Goal: Task Accomplishment & Management: Complete application form

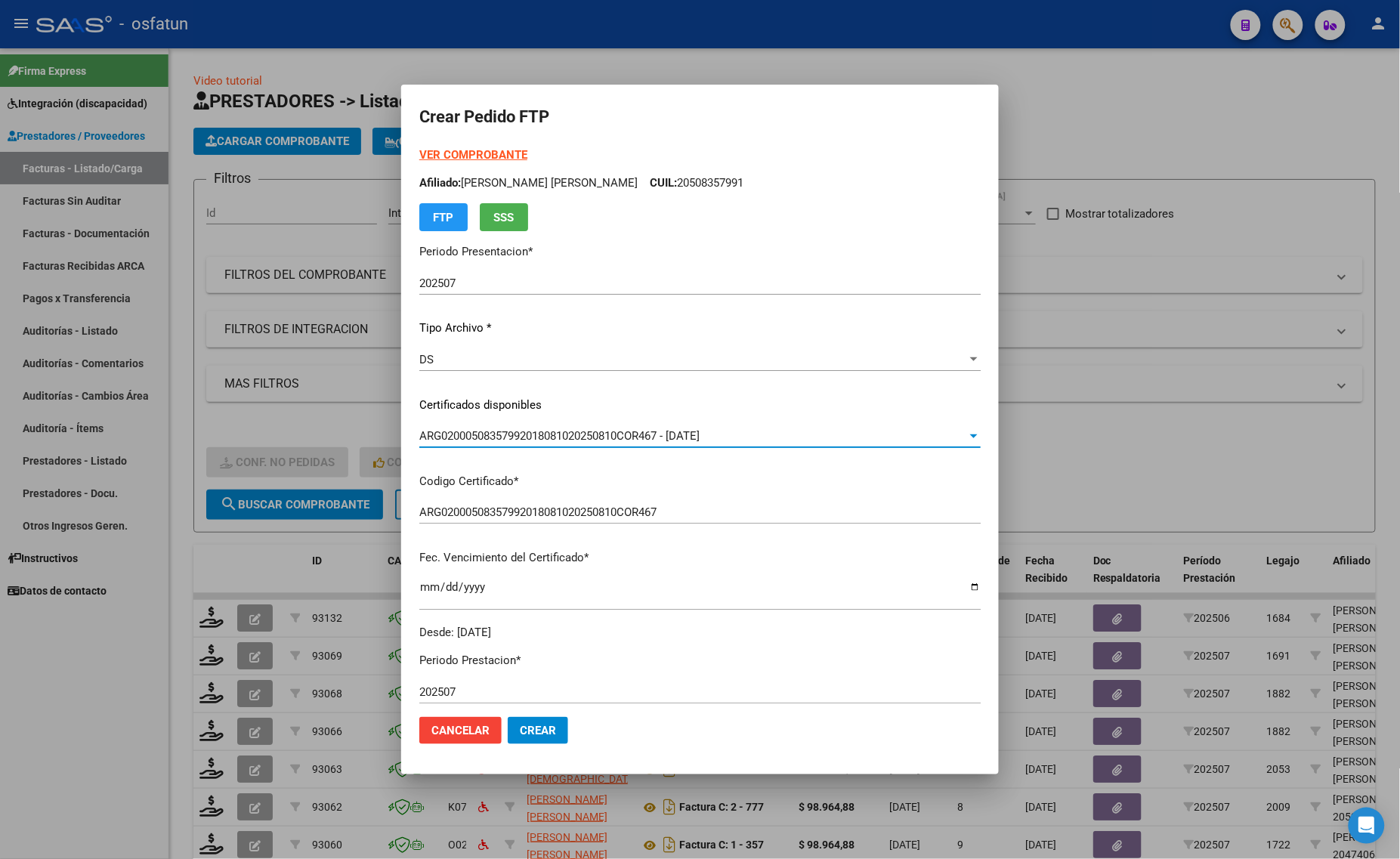
scroll to position [189, 0]
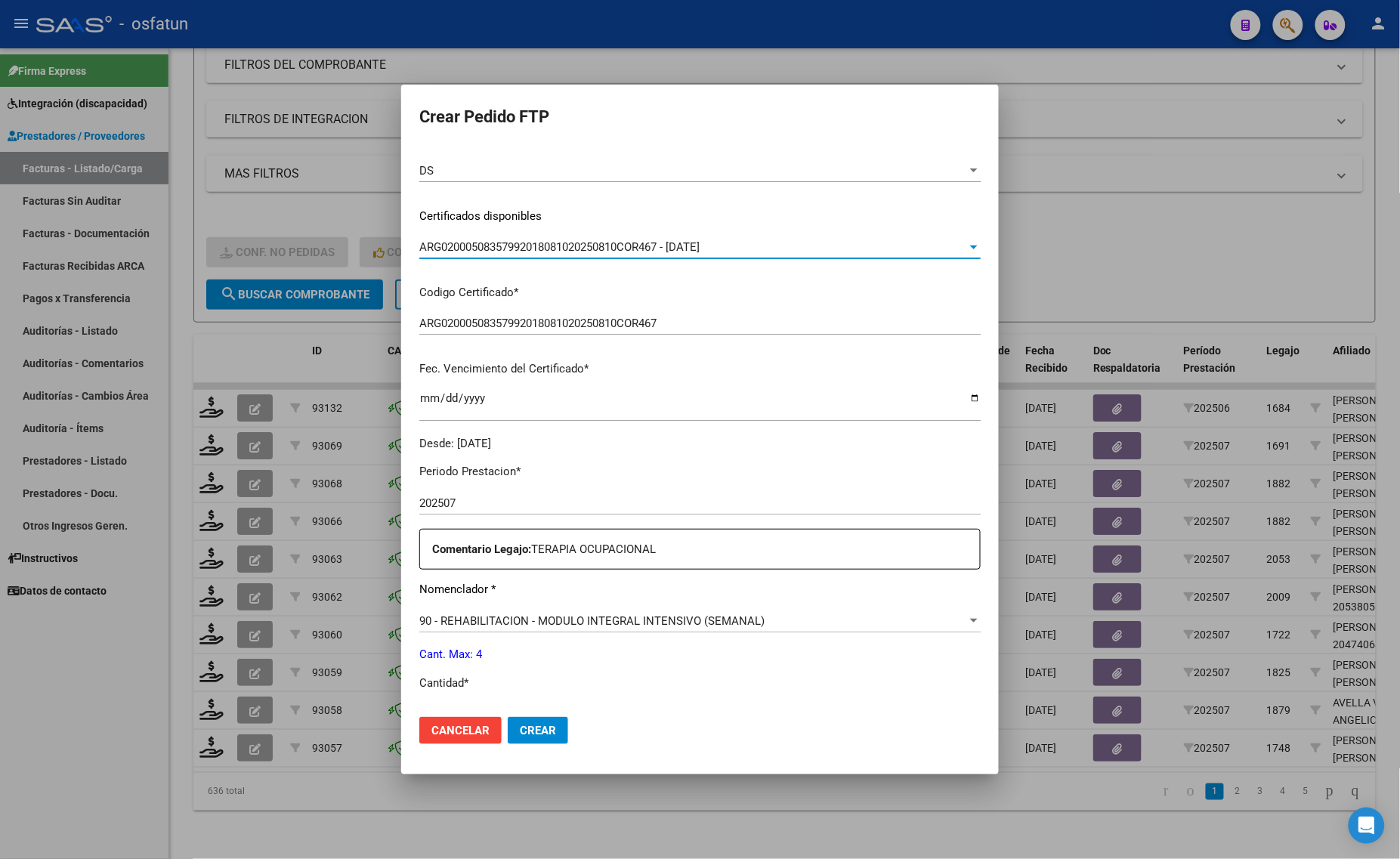
click at [1179, 254] on div at bounding box center [700, 430] width 1400 height 859
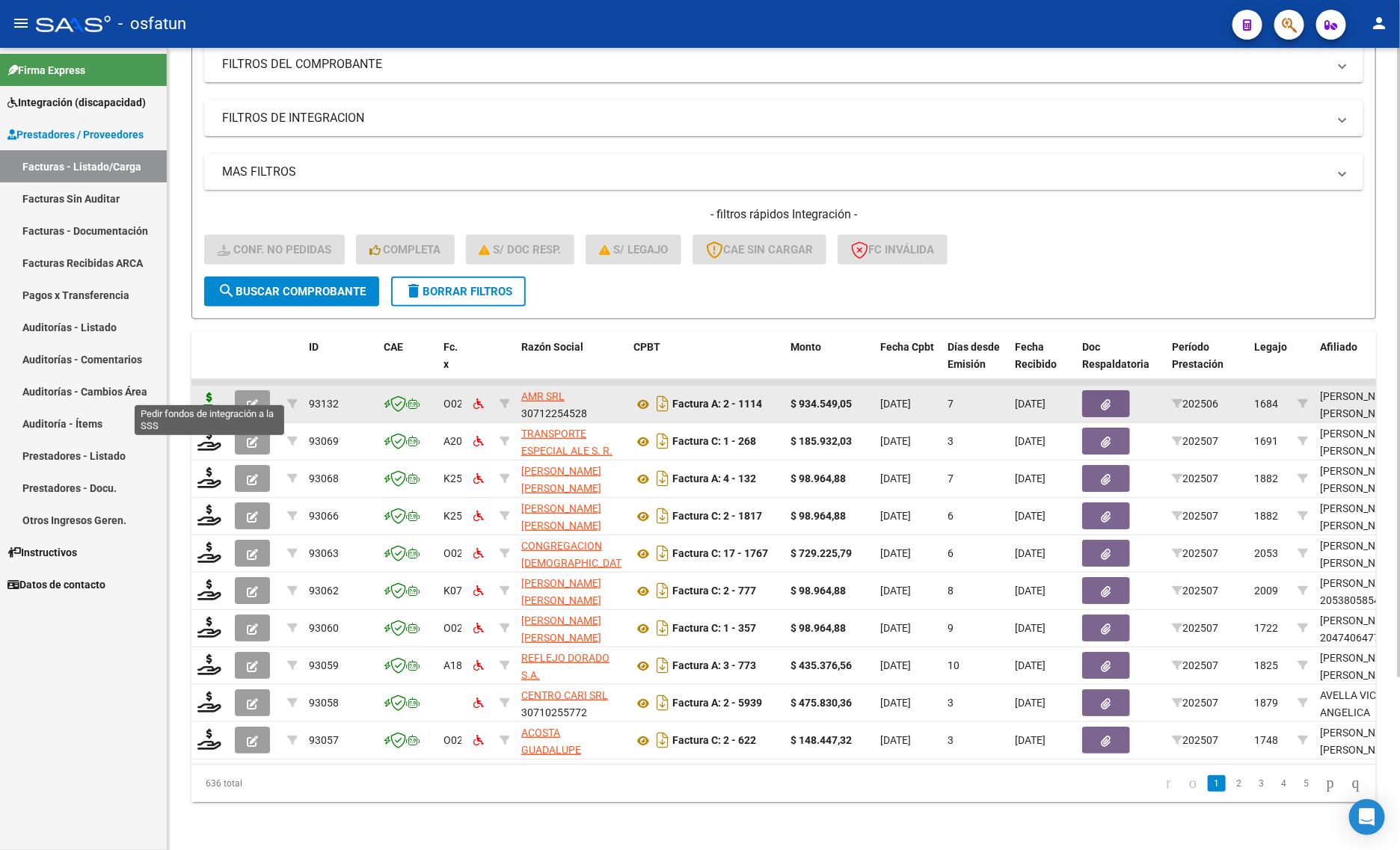
click at [208, 394] on icon at bounding box center [209, 402] width 24 height 21
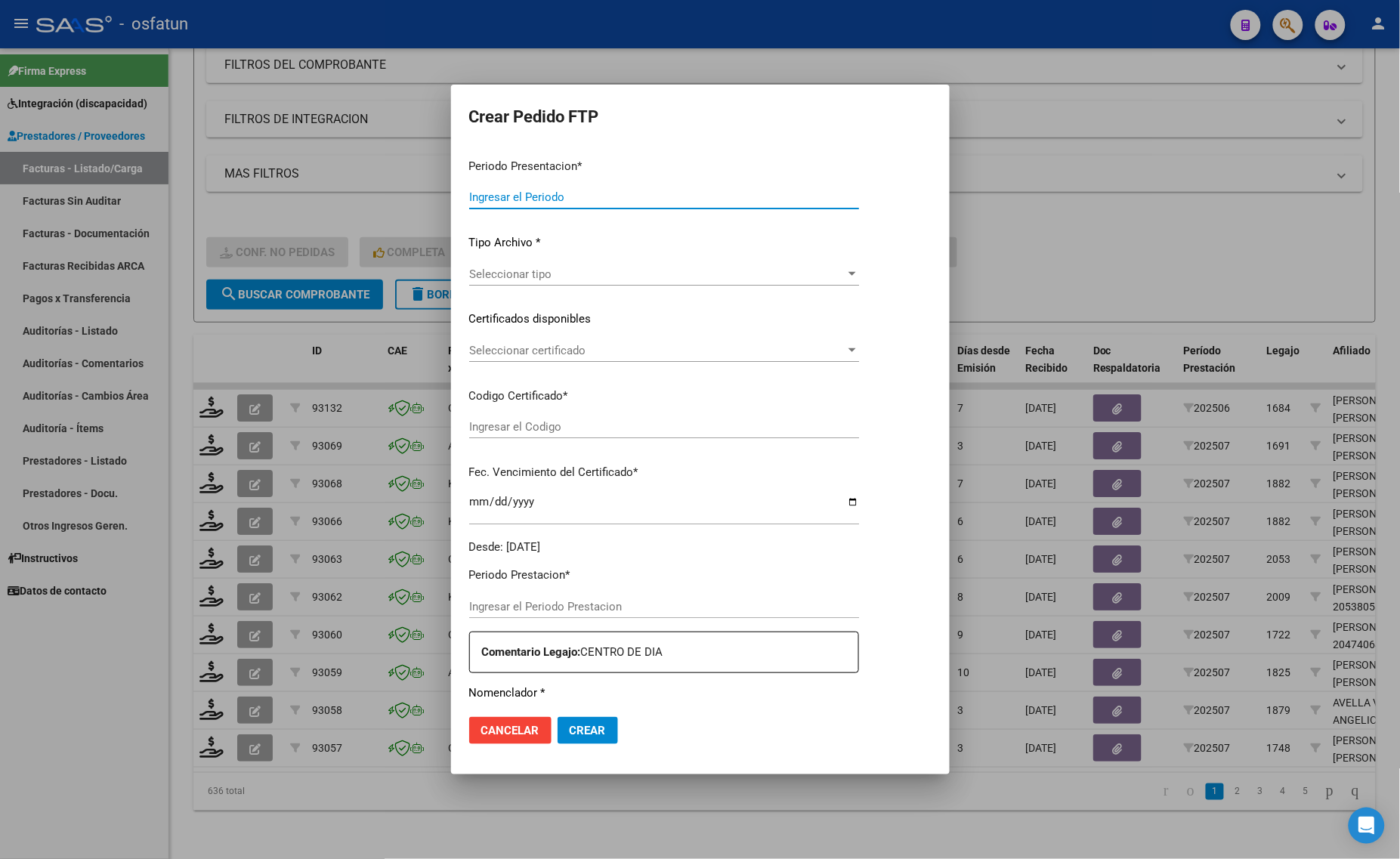
type input "202507"
type input "202506"
type input "$ 934.549,05"
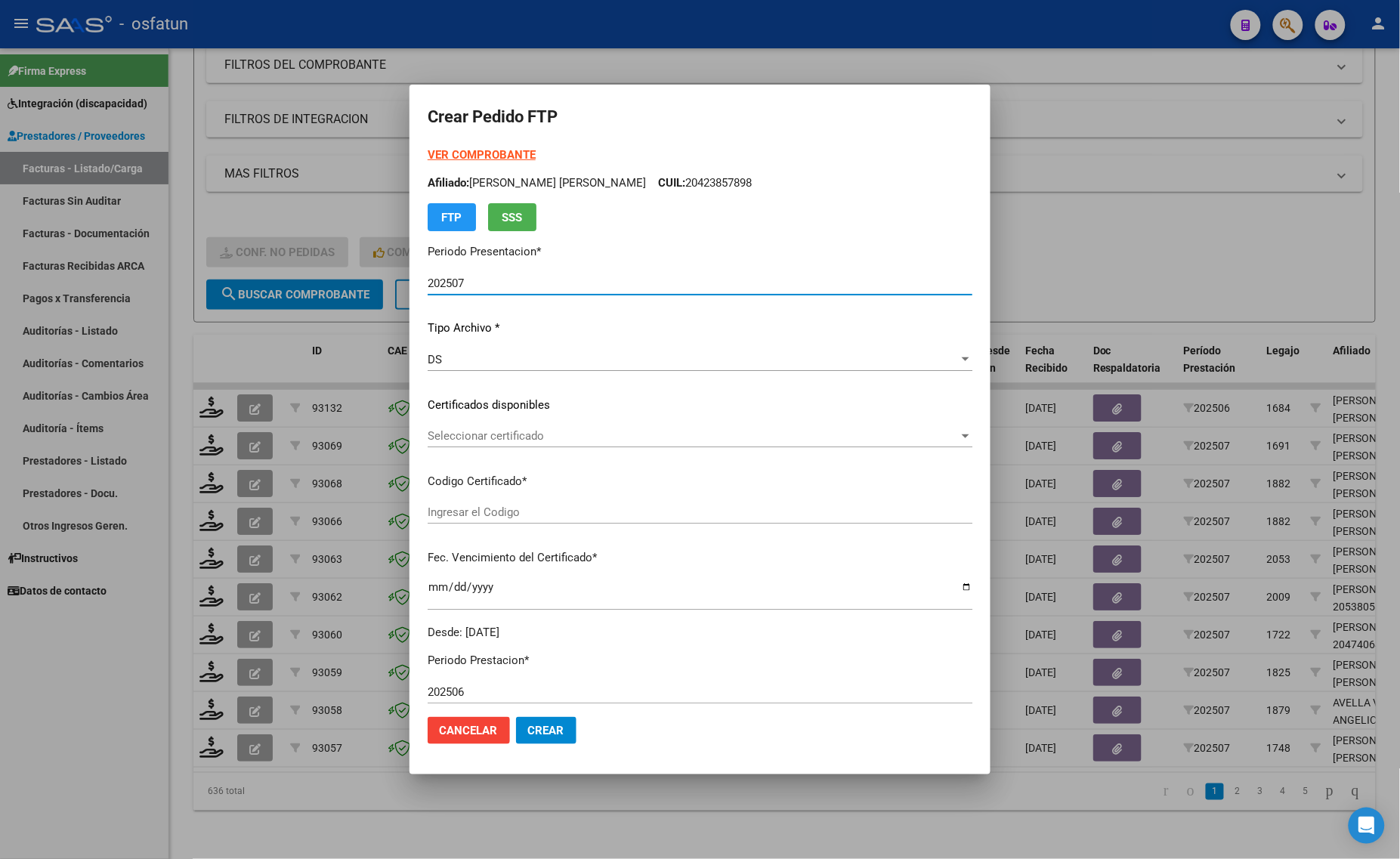
type input "ARG02000423857892020120320301203JUJ135"
type input "2030-12-03"
click at [470, 153] on strong "VER COMPROBANTE" at bounding box center [482, 155] width 108 height 14
click at [256, 204] on div at bounding box center [700, 430] width 1400 height 859
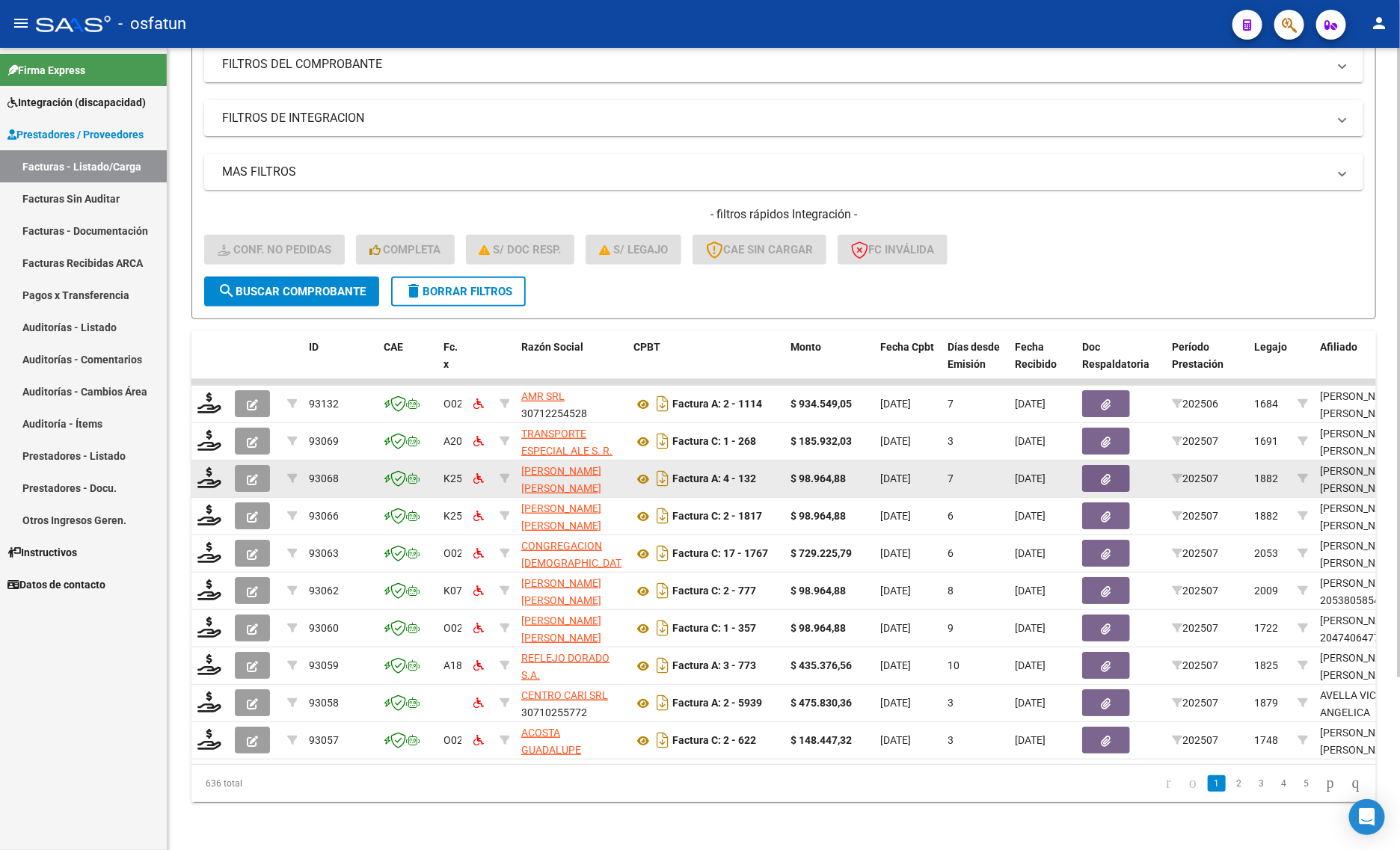
click at [195, 471] on datatable-body-cell at bounding box center [209, 479] width 37 height 36
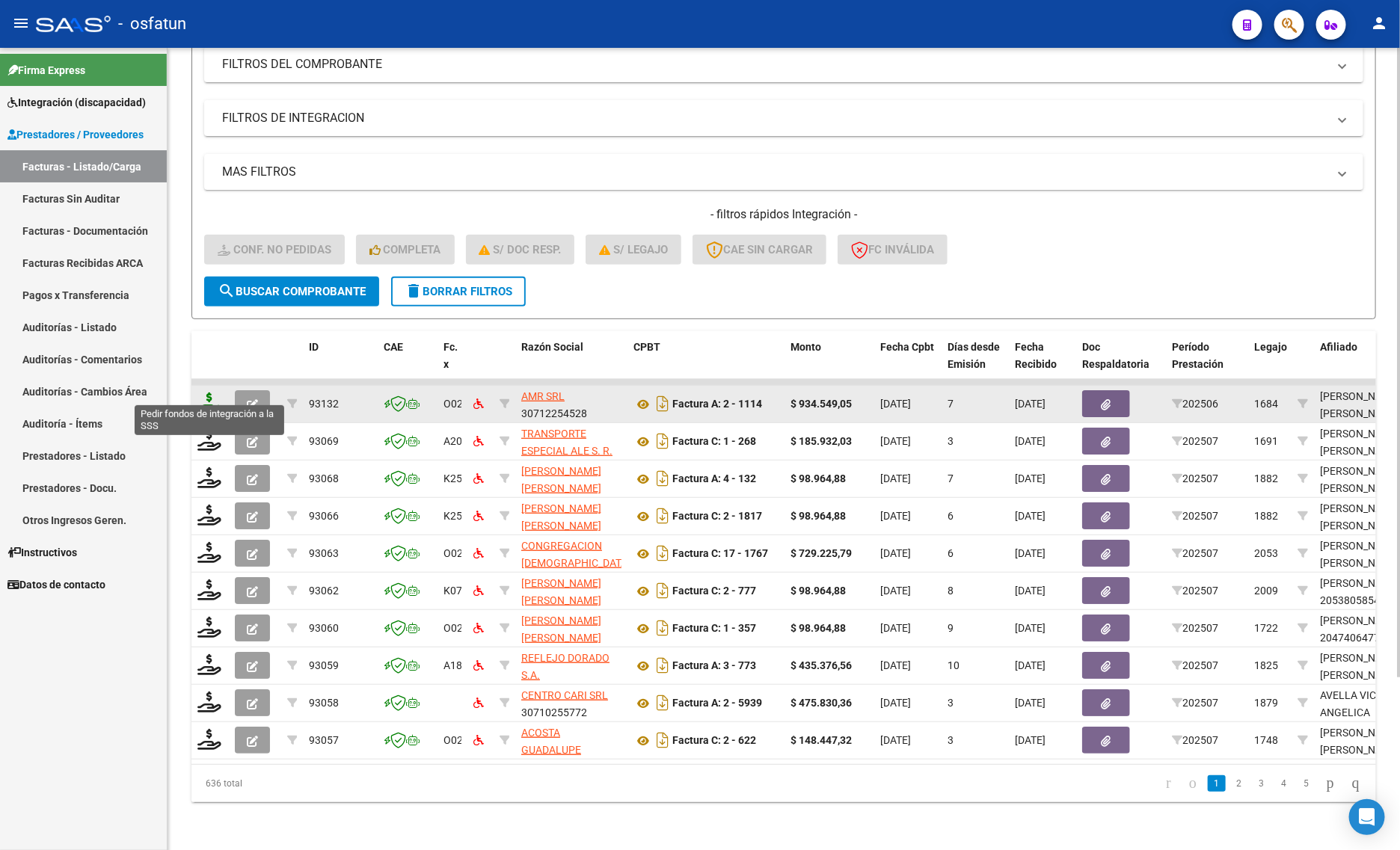
click at [208, 392] on icon at bounding box center [209, 402] width 24 height 21
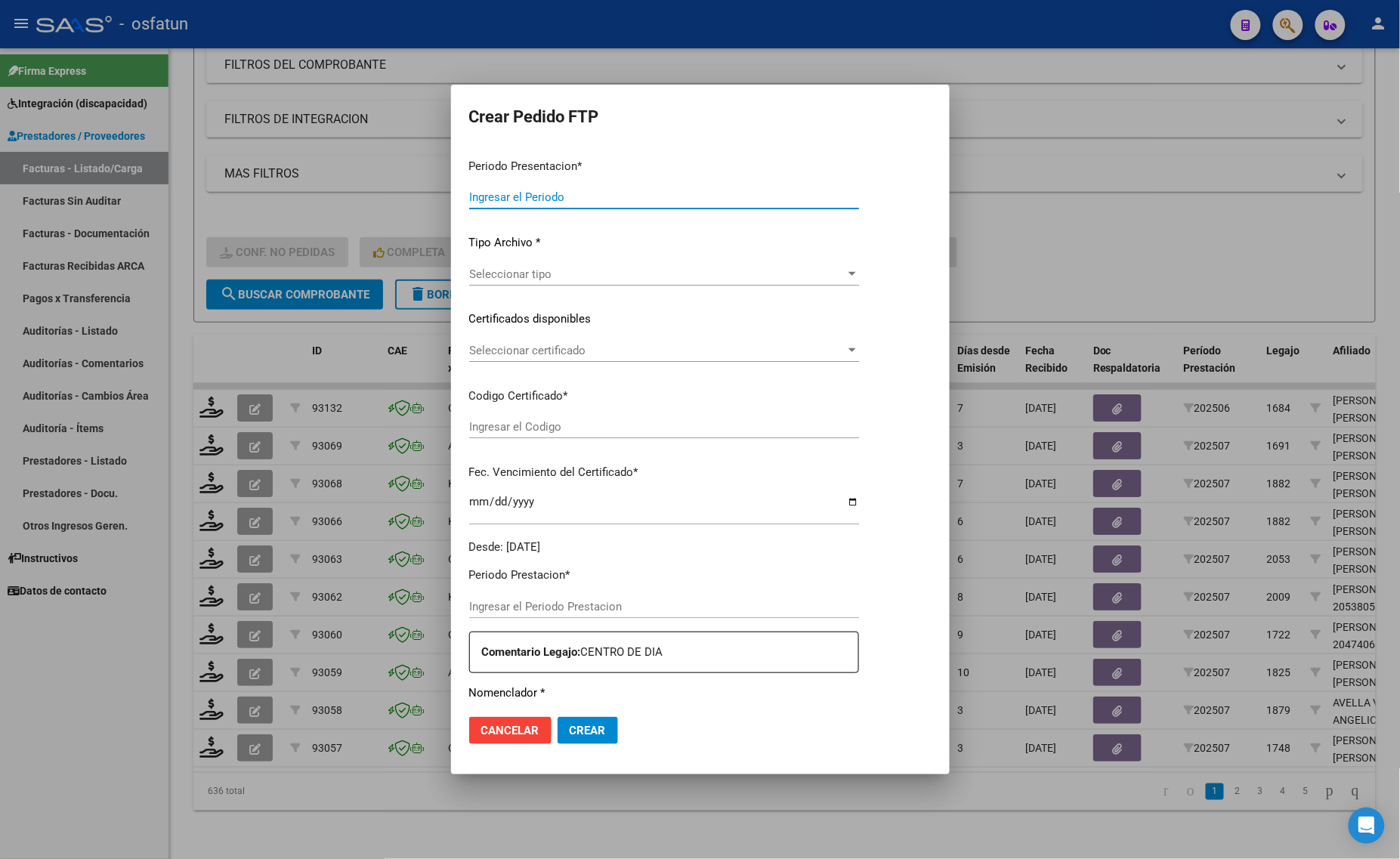
type input "202507"
type input "202506"
type input "$ 934.549,05"
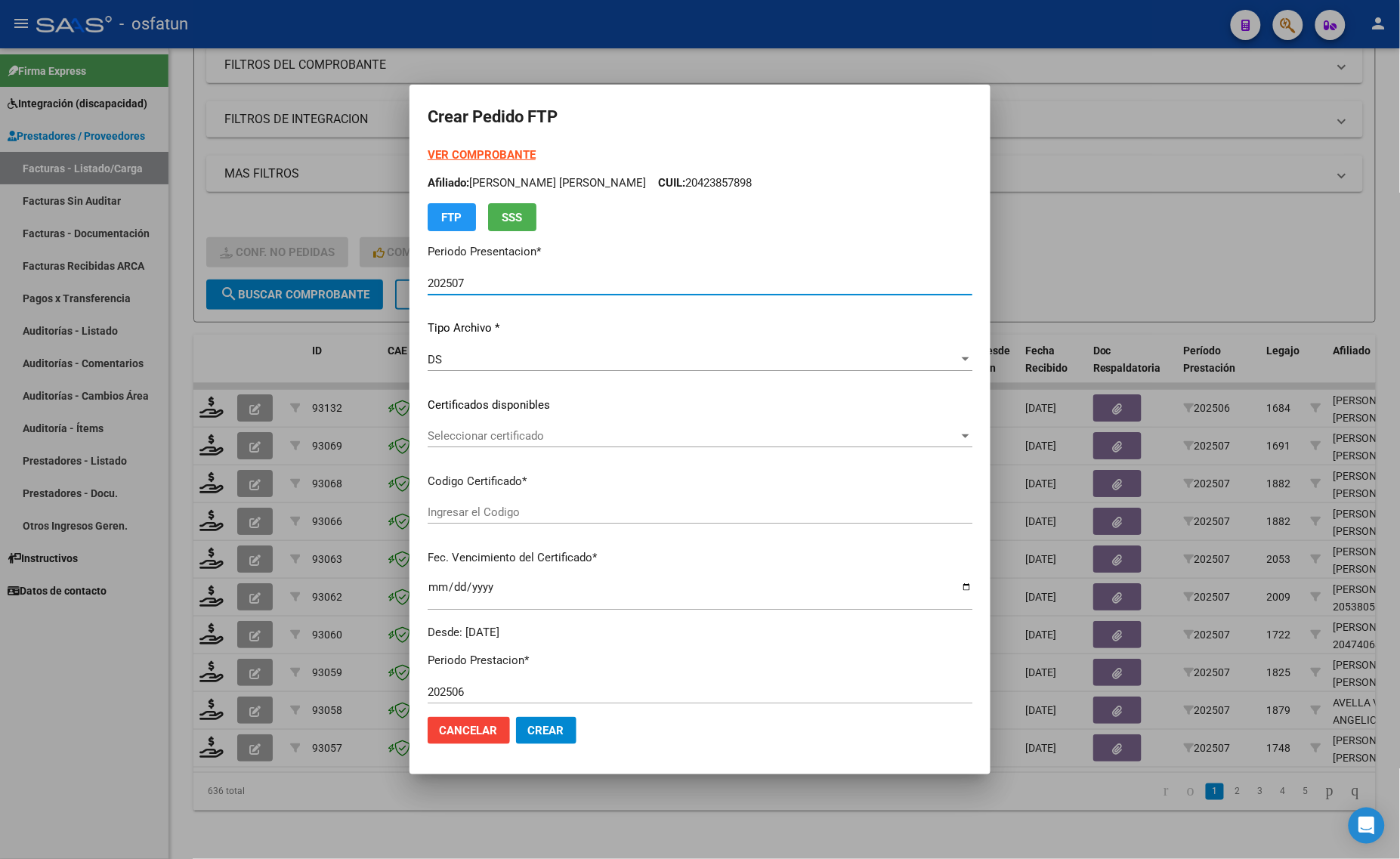
type input "ARG02000423857892020120320301203JUJ135"
type input "2030-12-03"
click at [460, 155] on strong "VER COMPROBANTE" at bounding box center [482, 155] width 108 height 14
click at [326, 194] on div at bounding box center [700, 430] width 1400 height 859
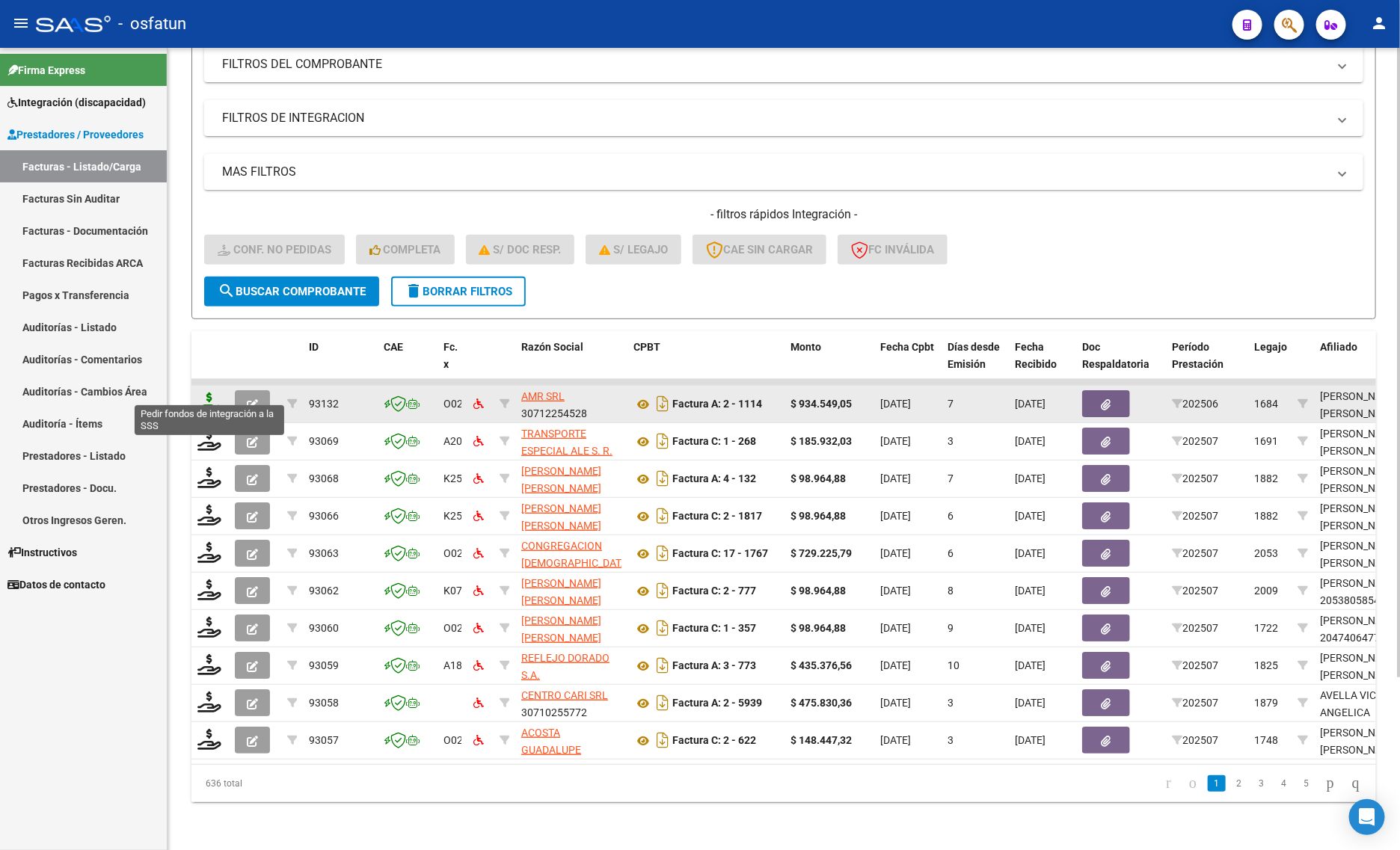
click at [203, 392] on icon at bounding box center [209, 402] width 24 height 21
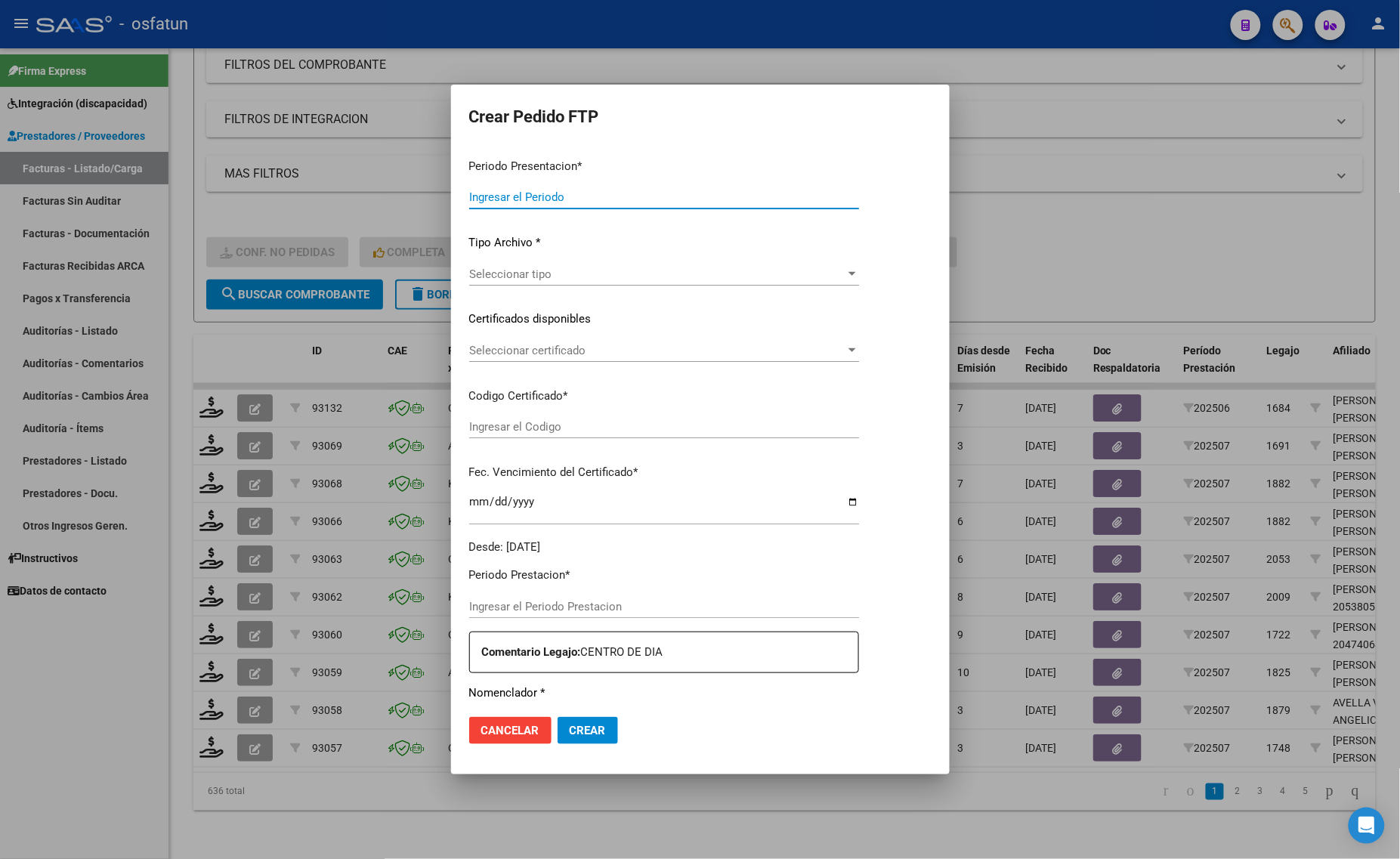
type input "202507"
type input "202506"
type input "$ 934.549,05"
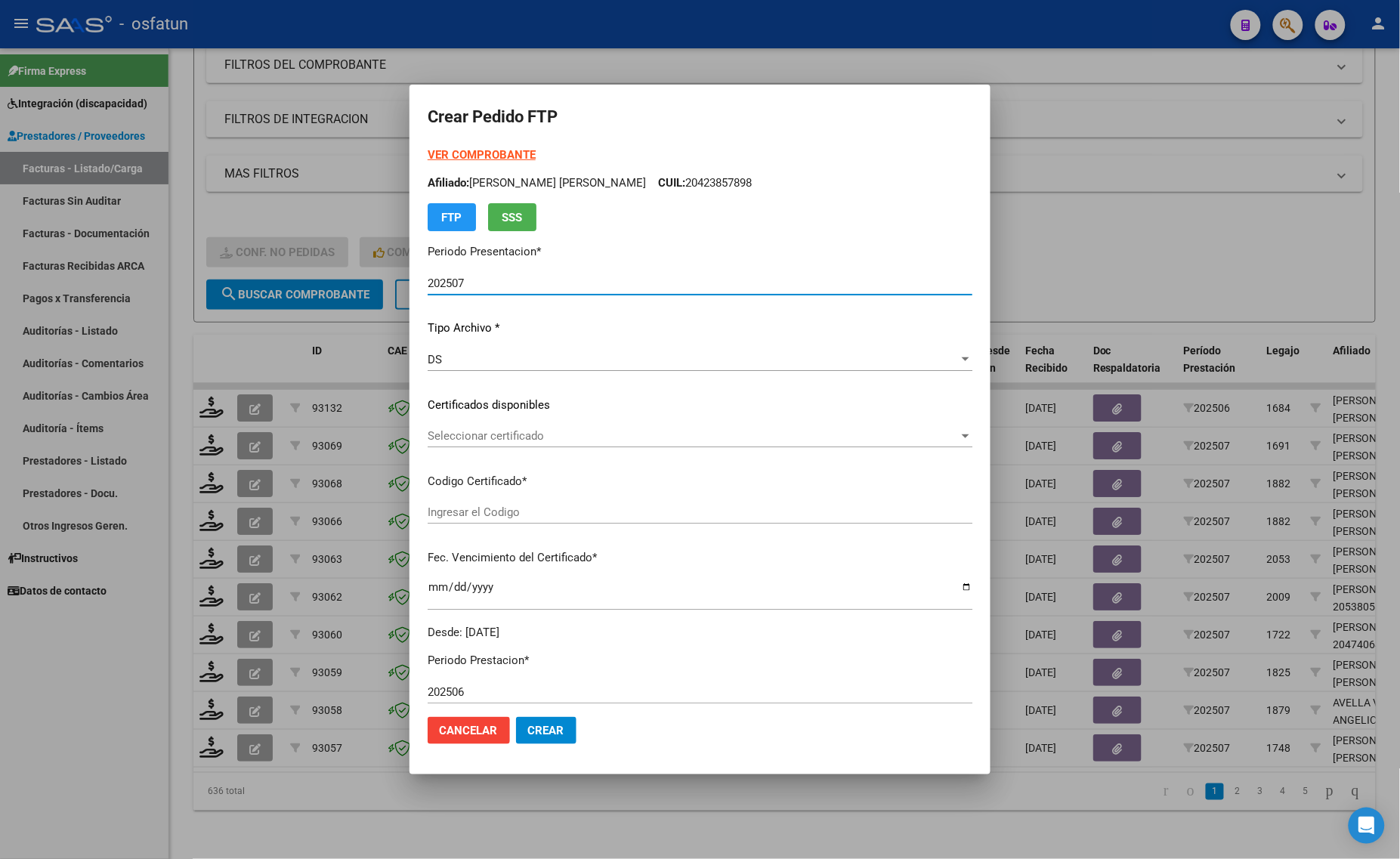
type input "ARG02000423857892020120320301203JUJ135"
type input "2030-12-03"
click at [1179, 236] on div at bounding box center [700, 430] width 1400 height 859
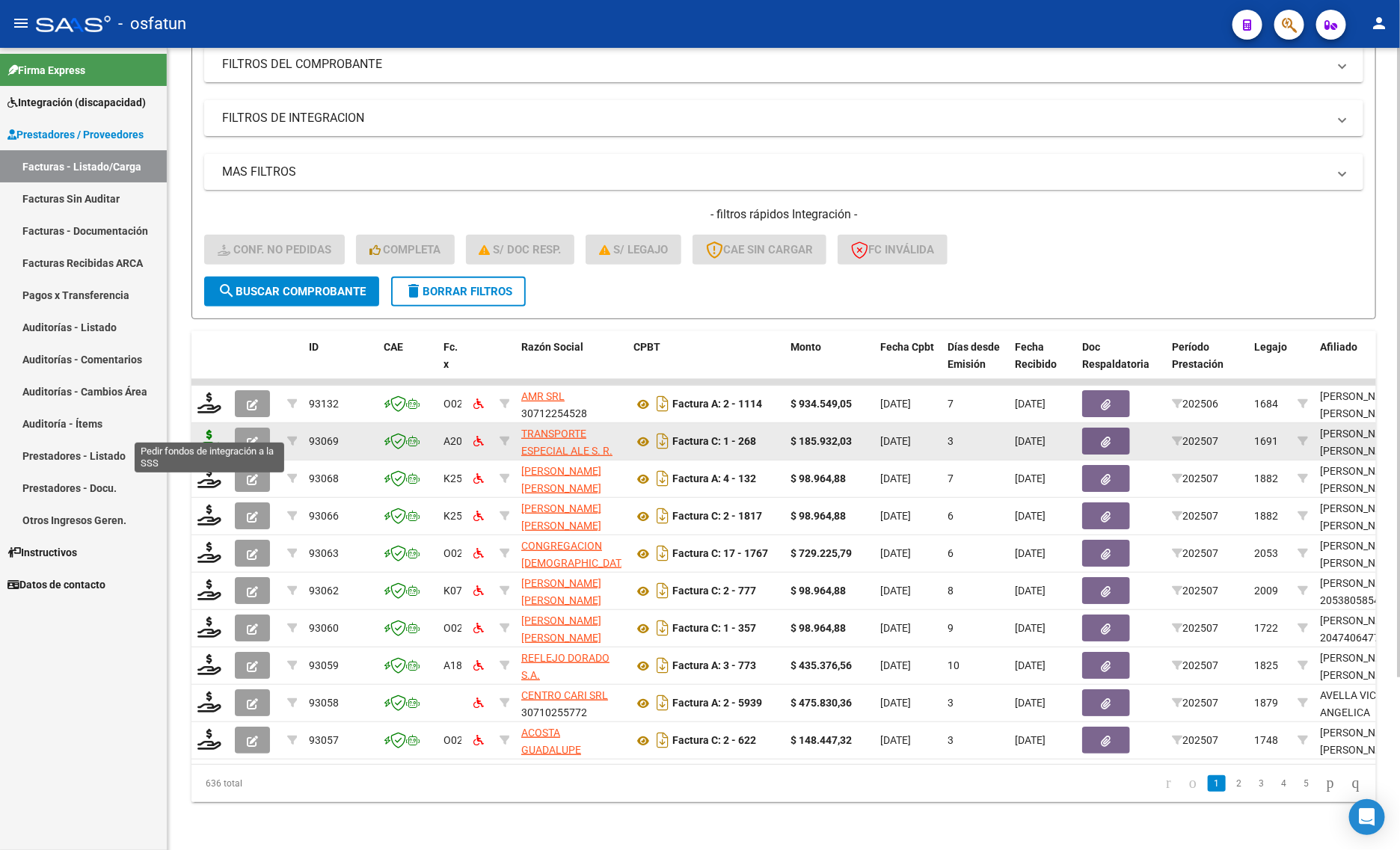
click at [213, 430] on icon at bounding box center [209, 440] width 24 height 21
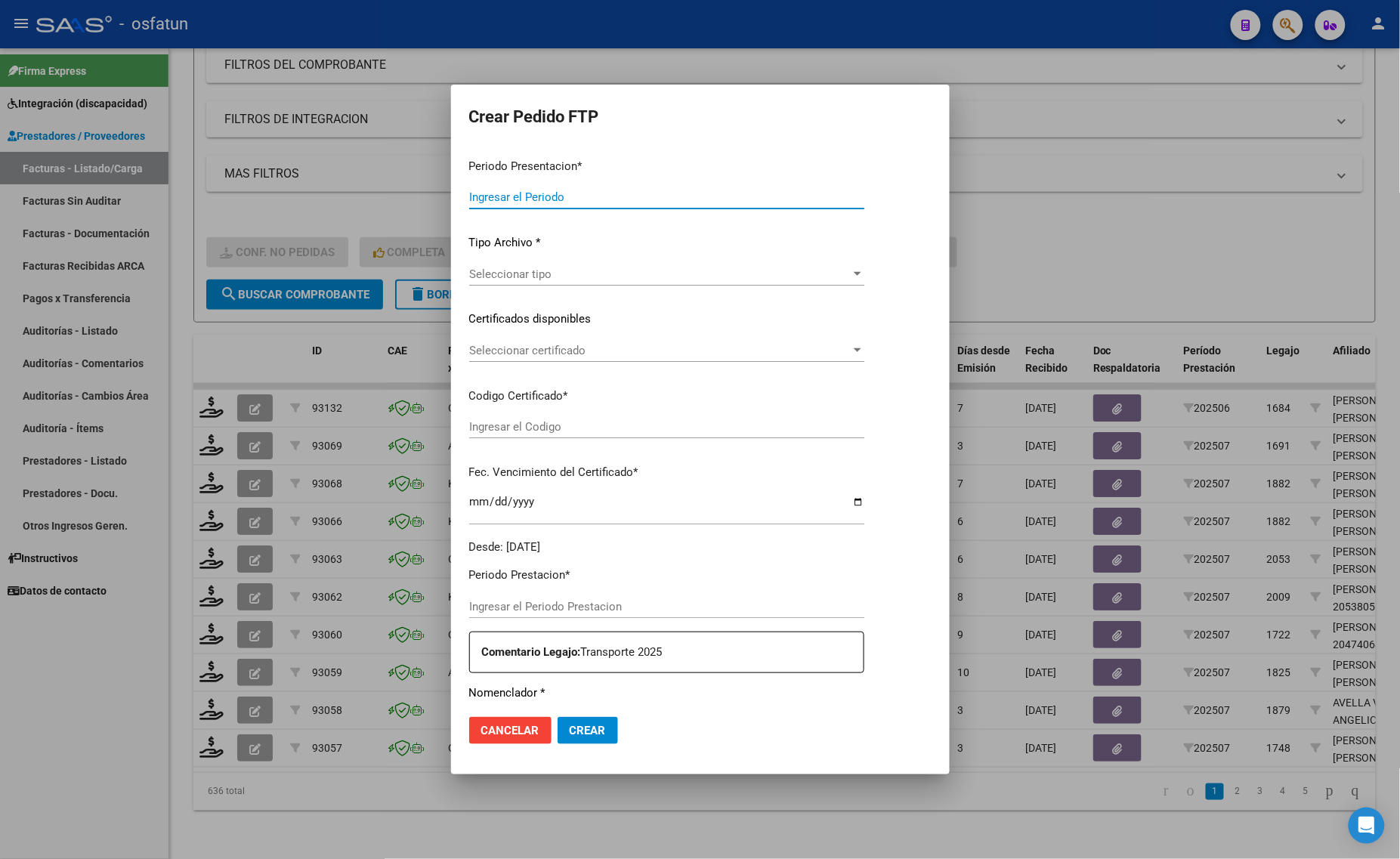
type input "202507"
type input "$ 185.932,03"
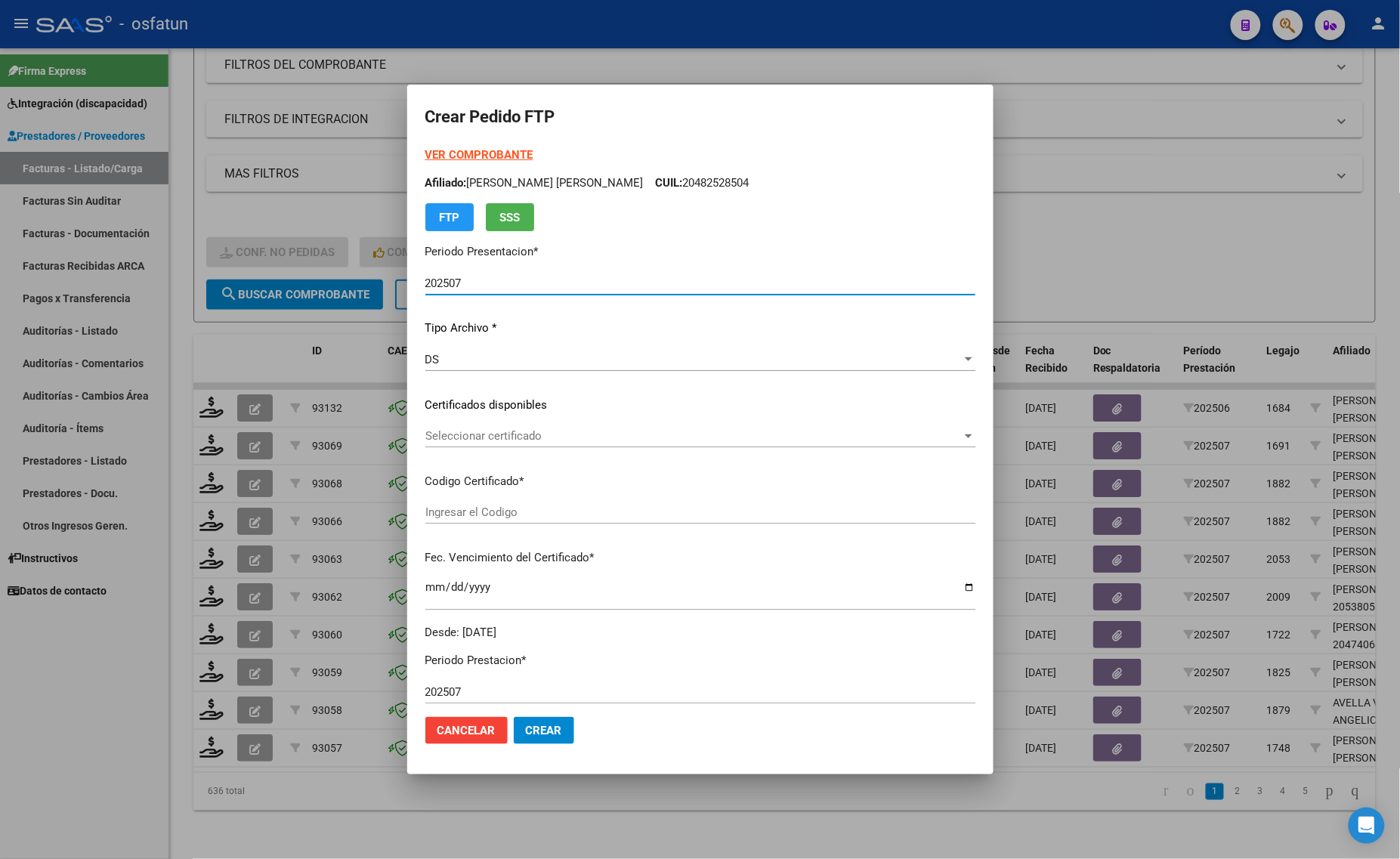
type input "ARG02000482528502022062420320624SFE168"
type input "2032-06-24"
click at [457, 155] on strong "VER COMPROBANTE" at bounding box center [480, 155] width 108 height 14
click at [189, 195] on div at bounding box center [700, 430] width 1400 height 859
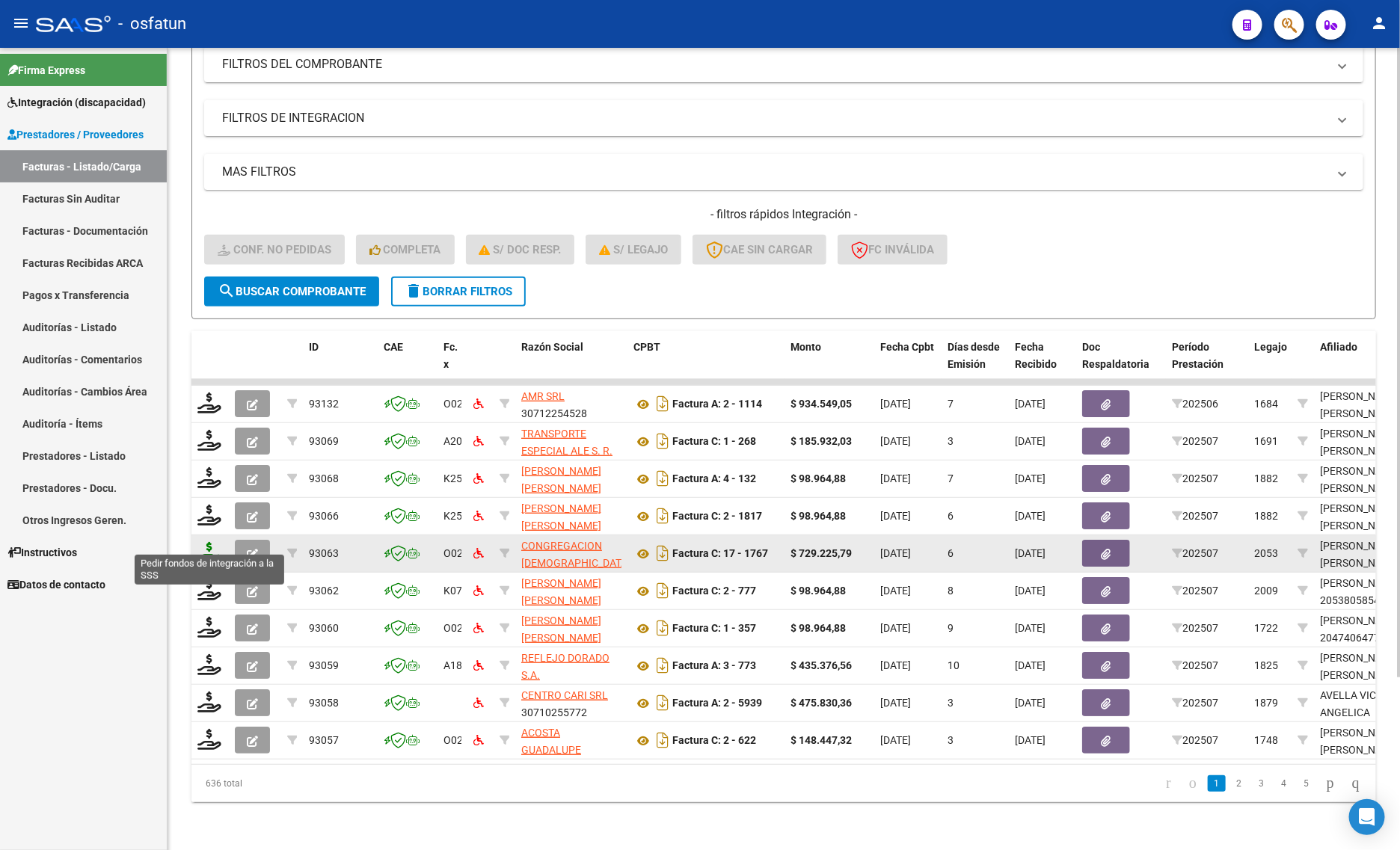
click at [206, 542] on icon at bounding box center [209, 552] width 24 height 21
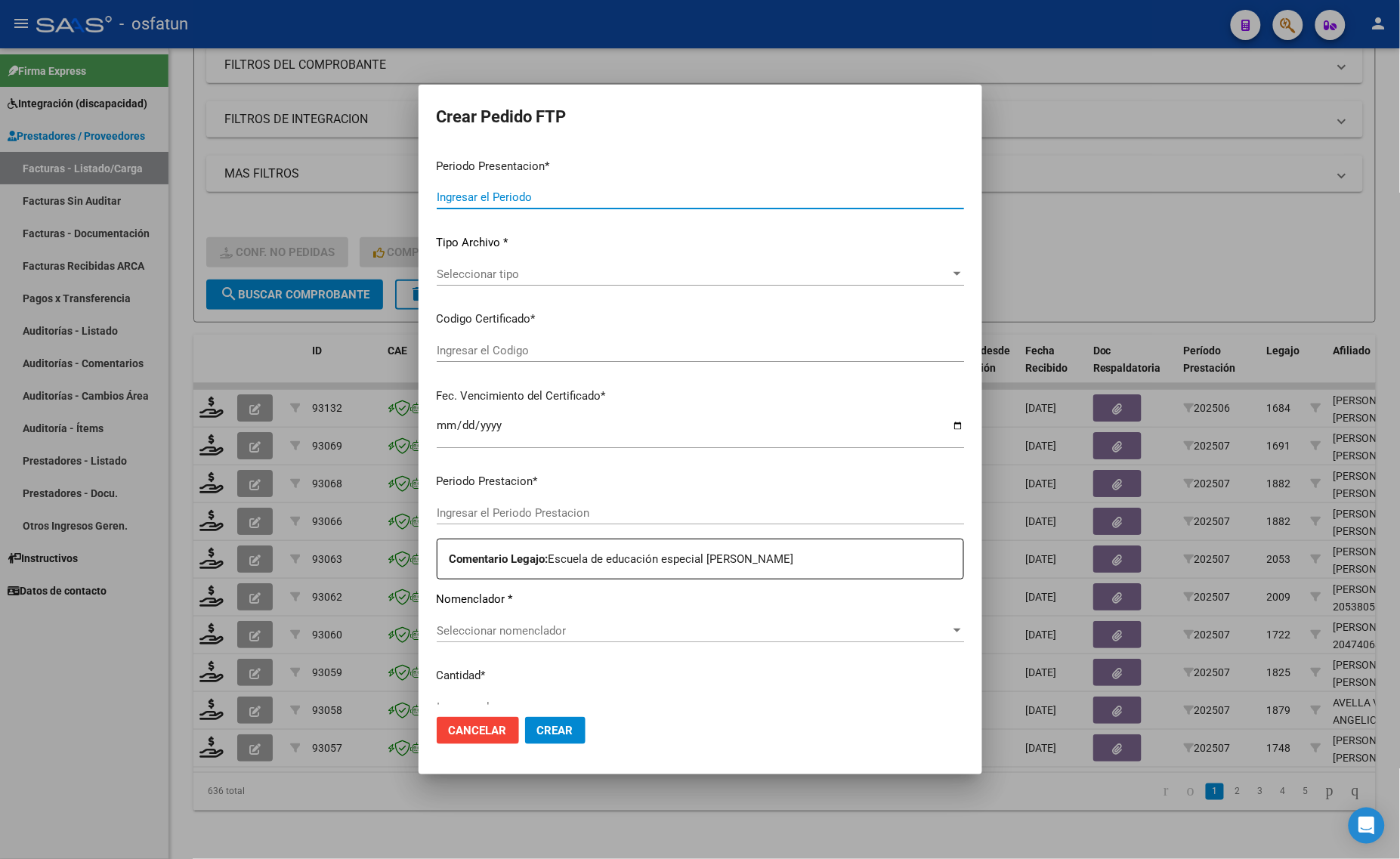
type input "202507"
type input "$ 729.225,79"
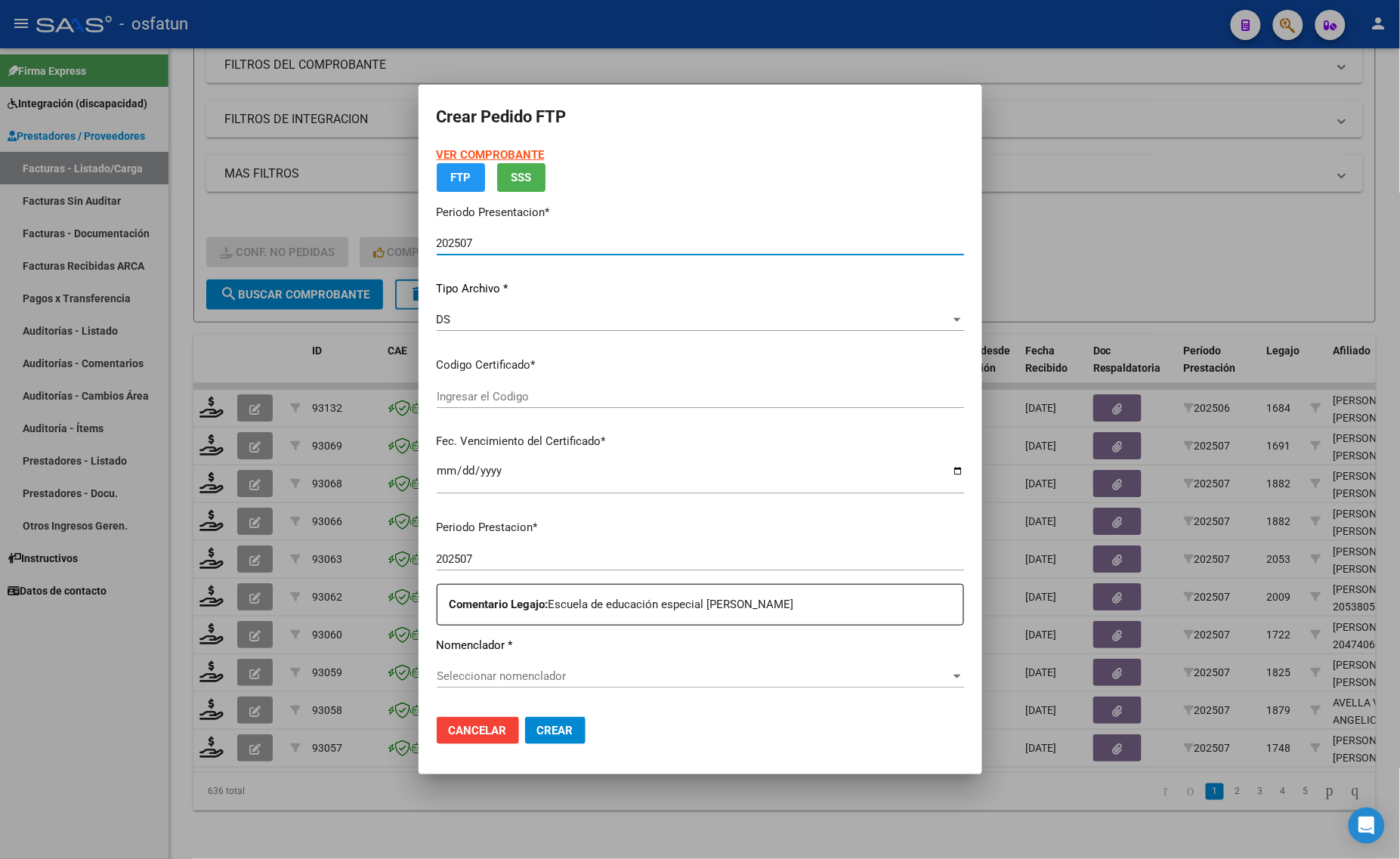
type input "ARG01000573879452023050220260502BS437"
type input "[DATE]"
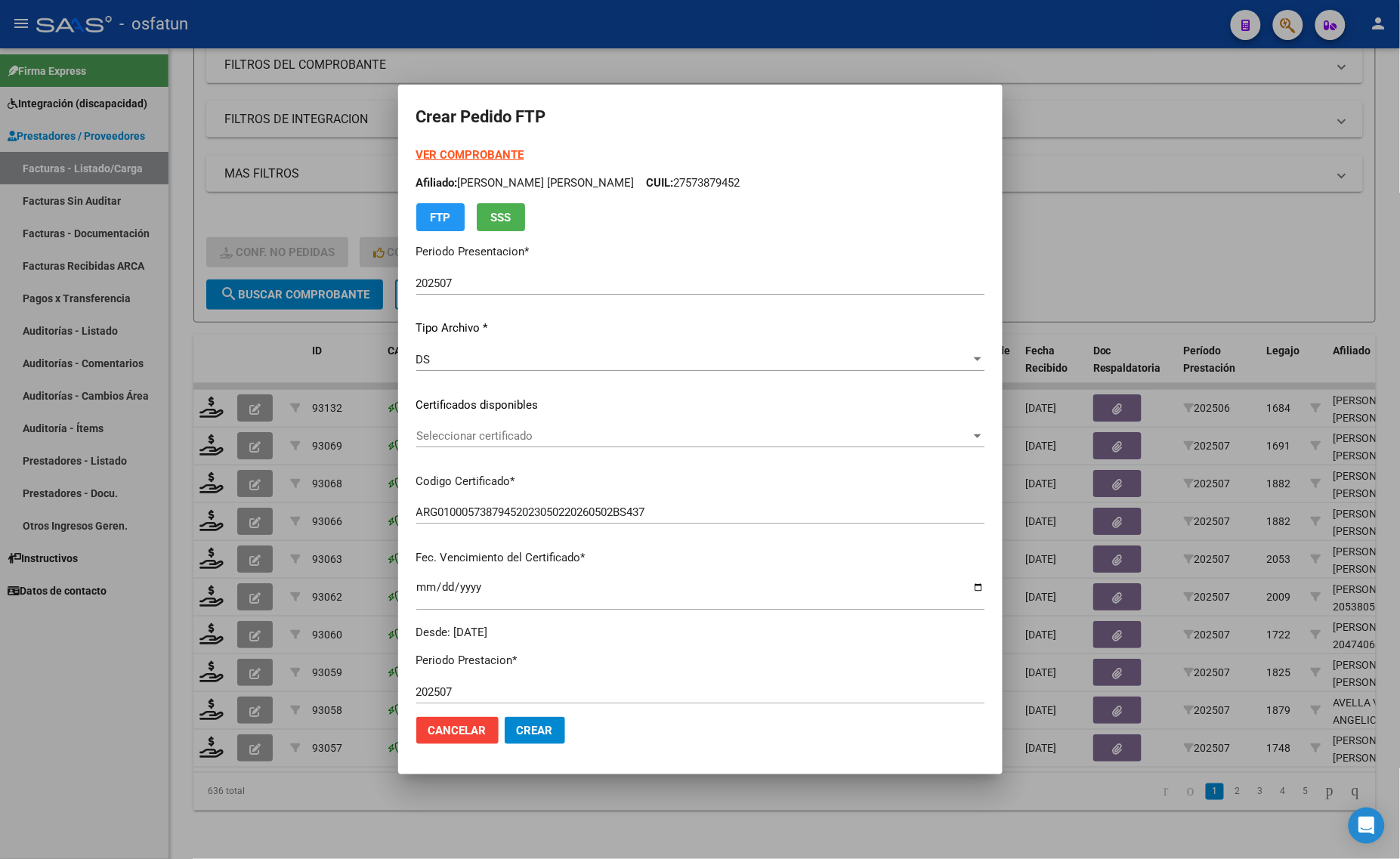
click at [468, 154] on strong "VER COMPROBANTE" at bounding box center [471, 155] width 108 height 14
click at [263, 210] on div at bounding box center [700, 430] width 1400 height 859
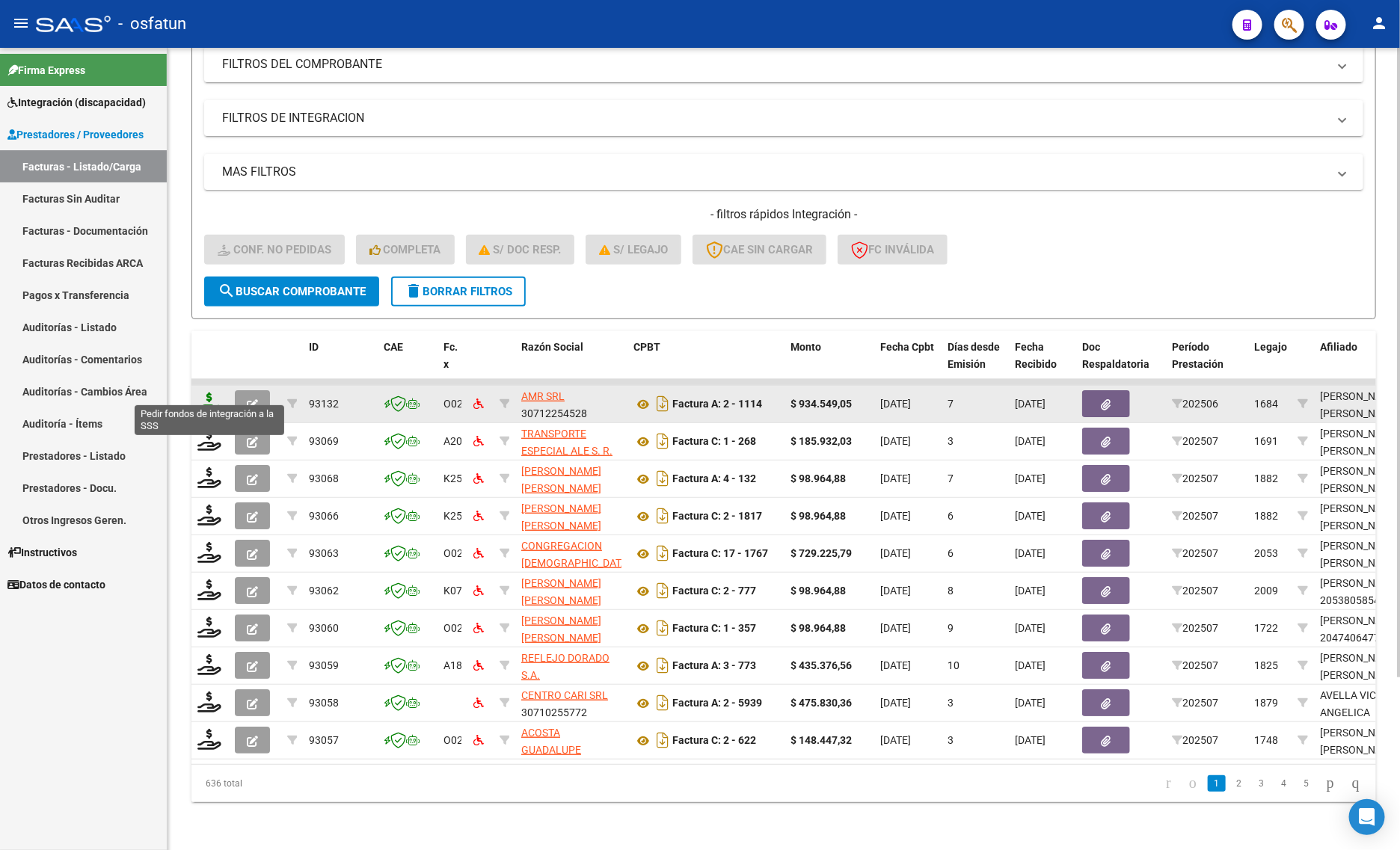
click at [215, 393] on icon at bounding box center [209, 402] width 24 height 21
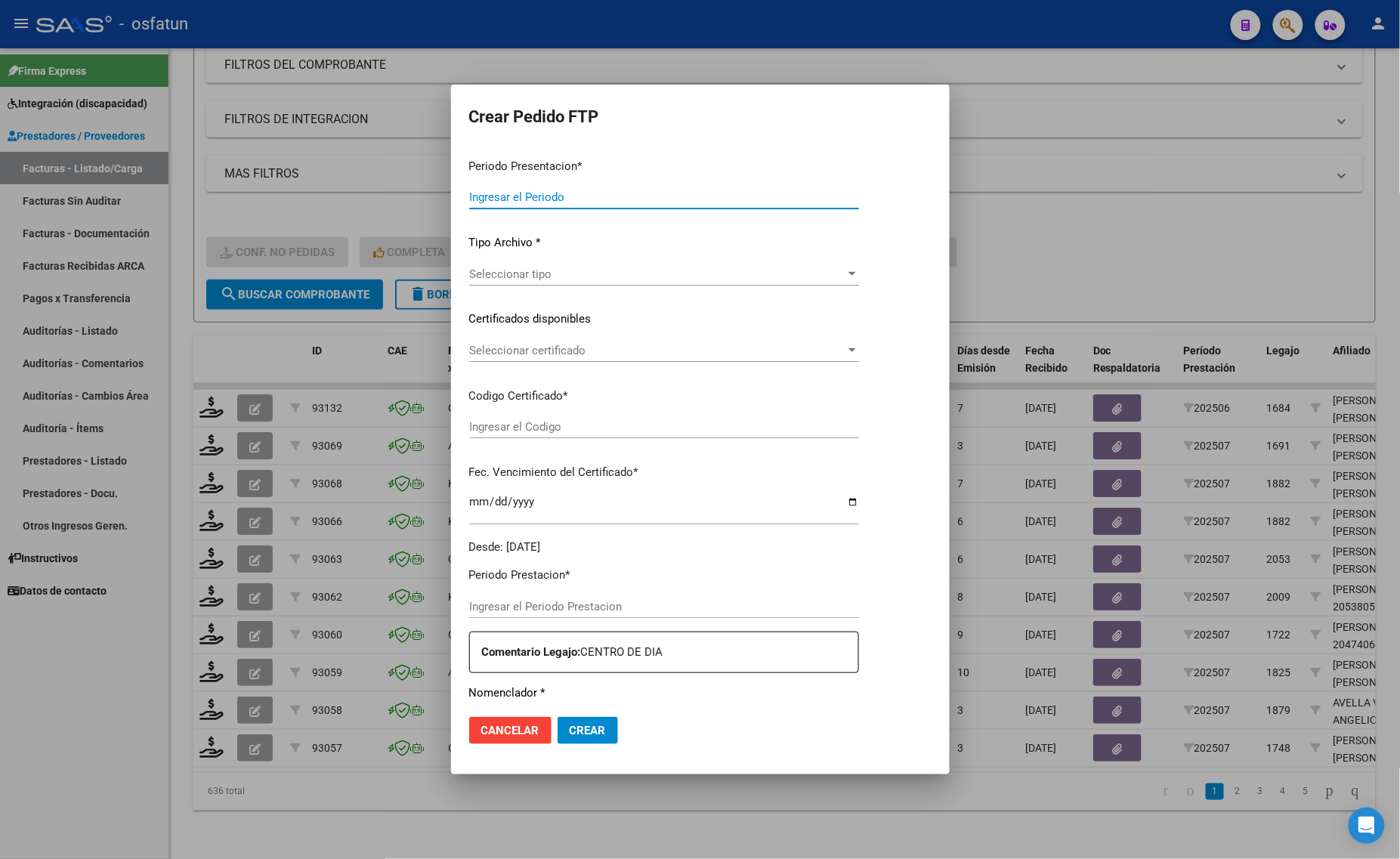
type input "202507"
type input "202506"
type input "$ 934.549,05"
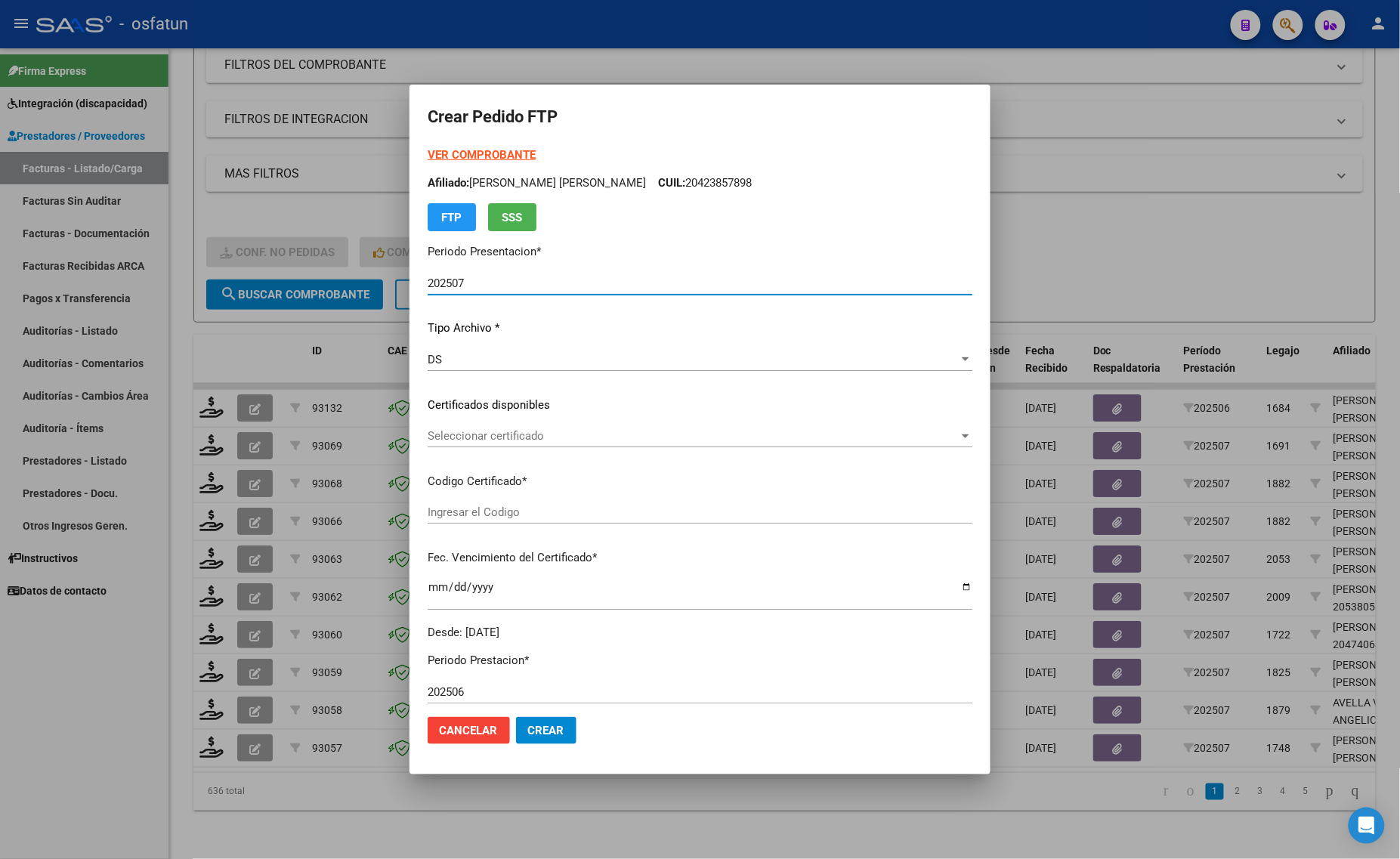
type input "ARG02000423857892020120320301203JUJ135"
type input "2030-12-03"
click at [1087, 197] on div at bounding box center [700, 430] width 1400 height 859
click at [1087, 209] on h4 "- filtros rápidos Integración -" at bounding box center [784, 217] width 1156 height 17
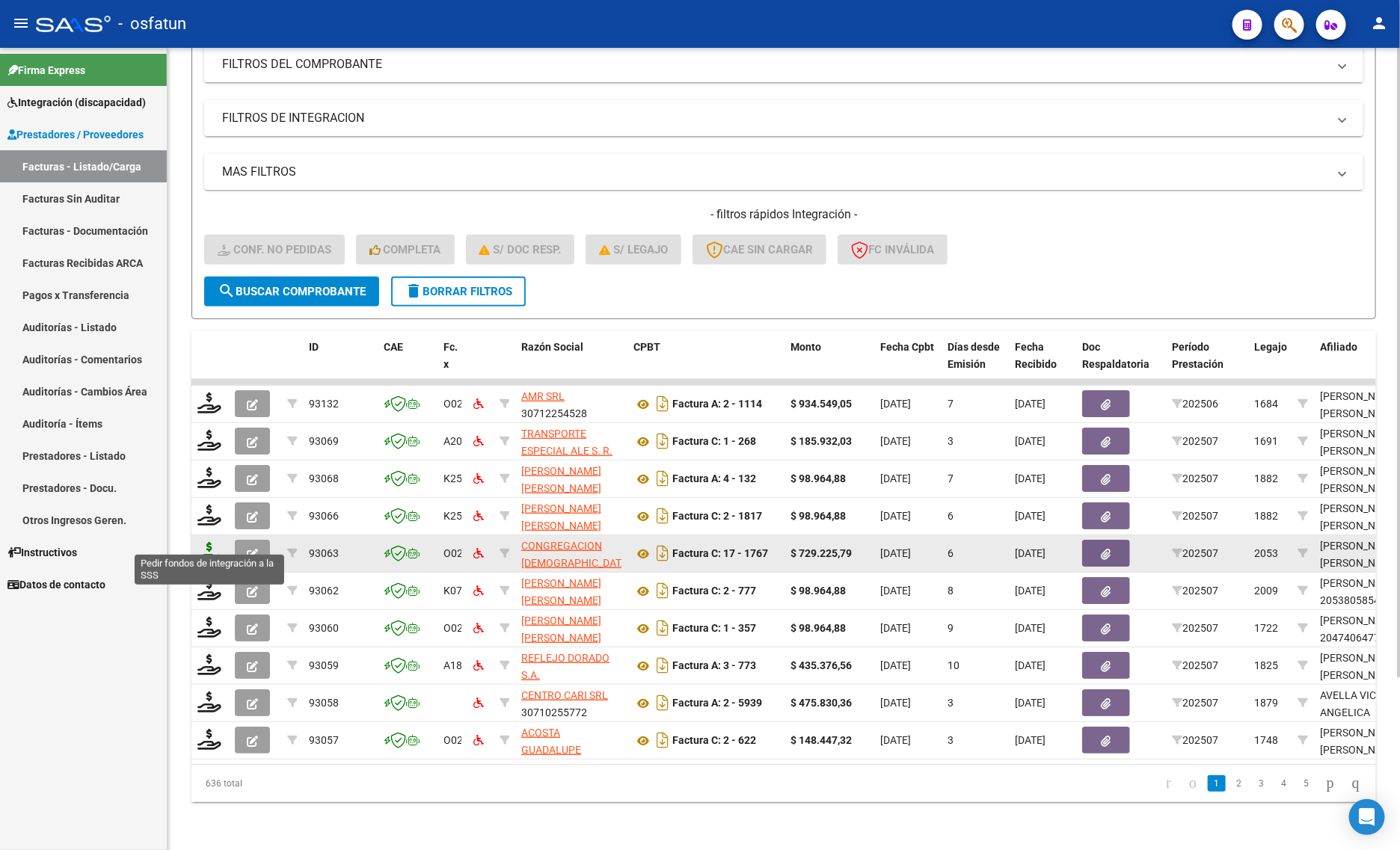
click at [213, 543] on icon at bounding box center [209, 552] width 24 height 21
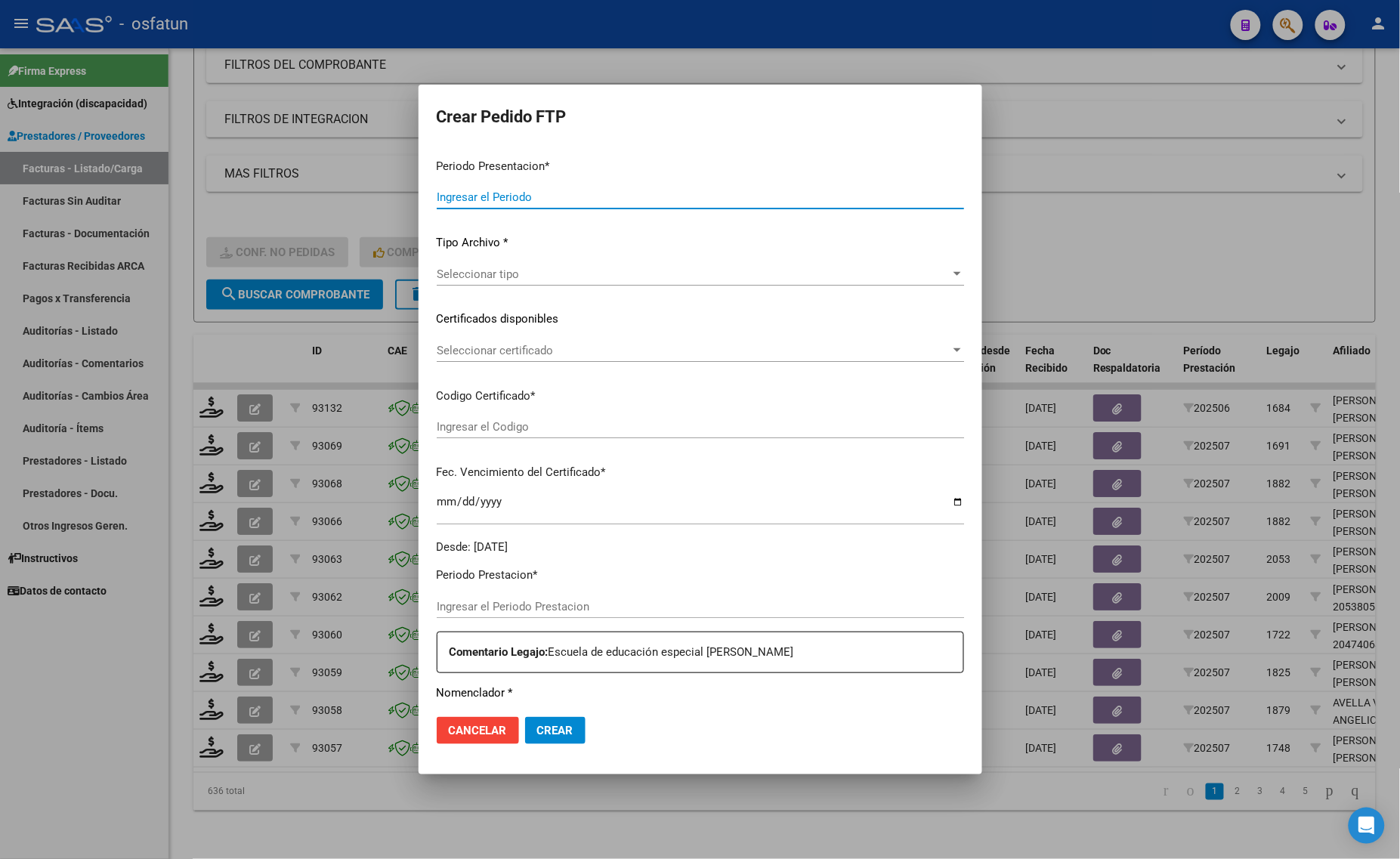
type input "202507"
type input "$ 729.225,79"
click at [368, 849] on div at bounding box center [700, 430] width 1400 height 859
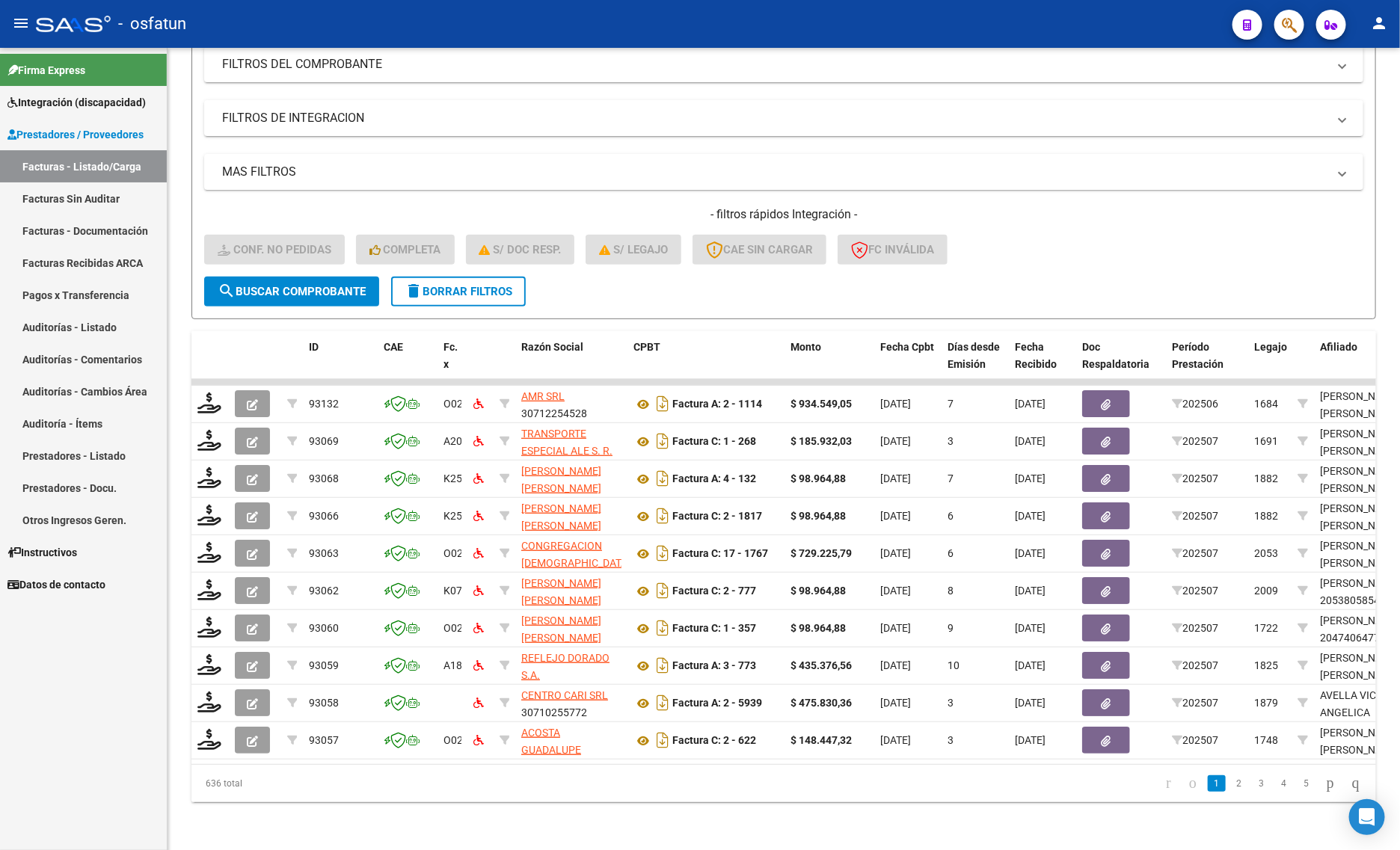
click at [140, 647] on div "Firma Express Integración (discapacidad) Estado Presentaciones SSS Certificado …" at bounding box center [83, 450] width 167 height 803
click at [318, 827] on div "Video tutorial PRESTADORES -> Listado de CPBTs Emitidos por Prestadores / Prove…" at bounding box center [784, 345] width 1233 height 1010
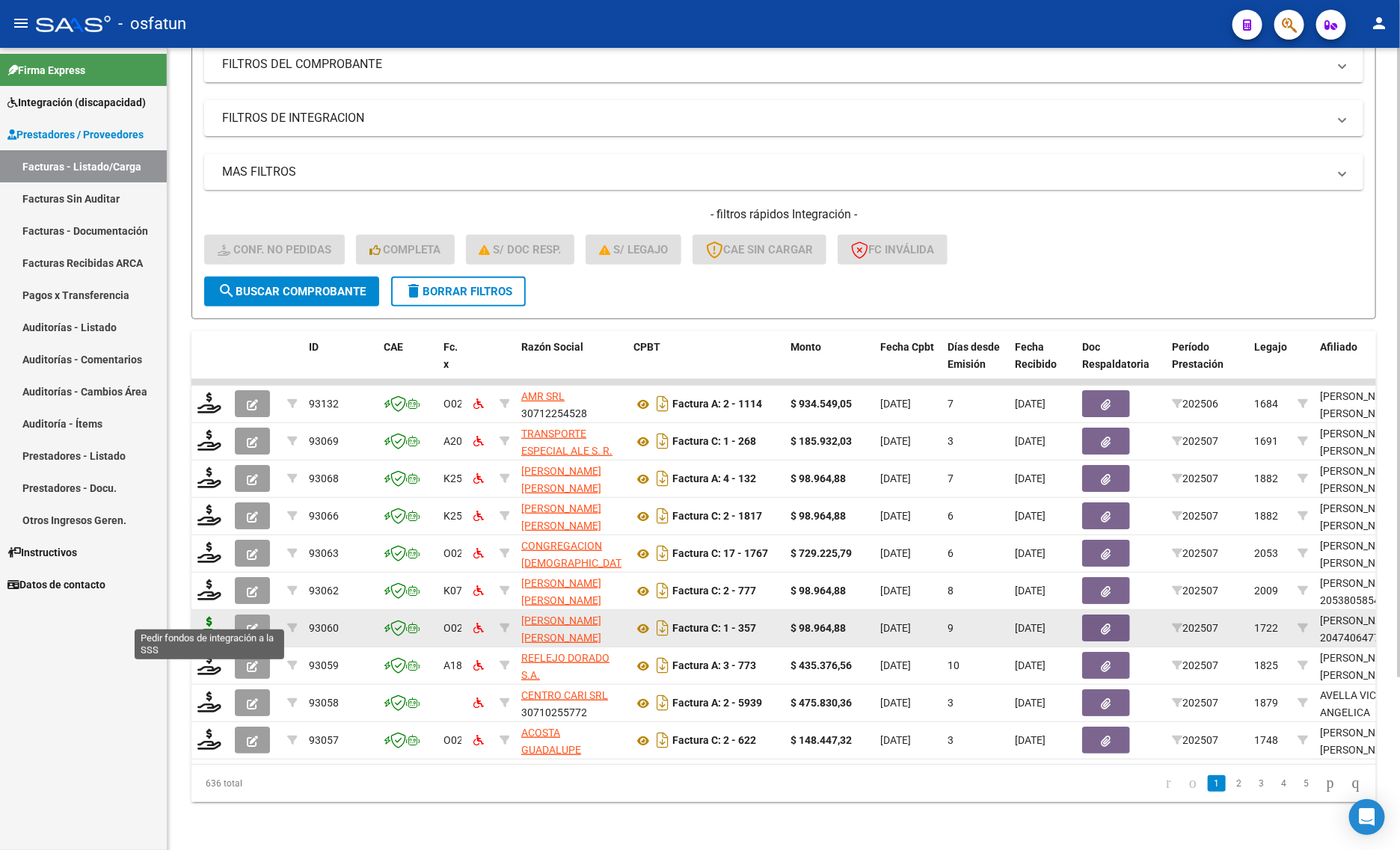
click at [214, 617] on icon at bounding box center [209, 627] width 24 height 21
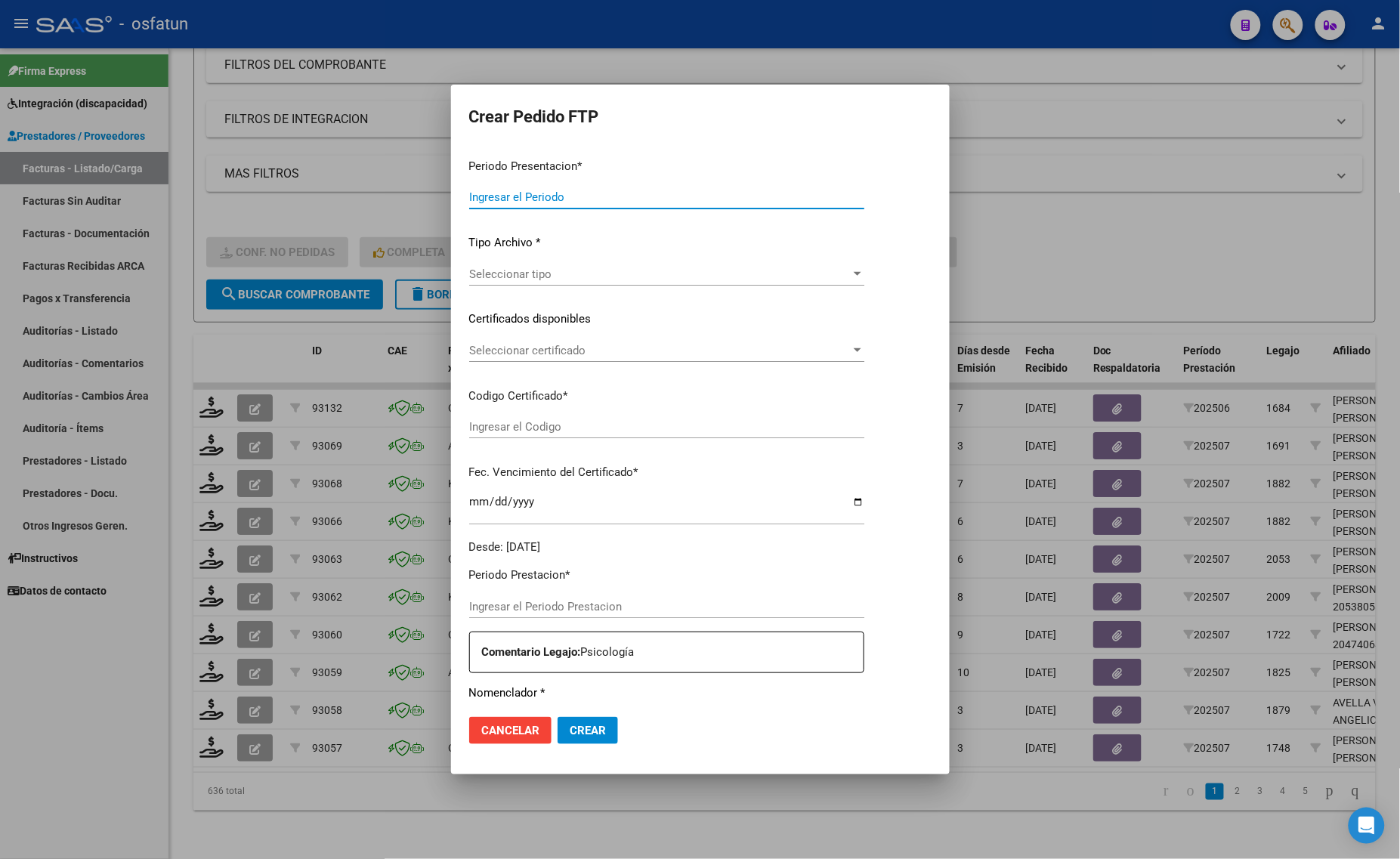
type input "202507"
type input "$ 98.964,88"
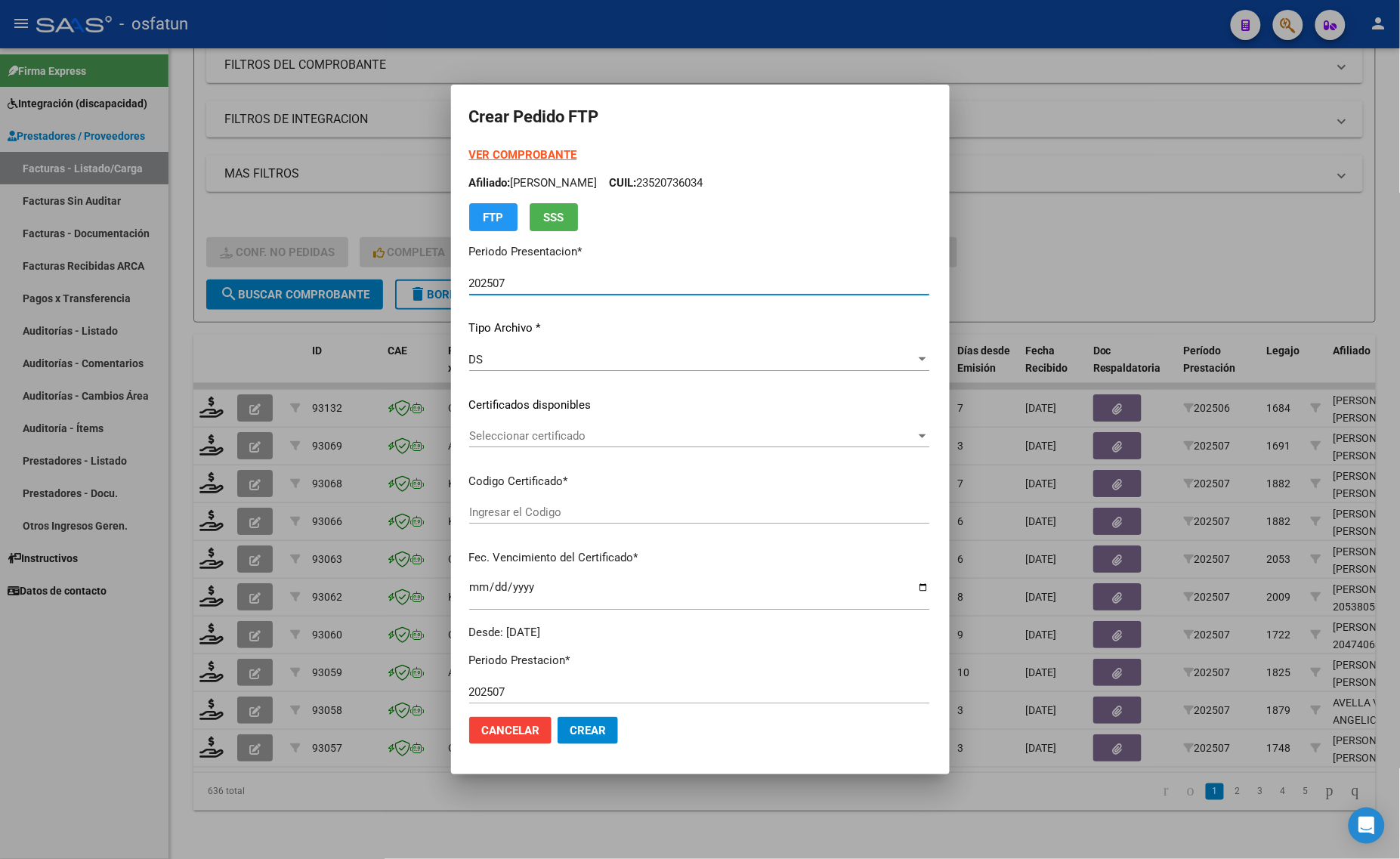
type input "ARG02000474064772018082120250821SGO116"
type input "2025-08-21"
click at [496, 156] on strong "VER COMPROBANTE" at bounding box center [523, 155] width 108 height 14
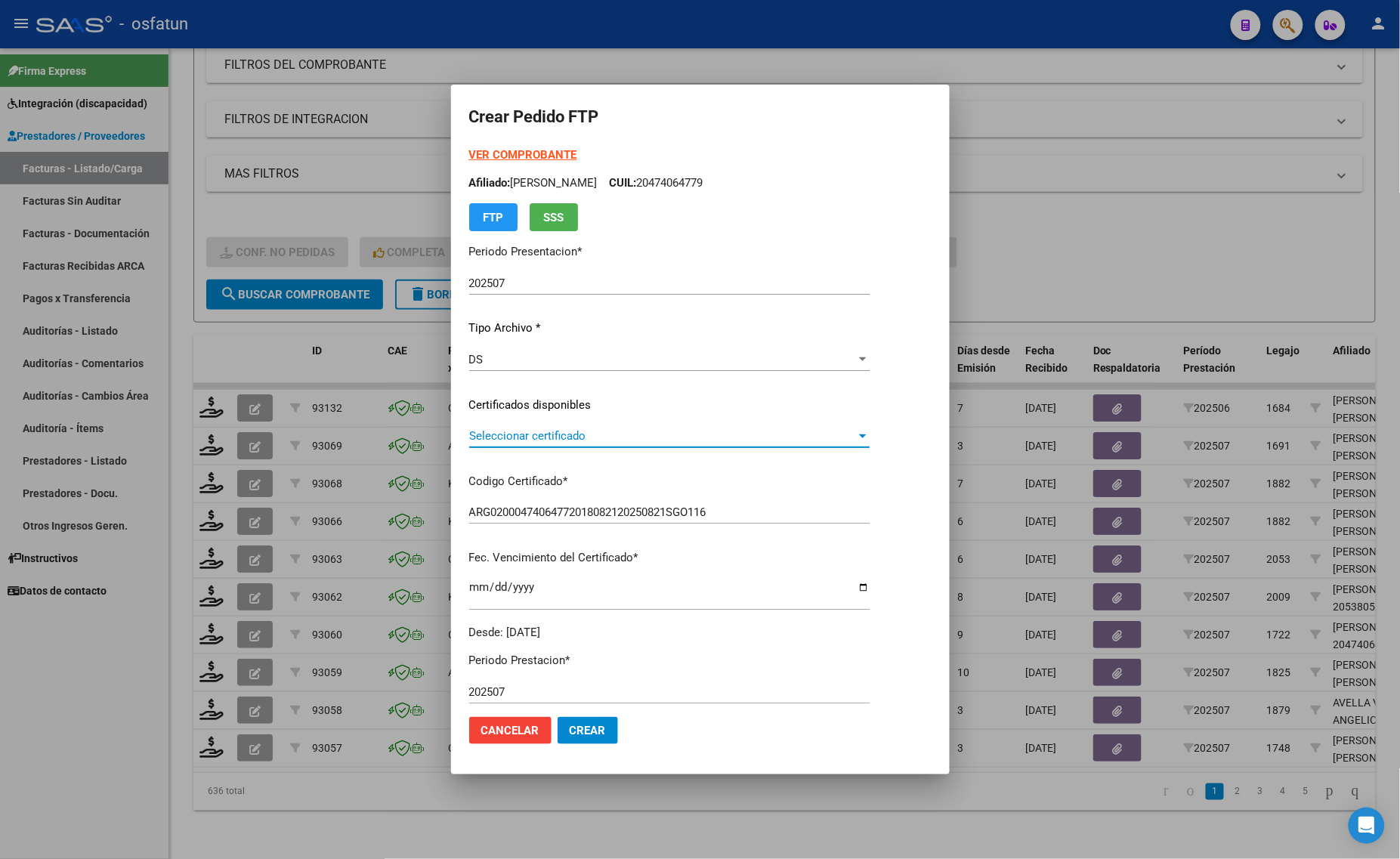
click at [518, 436] on span "Seleccionar certificado" at bounding box center [662, 436] width 387 height 14
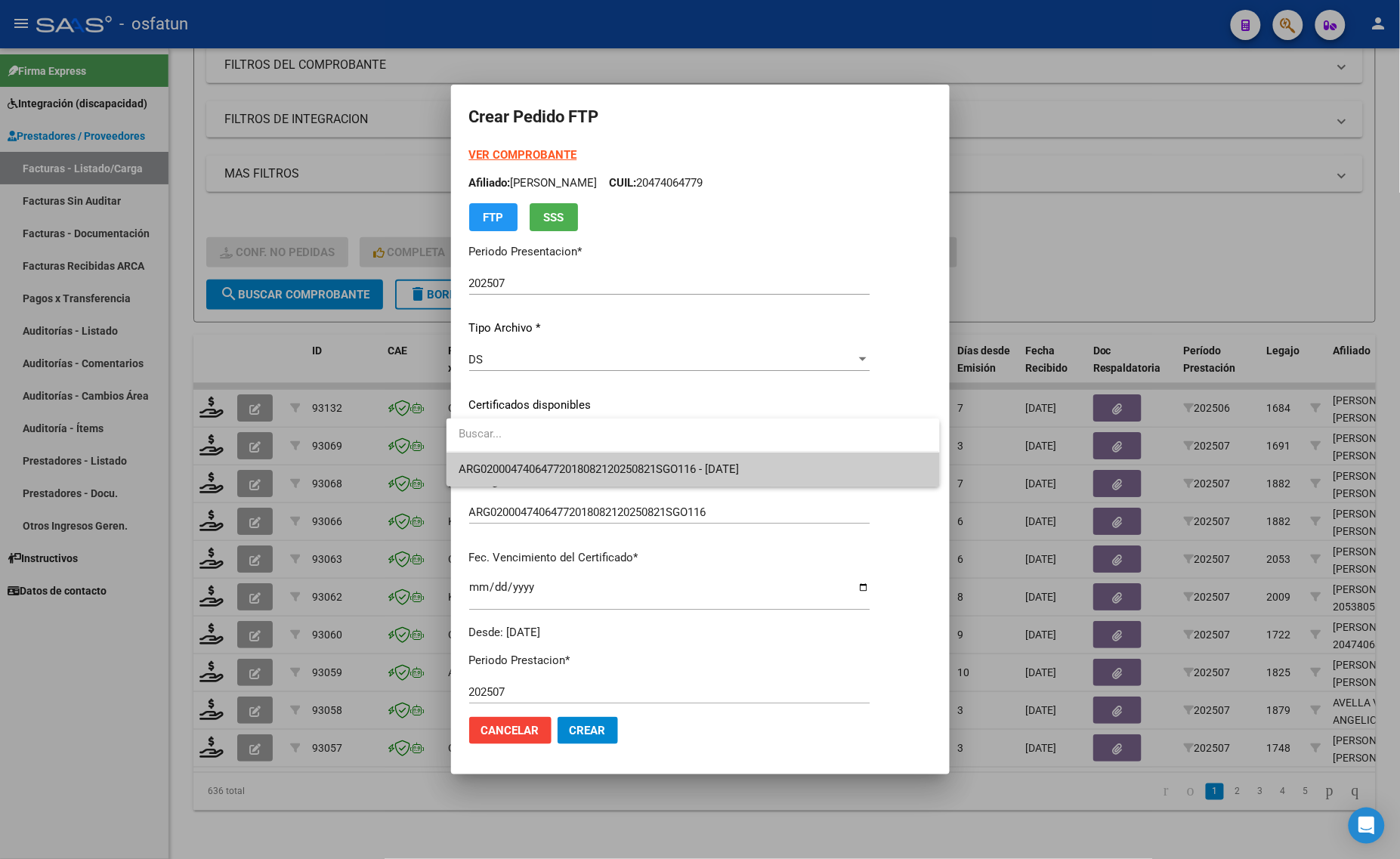
click at [507, 454] on span "ARG02000474064772018082120250821SGO116 - 2025-08-21" at bounding box center [692, 469] width 468 height 34
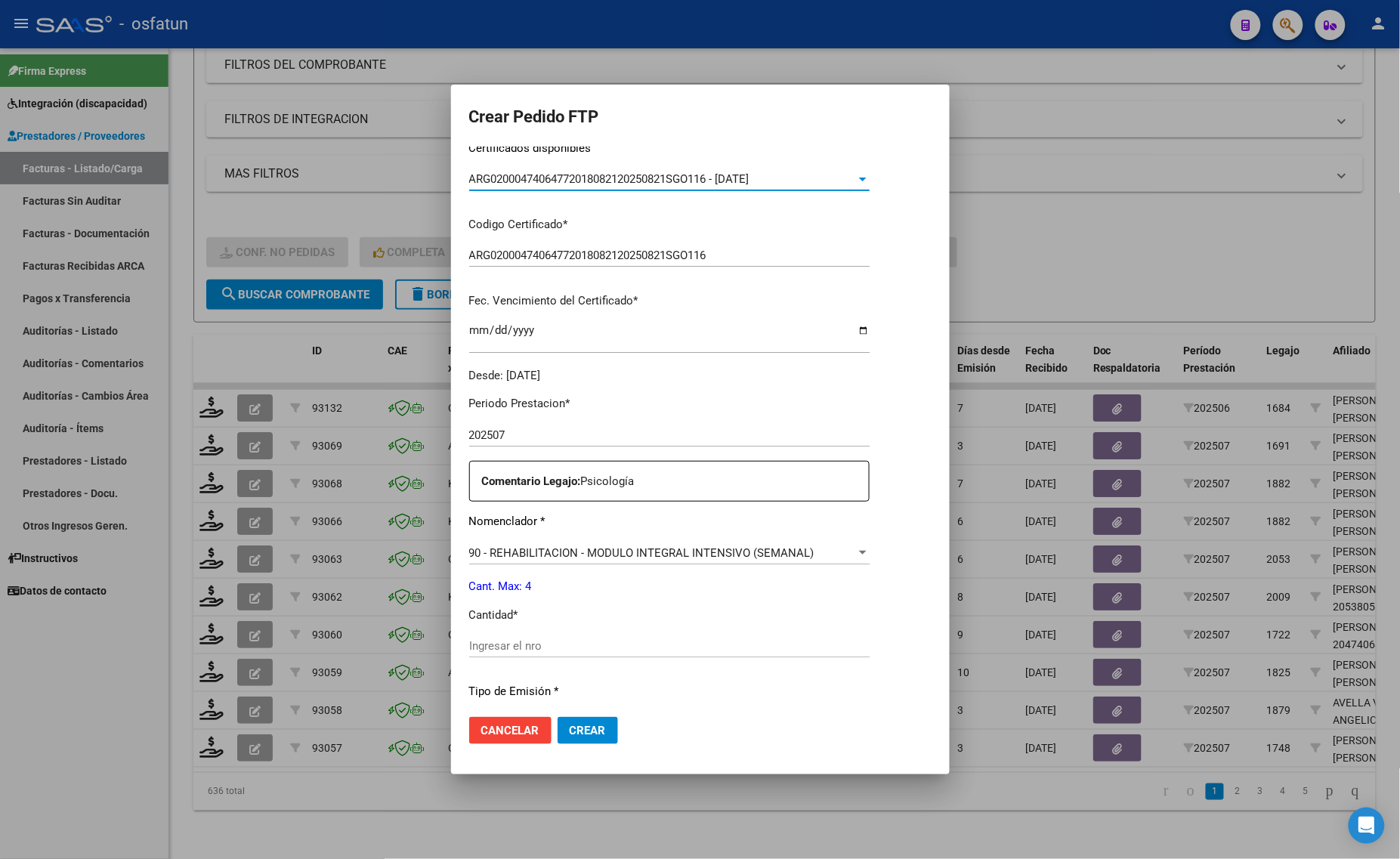
scroll to position [283, 0]
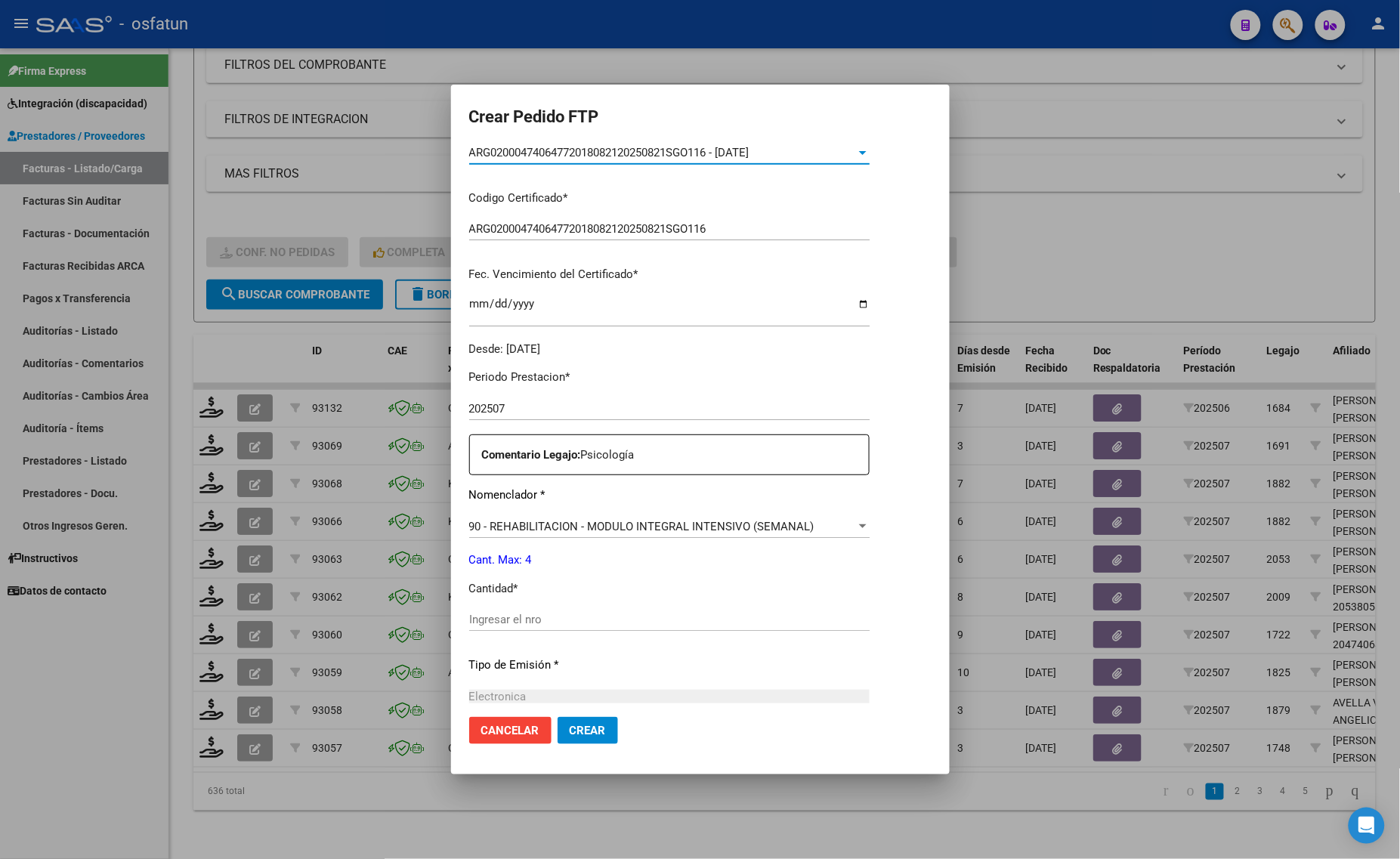
click at [508, 625] on input "Ingresar el nro" at bounding box center [668, 619] width 400 height 14
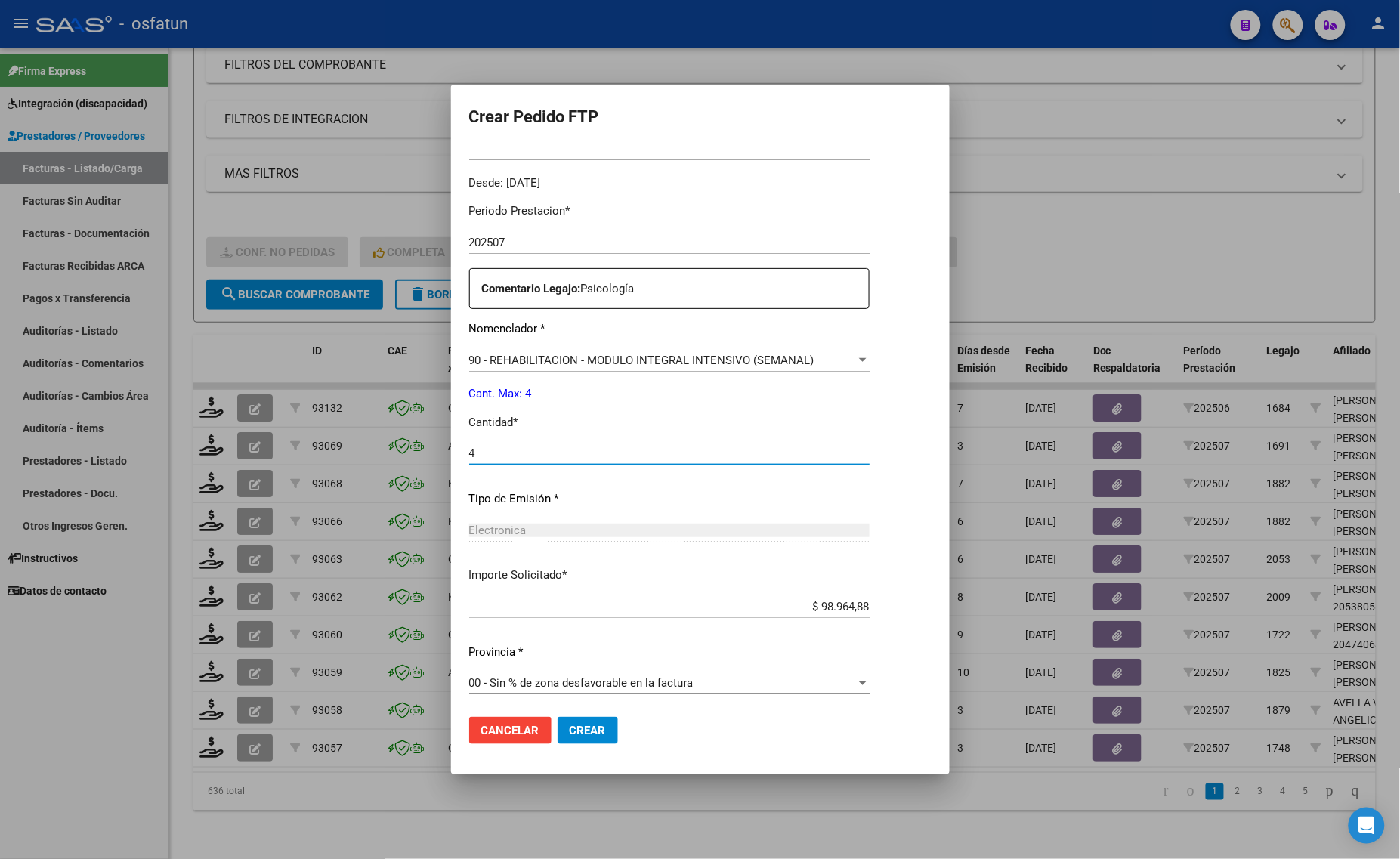
scroll to position [452, 0]
type input "4"
click at [573, 731] on span "Crear" at bounding box center [587, 730] width 36 height 14
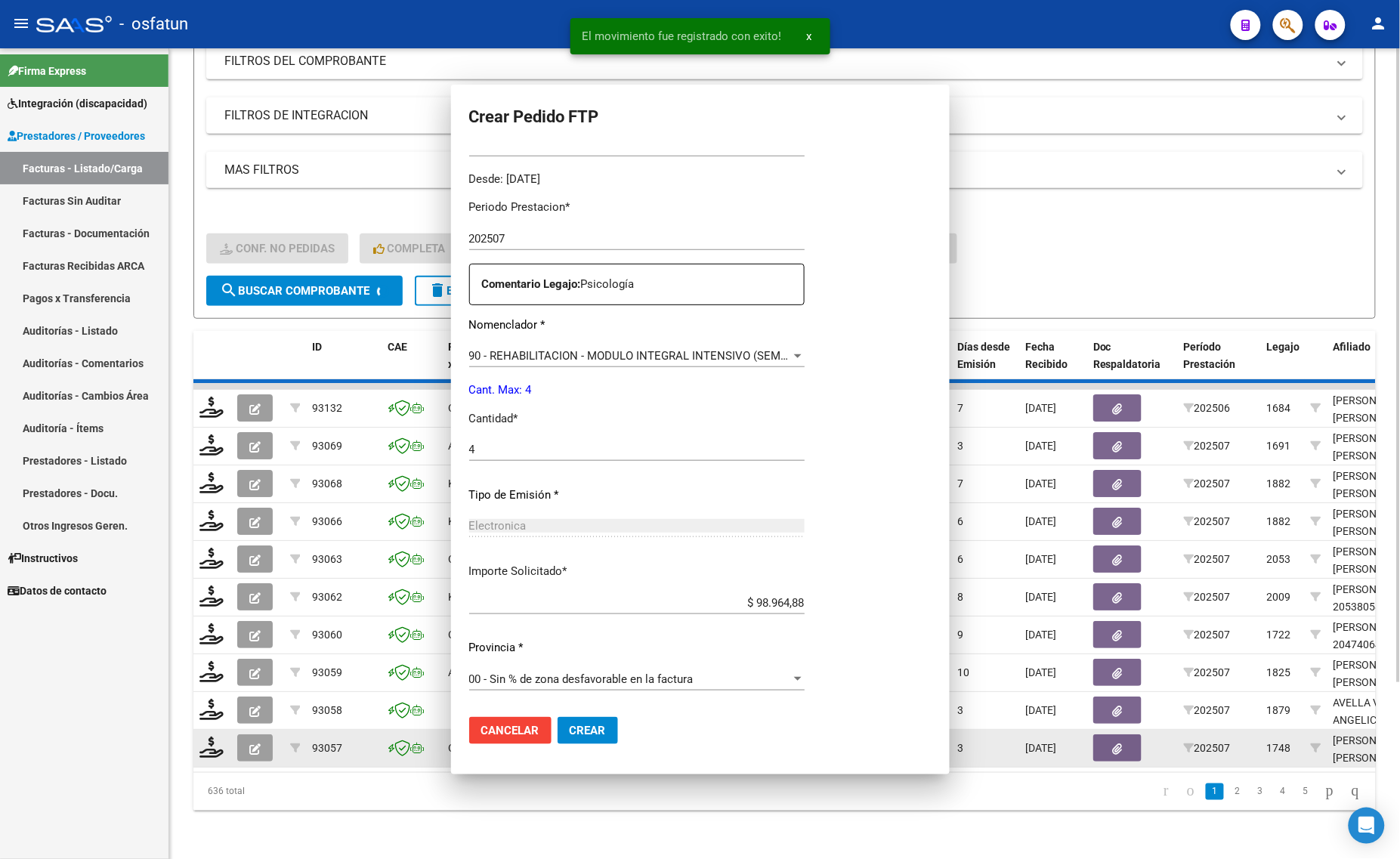
scroll to position [0, 0]
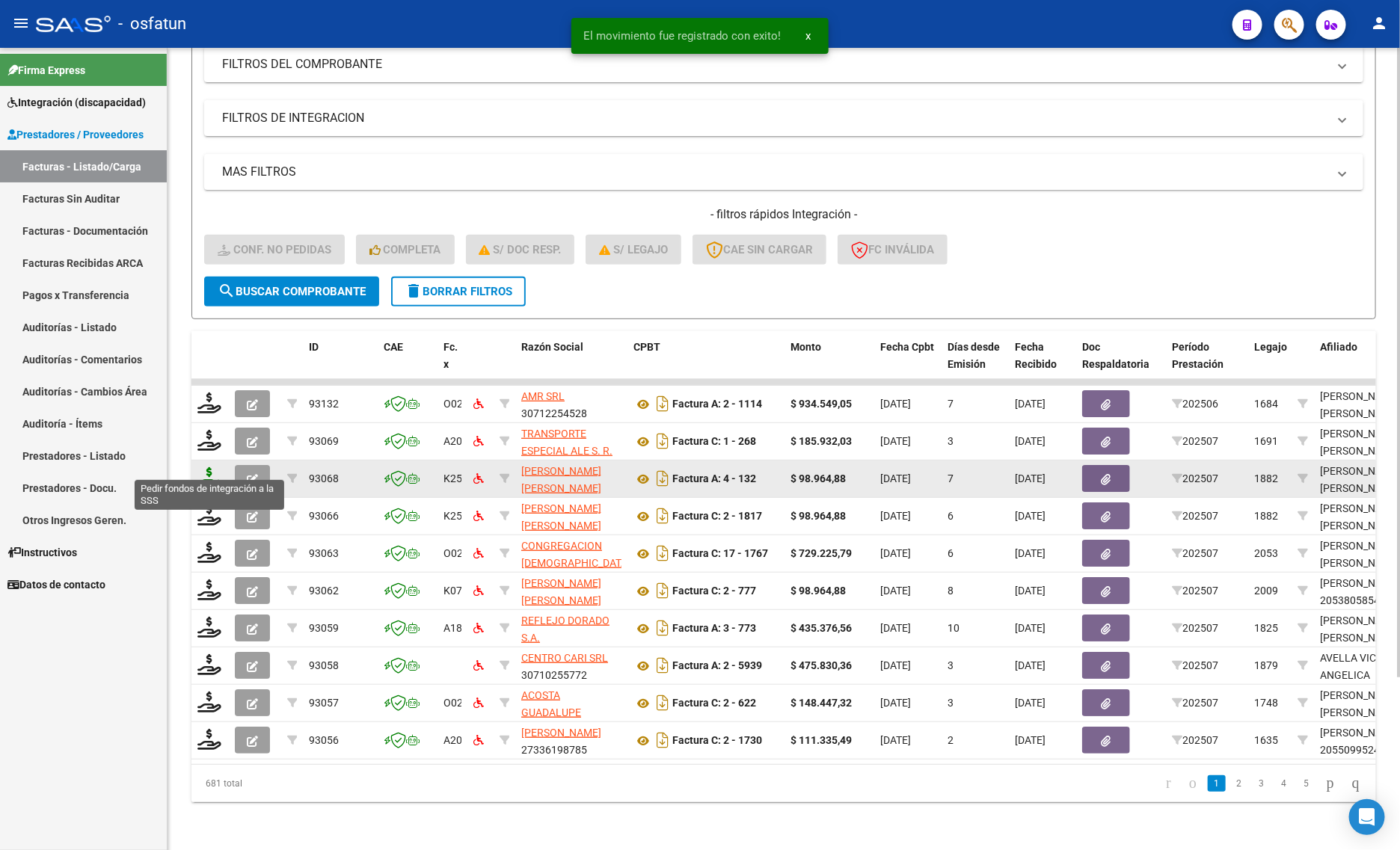
click at [204, 471] on icon at bounding box center [209, 478] width 24 height 21
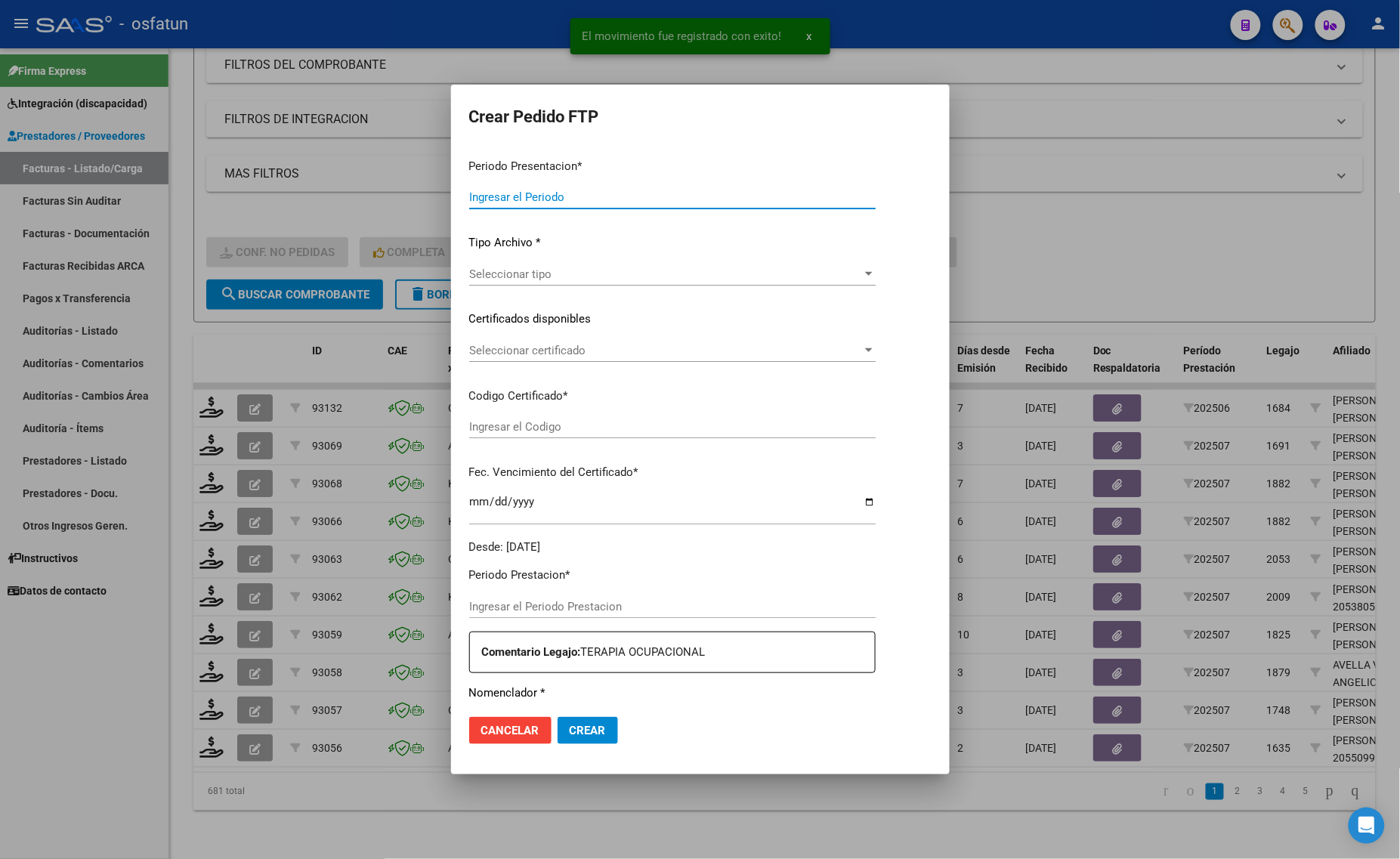
type input "202507"
type input "$ 98.964,88"
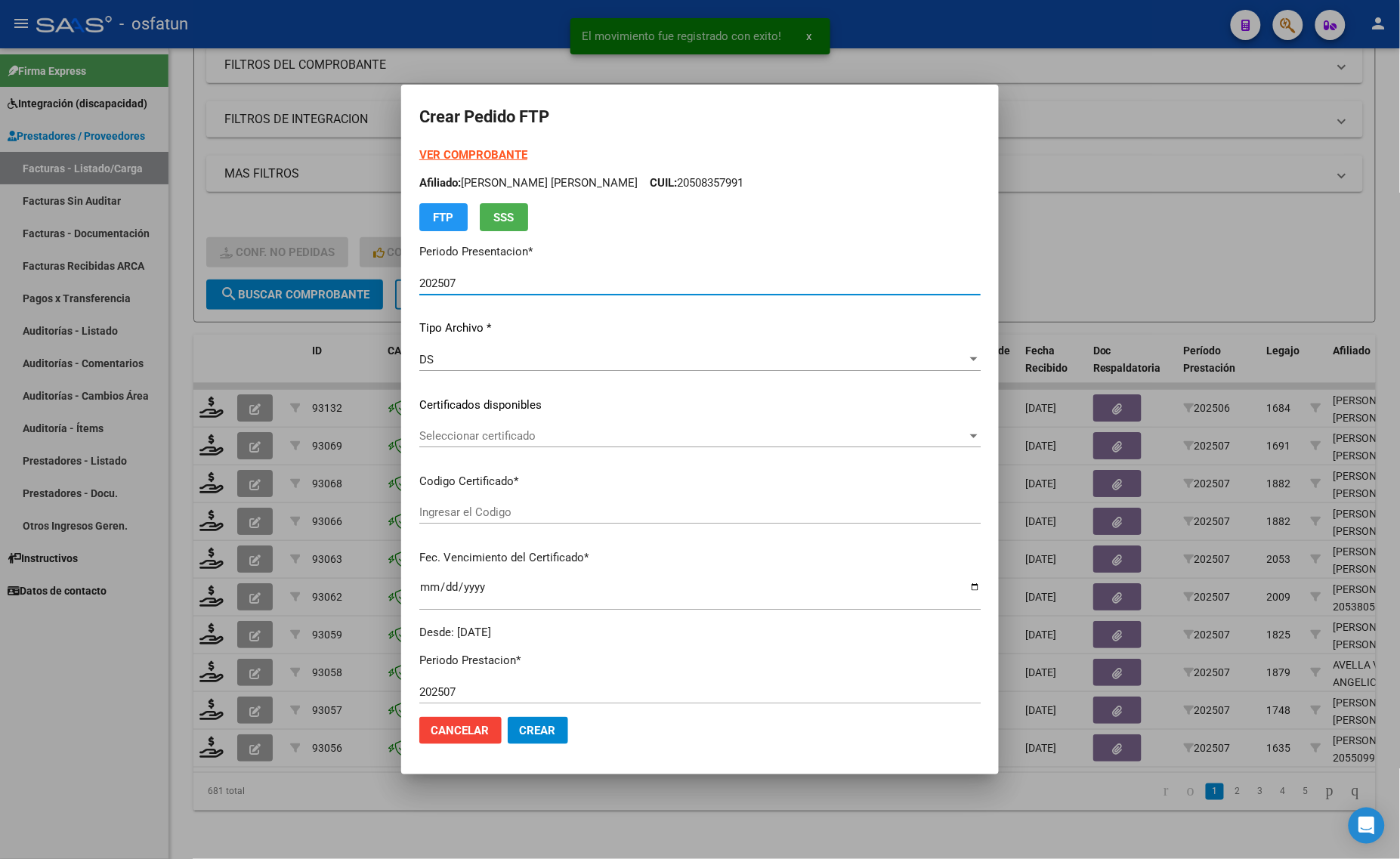
type input "ARG02000508357992018081020250810COR467"
type input "2025-08-10"
click at [460, 151] on strong "VER COMPROBANTE" at bounding box center [473, 155] width 108 height 14
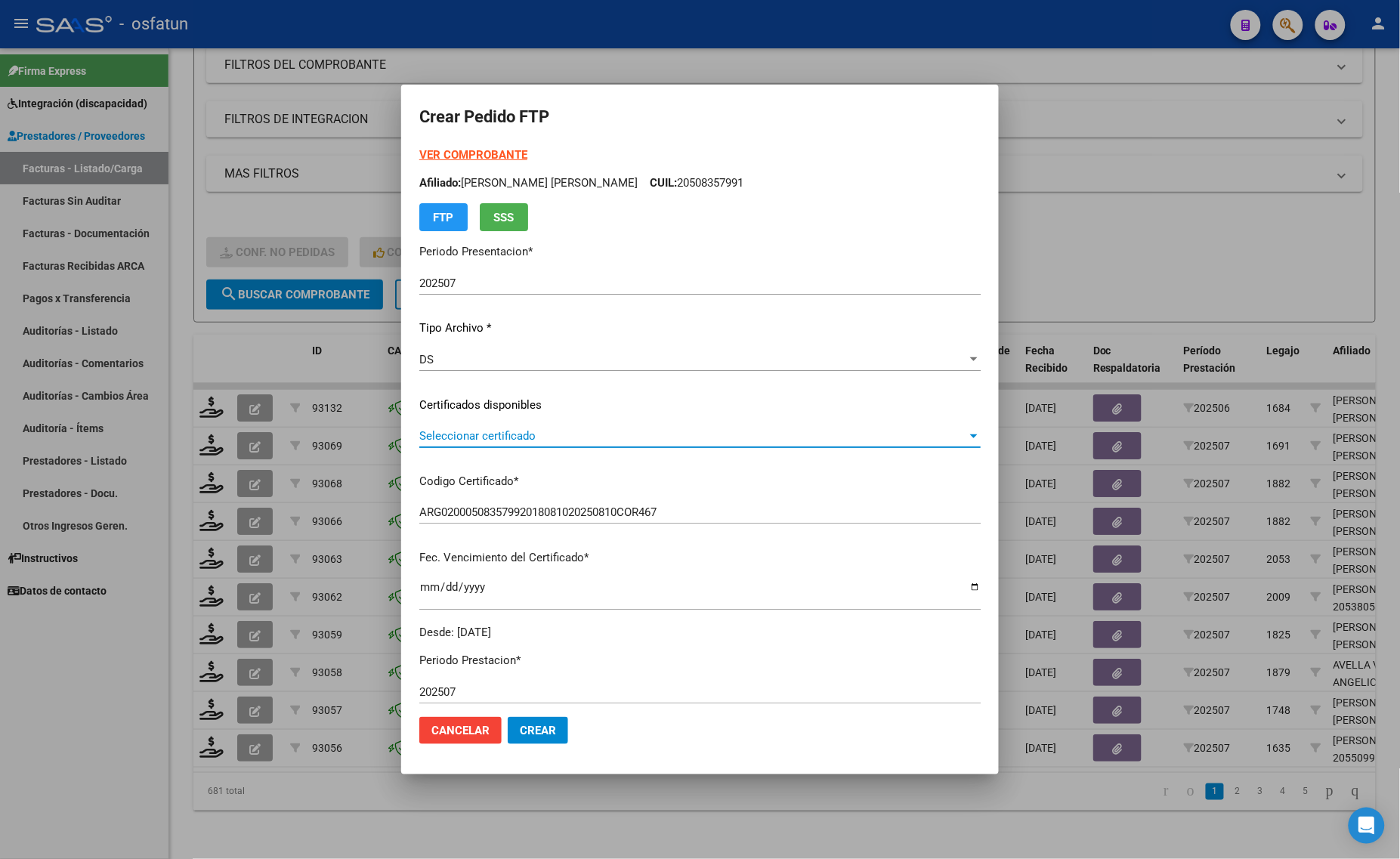
click at [538, 432] on span "Seleccionar certificado" at bounding box center [693, 436] width 548 height 14
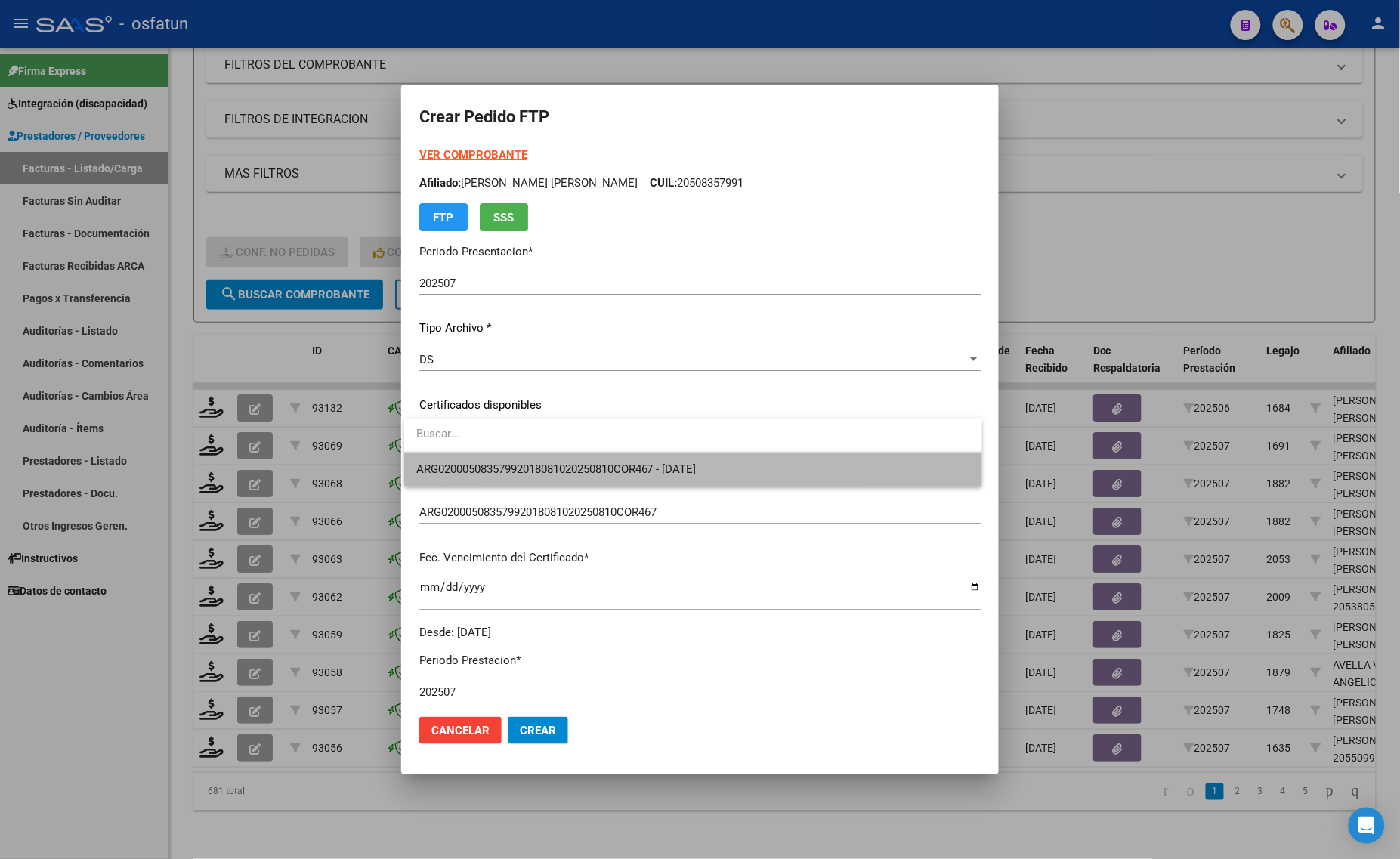
drag, startPoint x: 538, startPoint y: 455, endPoint x: 542, endPoint y: 469, distance: 14.6
click at [541, 458] on span "ARG02000508357992018081020250810COR467 - 2025-08-10" at bounding box center [693, 469] width 553 height 34
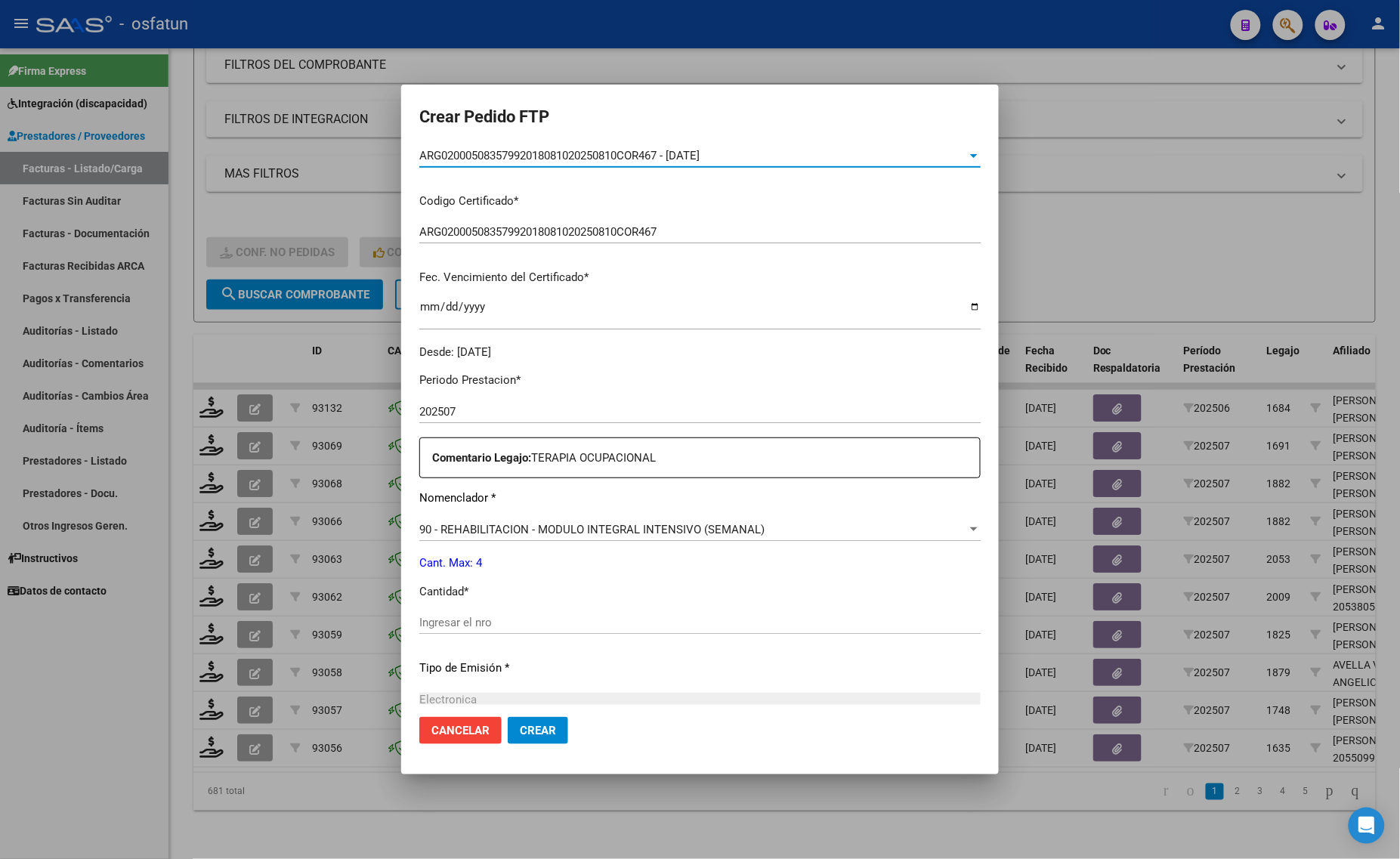
scroll to position [283, 0]
click at [510, 633] on div "Ingresar el nro" at bounding box center [700, 626] width 562 height 37
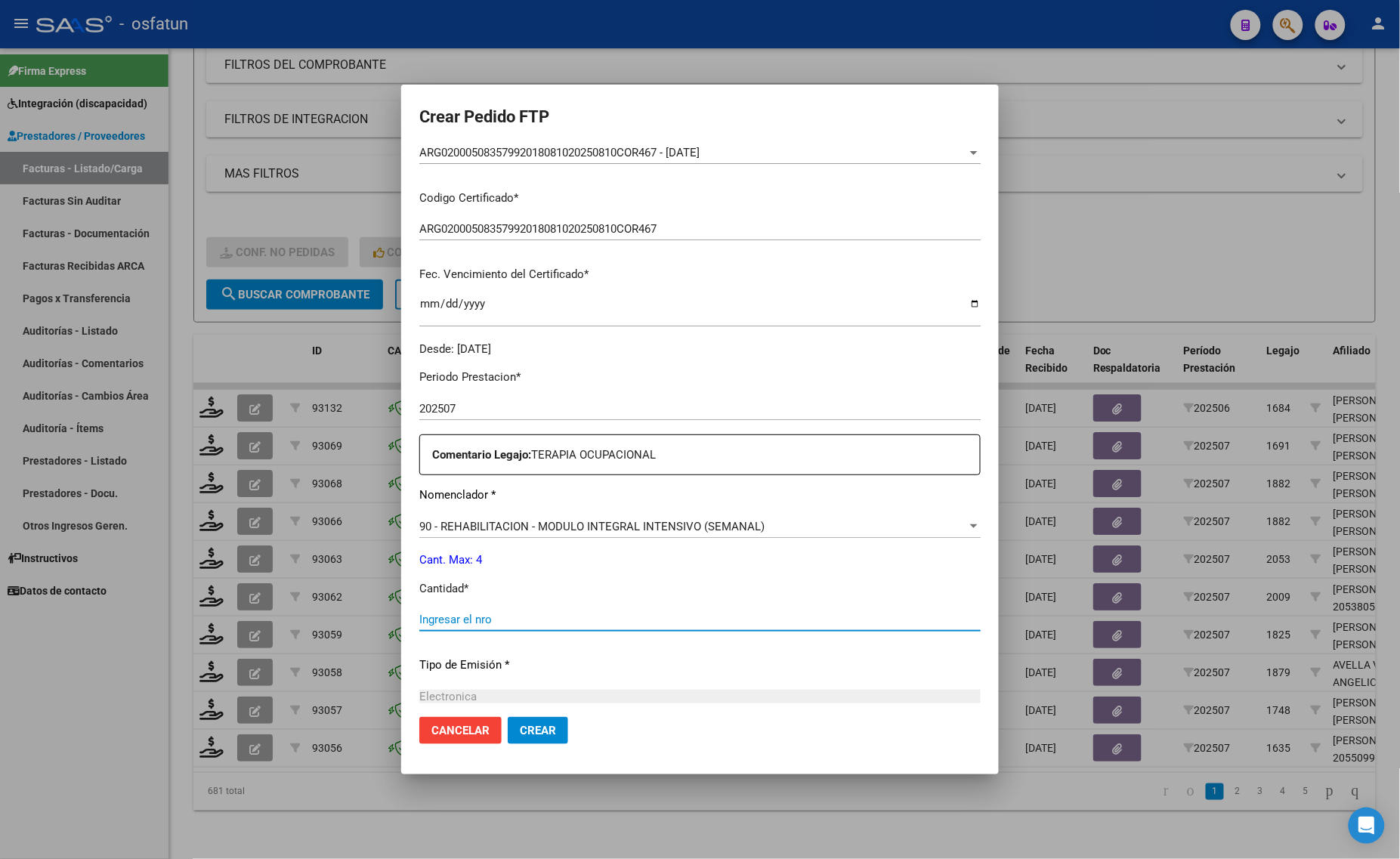
click at [493, 620] on input "Ingresar el nro" at bounding box center [700, 619] width 562 height 14
type input "4"
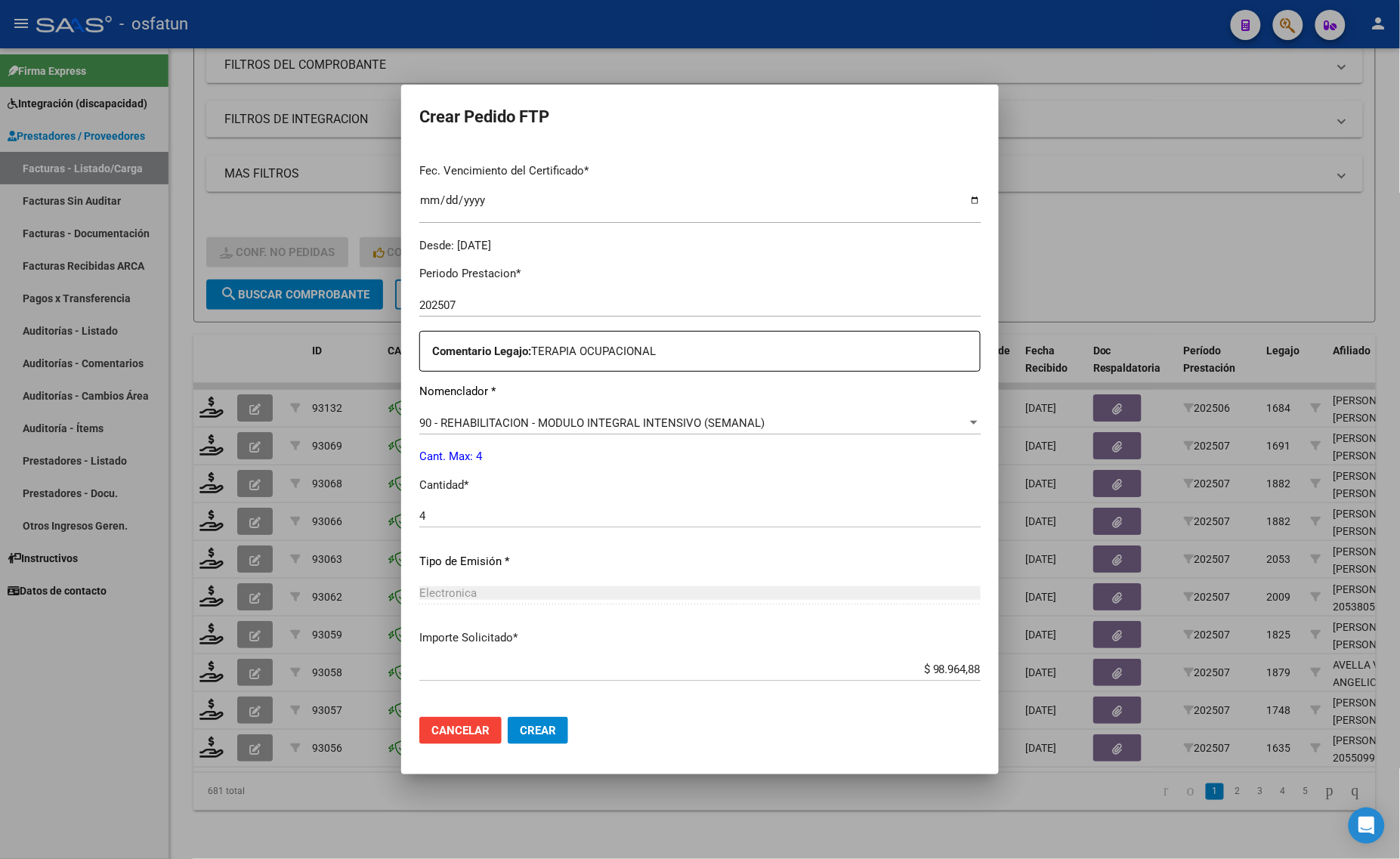
scroll to position [452, 0]
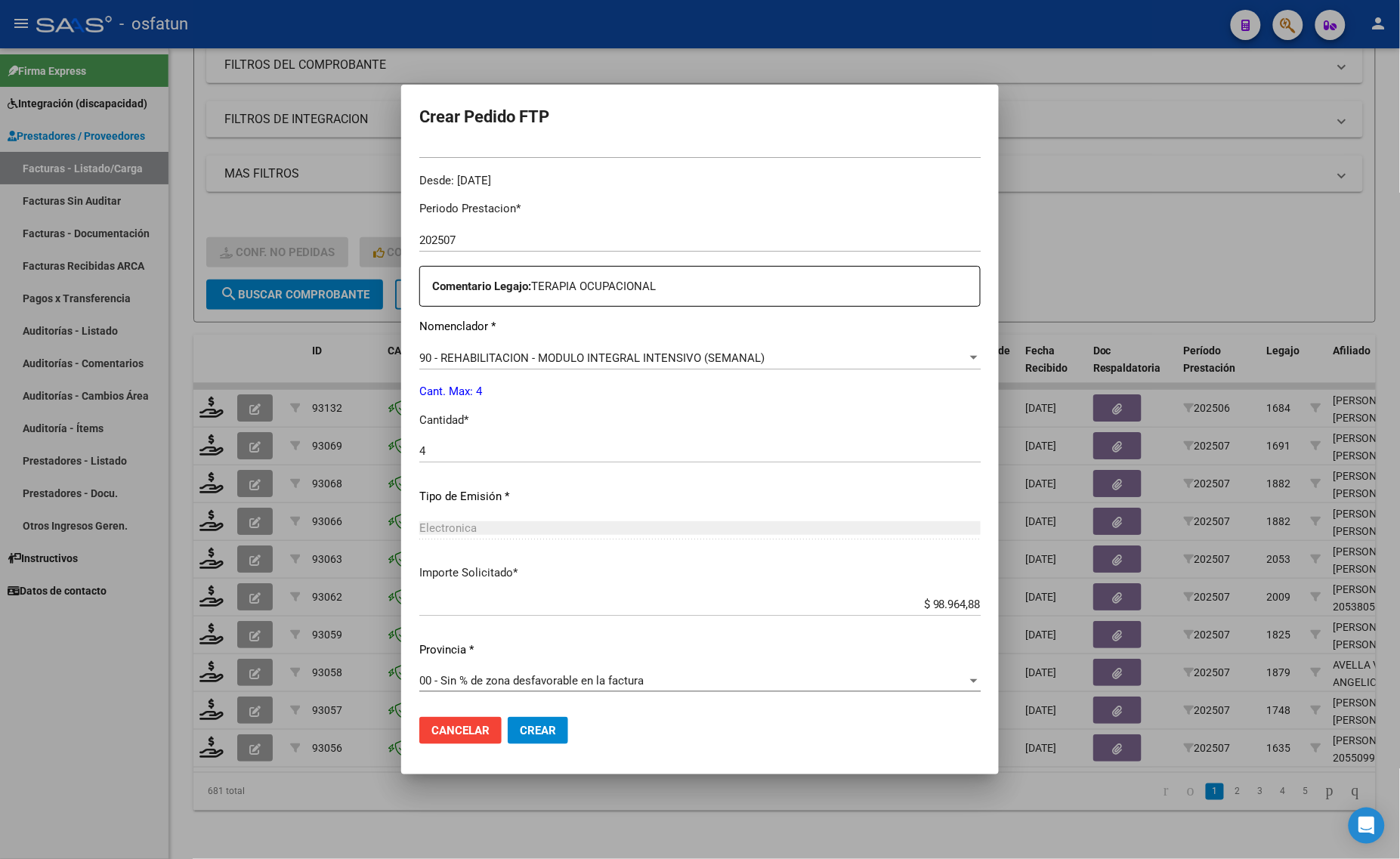
drag, startPoint x: 532, startPoint y: 730, endPoint x: 529, endPoint y: 761, distance: 31.1
click at [533, 731] on span "Crear" at bounding box center [537, 730] width 36 height 14
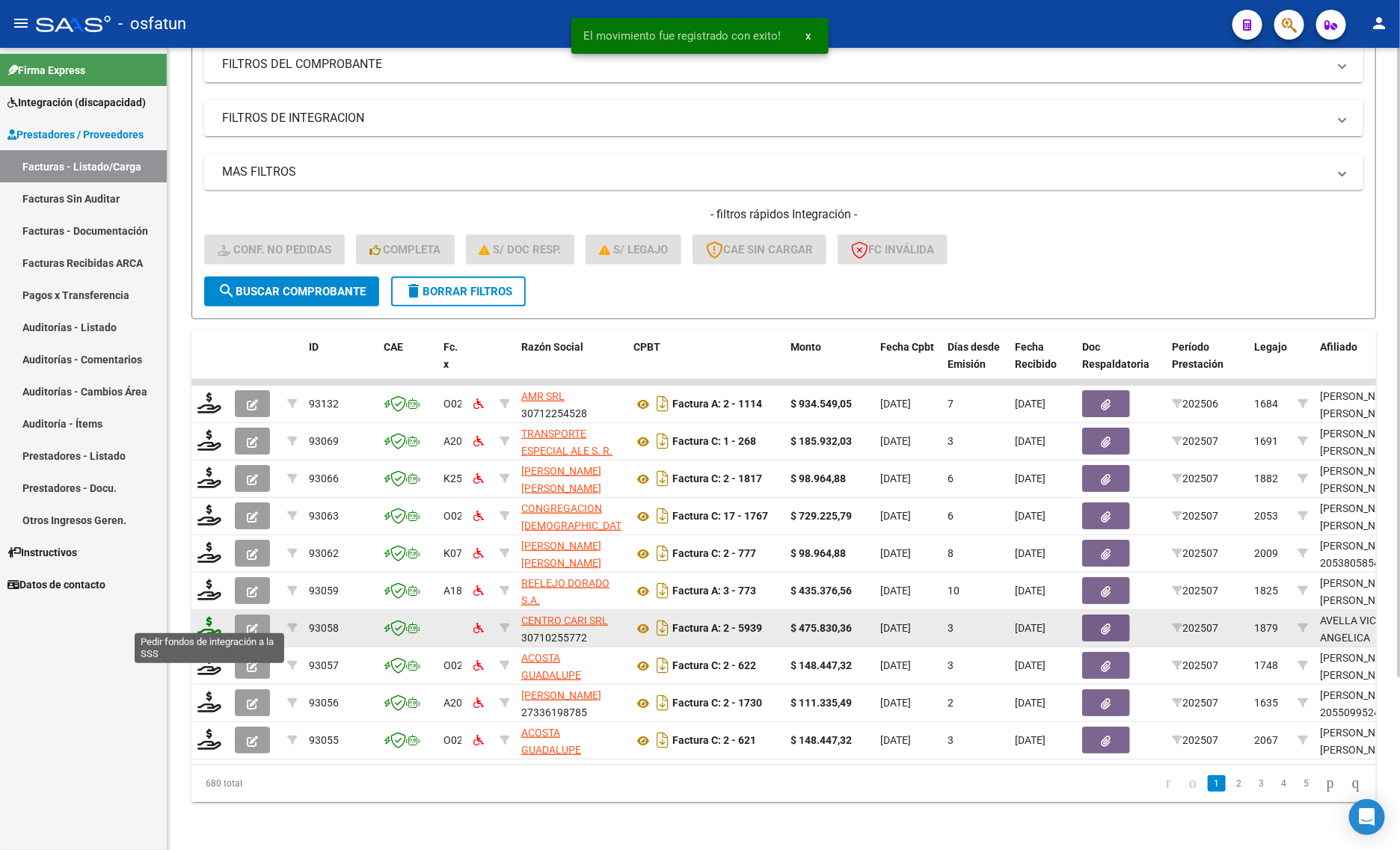
click at [211, 619] on icon at bounding box center [209, 627] width 24 height 21
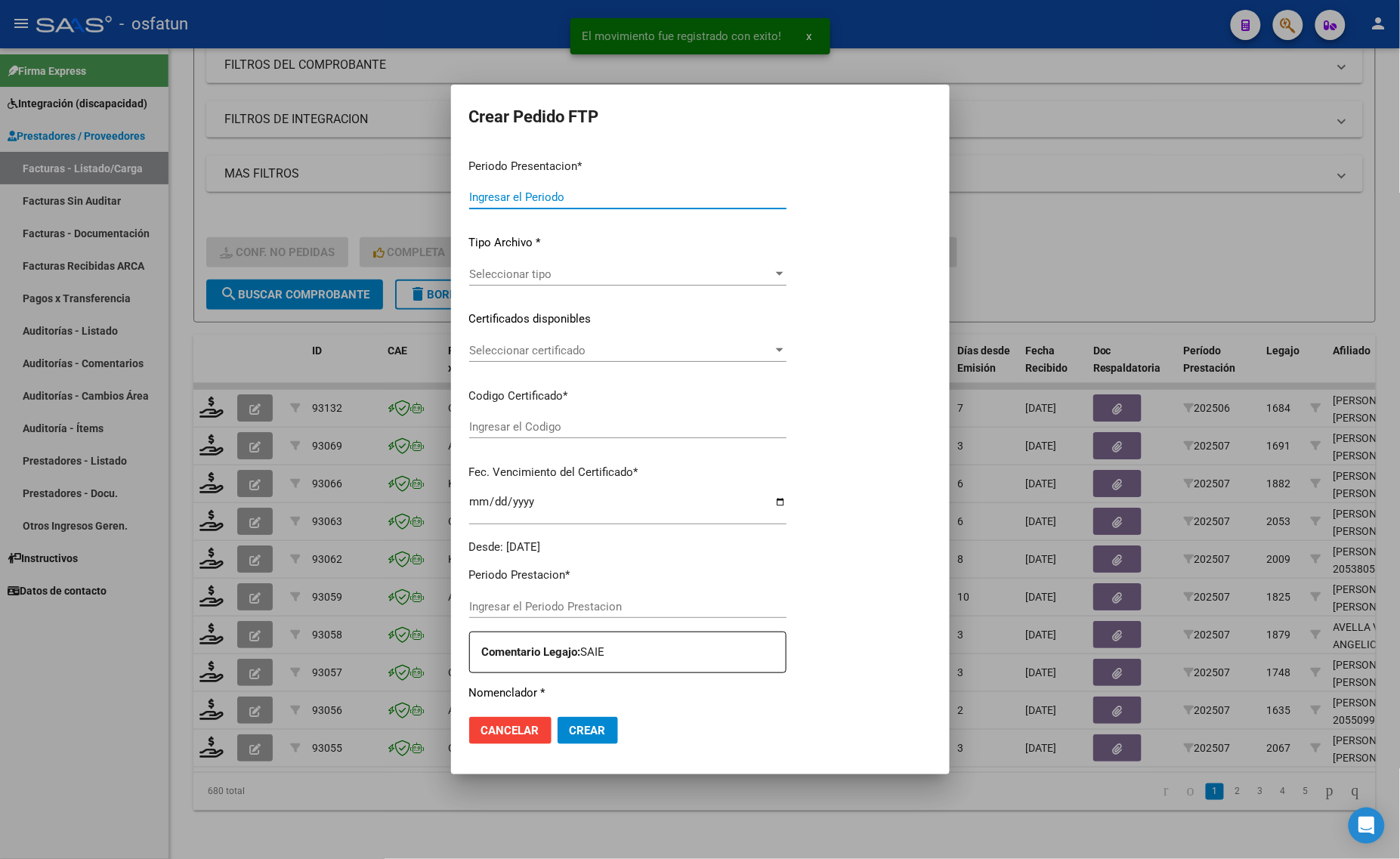
type input "202507"
type input "$ 475.830,36"
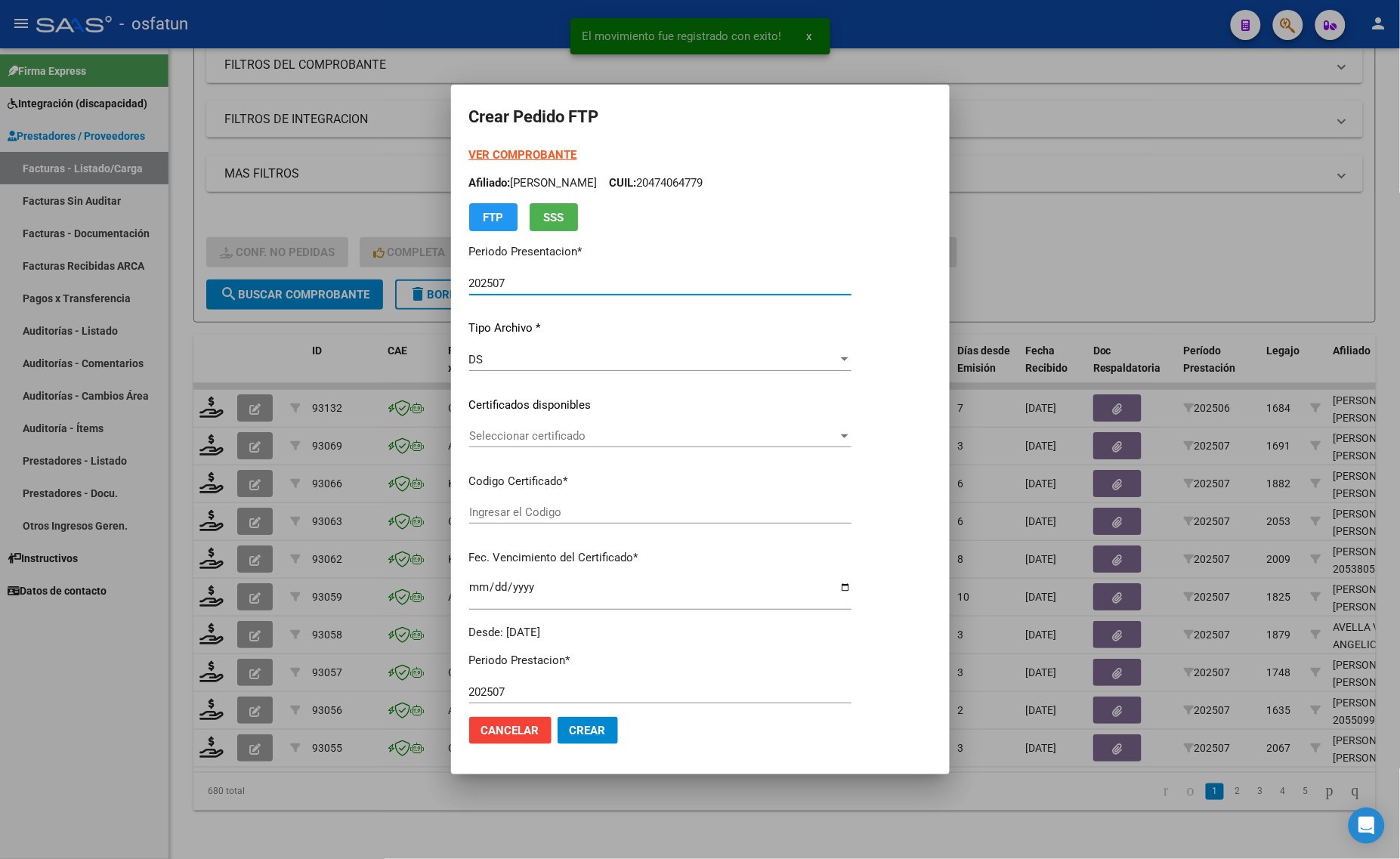
type input "ARG01000534106152022092920270929CBA536"
type input "2027-09-29"
click at [512, 155] on strong "VER COMPROBANTE" at bounding box center [523, 155] width 108 height 14
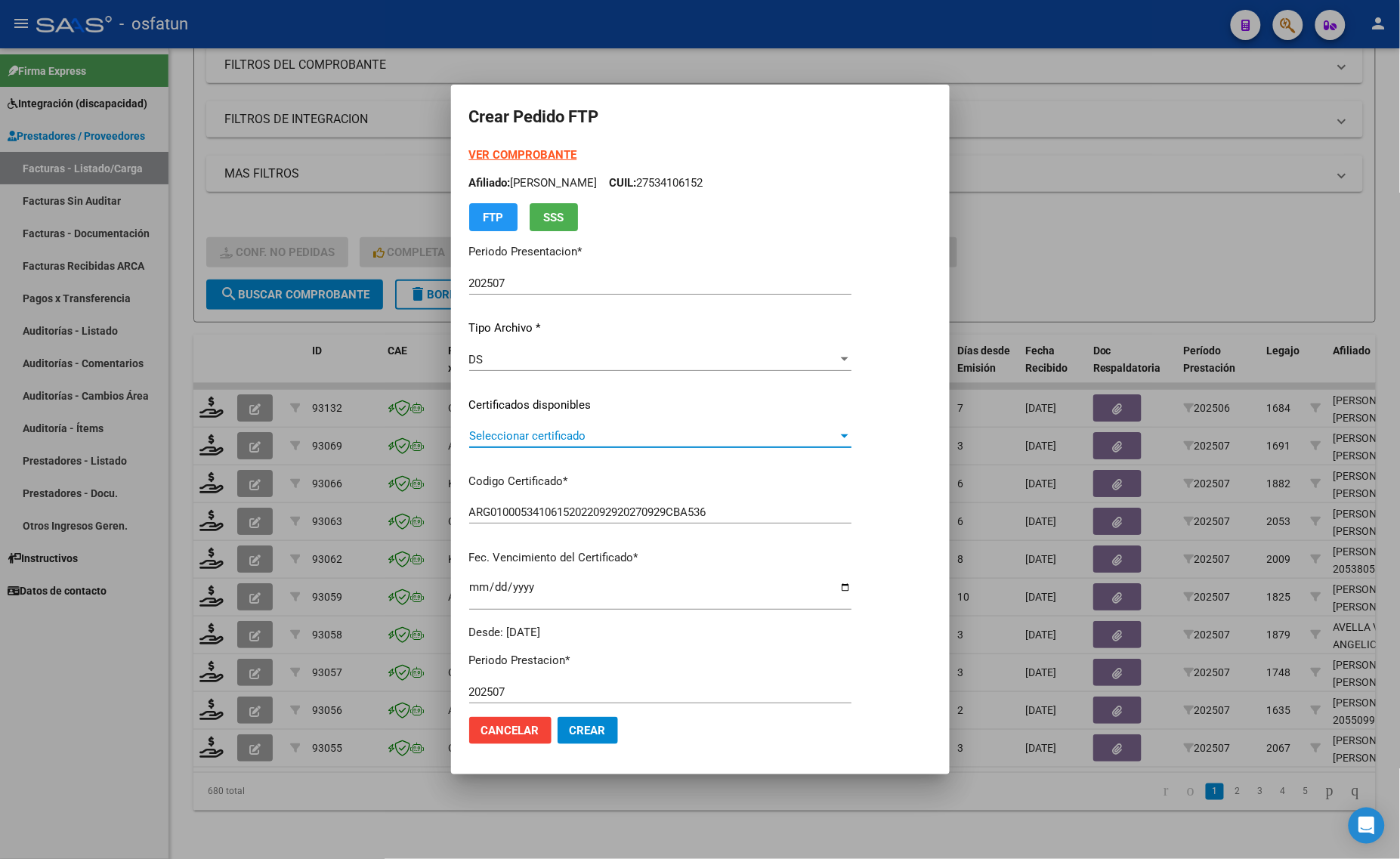
click at [527, 434] on span "Seleccionar certificado" at bounding box center [653, 436] width 369 height 14
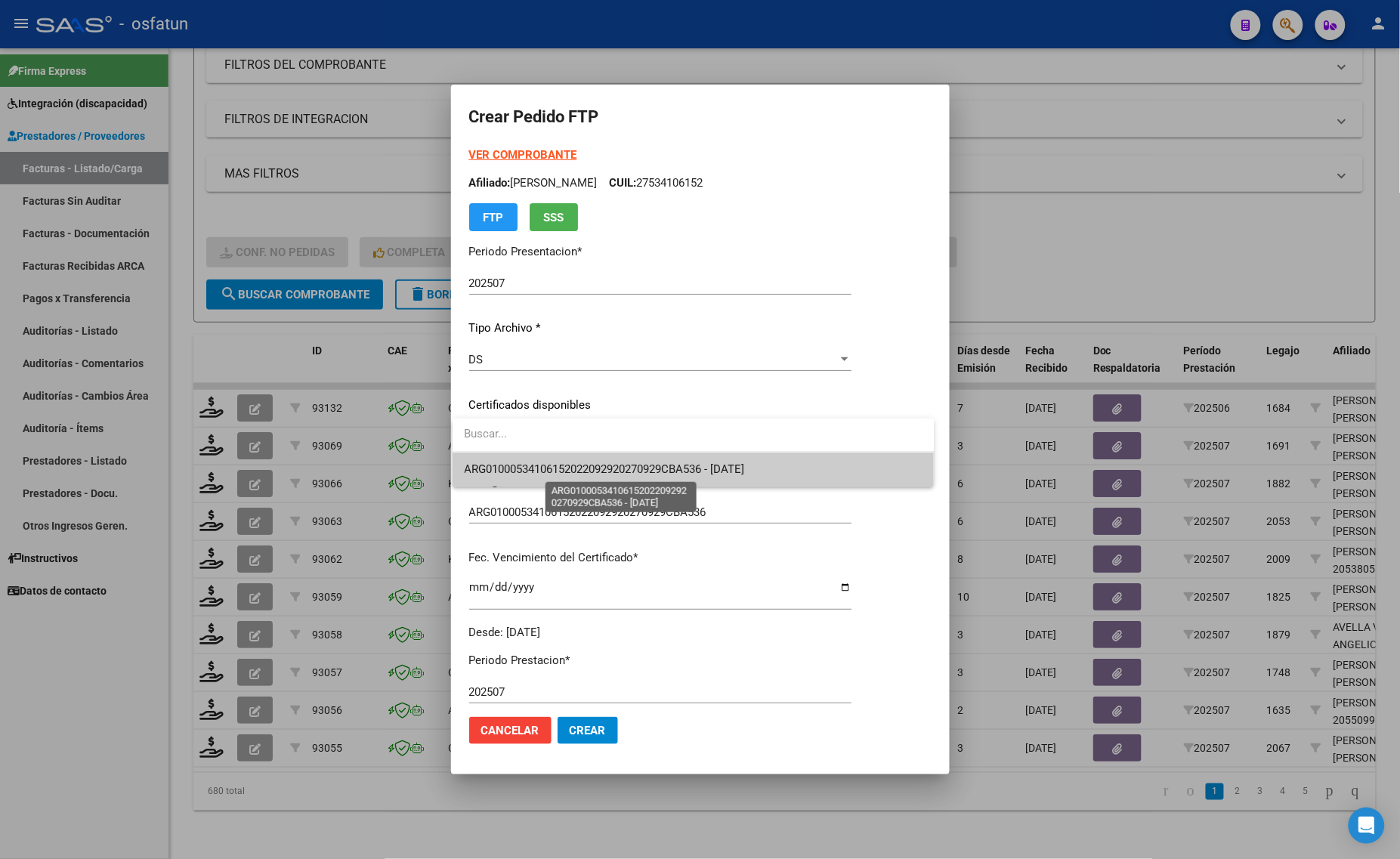
click at [523, 473] on span "ARG01000534106152022092920270929CBA536 - 2027-09-29" at bounding box center [604, 469] width 280 height 14
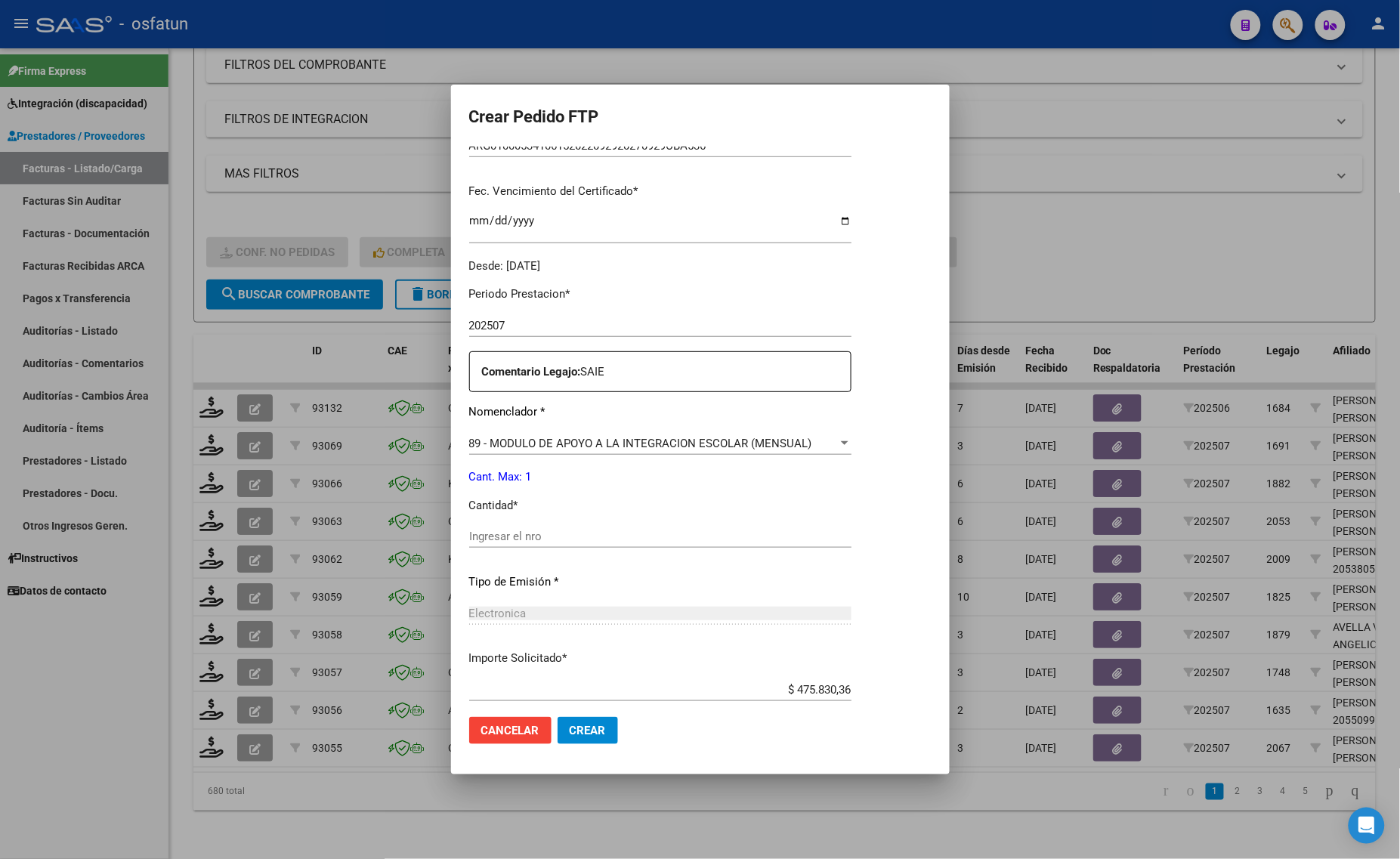
scroll to position [378, 0]
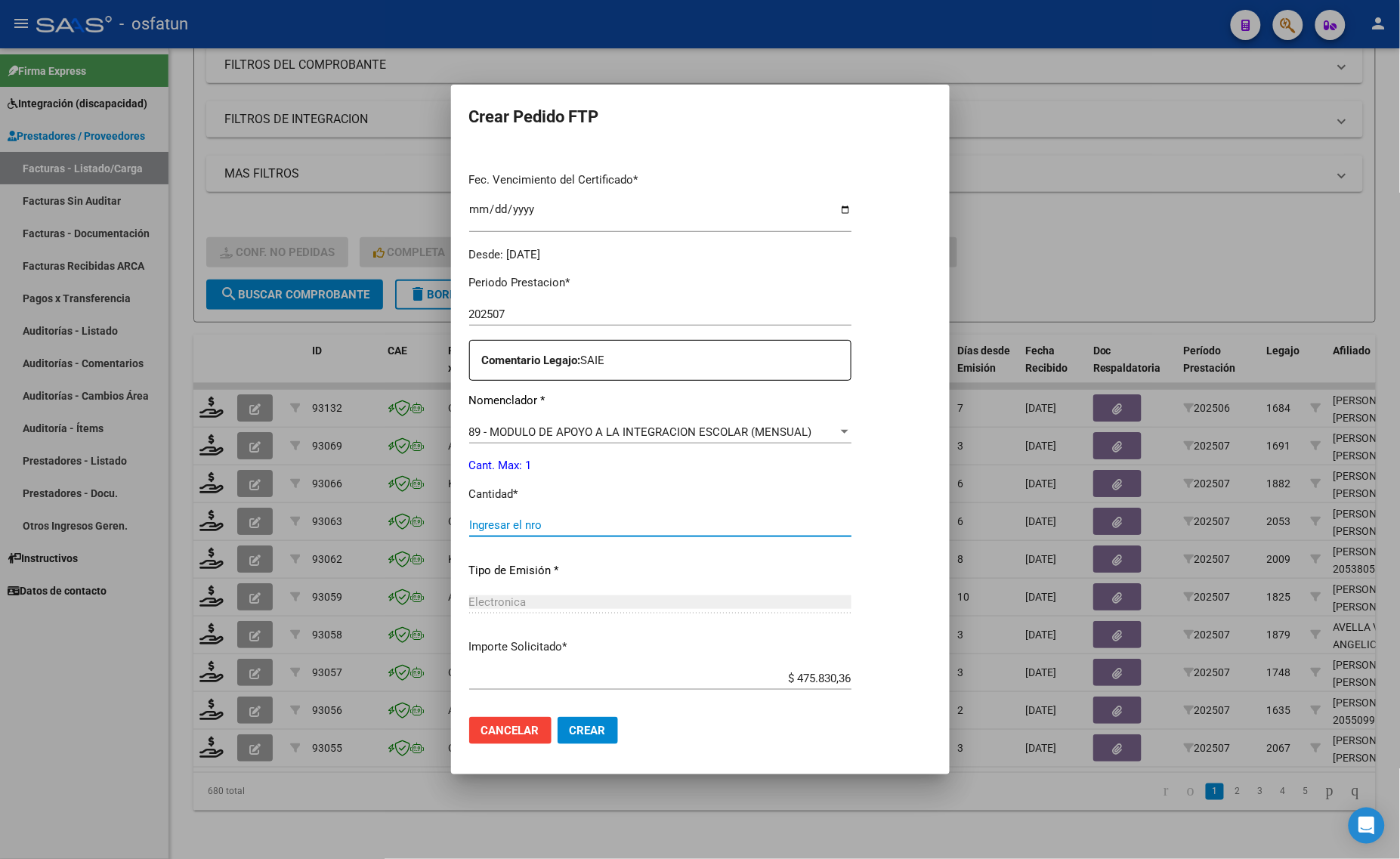
click at [495, 526] on input "Ingresar el nro" at bounding box center [660, 525] width 382 height 14
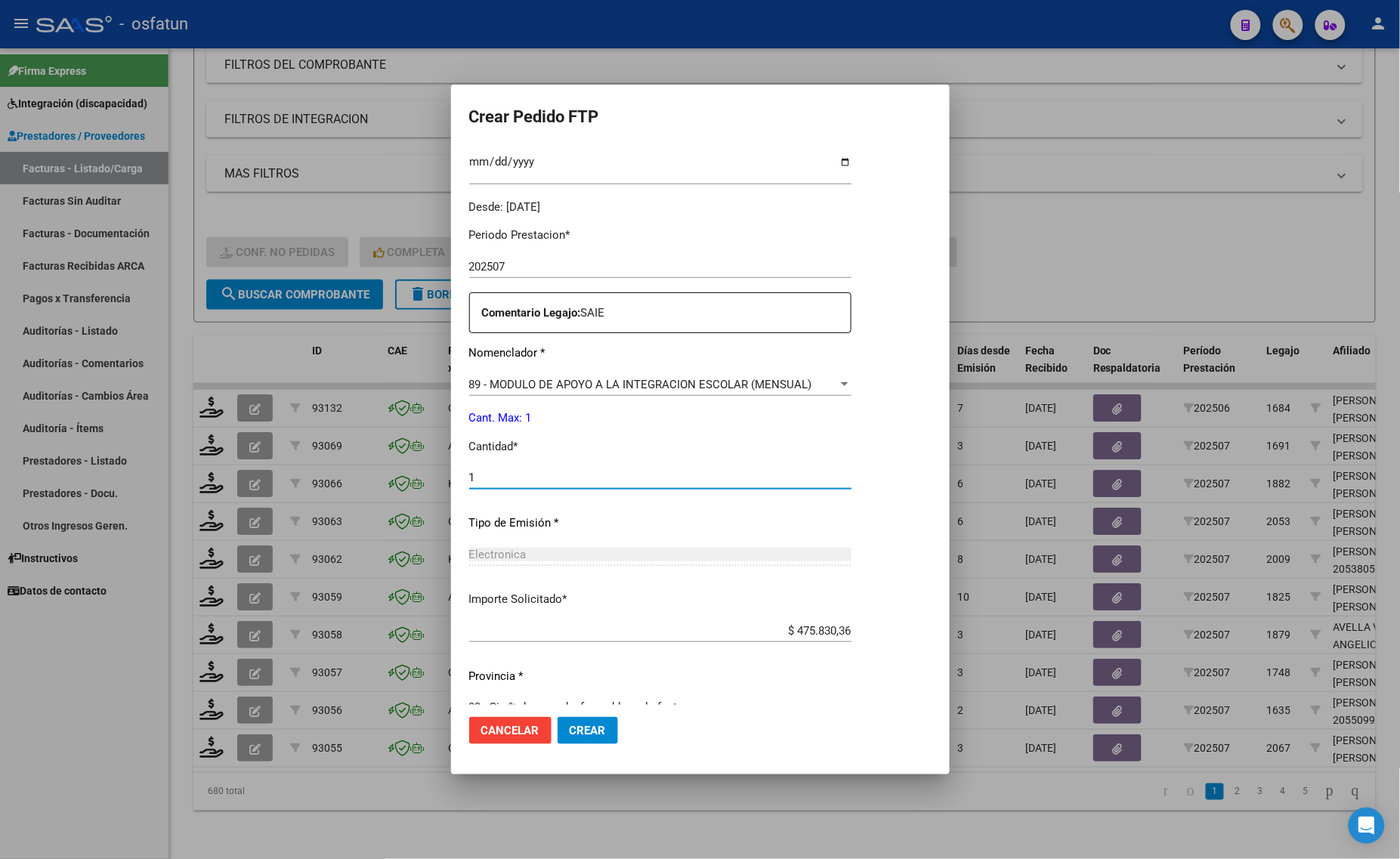
scroll to position [452, 0]
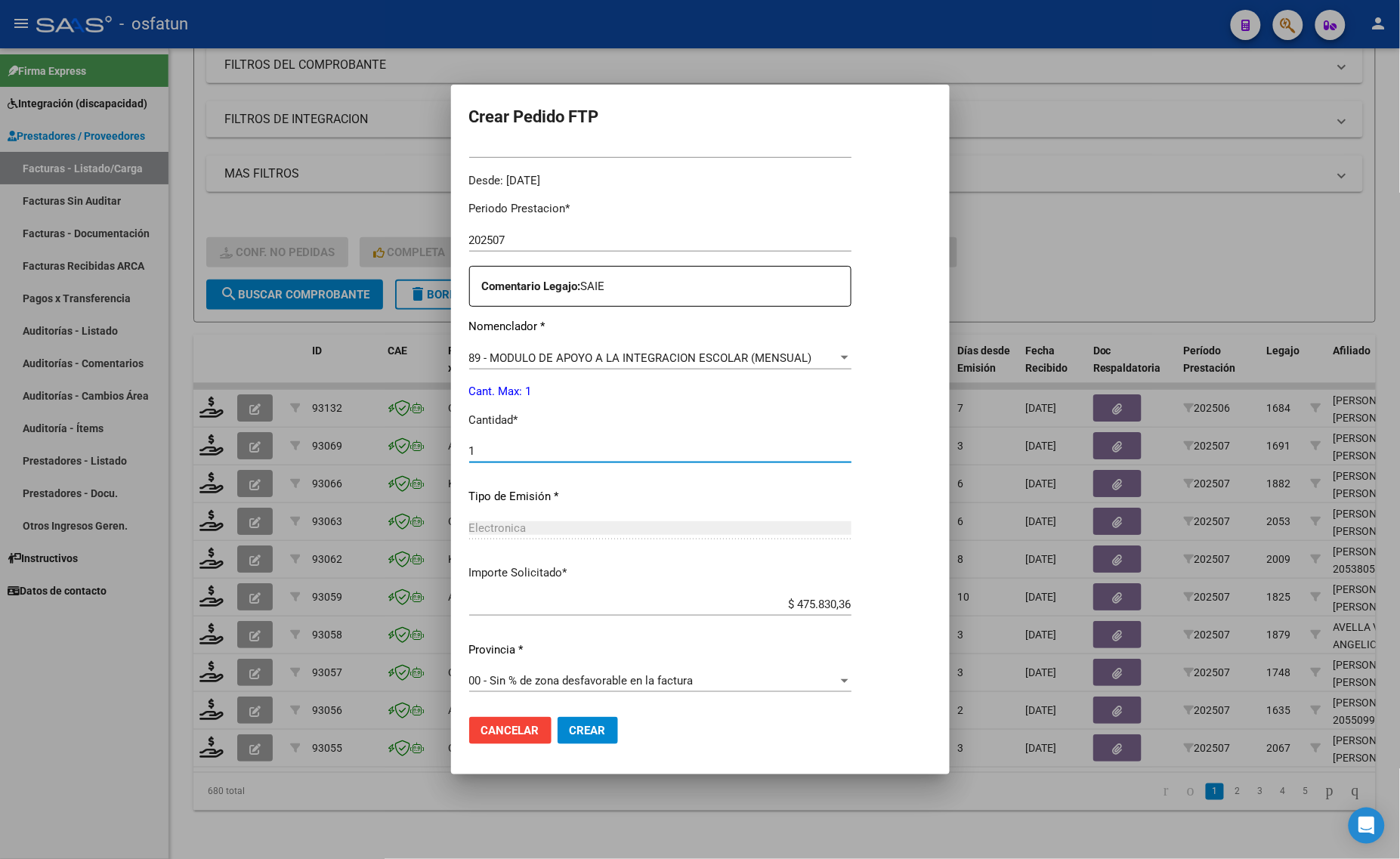
type input "1"
click at [589, 729] on span "Crear" at bounding box center [587, 730] width 36 height 14
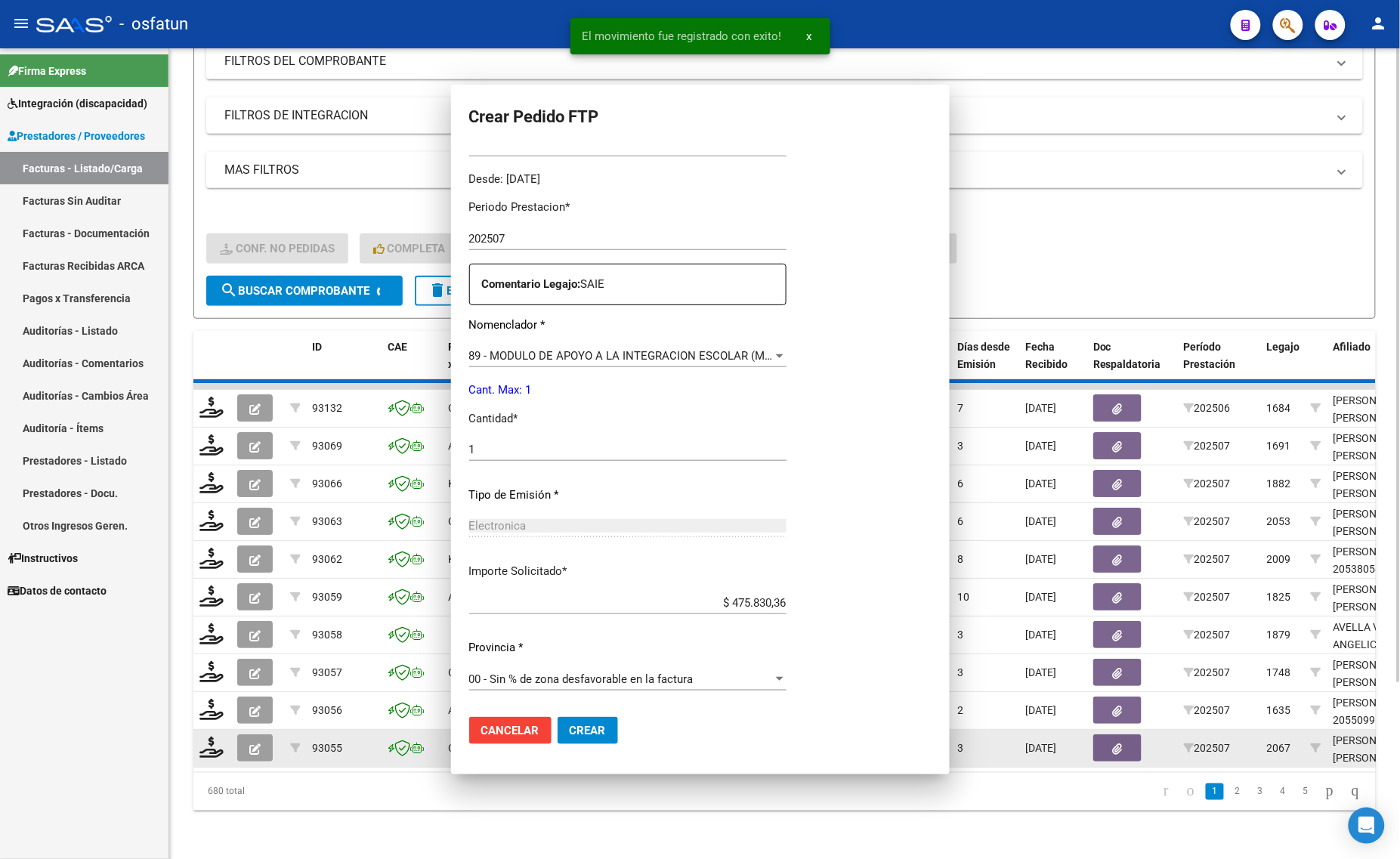
scroll to position [0, 0]
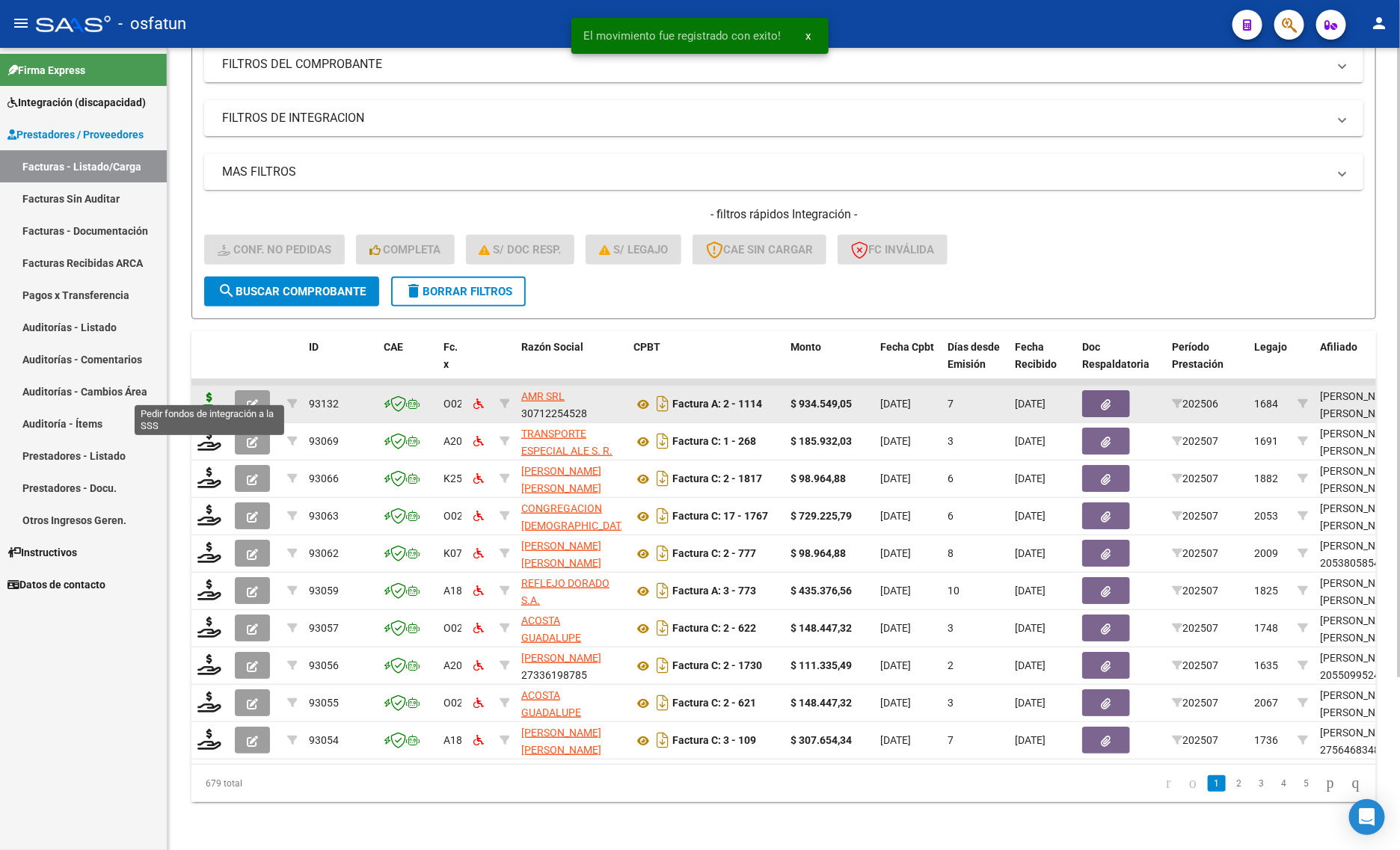
click at [209, 393] on icon at bounding box center [209, 402] width 24 height 21
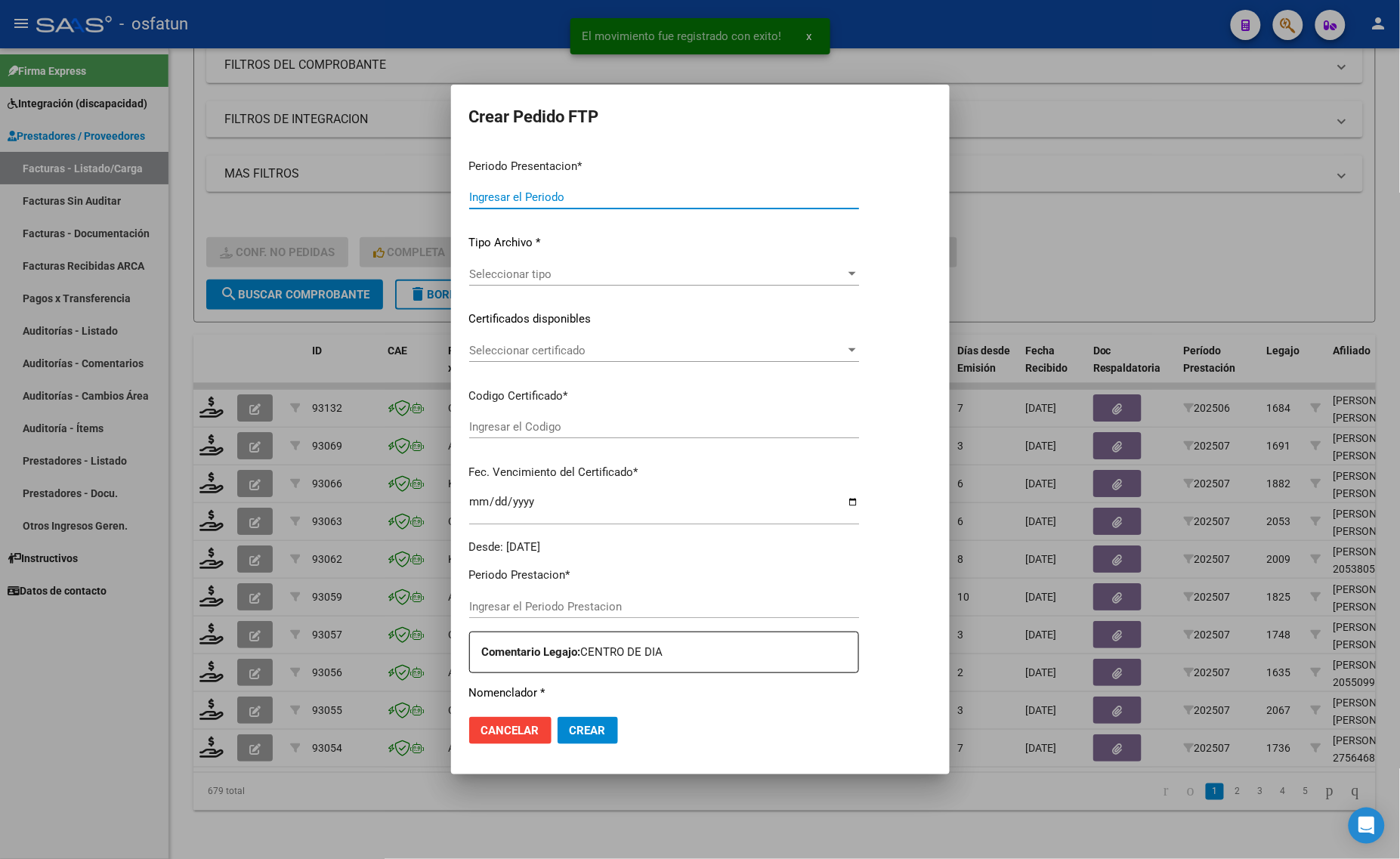
type input "202507"
type input "202506"
type input "$ 934.549,05"
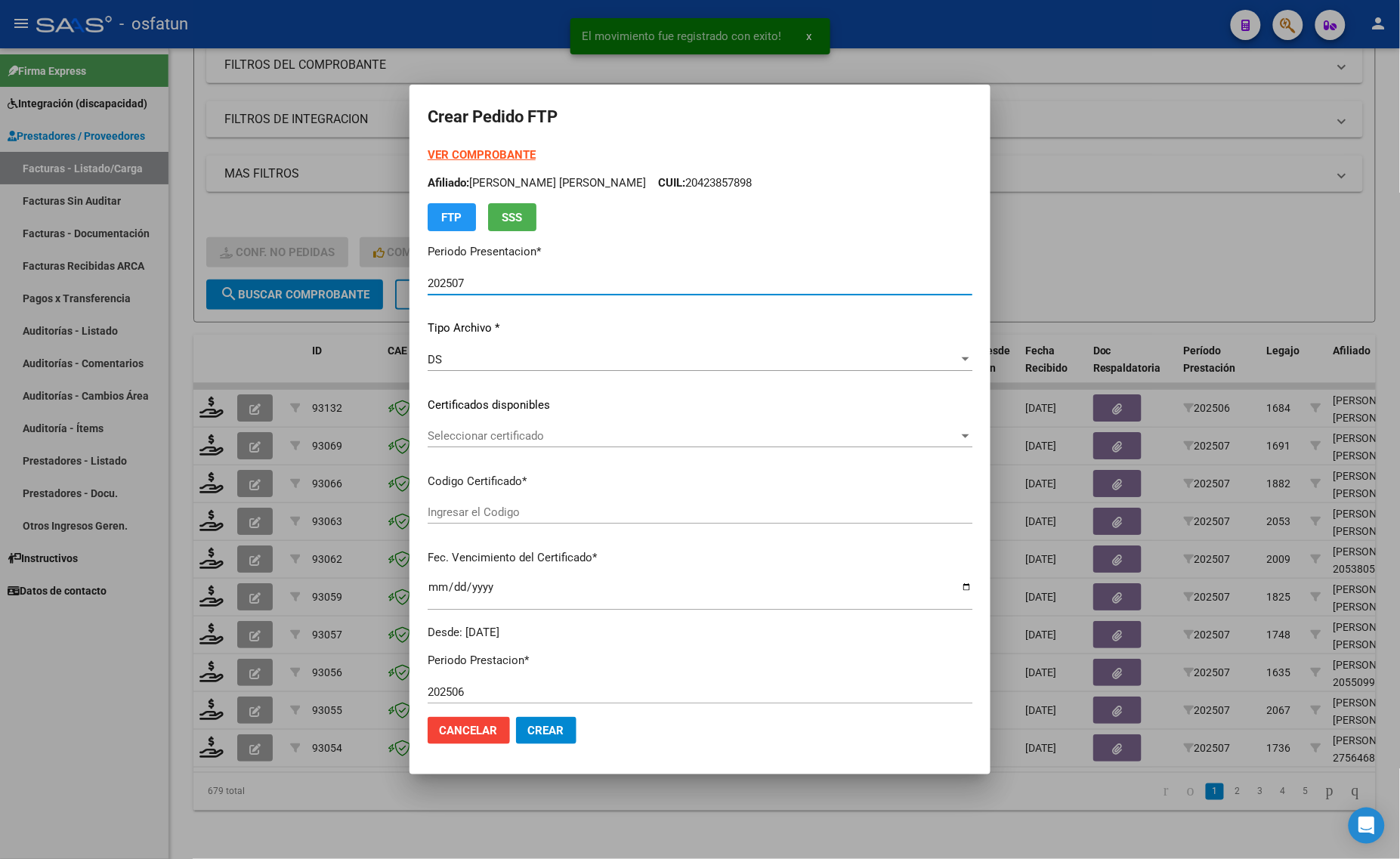
type input "ARG02000423857892020120320301203JUJ135"
type input "2030-12-03"
click at [208, 466] on div at bounding box center [700, 430] width 1400 height 859
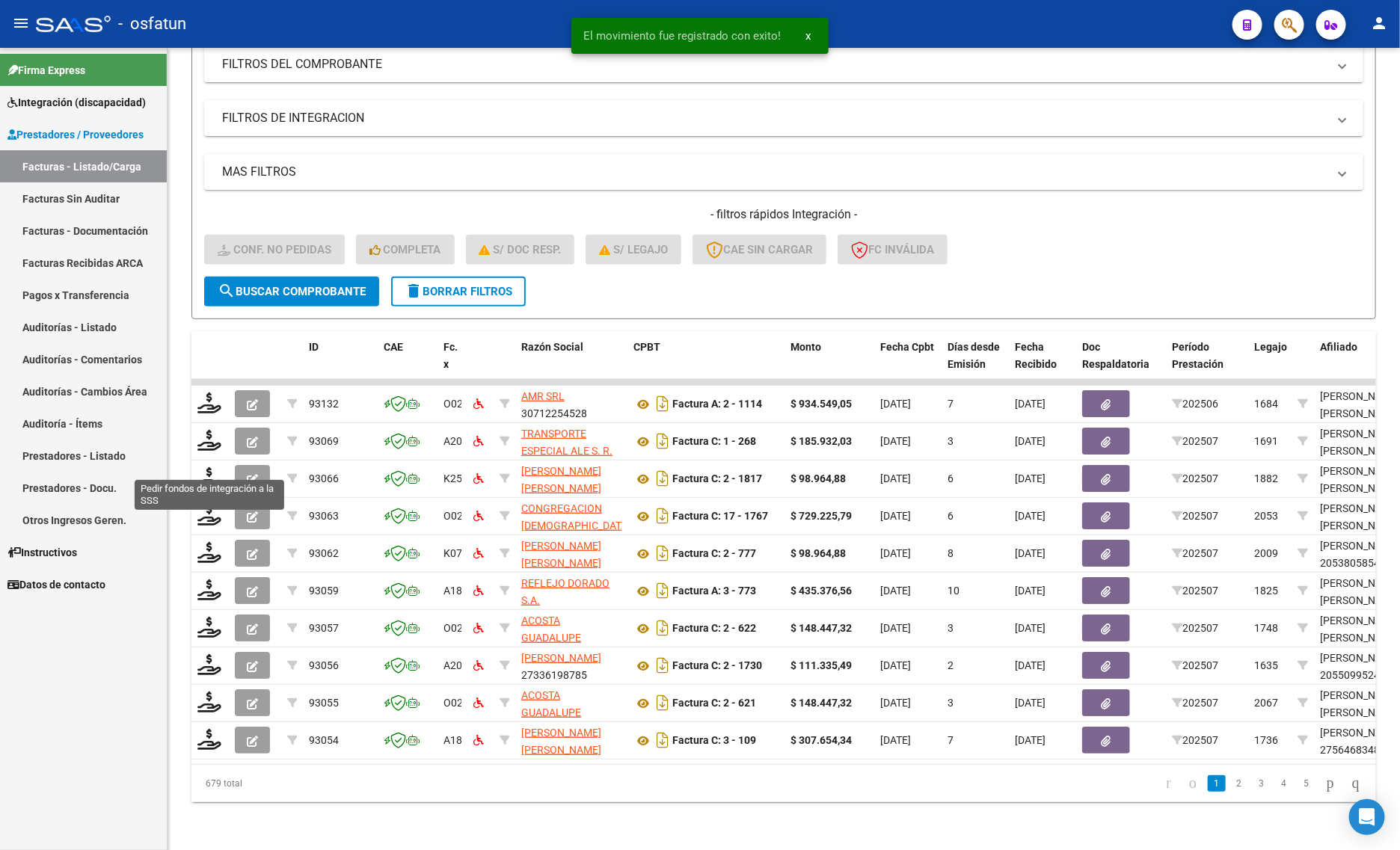
click at [206, 468] on icon at bounding box center [209, 478] width 24 height 21
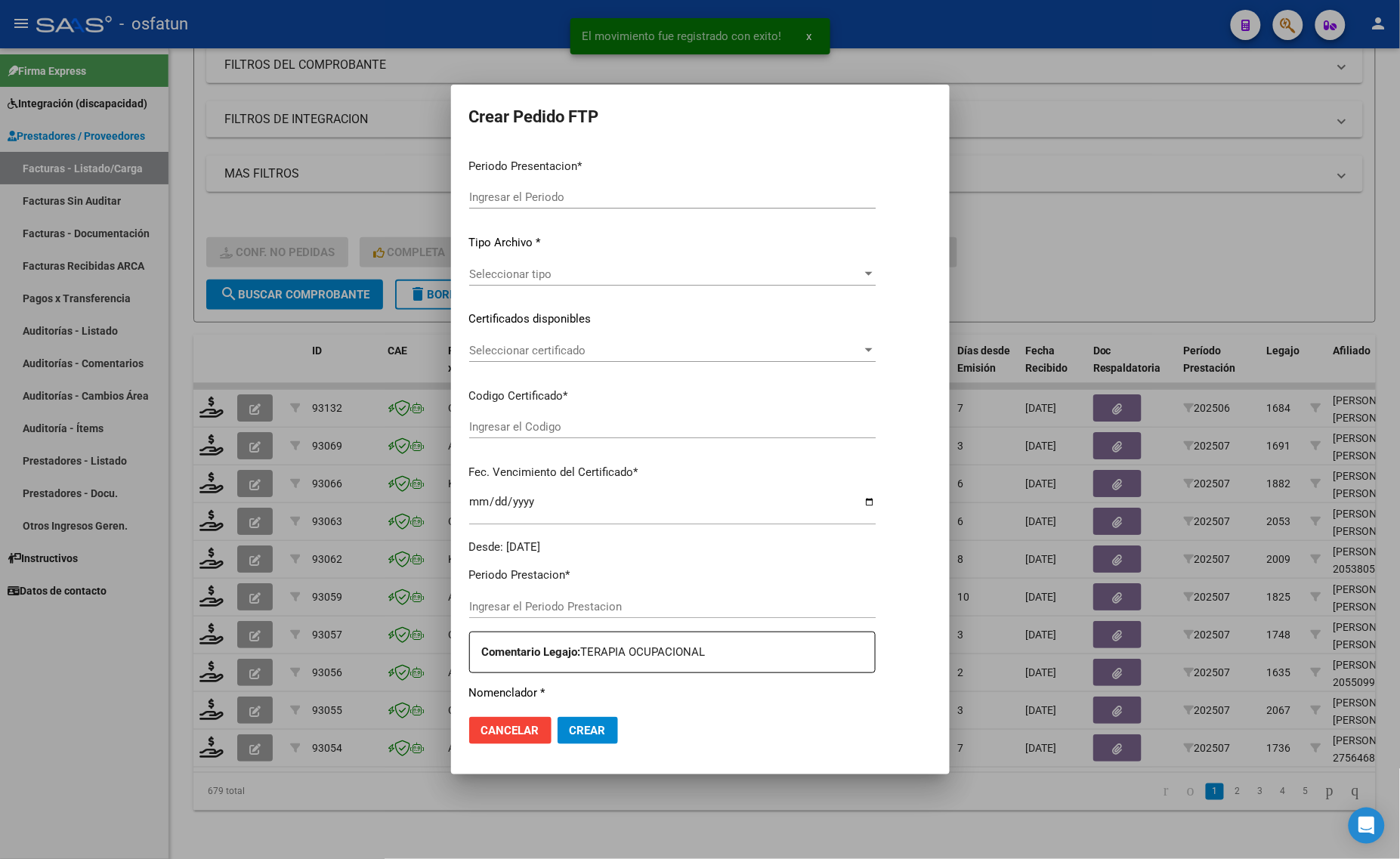
type input "202507"
type input "$ 98.964,88"
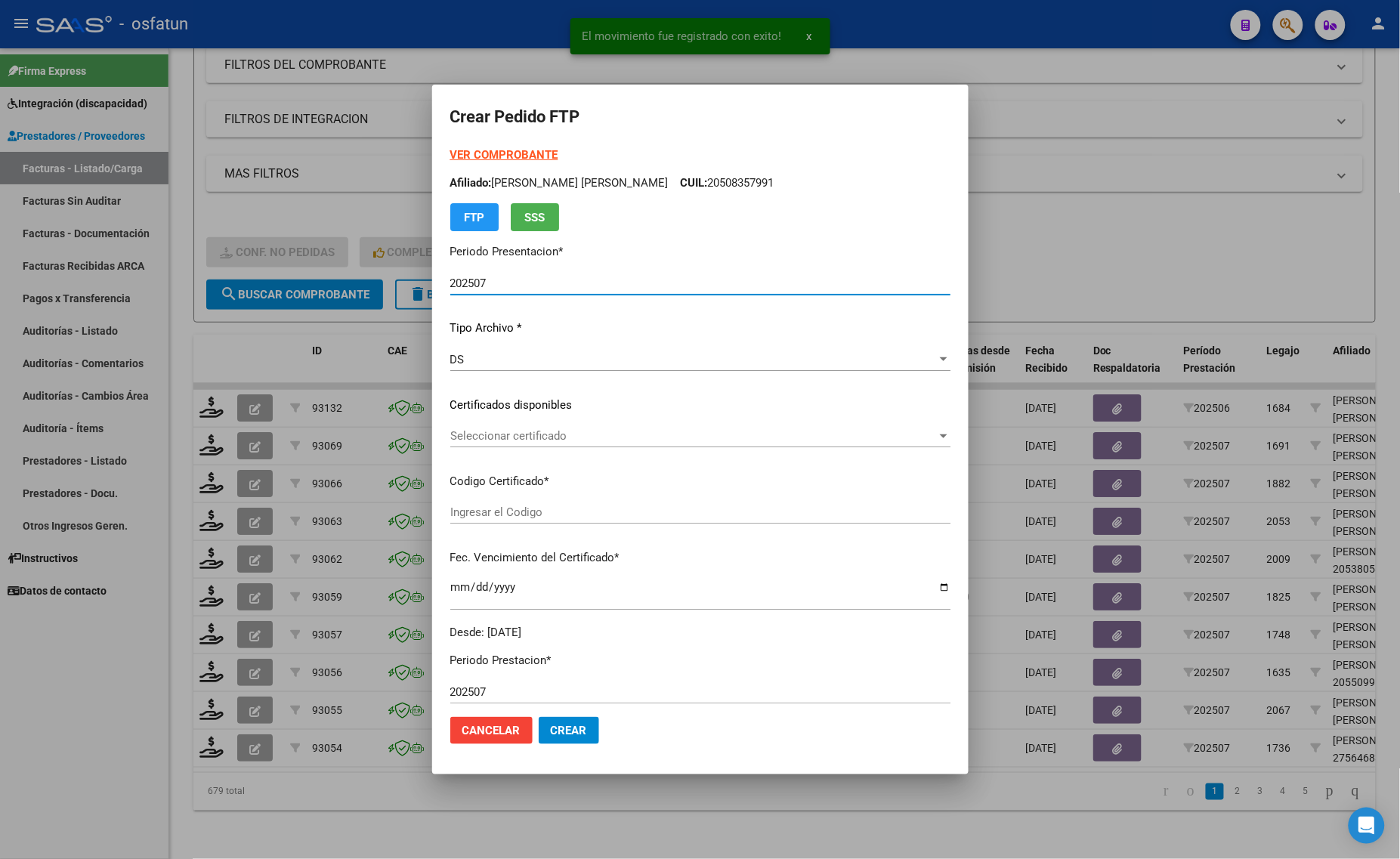
type input "ARG02000508357992018081020250810COR467"
type input "2025-08-10"
click at [484, 154] on strong "VER COMPROBANTE" at bounding box center [505, 155] width 108 height 14
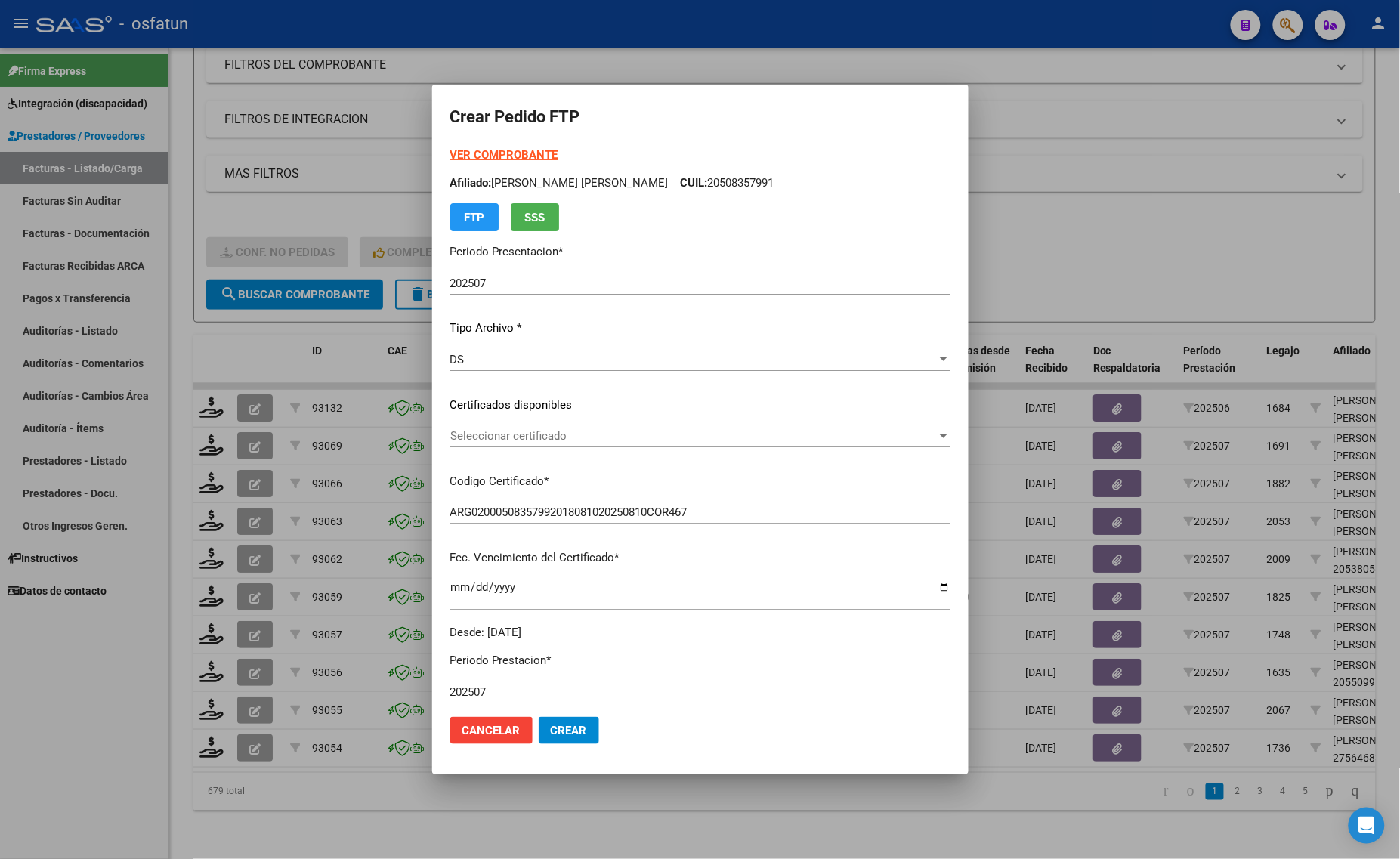
click at [530, 428] on div "Seleccionar certificado Seleccionar certificado" at bounding box center [700, 436] width 500 height 23
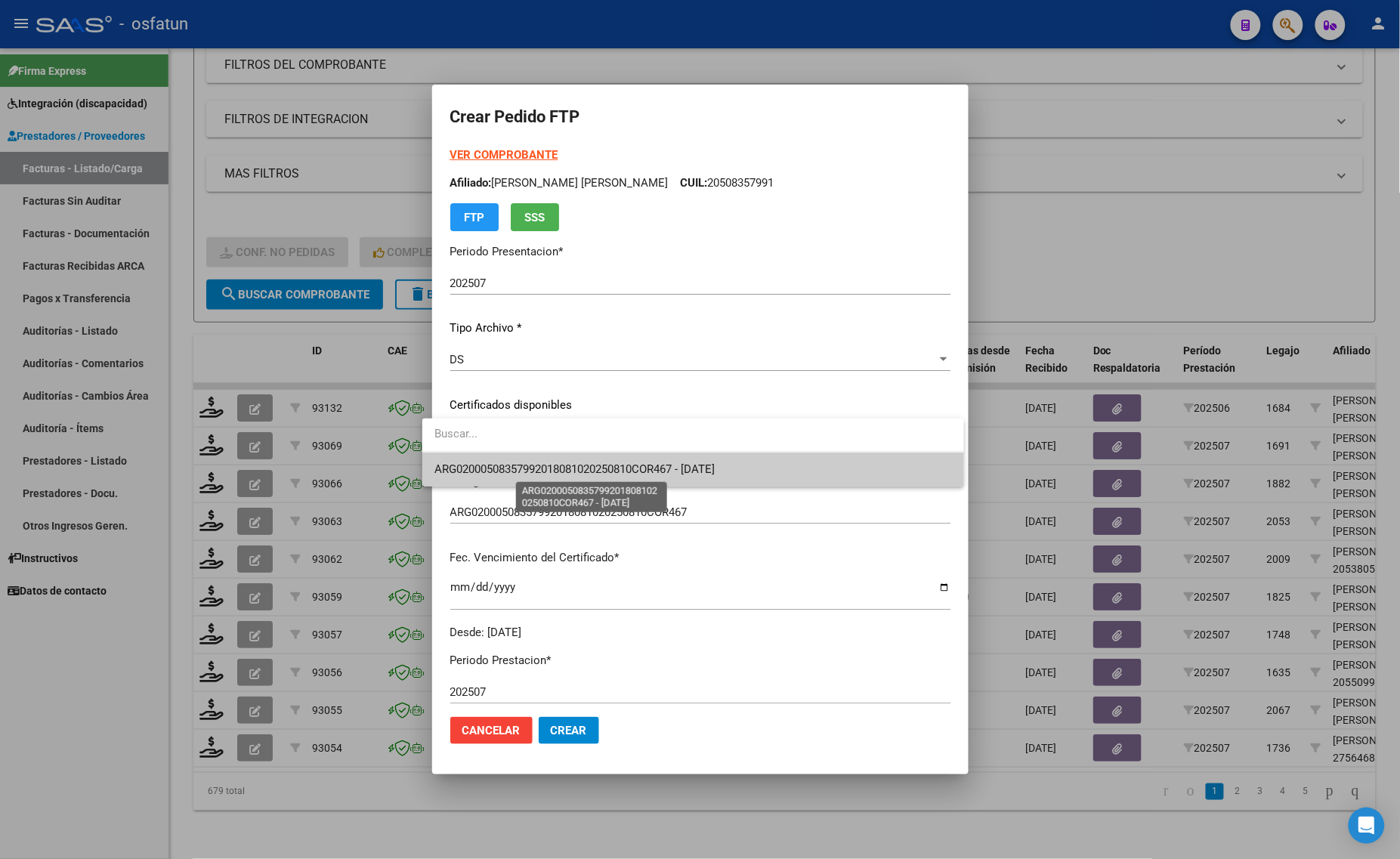
click at [526, 463] on span "ARG02000508357992018081020250810COR467 - 2025-08-10" at bounding box center [574, 469] width 280 height 14
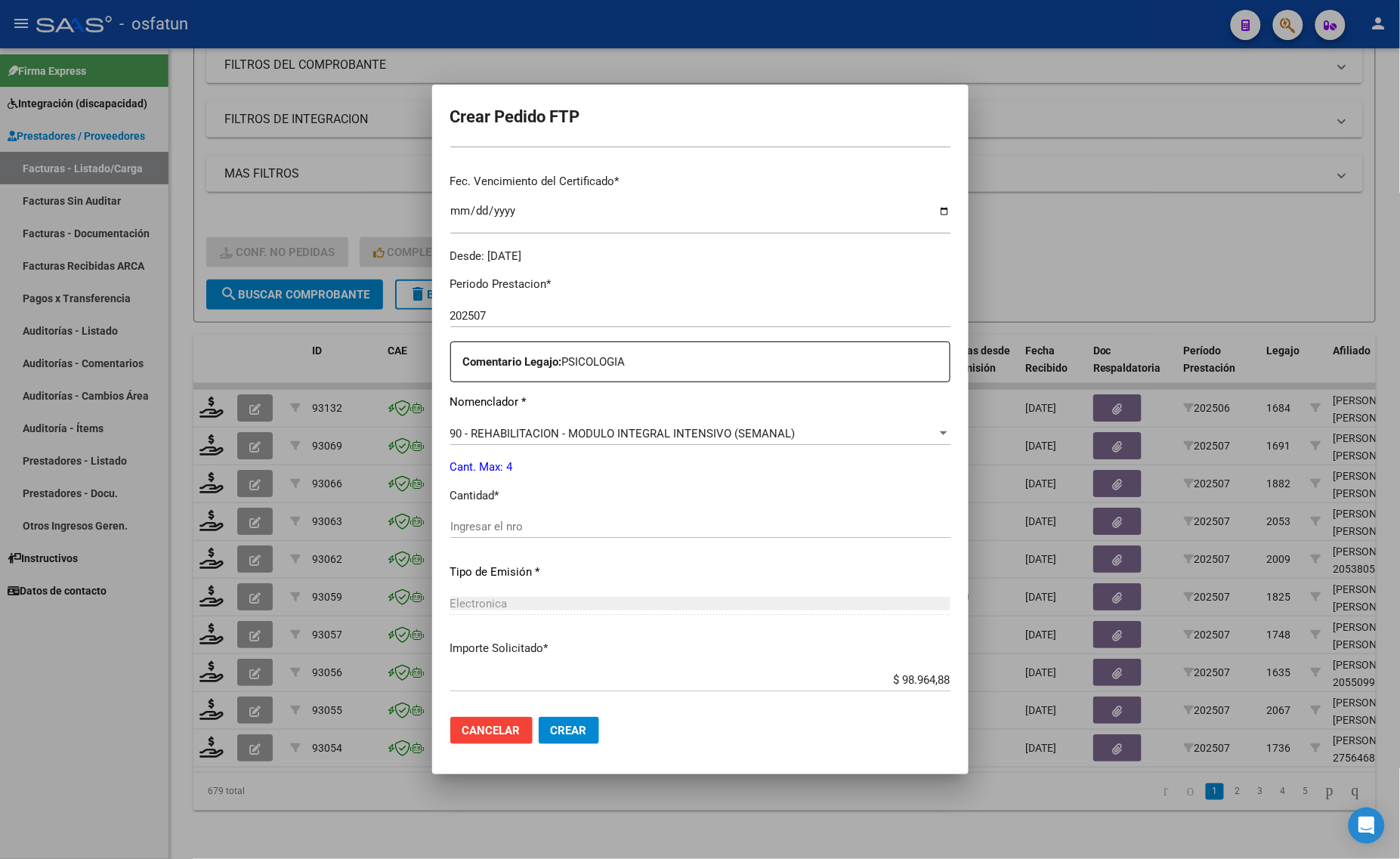
scroll to position [378, 0]
click at [499, 523] on input "Ingresar el nro" at bounding box center [700, 525] width 500 height 14
type input "4"
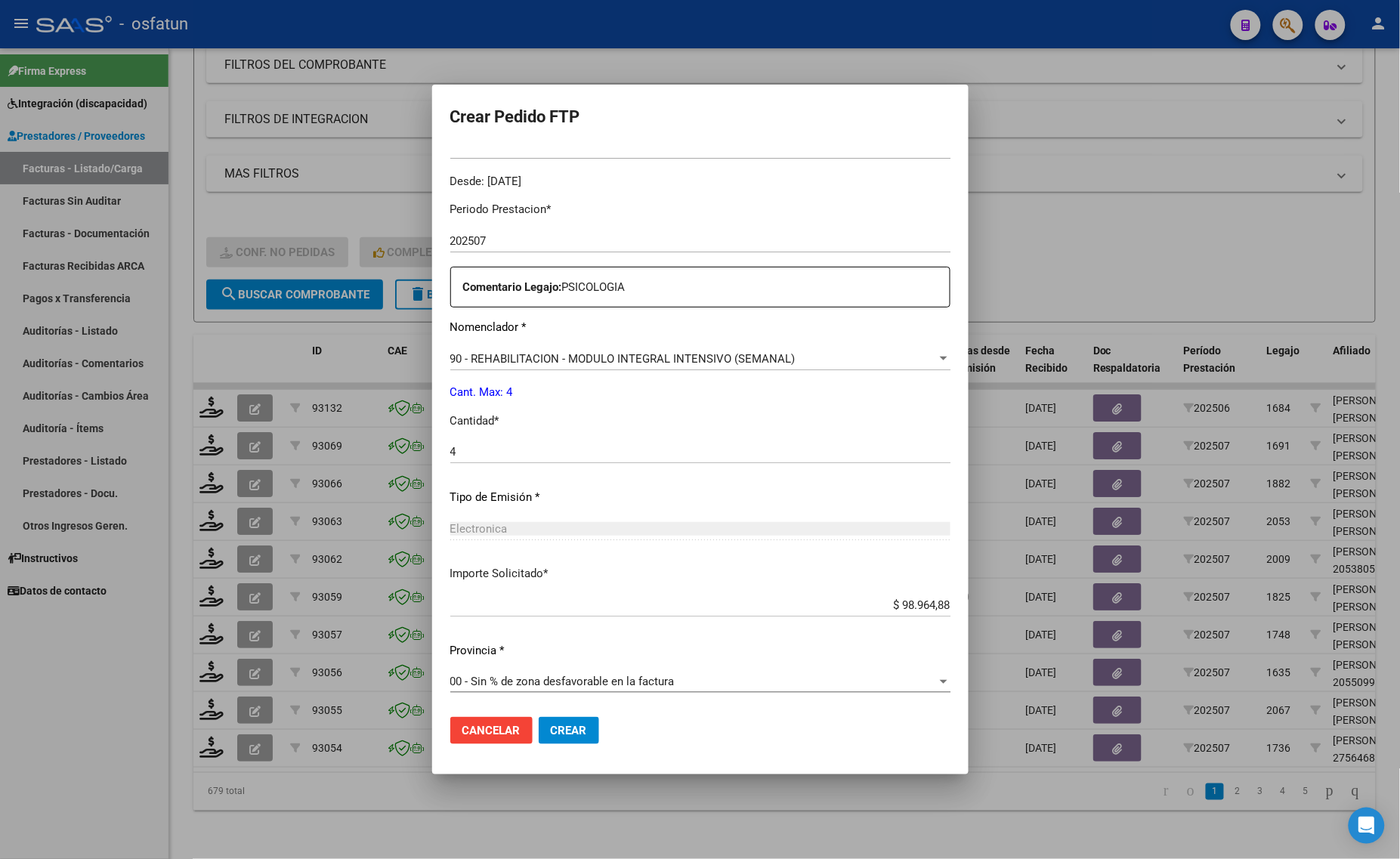
scroll to position [452, 0]
click at [551, 735] on span "Crear" at bounding box center [568, 730] width 36 height 14
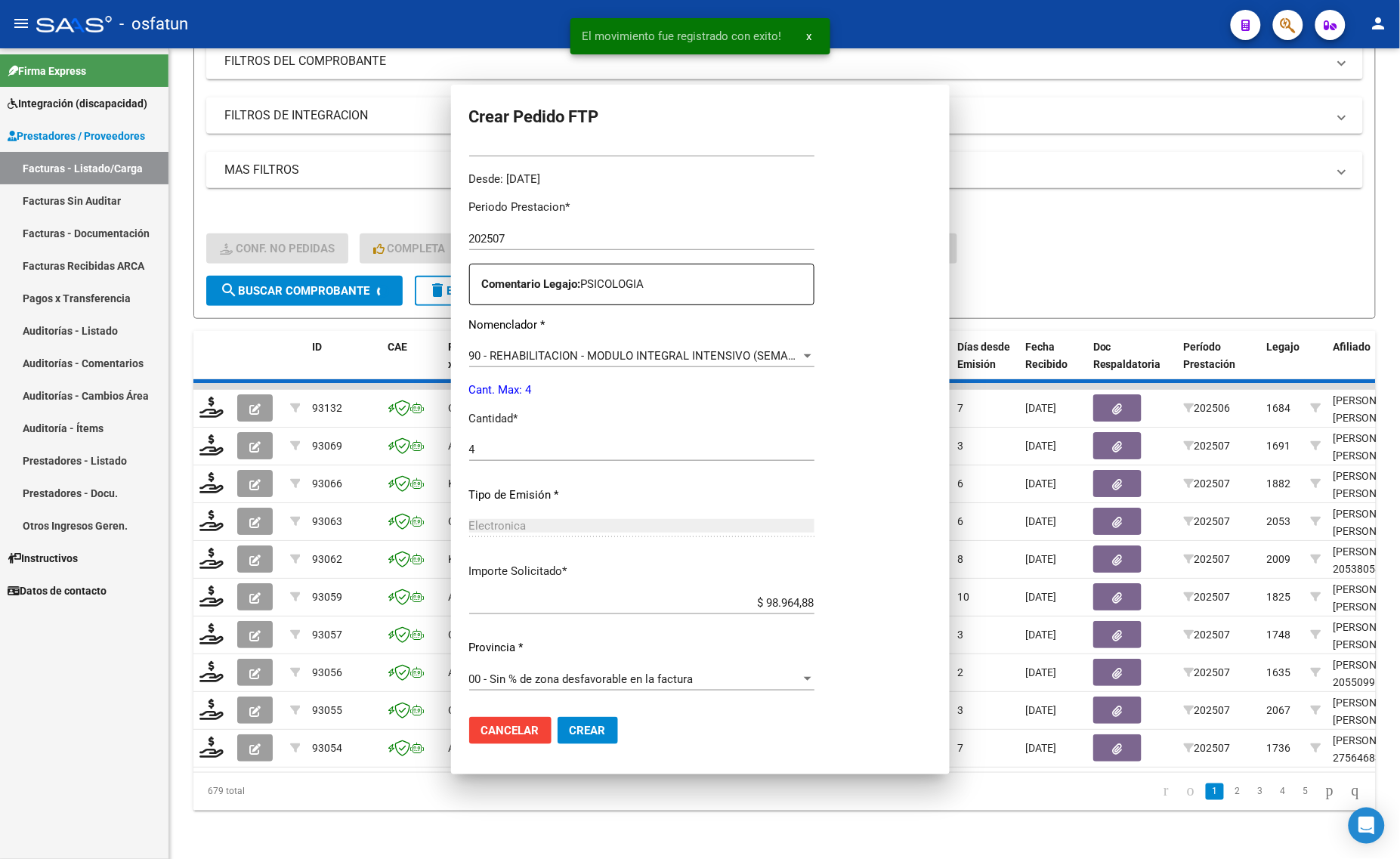
scroll to position [367, 0]
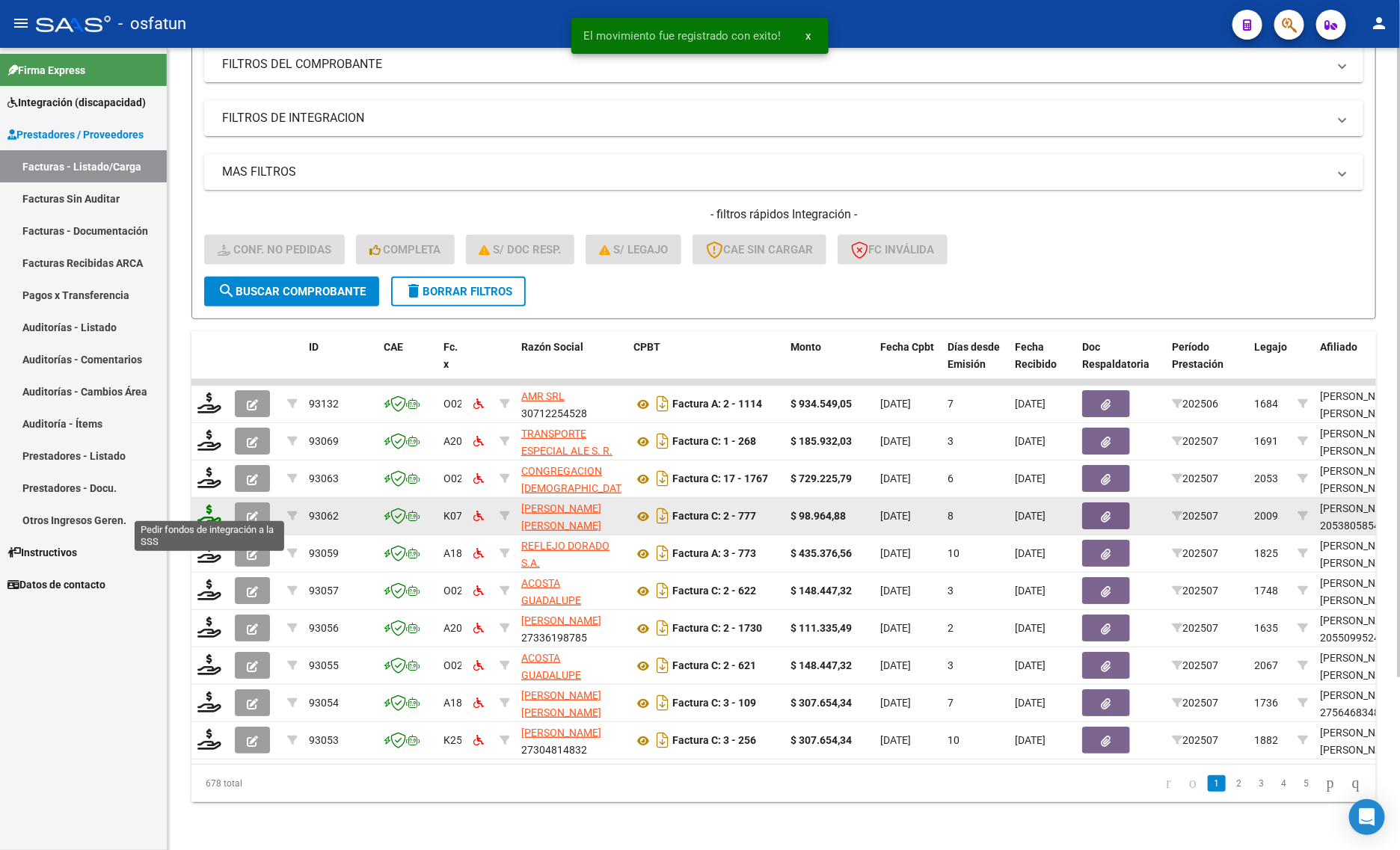
click at [208, 505] on icon at bounding box center [209, 515] width 24 height 21
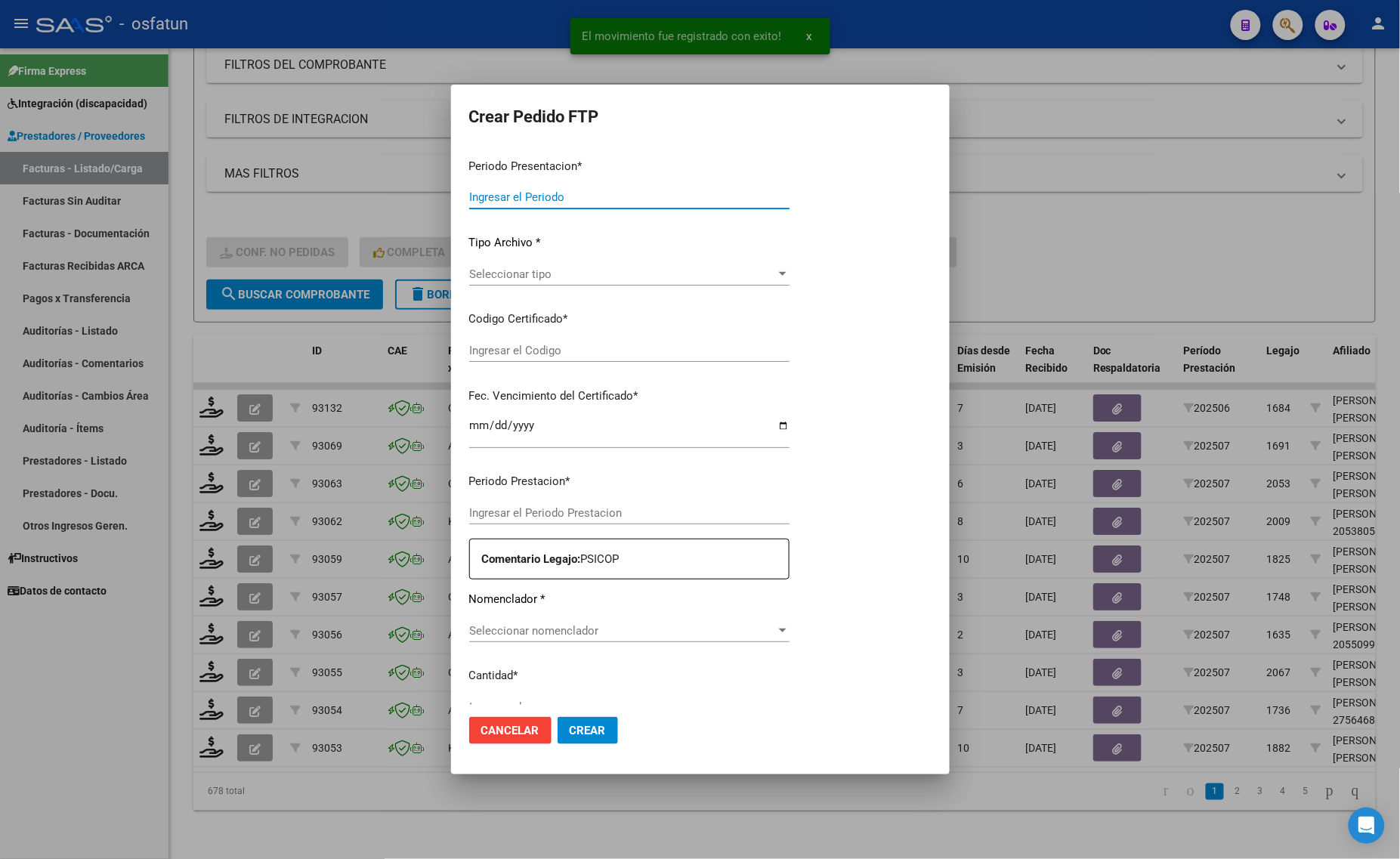
type input "202507"
type input "$ 98.964,88"
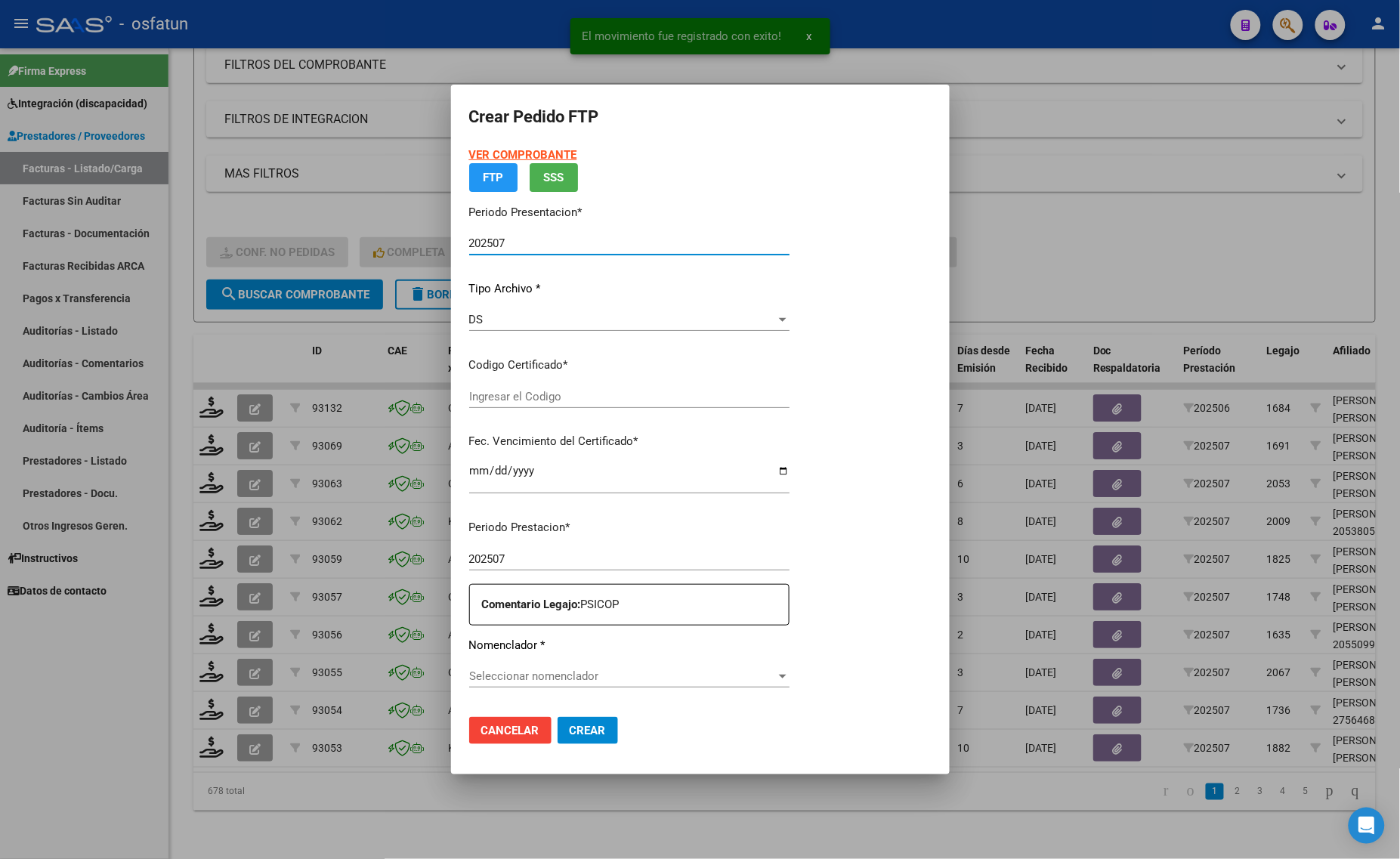
type input "ARG02000538058542024071620290716TUC139"
type input "2029-07-19"
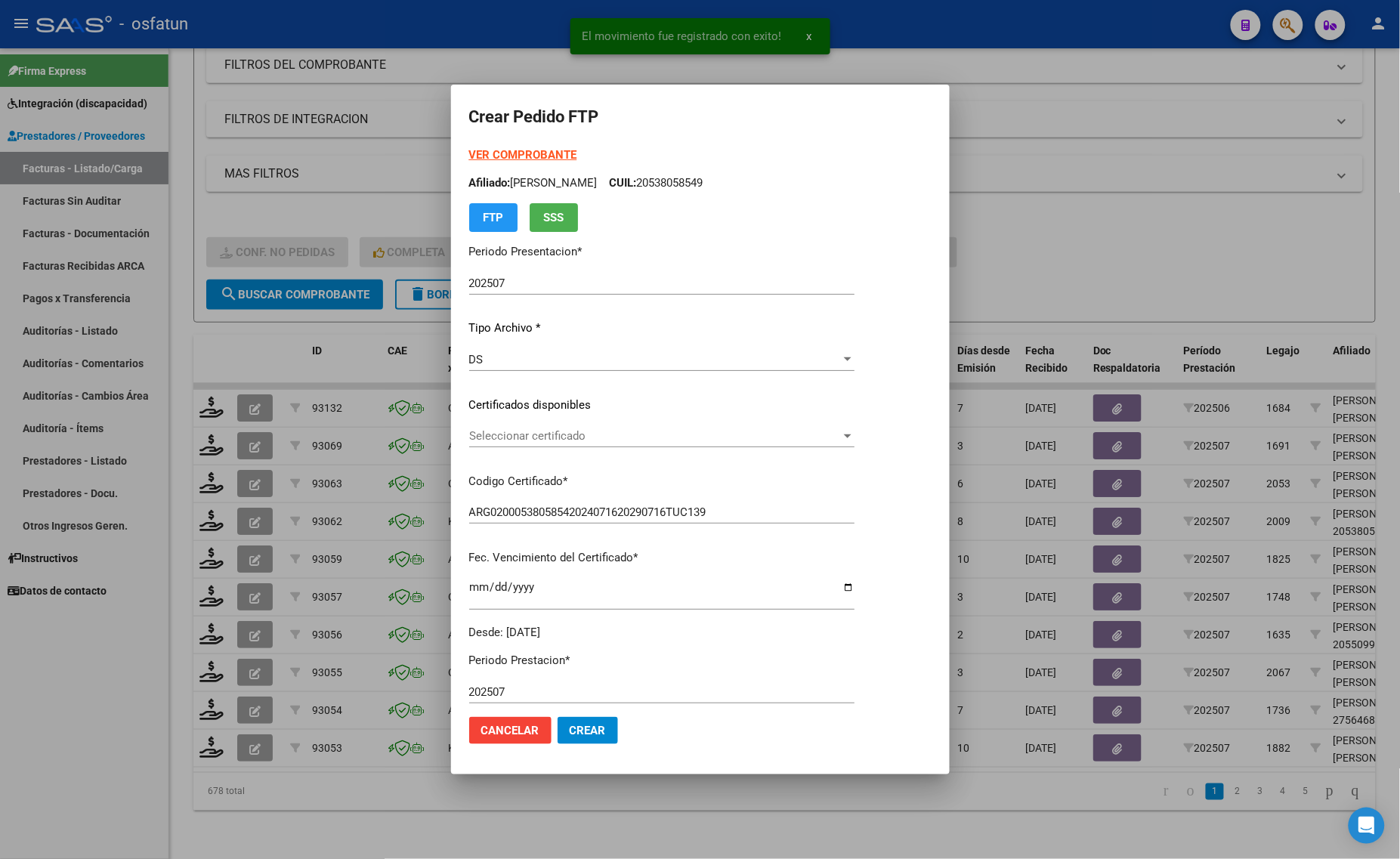
click at [515, 149] on strong "VER COMPROBANTE" at bounding box center [523, 155] width 108 height 14
click at [552, 428] on div "Seleccionar certificado Seleccionar certificado" at bounding box center [661, 436] width 385 height 23
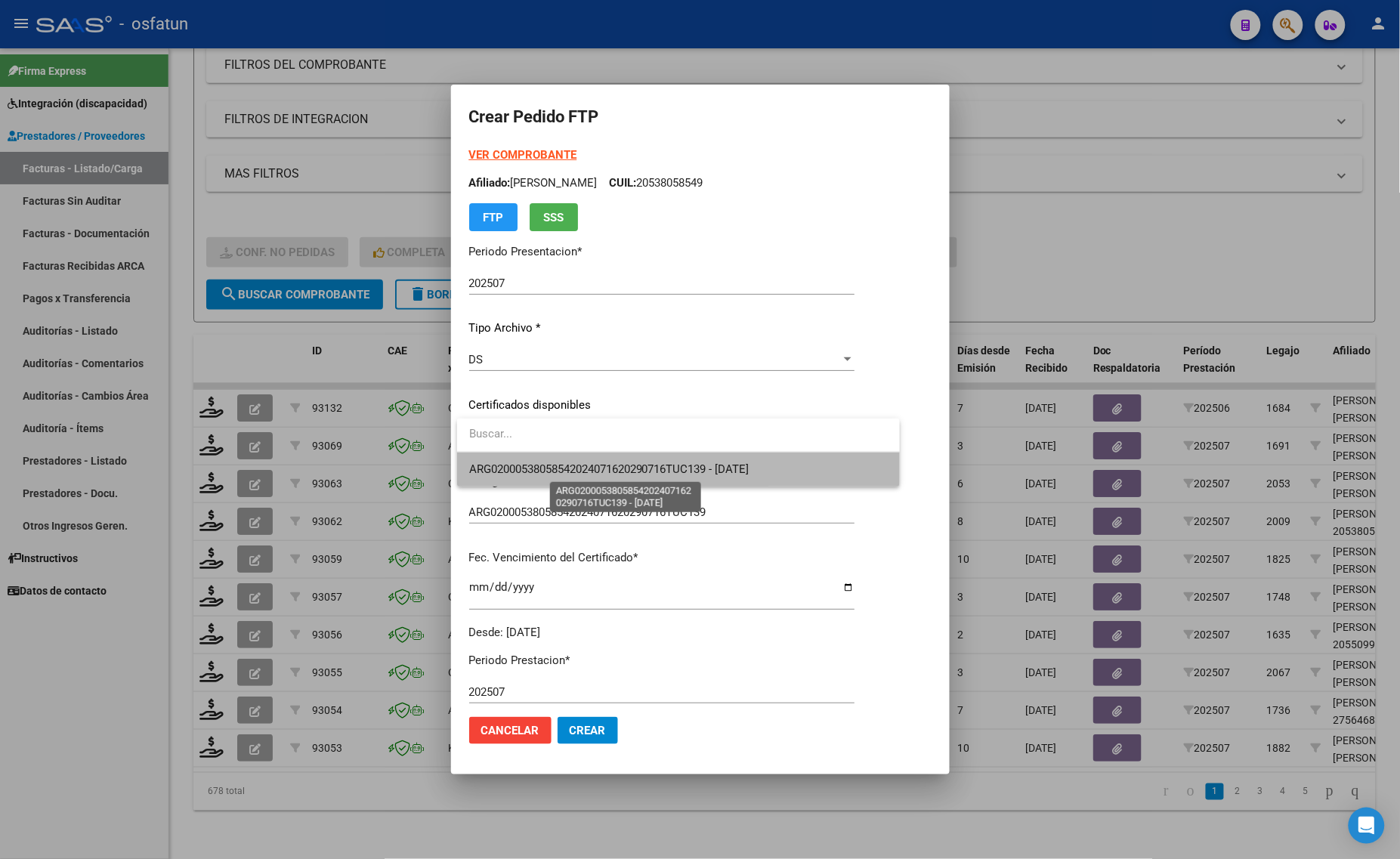
click at [546, 465] on span "ARG02000538058542024071620290716TUC139 - 2029-07-19" at bounding box center [609, 469] width 280 height 14
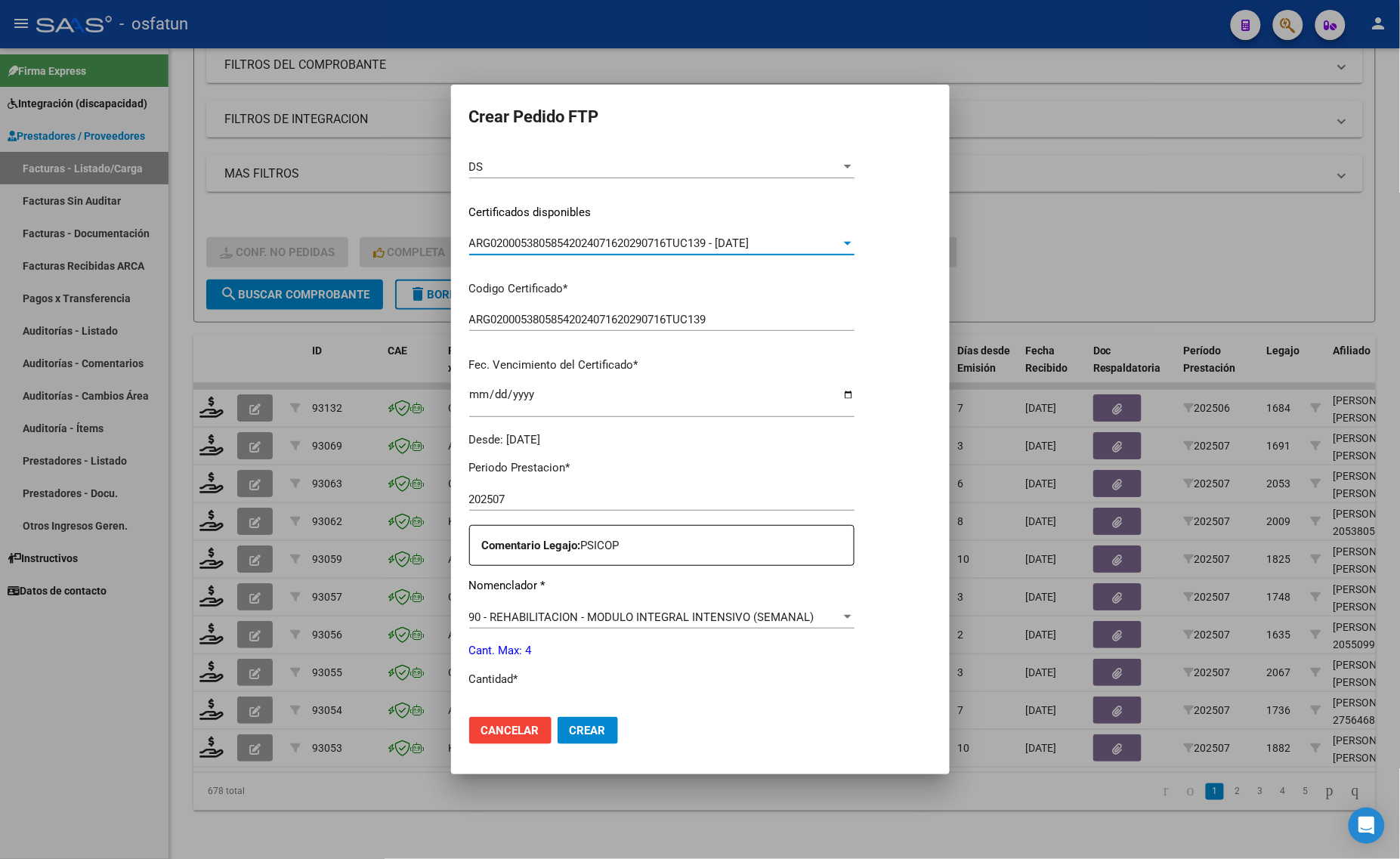
scroll to position [283, 0]
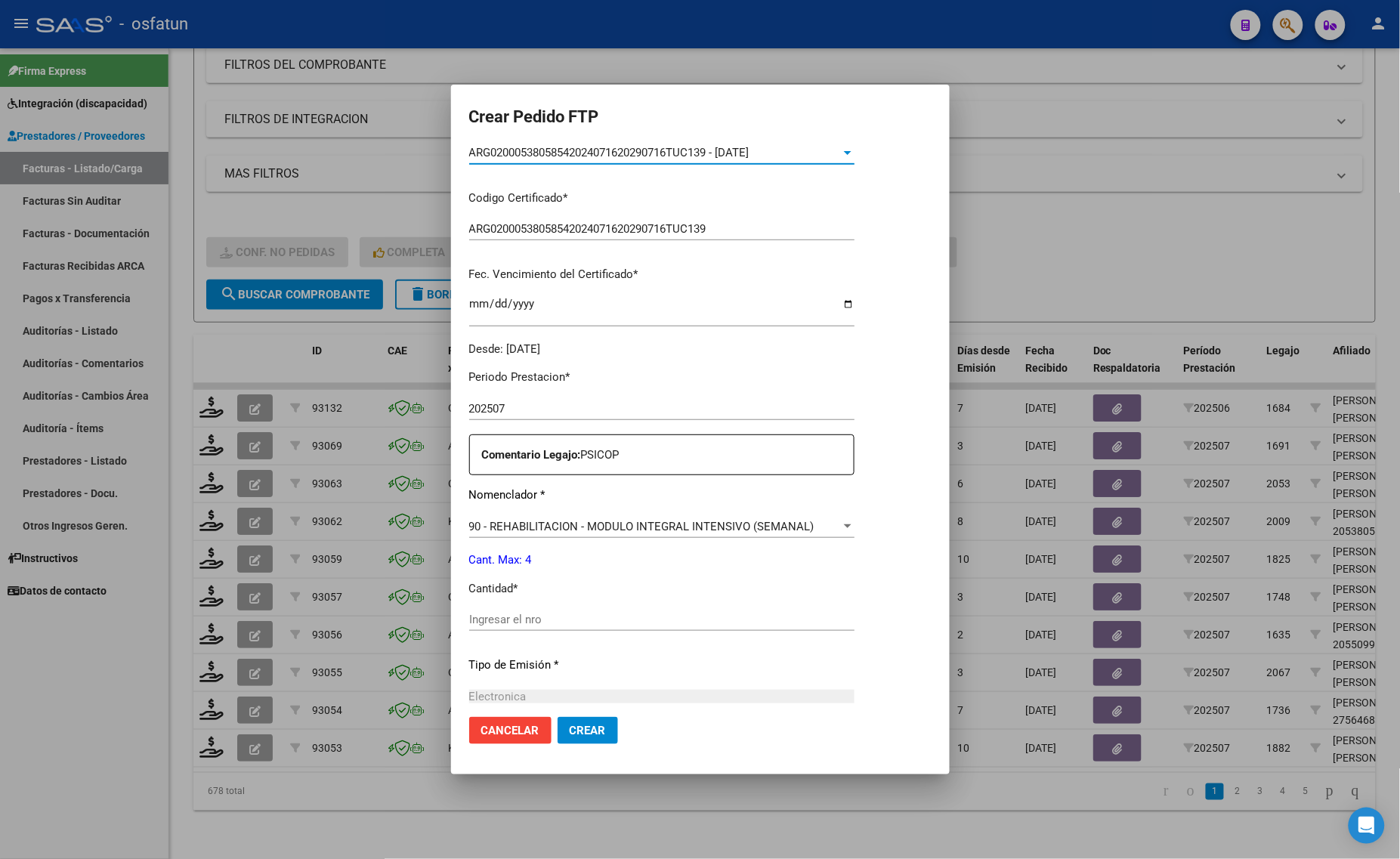
click at [512, 614] on input "Ingresar el nro" at bounding box center [661, 619] width 385 height 14
type input "4"
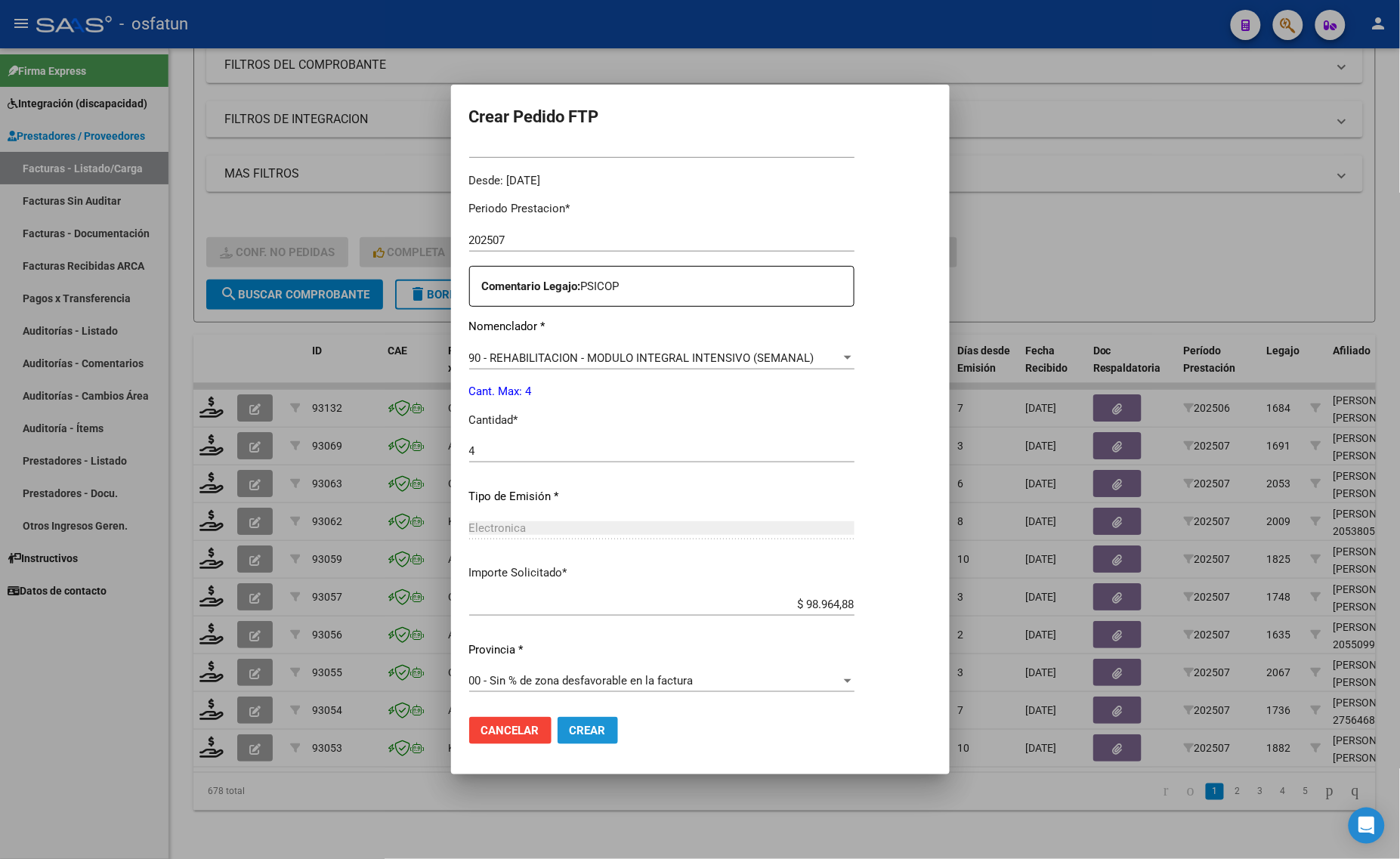
click at [587, 719] on button "Crear" at bounding box center [587, 731] width 61 height 28
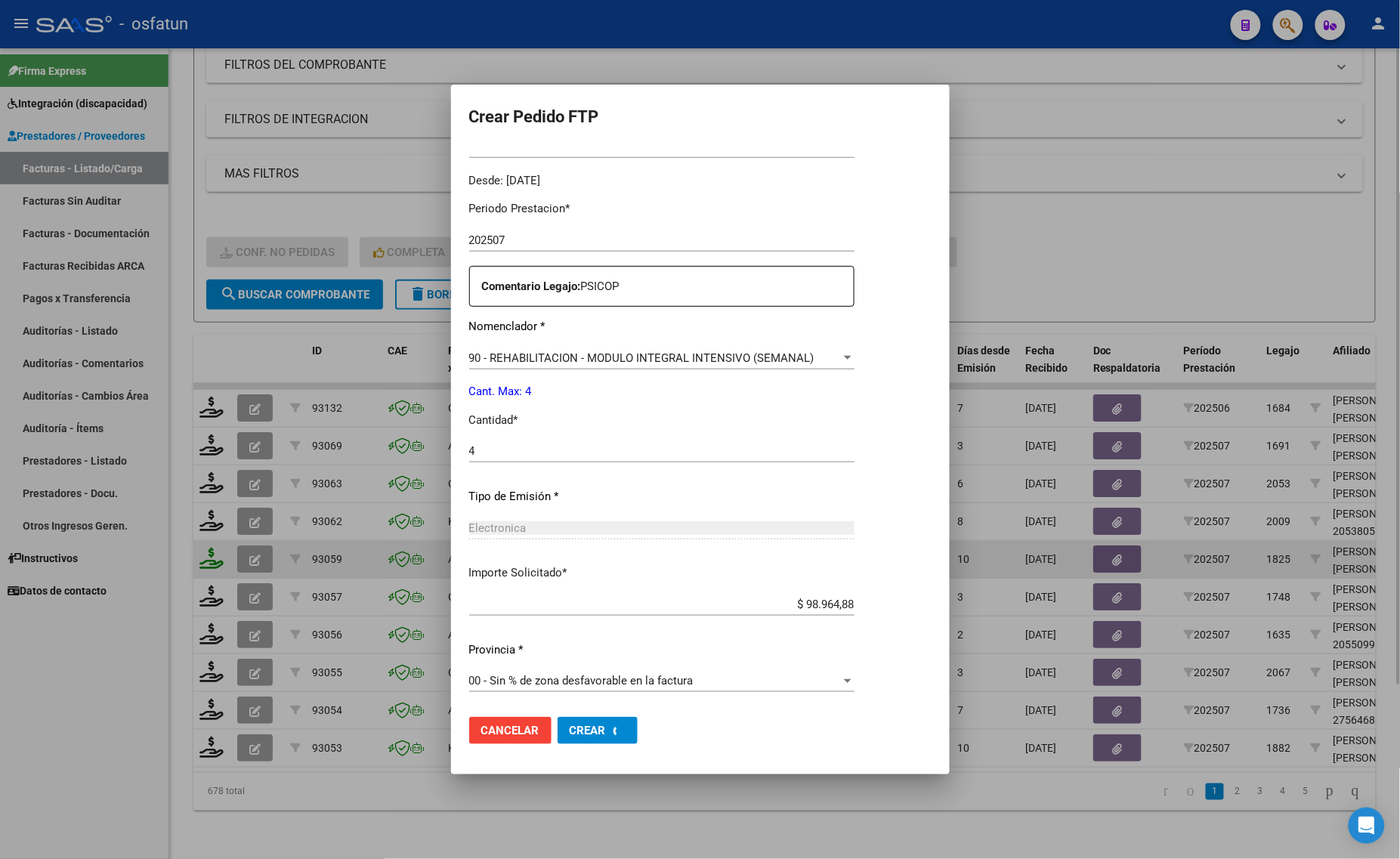
scroll to position [0, 0]
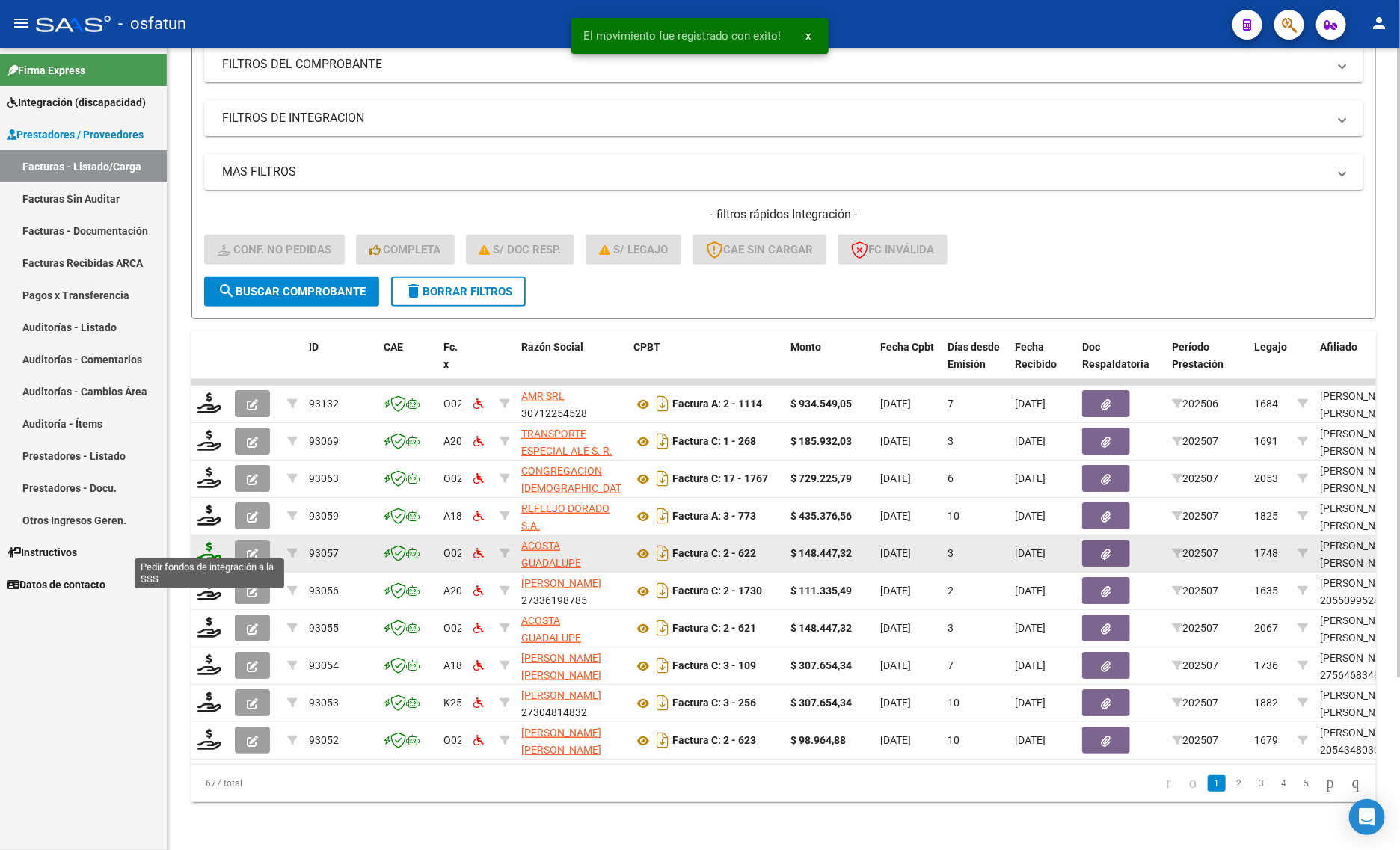
click at [208, 542] on icon at bounding box center [209, 552] width 24 height 21
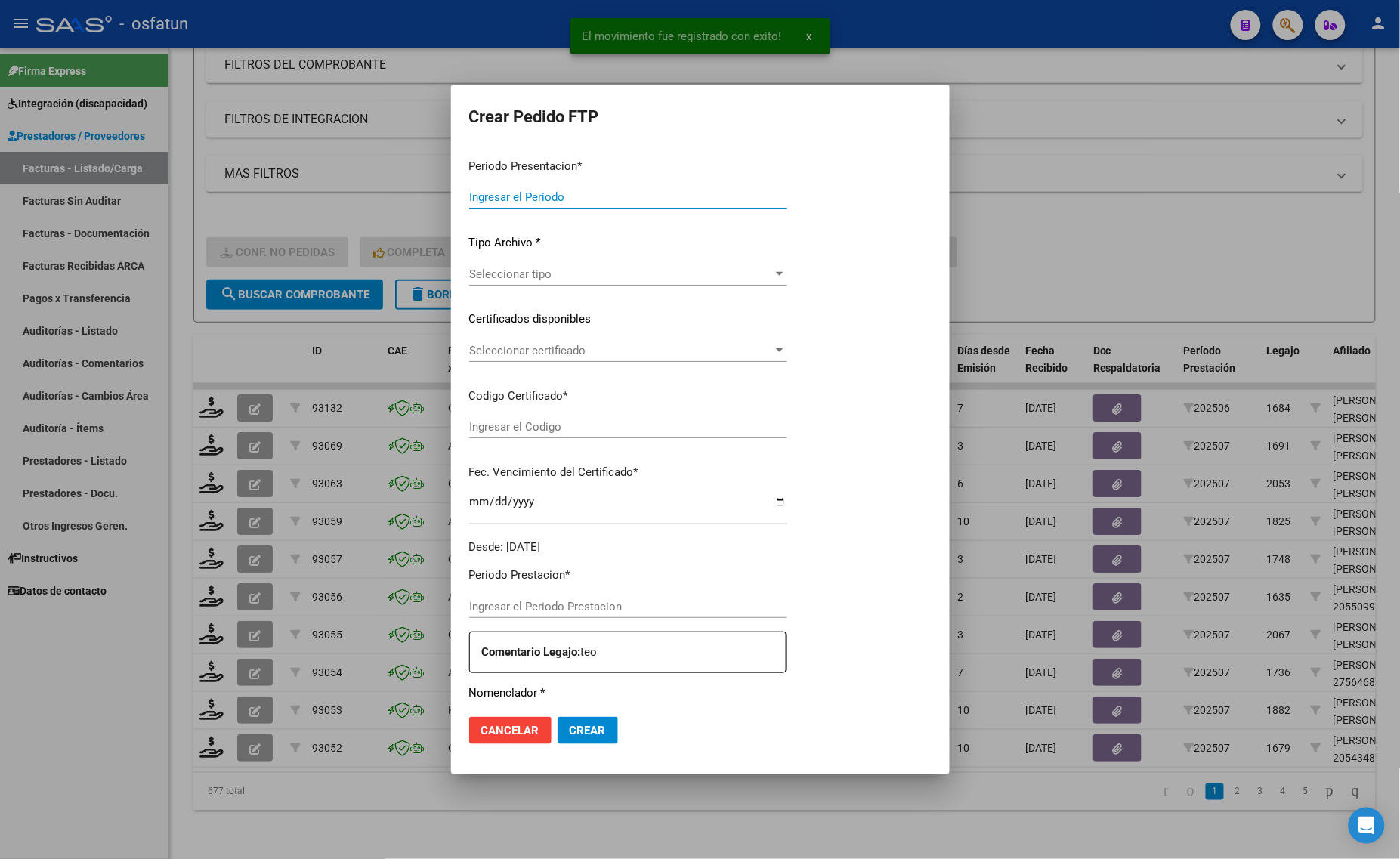
type input "202507"
type input "$ 148.447,32"
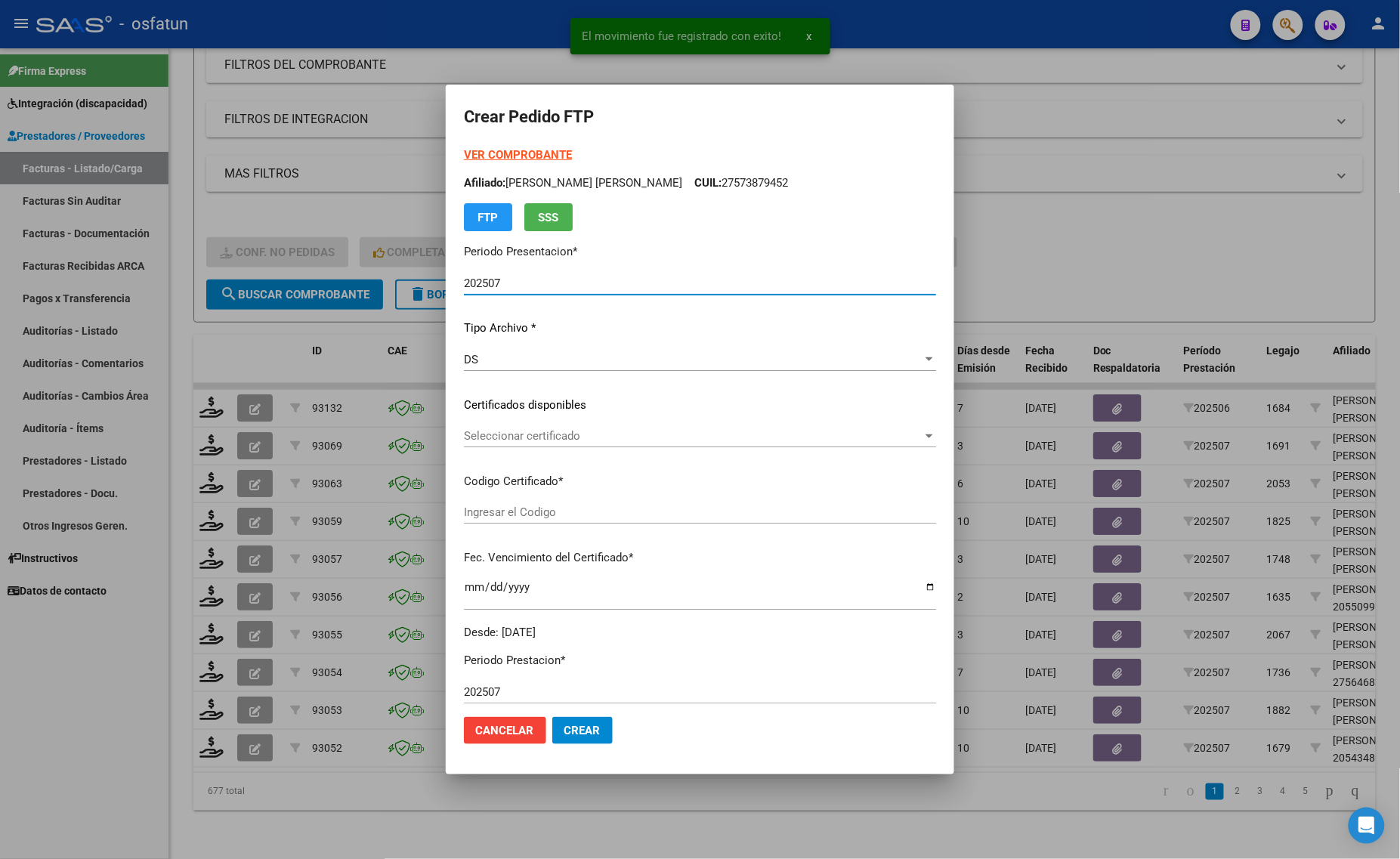
type input "ARG02000577730852023090720280907TUC139"
type input "2028-09-15"
click at [498, 151] on strong "VER COMPROBANTE" at bounding box center [518, 155] width 108 height 14
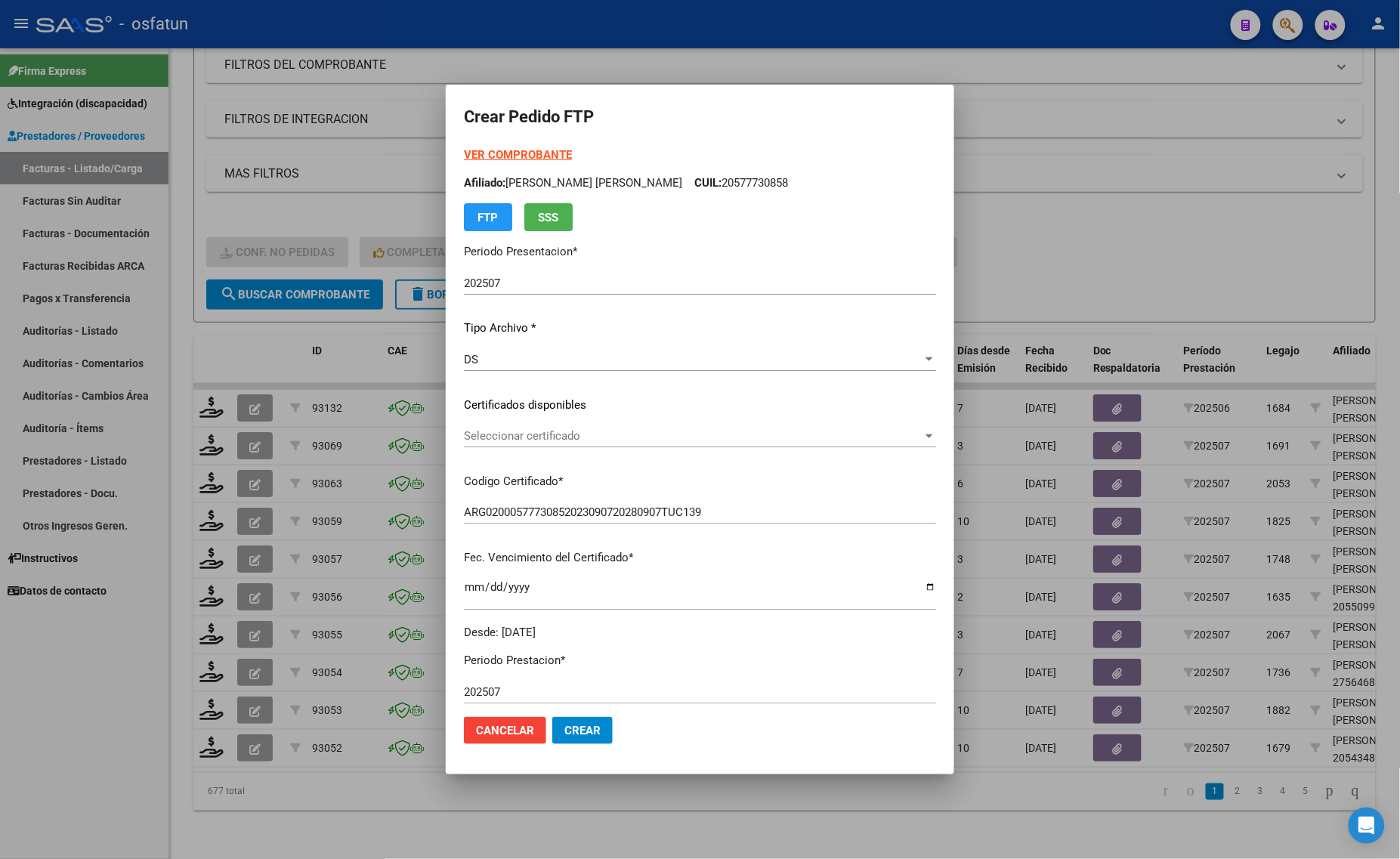
drag, startPoint x: 527, startPoint y: 421, endPoint x: 519, endPoint y: 440, distance: 20.6
click at [527, 421] on div "VER COMPROBANTE ARCA Padrón Afiliado: FRANZA SCHEMBERGER MAXIMO WENCESLAO CUIL:…" at bounding box center [700, 393] width 472 height 494
click at [518, 442] on span "Seleccionar certificado" at bounding box center [693, 436] width 459 height 14
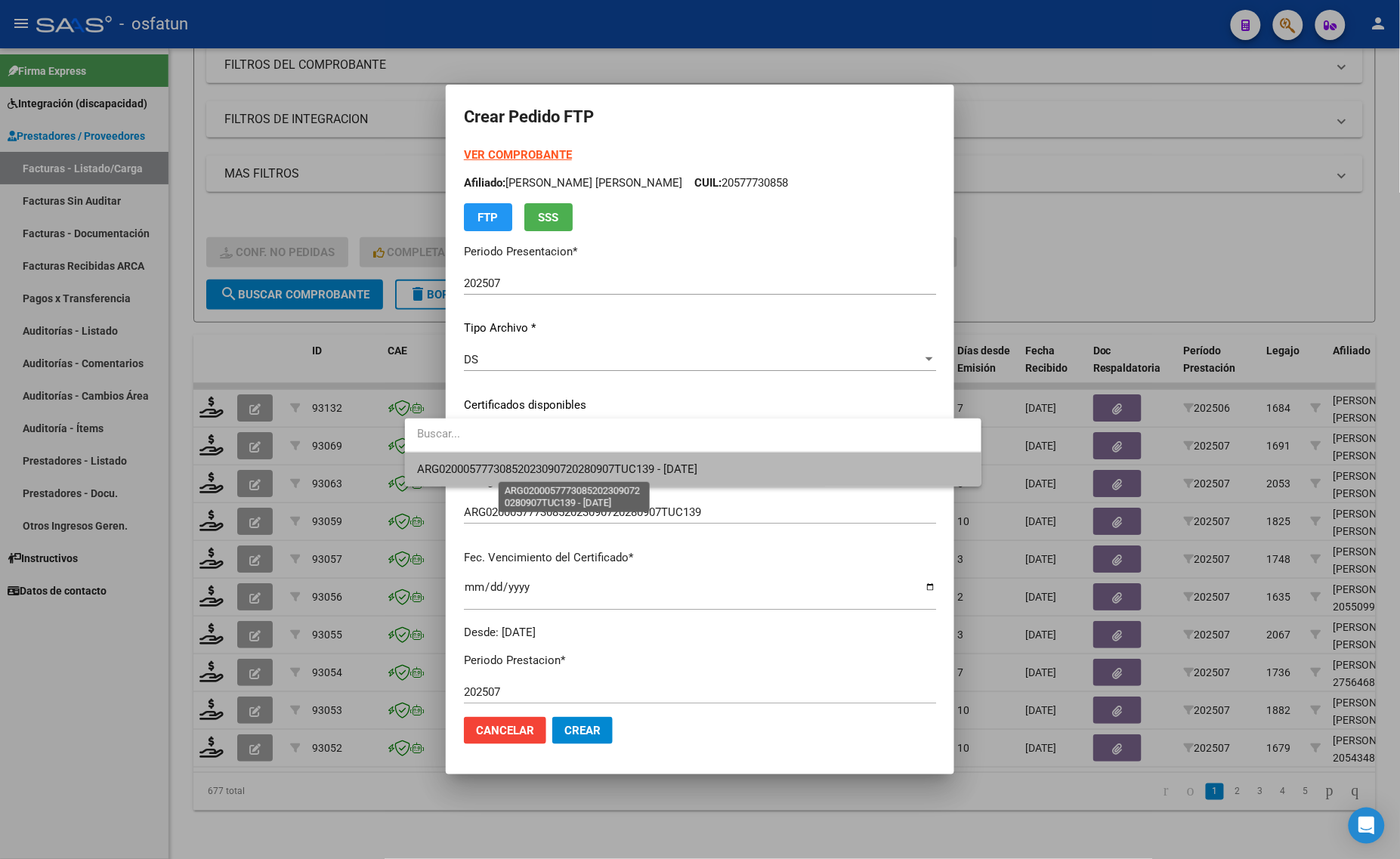
click at [518, 468] on span "ARG02000577730852023090720280907TUC139 - 2028-09-15" at bounding box center [557, 469] width 280 height 14
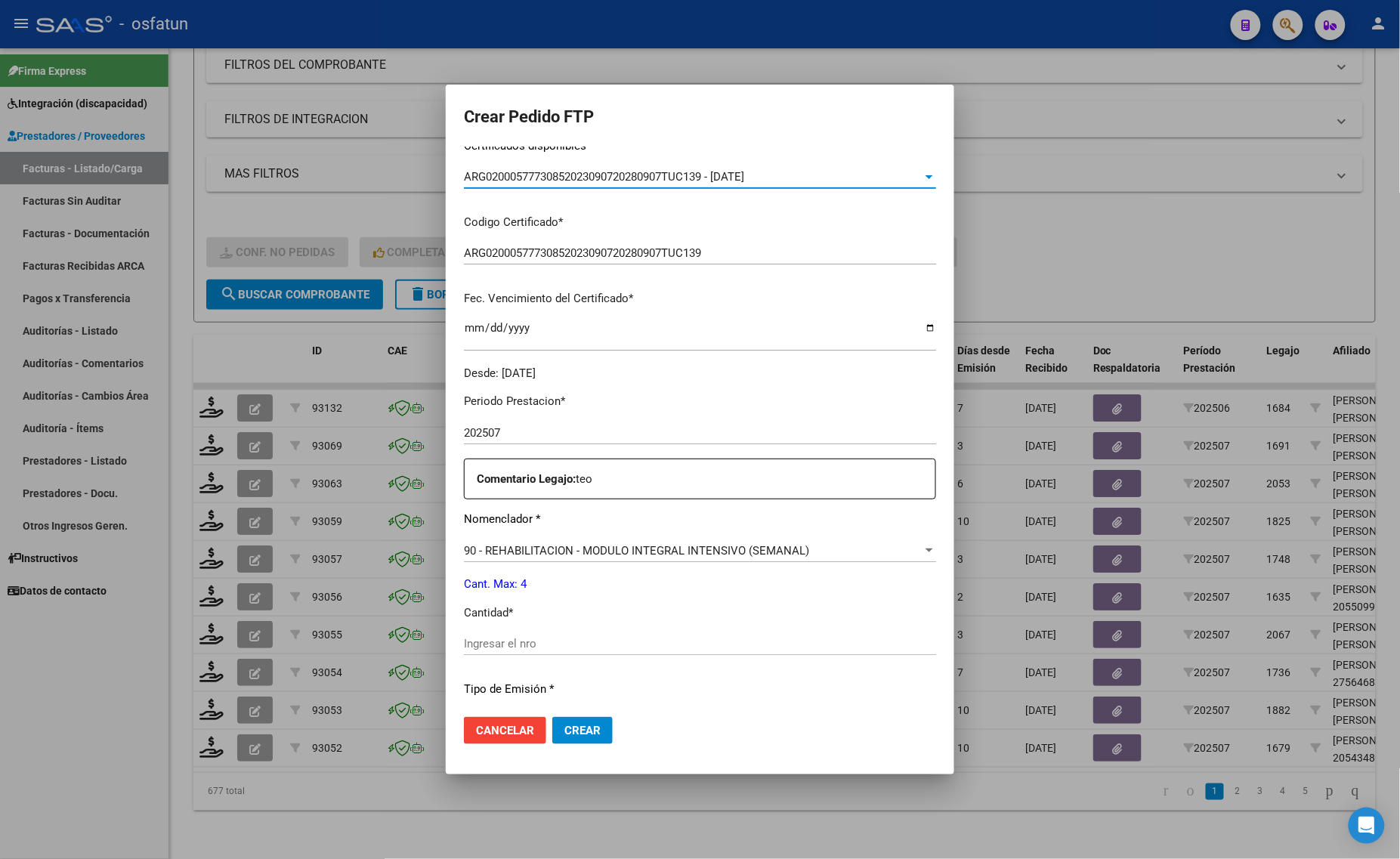
scroll to position [283, 0]
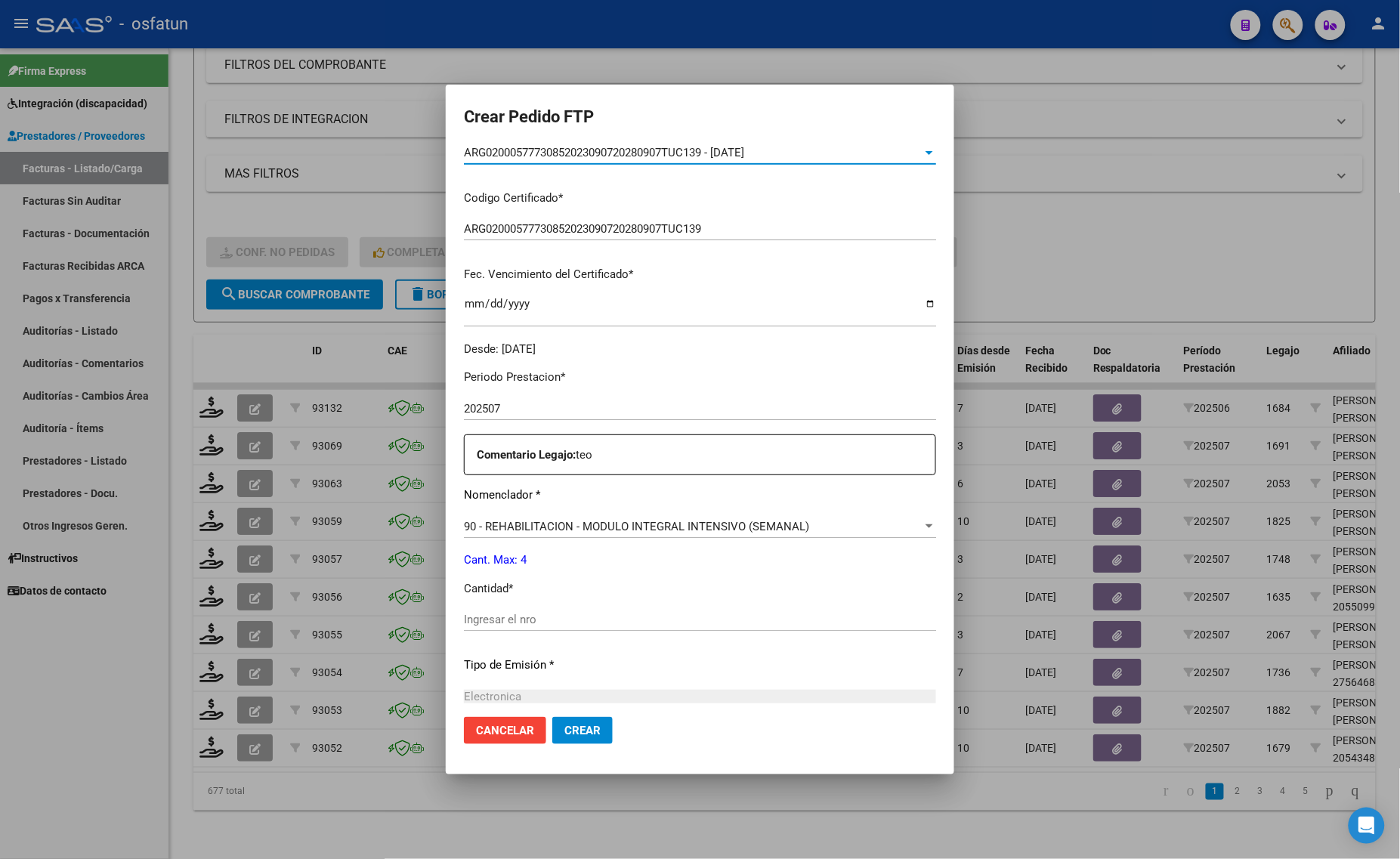
click at [496, 602] on div "Periodo Prestacion * 202507 Ingresar el Periodo Prestacion Comentario Legajo: t…" at bounding box center [700, 616] width 472 height 518
click at [495, 616] on input "Ingresar el nro" at bounding box center [700, 619] width 472 height 14
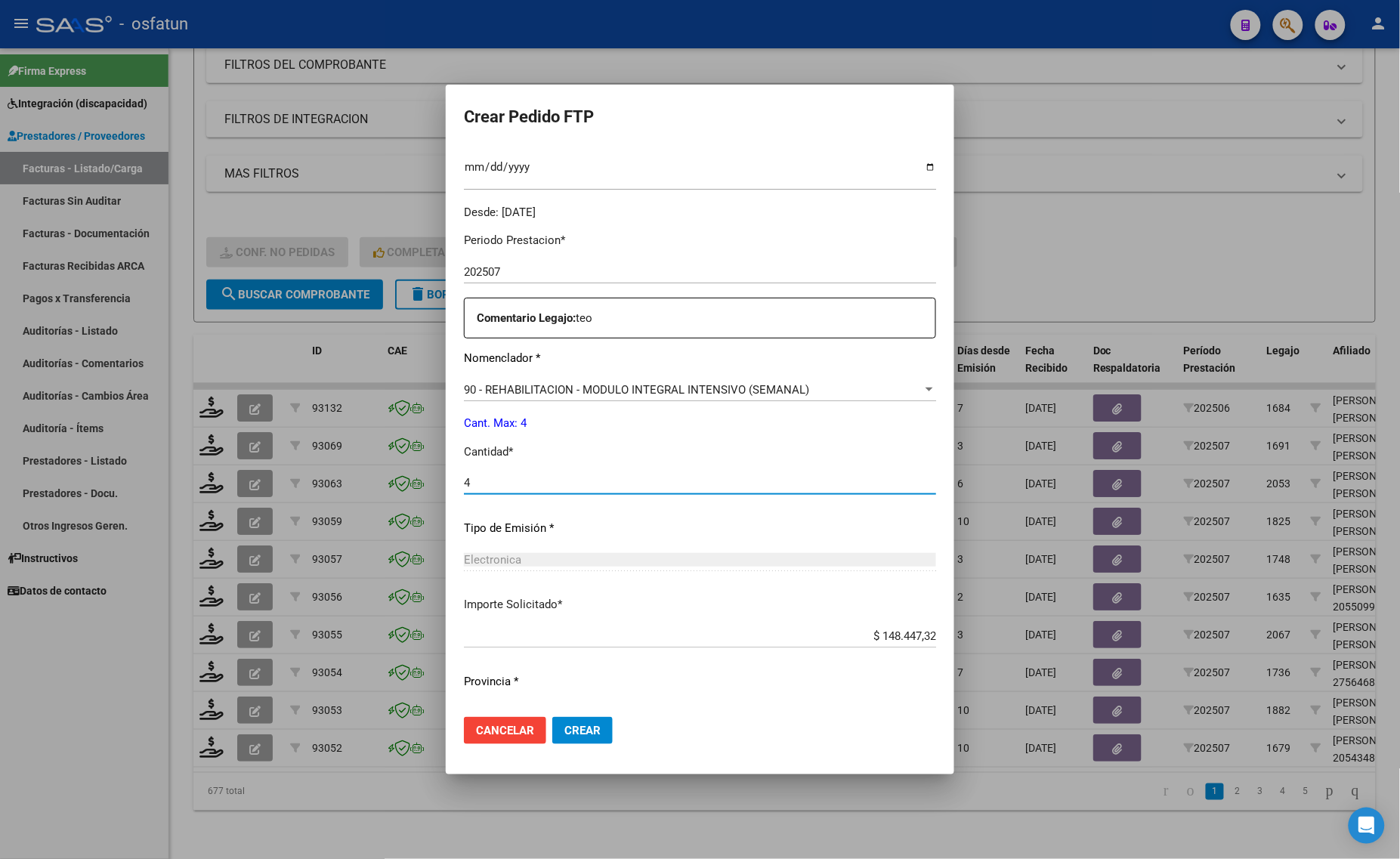
scroll to position [452, 0]
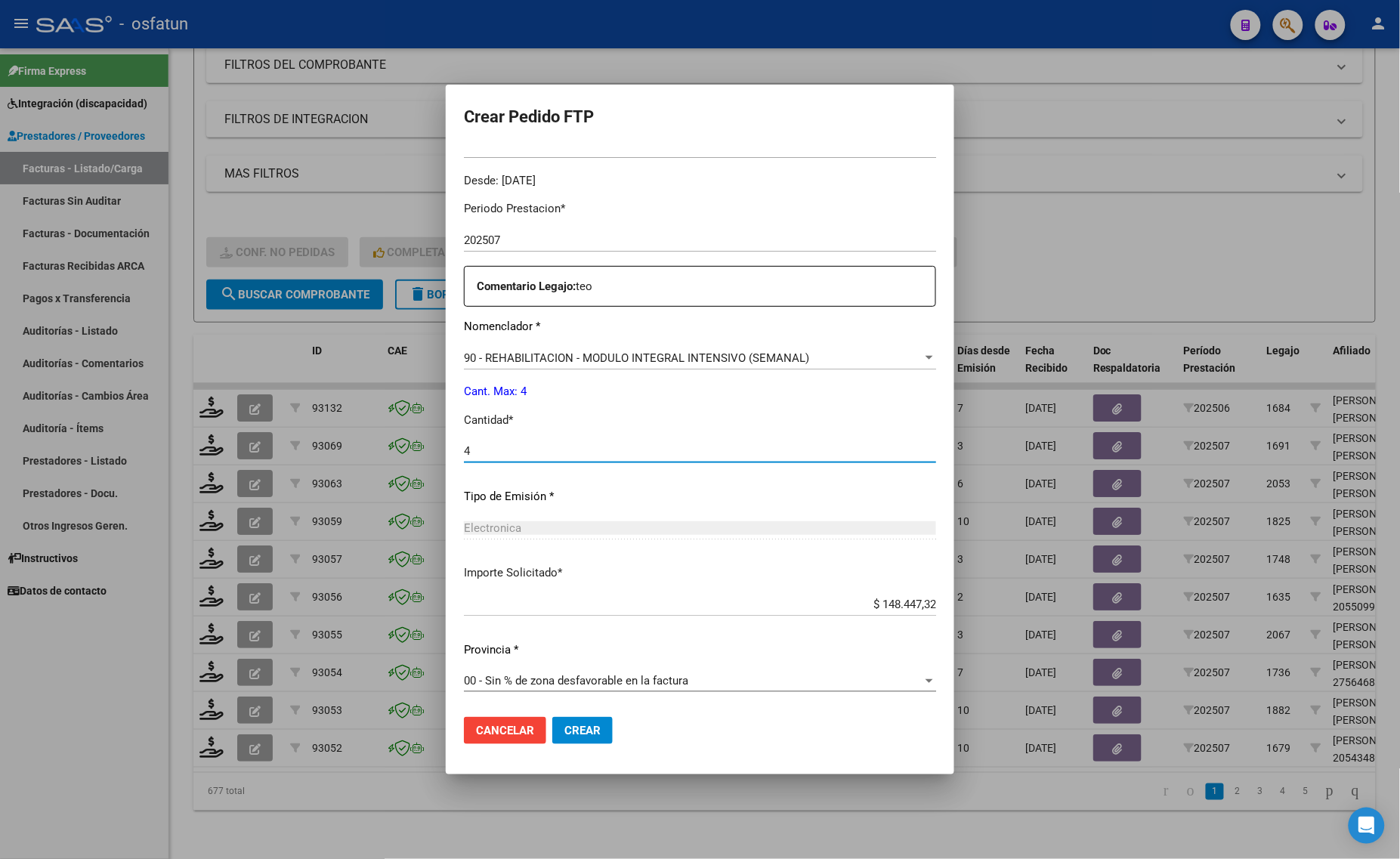
type input "4"
drag, startPoint x: 544, startPoint y: 739, endPoint x: 533, endPoint y: 758, distance: 22.0
click at [552, 739] on button "Crear" at bounding box center [583, 731] width 61 height 28
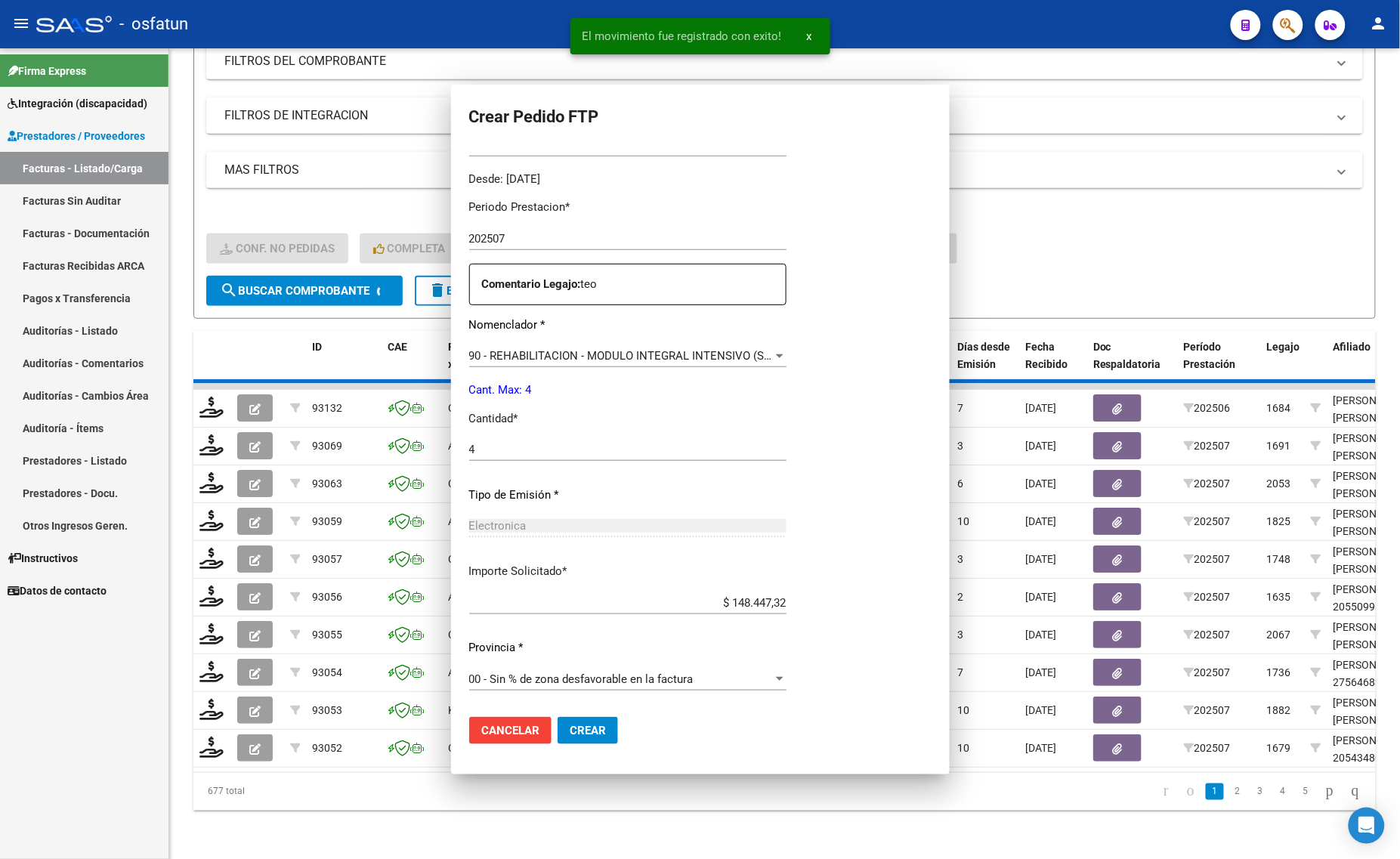
scroll to position [0, 0]
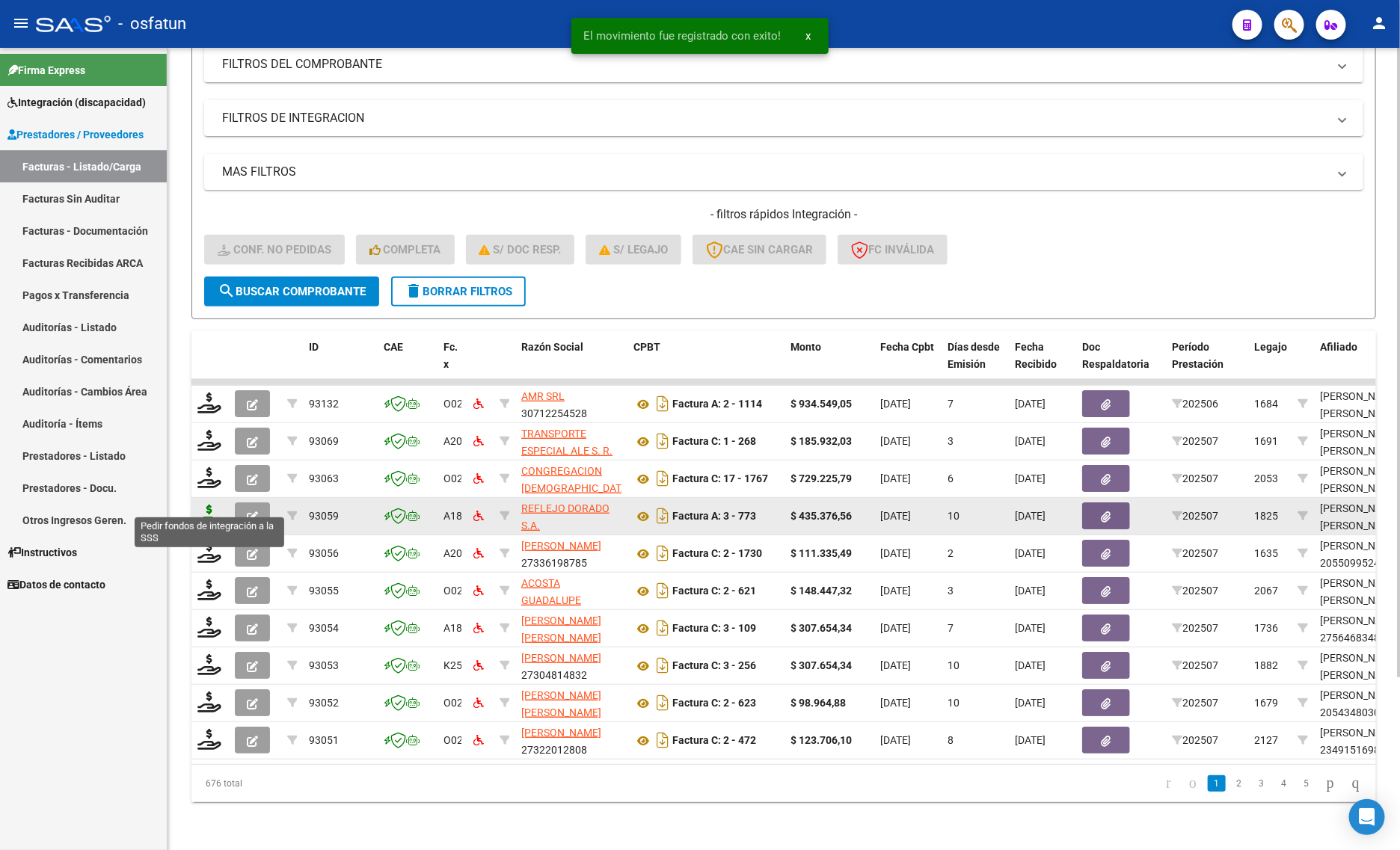
click at [206, 505] on icon at bounding box center [209, 515] width 24 height 21
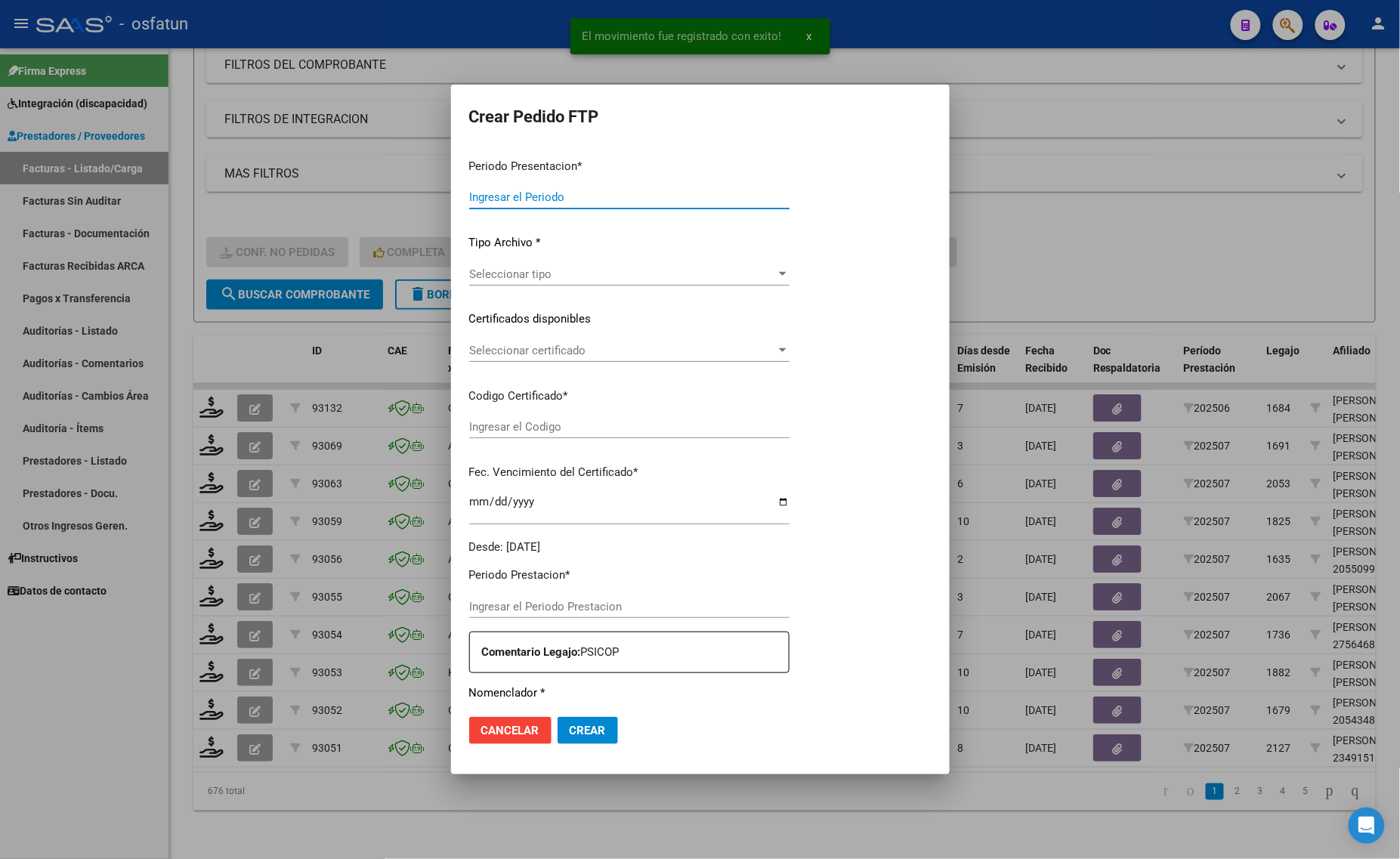
type input "202507"
type input "$ 435.376,56"
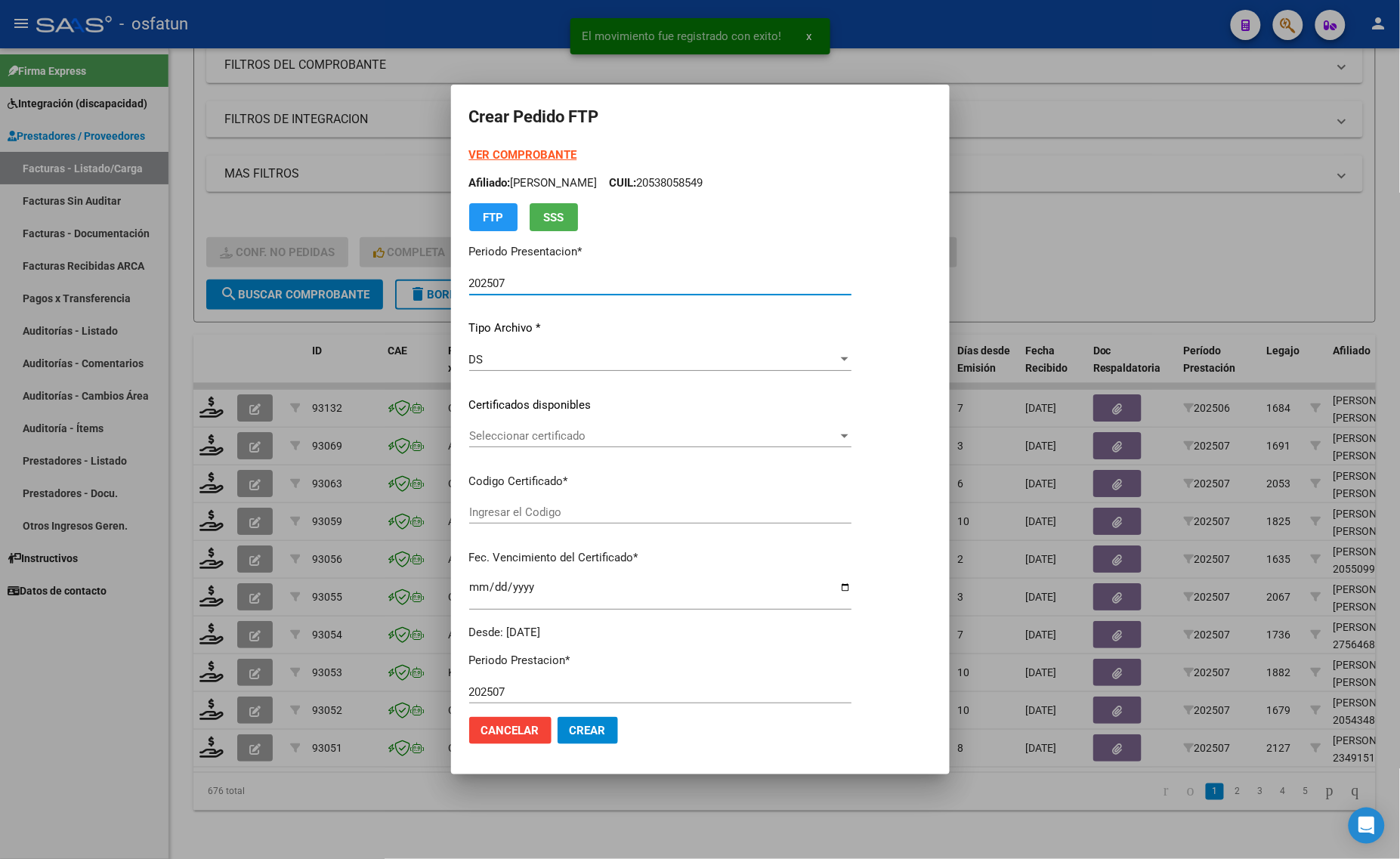
type input "ARG02000559263422023060120280601MZA204"
type input "2028-06-01"
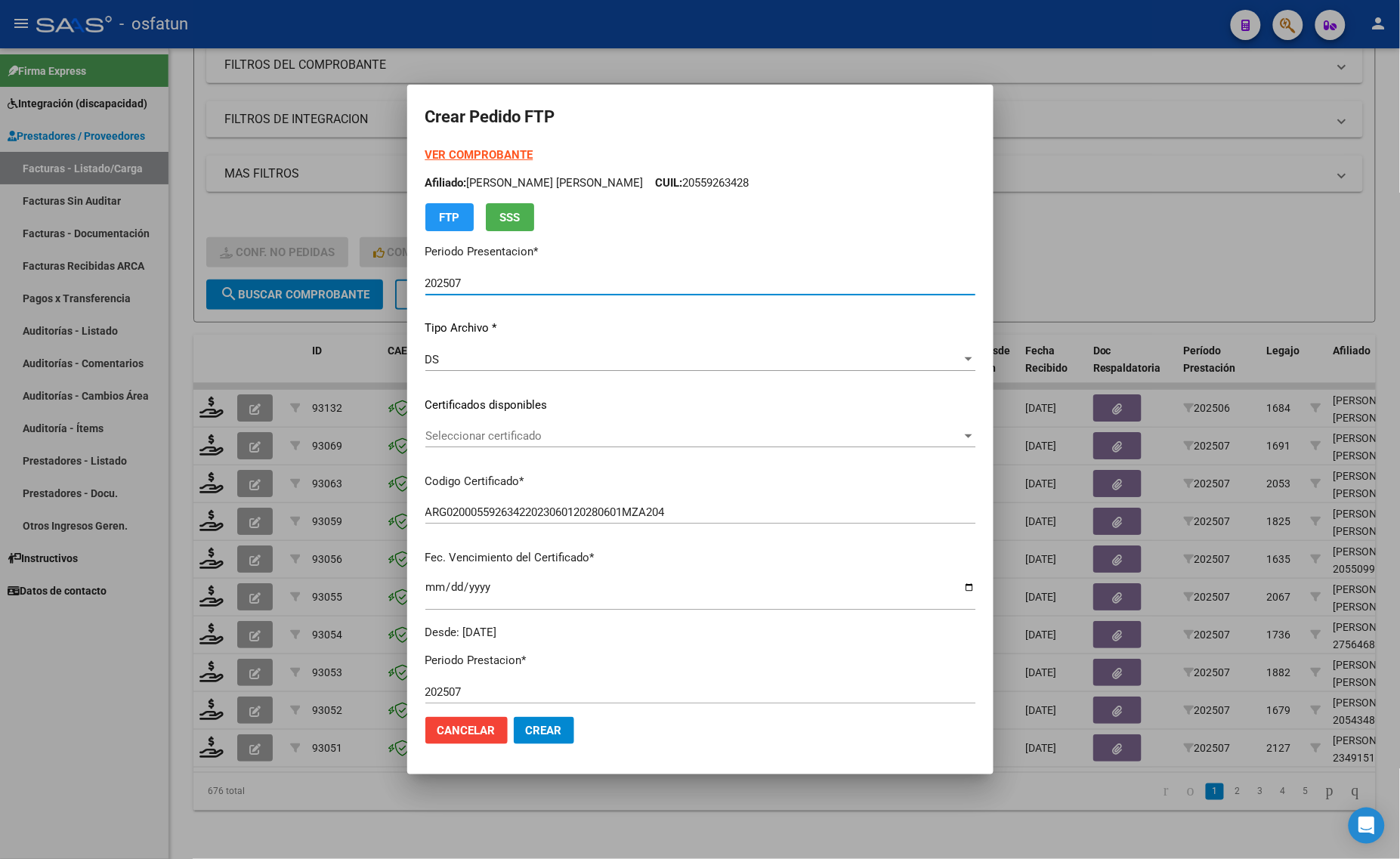
click at [464, 431] on span "Seleccionar certificado" at bounding box center [693, 436] width 536 height 14
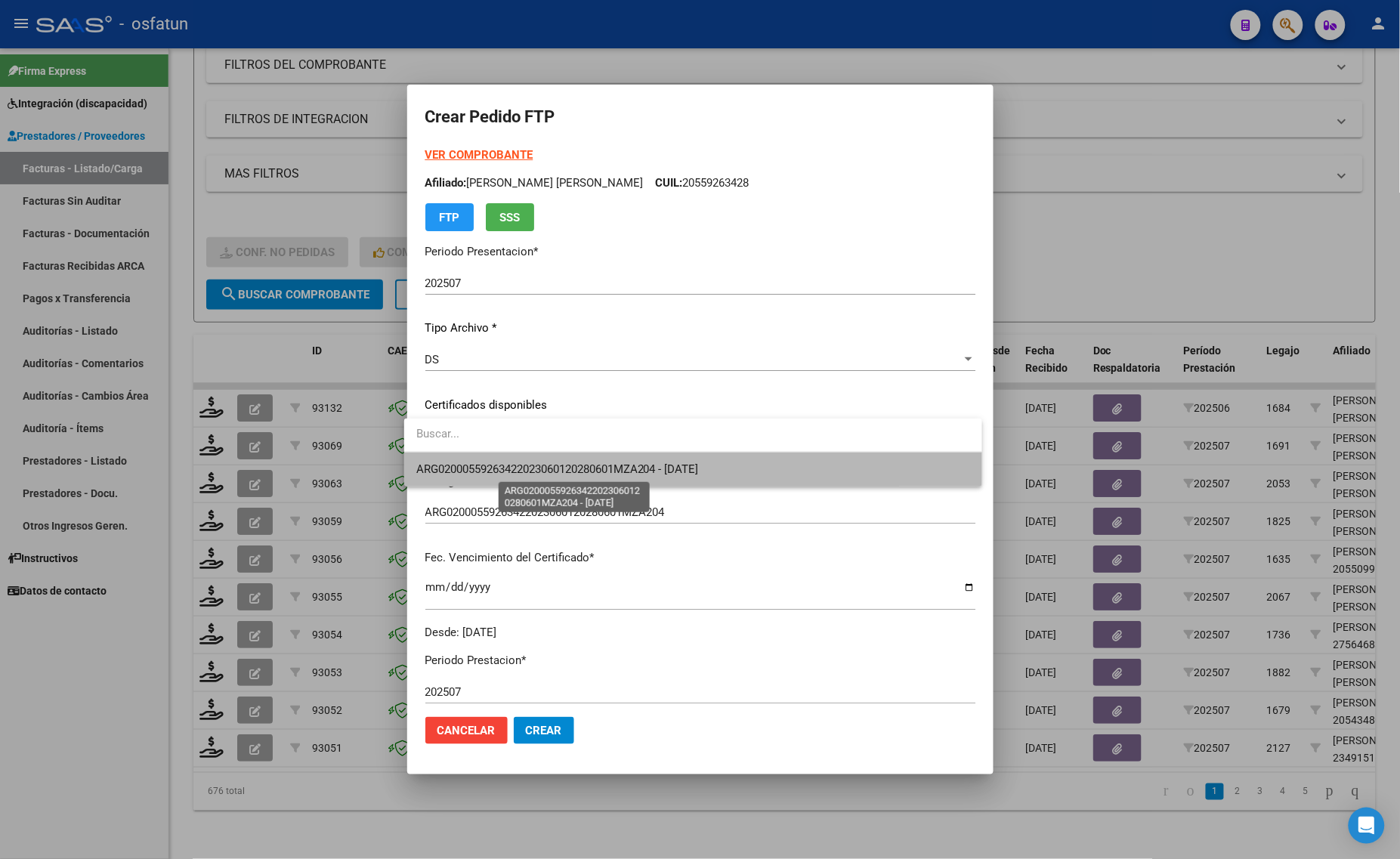
click at [461, 464] on span "ARG02000559263422023060120280601MZA204 - 2028-06-01" at bounding box center [557, 469] width 282 height 14
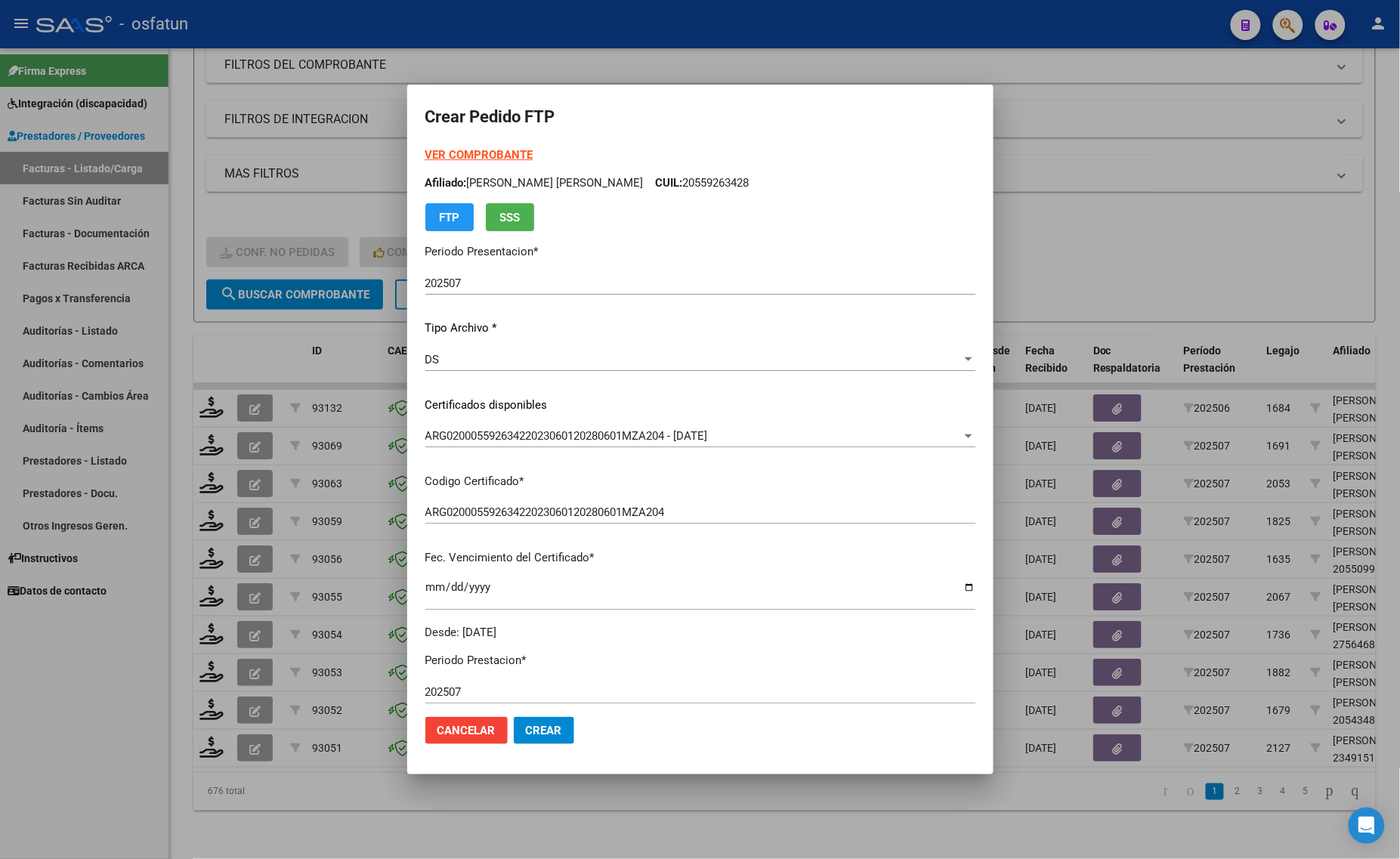
click at [444, 155] on strong "VER COMPROBANTE" at bounding box center [480, 155] width 108 height 14
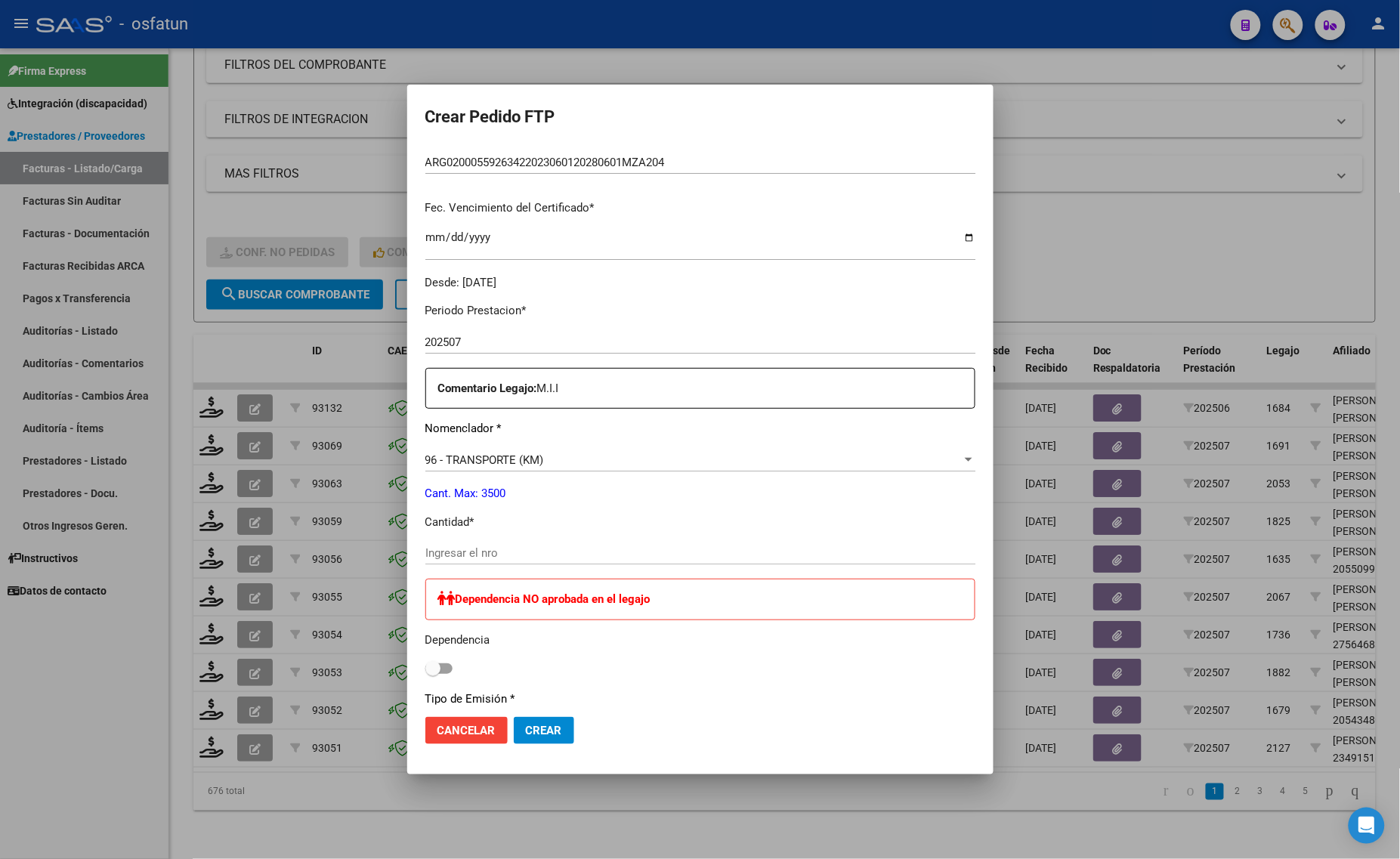
scroll to position [378, 0]
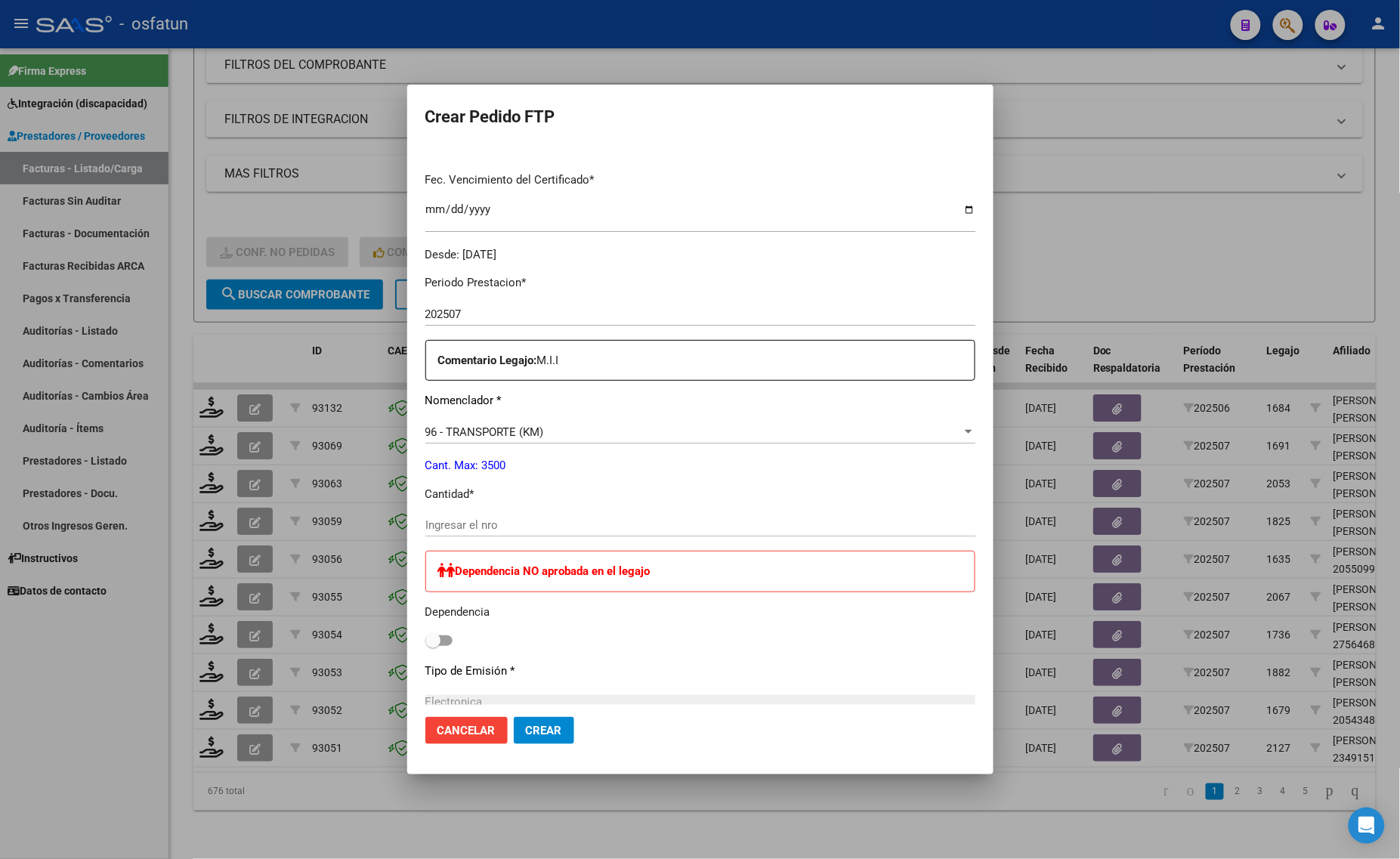
click at [453, 523] on input "Ingresar el nro" at bounding box center [700, 525] width 550 height 14
click at [484, 433] on span "96 - TRANSPORTE (KM)" at bounding box center [484, 432] width 119 height 14
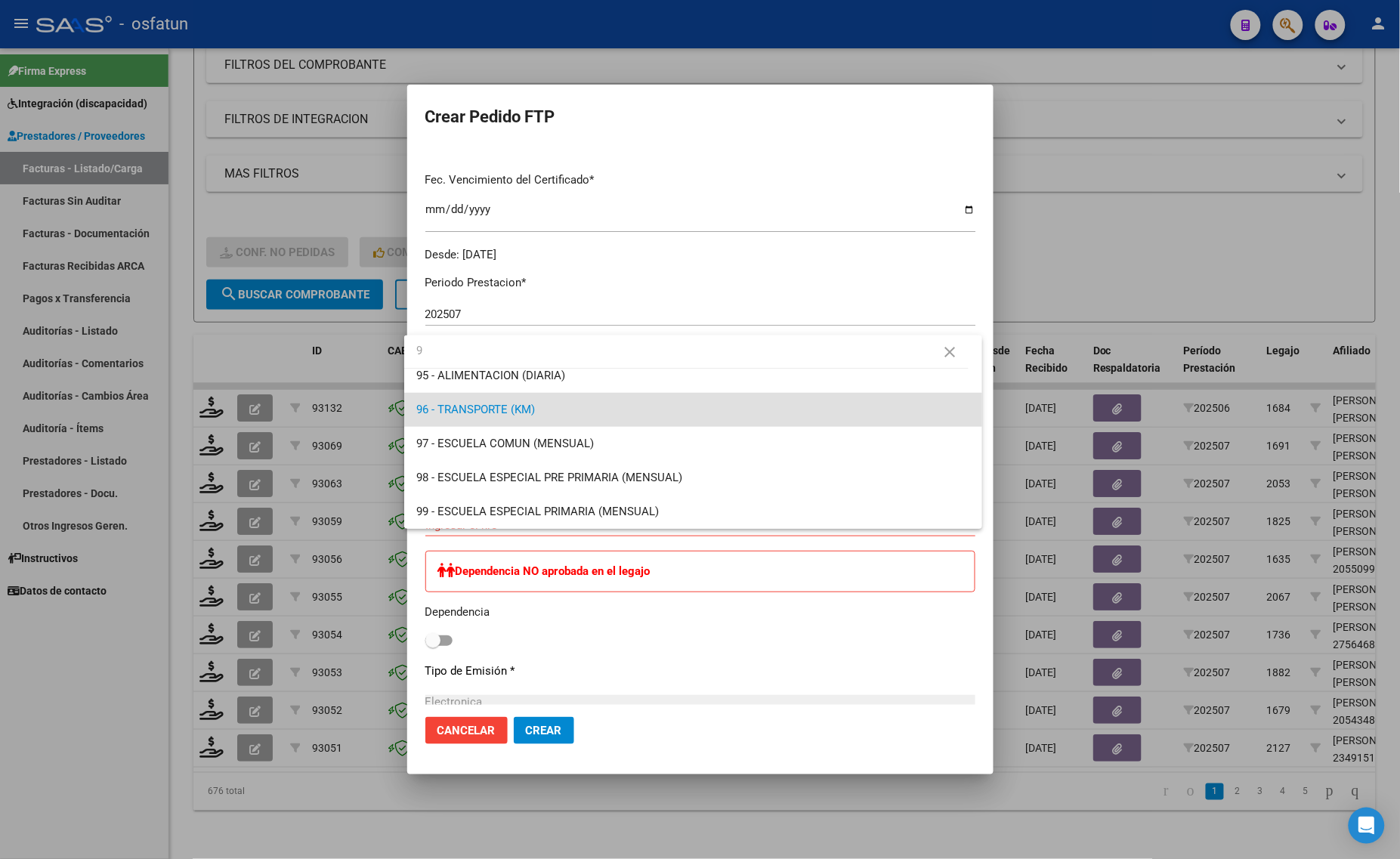
scroll to position [0, 0]
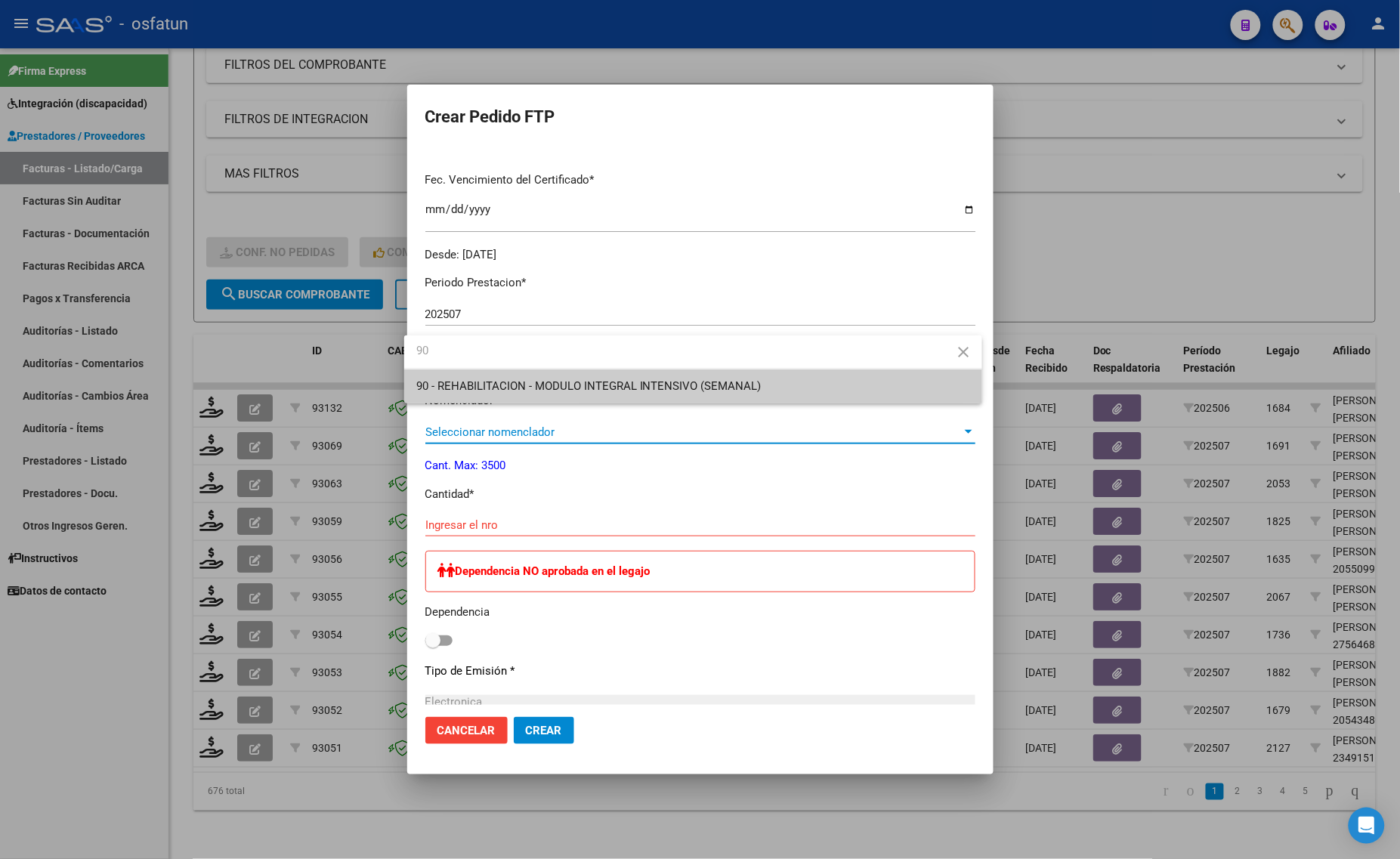
type input "90"
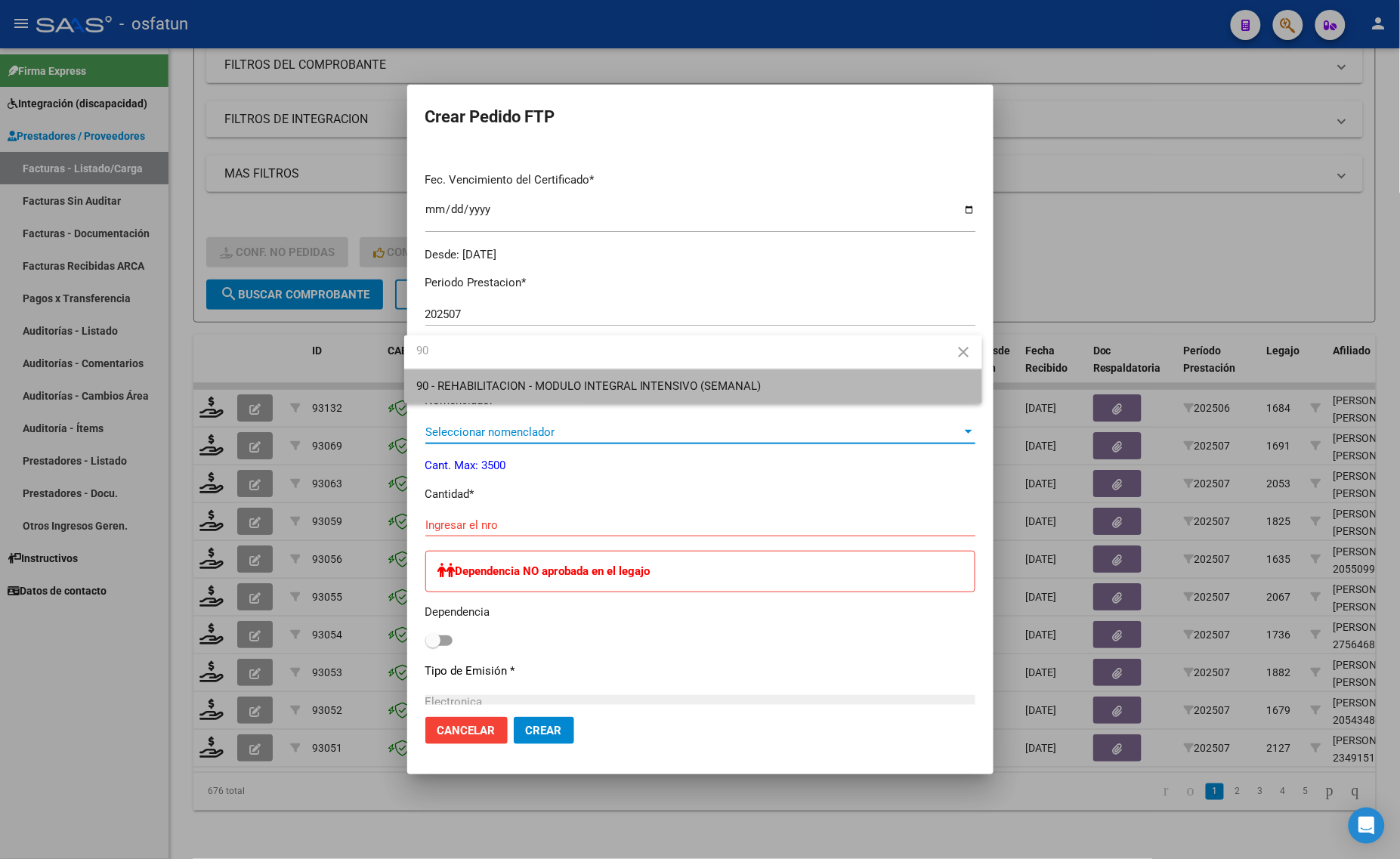
click at [496, 393] on span "90 - REHABILITACION - MODULO INTEGRAL INTENSIVO (SEMANAL)" at bounding box center [693, 386] width 553 height 34
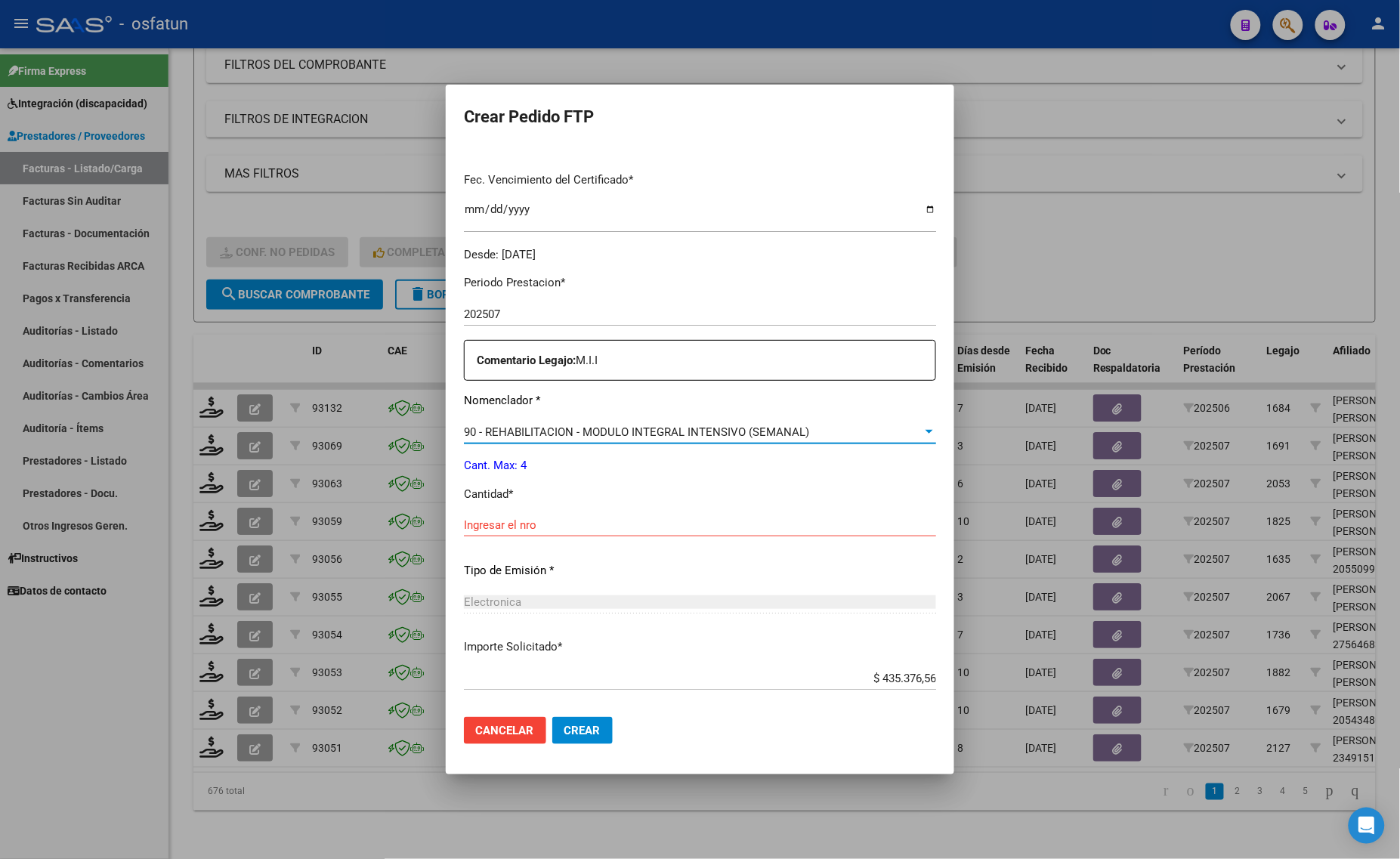
click at [466, 519] on input "Ingresar el nro" at bounding box center [700, 525] width 472 height 14
type input "4"
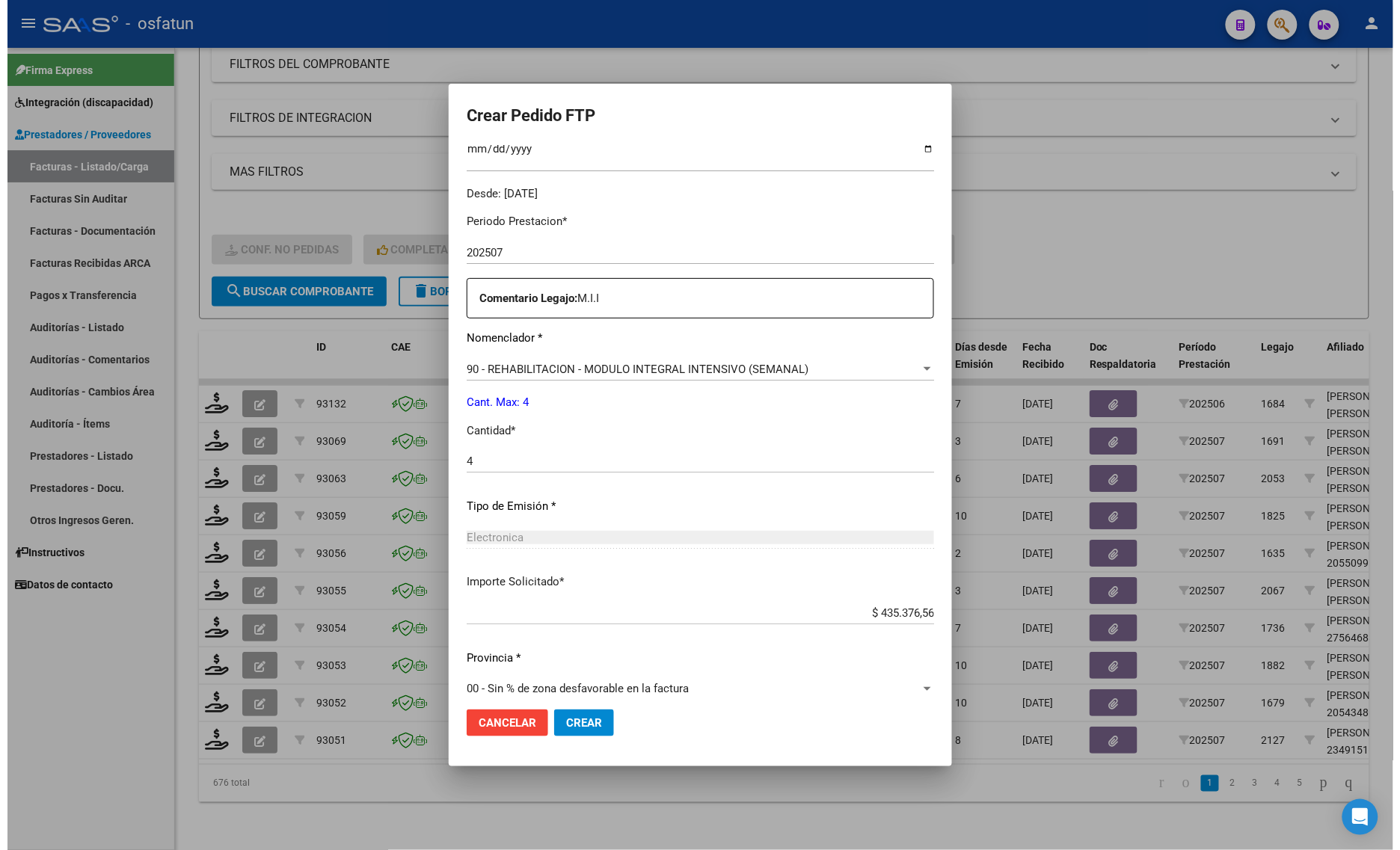
scroll to position [447, 0]
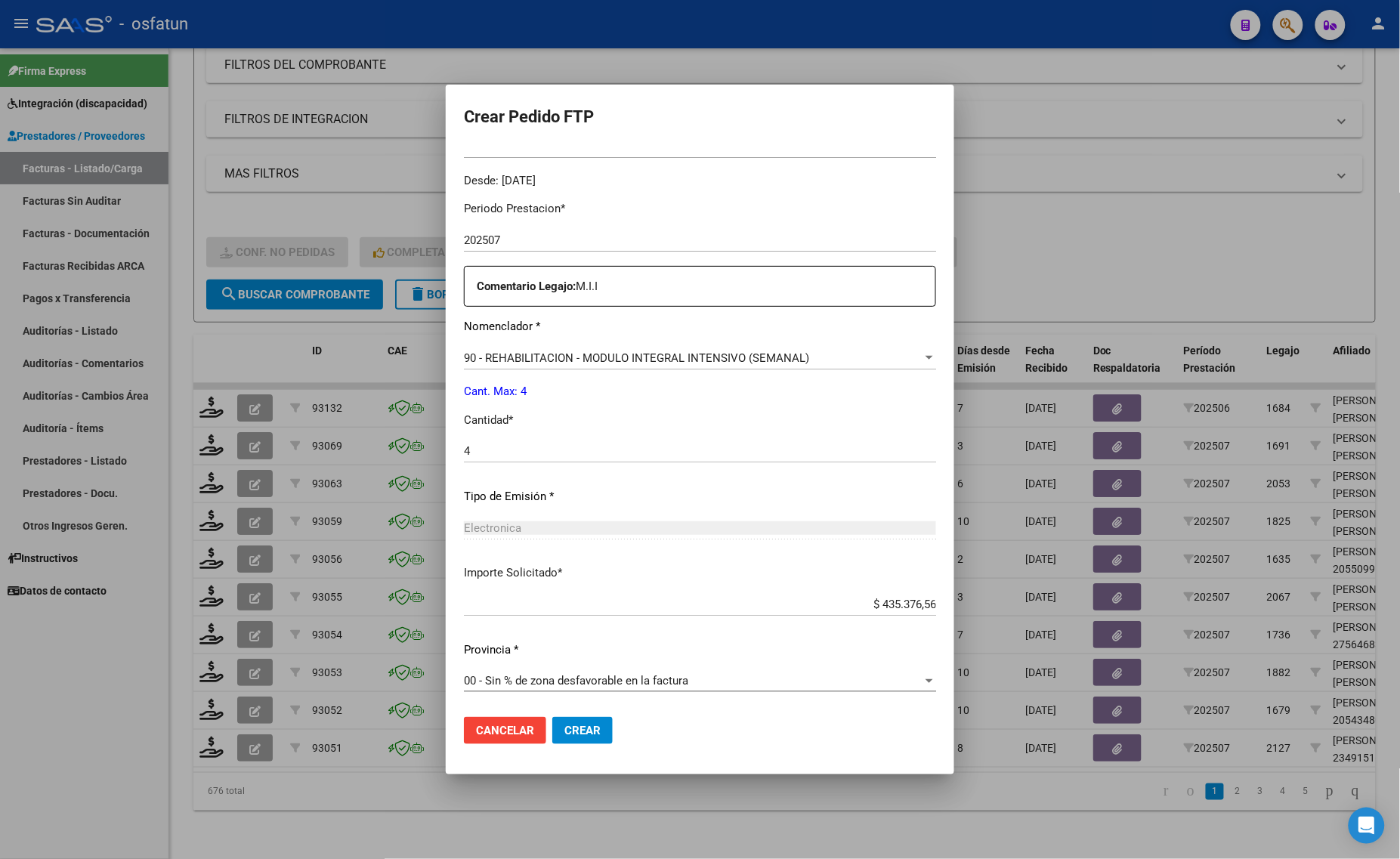
click at [552, 740] on button "Crear" at bounding box center [583, 731] width 61 height 28
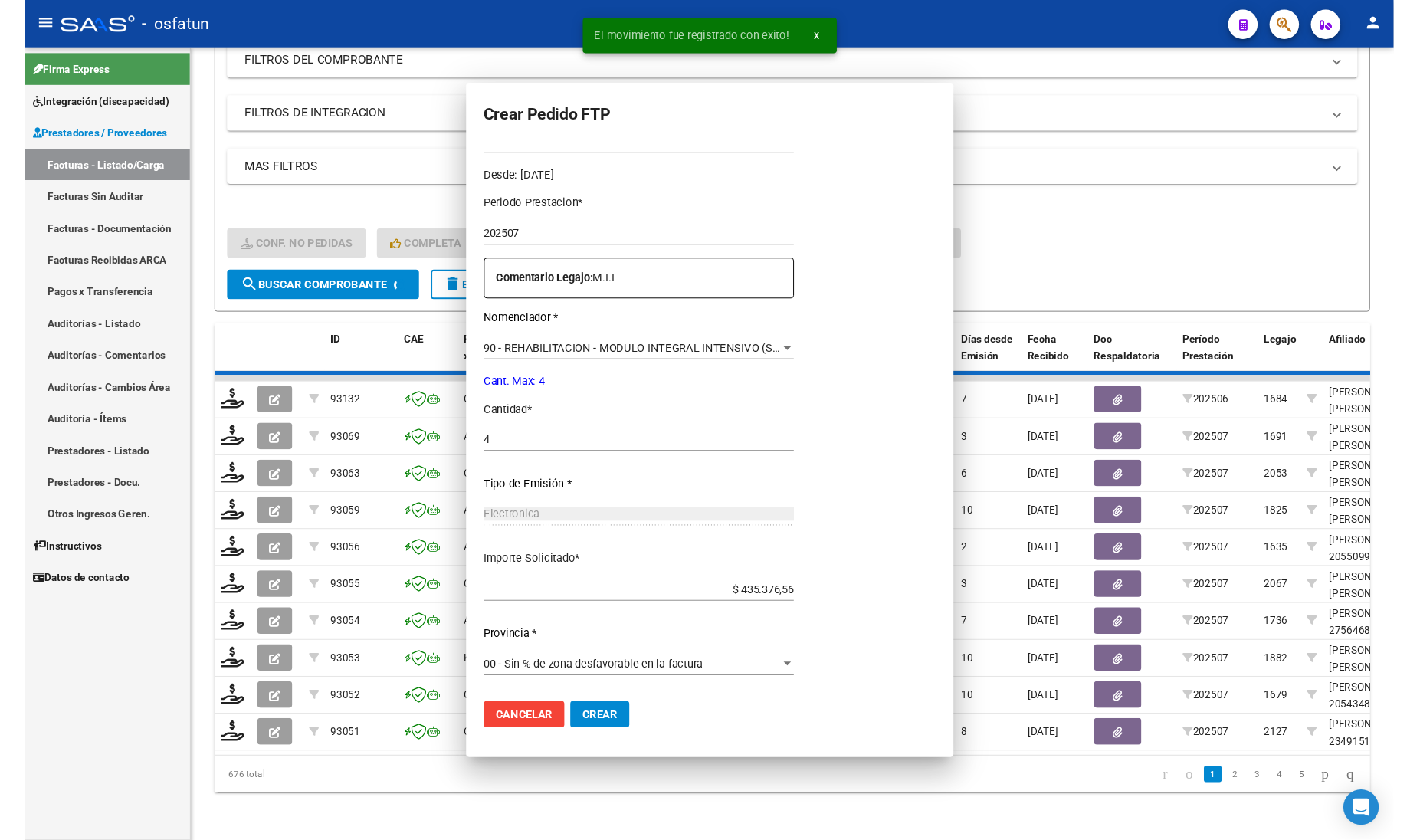
scroll to position [0, 0]
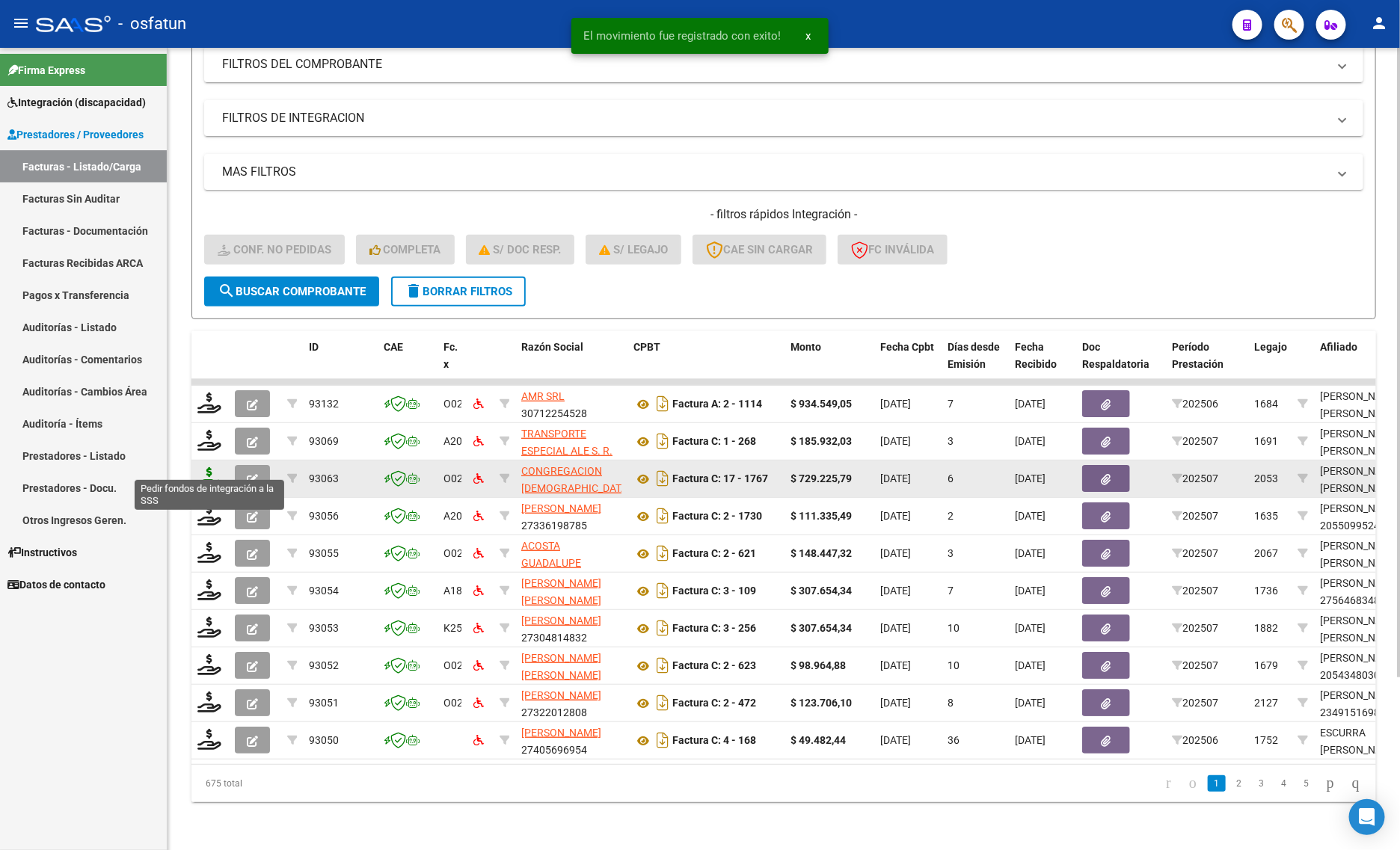
click at [211, 468] on icon at bounding box center [209, 478] width 24 height 21
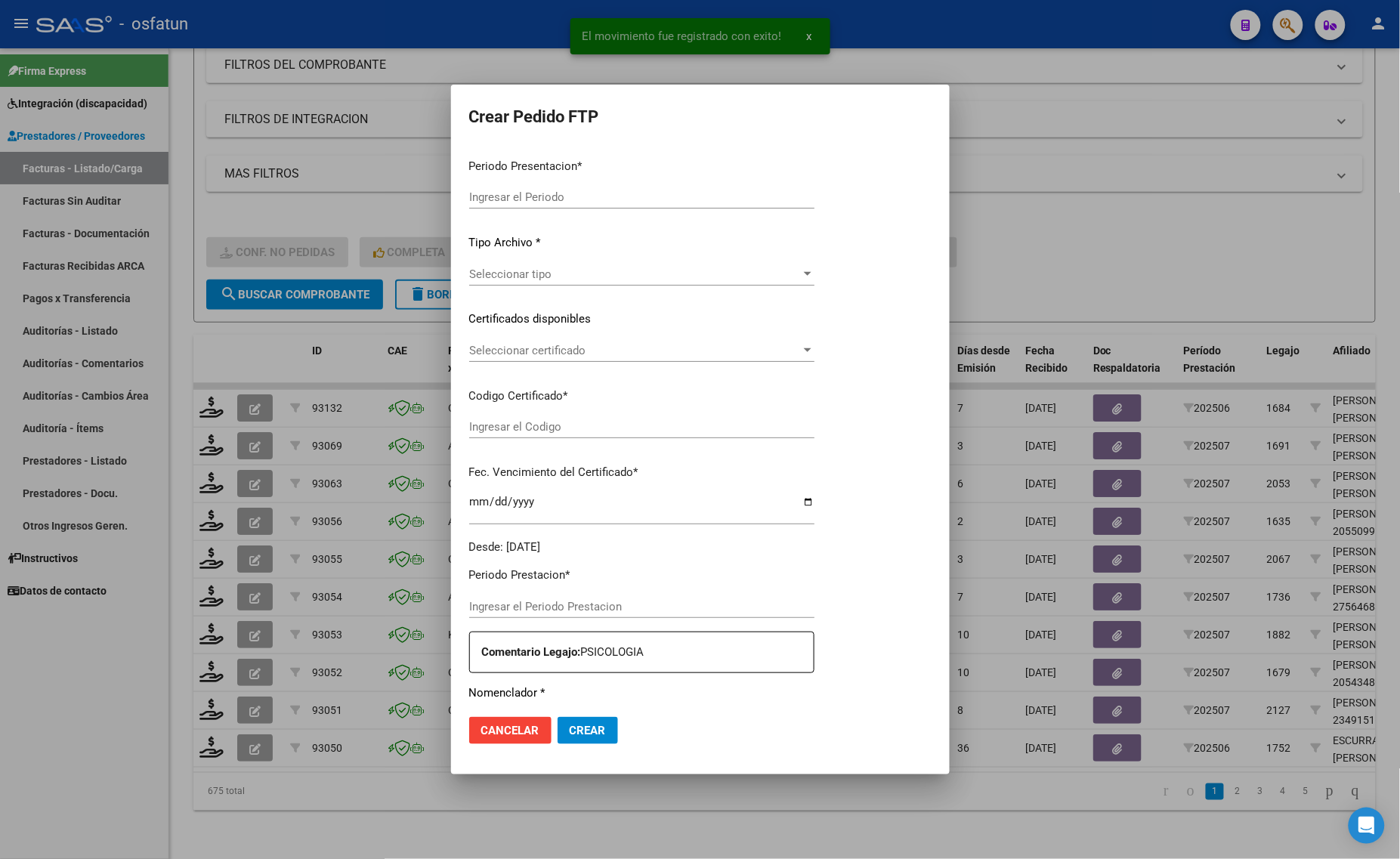
type input "202507"
type input "$ 729.225,79"
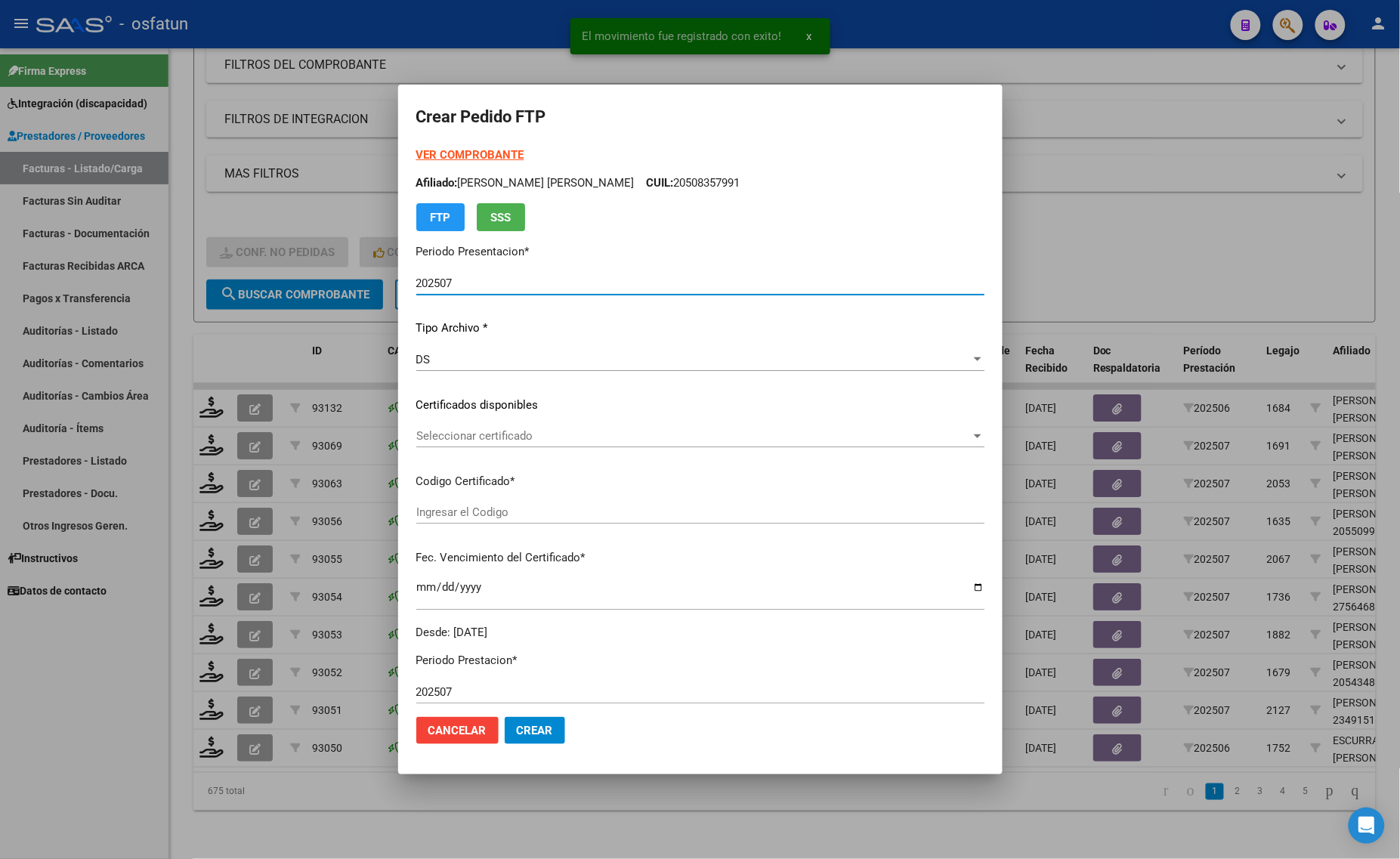
type input "ARG01000573879452023050220260502BS437"
type input "[DATE]"
click at [472, 147] on div "VER COMPROBANTE ARCA Padrón Afiliado: SALCEDO LOPEZ HANNA YAZMIN CUIL: 27573879…" at bounding box center [700, 189] width 568 height 85
click at [473, 155] on strong "VER COMPROBANTE" at bounding box center [471, 155] width 108 height 14
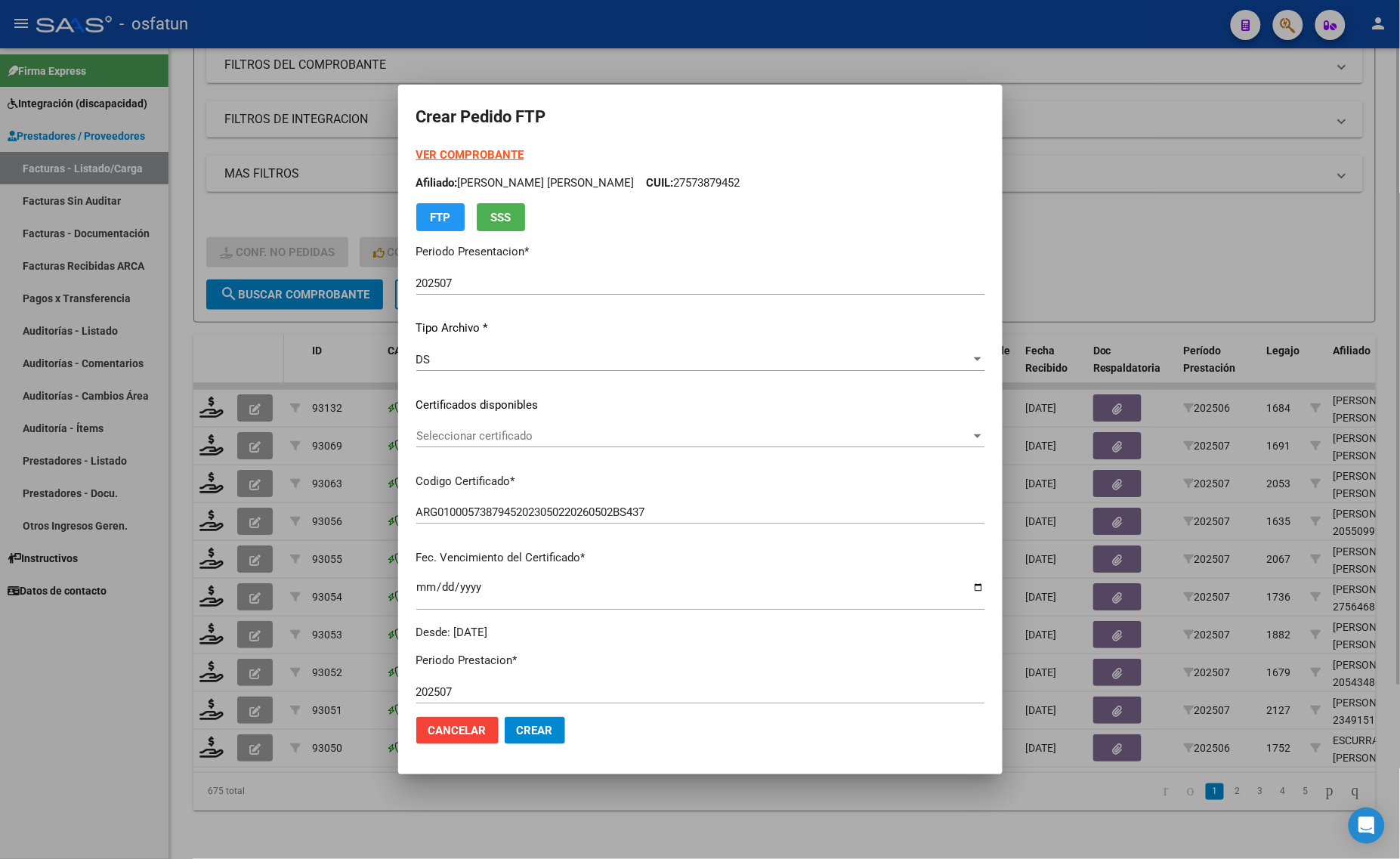
click at [232, 333] on div at bounding box center [700, 430] width 1400 height 859
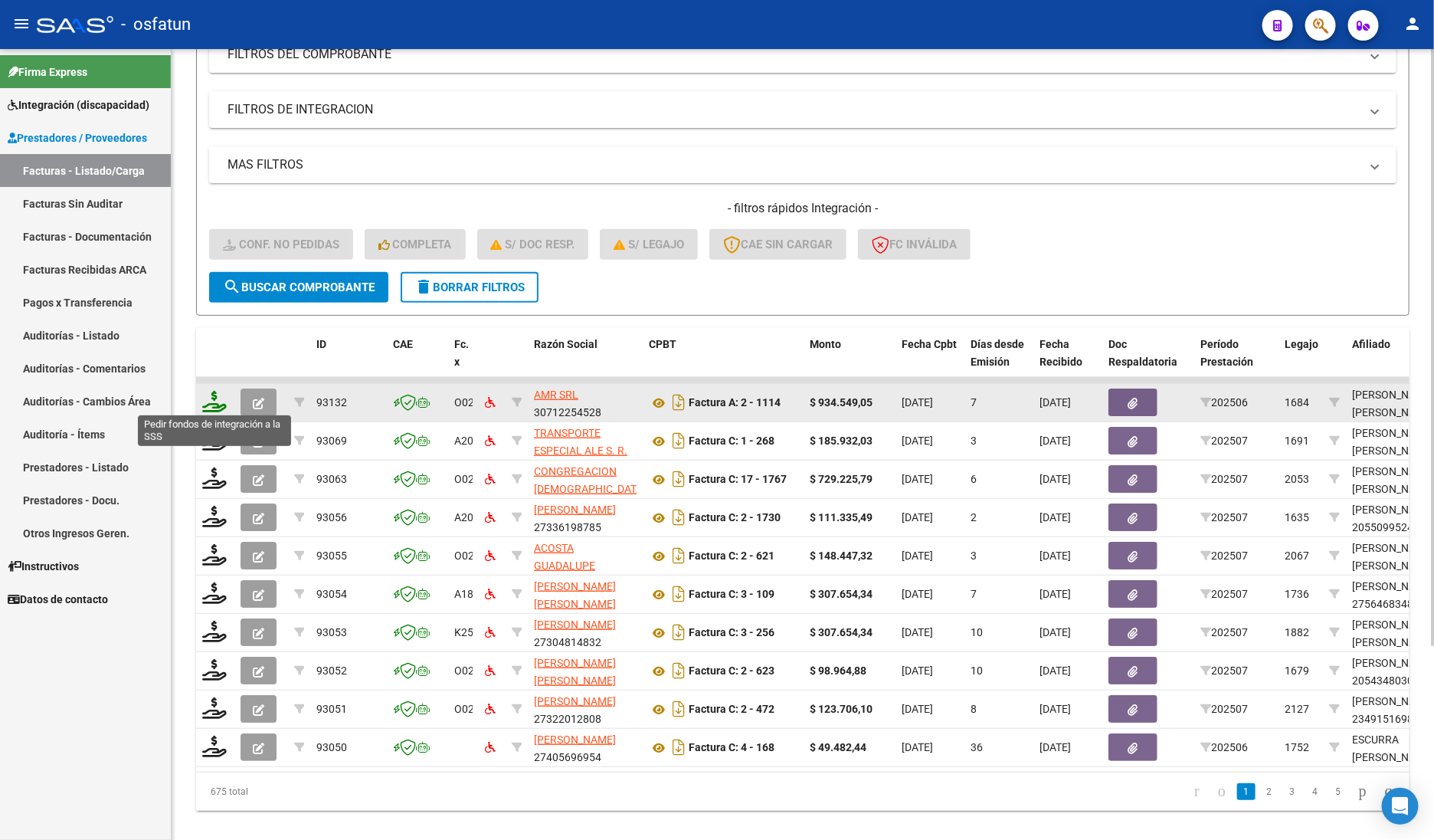
click at [219, 404] on icon at bounding box center [214, 401] width 24 height 21
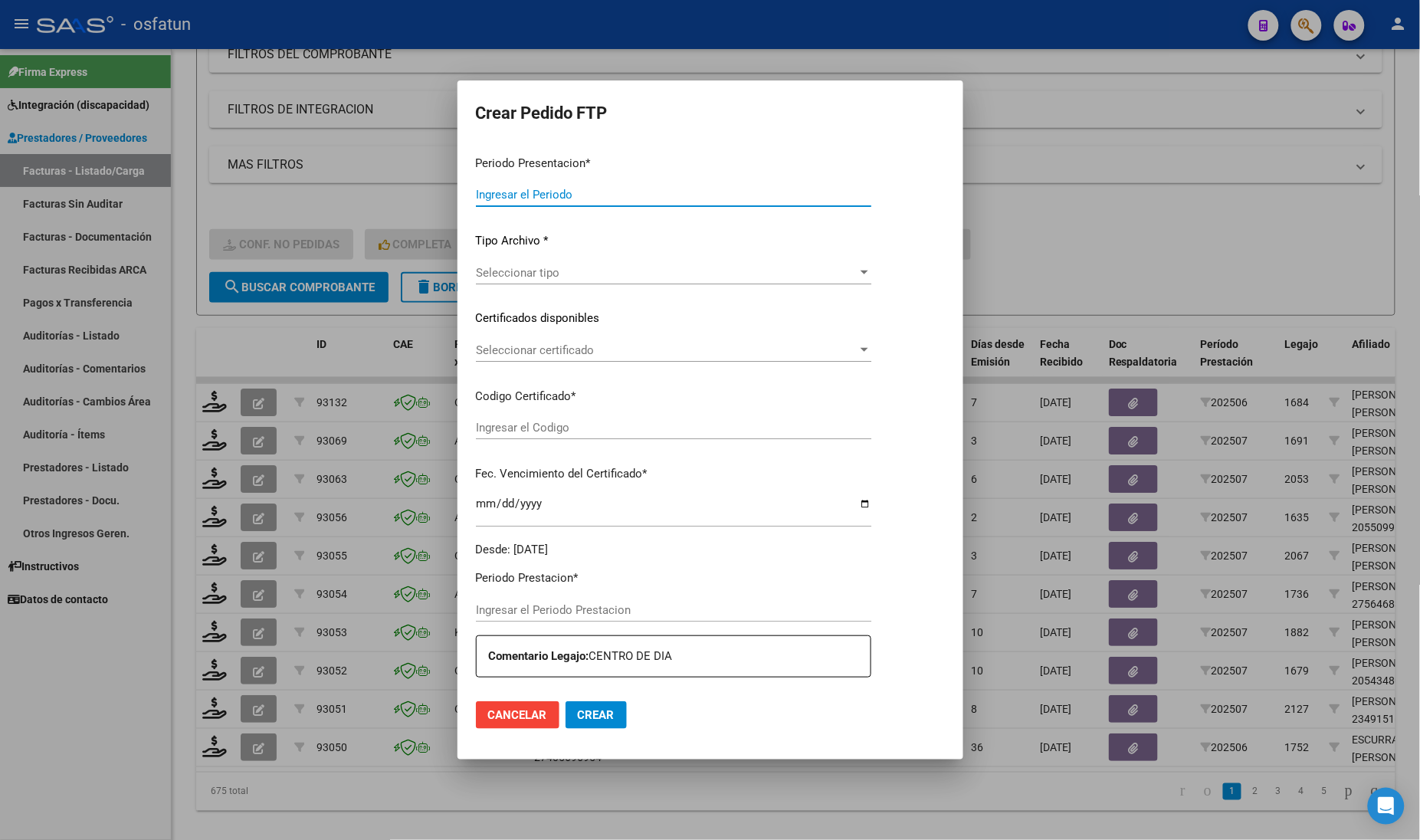
type input "202507"
type input "202506"
type input "$ 934.549,05"
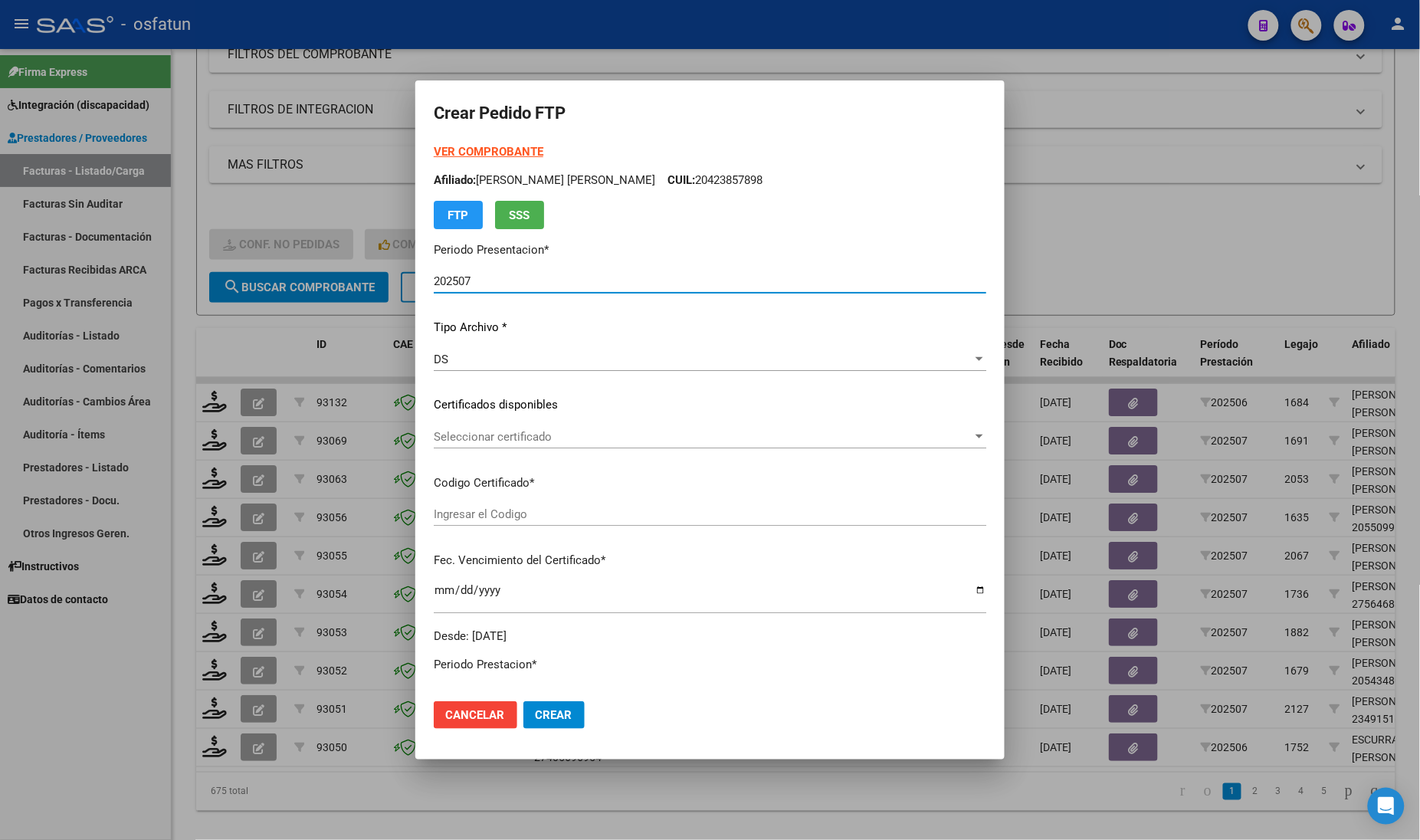
type input "ARG02000423857892020120320301203JUJ135"
type input "2030-12-03"
click at [512, 446] on div "Seleccionar certificado Seleccionar certificado" at bounding box center [710, 436] width 552 height 23
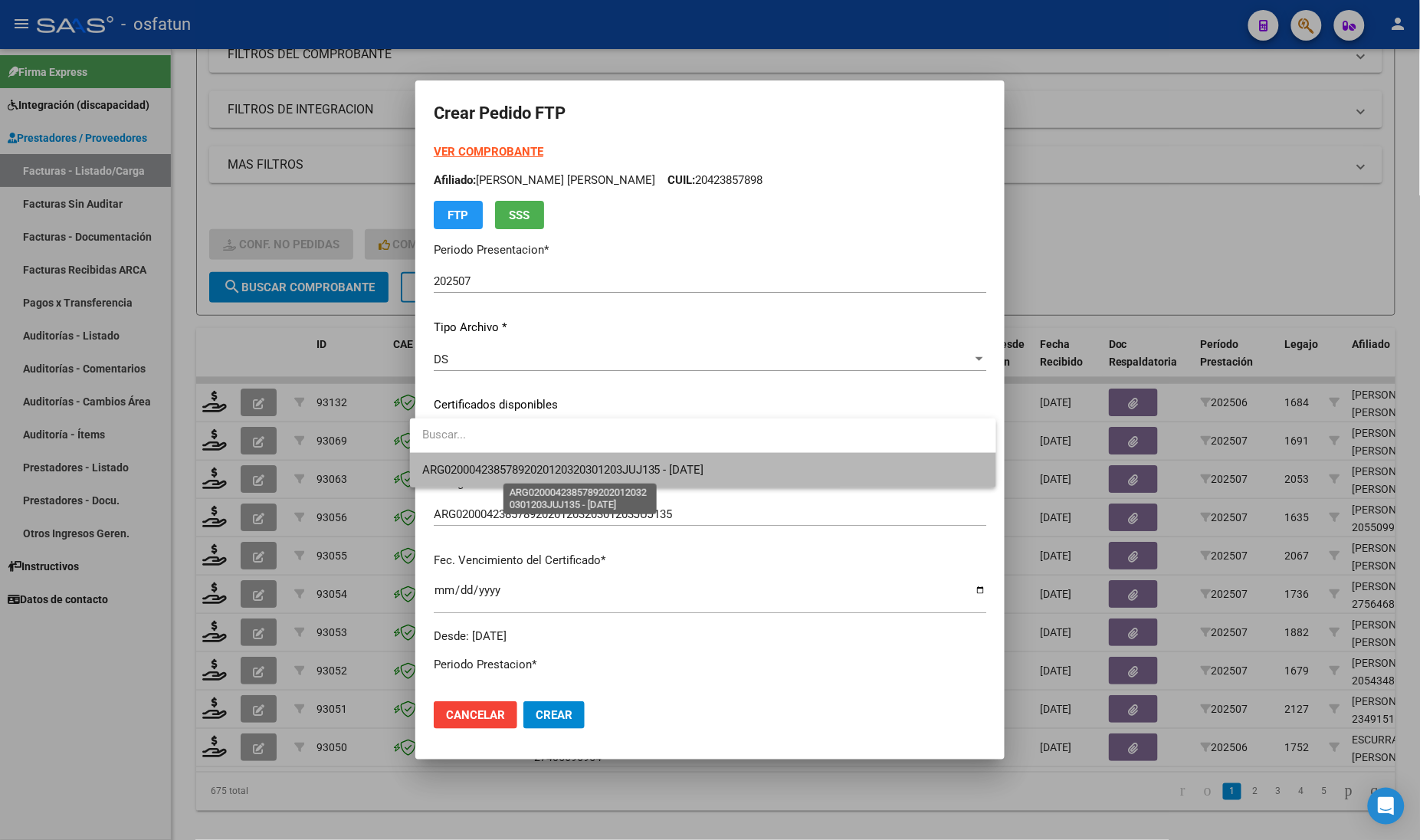
click at [529, 476] on span "ARG02000423857892020120320301203JUJ135 - 2030-12-03" at bounding box center [563, 469] width 282 height 14
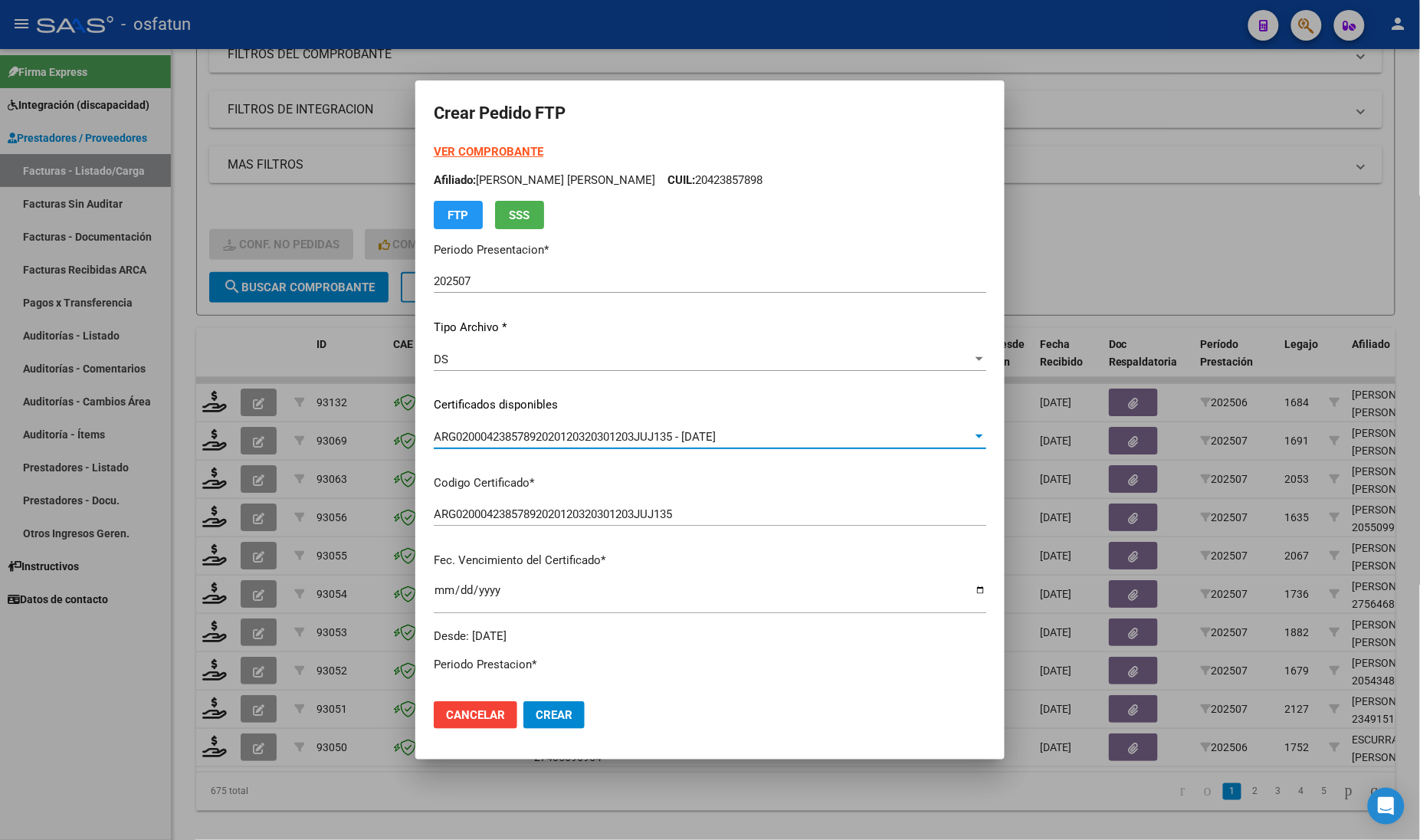
click at [488, 157] on strong "VER COMPROBANTE" at bounding box center [489, 151] width 110 height 14
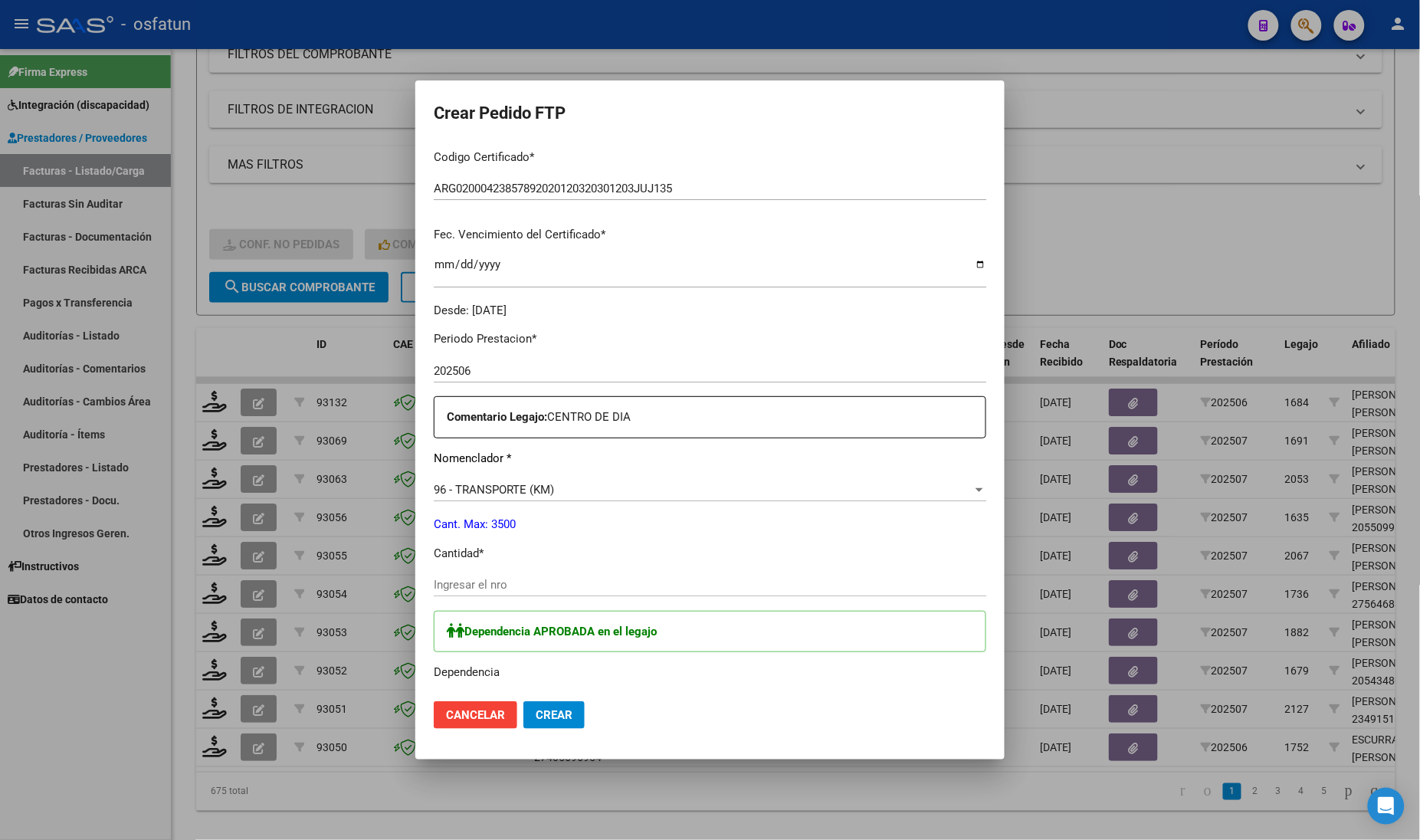
scroll to position [383, 0]
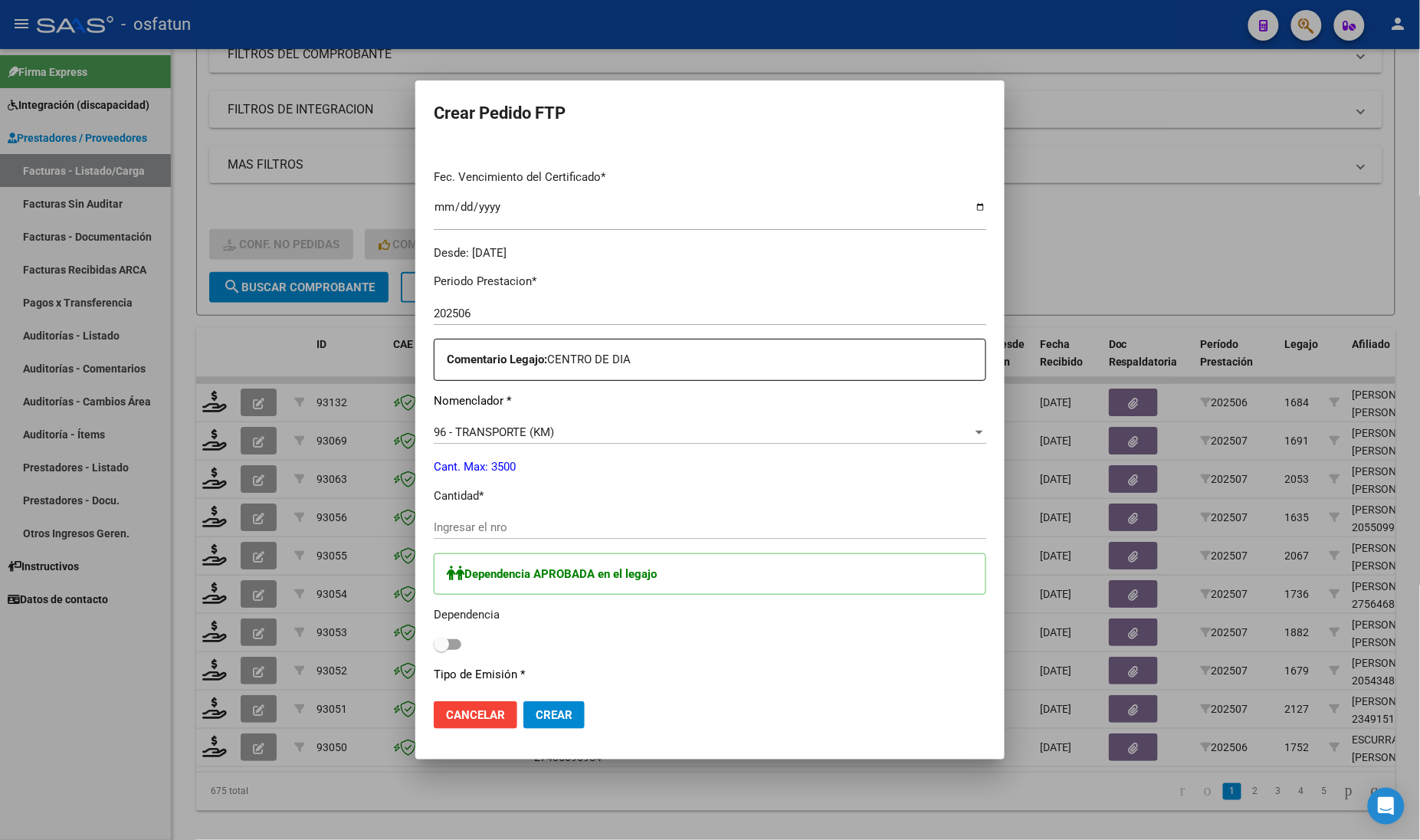
click at [507, 442] on div "96 - TRANSPORTE (KM) Seleccionar nomenclador" at bounding box center [710, 432] width 552 height 23
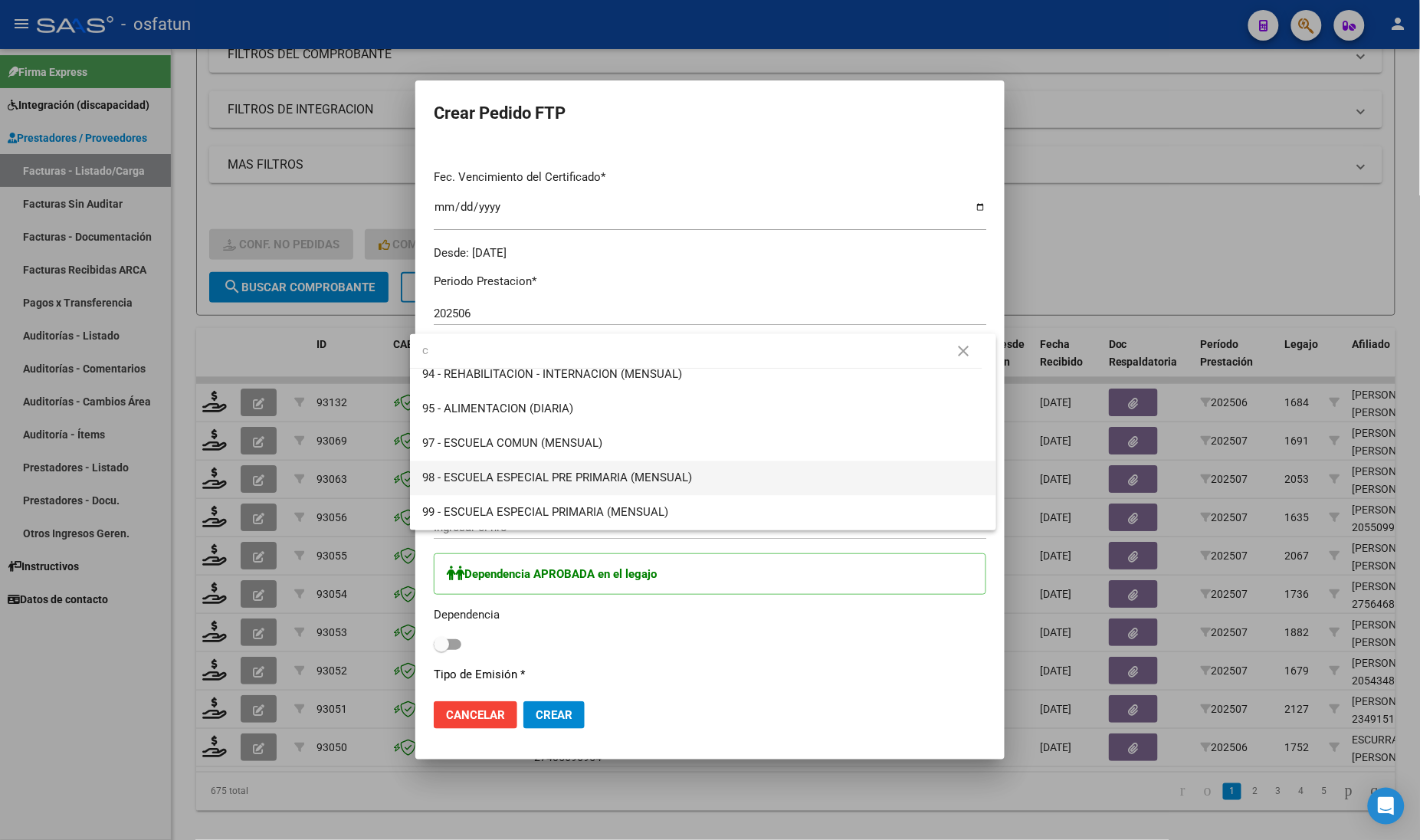
scroll to position [0, 0]
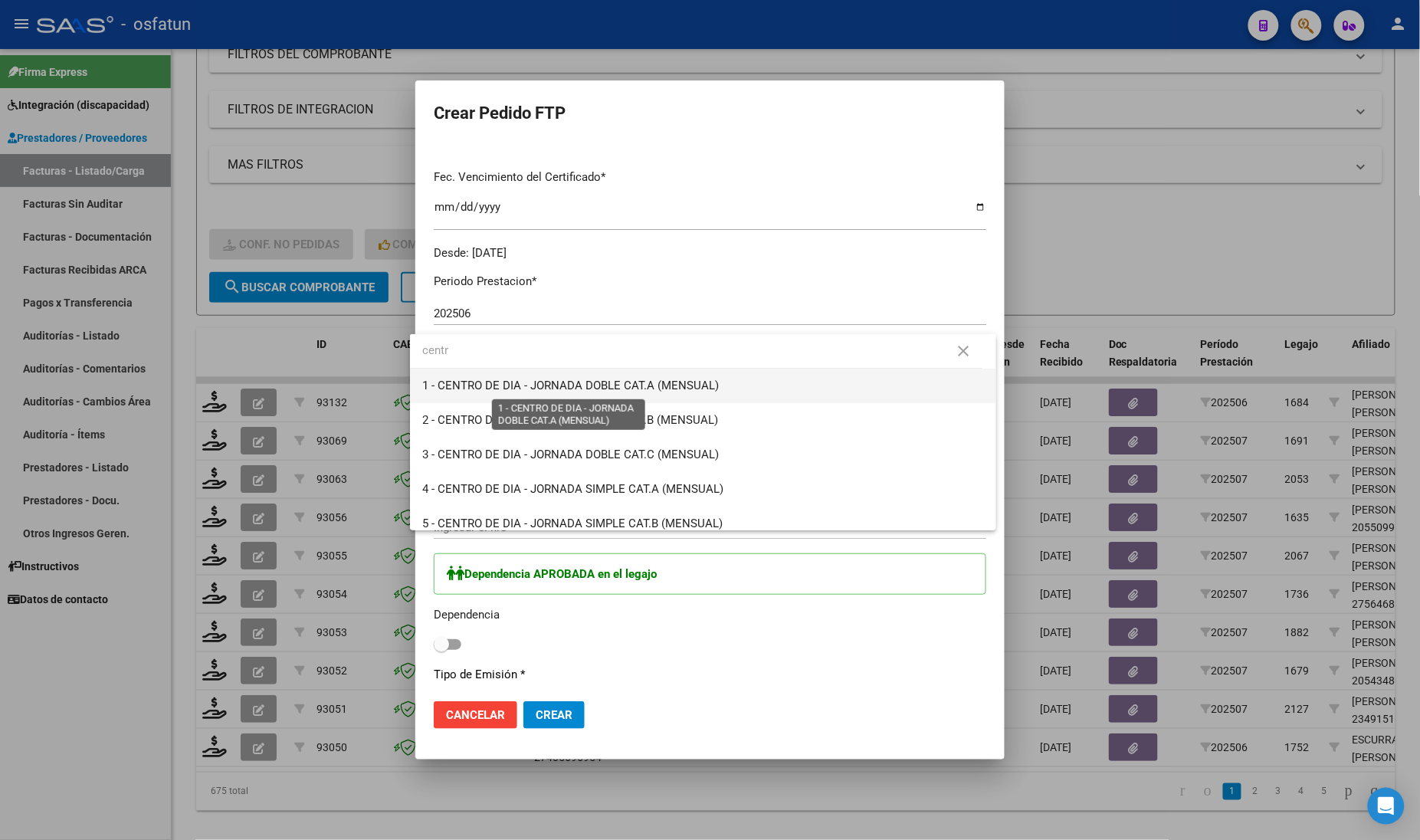
type input "centr"
click at [571, 379] on span "1 - CENTRO DE DIA - JORNADA DOBLE CAT.A (MENSUAL)" at bounding box center [571, 385] width 296 height 14
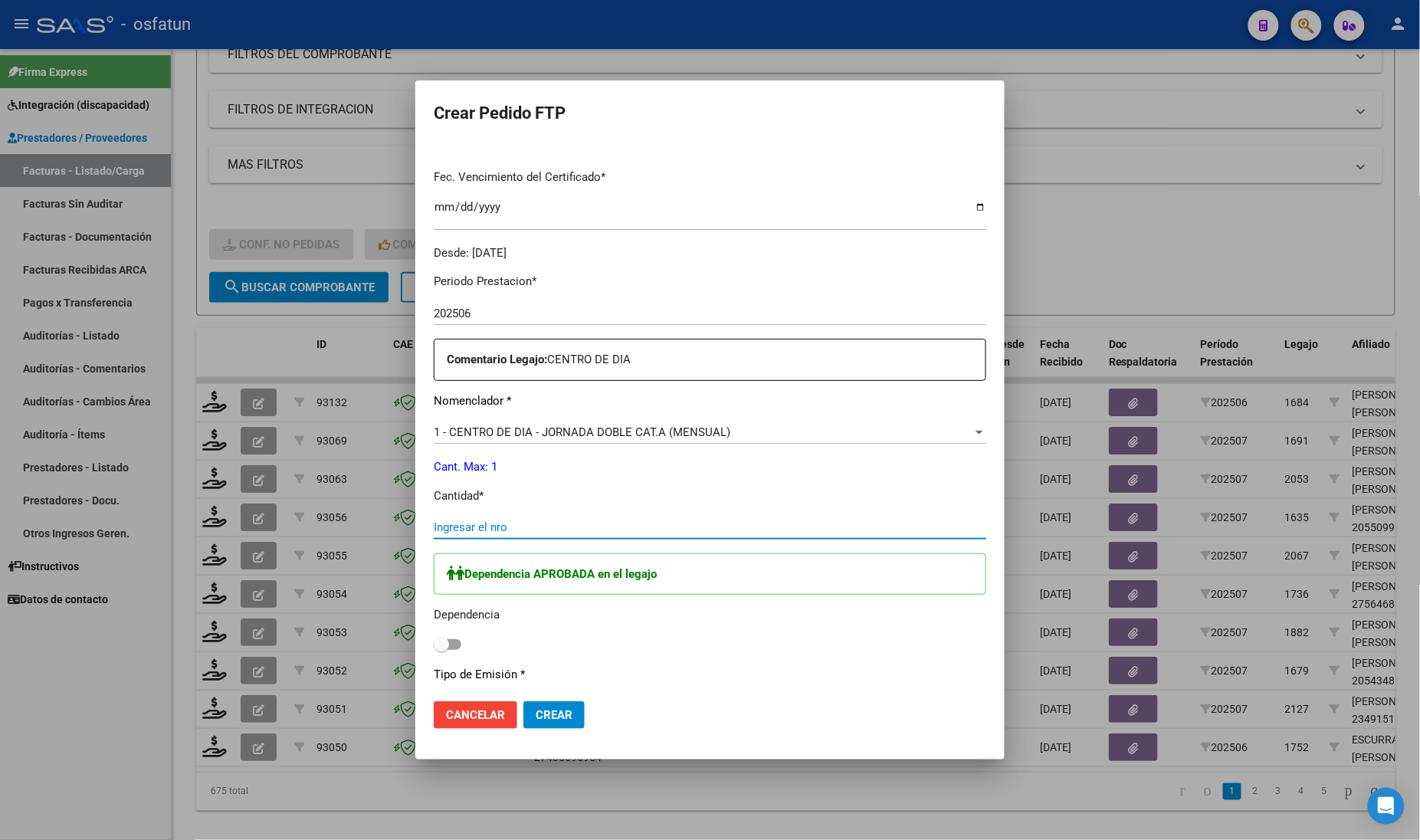
click at [479, 529] on input "Ingresar el nro" at bounding box center [710, 527] width 552 height 14
type input "1"
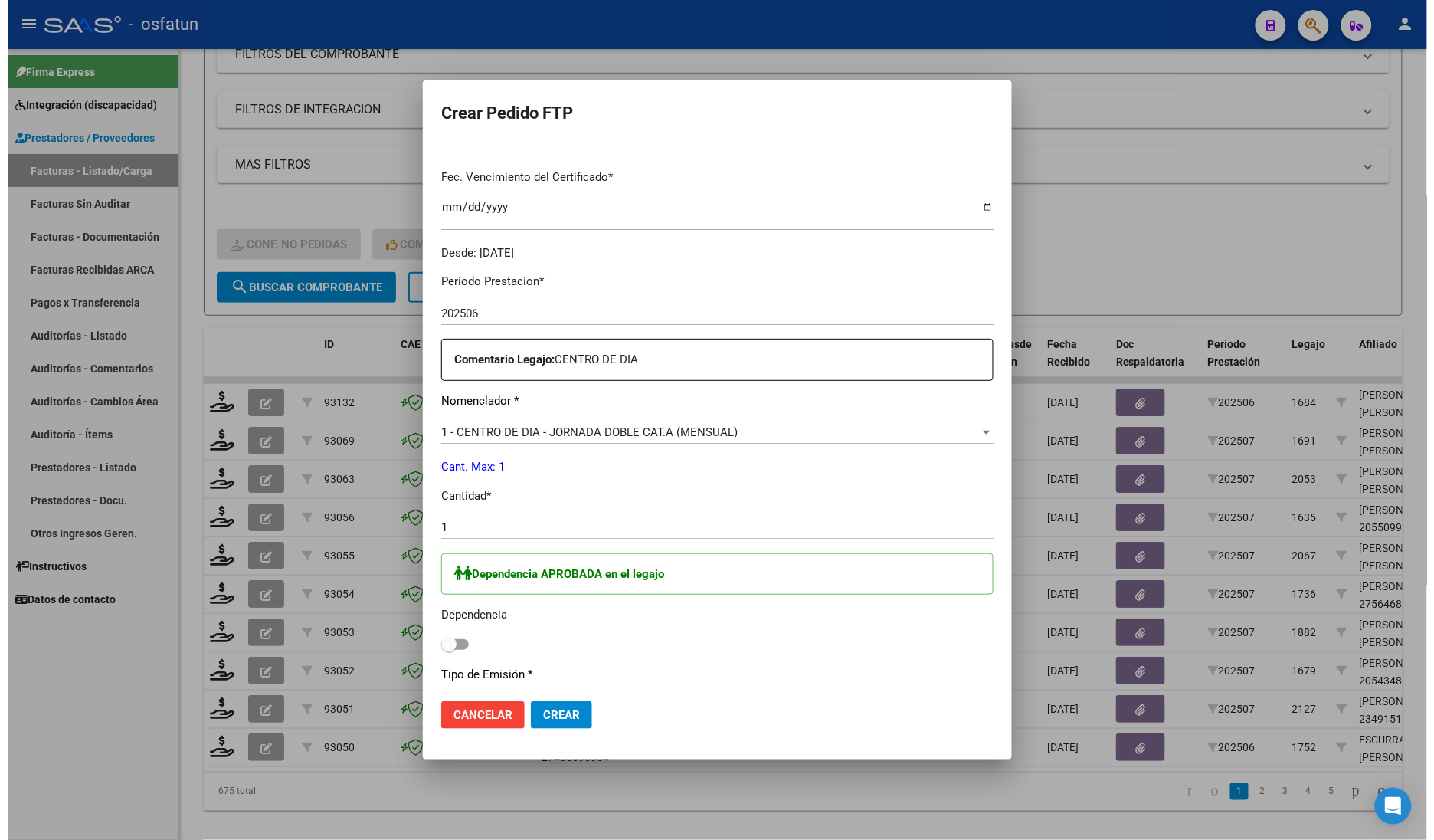
scroll to position [574, 0]
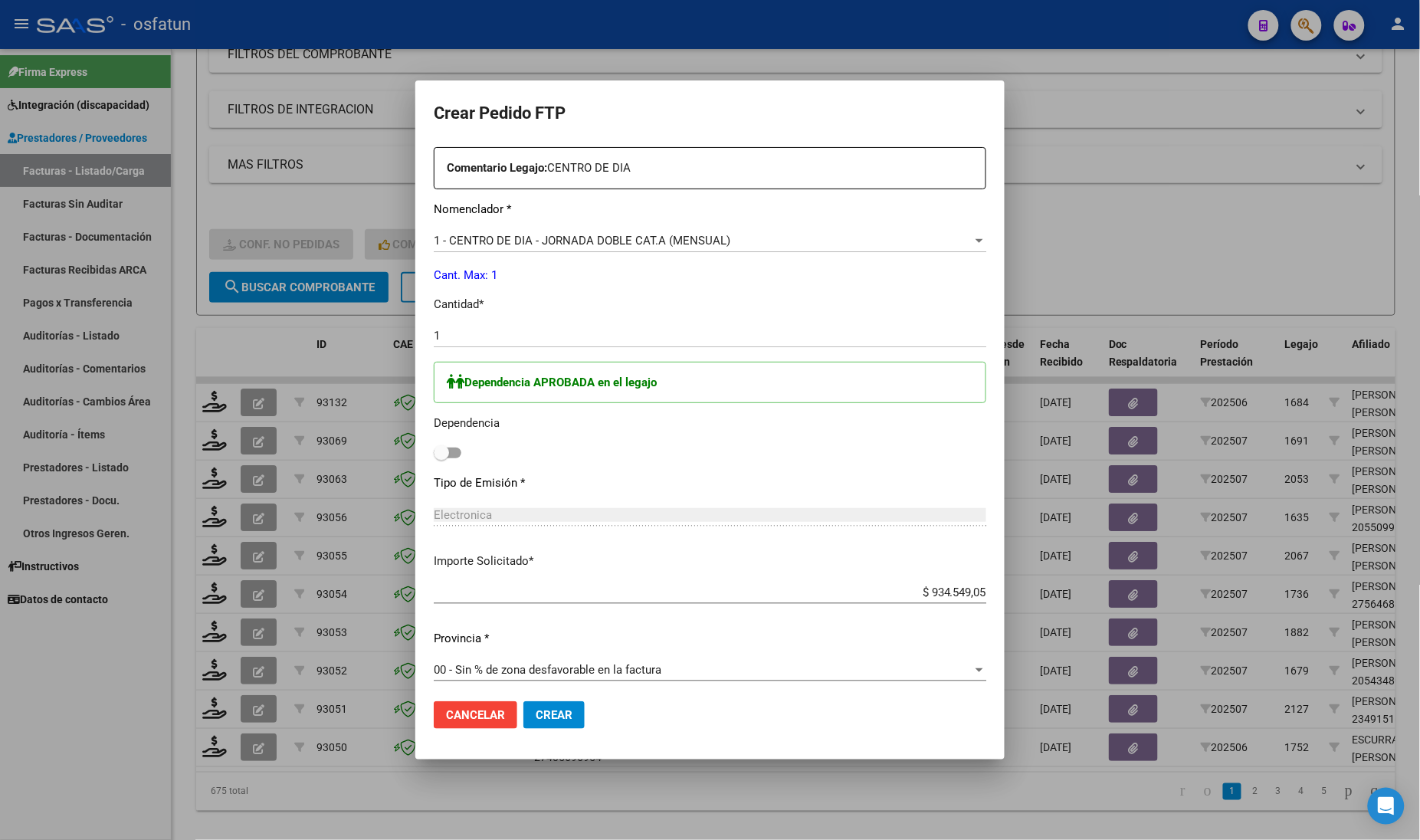
click at [436, 450] on span at bounding box center [441, 452] width 15 height 15
click at [440, 458] on input "checkbox" at bounding box center [440, 458] width 1 height 1
checkbox input "true"
click at [535, 712] on span "Crear" at bounding box center [553, 714] width 36 height 14
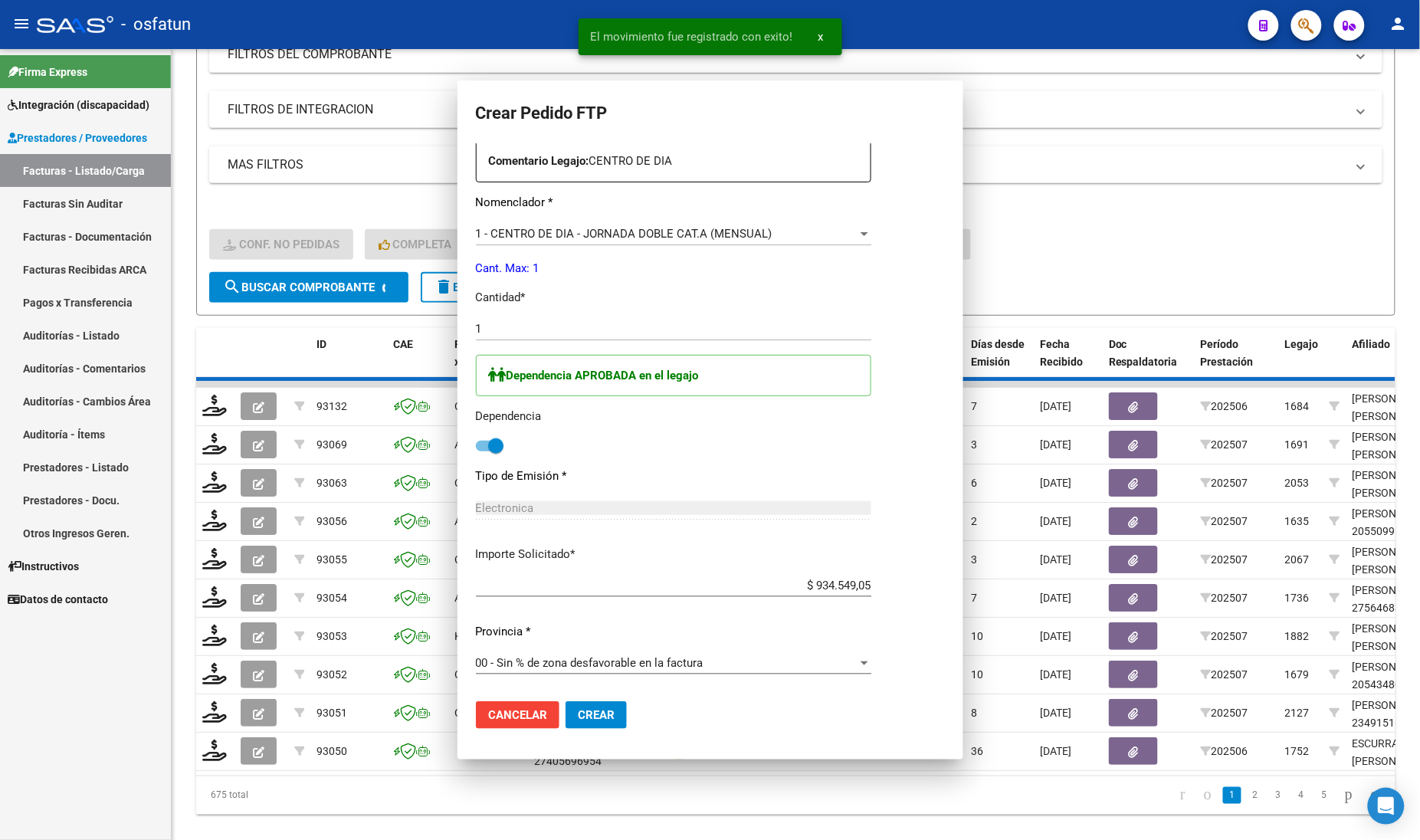
scroll to position [0, 0]
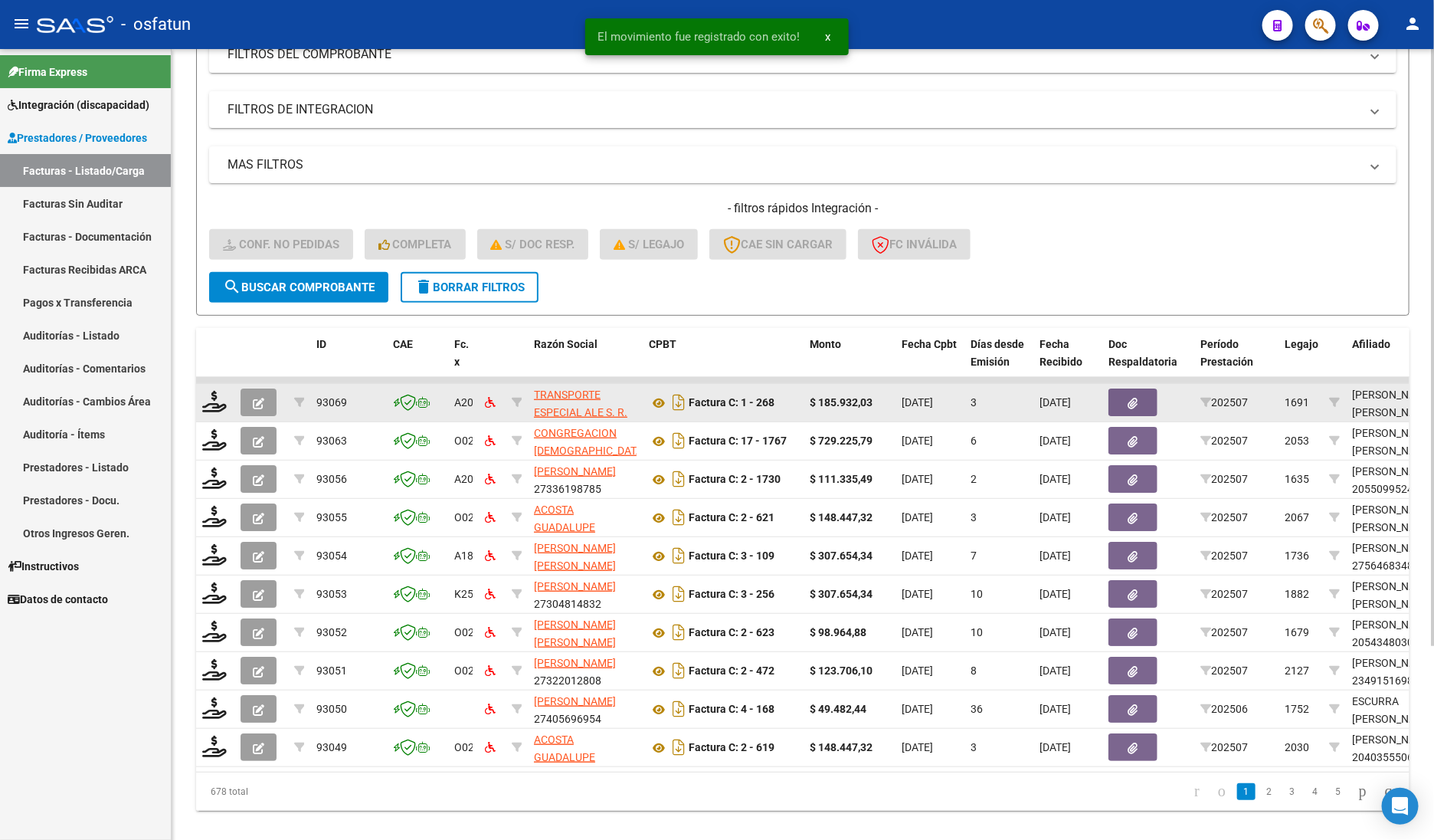
click at [200, 384] on datatable-body-cell at bounding box center [214, 403] width 38 height 37
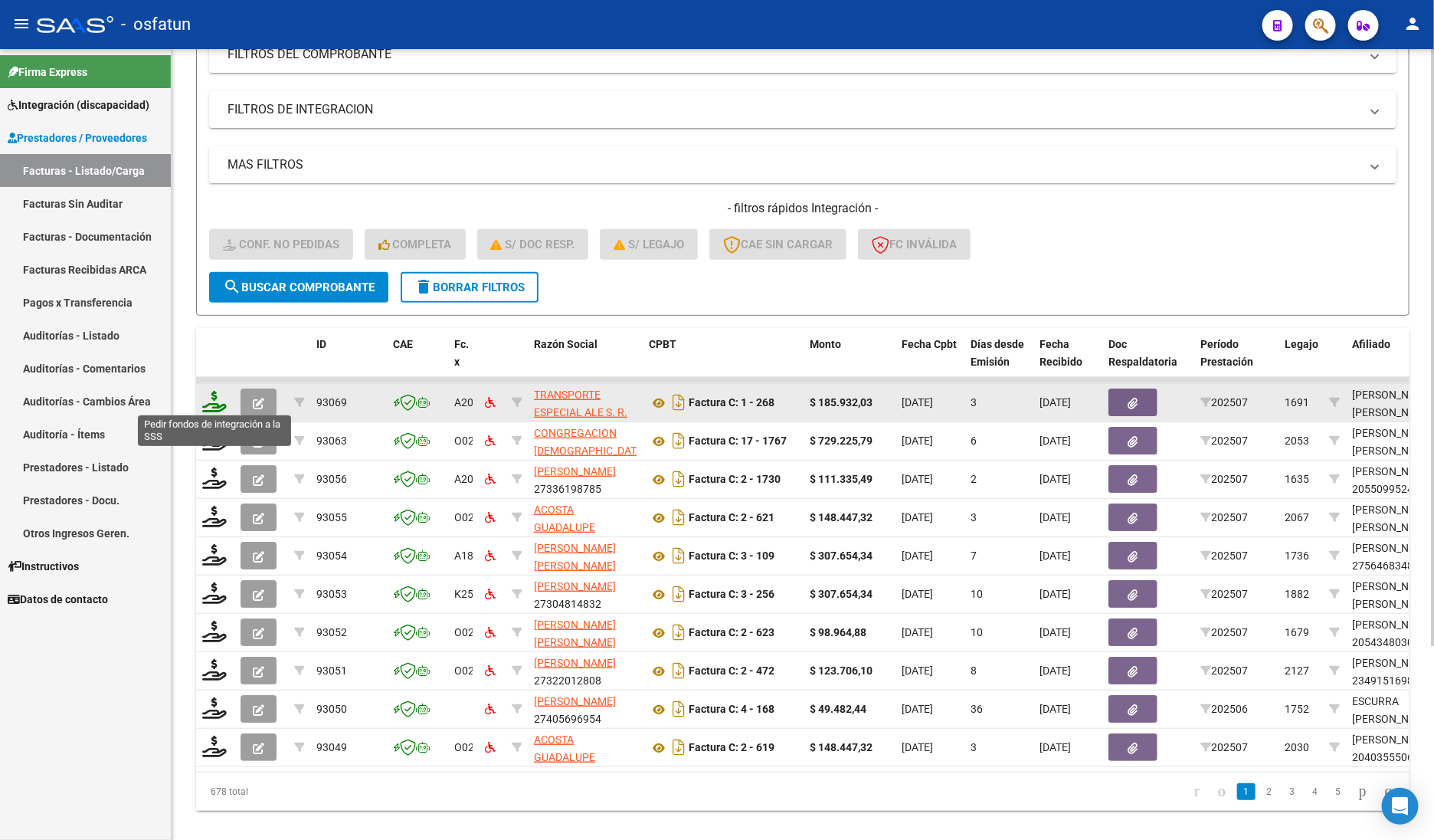
click at [214, 399] on icon at bounding box center [214, 401] width 24 height 21
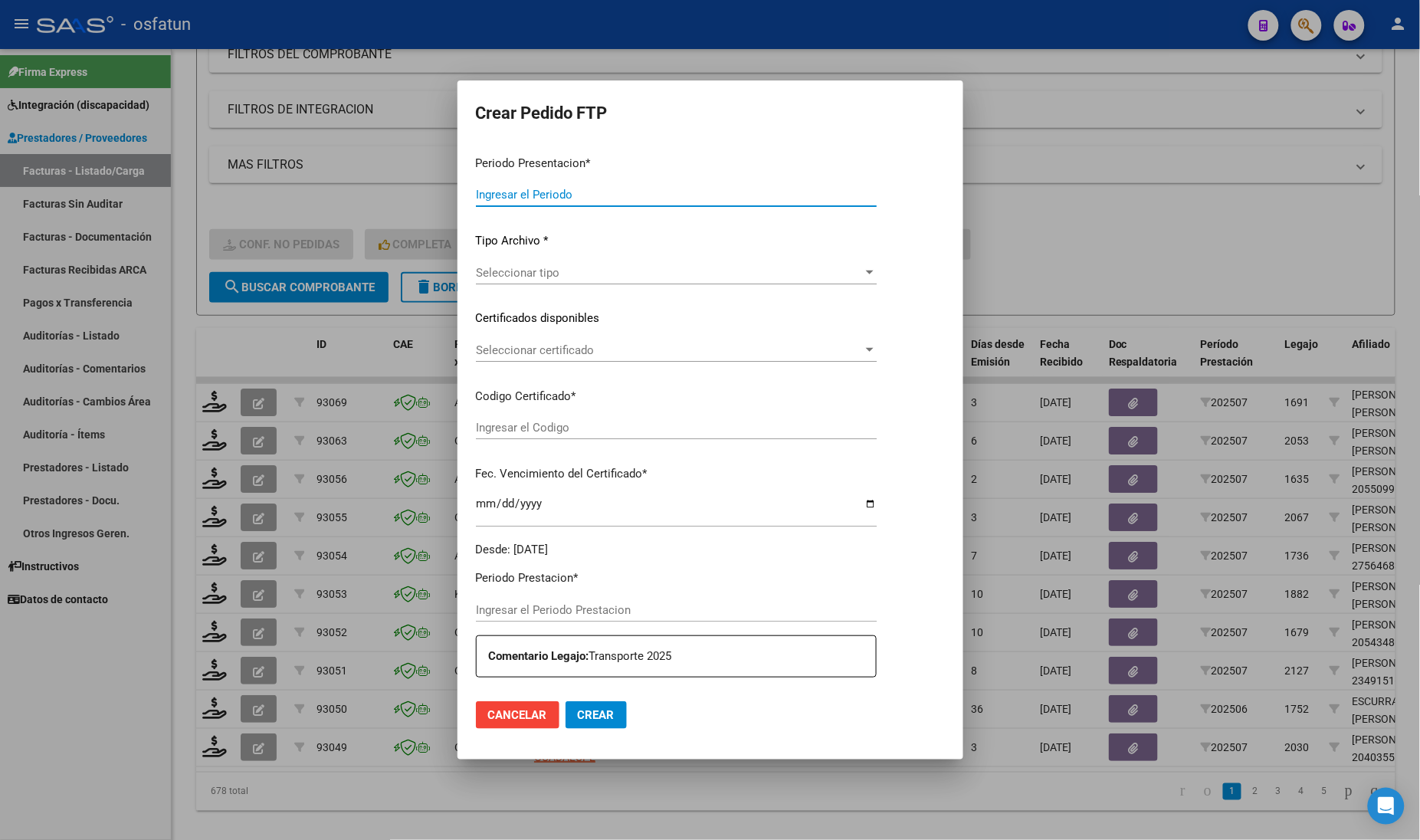
type input "202507"
type input "$ 185.932,03"
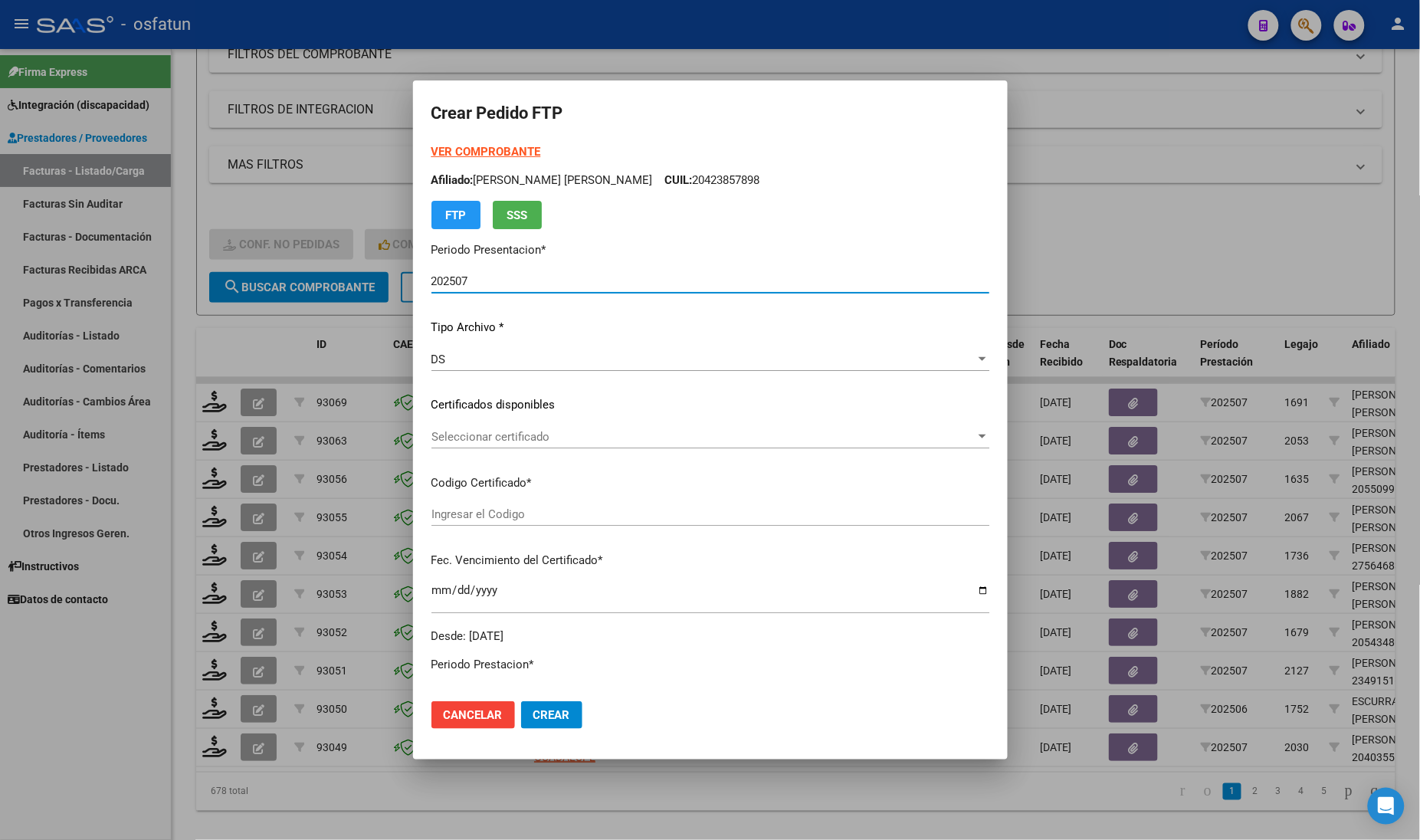
type input "ARG02000482528502022062420320624SFE168"
type input "2032-06-24"
click at [479, 146] on strong "VER COMPROBANTE" at bounding box center [487, 151] width 110 height 14
click at [494, 430] on span "Seleccionar certificado" at bounding box center [703, 436] width 544 height 14
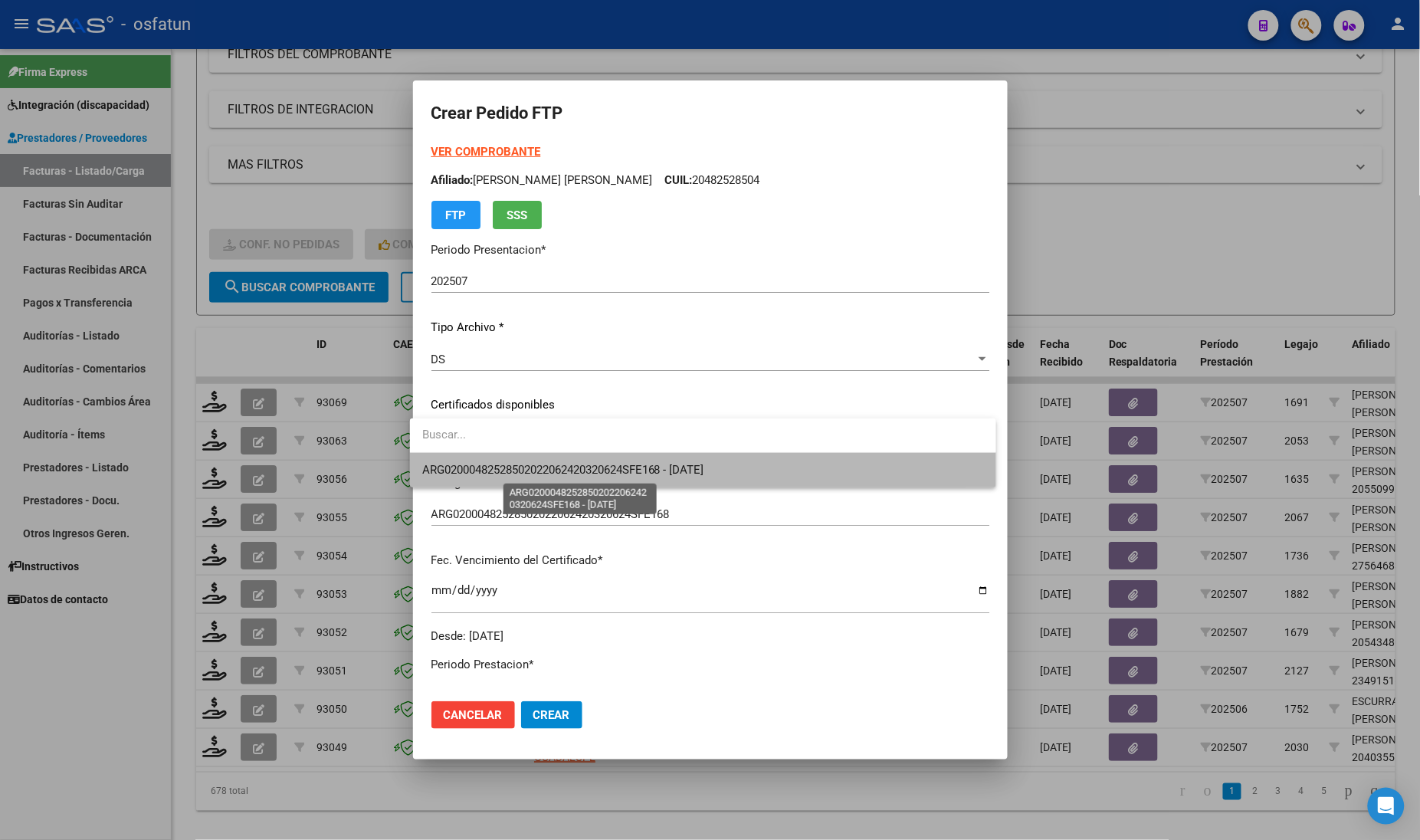
click at [494, 468] on span "ARG02000482528502022062420320624SFE168 - 2032-06-24" at bounding box center [563, 469] width 282 height 14
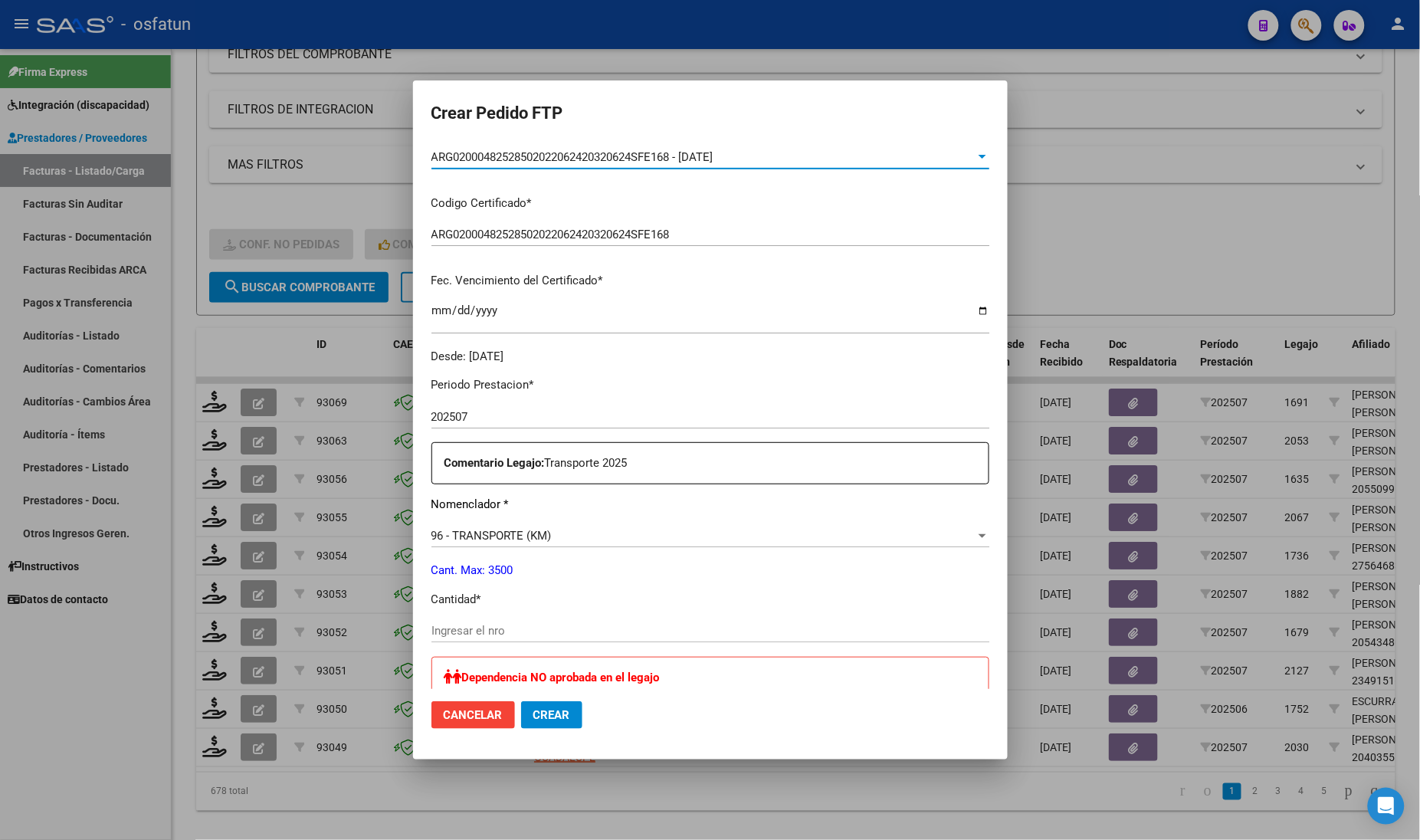
scroll to position [383, 0]
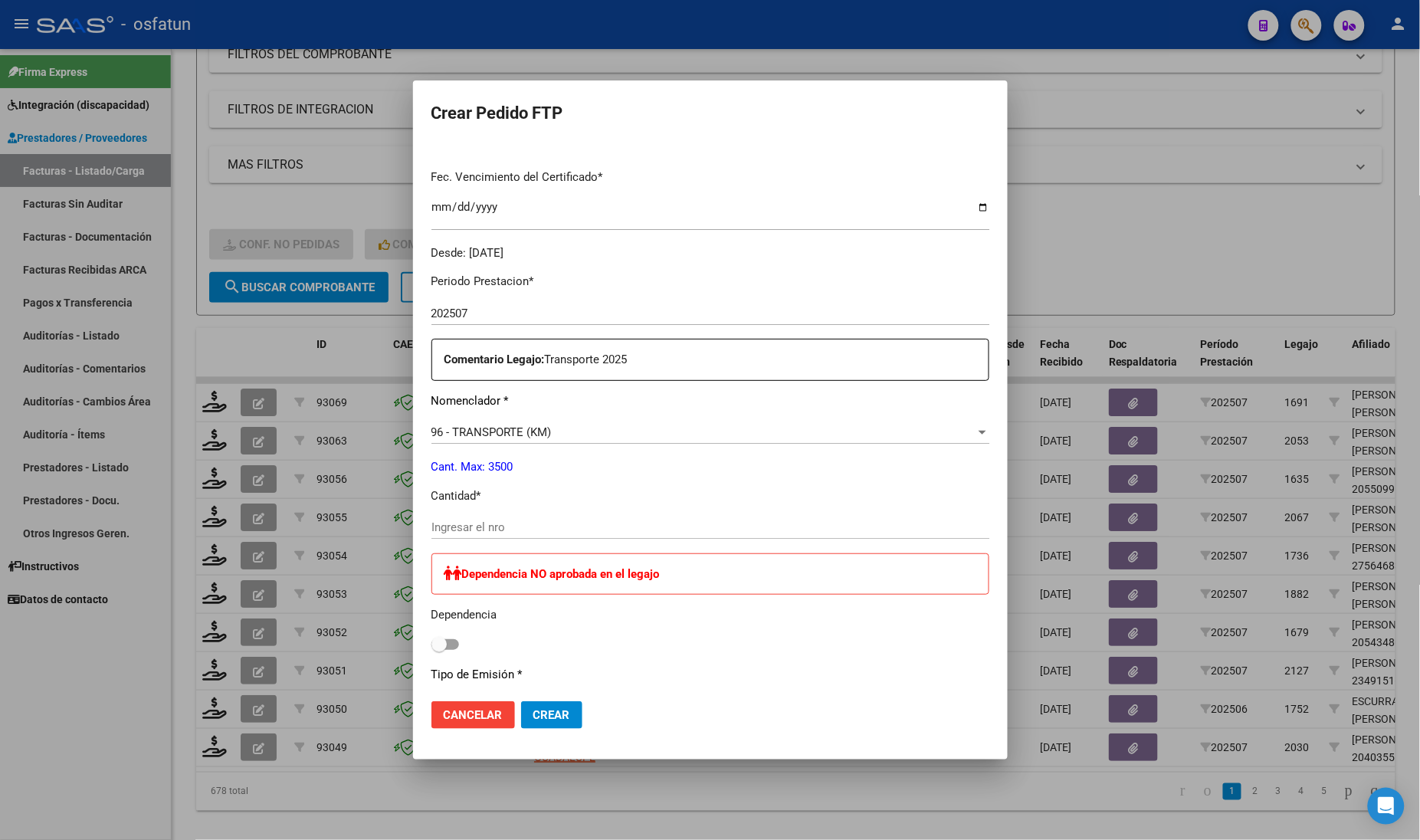
click at [456, 532] on input "Ingresar el nro" at bounding box center [710, 527] width 558 height 14
type input "343"
click at [542, 715] on span "Crear" at bounding box center [551, 714] width 36 height 14
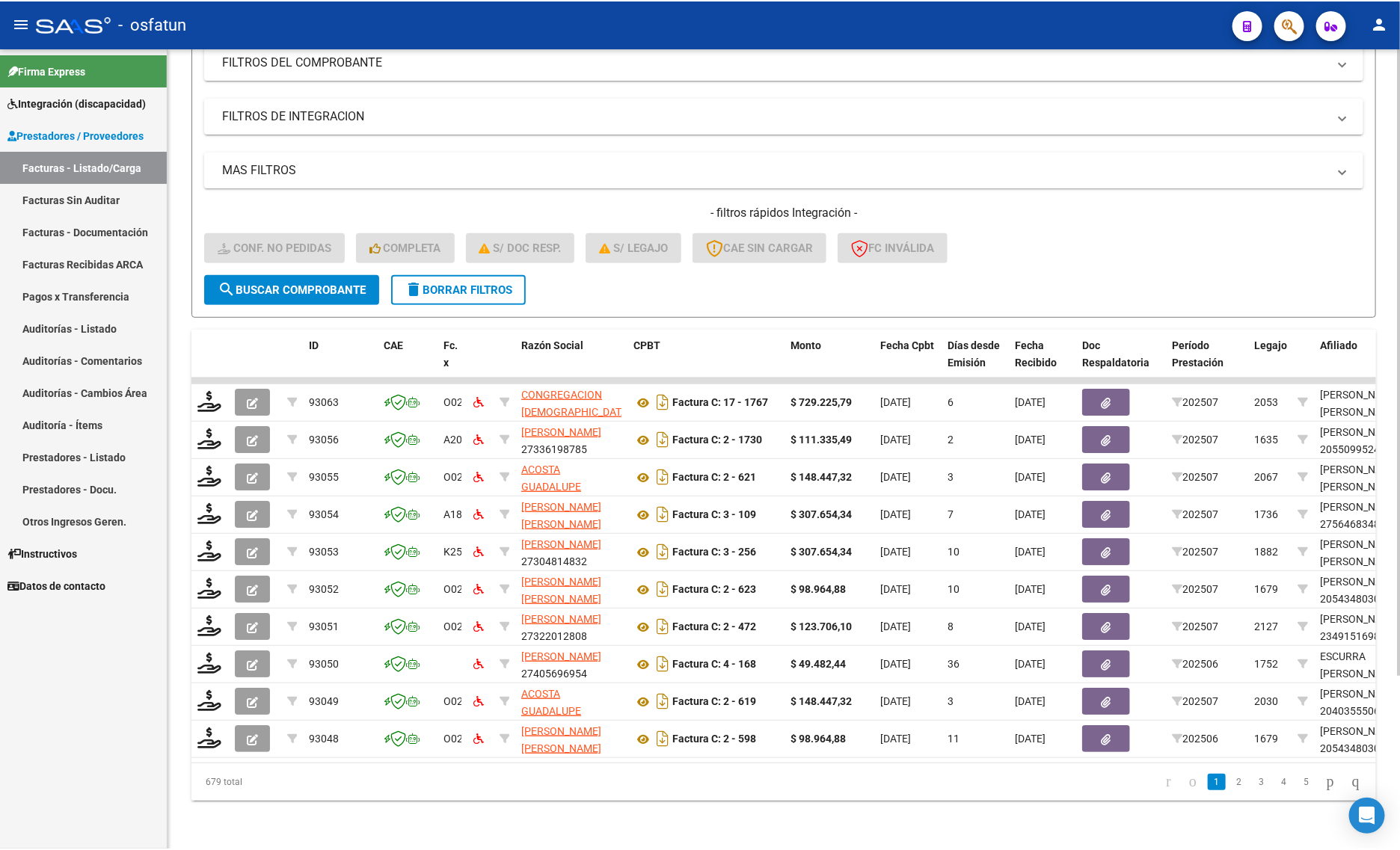
scroll to position [219, 0]
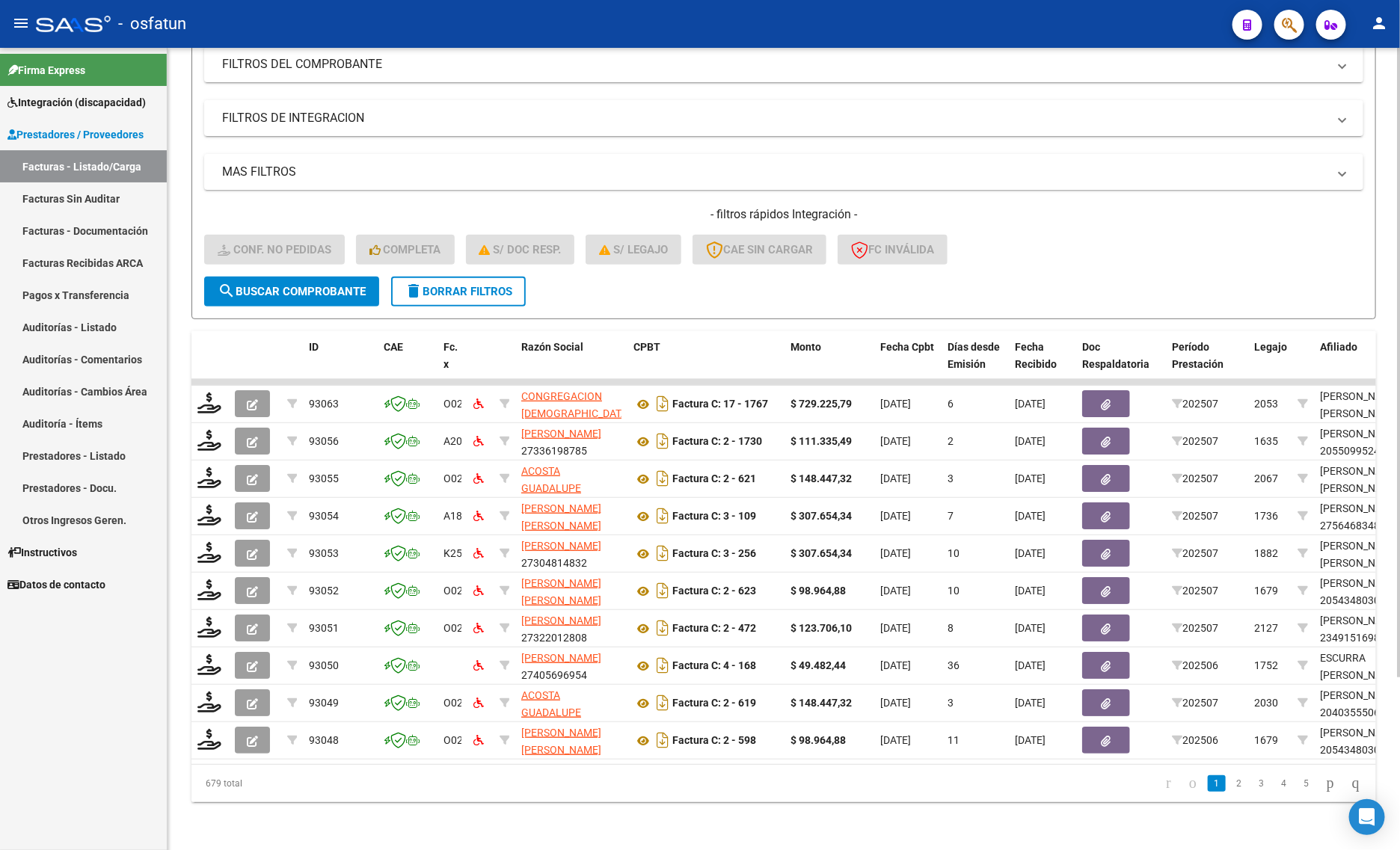
click at [216, 827] on div "Video tutorial PRESTADORES -> Listado de CPBTs Emitidos por Prestadores / Prove…" at bounding box center [784, 345] width 1233 height 1010
click at [388, 191] on div "MAS FILTROS Todos Con Doc. Respaldatoria Todos Con Trazabilidad Todos Asociado …" at bounding box center [784, 215] width 1160 height 123
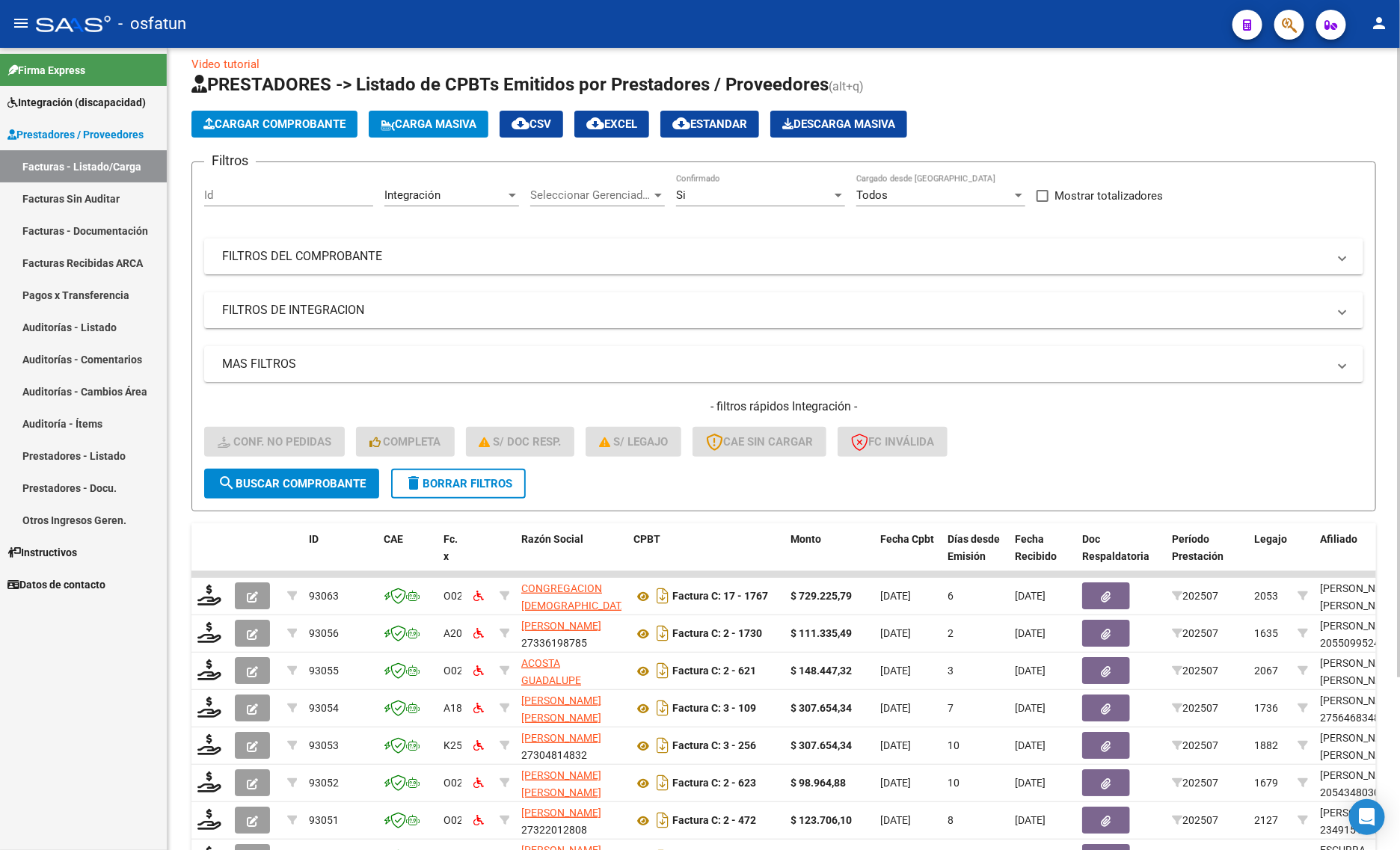
scroll to position [0, 0]
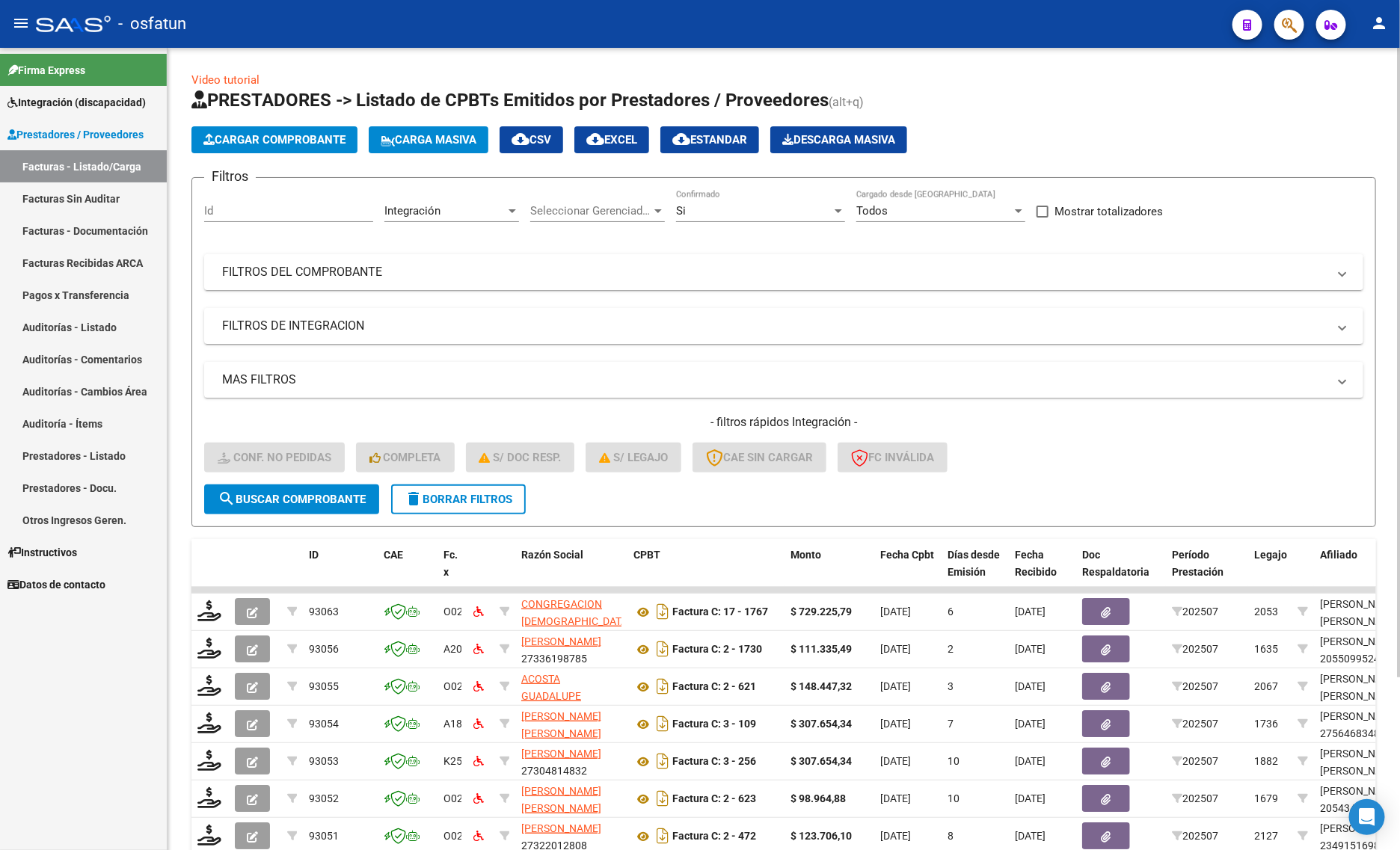
click at [738, 204] on div "Si" at bounding box center [754, 210] width 156 height 14
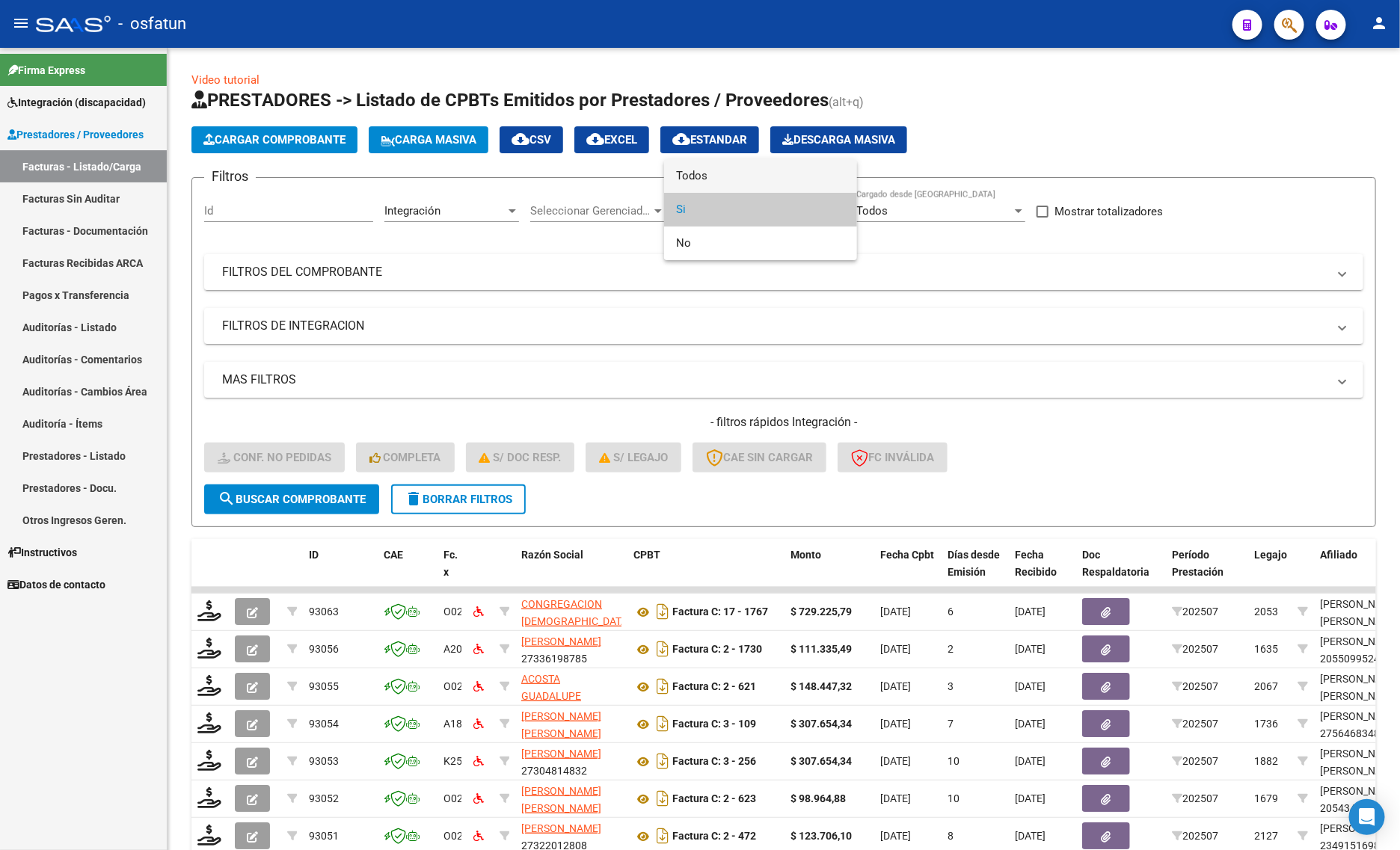
click at [703, 170] on span "Todos" at bounding box center [761, 176] width 169 height 34
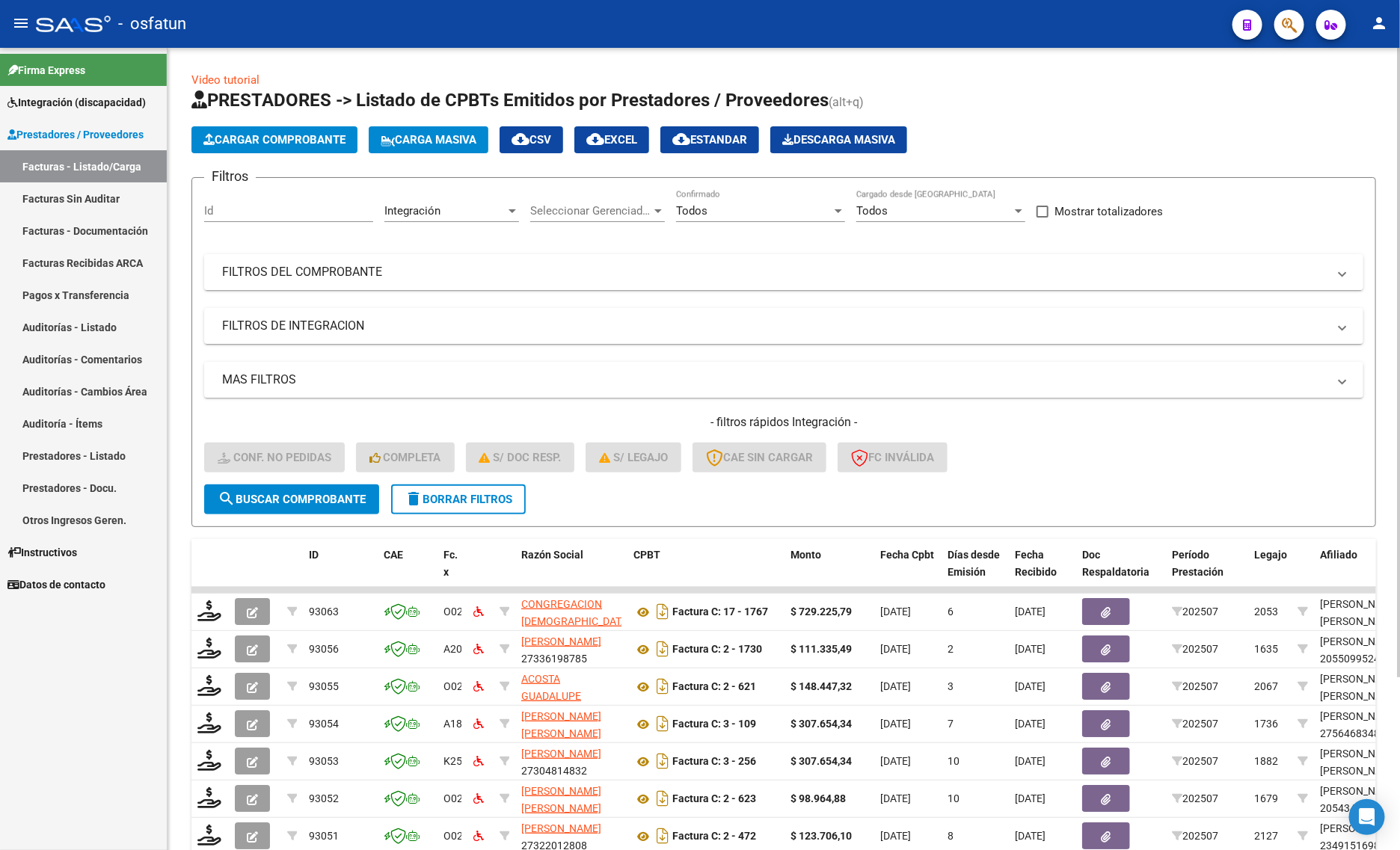
click at [617, 274] on mat-panel-title "FILTROS DEL COMPROBANTE" at bounding box center [775, 272] width 1105 height 16
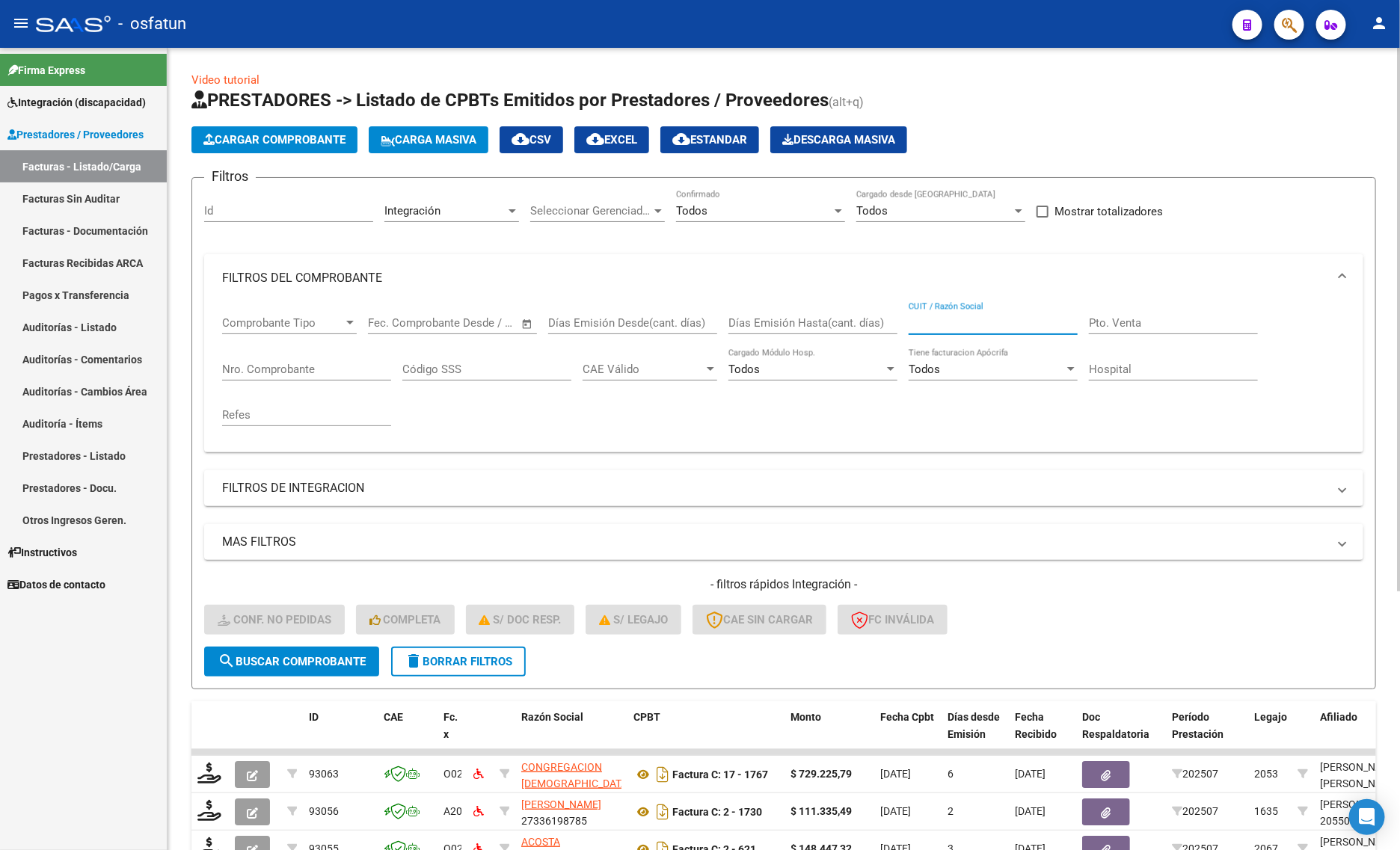
click at [942, 324] on input "CUIT / Razón Social" at bounding box center [993, 323] width 169 height 14
paste input "27-24605415-6"
click at [926, 323] on input "27-24605415-6" at bounding box center [993, 323] width 169 height 14
click at [978, 321] on input "2724605415-6" at bounding box center [993, 323] width 169 height 14
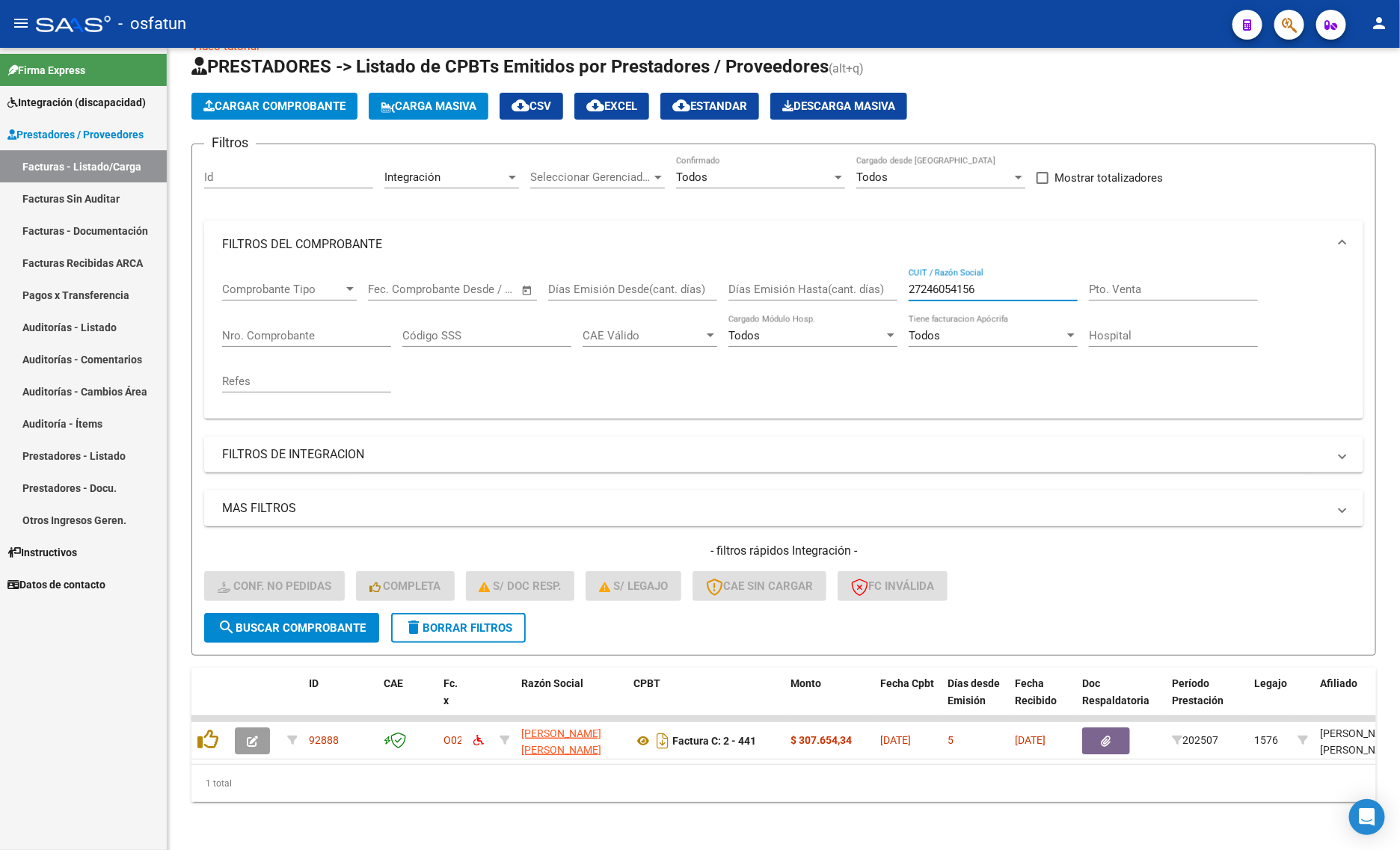
scroll to position [44, 0]
type input "27246054156"
click at [1034, 283] on input "27246054156" at bounding box center [993, 289] width 169 height 14
click at [115, 176] on link "Facturas - Listado/Carga" at bounding box center [83, 166] width 167 height 32
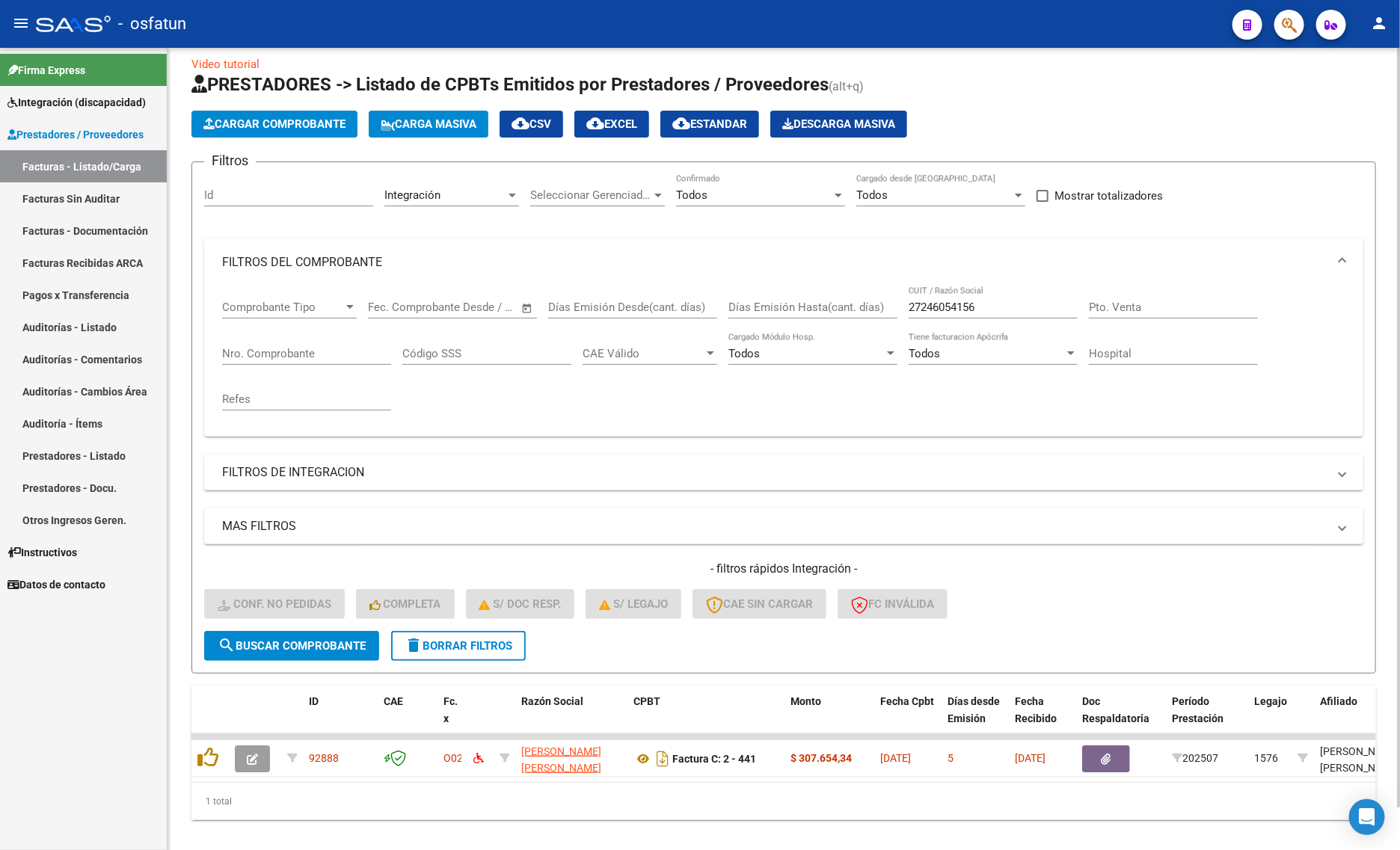
scroll to position [0, 0]
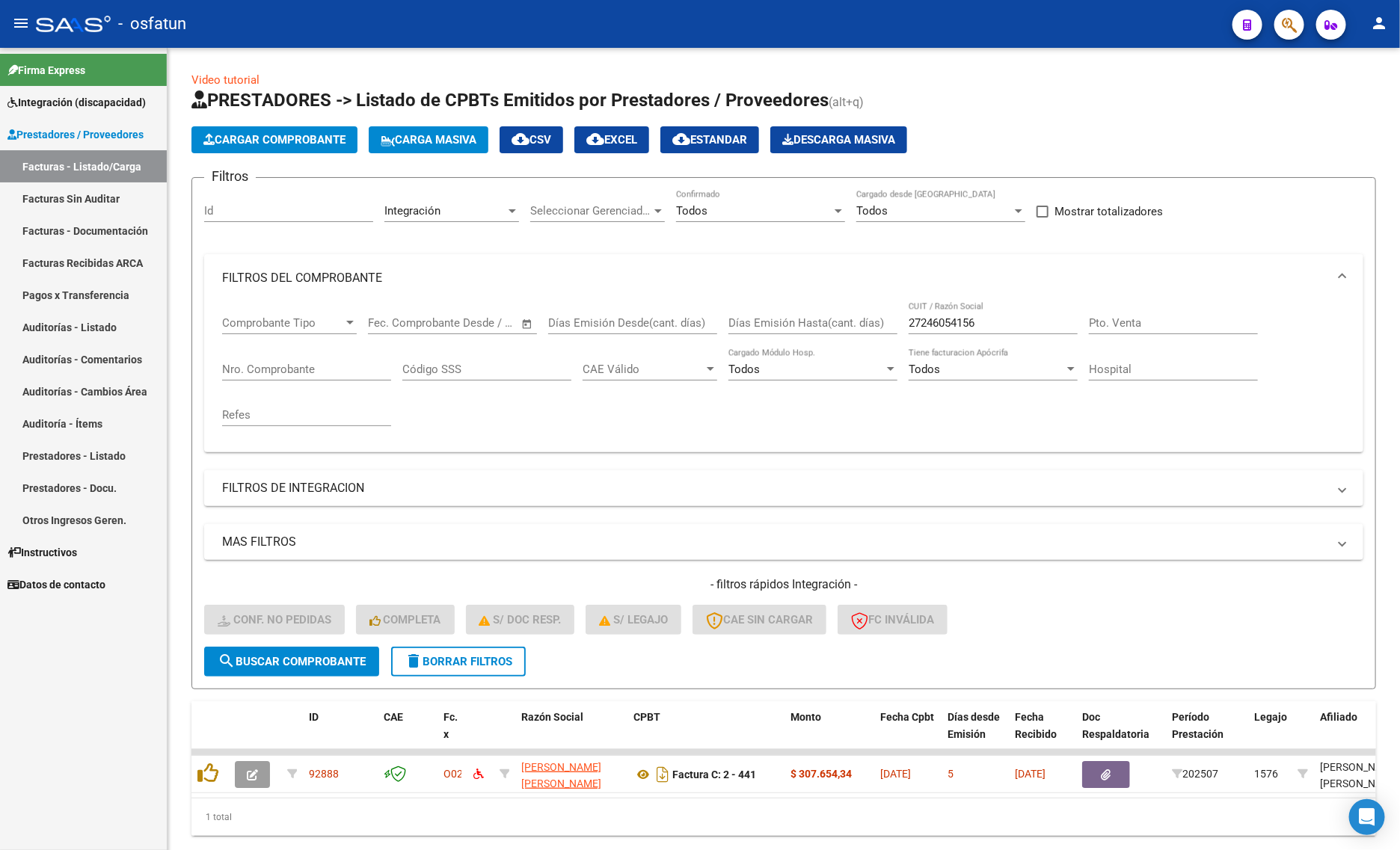
click at [99, 170] on link "Facturas - Listado/Carga" at bounding box center [83, 166] width 167 height 32
click at [464, 655] on span "delete Borrar Filtros" at bounding box center [459, 662] width 107 height 14
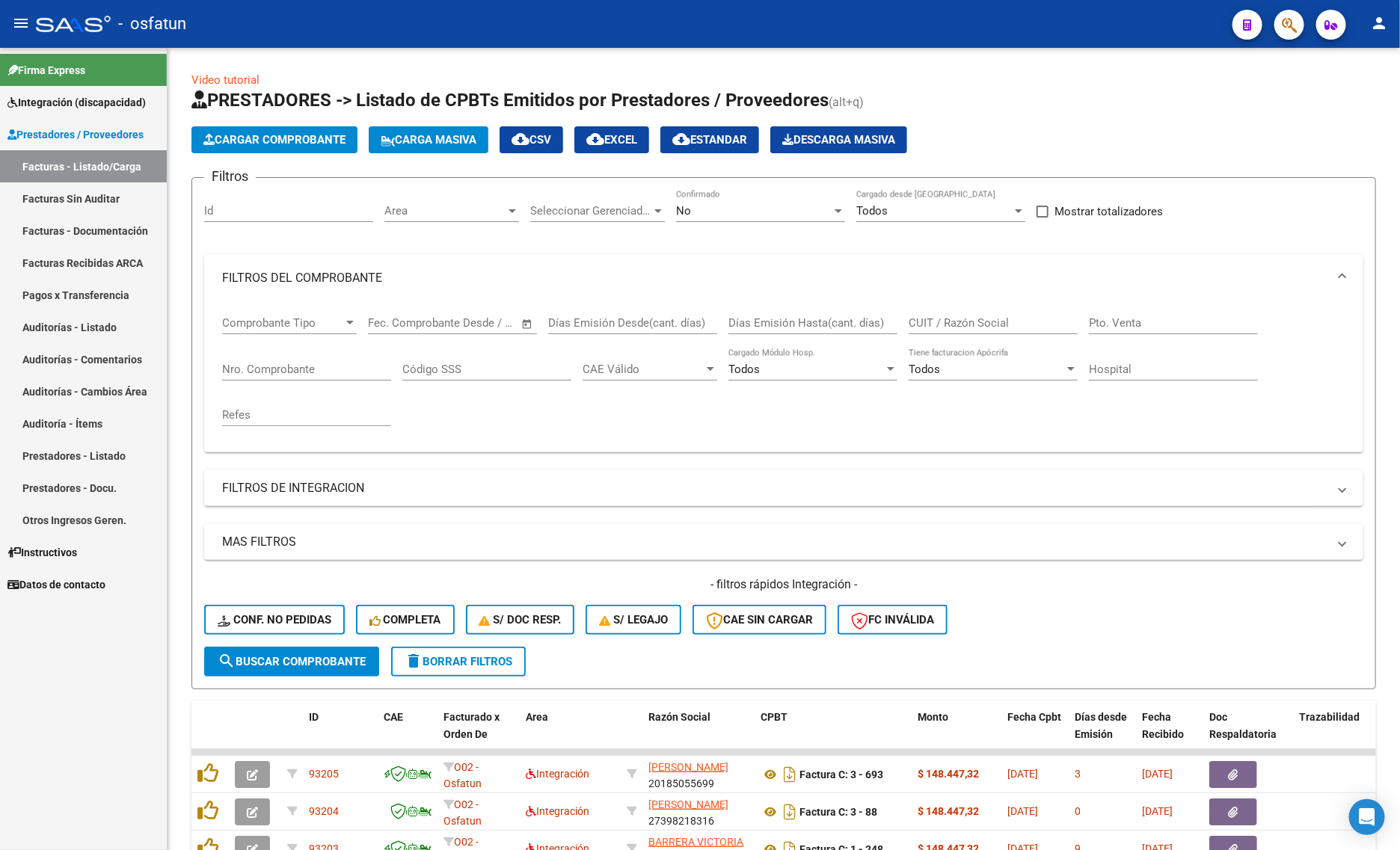
click at [102, 199] on link "Facturas Sin Auditar" at bounding box center [83, 197] width 167 height 32
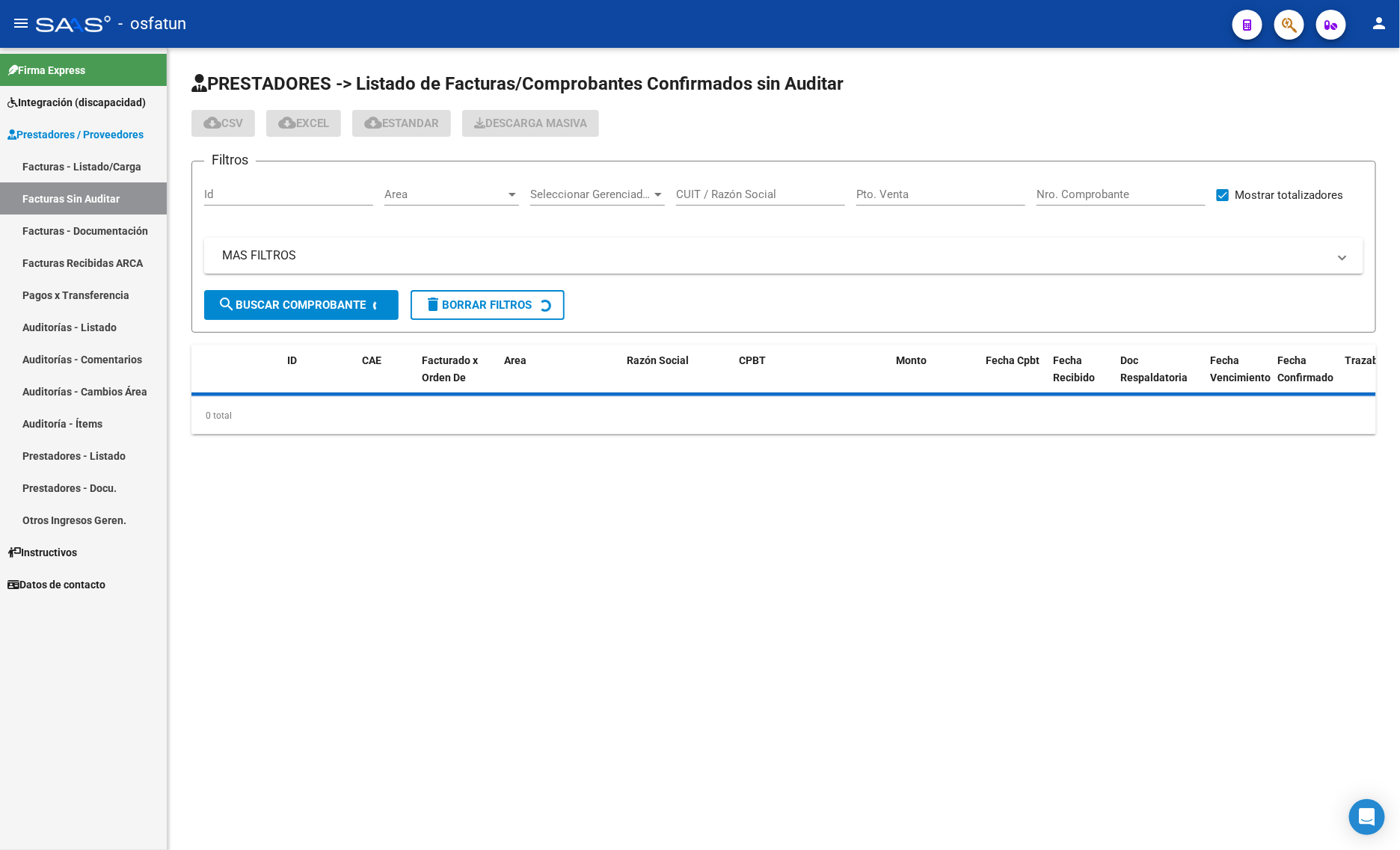
click at [98, 174] on link "Facturas - Listado/Carga" at bounding box center [83, 166] width 167 height 32
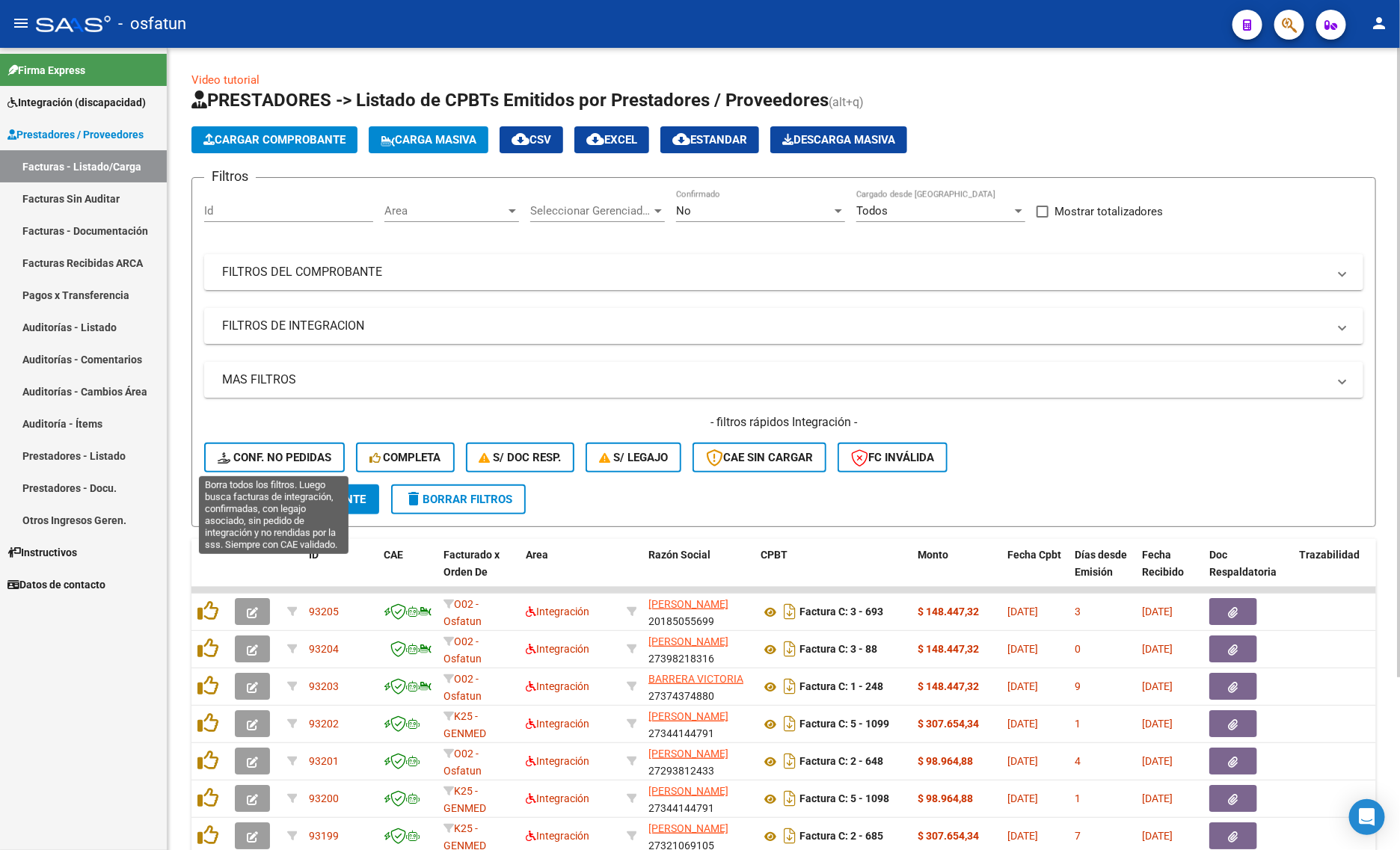
click at [294, 460] on span "Conf. no pedidas" at bounding box center [274, 457] width 114 height 14
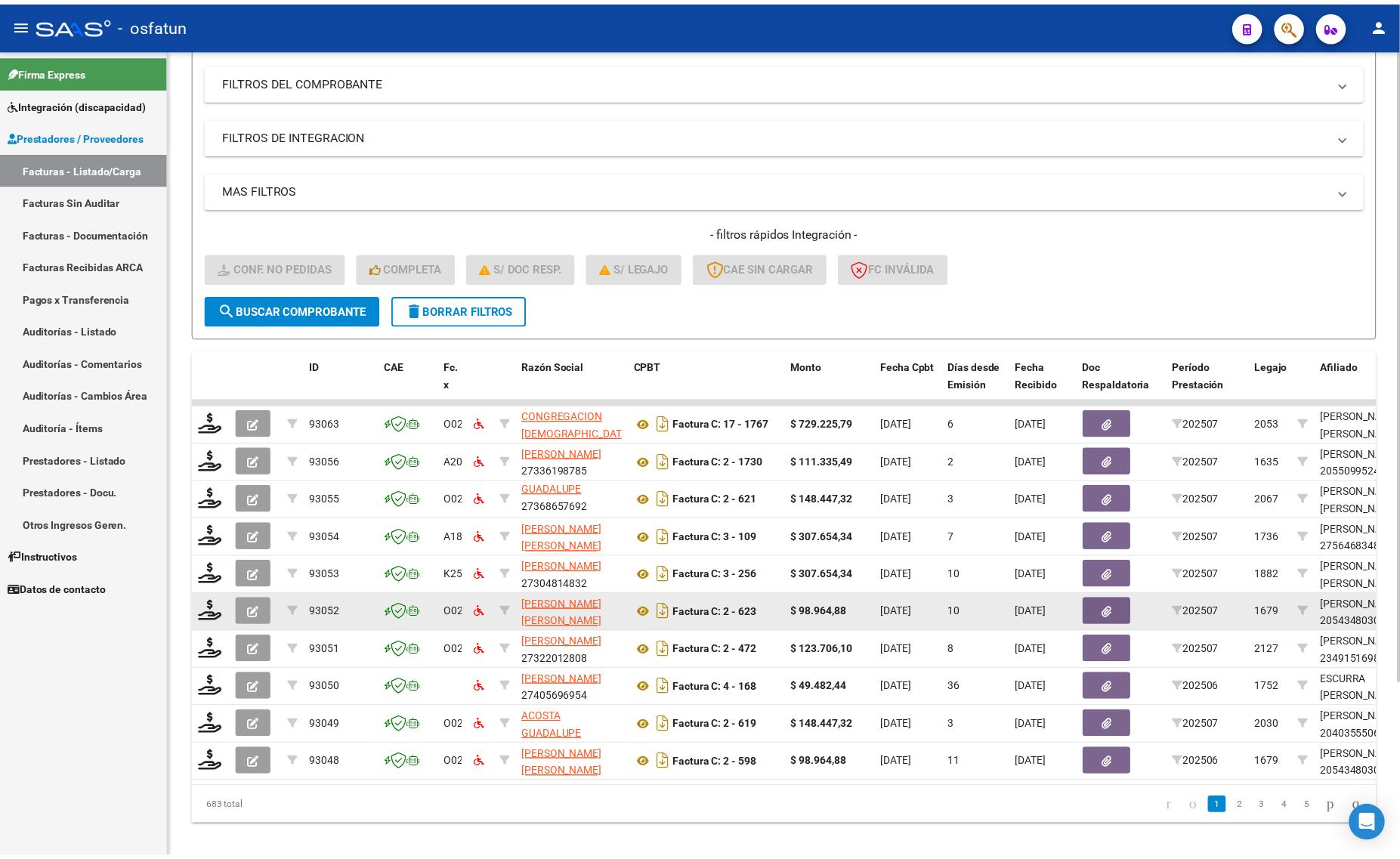
scroll to position [222, 0]
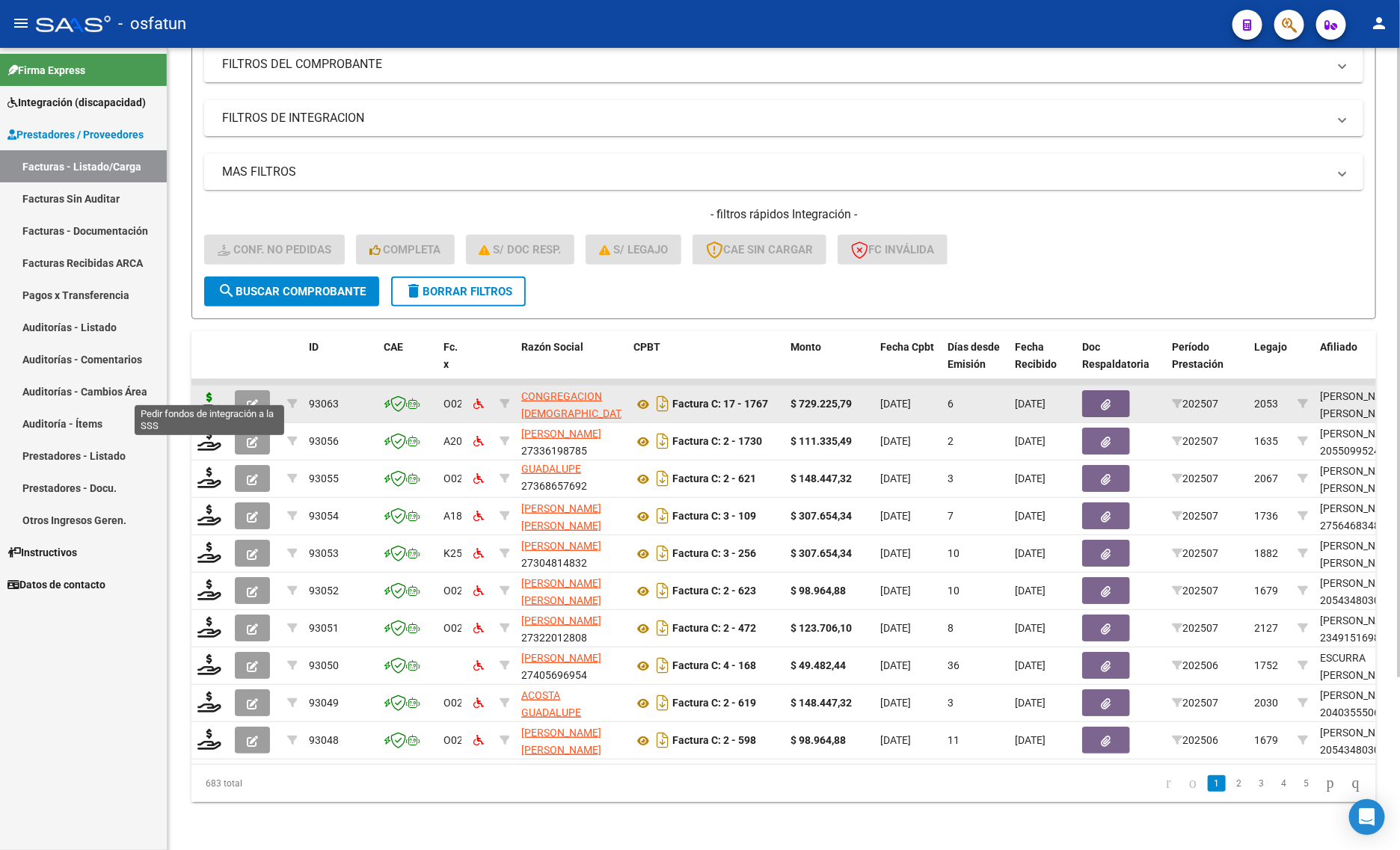
click at [206, 392] on icon at bounding box center [209, 402] width 24 height 21
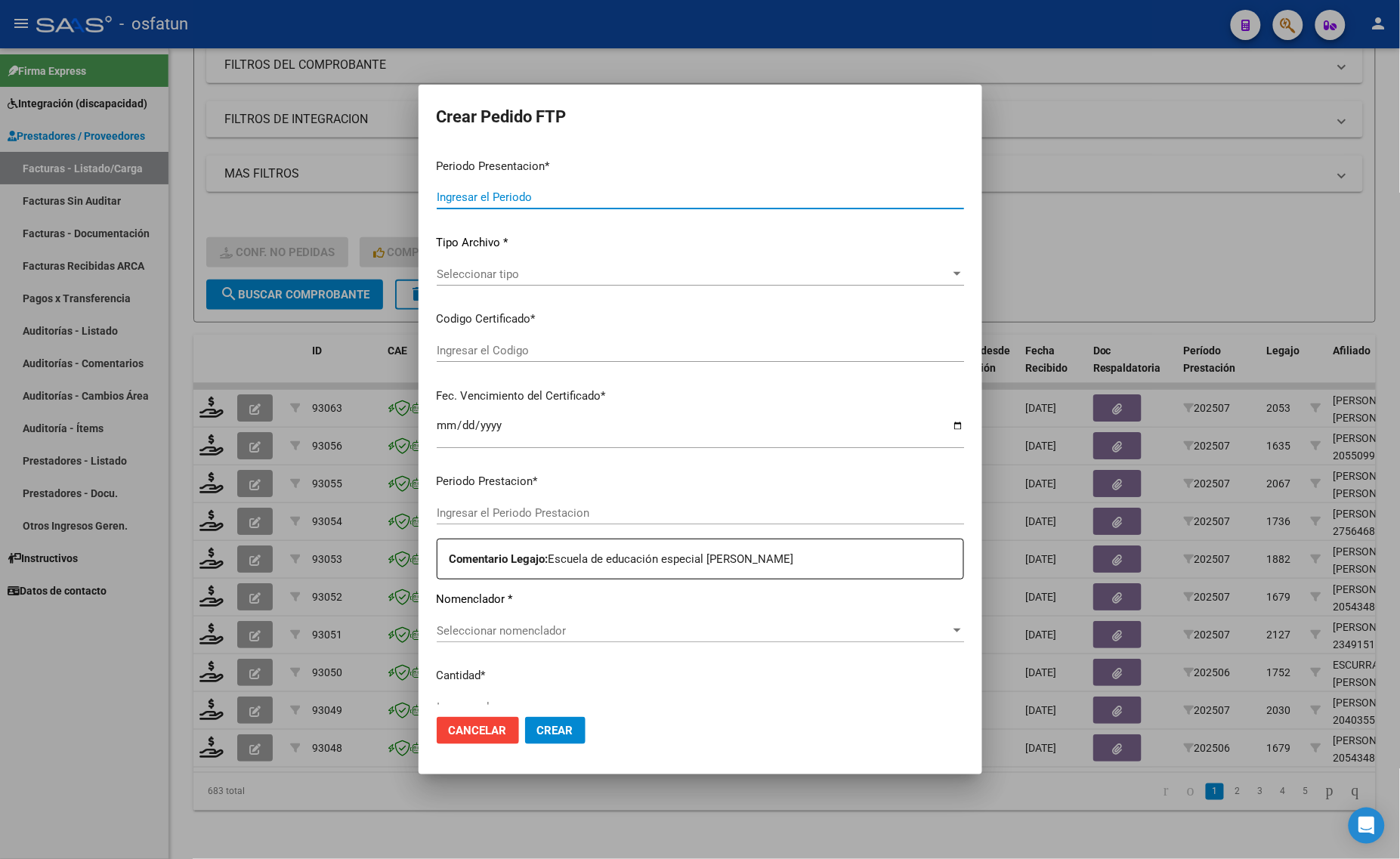
type input "202507"
type input "$ 729.225,79"
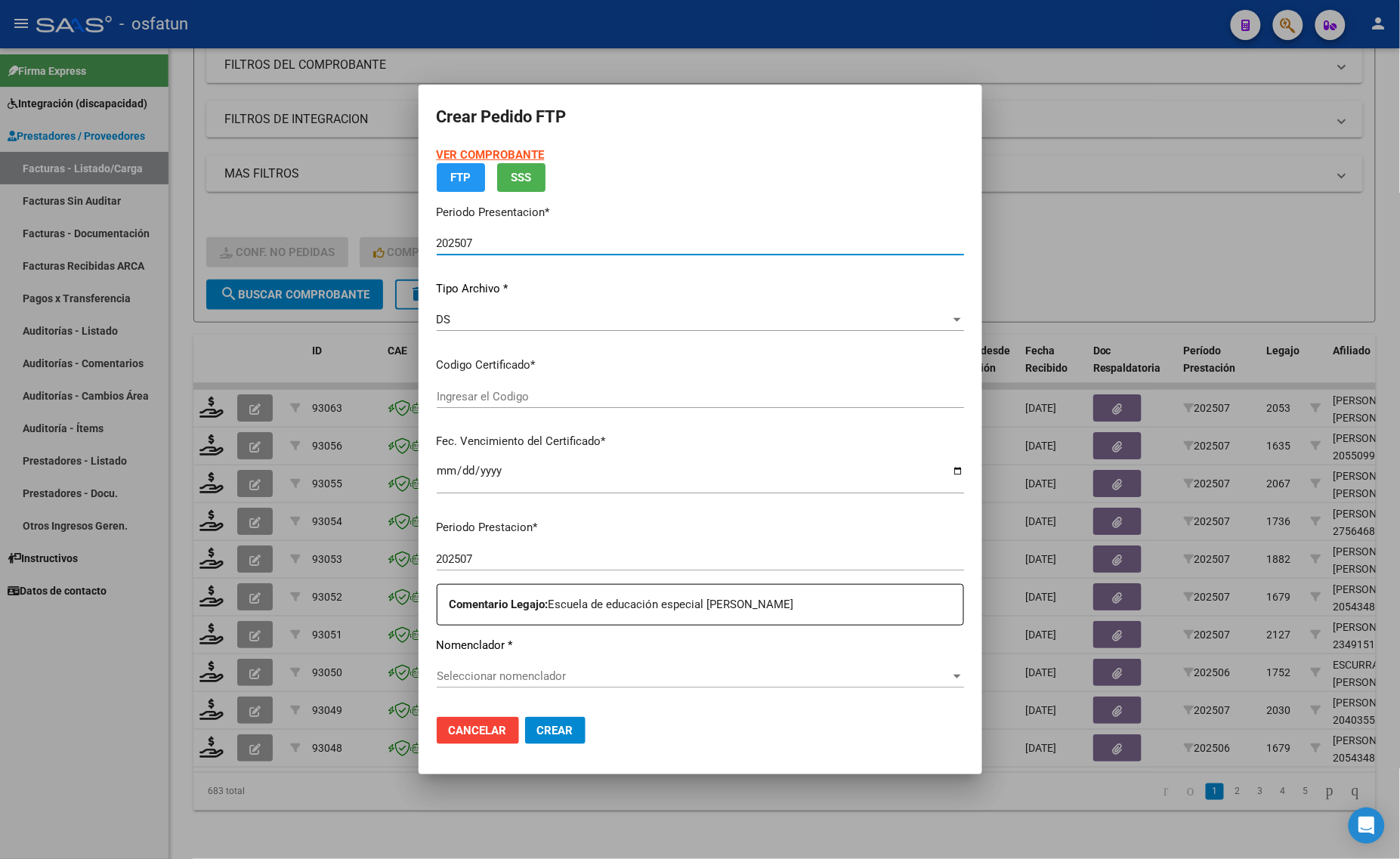
type input "ARG01000573879452023050220260502BS437"
type input "[DATE]"
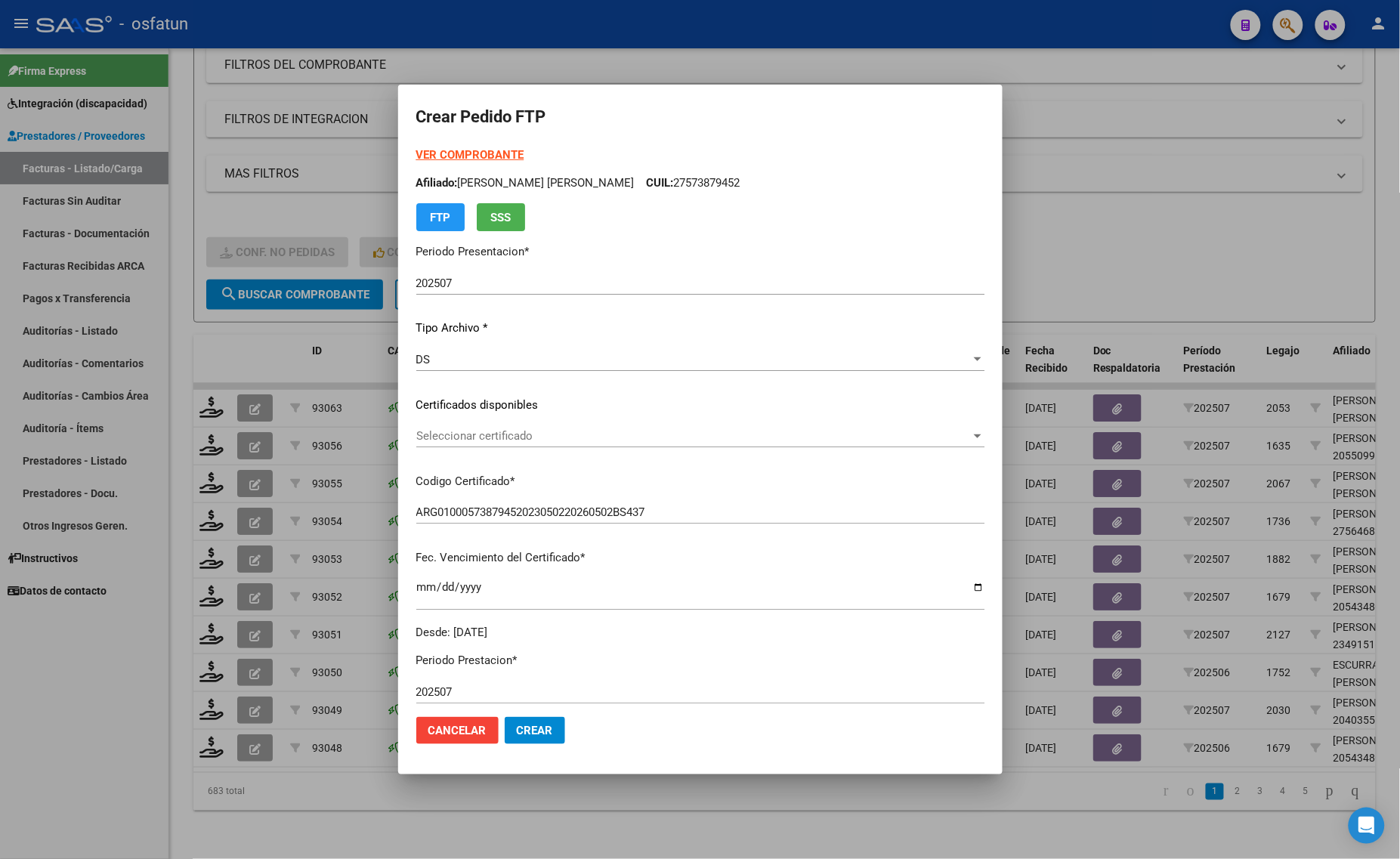
click at [464, 155] on strong "VER COMPROBANTE" at bounding box center [471, 155] width 108 height 14
click at [347, 197] on div at bounding box center [700, 430] width 1400 height 859
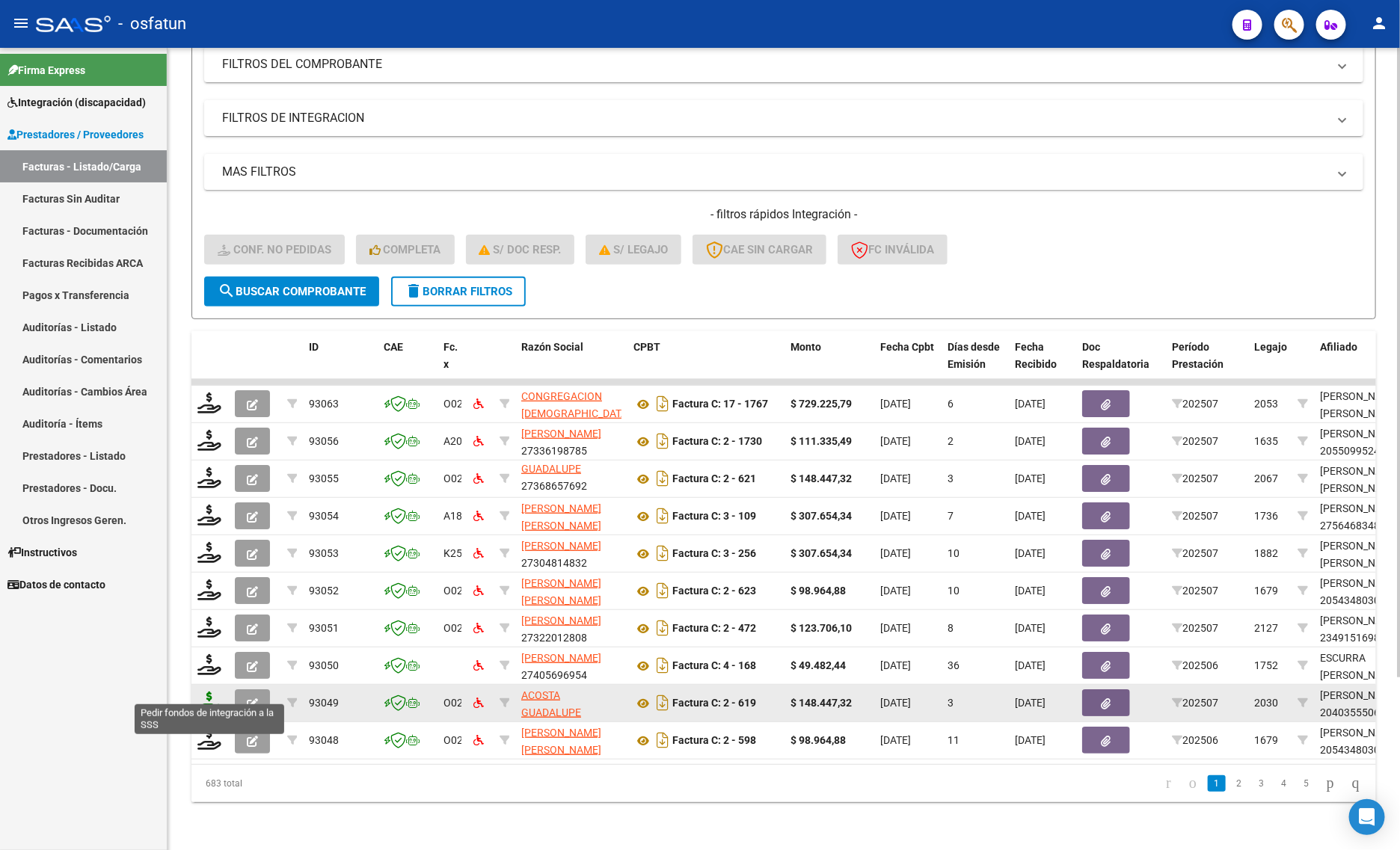
click at [204, 692] on icon at bounding box center [209, 702] width 24 height 21
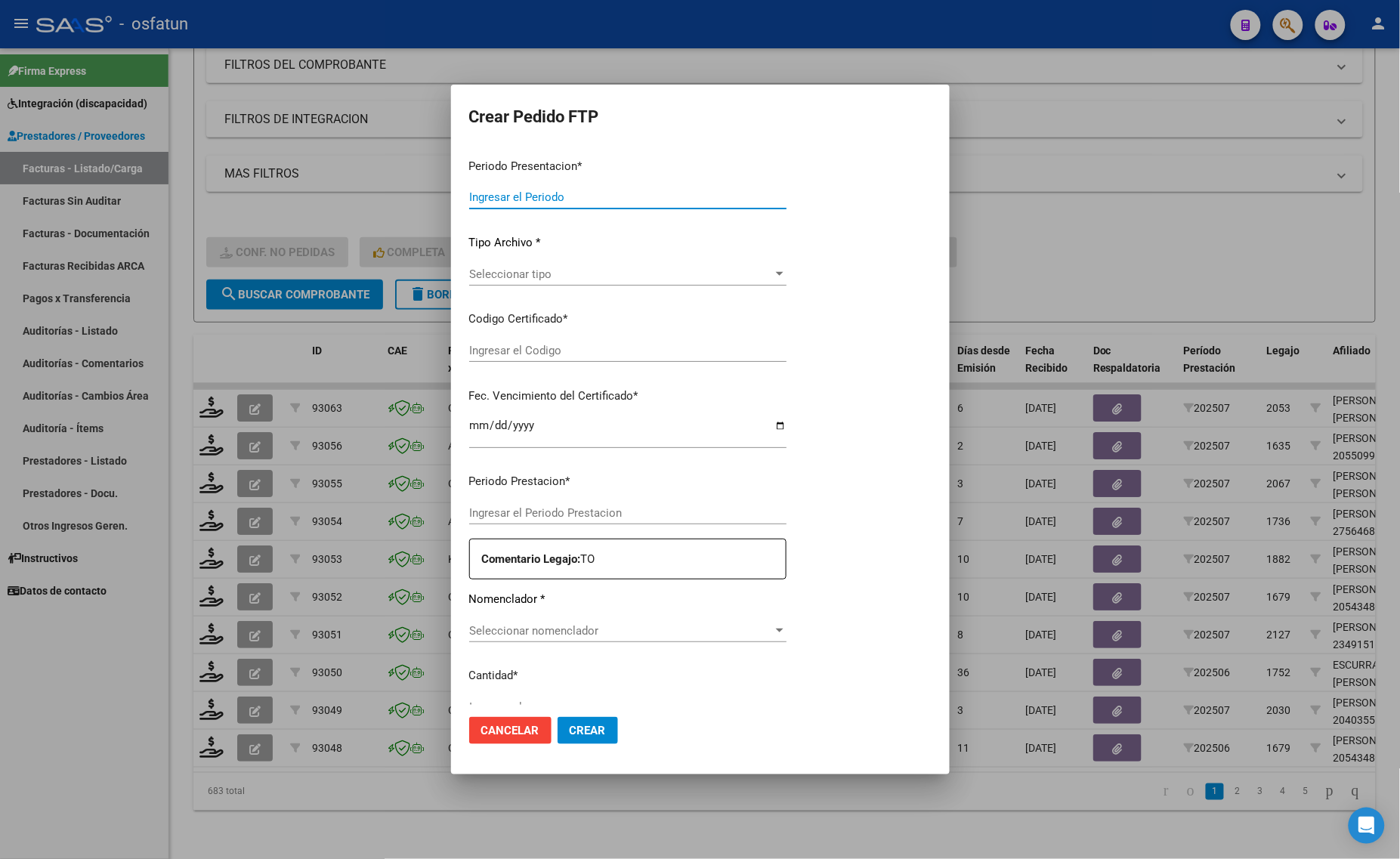
type input "202507"
type input "$ 148.447,32"
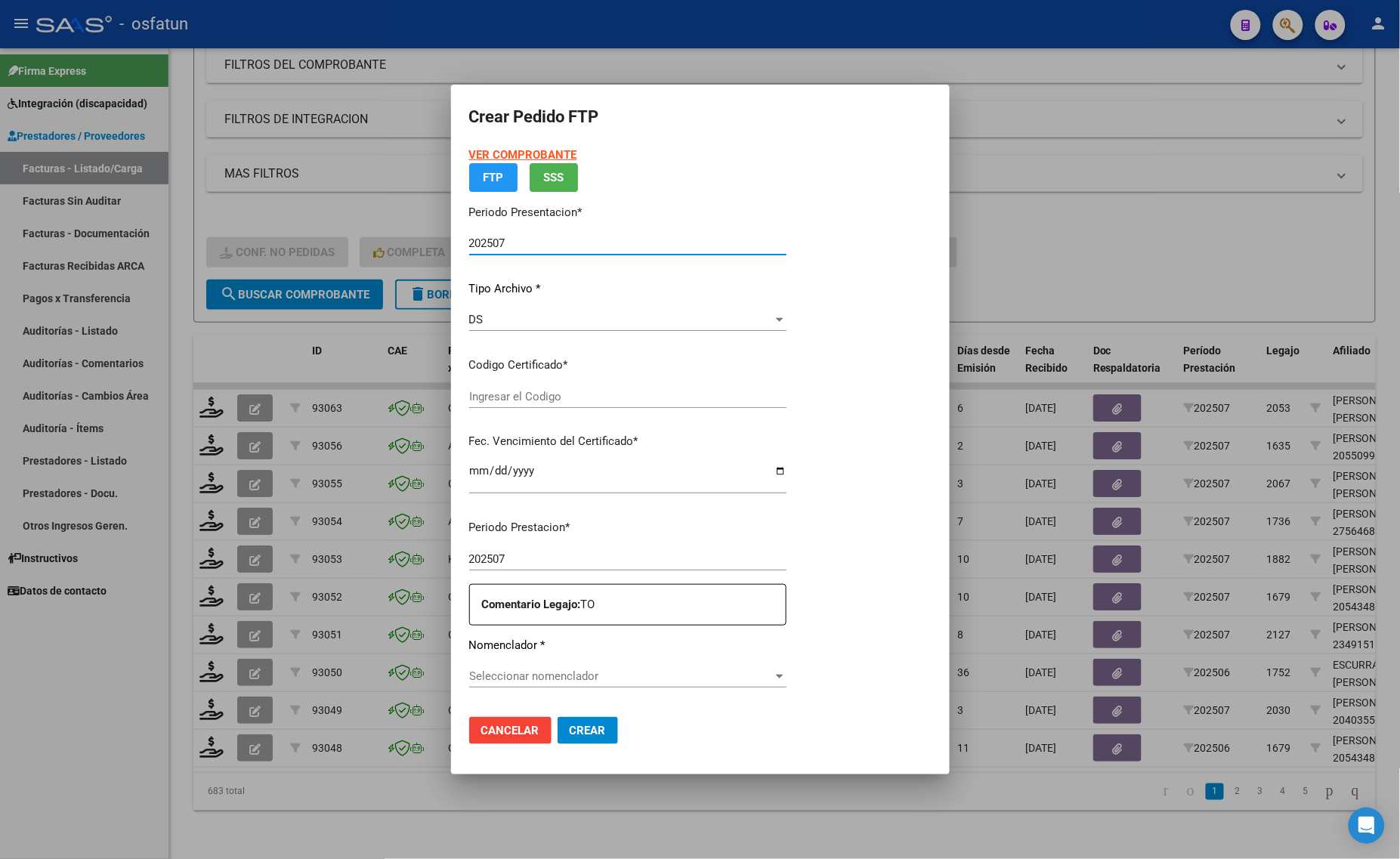
type input "ARG02000403555062022111520321115TUC136"
type input "2032-11-15"
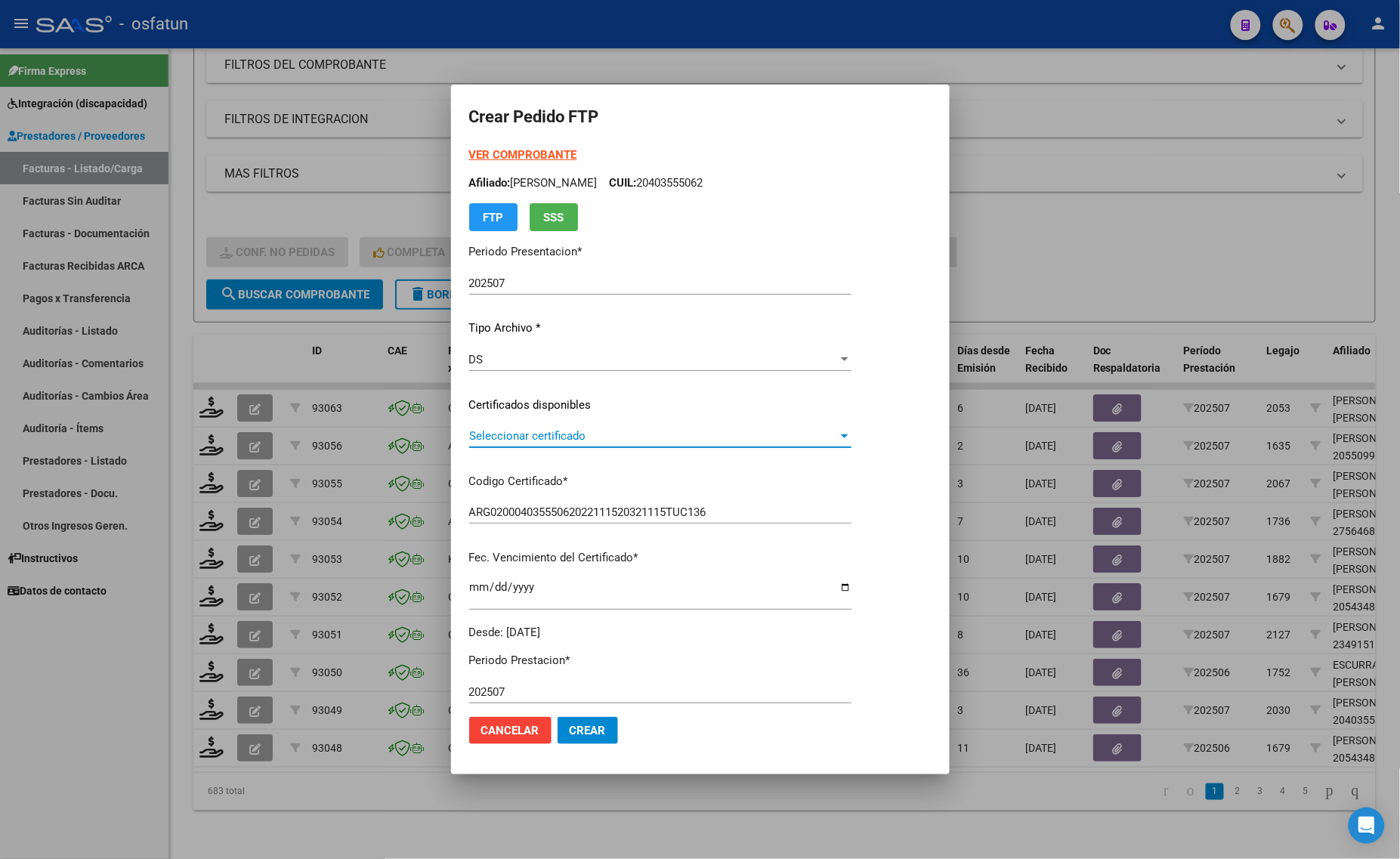
click at [523, 432] on span "Seleccionar certificado" at bounding box center [653, 436] width 369 height 14
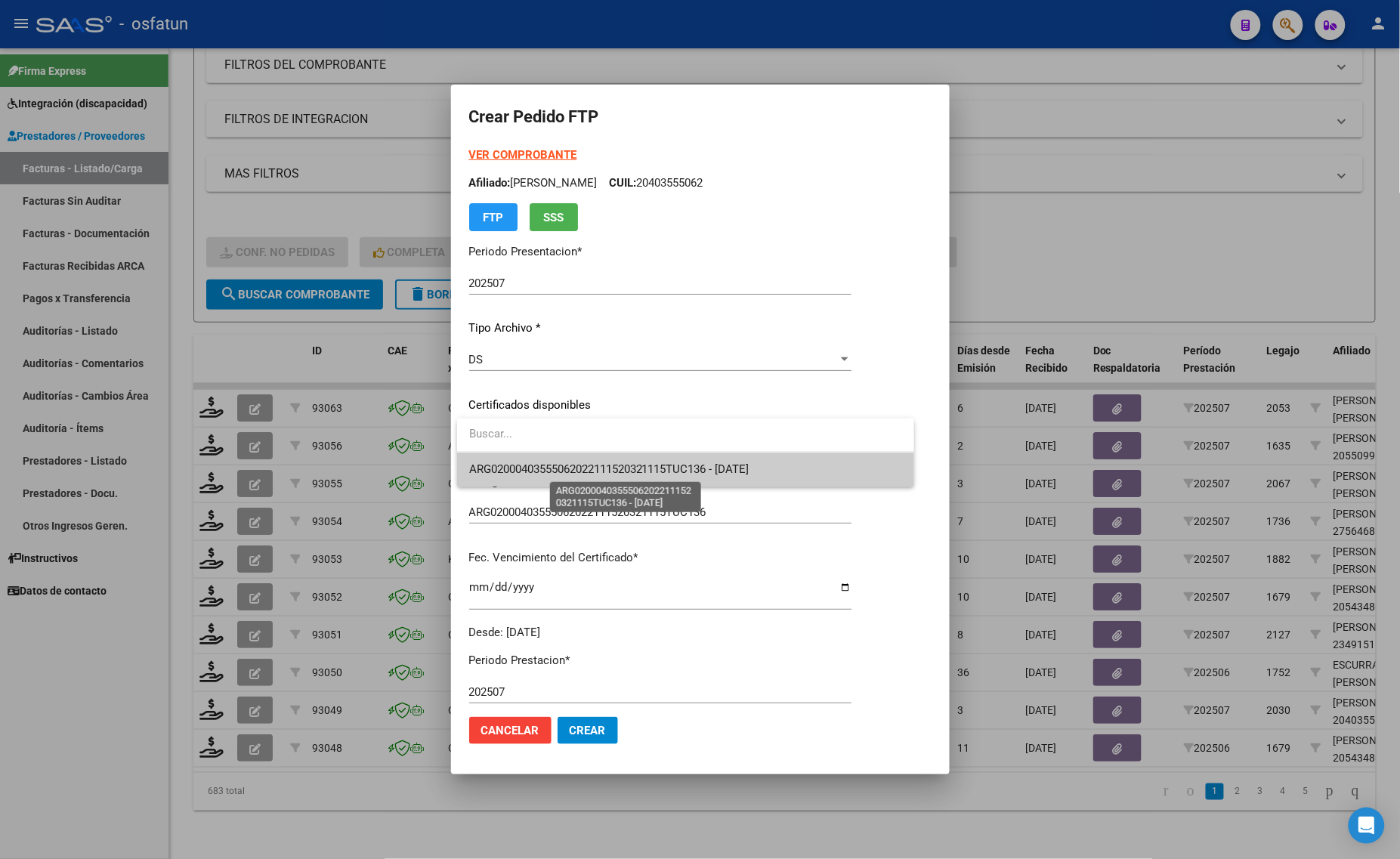
click at [537, 470] on span "ARG02000403555062022111520321115TUC136 - 2032-11-15" at bounding box center [609, 469] width 280 height 14
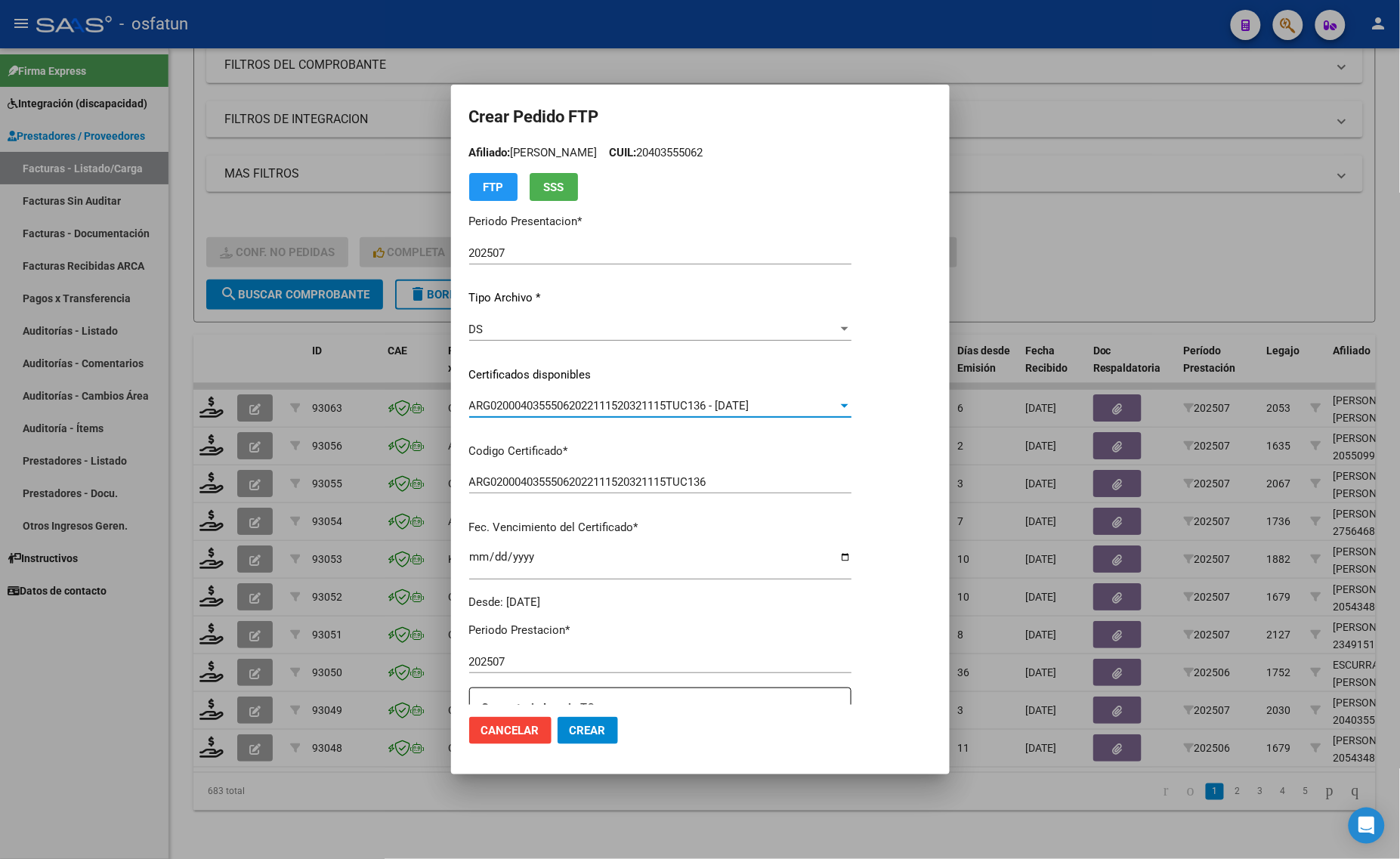
scroll to position [0, 0]
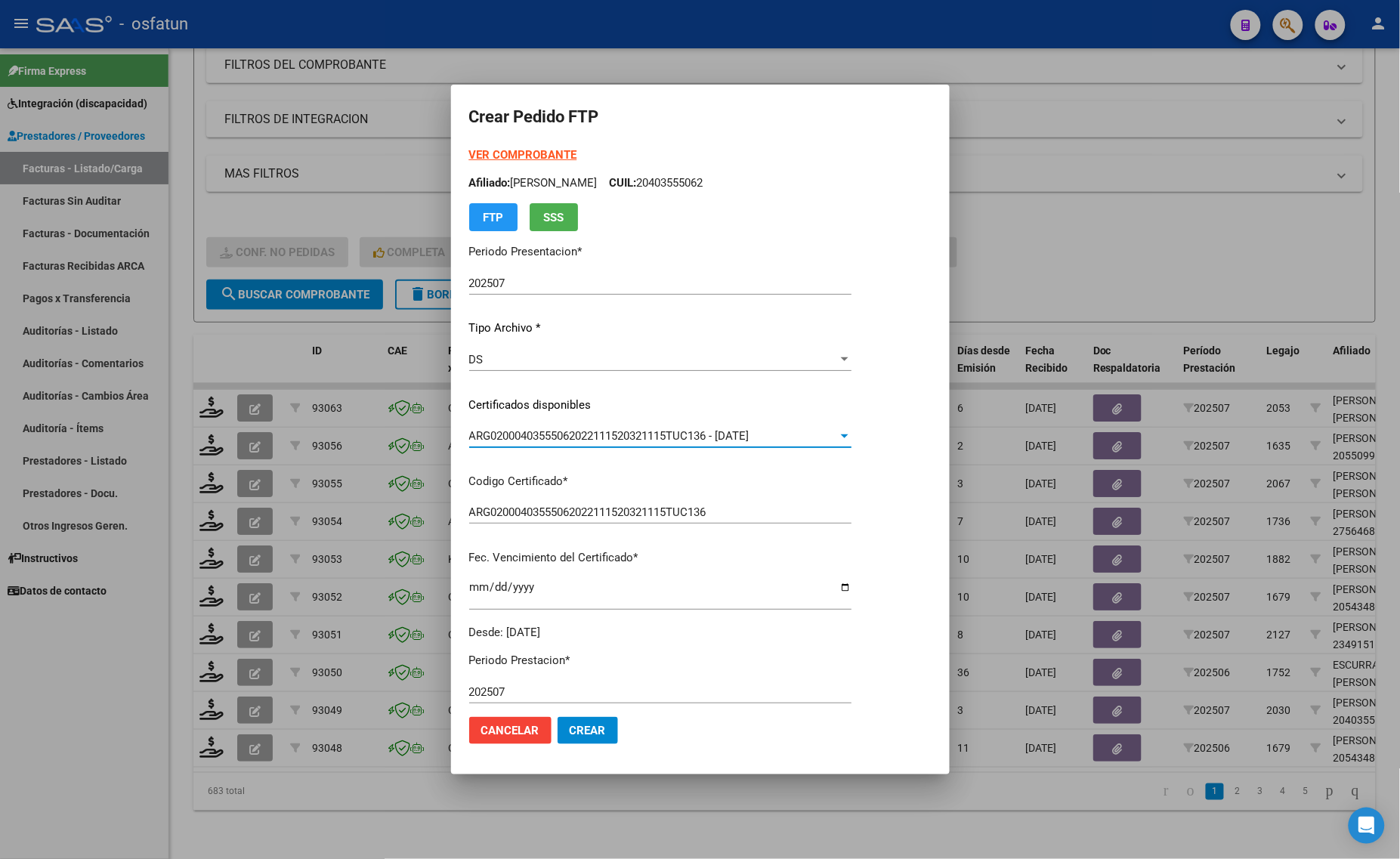
click at [514, 159] on strong "VER COMPROBANTE" at bounding box center [523, 155] width 108 height 14
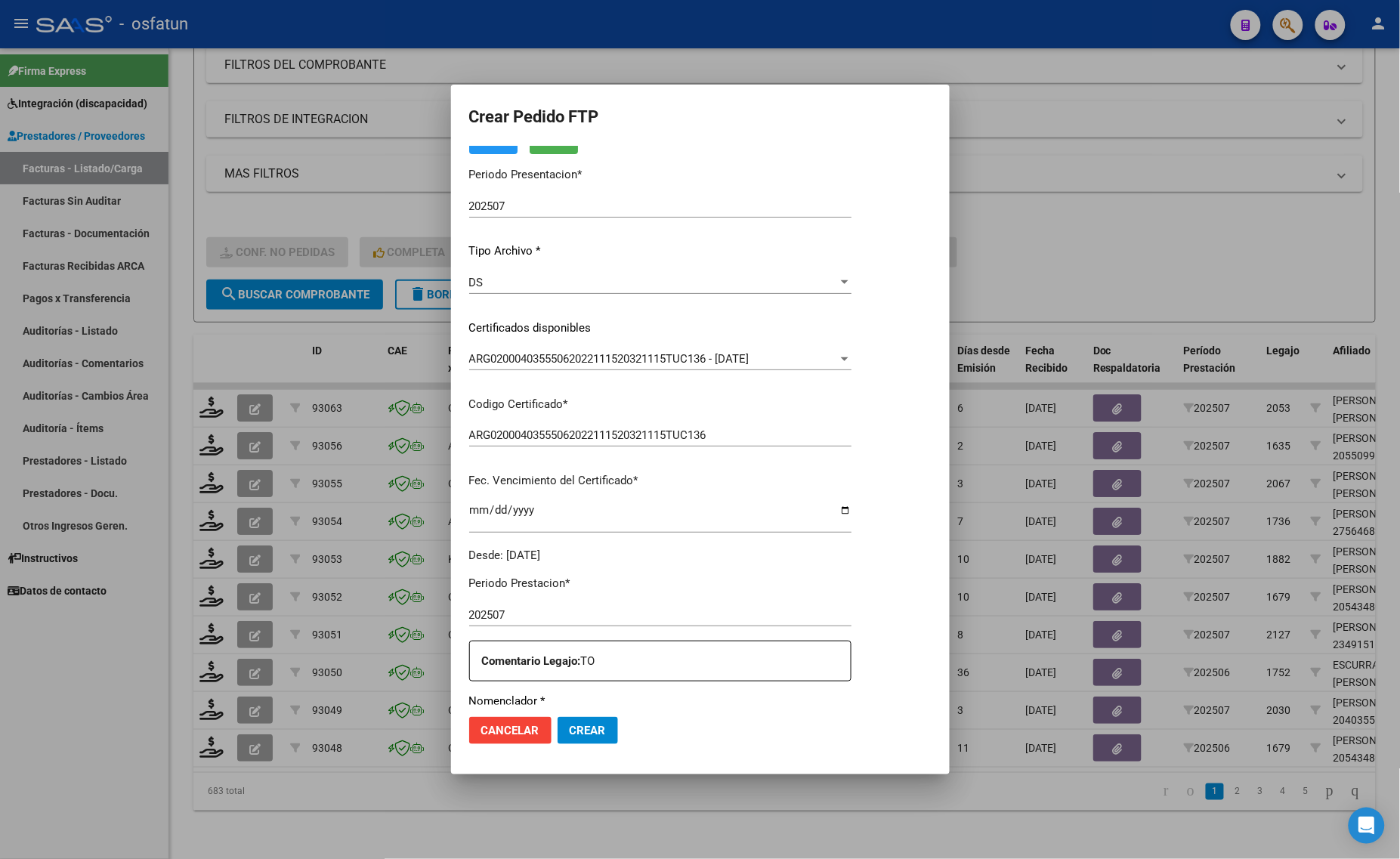
scroll to position [283, 0]
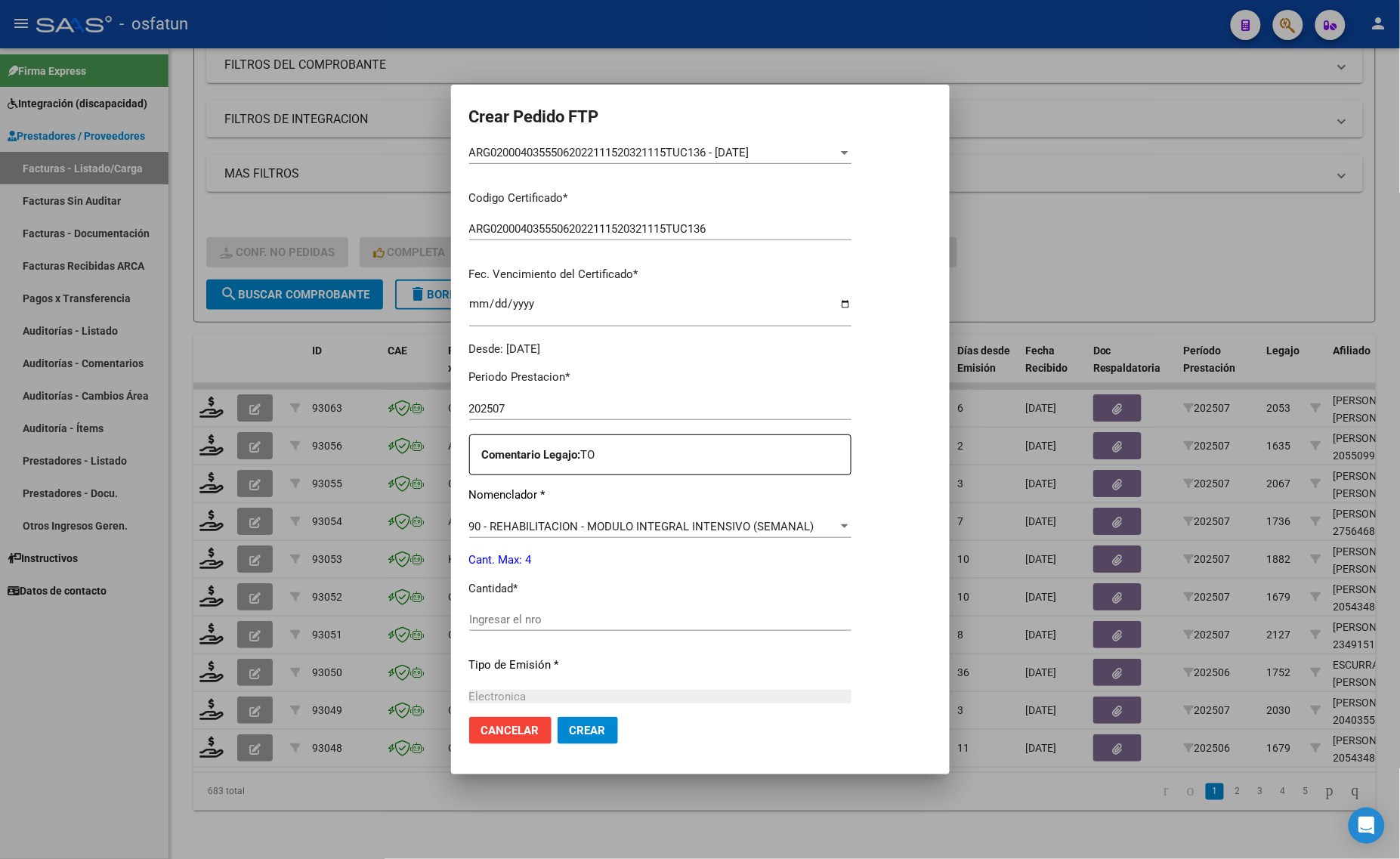
click at [529, 621] on input "Ingresar el nro" at bounding box center [660, 619] width 382 height 14
type input "4"
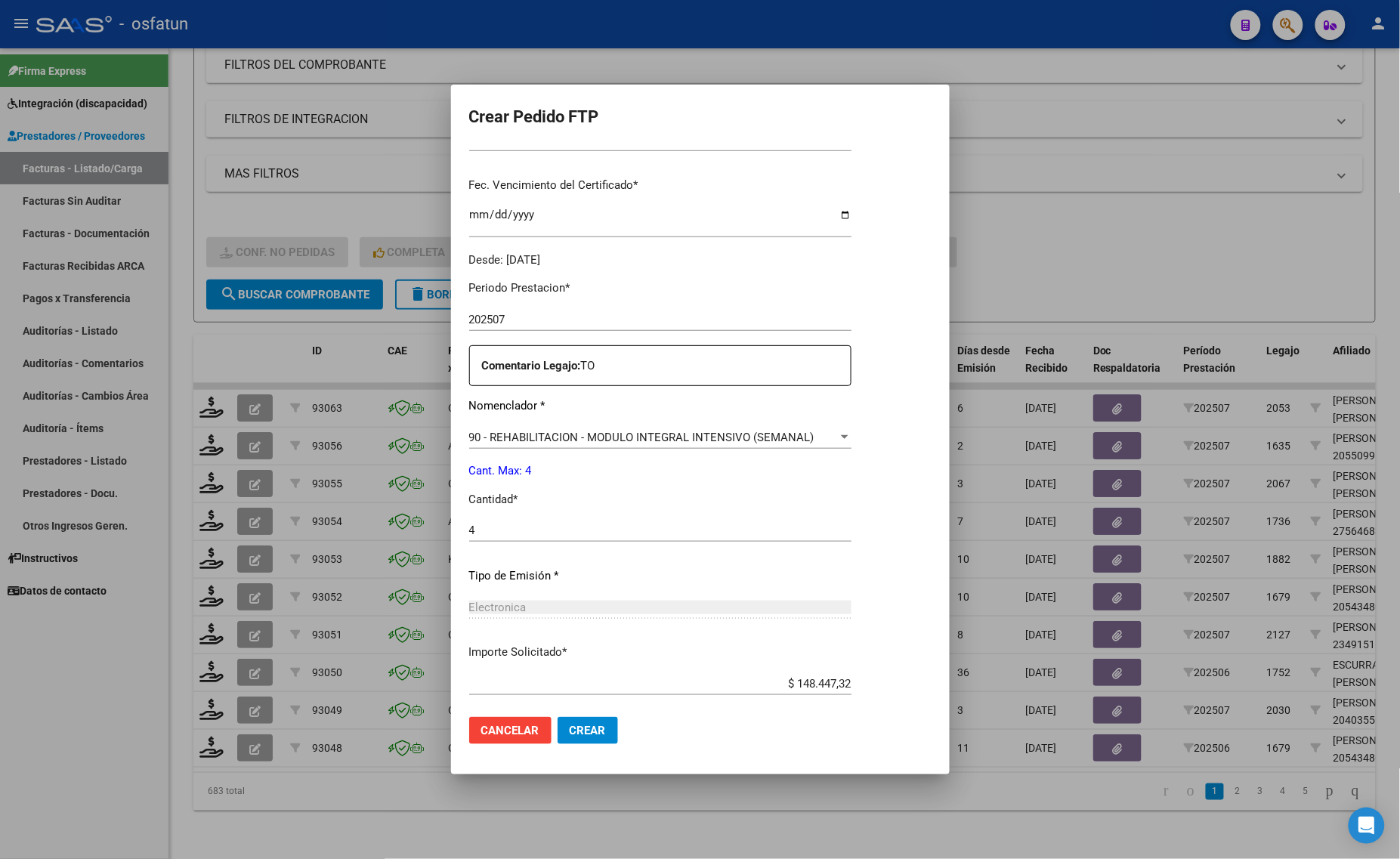
scroll to position [452, 0]
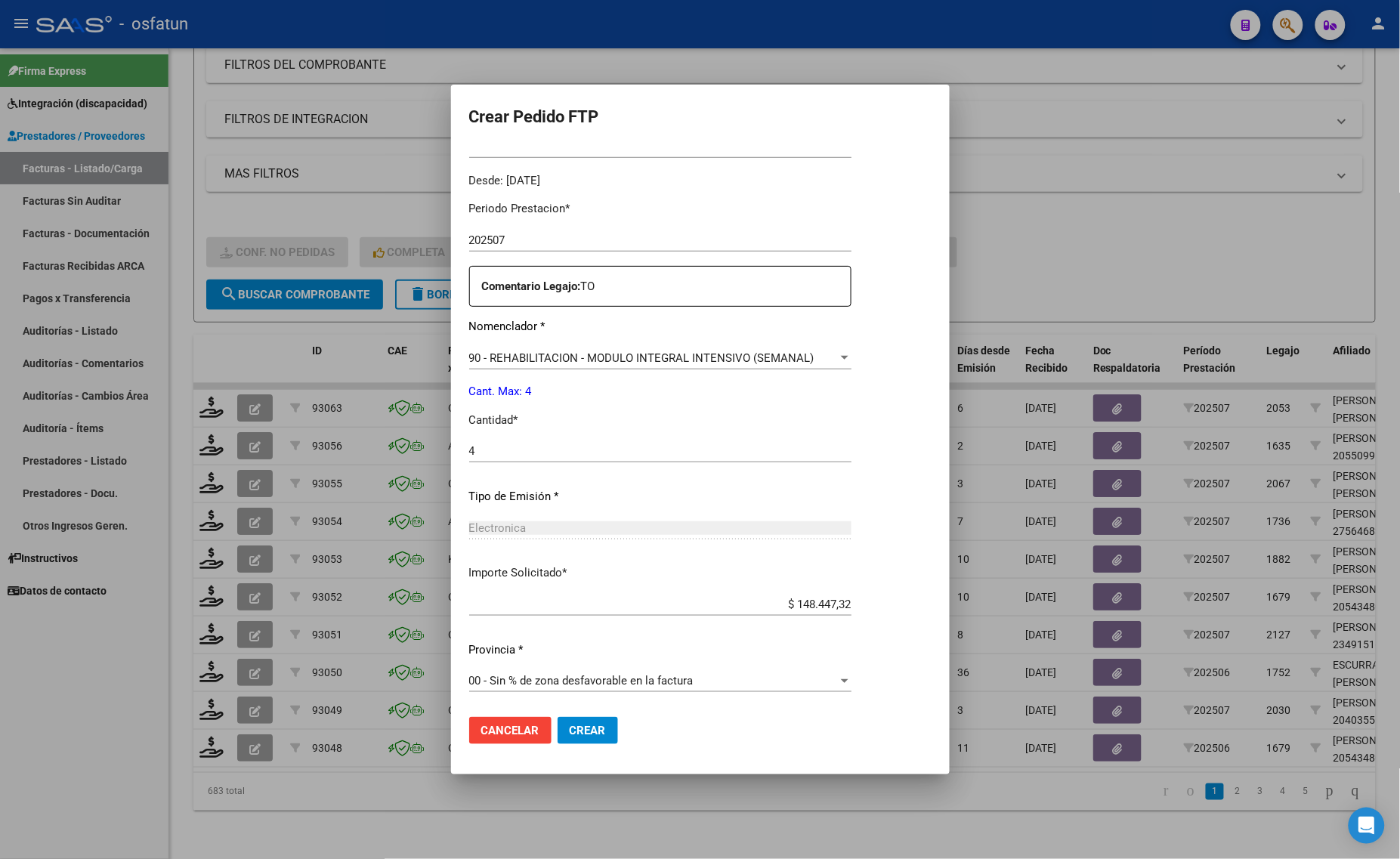
click at [597, 747] on mat-dialog-actions "Cancelar Crear" at bounding box center [700, 731] width 462 height 52
click at [578, 724] on span "Crear" at bounding box center [587, 730] width 36 height 14
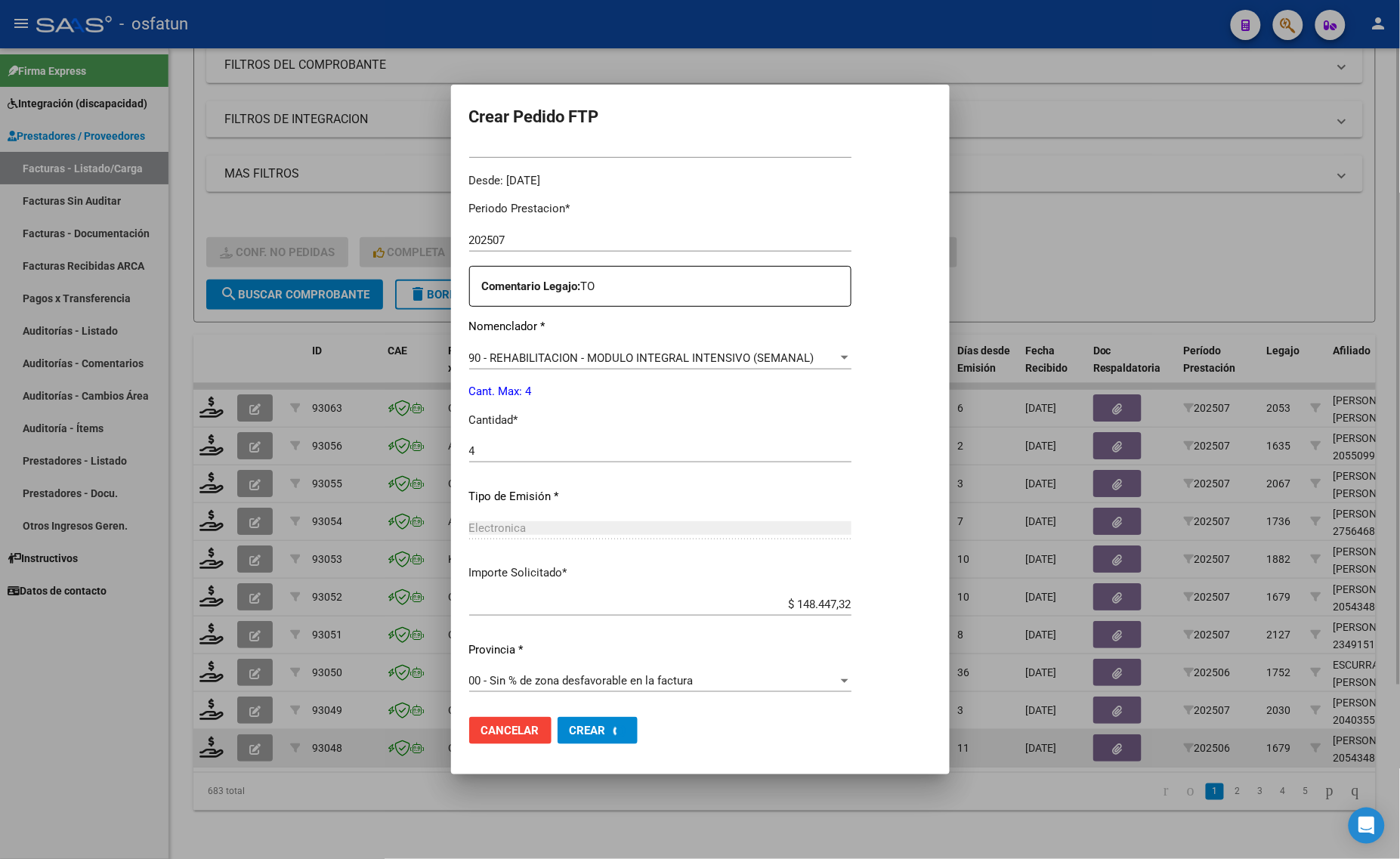
scroll to position [0, 0]
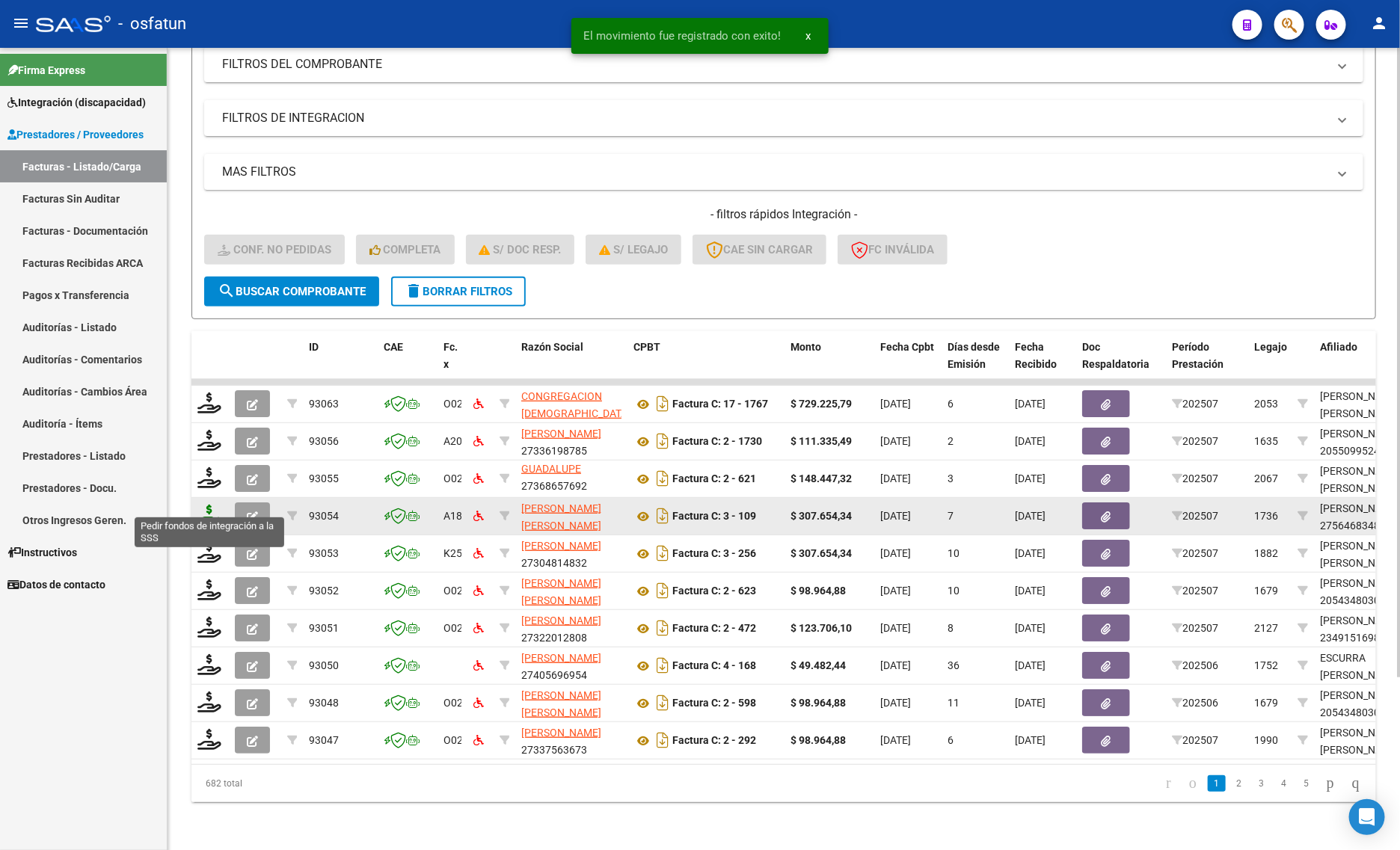
click at [206, 505] on icon at bounding box center [209, 515] width 24 height 21
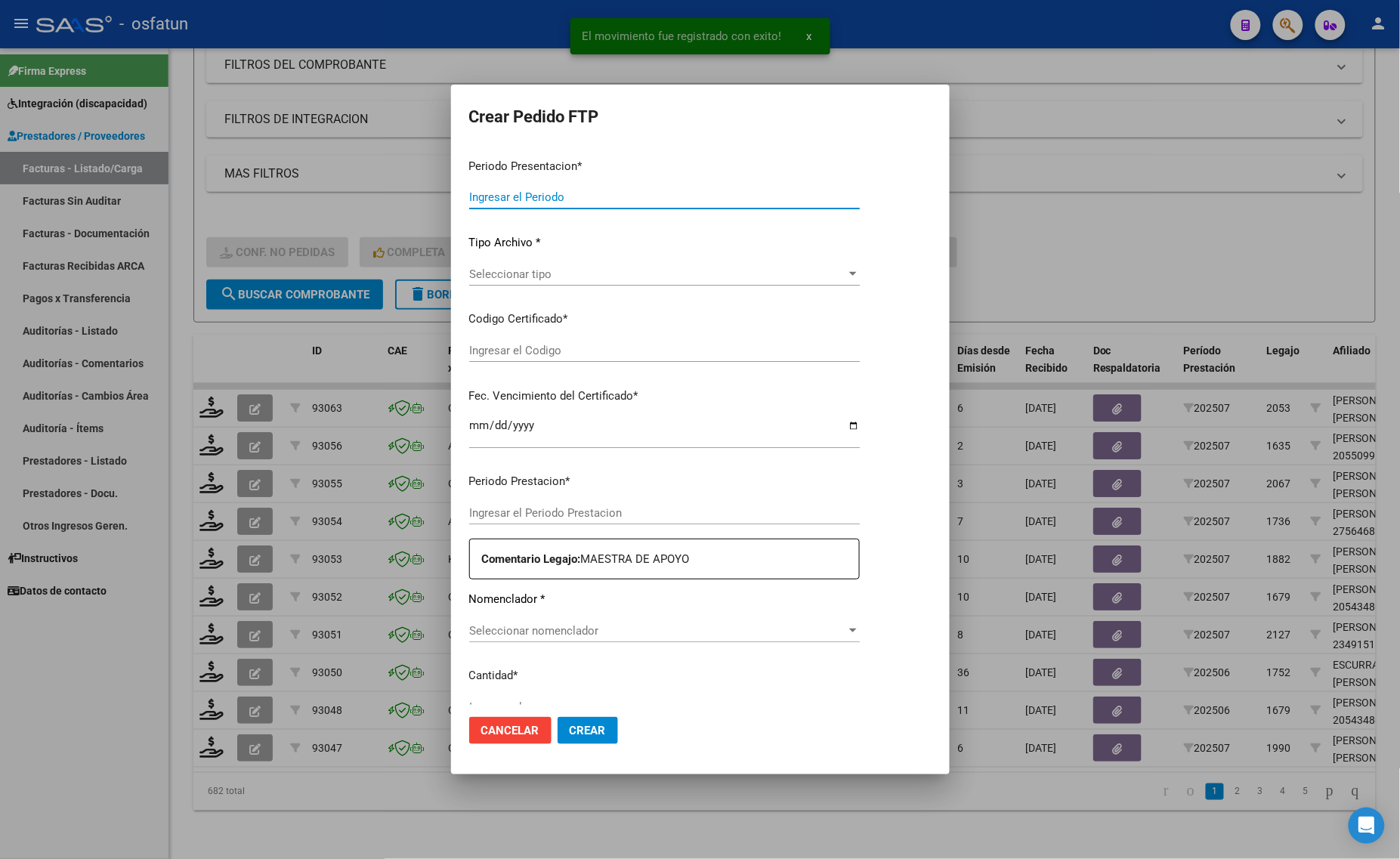
type input "202507"
type input "$ 307.654,34"
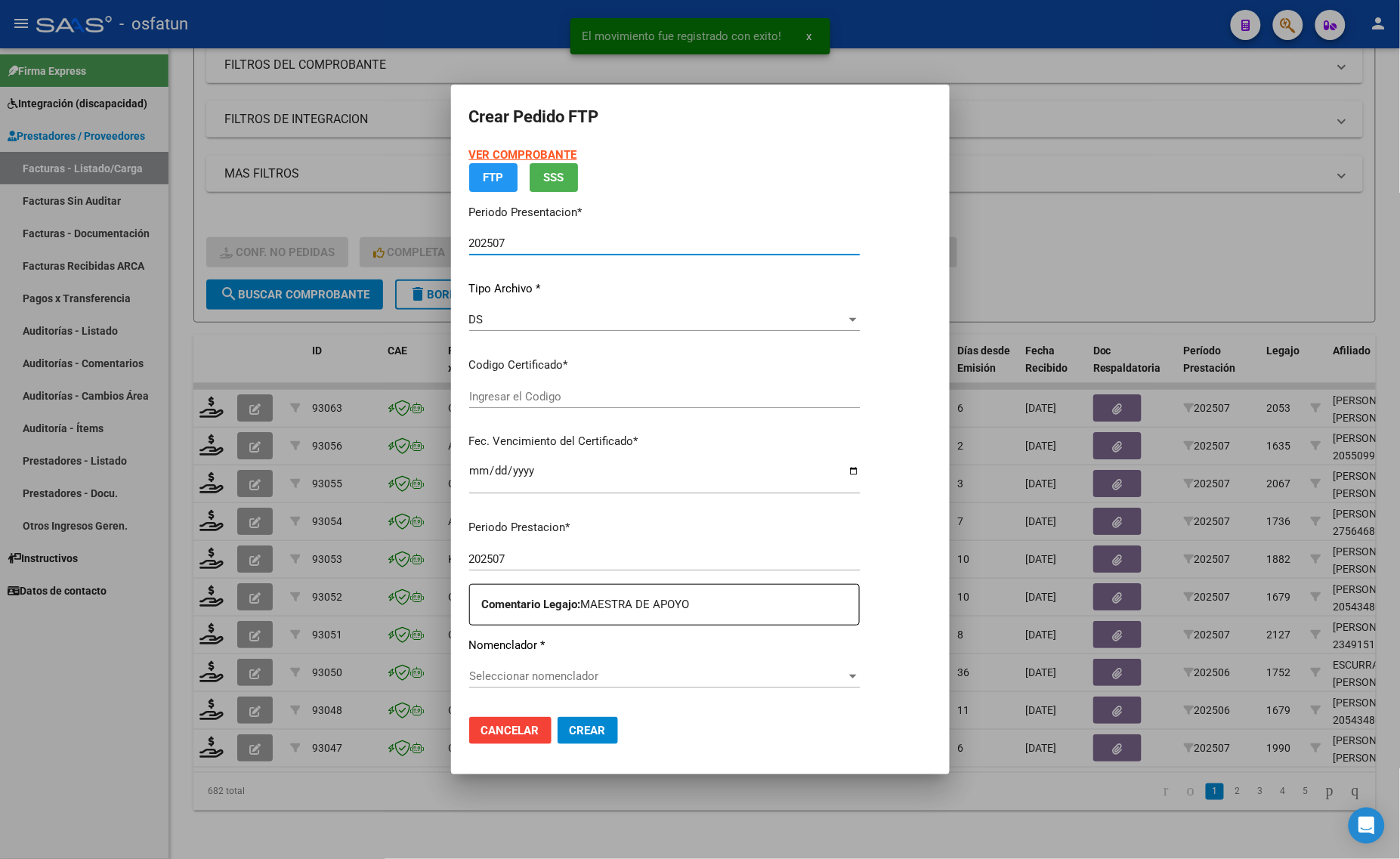
type input "ARG01000564683482024042220290422MEN204"
type input "[DATE]"
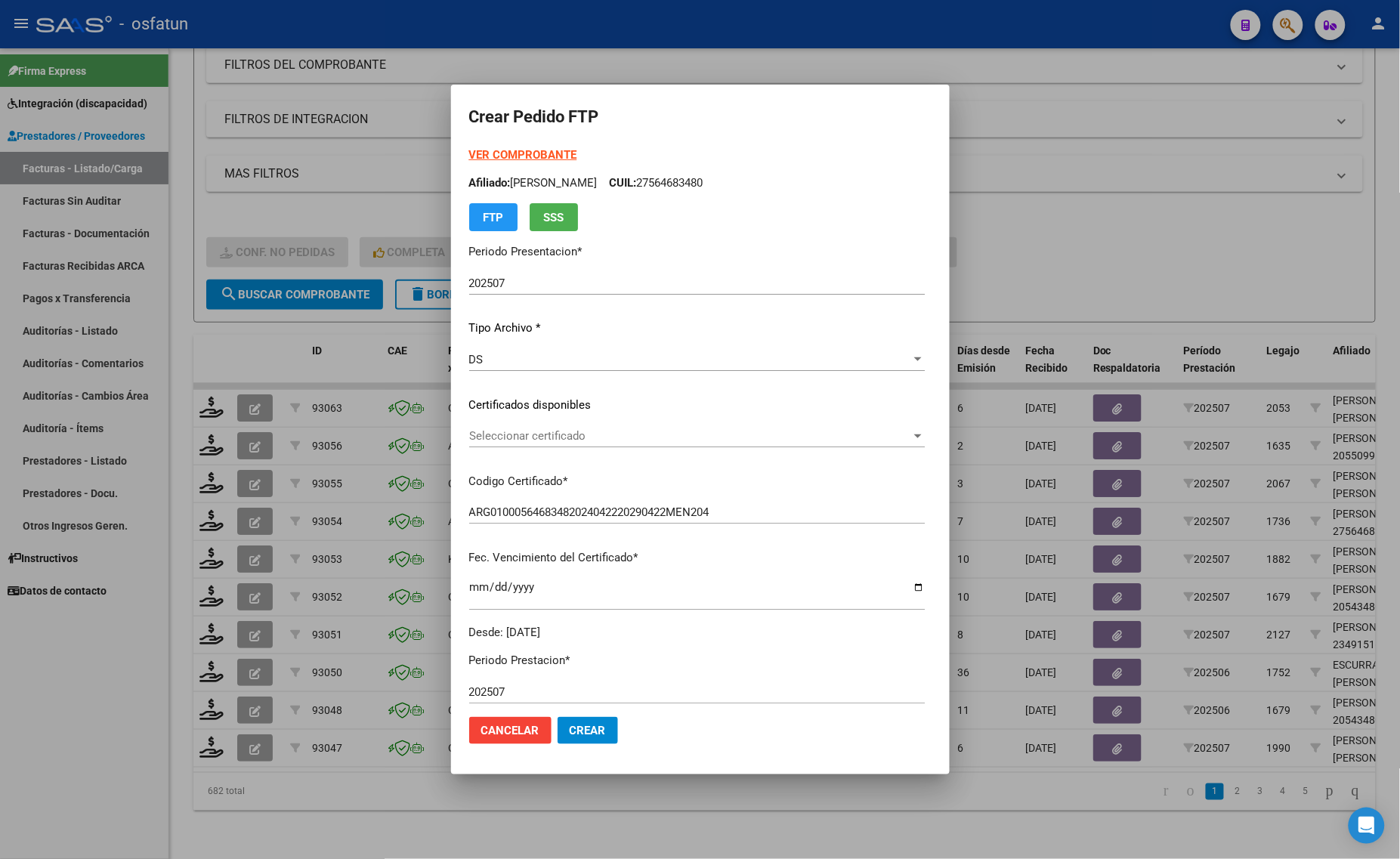
click at [472, 151] on strong "VER COMPROBANTE" at bounding box center [523, 155] width 108 height 14
click at [341, 824] on div at bounding box center [700, 430] width 1400 height 859
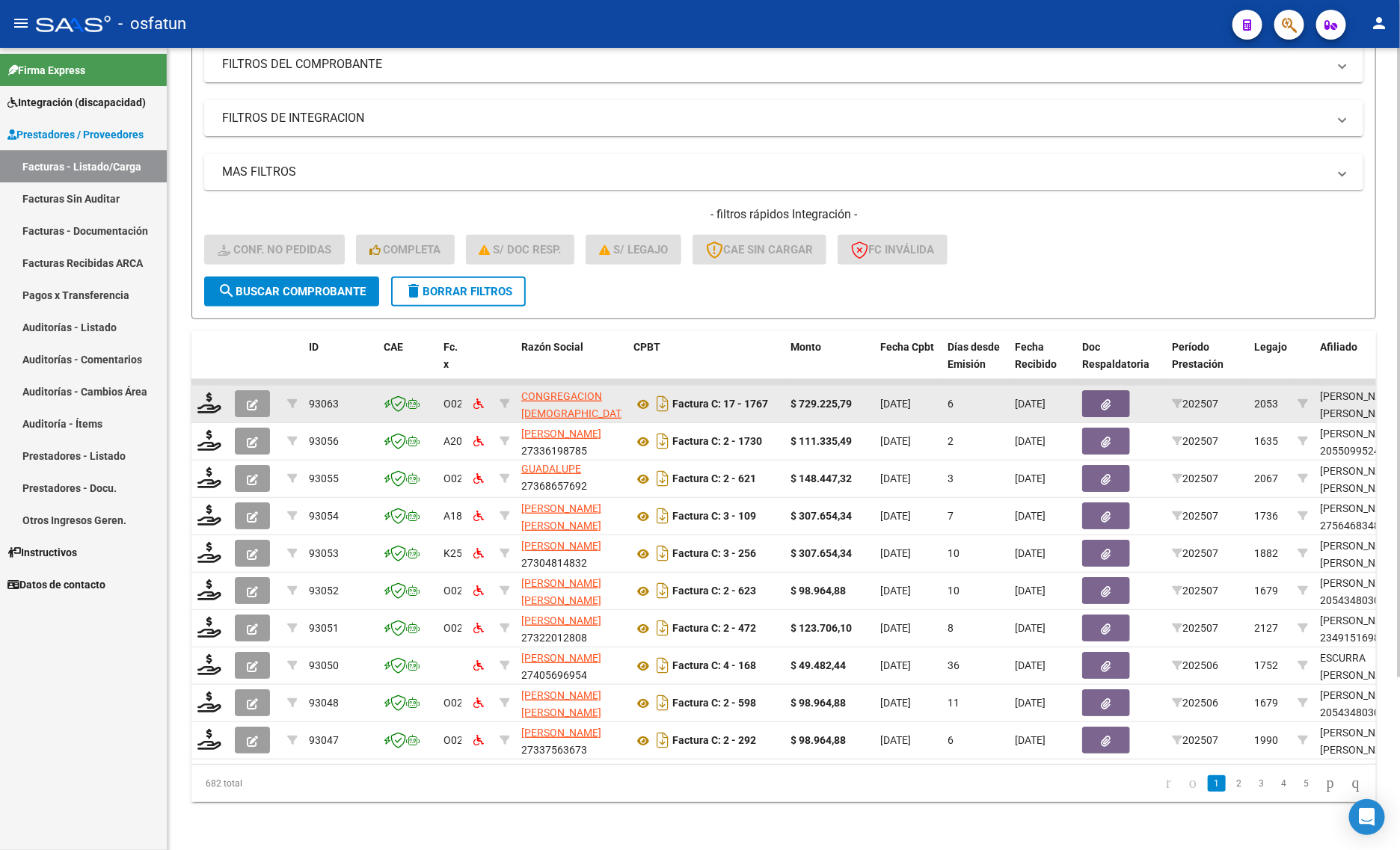
click at [208, 386] on datatable-body-cell at bounding box center [209, 404] width 37 height 36
click at [208, 392] on icon at bounding box center [209, 402] width 24 height 21
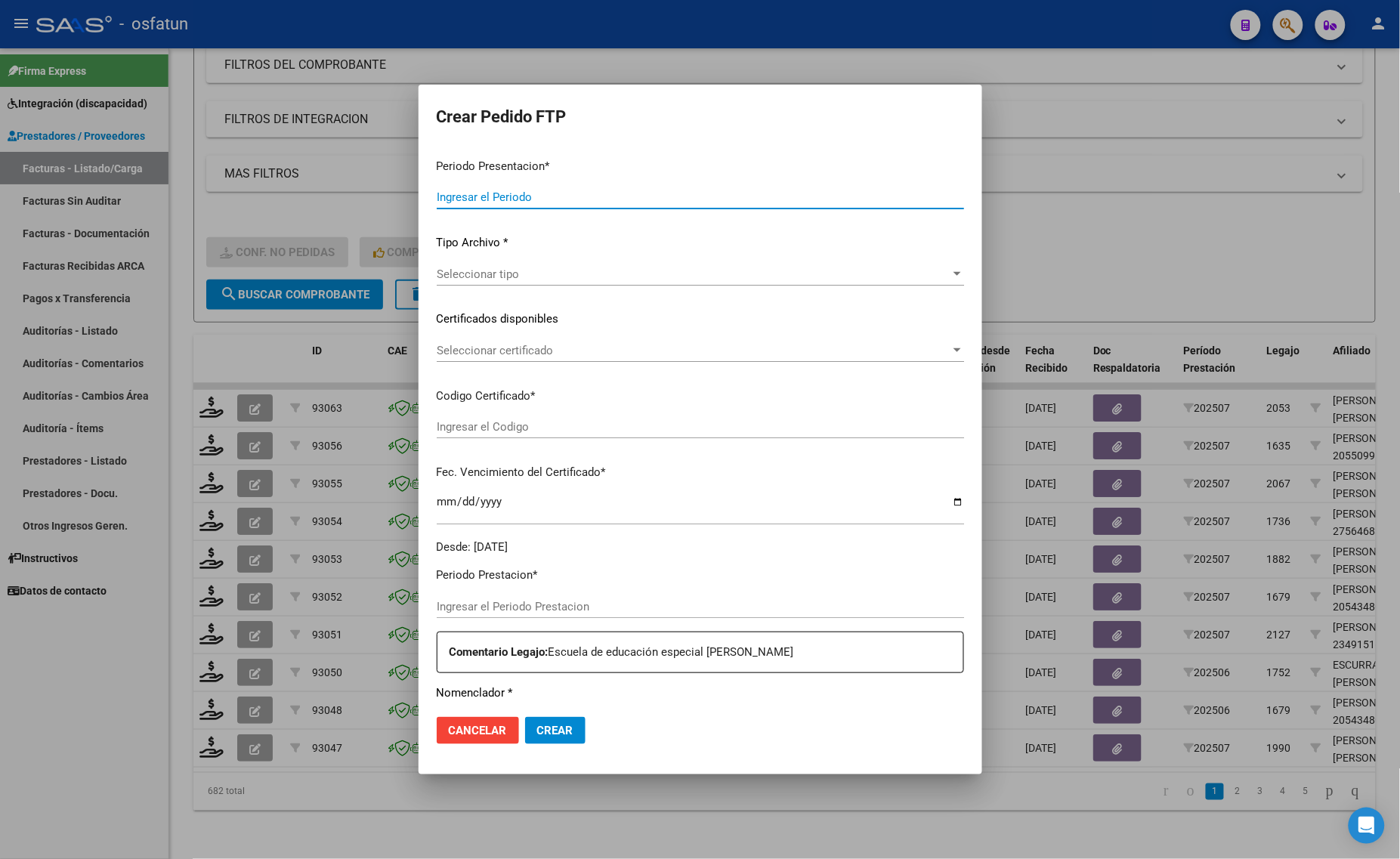
type input "202507"
type input "$ 729.225,79"
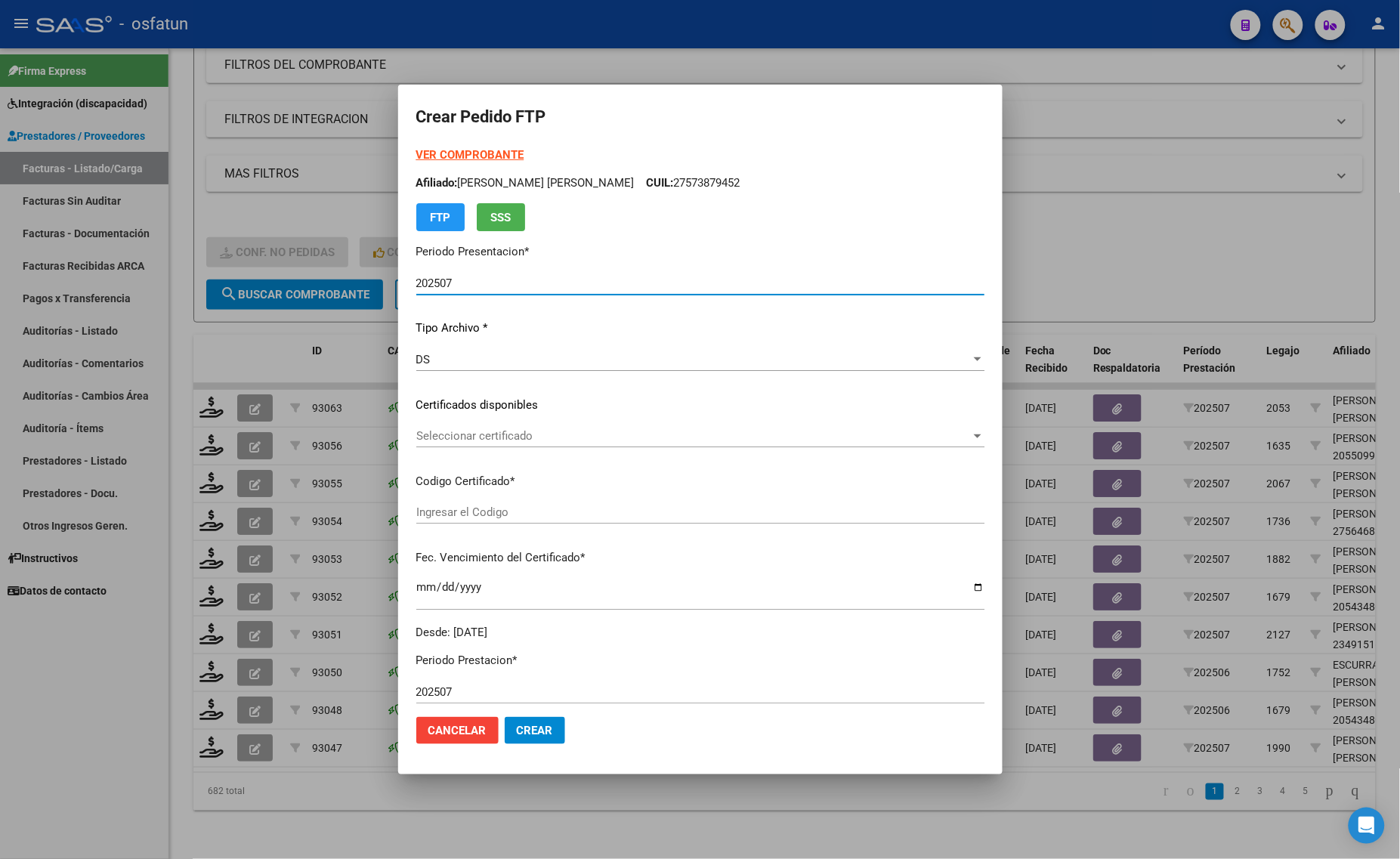
type input "ARG01000573879452023050220260502BS437"
type input "[DATE]"
click at [461, 155] on strong "VER COMPROBANTE" at bounding box center [471, 155] width 108 height 14
click at [312, 329] on div at bounding box center [700, 430] width 1400 height 859
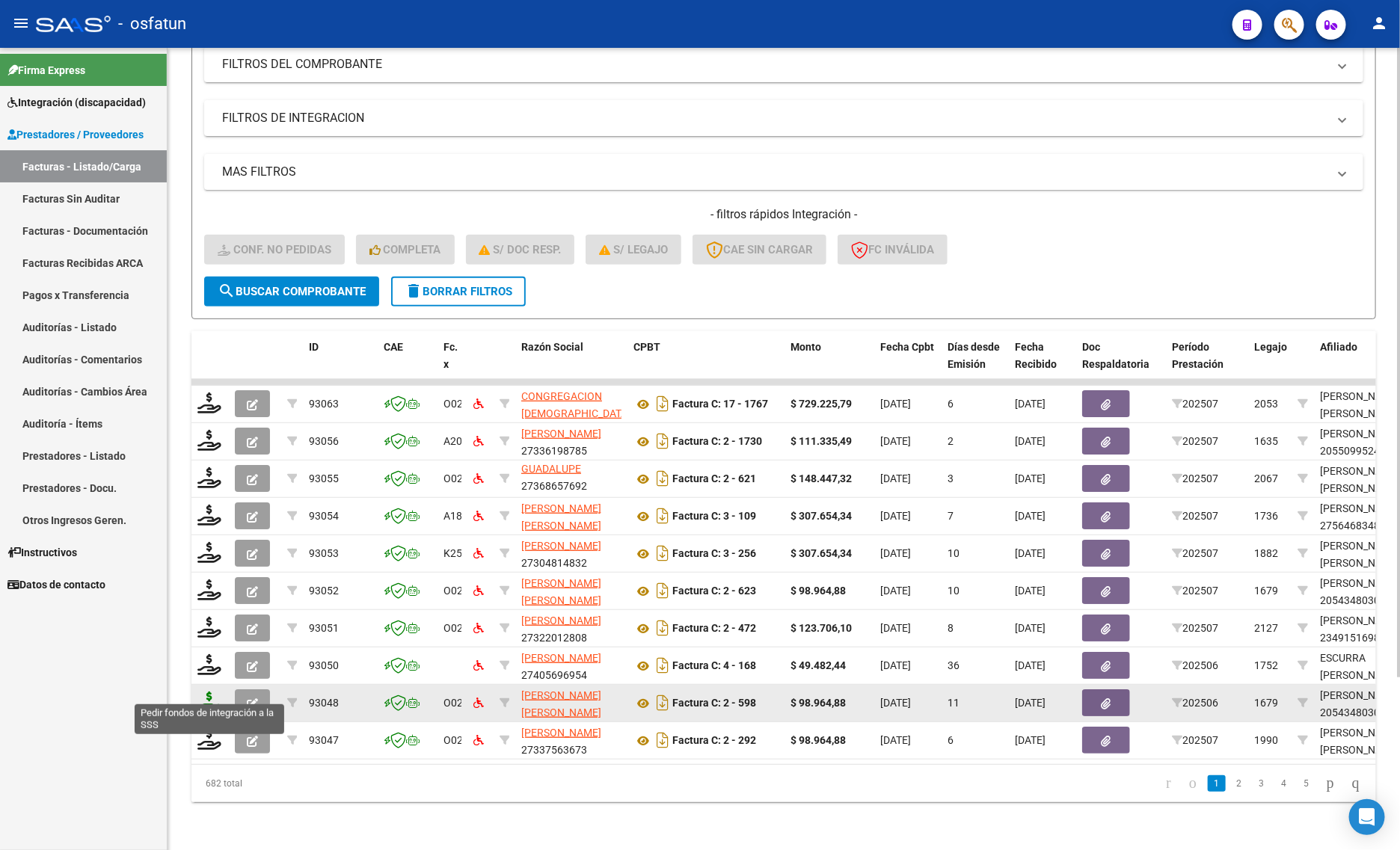
click at [207, 692] on icon at bounding box center [209, 702] width 24 height 21
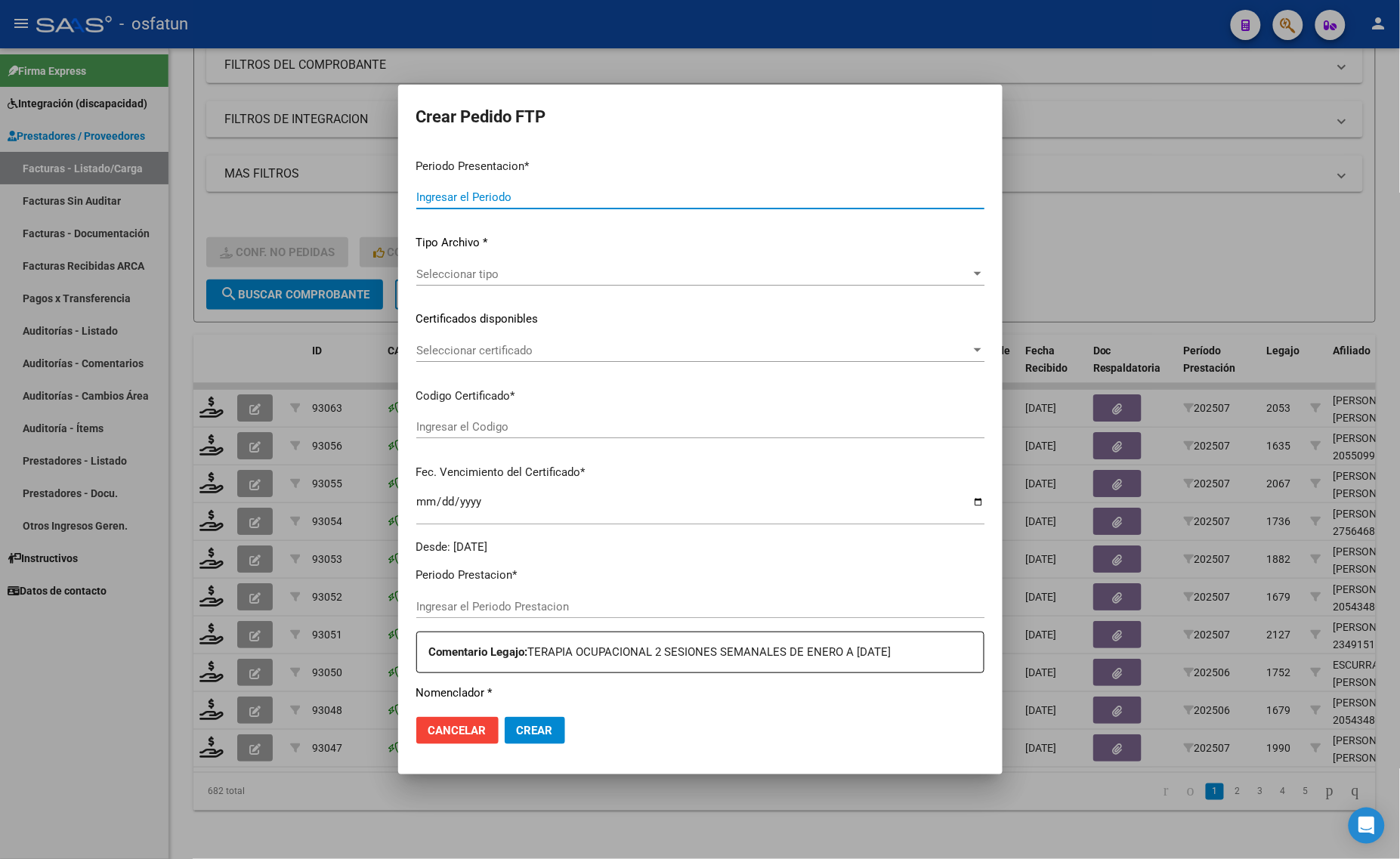
type input "202507"
type input "202506"
type input "$ 98.964,88"
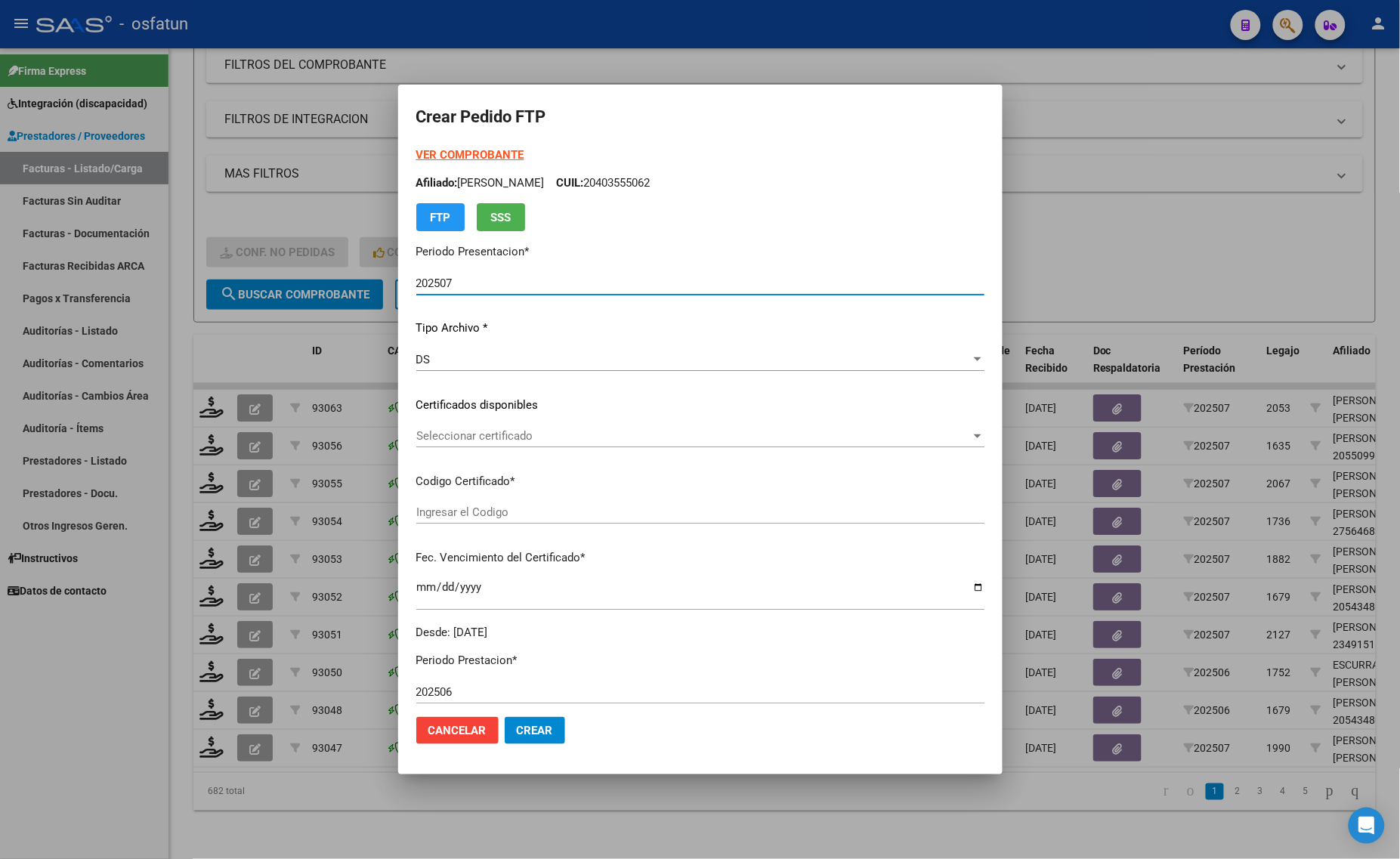
type input "ARG02000543480302022022320270223BS436"
type input "2027-02-23"
click at [446, 155] on strong "VER COMPROBANTE" at bounding box center [471, 155] width 108 height 14
click at [473, 442] on span "Seleccionar certificado" at bounding box center [693, 436] width 554 height 14
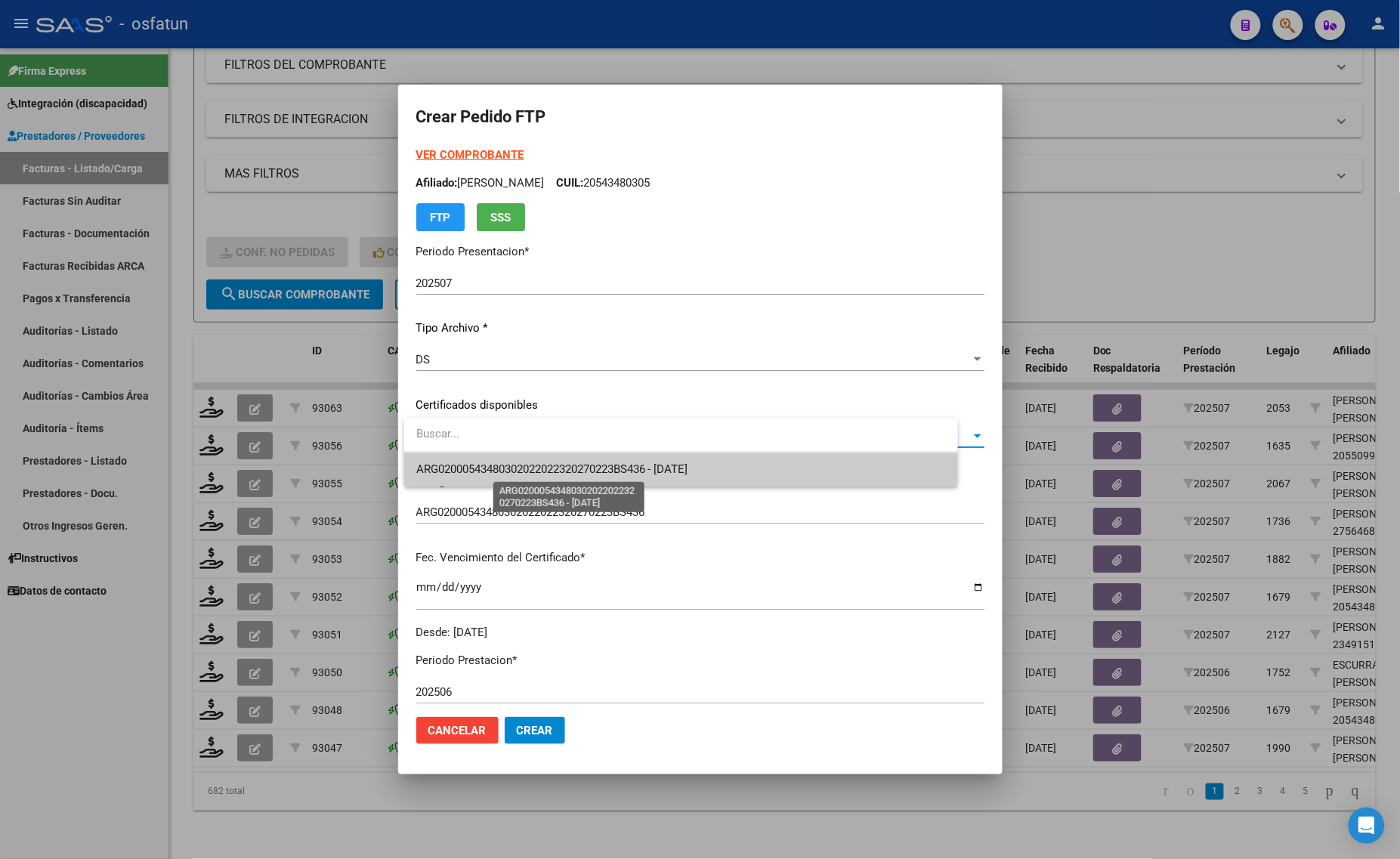
click at [476, 476] on span "ARG02000543480302022022320270223BS436 - [DATE]" at bounding box center [681, 469] width 529 height 34
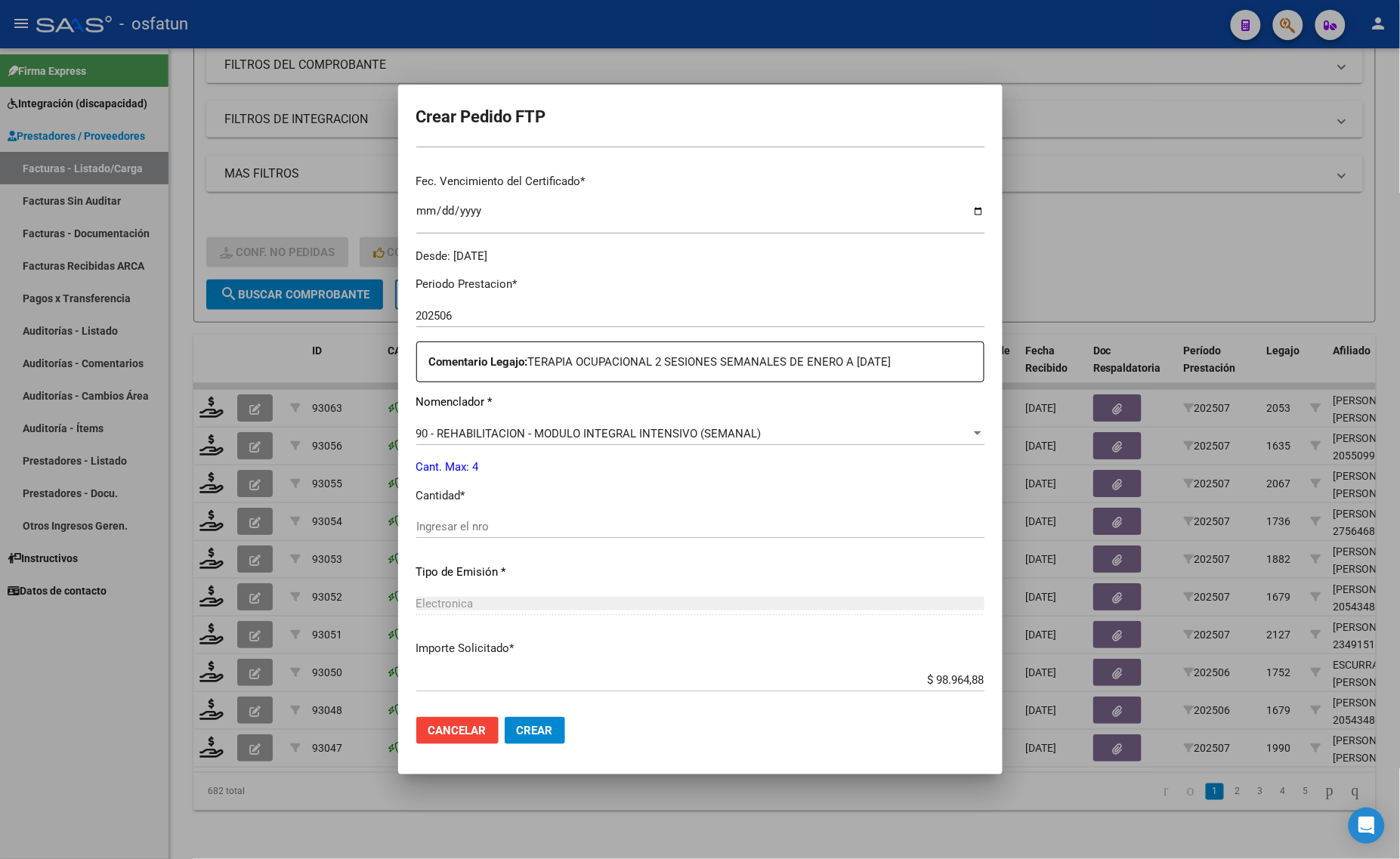
scroll to position [378, 0]
click at [501, 528] on input "Ingresar el nro" at bounding box center [700, 525] width 568 height 14
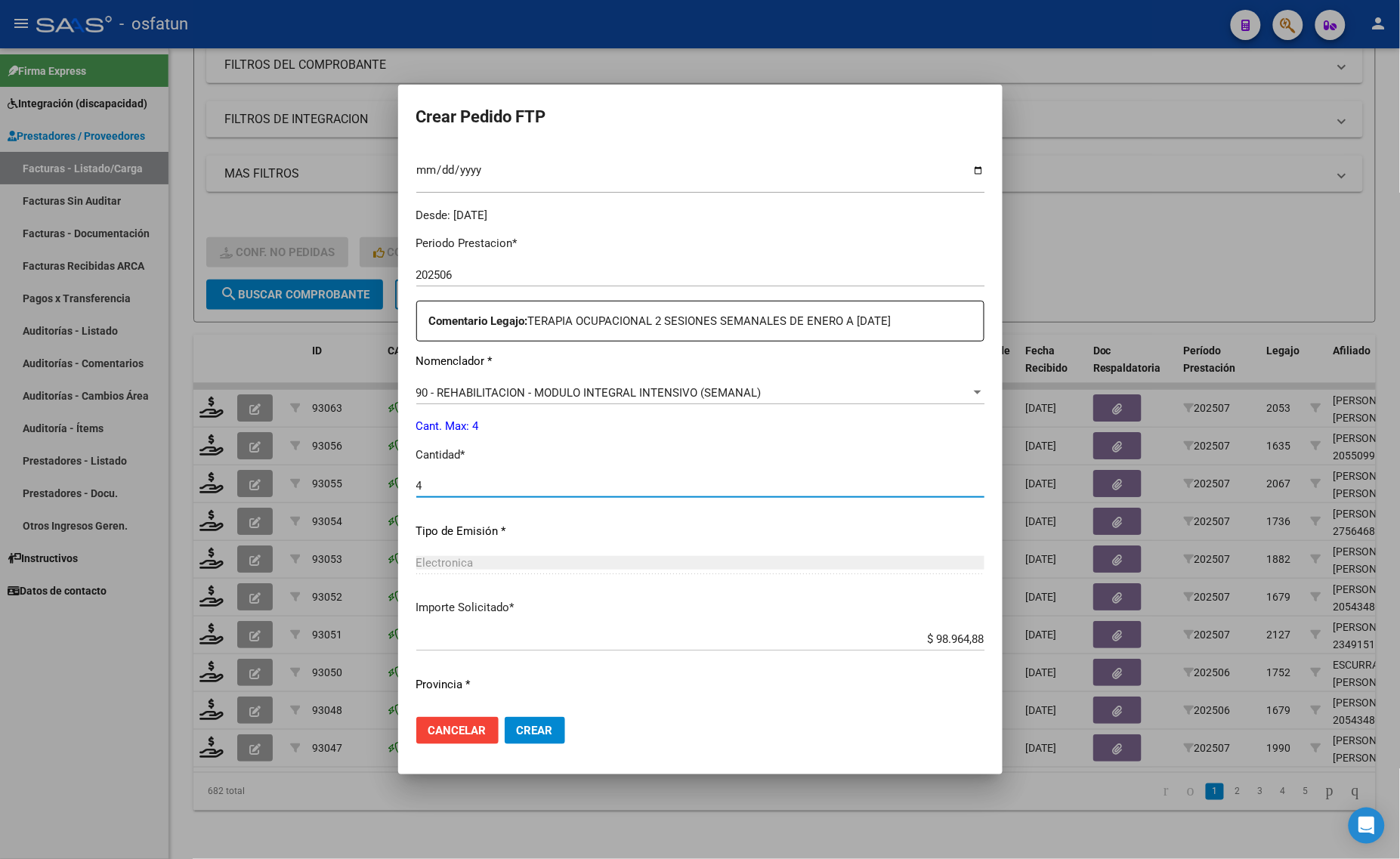
scroll to position [452, 0]
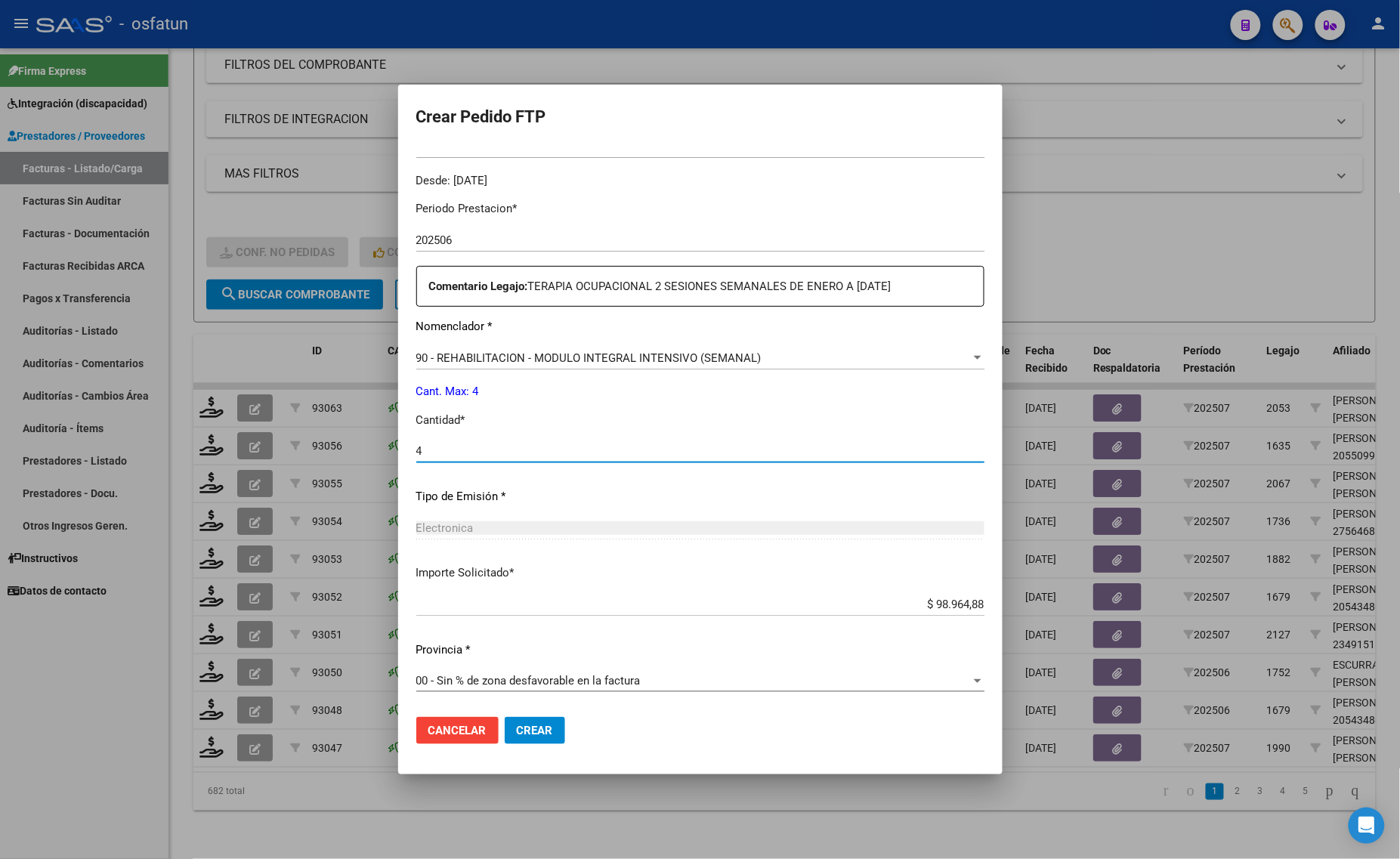
type input "4"
click at [544, 730] on span "Crear" at bounding box center [534, 730] width 36 height 14
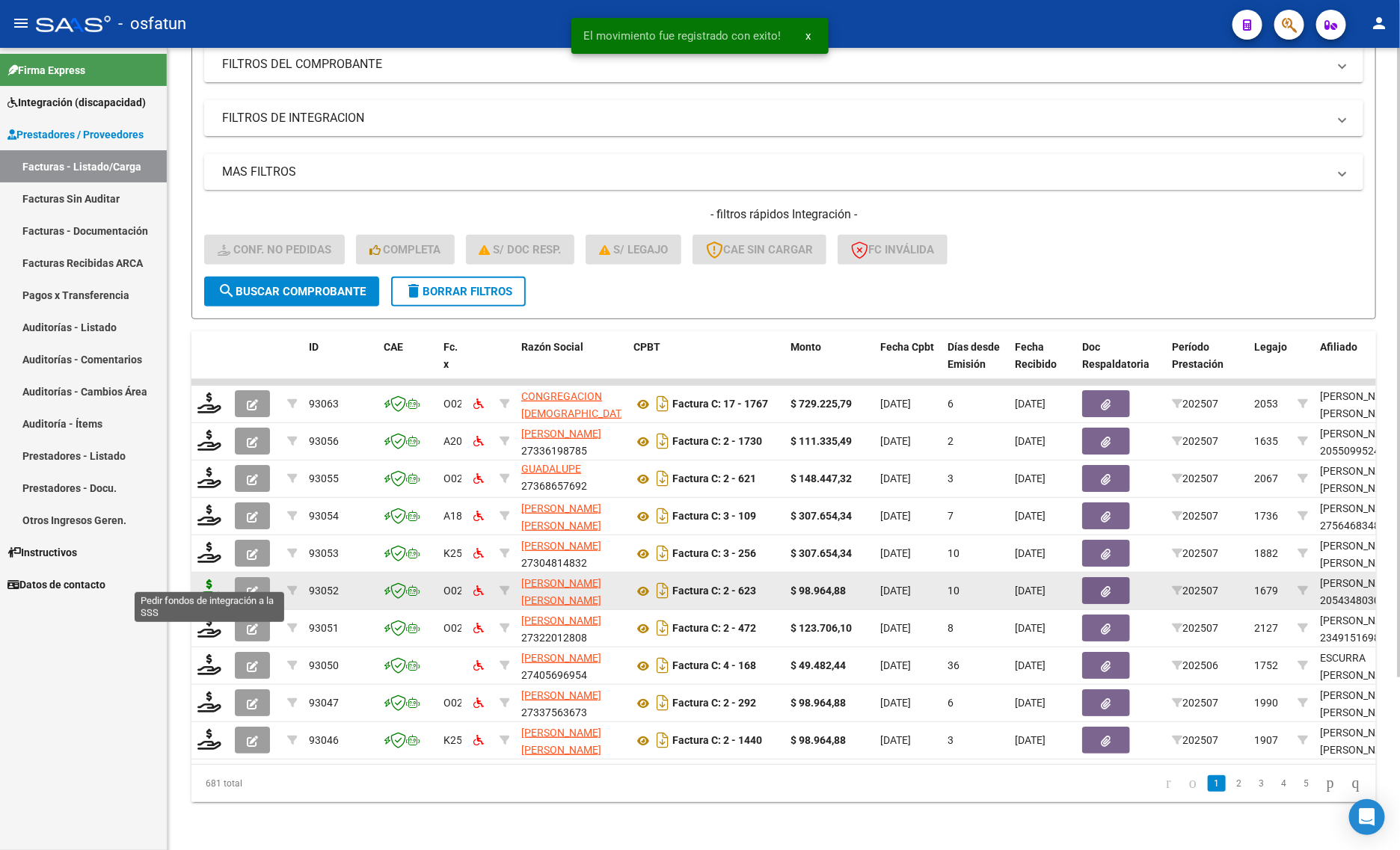
click at [199, 580] on icon at bounding box center [209, 590] width 24 height 21
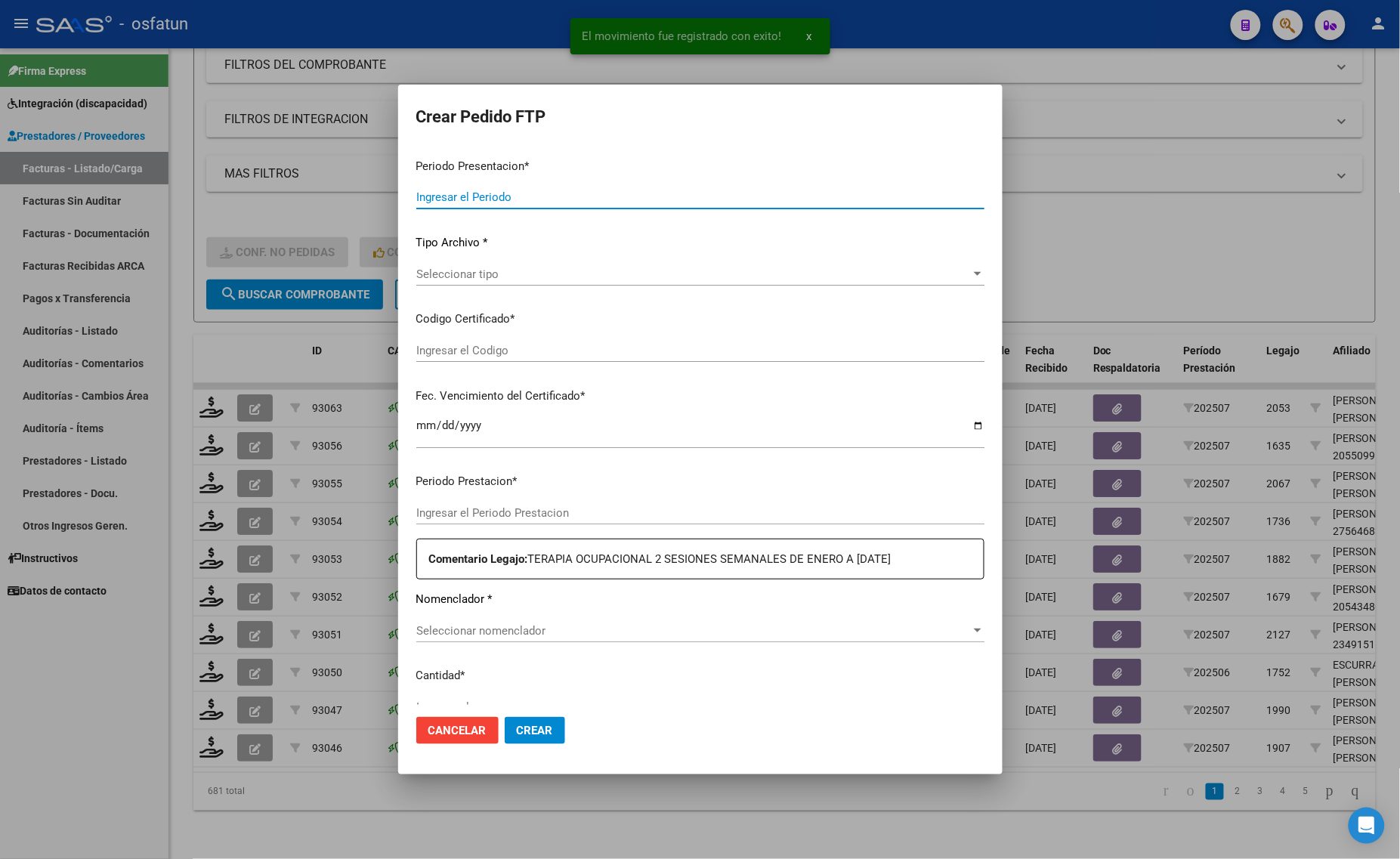
type input "202507"
type input "$ 98.964,88"
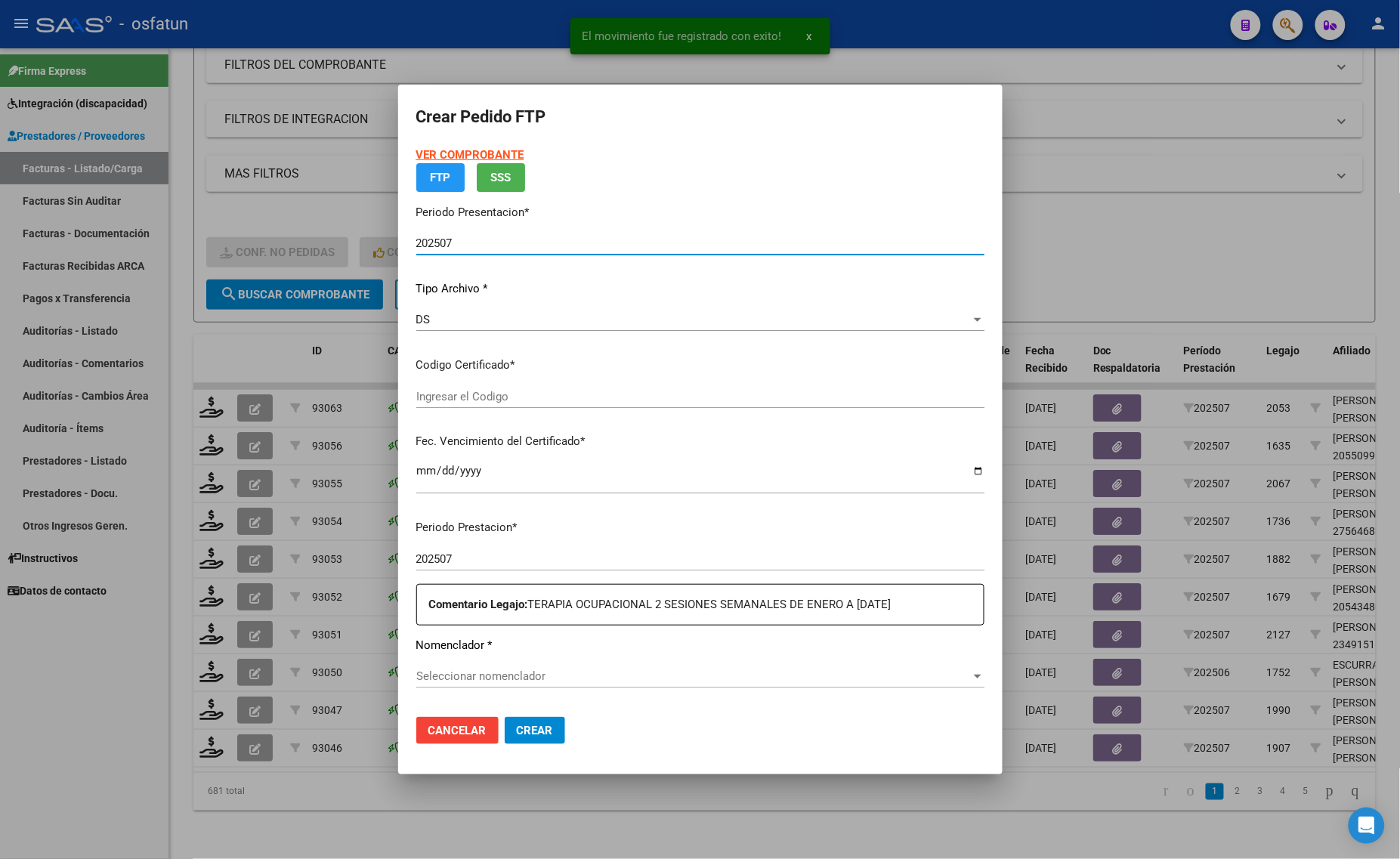
type input "ARG02000543480302022022320270223BS436"
type input "2027-02-23"
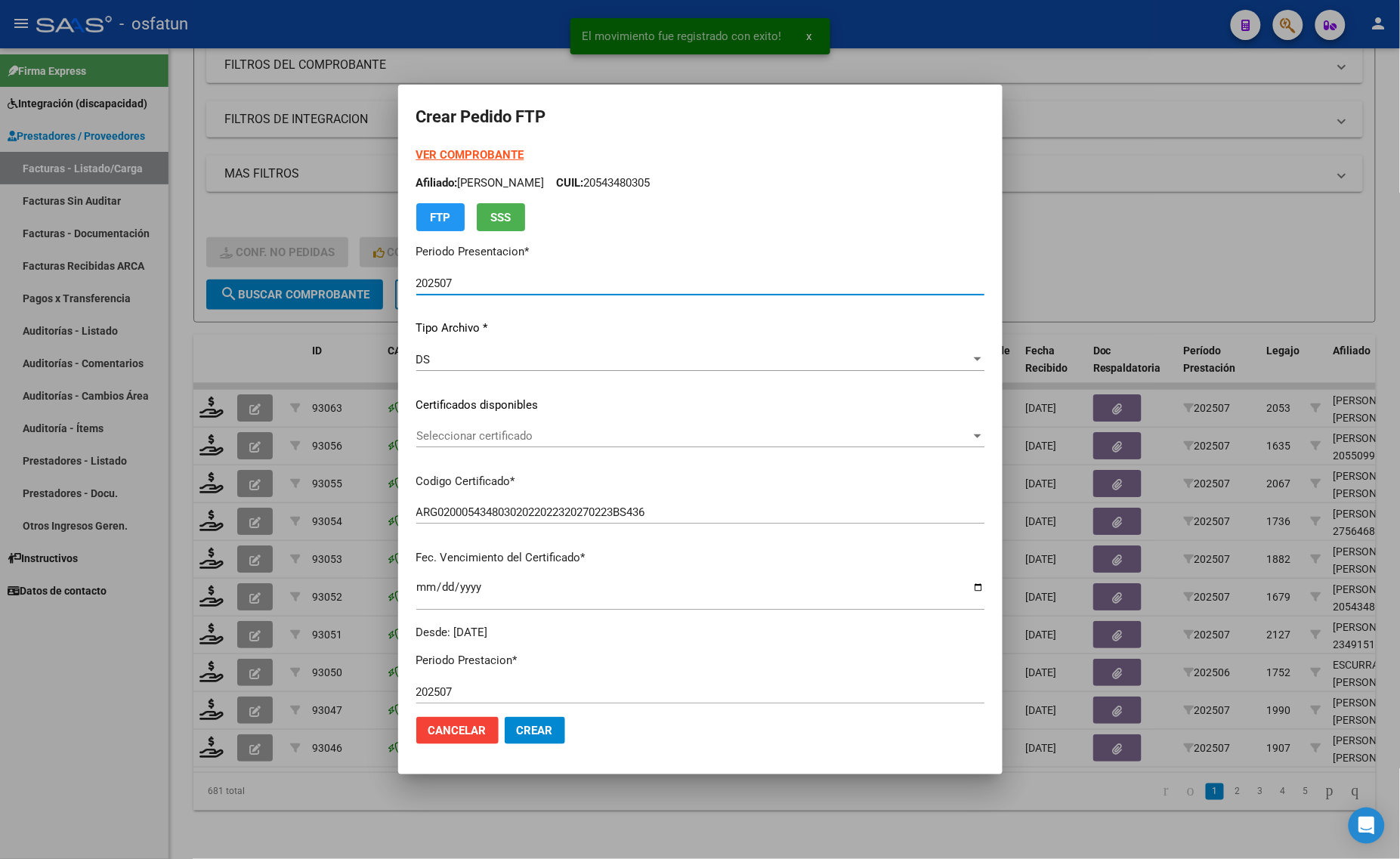
click at [477, 143] on form "Crear Pedido FTP VER COMPROBANTE ARCA Padrón Afiliado: GURECKI ALEXANDER ARIEL …" at bounding box center [700, 430] width 568 height 654
click at [481, 149] on strong "VER COMPROBANTE" at bounding box center [471, 155] width 108 height 14
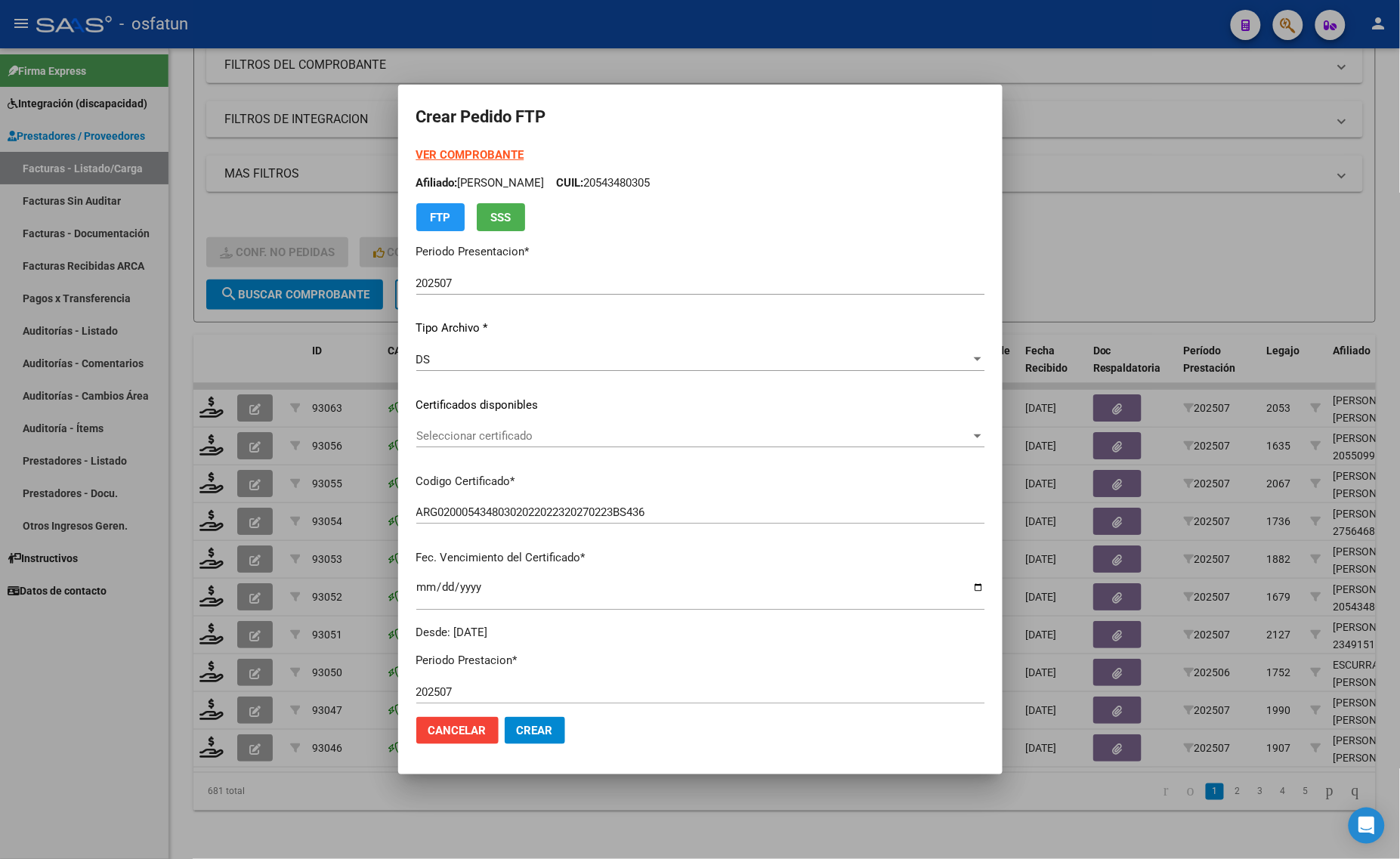
click at [507, 430] on span "Seleccionar certificado" at bounding box center [693, 436] width 554 height 14
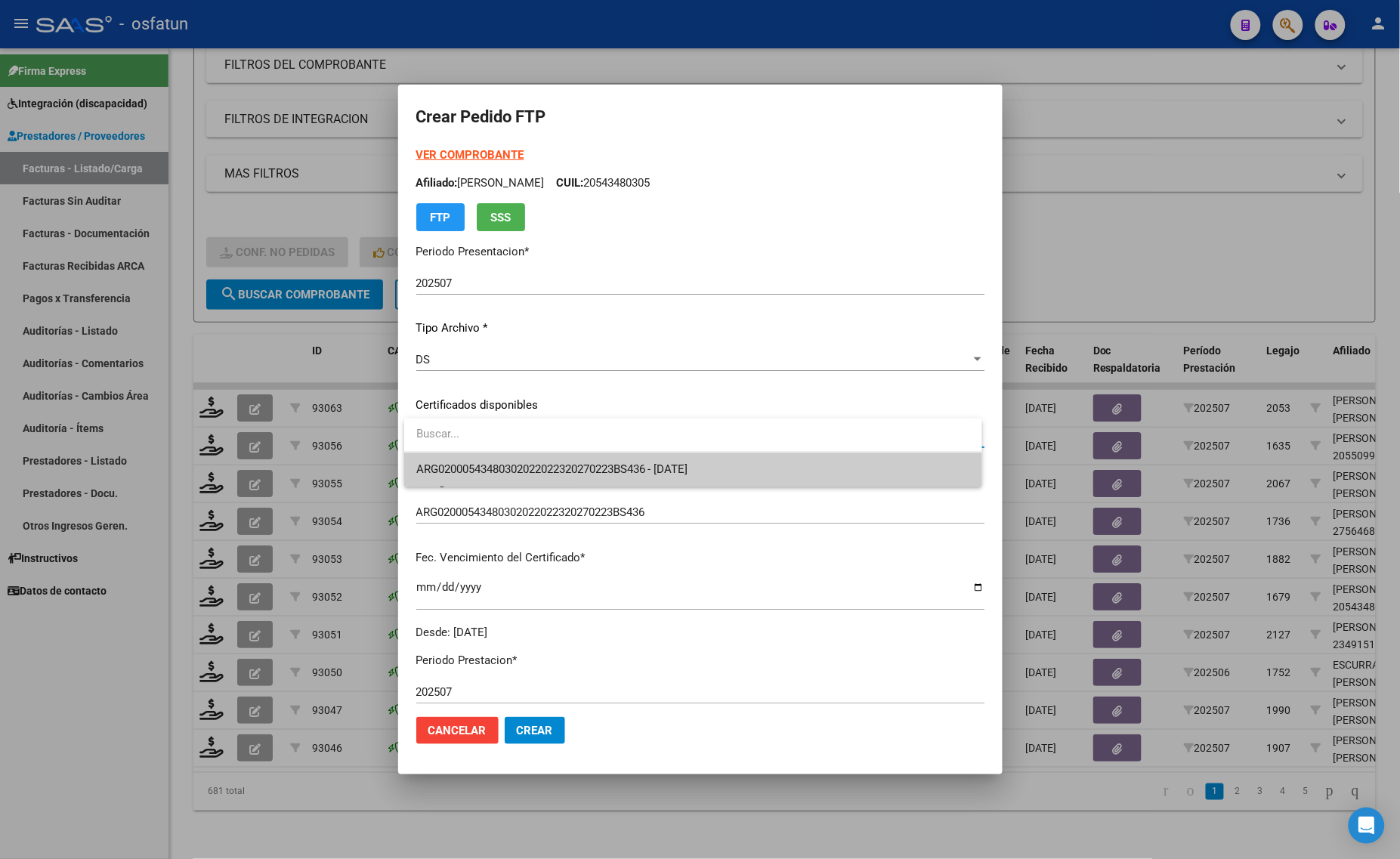
click at [511, 454] on div "ARG02000543480302022022320270223BS436 - [DATE]" at bounding box center [693, 452] width 578 height 68
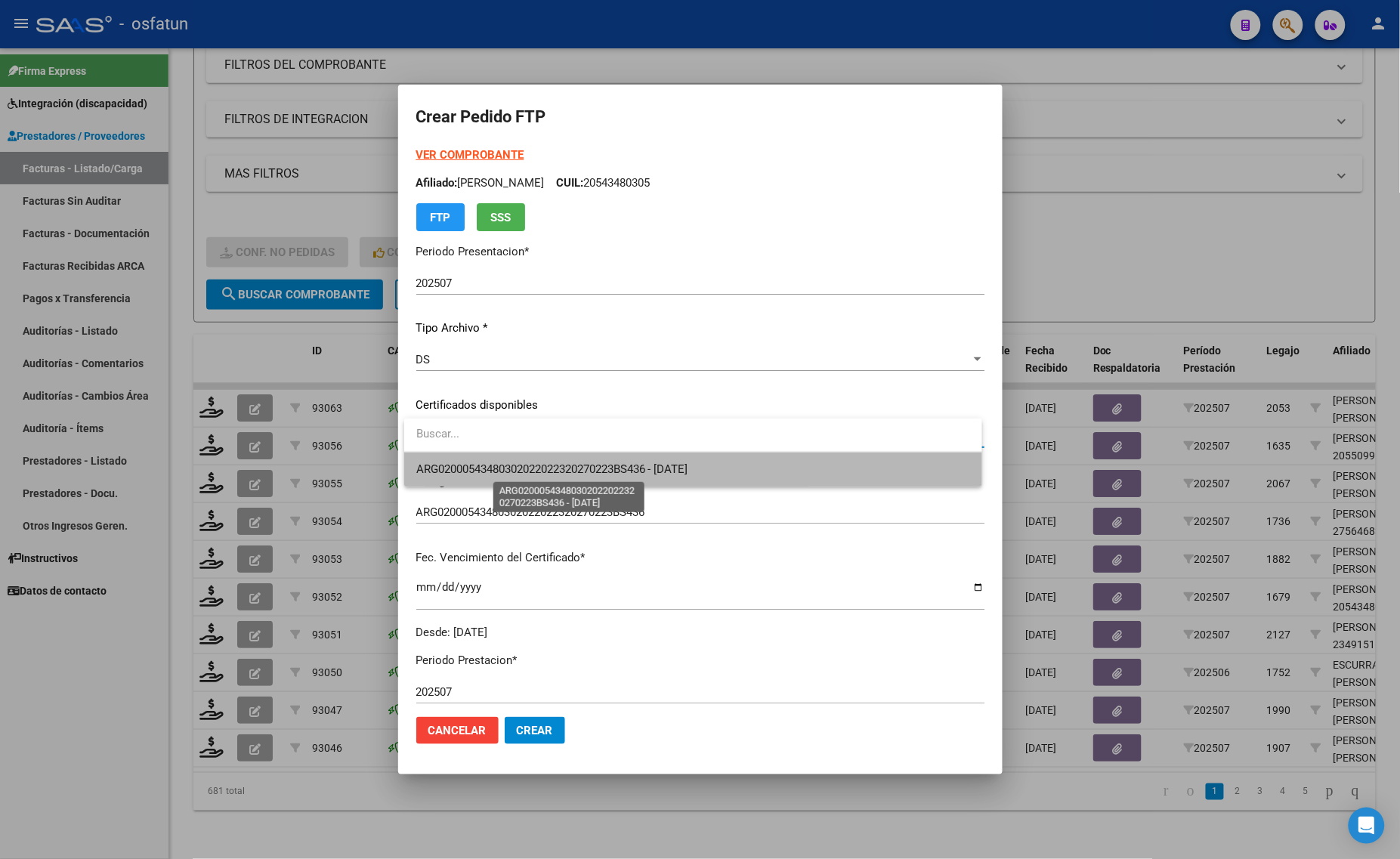
click at [511, 464] on span "ARG02000543480302022022320270223BS436 - [DATE]" at bounding box center [552, 469] width 272 height 14
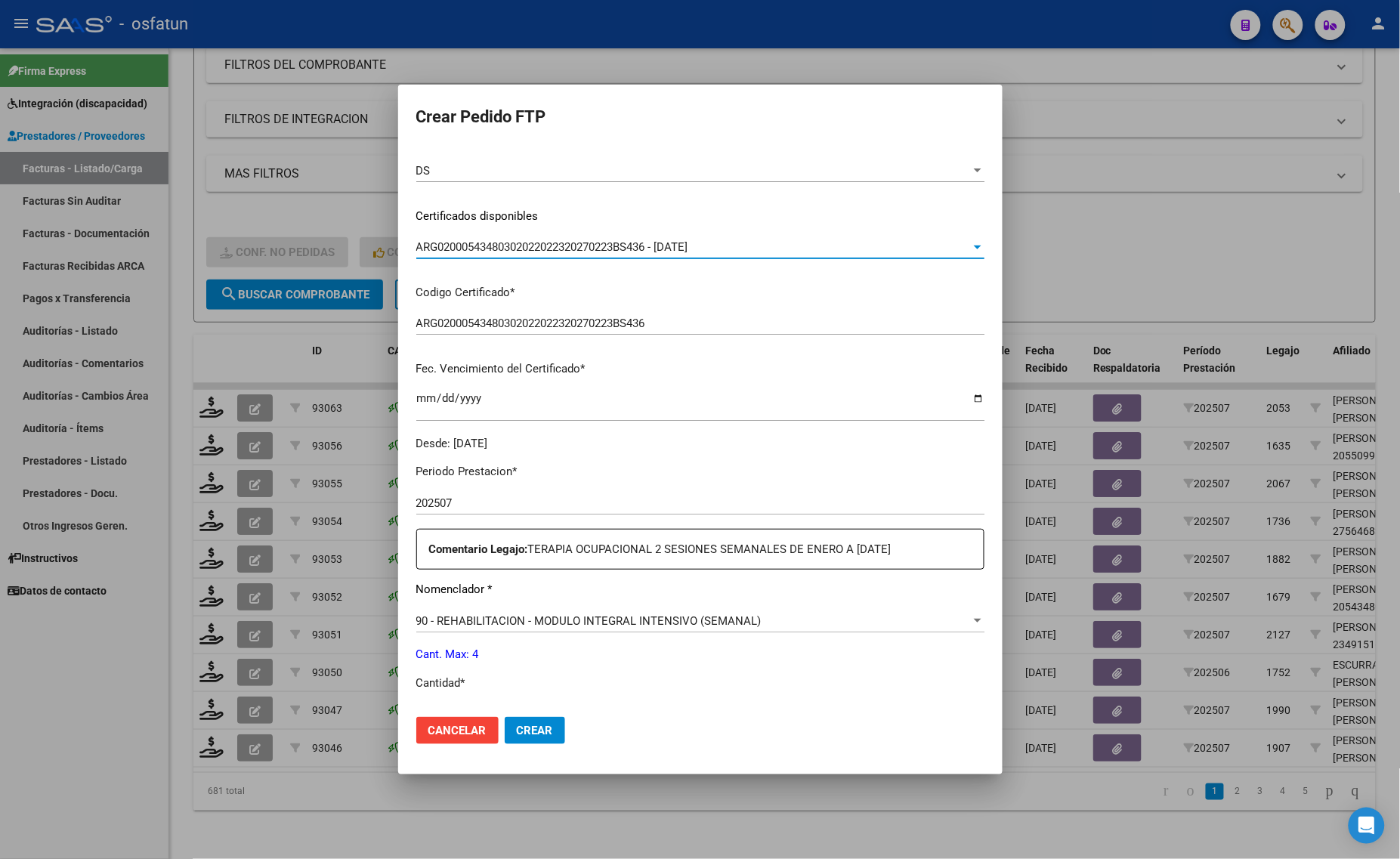
scroll to position [283, 0]
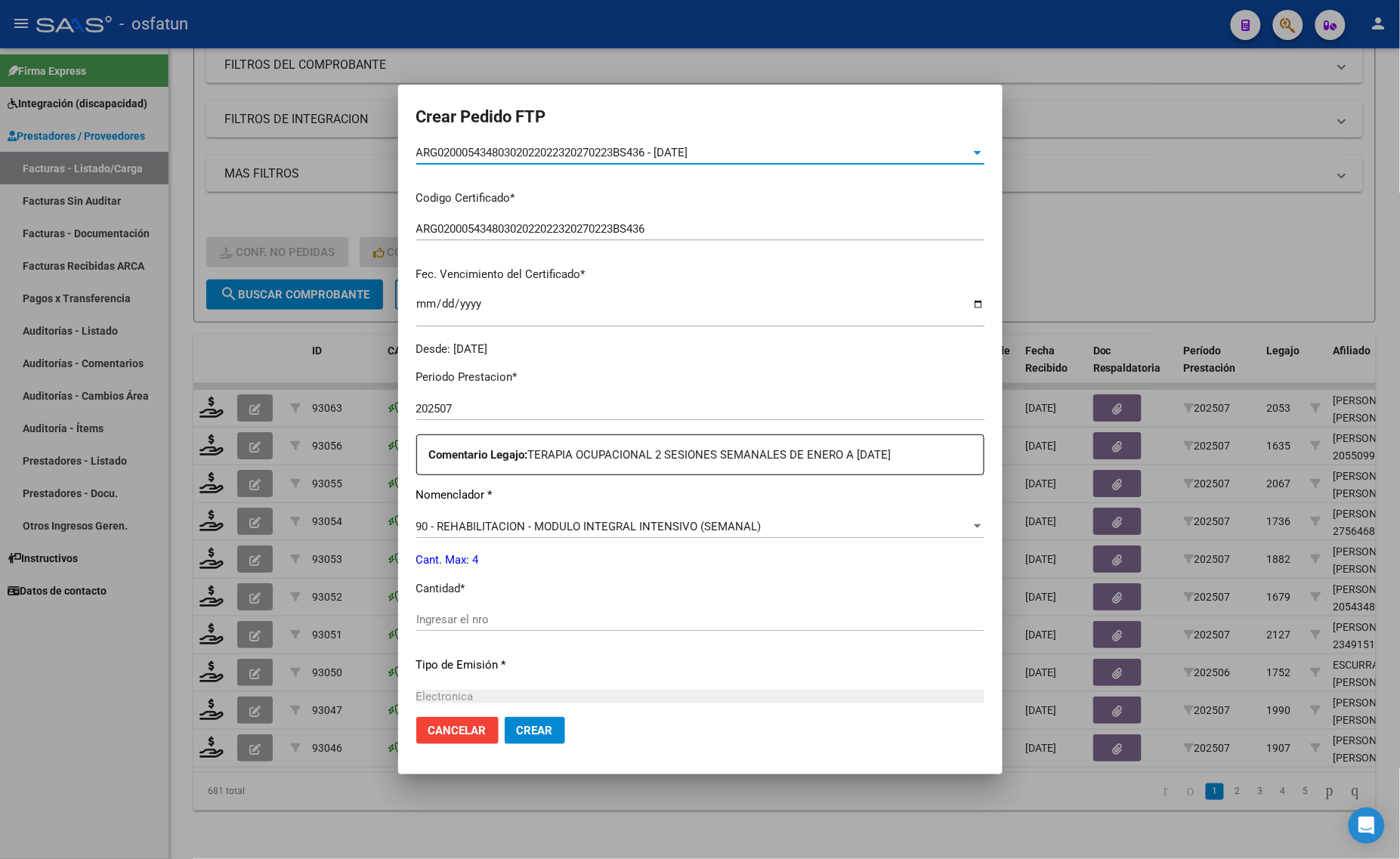
click at [507, 611] on div "Ingresar el nro" at bounding box center [700, 619] width 568 height 23
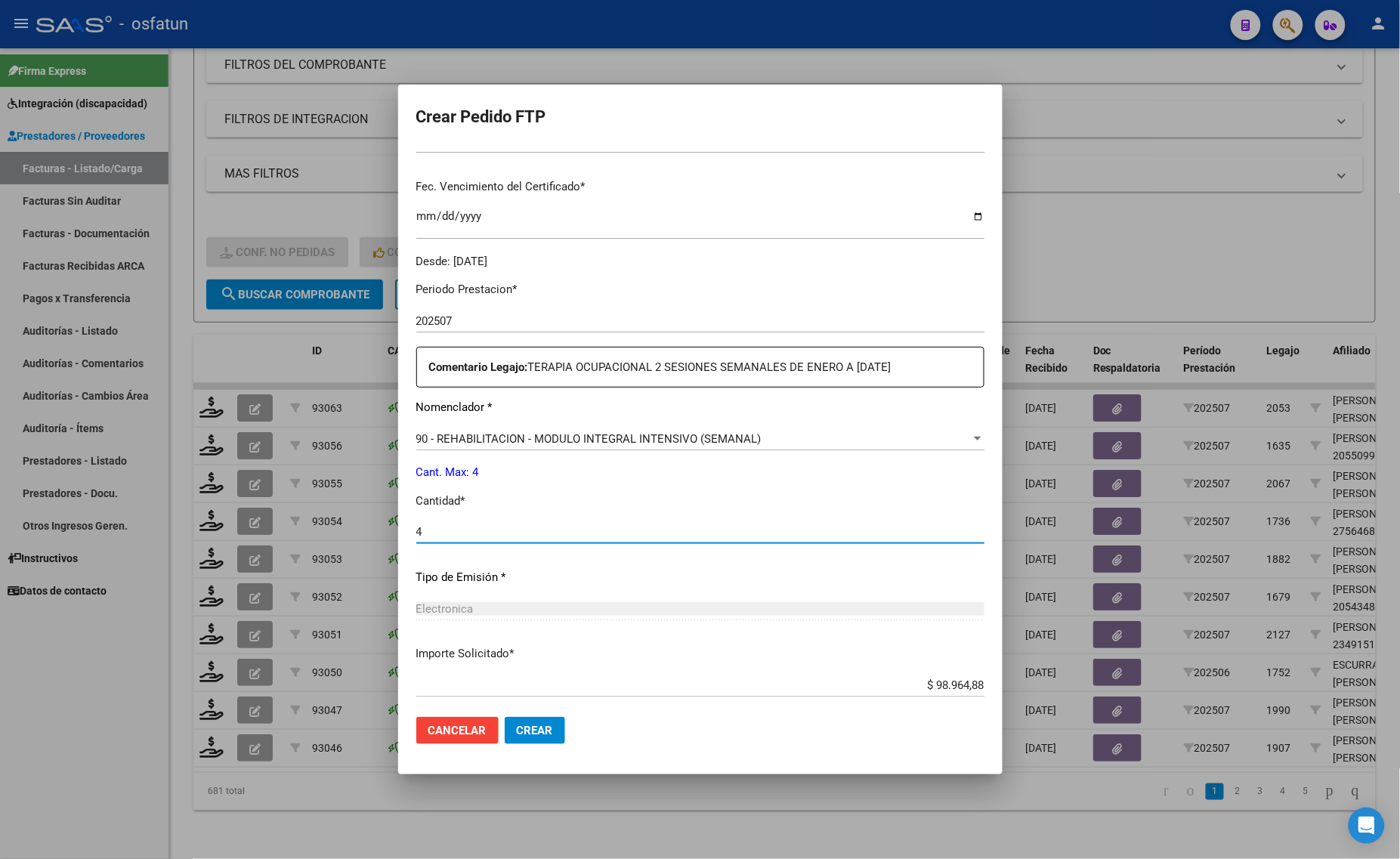
scroll to position [452, 0]
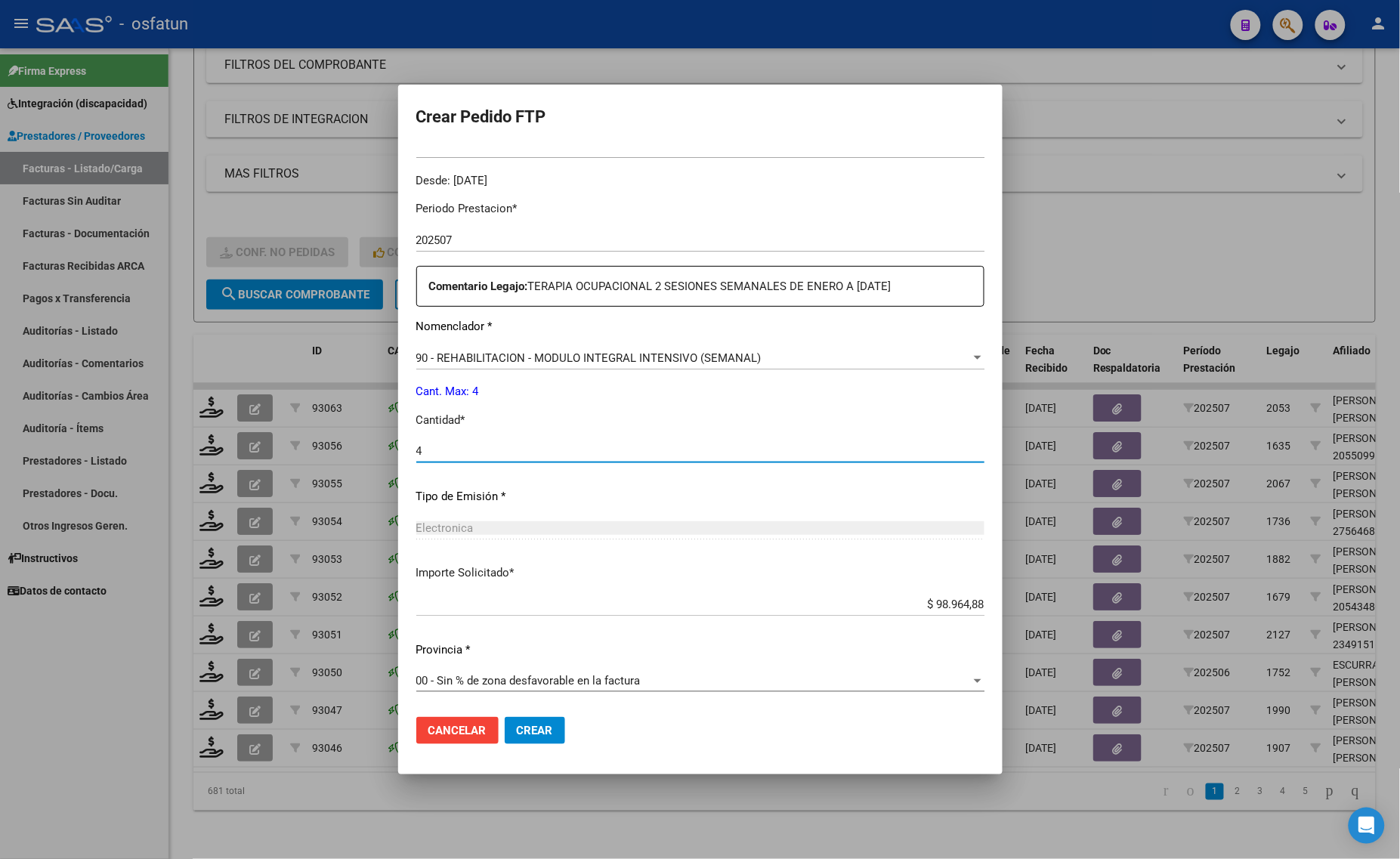
type input "4"
click at [548, 745] on mat-dialog-actions "Cancelar Crear" at bounding box center [700, 731] width 568 height 52
click at [538, 739] on button "Crear" at bounding box center [535, 731] width 61 height 28
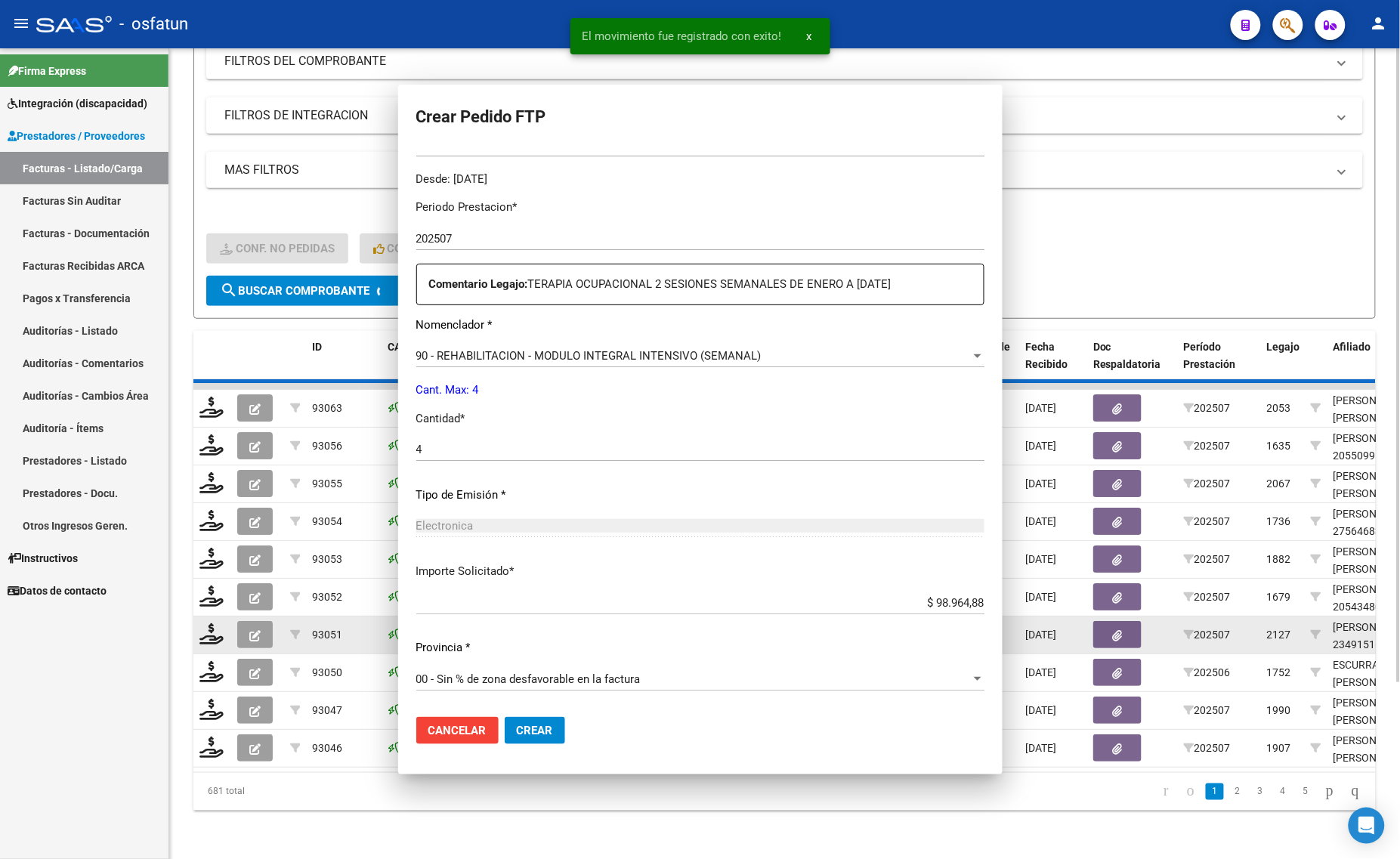
scroll to position [367, 0]
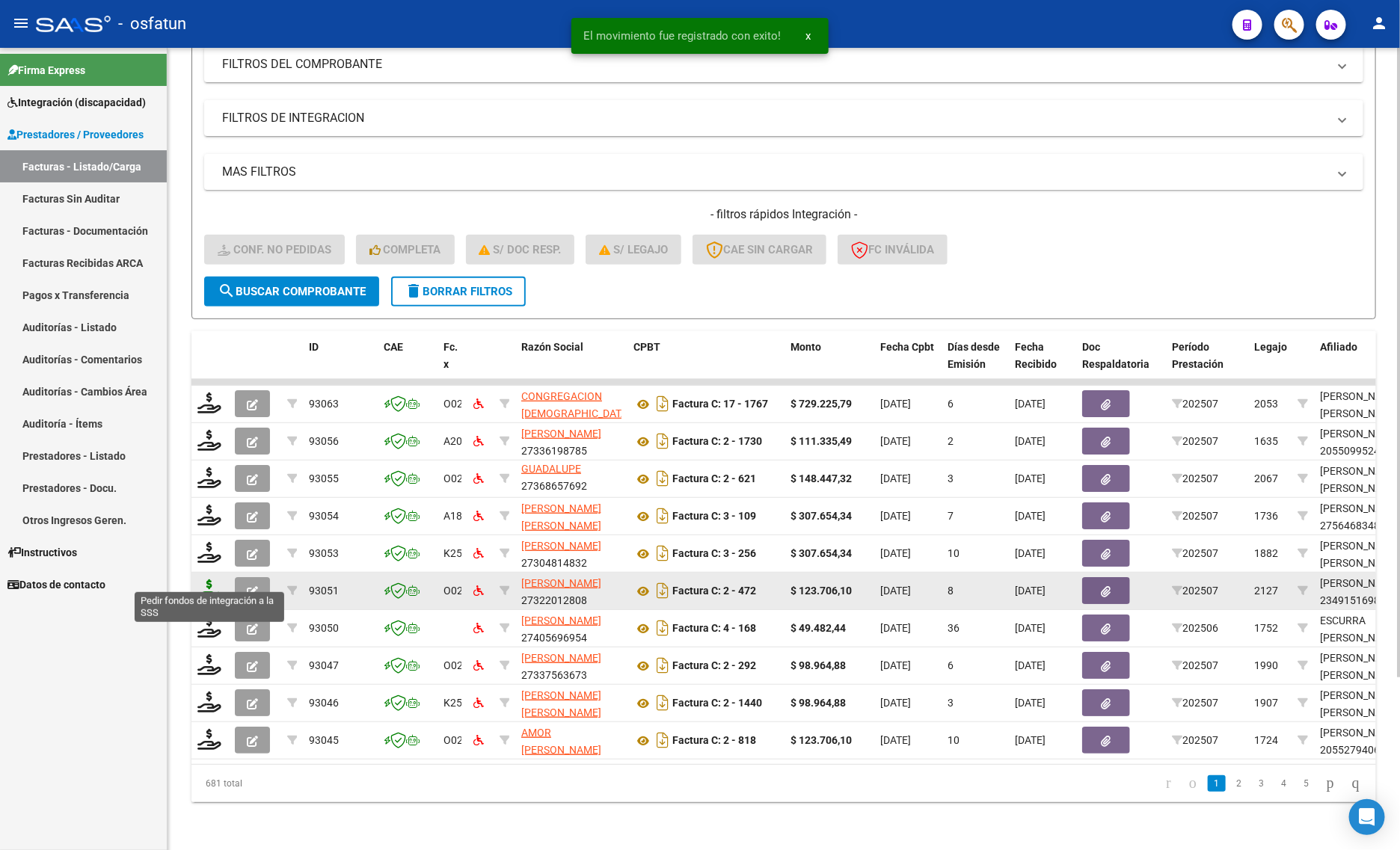
click at [206, 580] on icon at bounding box center [209, 590] width 24 height 21
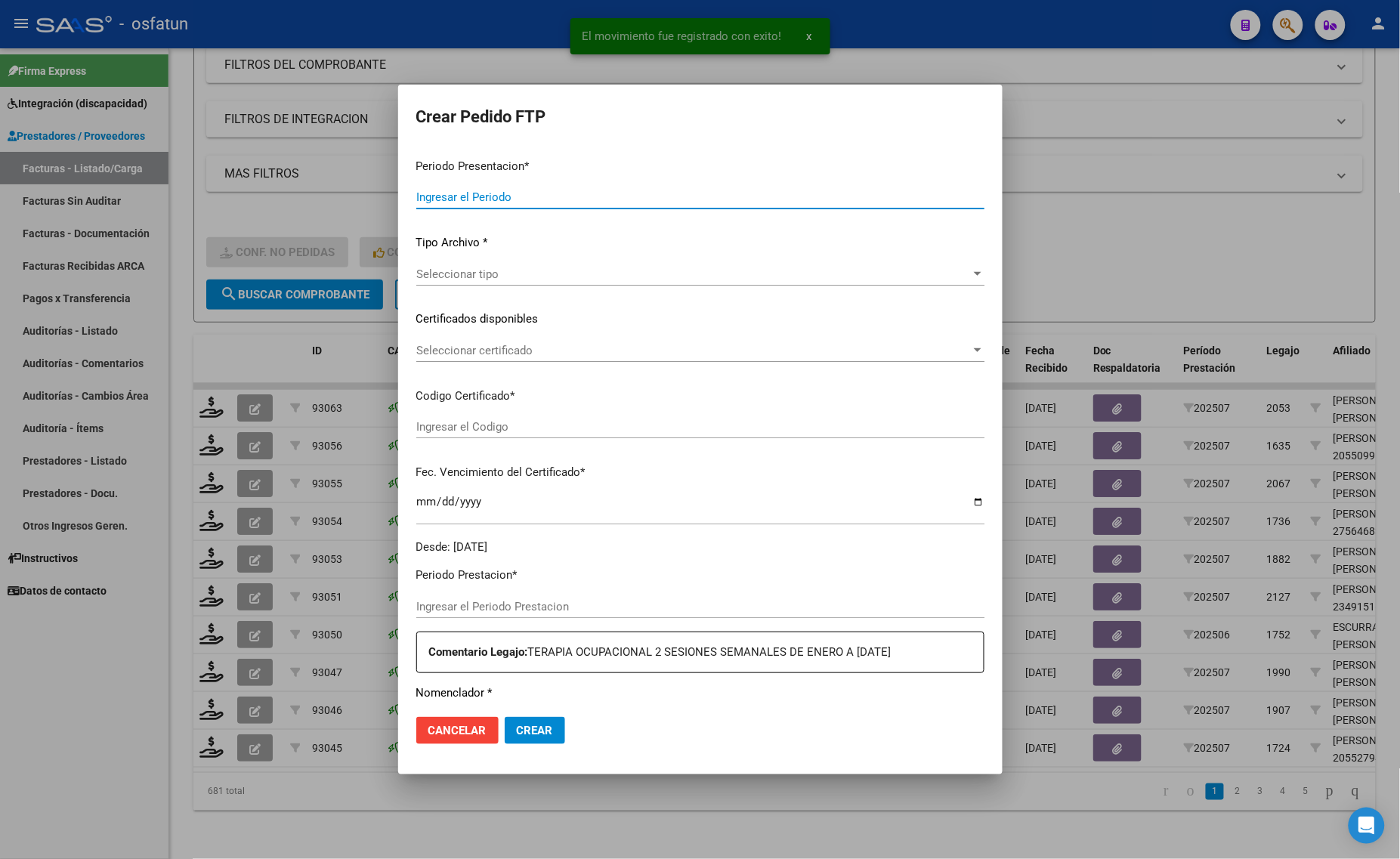
type input "202507"
type input "$ 123.706,10"
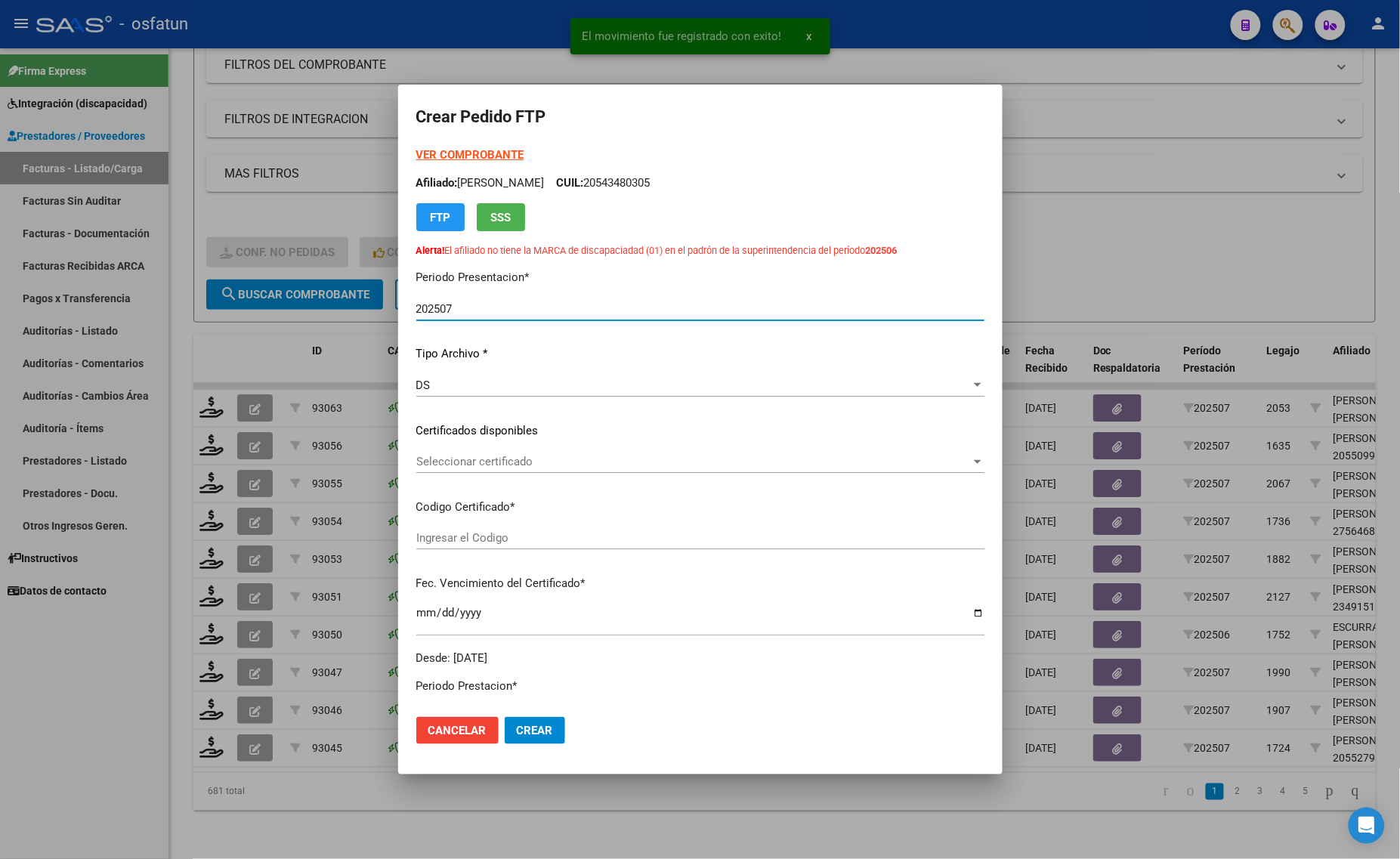
type input "ARG01000491516982021050720260507TUC138"
type input "2026-05-07"
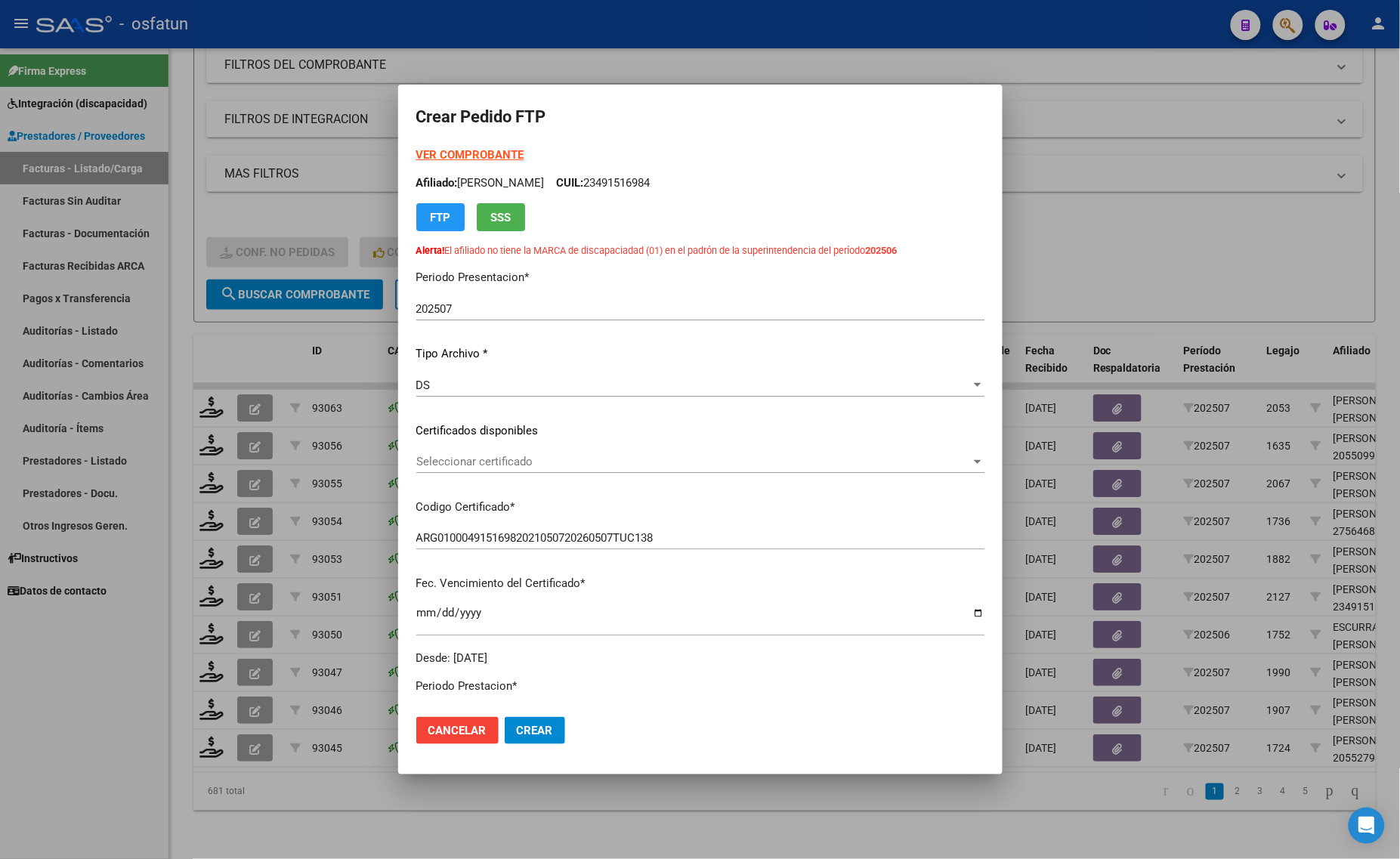
click at [447, 151] on strong "VER COMPROBANTE" at bounding box center [471, 155] width 108 height 14
click at [487, 453] on div "Seleccionar certificado Seleccionar certificado" at bounding box center [700, 462] width 568 height 23
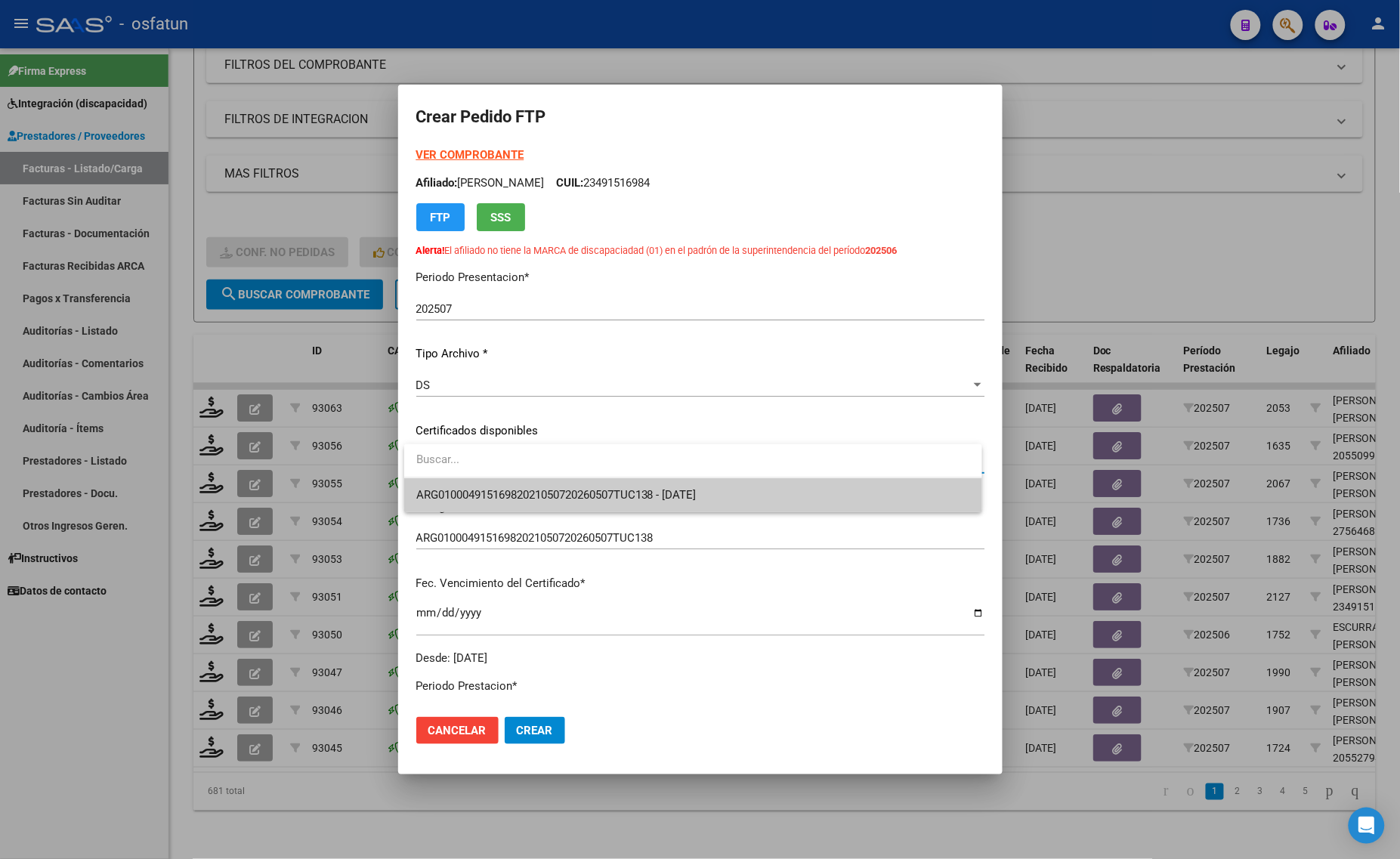
click at [477, 482] on span "ARG01000491516982021050720260507TUC138 - 2026-05-07" at bounding box center [693, 495] width 553 height 34
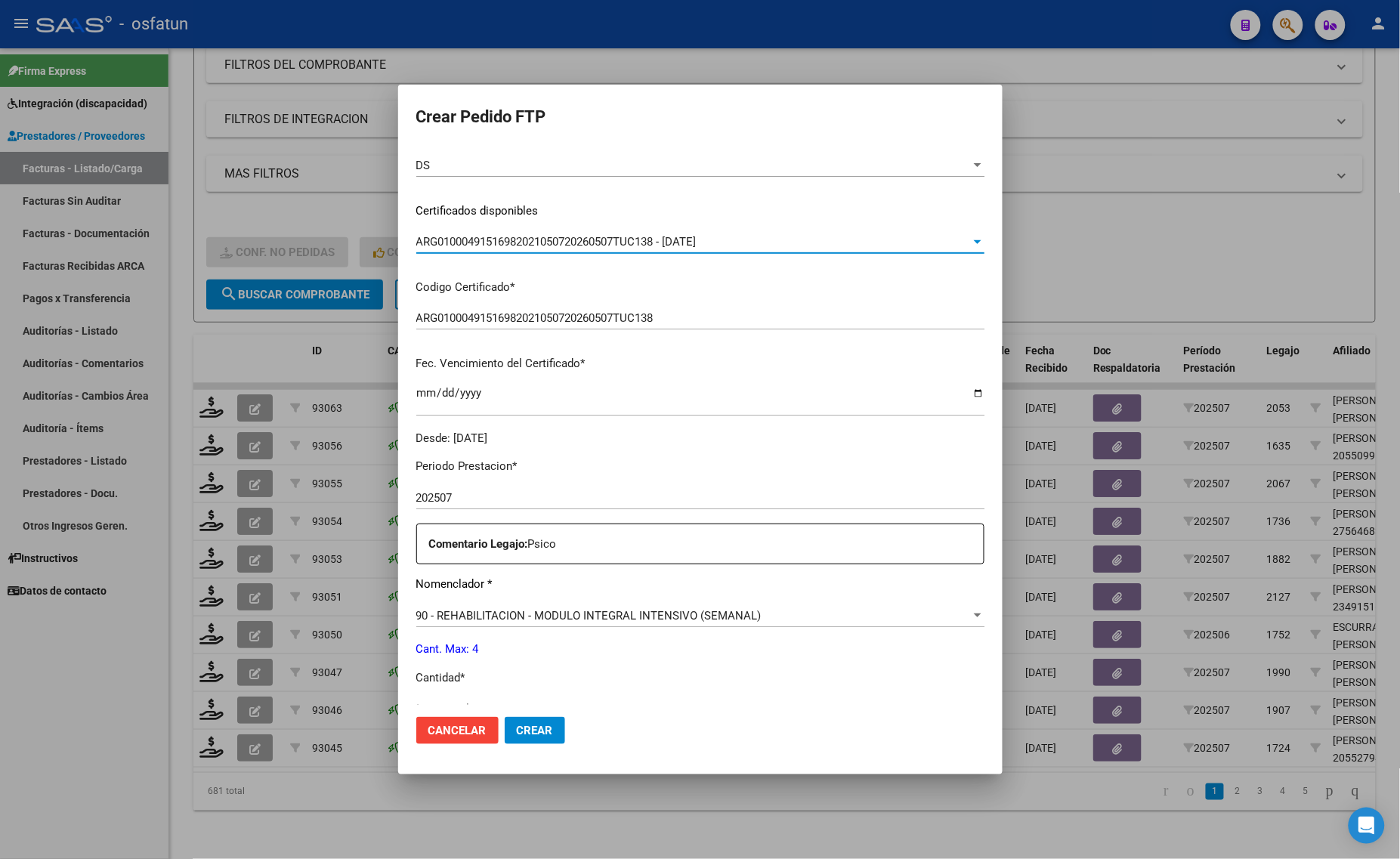
scroll to position [283, 0]
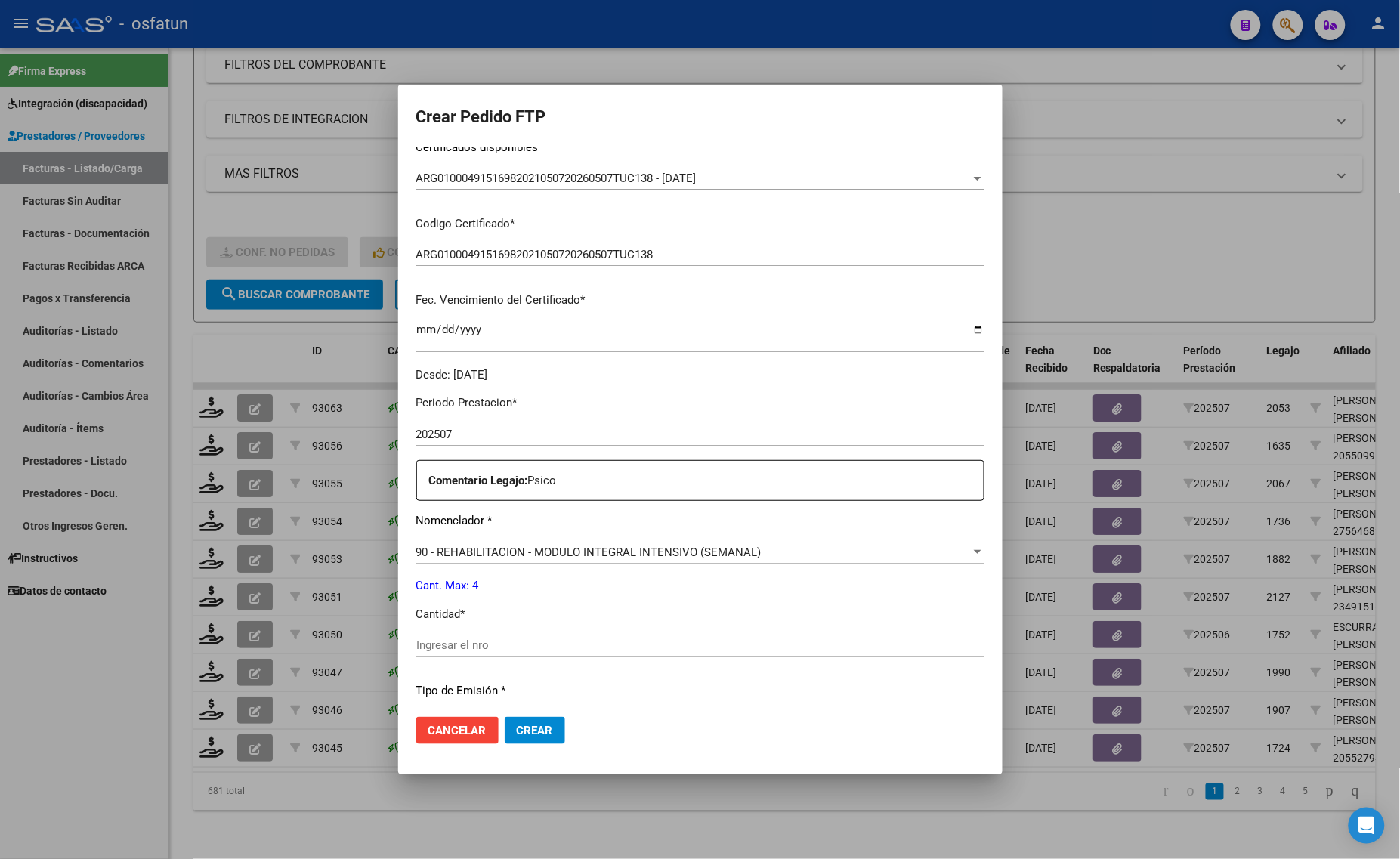
click at [463, 662] on div "Ingresar el nro" at bounding box center [700, 652] width 568 height 37
click at [461, 634] on div "Ingresar el nro" at bounding box center [700, 645] width 568 height 23
type input "4"
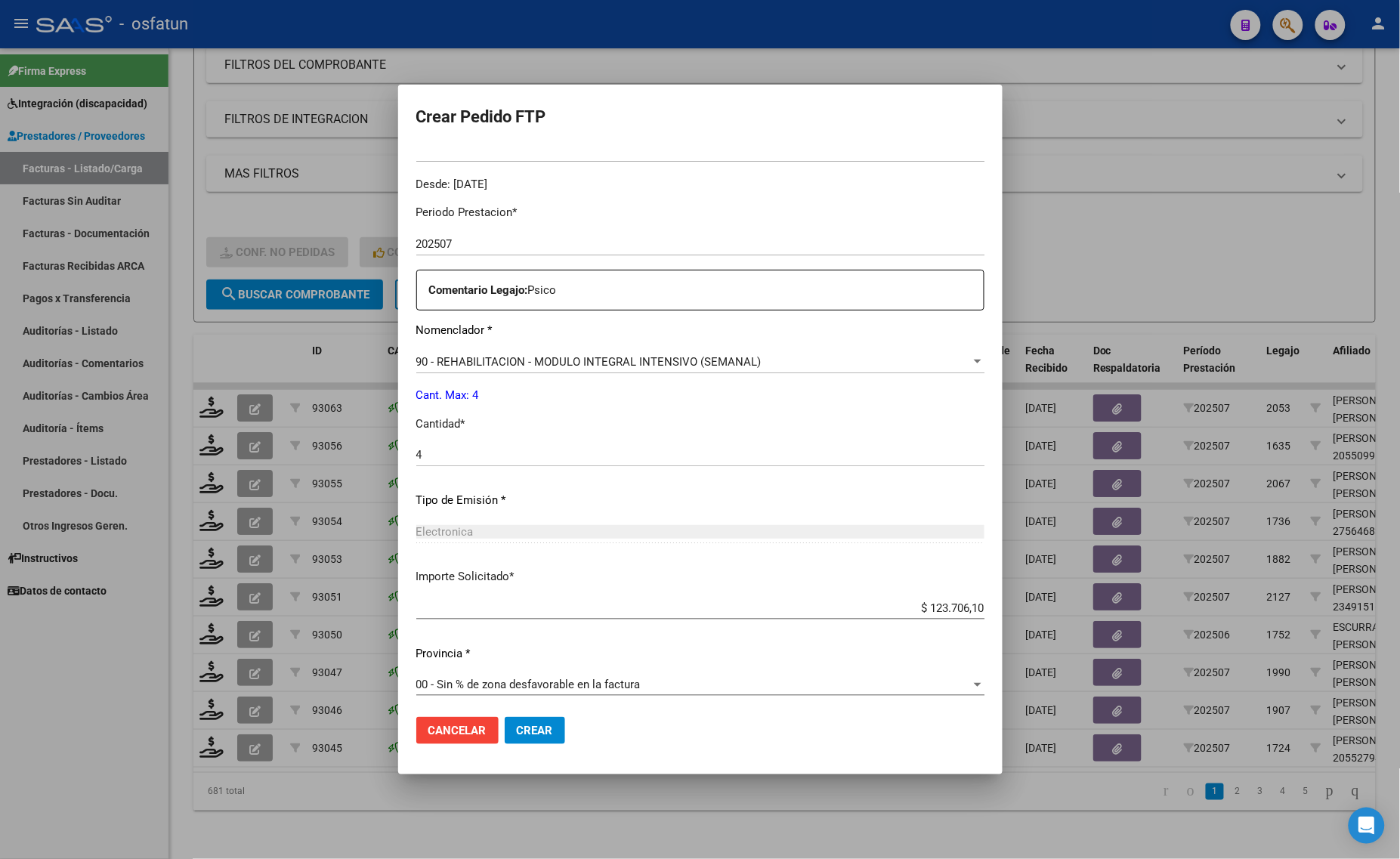
scroll to position [477, 0]
click at [515, 730] on button "Crear" at bounding box center [535, 731] width 61 height 28
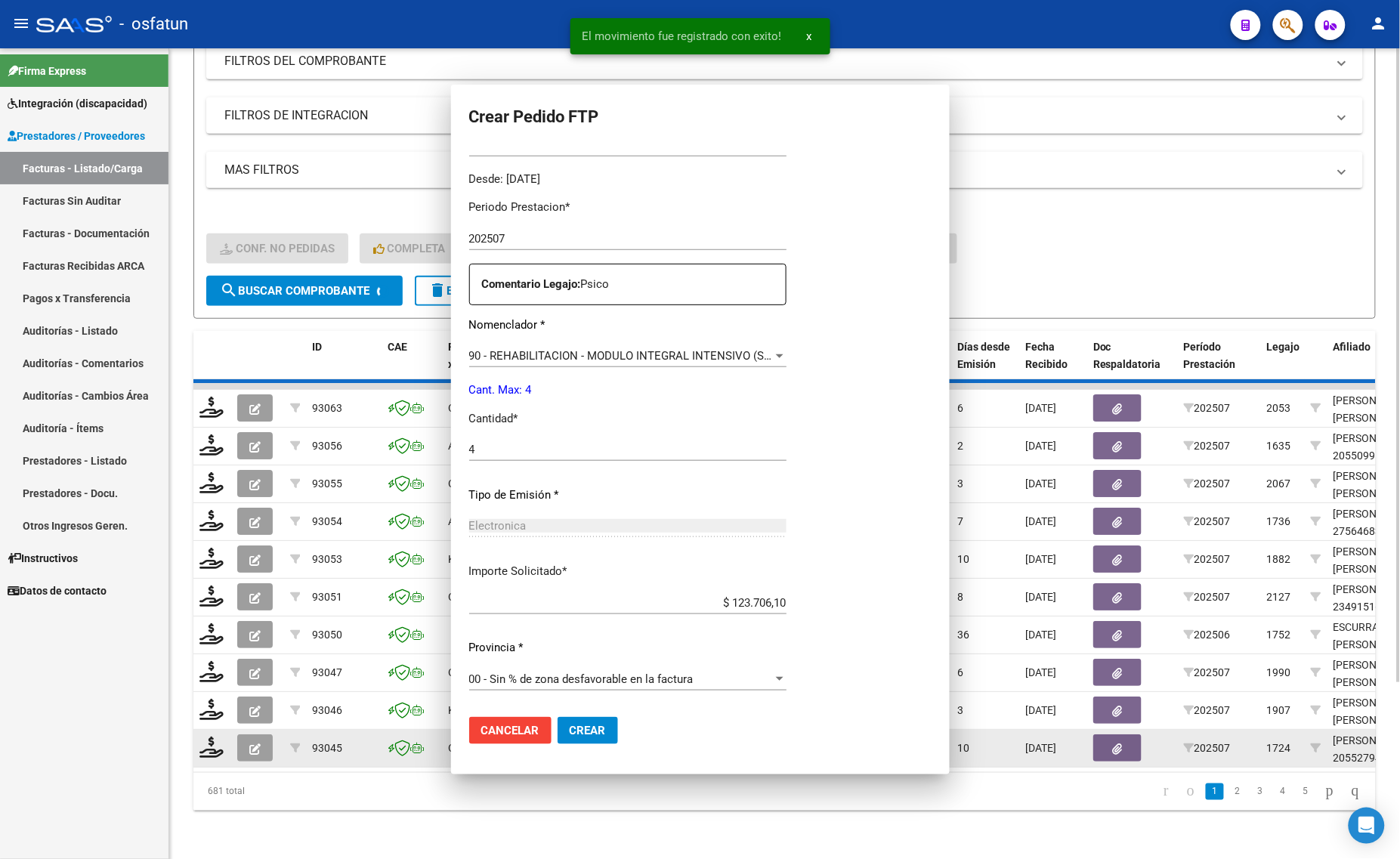
scroll to position [0, 0]
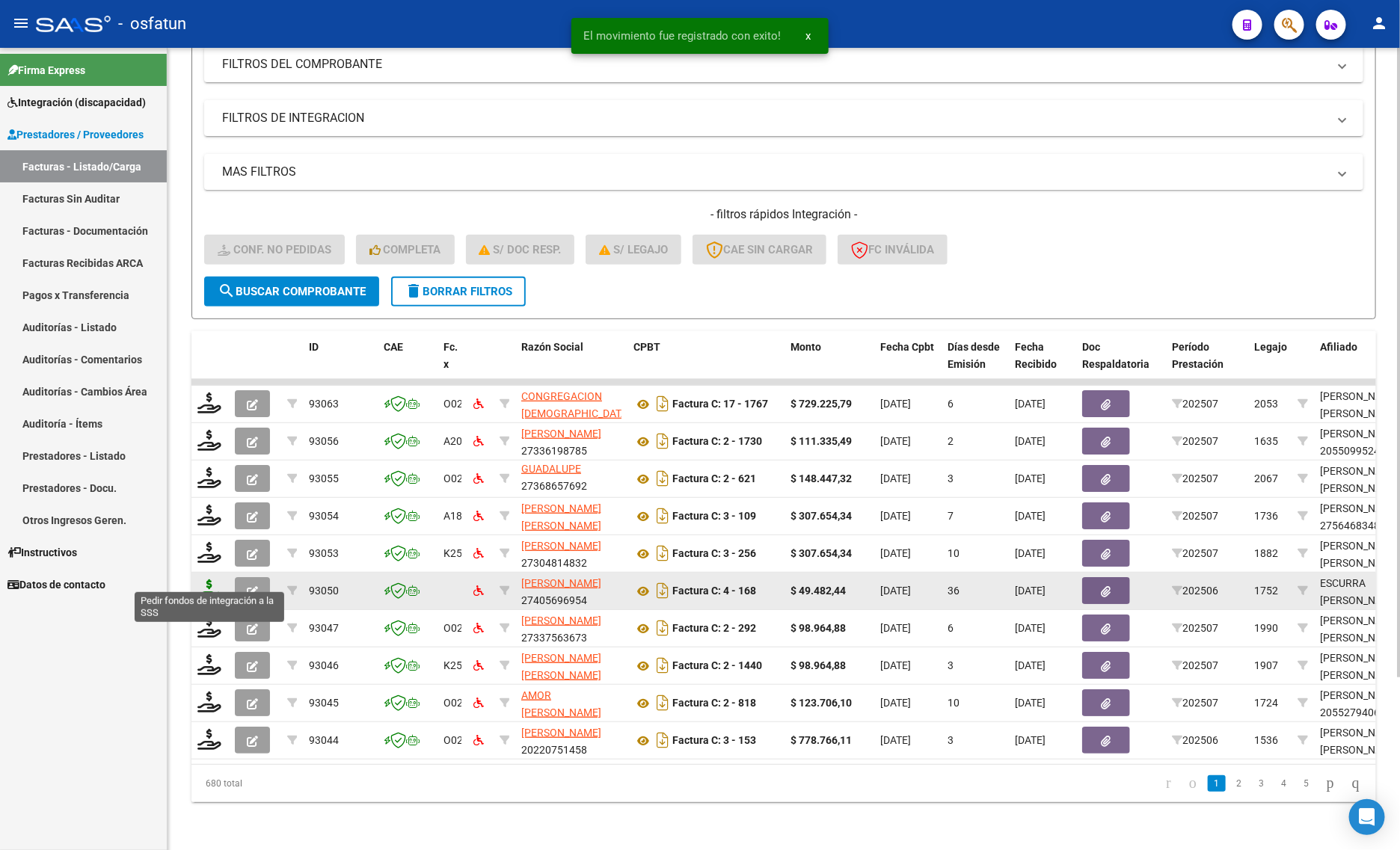
click at [212, 580] on icon at bounding box center [209, 590] width 24 height 21
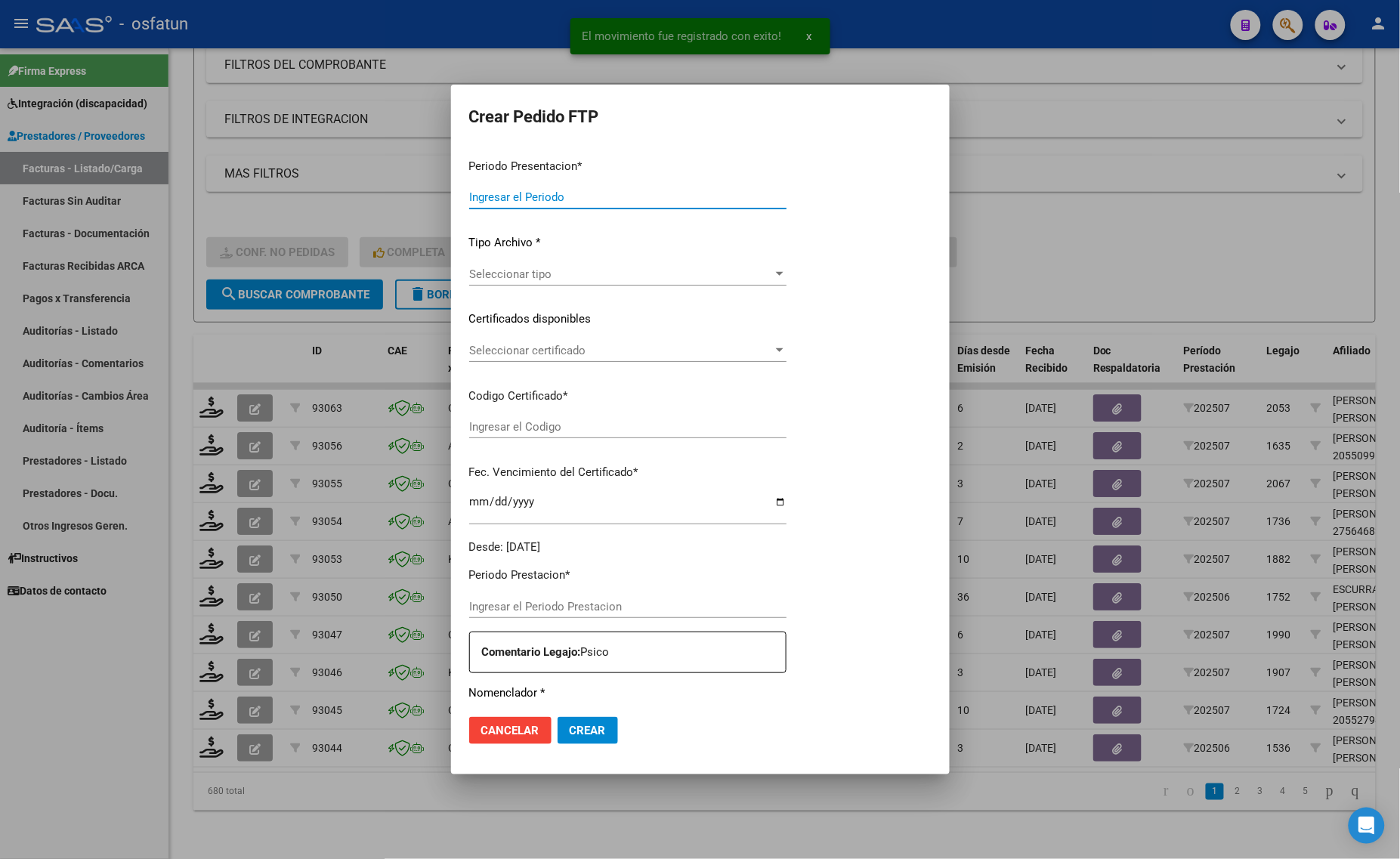
type input "202507"
type input "202506"
type input "$ 49.482,44"
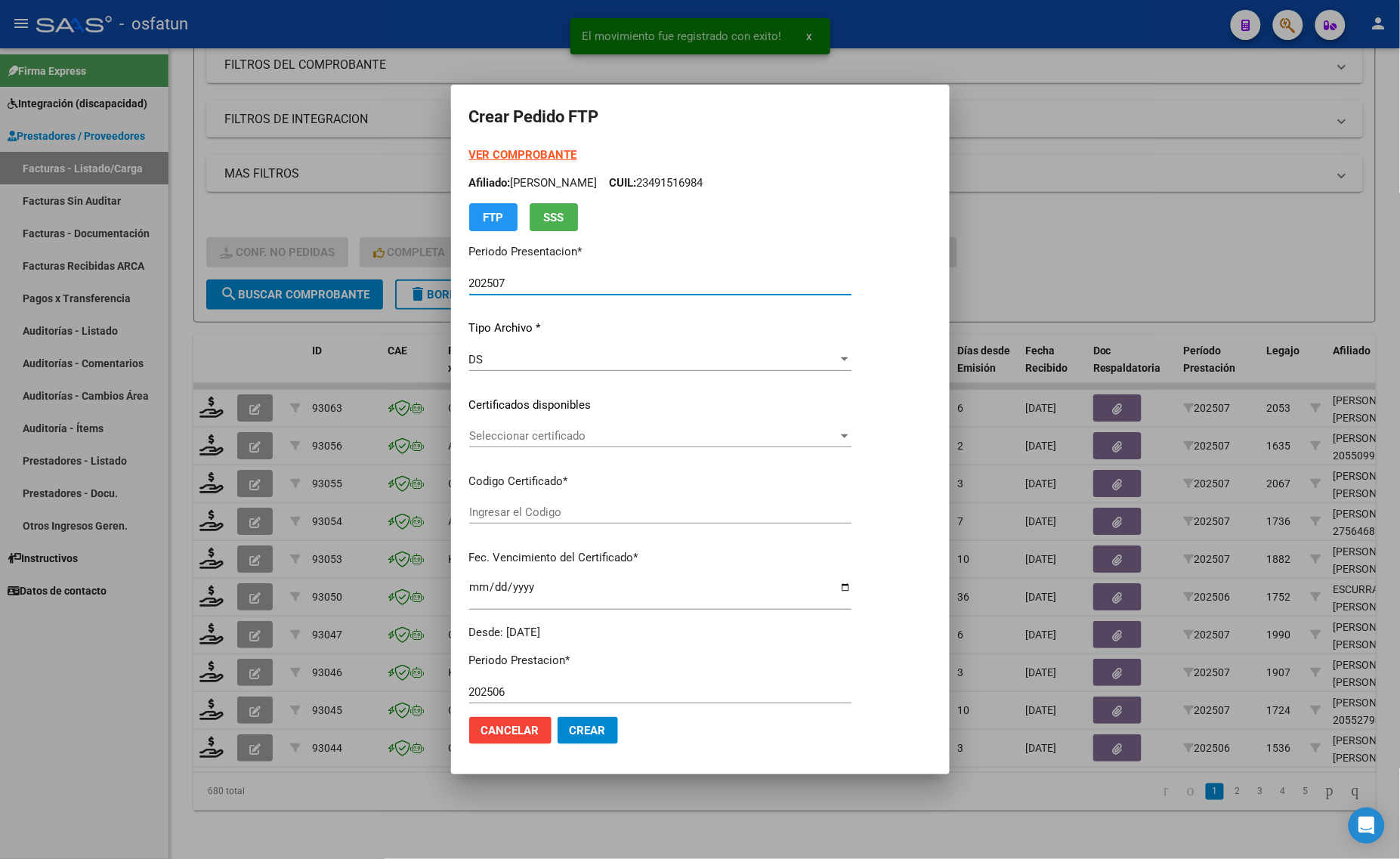
type input "ARG0100058970502024101720291017BUE440"
type input "[DATE]"
click at [481, 154] on strong "VER COMPROBANTE" at bounding box center [523, 155] width 108 height 14
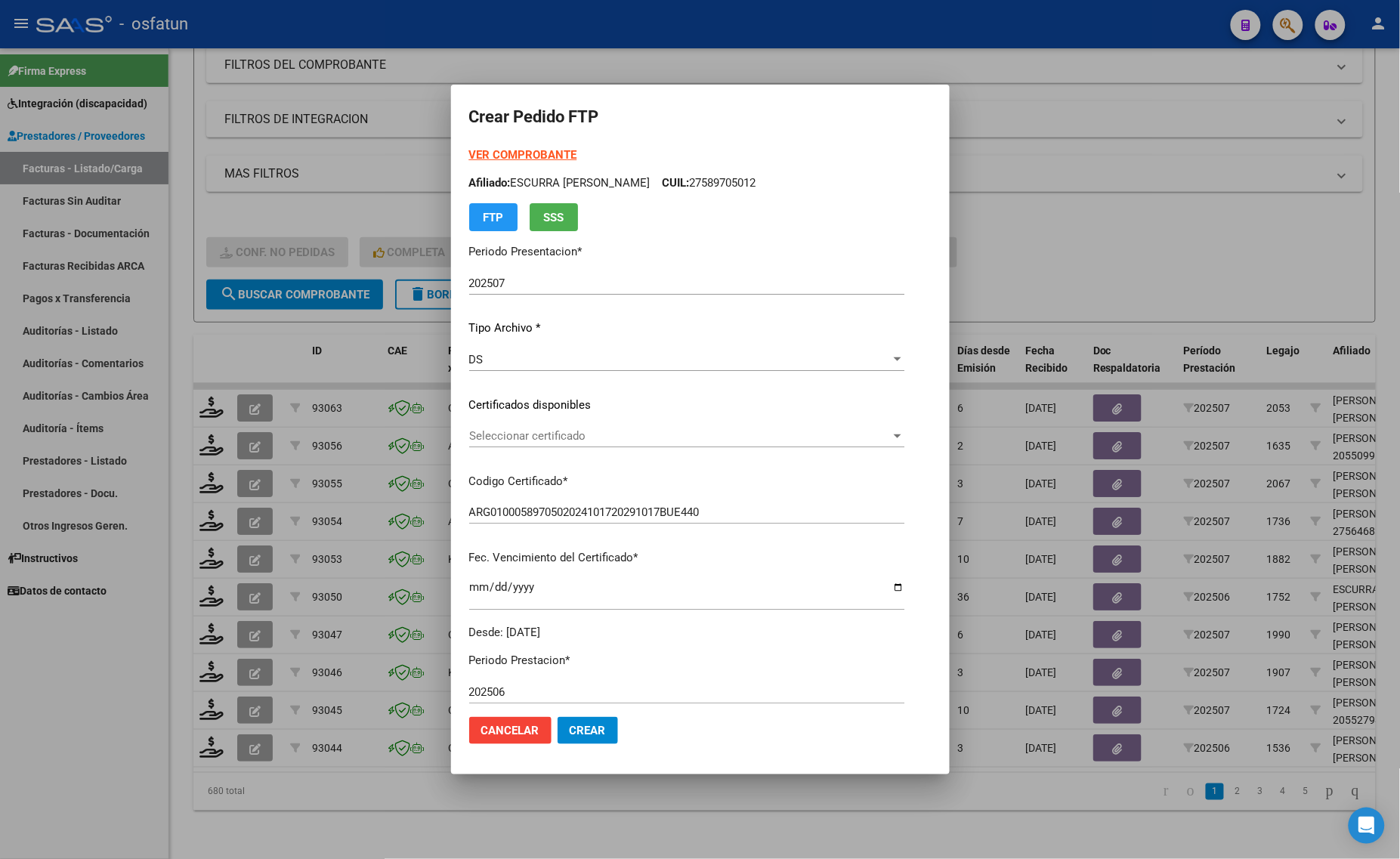
click at [225, 182] on div at bounding box center [700, 430] width 1400 height 859
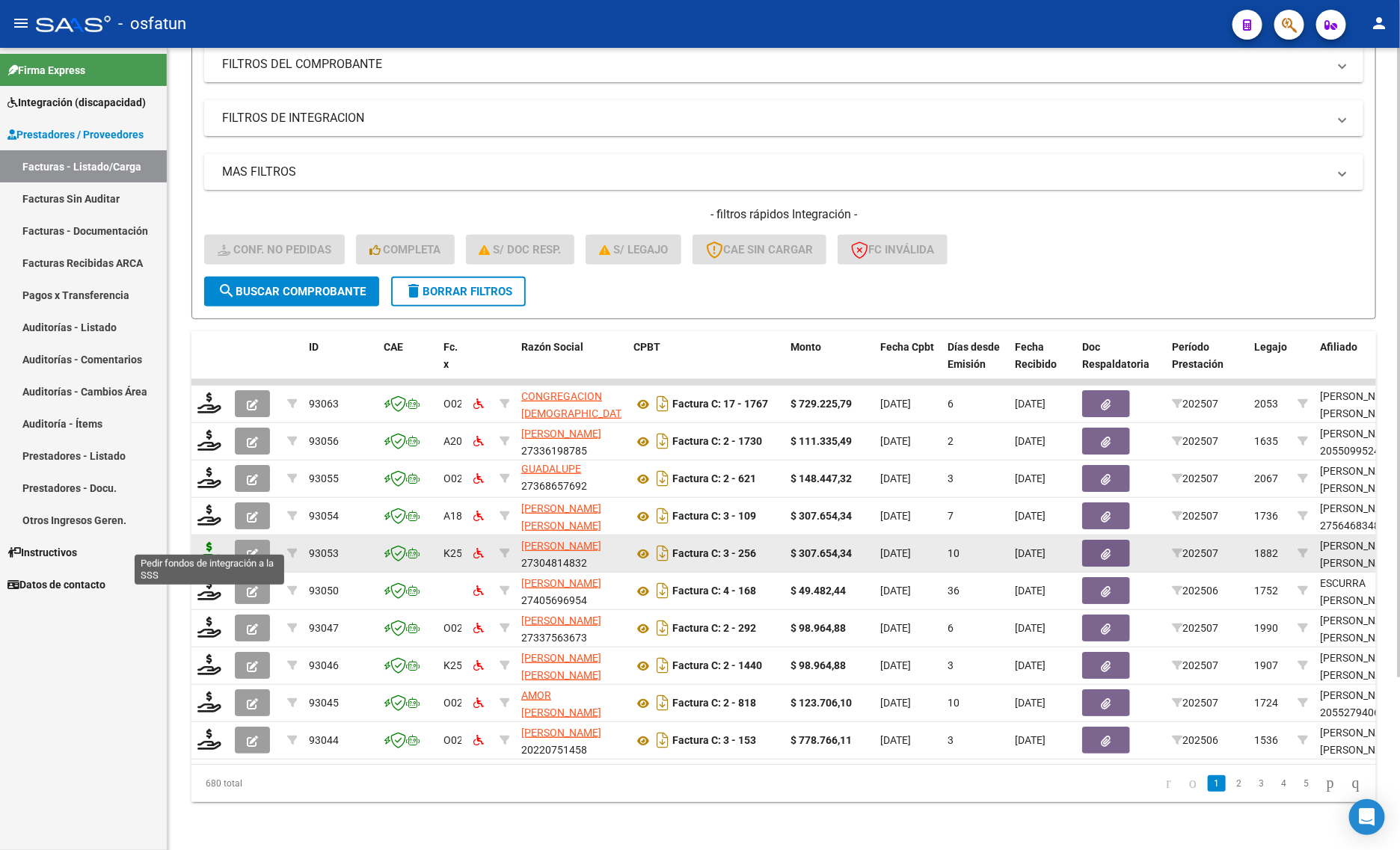
click at [208, 542] on icon at bounding box center [209, 552] width 24 height 21
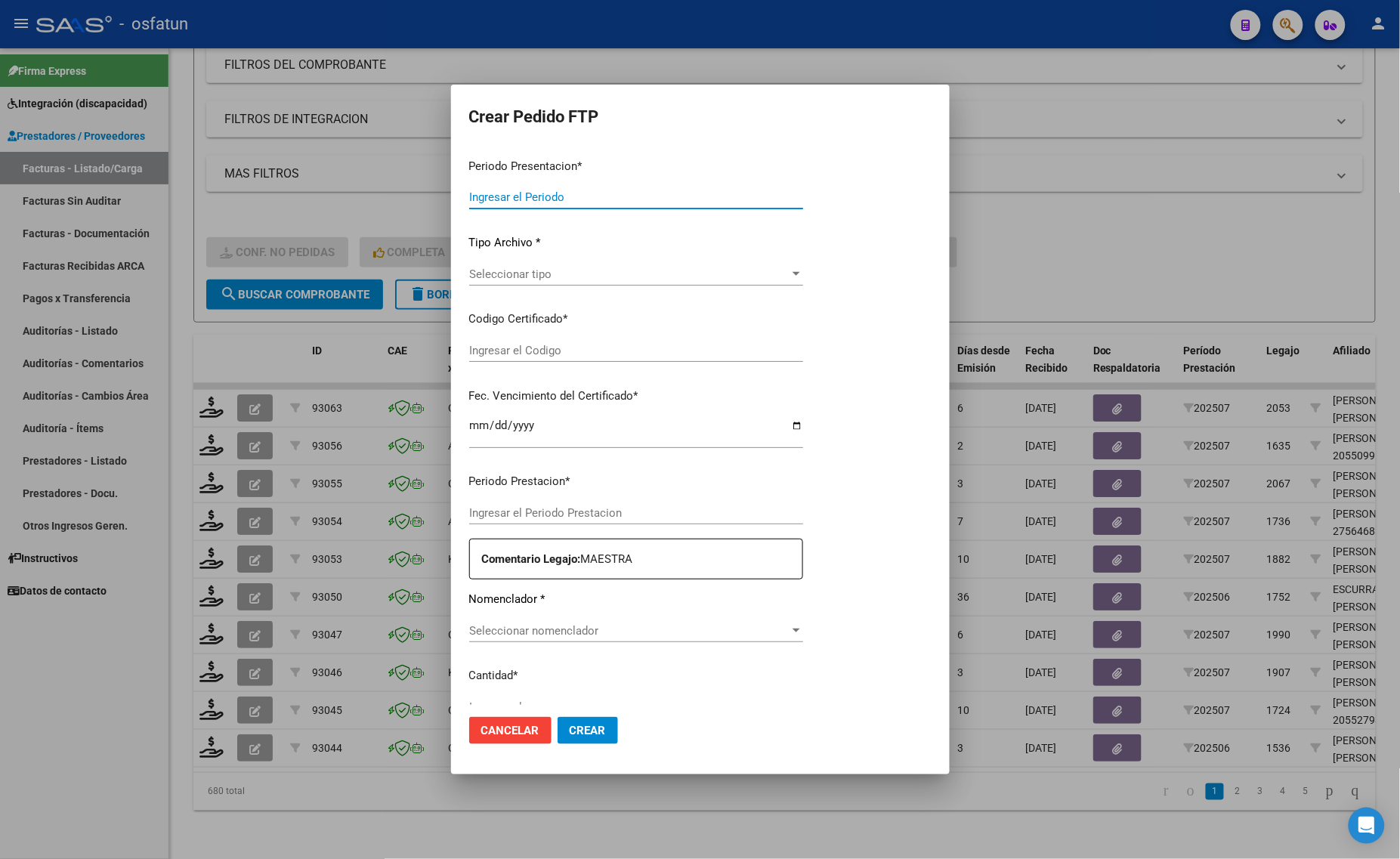
type input "202507"
type input "$ 307.654,34"
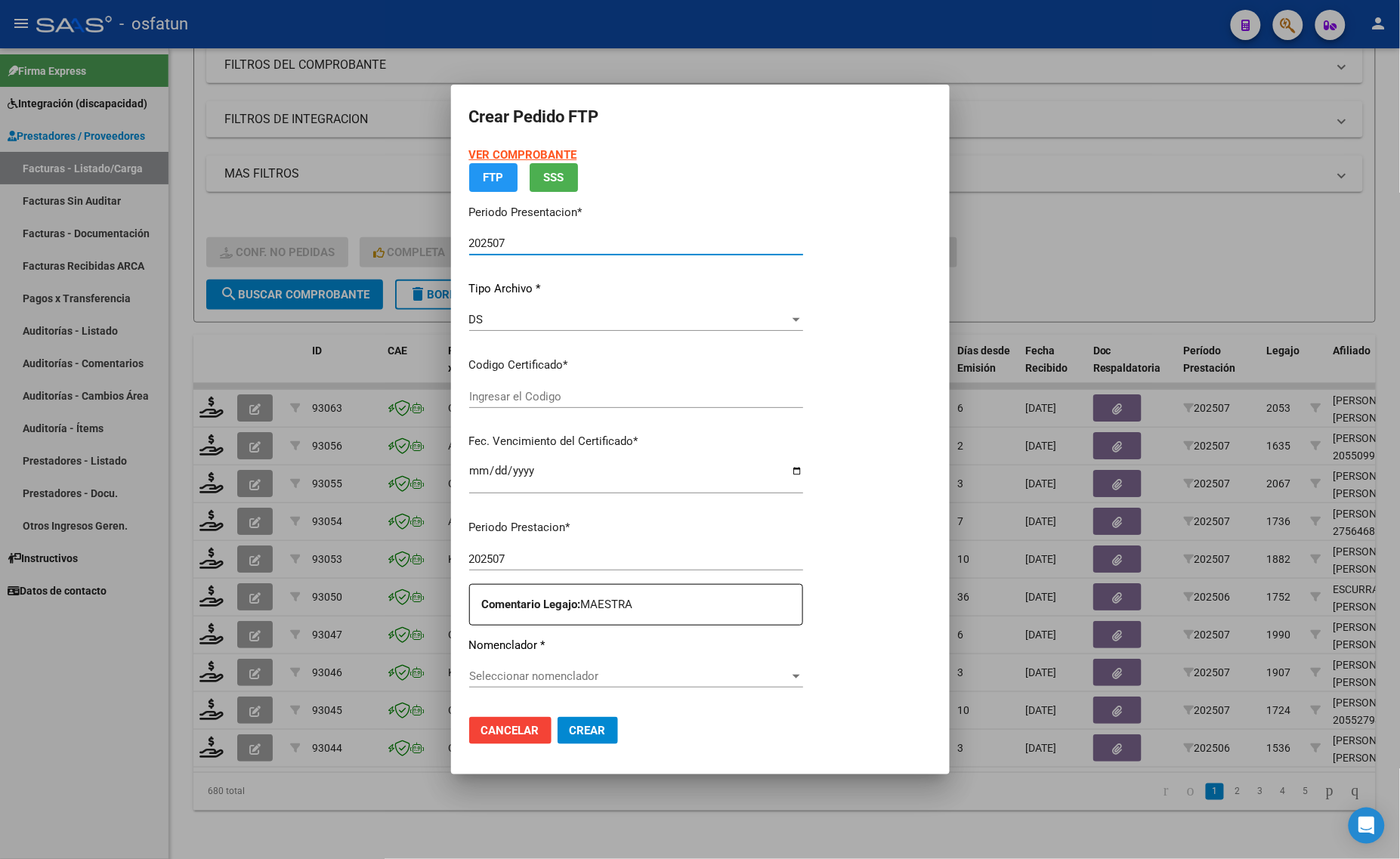
type input "ARG02000508357992018081020250810COR467"
type input "2025-08-10"
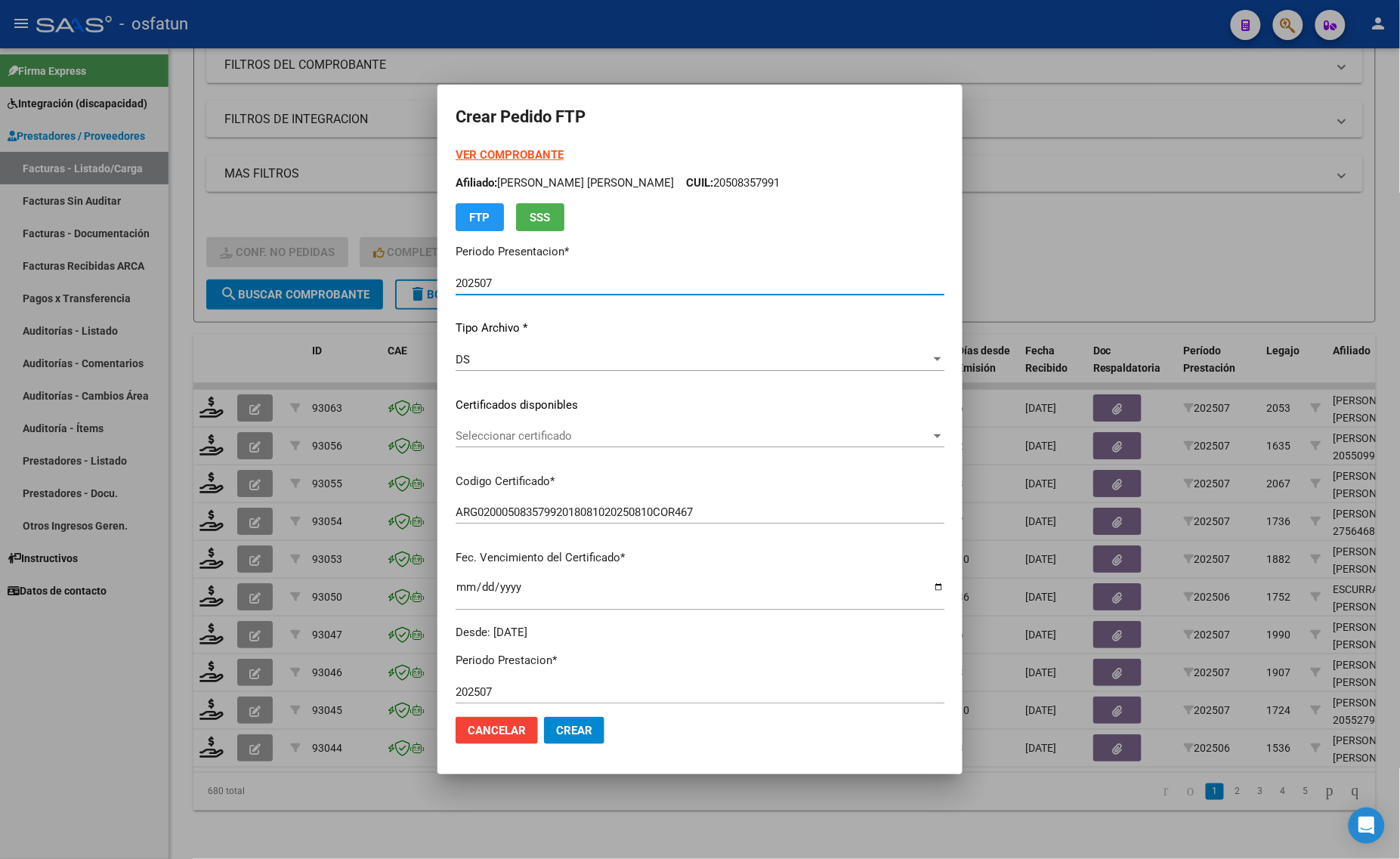
click at [485, 155] on strong "VER COMPROBANTE" at bounding box center [509, 155] width 108 height 14
click at [568, 439] on span "Seleccionar certificado" at bounding box center [692, 436] width 475 height 14
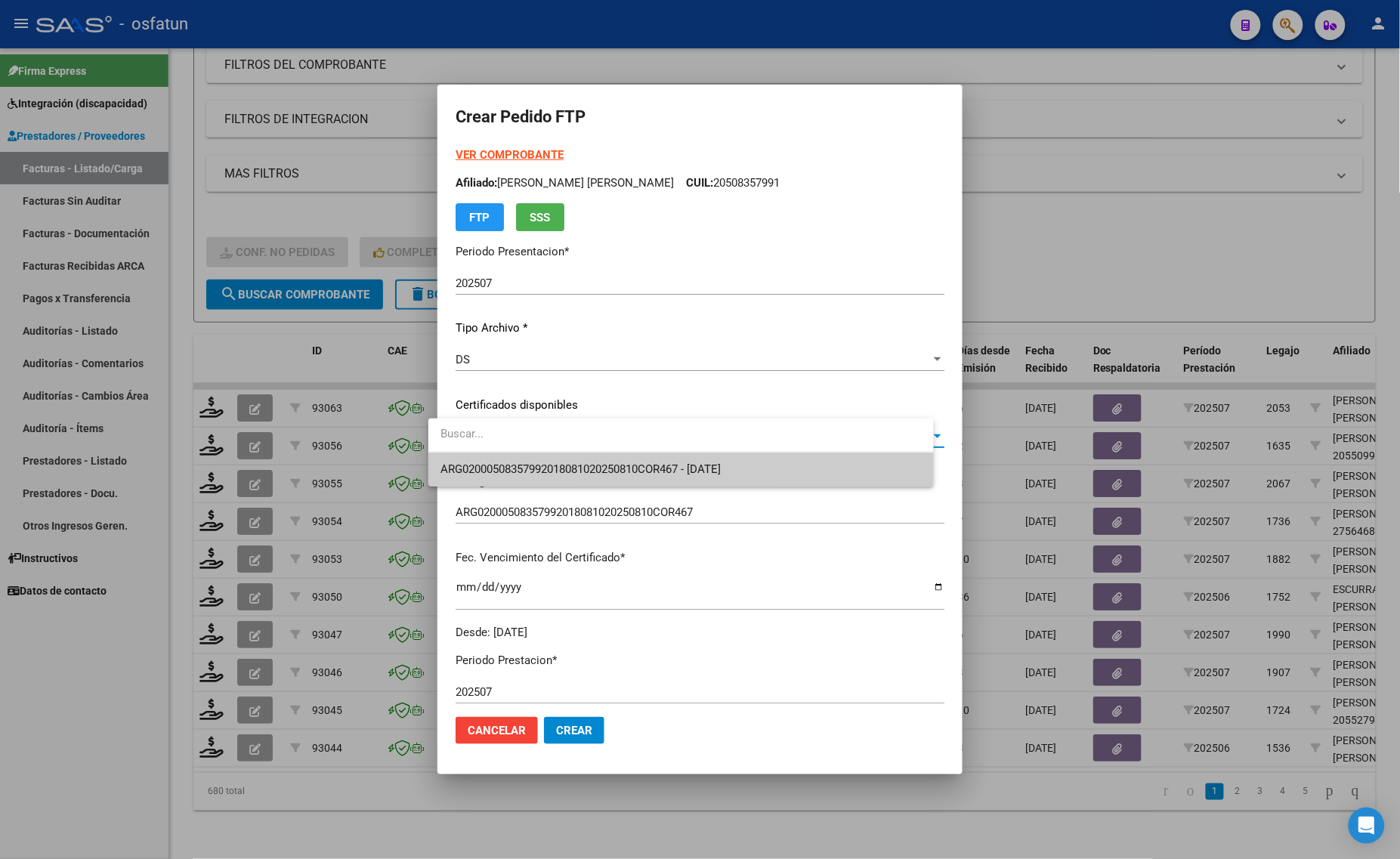
click at [569, 463] on span "ARG02000508357992018081020250810COR467 - 2025-08-10" at bounding box center [580, 469] width 280 height 14
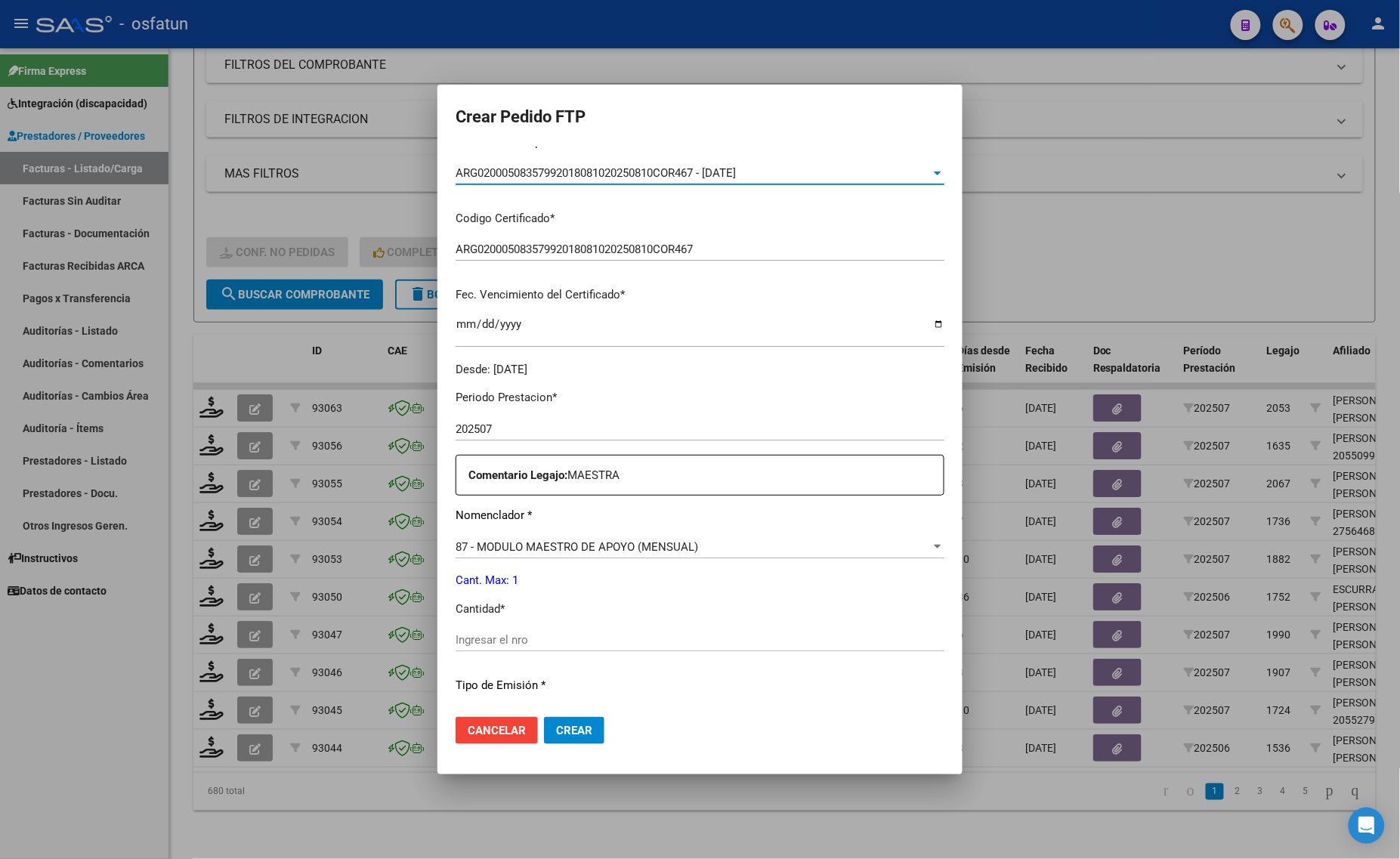
scroll to position [283, 0]
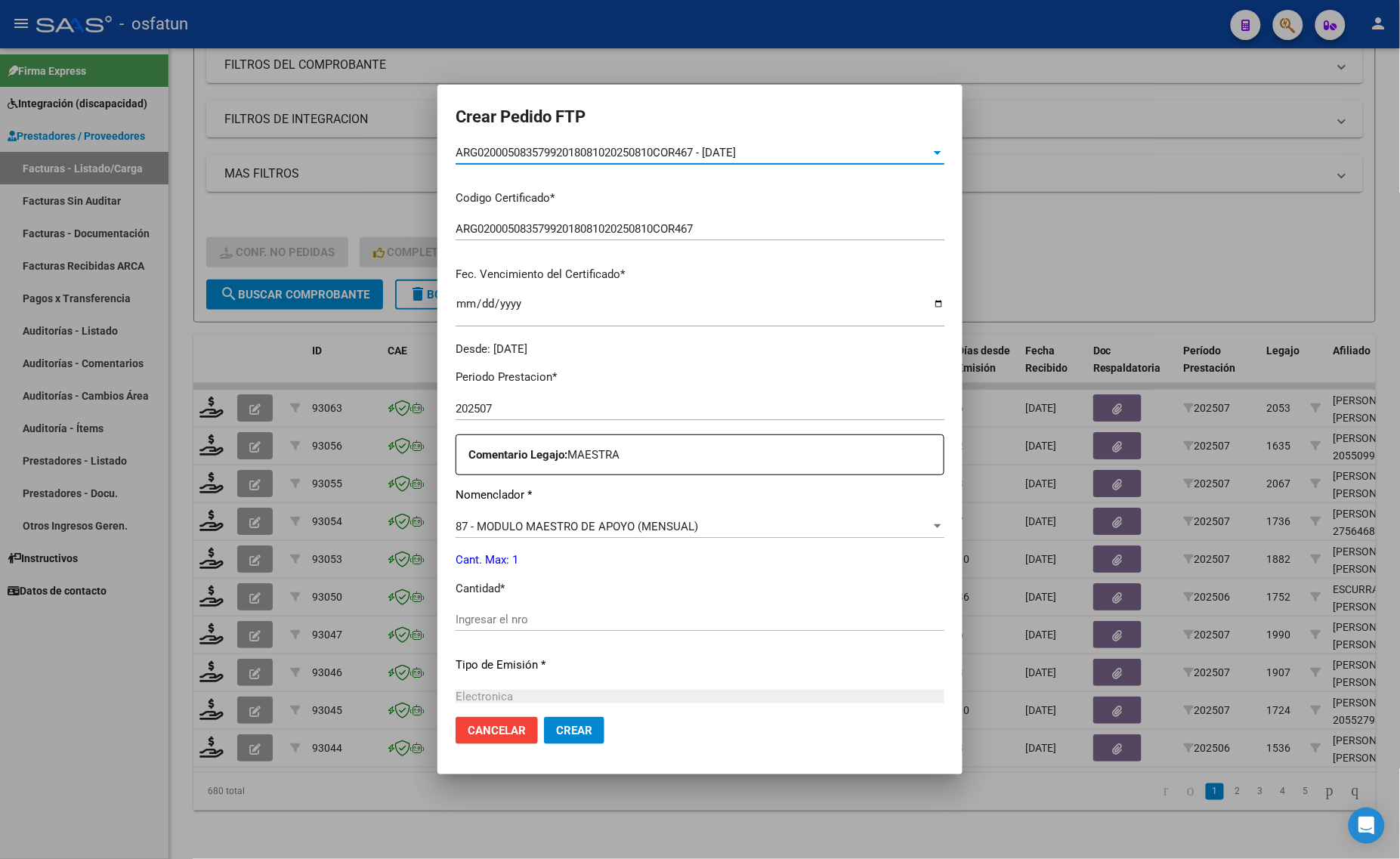
click at [507, 599] on div "Periodo Prestacion * 202507 Ingresar el Periodo Prestacion Comentario Legajo: M…" at bounding box center [700, 616] width 489 height 518
click at [497, 616] on input "Ingresar el nro" at bounding box center [700, 619] width 489 height 14
type input "1"
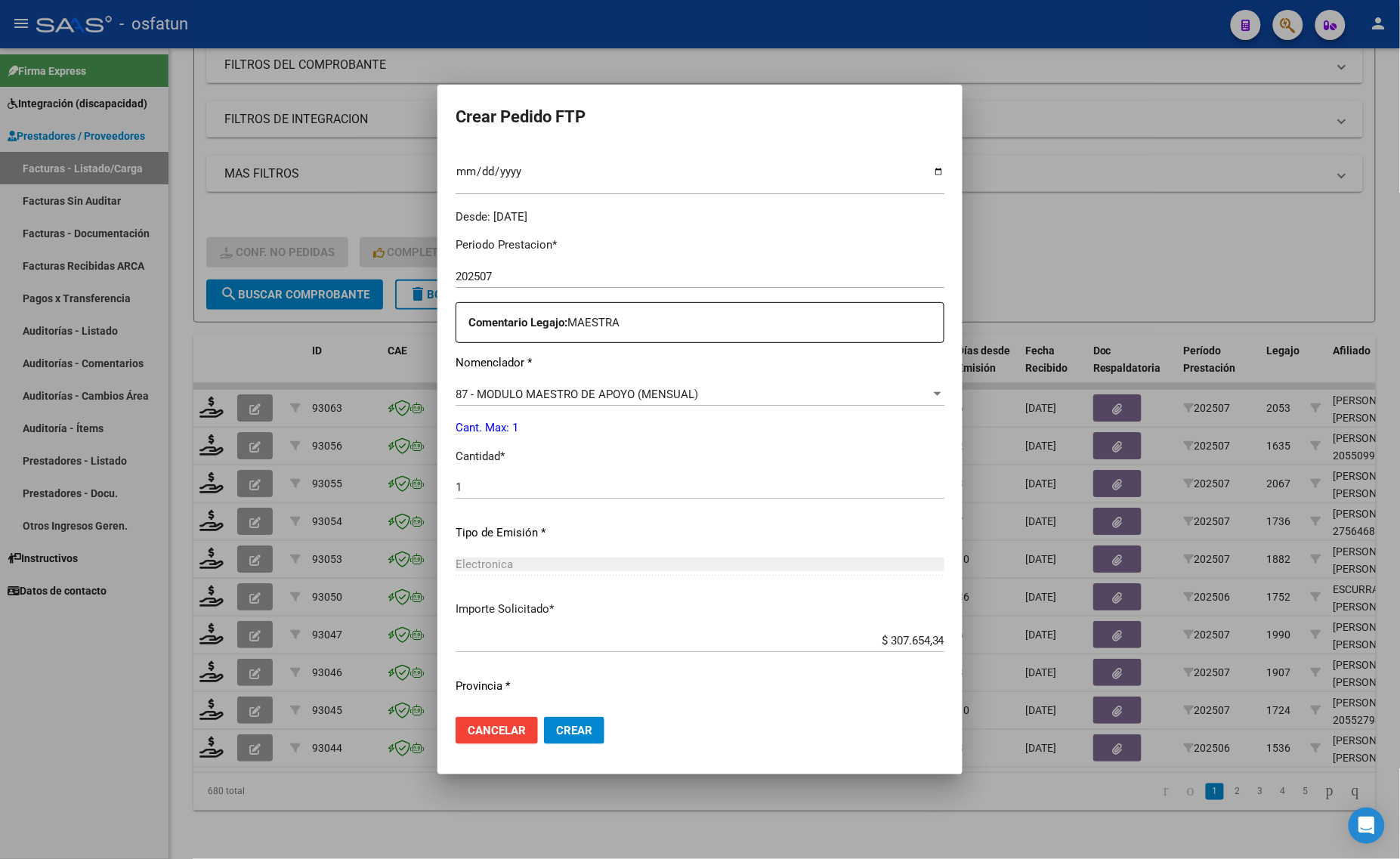
scroll to position [452, 0]
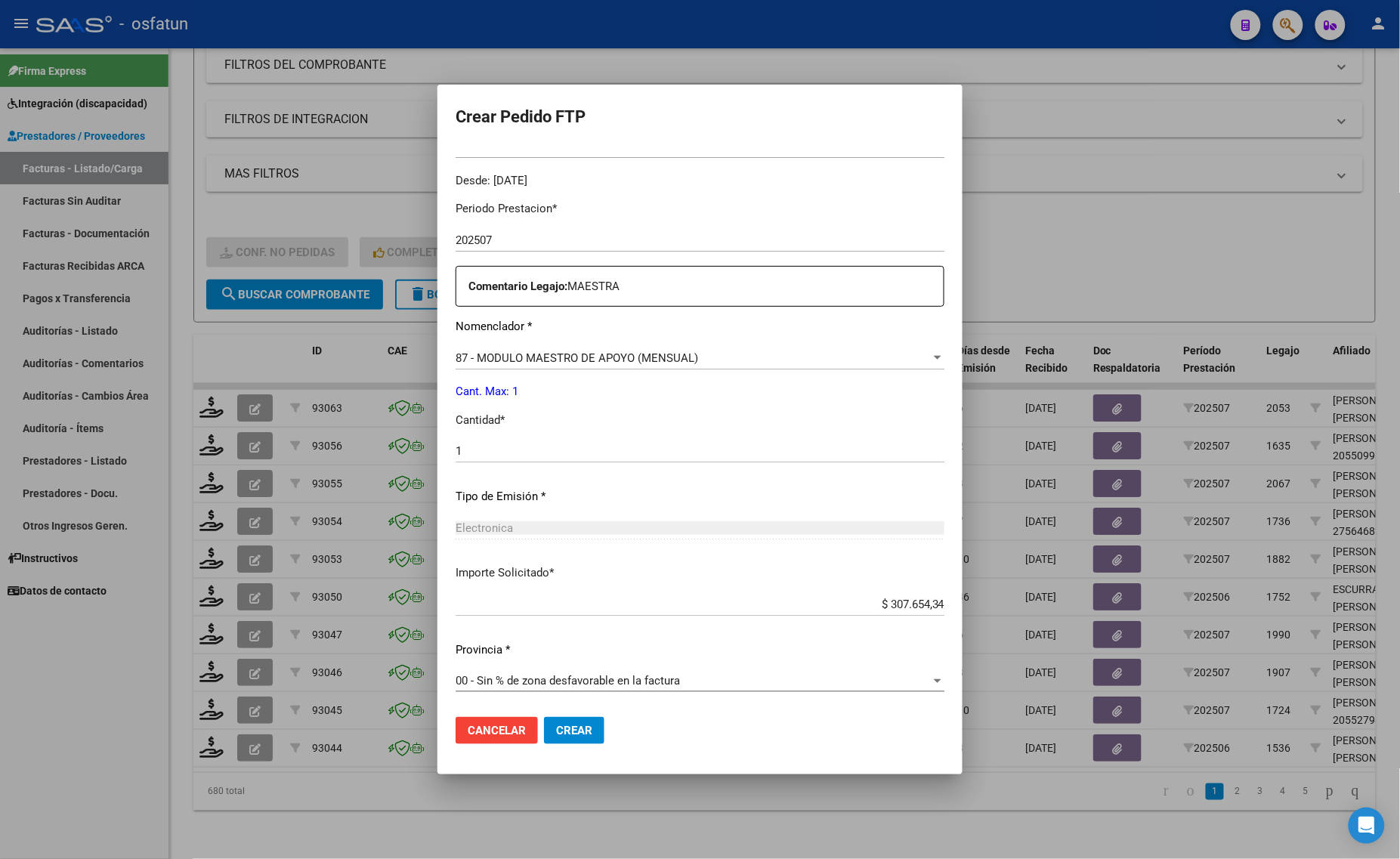
click at [562, 746] on mat-dialog-actions "Cancelar Crear" at bounding box center [700, 731] width 489 height 52
click at [561, 727] on span "Crear" at bounding box center [574, 730] width 36 height 14
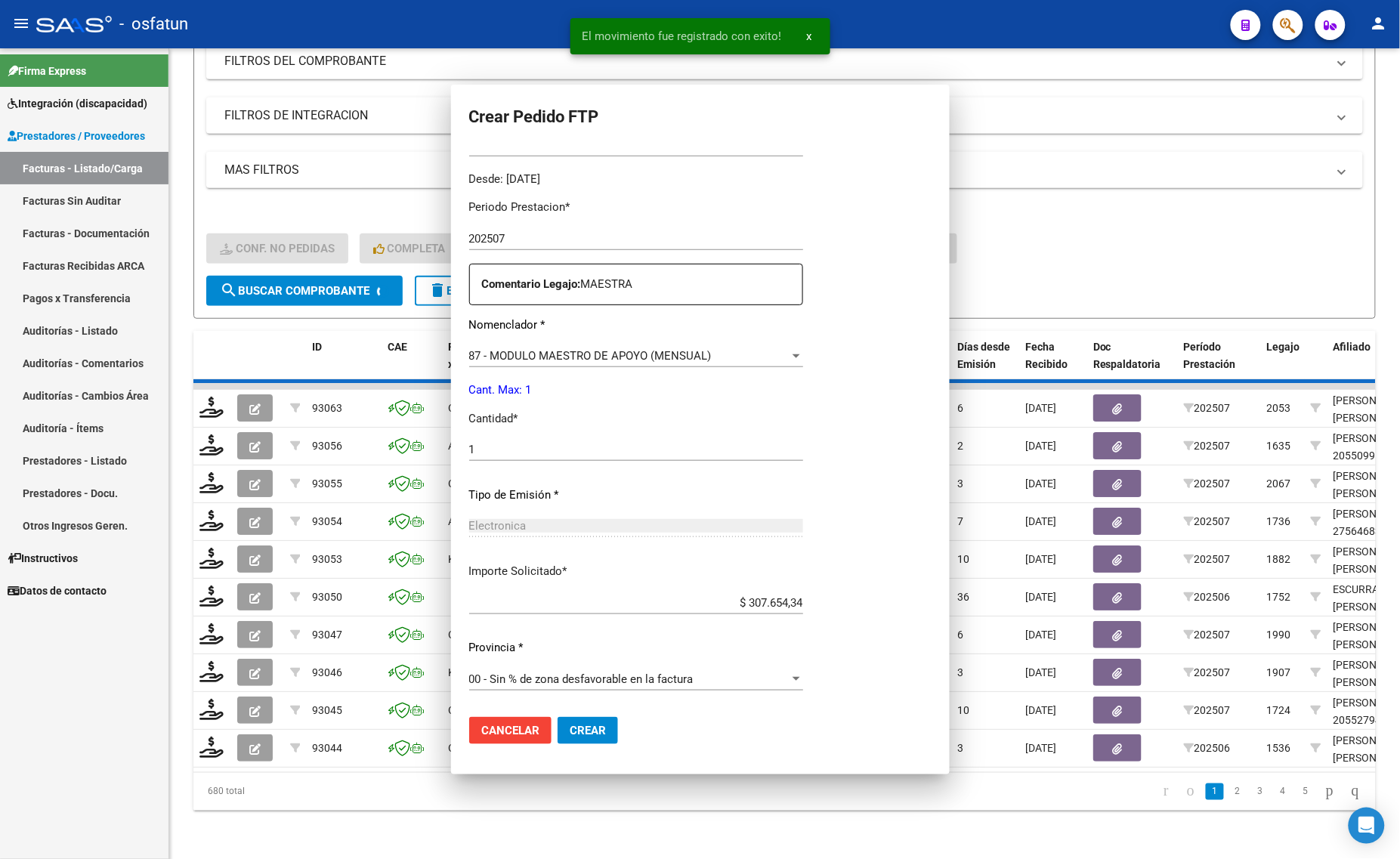
scroll to position [367, 0]
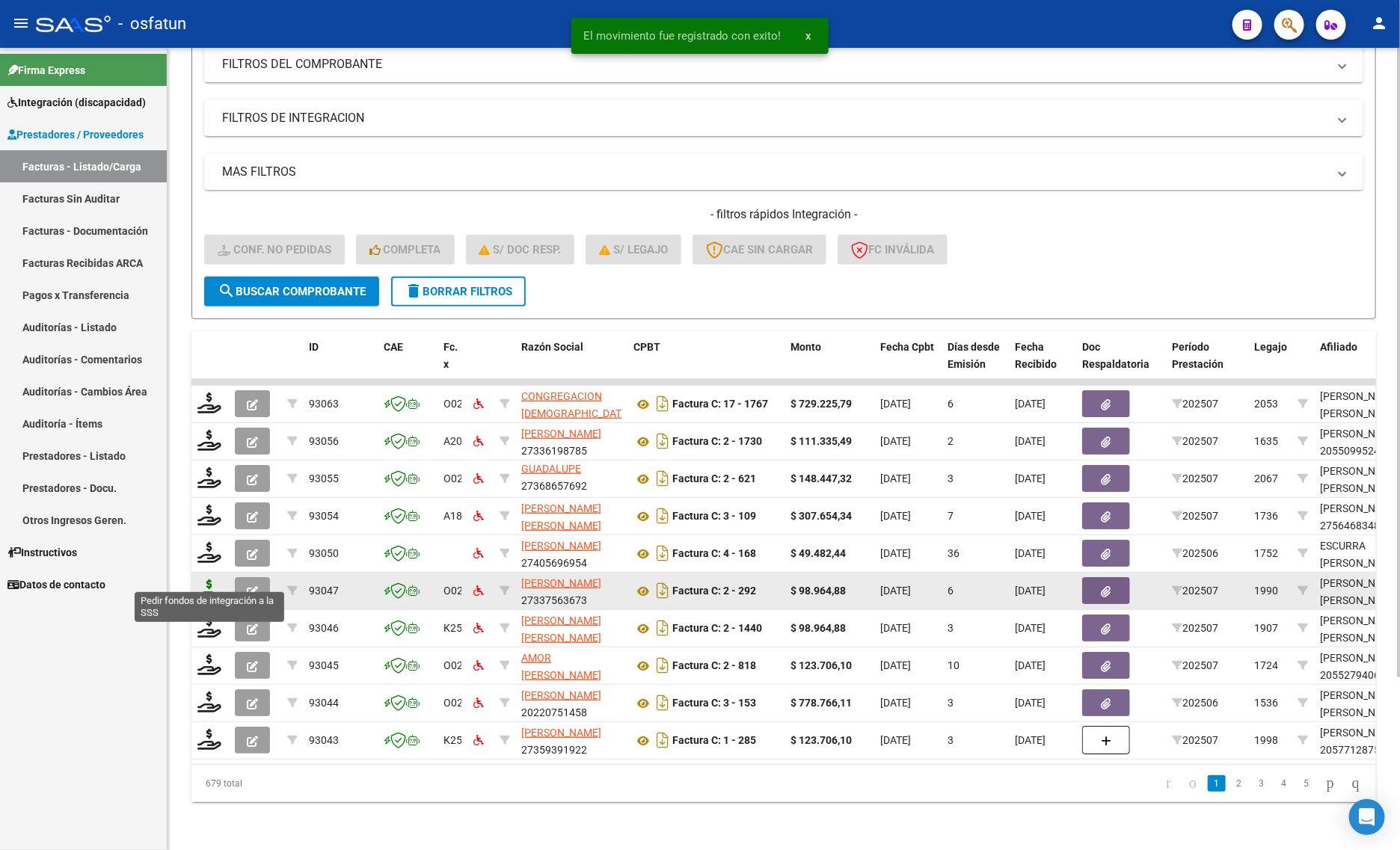
click at [208, 582] on icon at bounding box center [209, 590] width 24 height 21
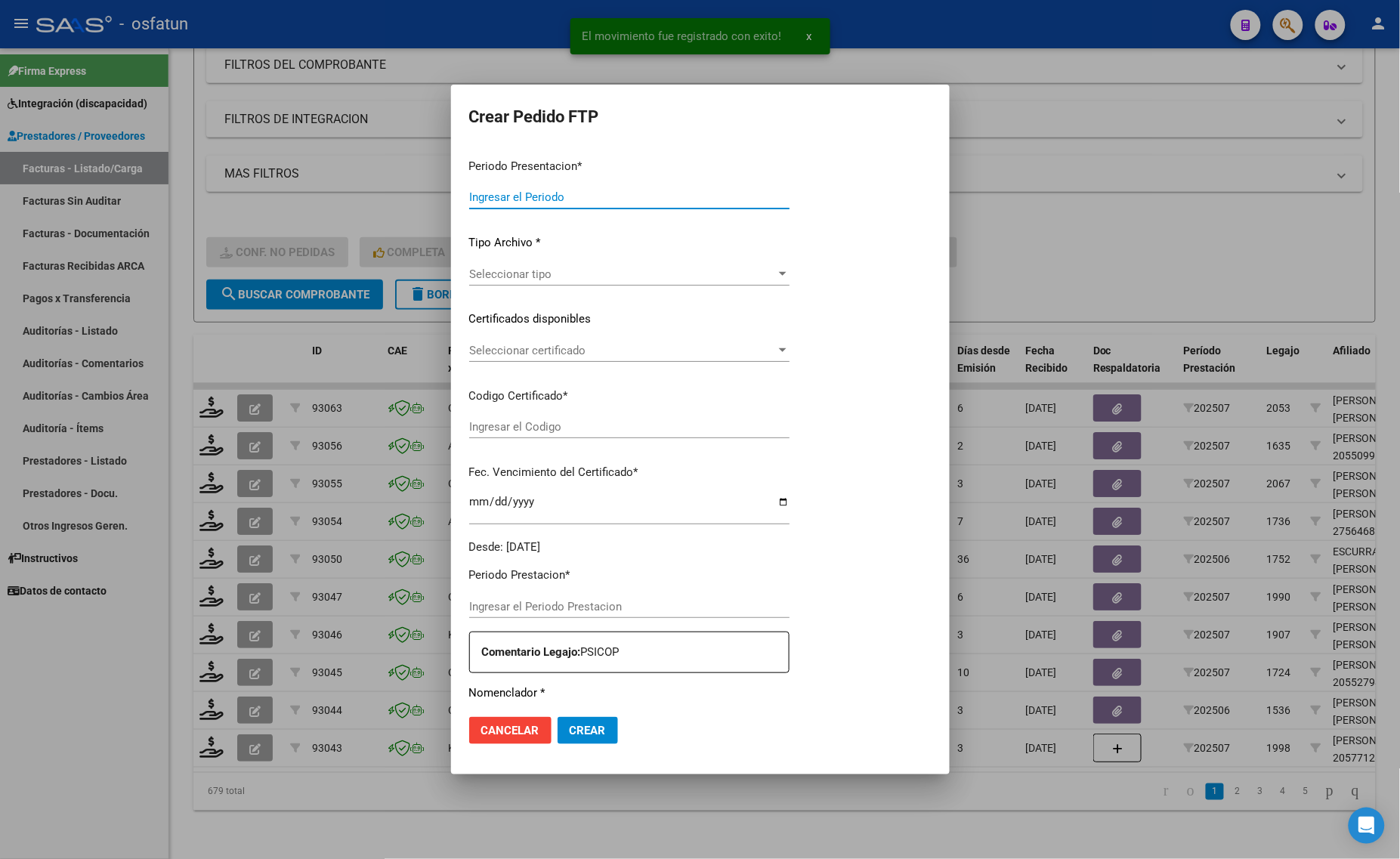
type input "202507"
type input "$ 98.964,88"
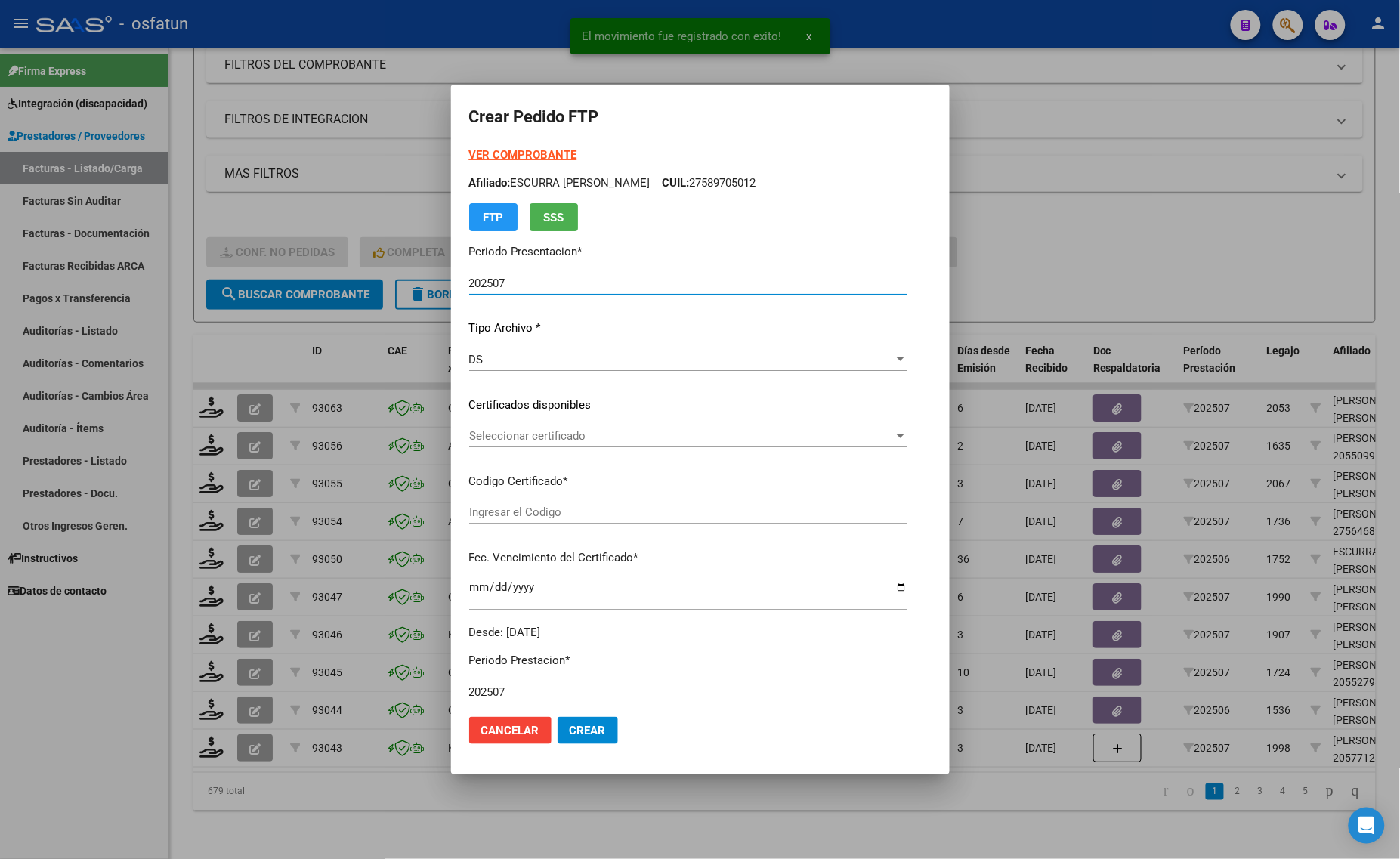
type input "ARG02000496883472018091720250917TUC136"
type input "[DATE]"
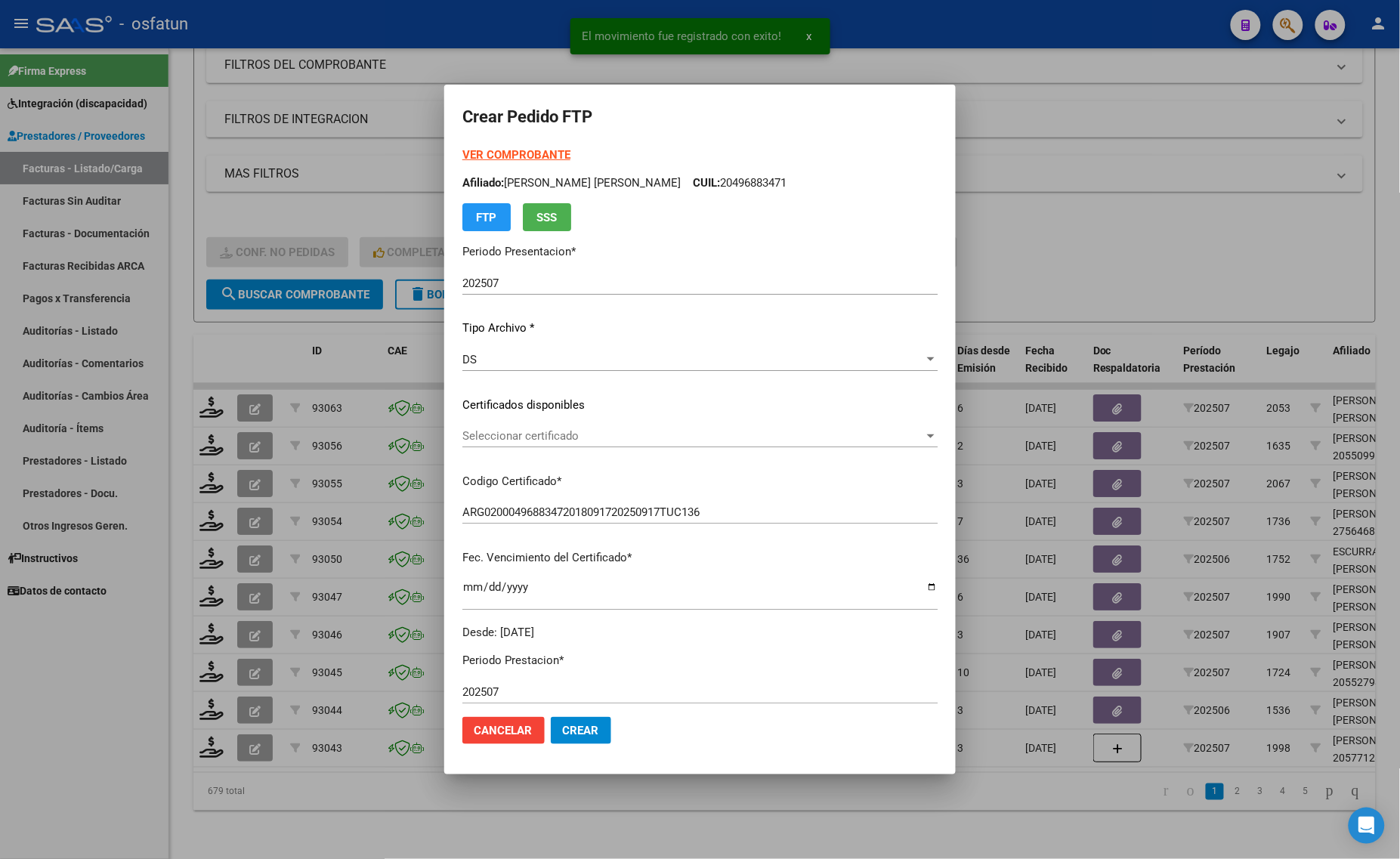
click at [510, 152] on strong "VER COMPROBANTE" at bounding box center [517, 155] width 108 height 14
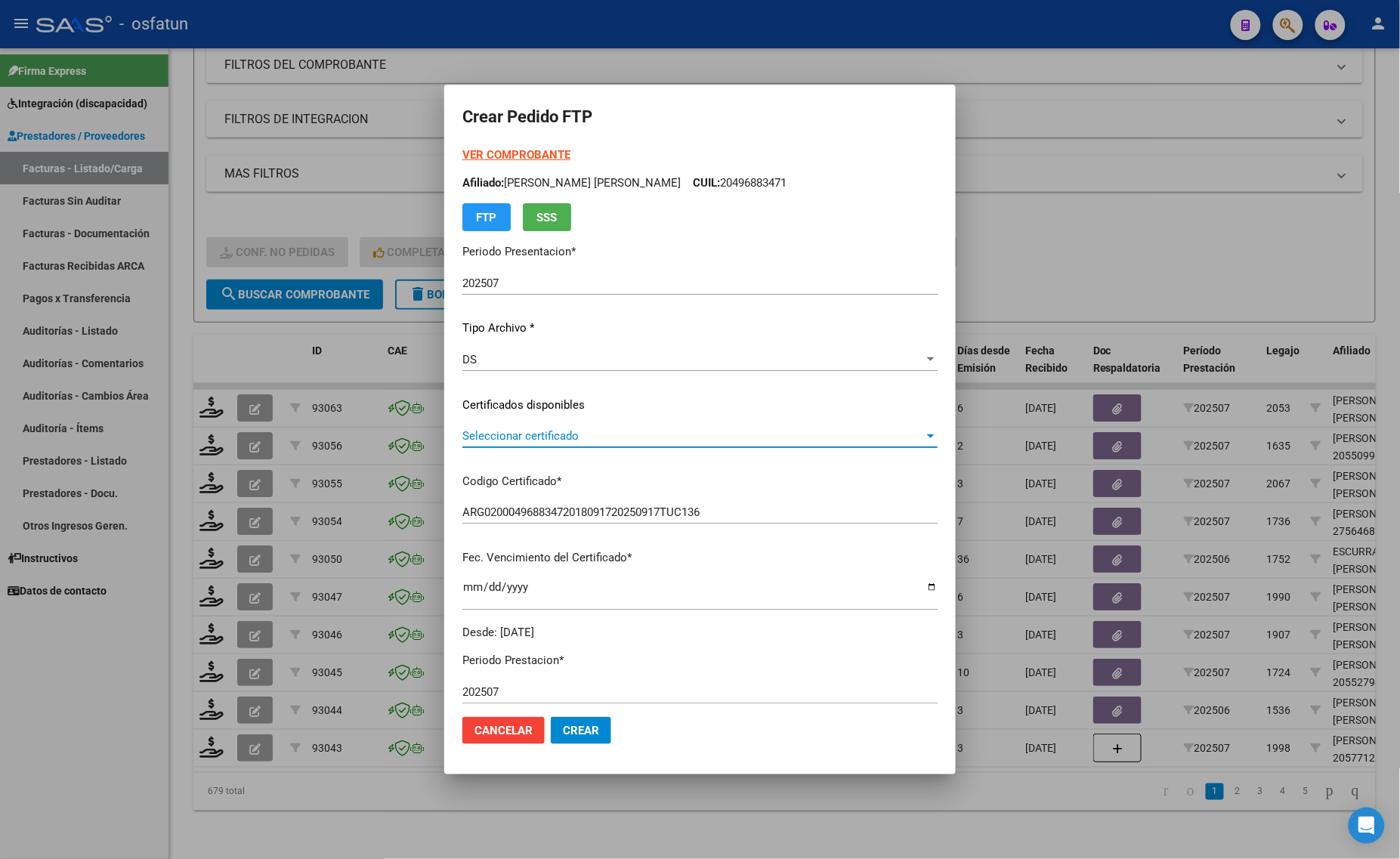
click at [562, 433] on span "Seleccionar certificado" at bounding box center [693, 436] width 461 height 14
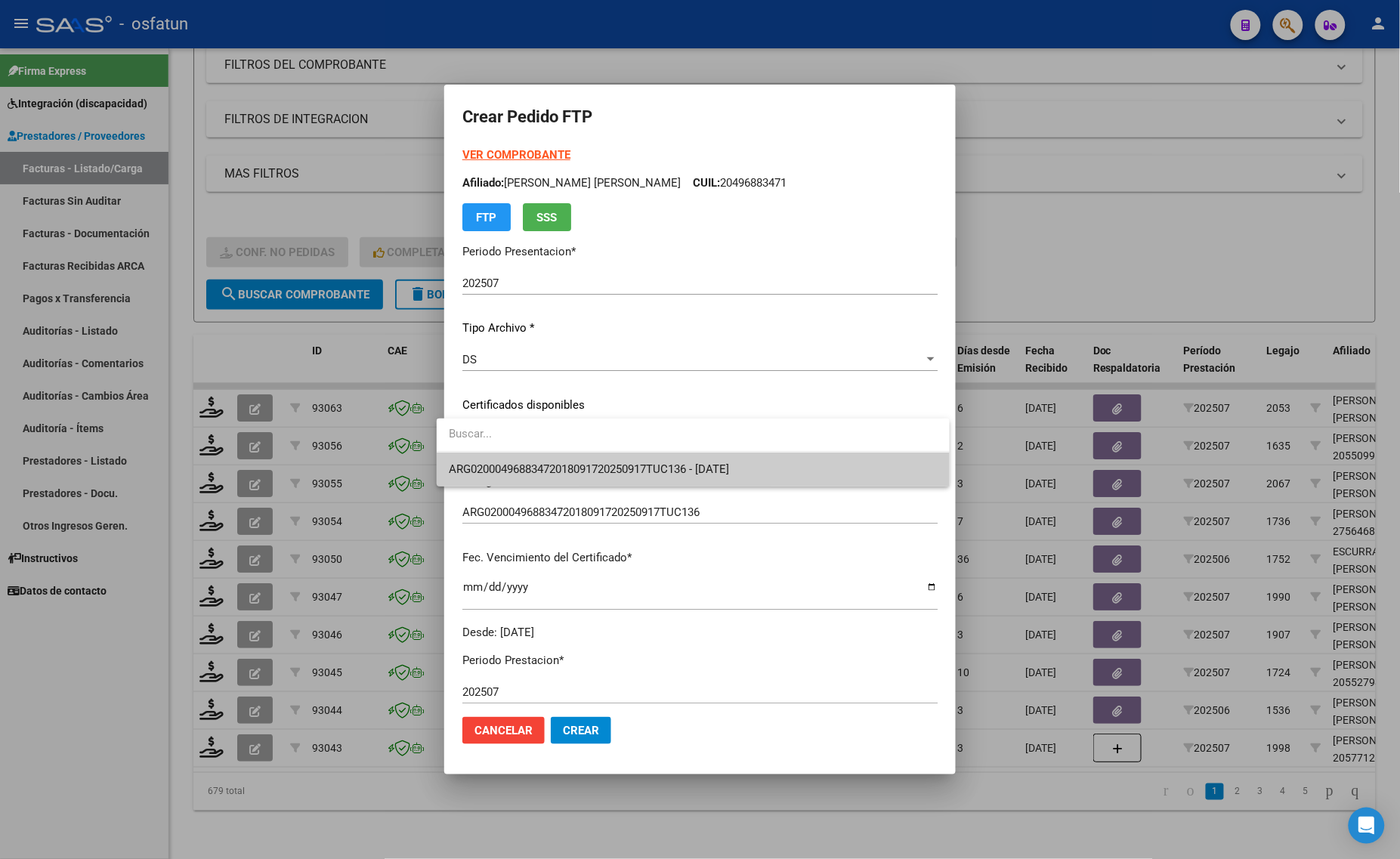
click at [556, 457] on span "ARG02000496883472018091720250917TUC136 - [DATE]" at bounding box center [693, 469] width 489 height 34
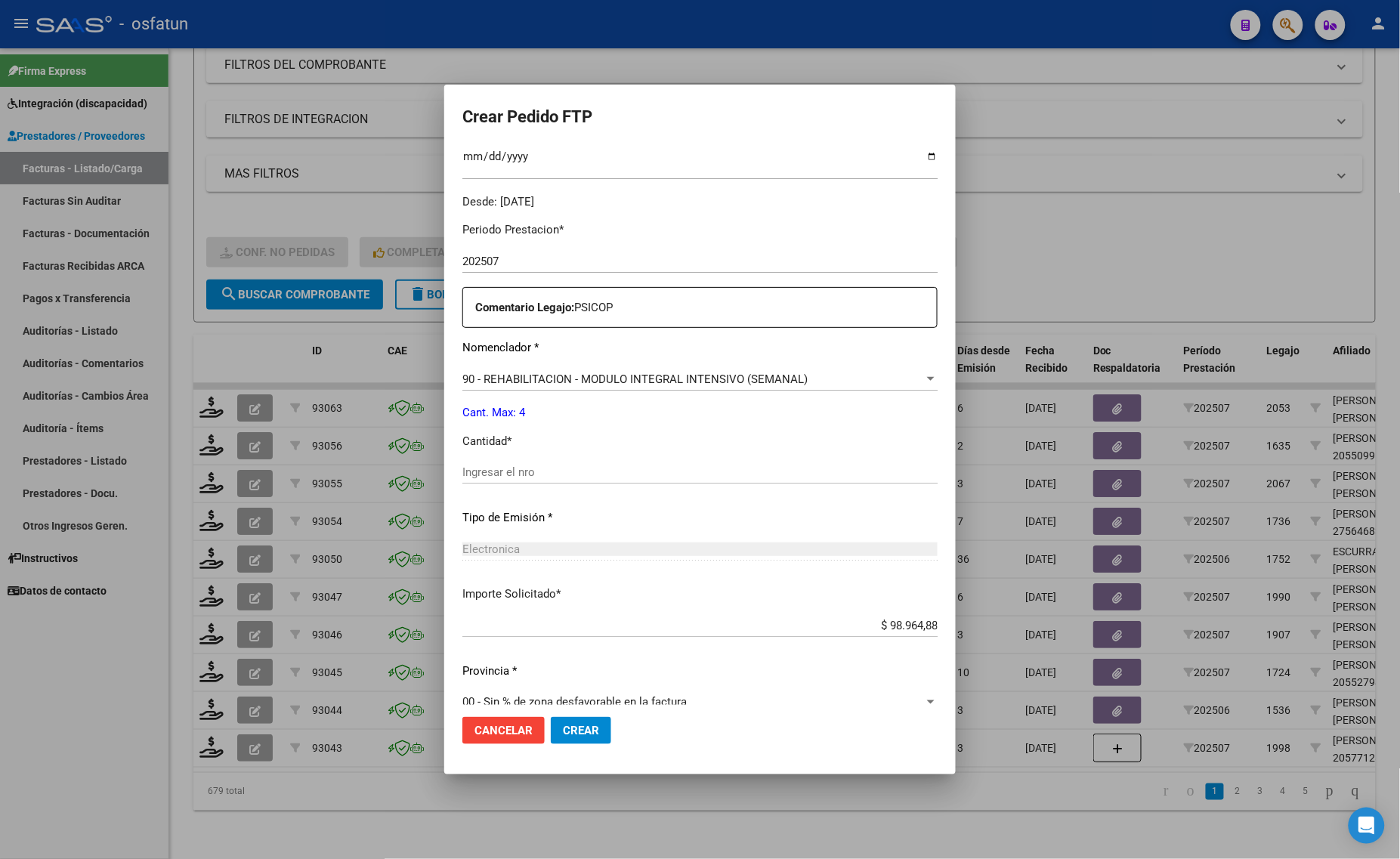
scroll to position [452, 0]
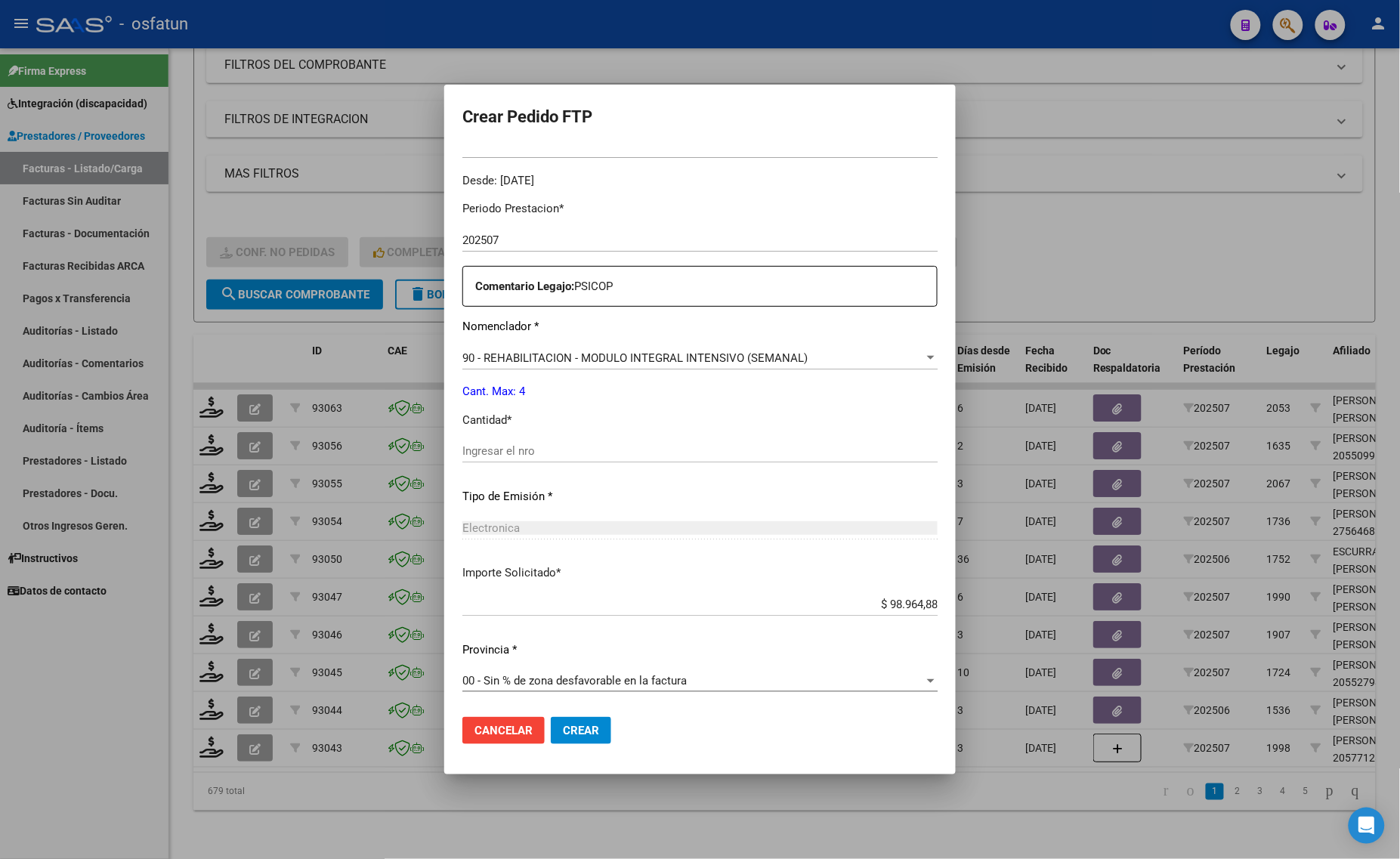
click at [580, 459] on div "Ingresar el nro" at bounding box center [700, 451] width 475 height 23
click at [579, 458] on div "Ingresar el nro" at bounding box center [700, 451] width 475 height 23
type input "4"
click at [582, 718] on button "Crear" at bounding box center [581, 731] width 61 height 28
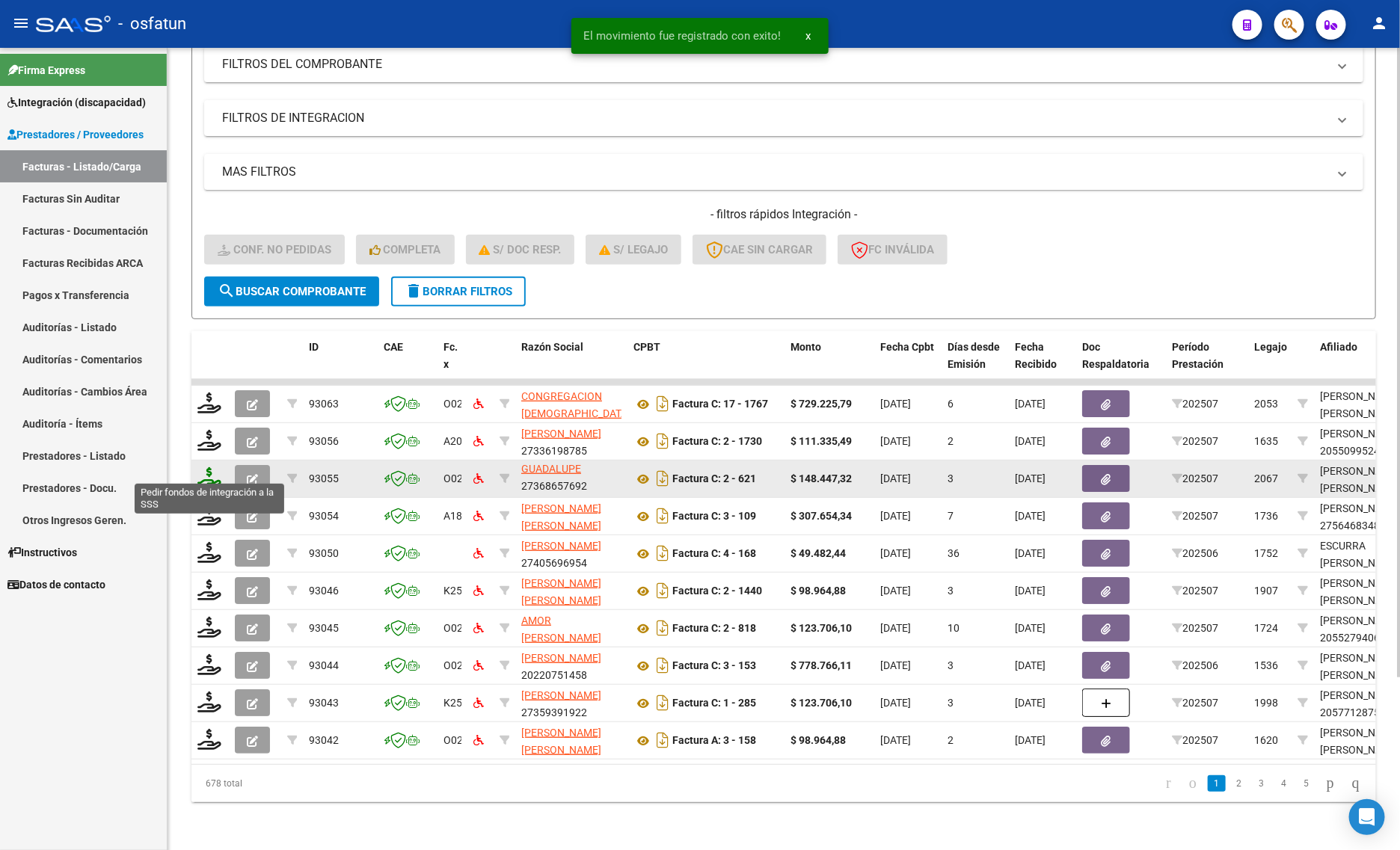
click at [210, 468] on icon at bounding box center [209, 478] width 24 height 21
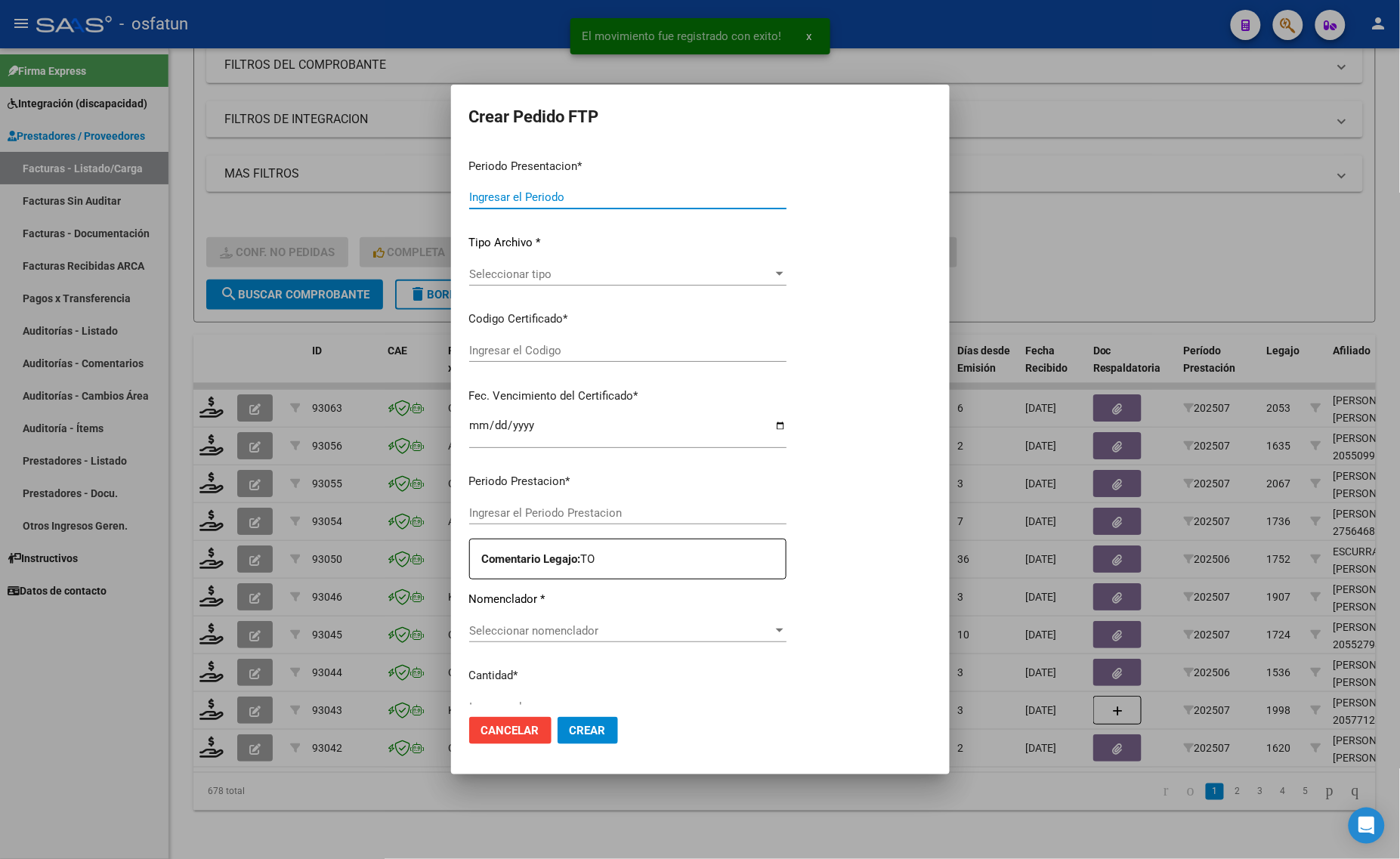
type input "202507"
type input "$ 148.447,32"
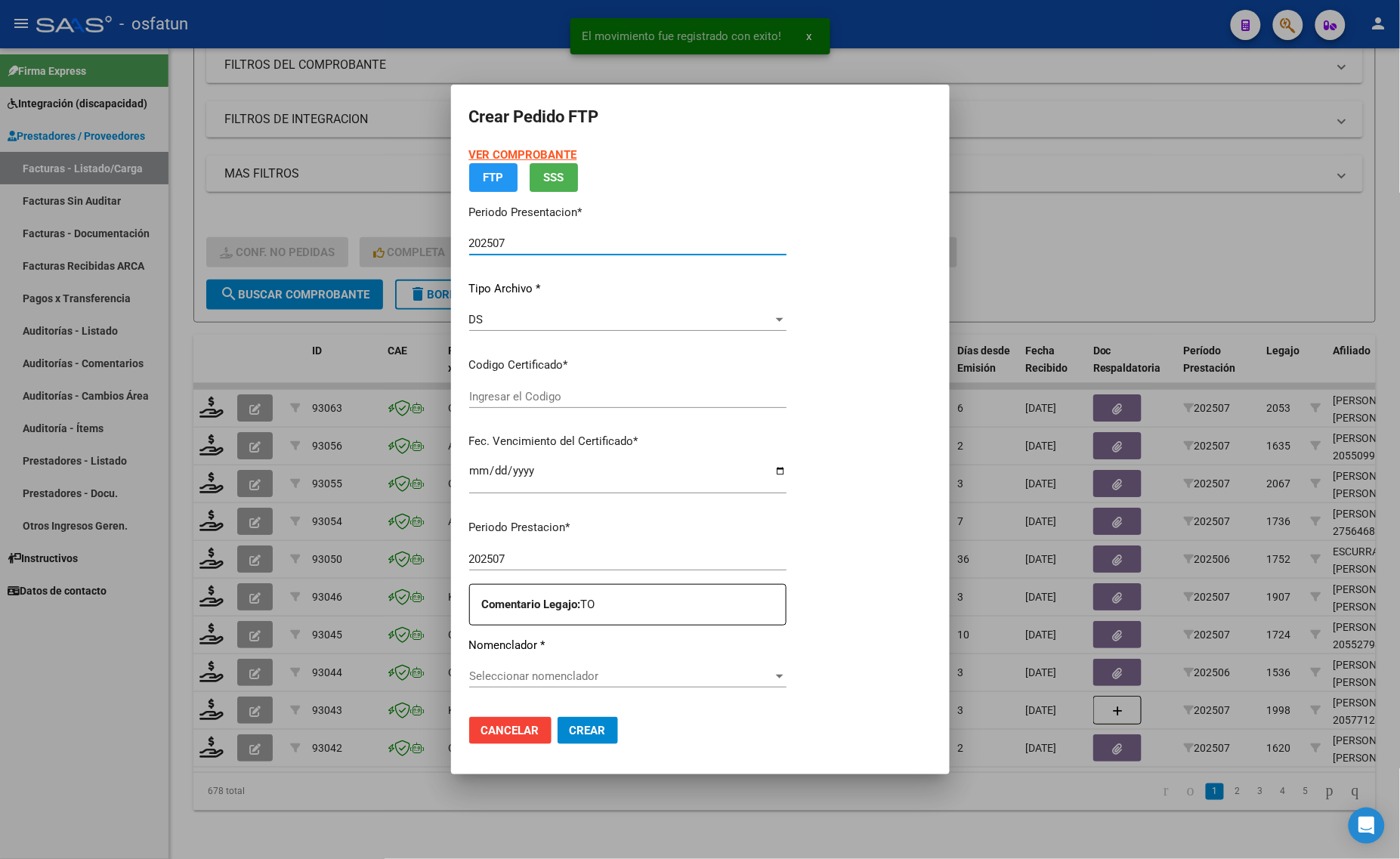
type input "ARG02000553122552023101020271010TUC139"
type input "2027-10-10"
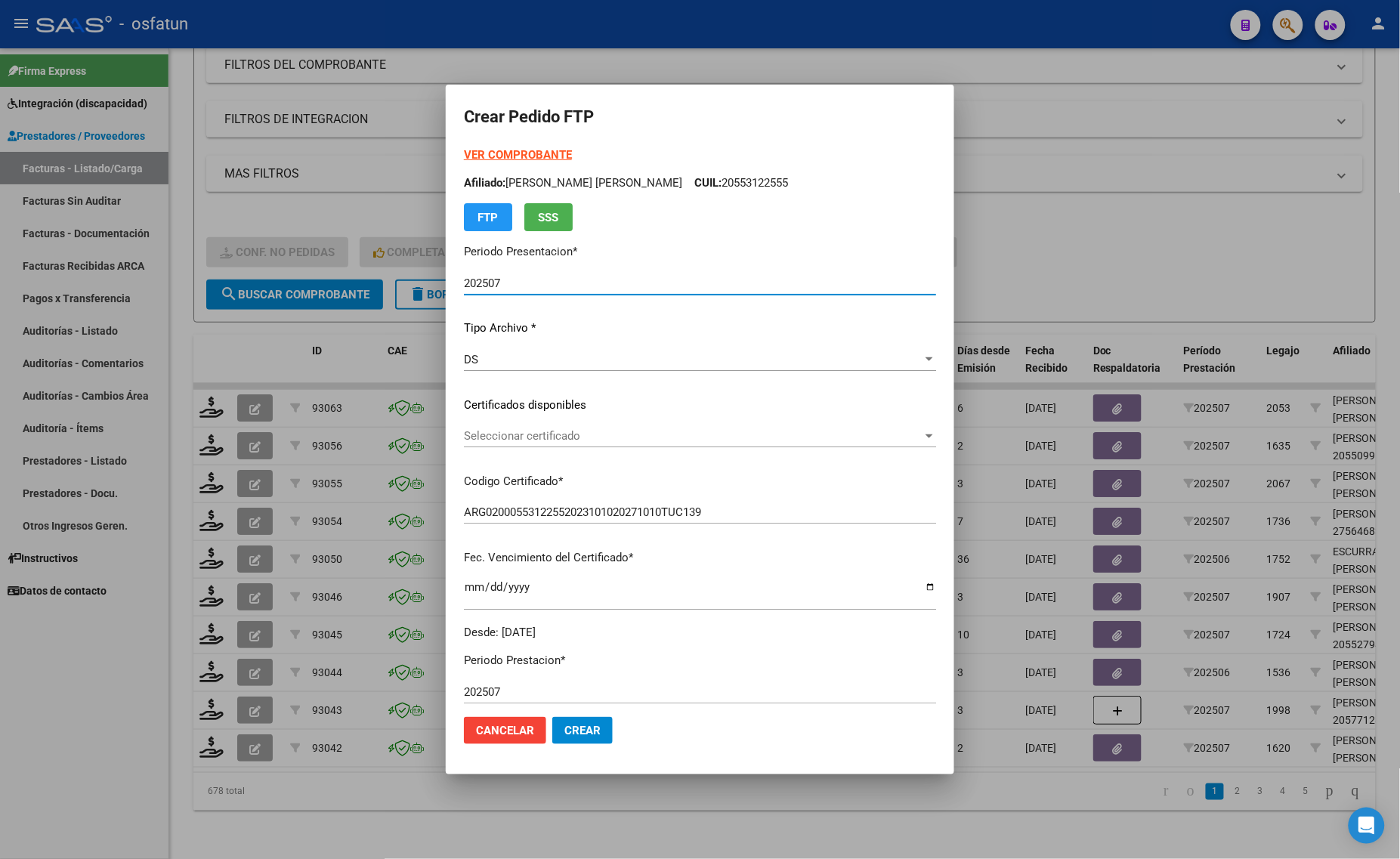
click at [561, 432] on span "Seleccionar certificado" at bounding box center [693, 436] width 459 height 14
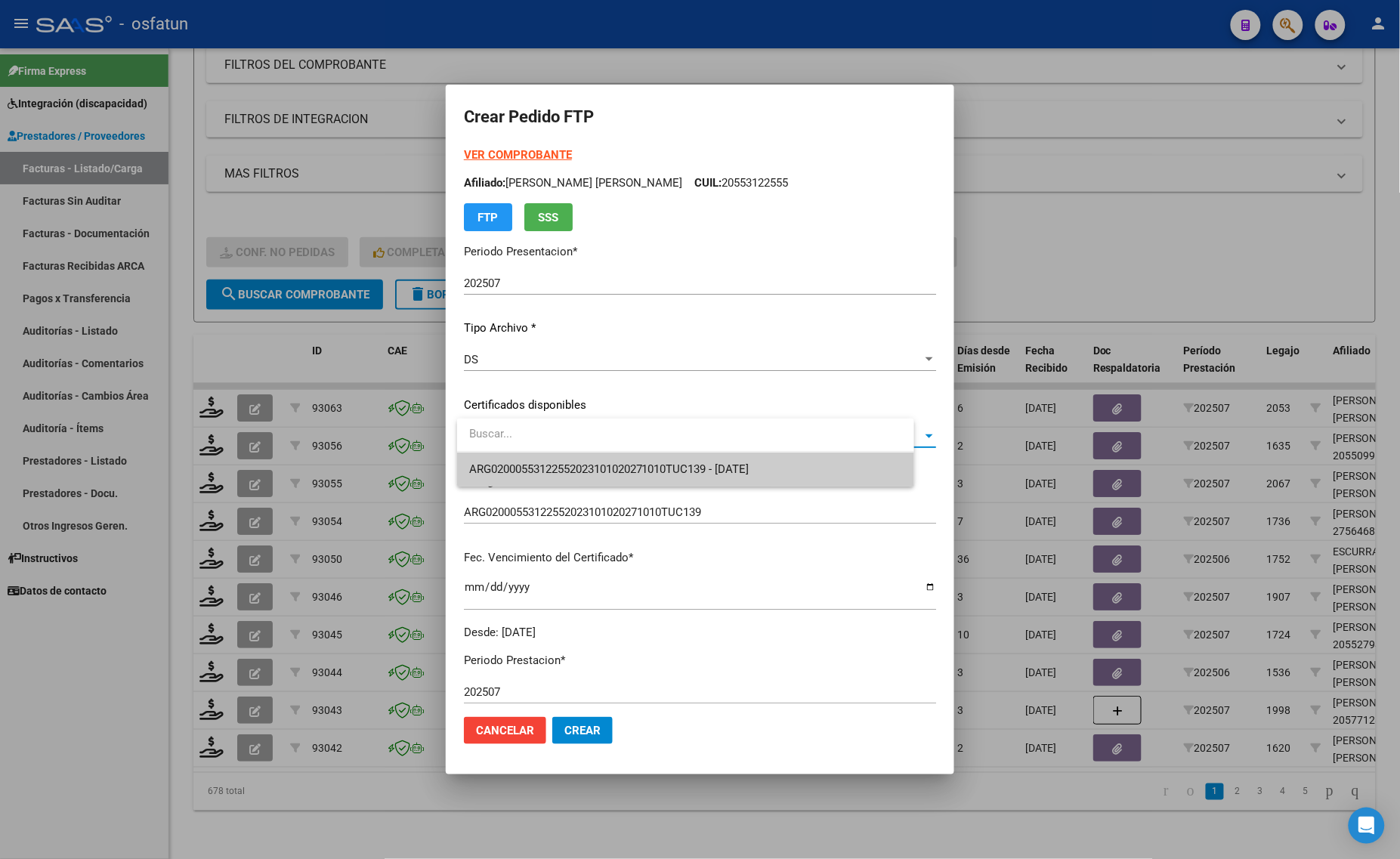
click at [562, 457] on span "ARG02000553122552023101020271010TUC139 - 2027-10-10" at bounding box center [685, 469] width 433 height 34
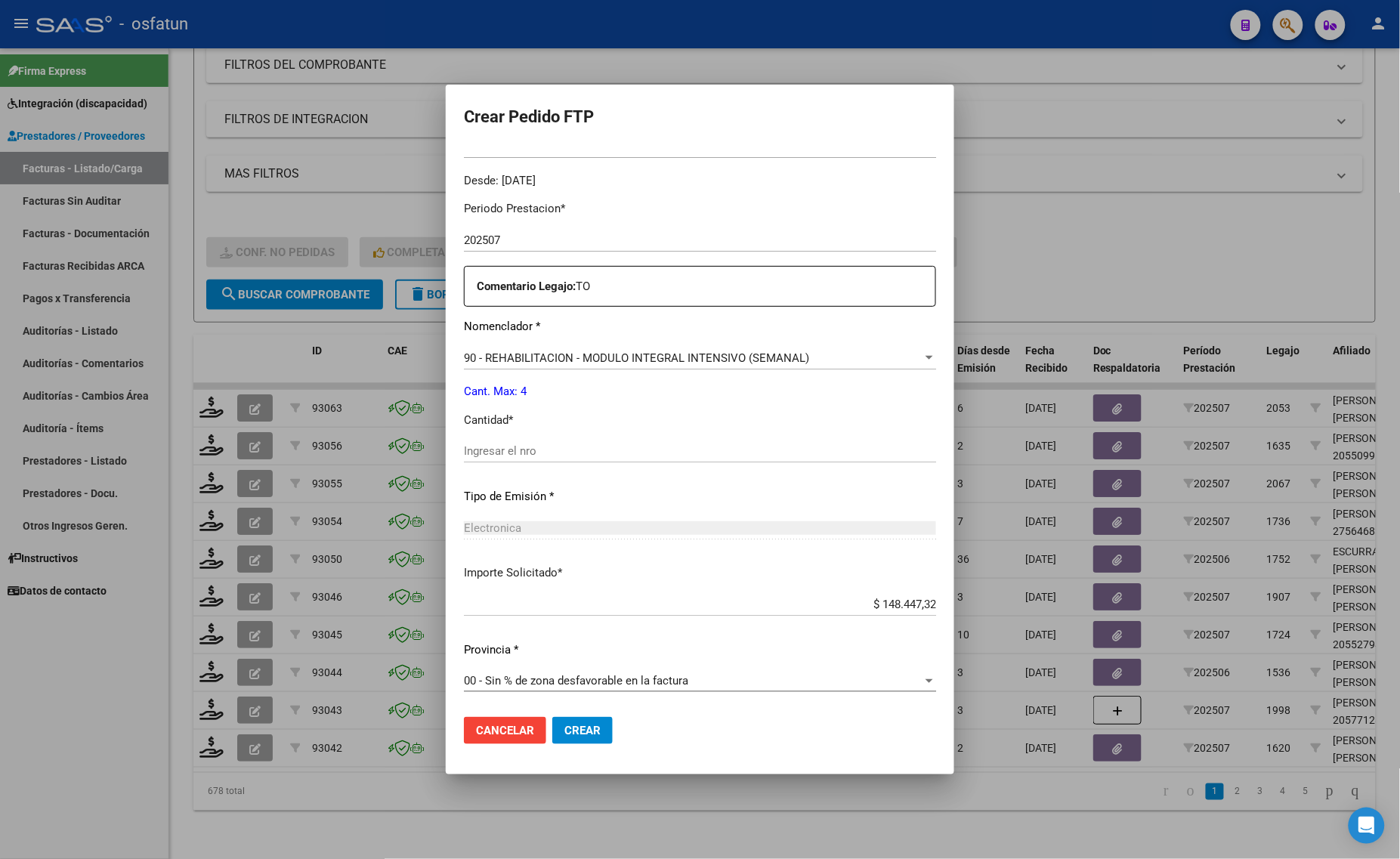
click at [572, 448] on input "Ingresar el nro" at bounding box center [700, 451] width 472 height 14
type input "4"
click at [595, 739] on button "Crear" at bounding box center [583, 731] width 61 height 28
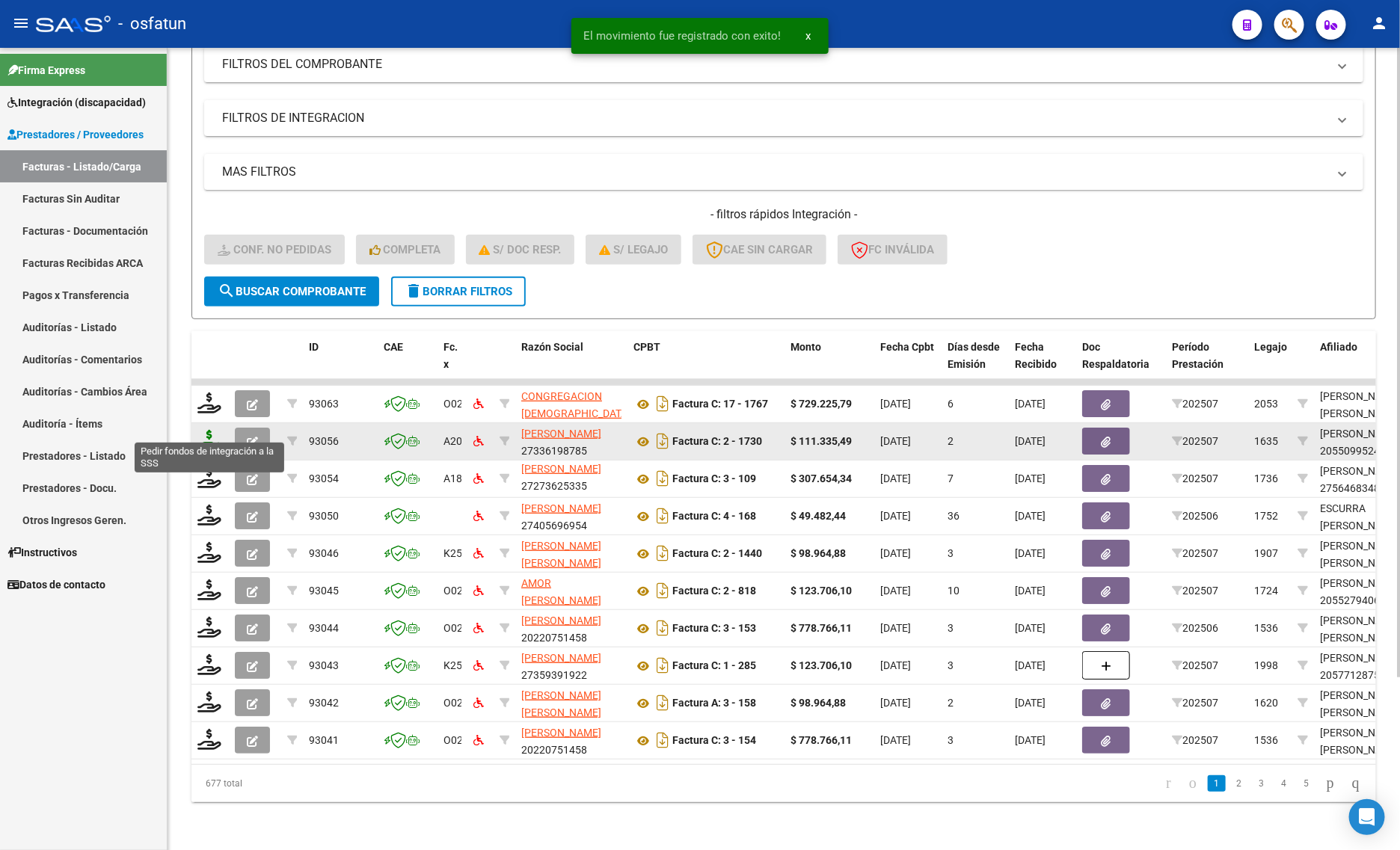
click at [203, 430] on icon at bounding box center [209, 440] width 24 height 21
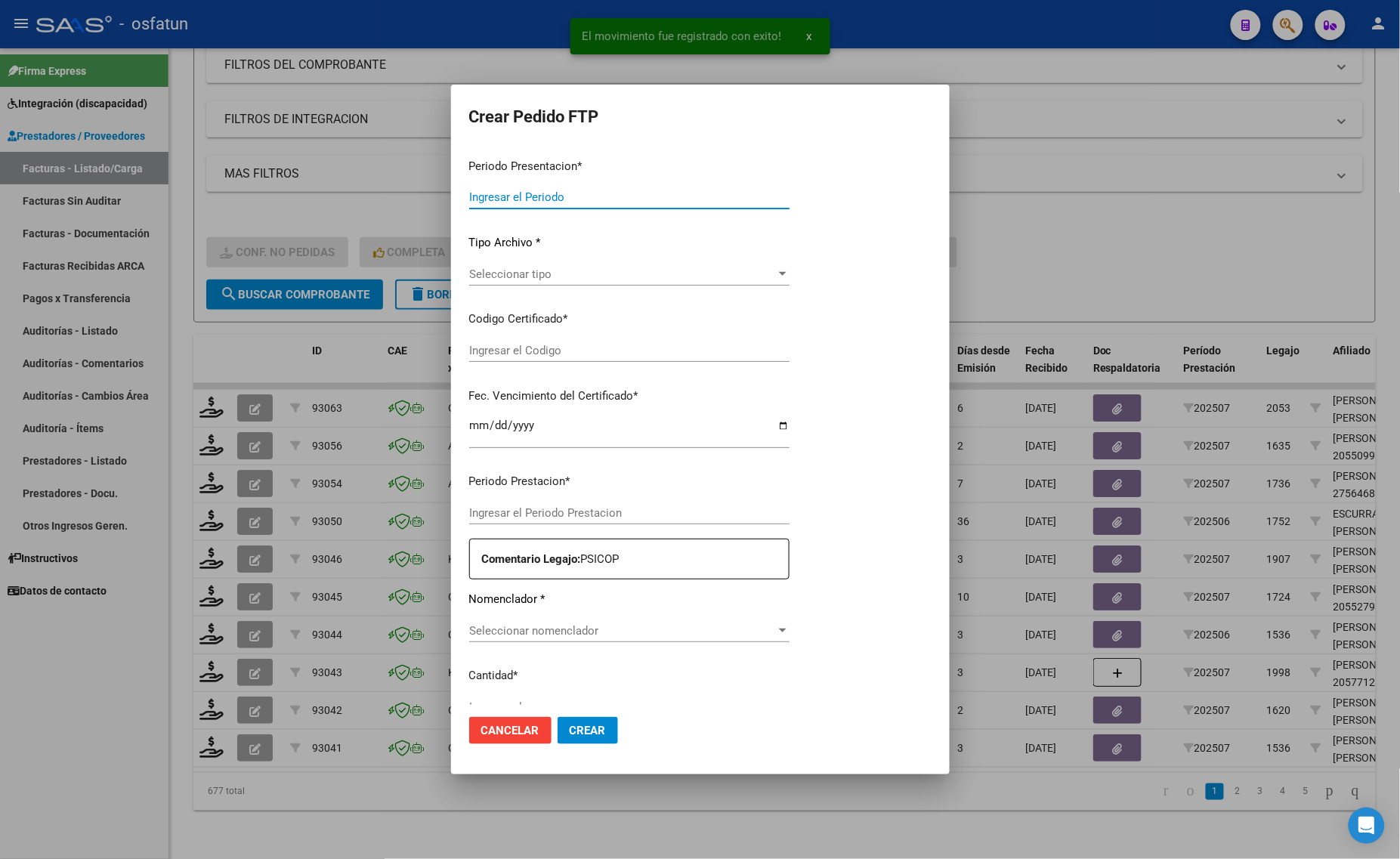
type input "202507"
type input "$ 111.335,49"
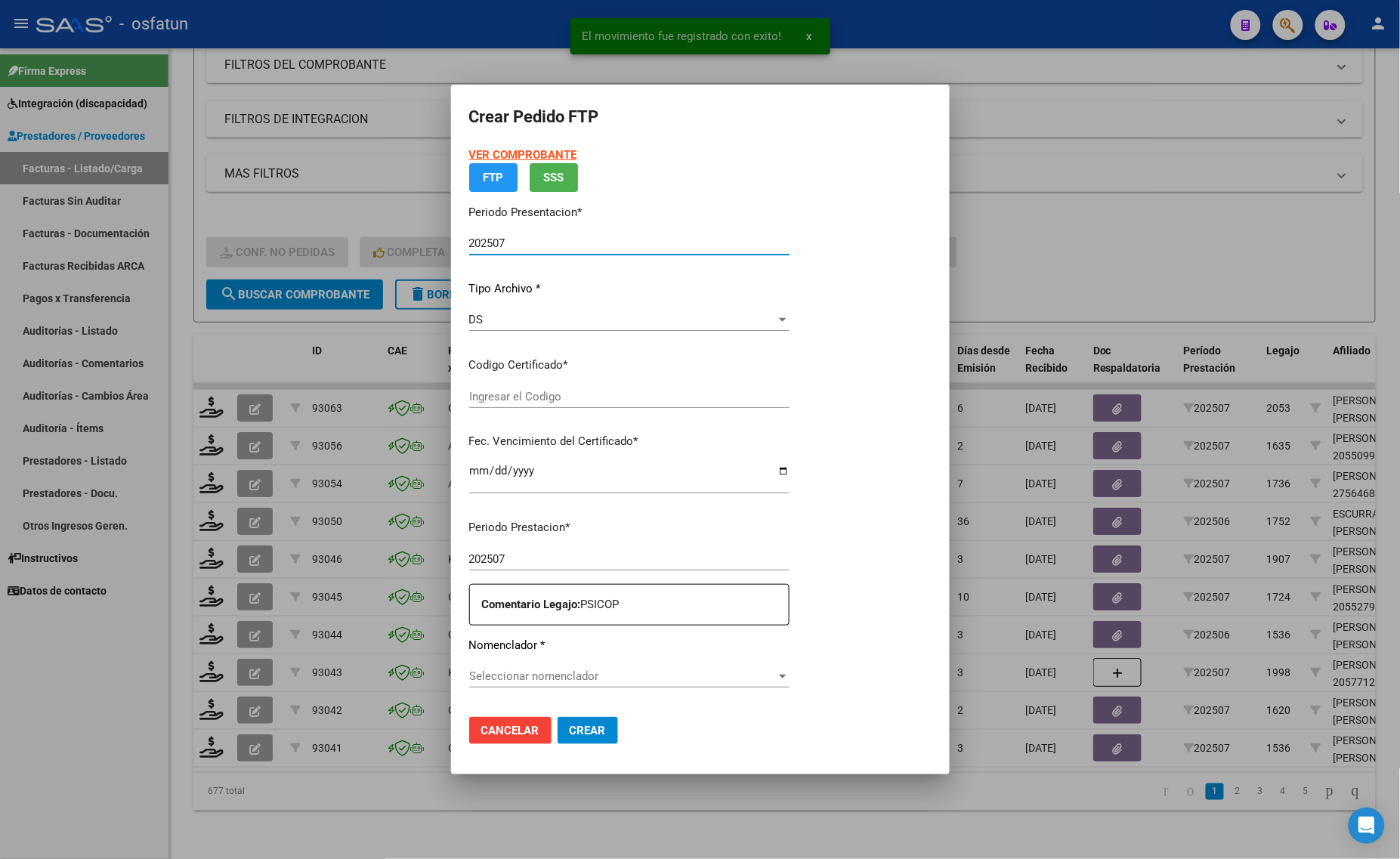
type input "ARG020000550995242024050720290507SAN168"
type input "2029-05-07"
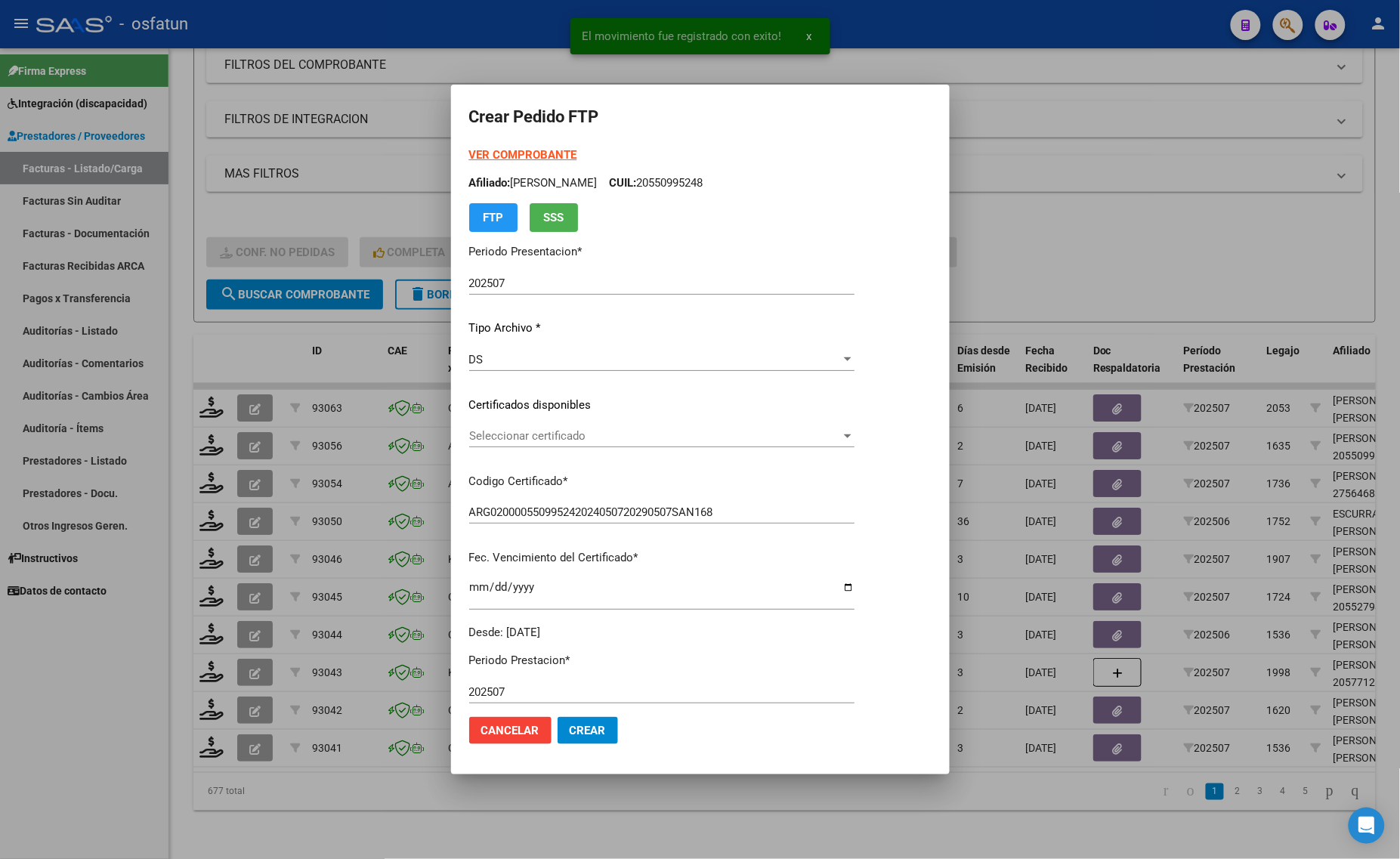
click at [516, 152] on strong "VER COMPROBANTE" at bounding box center [523, 155] width 108 height 14
click at [541, 431] on span "Seleccionar certificado" at bounding box center [654, 436] width 371 height 14
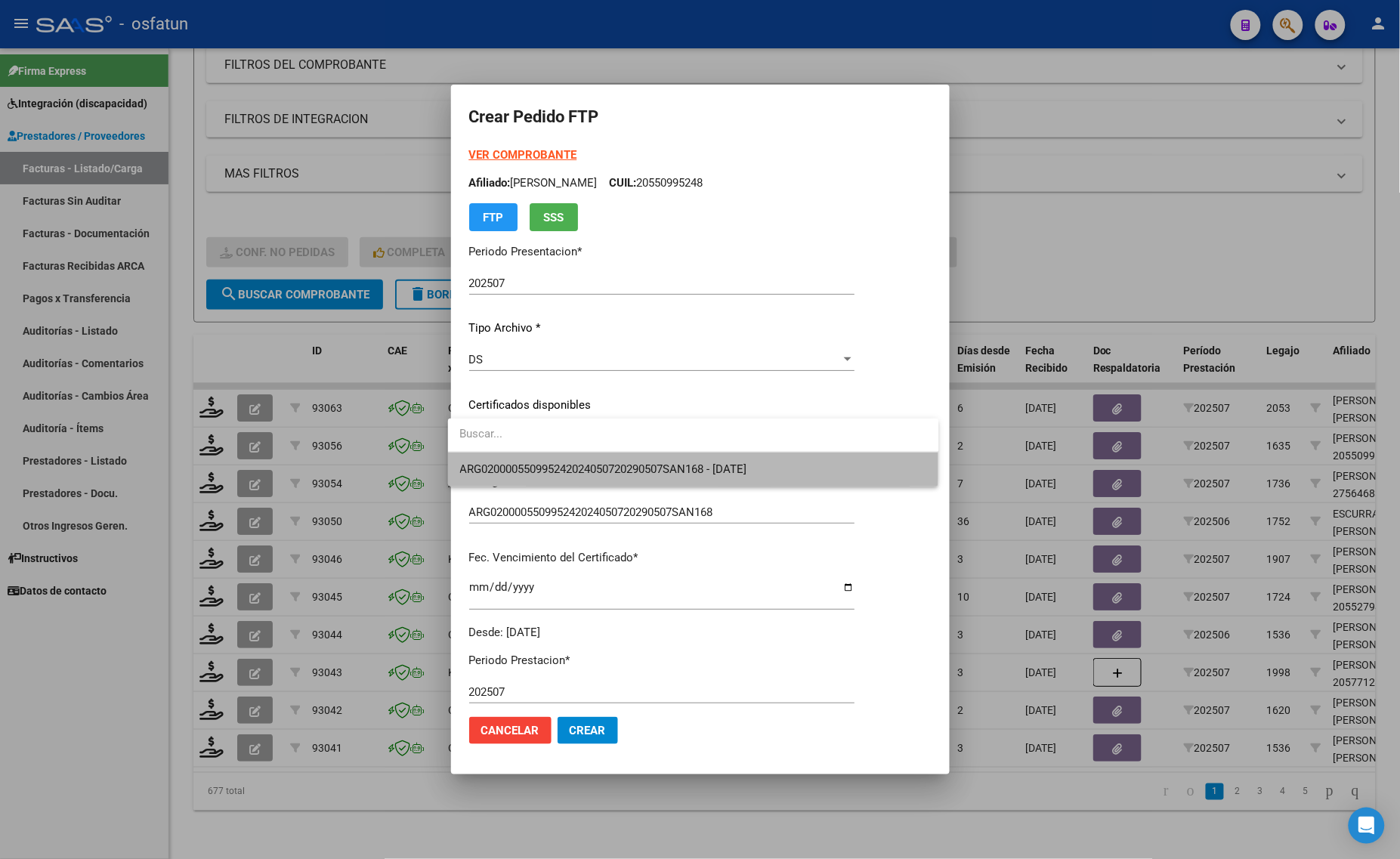
click at [541, 461] on span "ARG020000550995242024050720290507SAN168 - 2029-05-07" at bounding box center [693, 469] width 467 height 34
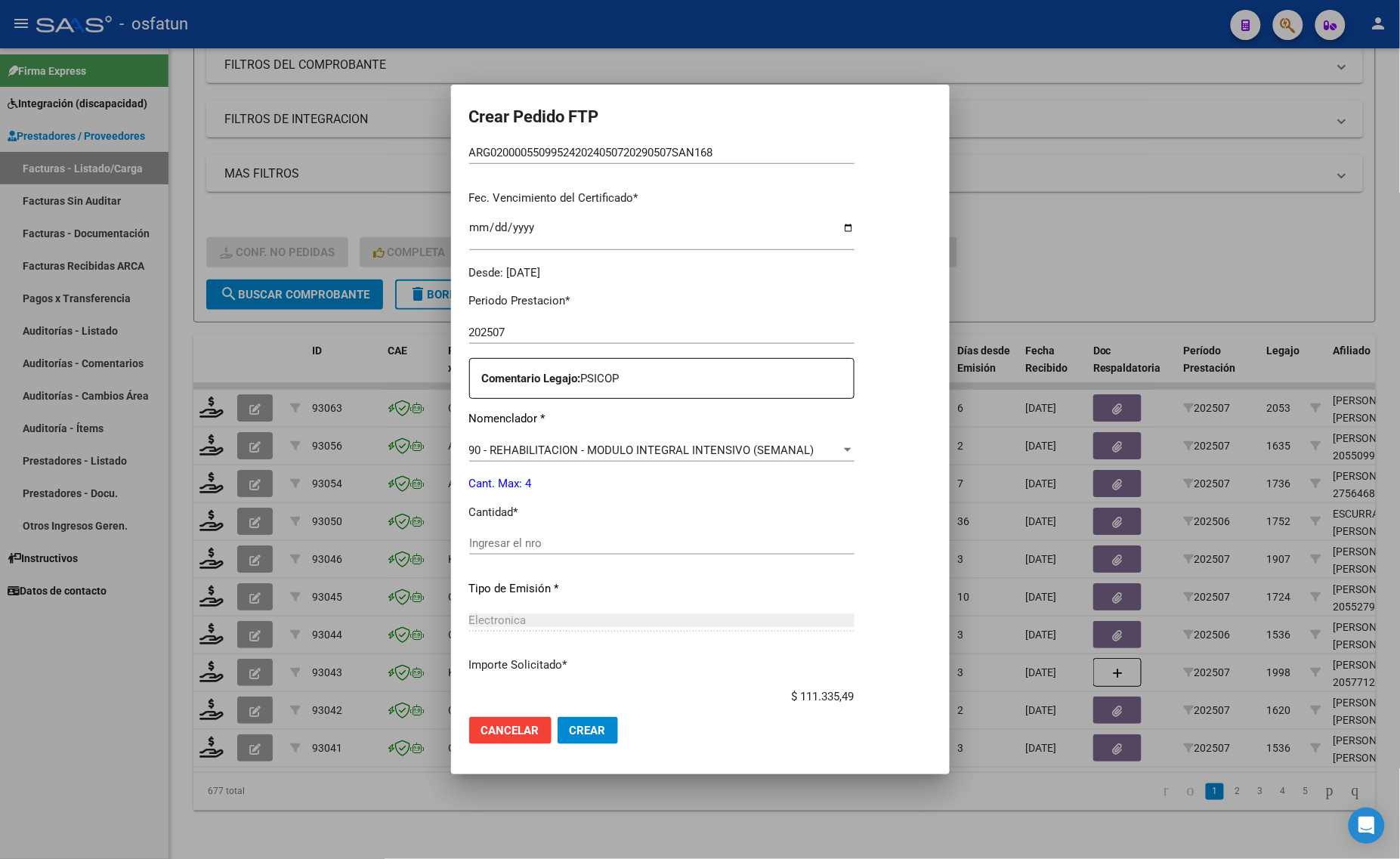
scroll to position [378, 0]
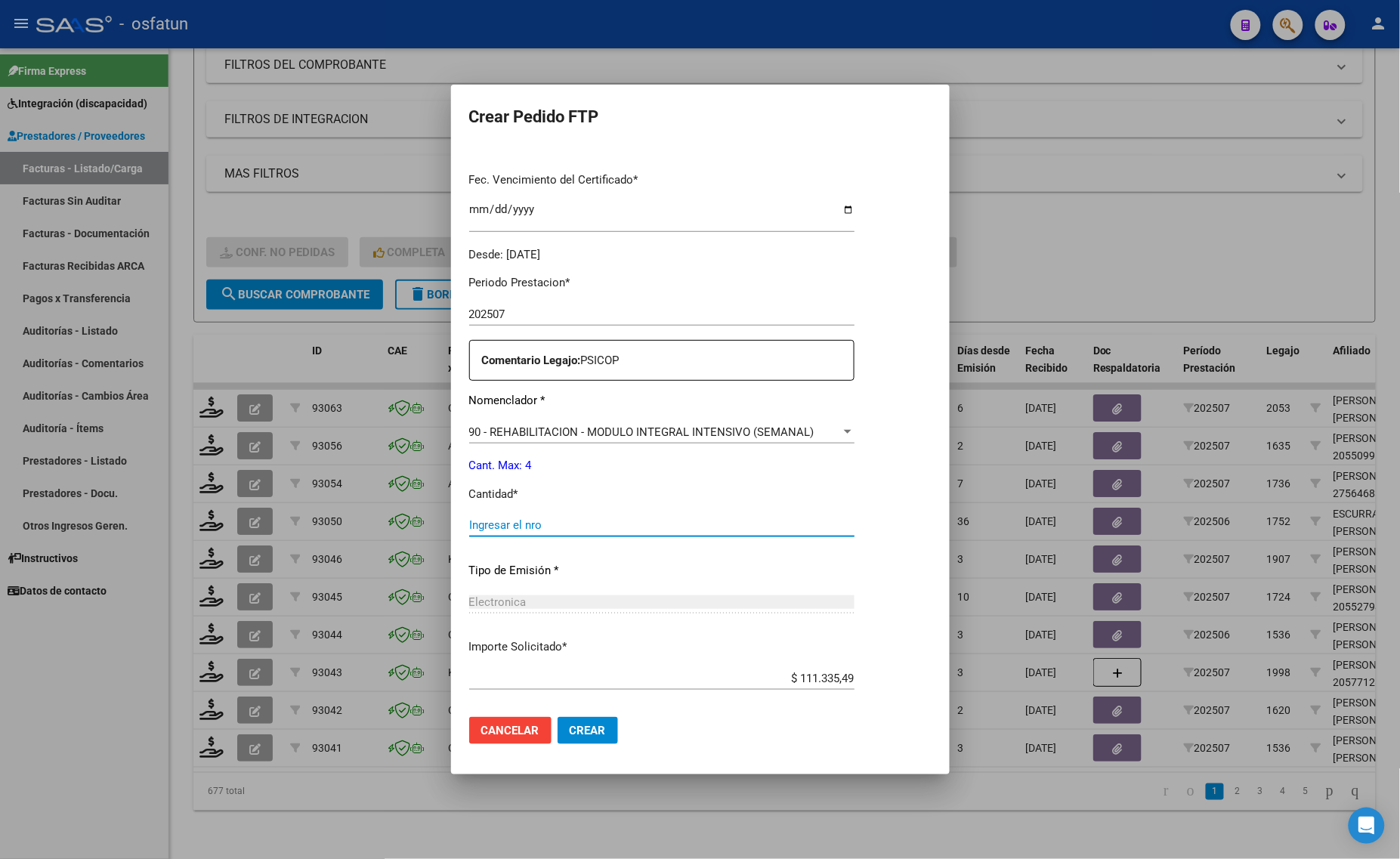
click at [473, 525] on input "Ingresar el nro" at bounding box center [661, 525] width 385 height 14
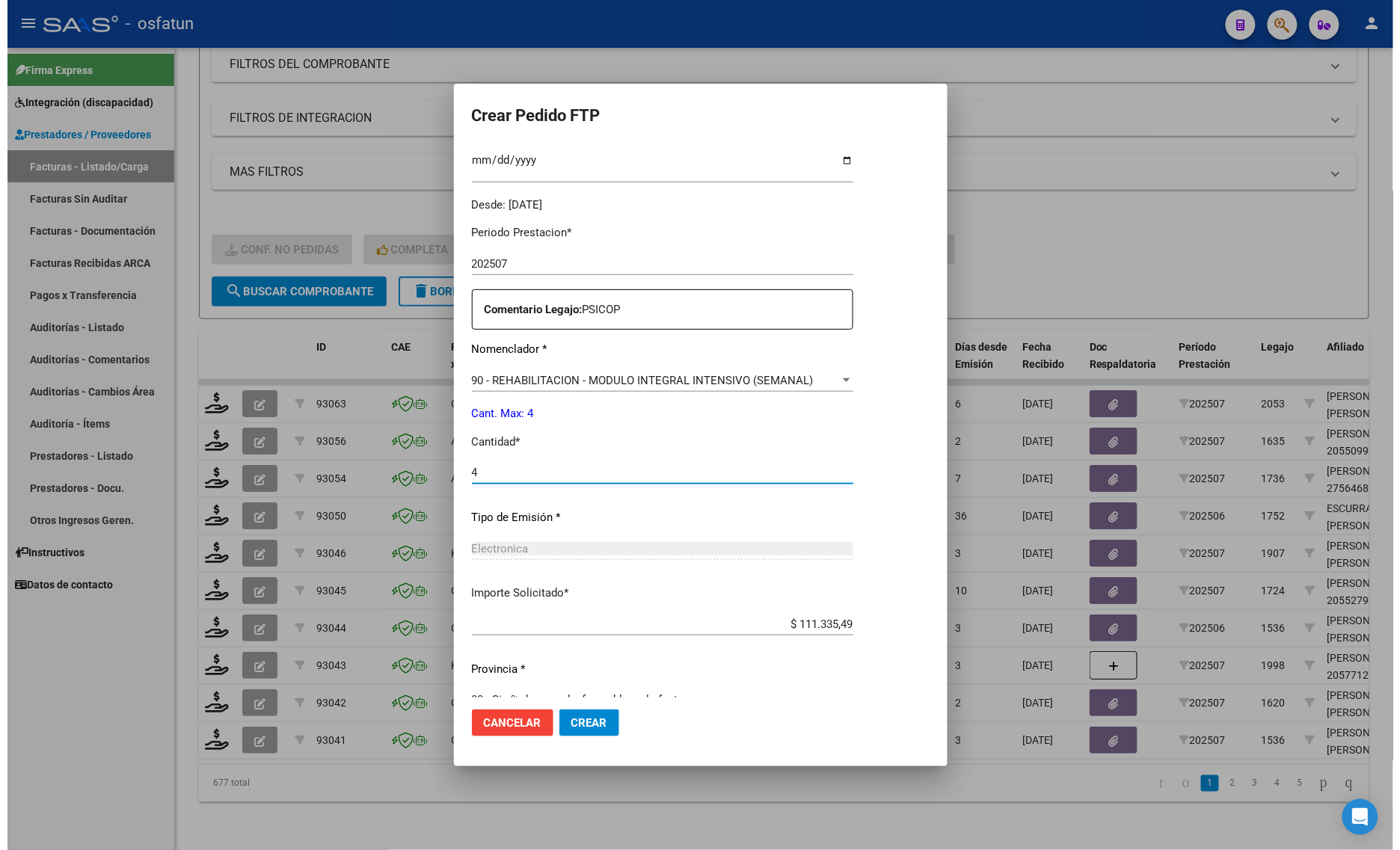
scroll to position [447, 0]
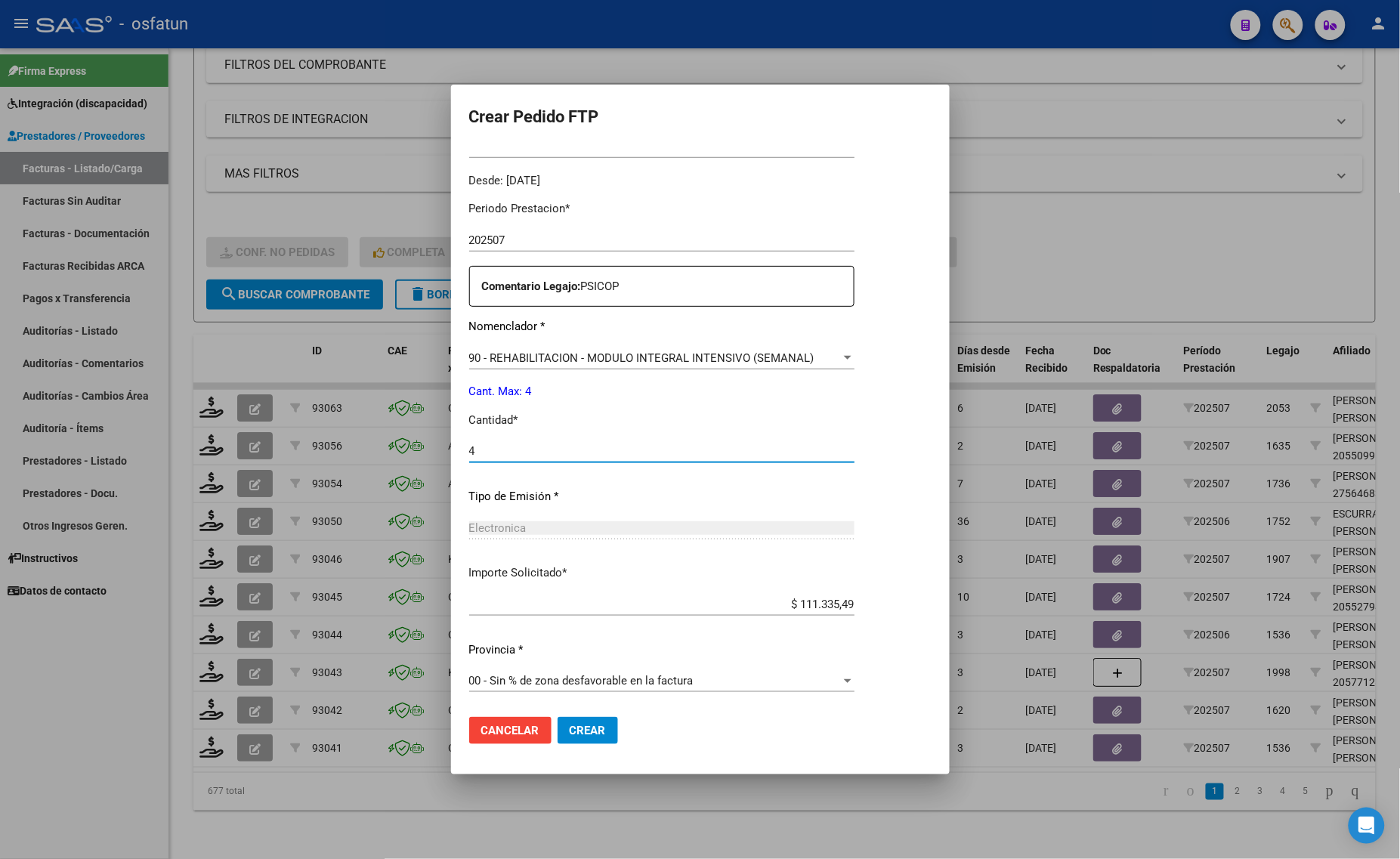
type input "4"
click at [586, 741] on button "Crear" at bounding box center [587, 731] width 61 height 28
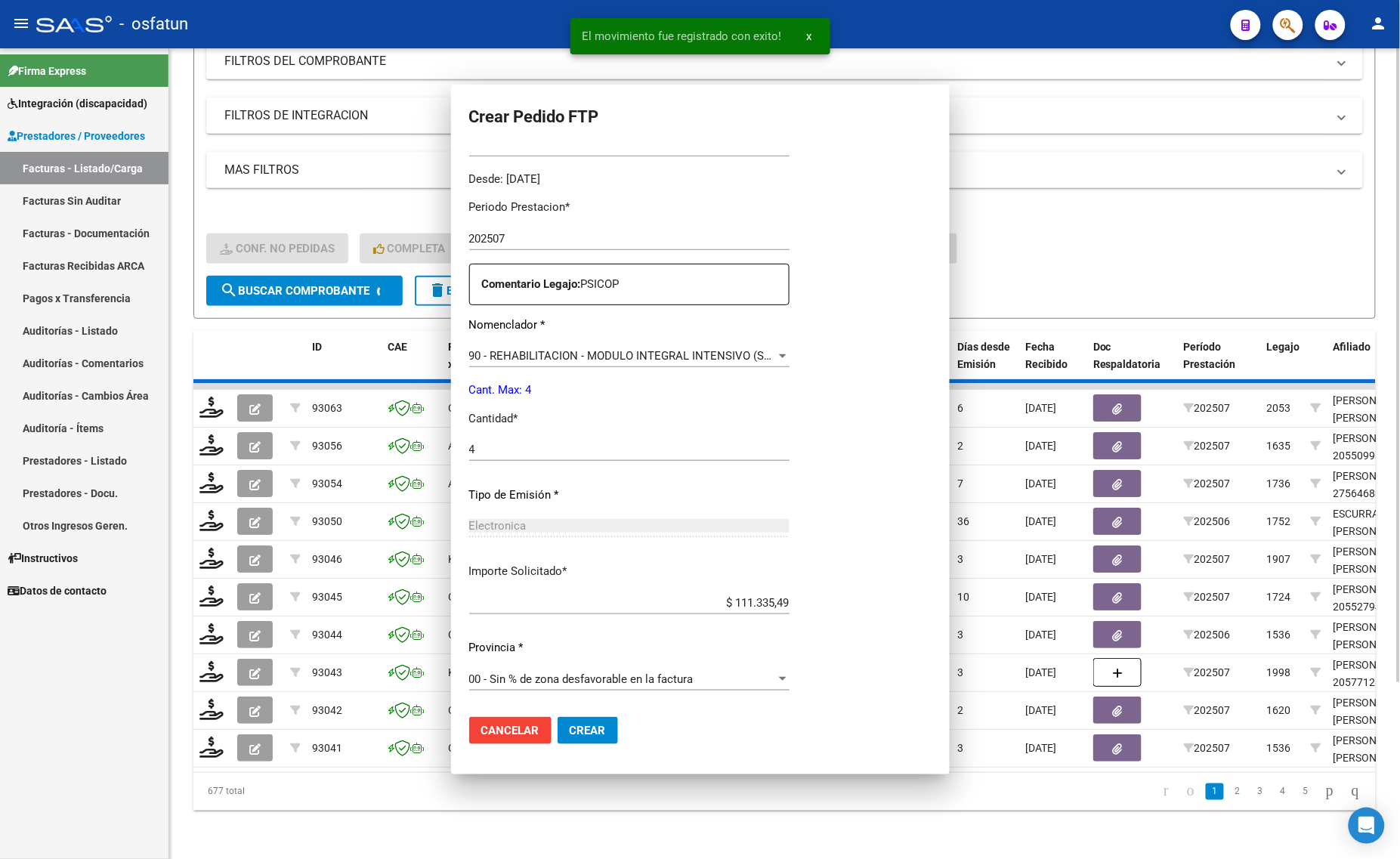
scroll to position [0, 0]
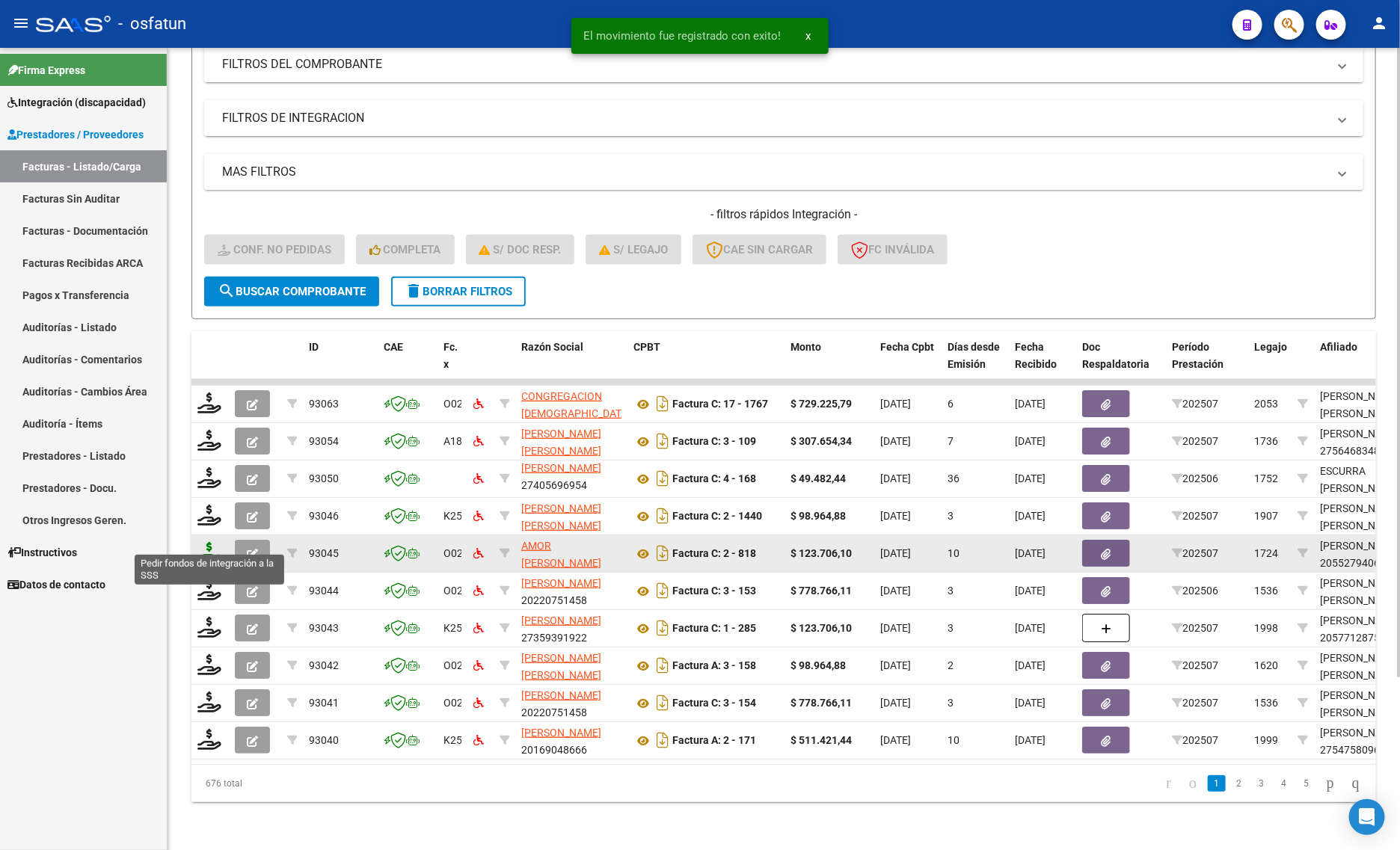
click at [206, 542] on icon at bounding box center [209, 552] width 24 height 21
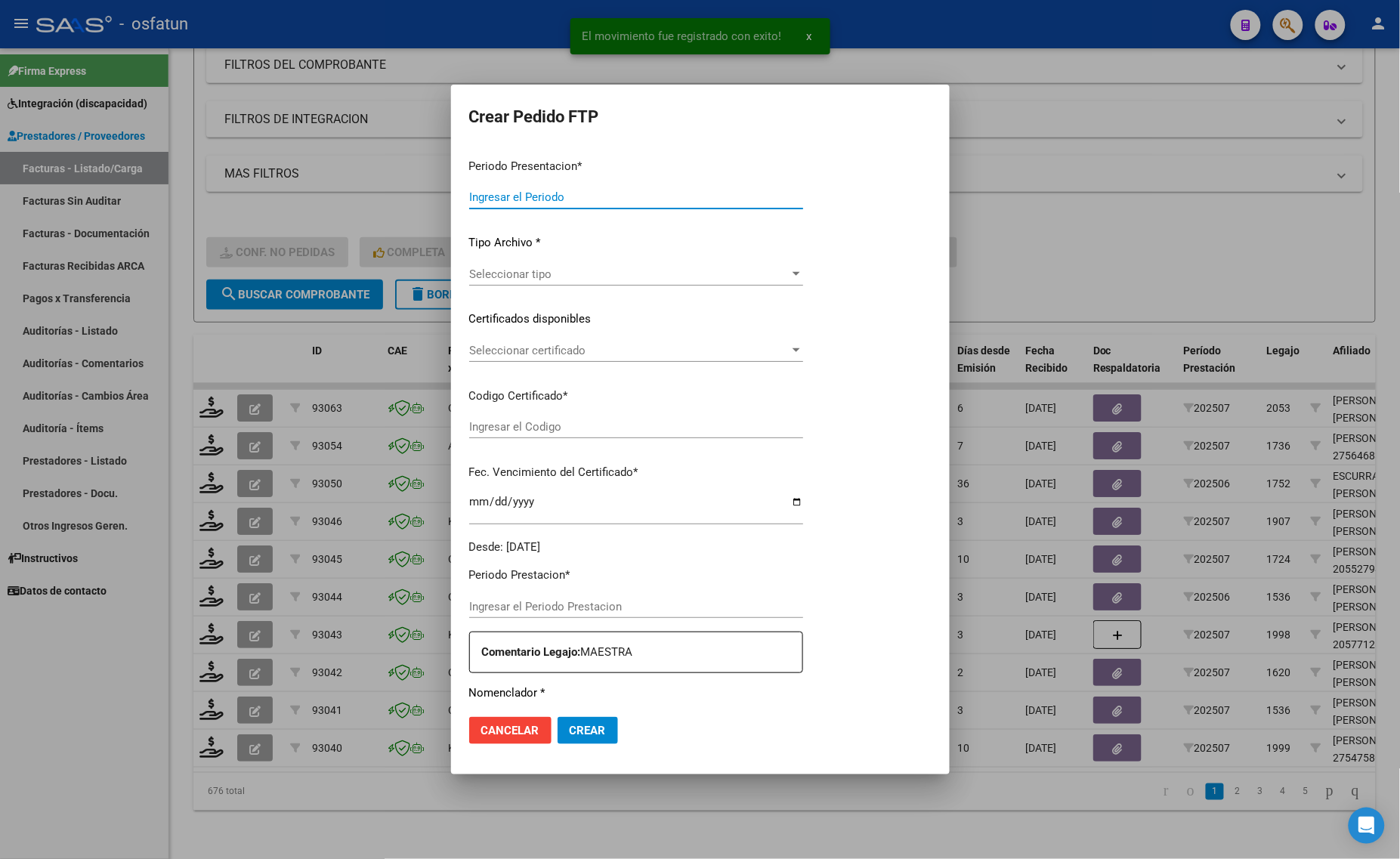
type input "202507"
type input "$ 123.706,10"
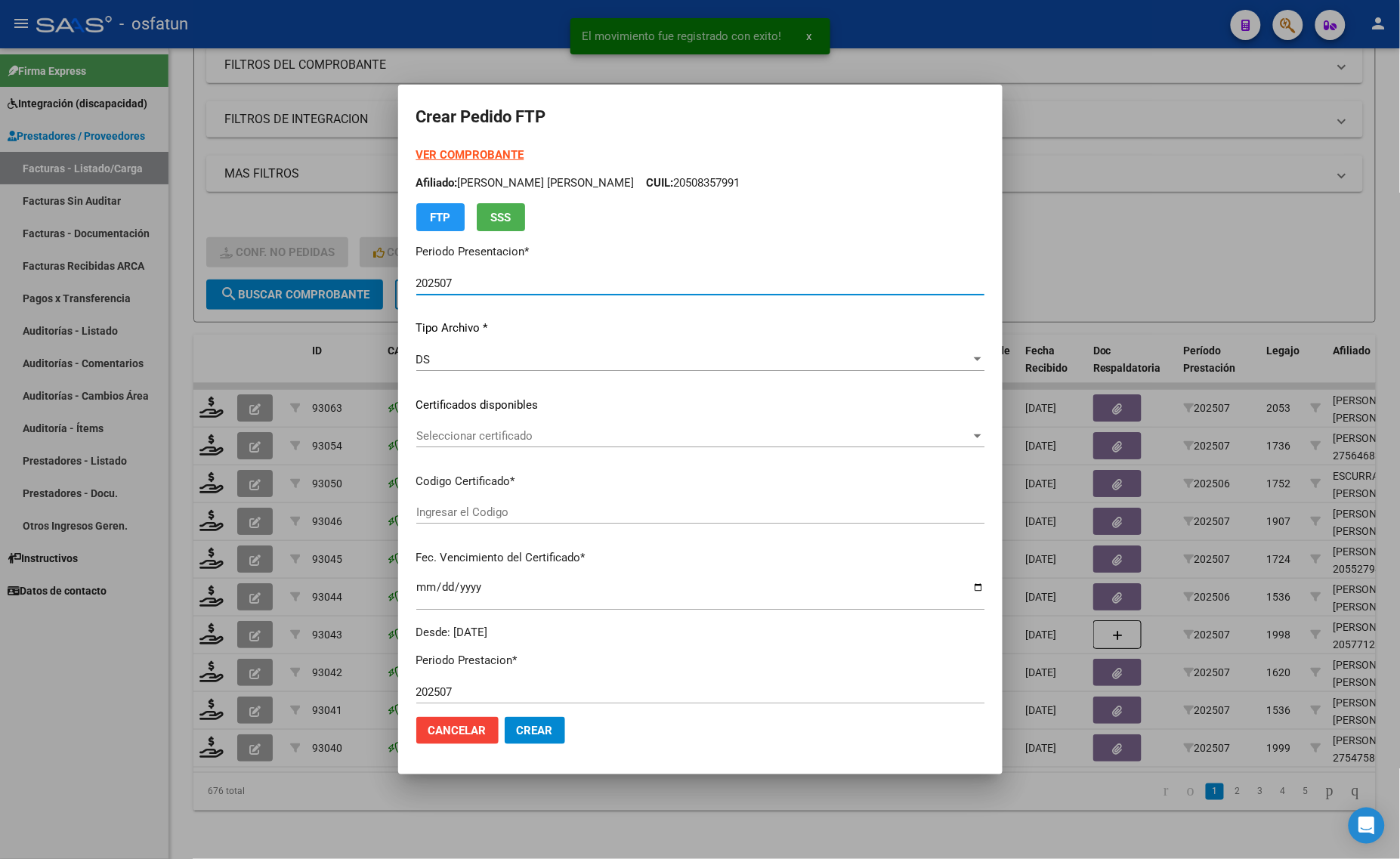
type input "ARG02000552794062022121620271216BS436"
type input "2027-12-16"
click at [432, 148] on strong "VER COMPROBANTE" at bounding box center [471, 155] width 108 height 14
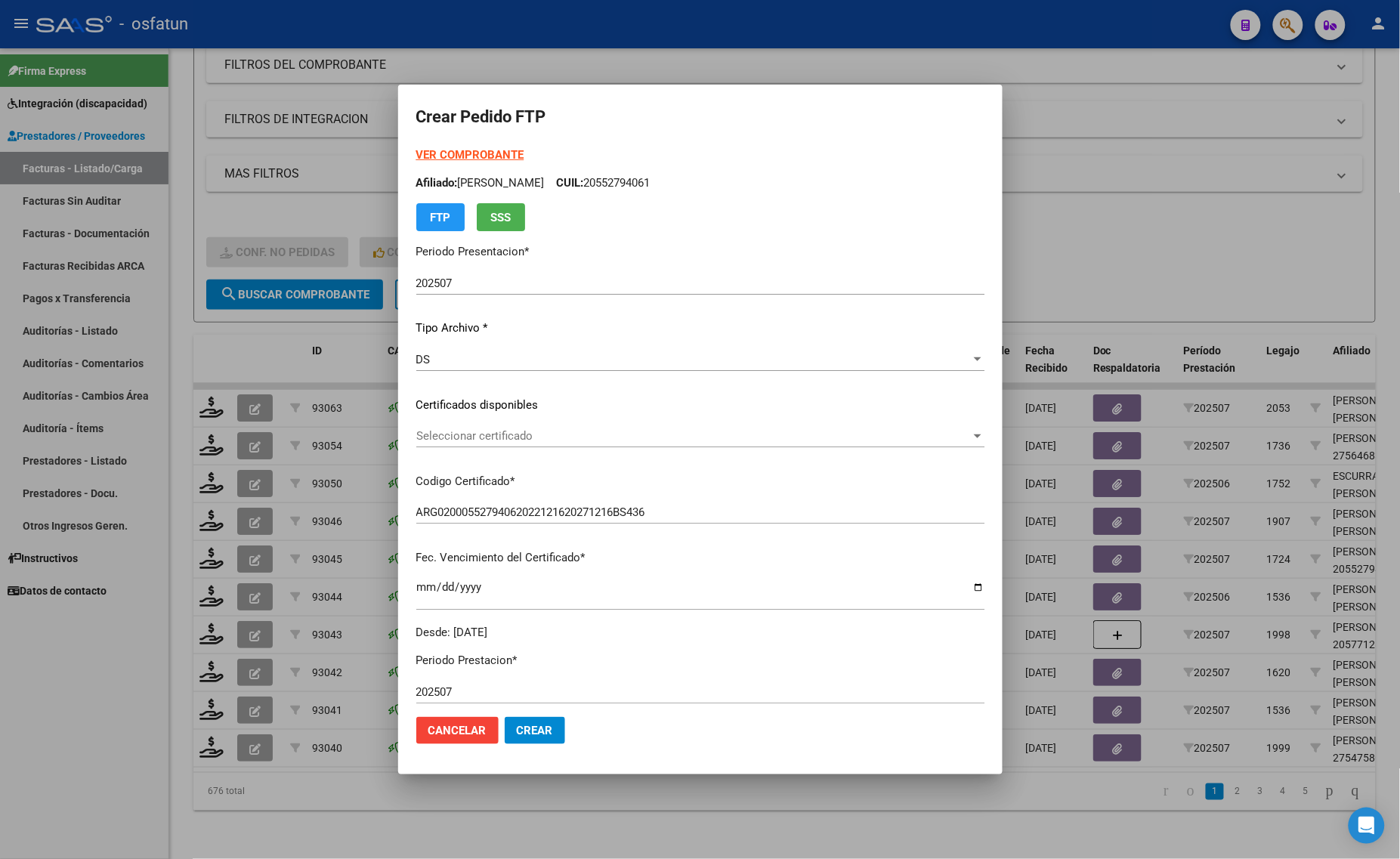
click at [514, 432] on span "Seleccionar certificado" at bounding box center [693, 436] width 554 height 14
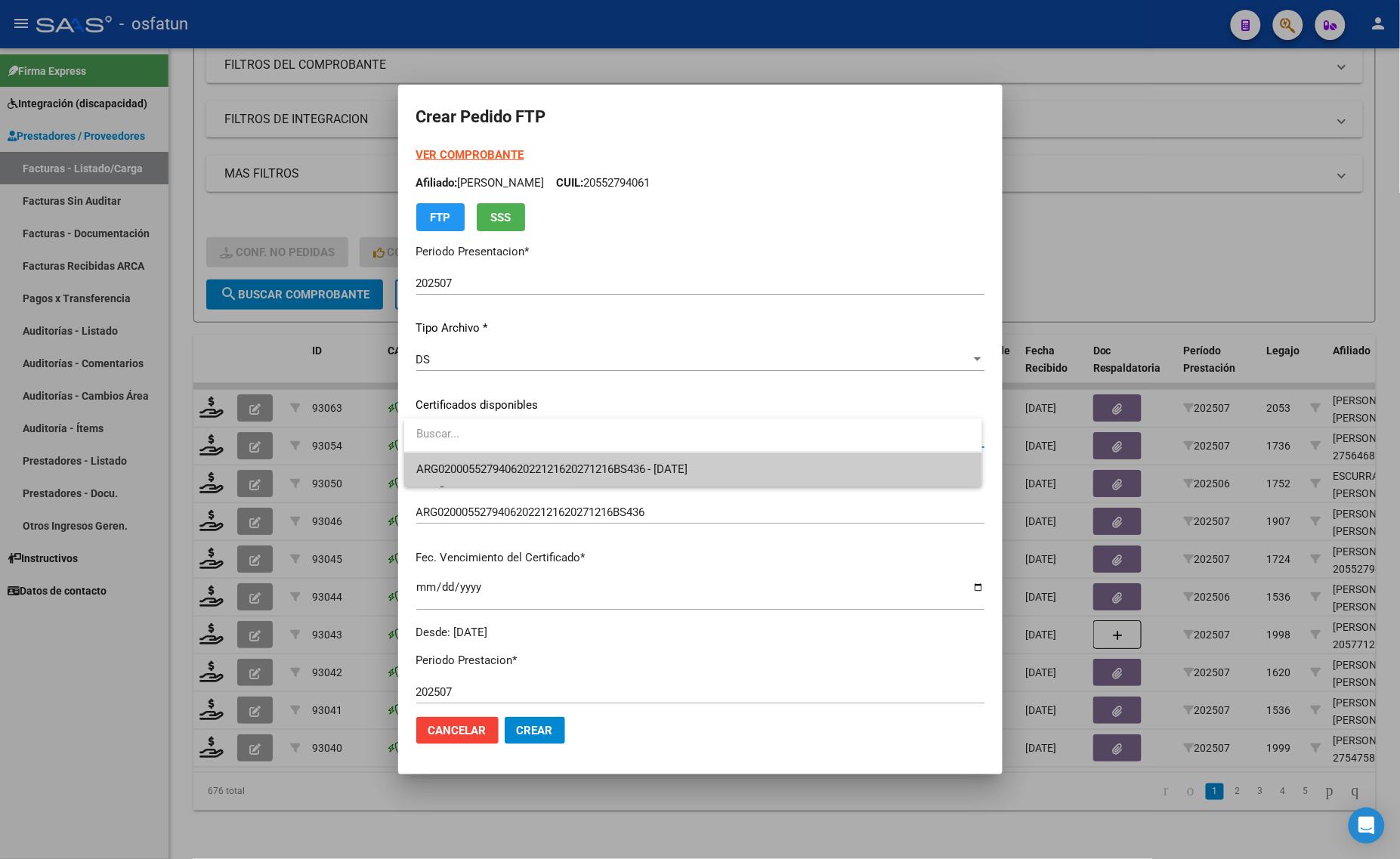
click at [510, 476] on span "ARG02000552794062022121620271216BS436 - 2027-12-16" at bounding box center [693, 469] width 553 height 34
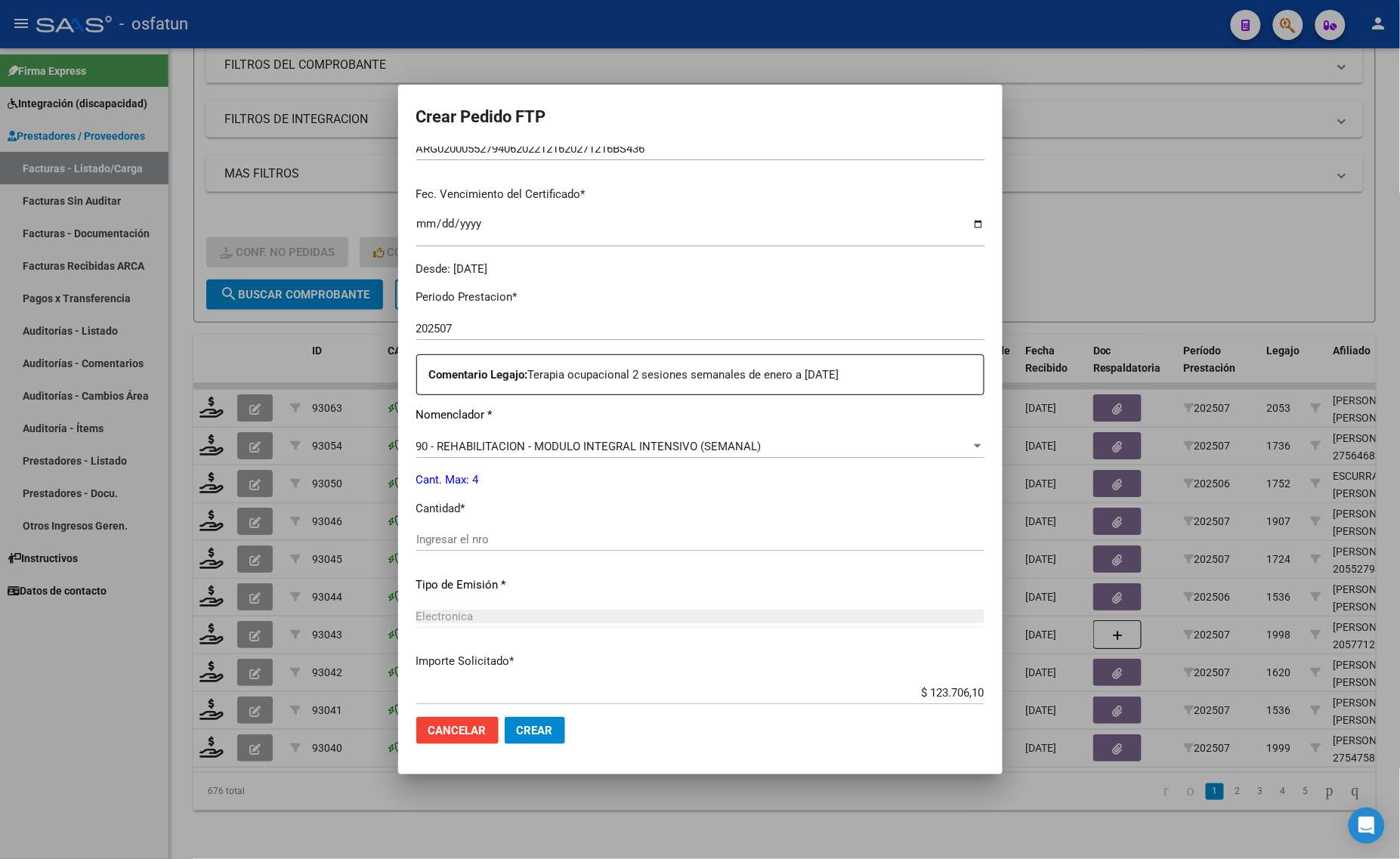
scroll to position [378, 0]
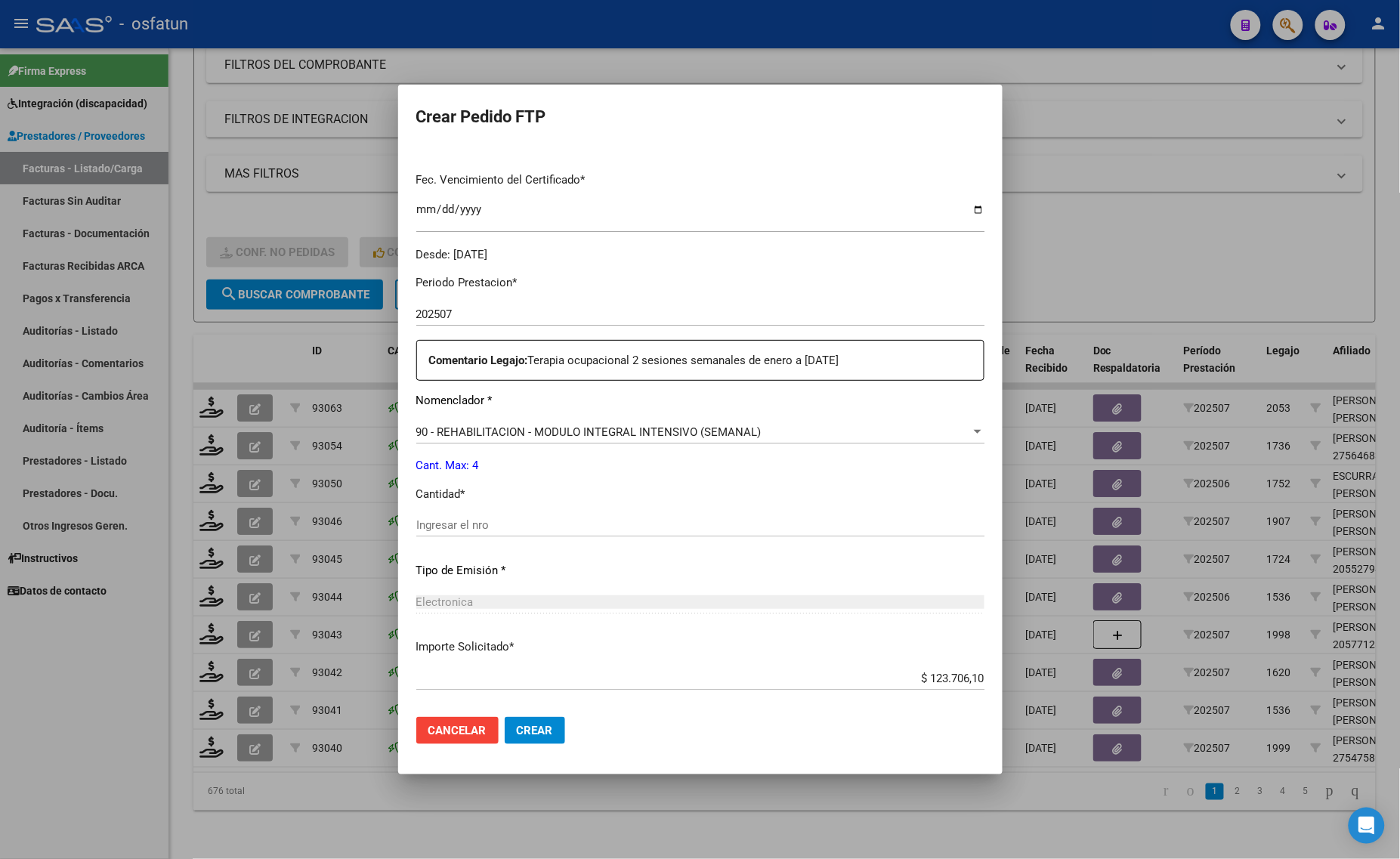
click at [484, 530] on input "Ingresar el nro" at bounding box center [700, 525] width 568 height 14
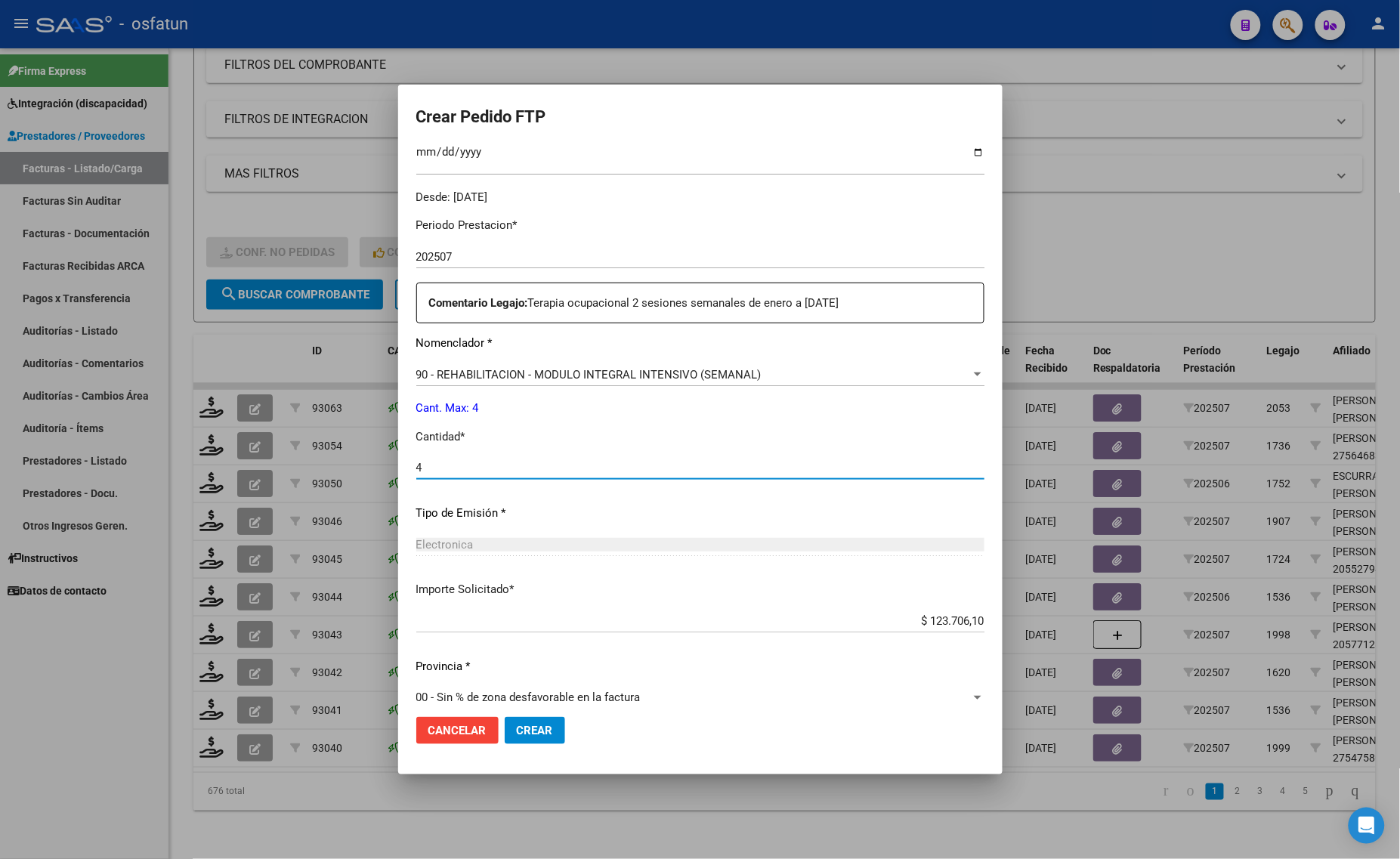
scroll to position [452, 0]
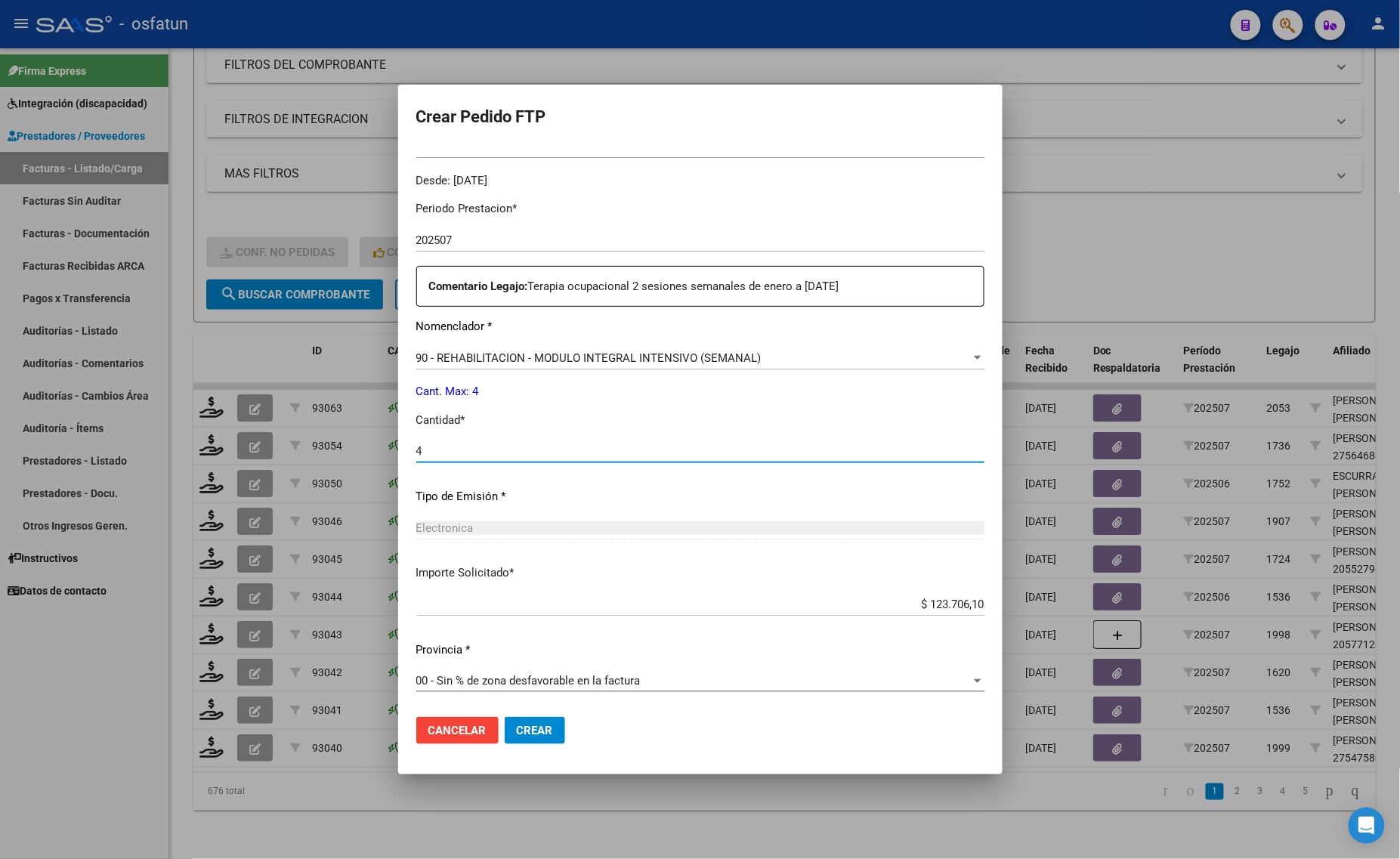
type input "4"
click at [546, 730] on span "Crear" at bounding box center [534, 730] width 36 height 14
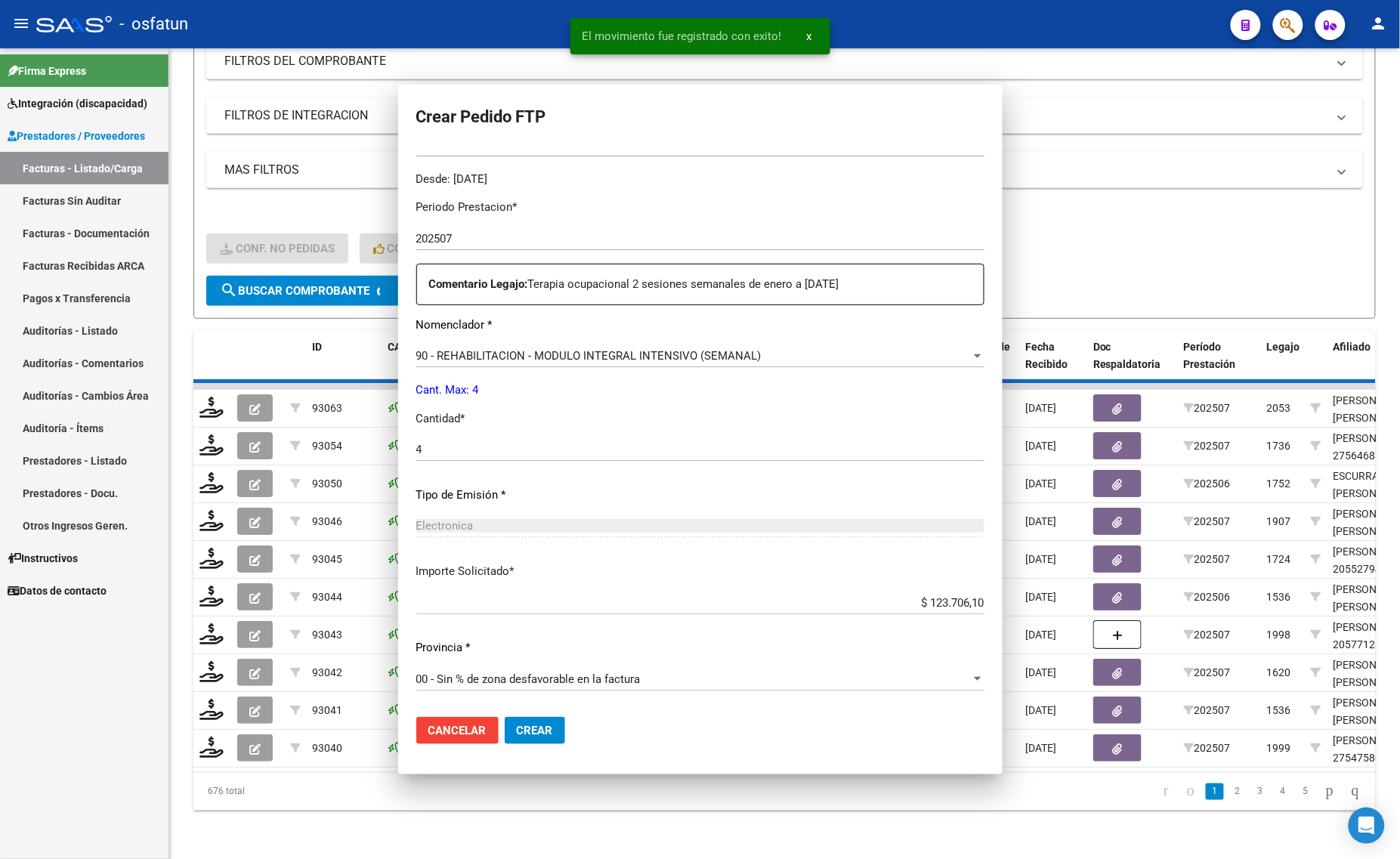
scroll to position [0, 0]
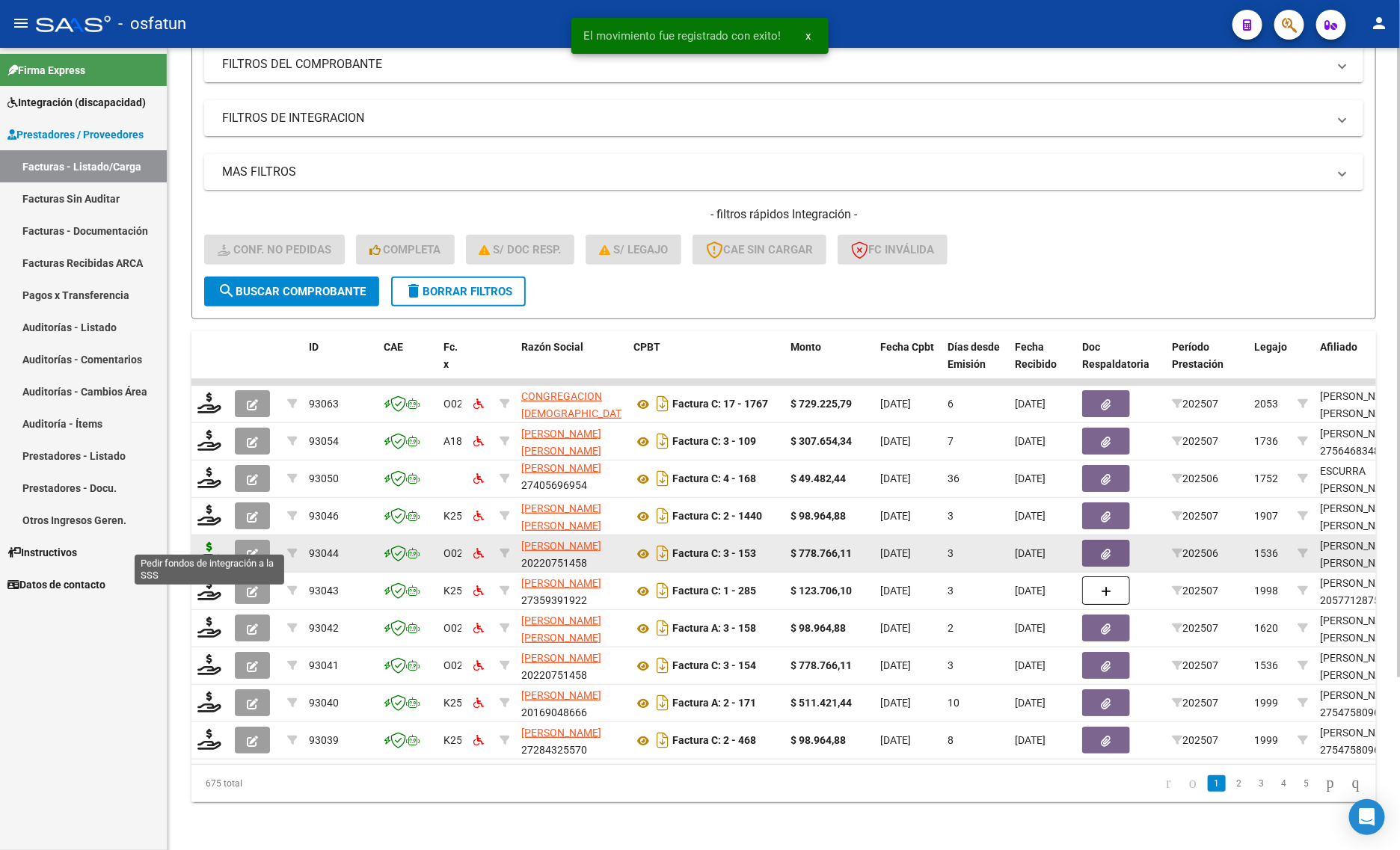
click at [213, 543] on icon at bounding box center [209, 552] width 24 height 21
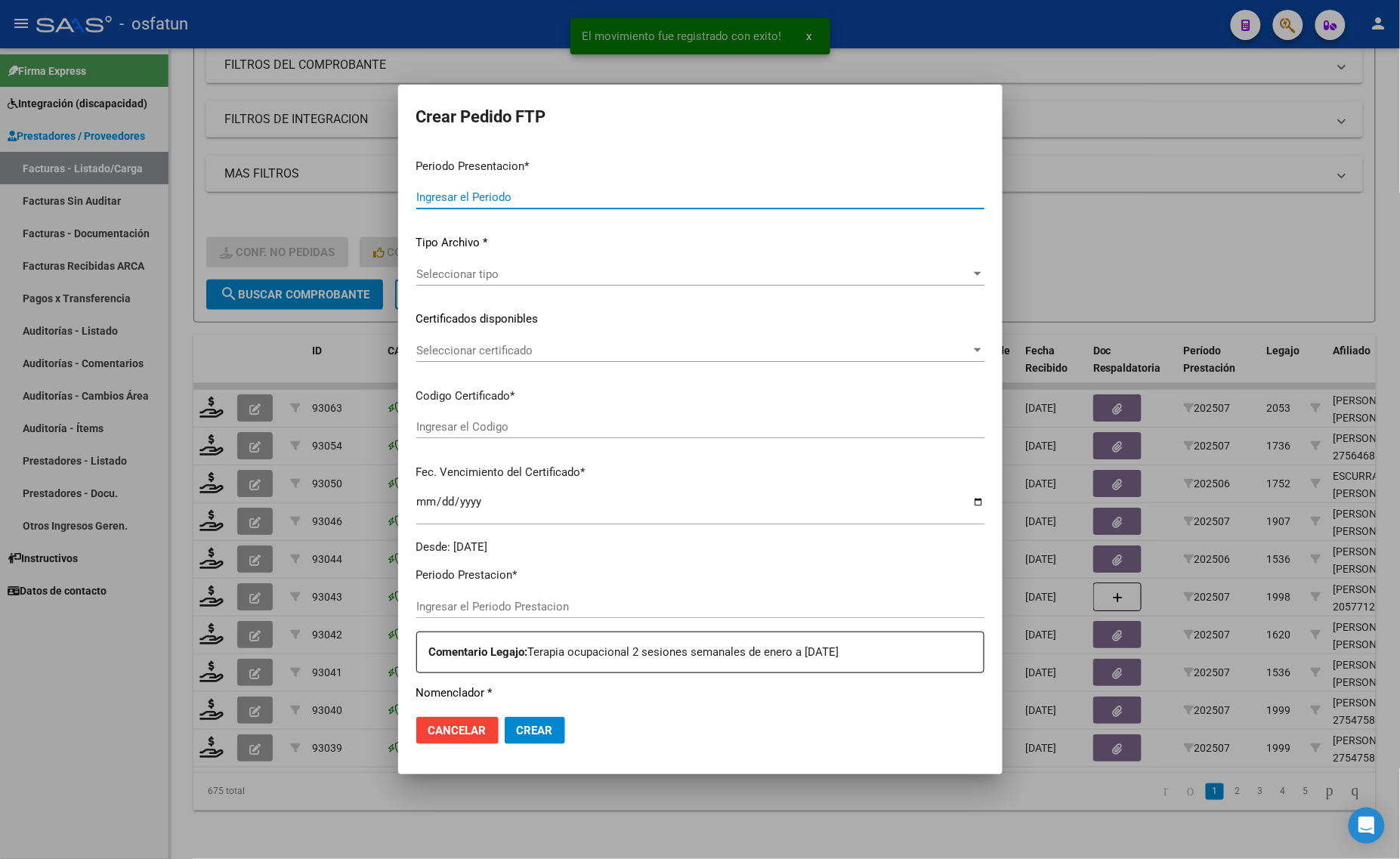
type input "202507"
type input "202506"
type input "$ 778.766,11"
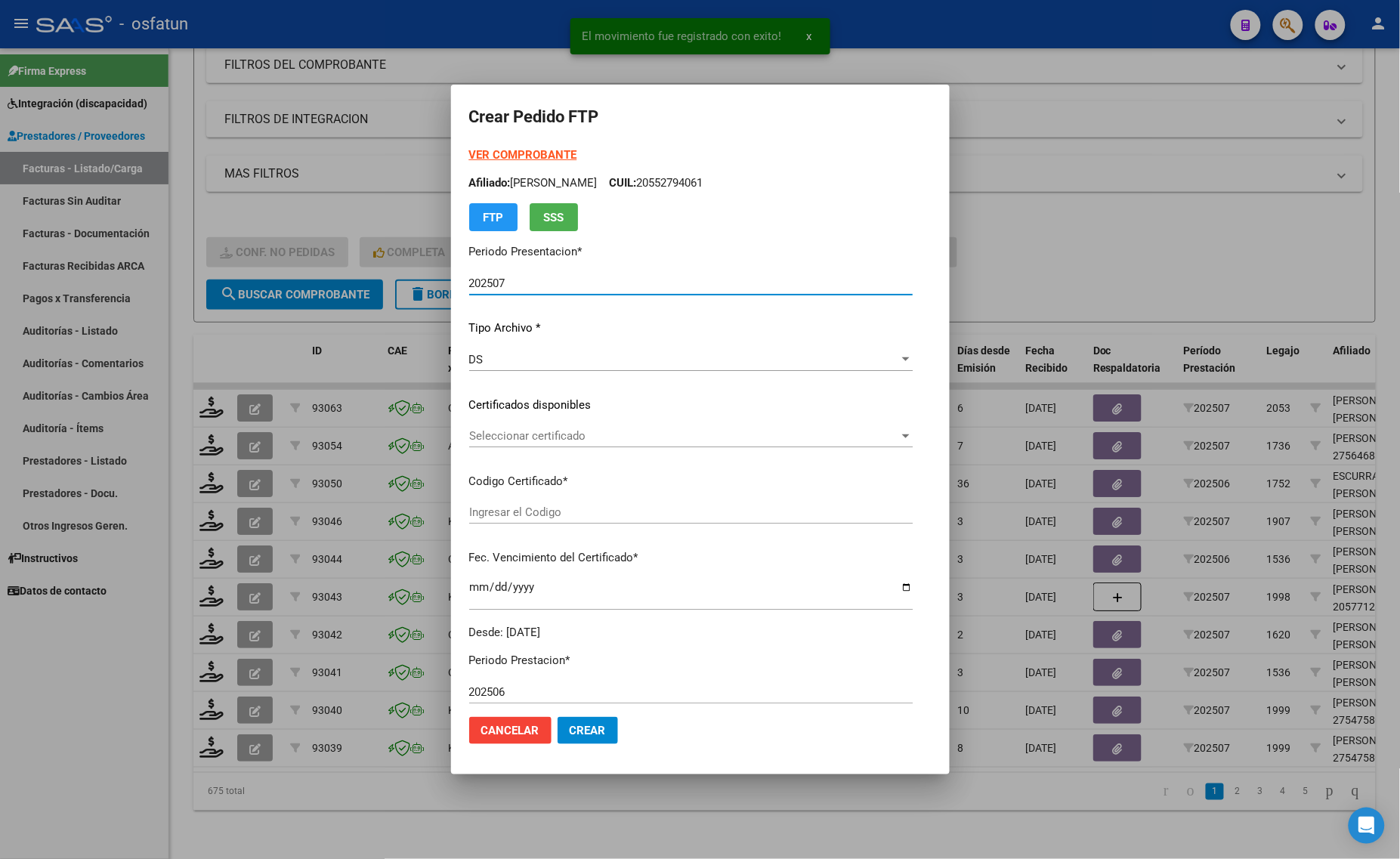
type input "ARG02000555048492023012720280127BS436"
type input "[DATE]"
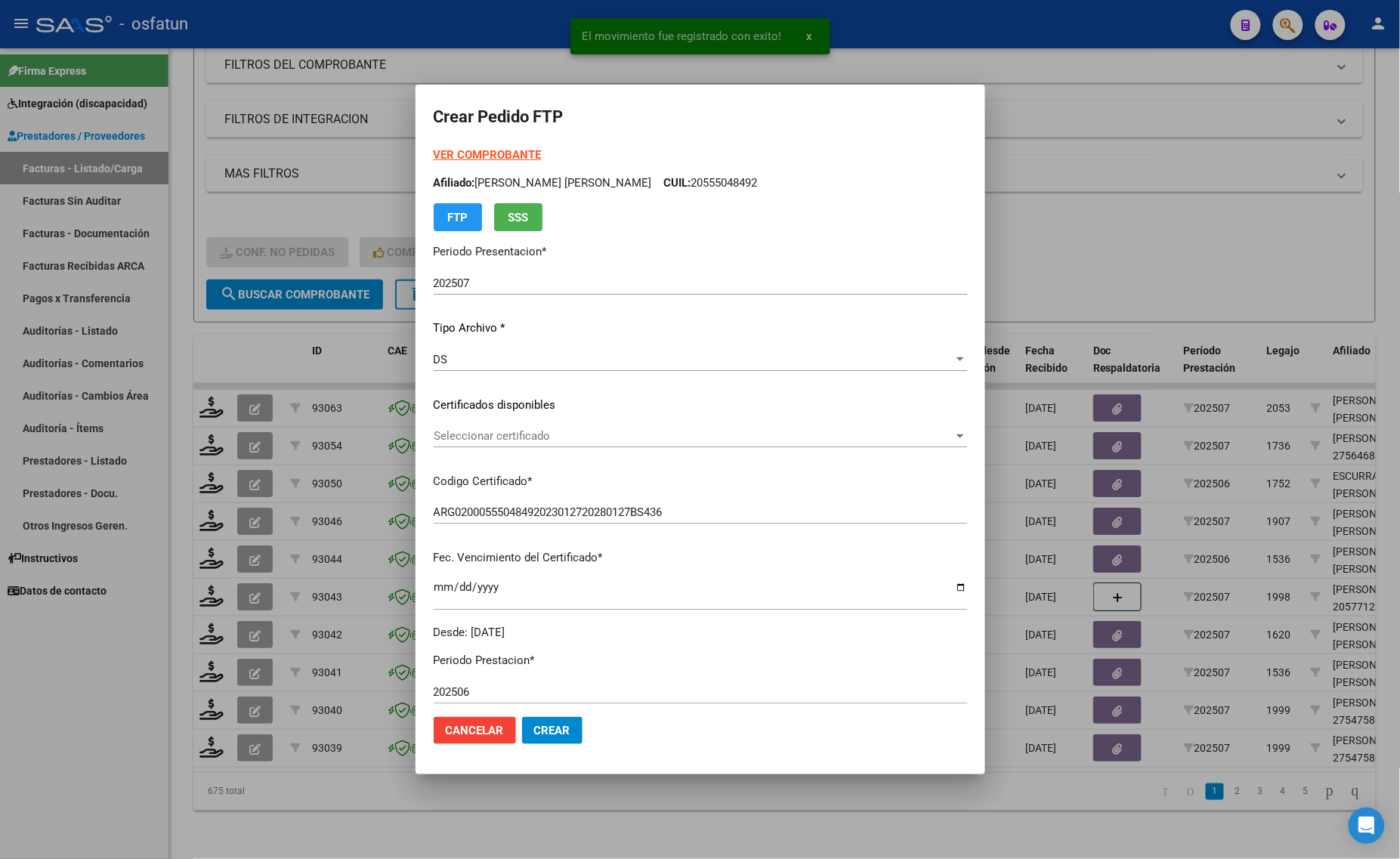
click at [434, 155] on strong "VER COMPROBANTE" at bounding box center [488, 155] width 108 height 14
click at [553, 454] on div "Seleccionar certificado Seleccionar certificado" at bounding box center [700, 443] width 533 height 37
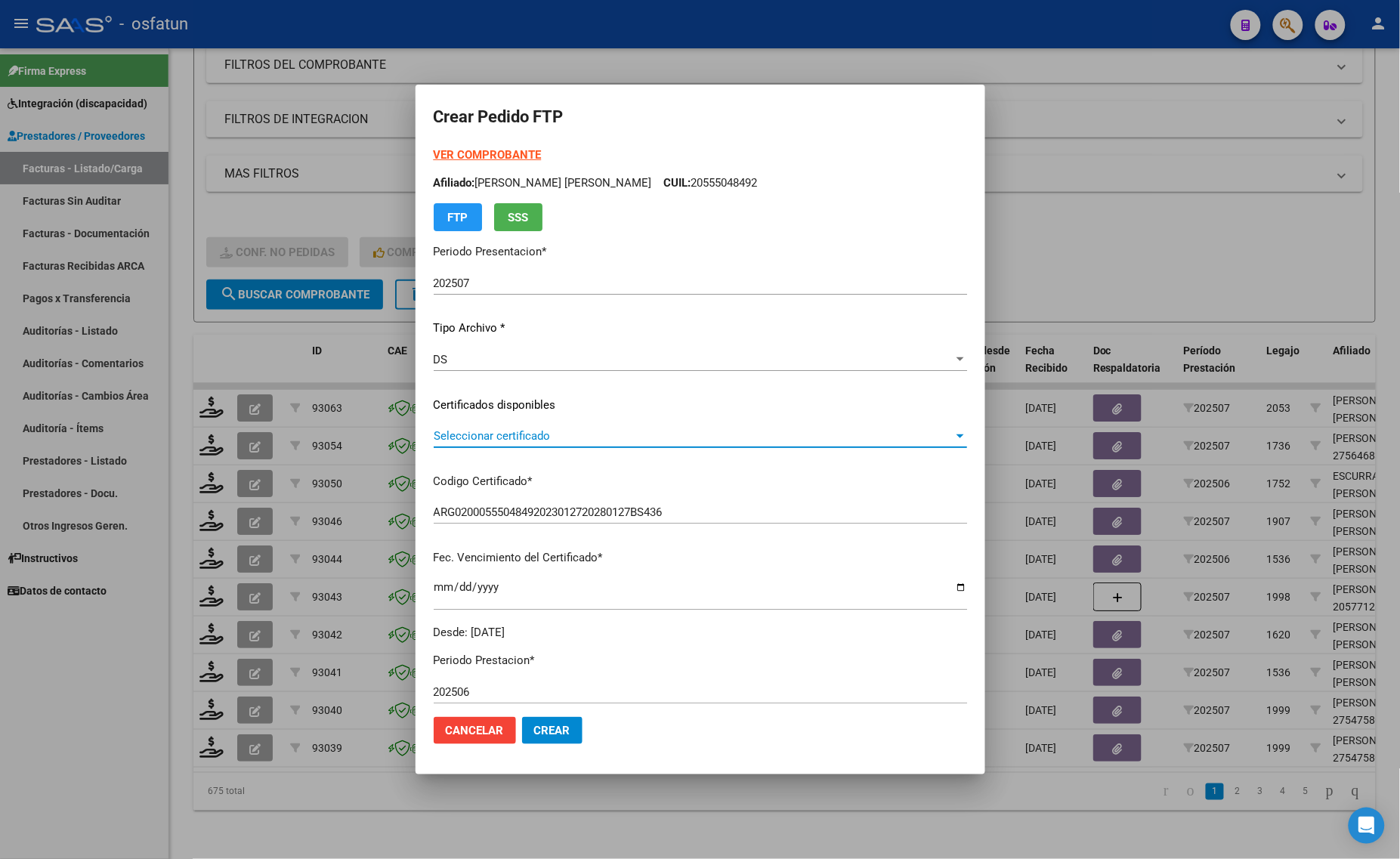
click at [562, 432] on span "Seleccionar certificado" at bounding box center [693, 436] width 519 height 14
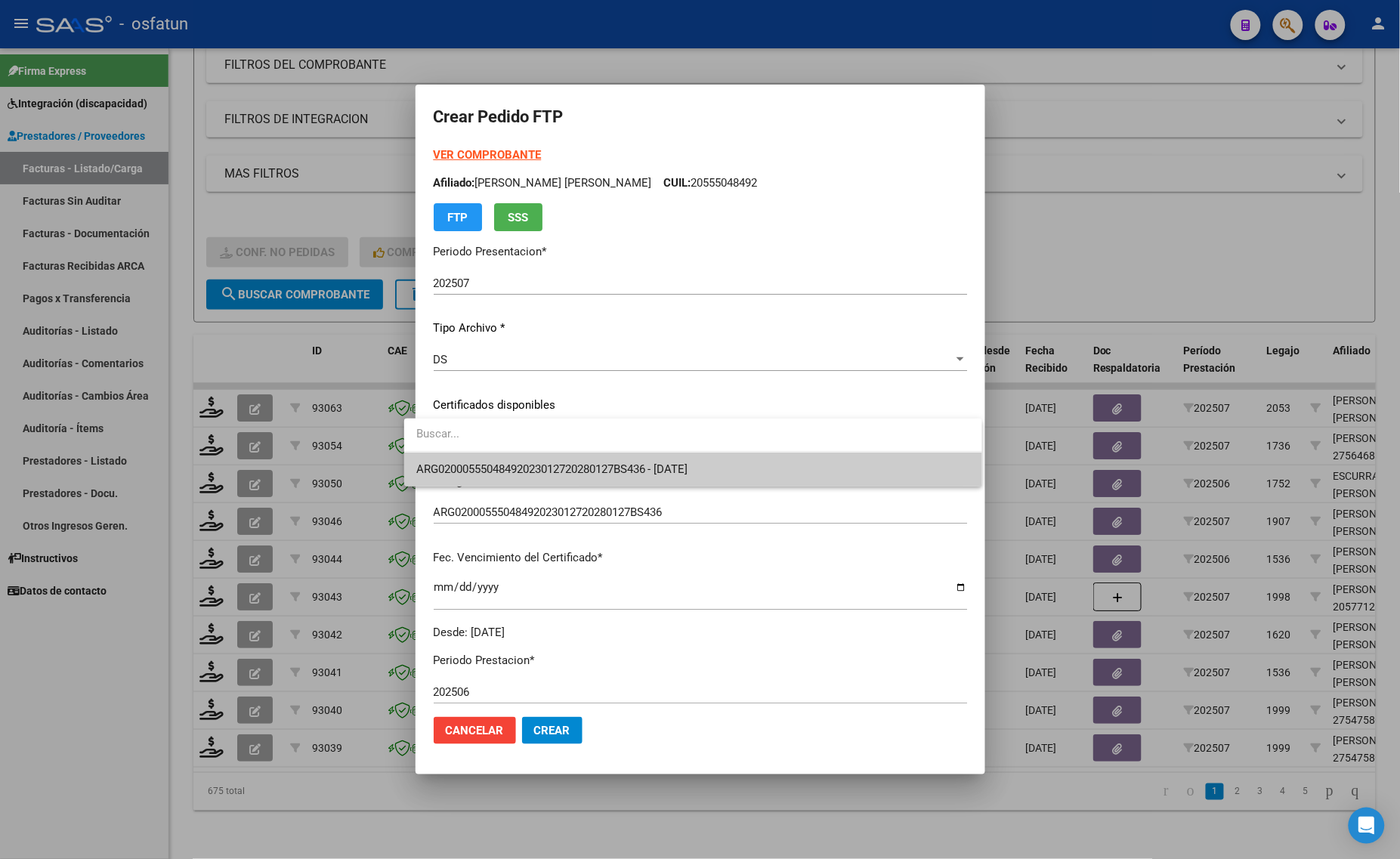
click at [564, 450] on input "dropdown search" at bounding box center [693, 434] width 578 height 34
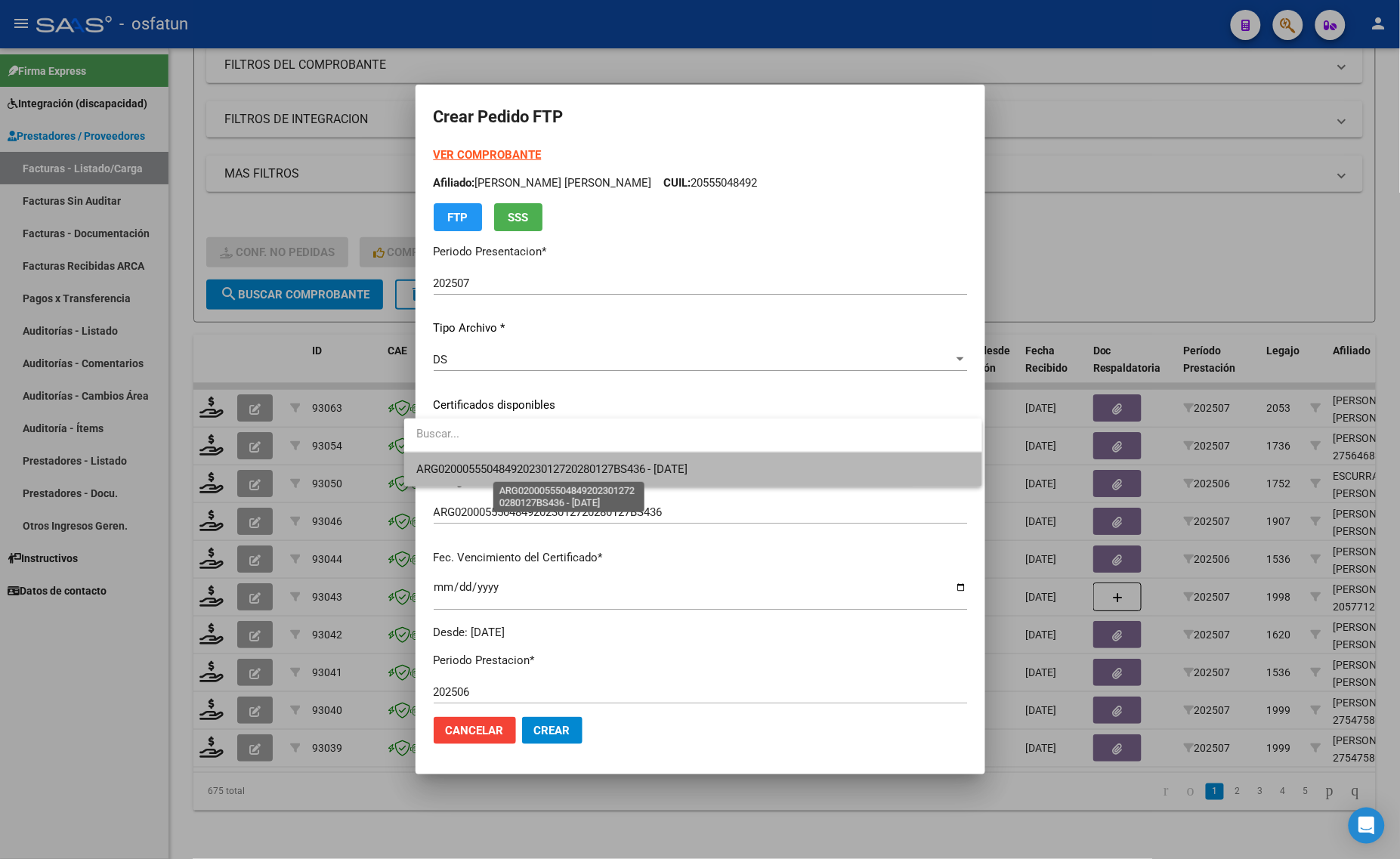
click at [563, 470] on span "ARG02000555048492023012720280127BS436 - [DATE]" at bounding box center [552, 469] width 272 height 14
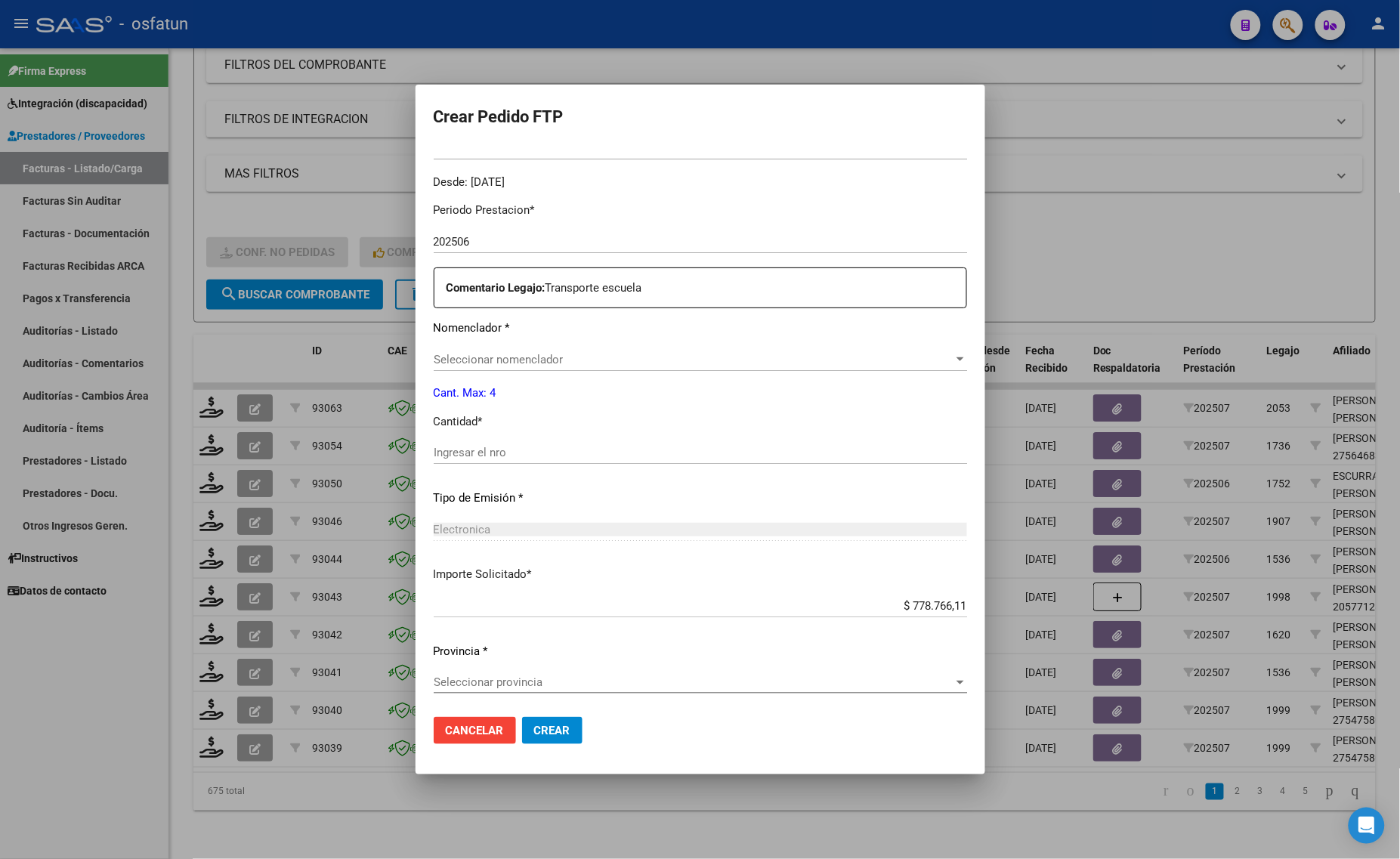
scroll to position [452, 0]
click at [485, 455] on input "Ingresar el nro" at bounding box center [700, 451] width 533 height 14
click at [480, 362] on span "Seleccionar nomenclador" at bounding box center [693, 358] width 519 height 14
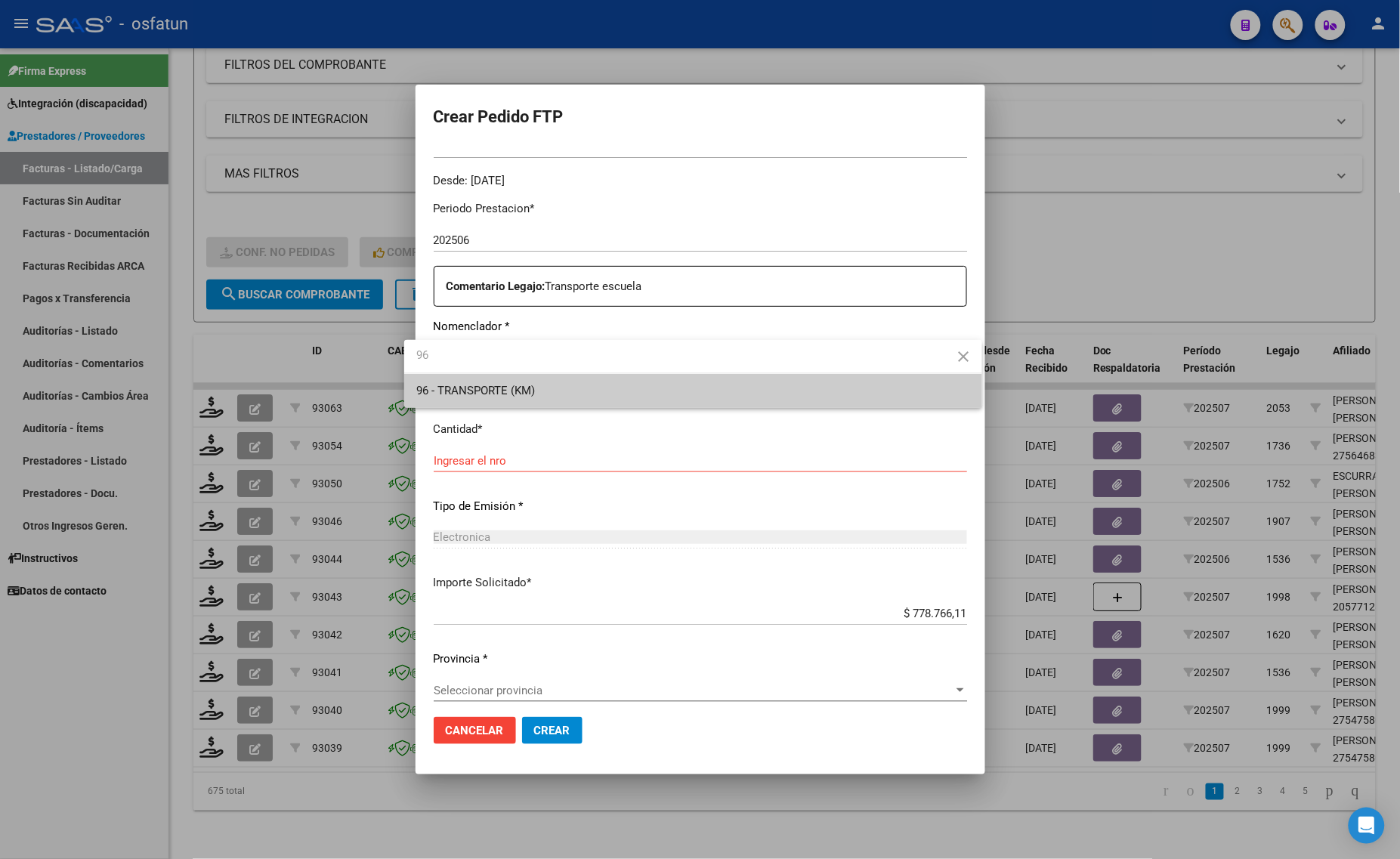
type input "96"
click at [485, 417] on div at bounding box center [700, 430] width 1400 height 859
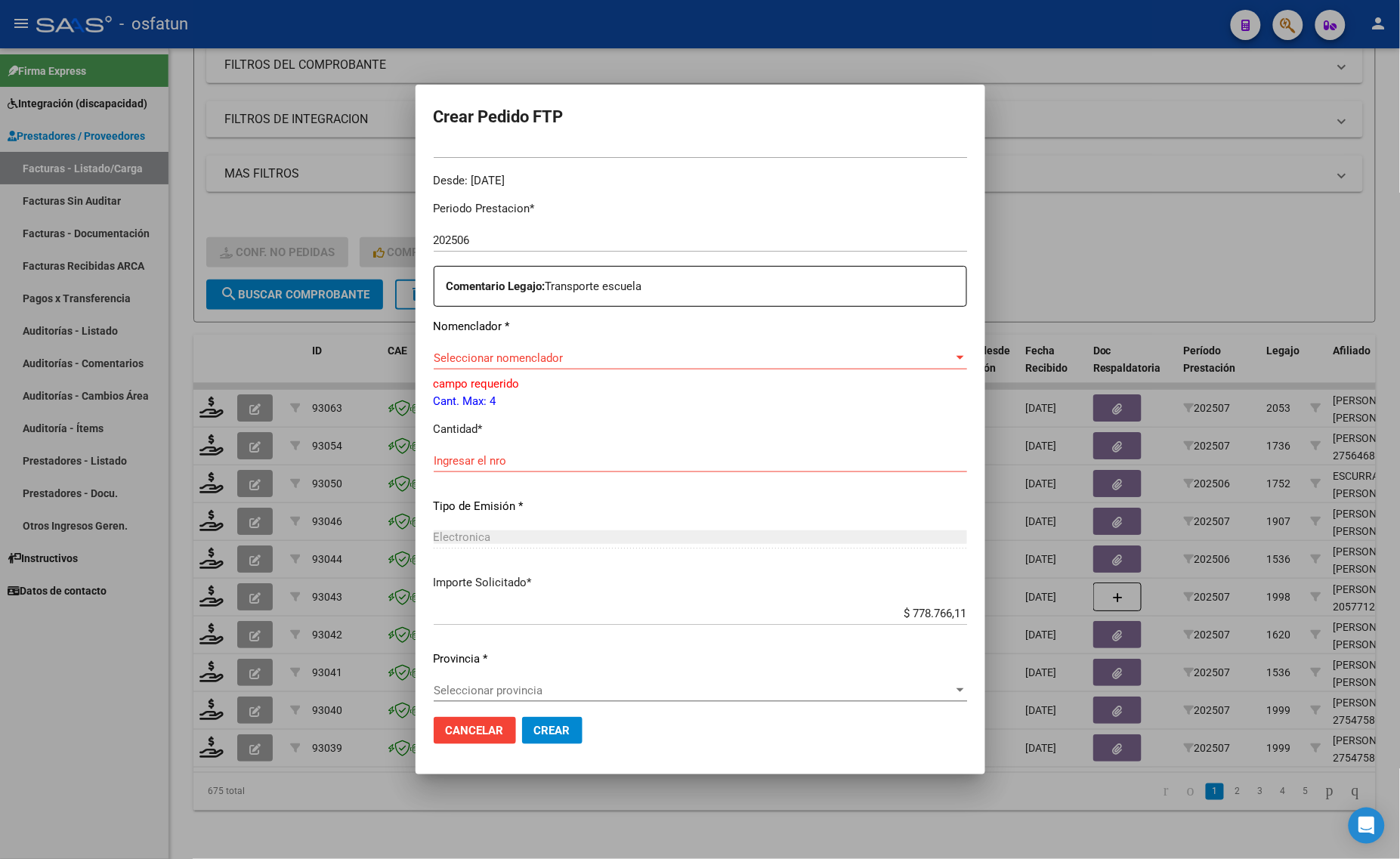
click at [482, 402] on p "Cant. Max: 4" at bounding box center [700, 401] width 533 height 17
click at [440, 355] on span "Seleccionar nomenclador" at bounding box center [693, 358] width 519 height 14
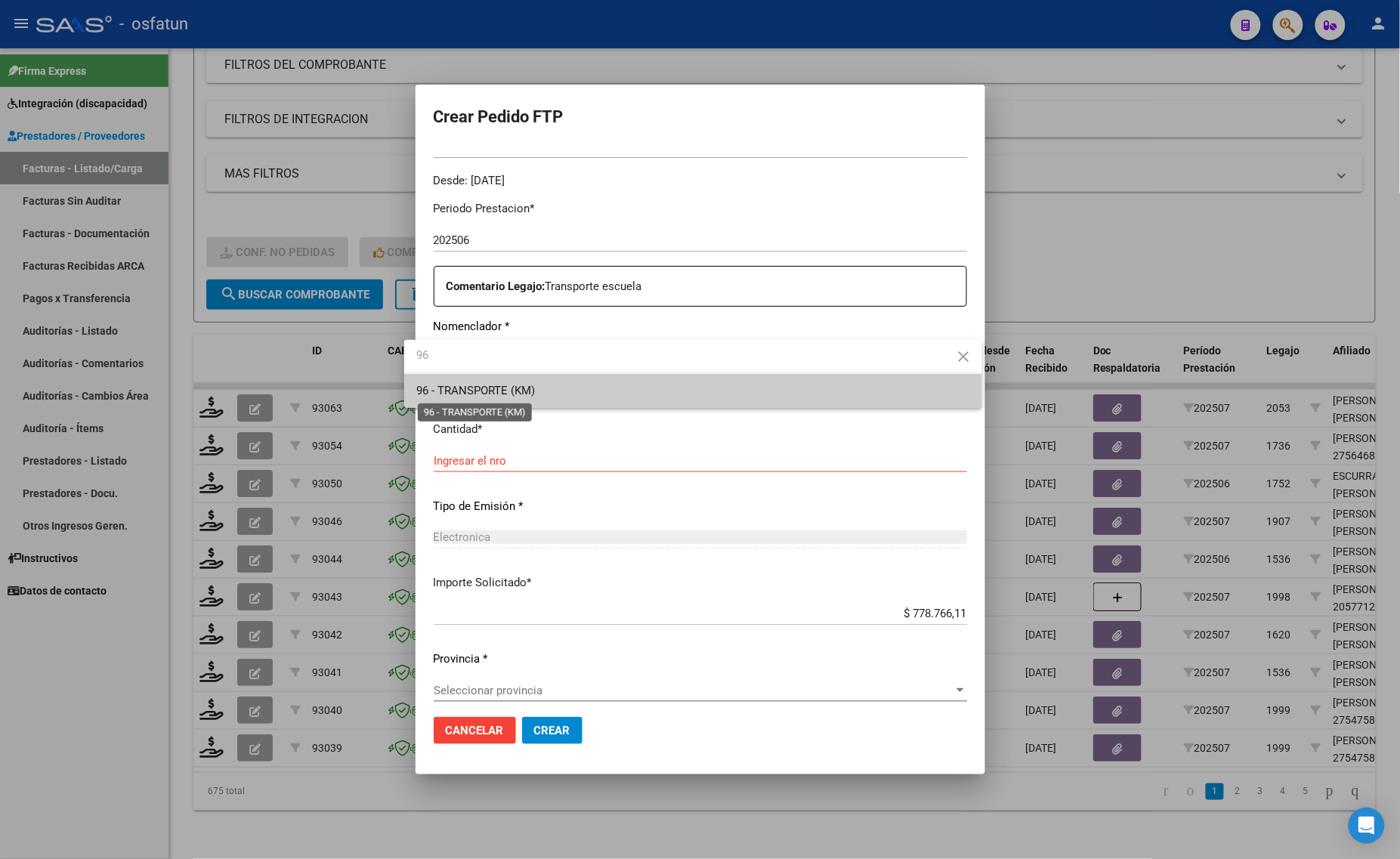
type input "96"
click at [460, 392] on span "96 - TRANSPORTE (KM)" at bounding box center [475, 390] width 119 height 14
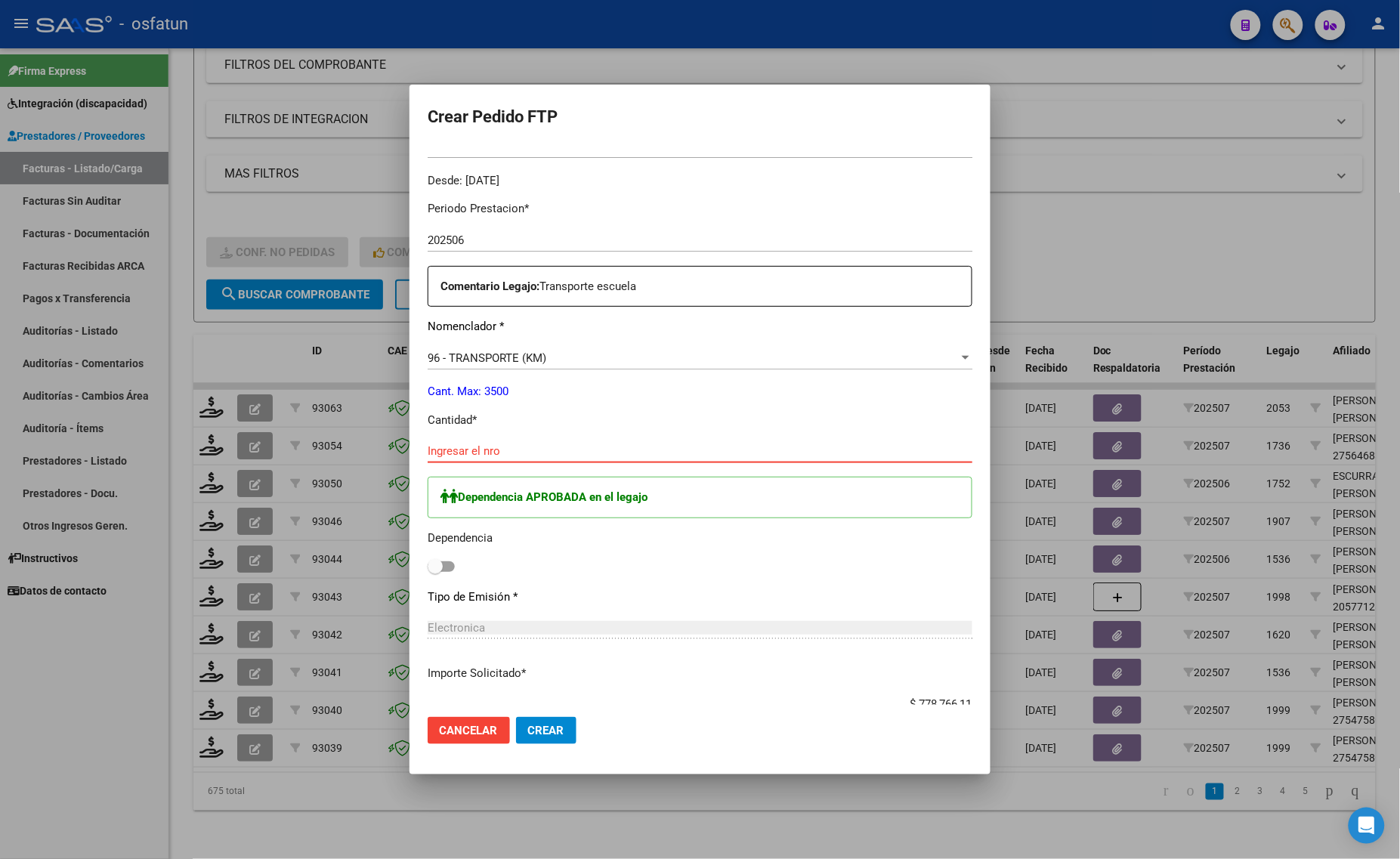
click at [444, 452] on input "Ingresar el nro" at bounding box center [700, 451] width 544 height 14
type input "1065"
click at [427, 561] on span at bounding box center [435, 567] width 15 height 15
click at [434, 572] on input "checkbox" at bounding box center [434, 572] width 1 height 1
checkbox input "true"
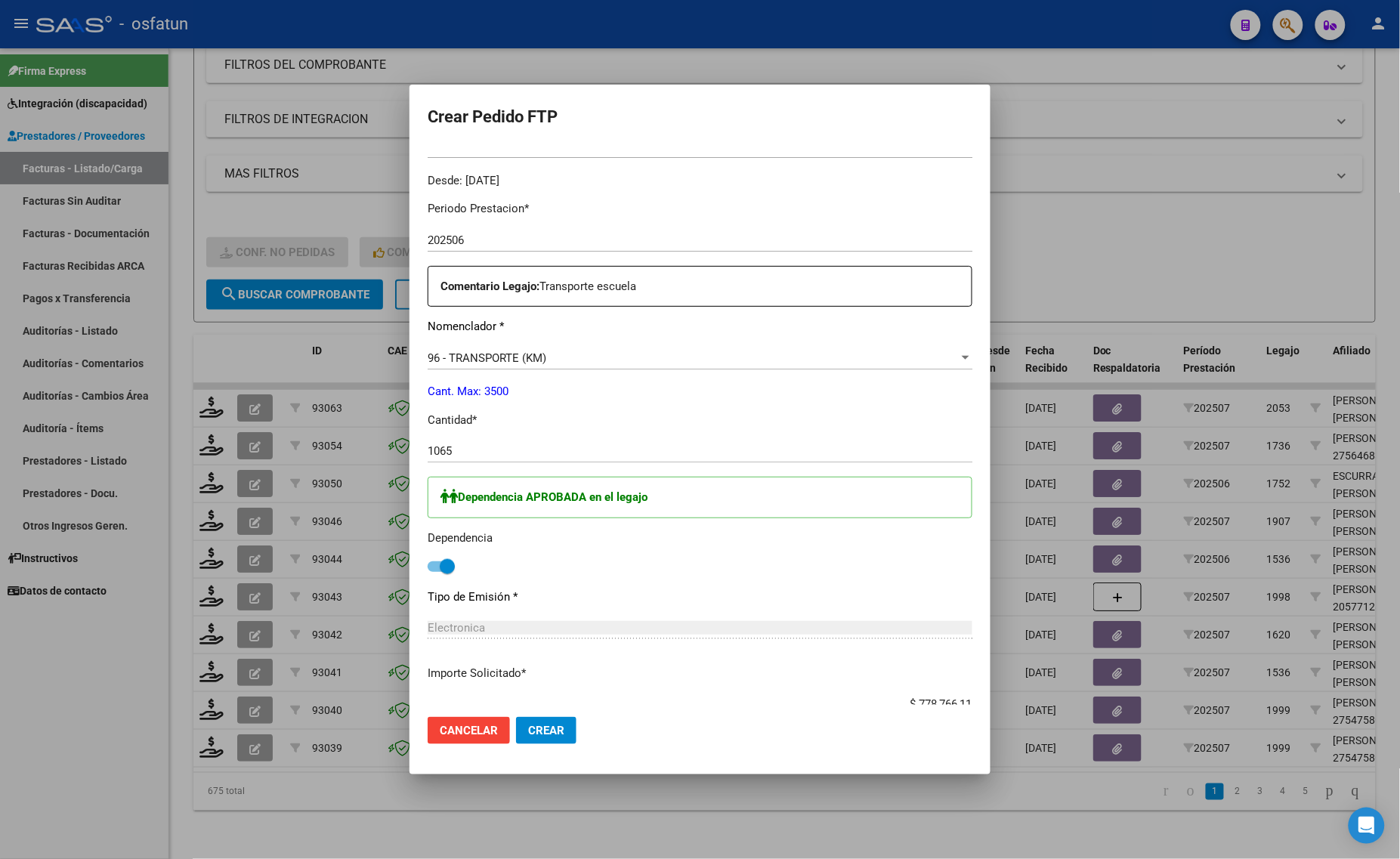
click at [633, 668] on p "Importe Solicitado *" at bounding box center [700, 673] width 544 height 17
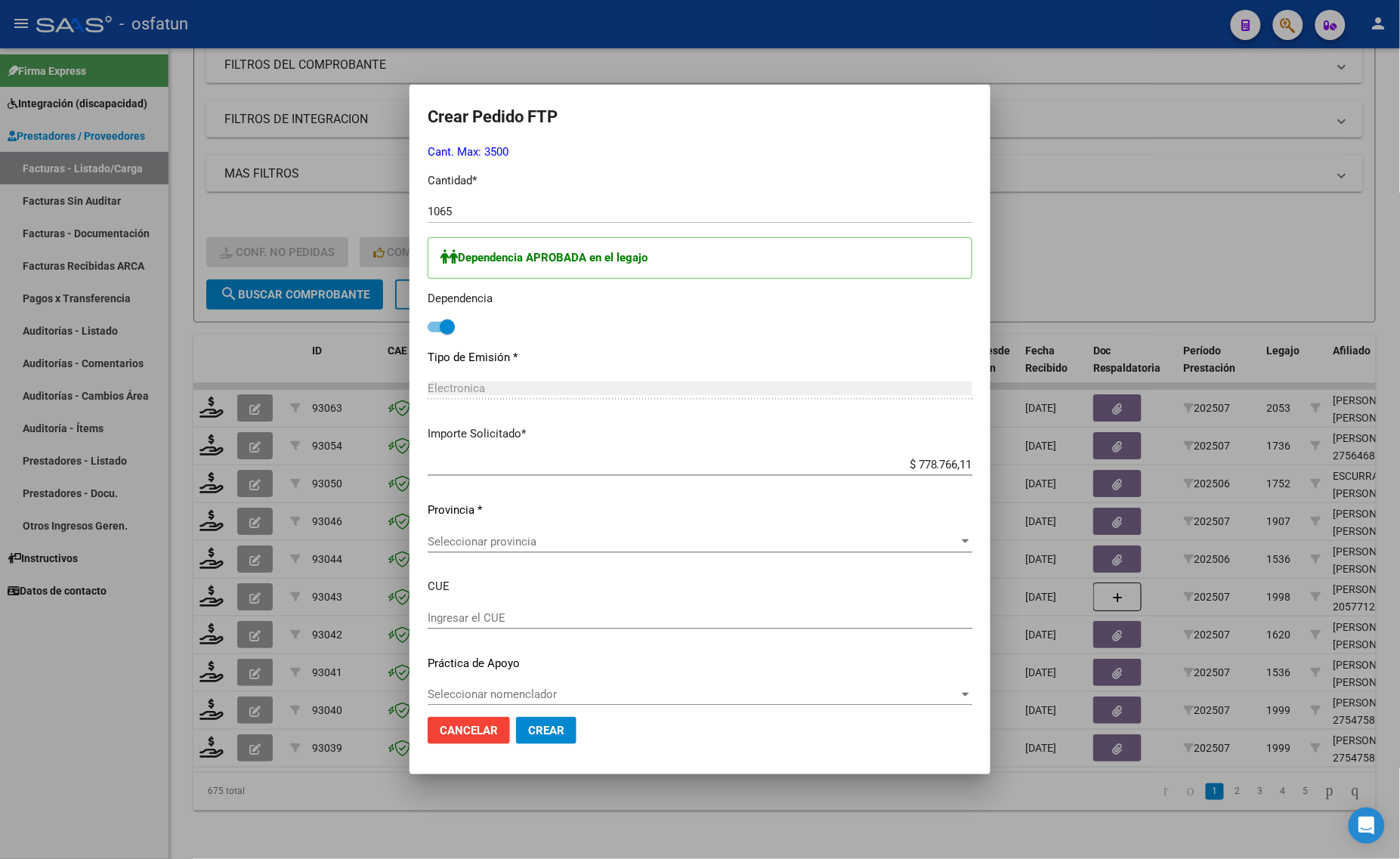
scroll to position [705, 0]
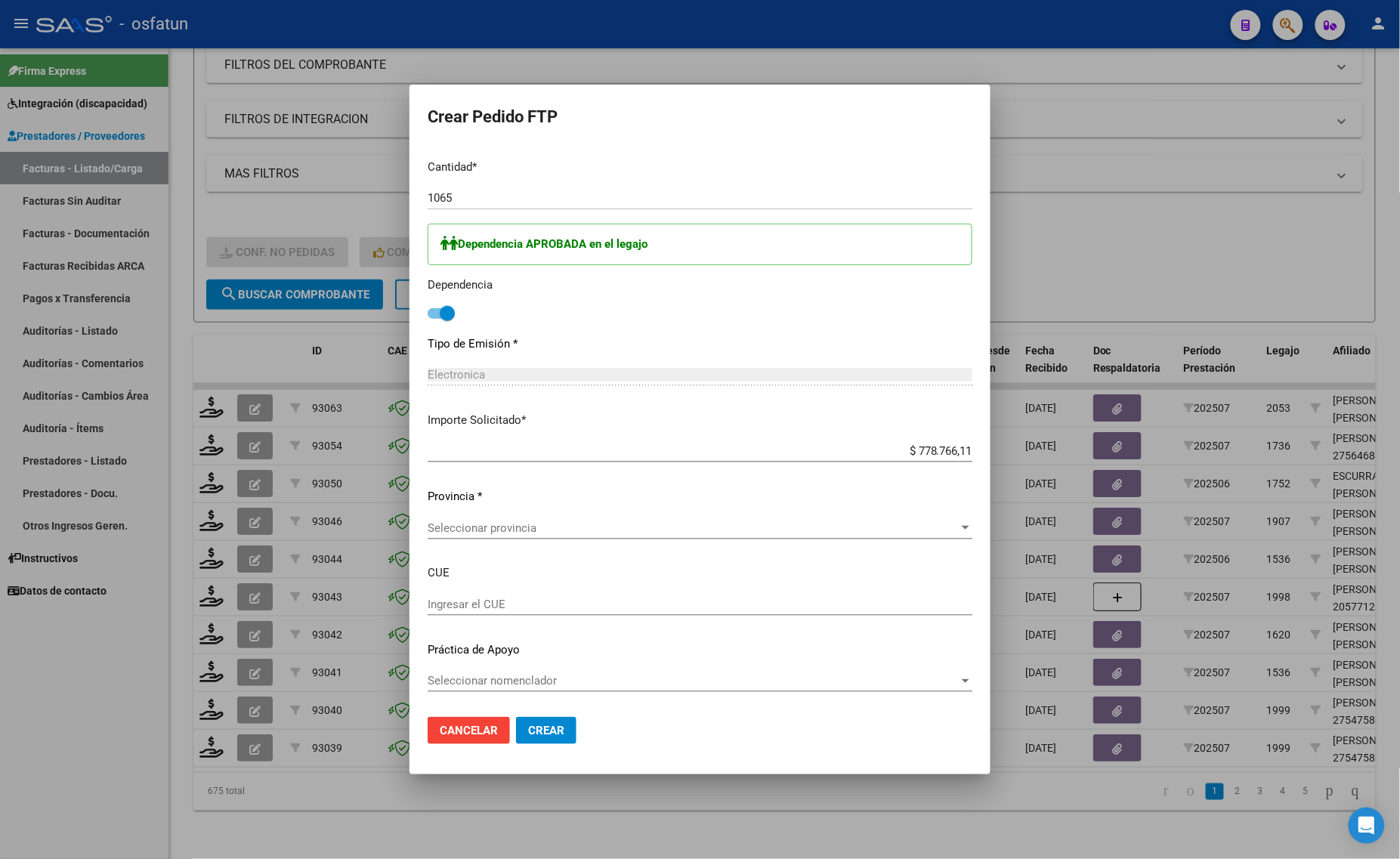
click at [515, 519] on div "Seleccionar provincia Seleccionar provincia" at bounding box center [700, 528] width 544 height 23
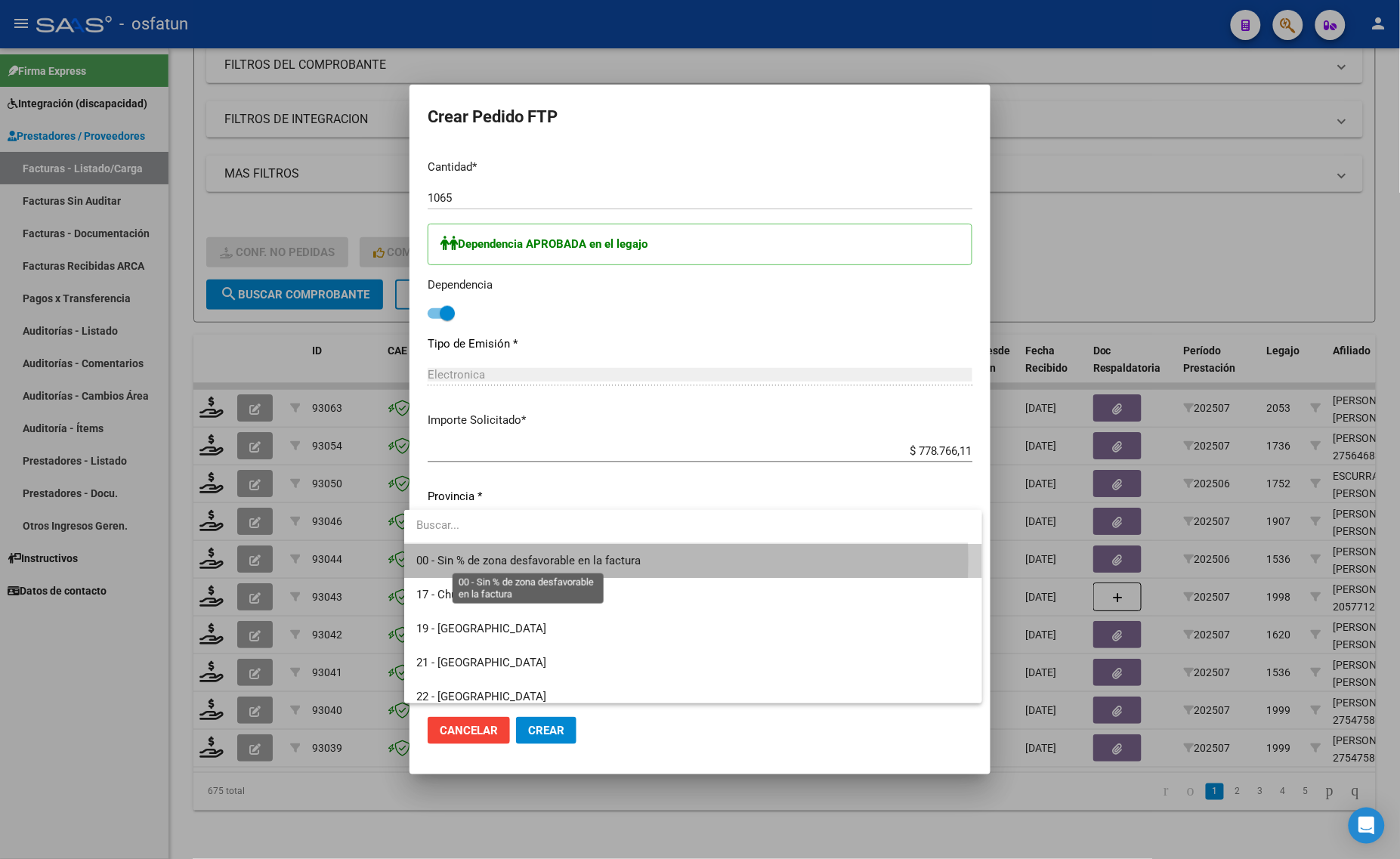
click at [539, 560] on span "00 - Sin % de zona desfavorable en la factura" at bounding box center [529, 560] width 224 height 14
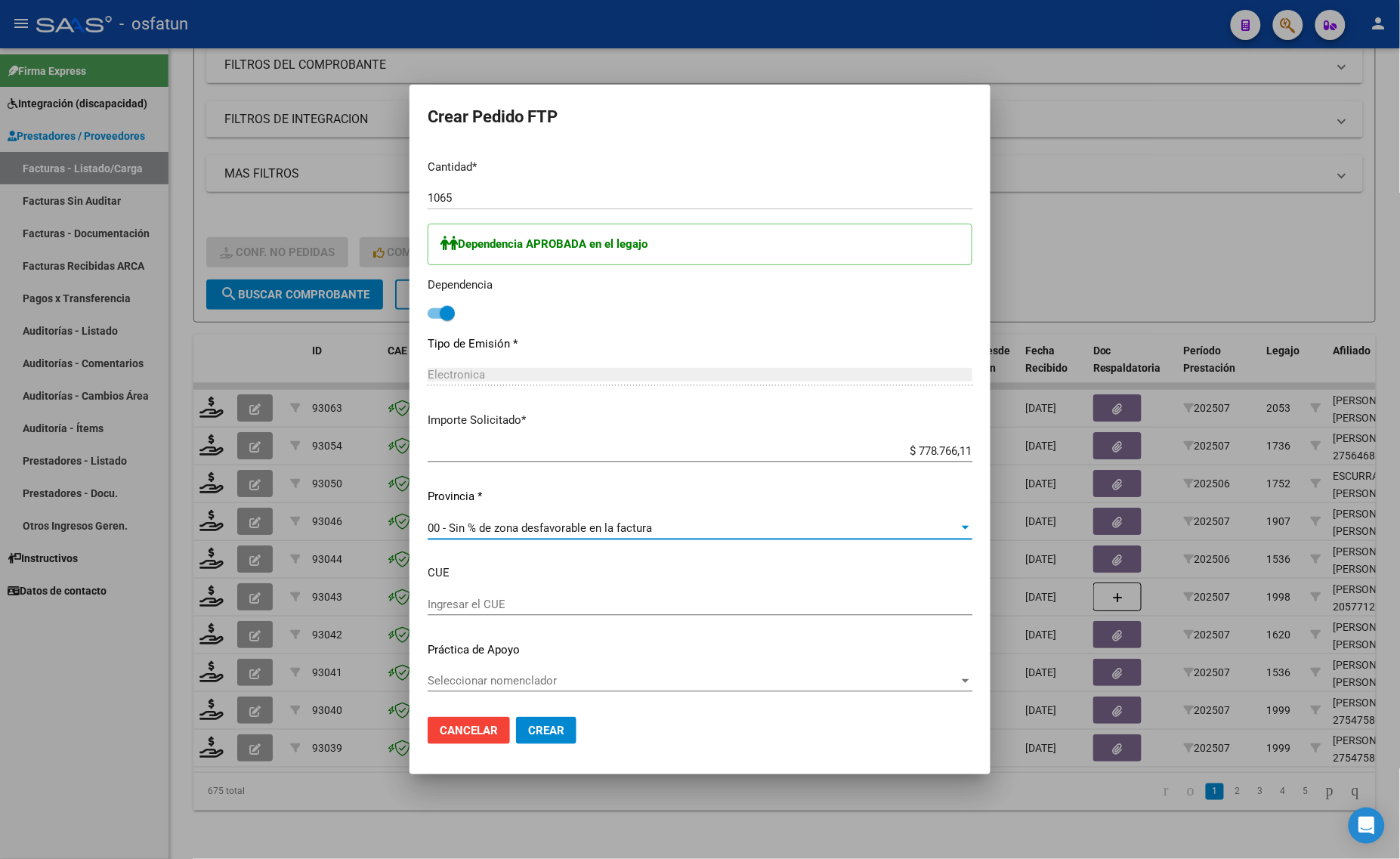
click at [544, 723] on button "Crear" at bounding box center [546, 731] width 61 height 28
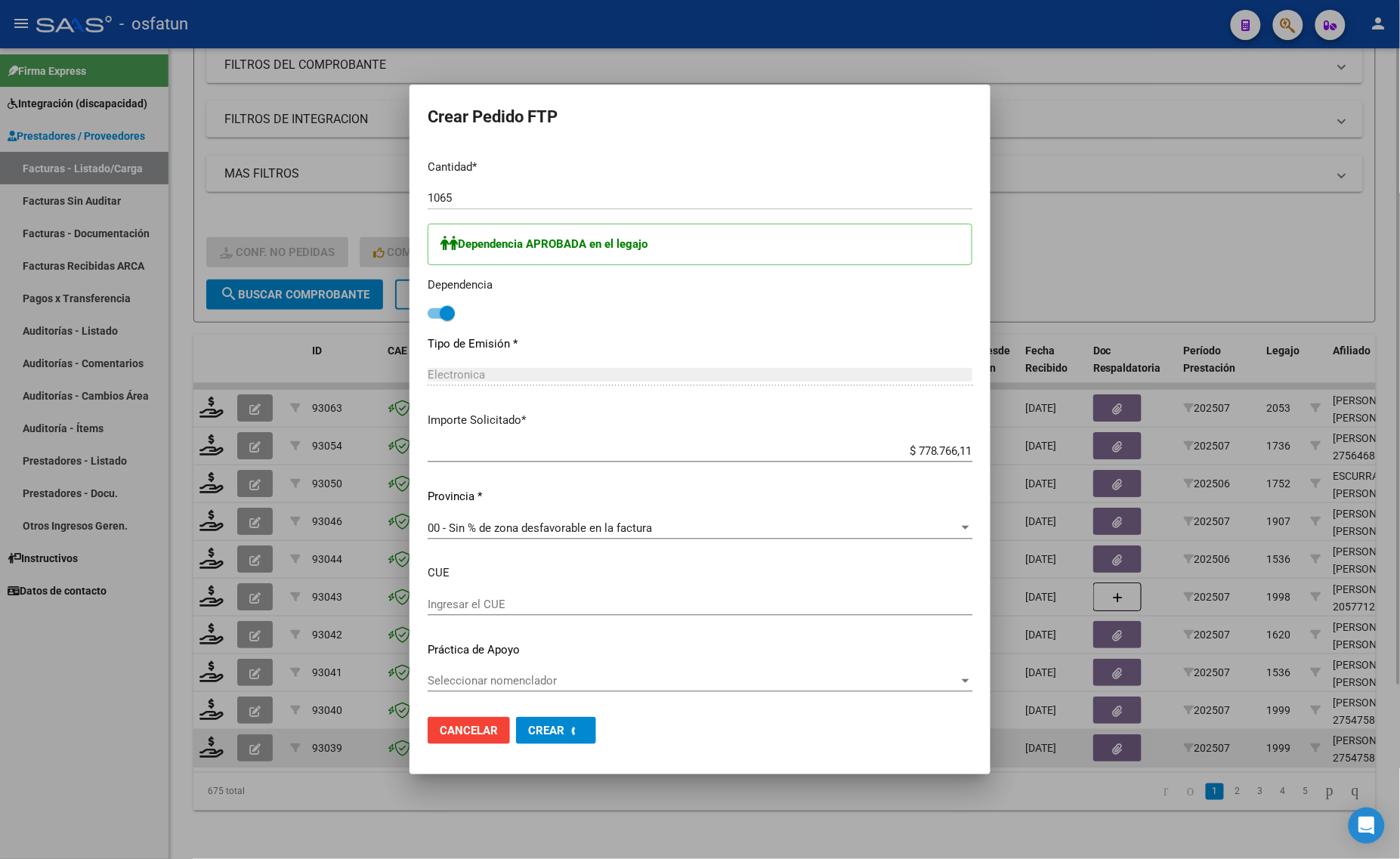
scroll to position [0, 0]
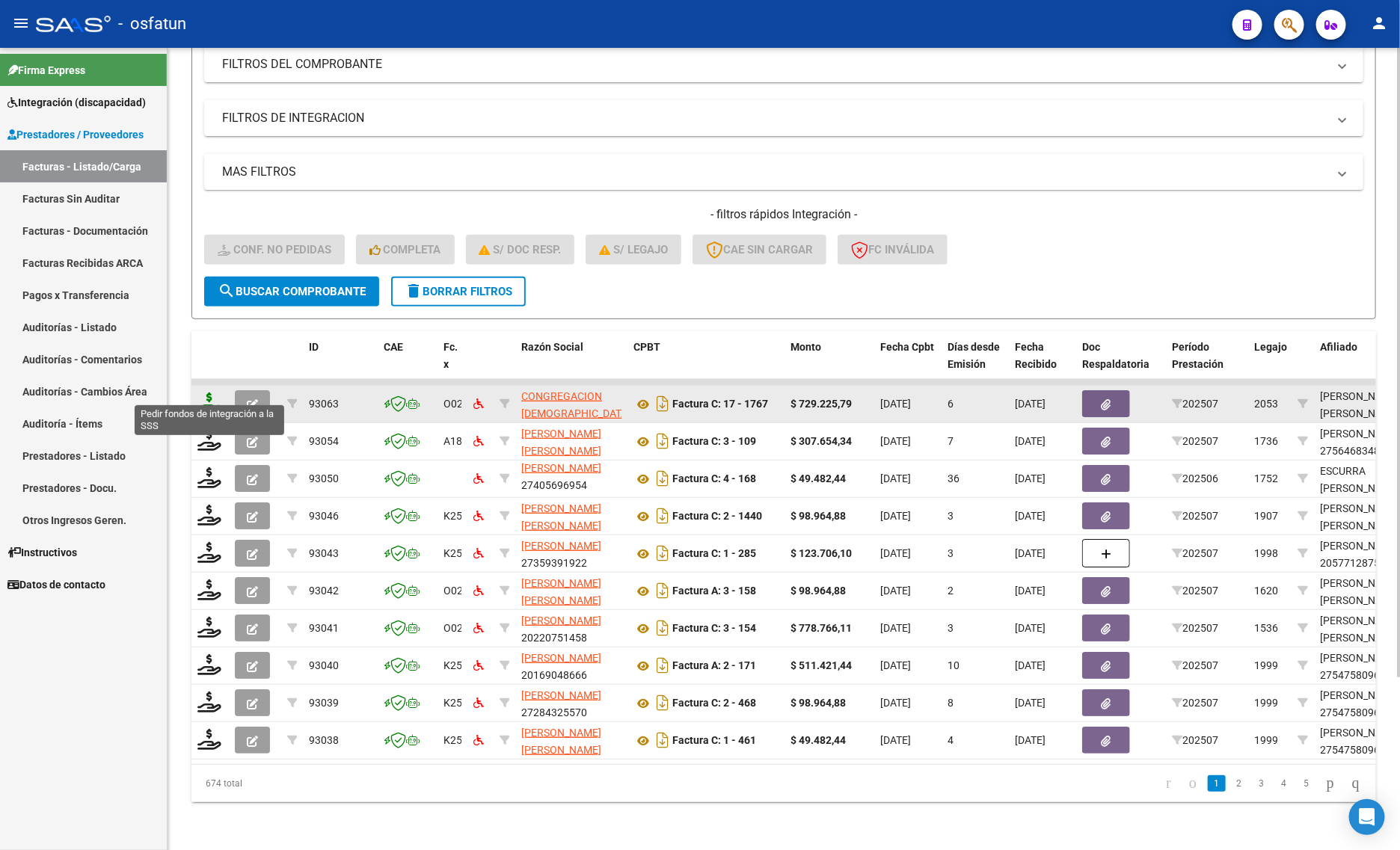
click at [206, 392] on icon at bounding box center [209, 402] width 24 height 21
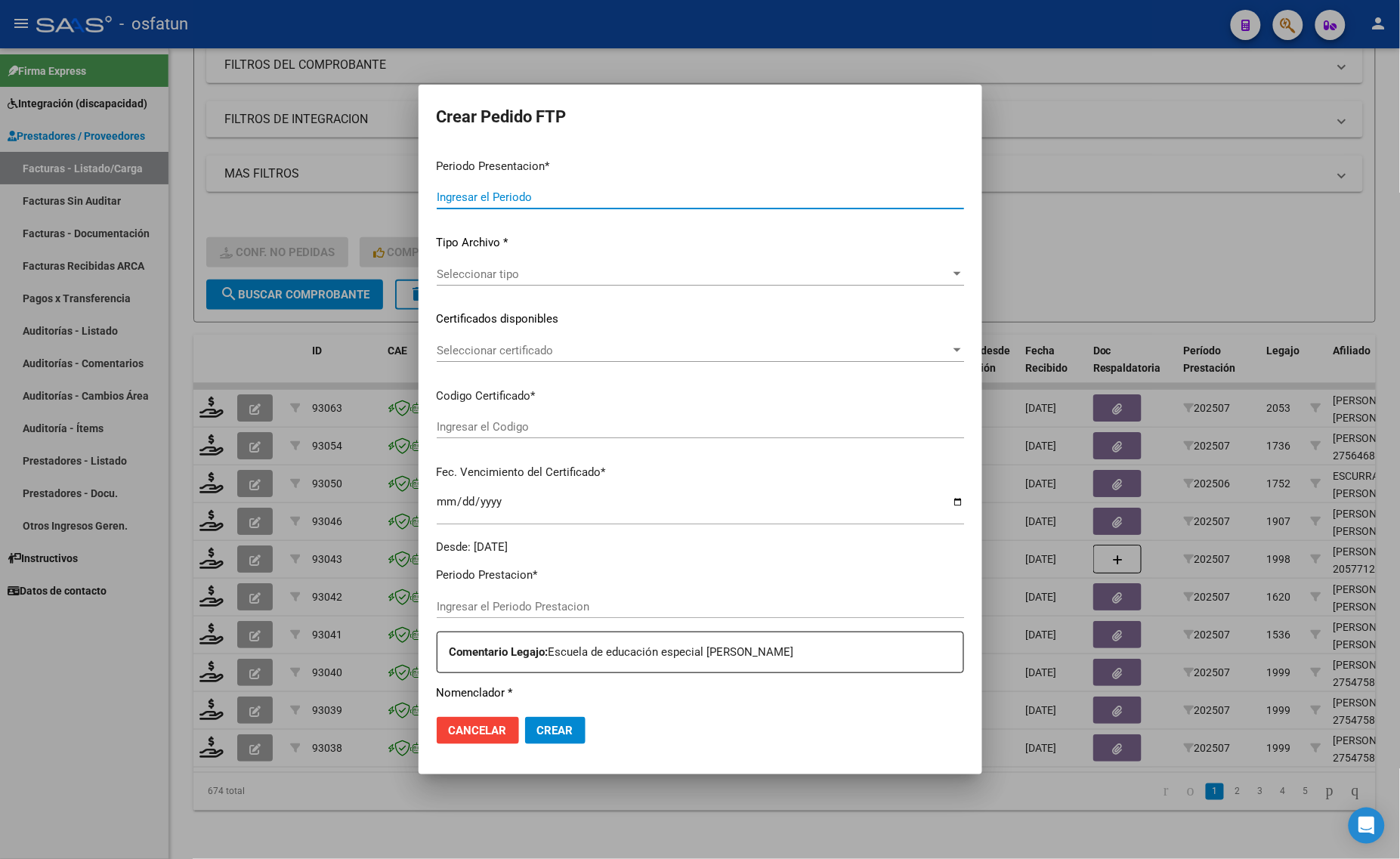
type input "202507"
type input "$ 729.225,79"
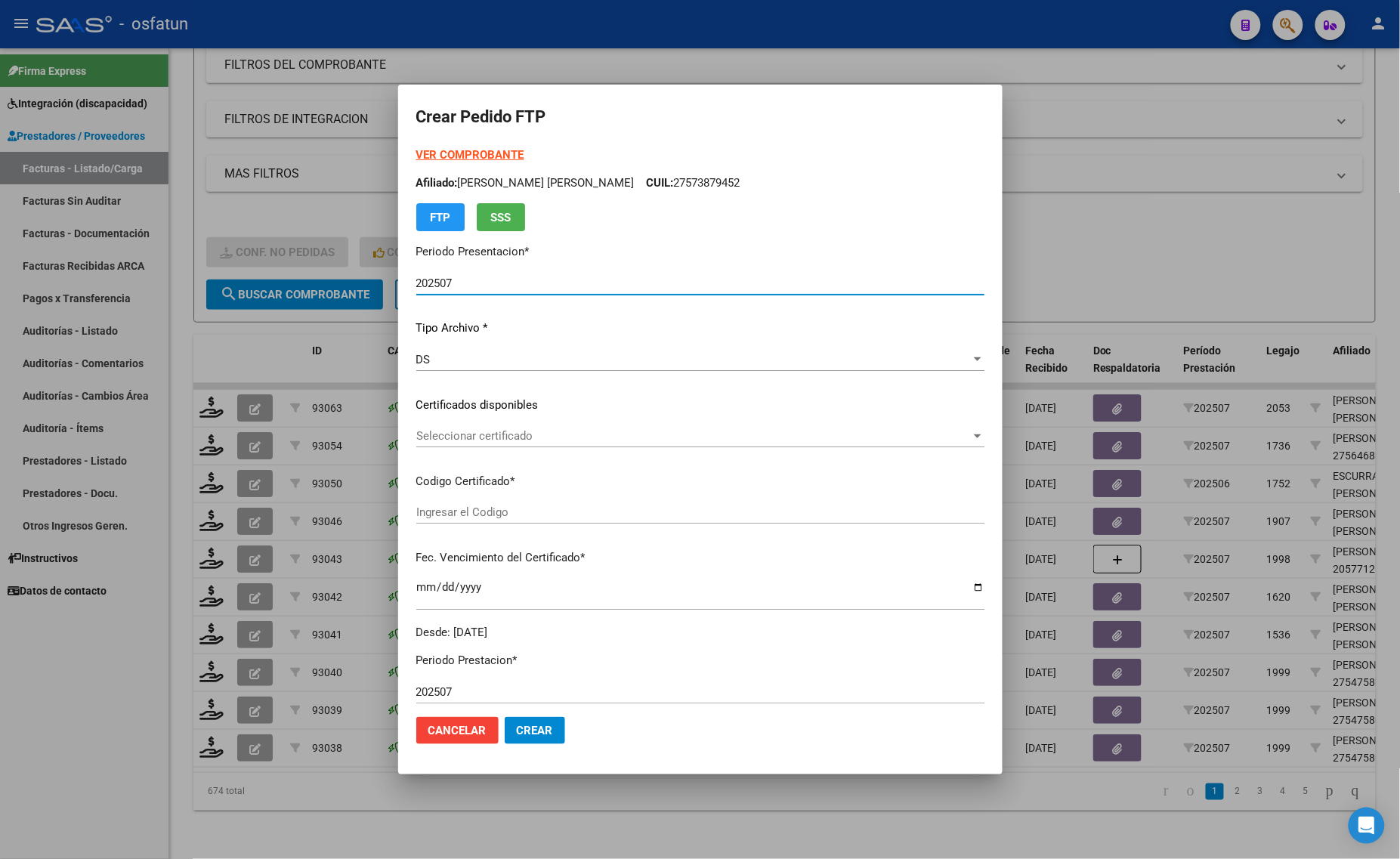
type input "ARG01000573879452023050220260502BS437"
type input "[DATE]"
click at [440, 153] on strong "VER COMPROBANTE" at bounding box center [471, 155] width 108 height 14
click at [222, 188] on div at bounding box center [700, 430] width 1400 height 859
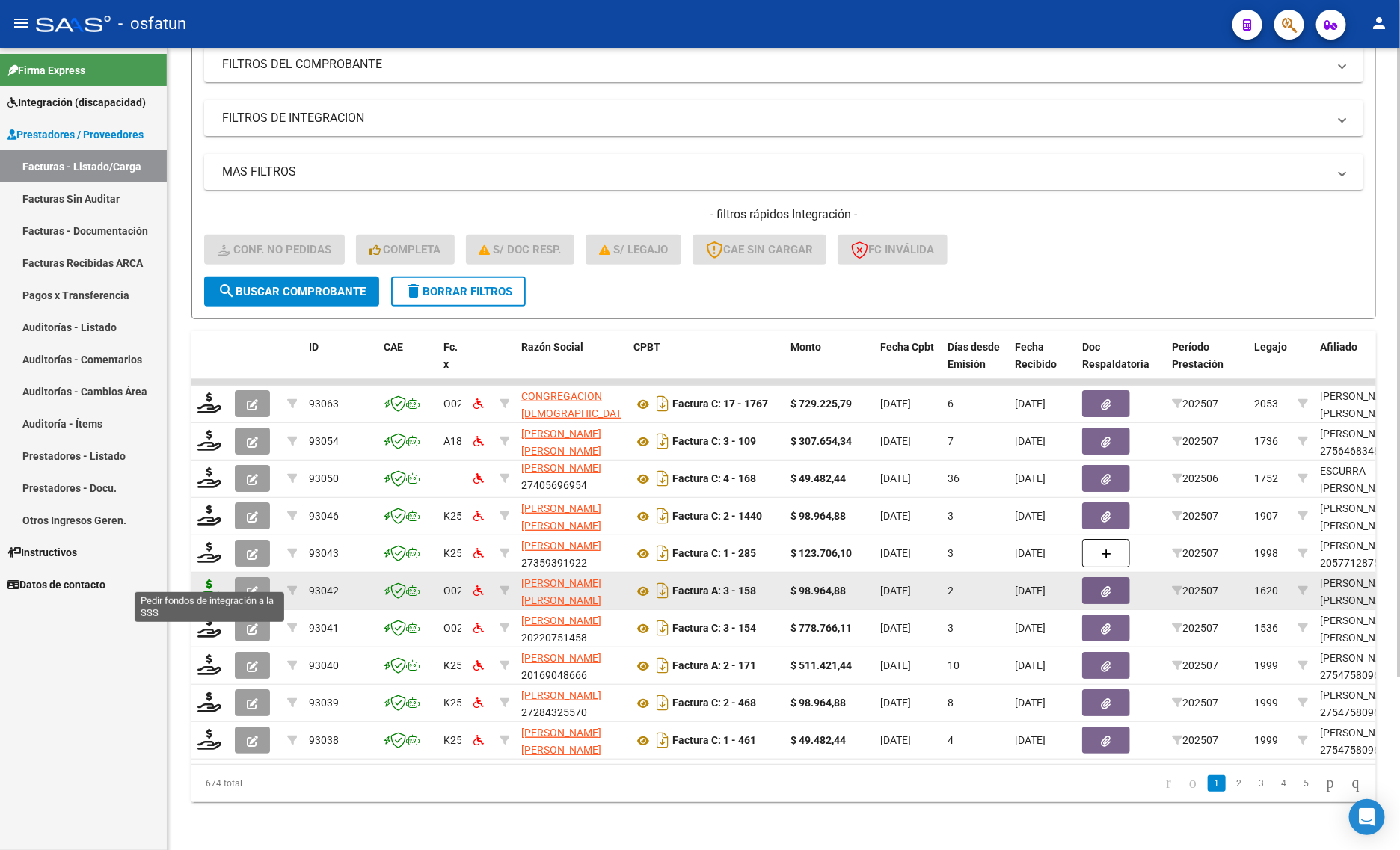
click at [208, 580] on icon at bounding box center [209, 590] width 24 height 21
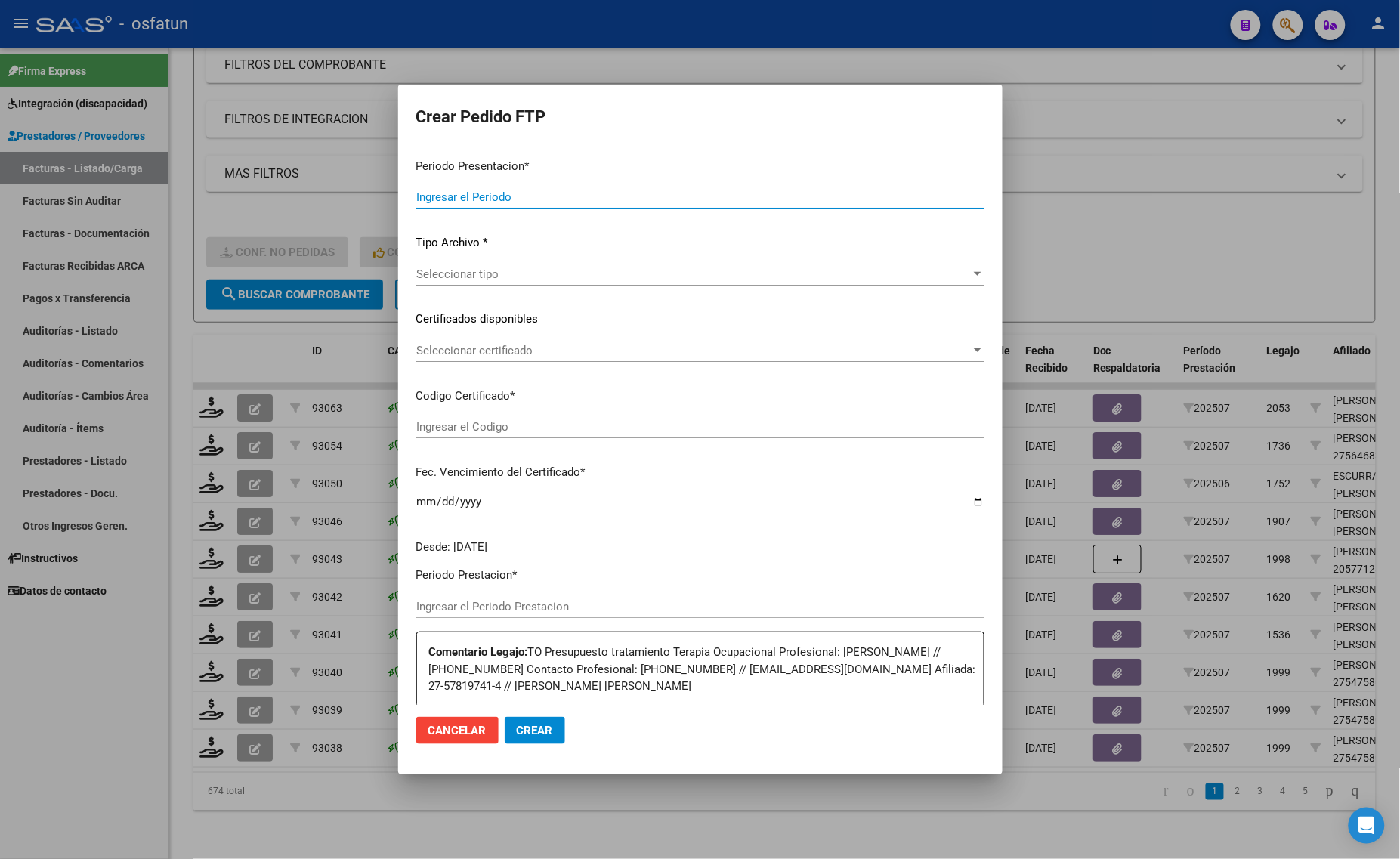
type input "202507"
type input "$ 98.964,88"
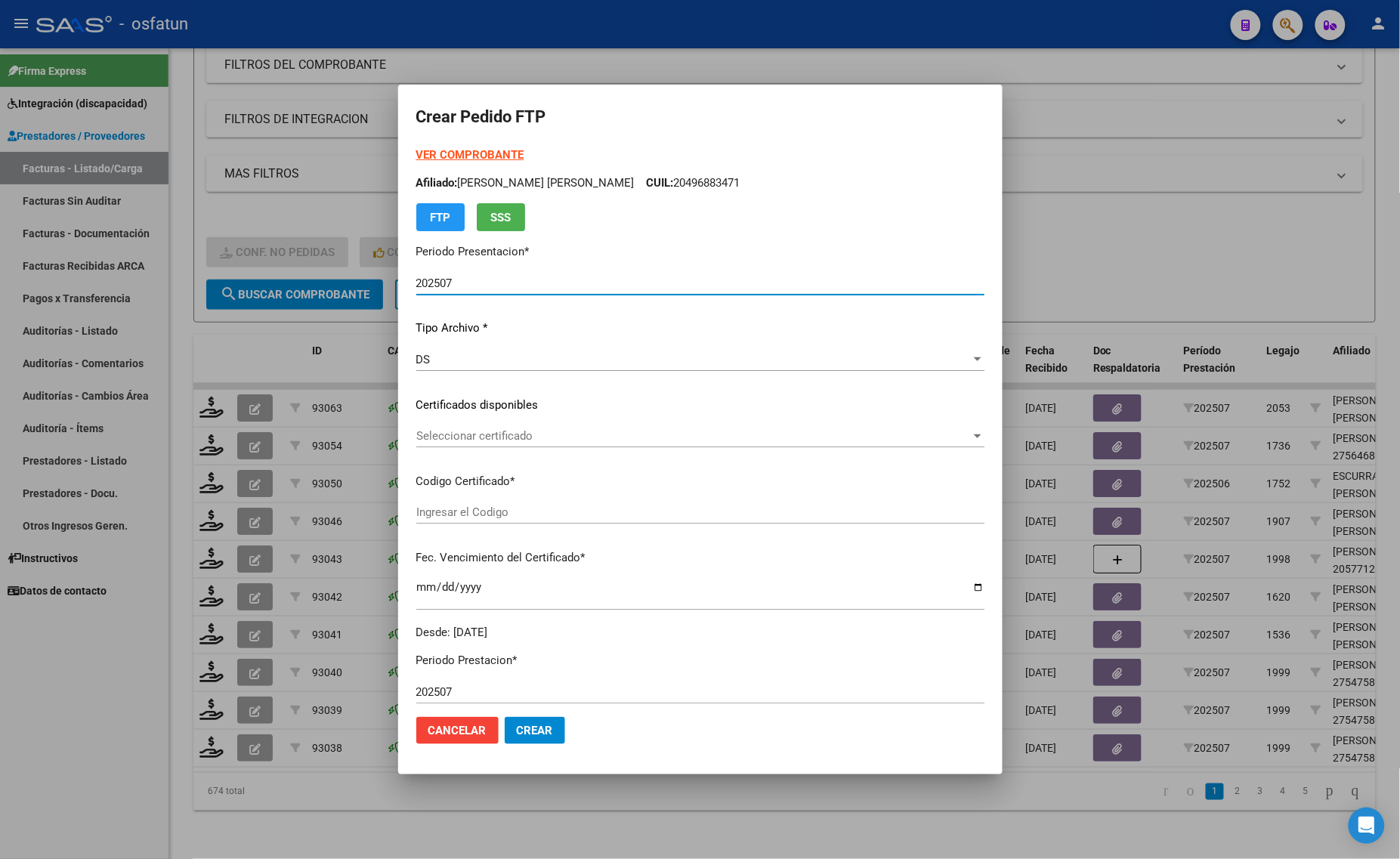
type input "ARG01000578197412023012520260125BS370"
type input "2026-01-25"
click at [465, 153] on strong "VER COMPROBANTE" at bounding box center [471, 155] width 108 height 14
click at [518, 431] on span "Seleccionar certificado" at bounding box center [693, 436] width 554 height 14
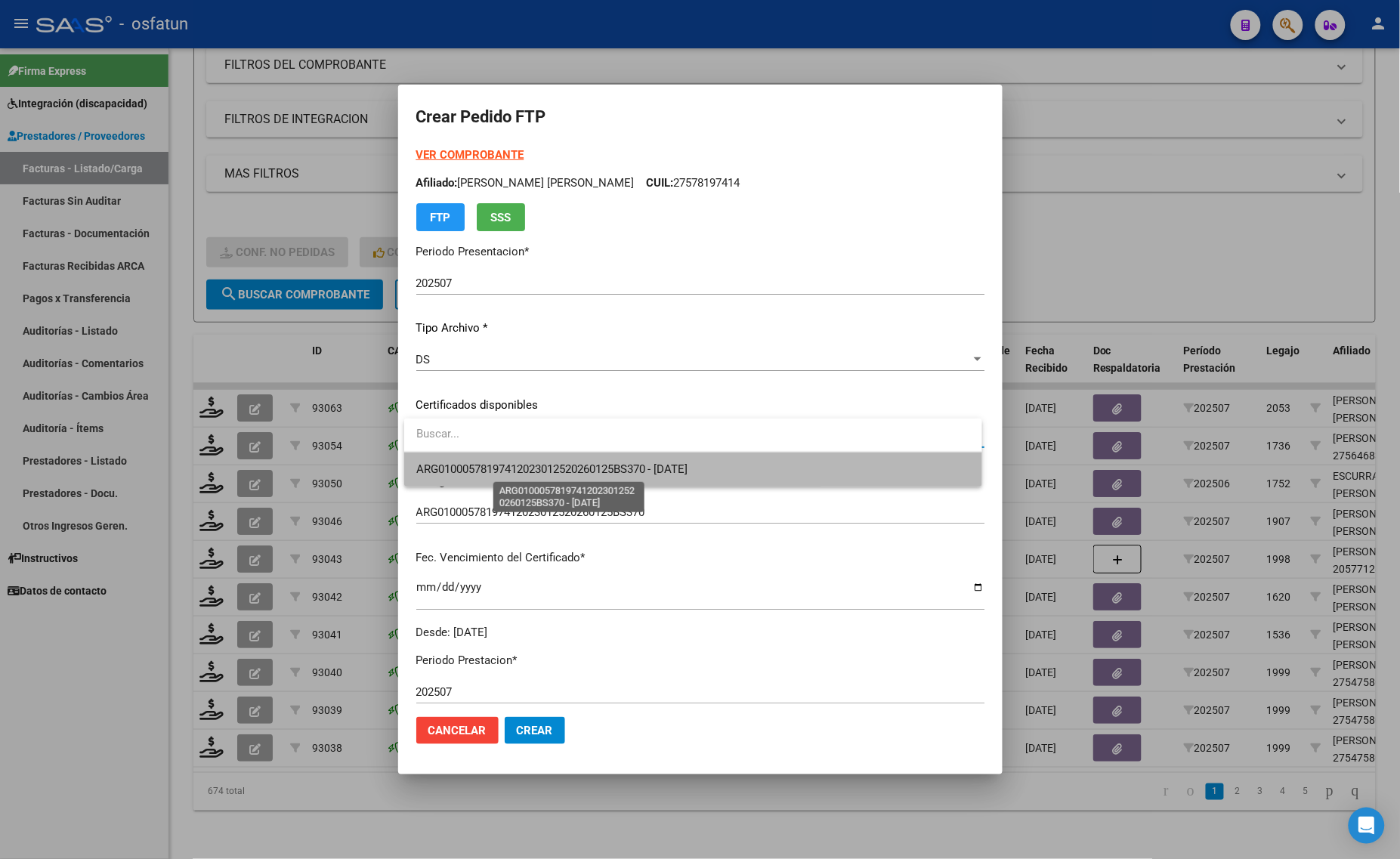
click at [515, 464] on span "ARG01000578197412023012520260125BS370 - 2026-01-25" at bounding box center [552, 469] width 272 height 14
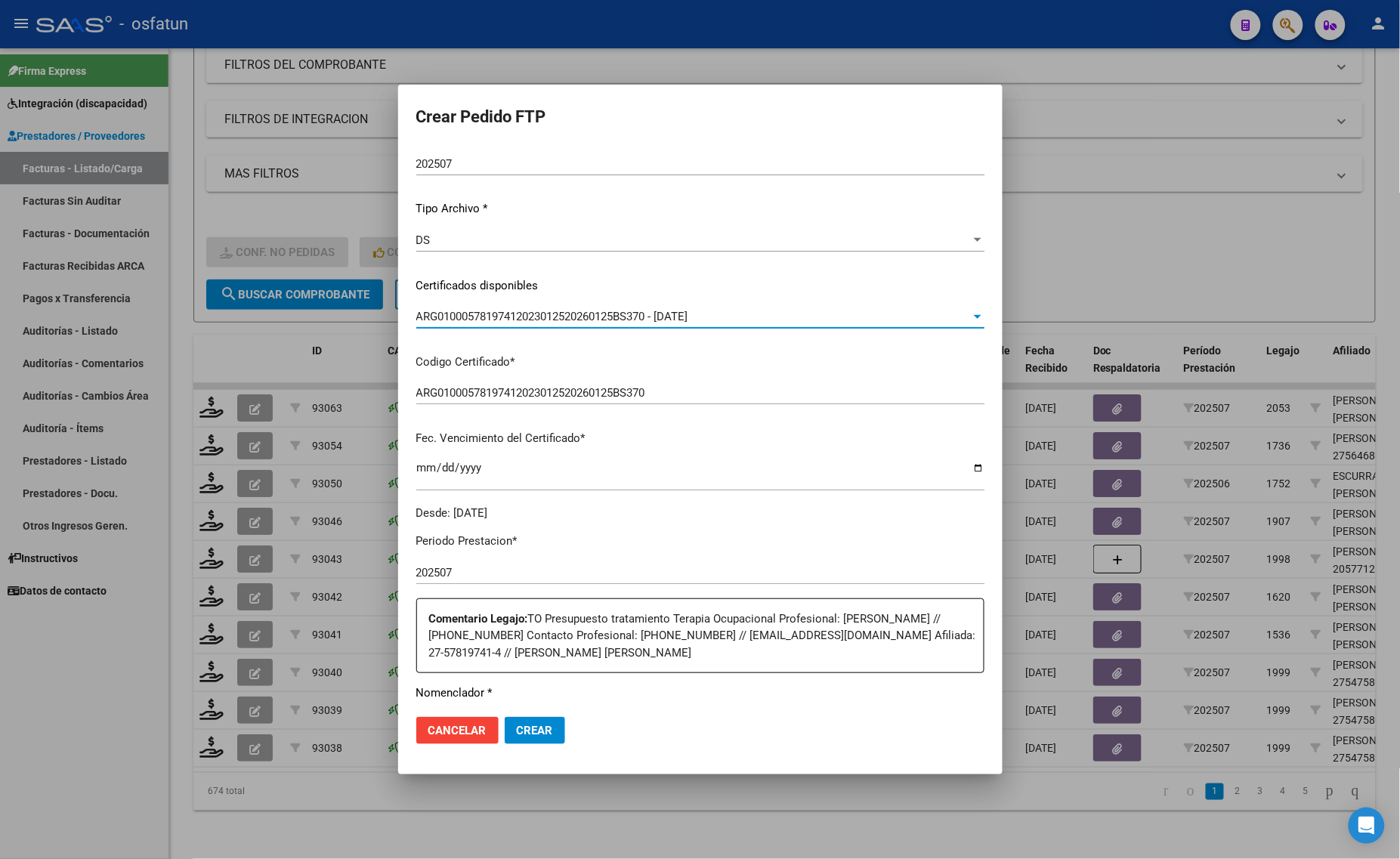
scroll to position [283, 0]
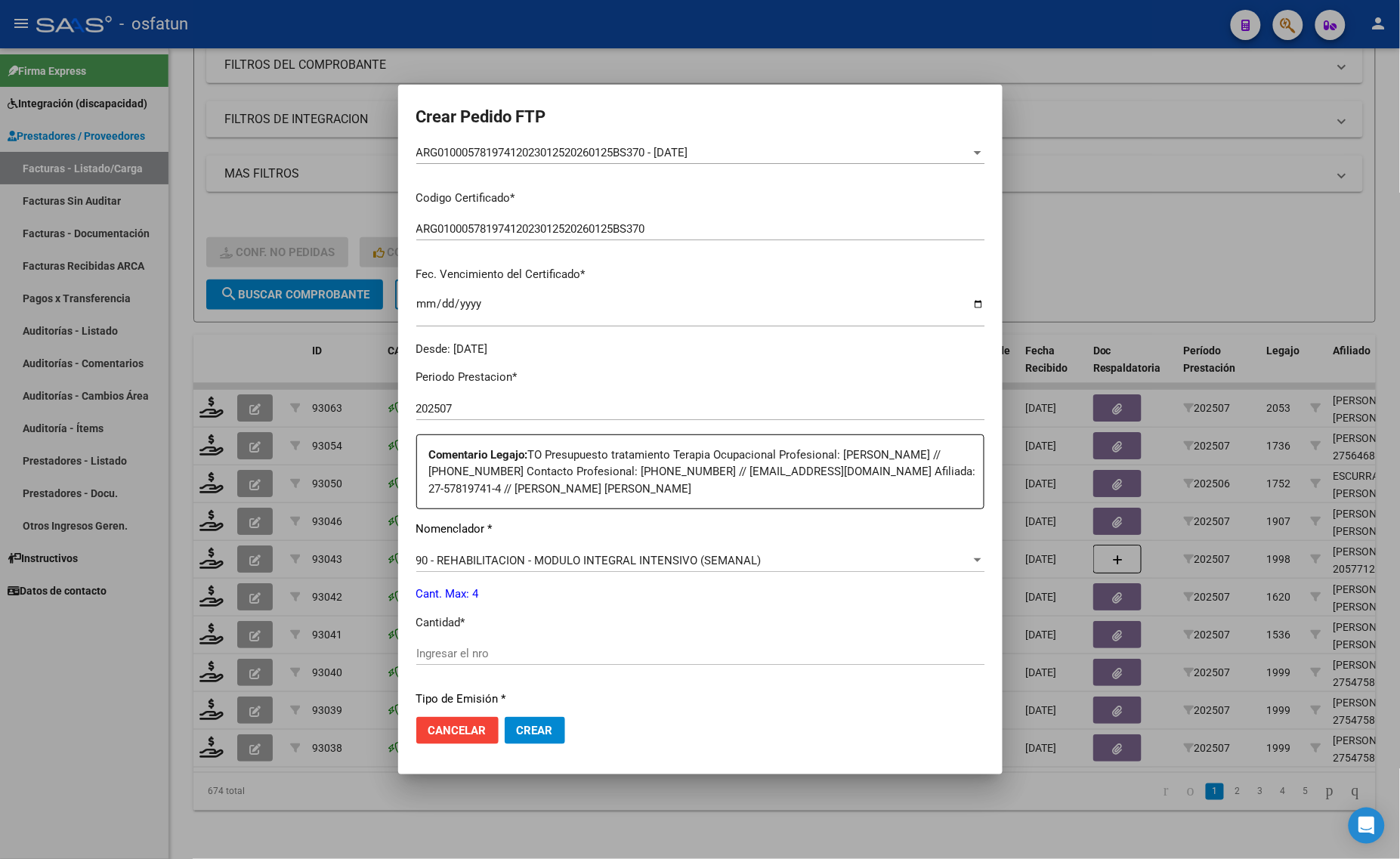
click at [487, 641] on div "Periodo Prestacion * 202507 Ingresar el Periodo Prestacion Comentario Legajo: T…" at bounding box center [700, 634] width 568 height 552
click at [489, 647] on input "Ingresar el nro" at bounding box center [700, 653] width 568 height 14
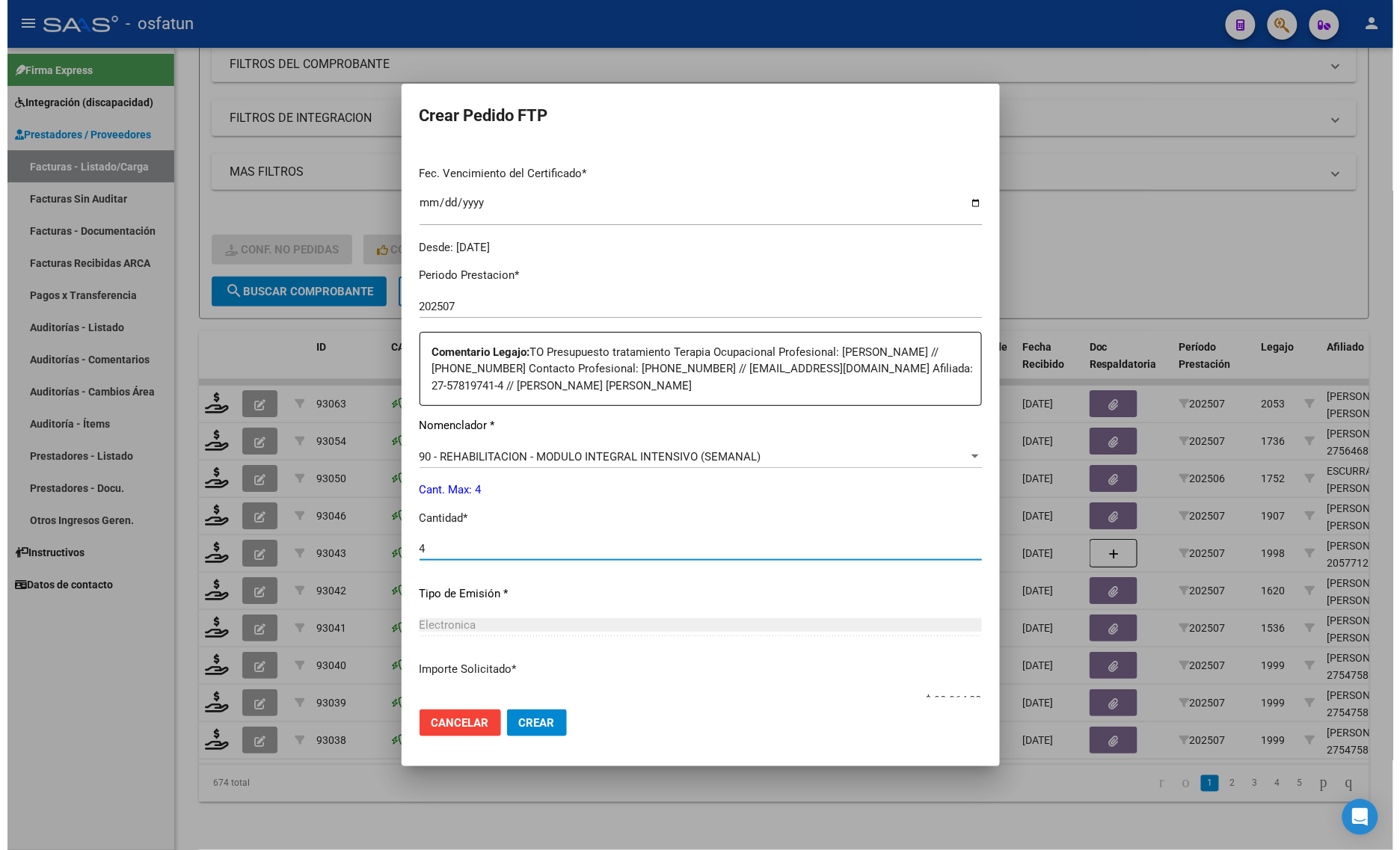
scroll to position [481, 0]
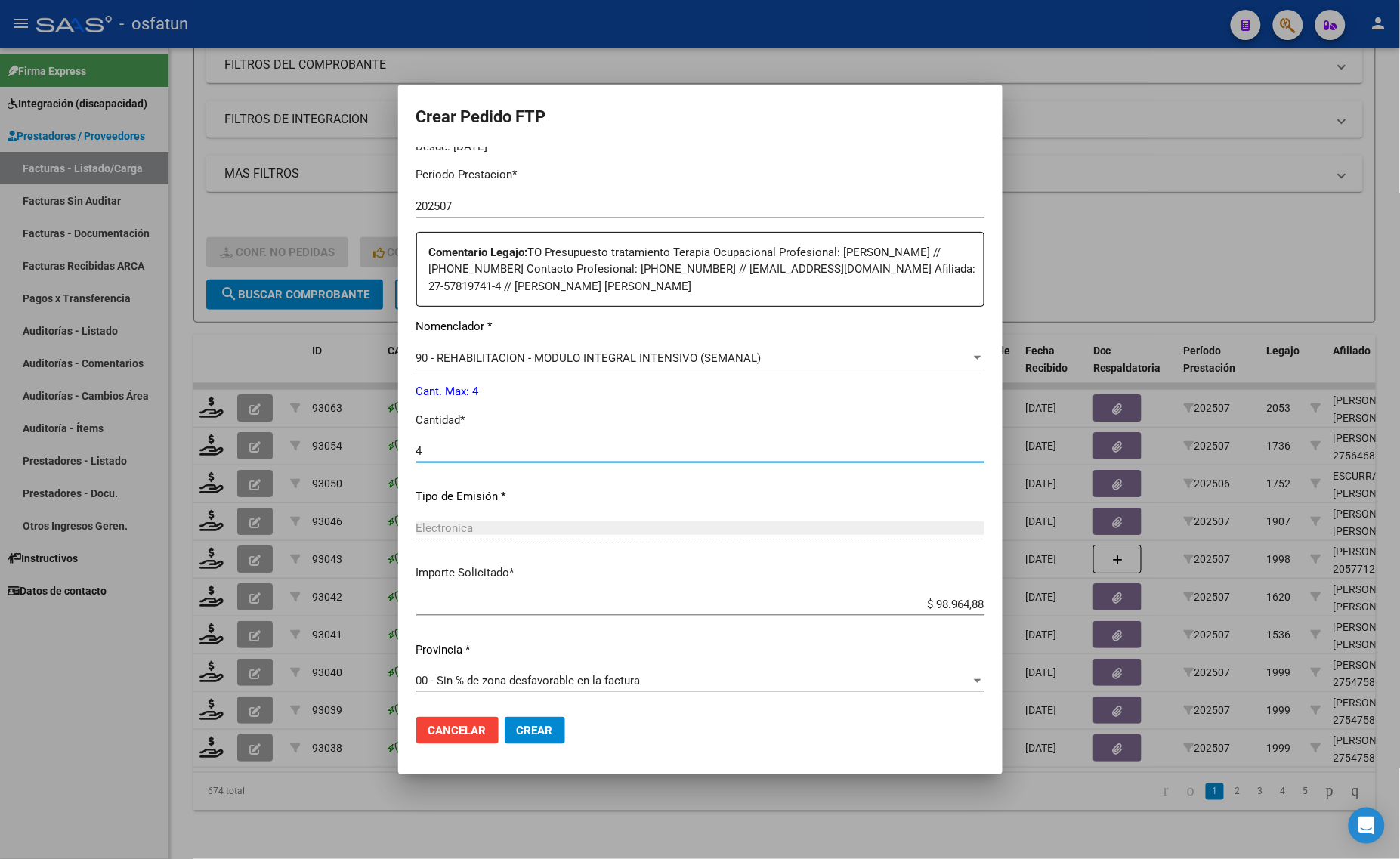
type input "4"
click at [549, 737] on span "Crear" at bounding box center [534, 730] width 36 height 14
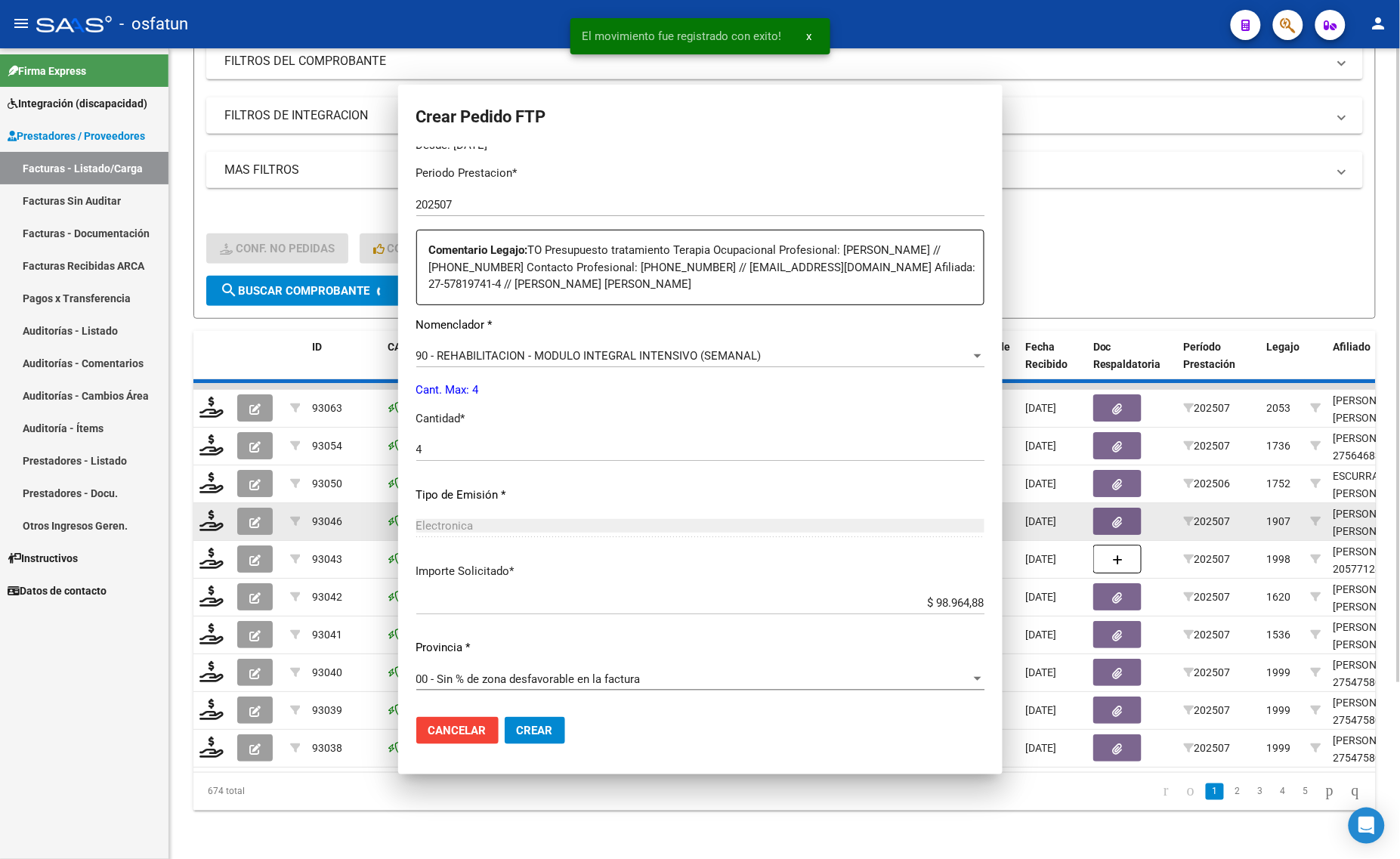
scroll to position [0, 0]
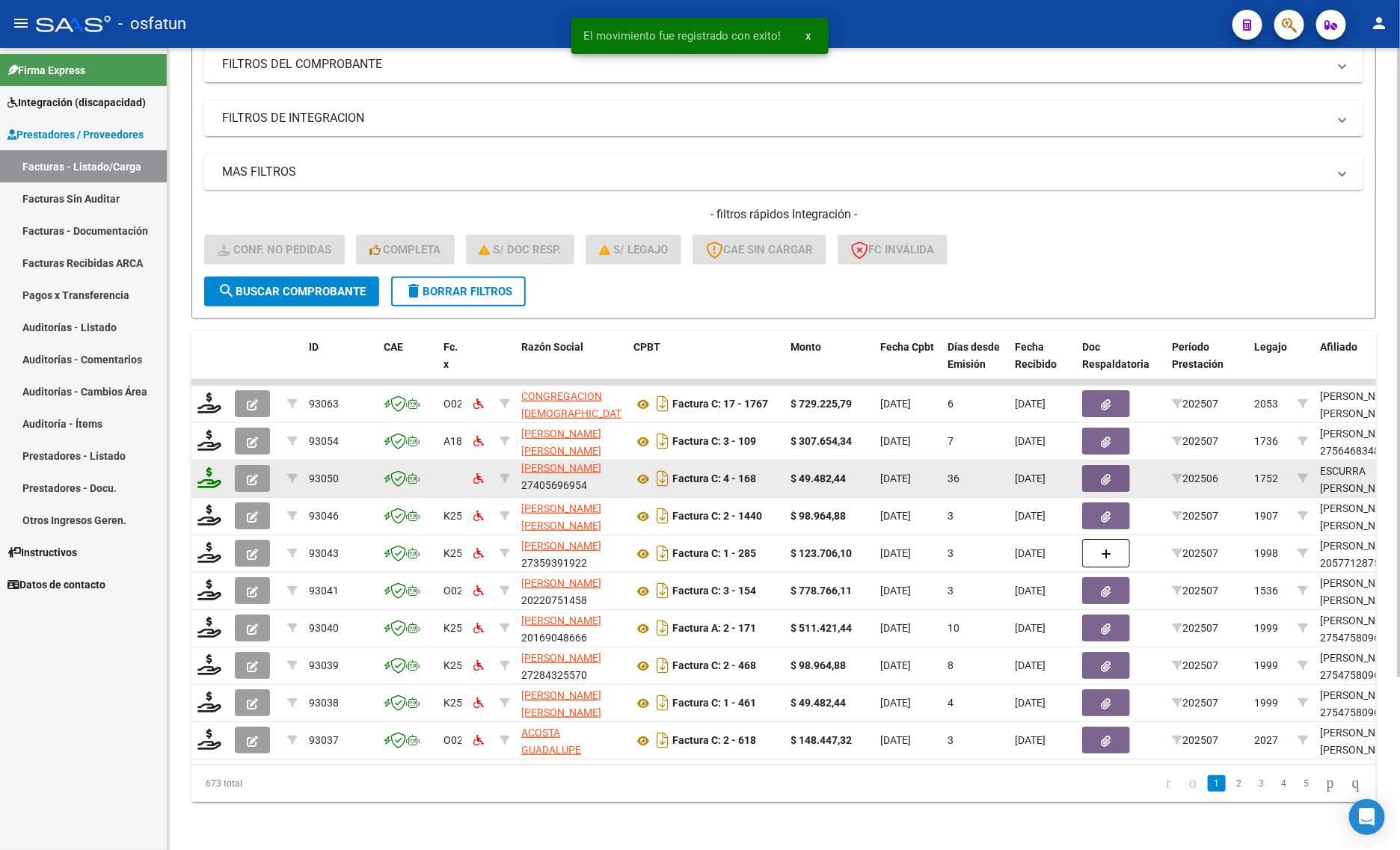
click at [215, 468] on icon at bounding box center [209, 478] width 24 height 21
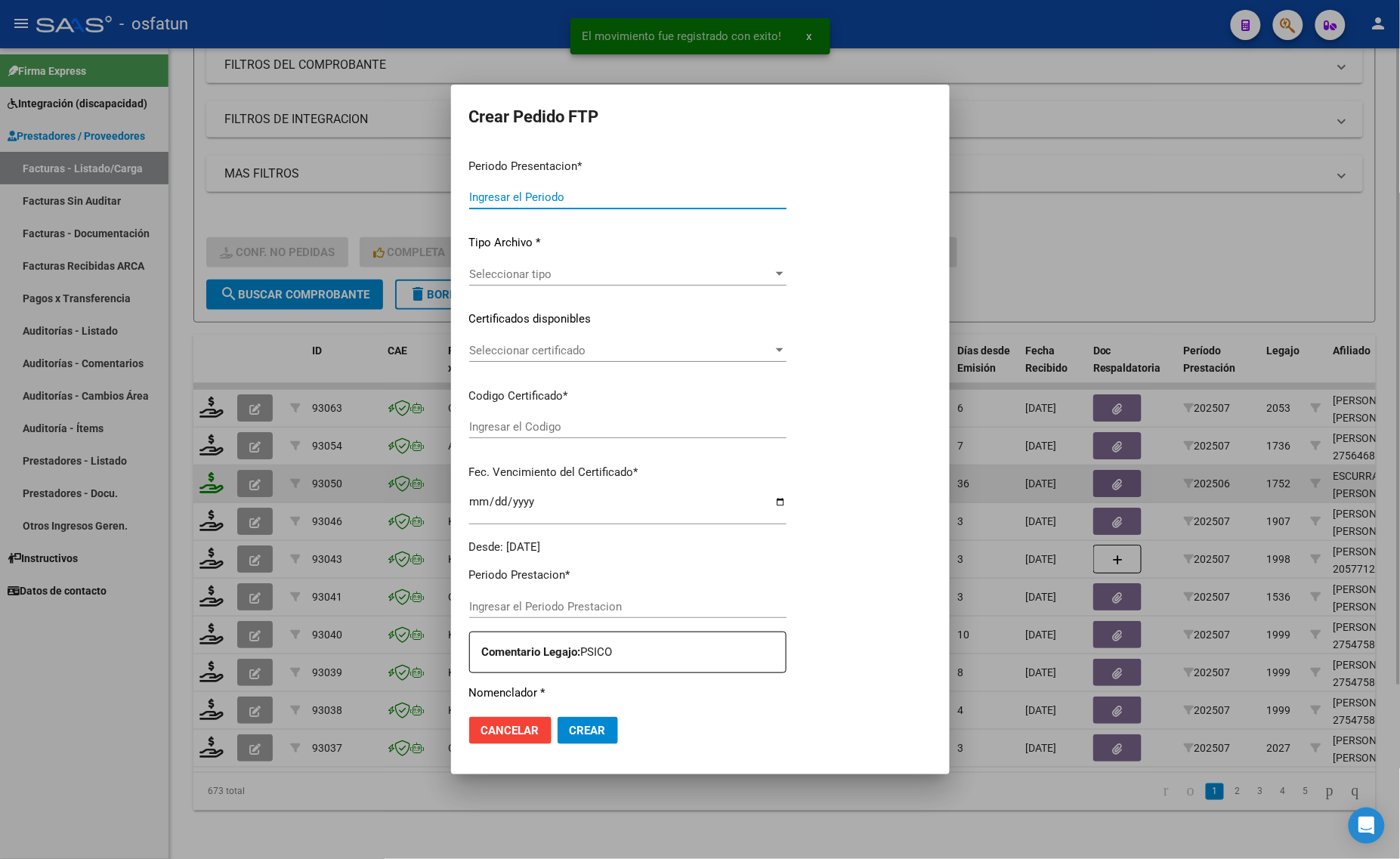
type input "202507"
type input "202506"
type input "$ 49.482,44"
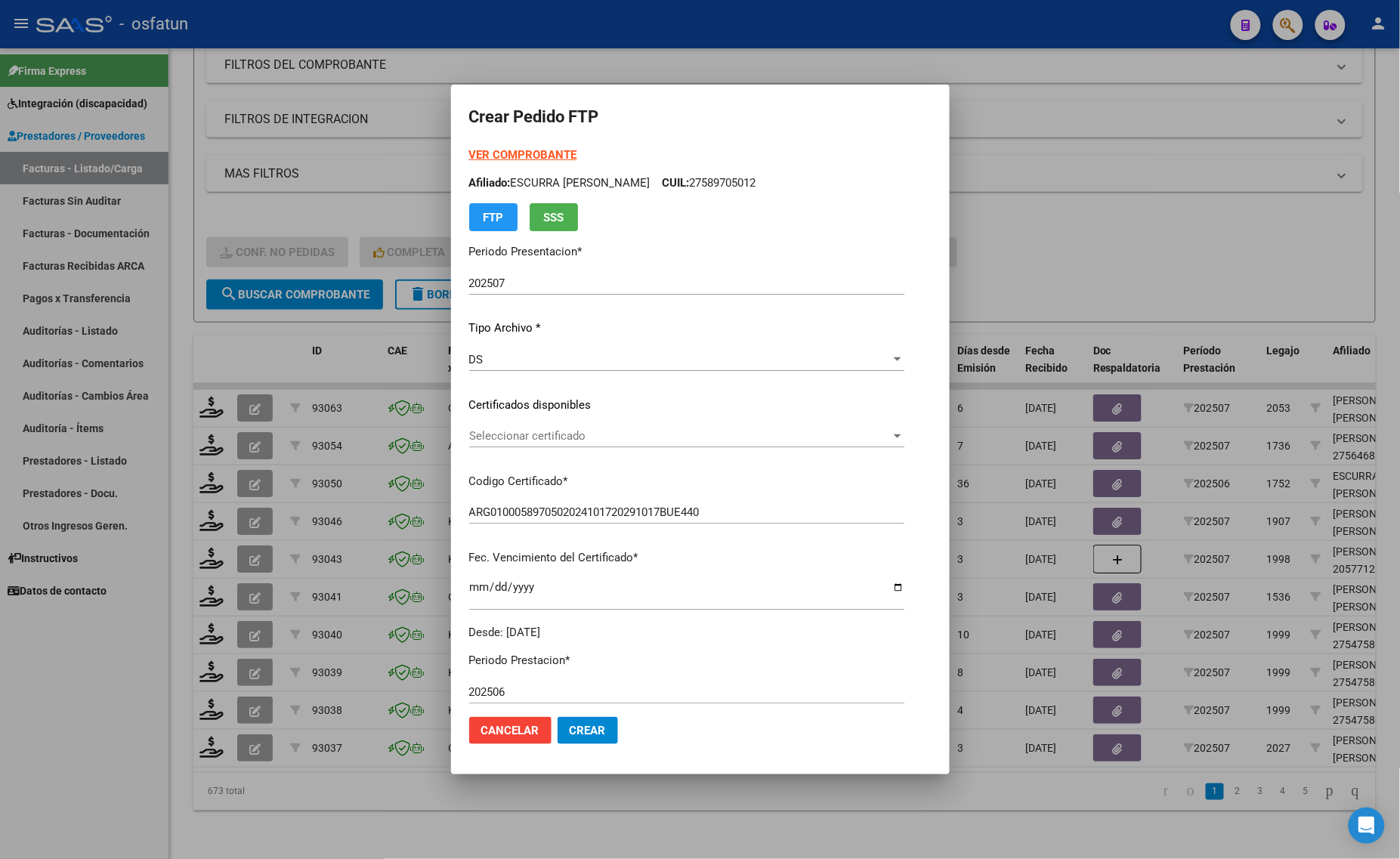
click at [481, 151] on strong "VER COMPROBANTE" at bounding box center [523, 155] width 108 height 14
click at [527, 446] on div "Seleccionar certificado Seleccionar certificado" at bounding box center [686, 436] width 435 height 23
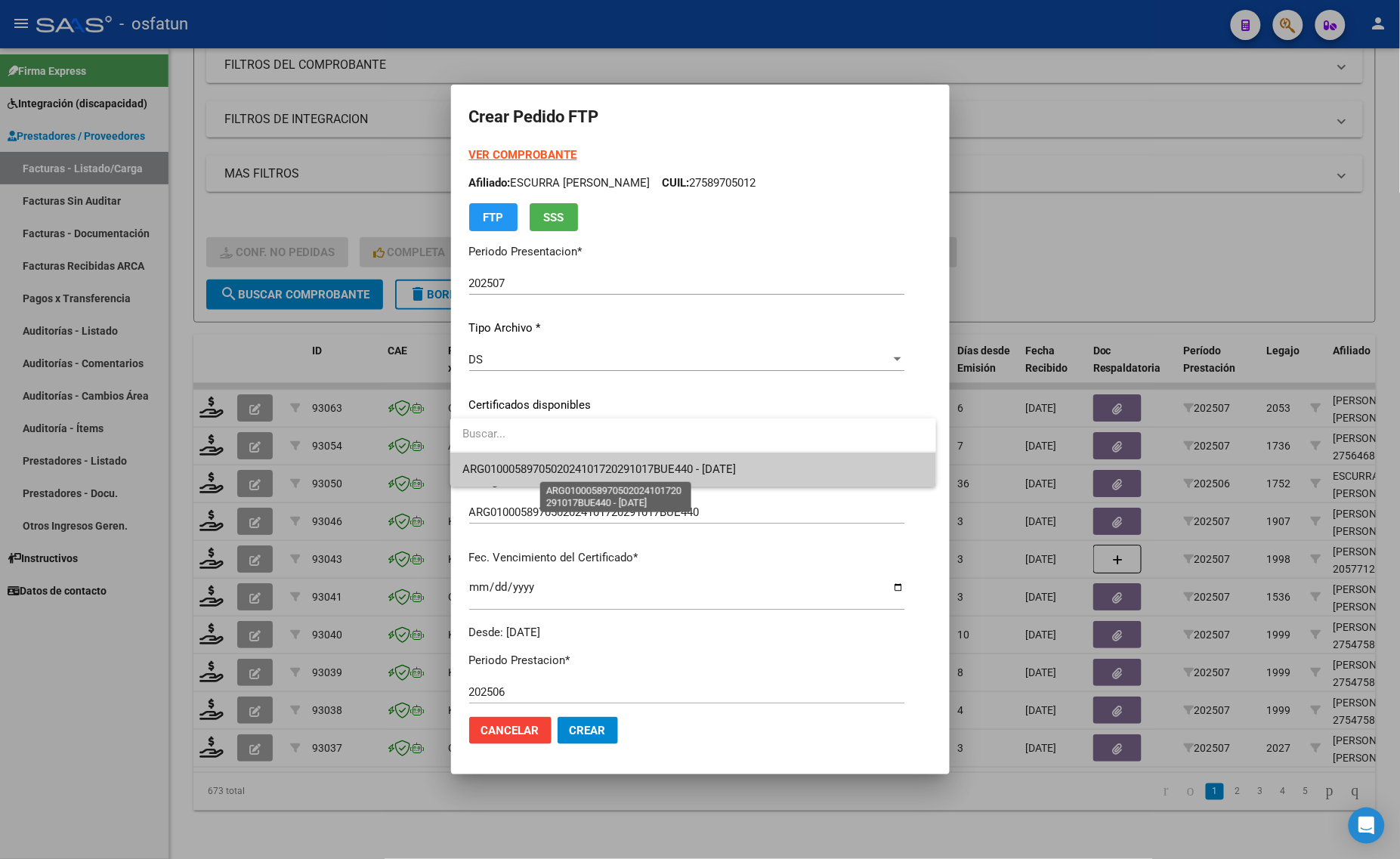
click at [531, 470] on span "ARG0100058970502024101720291017BUE440 - [DATE]" at bounding box center [598, 469] width 273 height 14
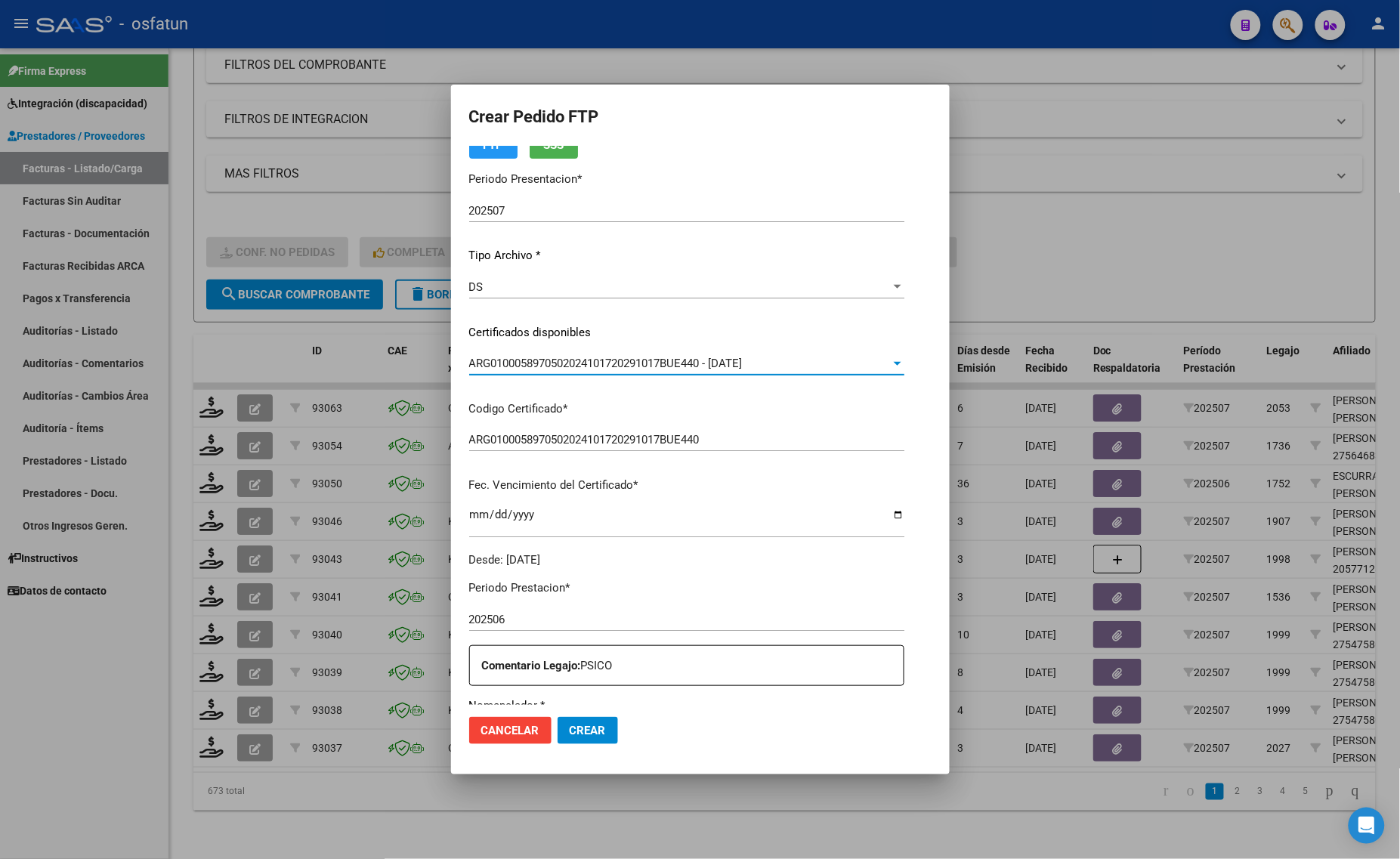
scroll to position [283, 0]
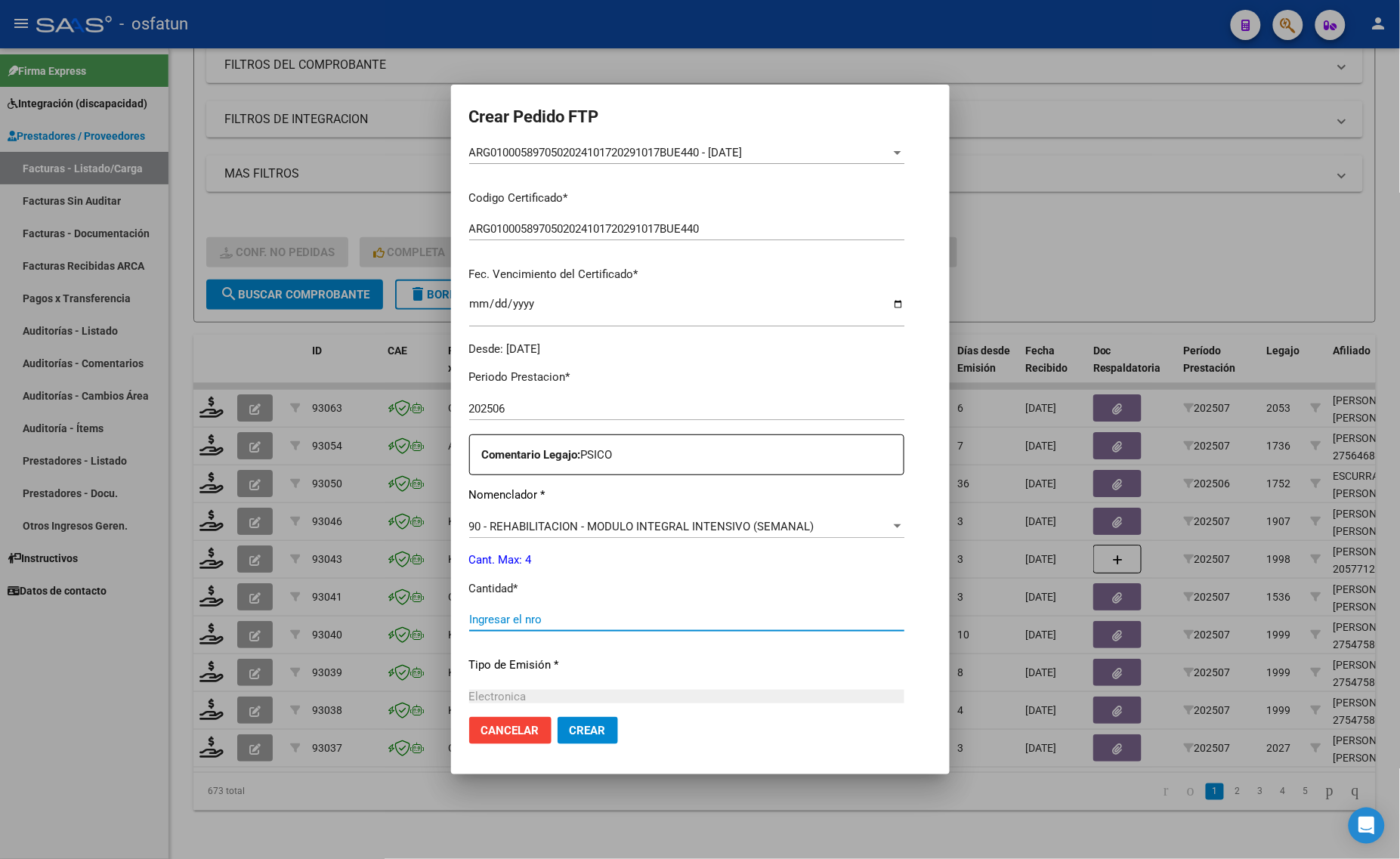
click at [518, 616] on input "Ingresar el nro" at bounding box center [686, 619] width 435 height 14
click at [206, 565] on div at bounding box center [700, 430] width 1400 height 859
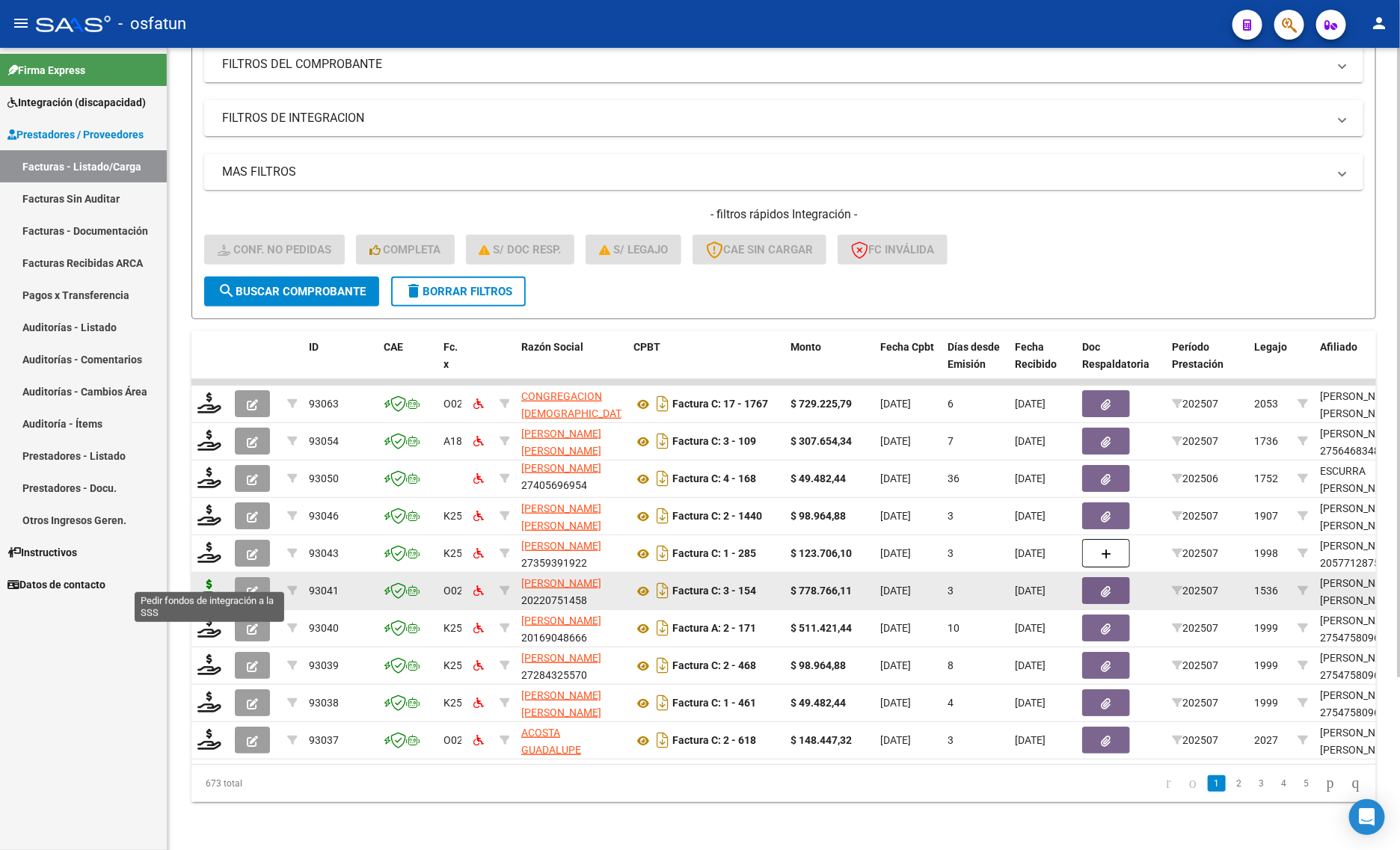
click at [211, 580] on icon at bounding box center [209, 590] width 24 height 21
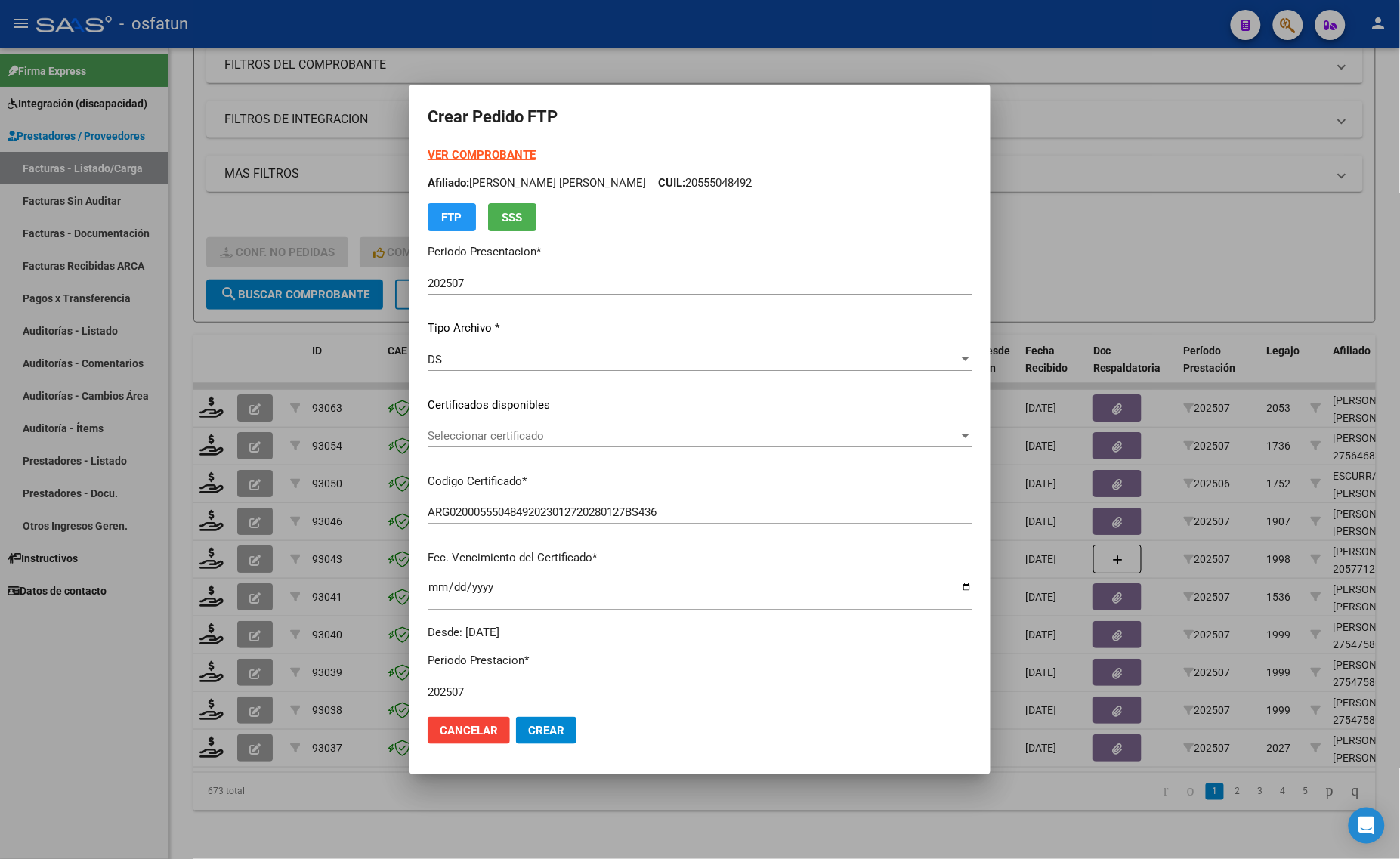
click at [440, 149] on strong "VER COMPROBANTE" at bounding box center [482, 155] width 108 height 14
click at [1166, 235] on div at bounding box center [700, 430] width 1400 height 859
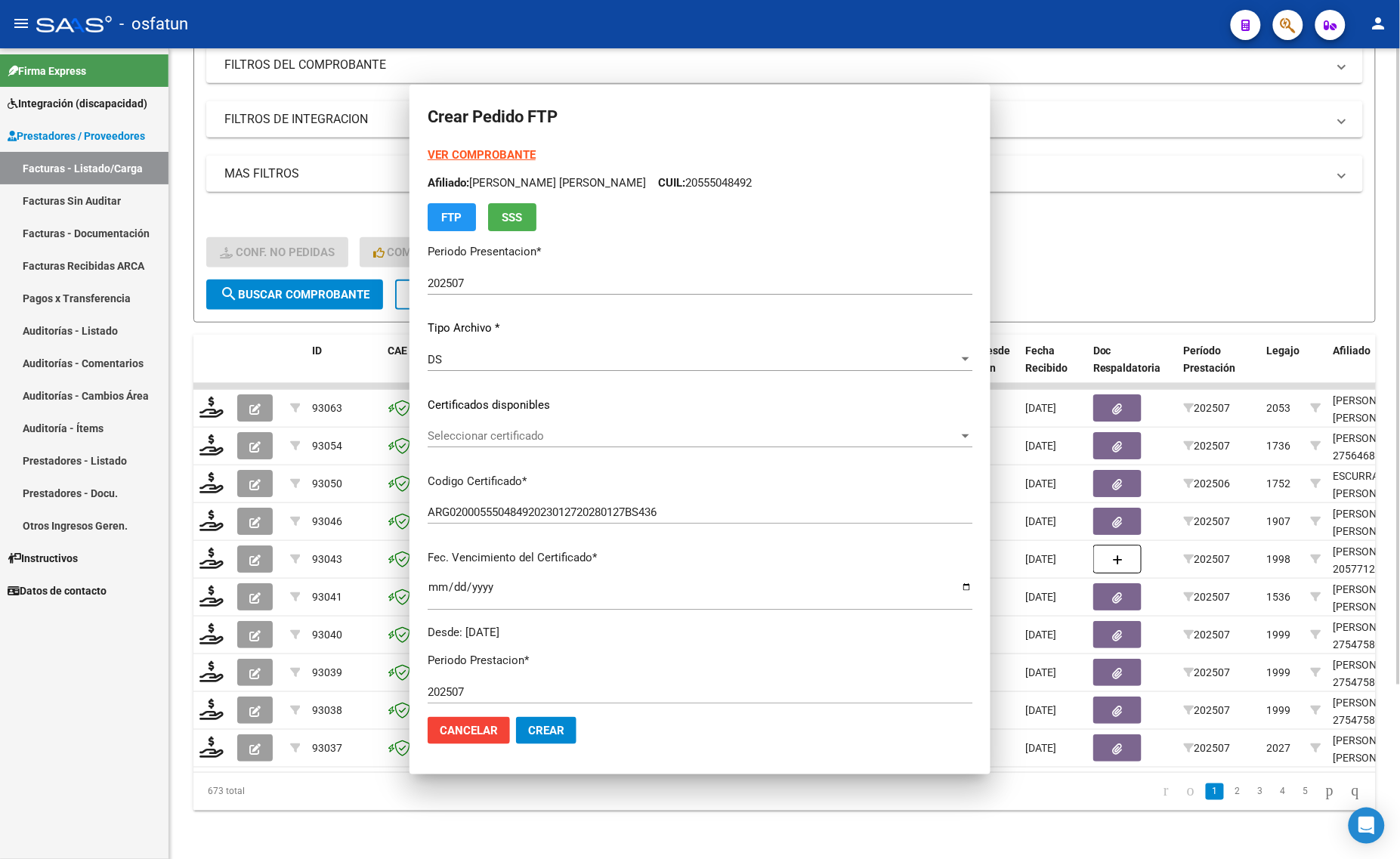
click at [1166, 235] on div "- filtros rápidos Integración - Conf. no pedidas Completa S/ Doc Resp. S/ legaj…" at bounding box center [784, 244] width 1156 height 71
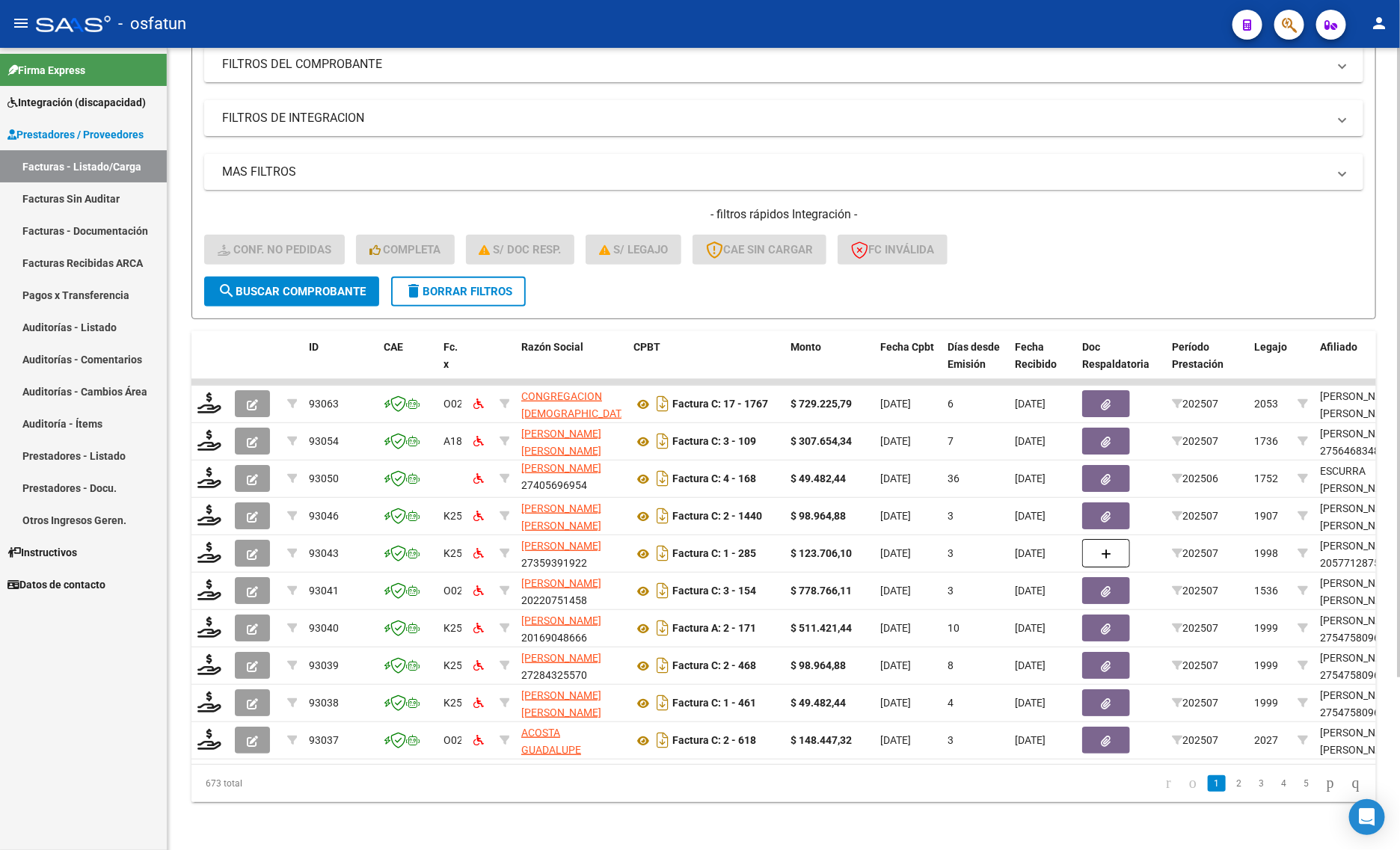
click at [1153, 285] on form "Filtros Id Integración Area Seleccionar Gerenciador Seleccionar Gerenciador Si …" at bounding box center [784, 144] width 1185 height 350
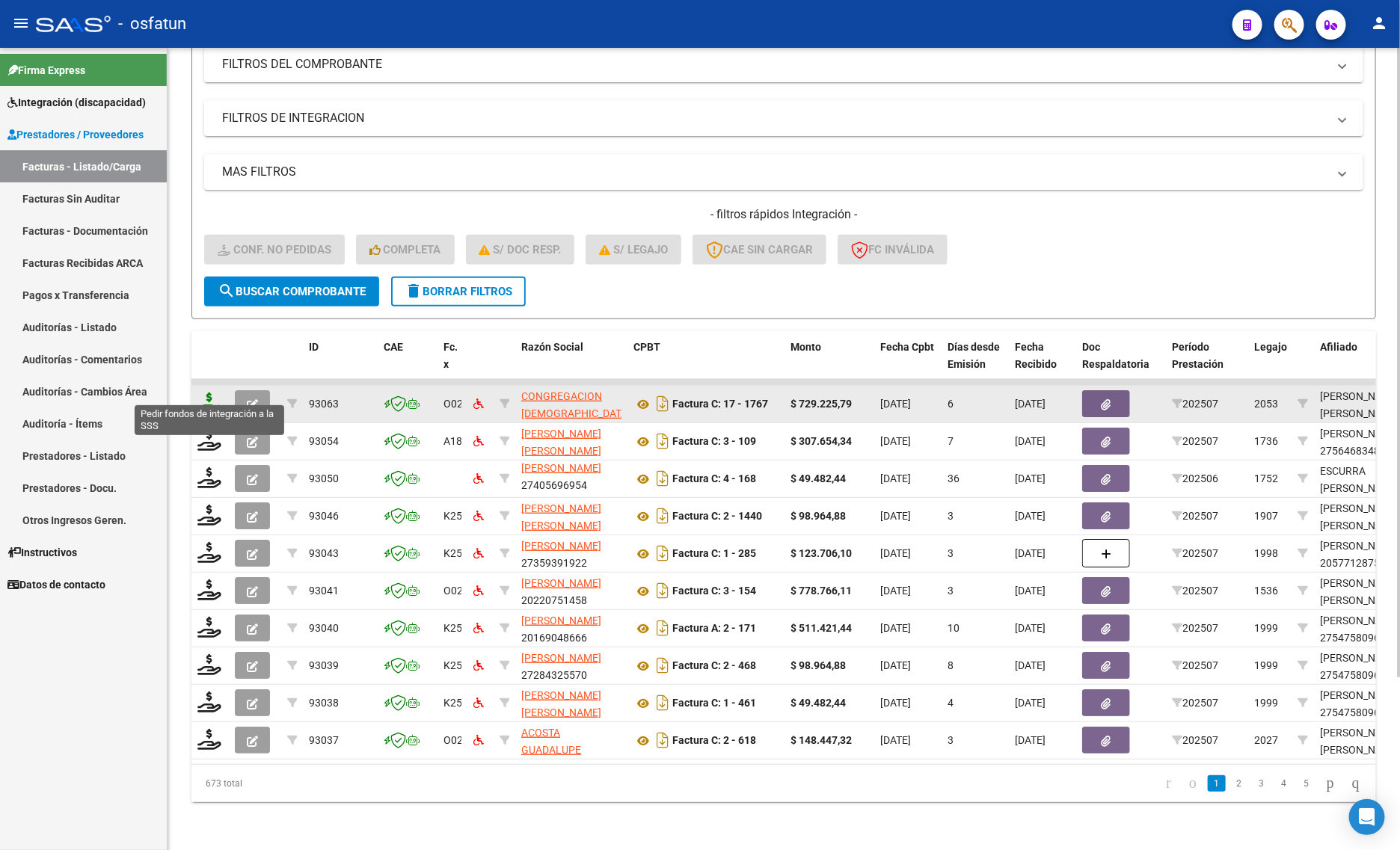
click at [213, 392] on icon at bounding box center [209, 402] width 24 height 21
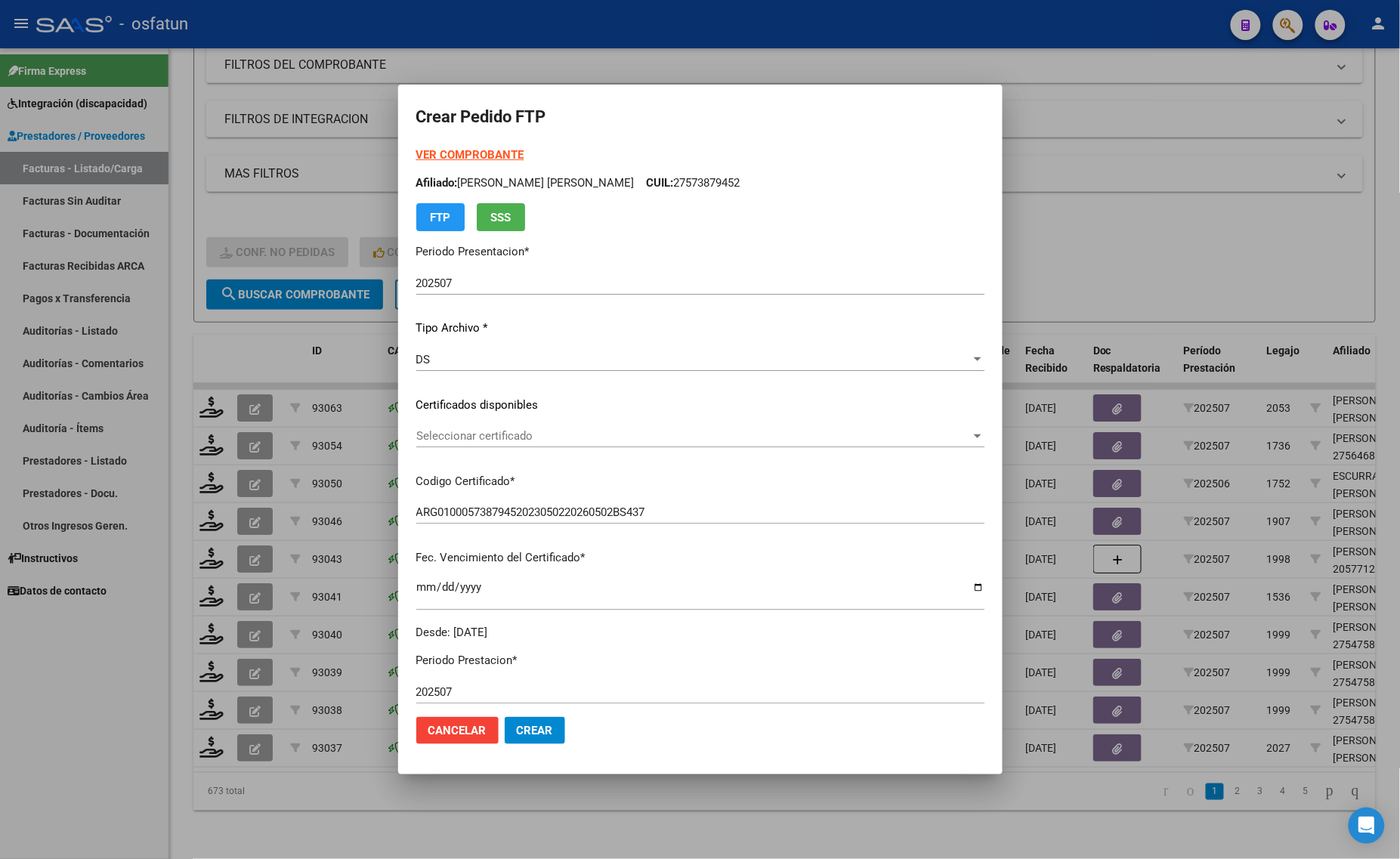
click at [438, 149] on strong "VER COMPROBANTE" at bounding box center [471, 155] width 108 height 14
click at [278, 195] on div at bounding box center [700, 430] width 1400 height 859
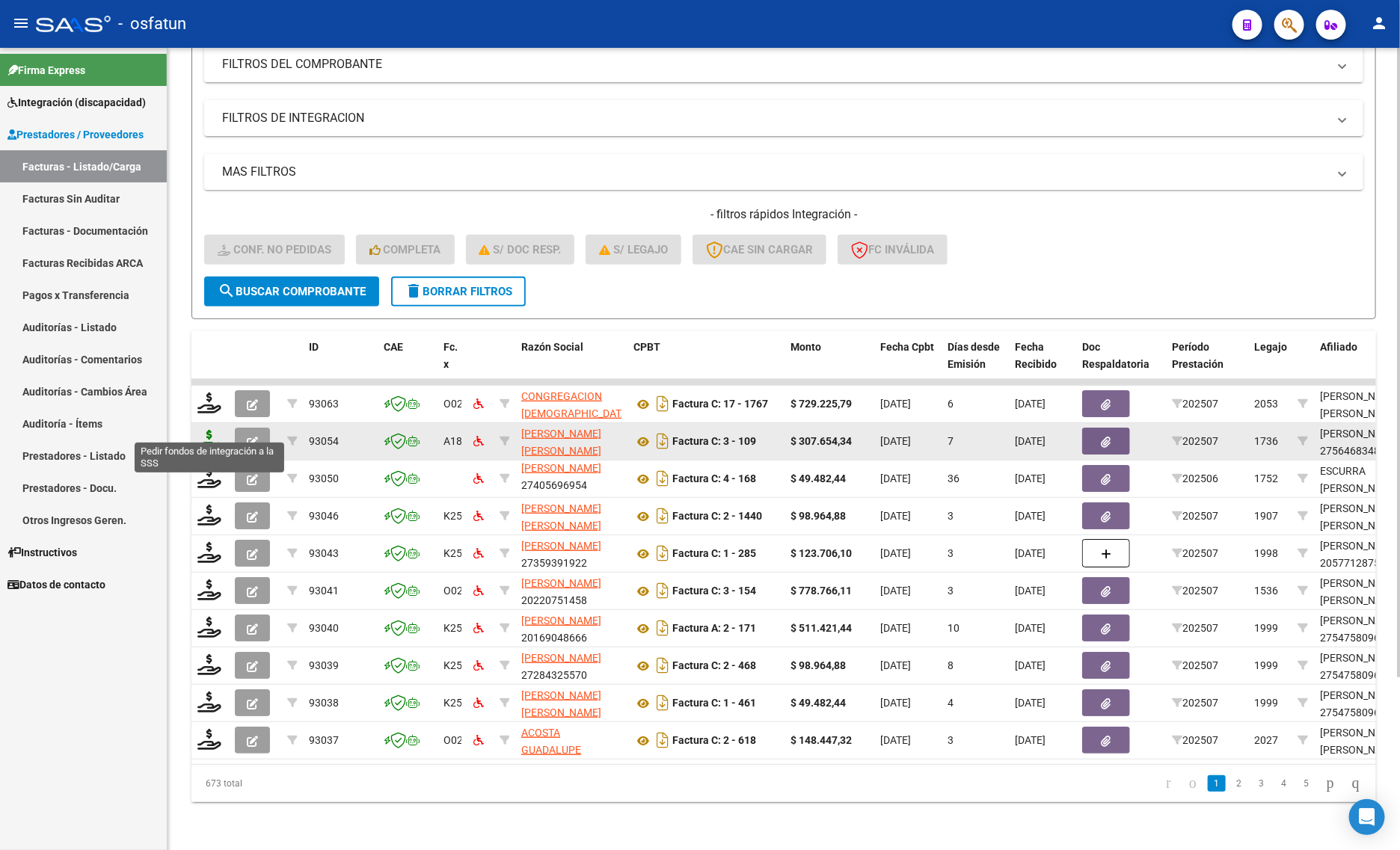
click at [204, 430] on icon at bounding box center [209, 440] width 24 height 21
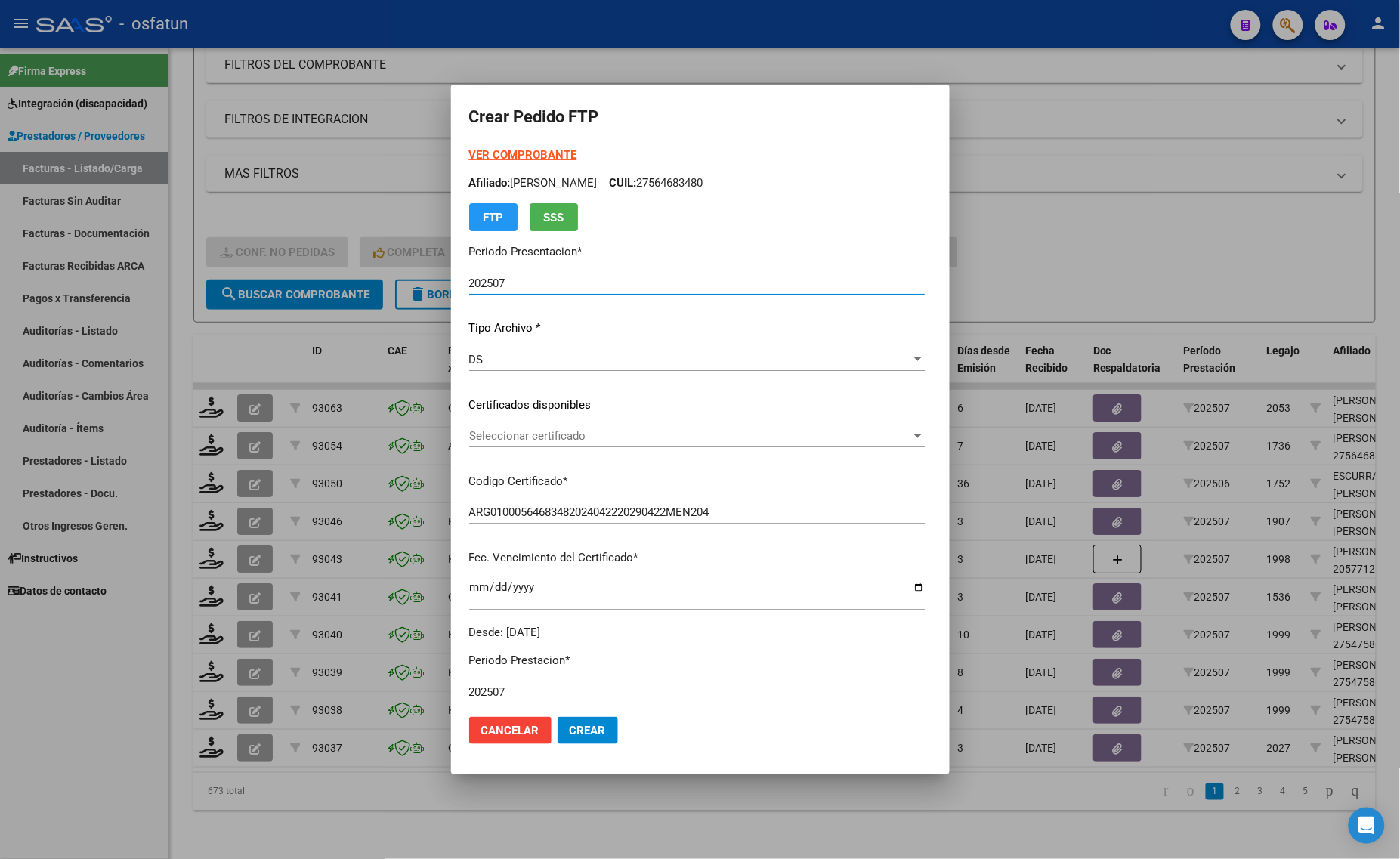
click at [194, 541] on div at bounding box center [700, 430] width 1400 height 859
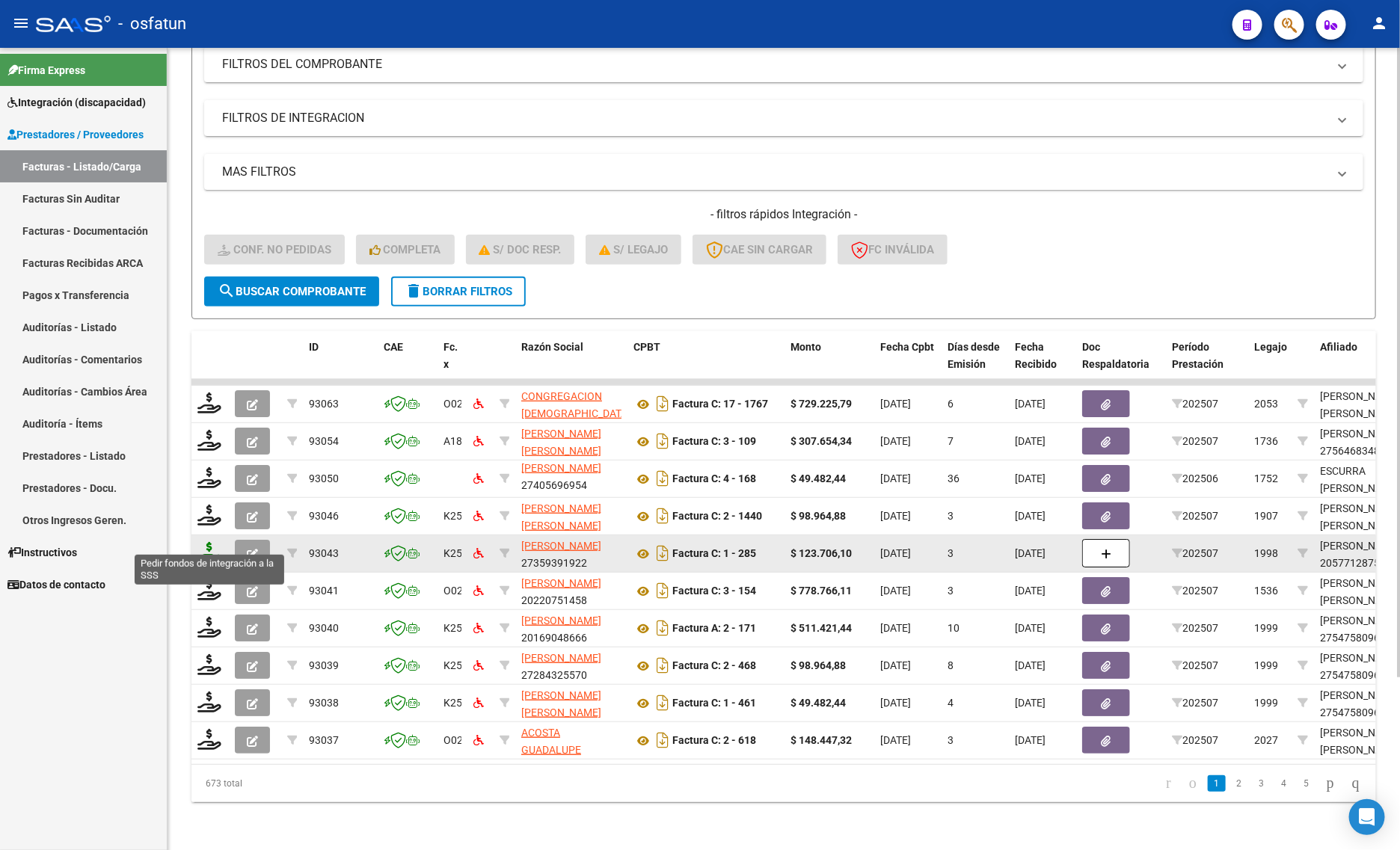
click at [200, 542] on icon at bounding box center [209, 552] width 24 height 21
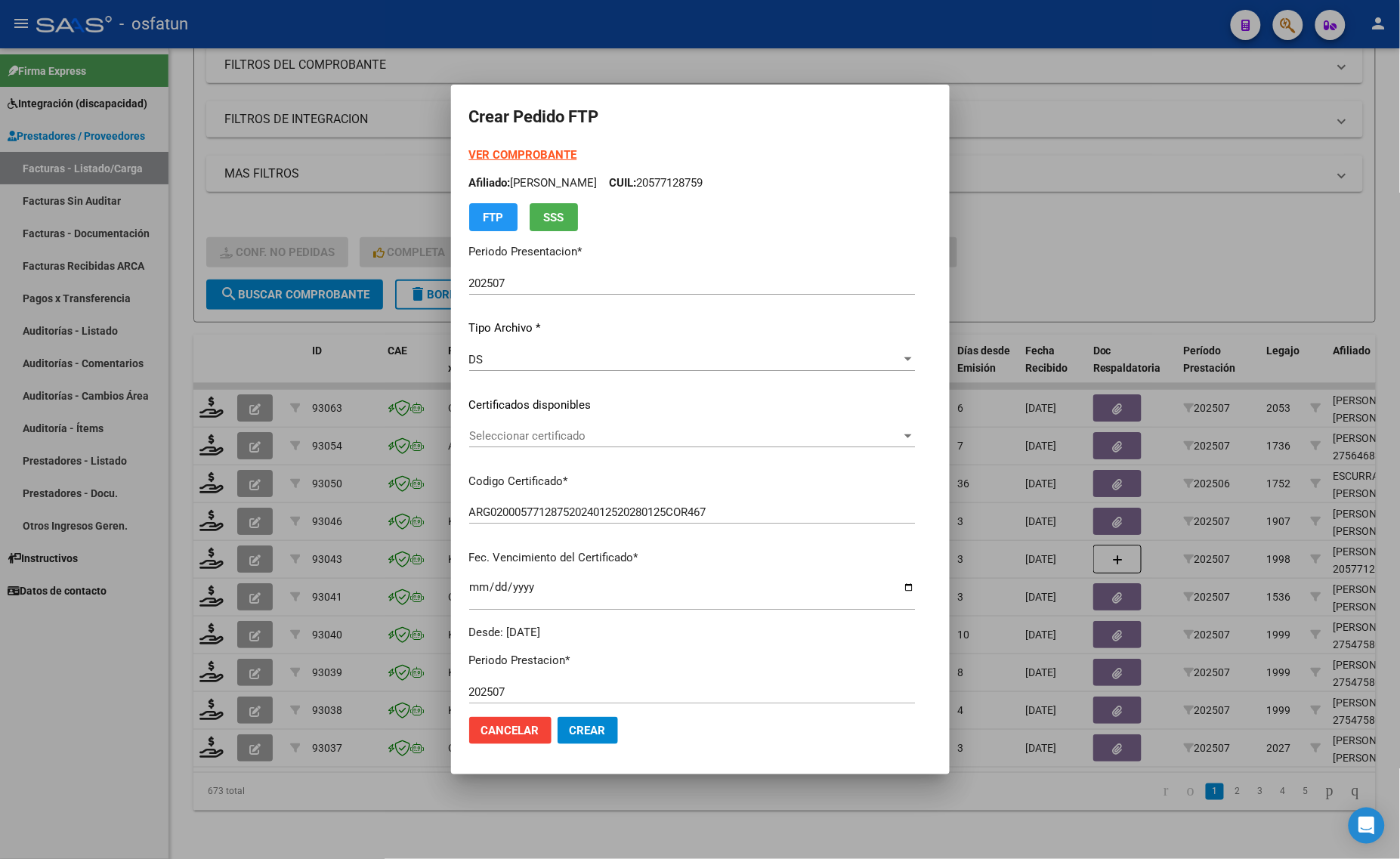
click at [476, 150] on strong "VER COMPROBANTE" at bounding box center [523, 155] width 108 height 14
click at [469, 433] on span "Seleccionar certificado" at bounding box center [685, 436] width 432 height 14
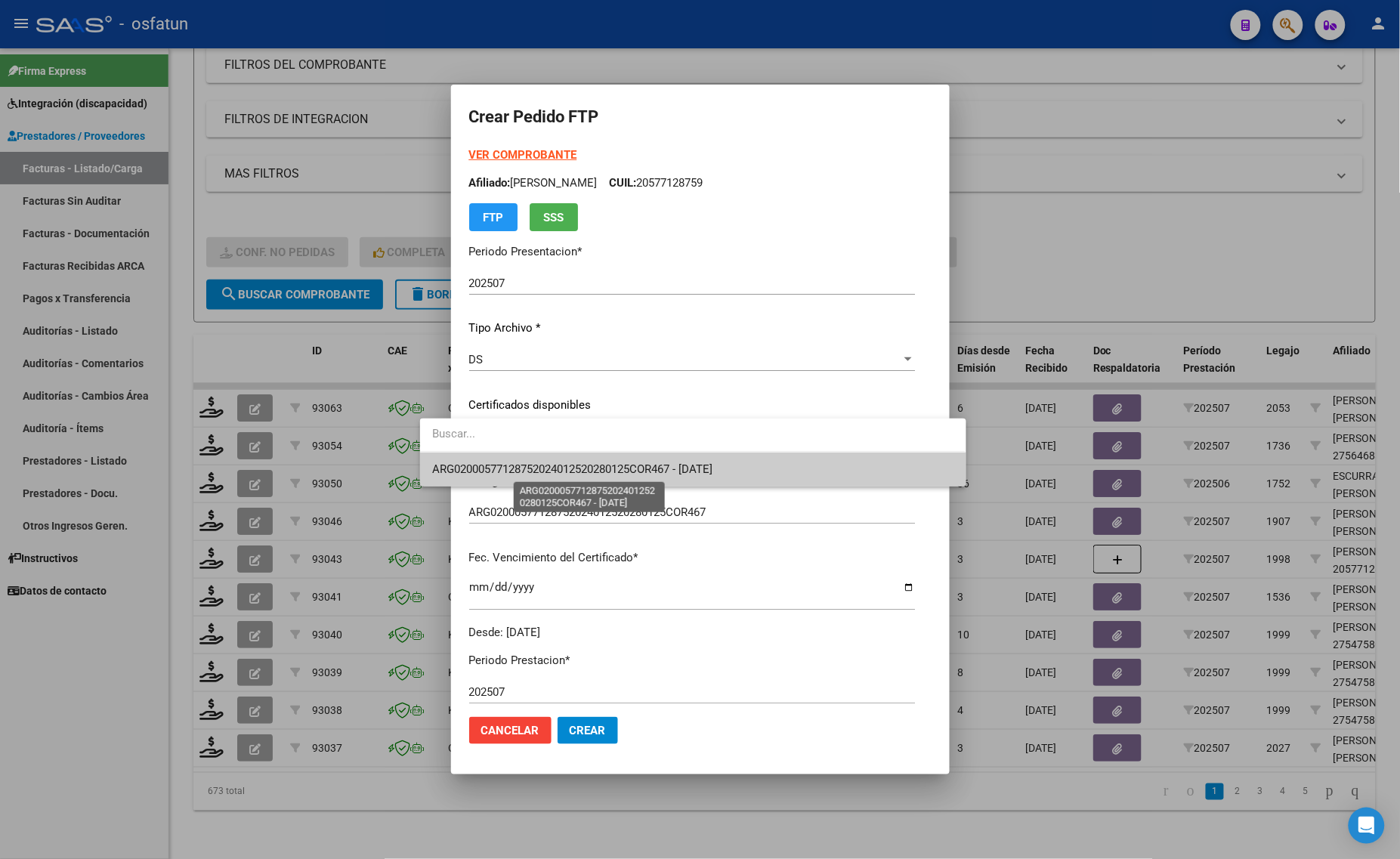
click at [474, 463] on span "ARG02000577128752024012520280125COR467 - [DATE]" at bounding box center [572, 469] width 280 height 14
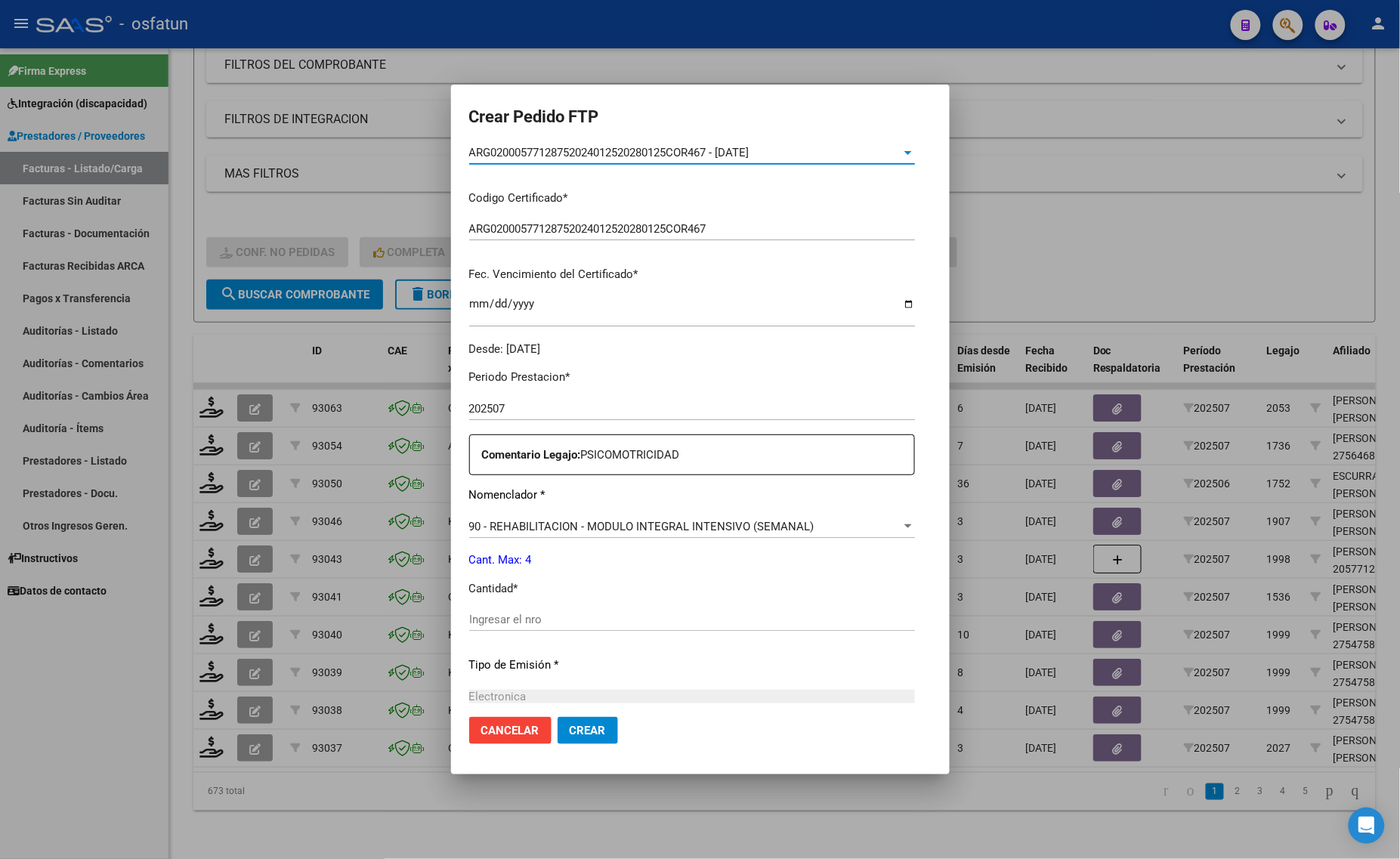
click at [495, 620] on input "Ingresar el nro" at bounding box center [691, 619] width 446 height 14
click at [1183, 266] on div at bounding box center [700, 430] width 1400 height 859
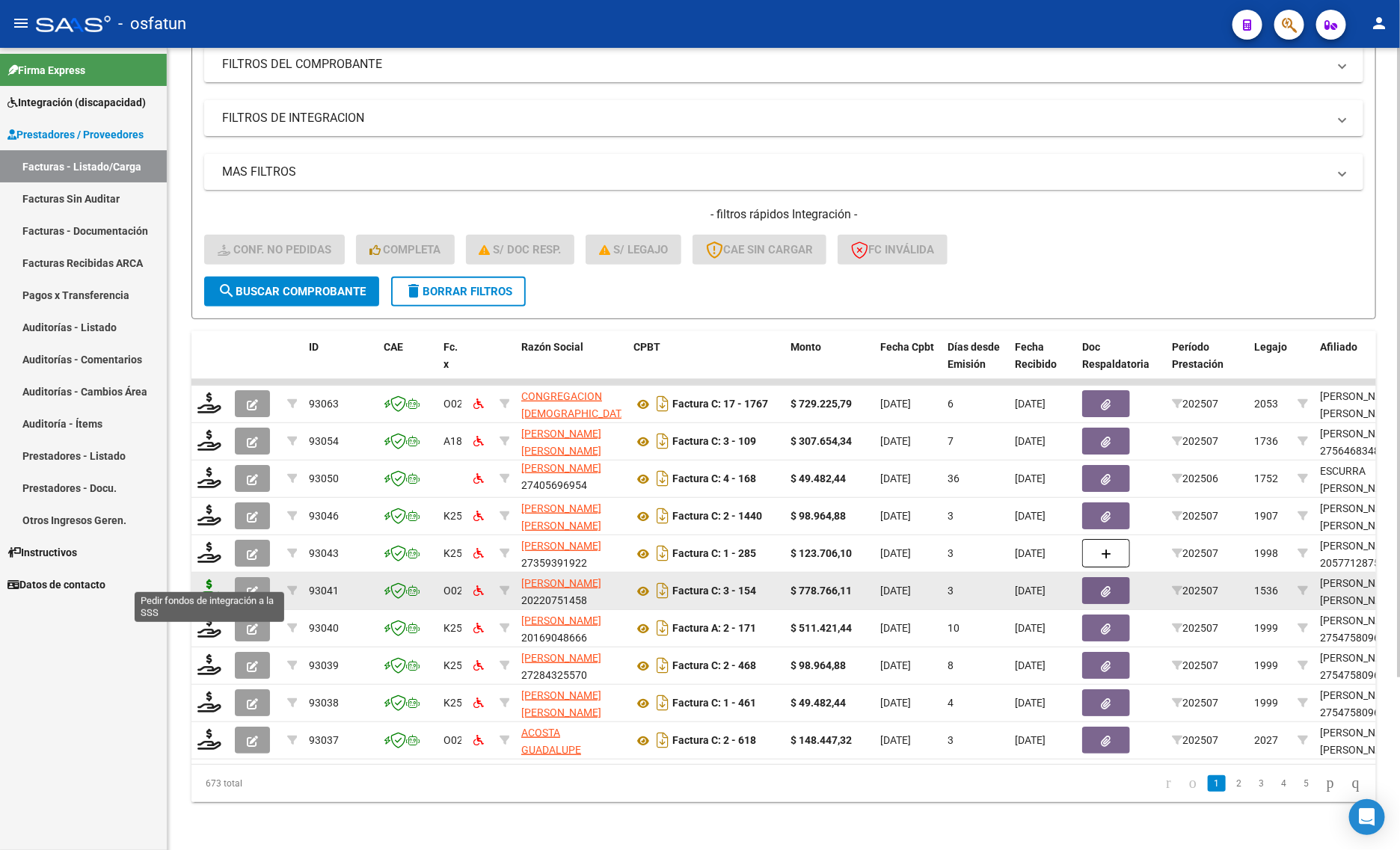
click at [208, 580] on icon at bounding box center [209, 590] width 24 height 21
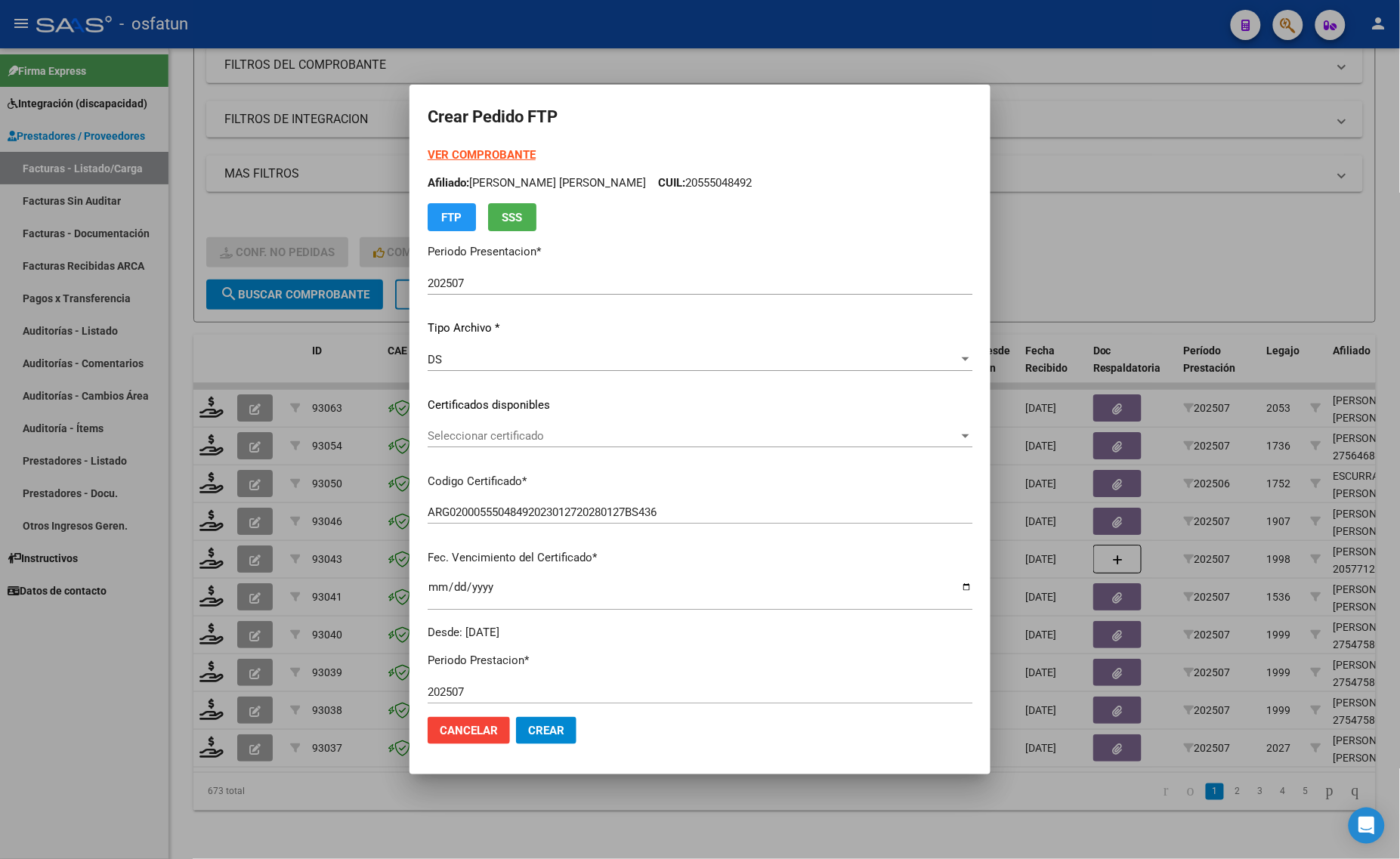
click at [476, 154] on strong "VER COMPROBANTE" at bounding box center [482, 155] width 108 height 14
click at [333, 200] on div at bounding box center [700, 430] width 1400 height 859
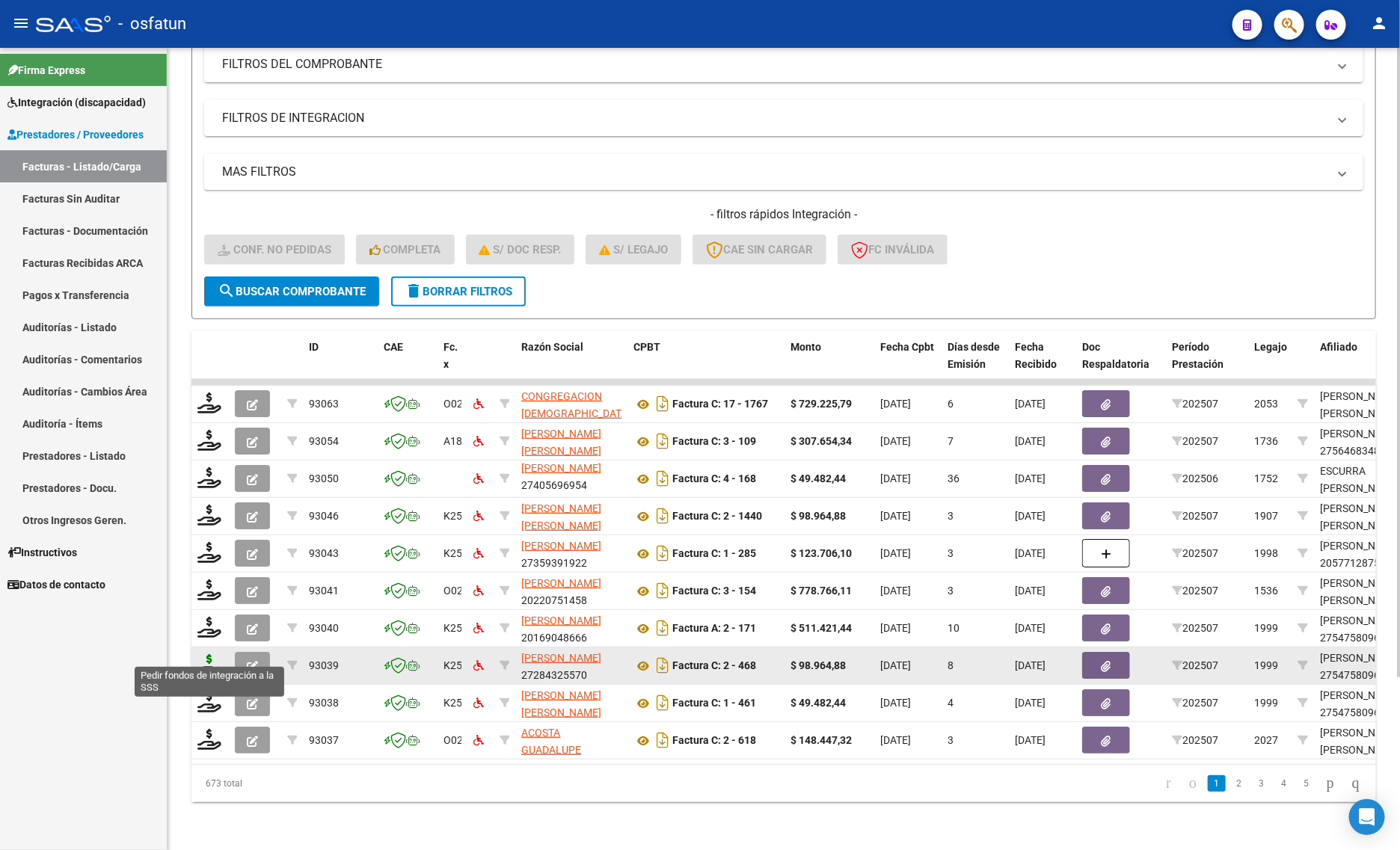
click at [208, 654] on icon at bounding box center [209, 664] width 24 height 21
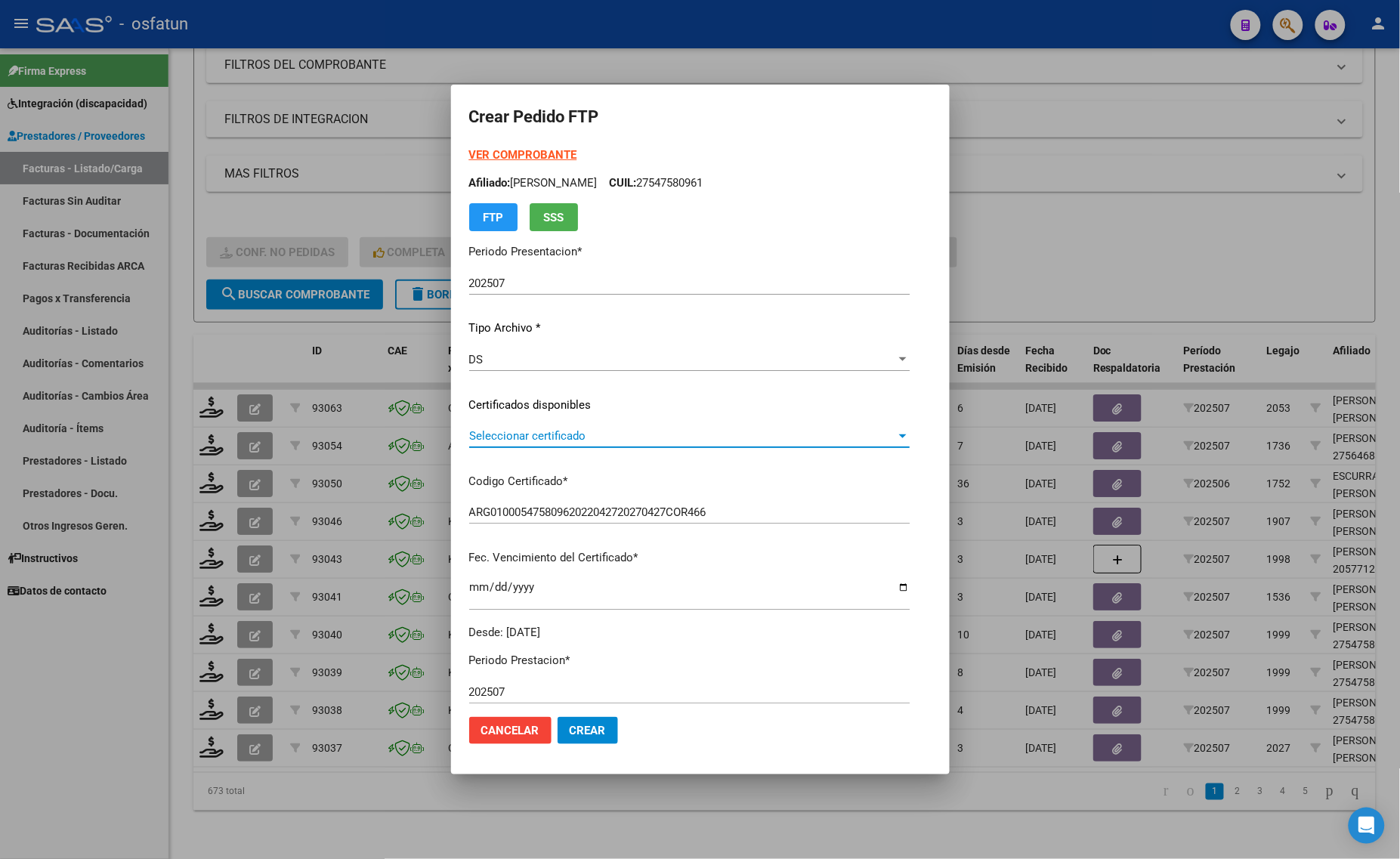
click at [544, 435] on span "Seleccionar certificado" at bounding box center [682, 436] width 427 height 14
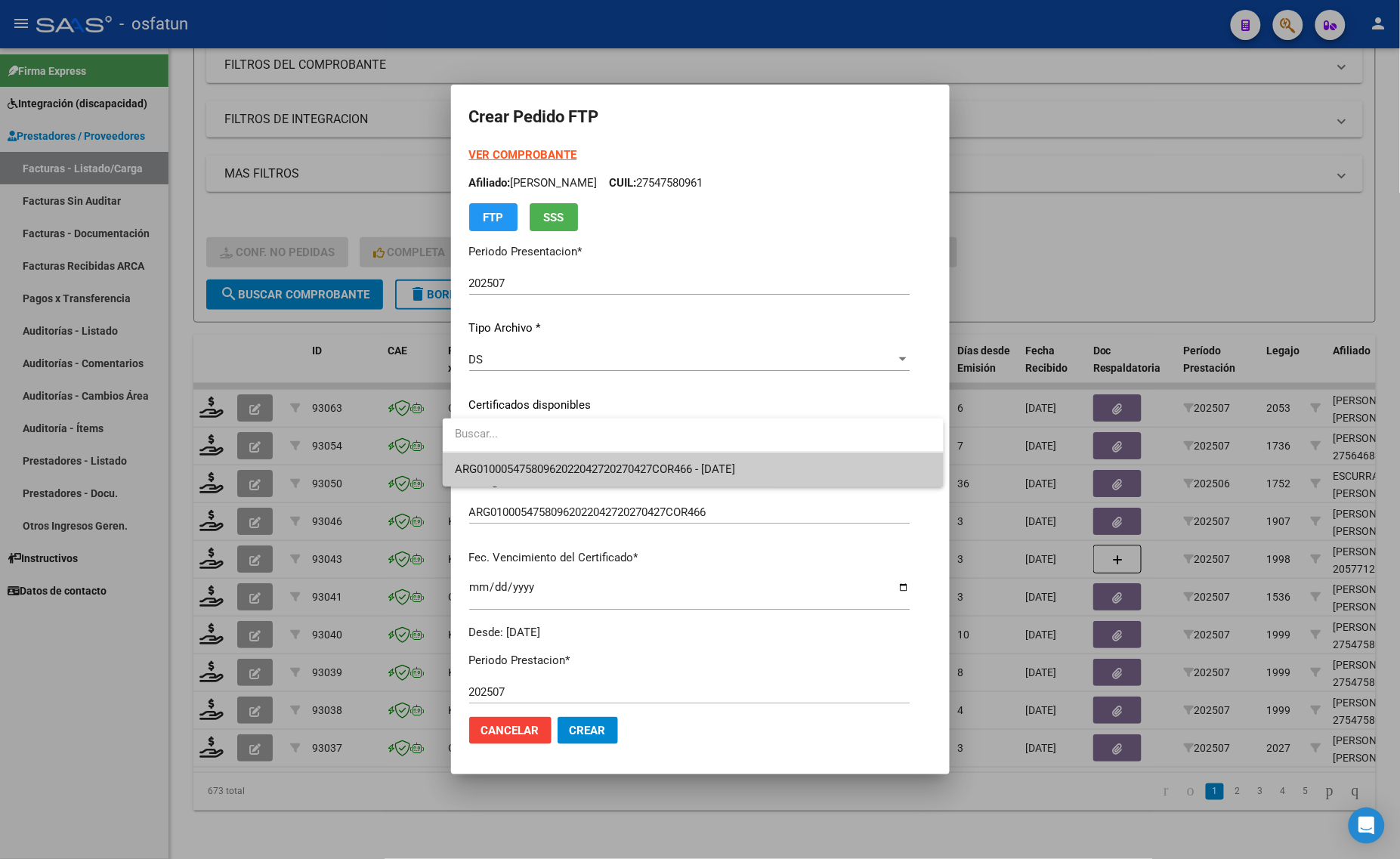
click at [535, 462] on span "ARG01000547580962022042720270427COR466 - [DATE]" at bounding box center [693, 469] width 476 height 34
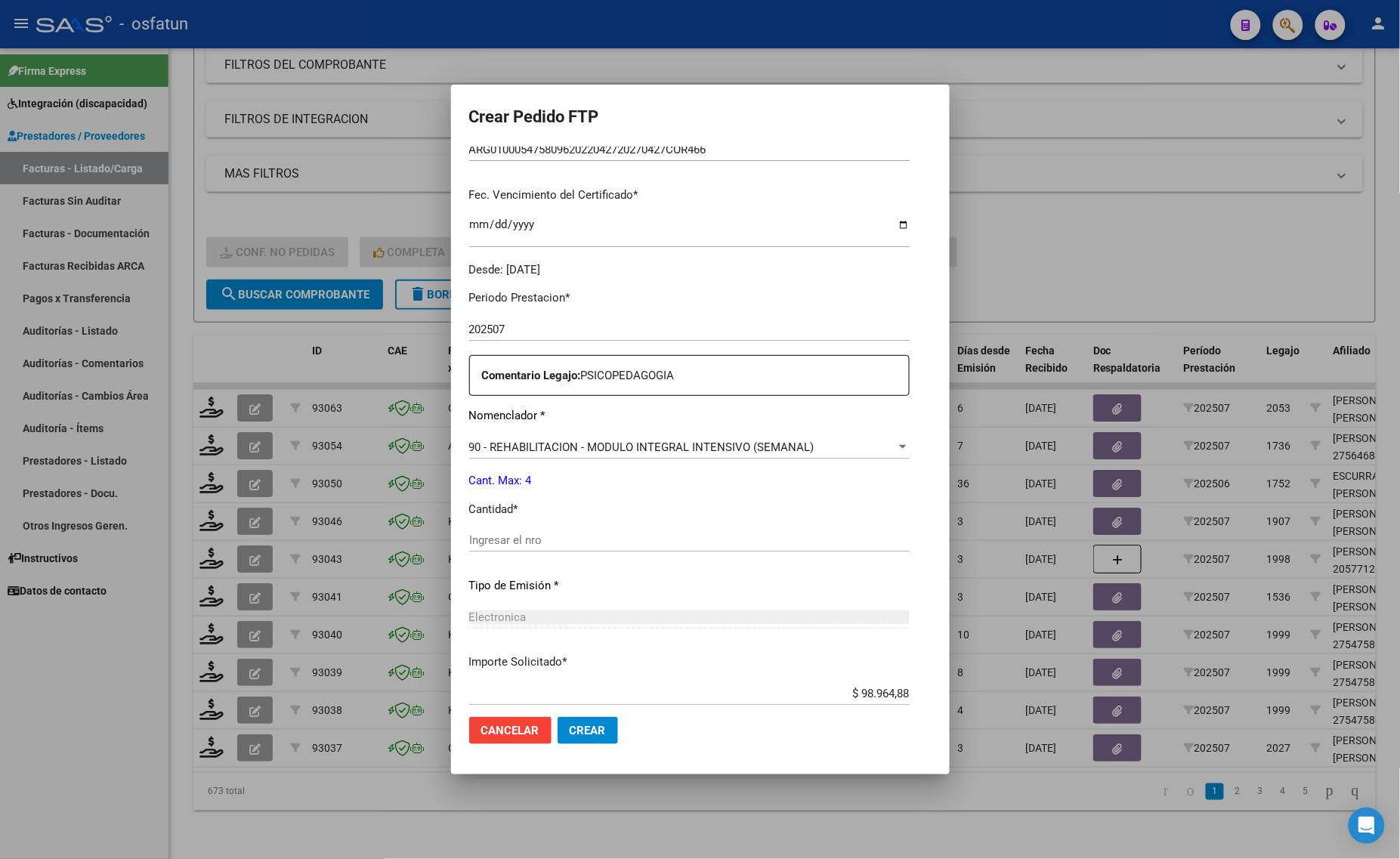
scroll to position [378, 0]
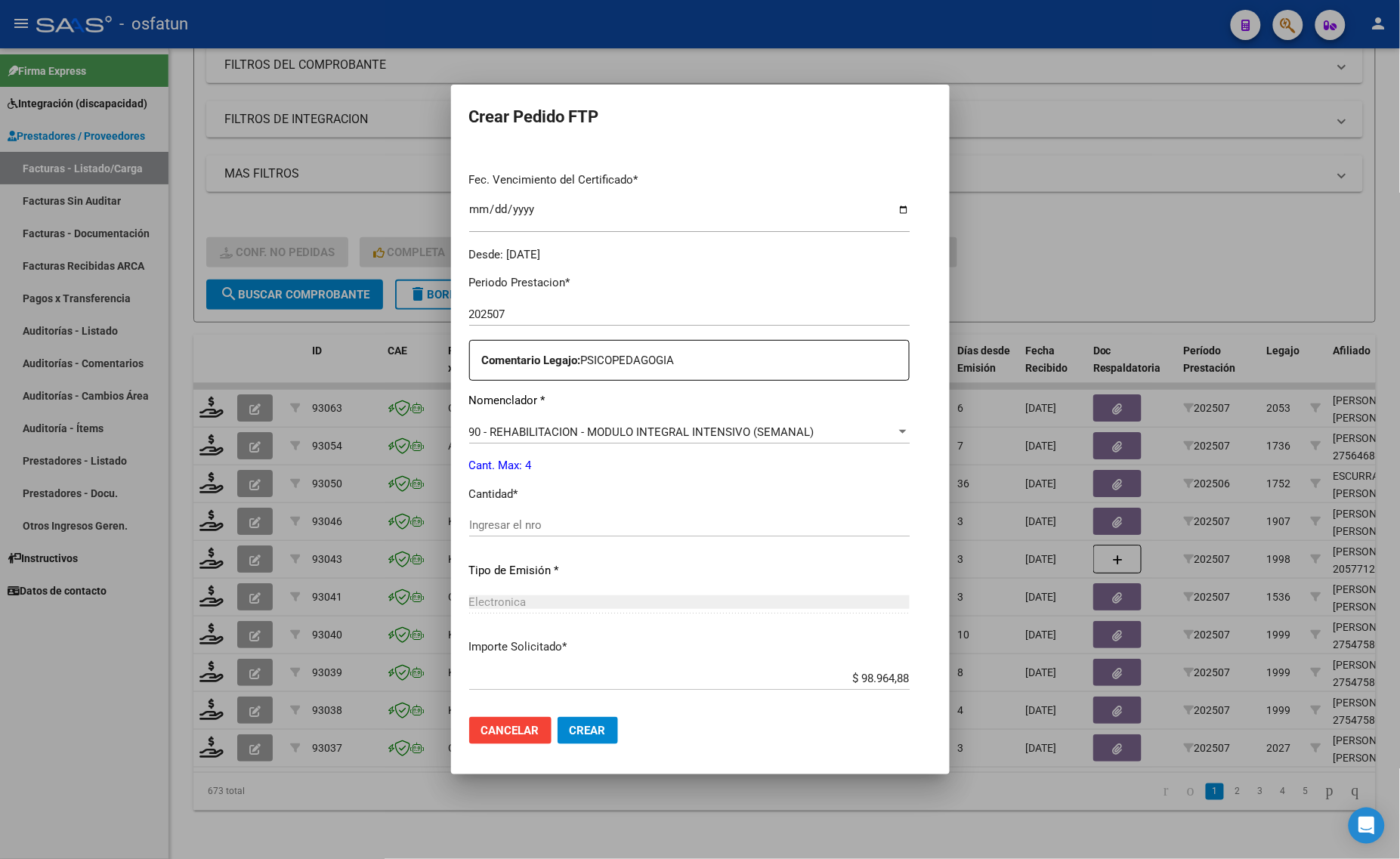
click at [510, 529] on input "Ingresar el nro" at bounding box center [689, 525] width 440 height 14
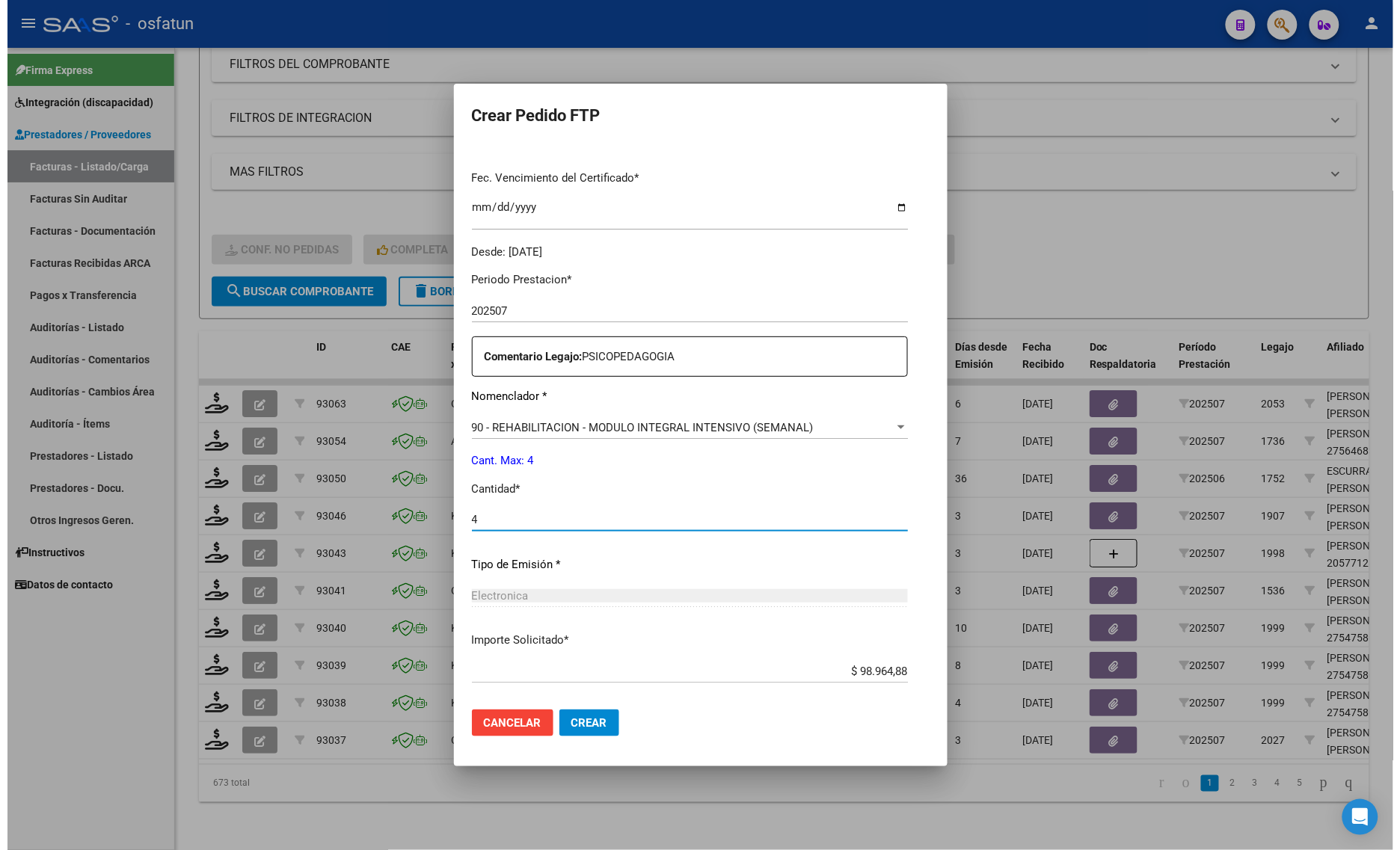
scroll to position [447, 0]
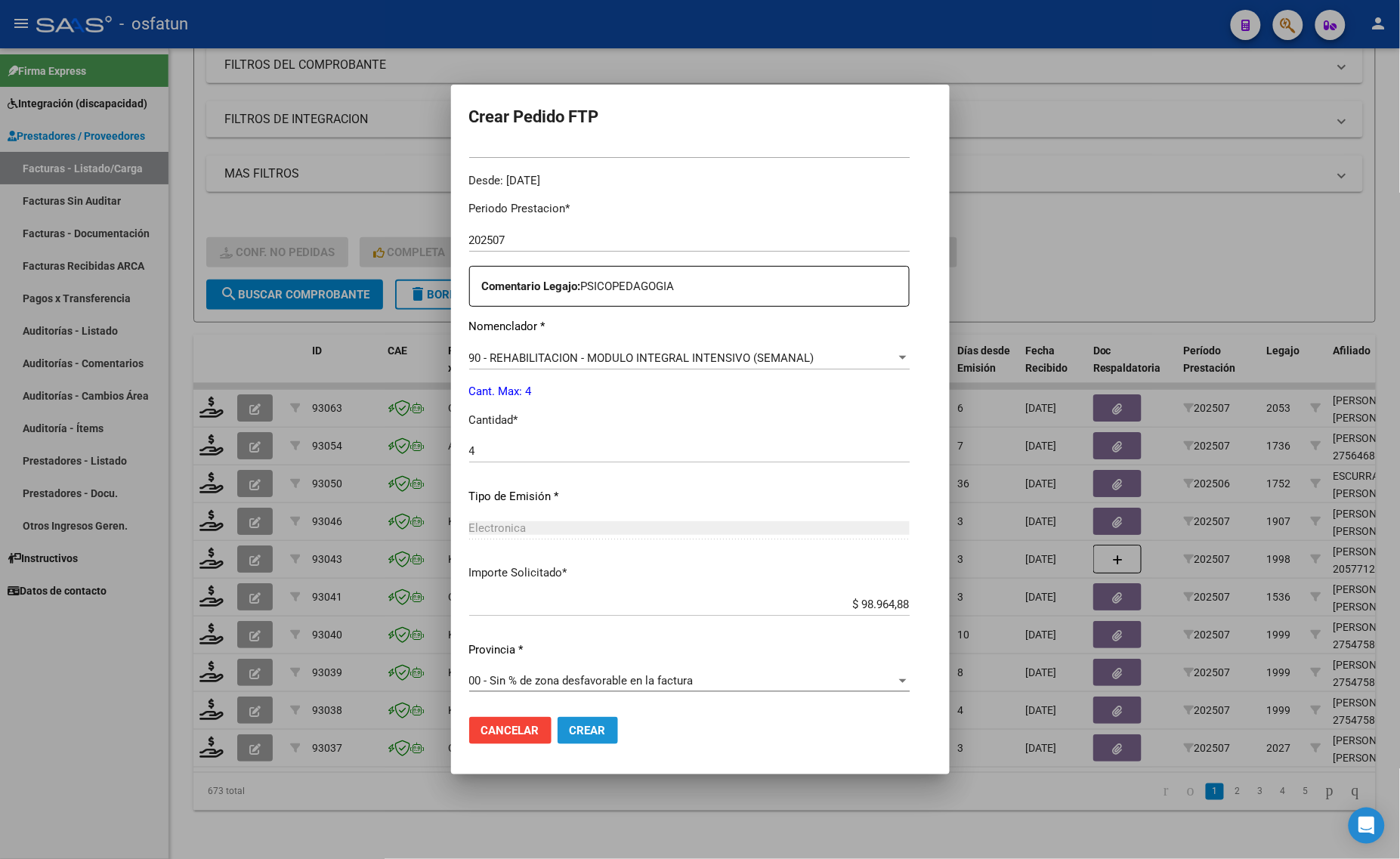
click at [570, 730] on span "Crear" at bounding box center [587, 730] width 36 height 14
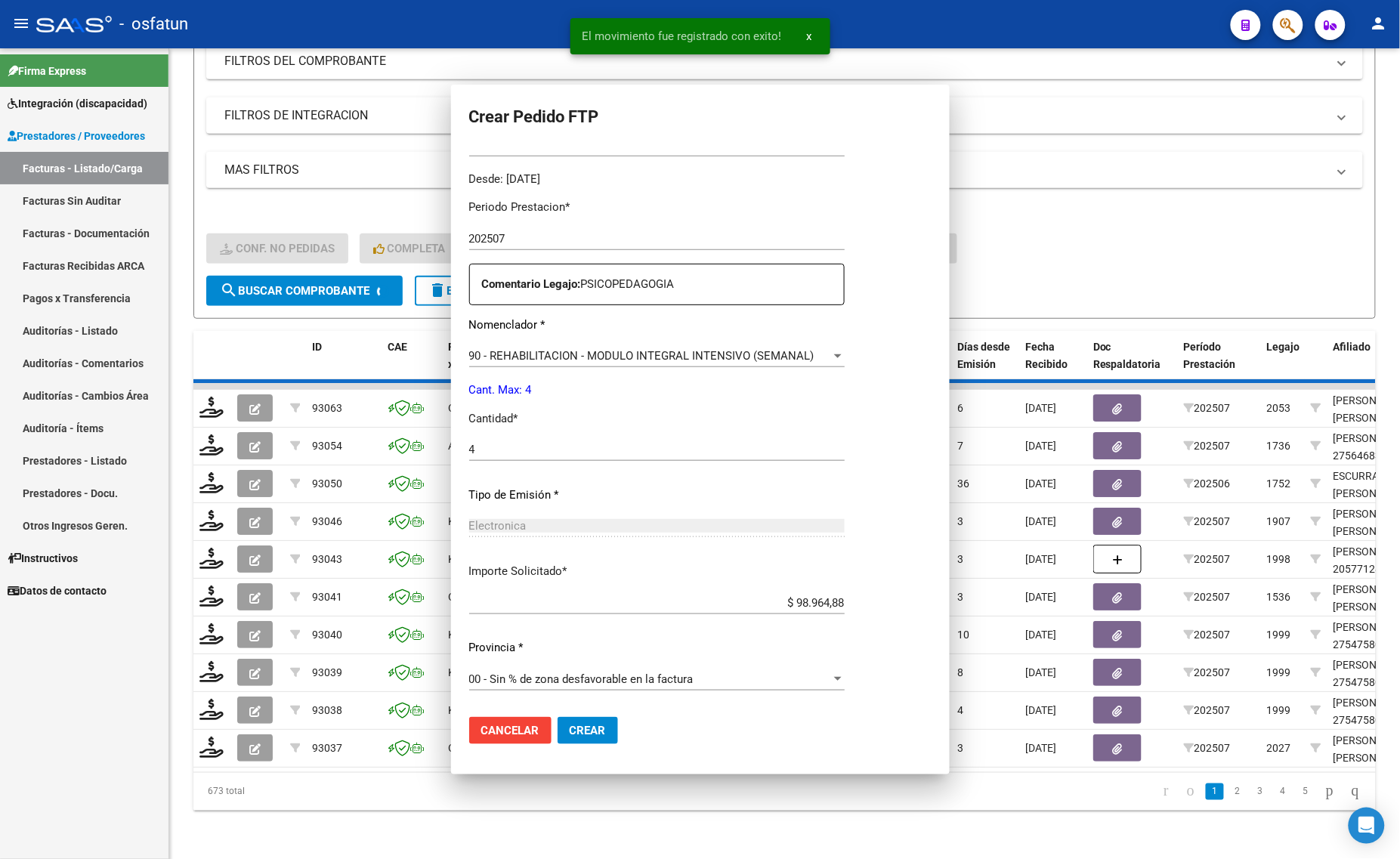
scroll to position [0, 0]
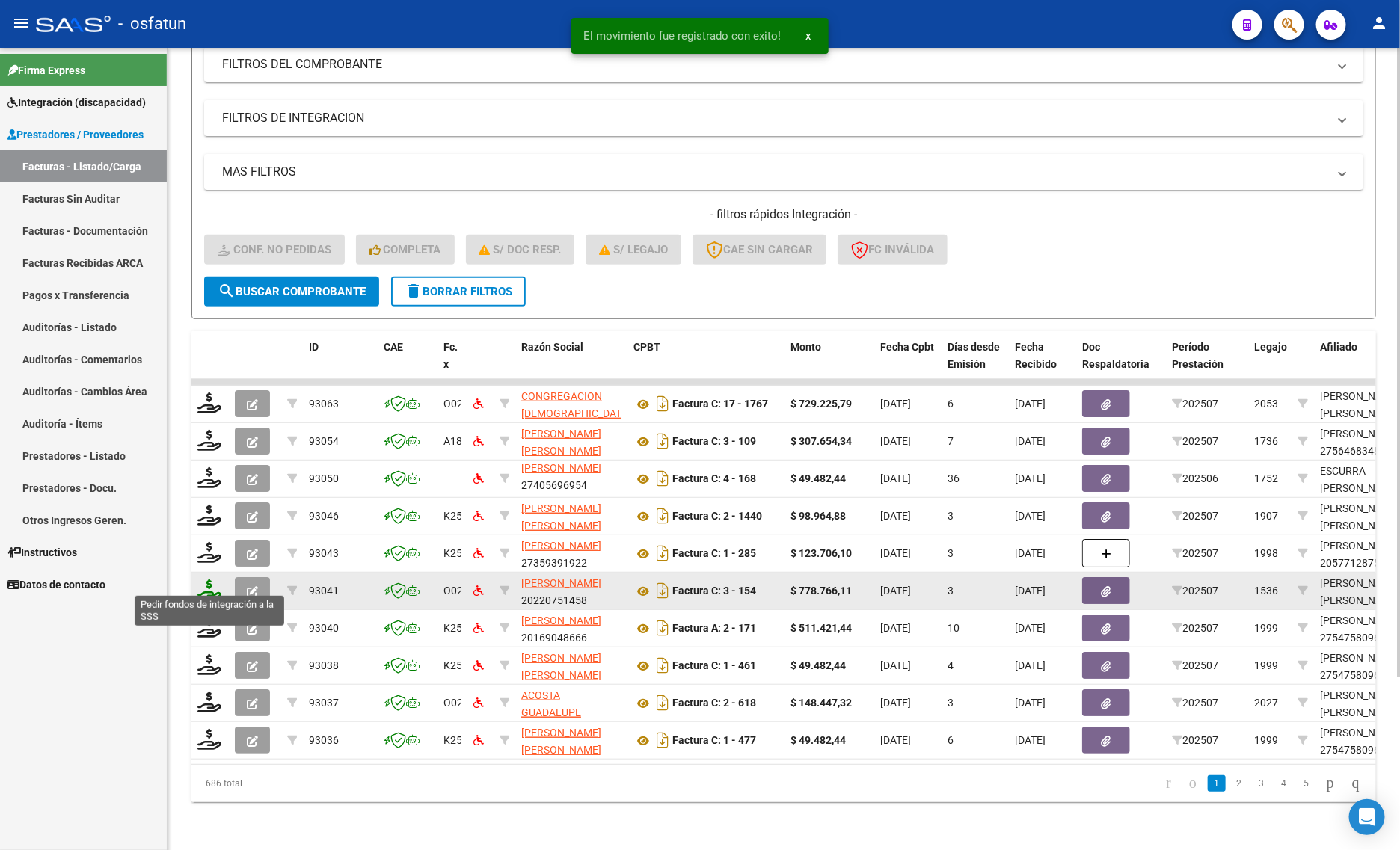
click at [204, 581] on icon at bounding box center [209, 590] width 24 height 21
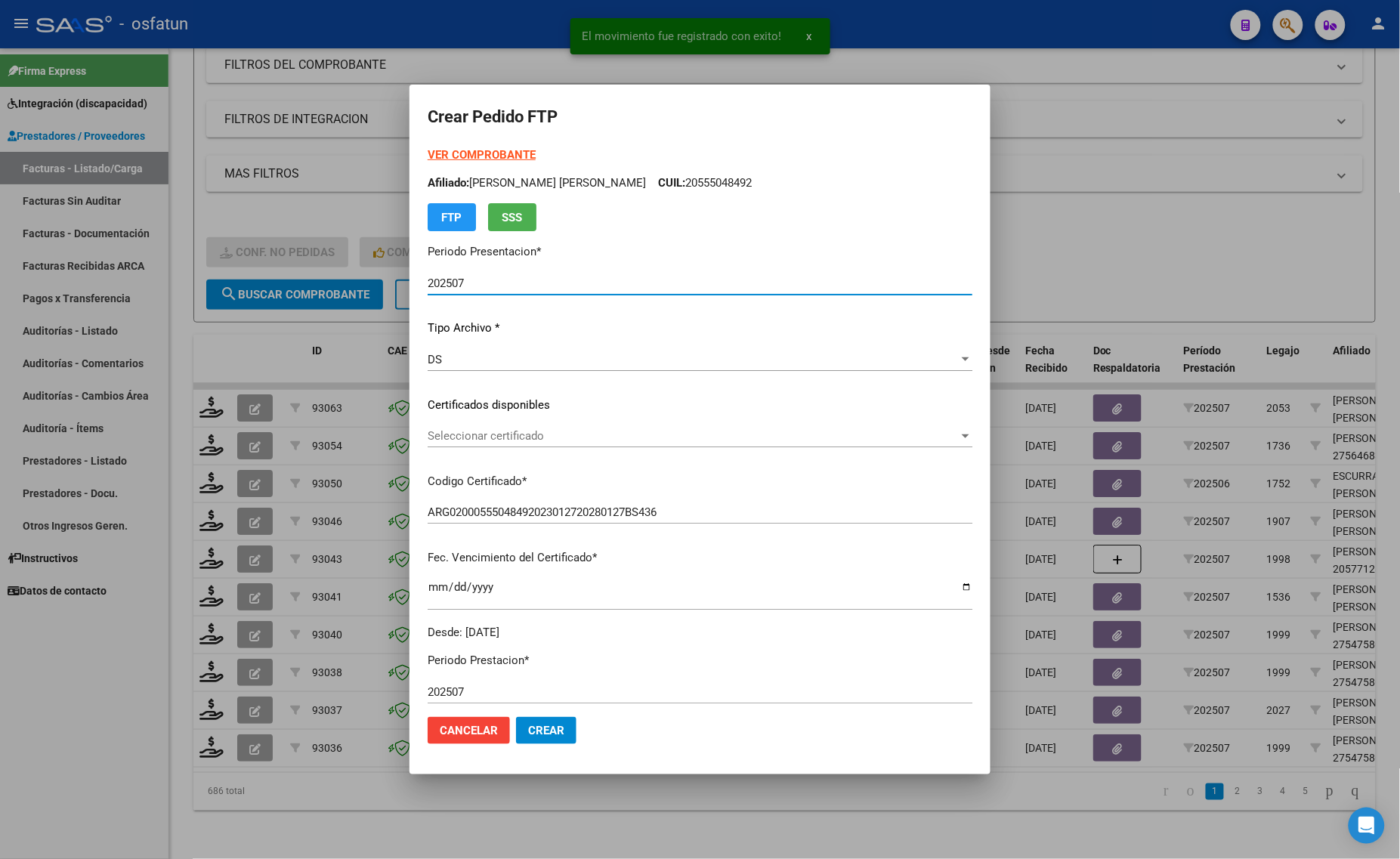
click at [455, 149] on strong "VER COMPROBANTE" at bounding box center [482, 155] width 108 height 14
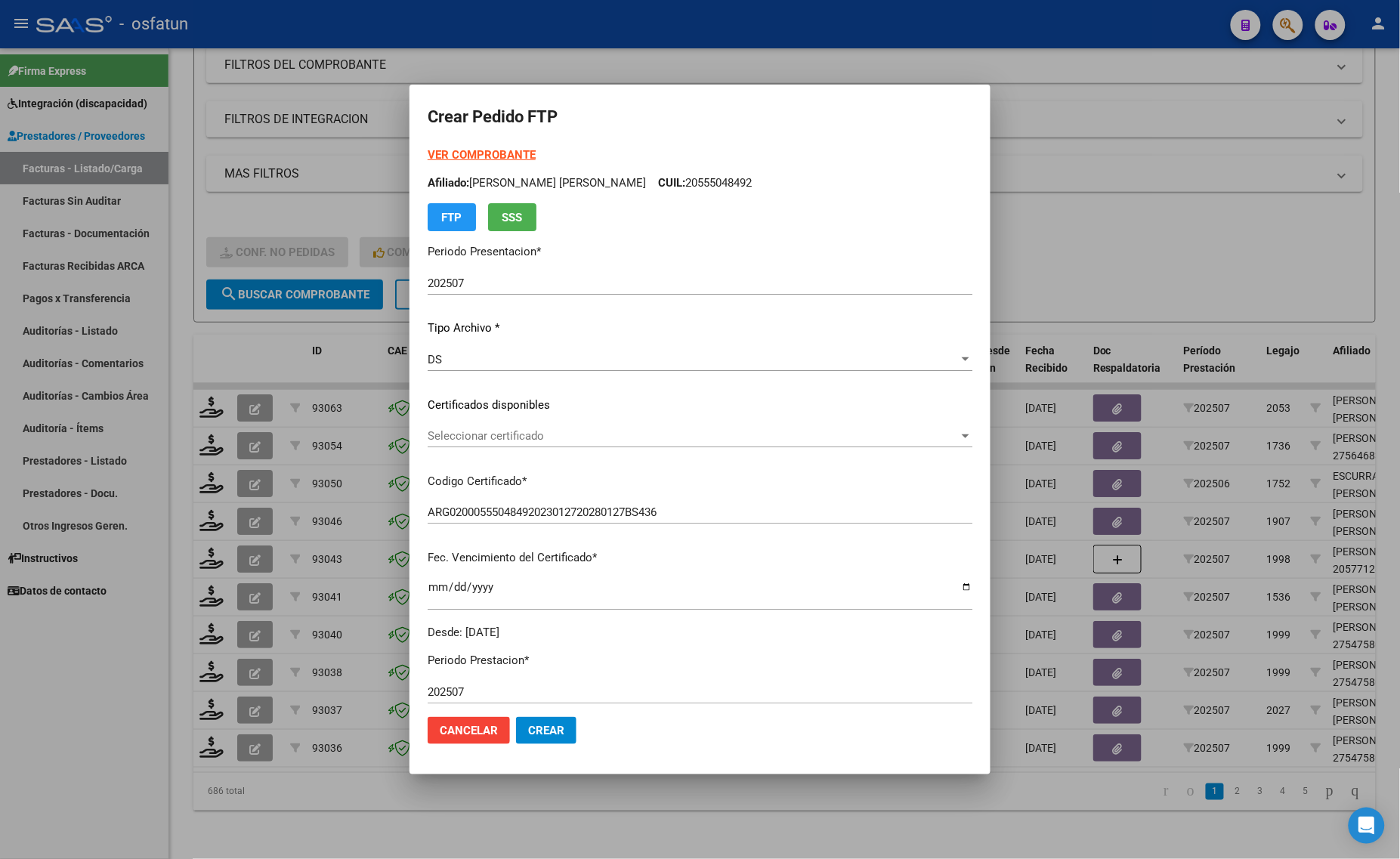
click at [1057, 238] on div at bounding box center [700, 430] width 1400 height 859
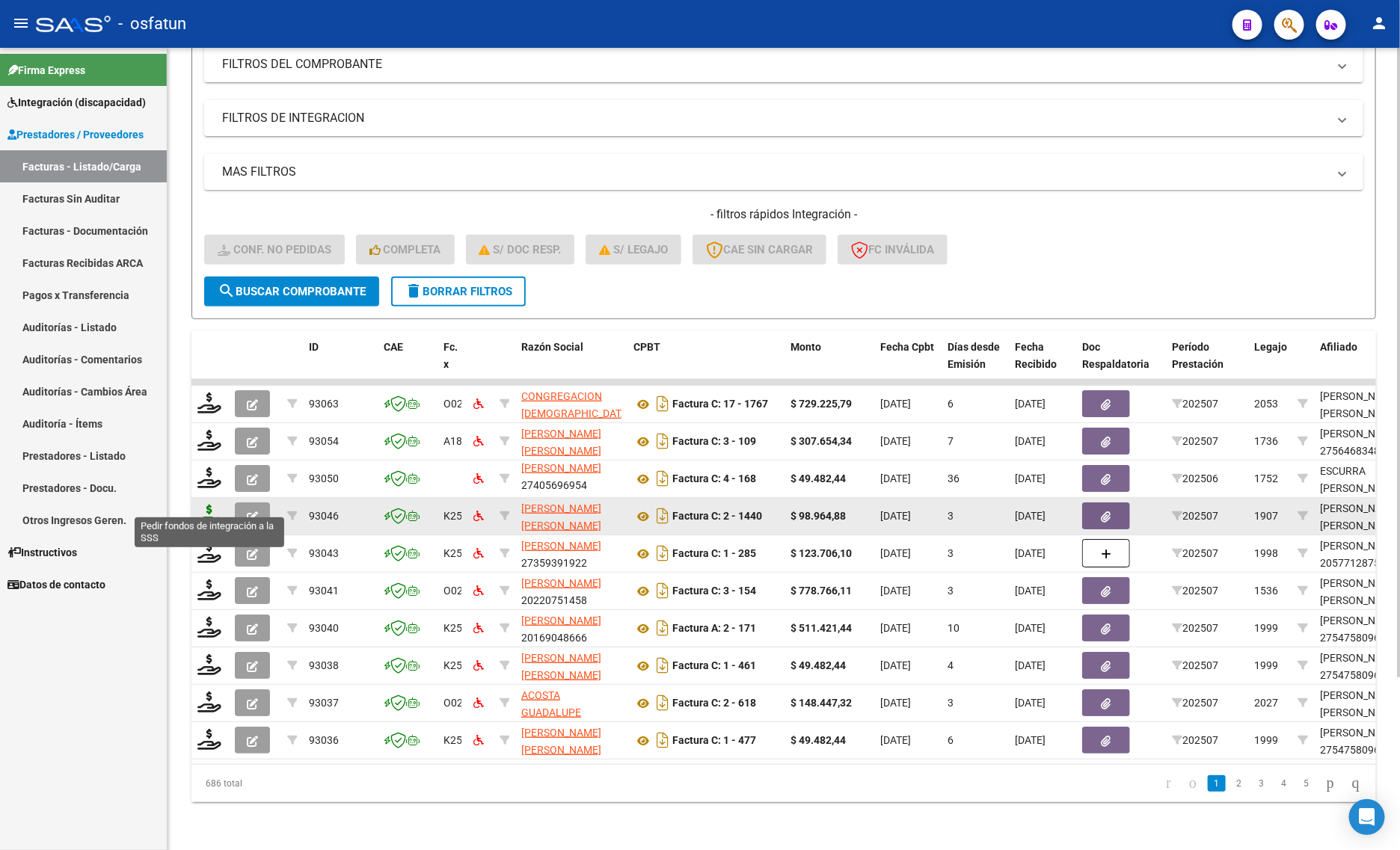
click at [212, 505] on icon at bounding box center [209, 515] width 24 height 21
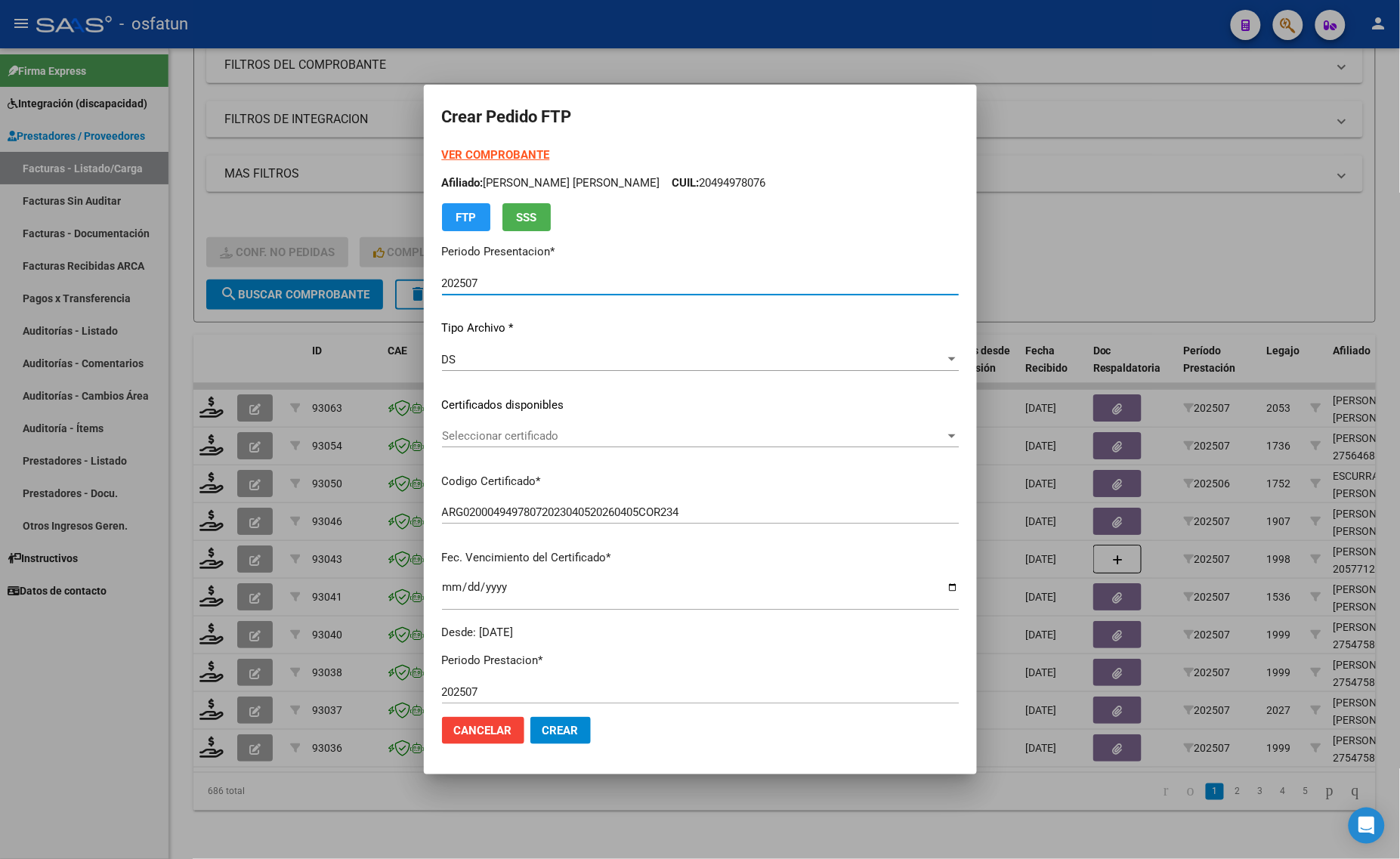
click at [491, 152] on strong "VER COMPROBANTE" at bounding box center [496, 155] width 108 height 14
click at [498, 430] on span "Seleccionar certificado" at bounding box center [693, 436] width 503 height 14
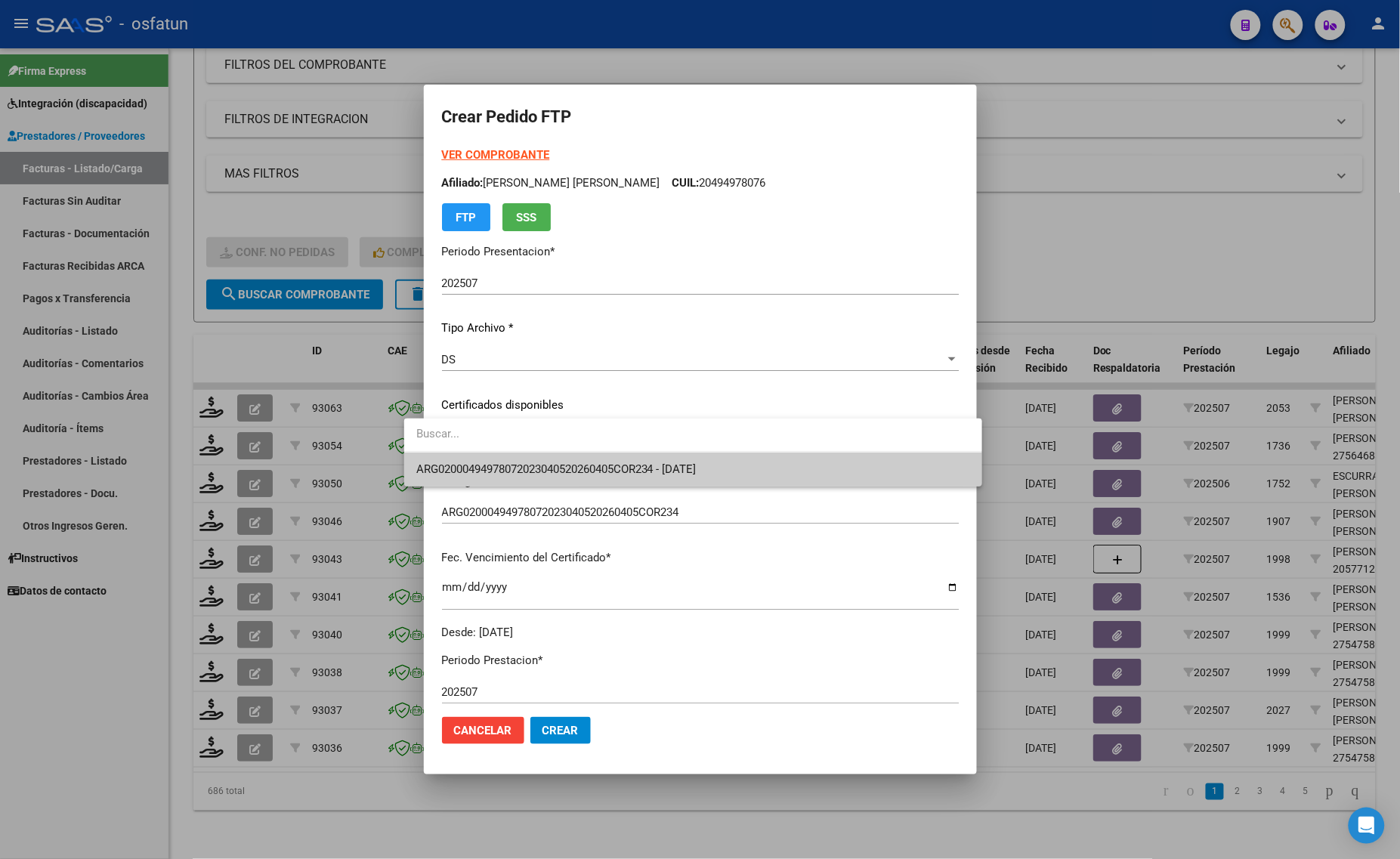
click at [494, 463] on span "ARG02000494978072023040520260405COR234 - [DATE]" at bounding box center [556, 469] width 280 height 14
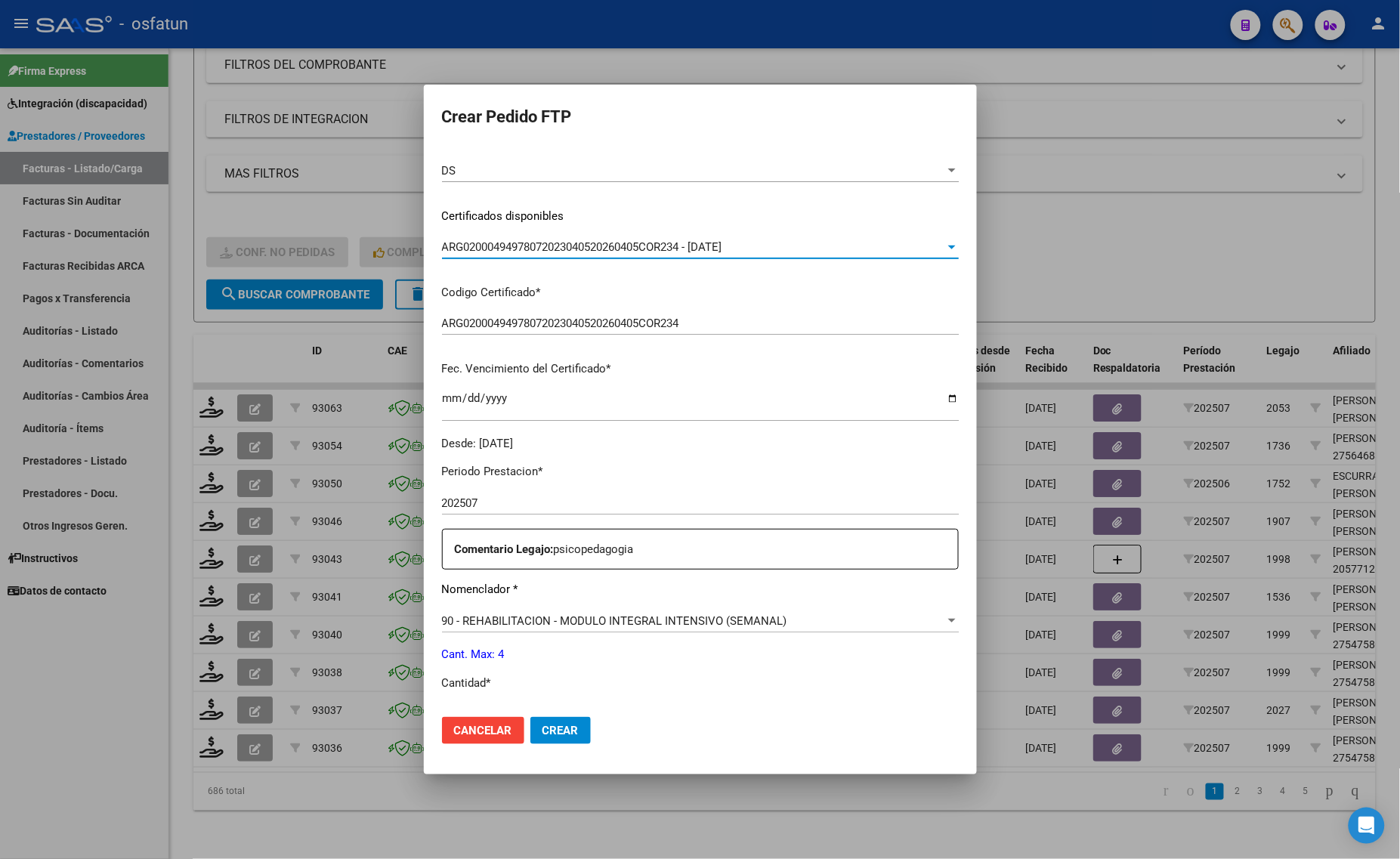
scroll to position [378, 0]
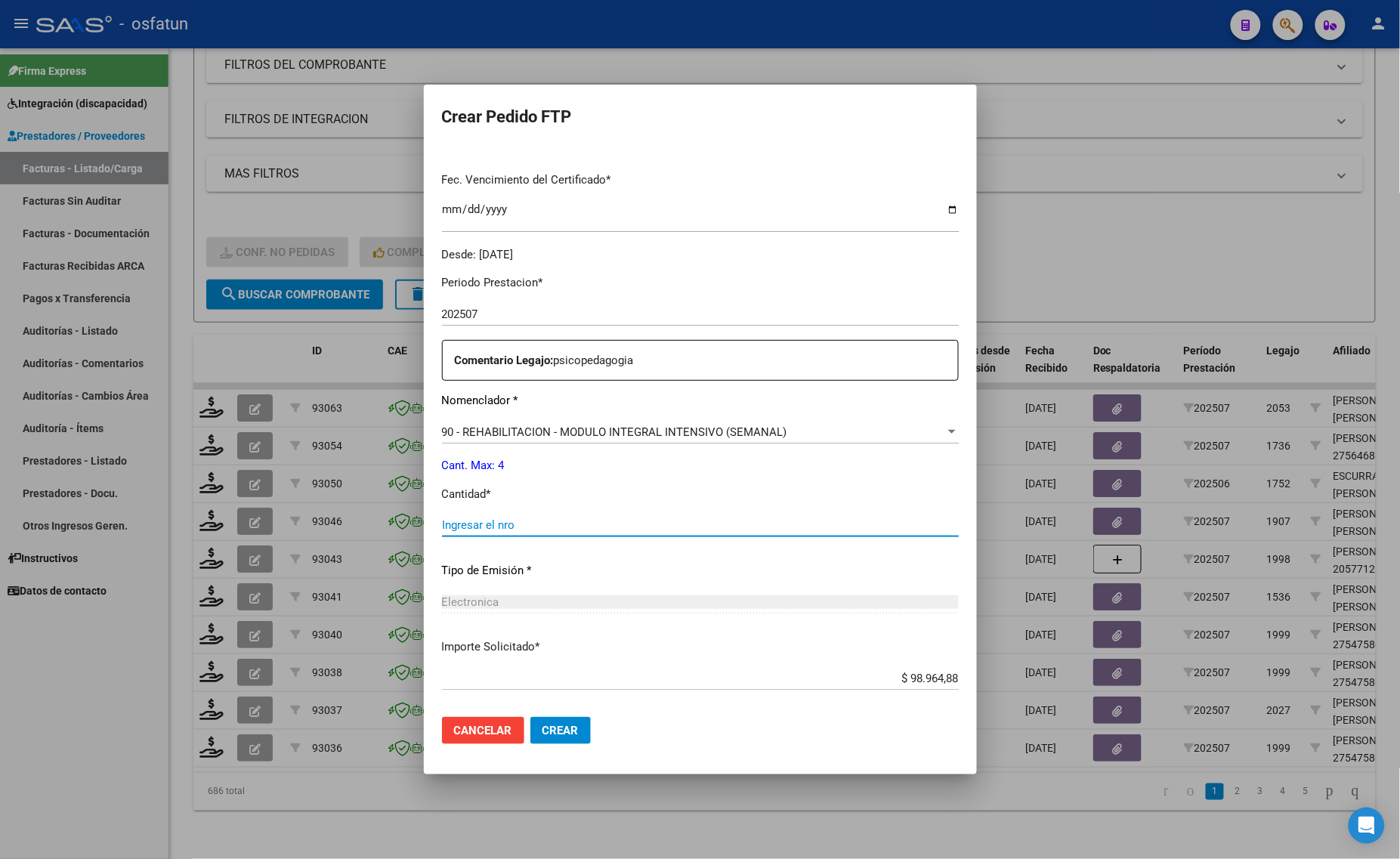
click at [463, 530] on input "Ingresar el nro" at bounding box center [700, 525] width 517 height 14
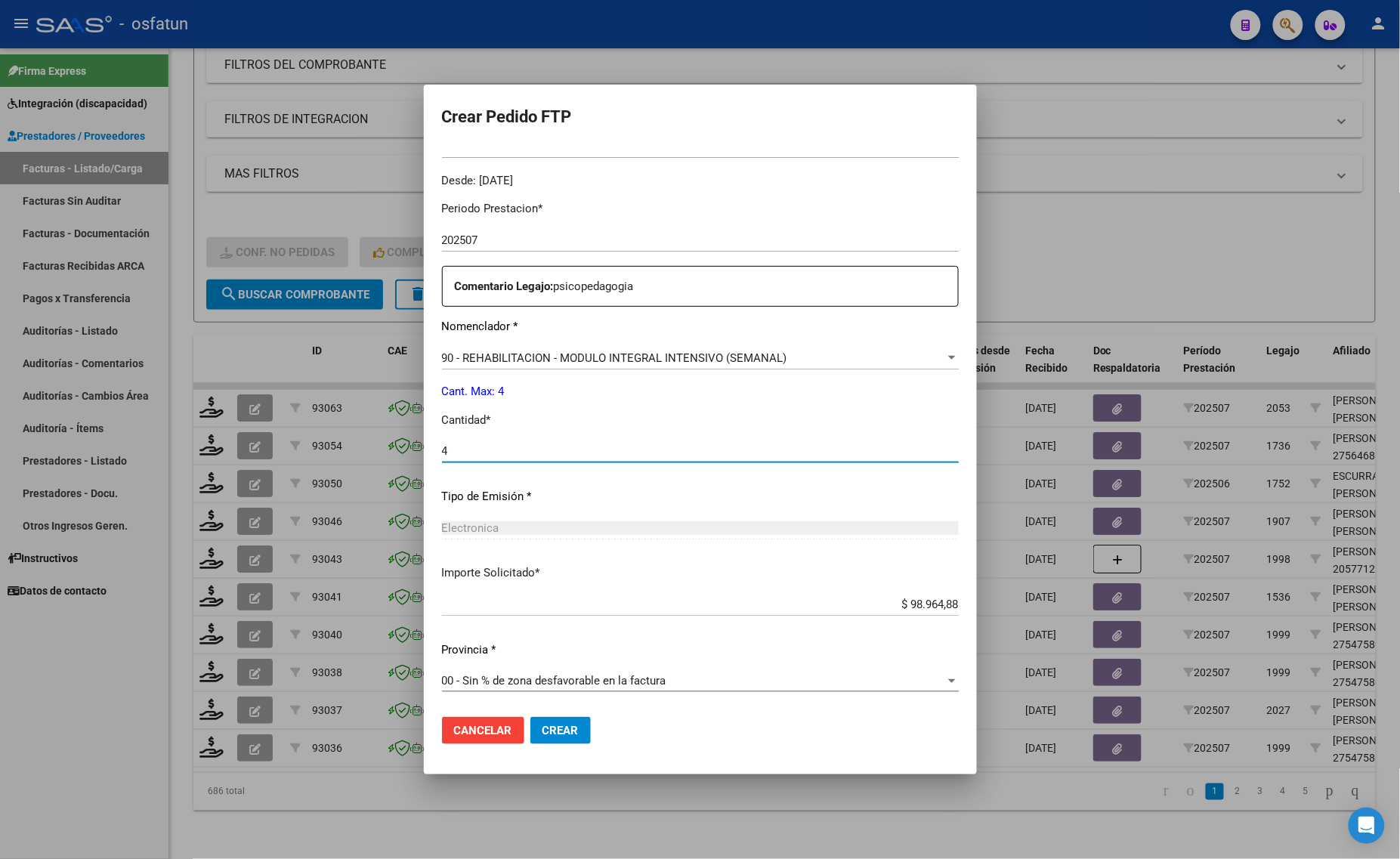
click at [542, 726] on span "Crear" at bounding box center [560, 730] width 36 height 14
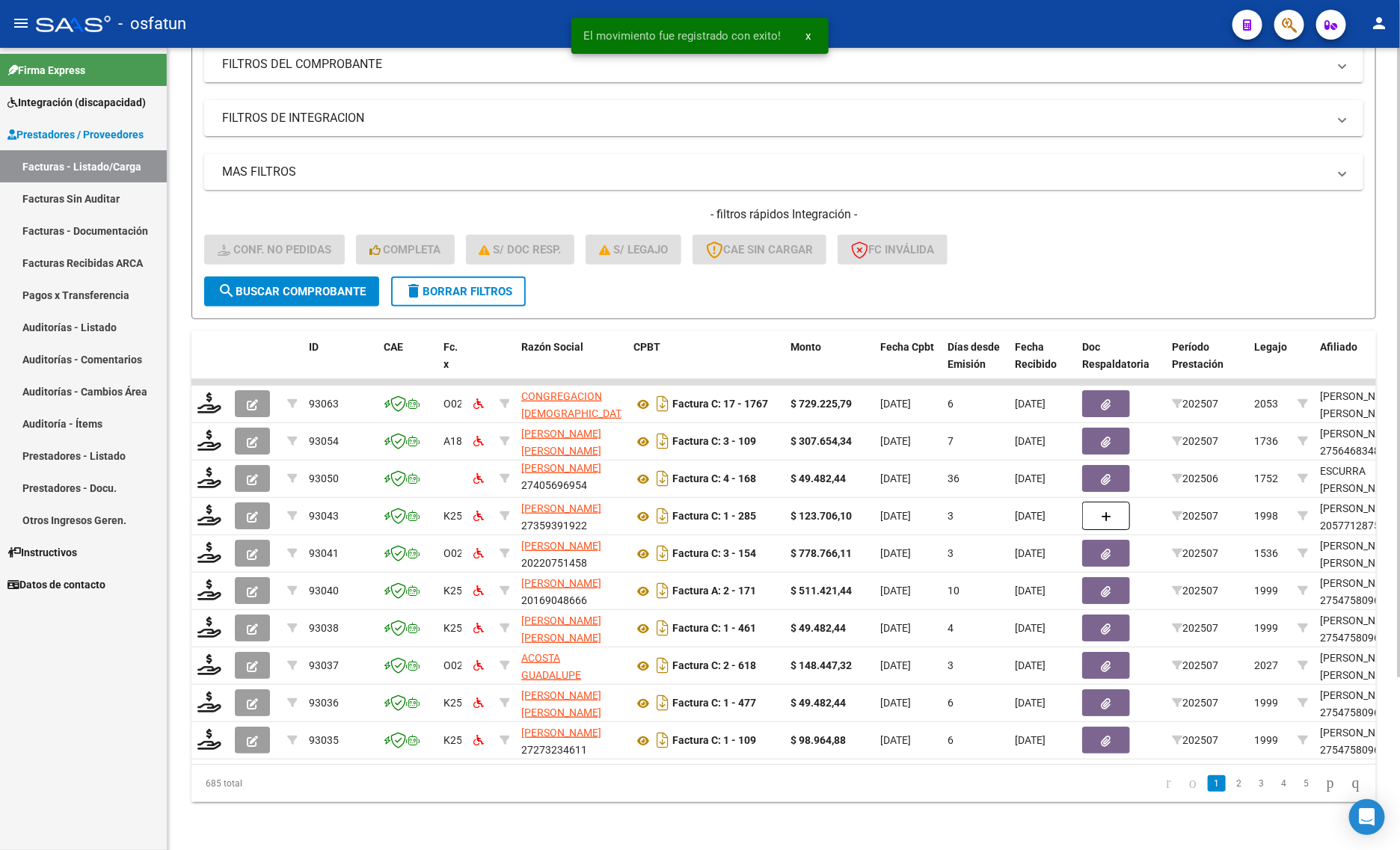
click at [188, 574] on div "Video tutorial PRESTADORES -> Listado de CPBTs Emitidos por Prestadores / Prove…" at bounding box center [784, 345] width 1233 height 1010
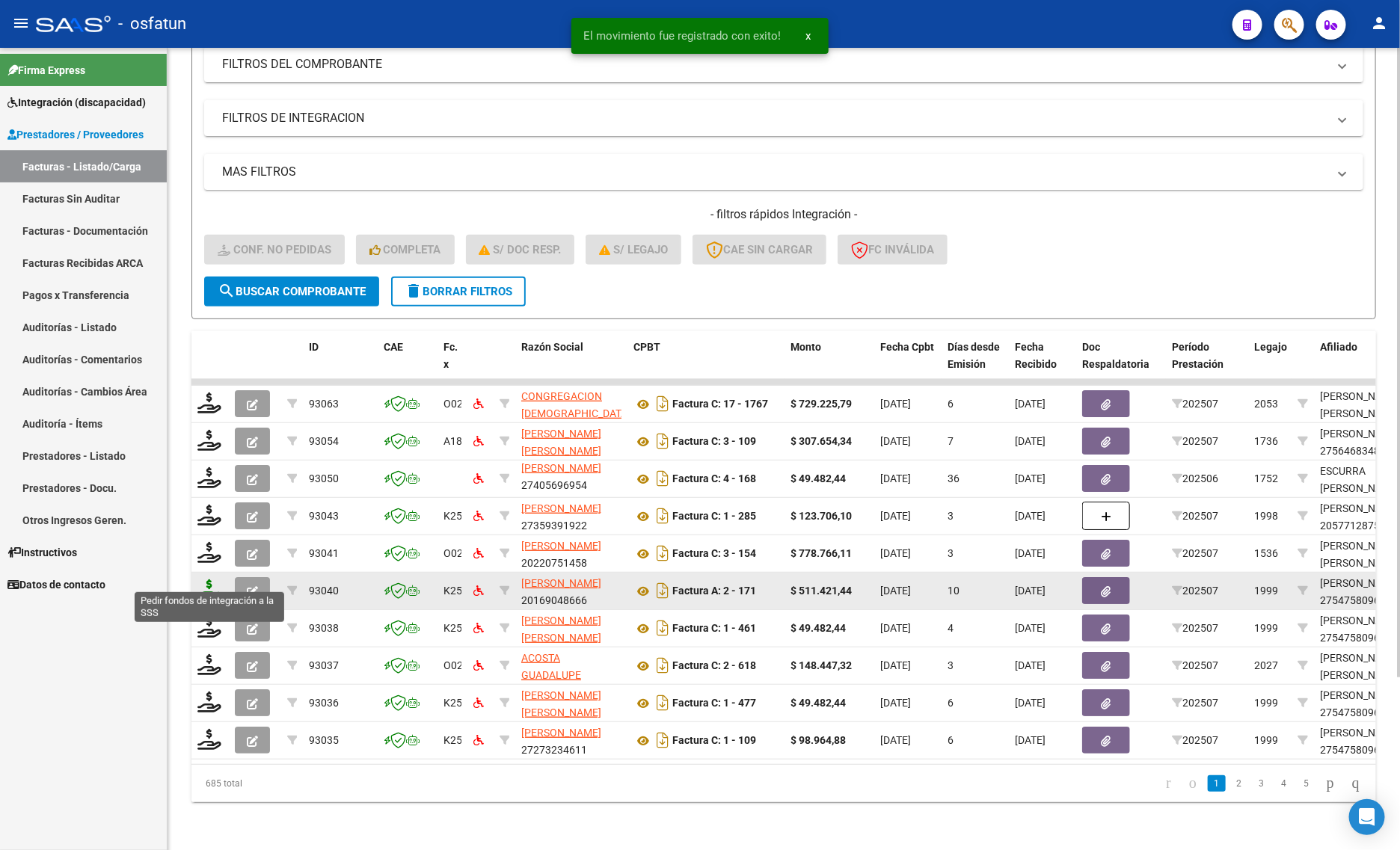
click at [203, 580] on icon at bounding box center [209, 590] width 24 height 21
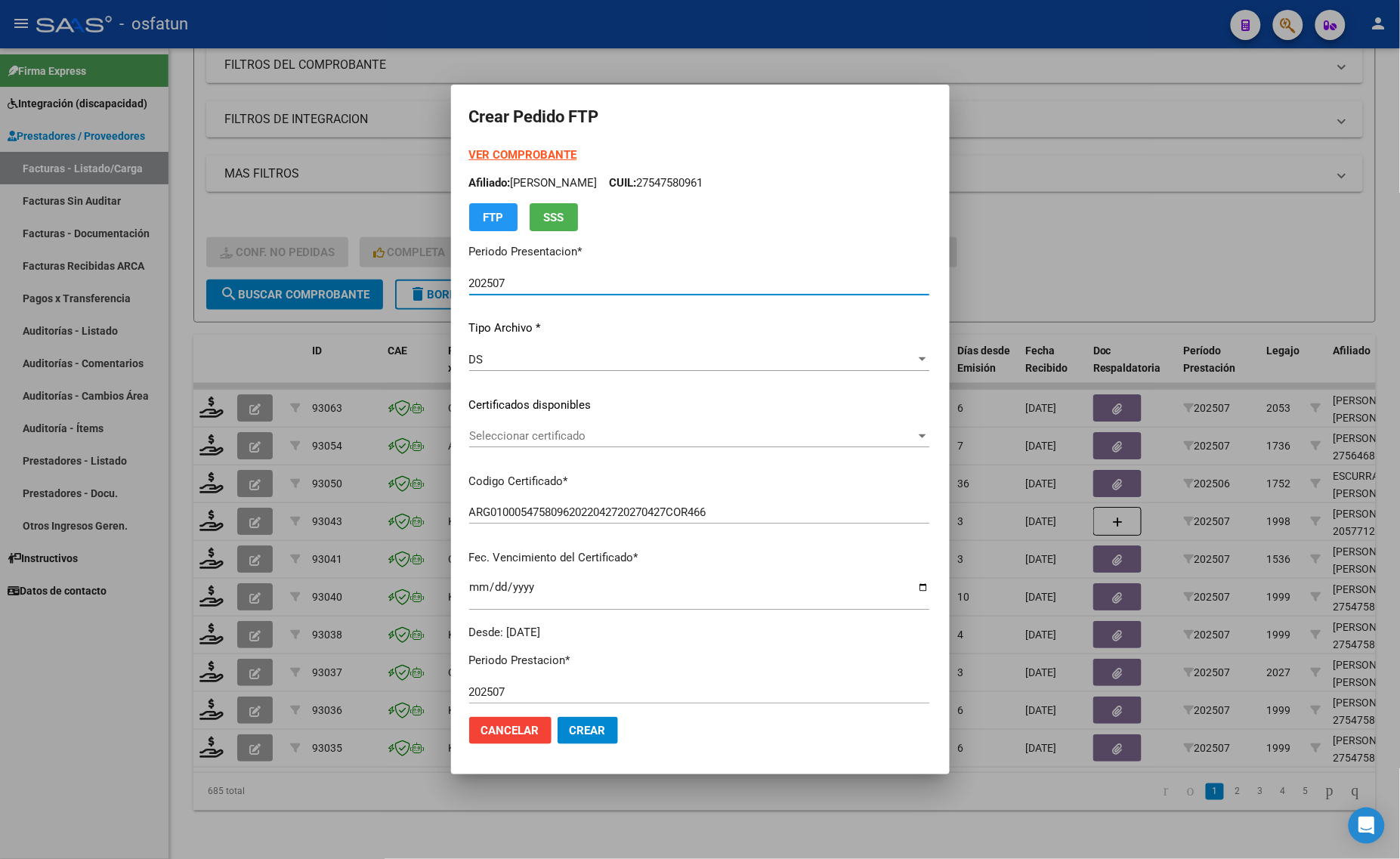
click at [504, 432] on span "Seleccionar certificado" at bounding box center [692, 436] width 447 height 14
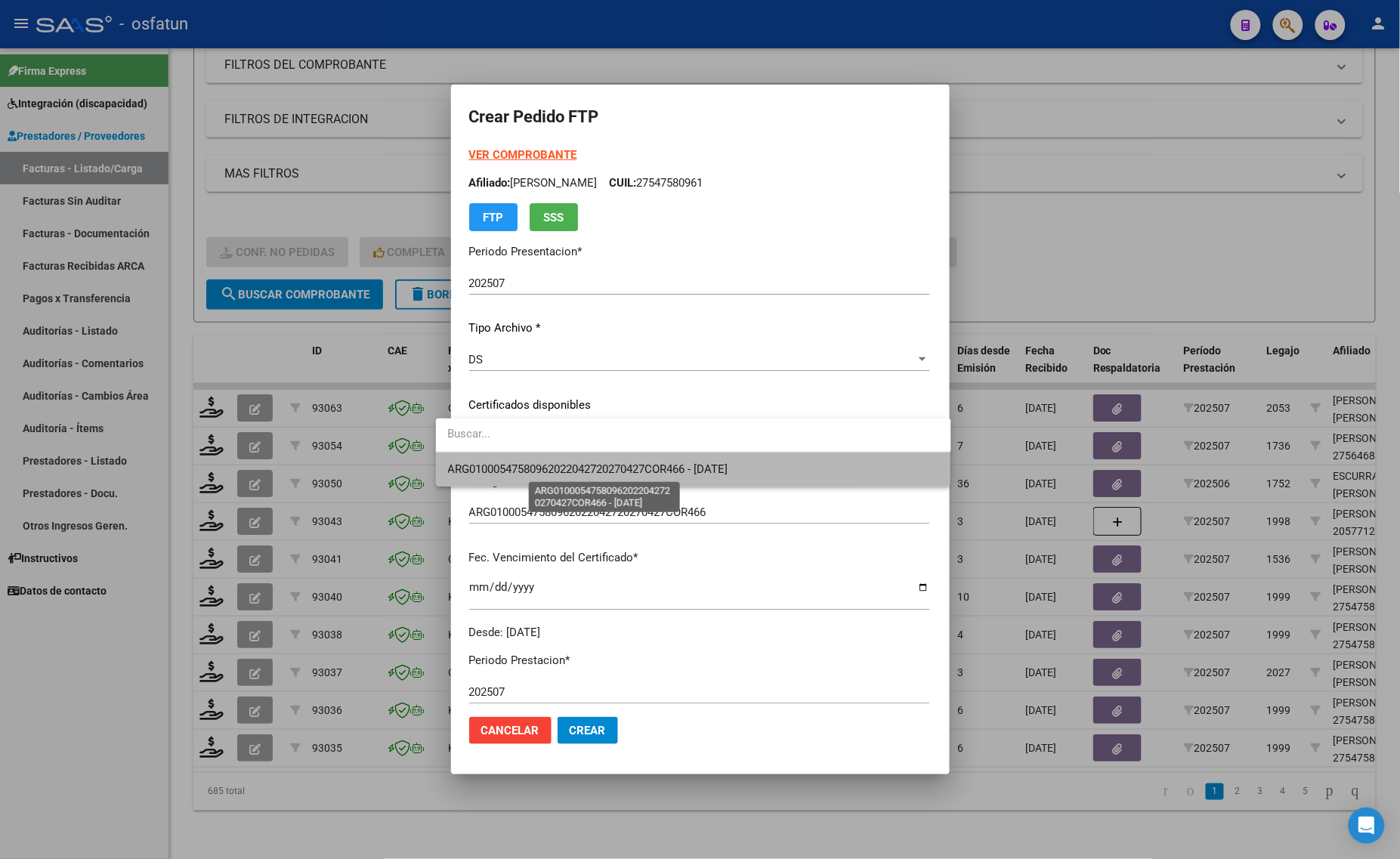
click at [518, 467] on span "ARG01000547580962022042720270427COR466 - [DATE]" at bounding box center [587, 469] width 280 height 14
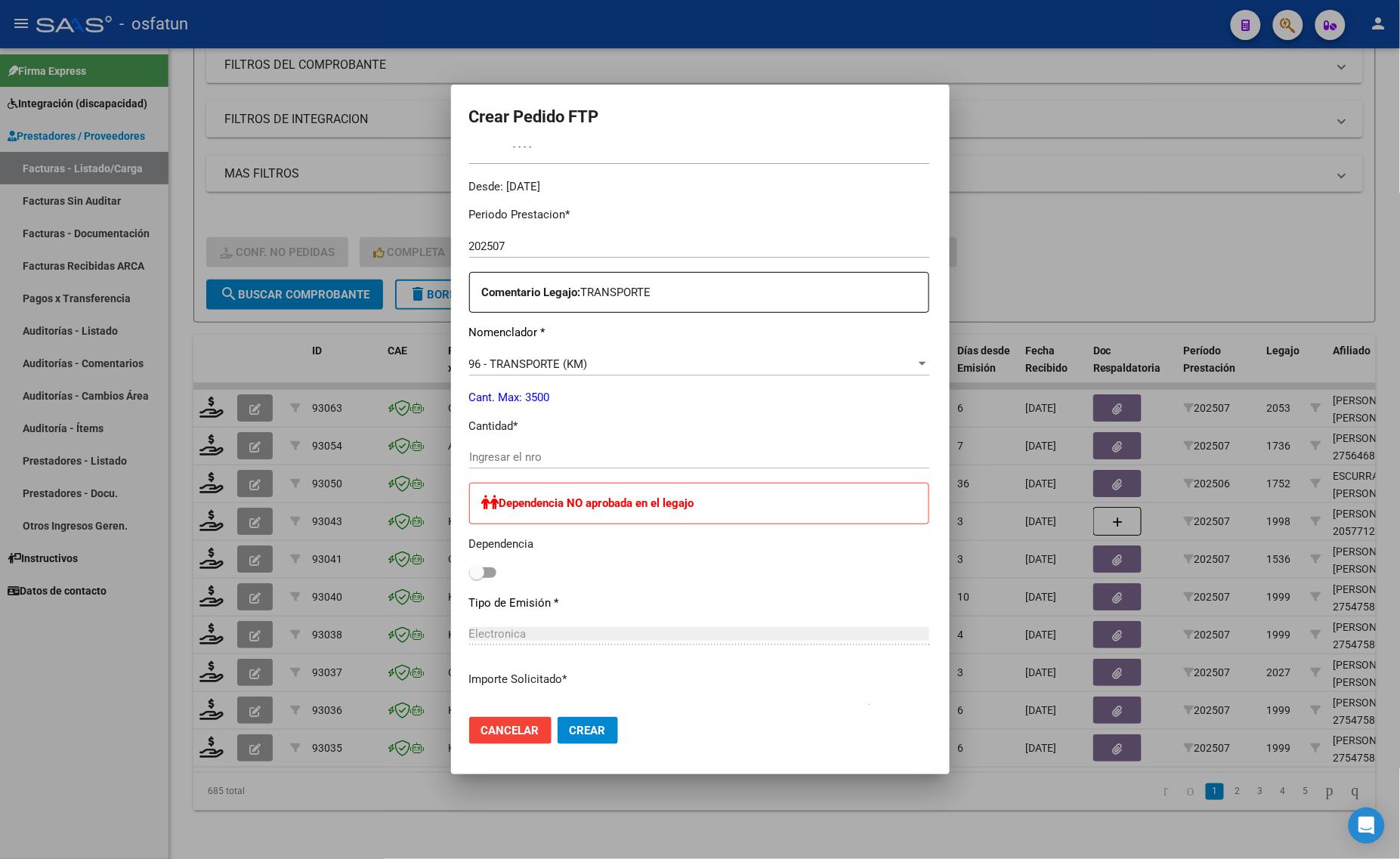
scroll to position [473, 0]
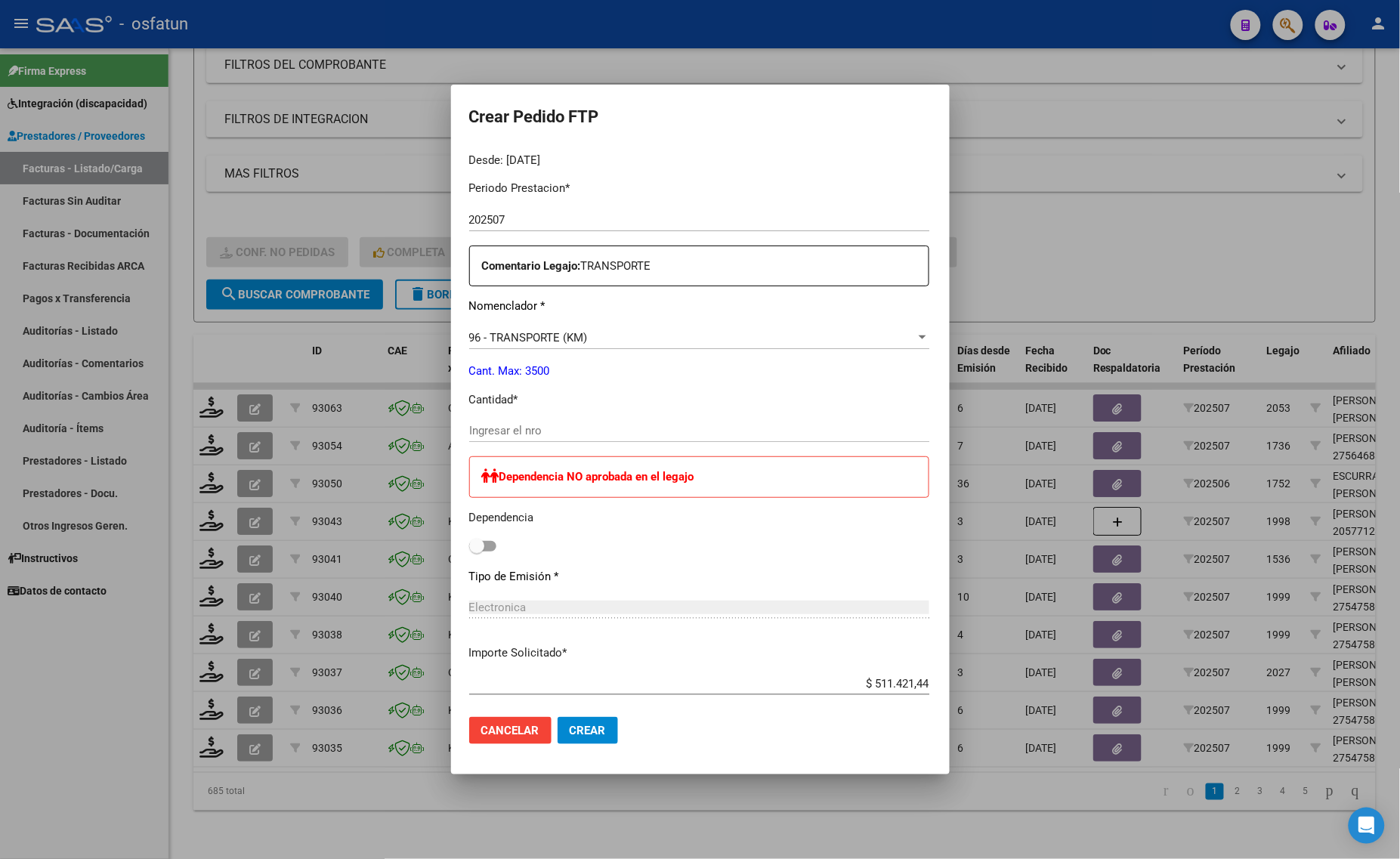
click at [470, 421] on div "Ingresar el nro" at bounding box center [699, 430] width 460 height 23
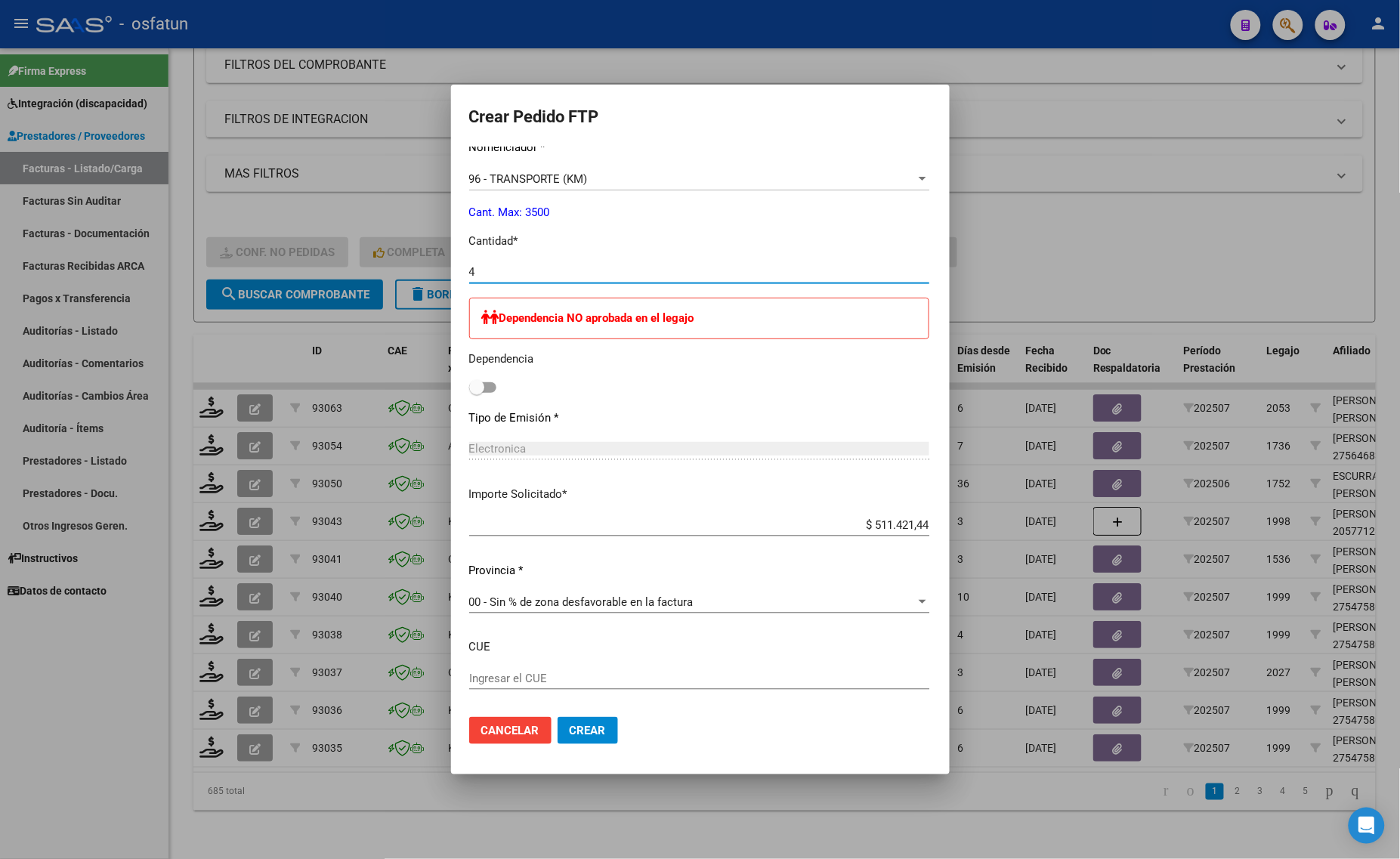
scroll to position [611, 0]
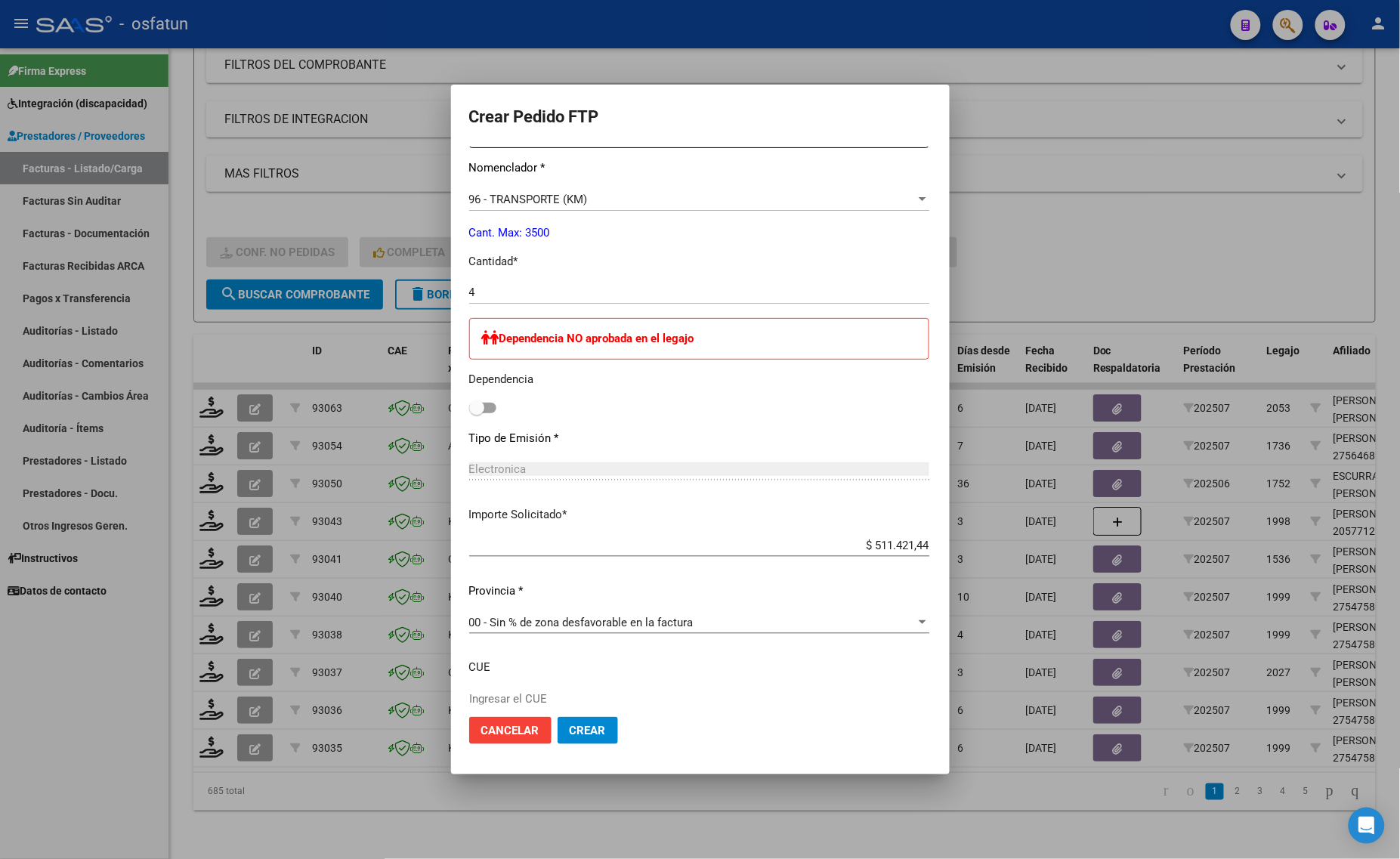
click at [1133, 223] on div at bounding box center [700, 430] width 1400 height 859
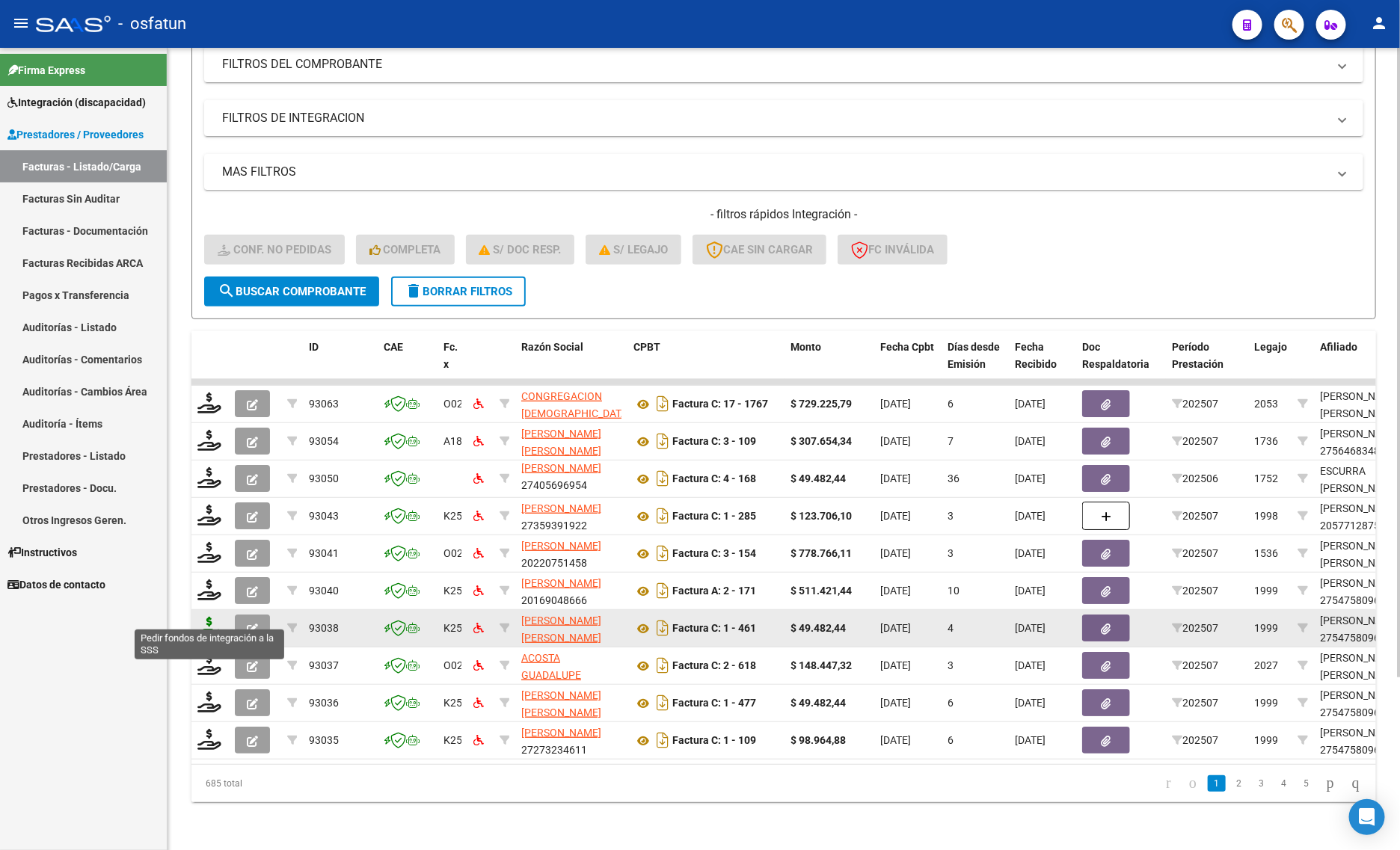
click at [210, 617] on icon at bounding box center [209, 627] width 24 height 21
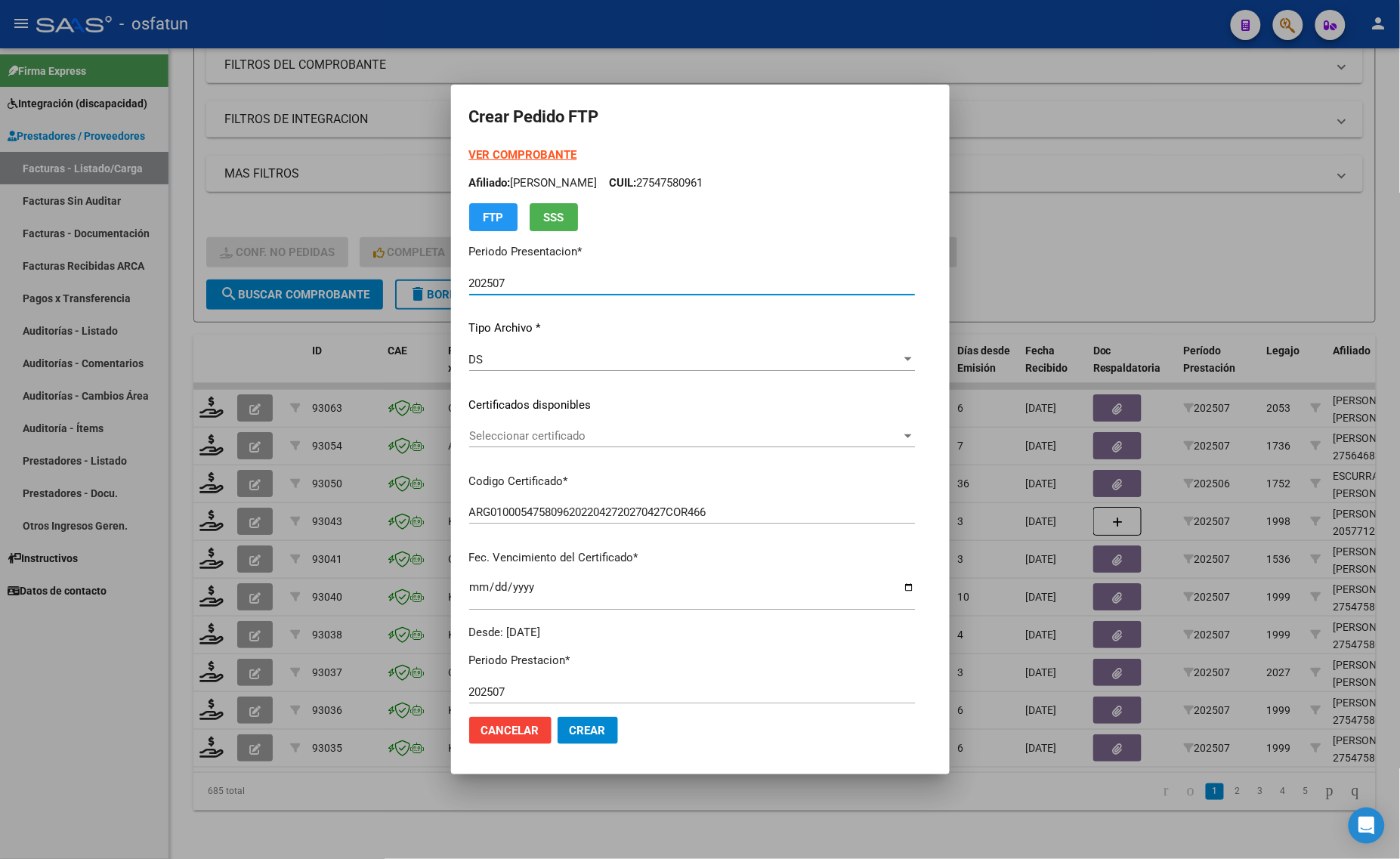
click at [492, 152] on strong "VER COMPROBANTE" at bounding box center [523, 155] width 108 height 14
click at [1161, 243] on div at bounding box center [700, 430] width 1400 height 859
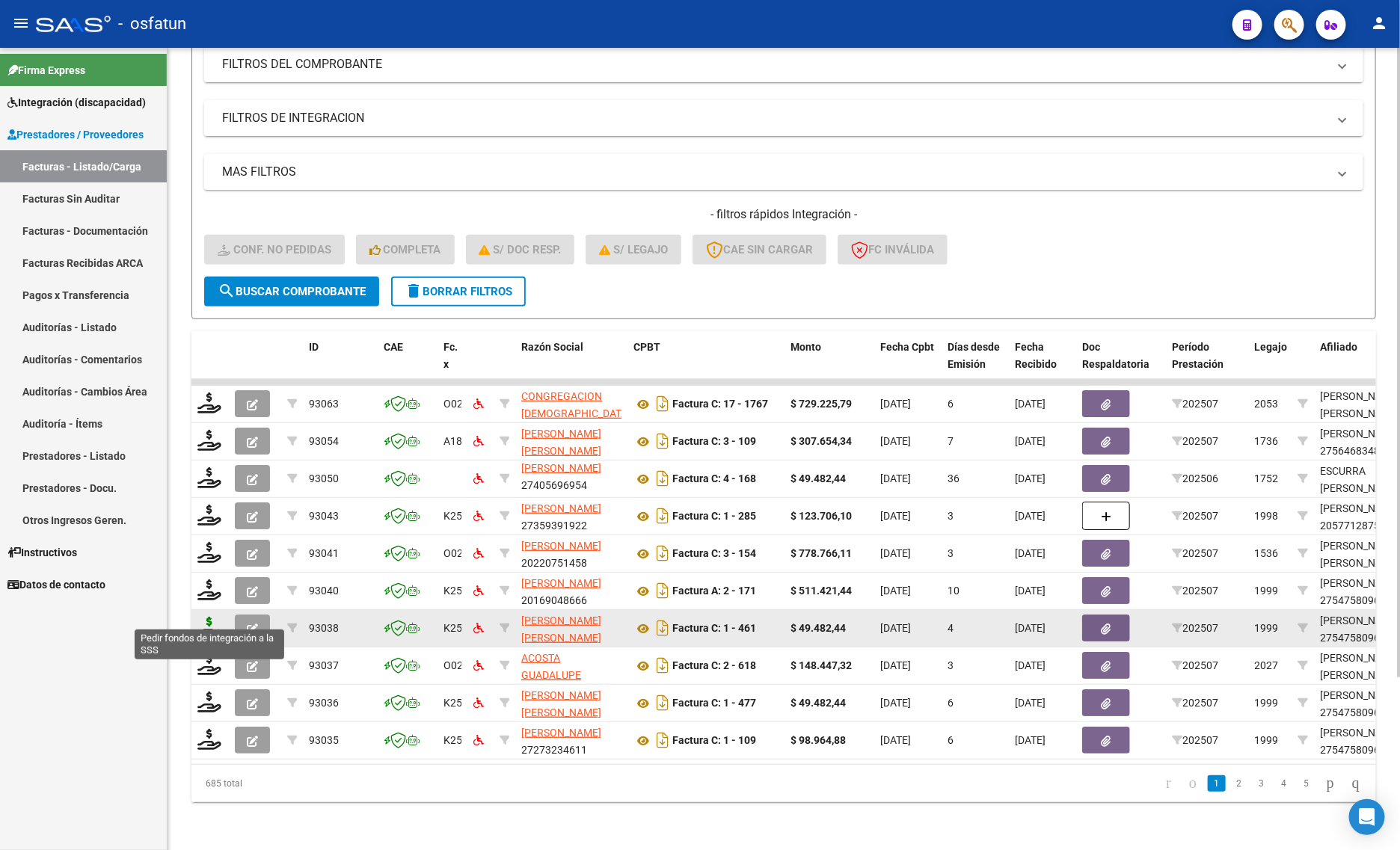
click at [203, 617] on icon at bounding box center [209, 627] width 24 height 21
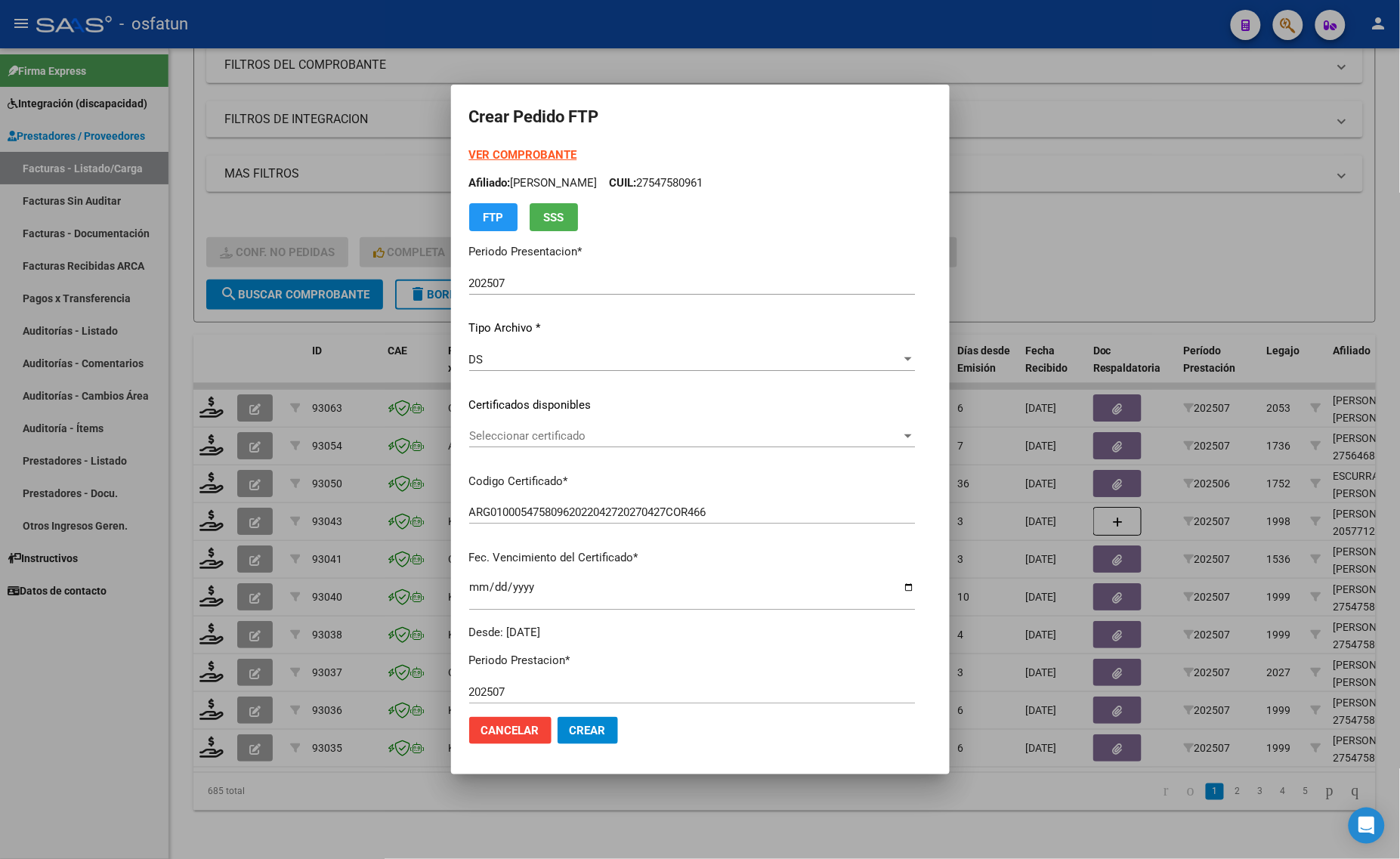
click at [504, 153] on strong "VER COMPROBANTE" at bounding box center [523, 155] width 108 height 14
click at [515, 443] on div "Seleccionar certificado Seleccionar certificado" at bounding box center [691, 436] width 446 height 23
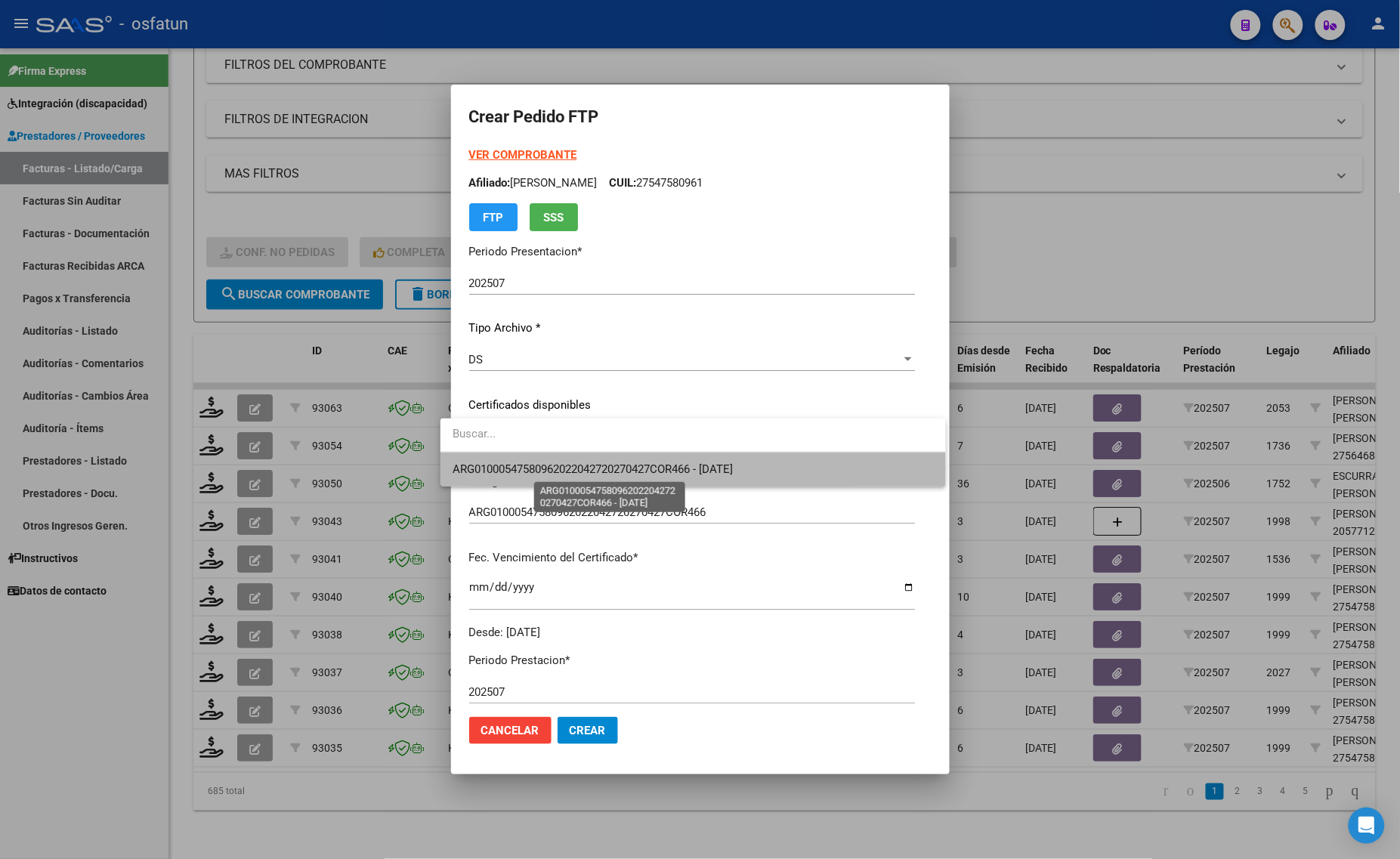
click at [515, 469] on span "ARG01000547580962022042720270427COR466 - [DATE]" at bounding box center [592, 469] width 280 height 14
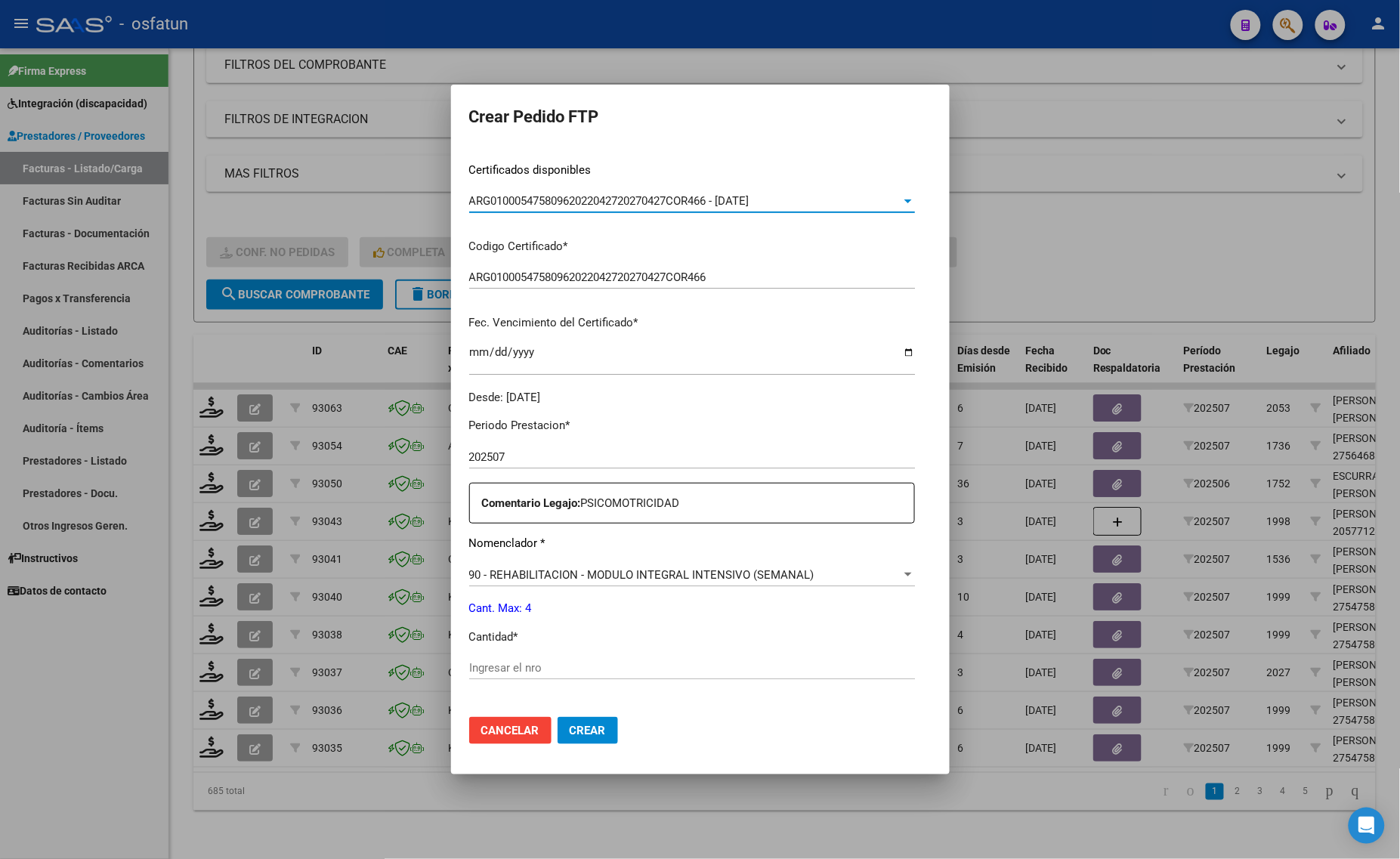
scroll to position [283, 0]
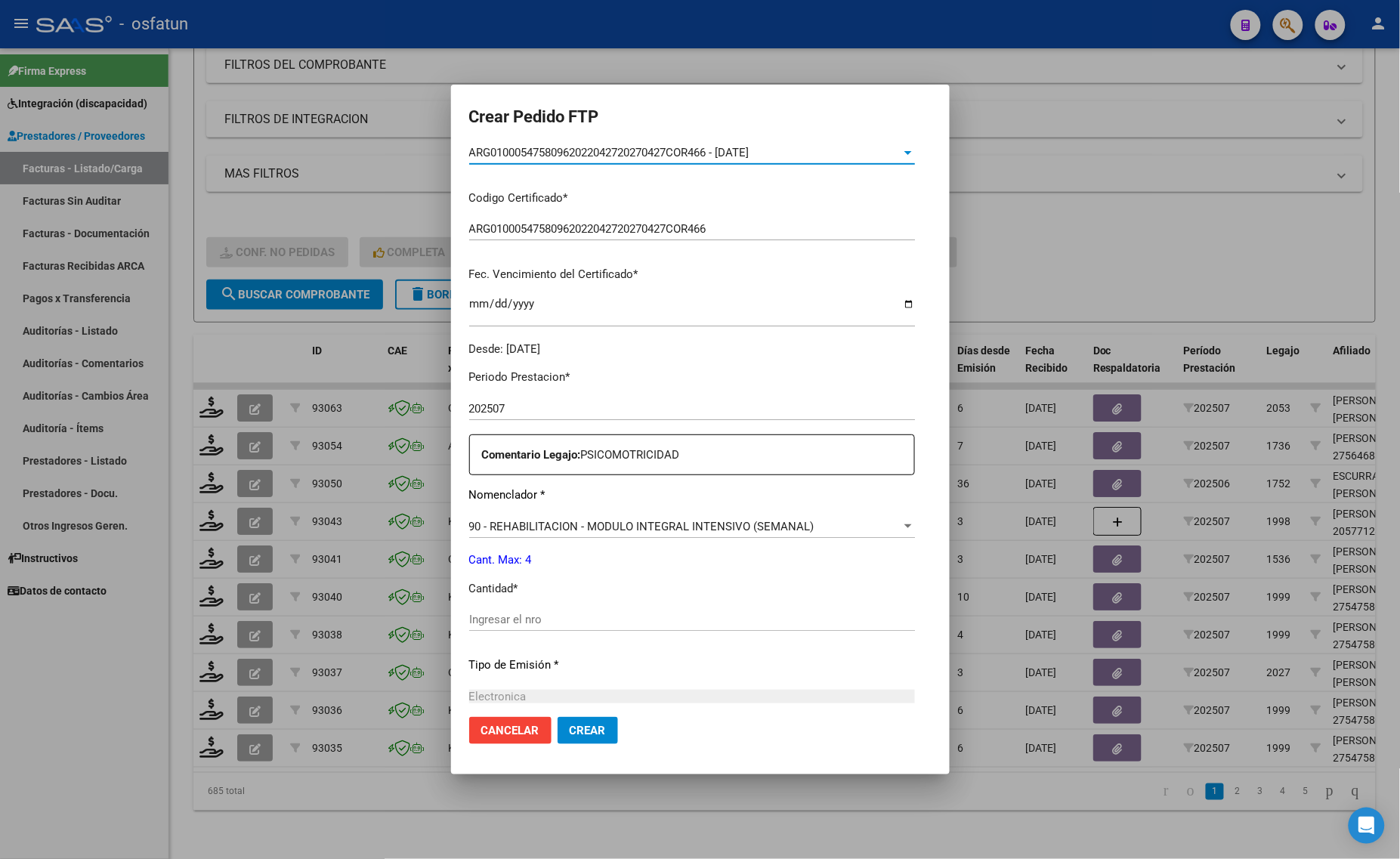
click at [498, 614] on input "Ingresar el nro" at bounding box center [691, 619] width 446 height 14
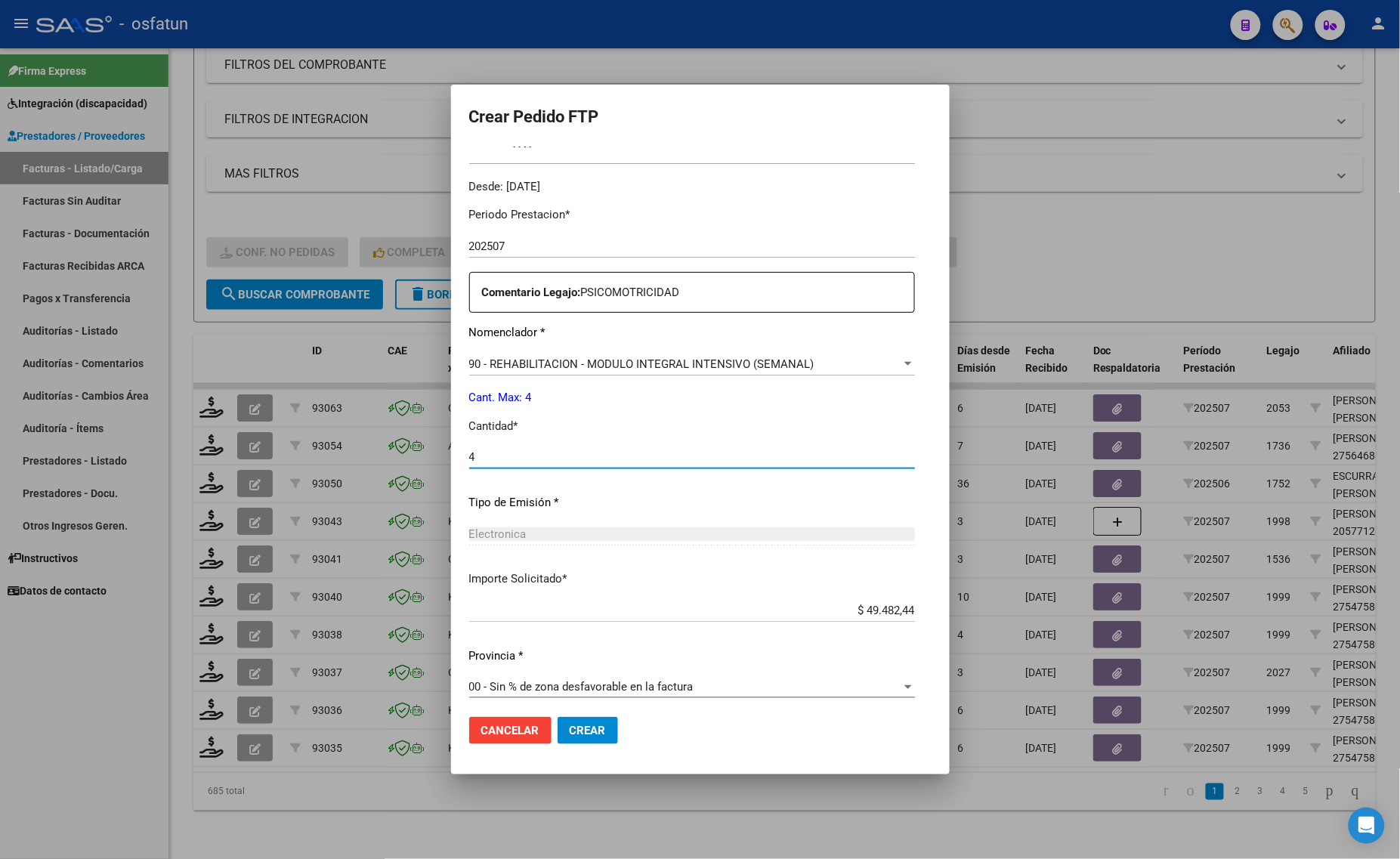
scroll to position [452, 0]
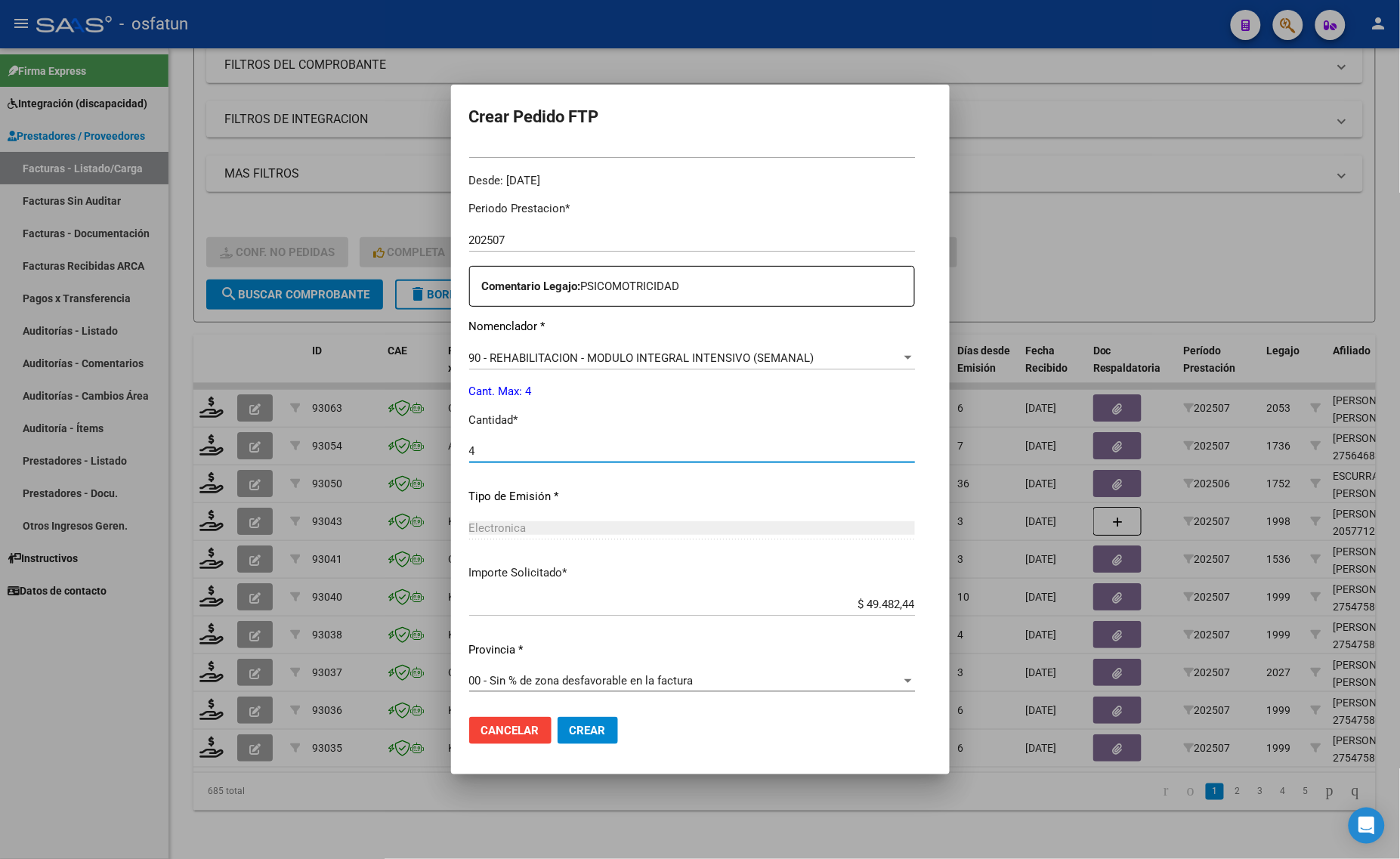
click at [575, 733] on span "Crear" at bounding box center [587, 730] width 36 height 14
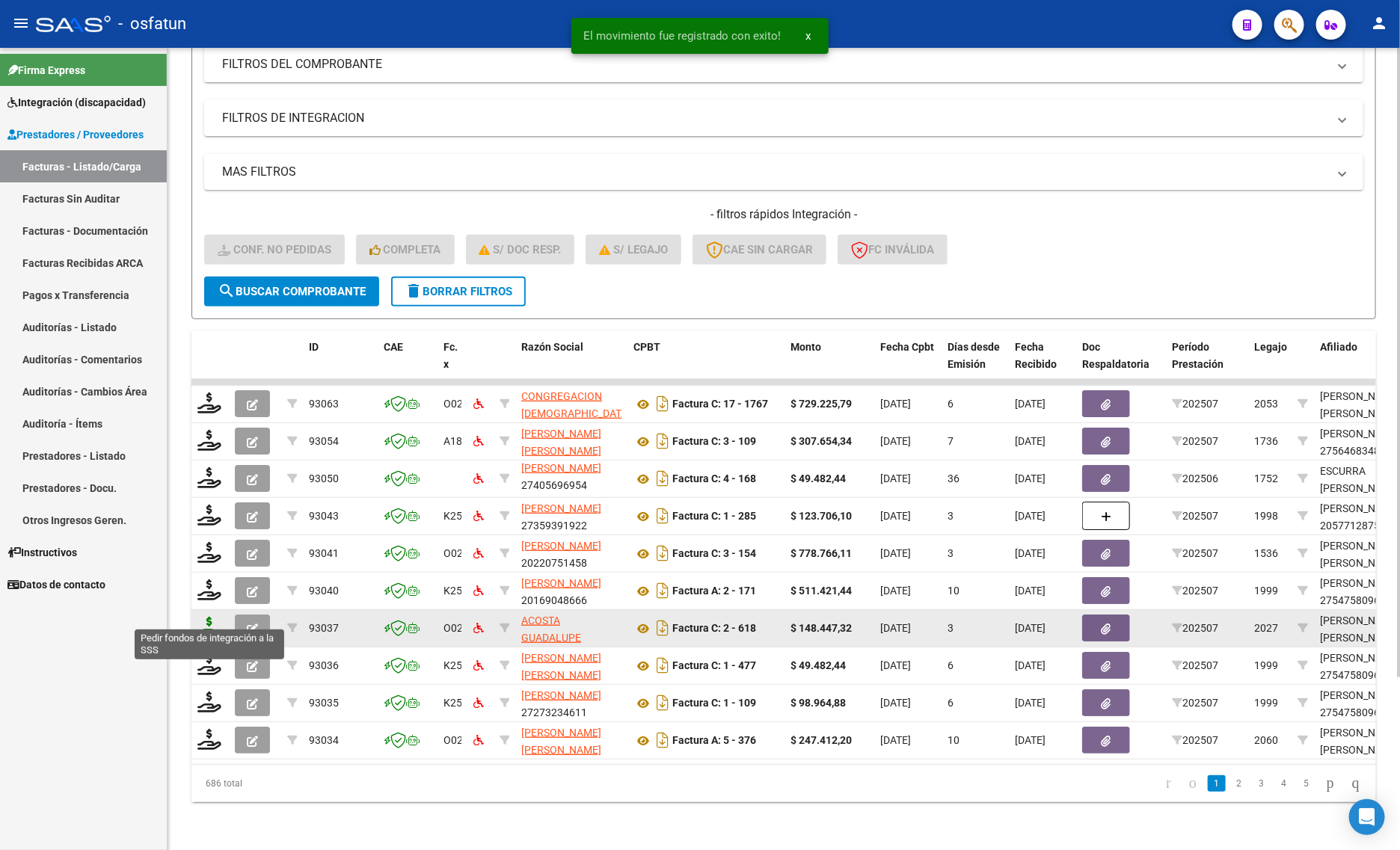
click at [203, 617] on icon at bounding box center [209, 627] width 24 height 21
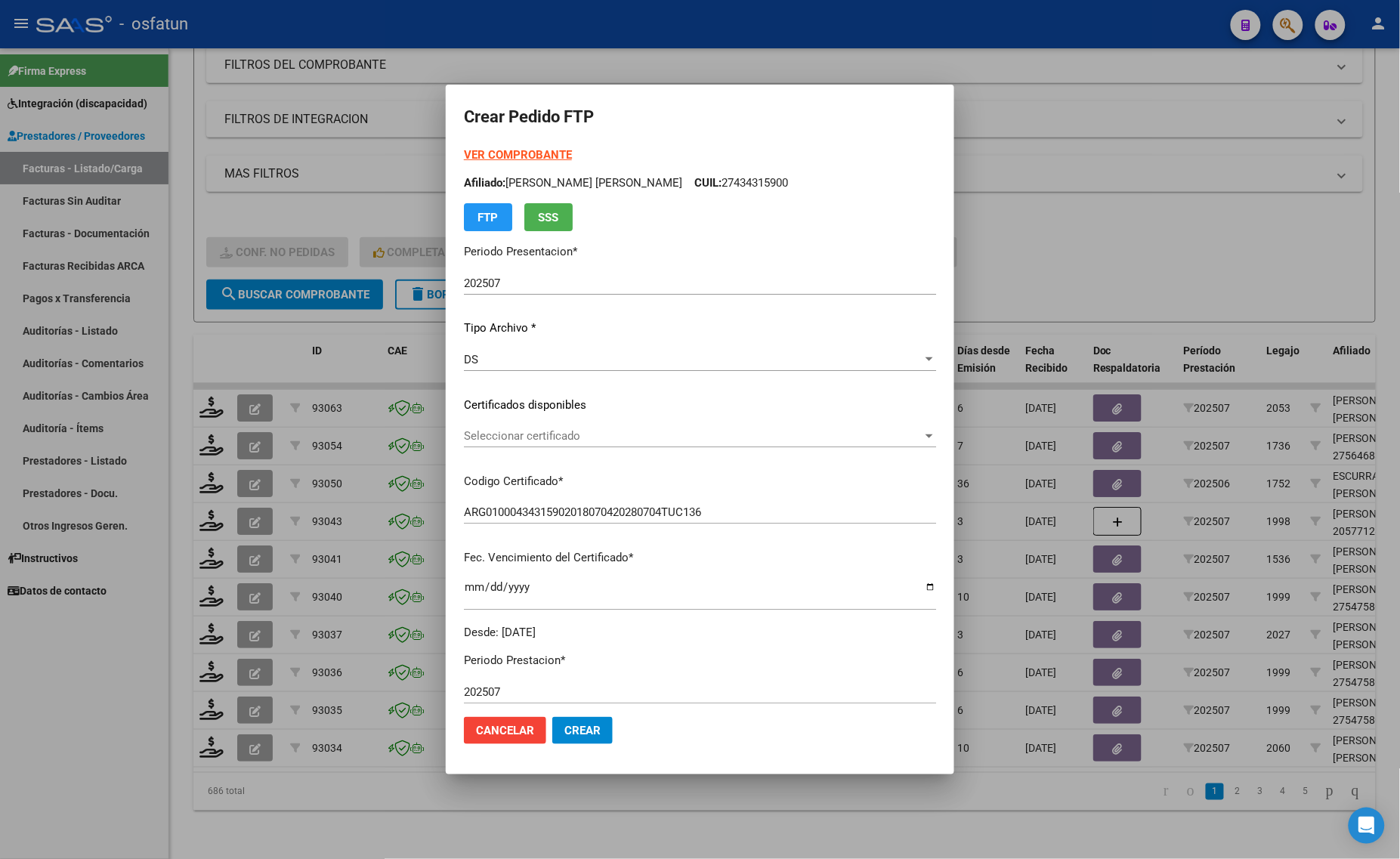
click at [1018, 223] on div at bounding box center [700, 430] width 1400 height 859
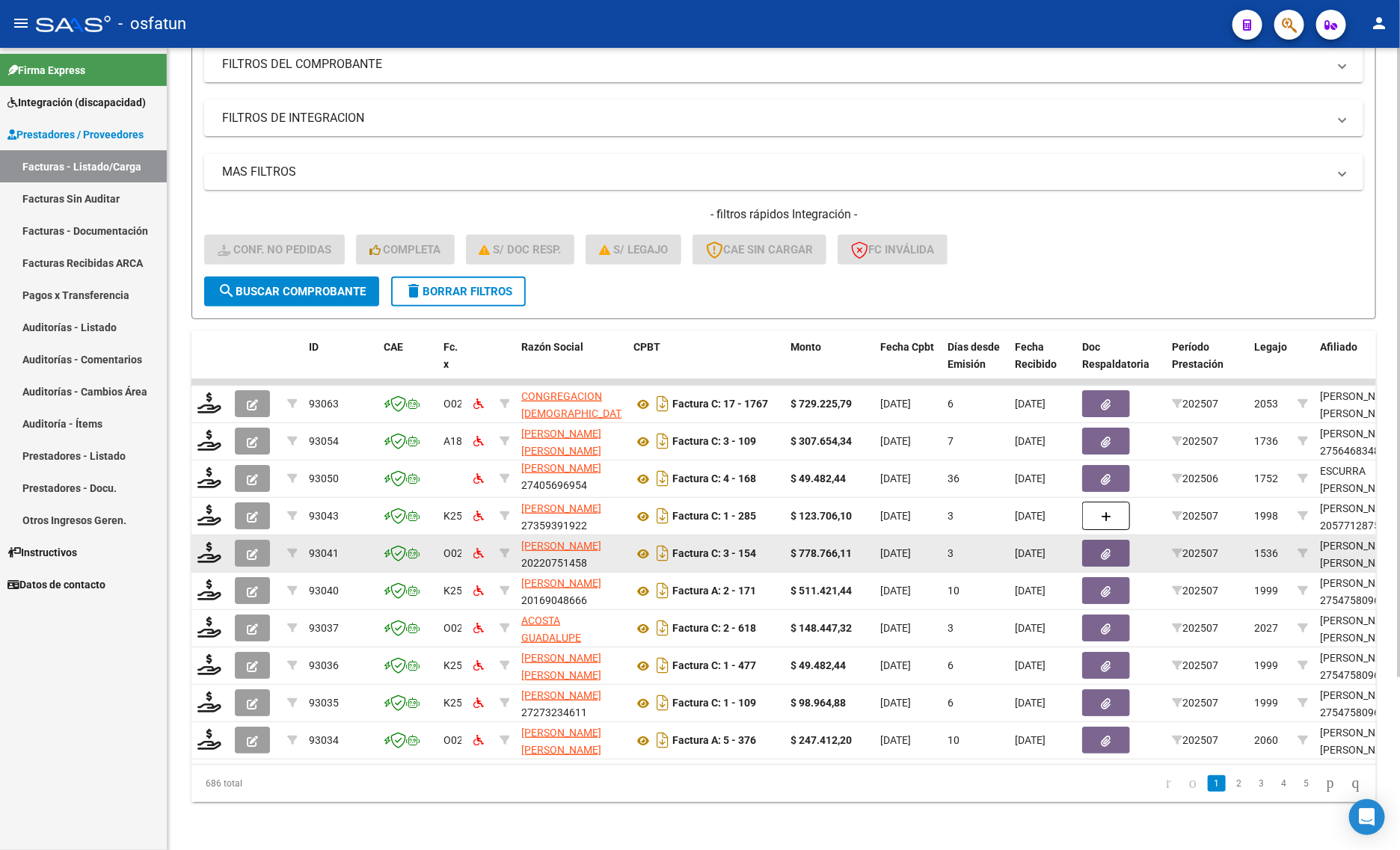
click at [195, 543] on datatable-body-cell at bounding box center [209, 553] width 37 height 36
click at [208, 542] on icon at bounding box center [209, 552] width 24 height 21
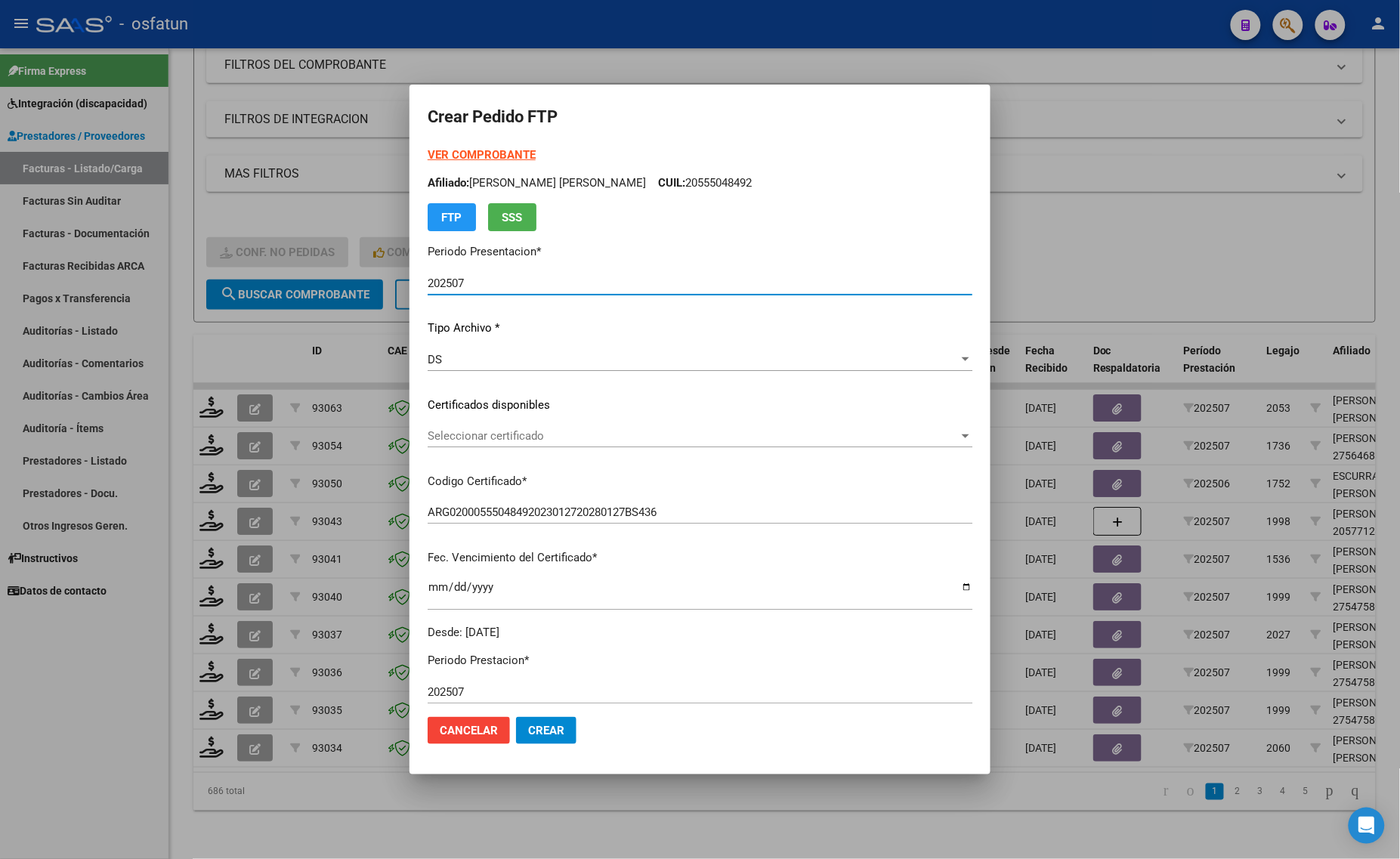
click at [458, 150] on strong "VER COMPROBANTE" at bounding box center [482, 155] width 108 height 14
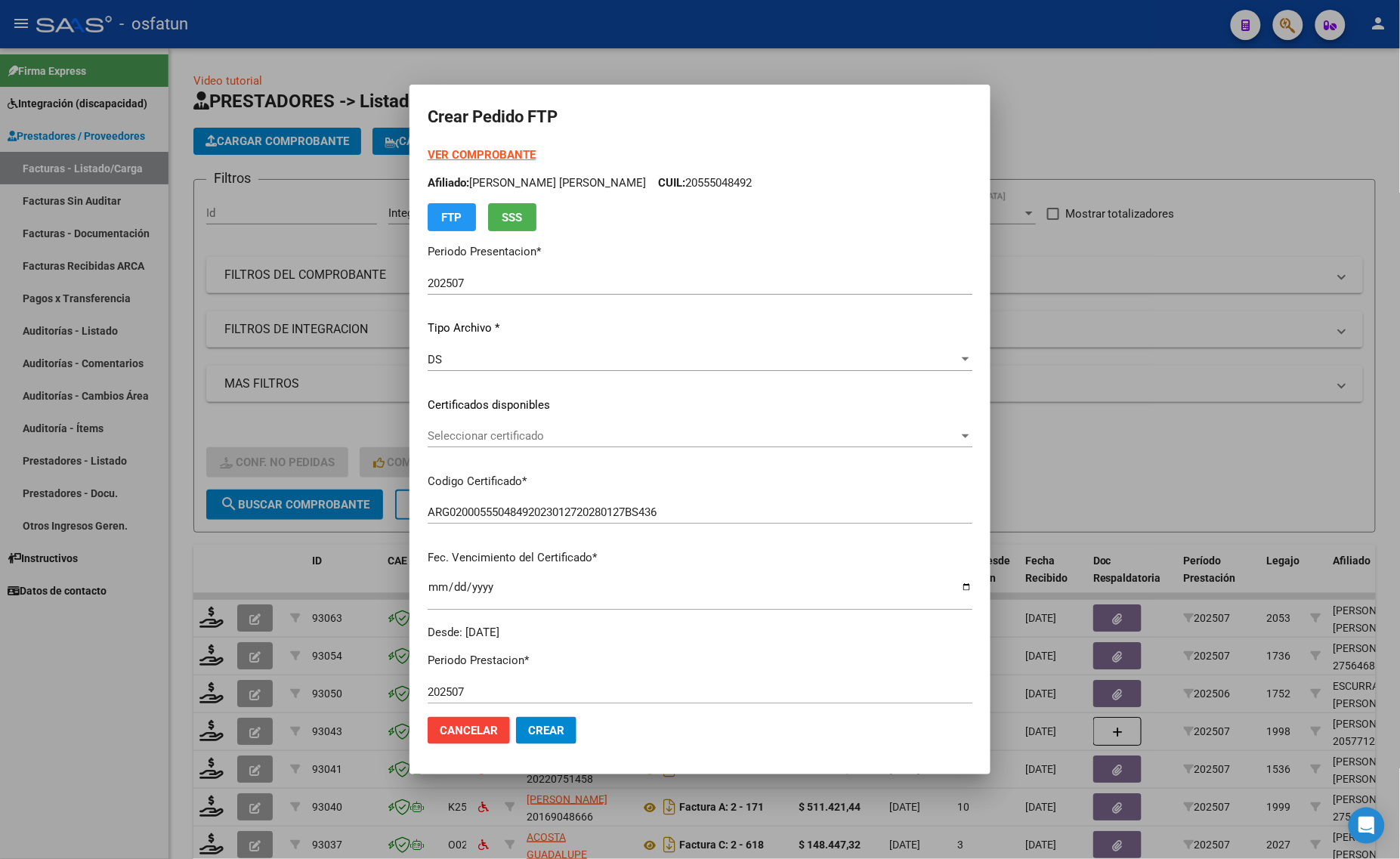
scroll to position [19, 0]
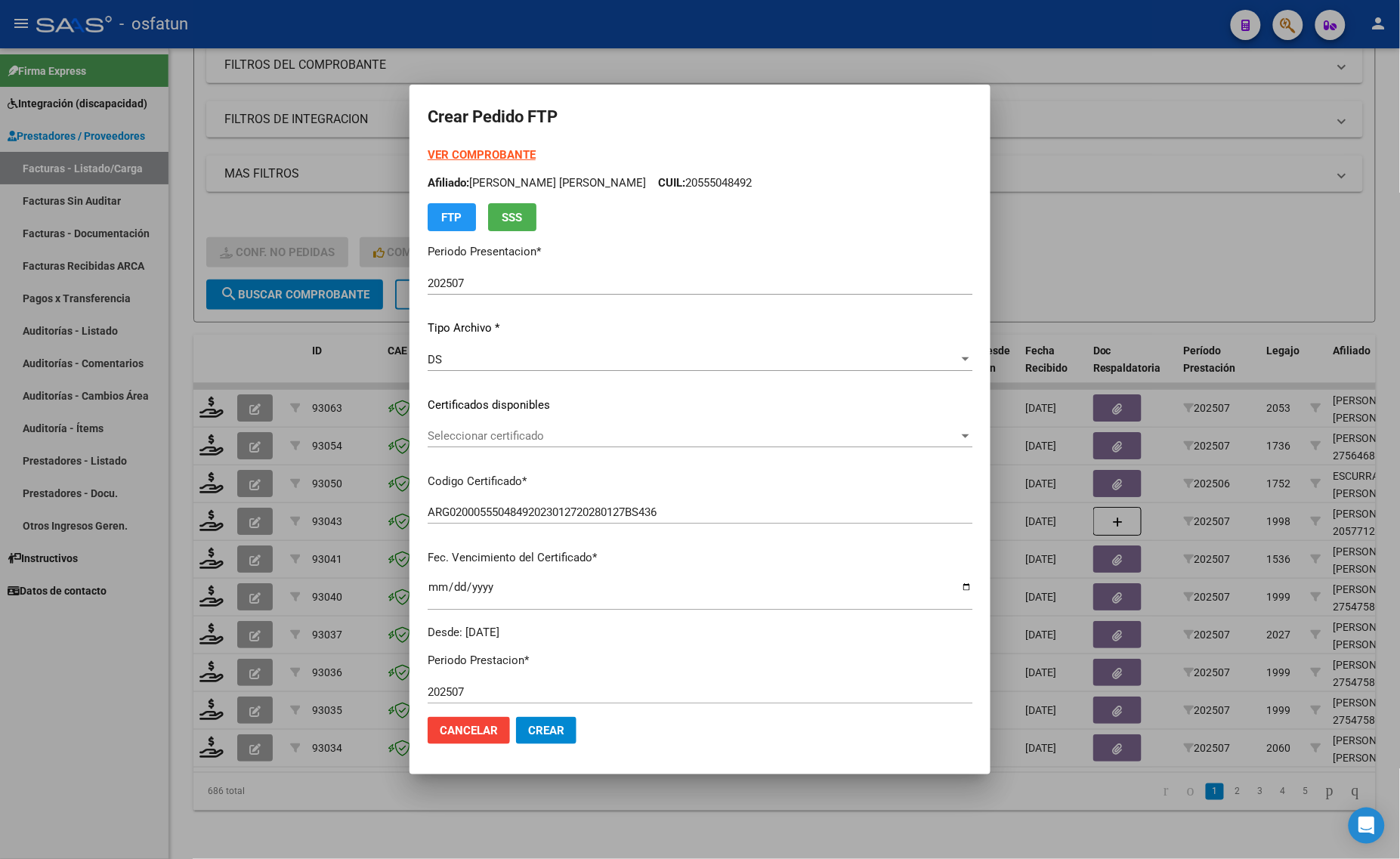
drag, startPoint x: 1201, startPoint y: 257, endPoint x: 391, endPoint y: 146, distance: 817.6
click at [1199, 261] on div at bounding box center [700, 430] width 1400 height 859
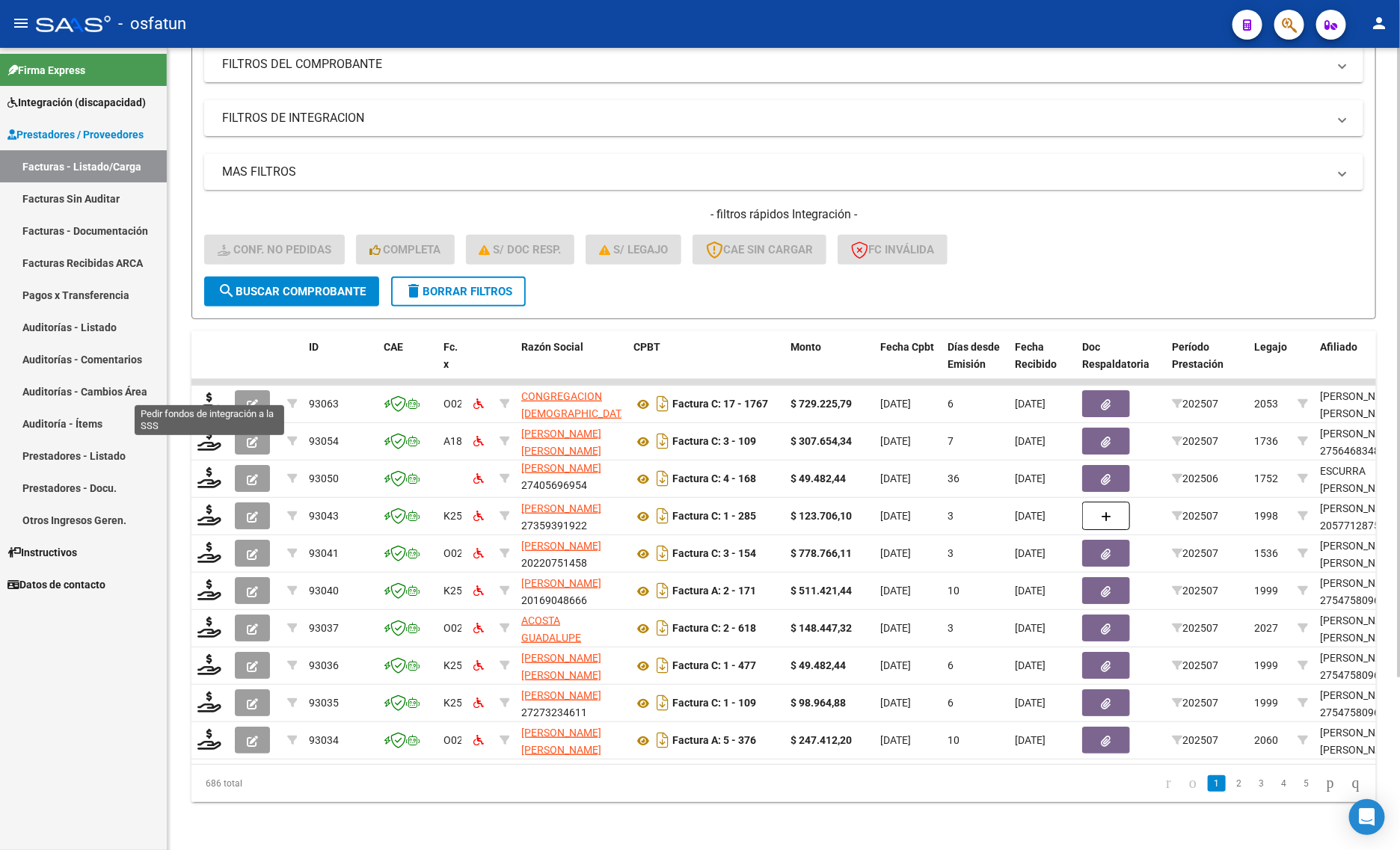
drag, startPoint x: 199, startPoint y: 389, endPoint x: 182, endPoint y: 392, distance: 17.3
click at [193, 389] on datatable-body-cell at bounding box center [209, 404] width 37 height 36
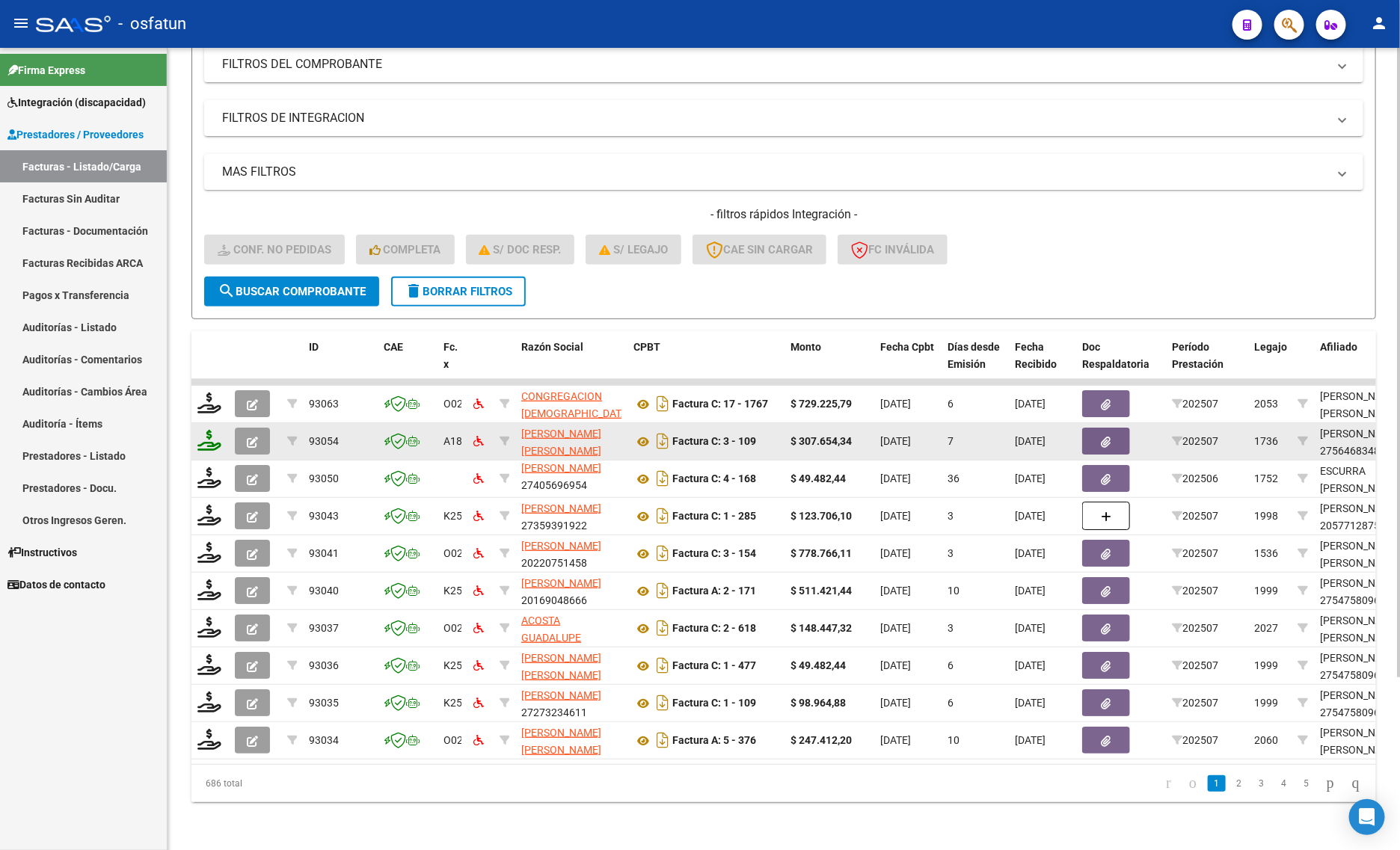
click at [207, 430] on icon at bounding box center [209, 440] width 24 height 21
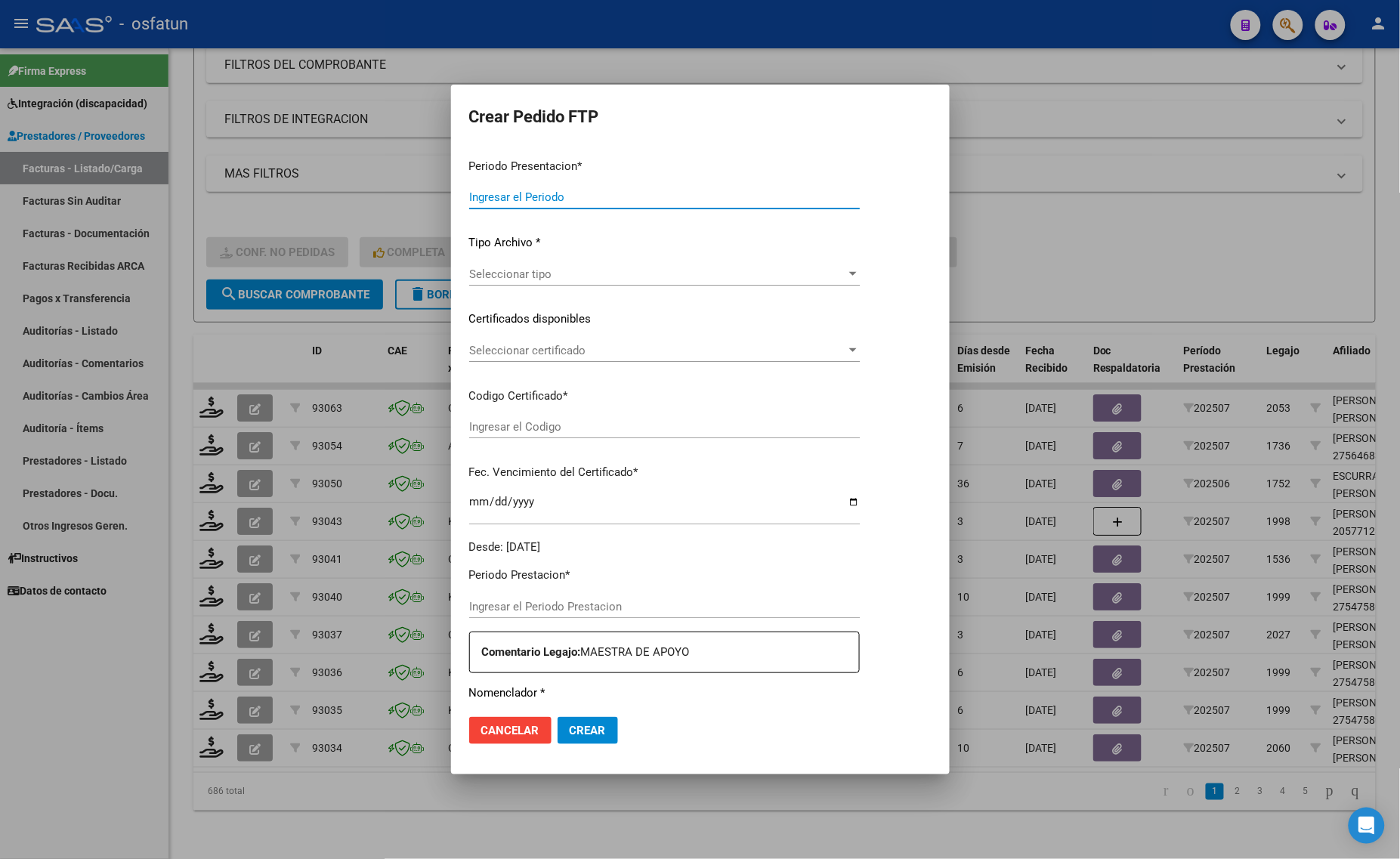
type input "202507"
type input "$ 307.654,34"
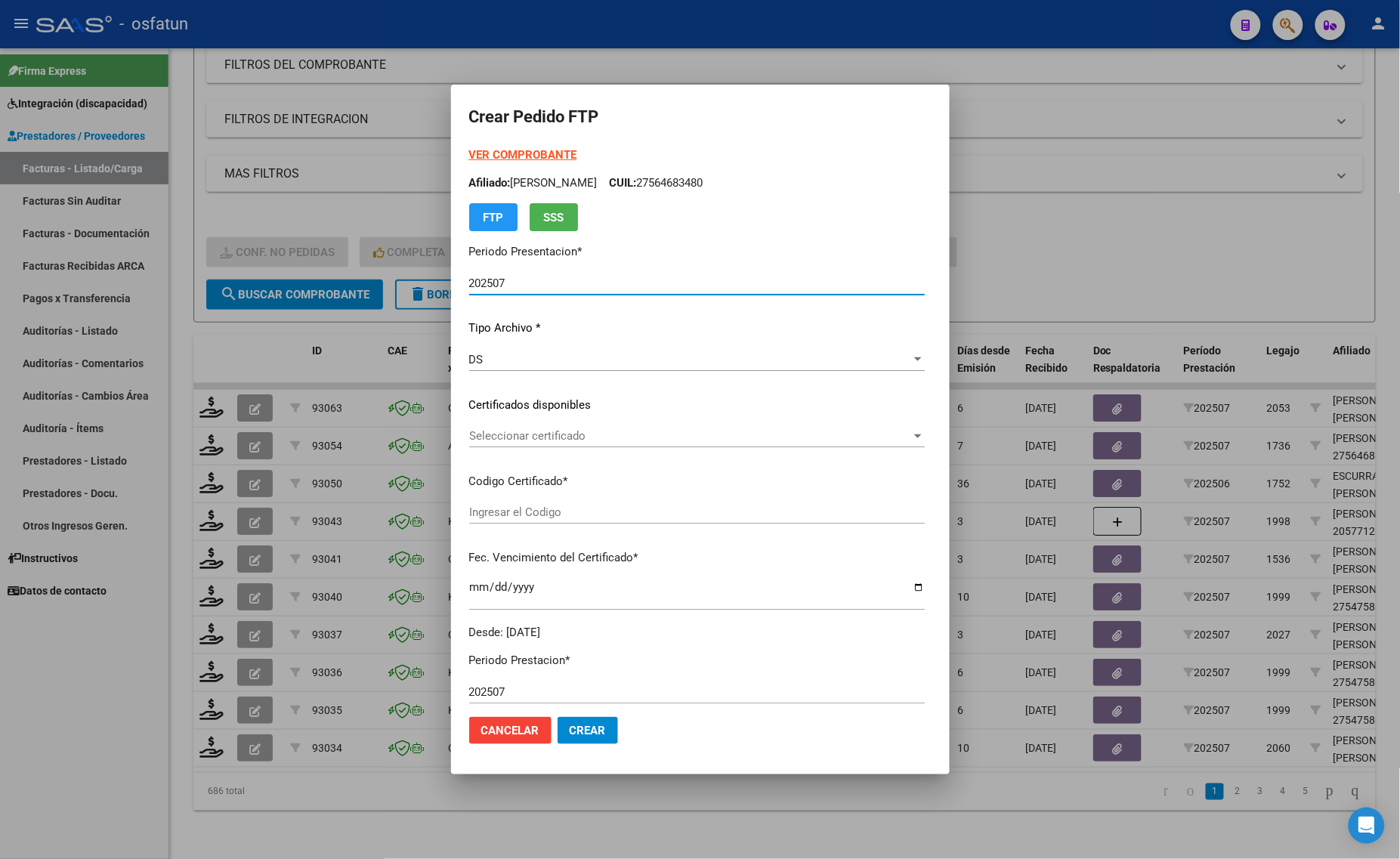
type input "ARG01000564683482024042220290422MEN204"
type input "[DATE]"
click at [469, 154] on strong "VER COMPROBANTE" at bounding box center [523, 155] width 108 height 14
click at [477, 430] on span "Seleccionar certificado" at bounding box center [689, 436] width 442 height 14
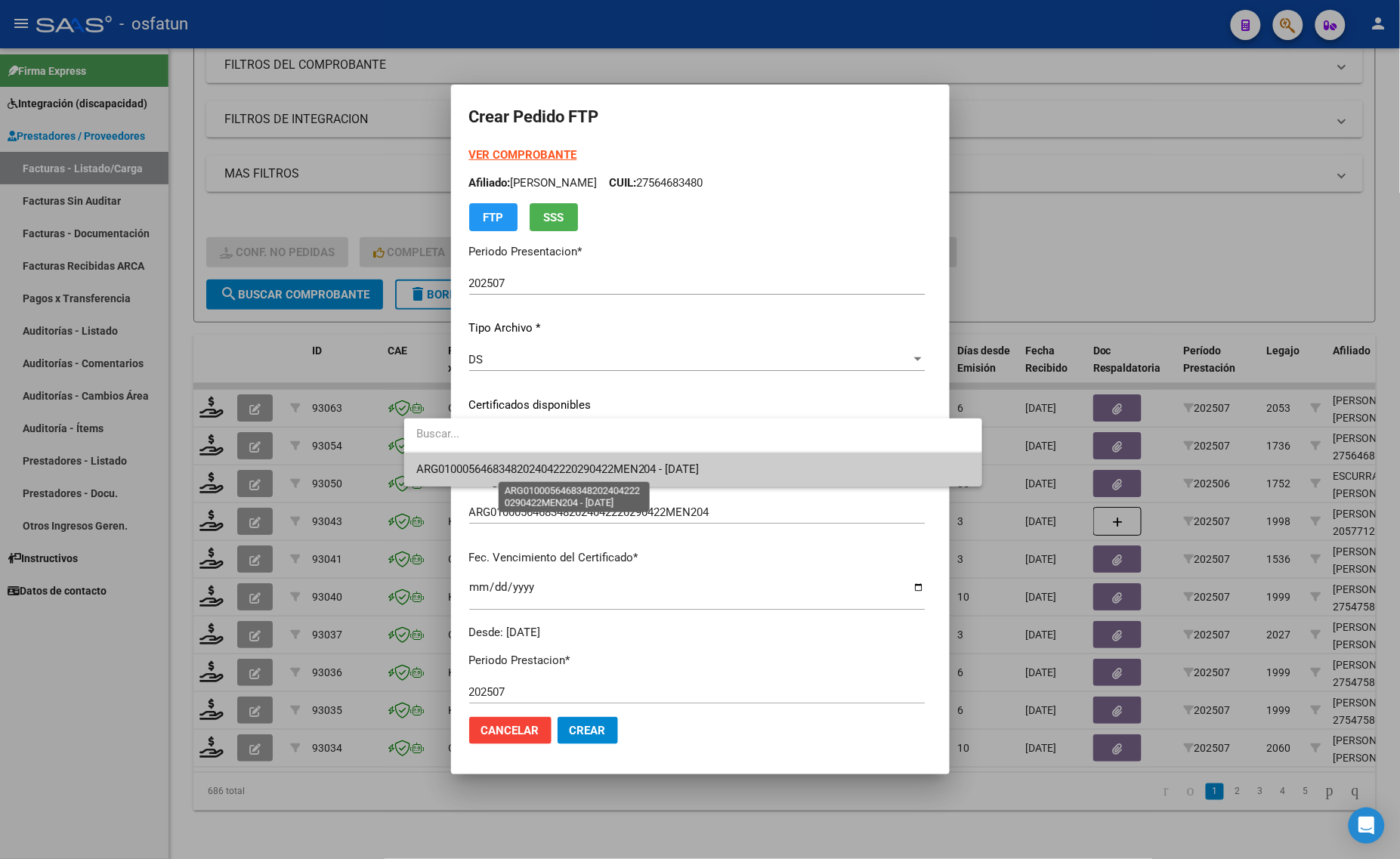
click at [477, 470] on span "ARG01000564683482024042220290422MEN204 - [DATE]" at bounding box center [558, 469] width 283 height 14
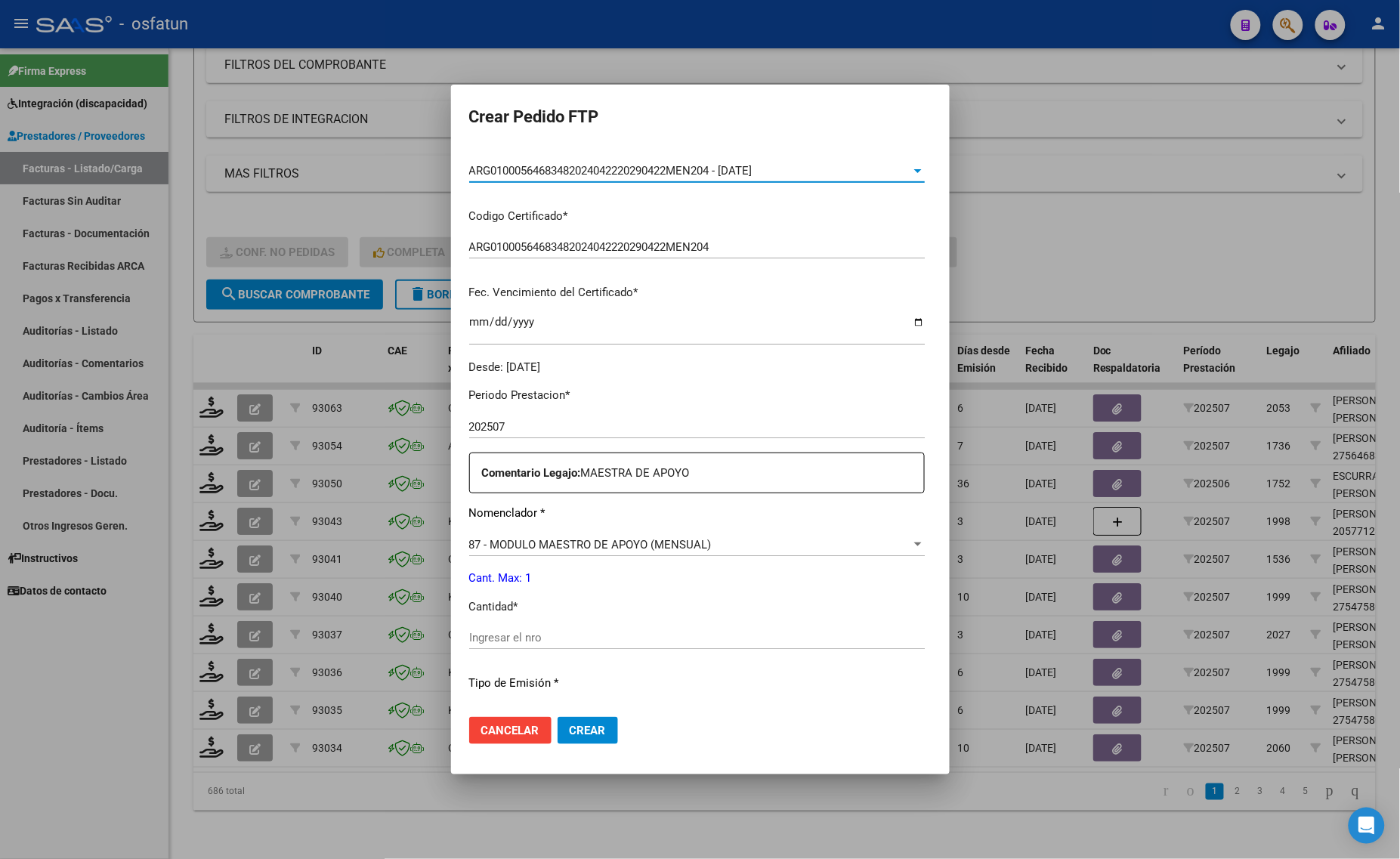
scroll to position [283, 0]
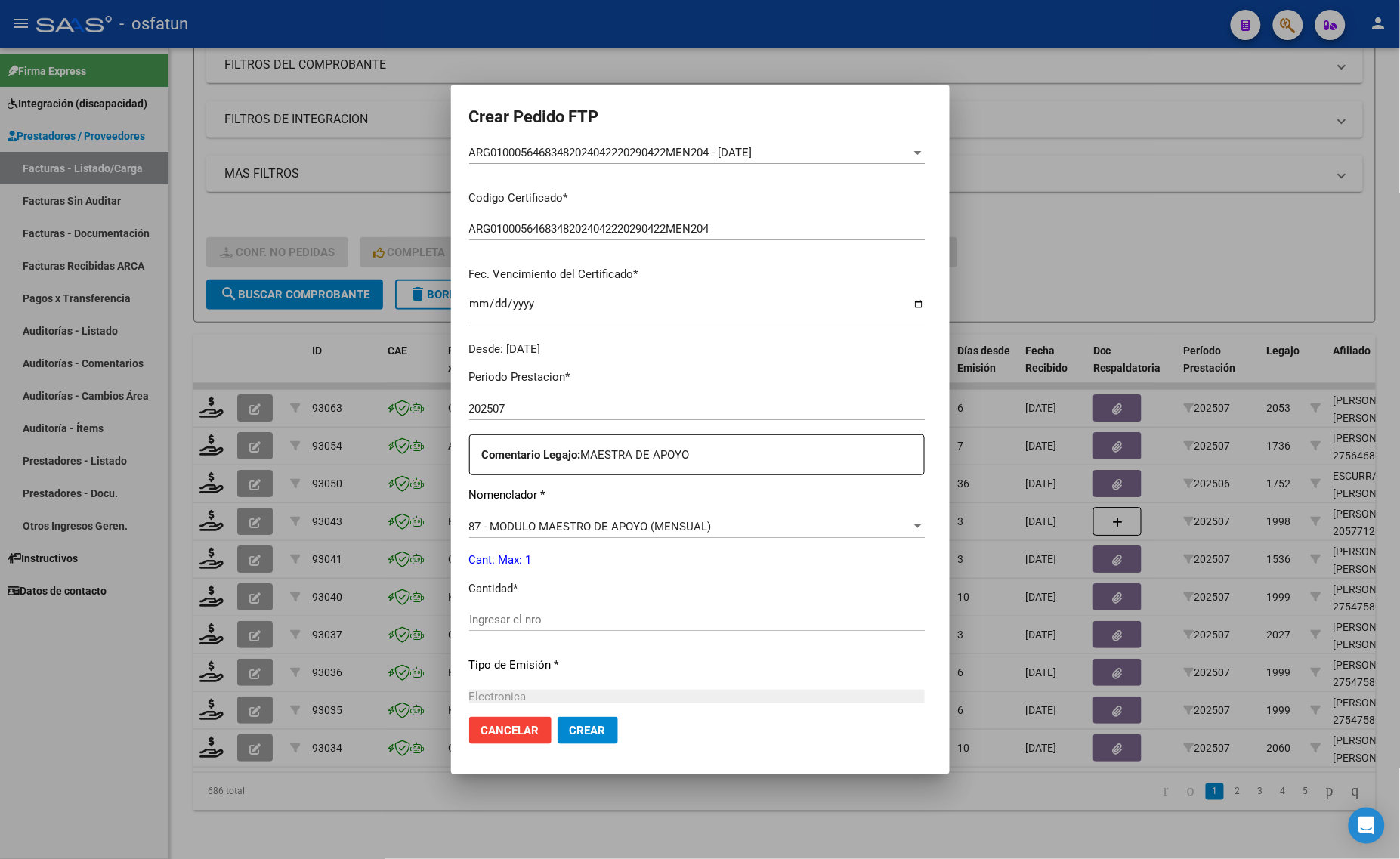
click at [472, 627] on div "Ingresar el nro" at bounding box center [696, 619] width 455 height 23
type input "1"
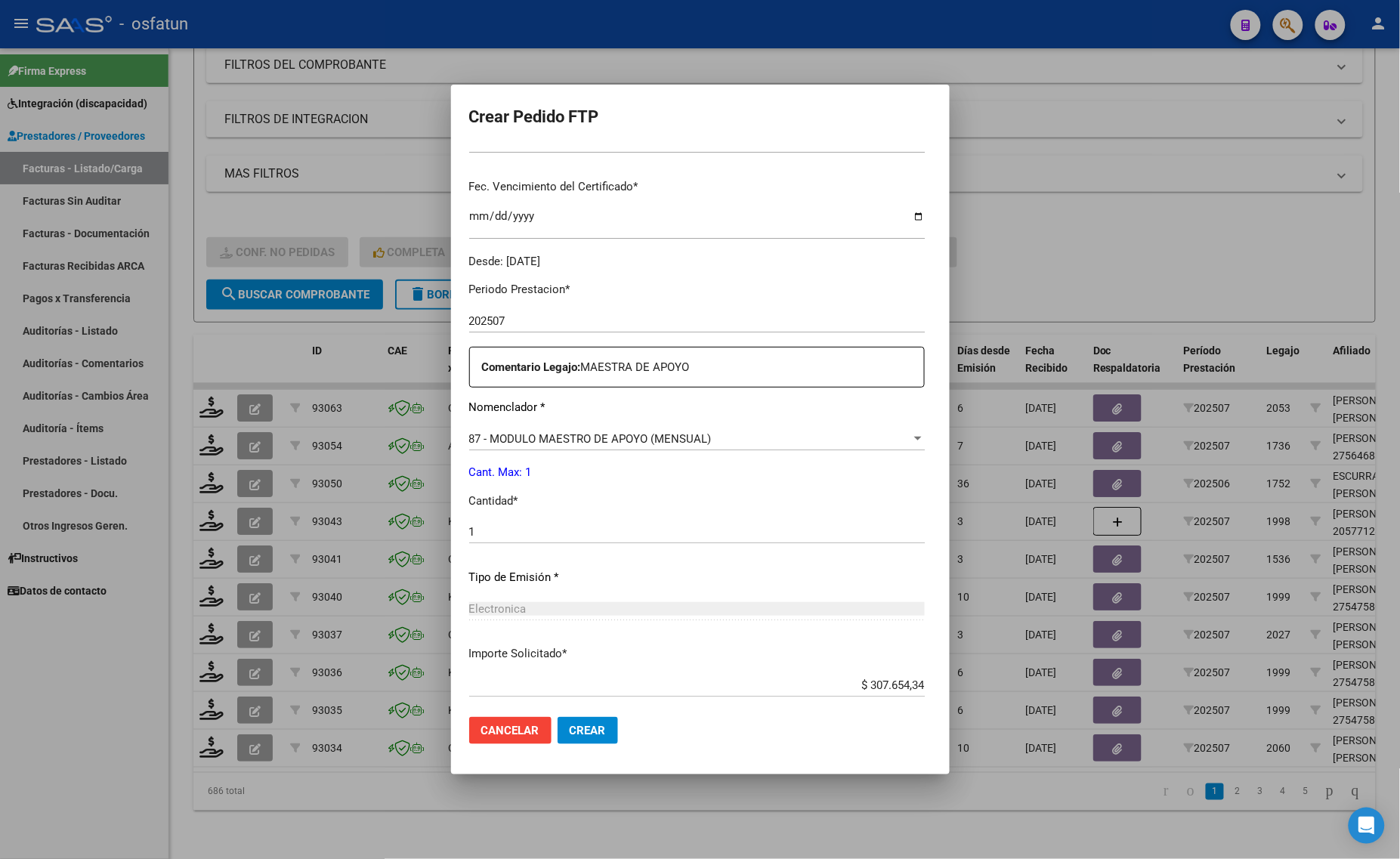
scroll to position [452, 0]
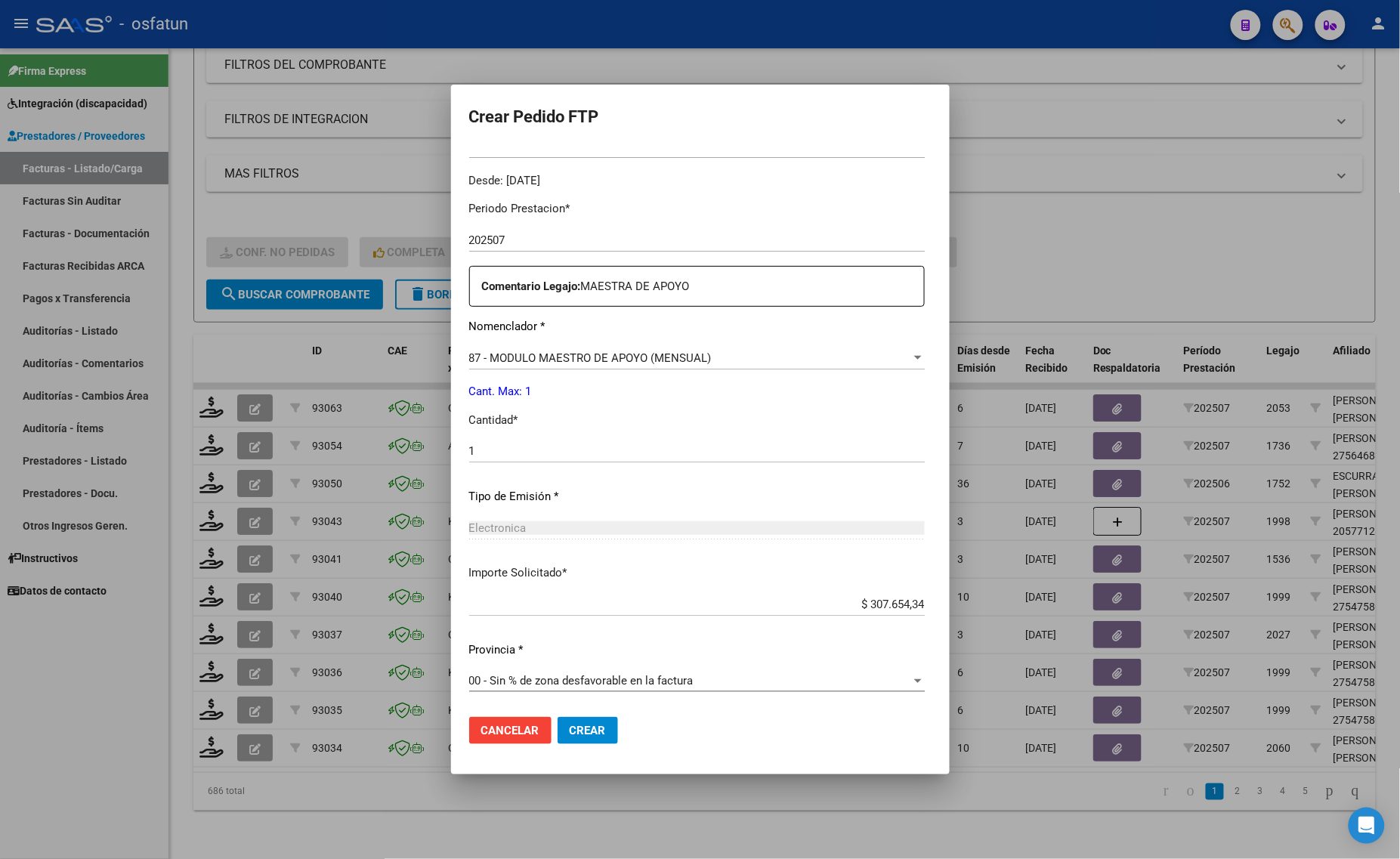
click at [570, 730] on span "Crear" at bounding box center [587, 730] width 36 height 14
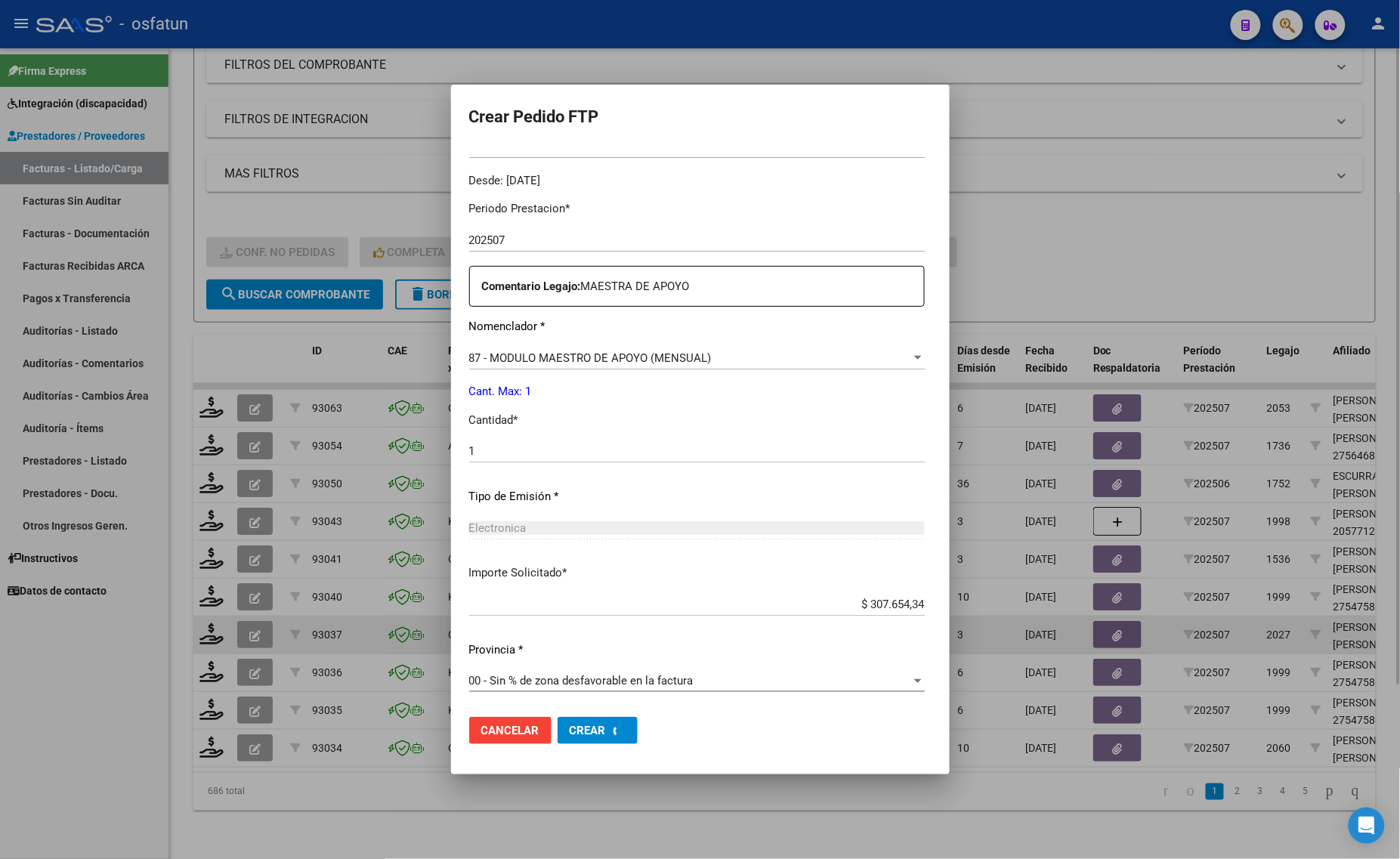
scroll to position [0, 0]
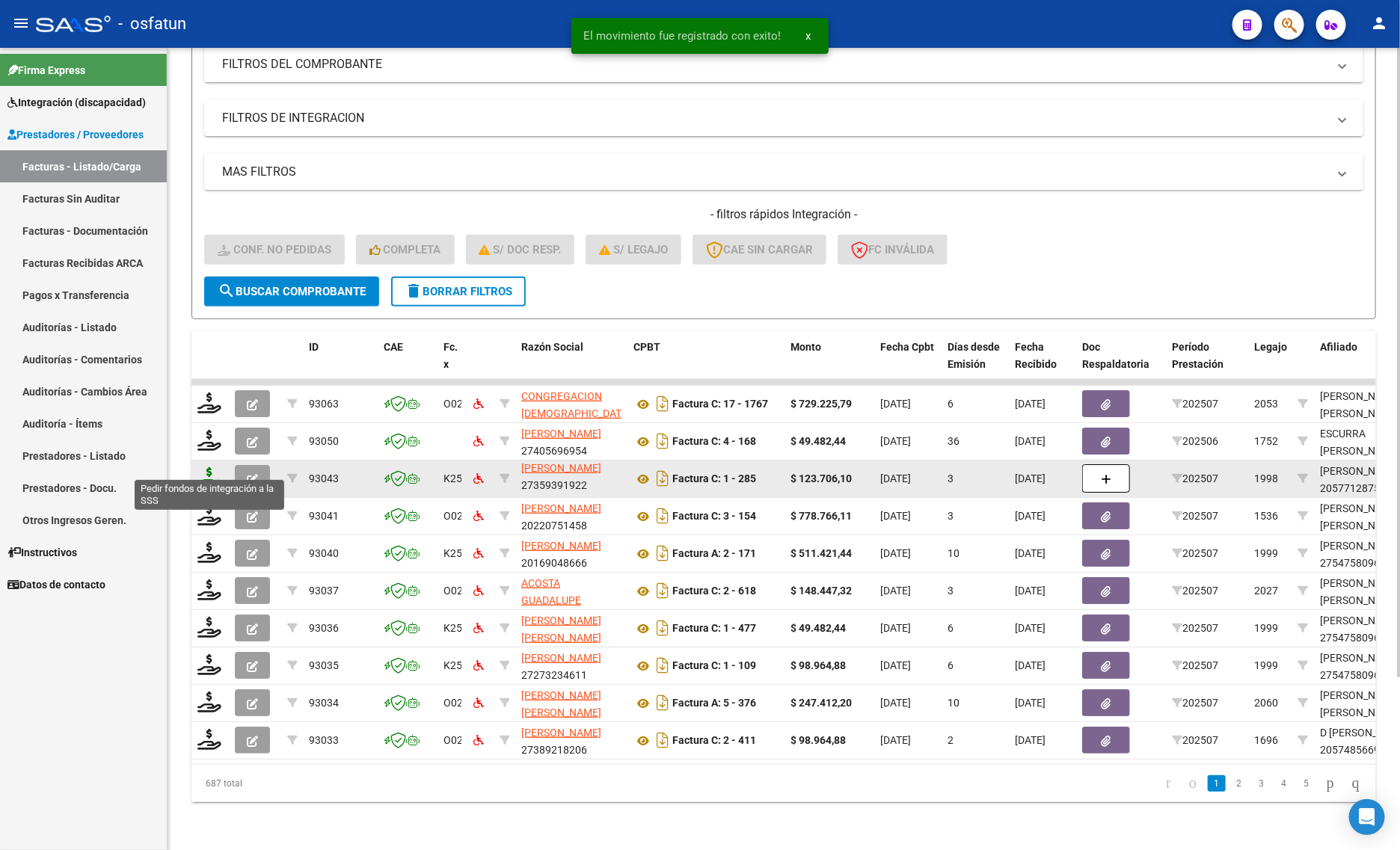
click at [213, 468] on icon at bounding box center [209, 478] width 24 height 21
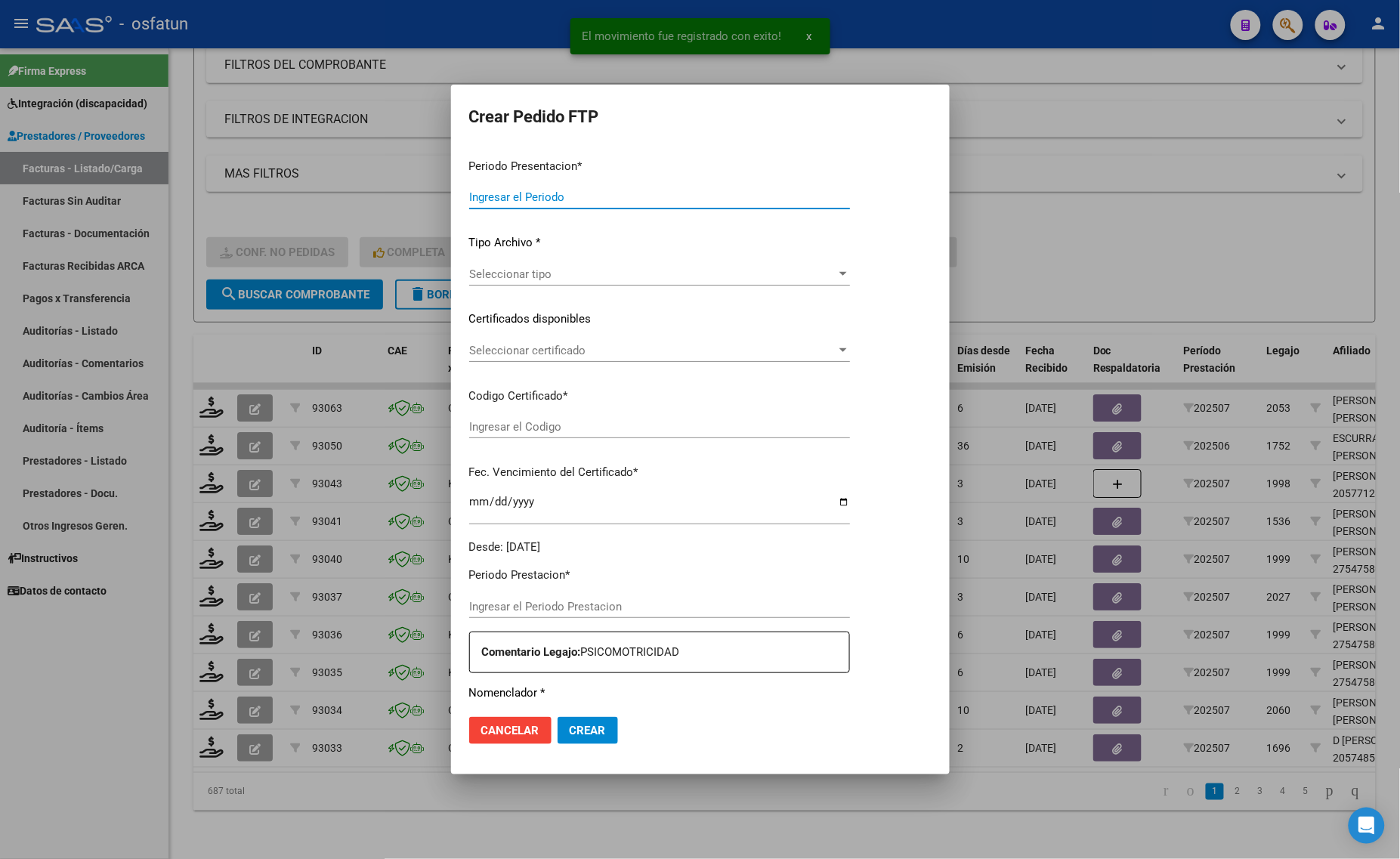
type input "202507"
type input "$ 123.706,10"
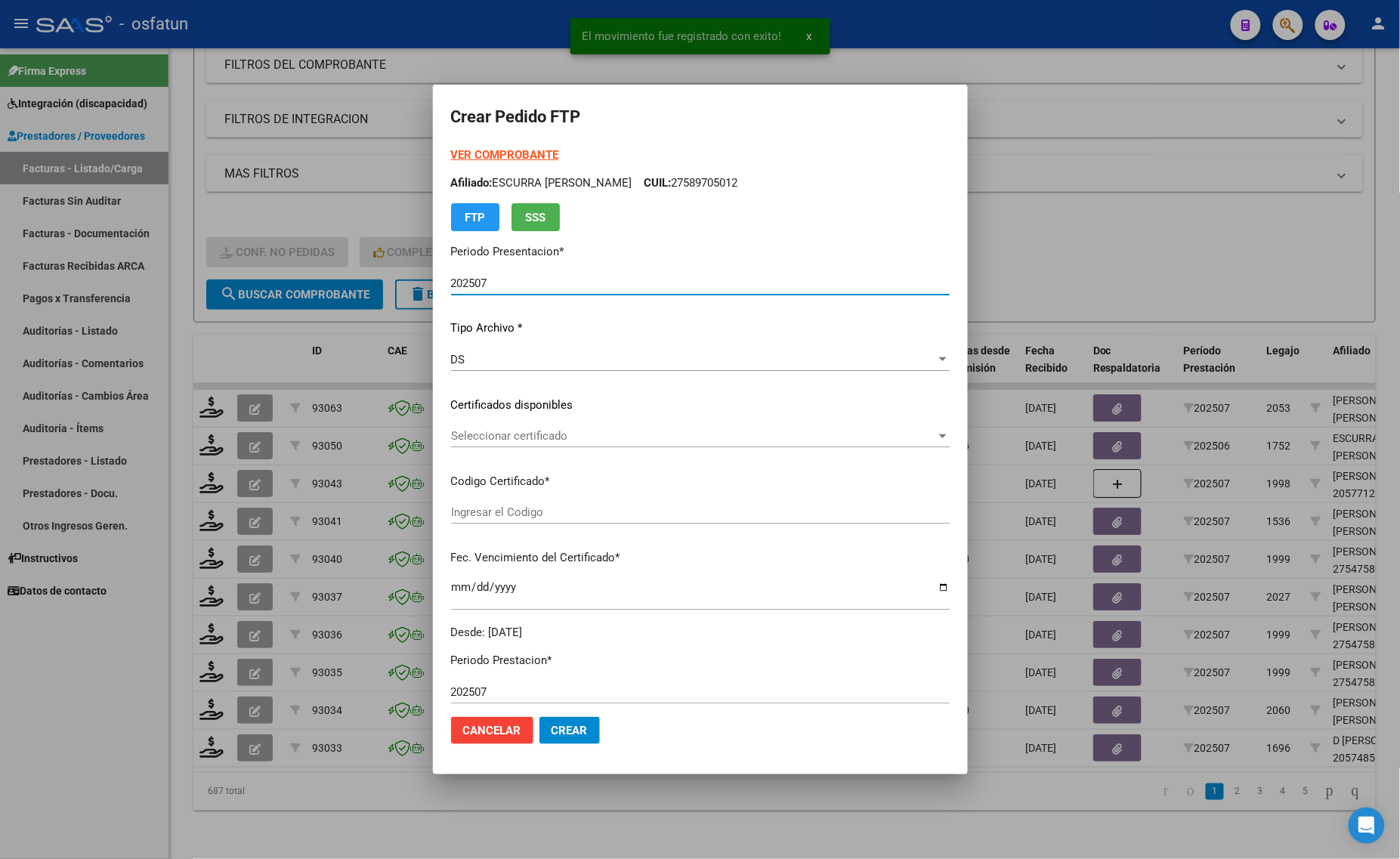
type input "ARG02000577128752024012520280125COR467"
type input "[DATE]"
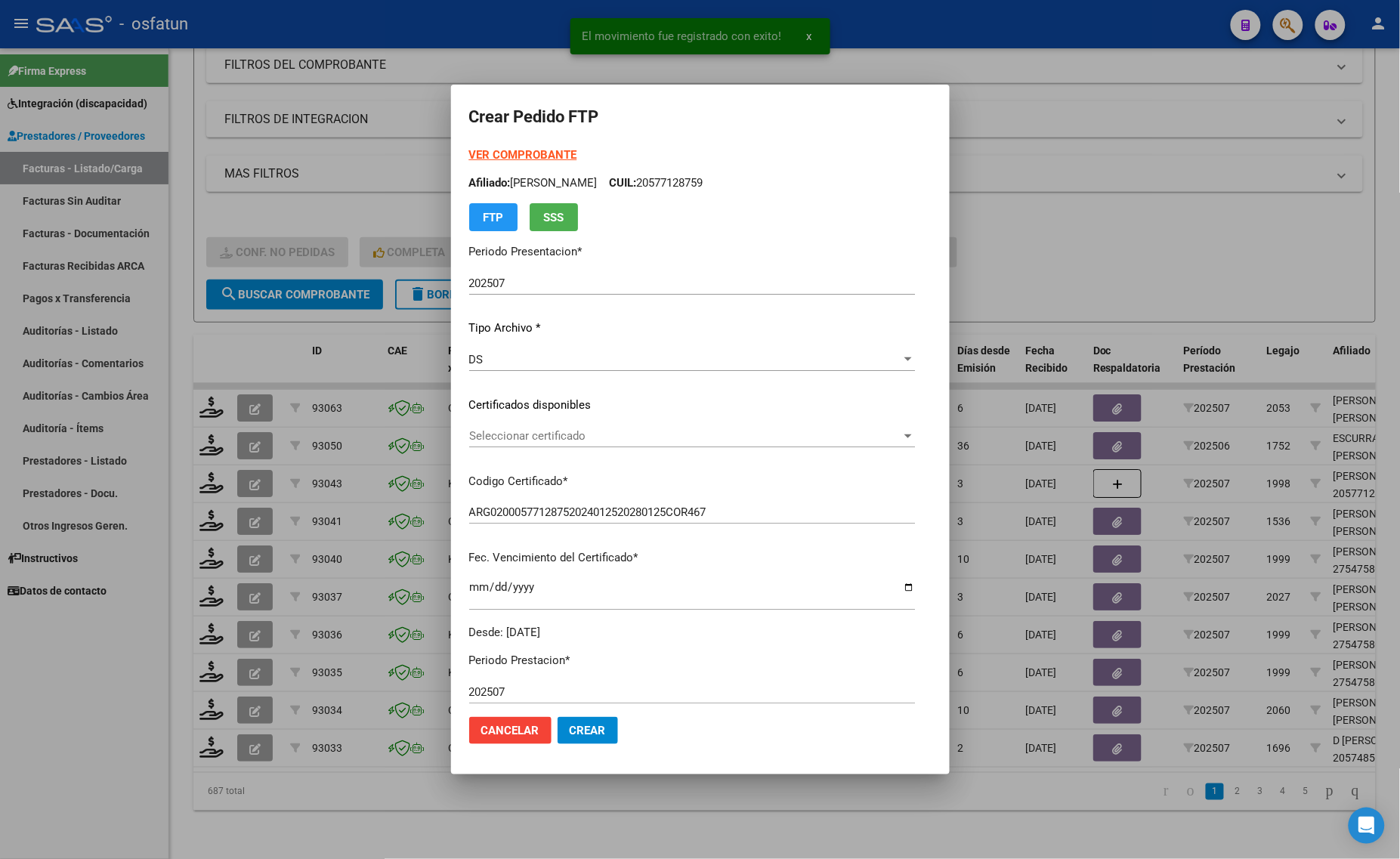
click at [469, 152] on strong "VER COMPROBANTE" at bounding box center [523, 155] width 108 height 14
click at [1123, 253] on div at bounding box center [700, 430] width 1400 height 859
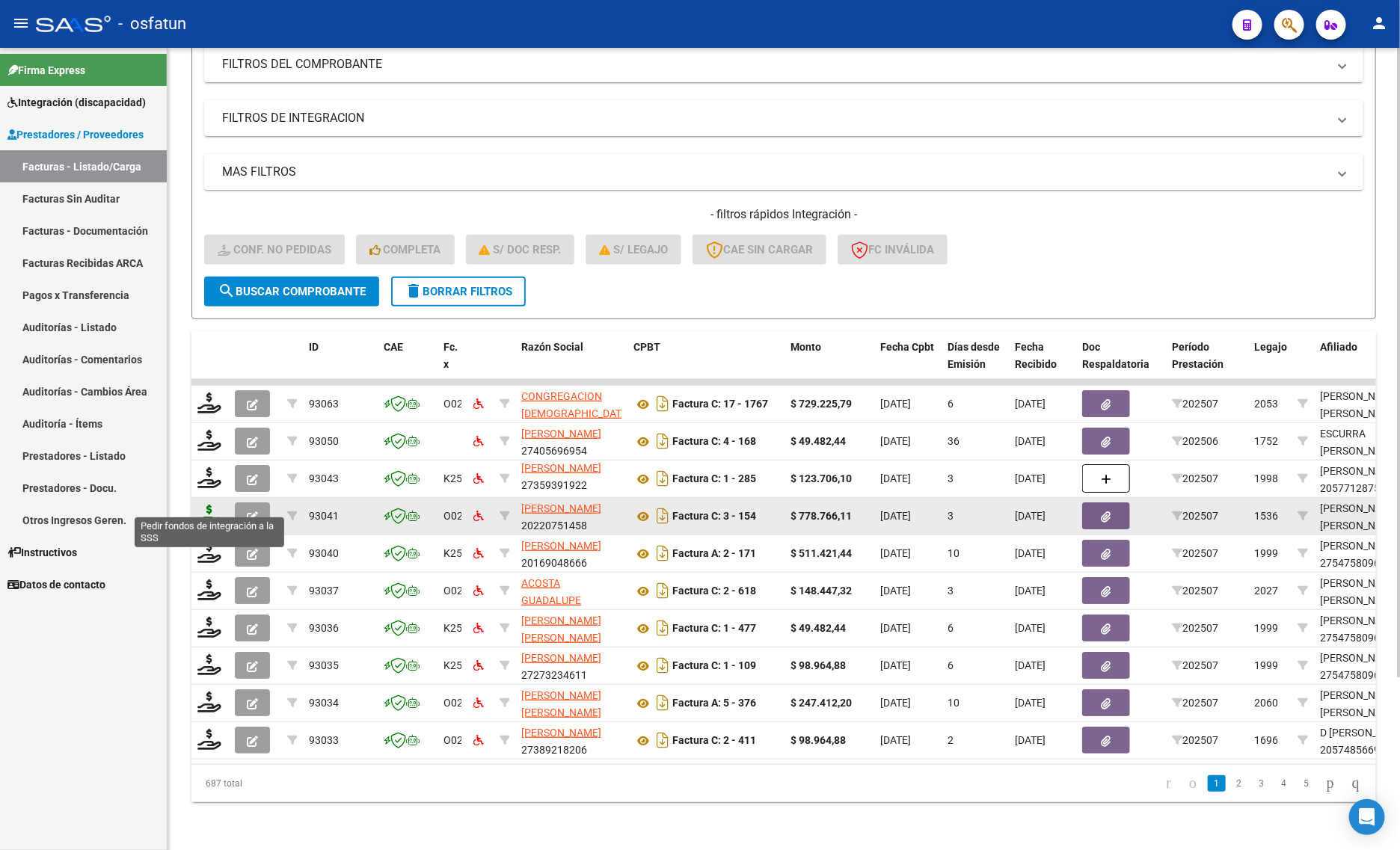
click at [209, 505] on icon at bounding box center [209, 515] width 24 height 21
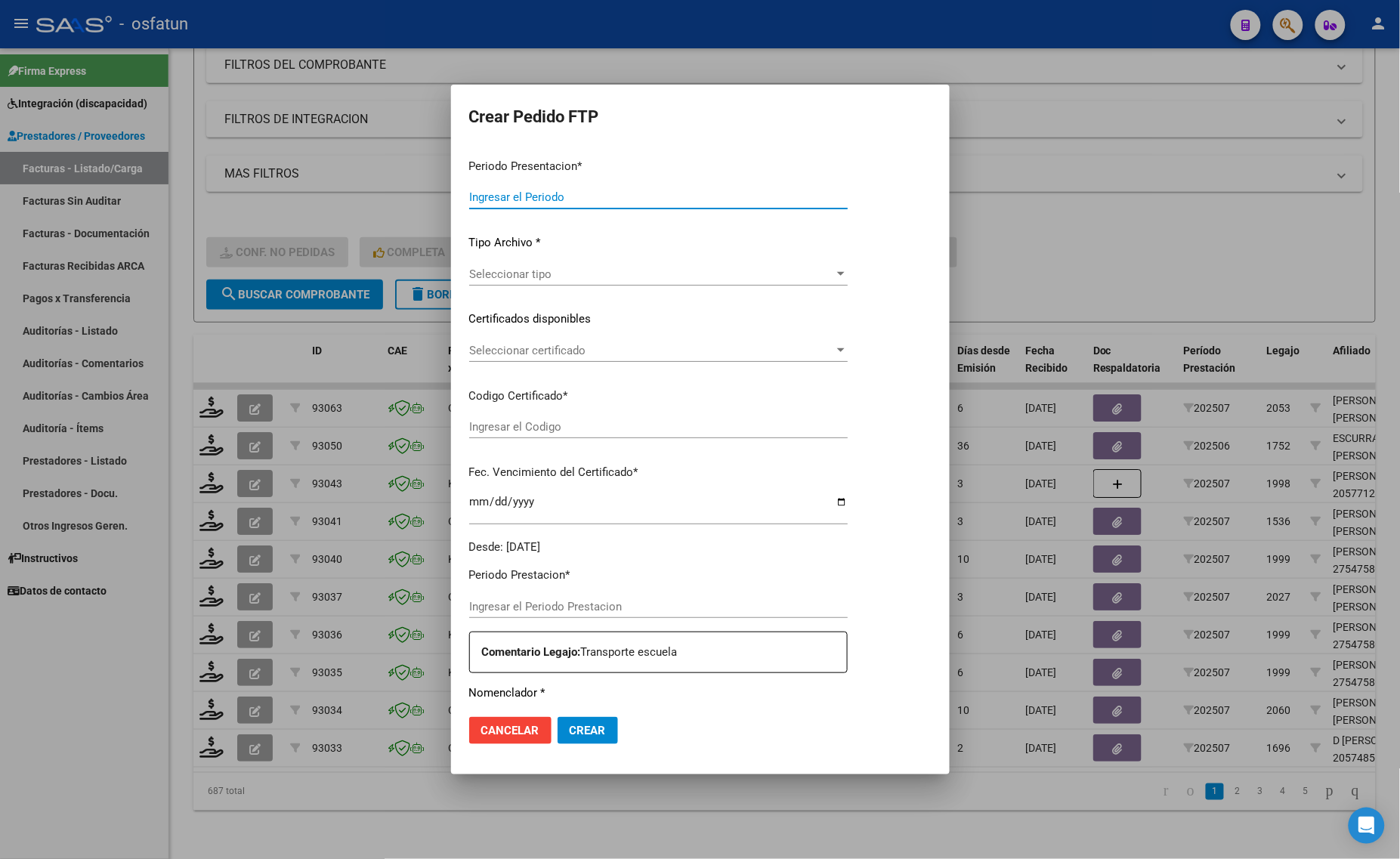
type input "202507"
type input "$ 778.766,11"
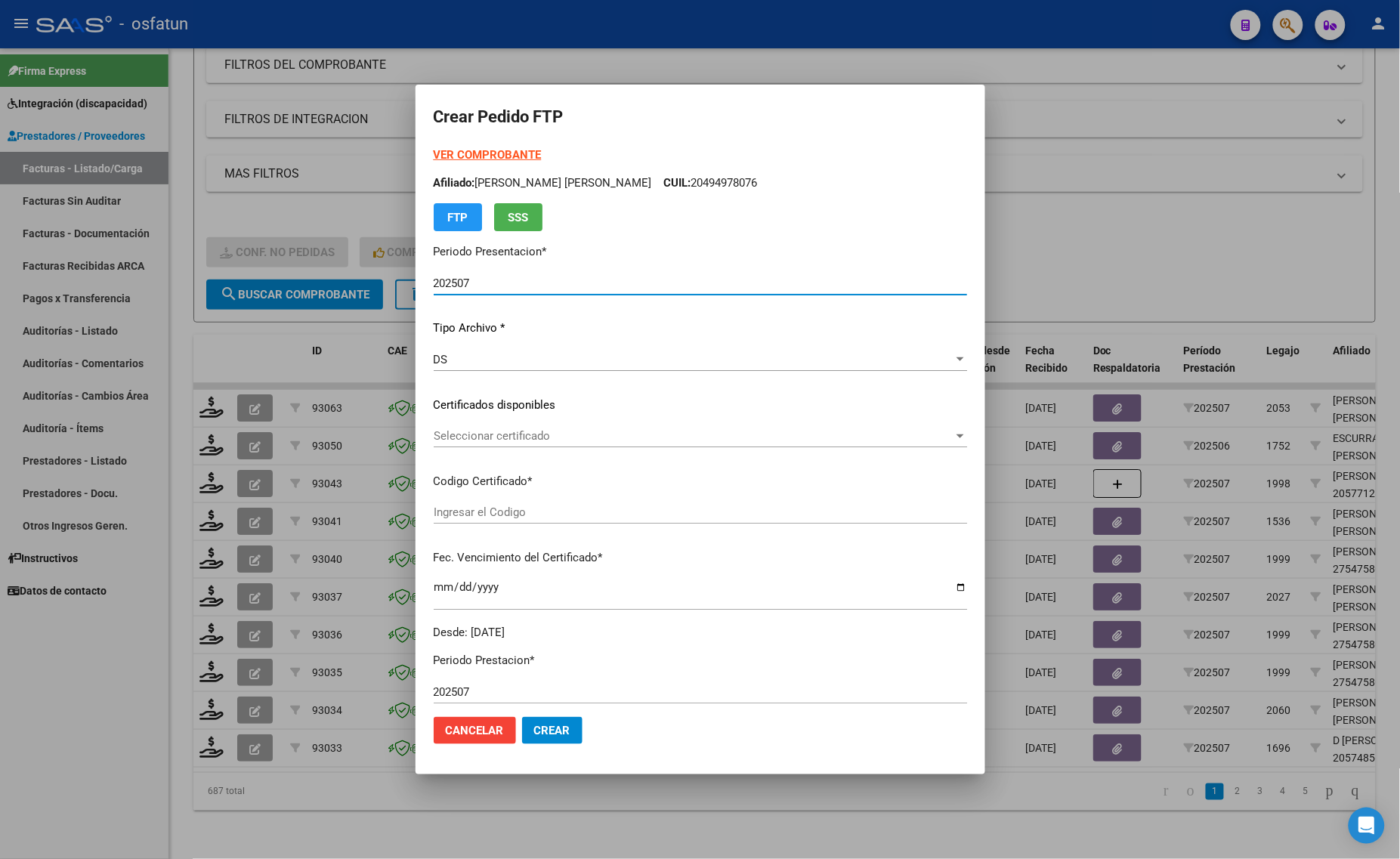
type input "ARG02000555048492023012720280127BS436"
type input "[DATE]"
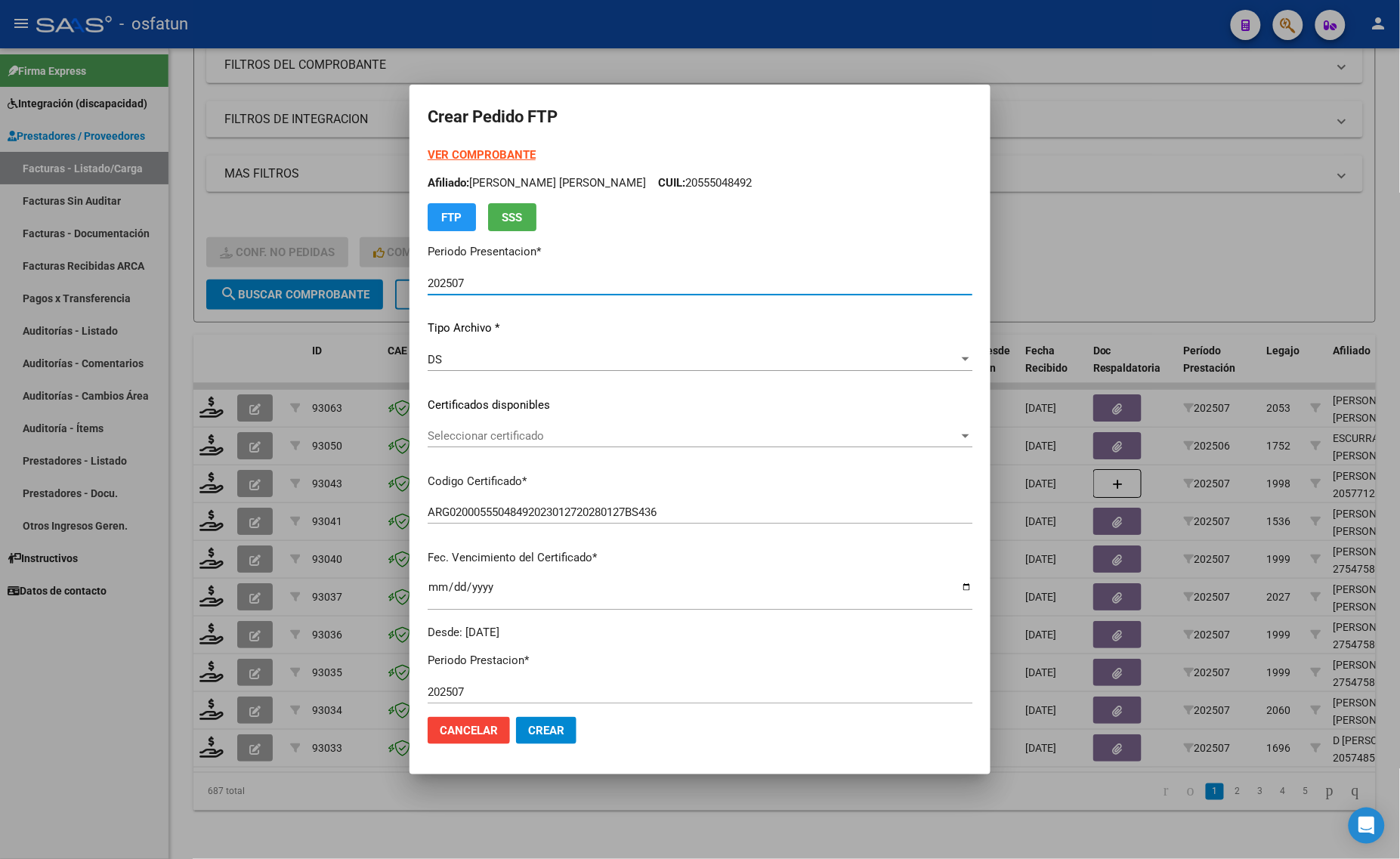
click at [461, 155] on strong "VER COMPROBANTE" at bounding box center [482, 155] width 108 height 14
click at [496, 430] on span "Seleccionar certificado" at bounding box center [693, 436] width 531 height 14
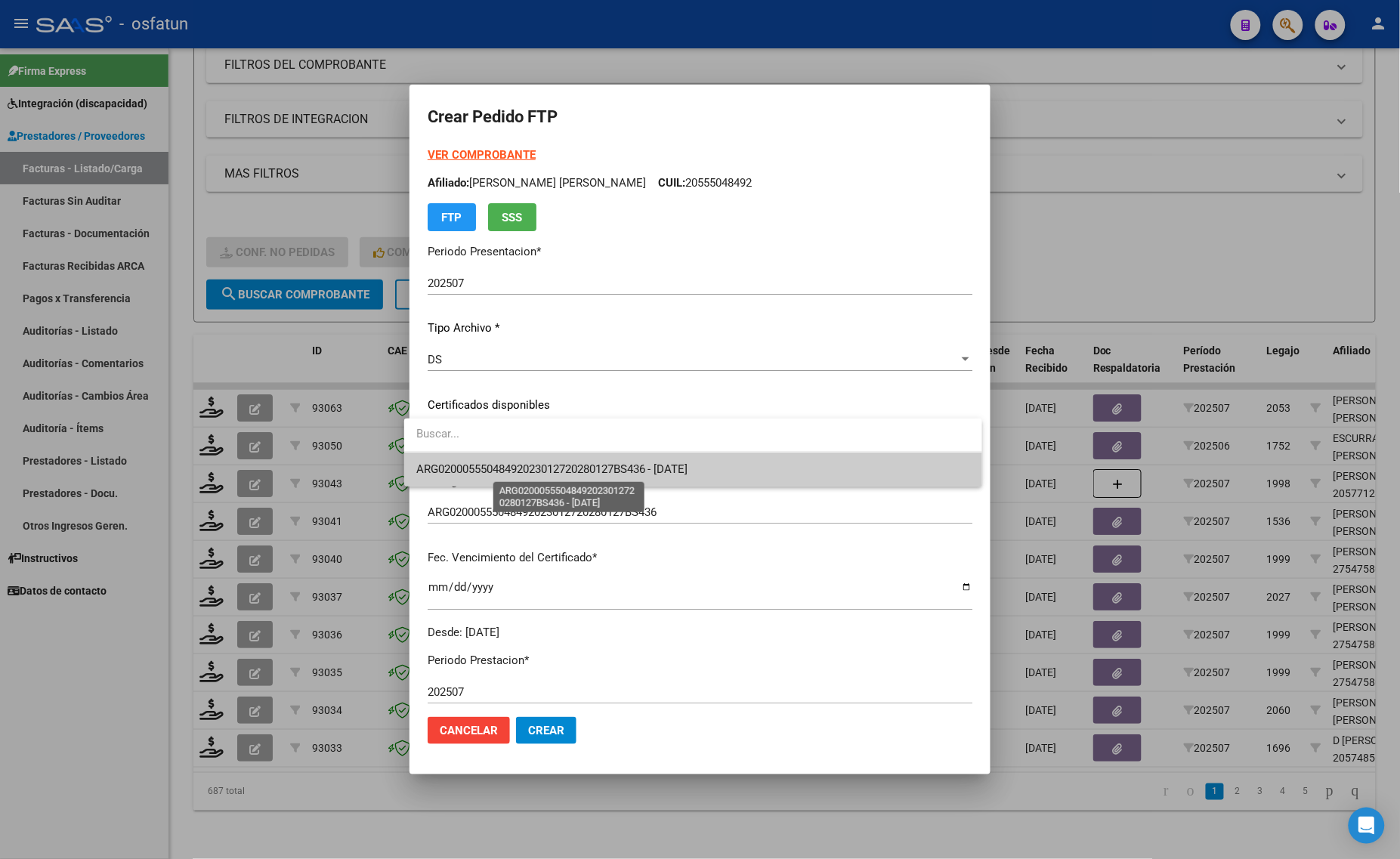
click at [487, 466] on span "ARG02000555048492023012720280127BS436 - [DATE]" at bounding box center [552, 469] width 272 height 14
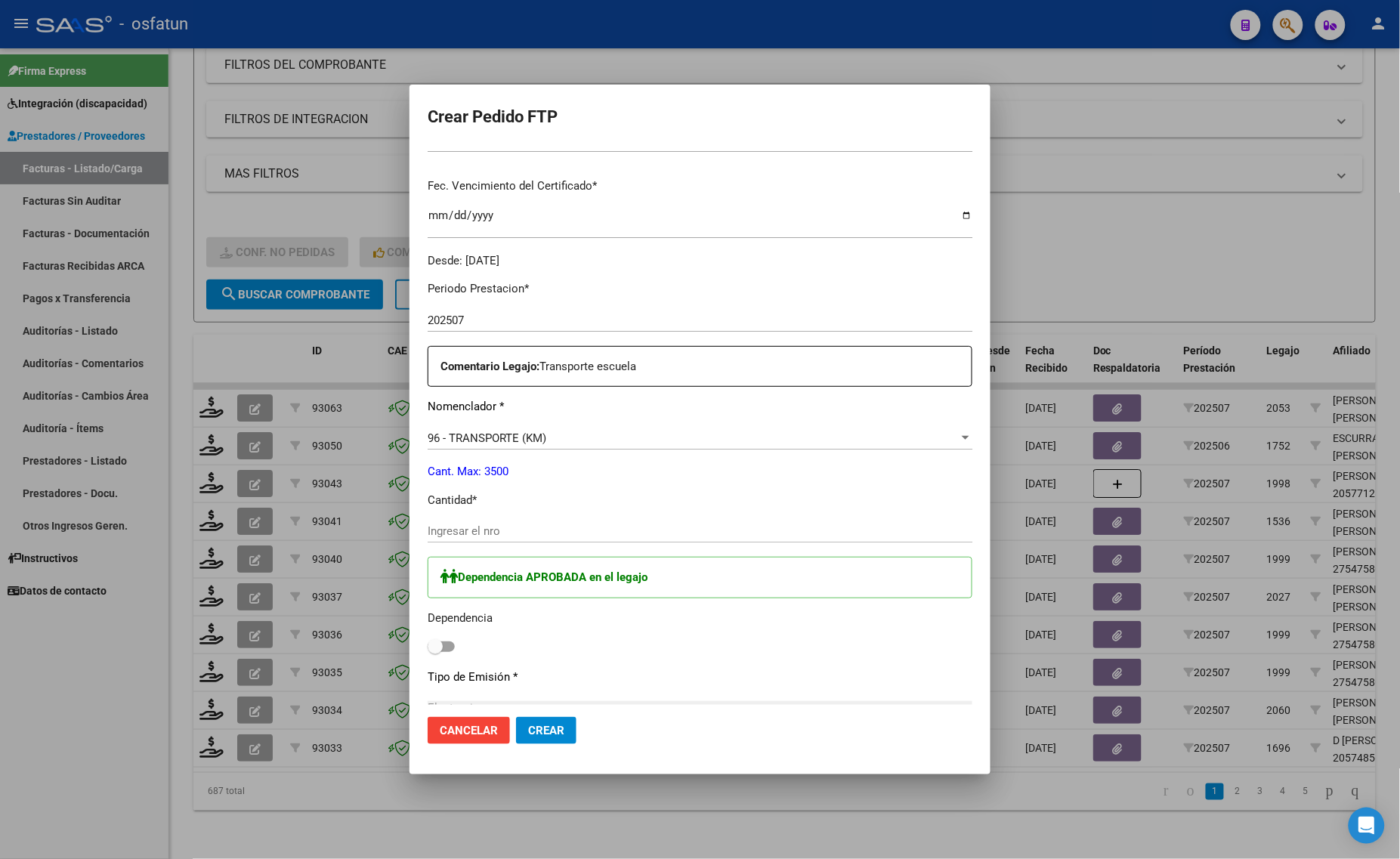
scroll to position [378, 0]
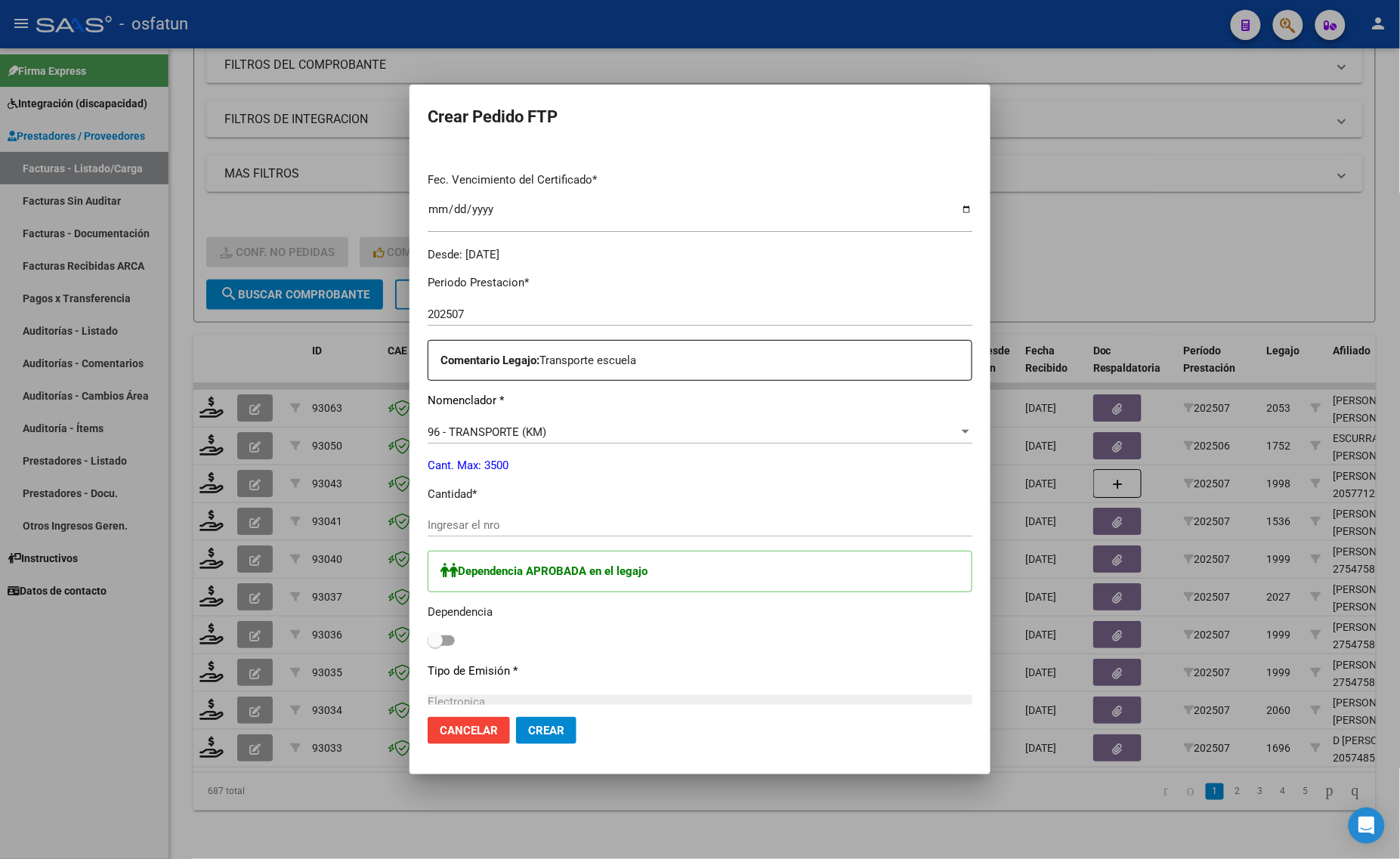
click at [453, 514] on div "Ingresar el nro" at bounding box center [700, 525] width 544 height 23
type input "0"
type input "1065"
click at [437, 648] on label at bounding box center [441, 641] width 28 height 18
click at [435, 647] on input "checkbox" at bounding box center [434, 647] width 1 height 1
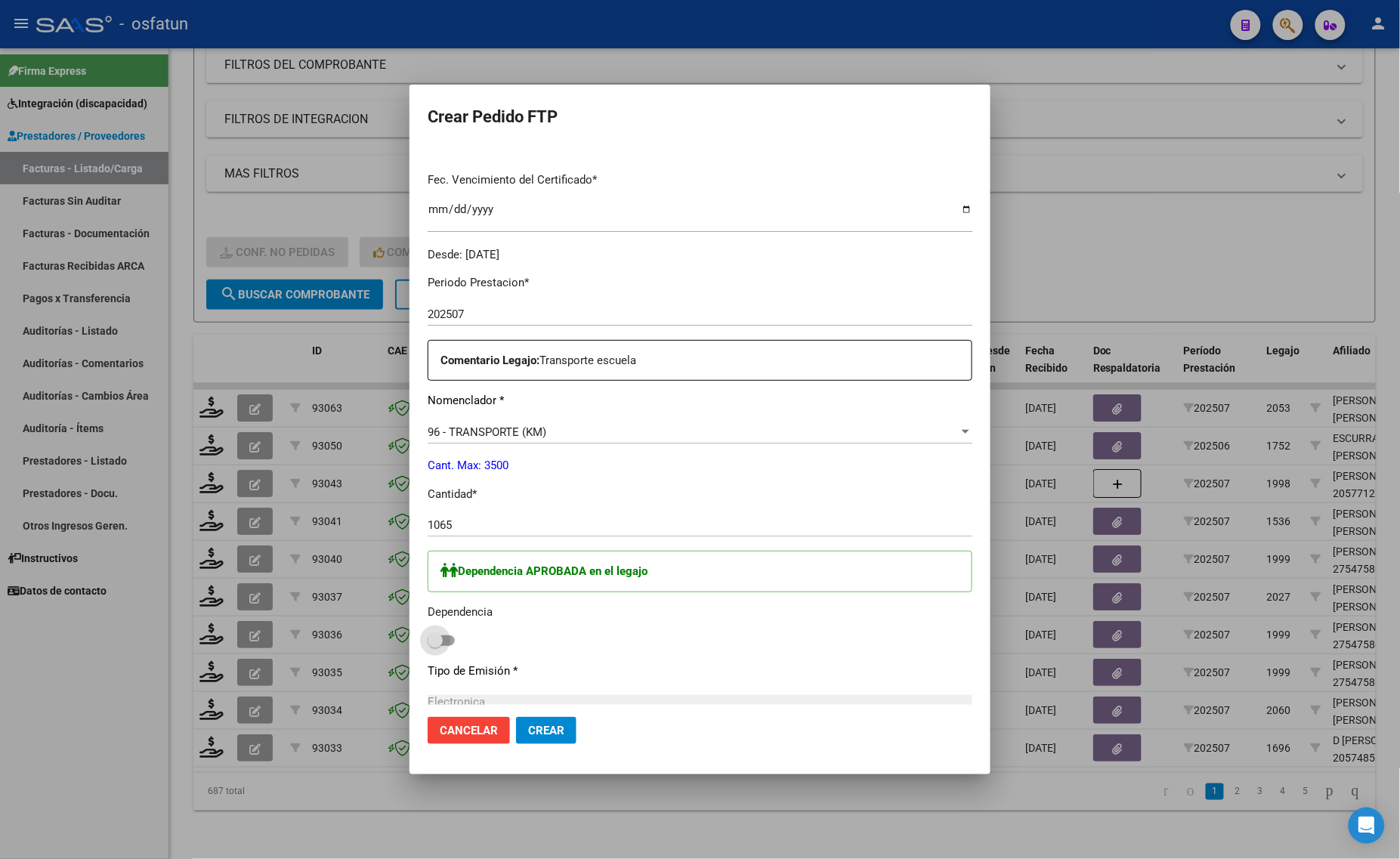
checkbox input "true"
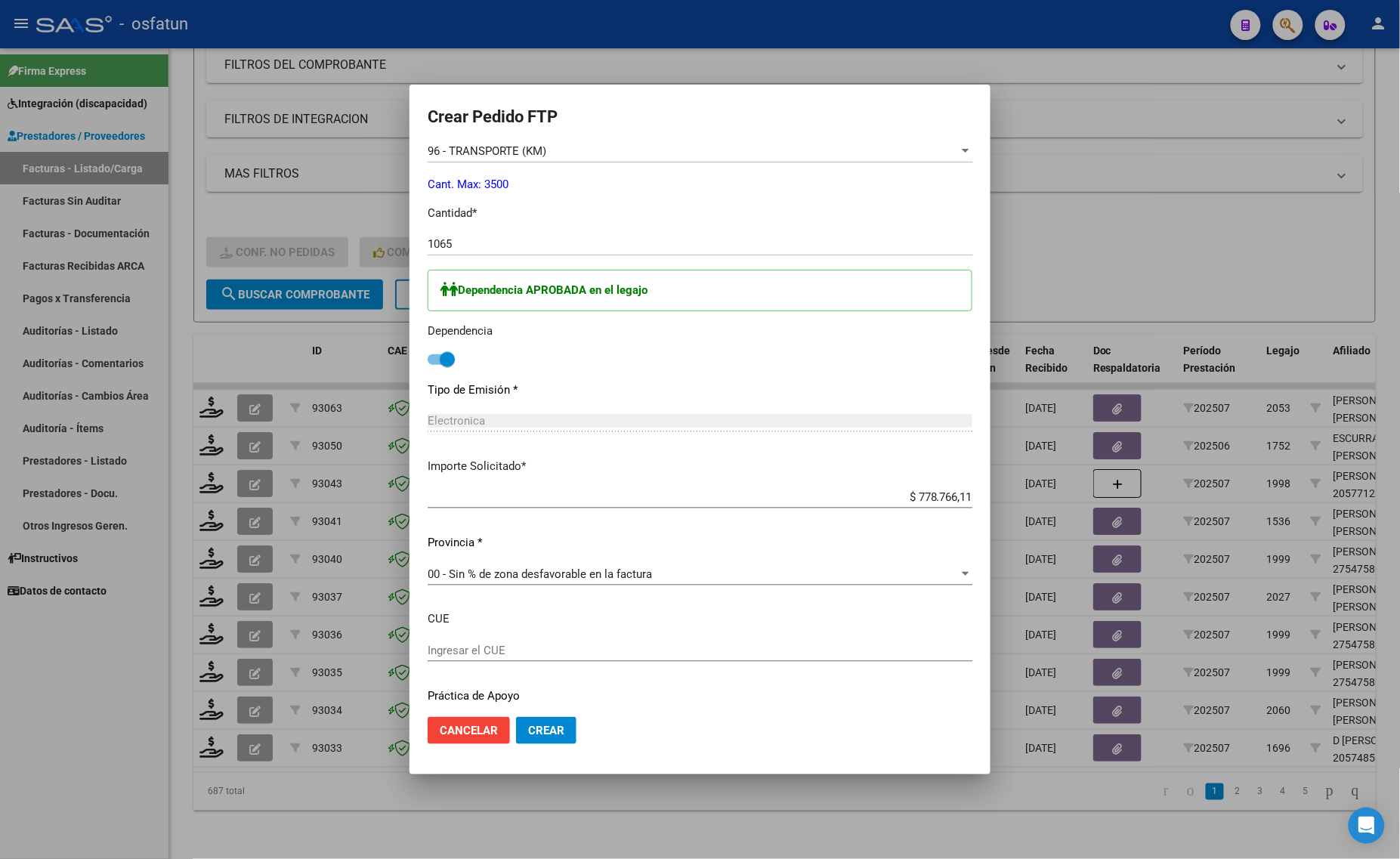
scroll to position [661, 0]
click at [537, 727] on span "Crear" at bounding box center [545, 730] width 36 height 14
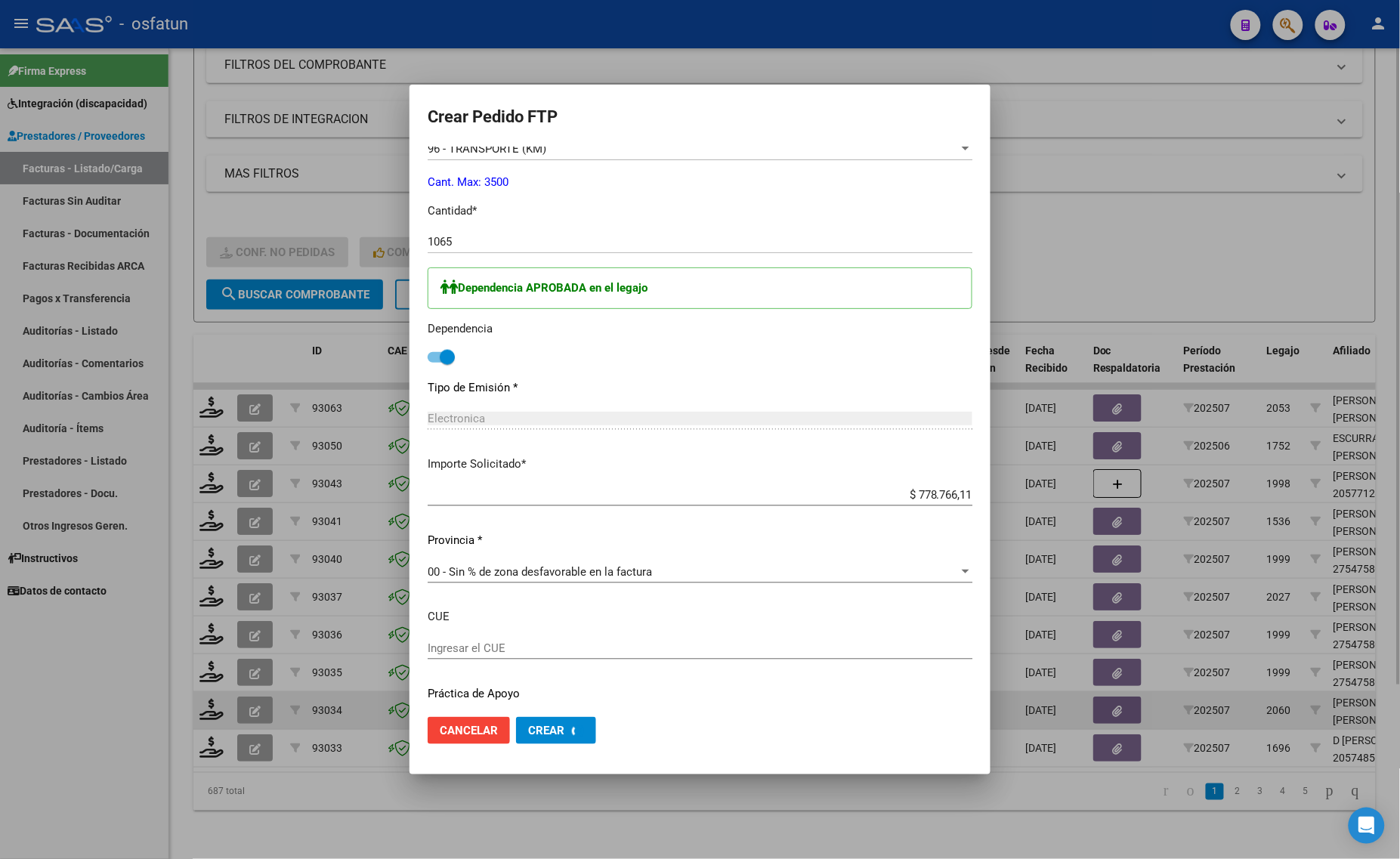
scroll to position [0, 0]
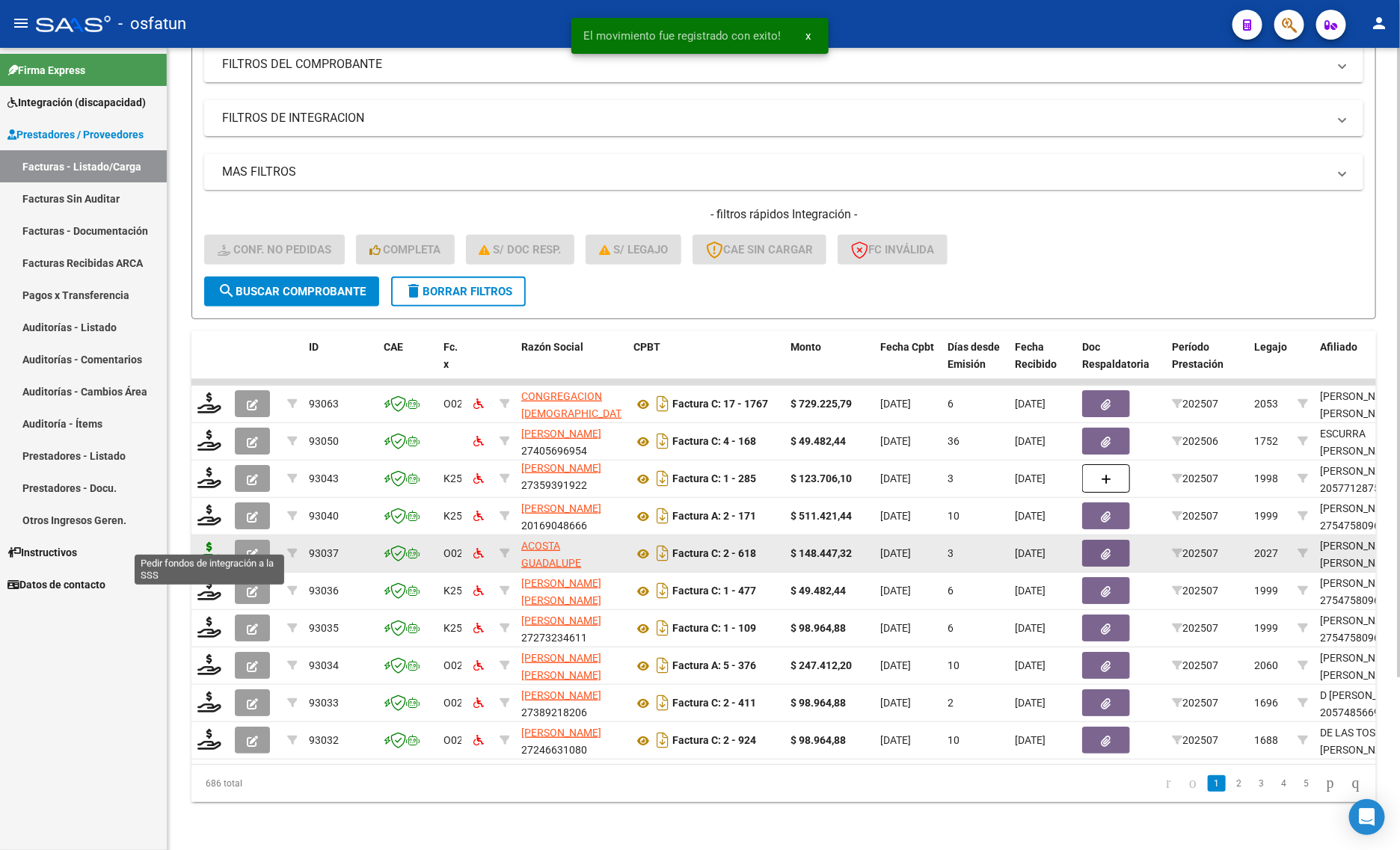
click at [215, 542] on icon at bounding box center [209, 552] width 24 height 21
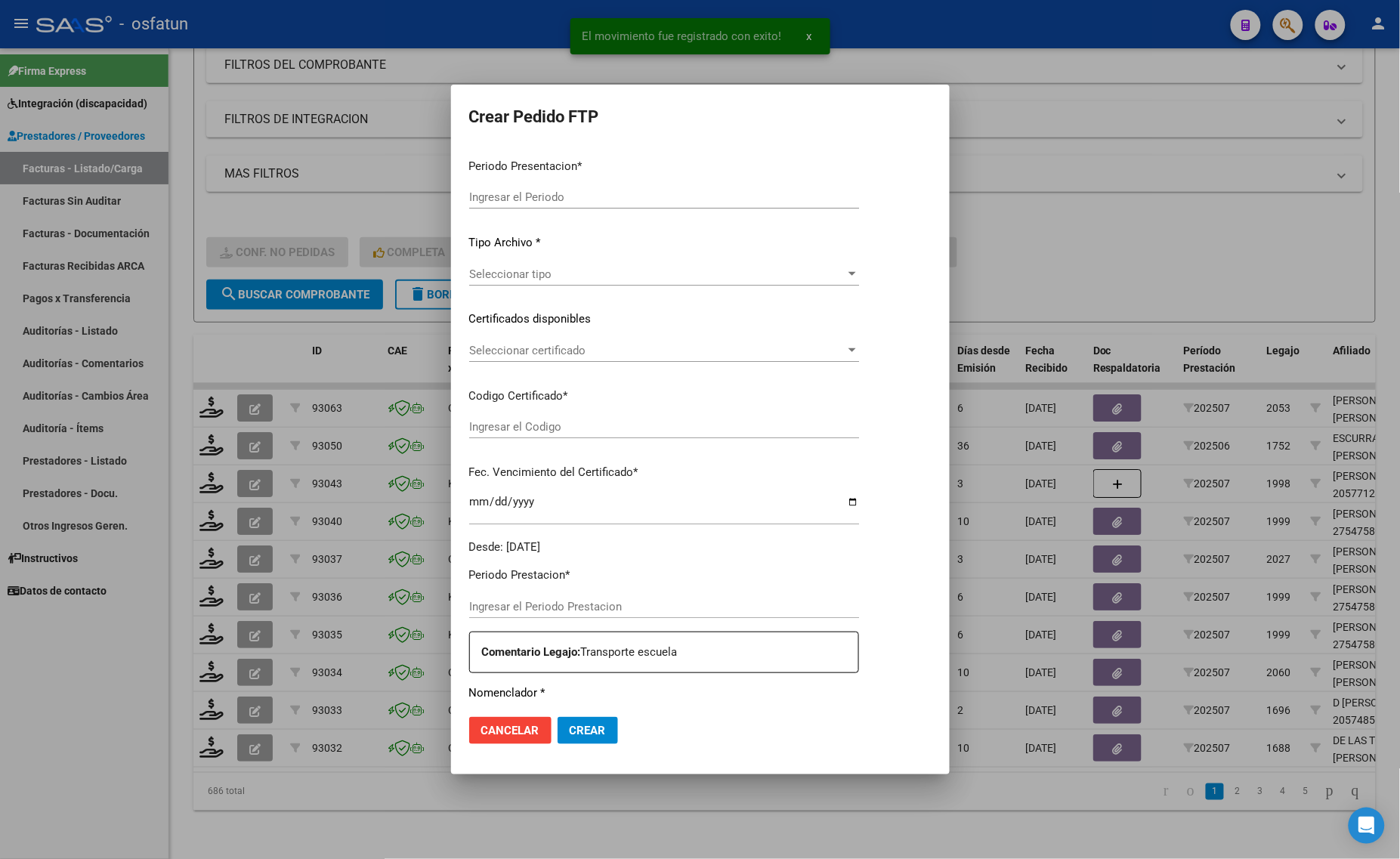
type input "202507"
type input "$ 148.447,32"
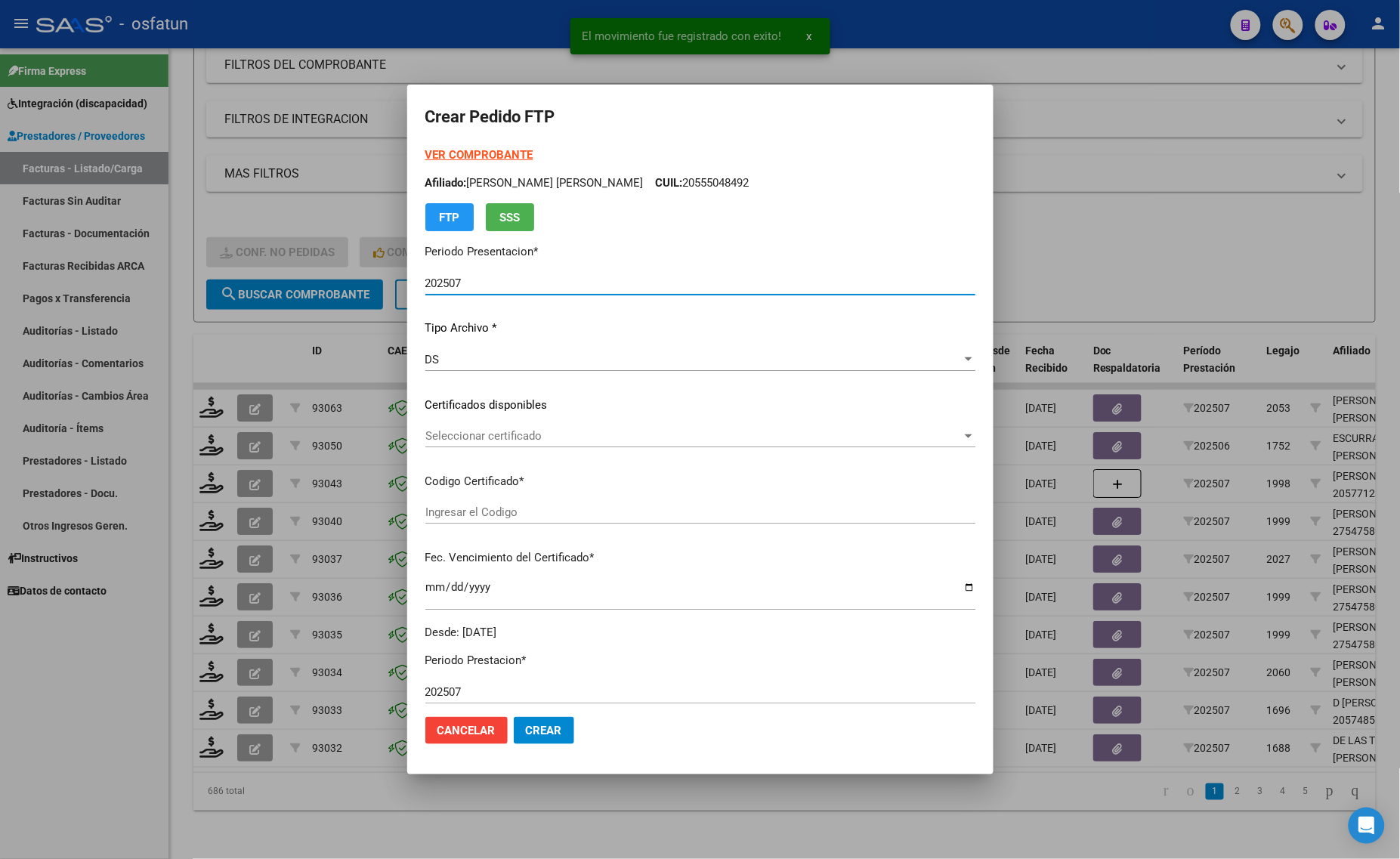
type input "ARG01000434315902018070420280704TUC136"
type input "[DATE]"
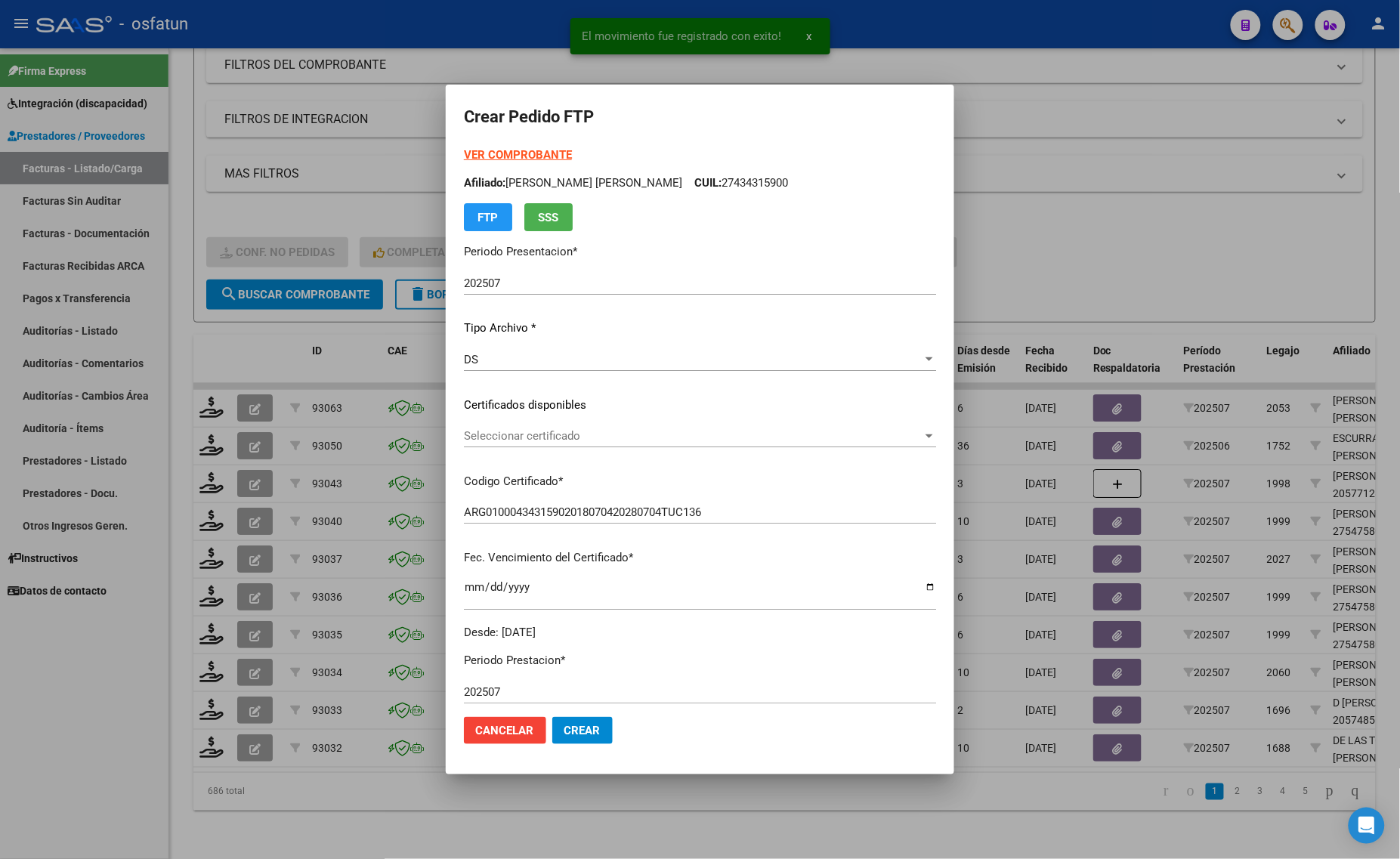
click at [503, 148] on strong "VER COMPROBANTE" at bounding box center [518, 155] width 108 height 14
click at [1039, 205] on div at bounding box center [700, 430] width 1400 height 859
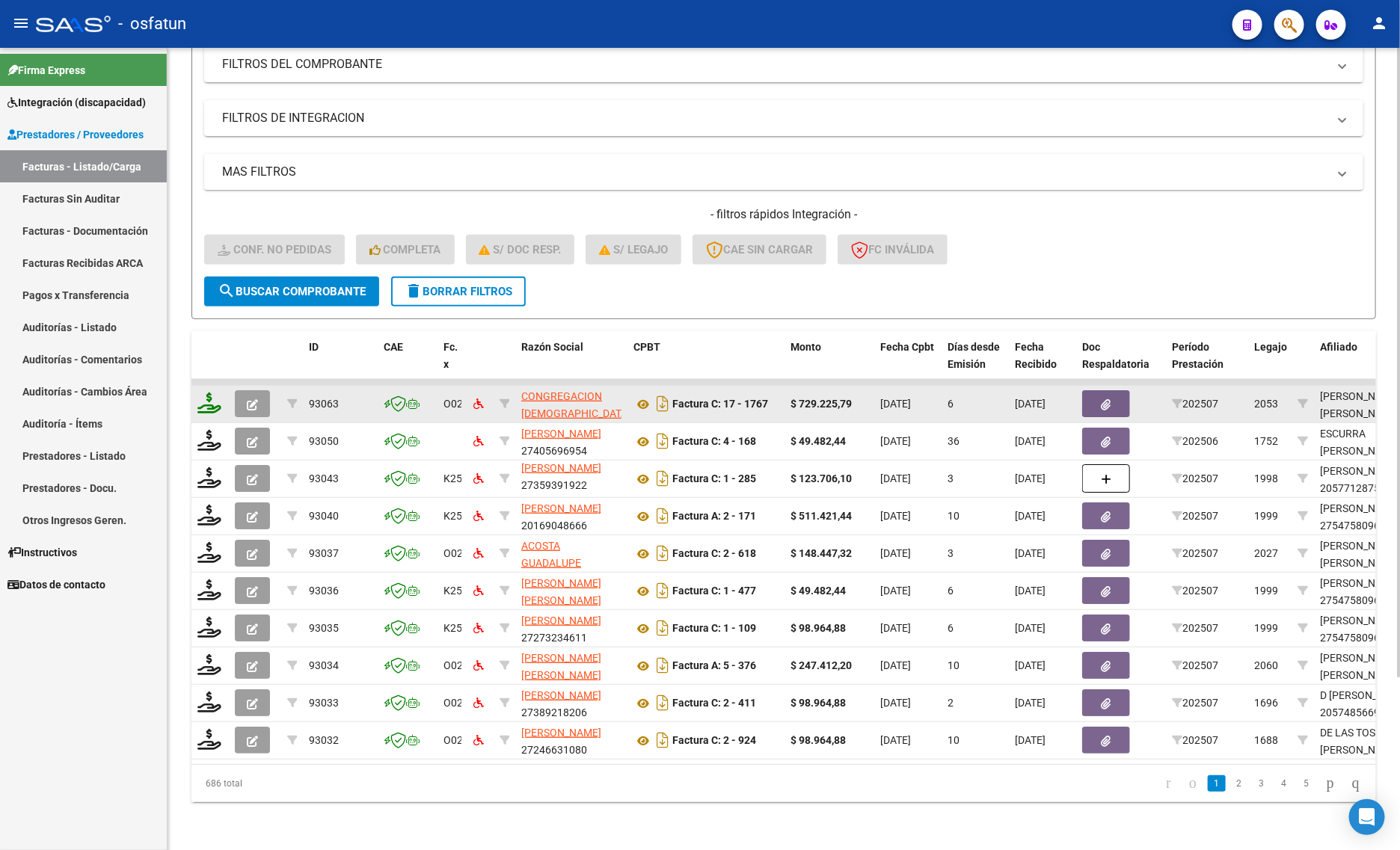
click at [213, 392] on icon at bounding box center [209, 402] width 24 height 21
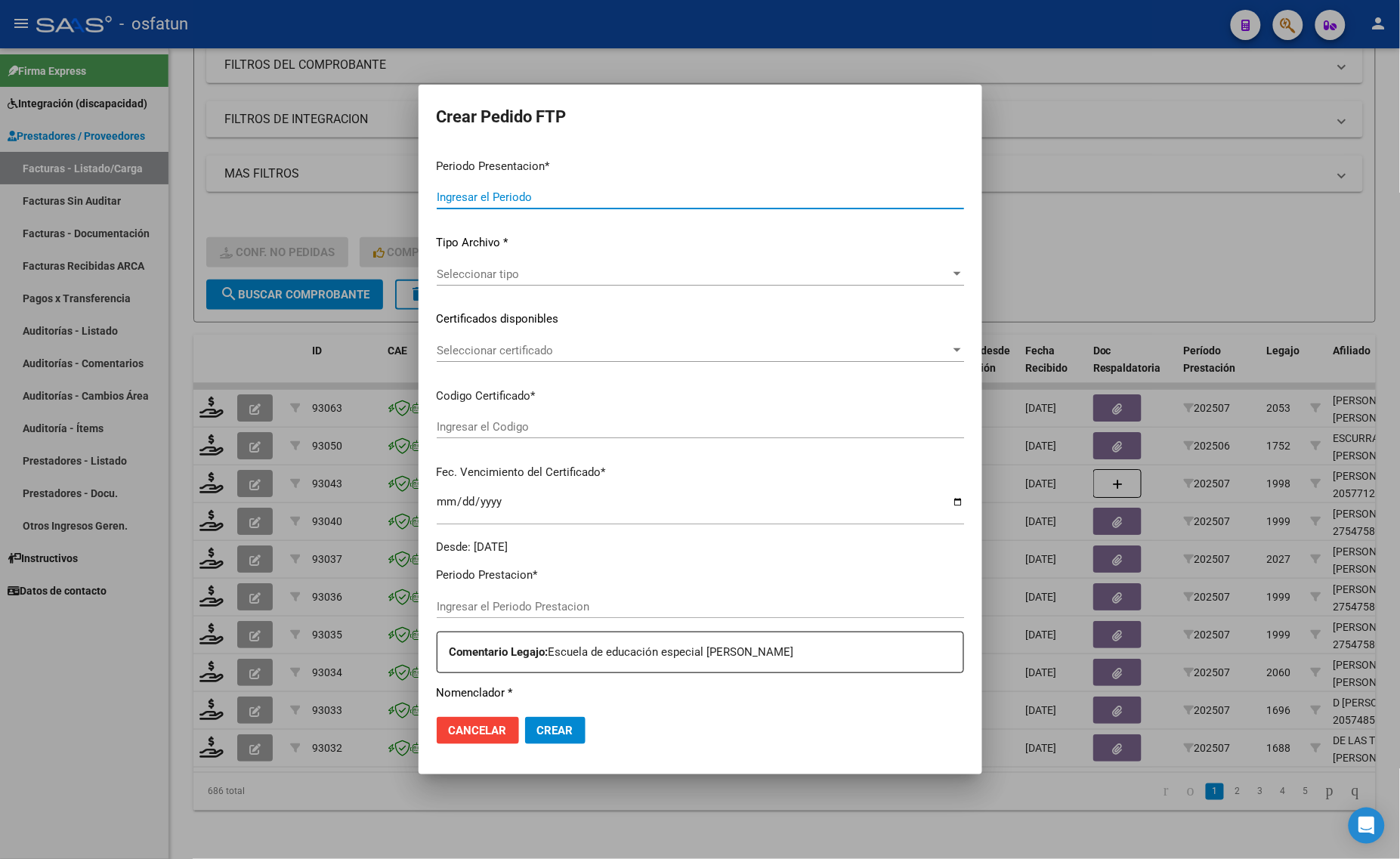
type input "202507"
type input "$ 729.225,79"
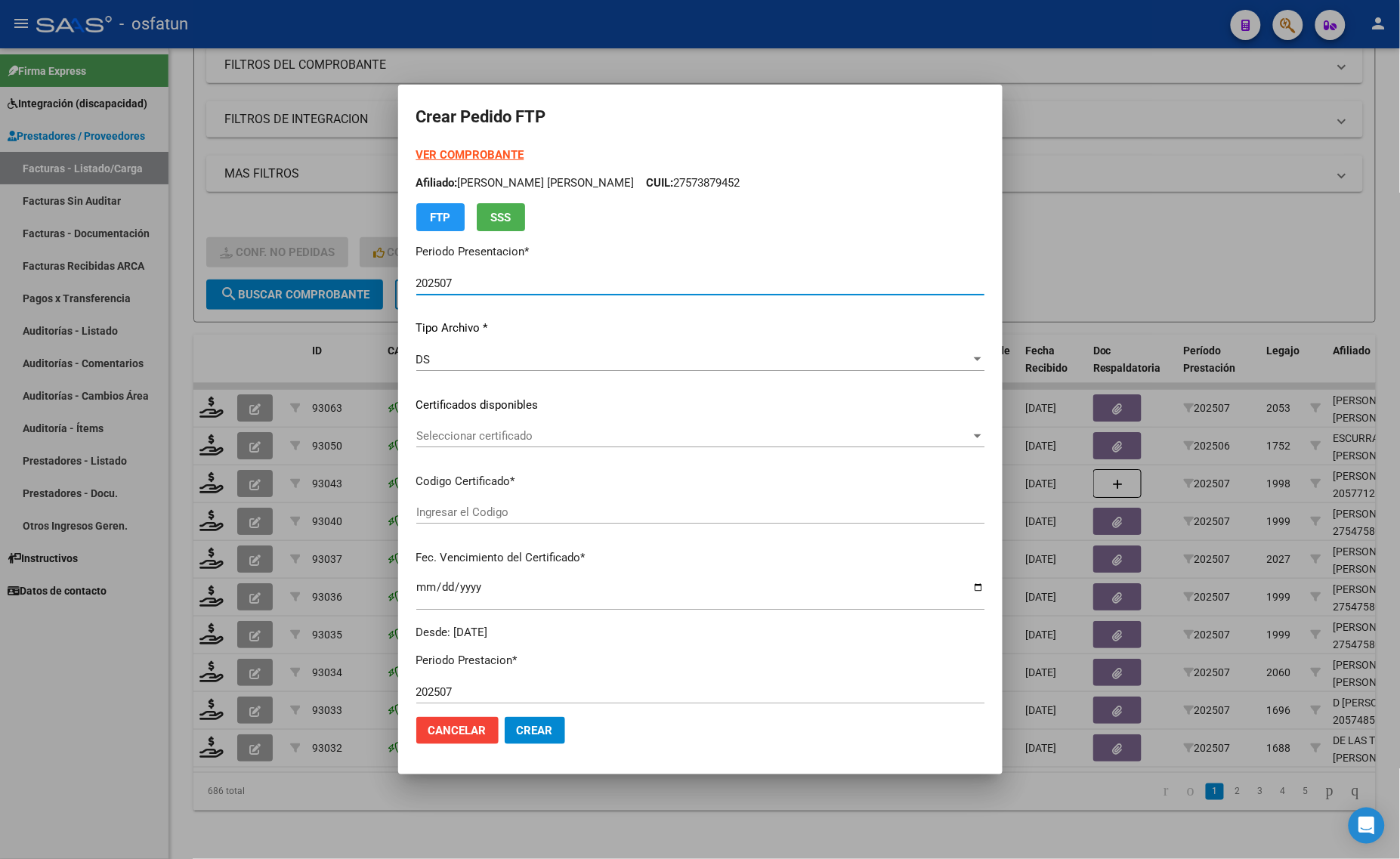
type input "ARG01000573879452023050220260502BS437"
type input "[DATE]"
click at [447, 155] on strong "VER COMPROBANTE" at bounding box center [471, 155] width 108 height 14
click at [205, 501] on div at bounding box center [700, 430] width 1400 height 859
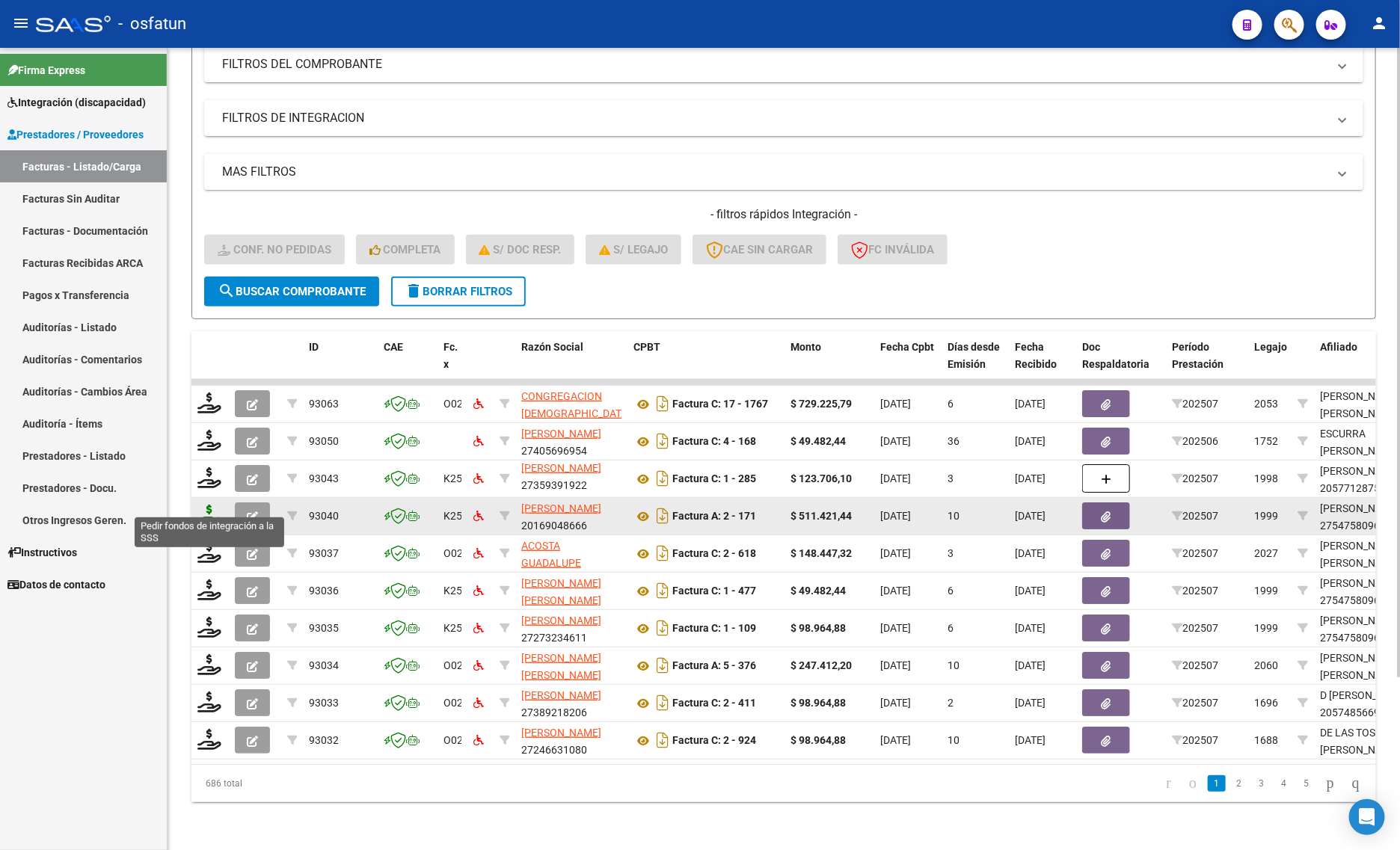
click at [204, 505] on icon at bounding box center [209, 515] width 24 height 21
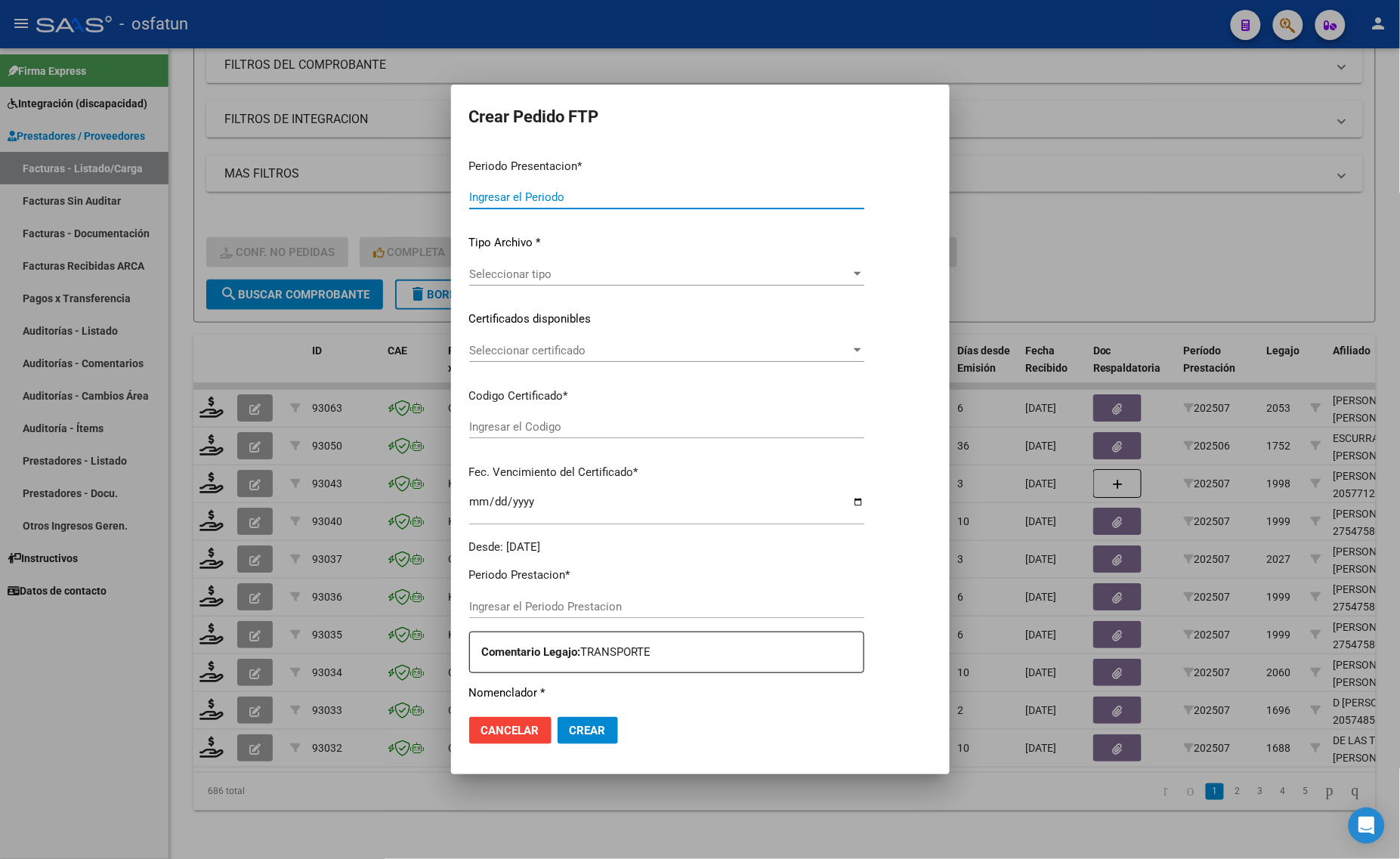
type input "202507"
type input "$ 511.421,44"
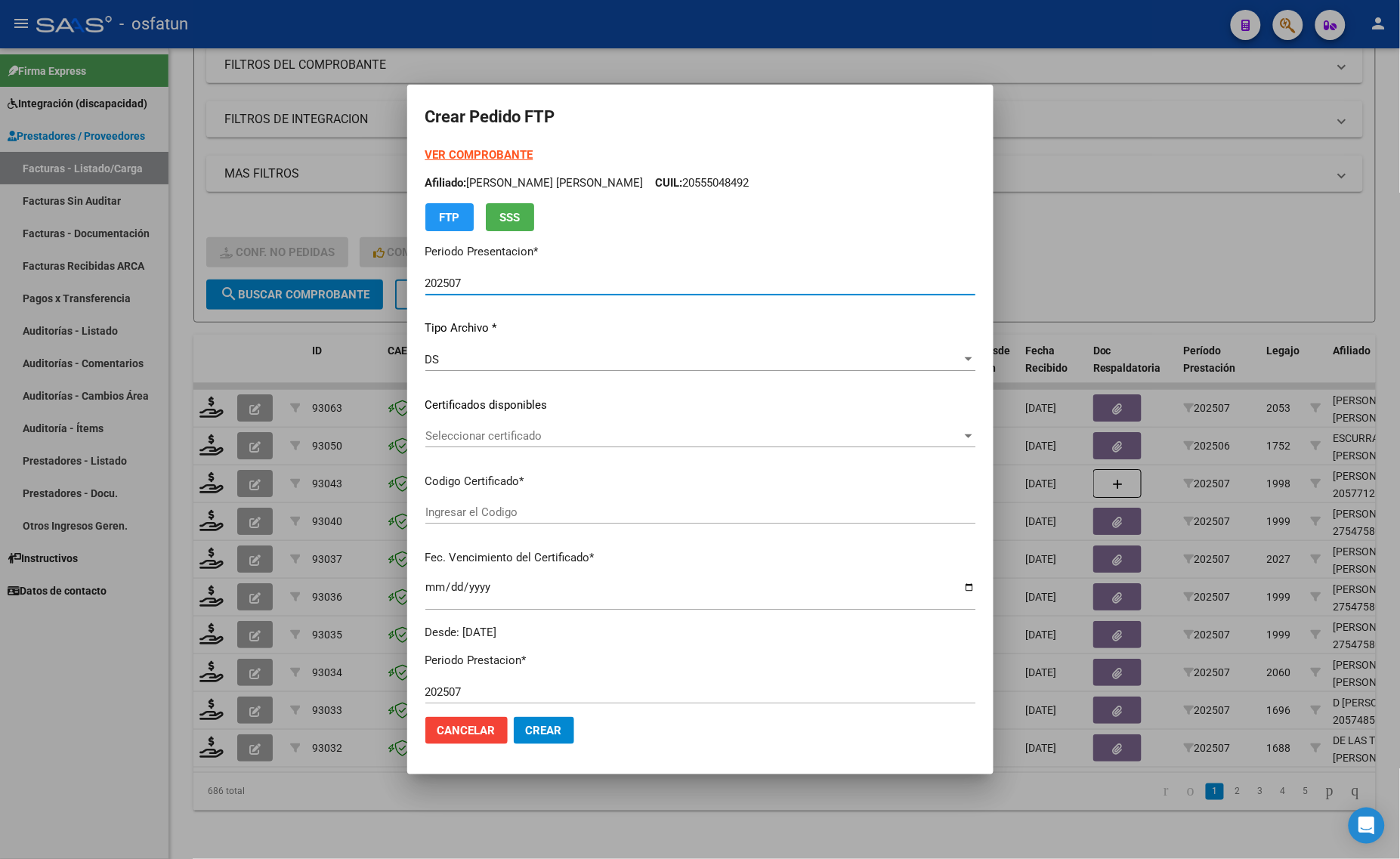
type input "ARG01000547580962022042720270427COR466"
type input "[DATE]"
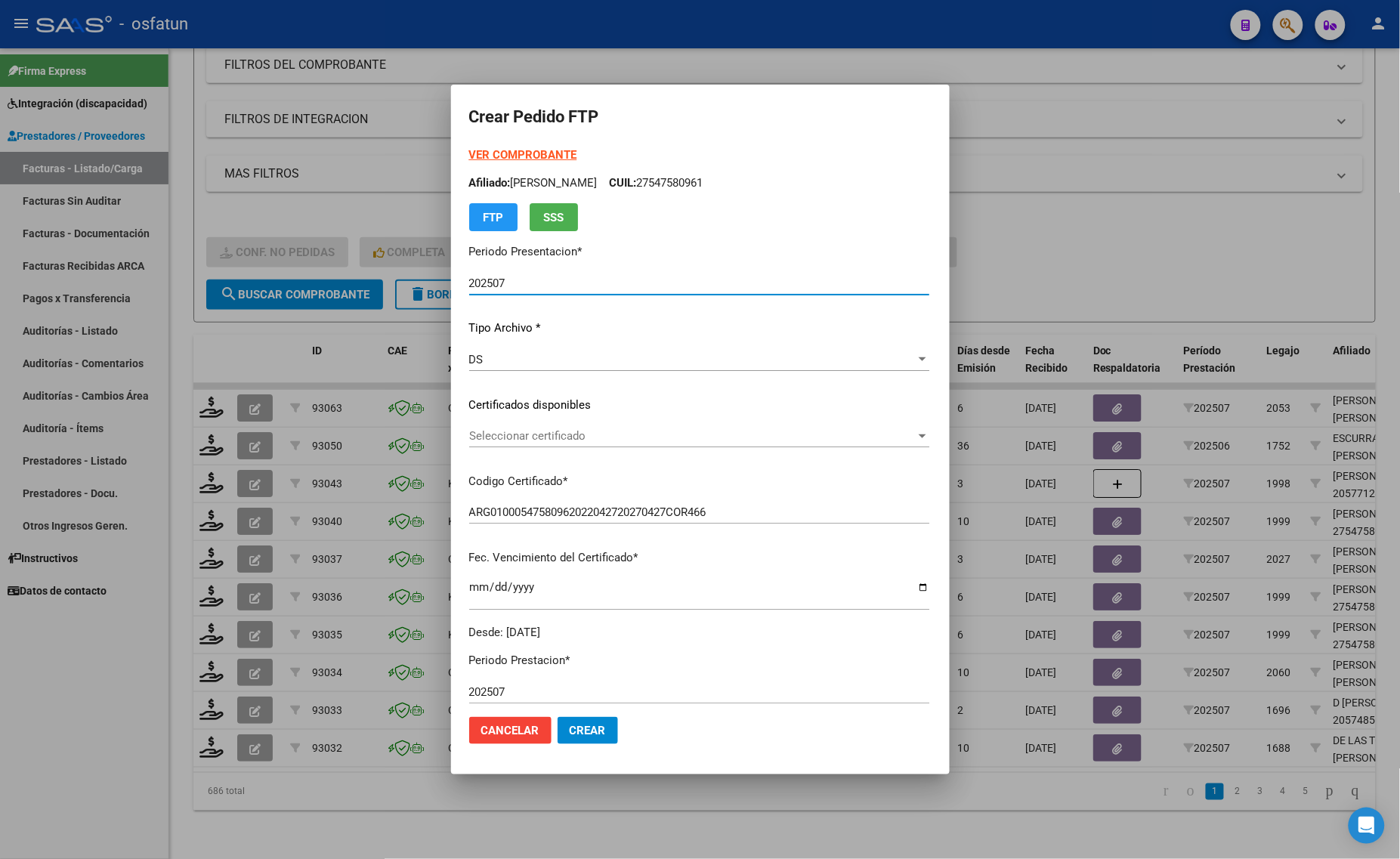
click at [481, 146] on div "VER COMPROBANTE ARCA Padrón Afiliado: [PERSON_NAME] CUIL: 27547580961 FTP SSS" at bounding box center [699, 189] width 460 height 85
click at [494, 154] on strong "VER COMPROBANTE" at bounding box center [523, 155] width 108 height 14
click at [324, 202] on div at bounding box center [700, 430] width 1400 height 859
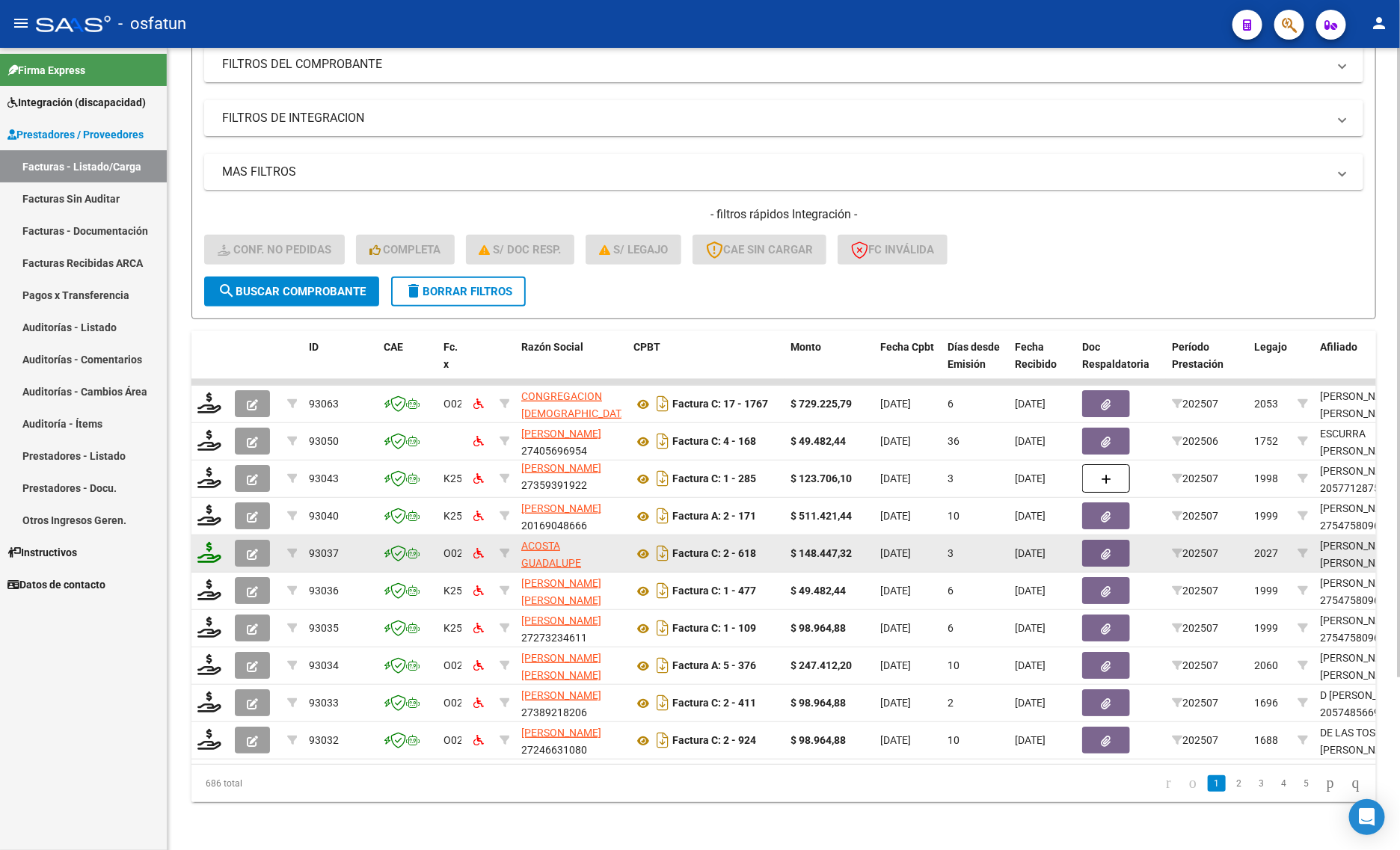
click at [209, 542] on icon at bounding box center [209, 552] width 24 height 21
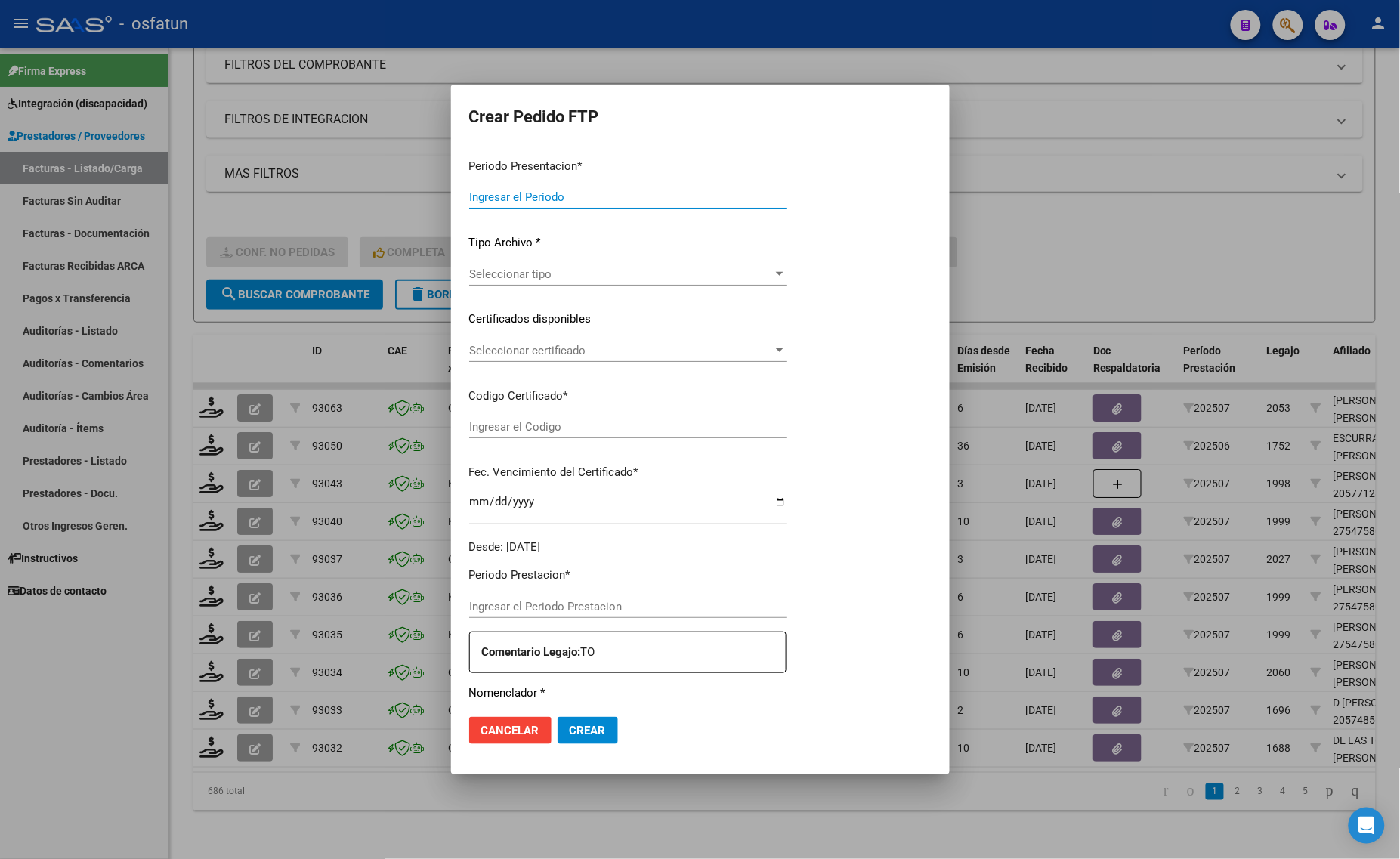
type input "202507"
type input "$ 148.447,32"
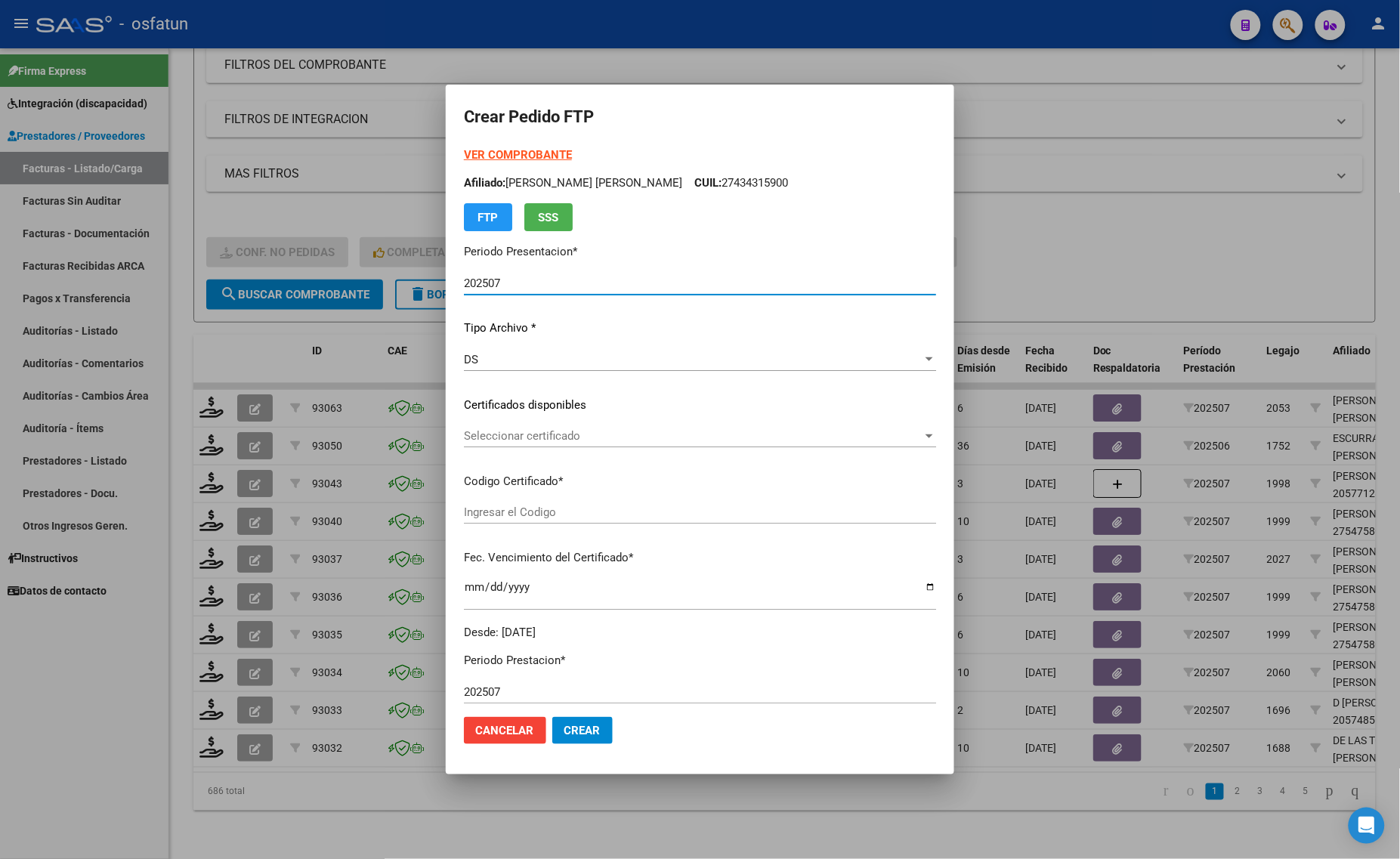
type input "ARG01000434315902018070420280704TUC136"
type input "[DATE]"
click at [515, 152] on strong "VER COMPROBANTE" at bounding box center [518, 155] width 108 height 14
click at [530, 428] on div "Seleccionar certificado Seleccionar certificado" at bounding box center [700, 436] width 472 height 23
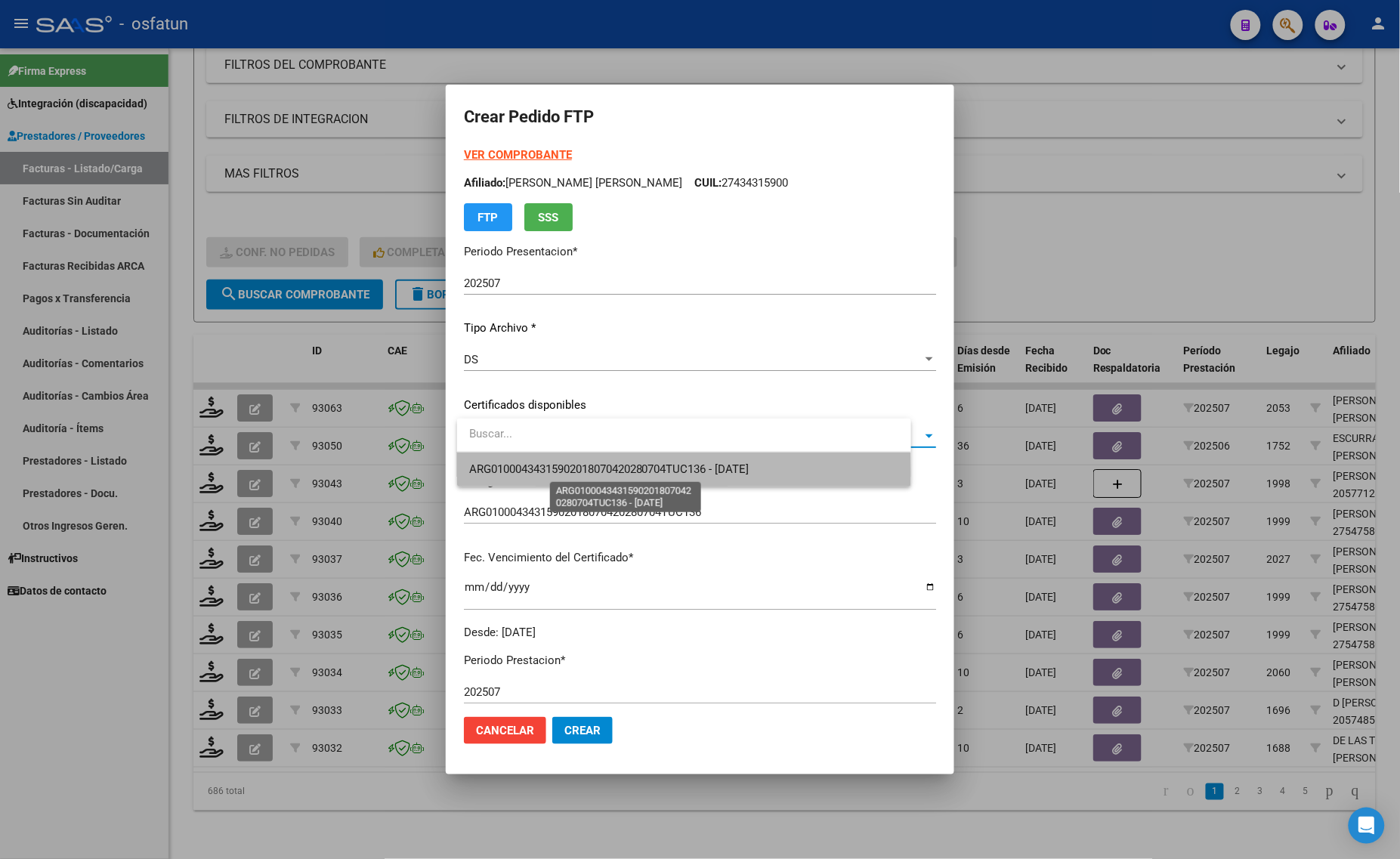
click at [531, 473] on span "ARG01000434315902018070420280704TUC136 - [DATE]" at bounding box center [609, 469] width 280 height 14
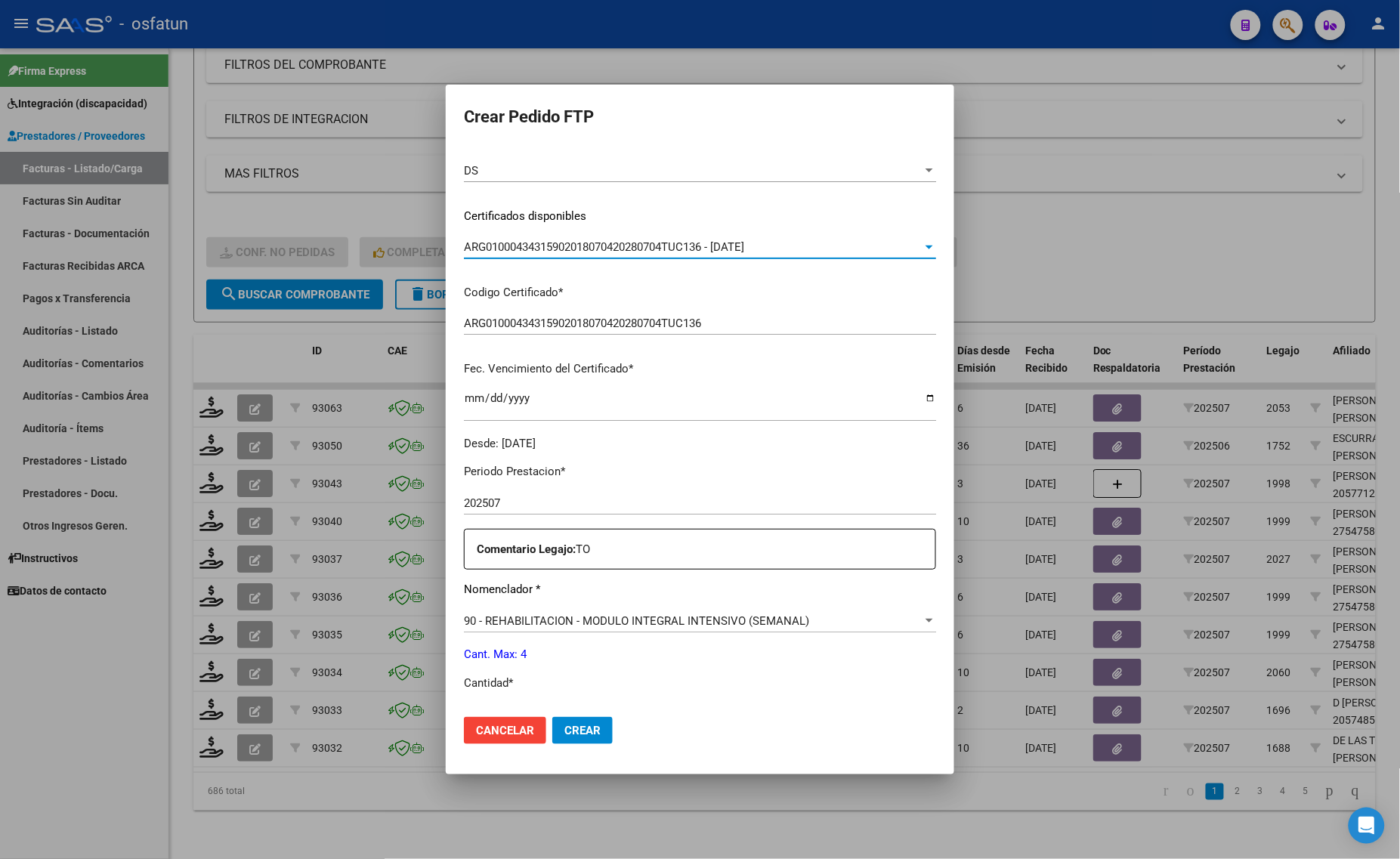
scroll to position [283, 0]
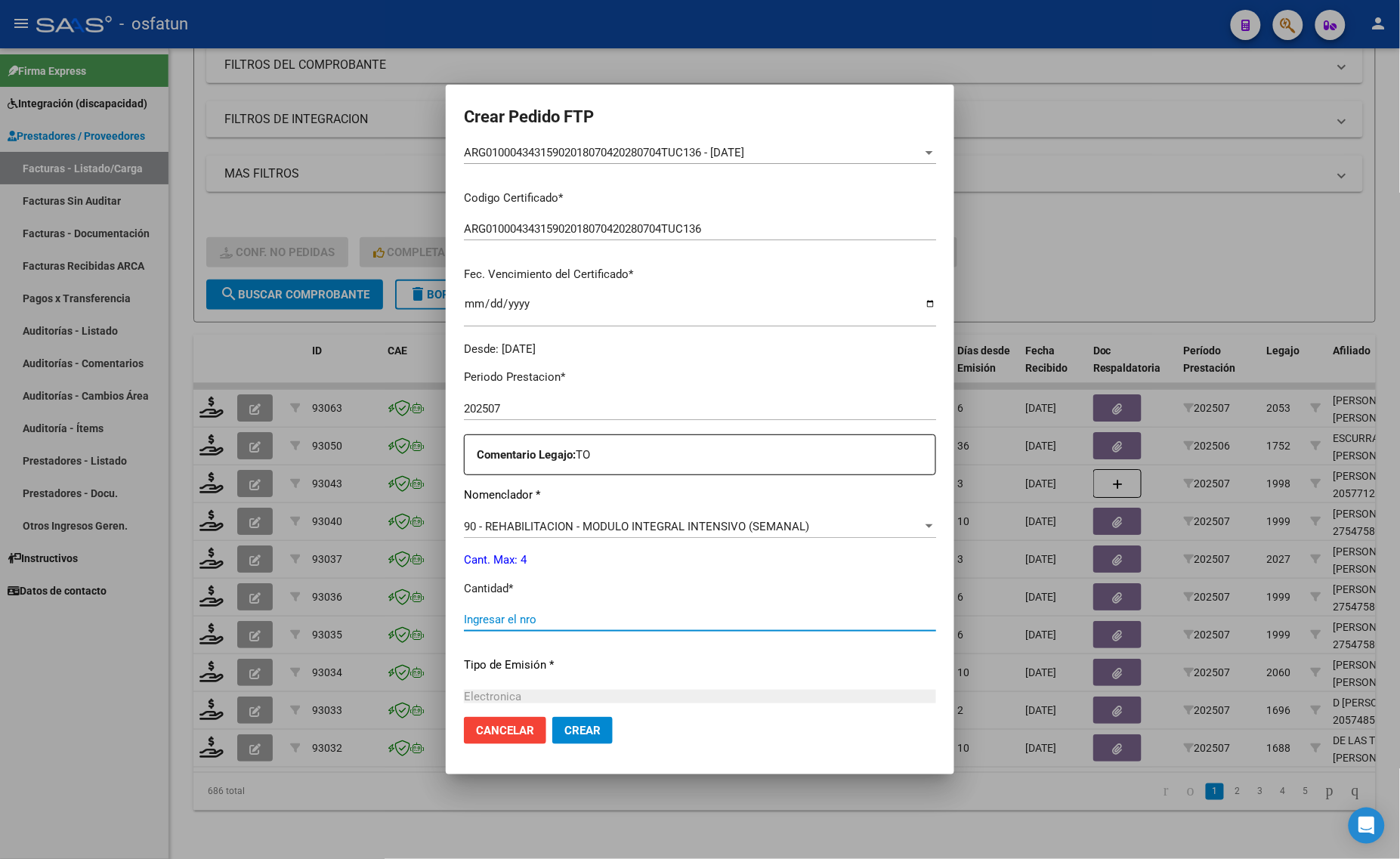
click at [535, 616] on input "Ingresar el nro" at bounding box center [700, 619] width 472 height 14
type input "4"
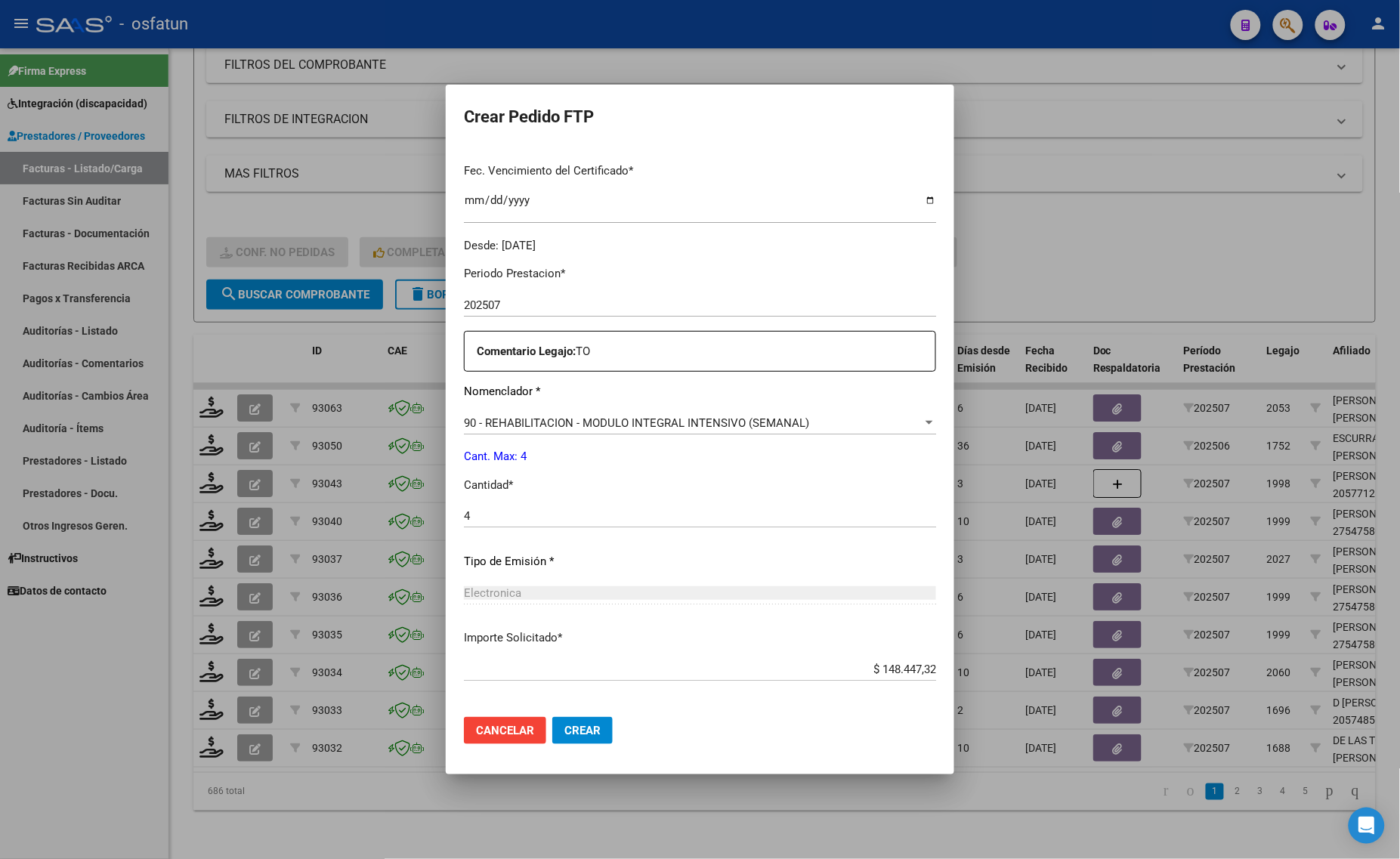
scroll to position [452, 0]
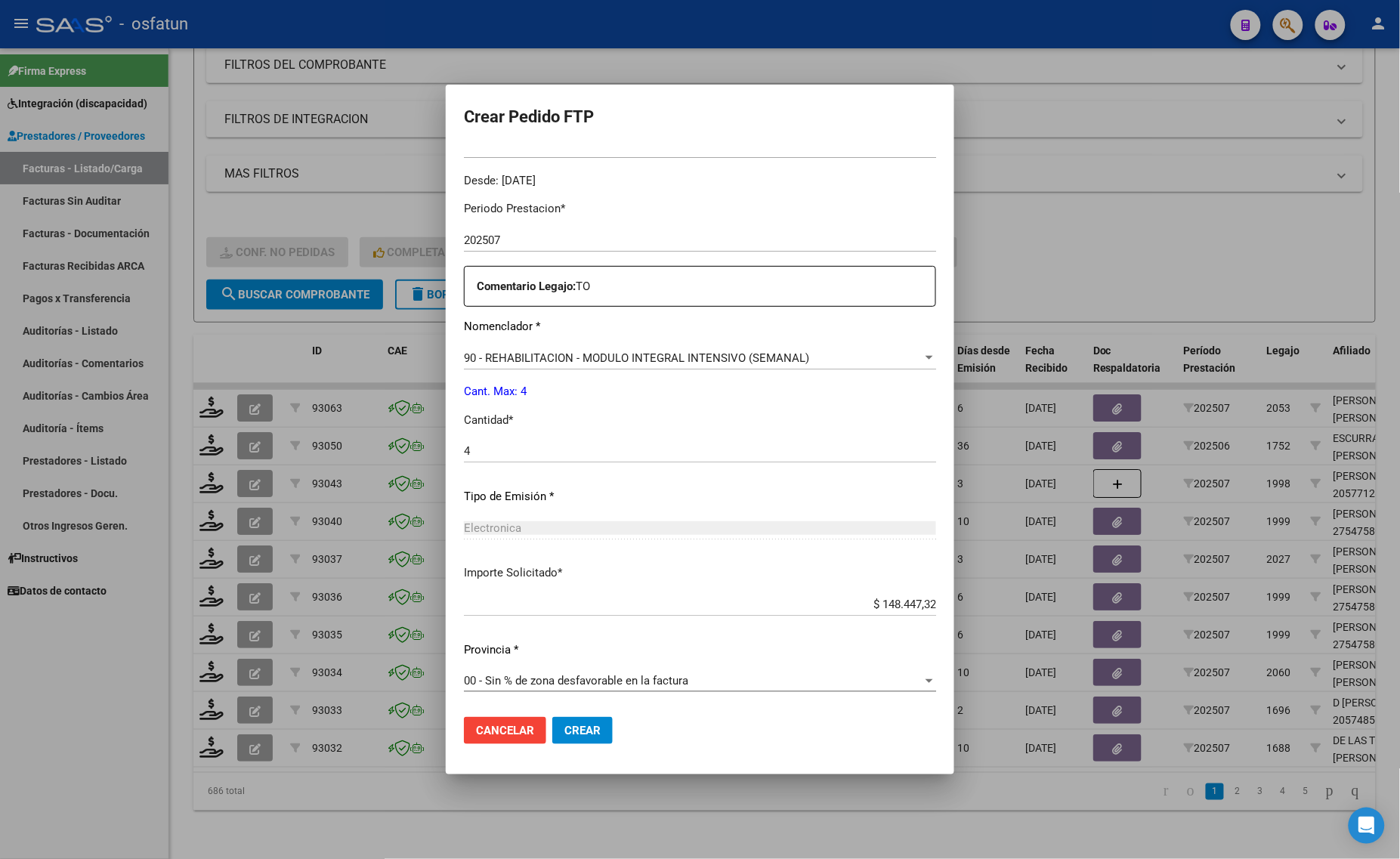
click at [586, 709] on mat-dialog-actions "Cancelar Crear" at bounding box center [700, 731] width 472 height 52
click at [565, 746] on mat-dialog-actions "Cancelar Crear" at bounding box center [700, 731] width 472 height 52
click at [584, 741] on button "Crear" at bounding box center [583, 731] width 61 height 28
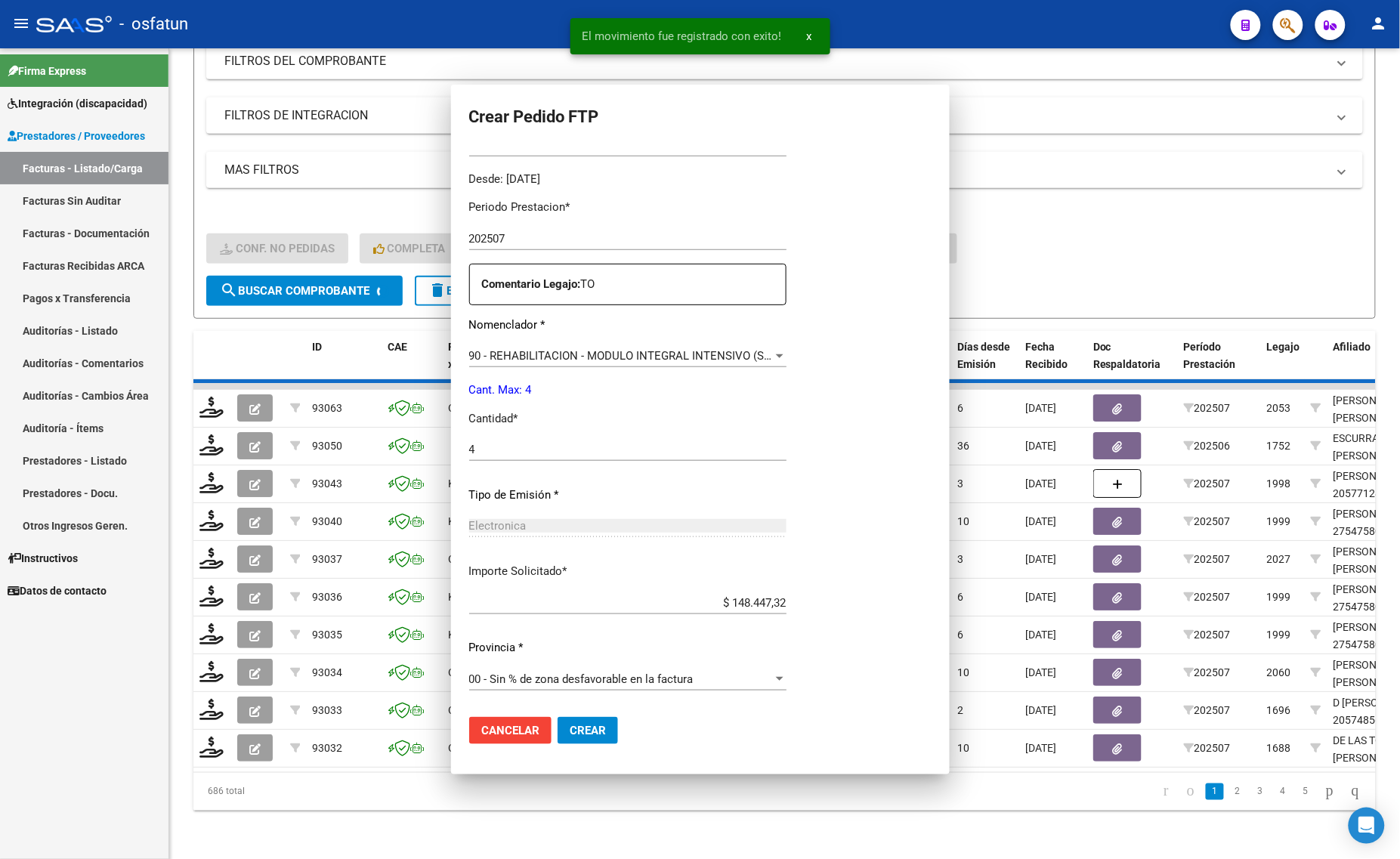
scroll to position [0, 0]
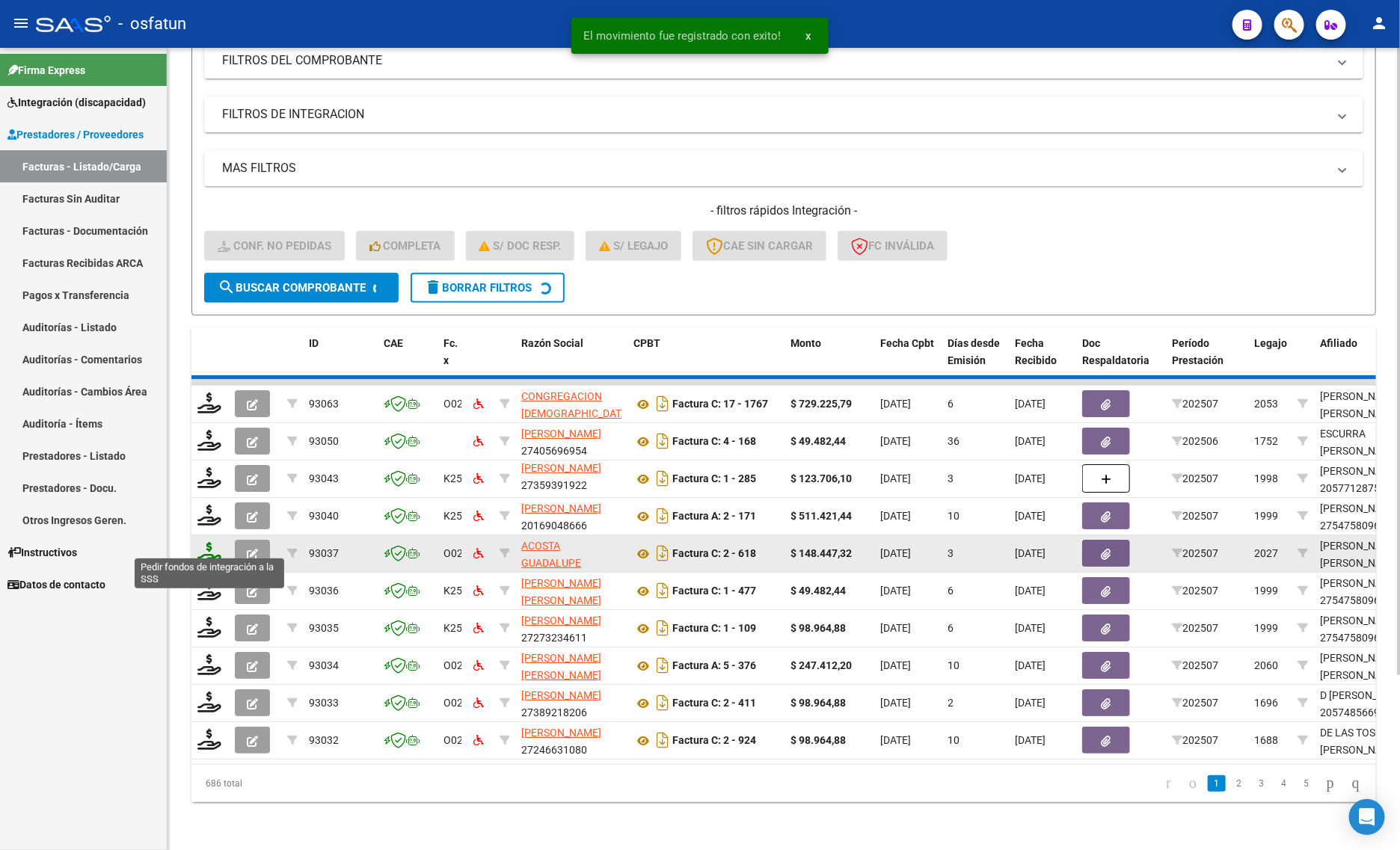
click at [213, 543] on icon at bounding box center [209, 552] width 24 height 21
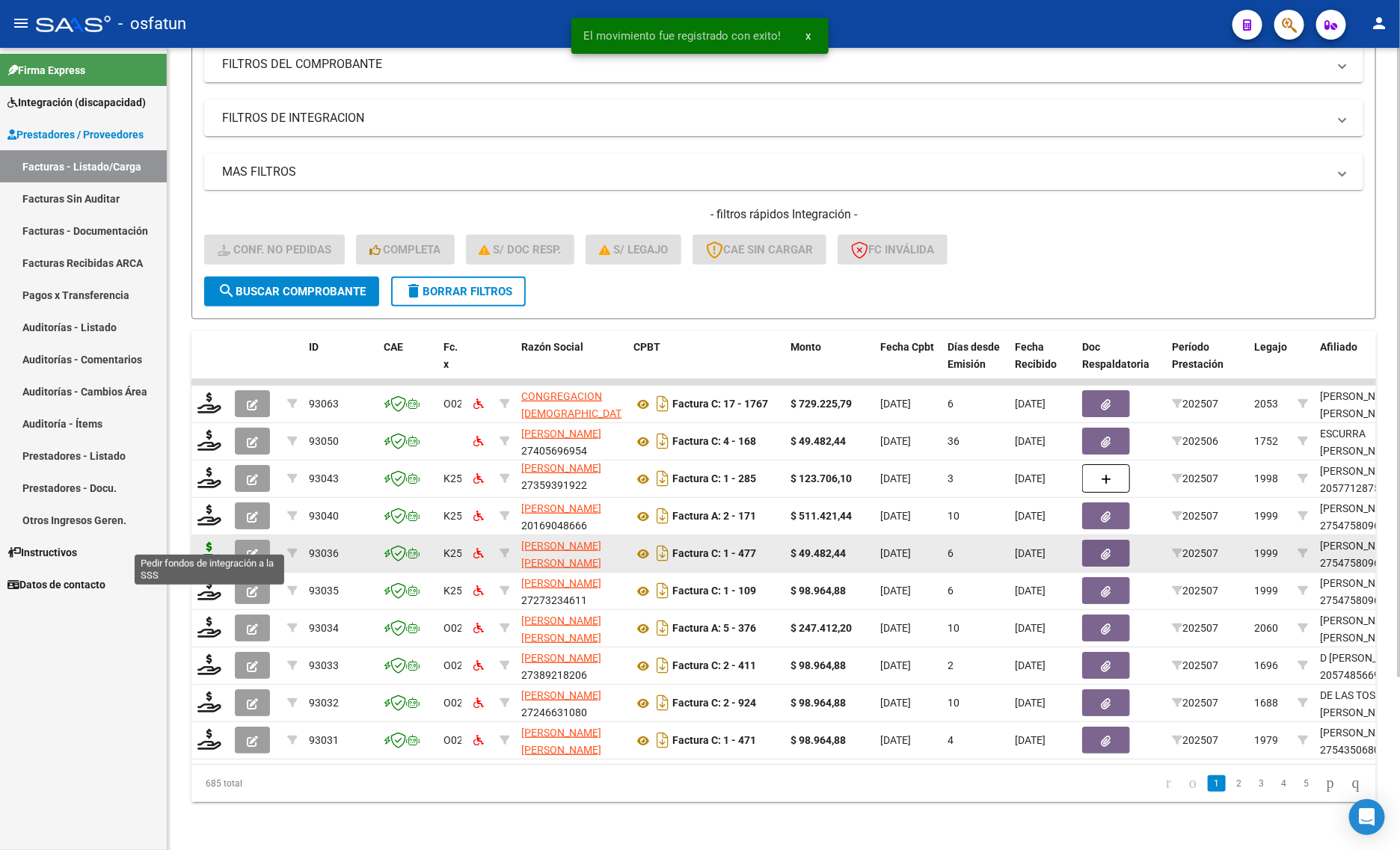
click at [208, 542] on icon at bounding box center [209, 552] width 24 height 21
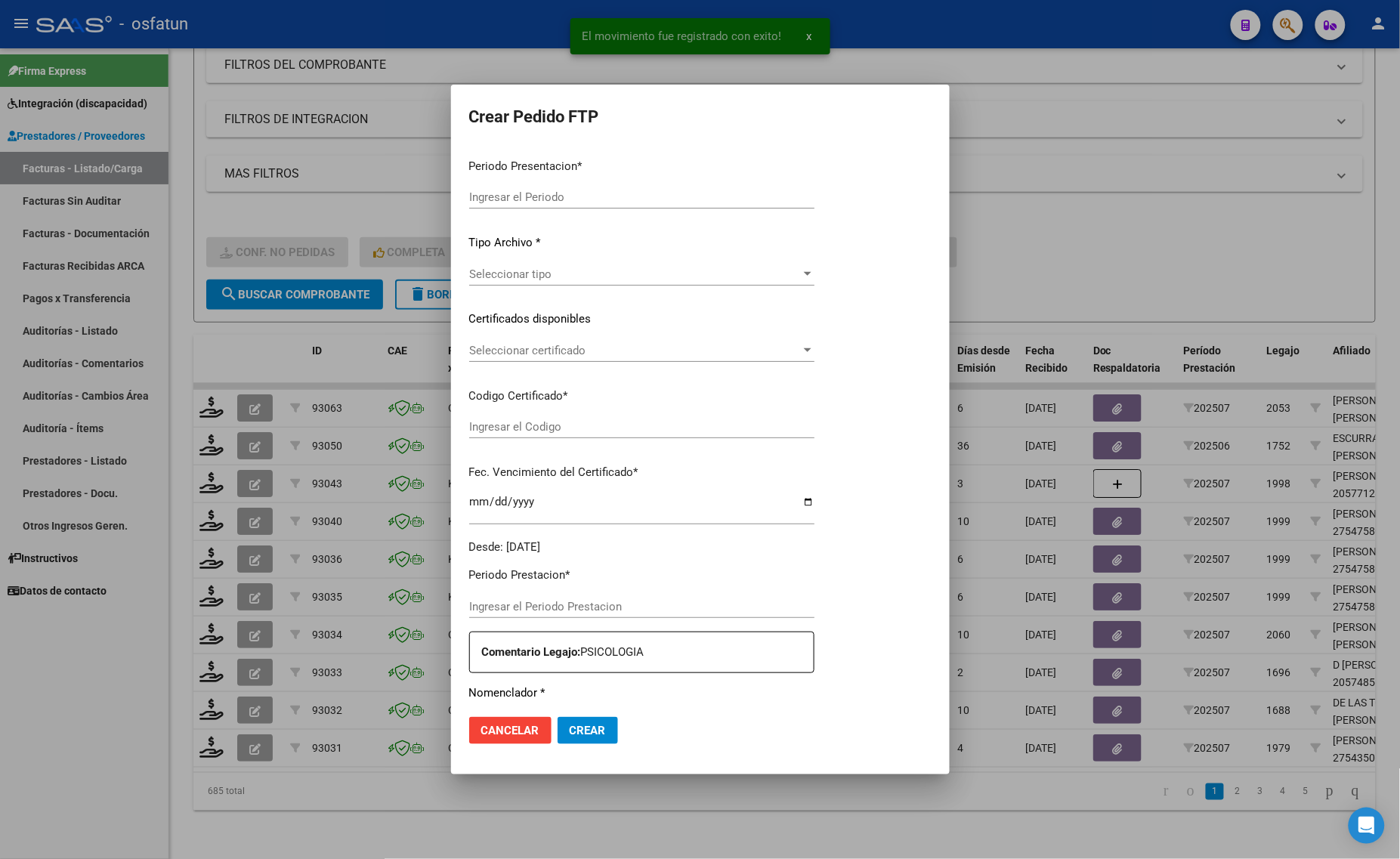
type input "202507"
type input "$ 49.482,44"
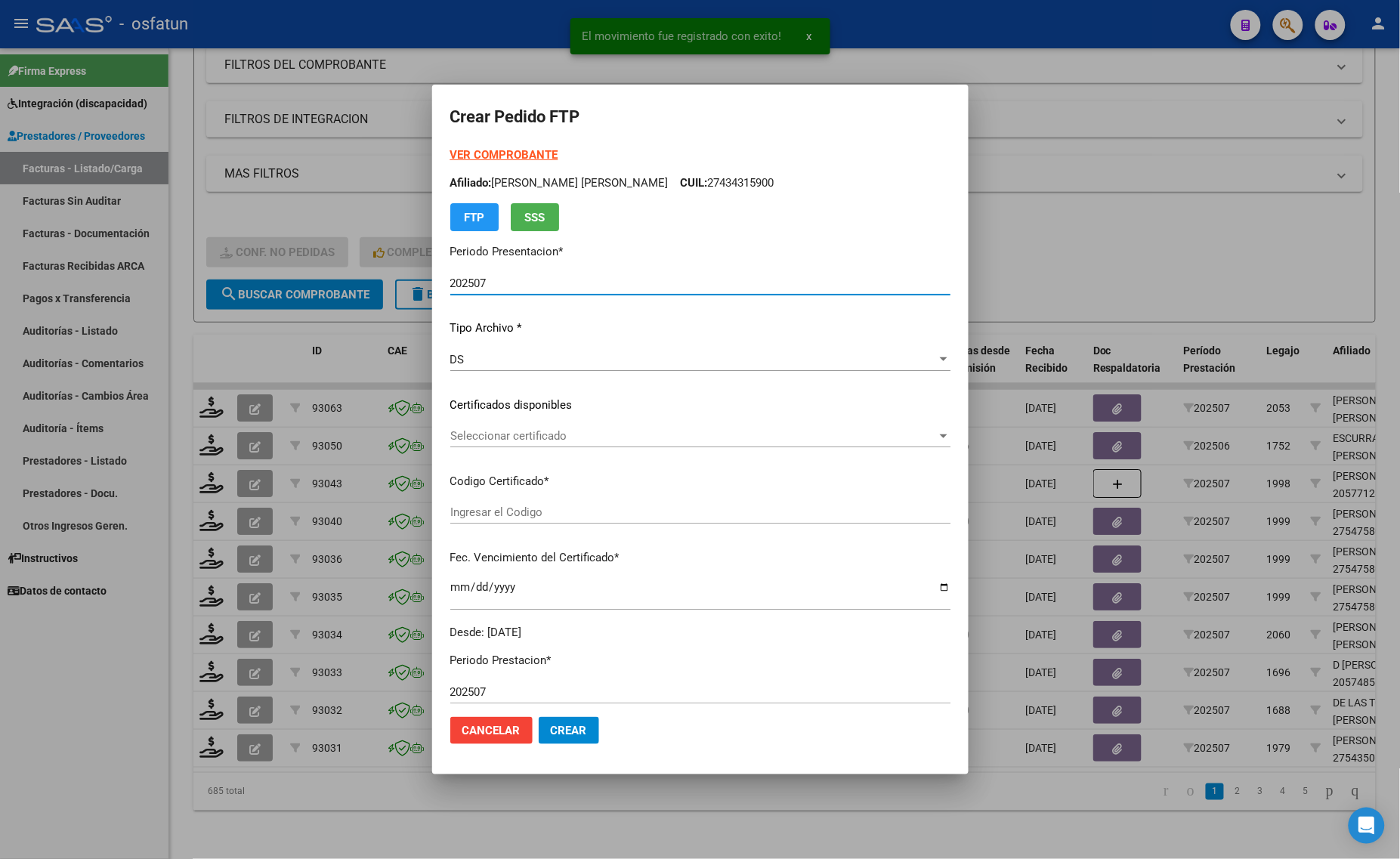
type input "ARG01000547580962022042720270427COR466"
type input "[DATE]"
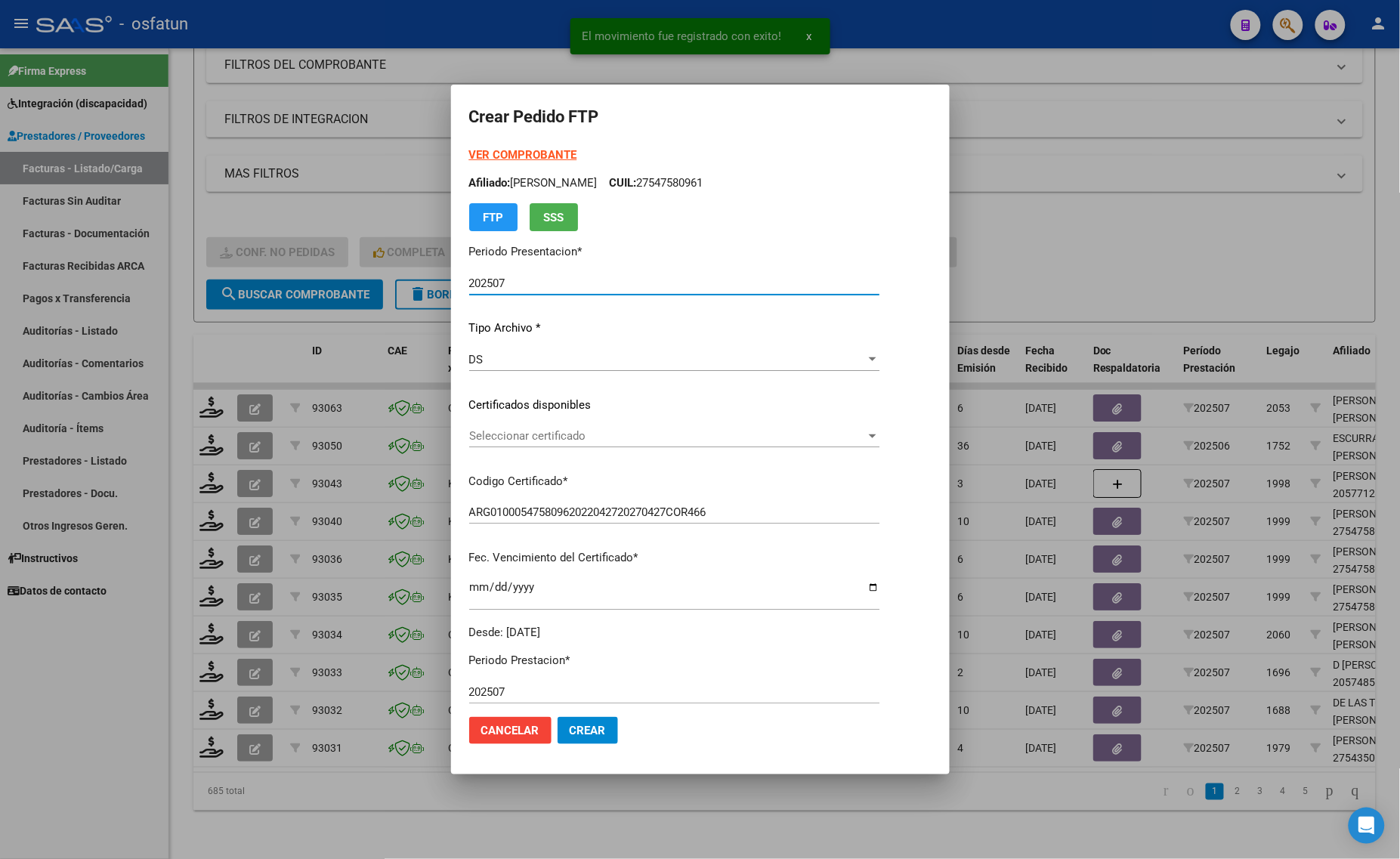
click at [516, 156] on strong "VER COMPROBANTE" at bounding box center [523, 155] width 108 height 14
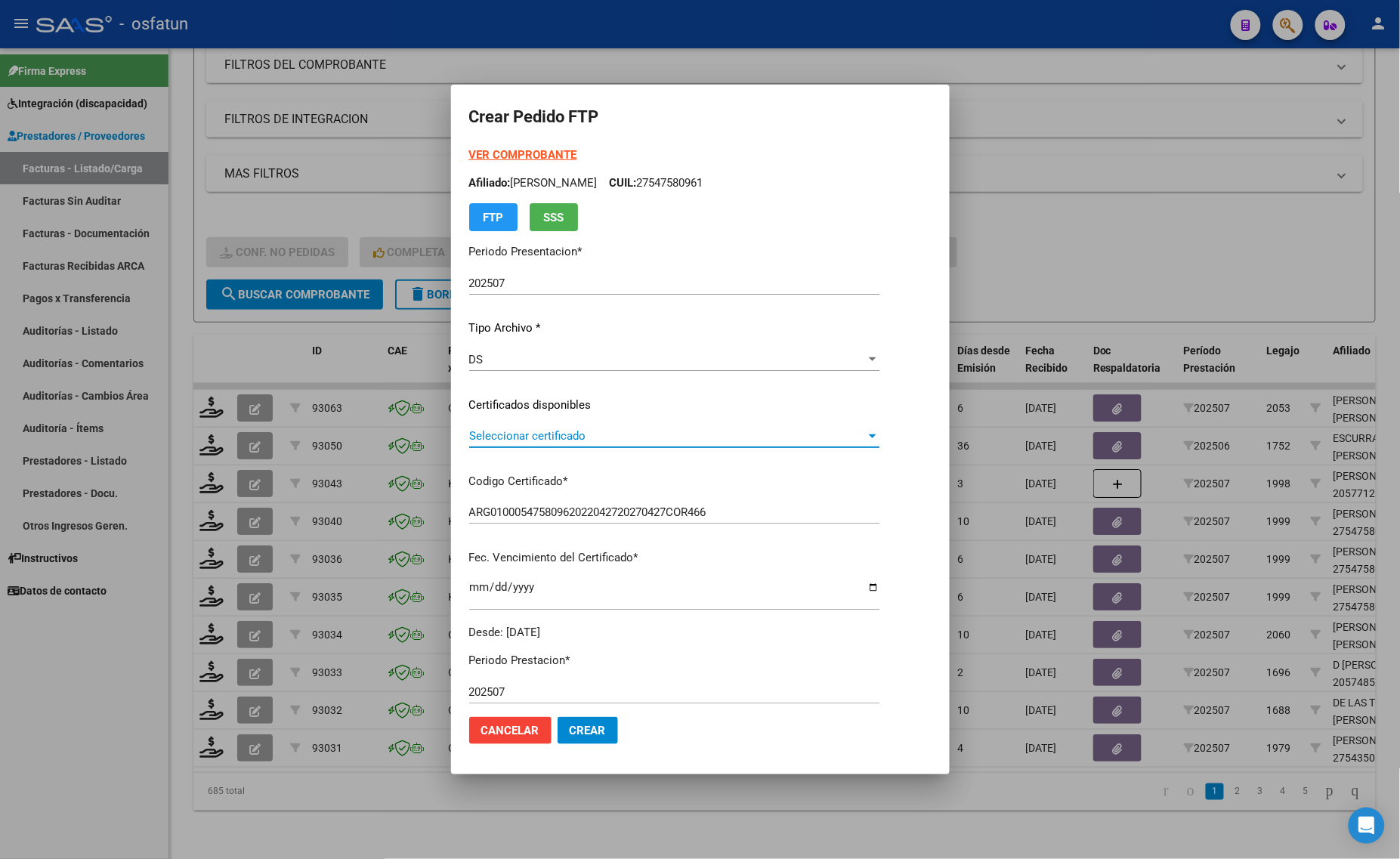
click at [495, 440] on span "Seleccionar certificado" at bounding box center [666, 436] width 396 height 14
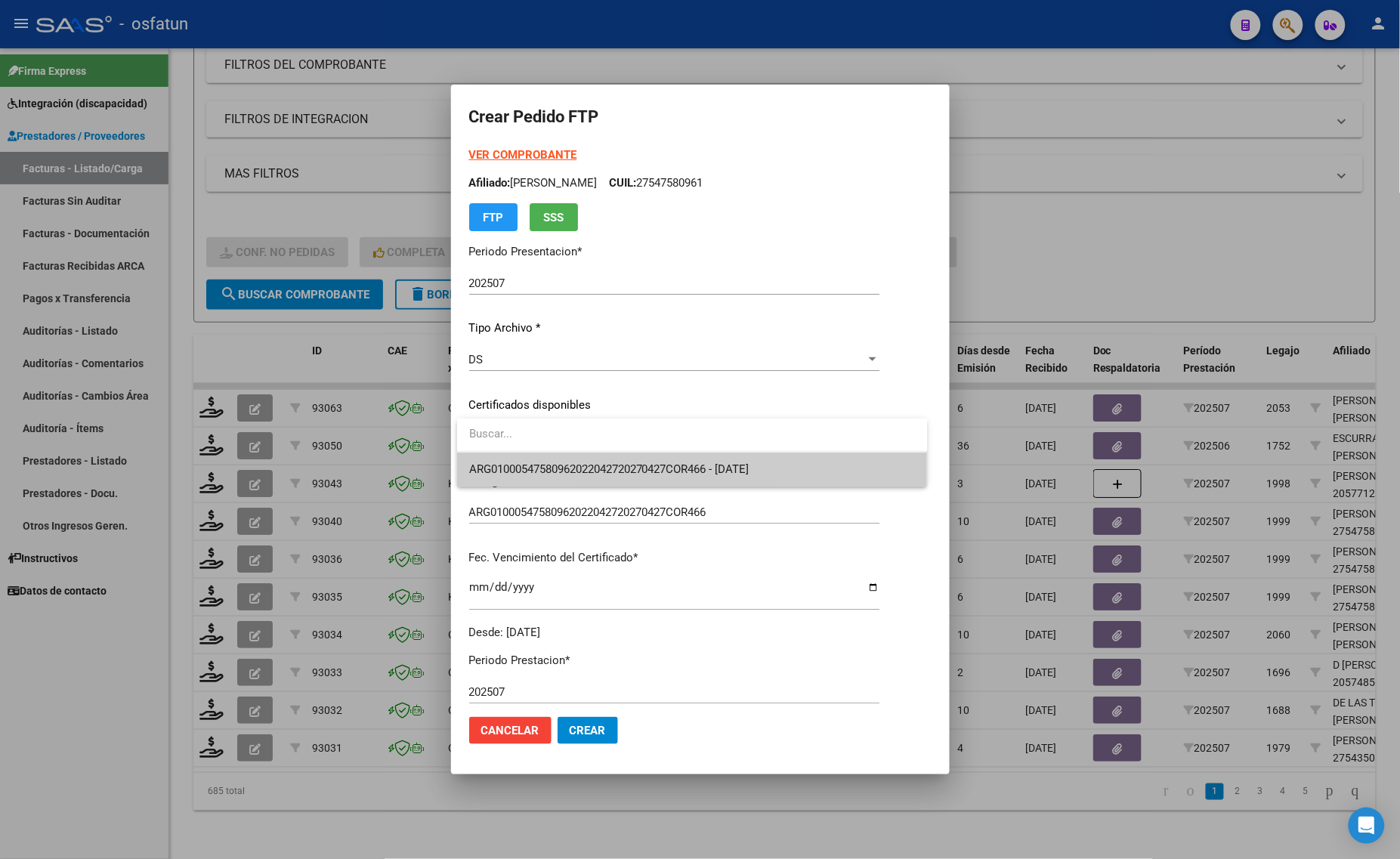
click at [499, 455] on span "ARG01000547580962022042720270427COR466 - [DATE]" at bounding box center [692, 469] width 447 height 34
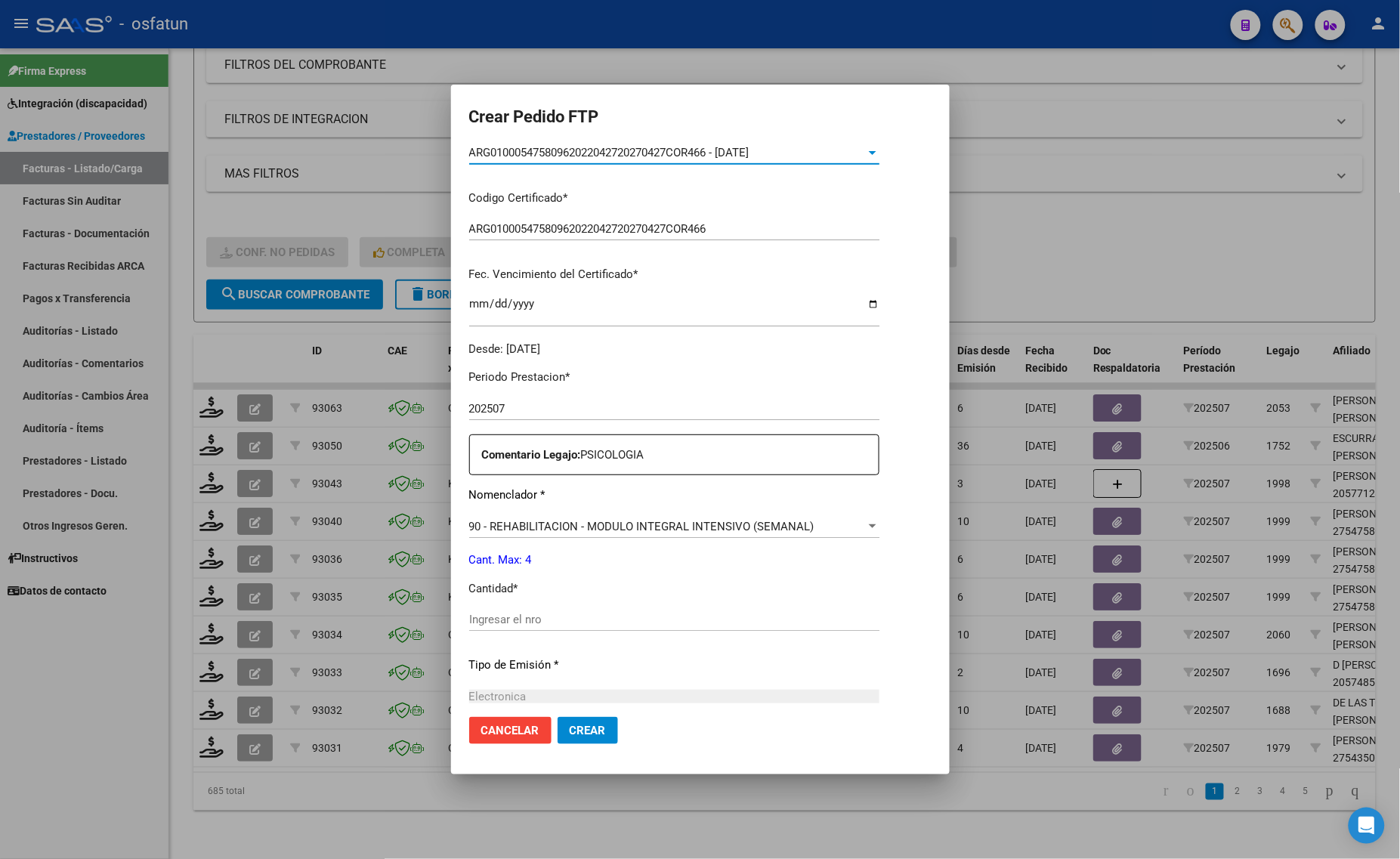
scroll to position [378, 0]
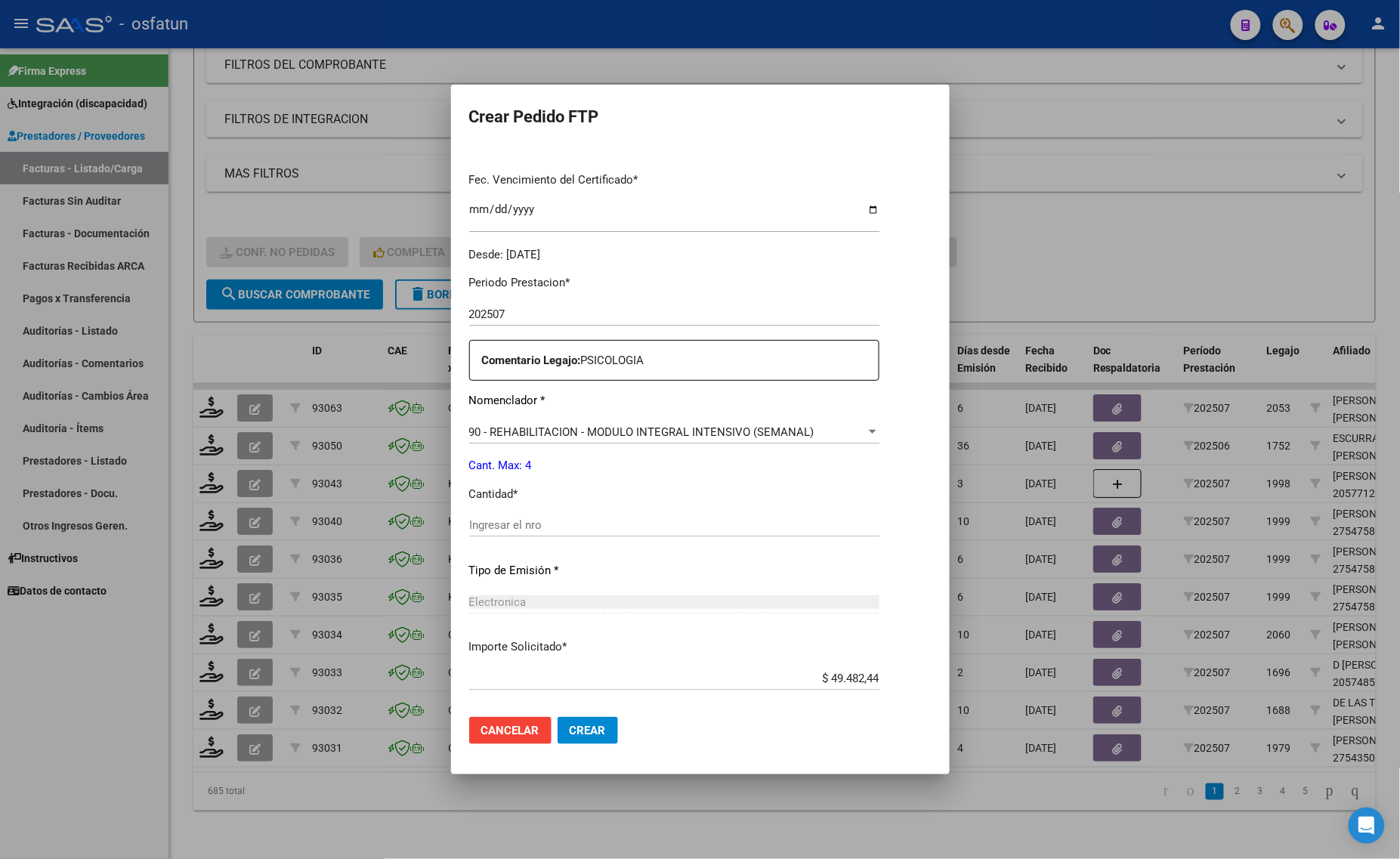
click at [510, 530] on input "Ingresar el nro" at bounding box center [674, 525] width 410 height 14
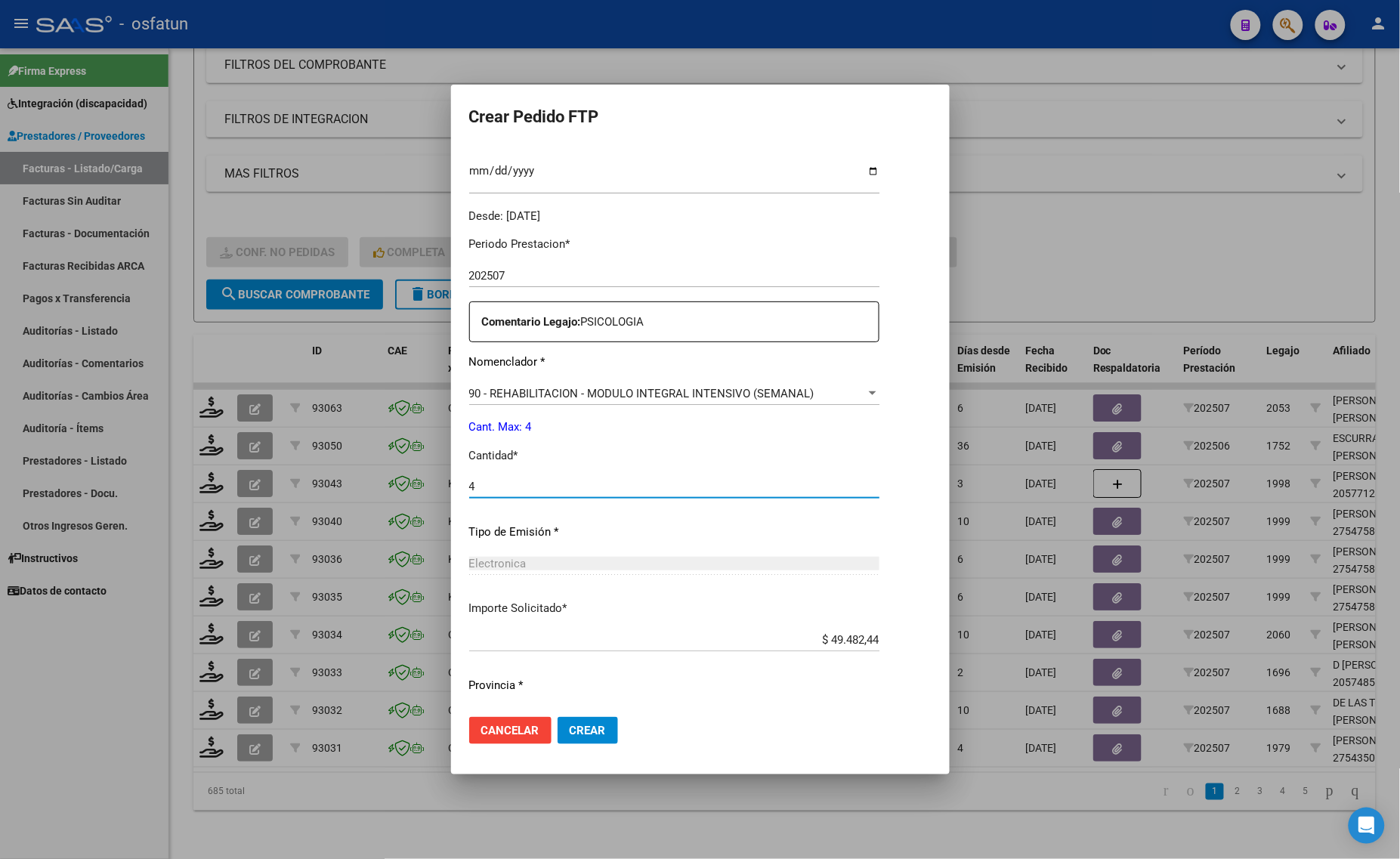
scroll to position [452, 0]
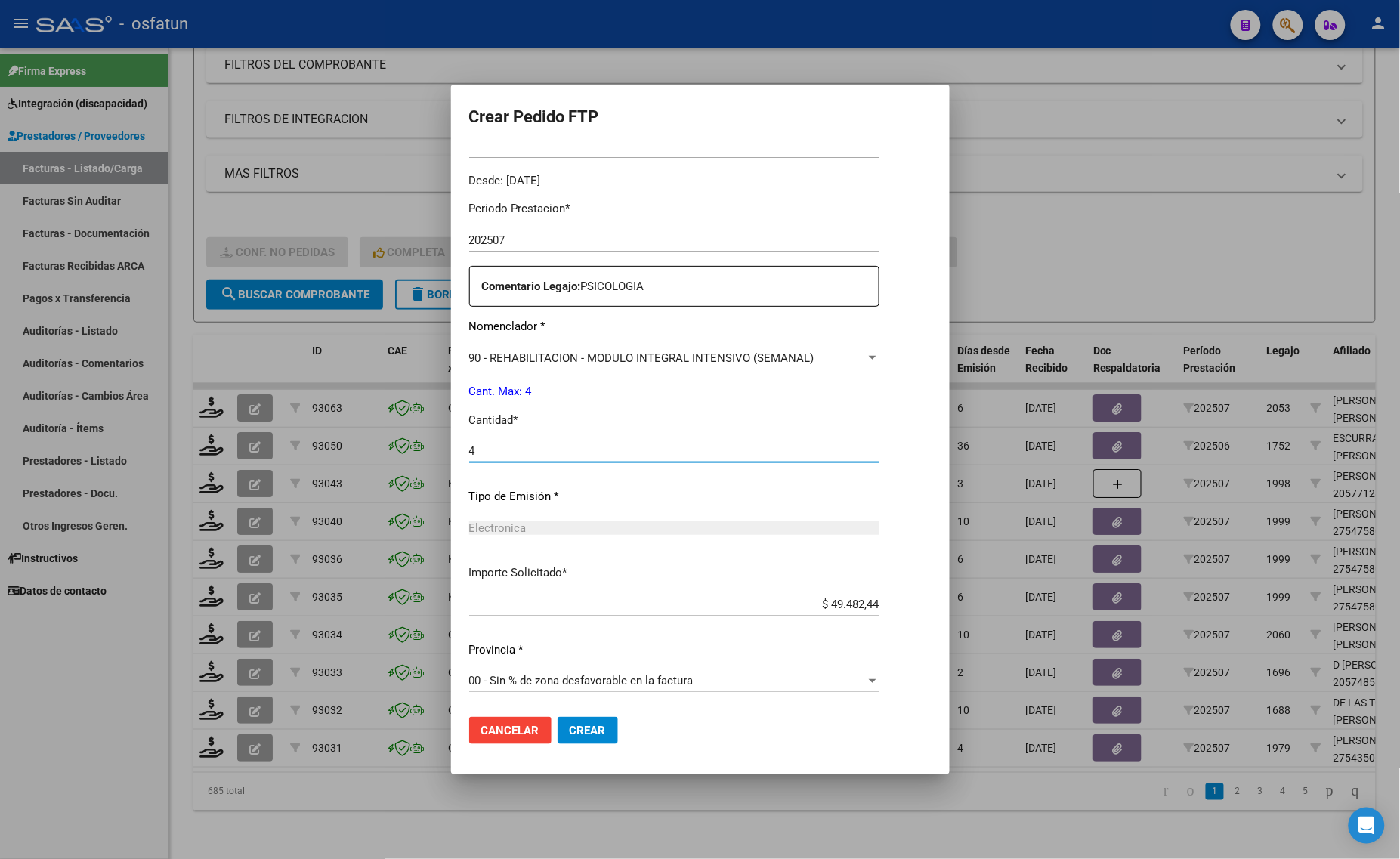
type input "4"
click at [591, 739] on button "Crear" at bounding box center [587, 731] width 61 height 28
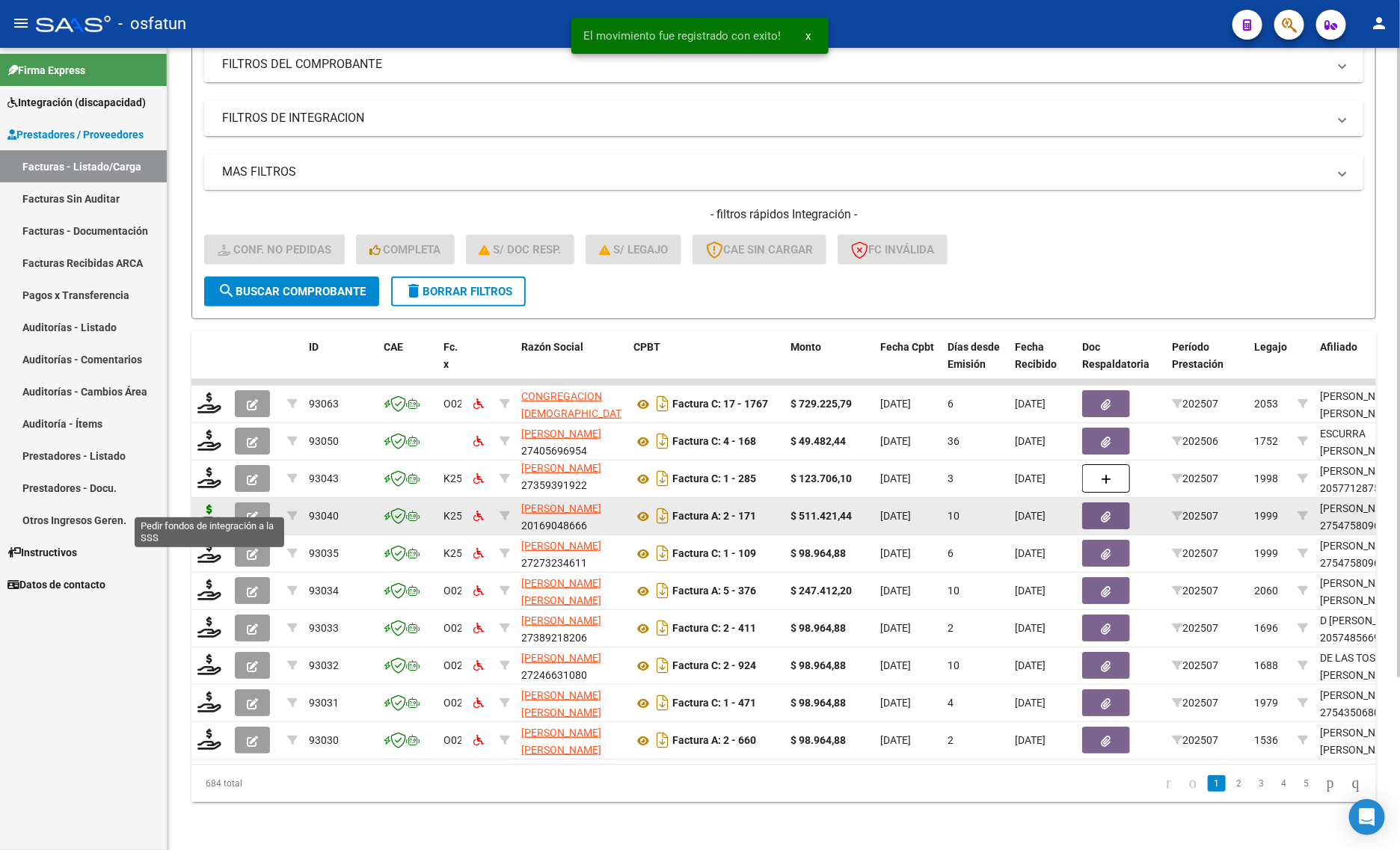
click at [208, 505] on icon at bounding box center [209, 515] width 24 height 21
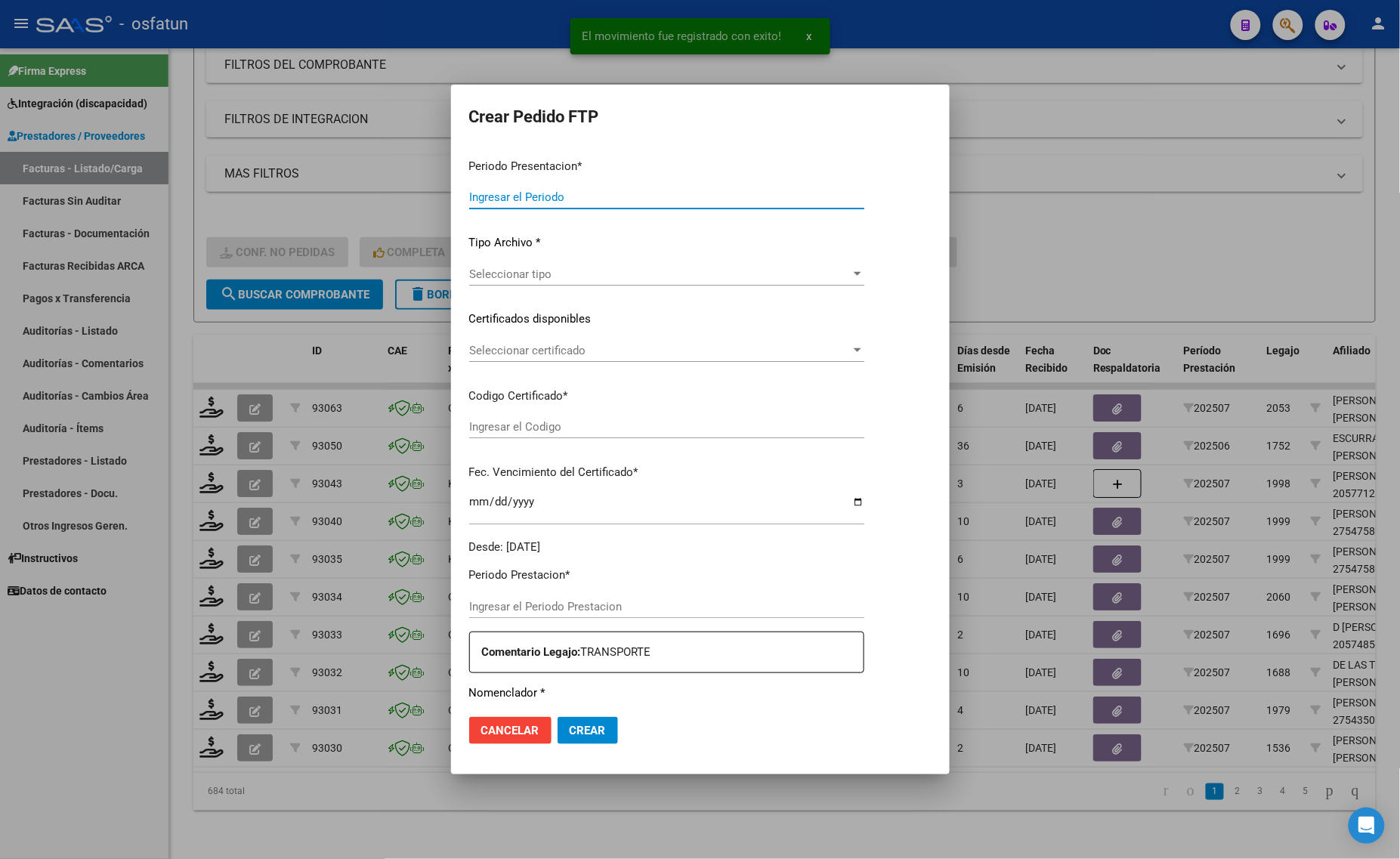
type input "202507"
type input "$ 511.421,44"
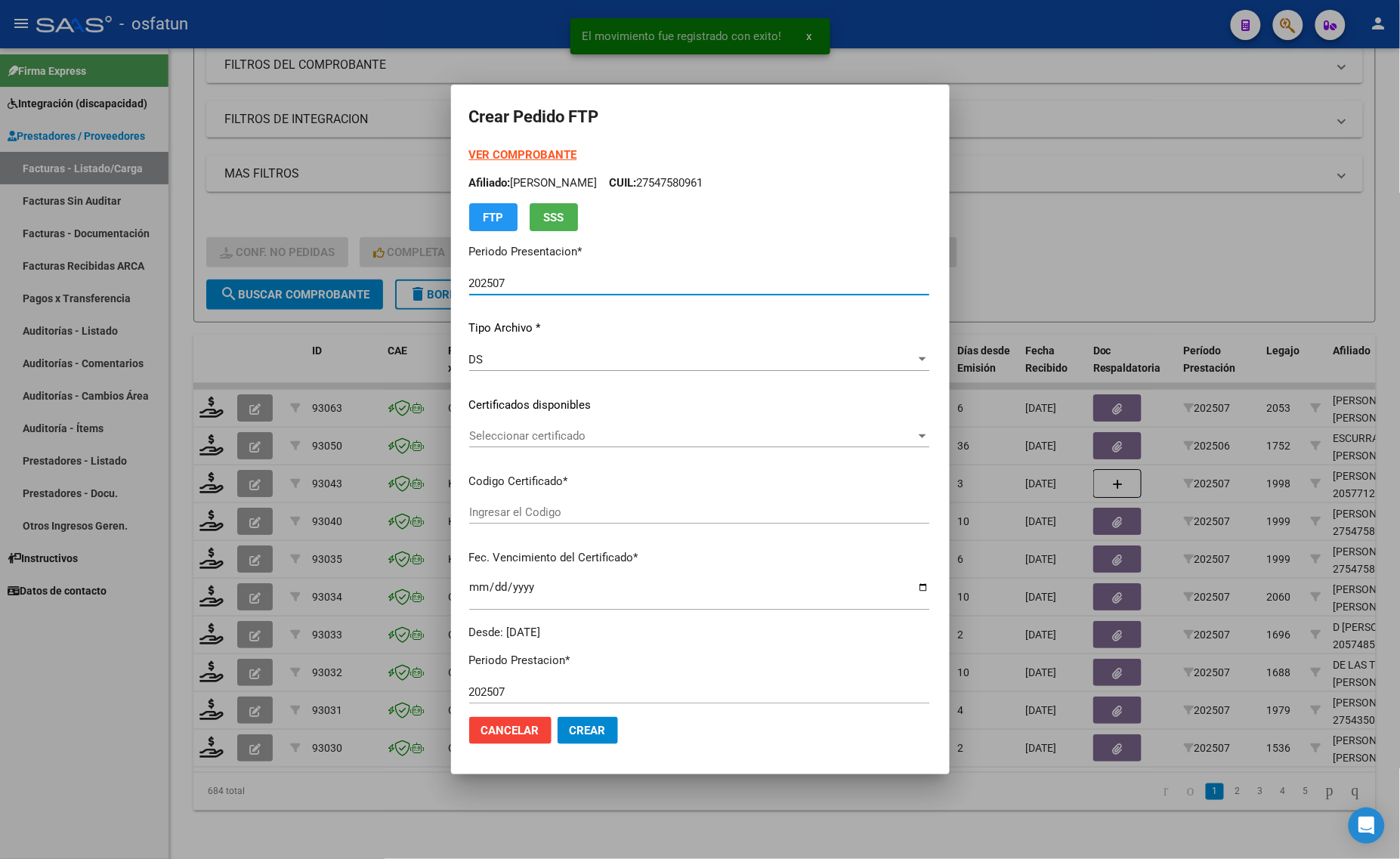
type input "ARG01000547580962022042720270427COR466"
type input "[DATE]"
click at [499, 150] on strong "VER COMPROBANTE" at bounding box center [523, 155] width 108 height 14
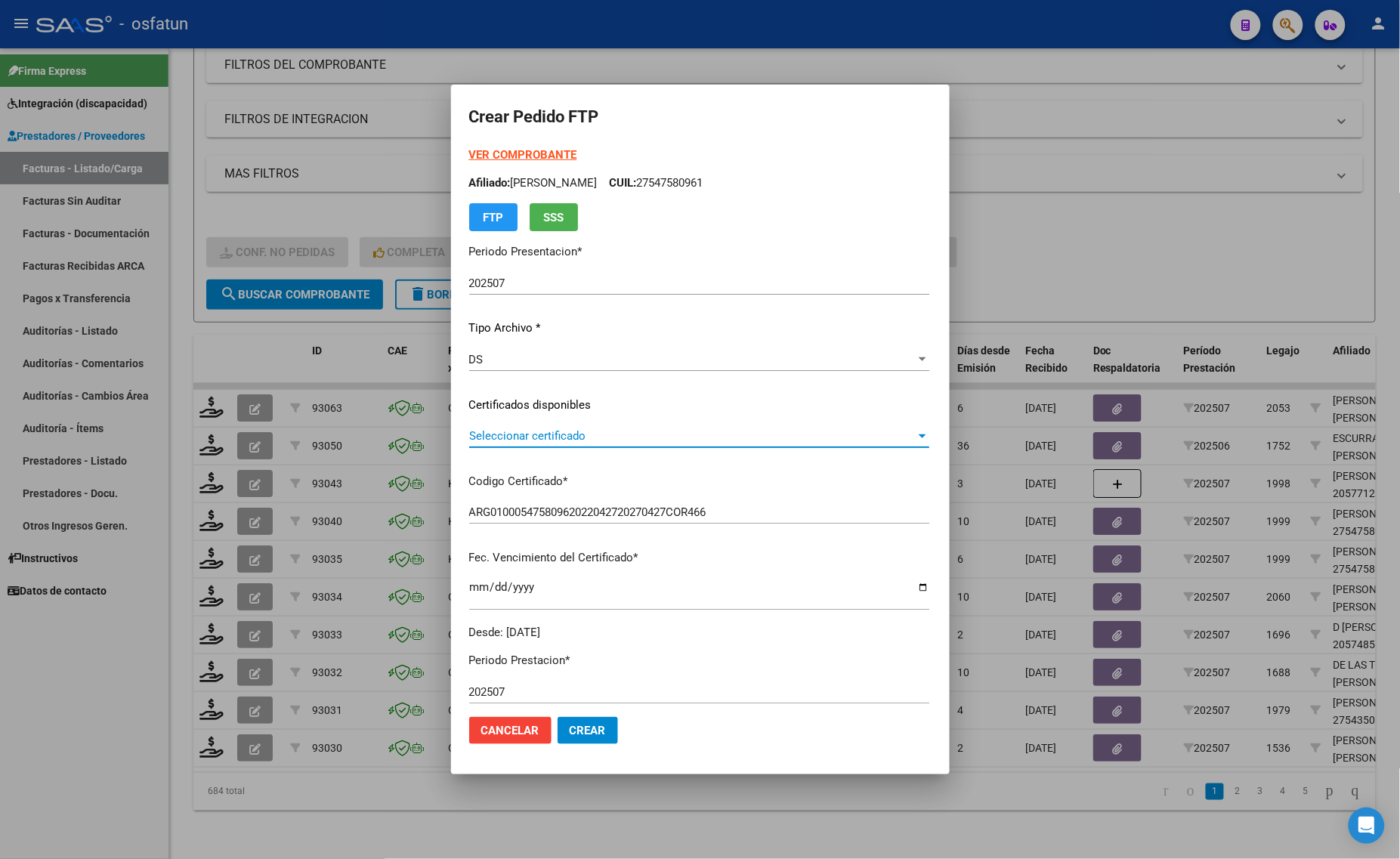
click at [519, 439] on span "Seleccionar certificado" at bounding box center [692, 436] width 447 height 14
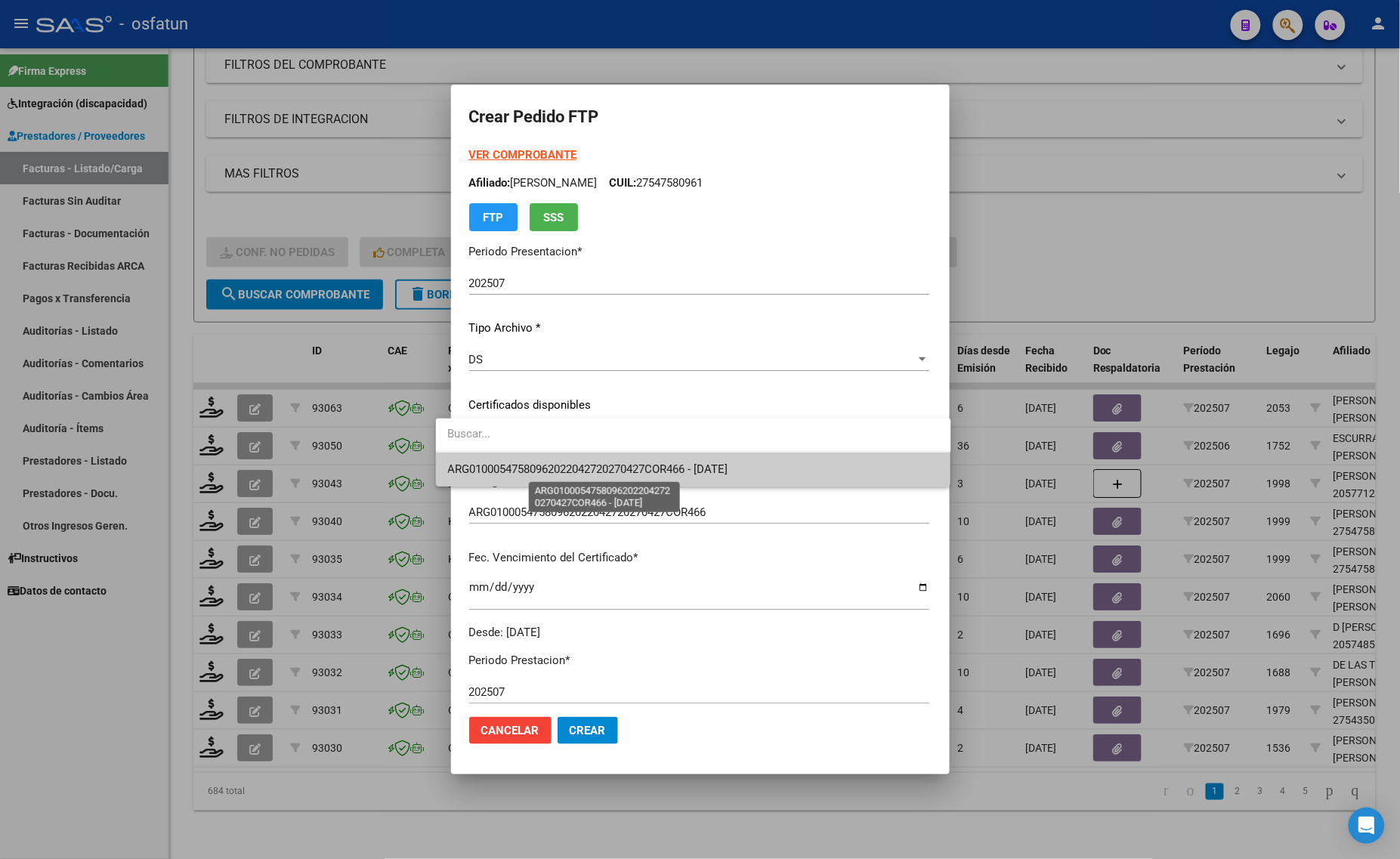
click at [519, 464] on span "ARG01000547580962022042720270427COR466 - [DATE]" at bounding box center [587, 469] width 280 height 14
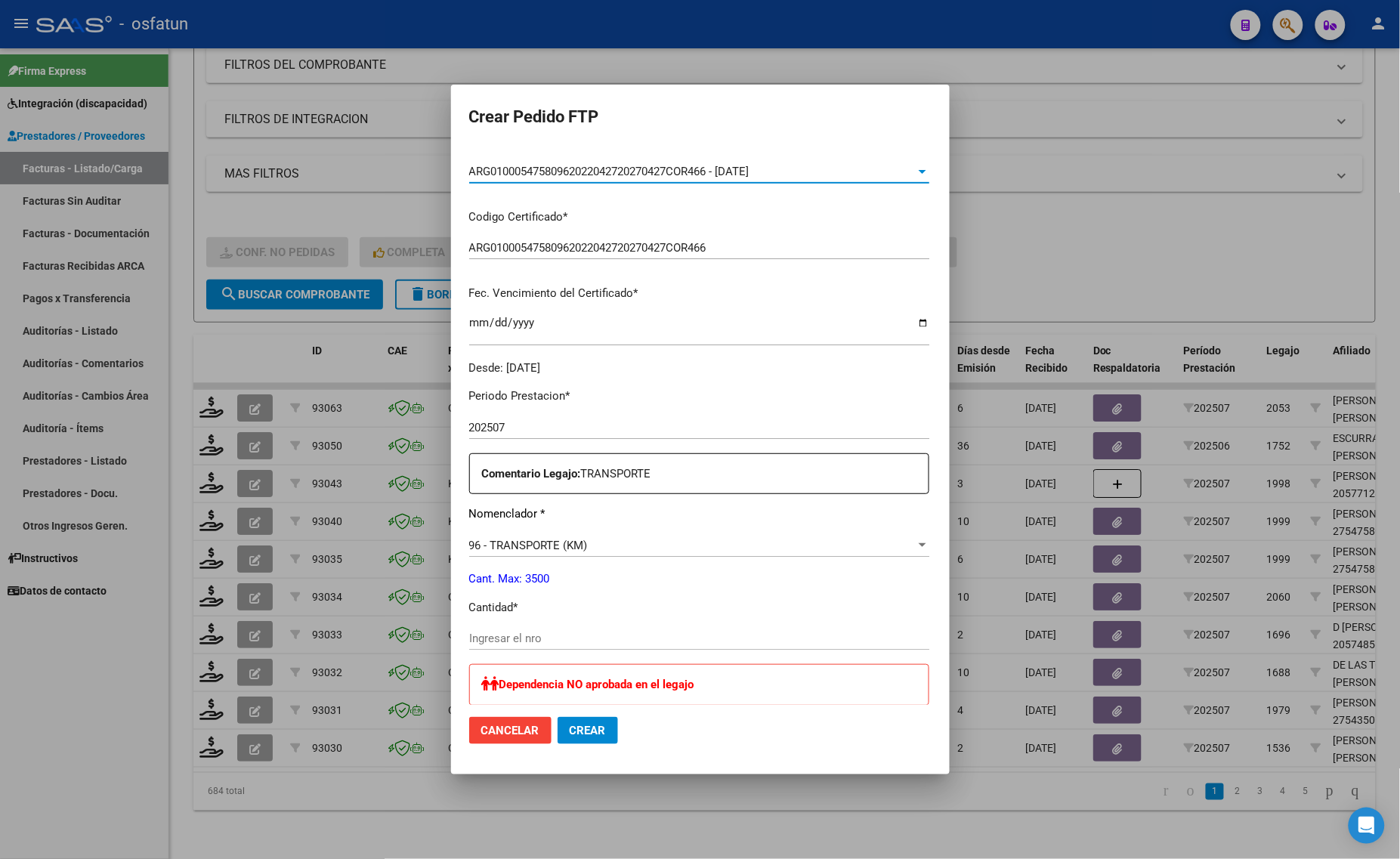
scroll to position [283, 0]
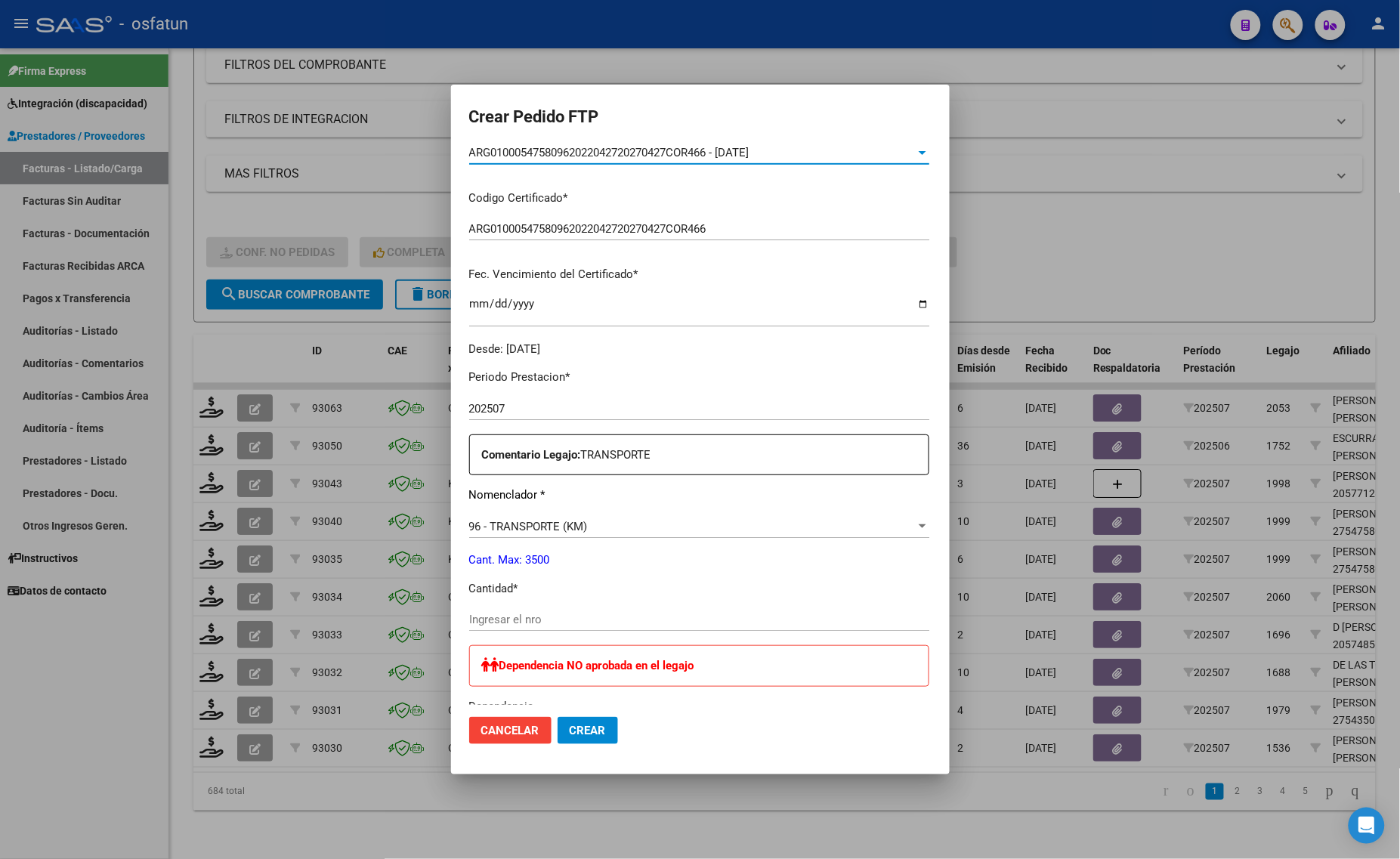
click at [516, 606] on div "Periodo Prestacion * 202507 Ingresar el Periodo Prestacion Comentario Legajo: T…" at bounding box center [699, 743] width 460 height 771
click at [518, 613] on input "Ingresar el nro" at bounding box center [699, 619] width 460 height 14
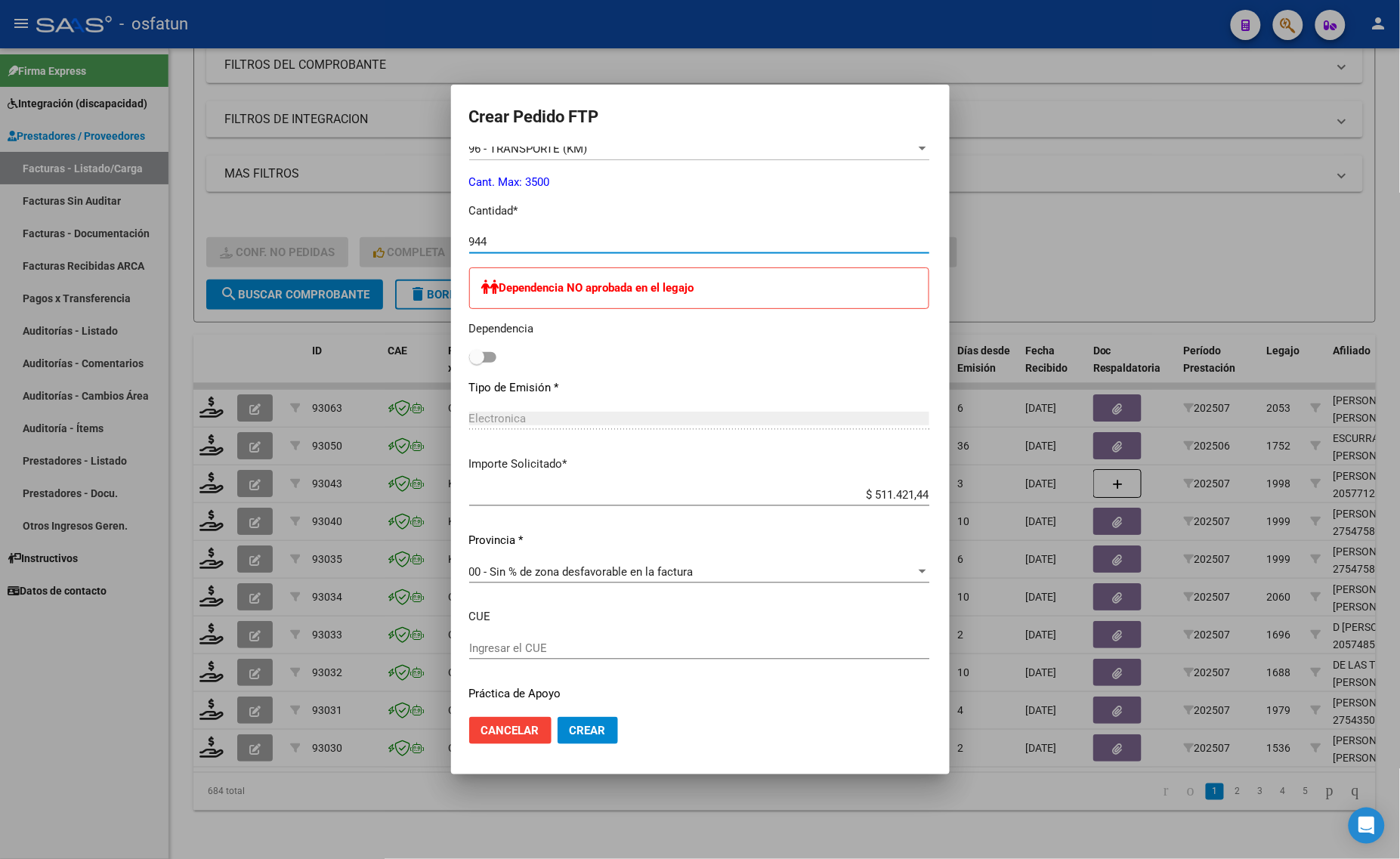
type input "944"
click at [570, 735] on span "Crear" at bounding box center [587, 730] width 36 height 14
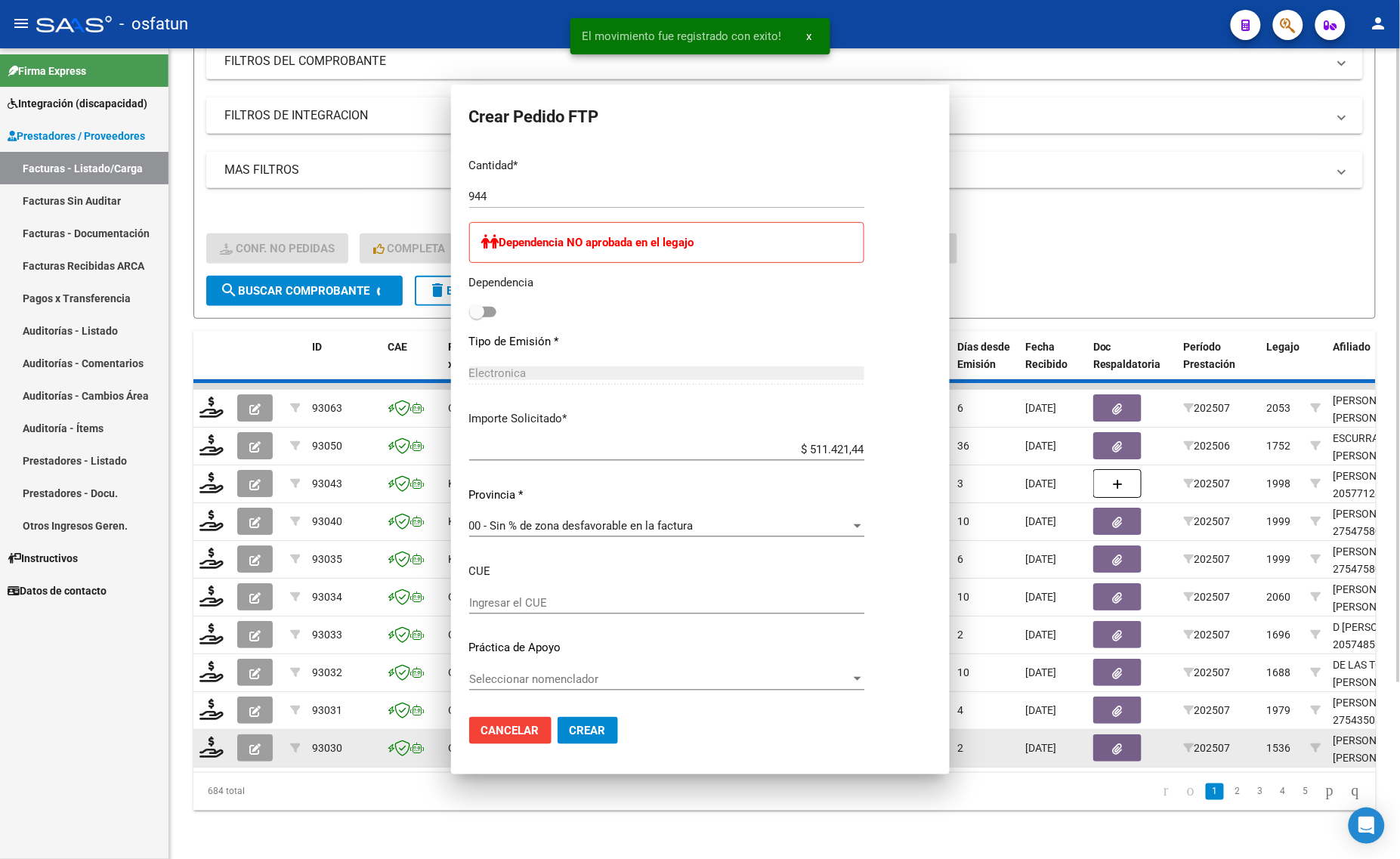
scroll to position [576, 0]
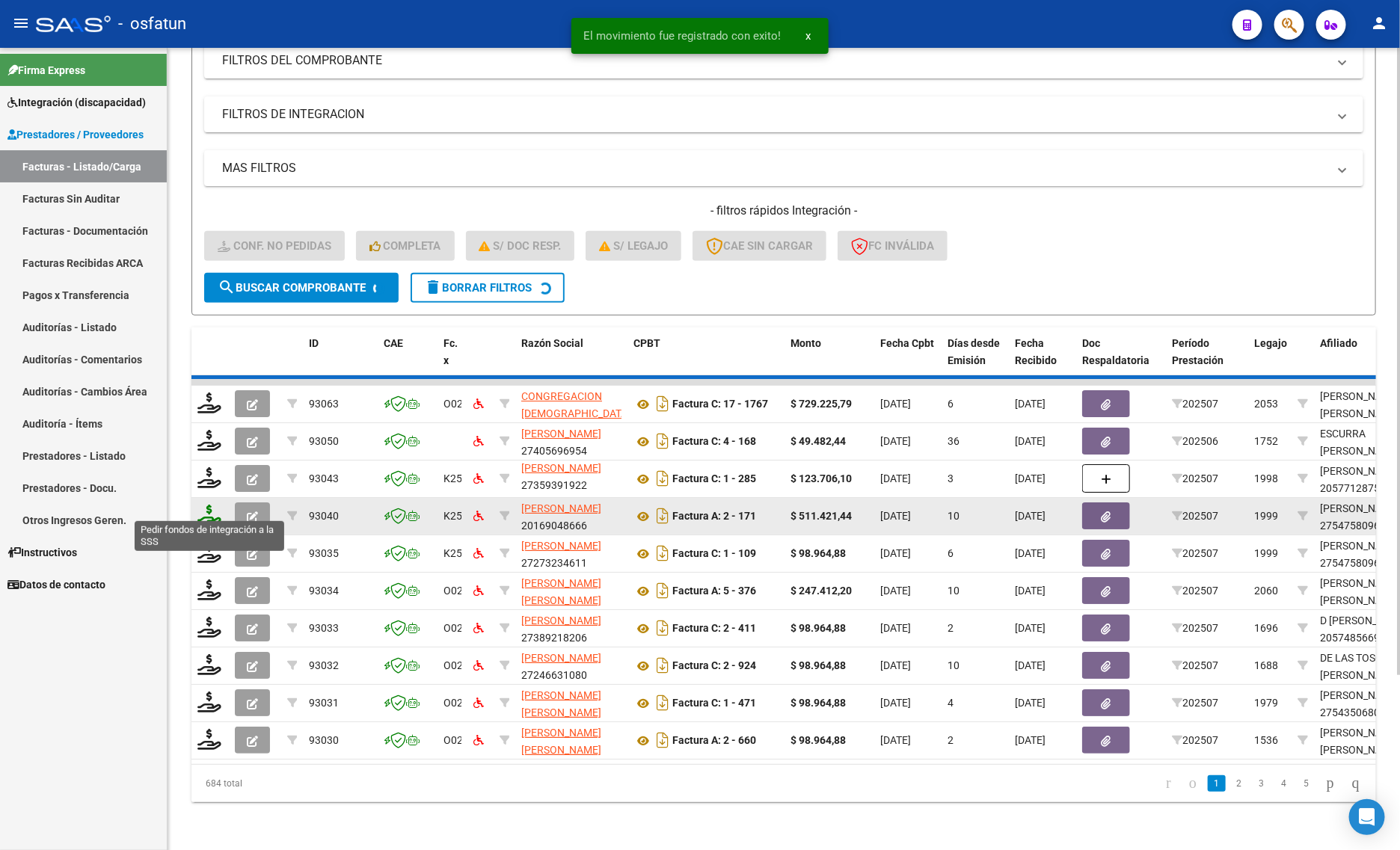
click at [206, 505] on icon at bounding box center [209, 515] width 24 height 21
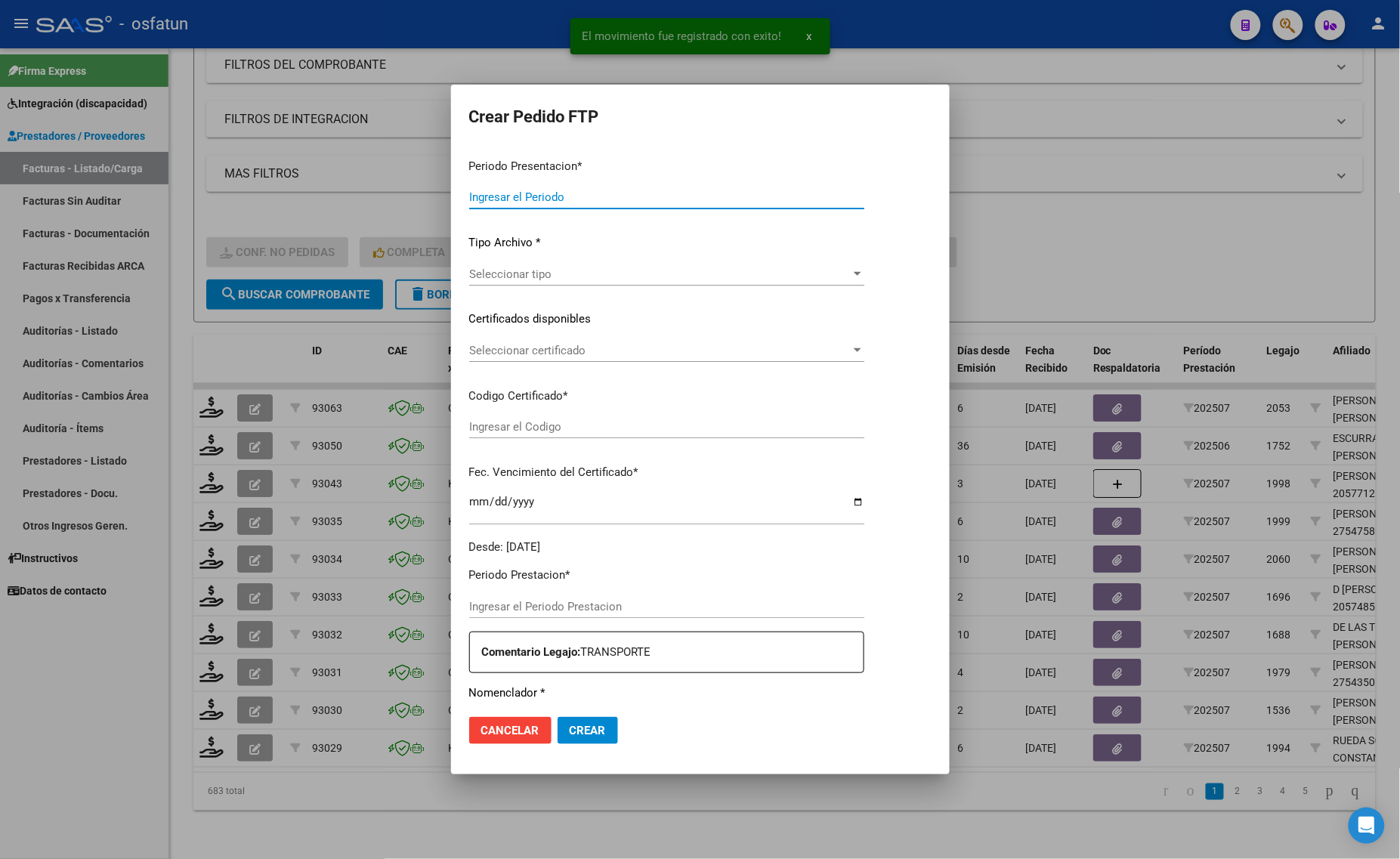
type input "202507"
type input "$ 98.964,88"
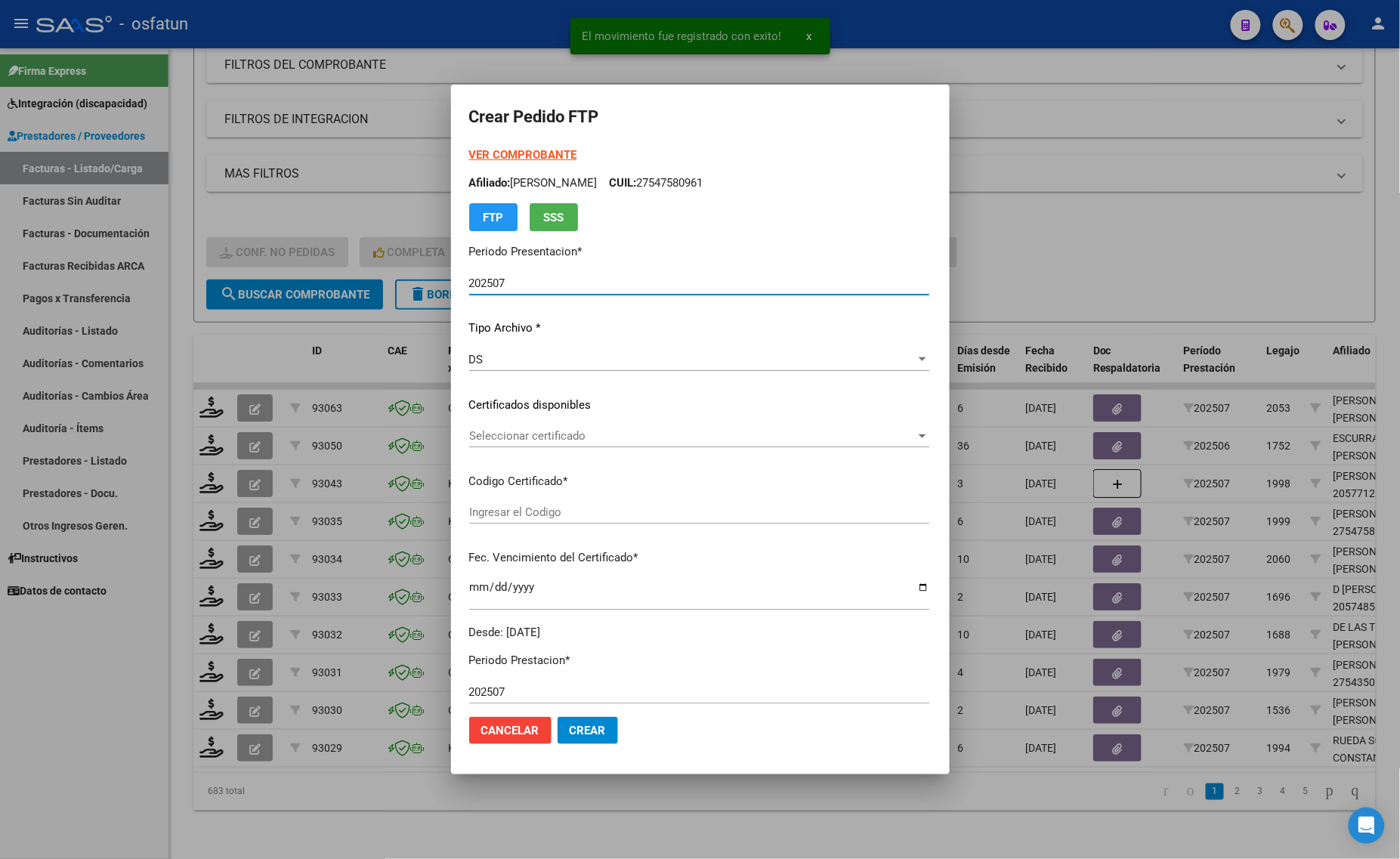
type input "ARG01000547580962022042720270427COR466"
type input "[DATE]"
click at [477, 151] on strong "VER COMPROBANTE" at bounding box center [523, 155] width 108 height 14
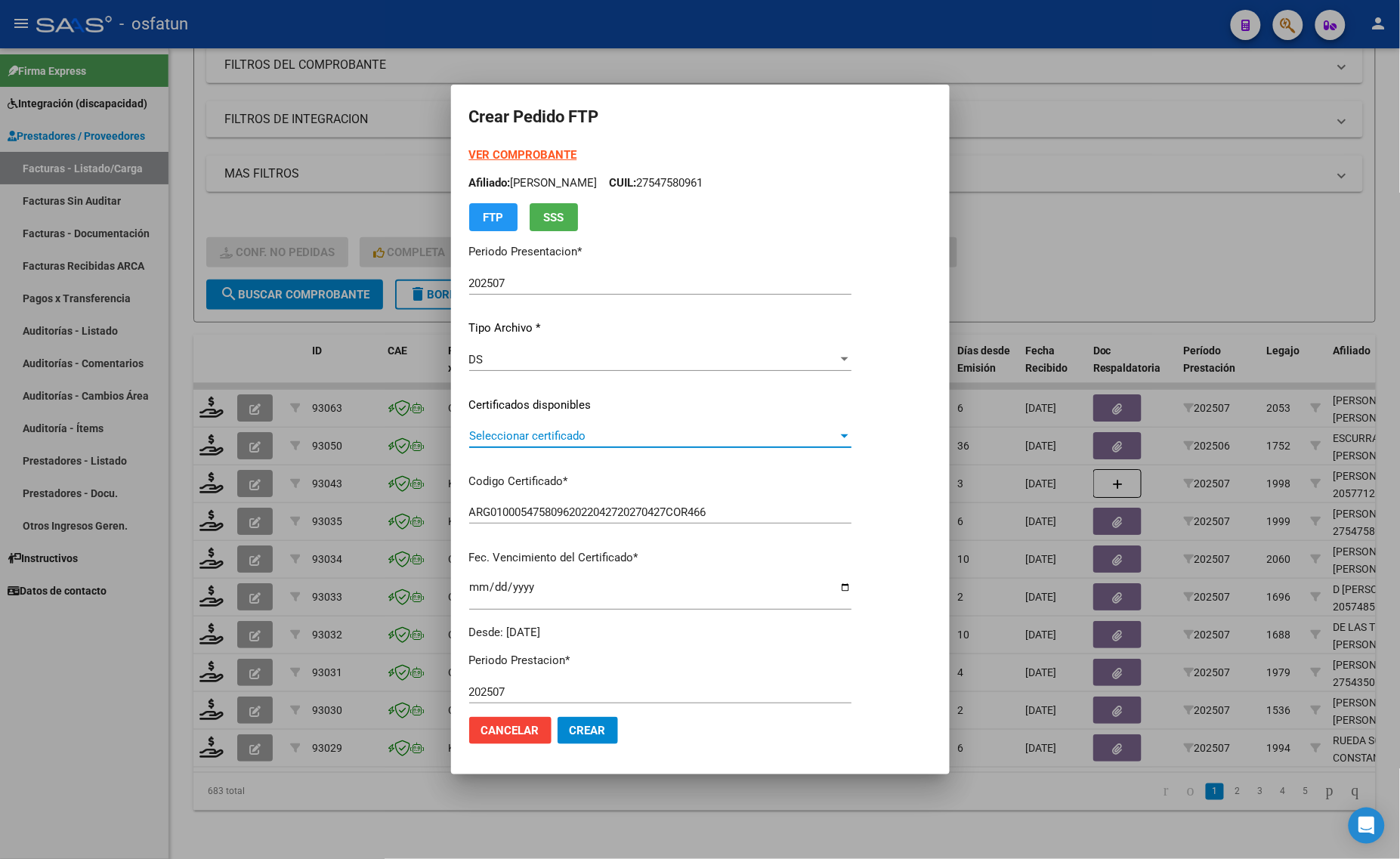
click at [541, 436] on span "Seleccionar certificado" at bounding box center [653, 436] width 369 height 14
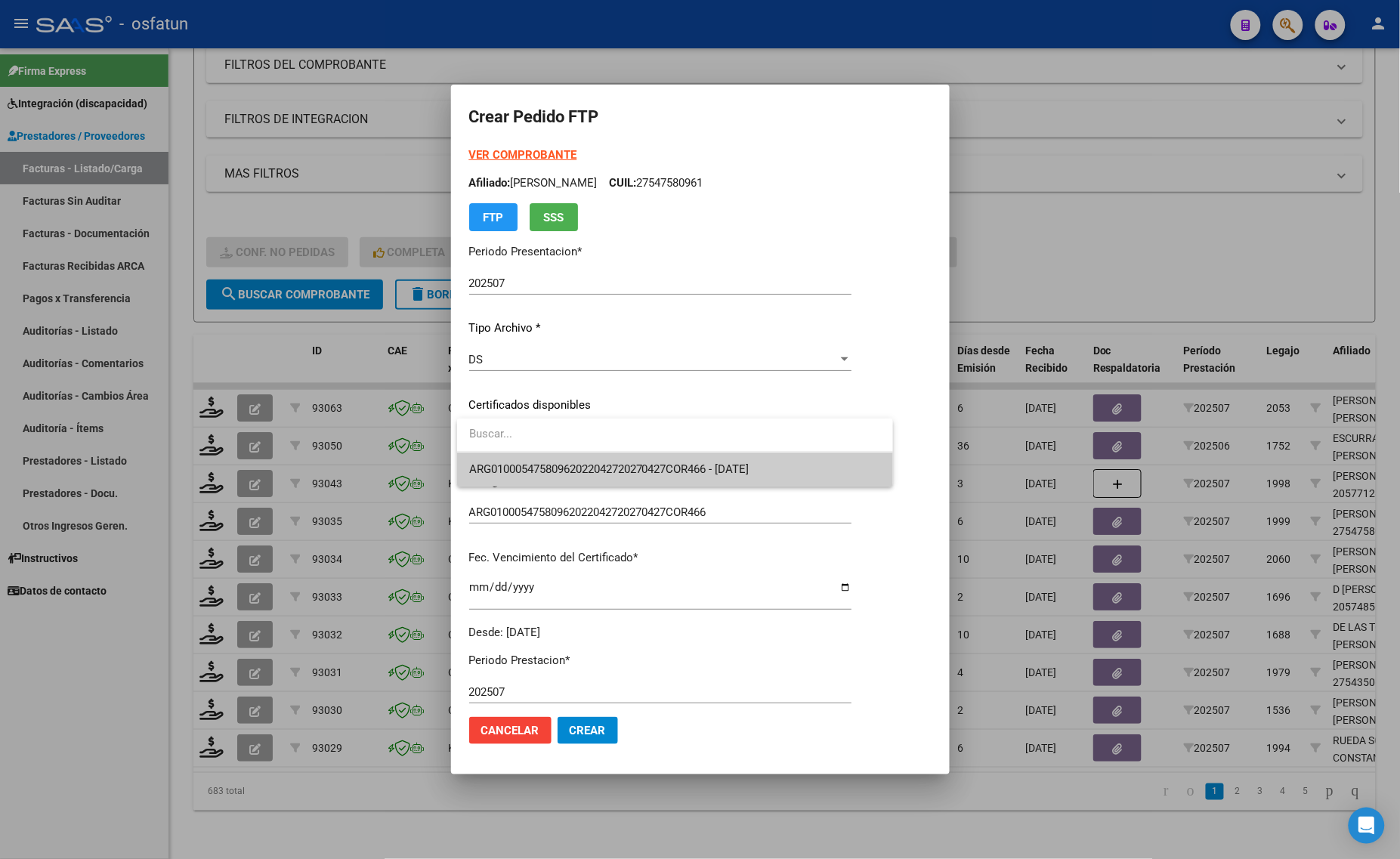
click at [545, 487] on div at bounding box center [700, 430] width 1400 height 859
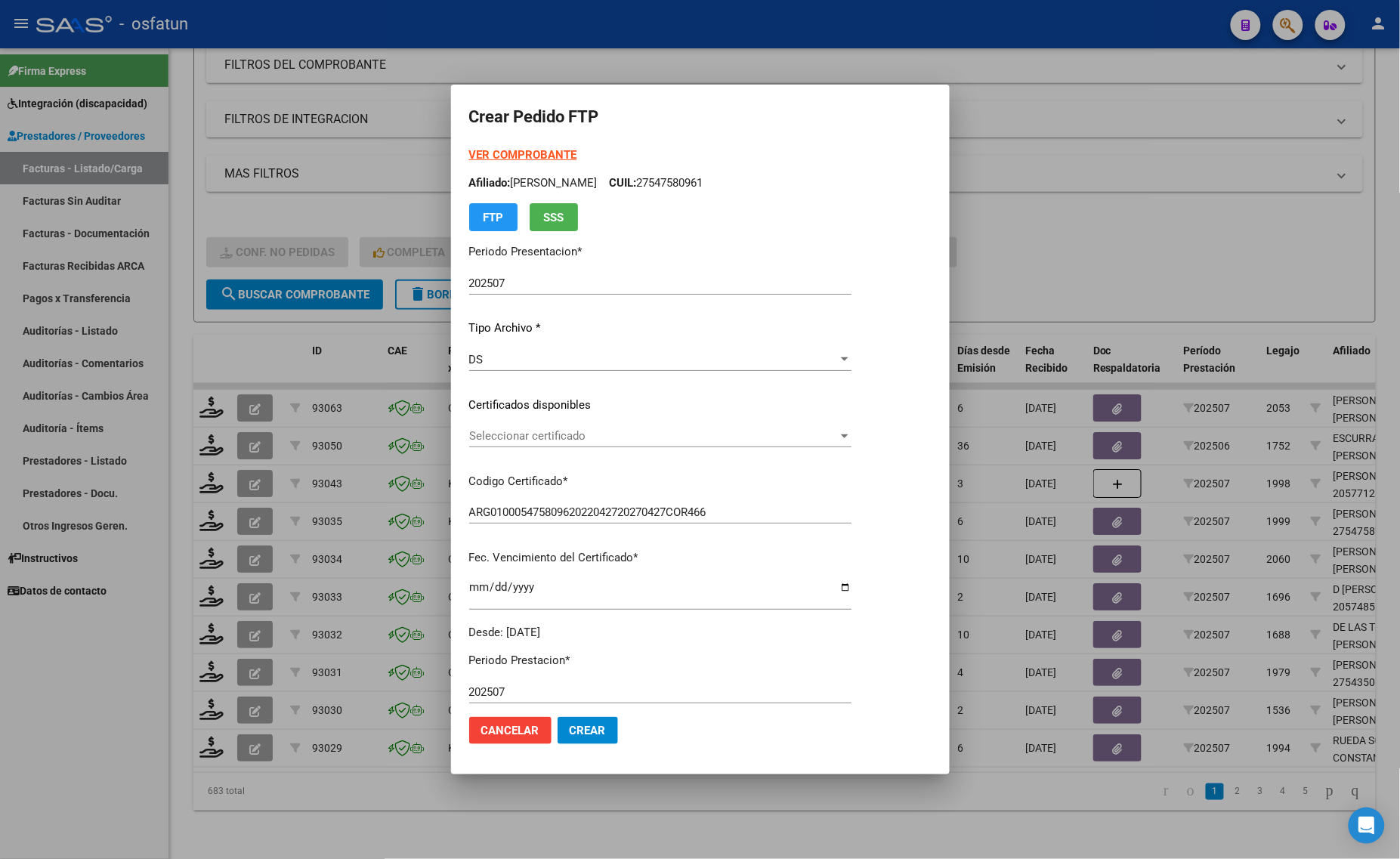
click at [579, 436] on span "Seleccionar certificado" at bounding box center [653, 436] width 369 height 14
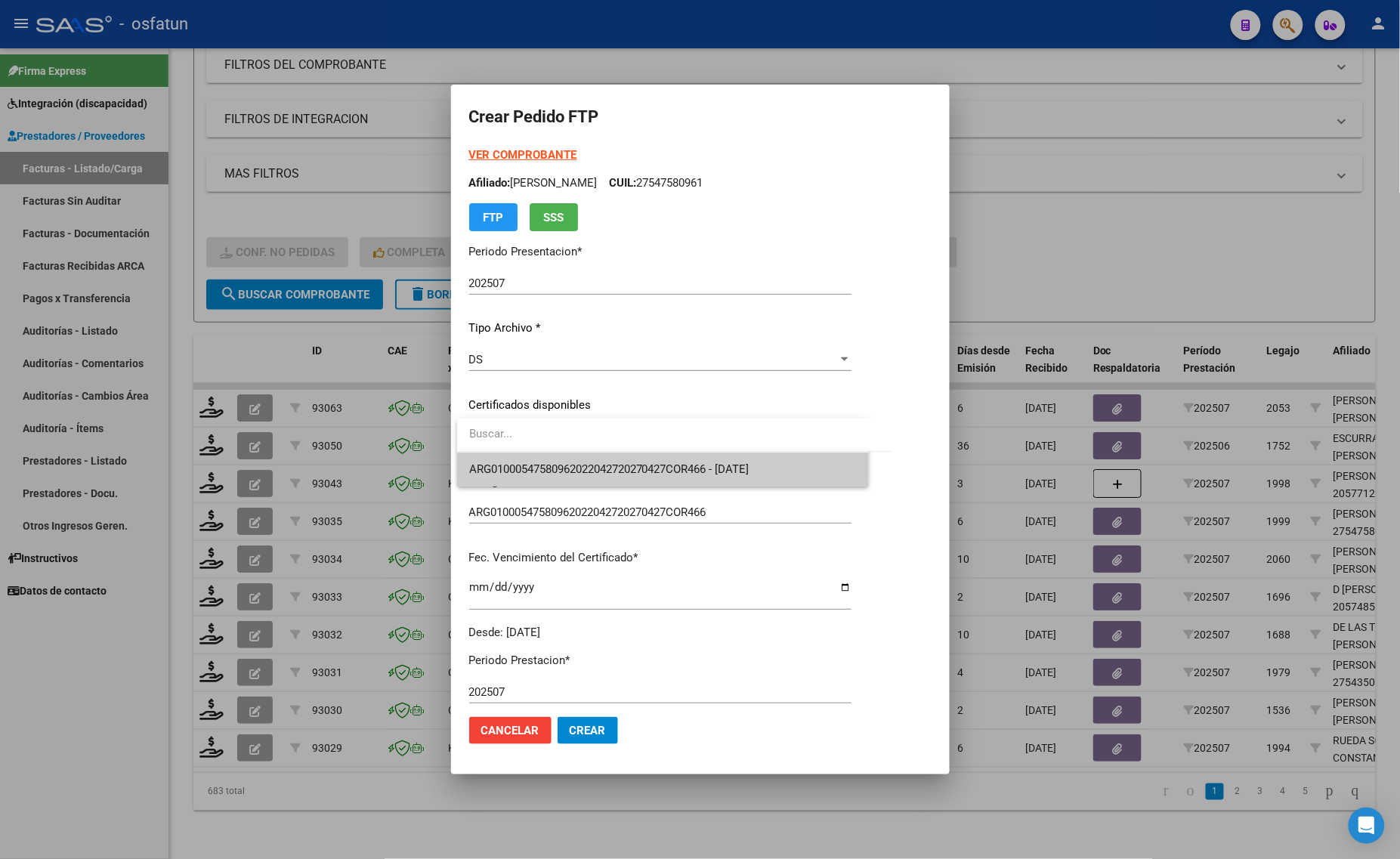
click at [578, 464] on span "ARG01000547580962022042720270427COR466 - [DATE]" at bounding box center [609, 469] width 280 height 14
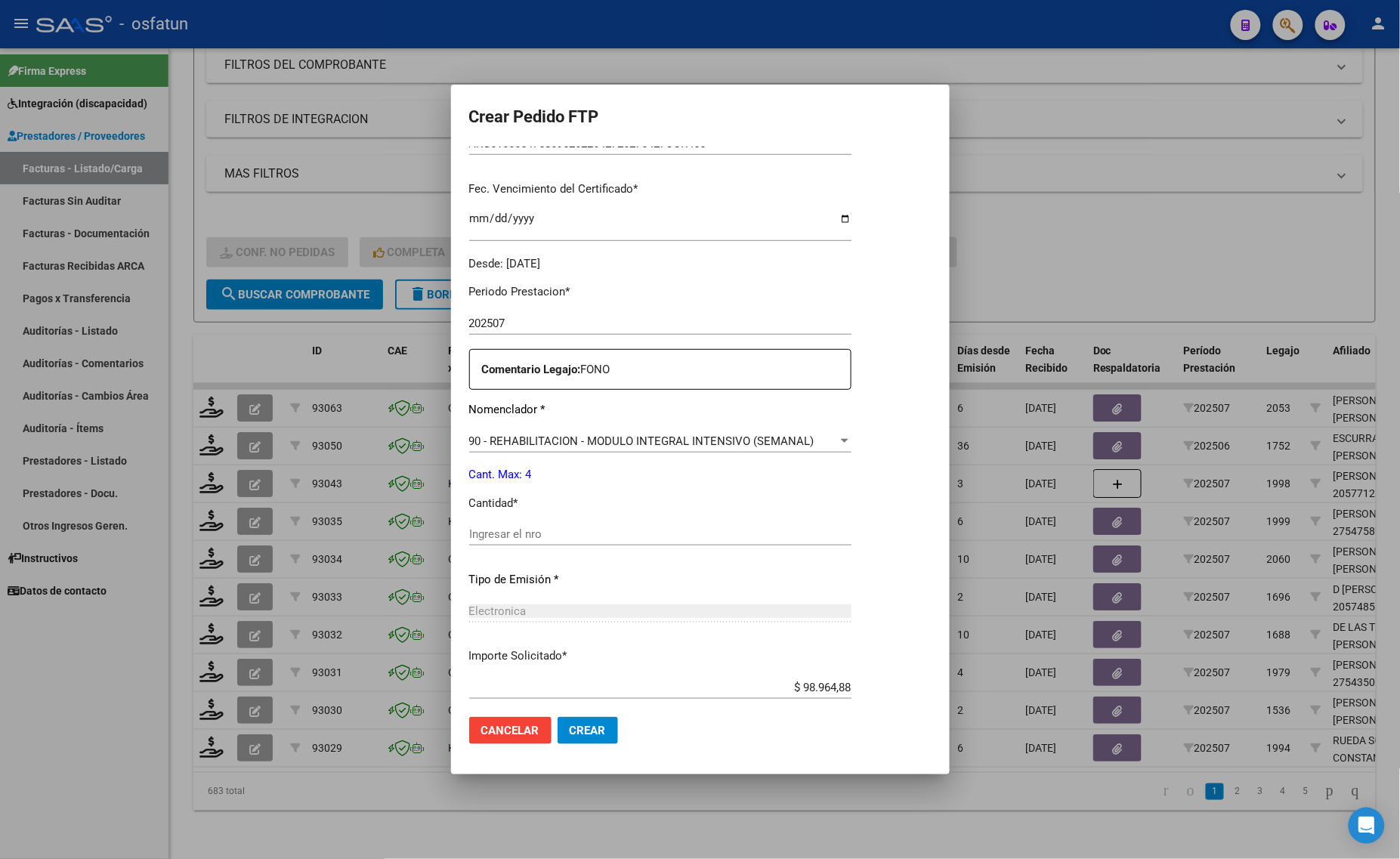
scroll to position [378, 0]
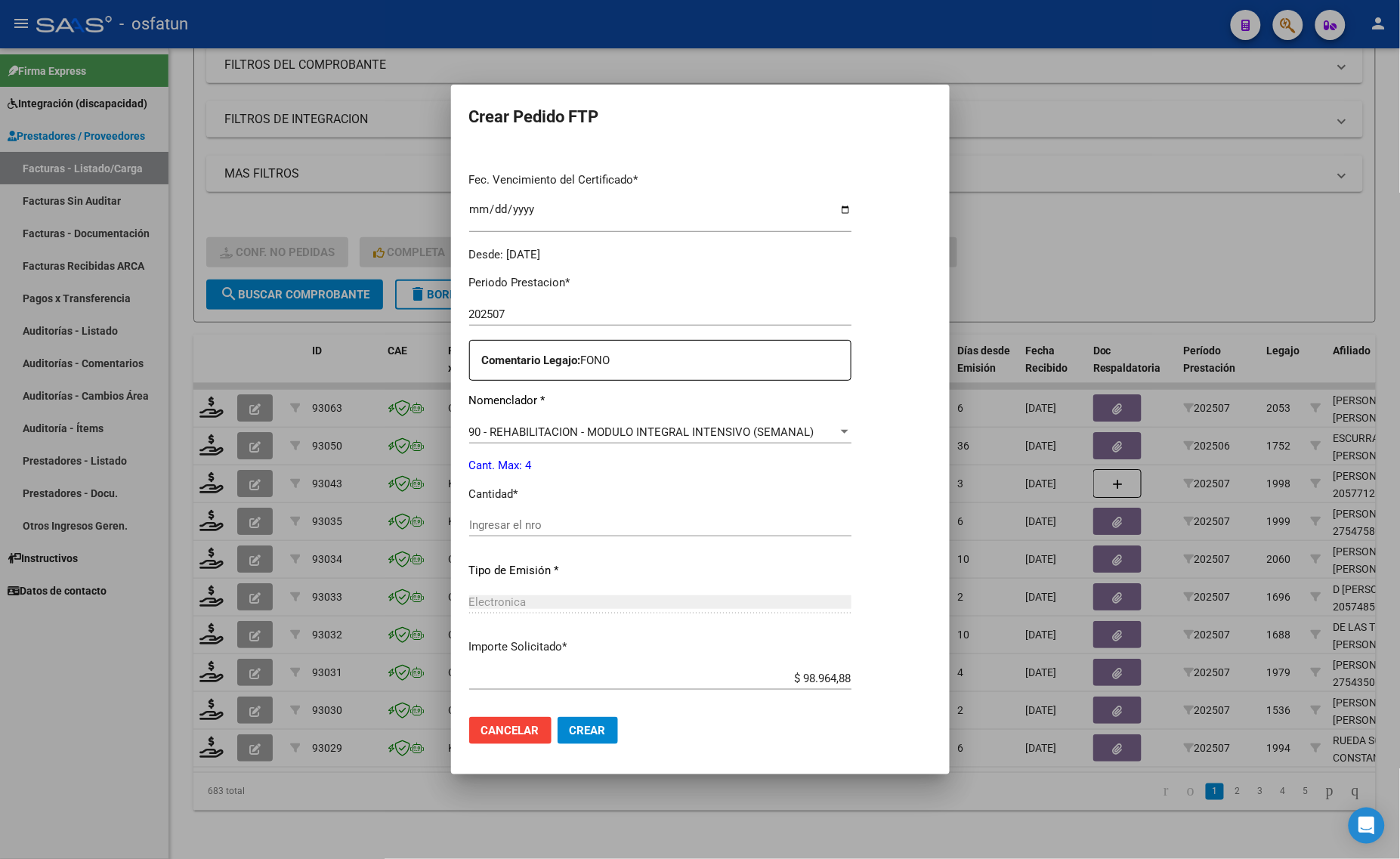
click at [586, 519] on input "Ingresar el nro" at bounding box center [660, 525] width 382 height 14
click at [518, 523] on input "Ingresar el nro" at bounding box center [660, 525] width 382 height 14
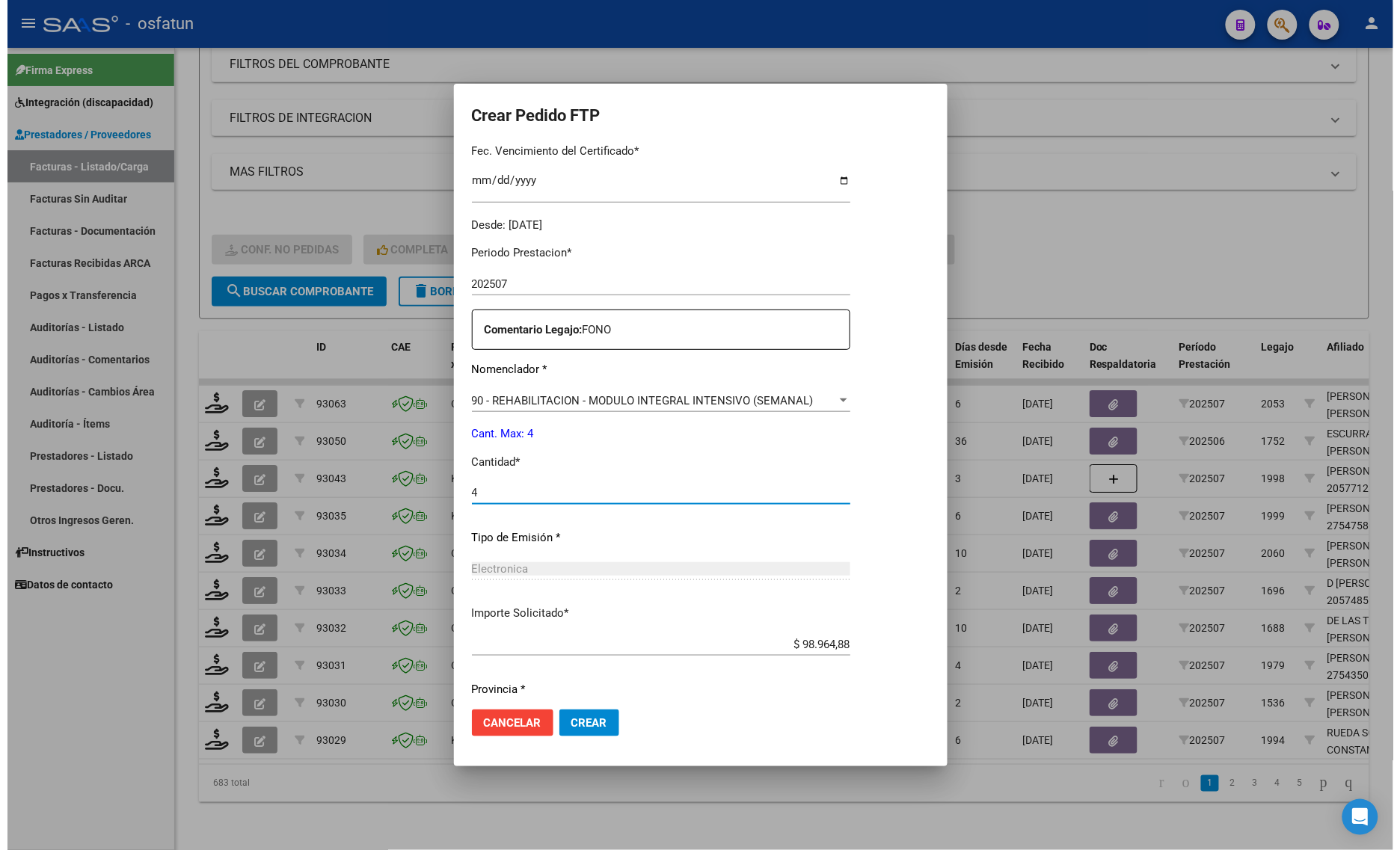
scroll to position [447, 0]
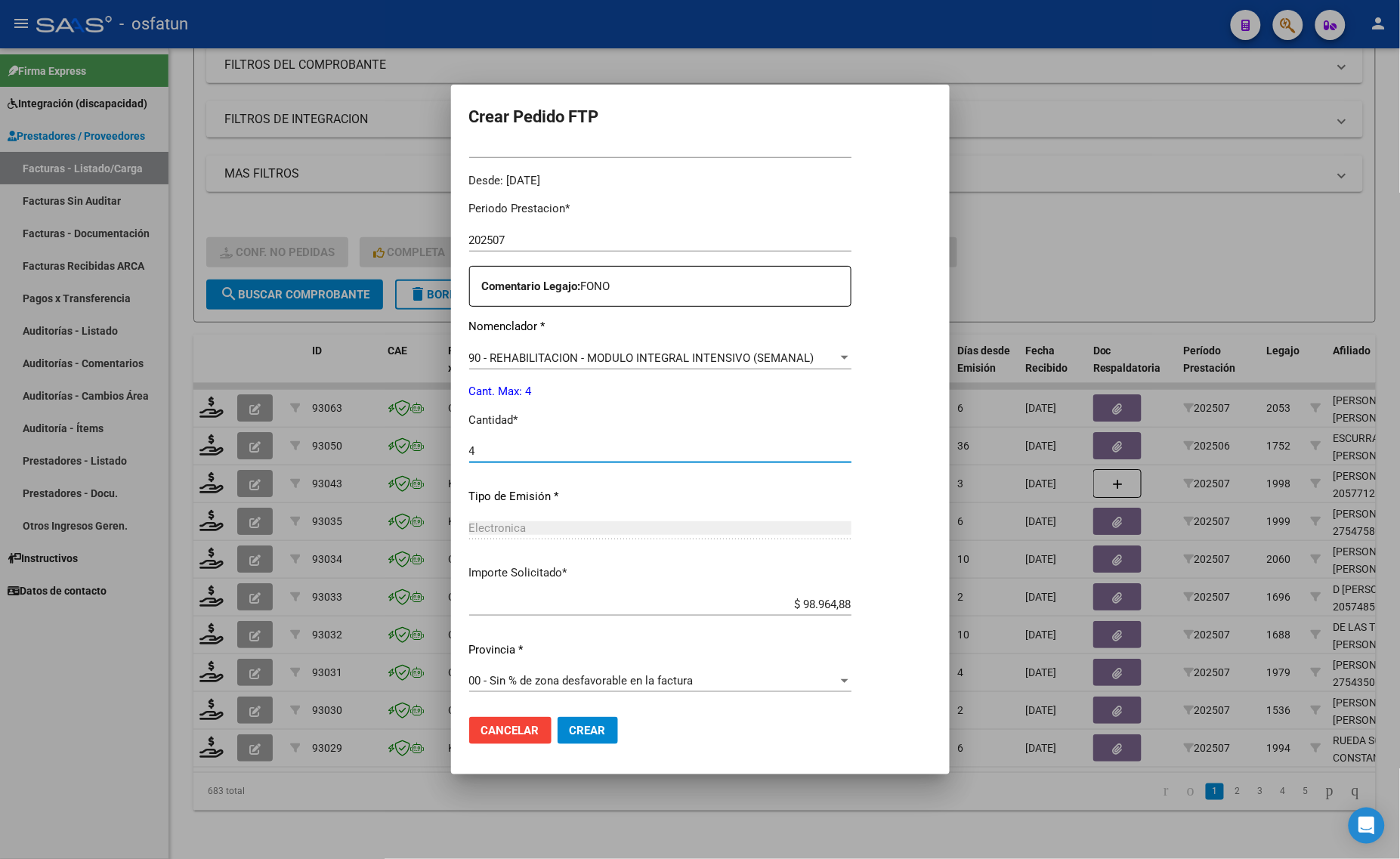
type input "4"
click at [590, 731] on span "Crear" at bounding box center [587, 730] width 36 height 14
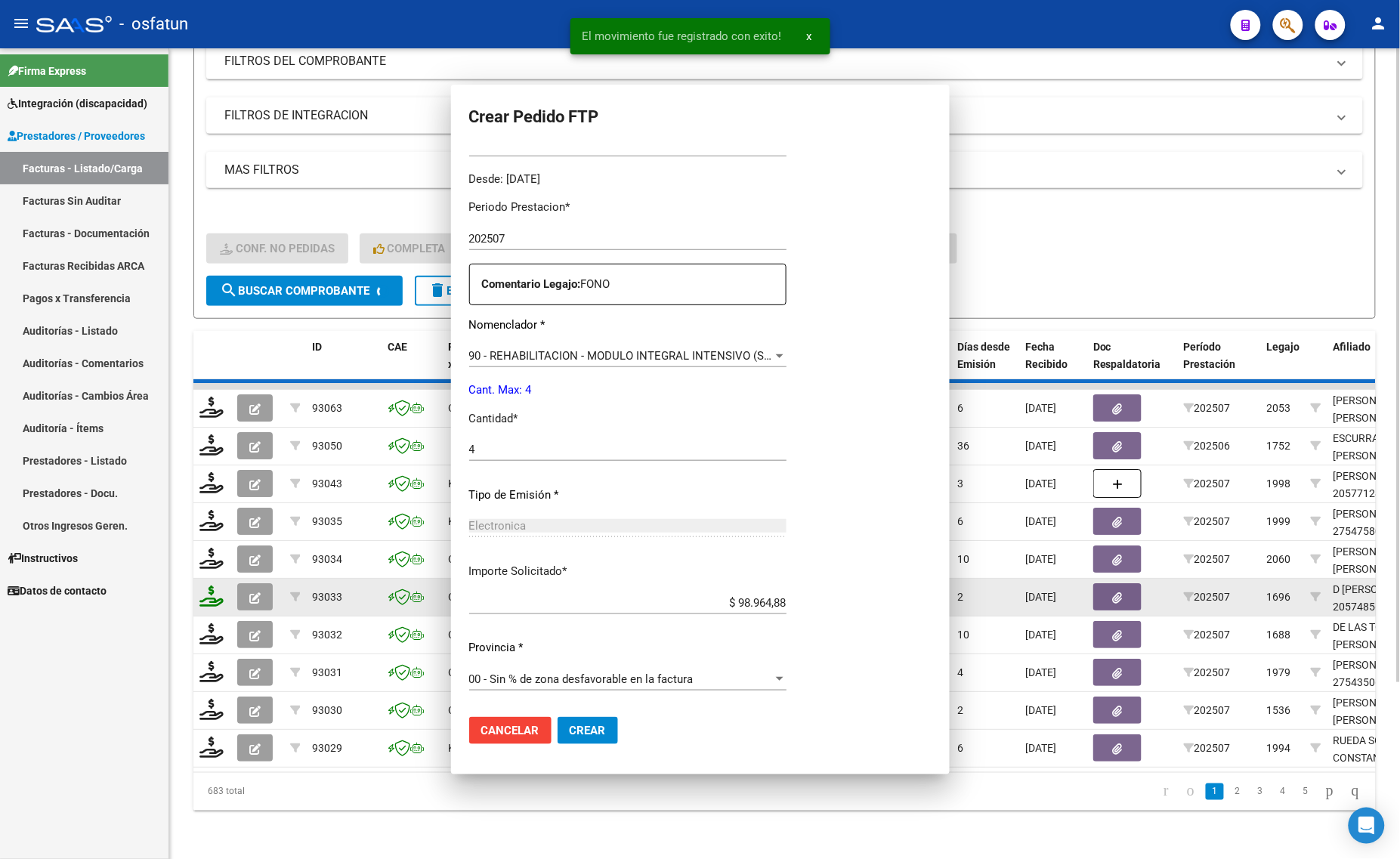
scroll to position [0, 0]
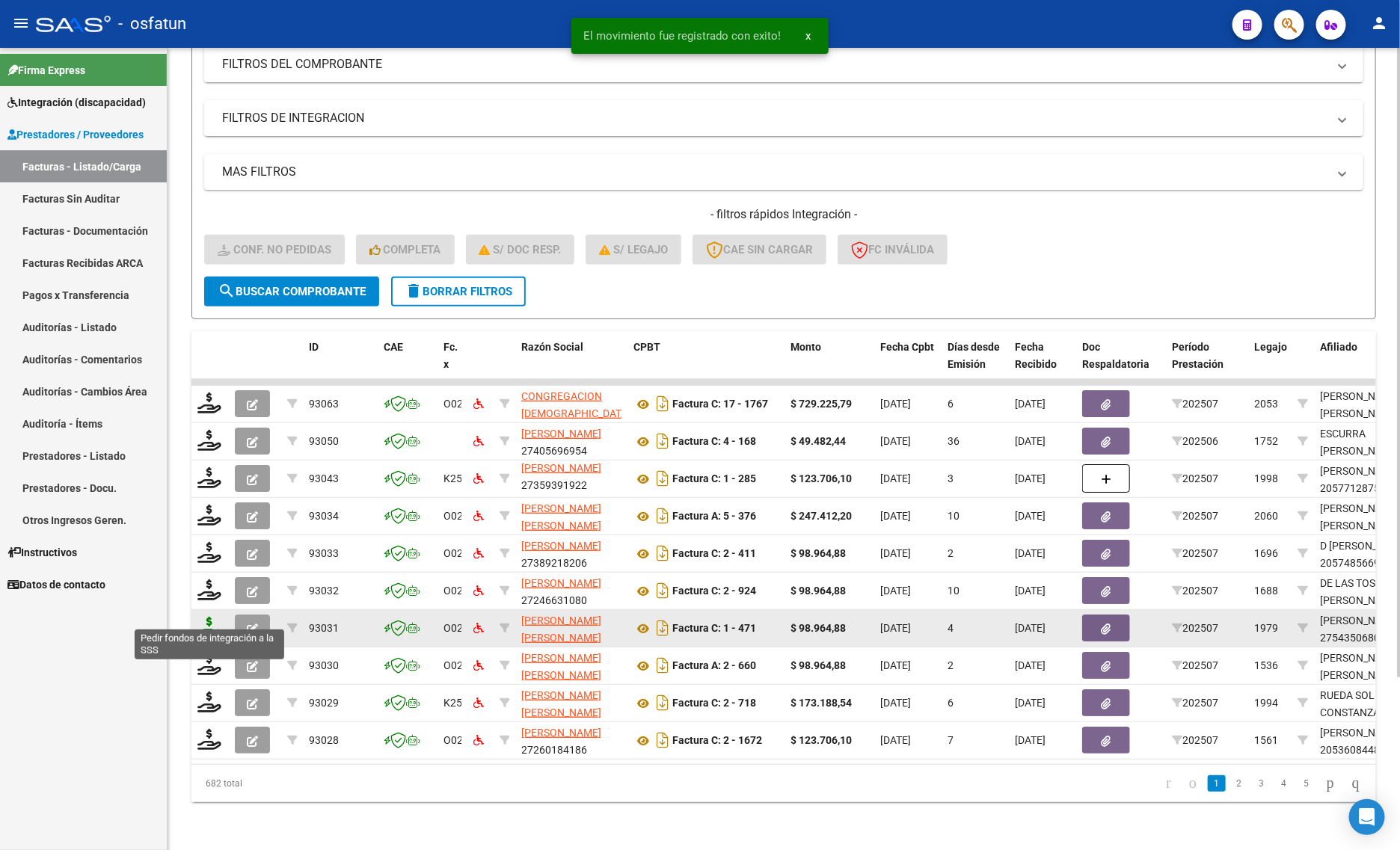
click at [211, 617] on icon at bounding box center [209, 627] width 24 height 21
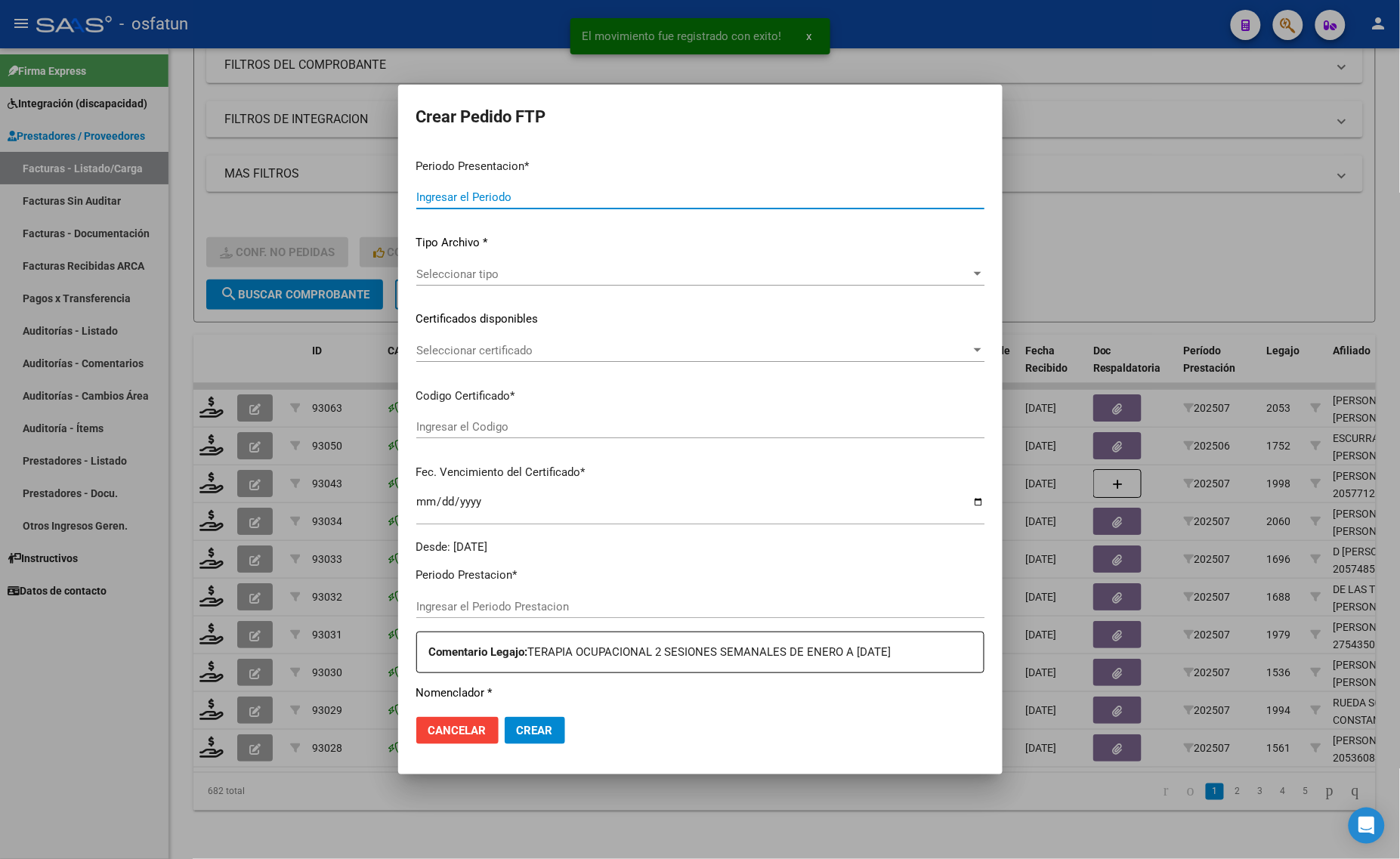
type input "202507"
type input "$ 98.964,88"
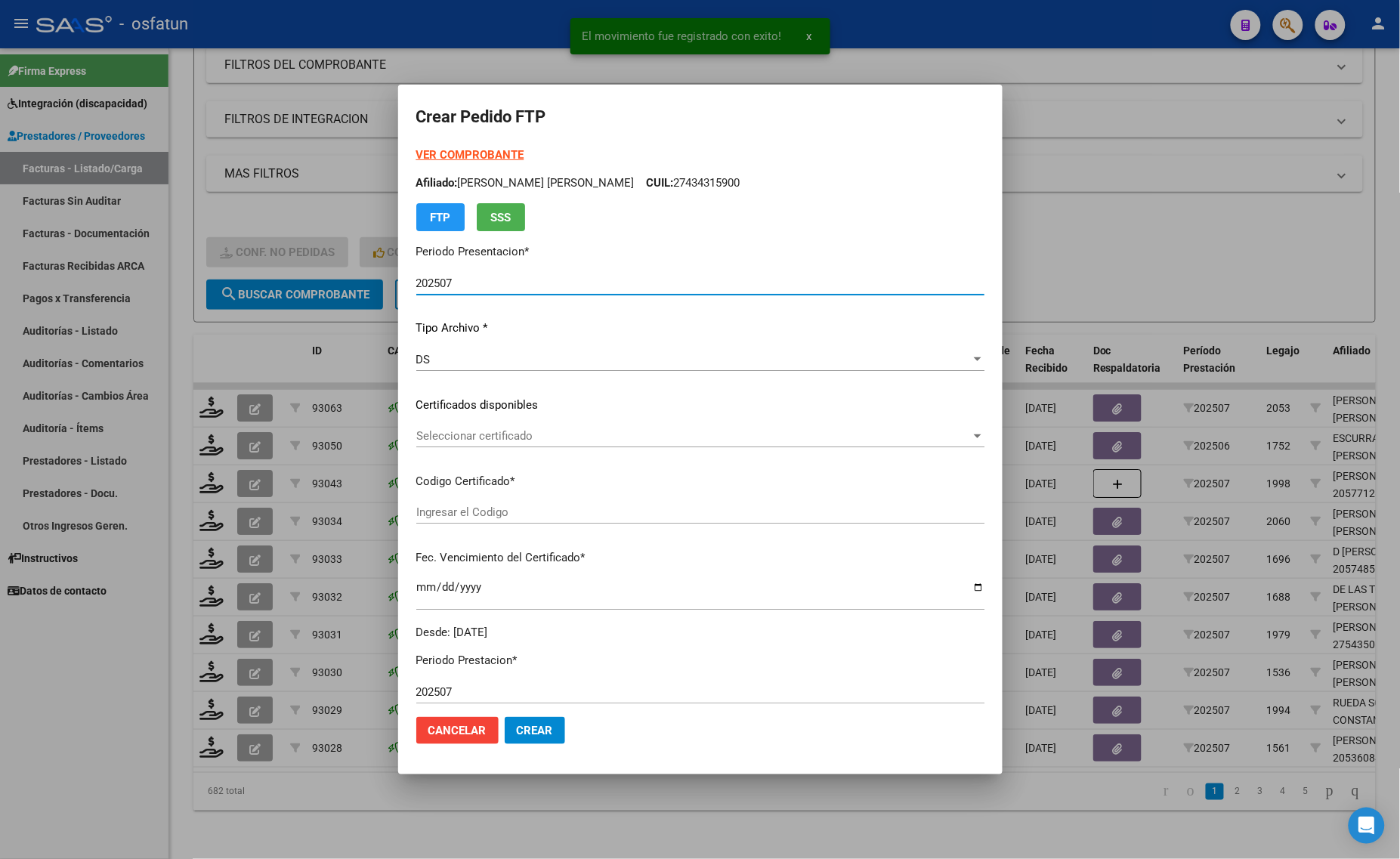
type input "ARG01000543506802020100520251005BS376"
type input "[DATE]"
click at [472, 152] on strong "VER COMPROBANTE" at bounding box center [471, 155] width 108 height 14
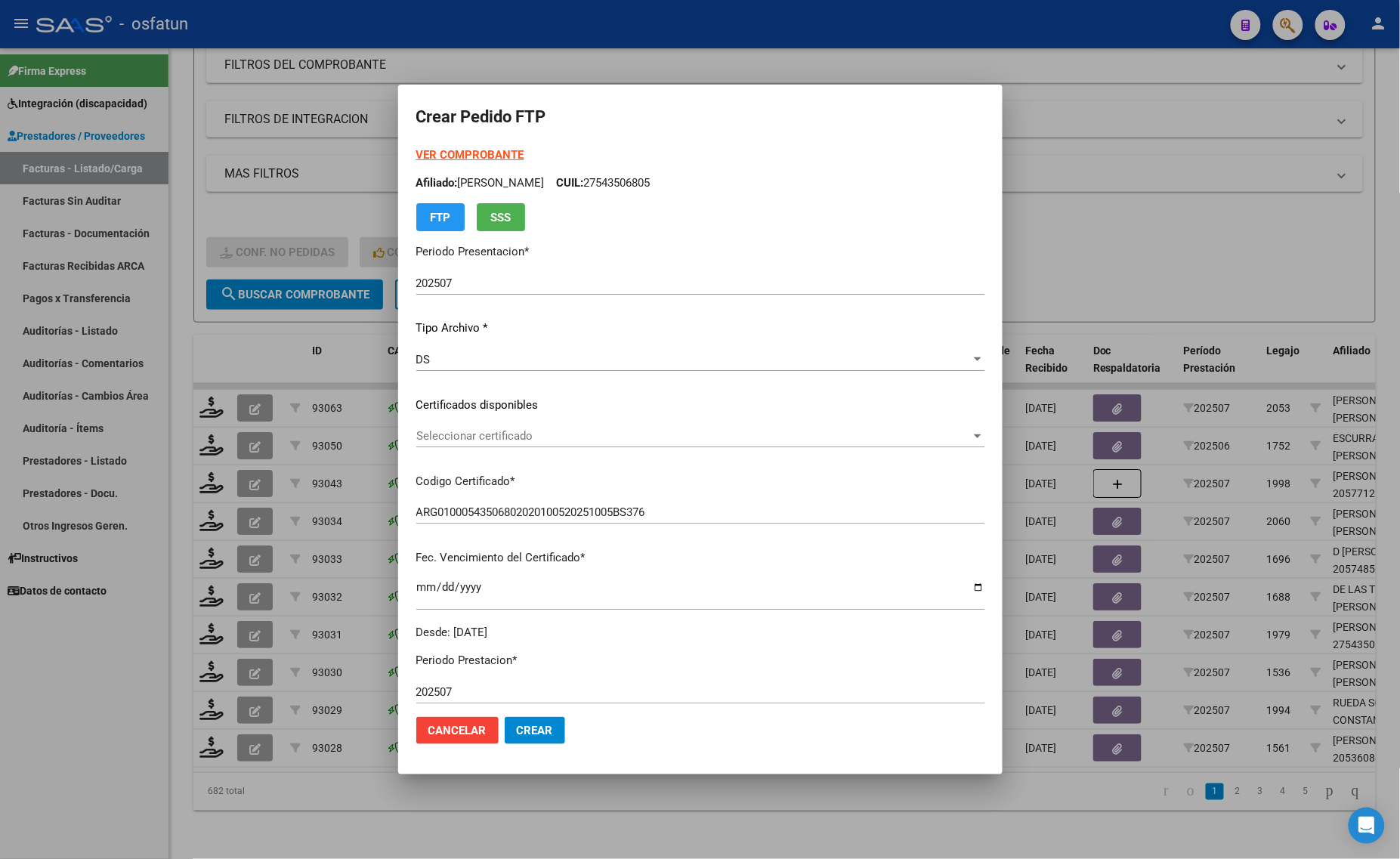
click at [318, 349] on div at bounding box center [700, 430] width 1400 height 859
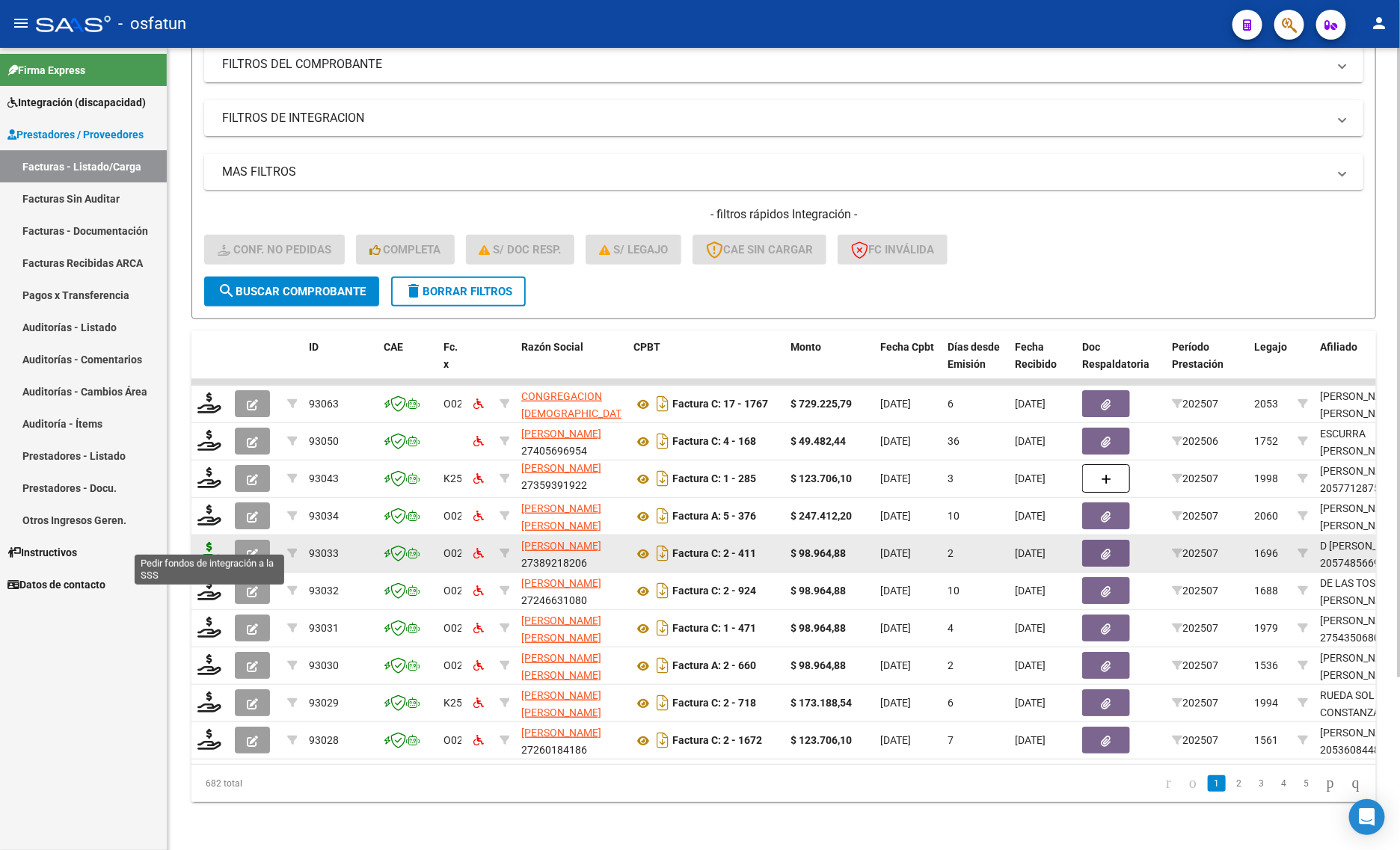
click at [204, 542] on icon at bounding box center [209, 552] width 24 height 21
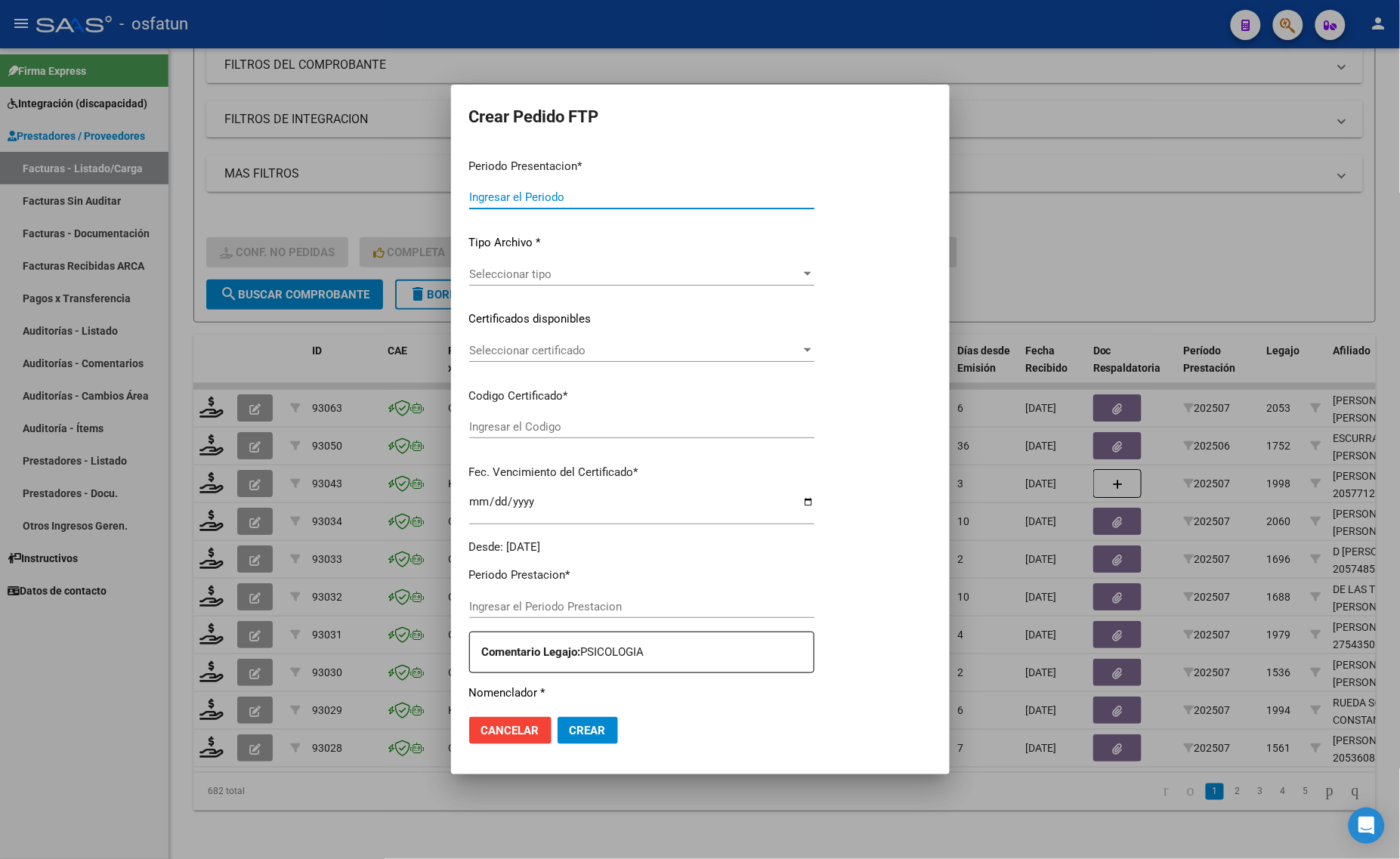
type input "202507"
type input "$ 98.964,88"
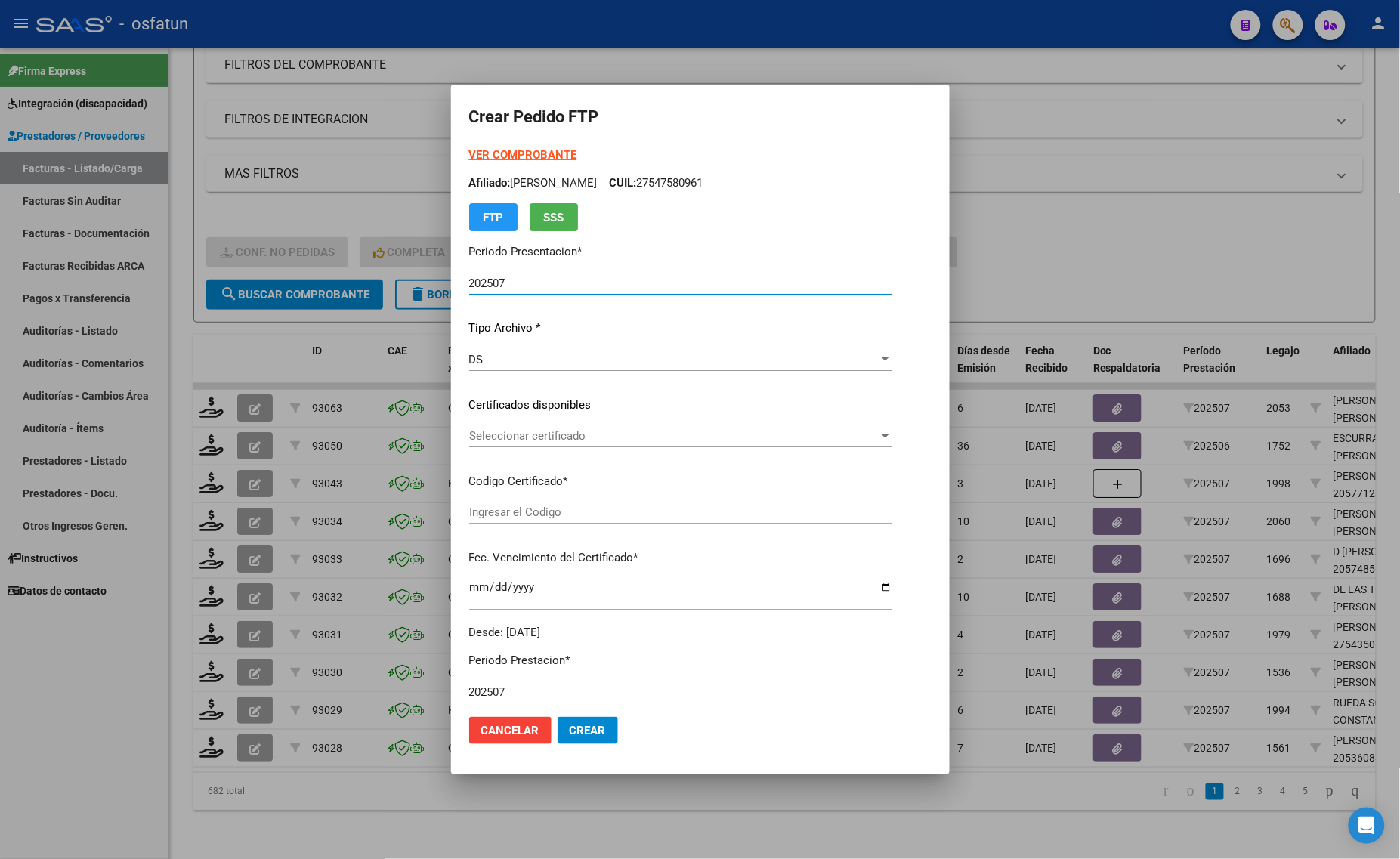
type input "ARG02000574856692025042220300422BSAS376"
type input "[DATE]"
click at [476, 154] on strong "VER COMPROBANTE" at bounding box center [523, 155] width 108 height 14
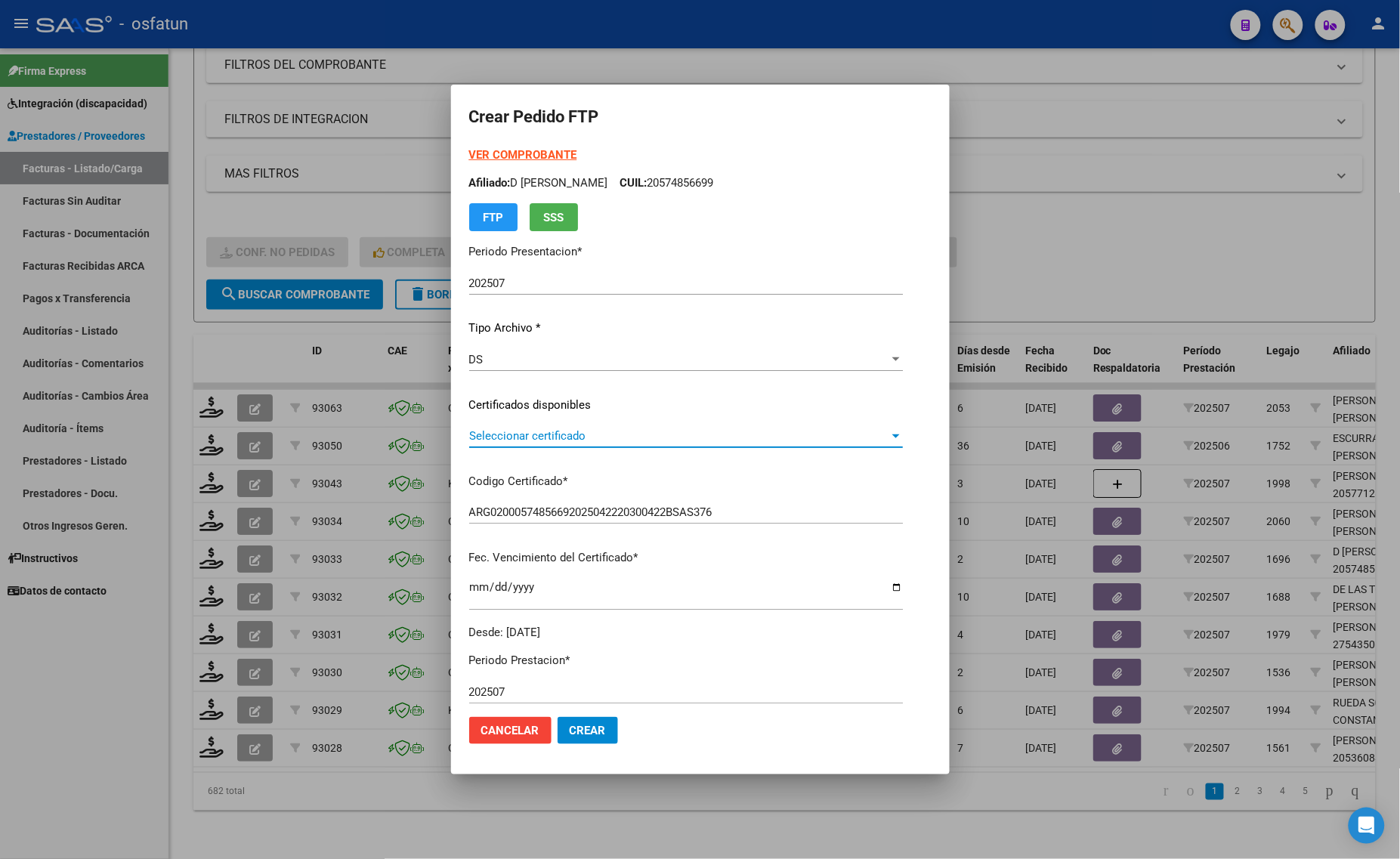
click at [500, 436] on span "Seleccionar certificado" at bounding box center [678, 436] width 420 height 14
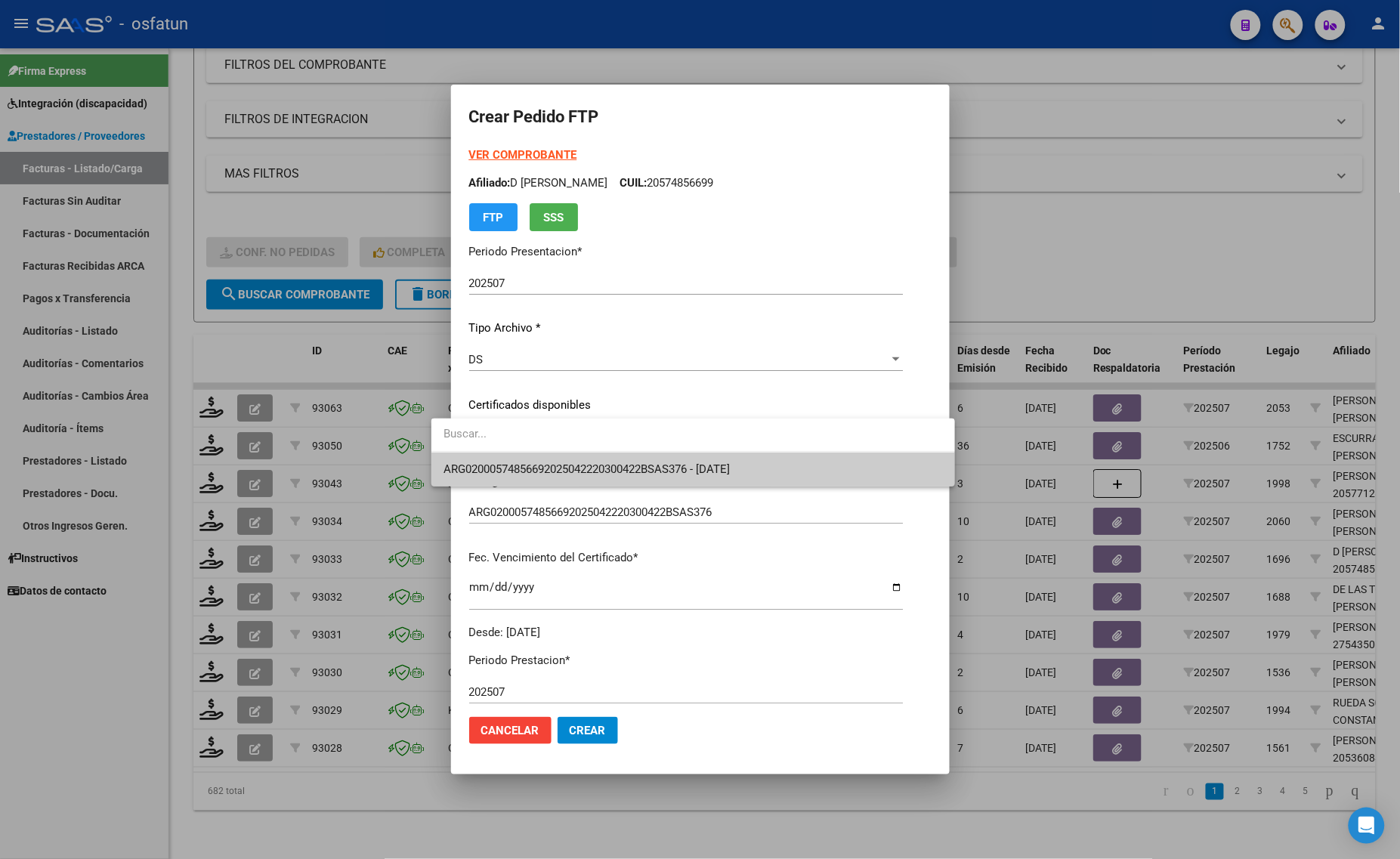
click at [501, 458] on span "ARG02000574856692025042220300422BSAS376 - [DATE]" at bounding box center [692, 469] width 499 height 34
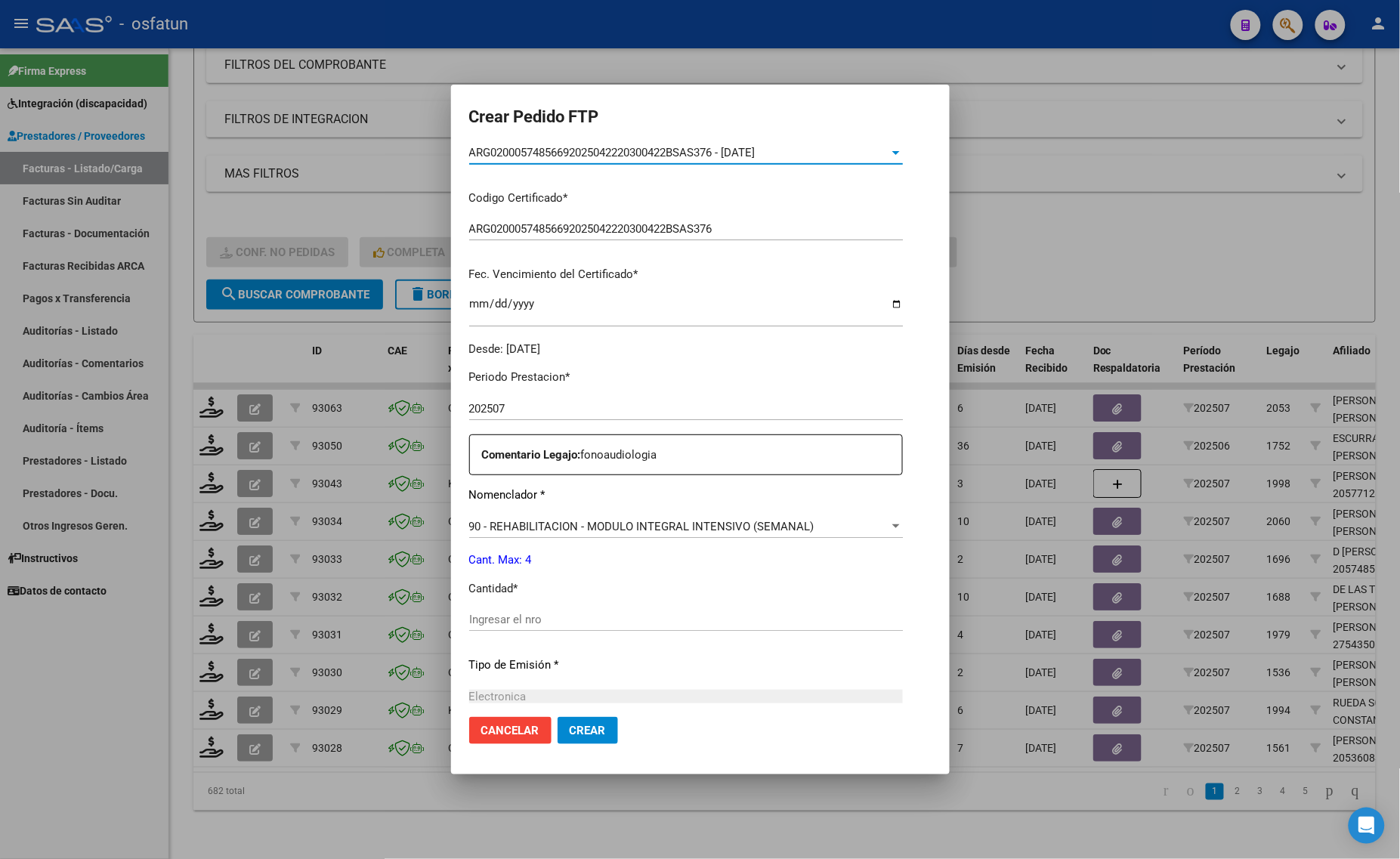
scroll to position [452, 0]
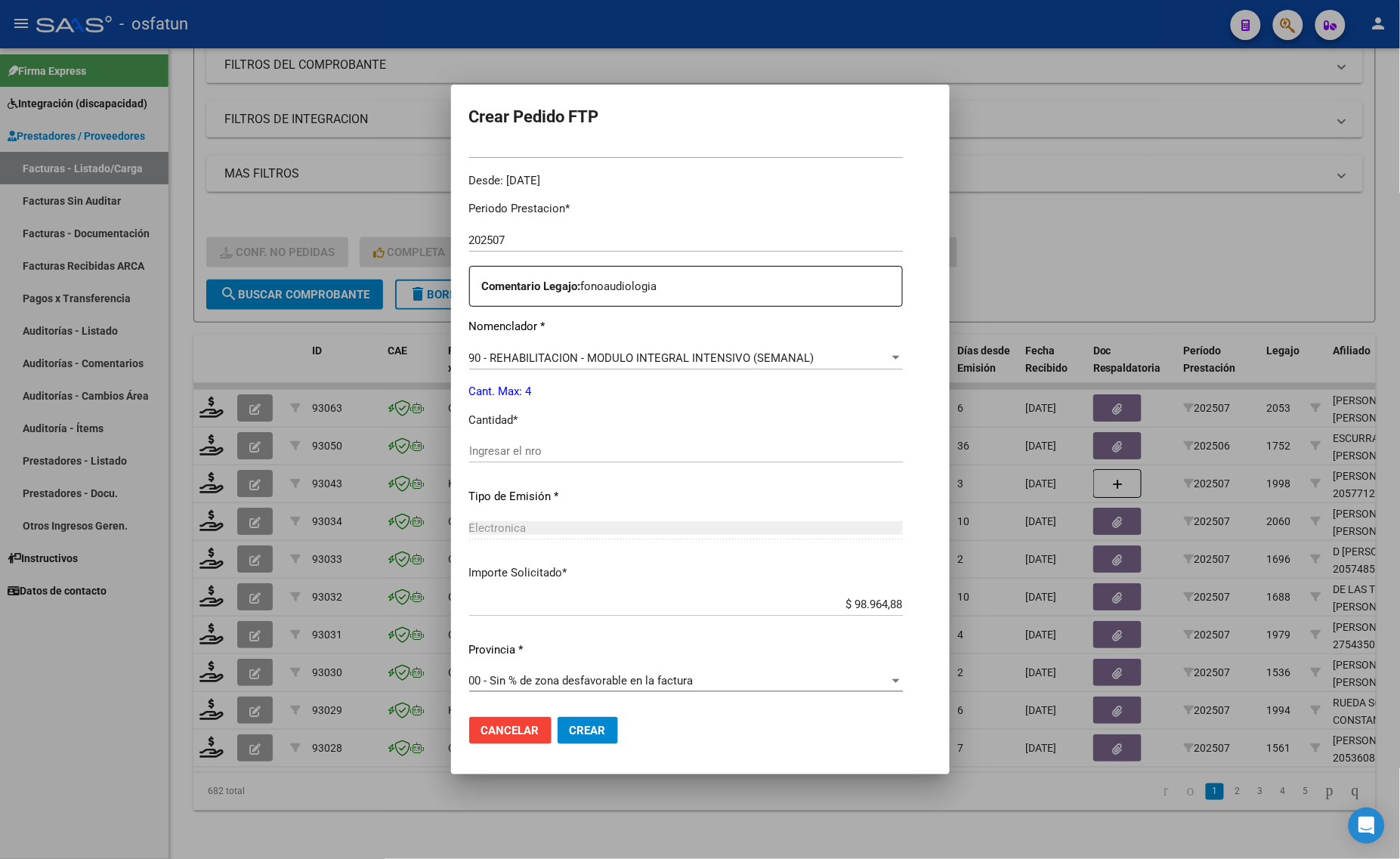
click at [530, 429] on div "Periodo Prestacion * 202507 Ingresar el Periodo Prestacion Comentario Legajo: f…" at bounding box center [686, 447] width 434 height 518
click at [528, 450] on input "Ingresar el nro" at bounding box center [686, 451] width 434 height 14
type input "4"
drag, startPoint x: 563, startPoint y: 729, endPoint x: 518, endPoint y: 745, distance: 47.8
click at [570, 731] on span "Crear" at bounding box center [587, 730] width 36 height 14
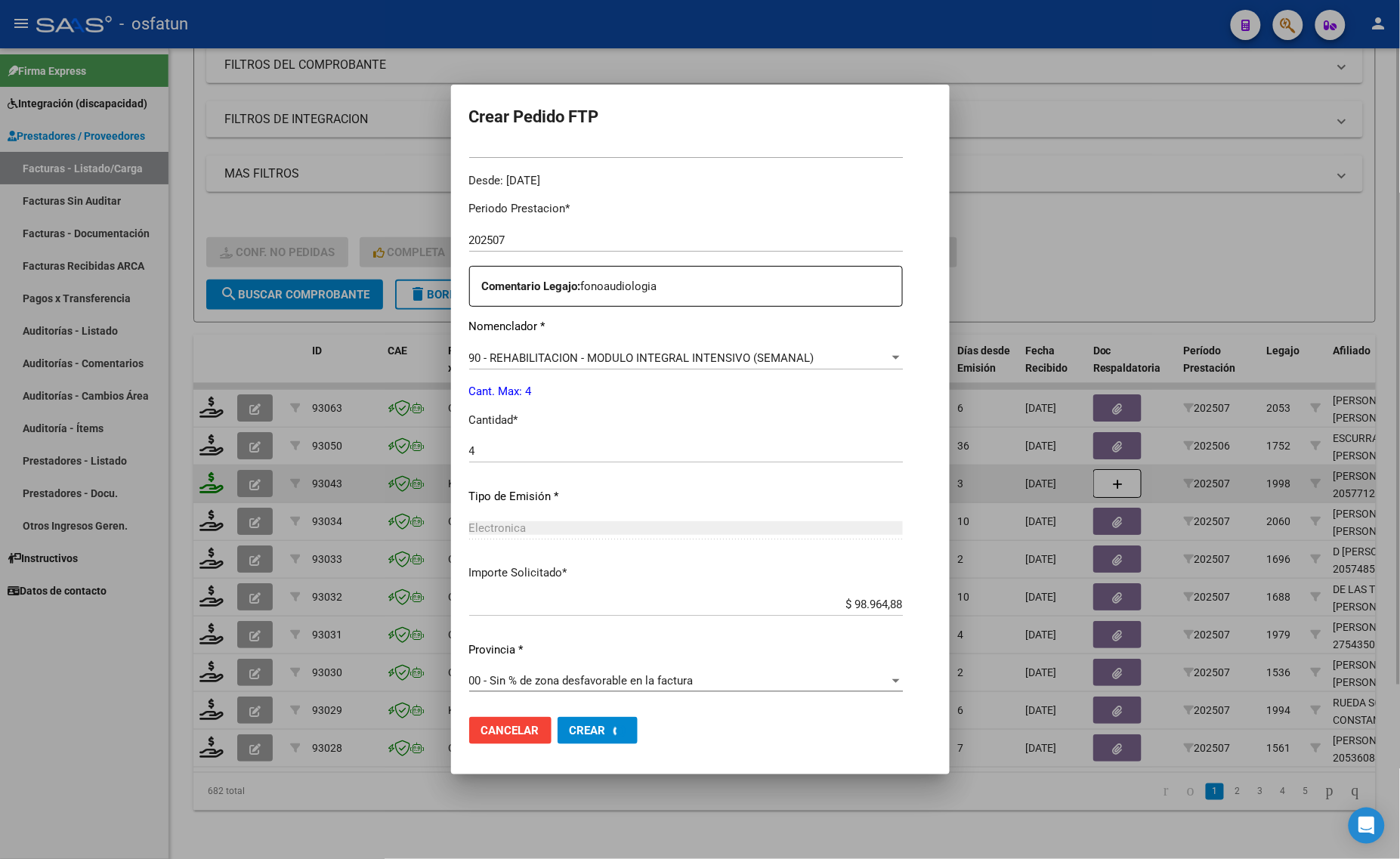
scroll to position [0, 0]
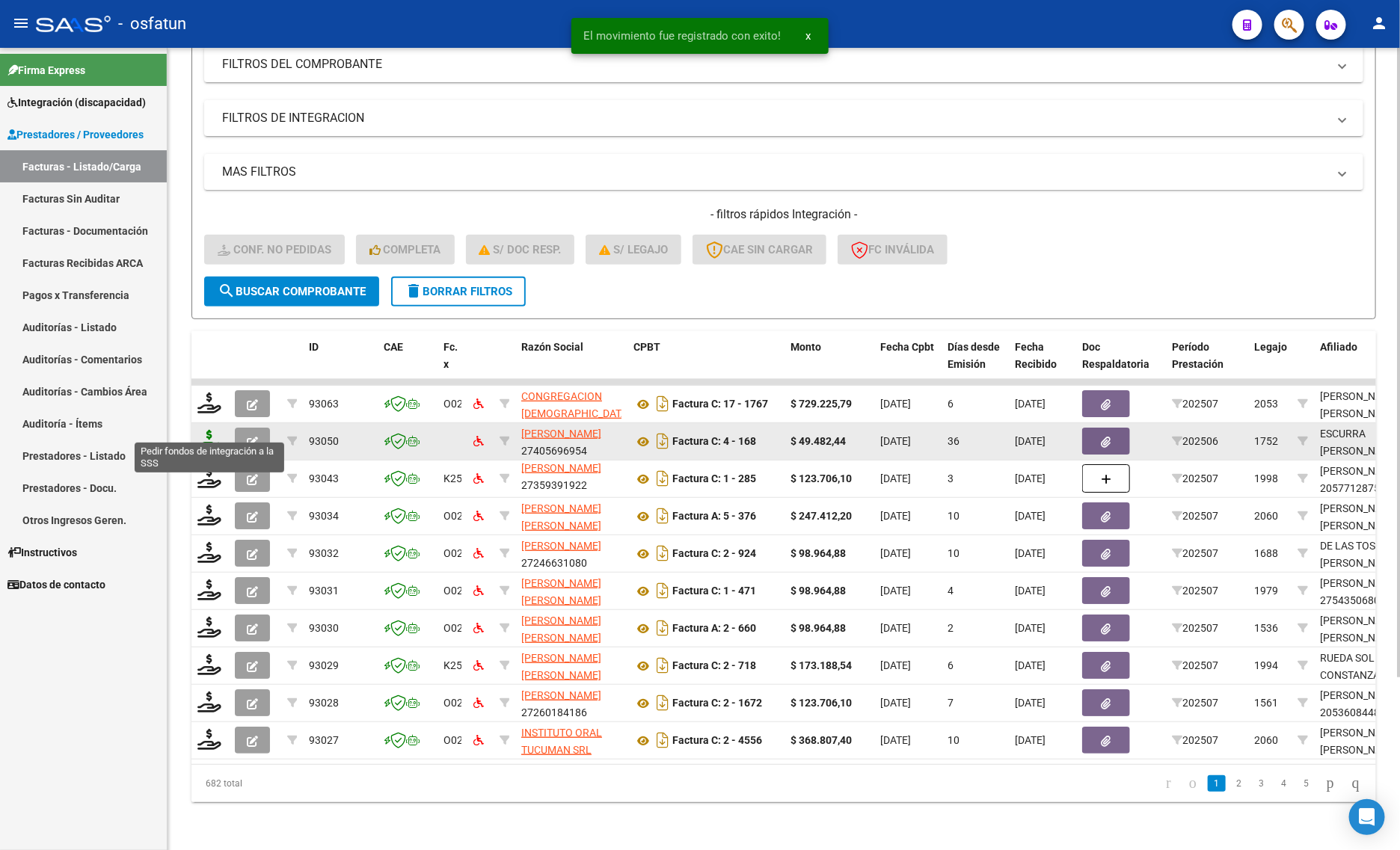
click at [204, 430] on icon at bounding box center [209, 440] width 24 height 21
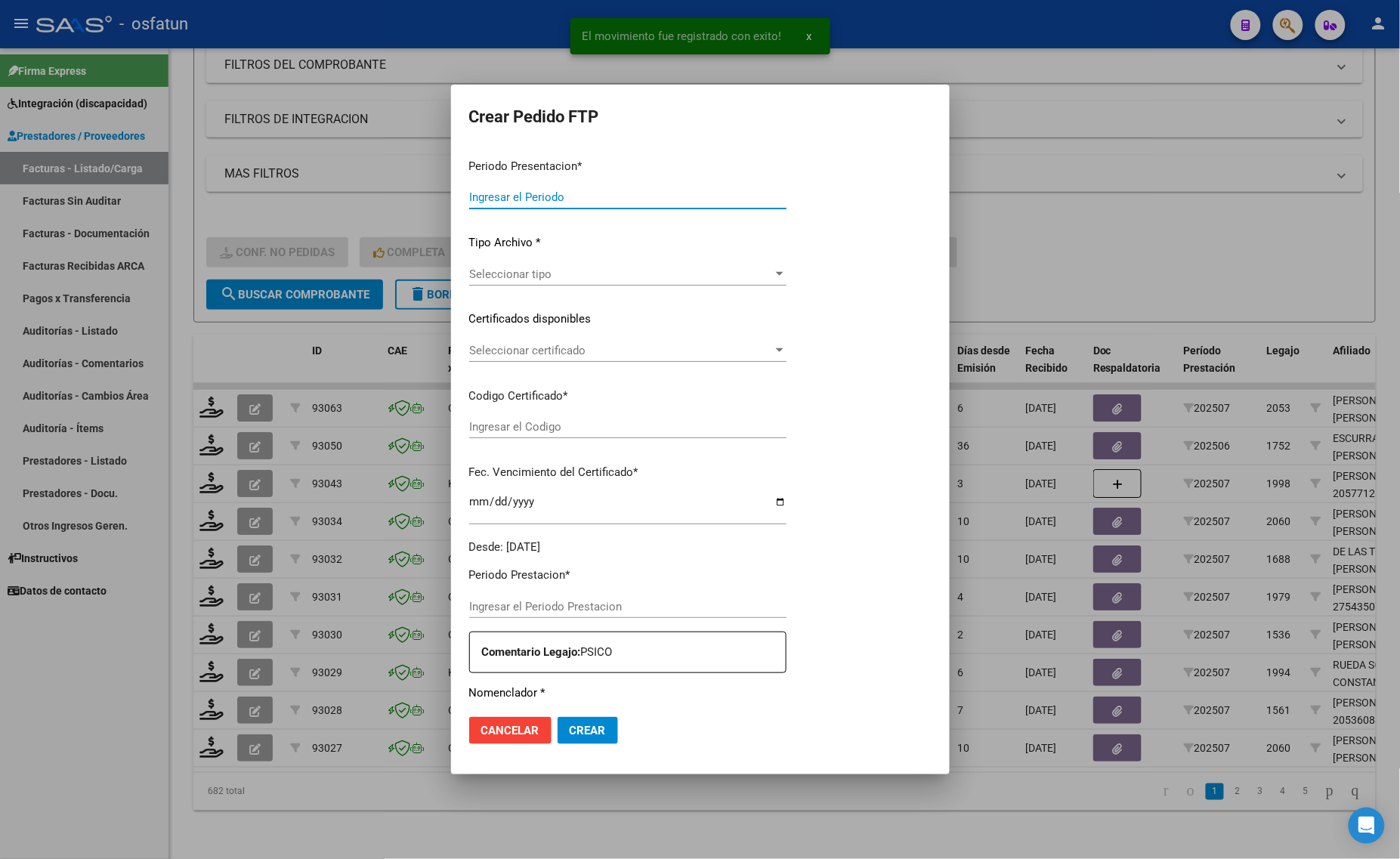
type input "202507"
type input "202506"
type input "$ 49.482,44"
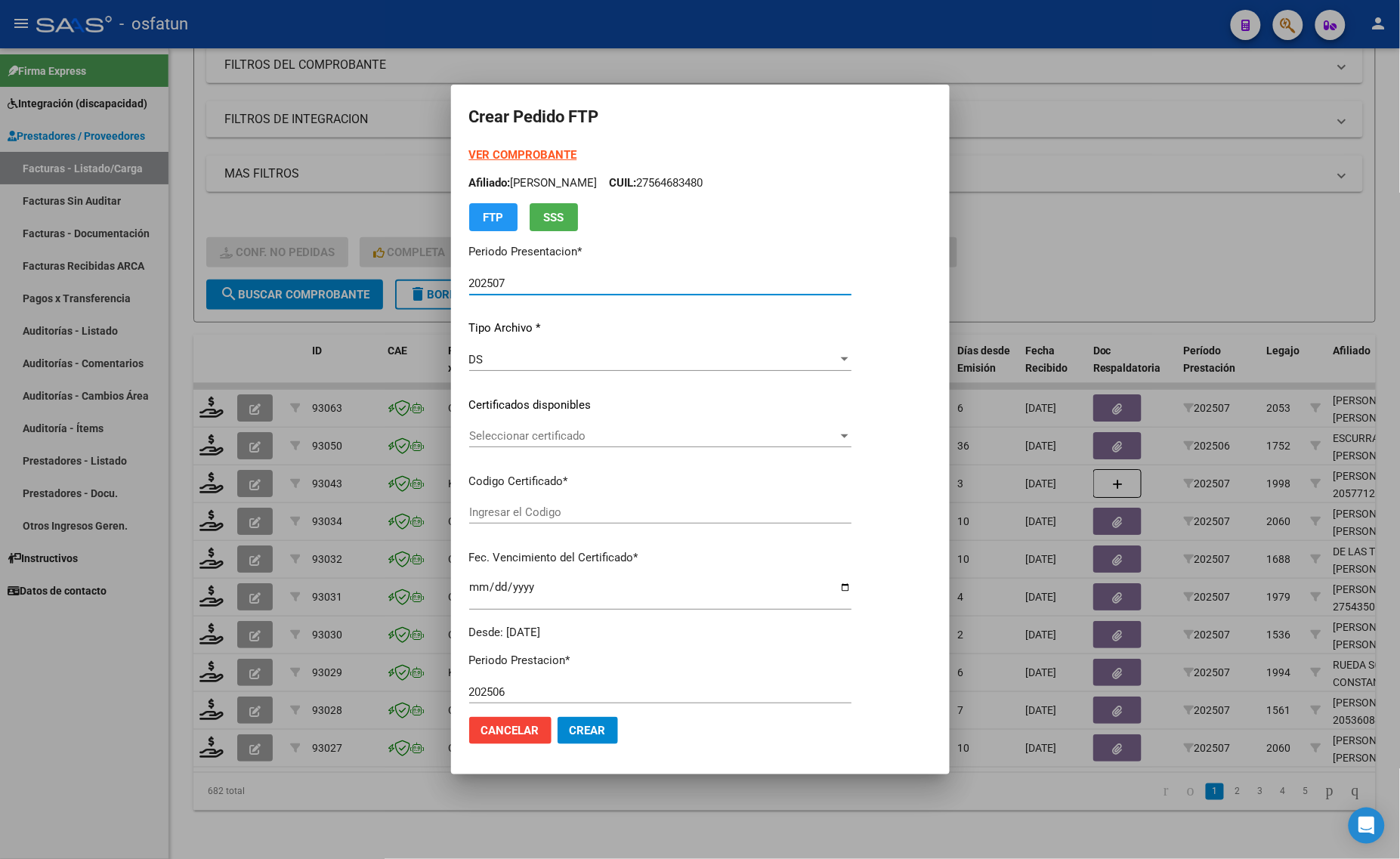
type input "ARG0100058970502024101720291017BUE440"
type input "[DATE]"
click at [493, 148] on strong "VER COMPROBANTE" at bounding box center [523, 155] width 108 height 14
drag, startPoint x: 498, startPoint y: 412, endPoint x: 500, endPoint y: 424, distance: 12.2
click at [499, 413] on div "VER COMPROBANTE ARCA Padrón Afiliado: ESCURRA [PERSON_NAME]: 27589705012 FTP SS…" at bounding box center [686, 393] width 435 height 494
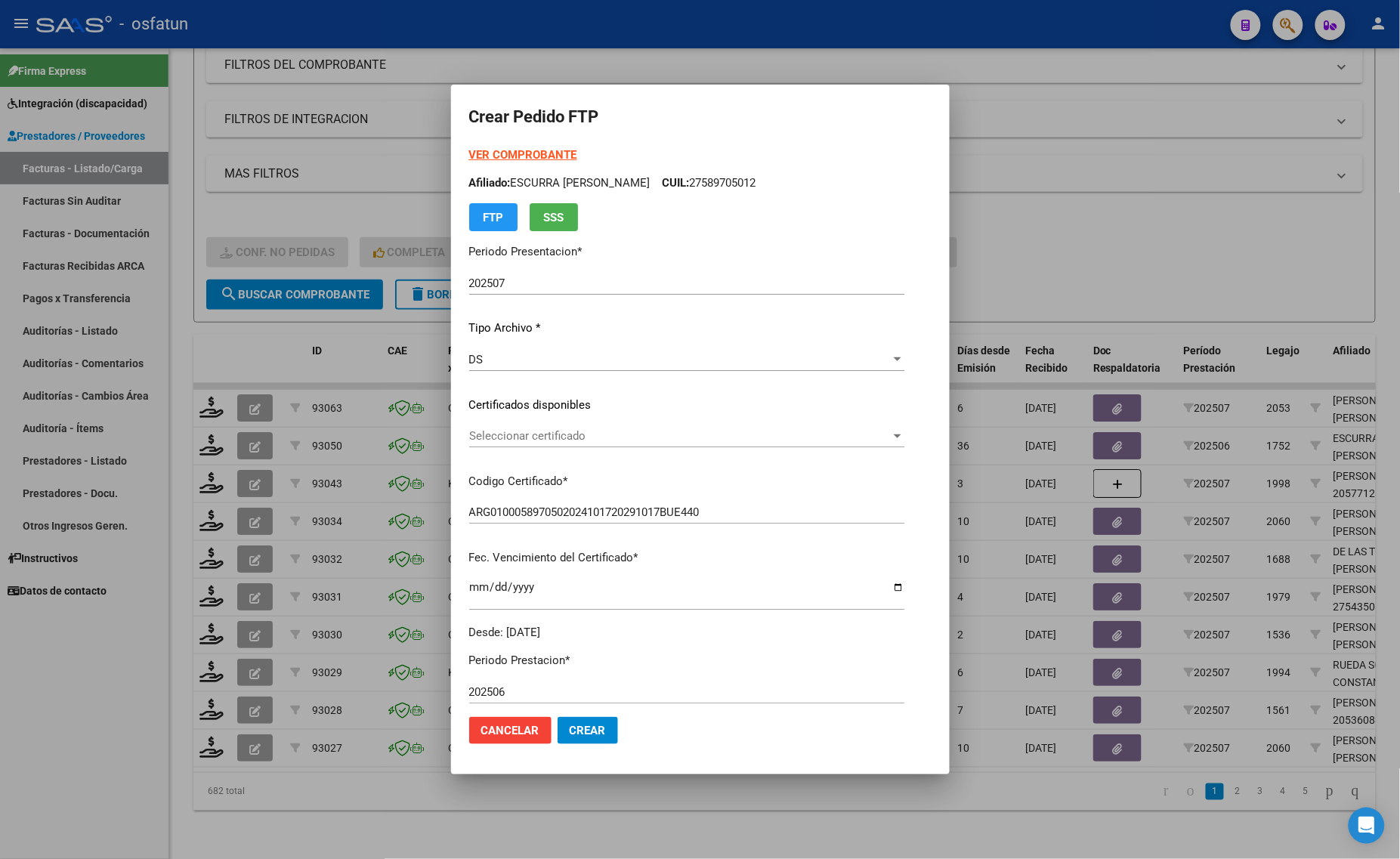
click at [500, 426] on div "Seleccionar certificado Seleccionar certificado" at bounding box center [686, 436] width 435 height 23
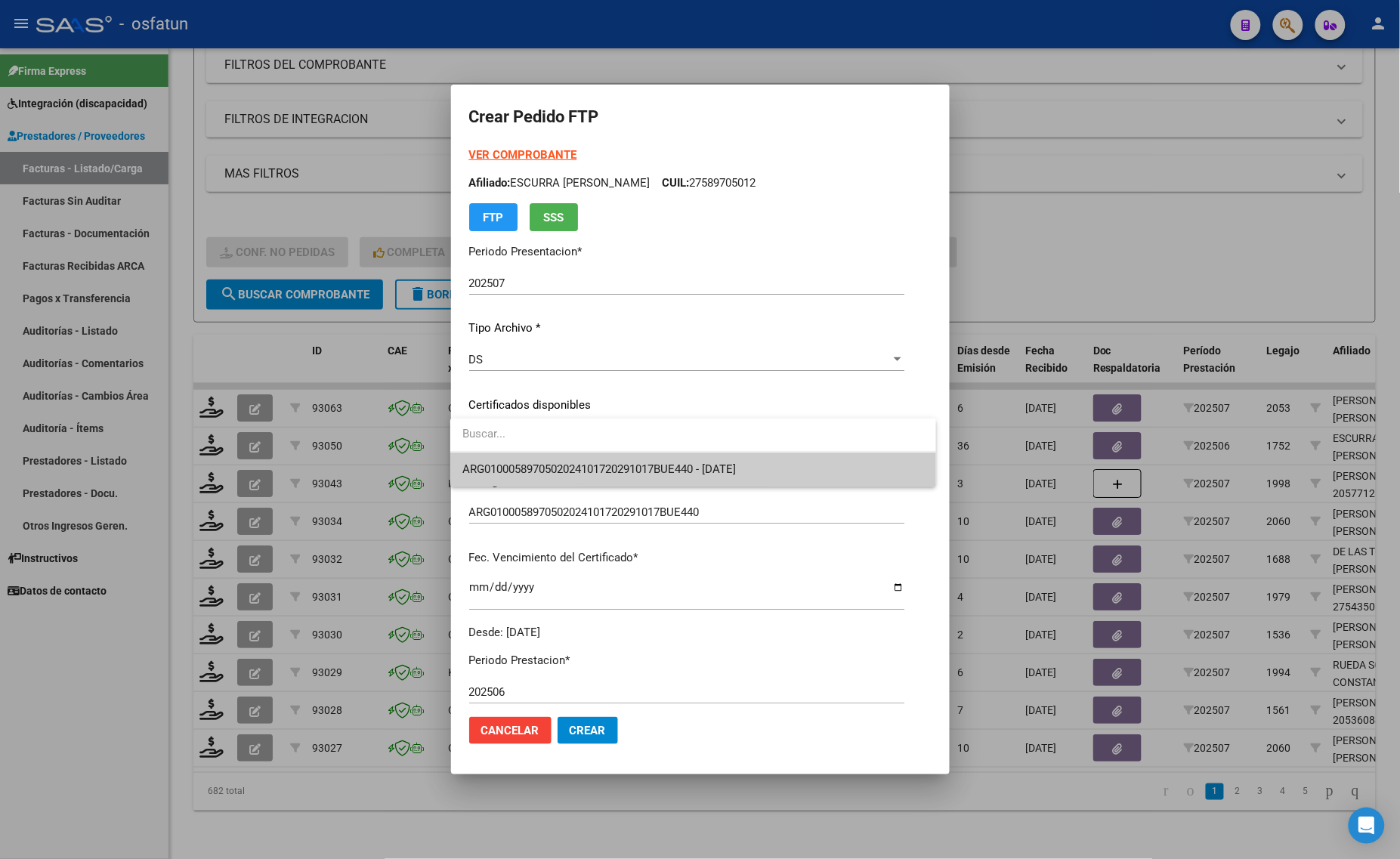
drag, startPoint x: 498, startPoint y: 450, endPoint x: 504, endPoint y: 467, distance: 18.0
click at [501, 455] on div "ARG0100058970502024101720291017BUE440 - [DATE]" at bounding box center [693, 452] width 485 height 68
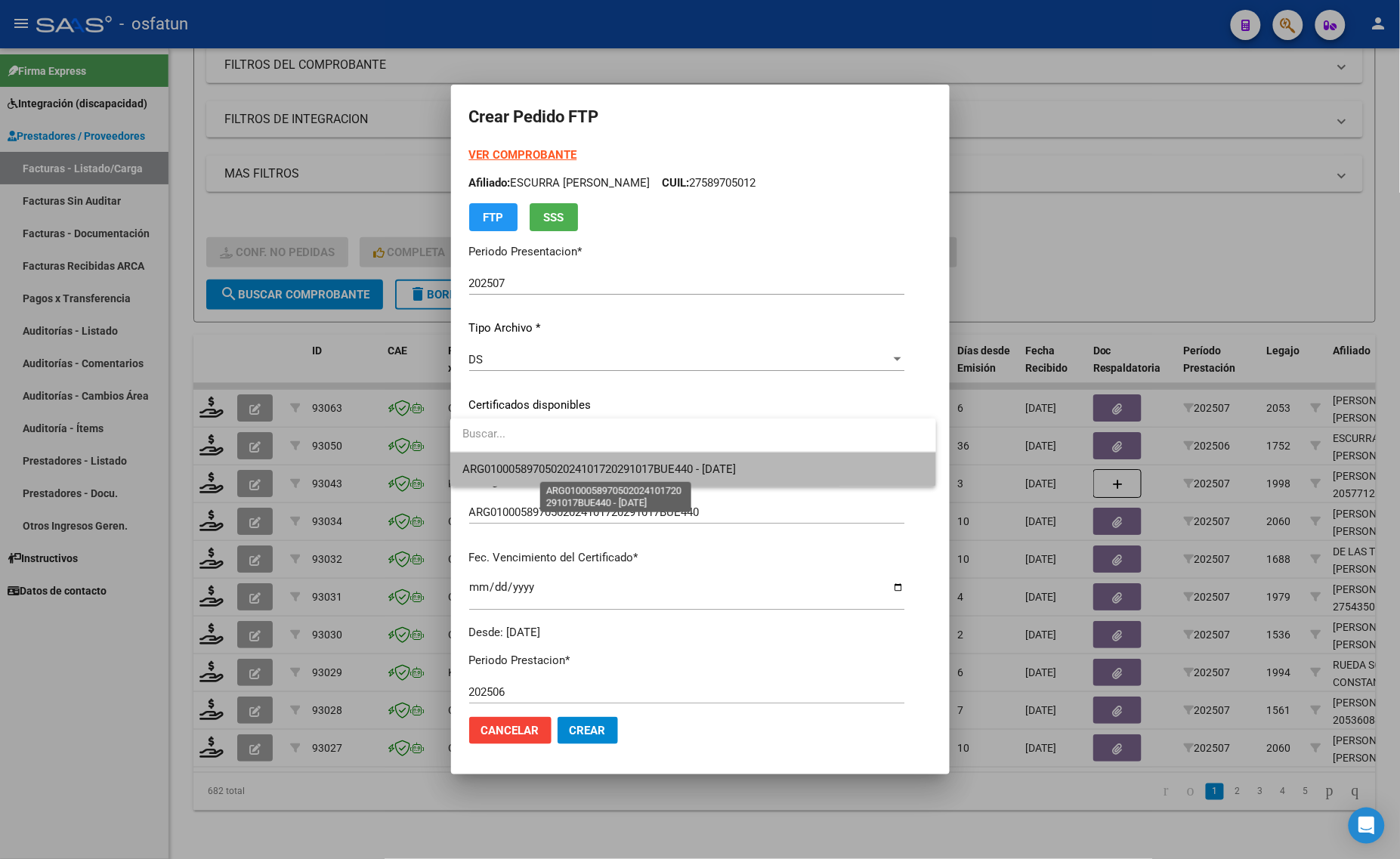
click at [504, 467] on span "ARG0100058970502024101720291017BUE440 - [DATE]" at bounding box center [598, 469] width 273 height 14
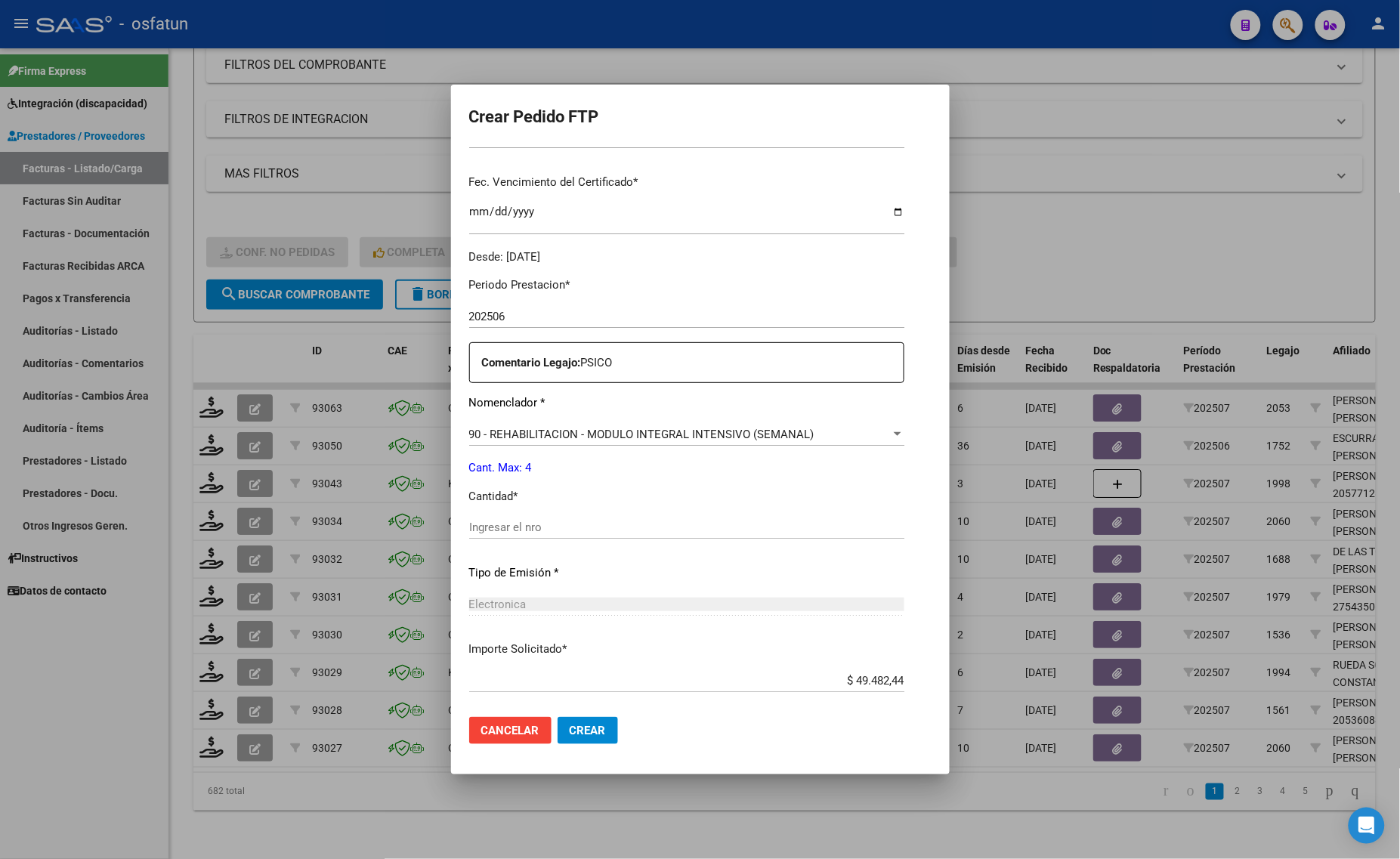
scroll to position [378, 0]
click at [503, 534] on div "Ingresar el nro" at bounding box center [686, 525] width 435 height 23
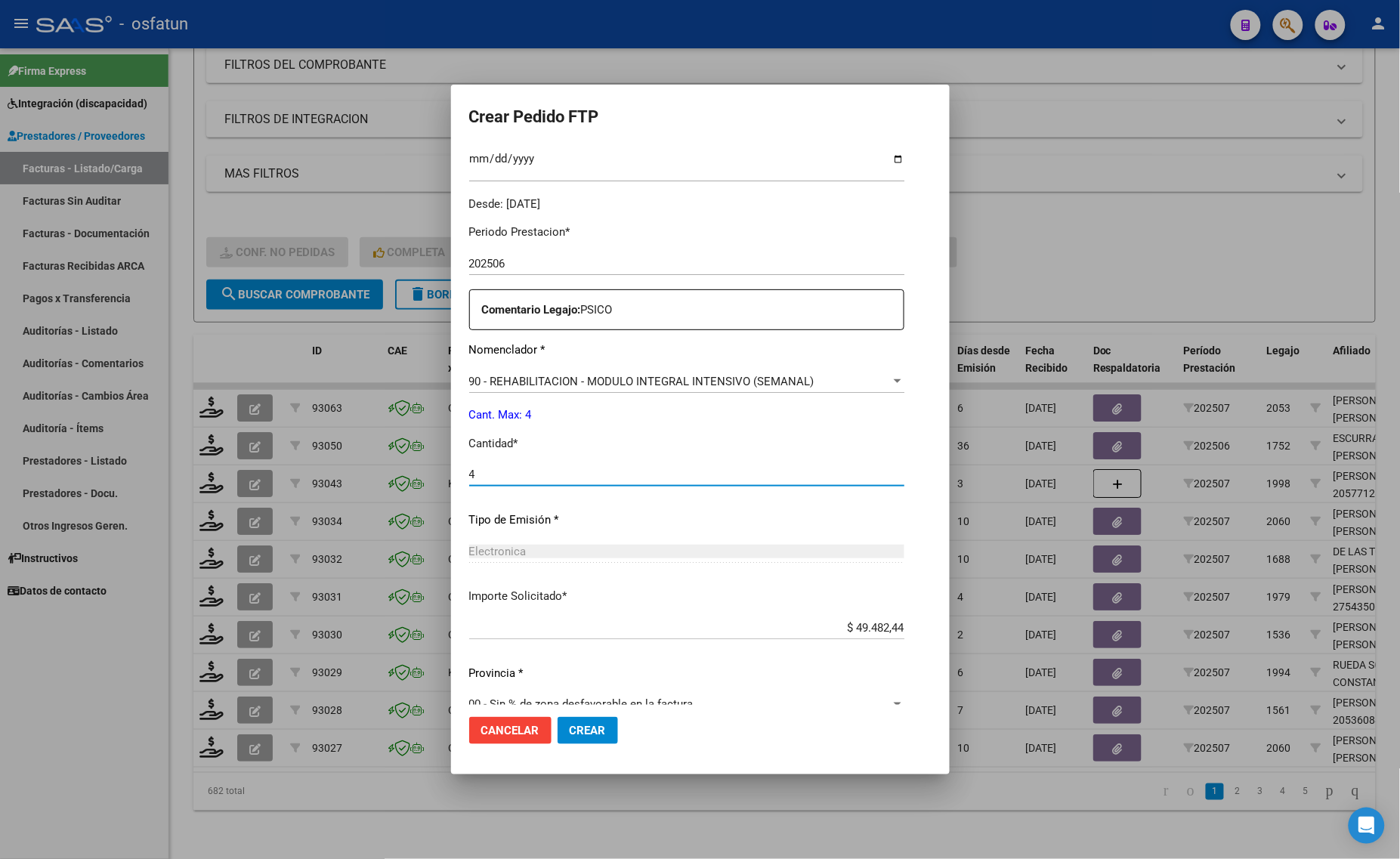
scroll to position [452, 0]
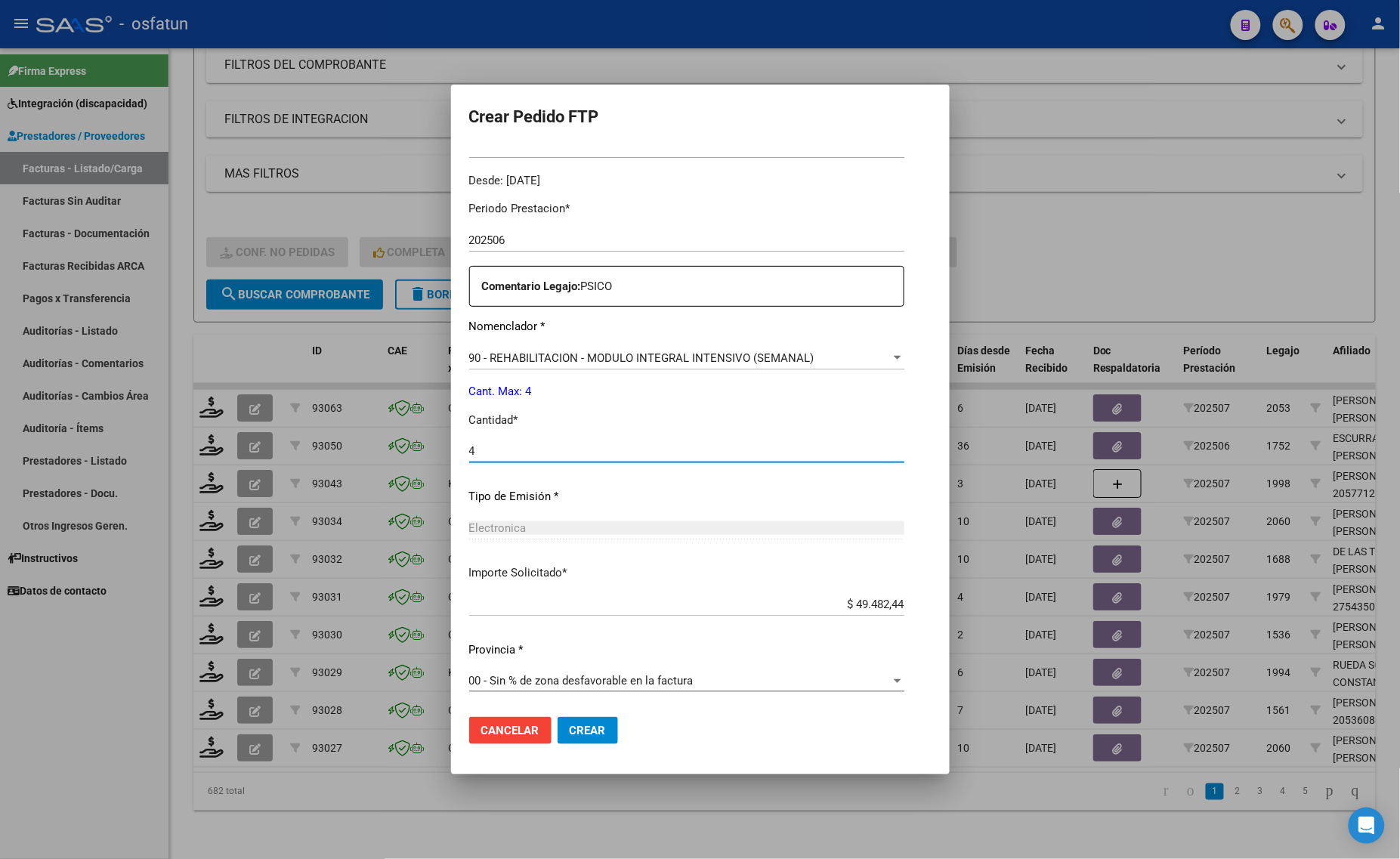
type input "4"
click at [591, 726] on span "Crear" at bounding box center [587, 730] width 36 height 14
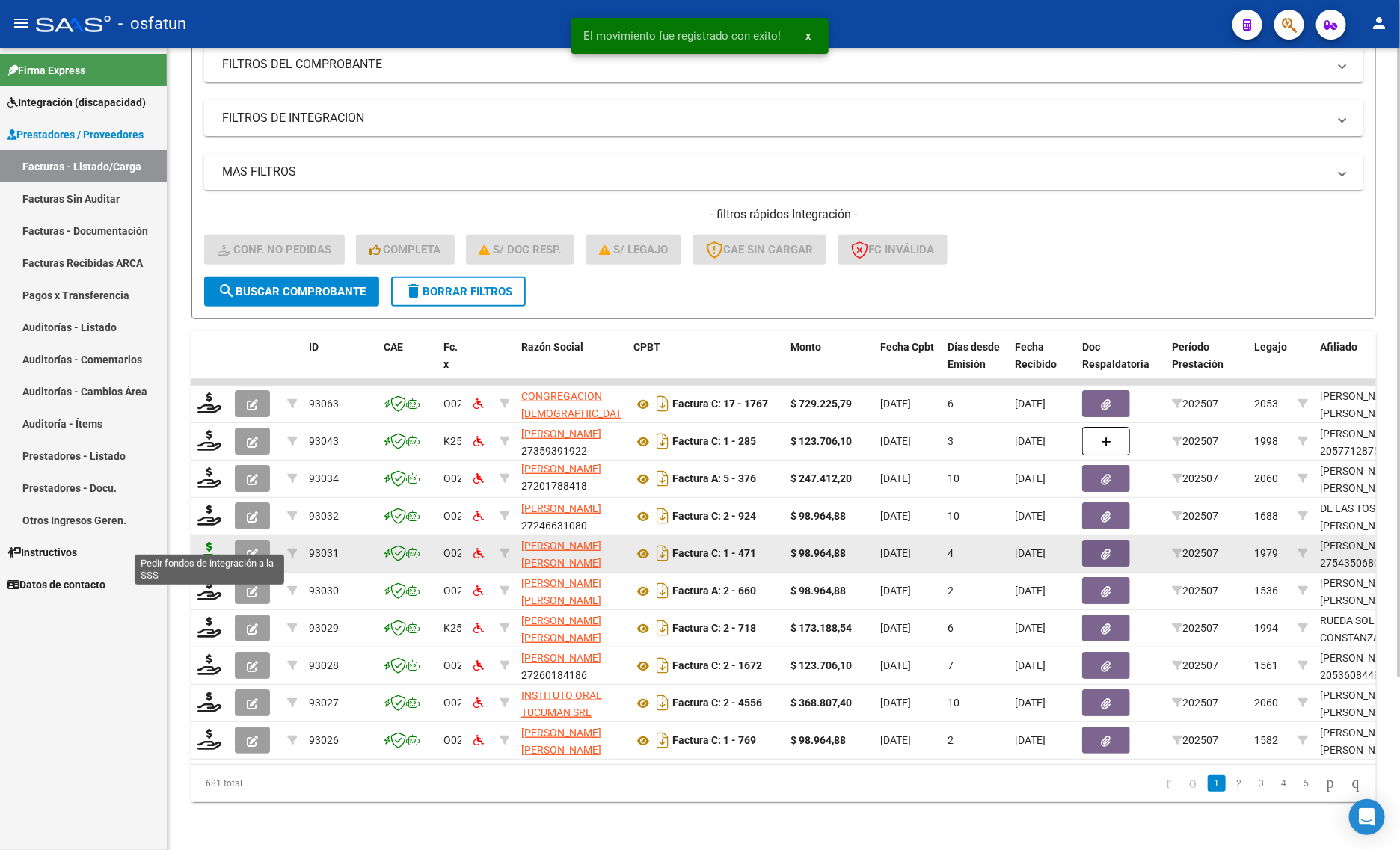
click at [203, 546] on icon at bounding box center [209, 552] width 24 height 21
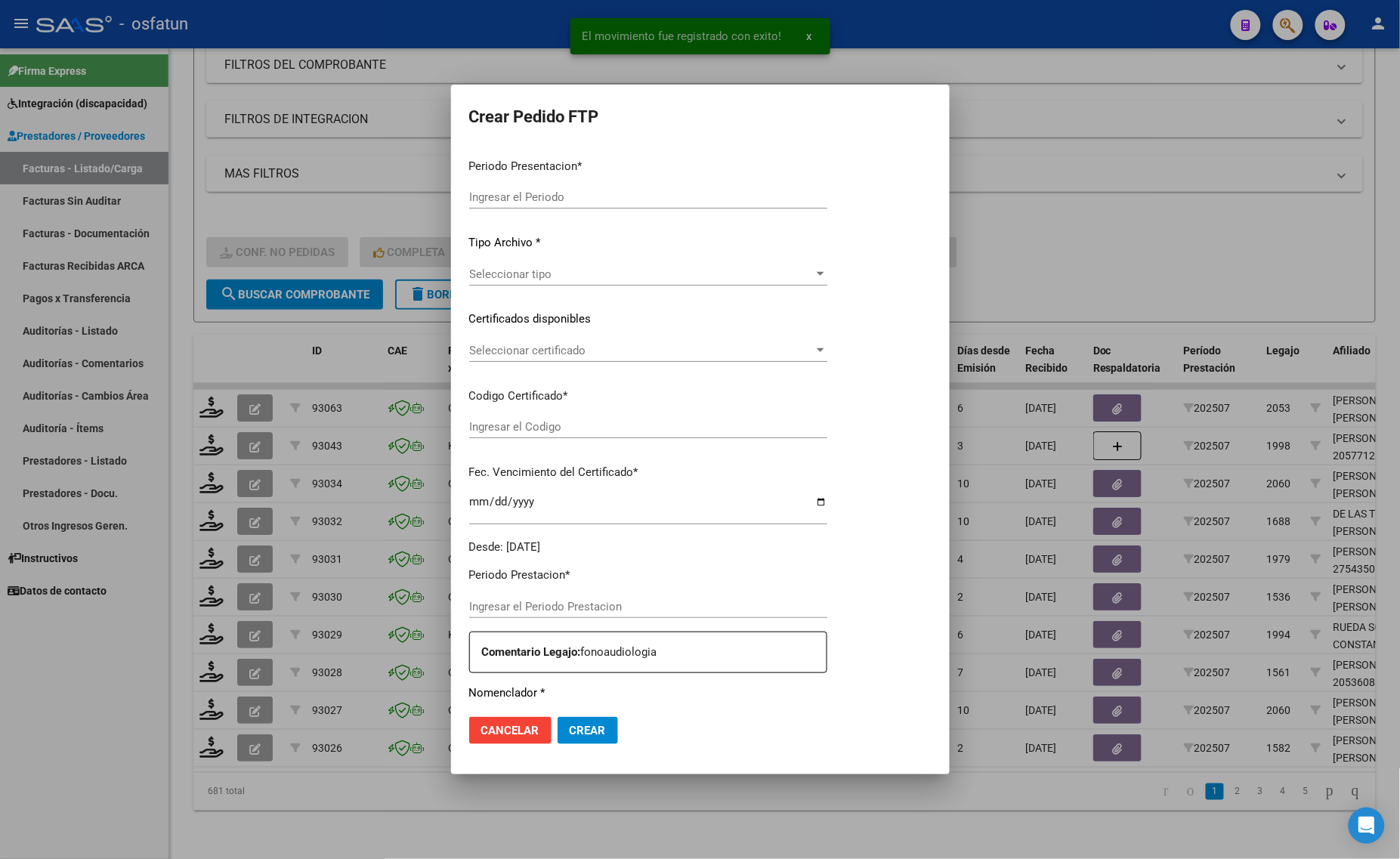
type input "202507"
type input "$ 98.964,88"
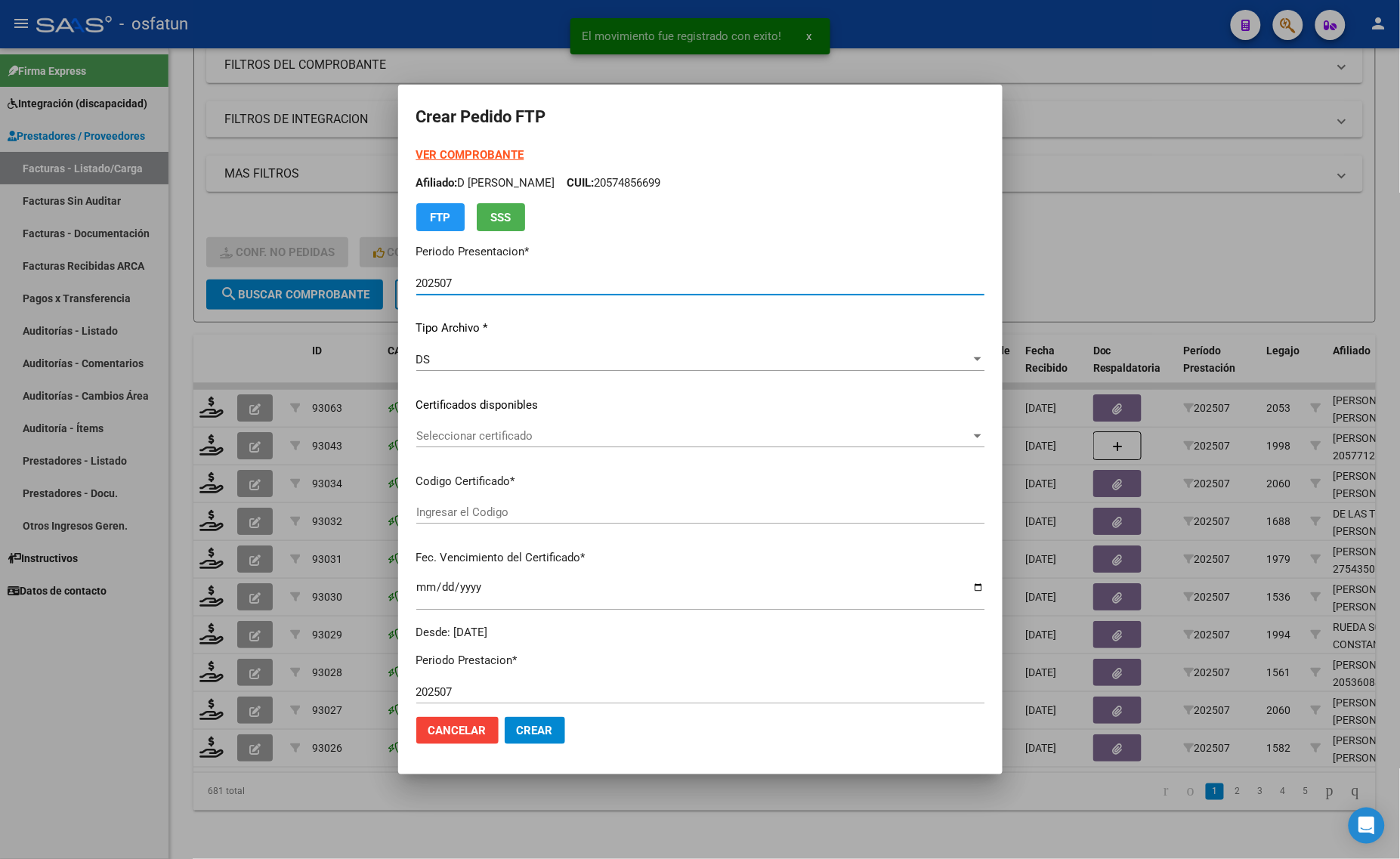
type input "ARG01000543506802020100520251005BS376"
type input "[DATE]"
click at [455, 148] on strong "VER COMPROBANTE" at bounding box center [471, 155] width 108 height 14
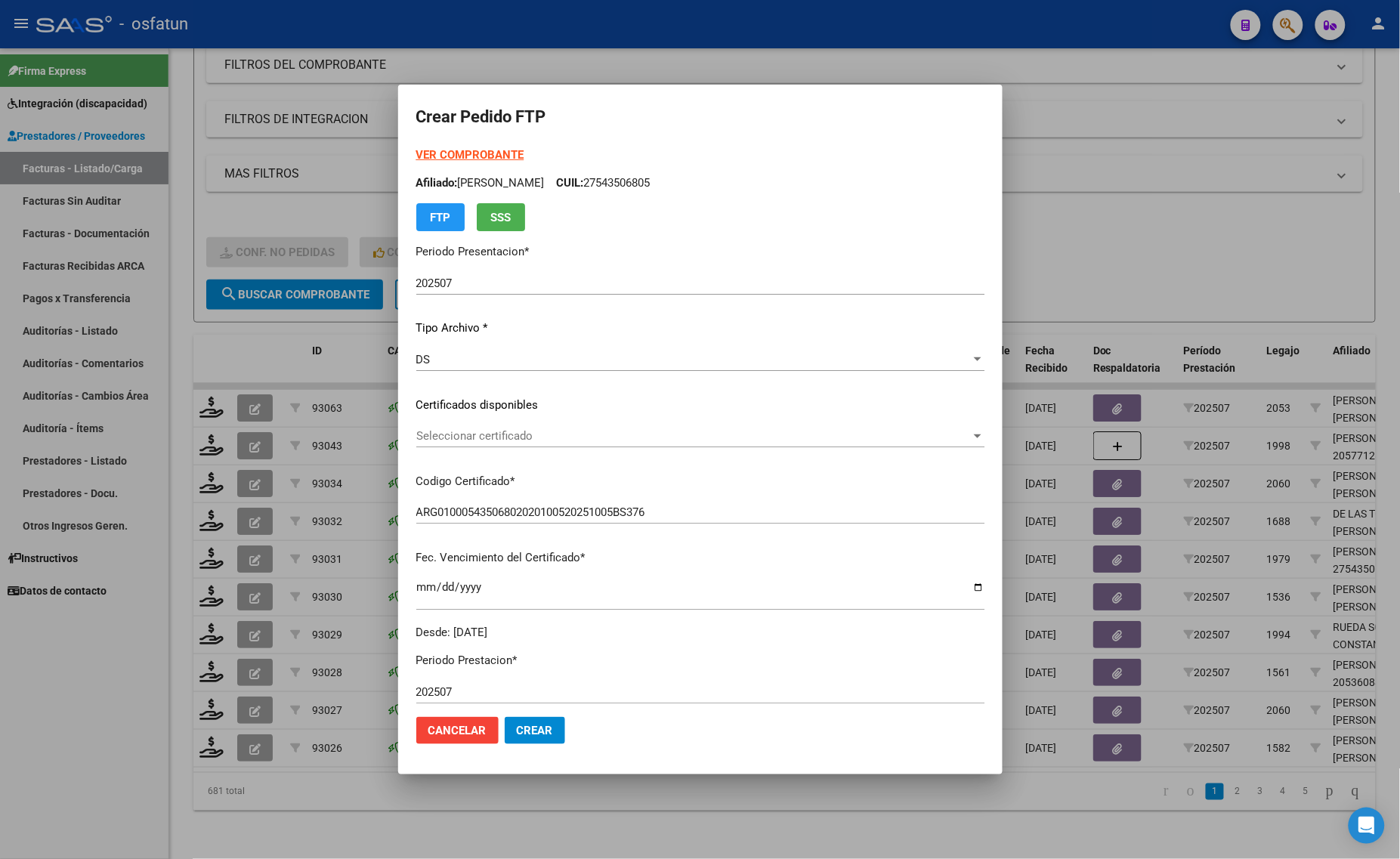
click at [516, 442] on span "Seleccionar certificado" at bounding box center [693, 436] width 554 height 14
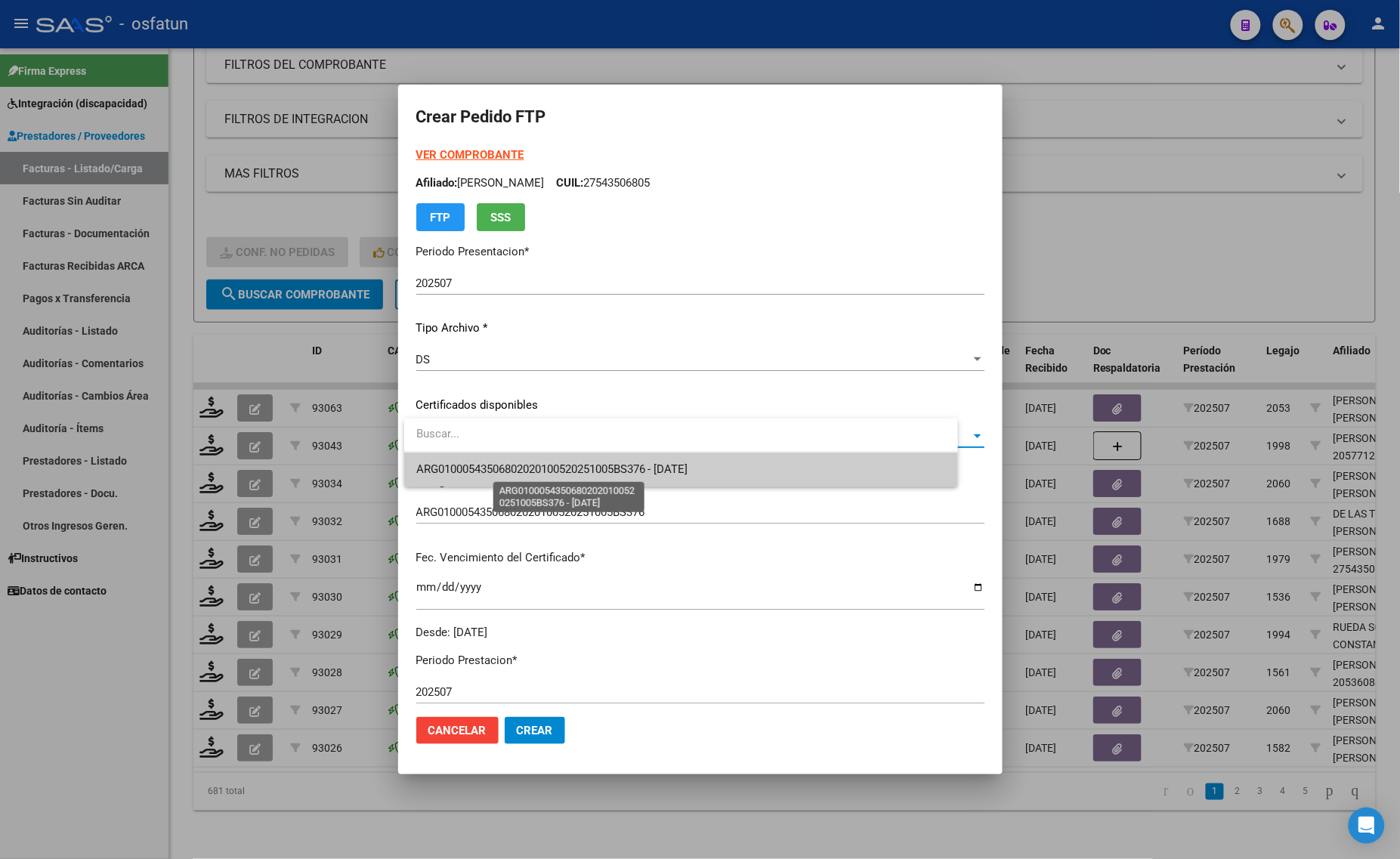
click at [516, 468] on span "ARG01000543506802020100520251005BS376 - [DATE]" at bounding box center [552, 469] width 272 height 14
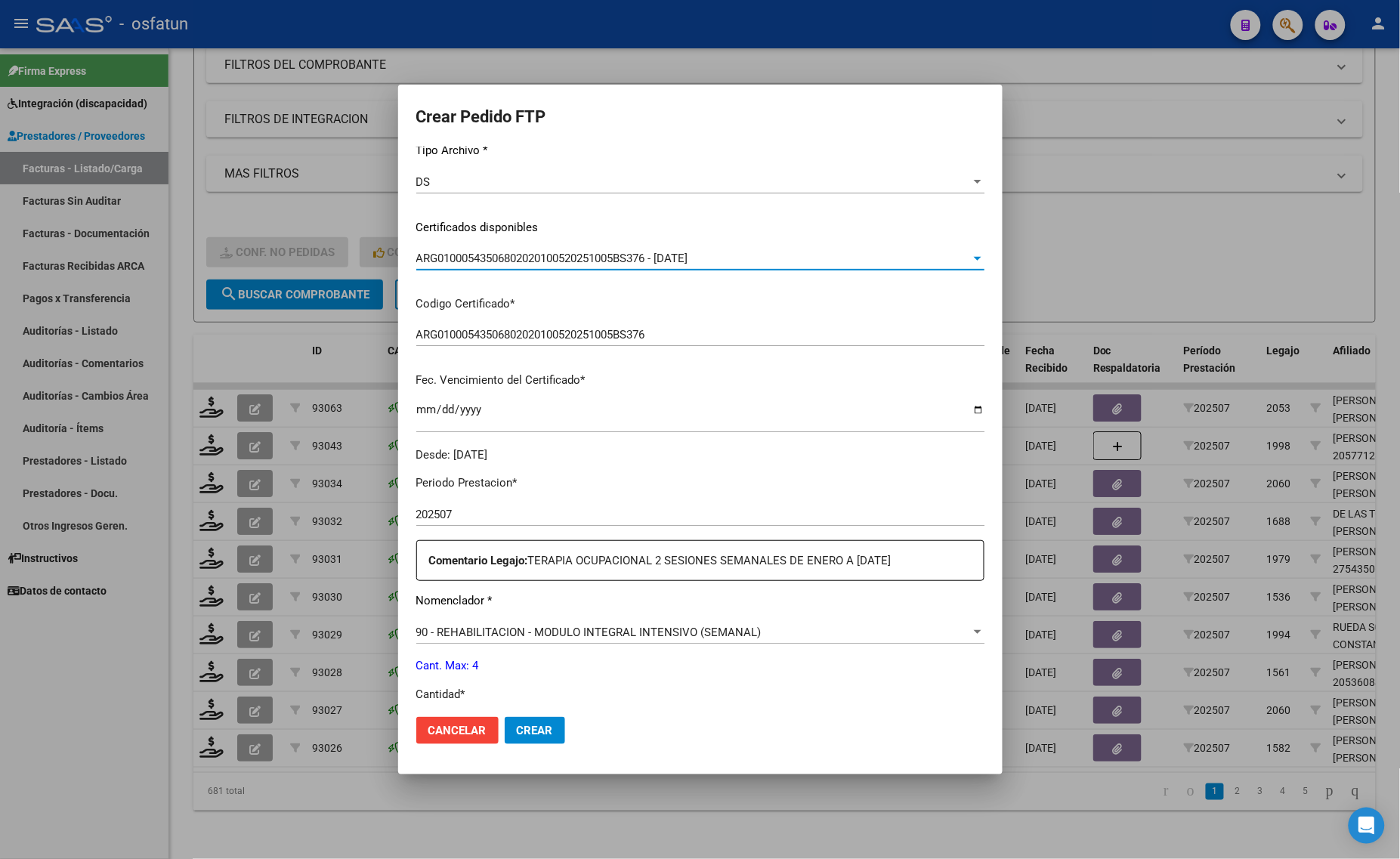
scroll to position [283, 0]
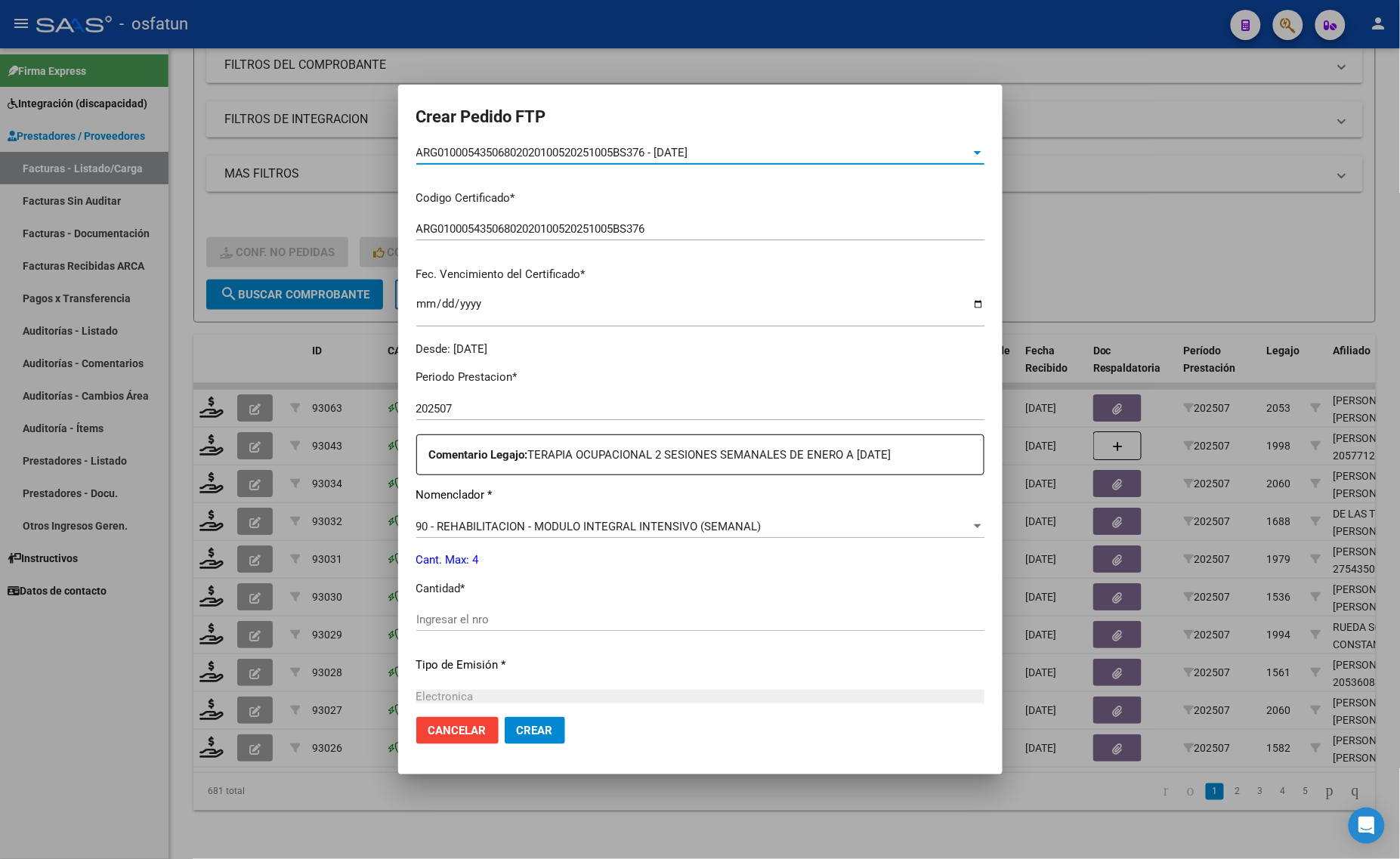
click at [450, 605] on div "Periodo Prestacion * 202507 Ingresar el Periodo Prestacion Comentario Legajo: T…" at bounding box center [700, 616] width 568 height 518
click at [450, 614] on input "Ingresar el nro" at bounding box center [700, 619] width 568 height 14
type input "4"
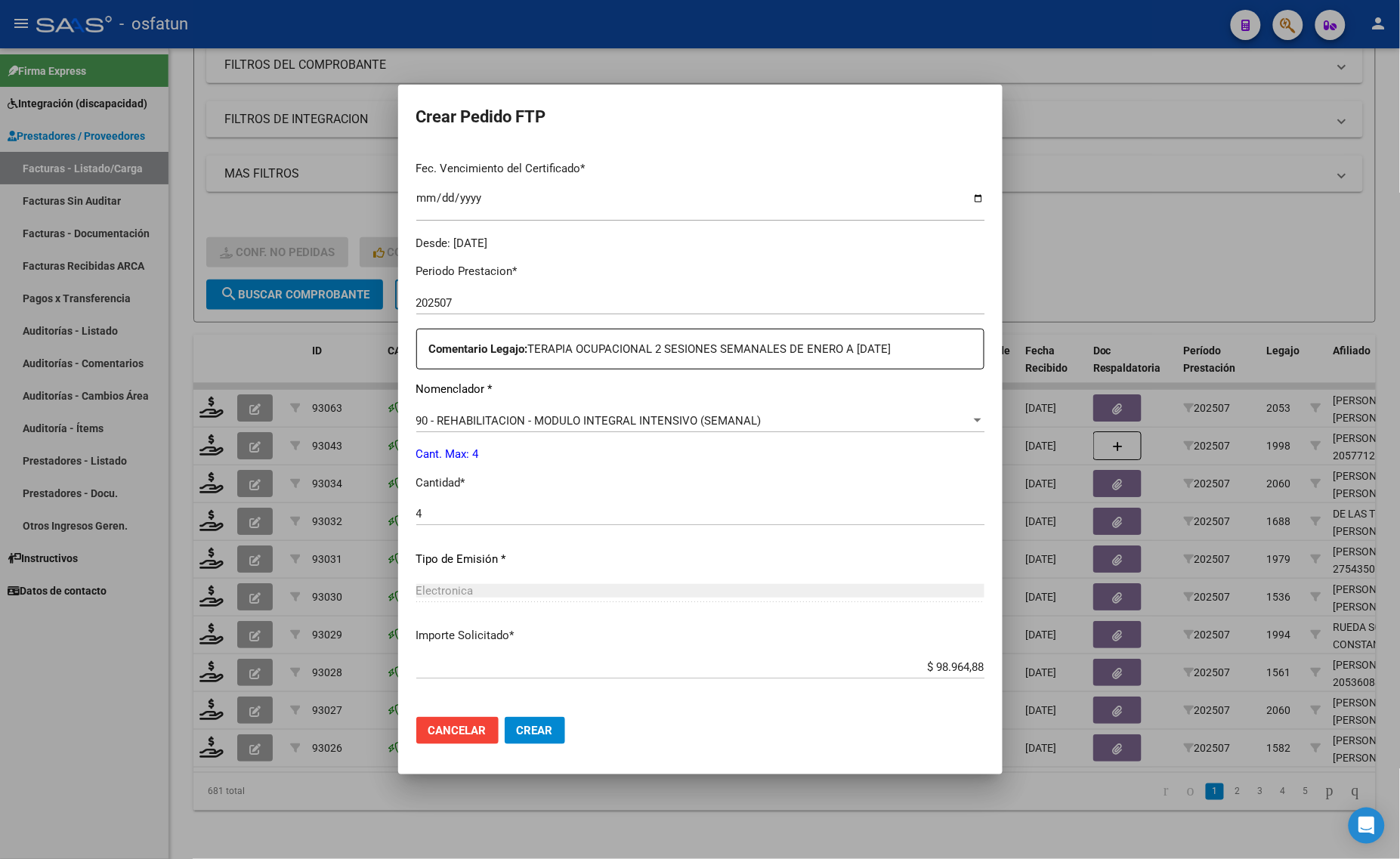
scroll to position [452, 0]
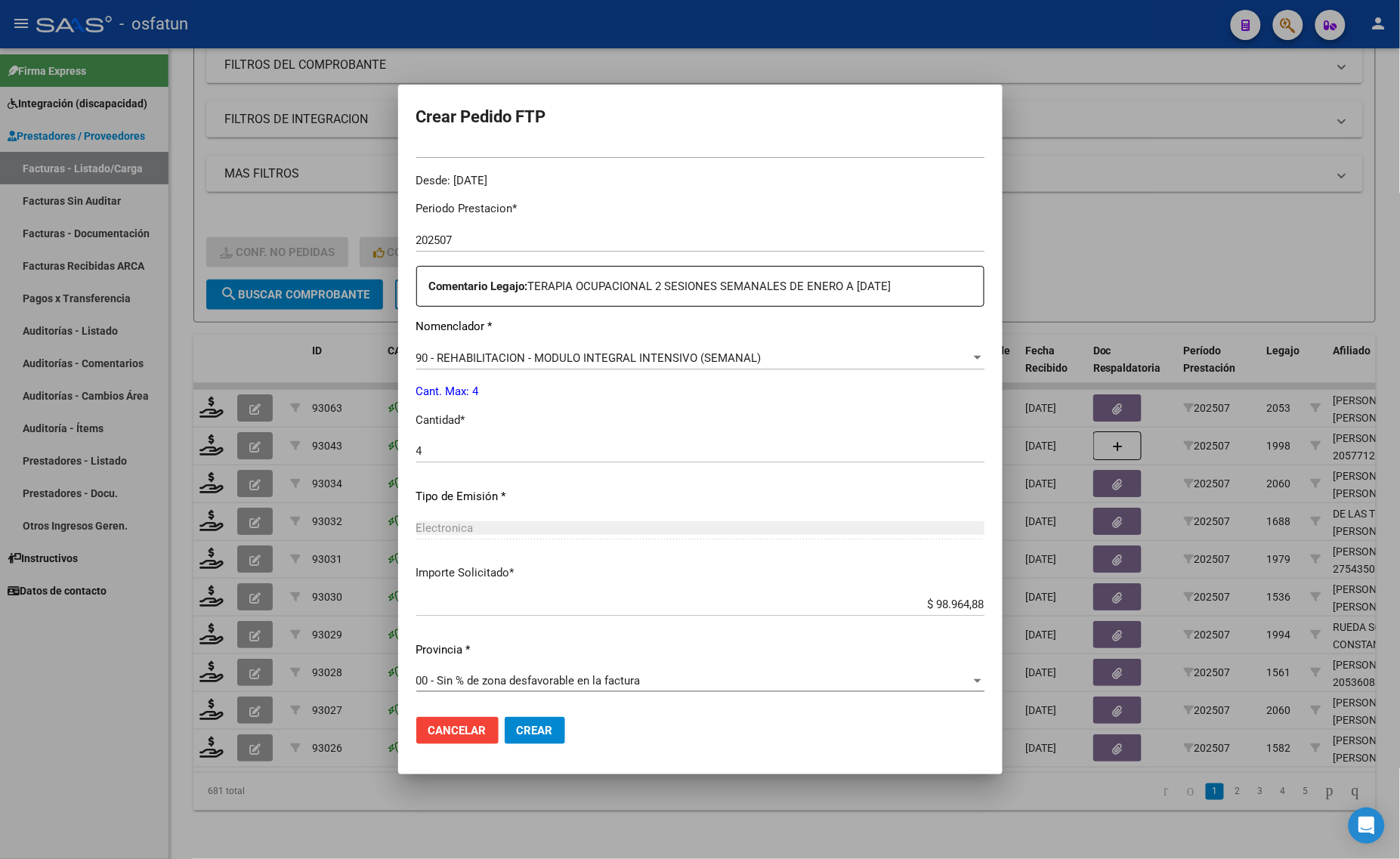
click at [530, 708] on mat-dialog-actions "Cancelar Crear" at bounding box center [700, 731] width 568 height 52
click at [537, 739] on button "Crear" at bounding box center [535, 731] width 61 height 28
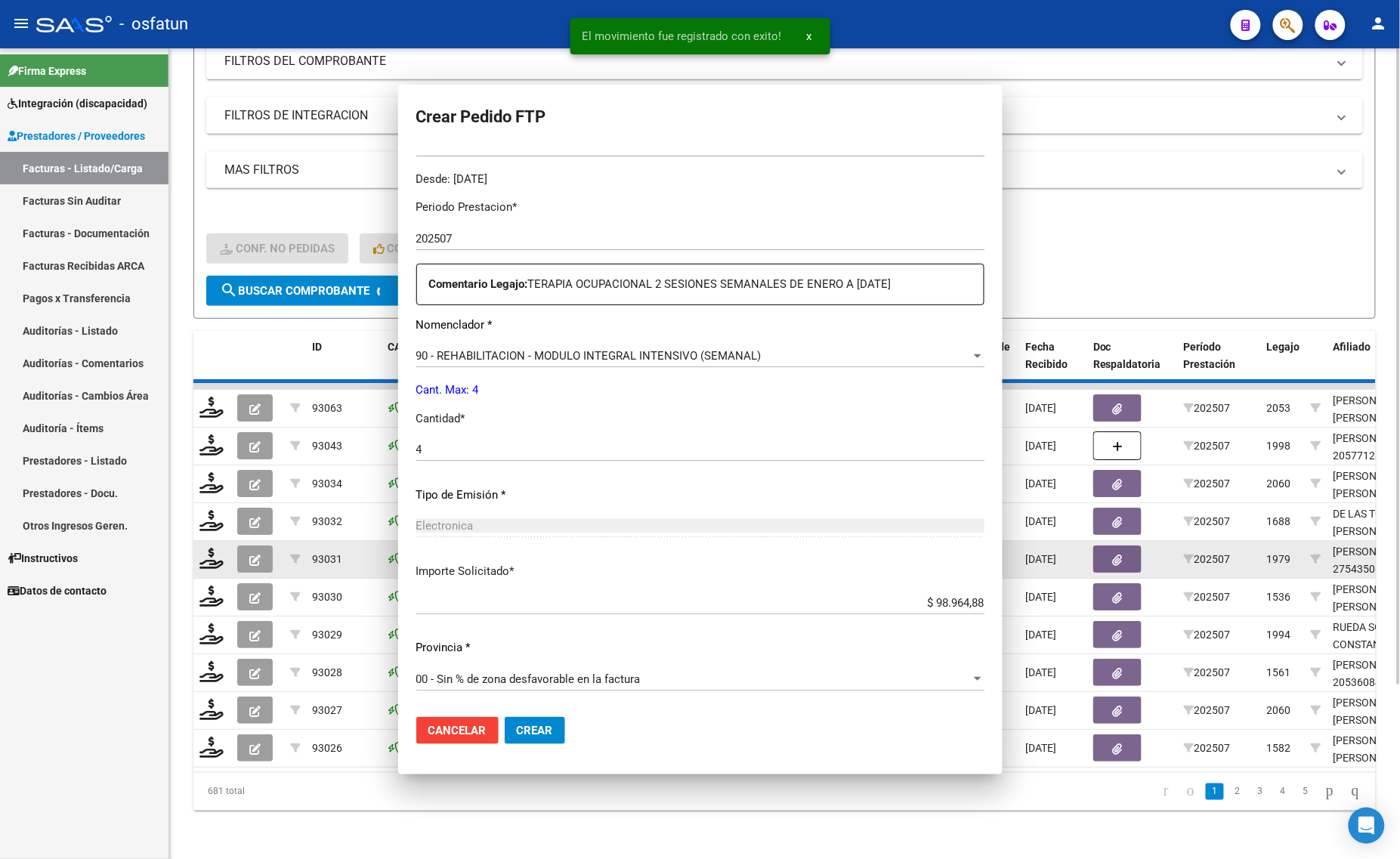
scroll to position [367, 0]
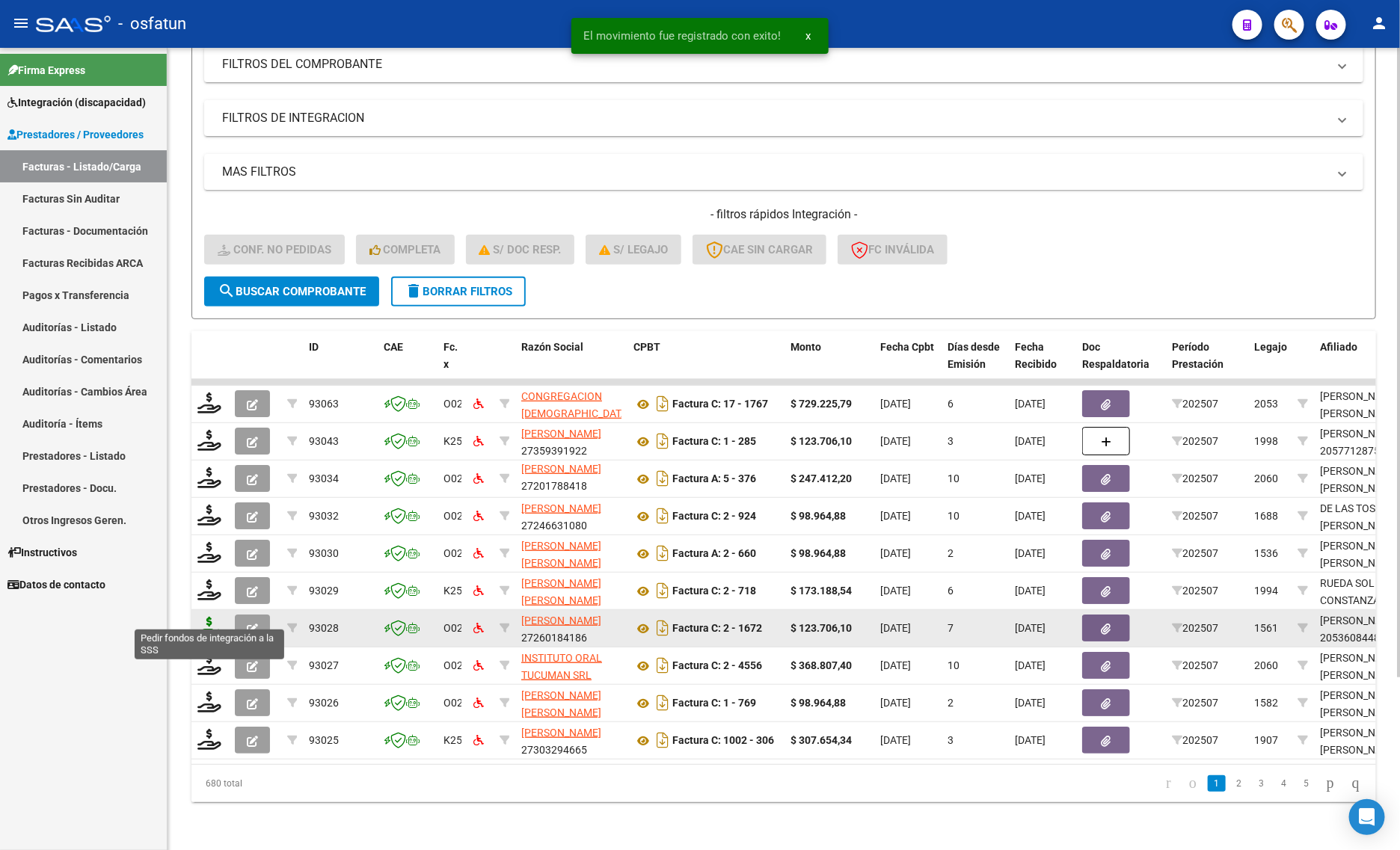
click at [203, 618] on icon at bounding box center [209, 627] width 24 height 21
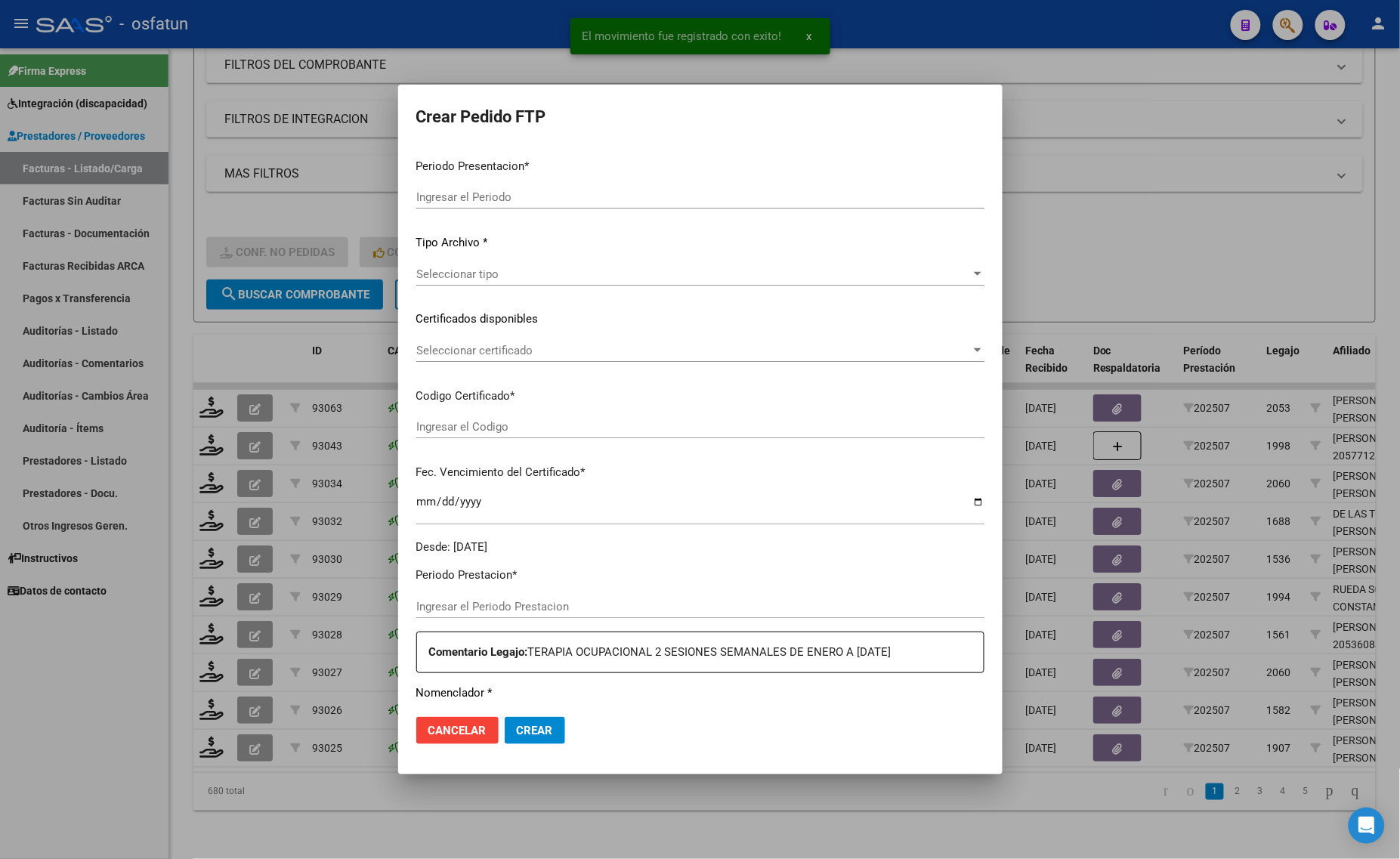
type input "202507"
type input "$ 123.706,10"
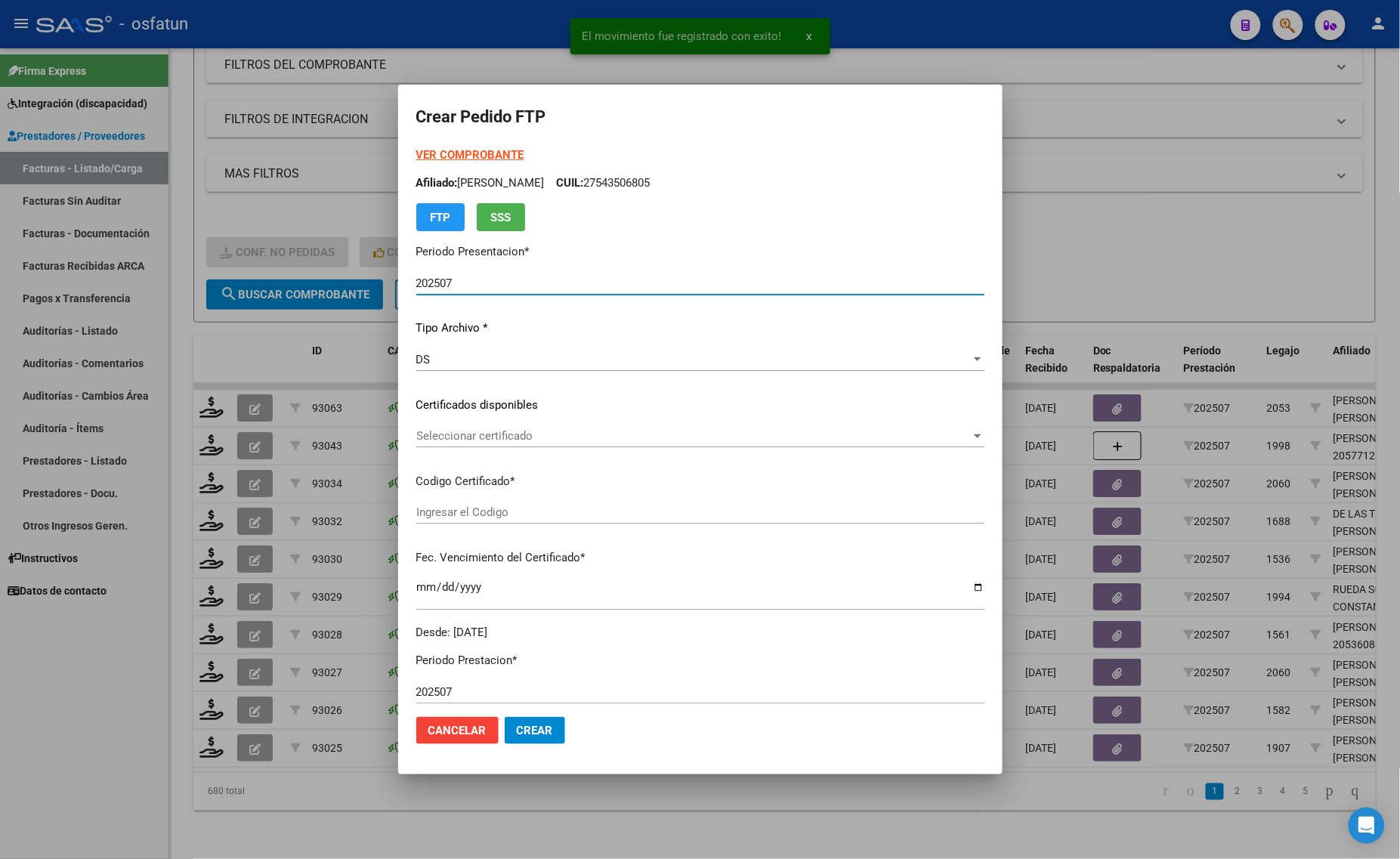
type input "ARG02000536084482023071520330715BS309"
type input "[DATE]"
click at [455, 151] on strong "VER COMPROBANTE" at bounding box center [471, 155] width 108 height 14
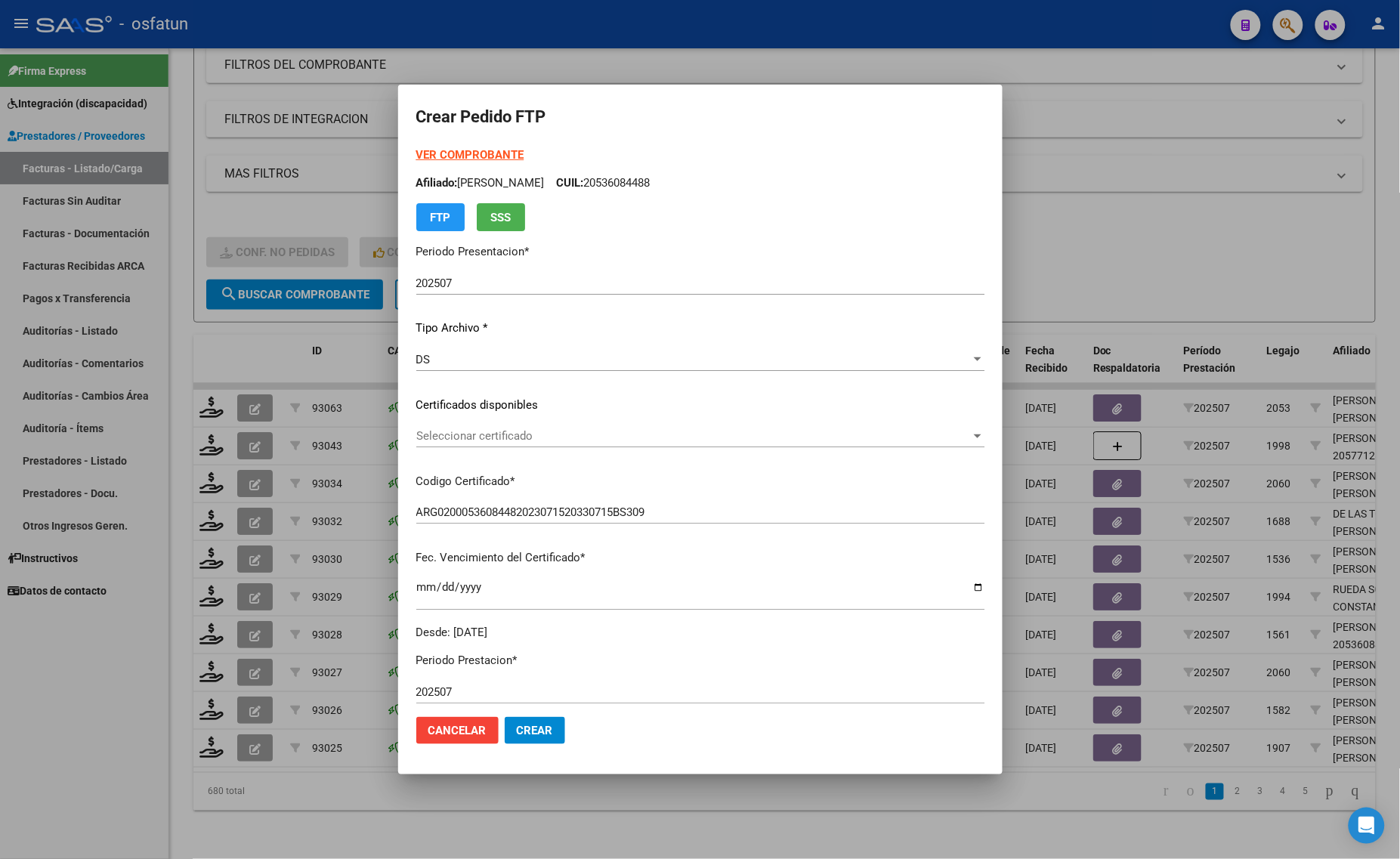
click at [548, 441] on span "Seleccionar certificado" at bounding box center [693, 436] width 554 height 14
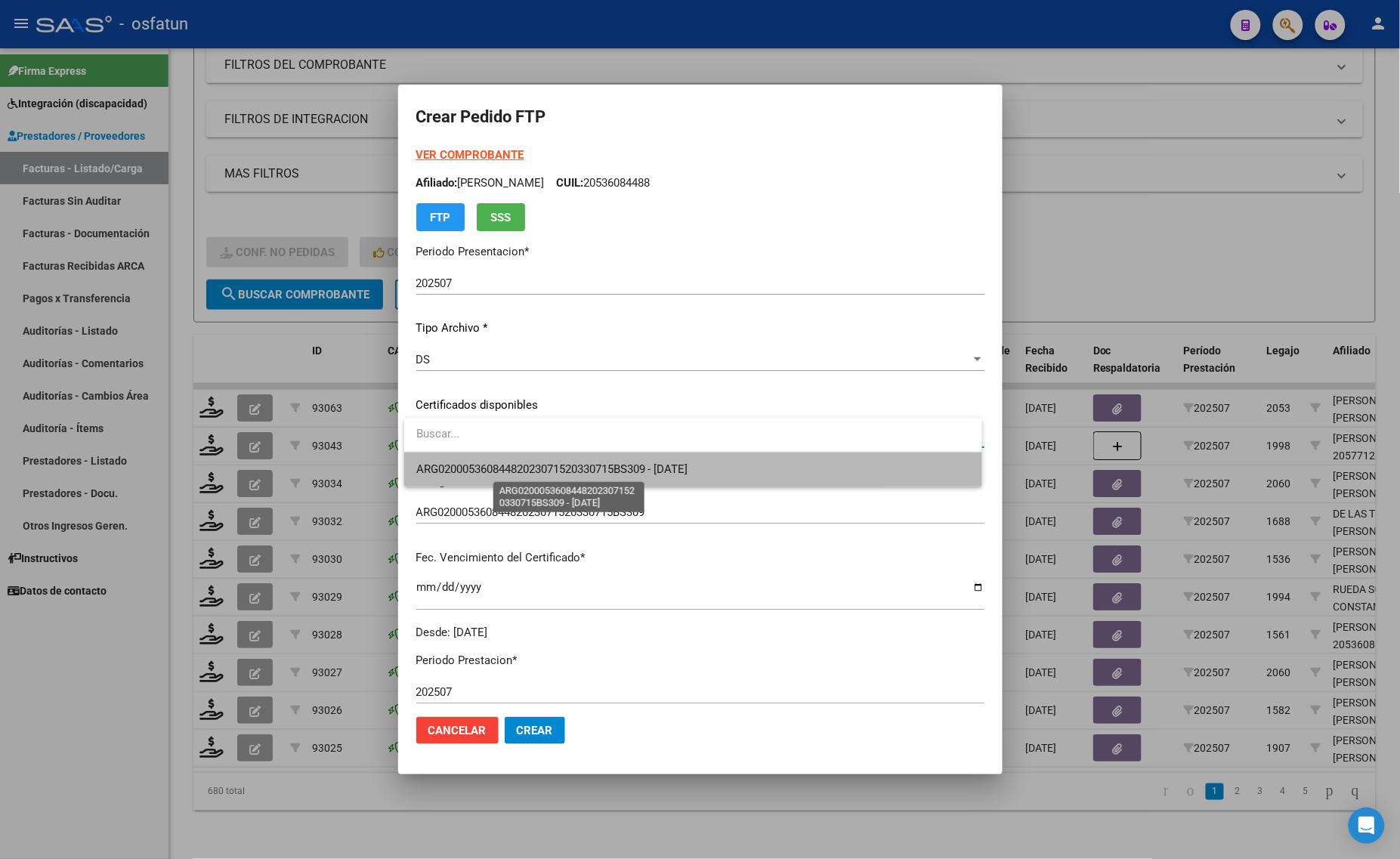
click at [549, 468] on span "ARG02000536084482023071520330715BS309 - [DATE]" at bounding box center [552, 469] width 272 height 14
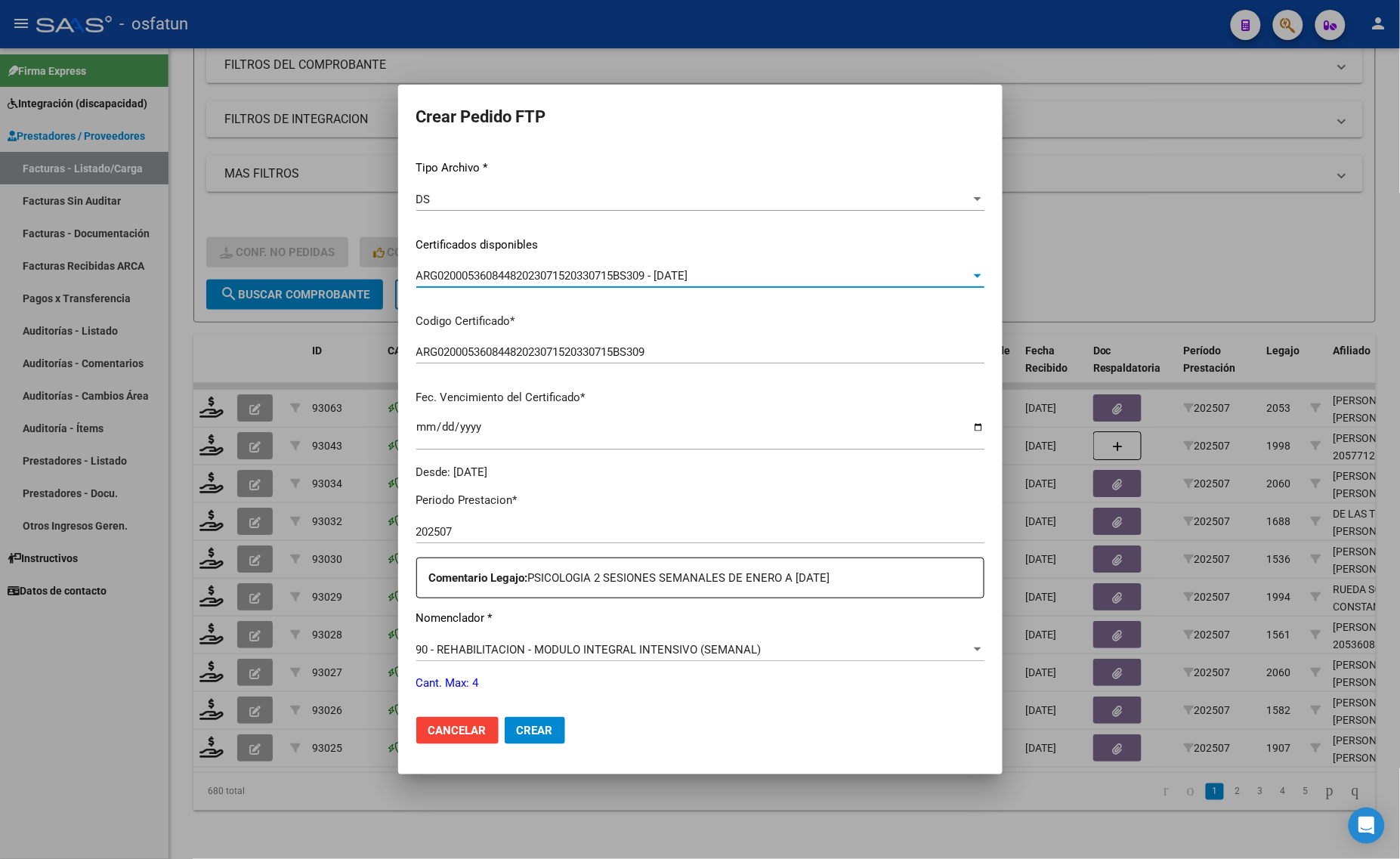
scroll to position [378, 0]
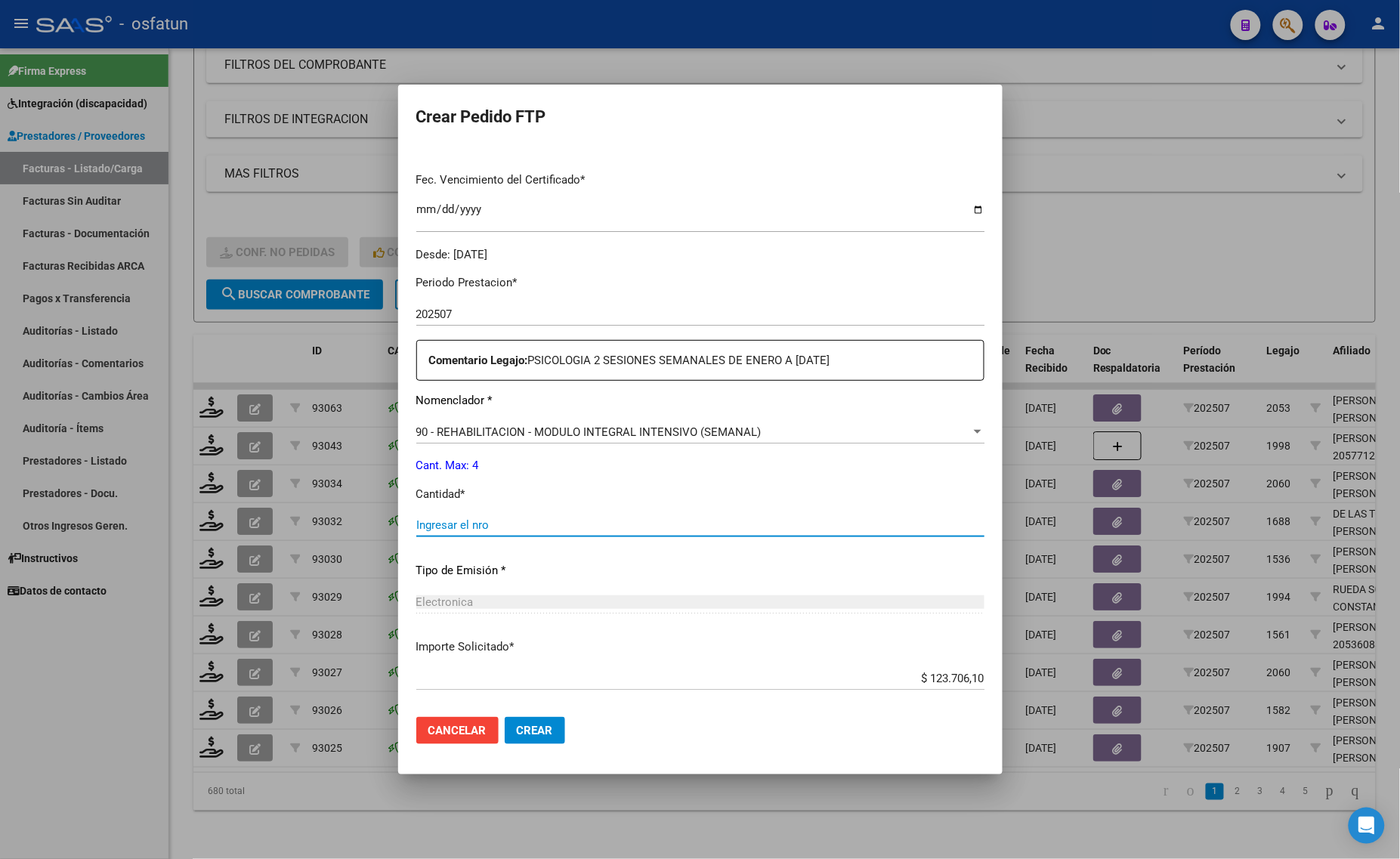
click at [507, 520] on input "Ingresar el nro" at bounding box center [700, 525] width 568 height 14
type input "4"
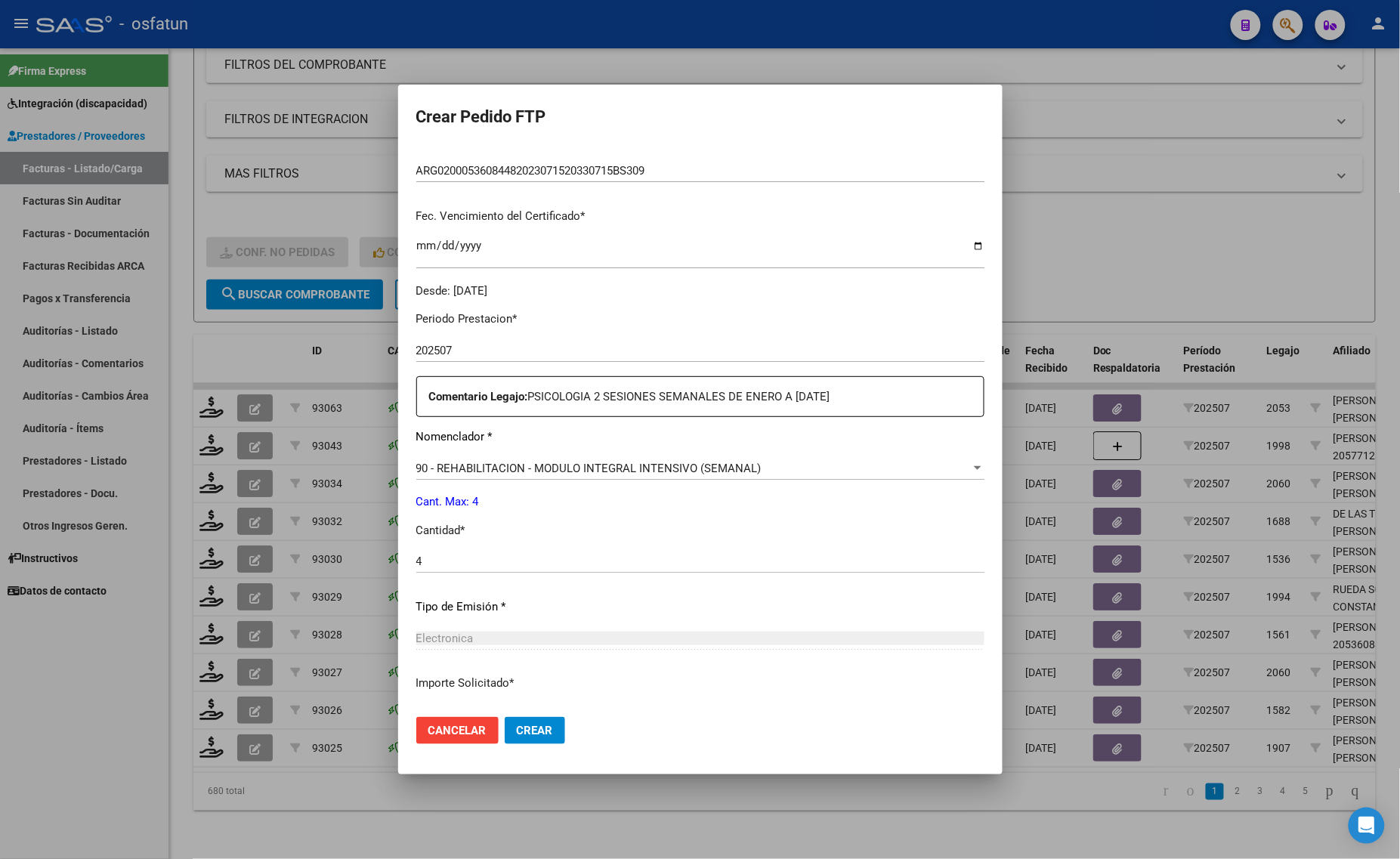
scroll to position [168, 0]
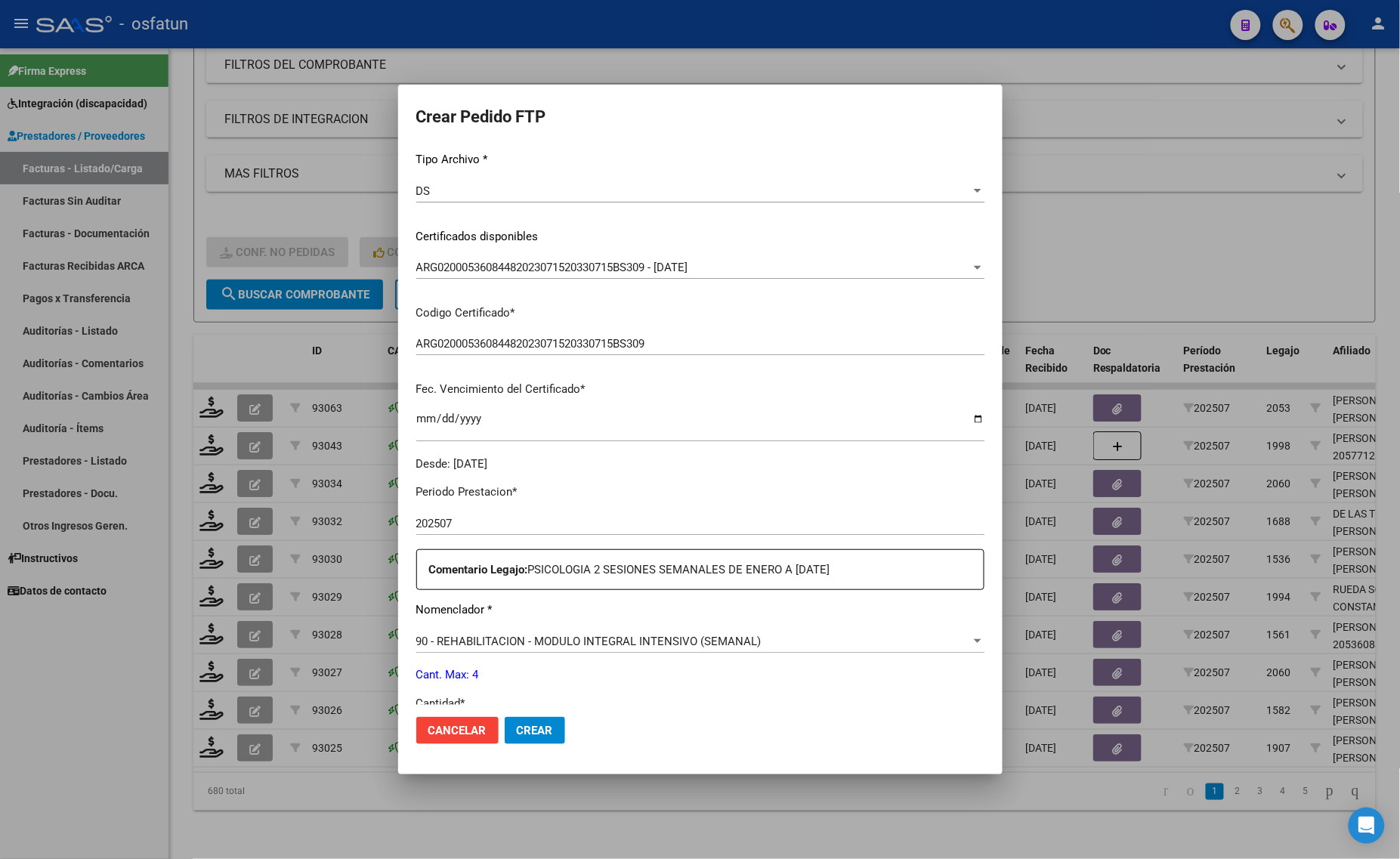
click at [1150, 198] on div at bounding box center [700, 430] width 1400 height 859
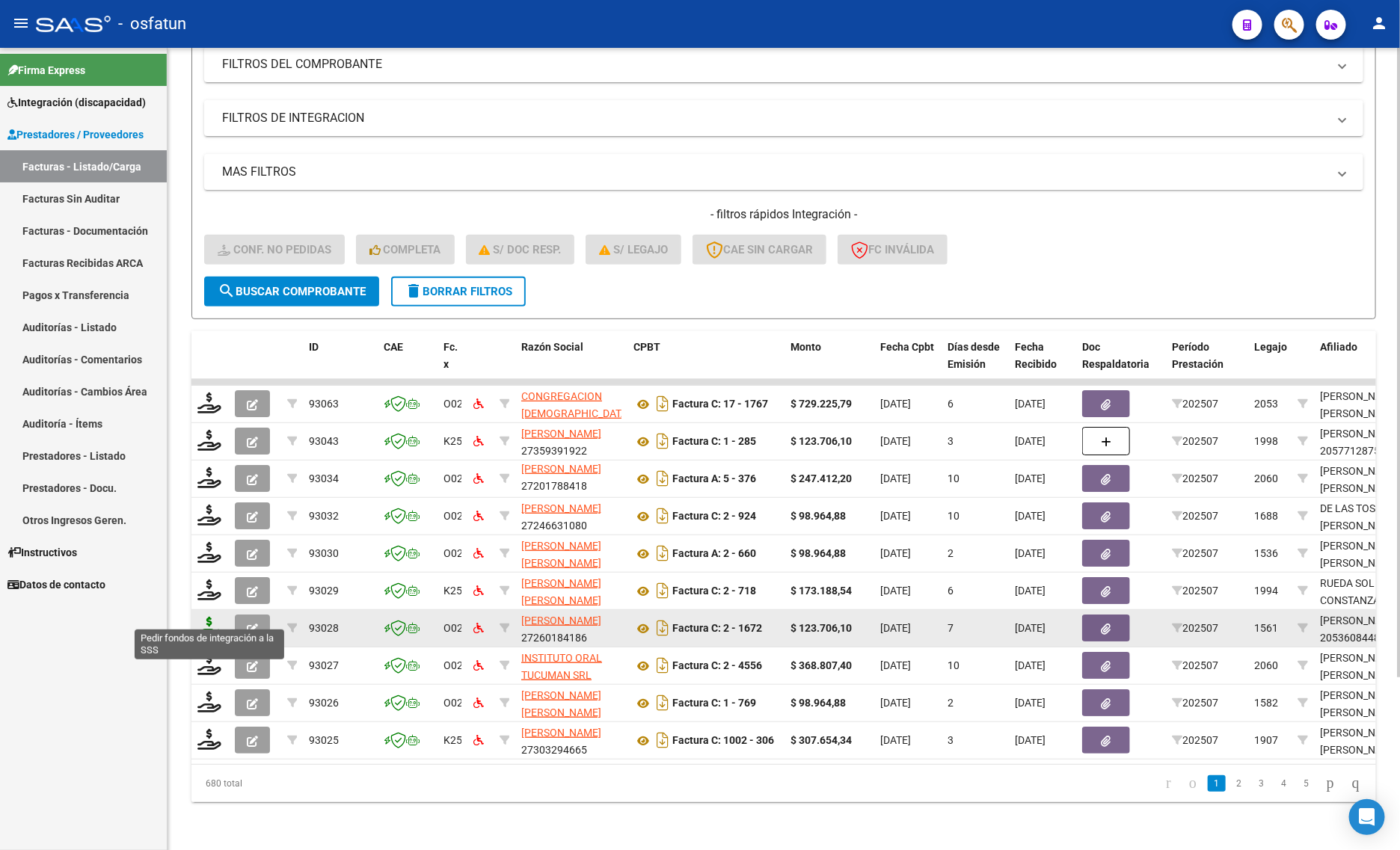
click at [215, 617] on icon at bounding box center [209, 627] width 24 height 21
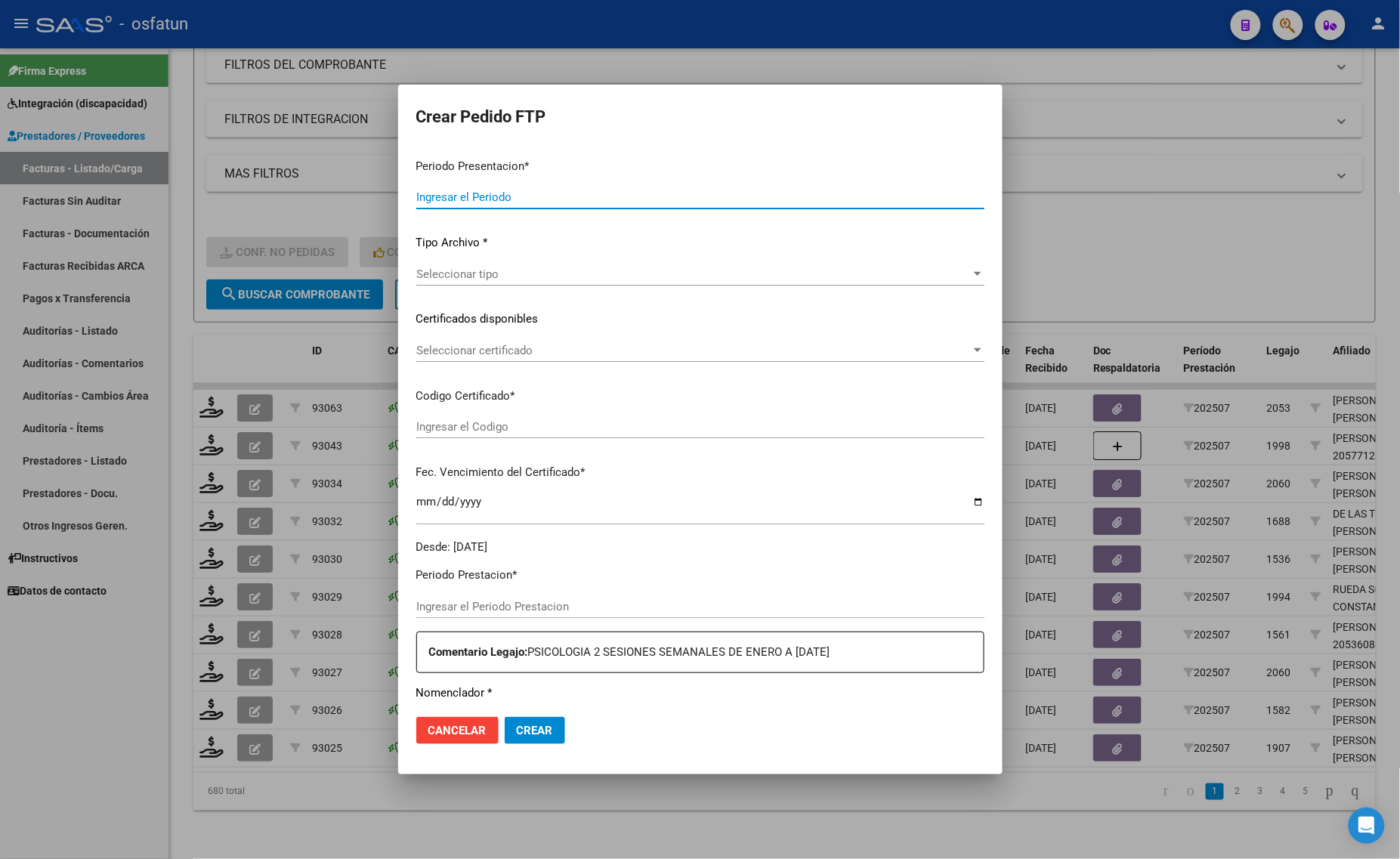
type input "202507"
type input "$ 123.706,10"
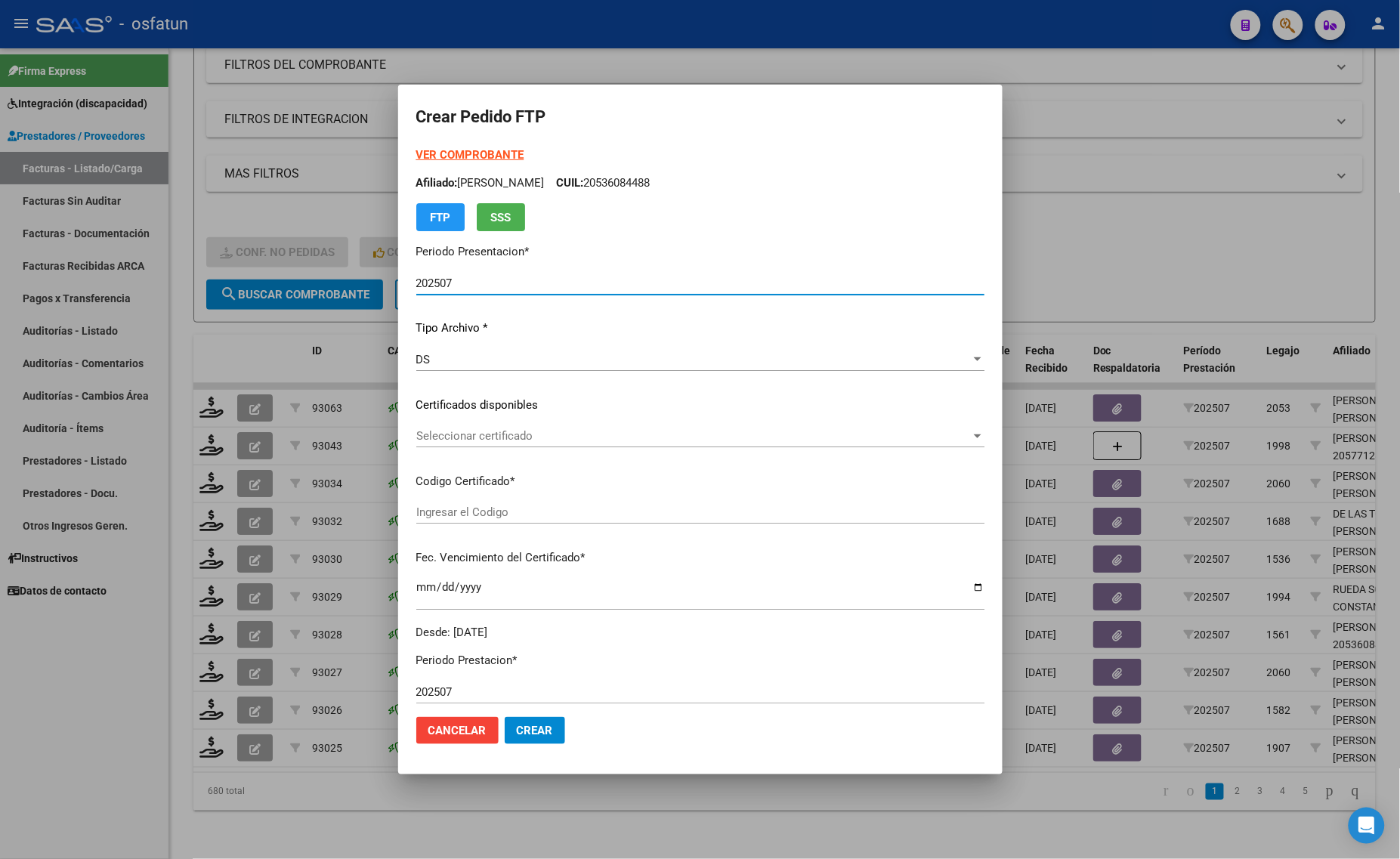
type input "ARG02000536084482023071520330715BS309"
type input "[DATE]"
click at [455, 153] on strong "VER COMPROBANTE" at bounding box center [471, 155] width 108 height 14
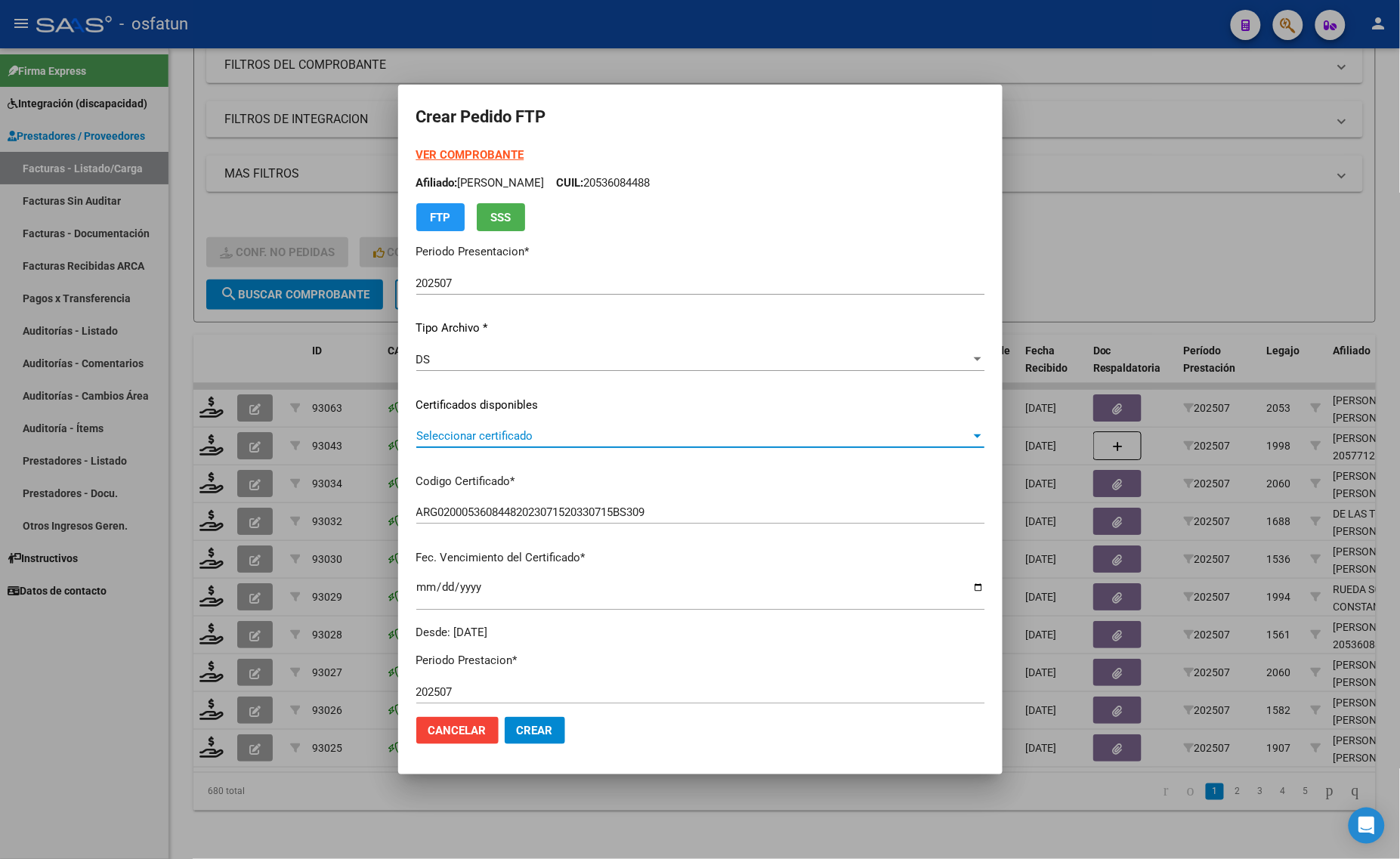
click at [469, 433] on span "Seleccionar certificado" at bounding box center [693, 436] width 554 height 14
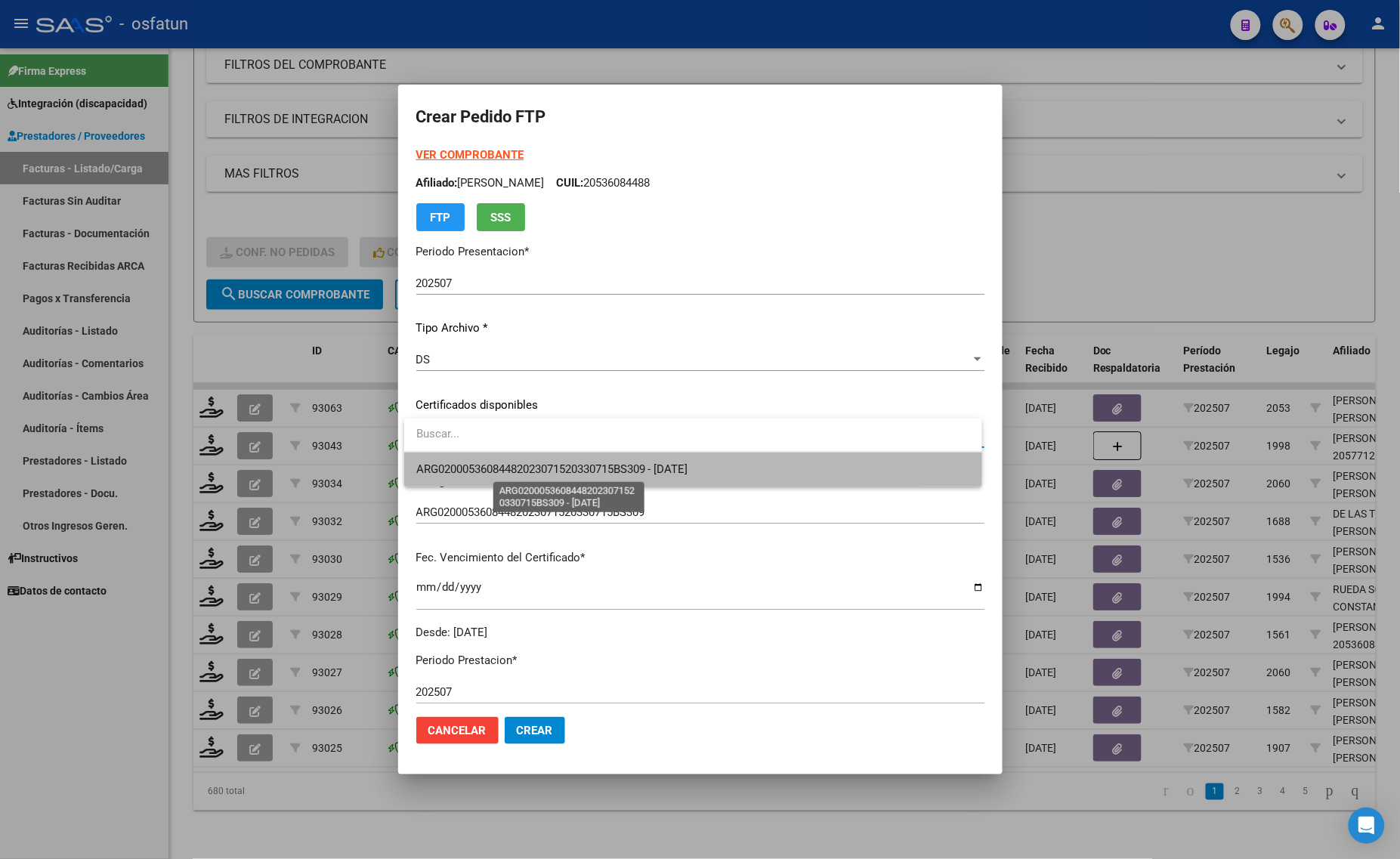
drag, startPoint x: 472, startPoint y: 463, endPoint x: 461, endPoint y: 475, distance: 16.3
click at [471, 464] on span "ARG02000536084482023071520330715BS309 - [DATE]" at bounding box center [552, 469] width 272 height 14
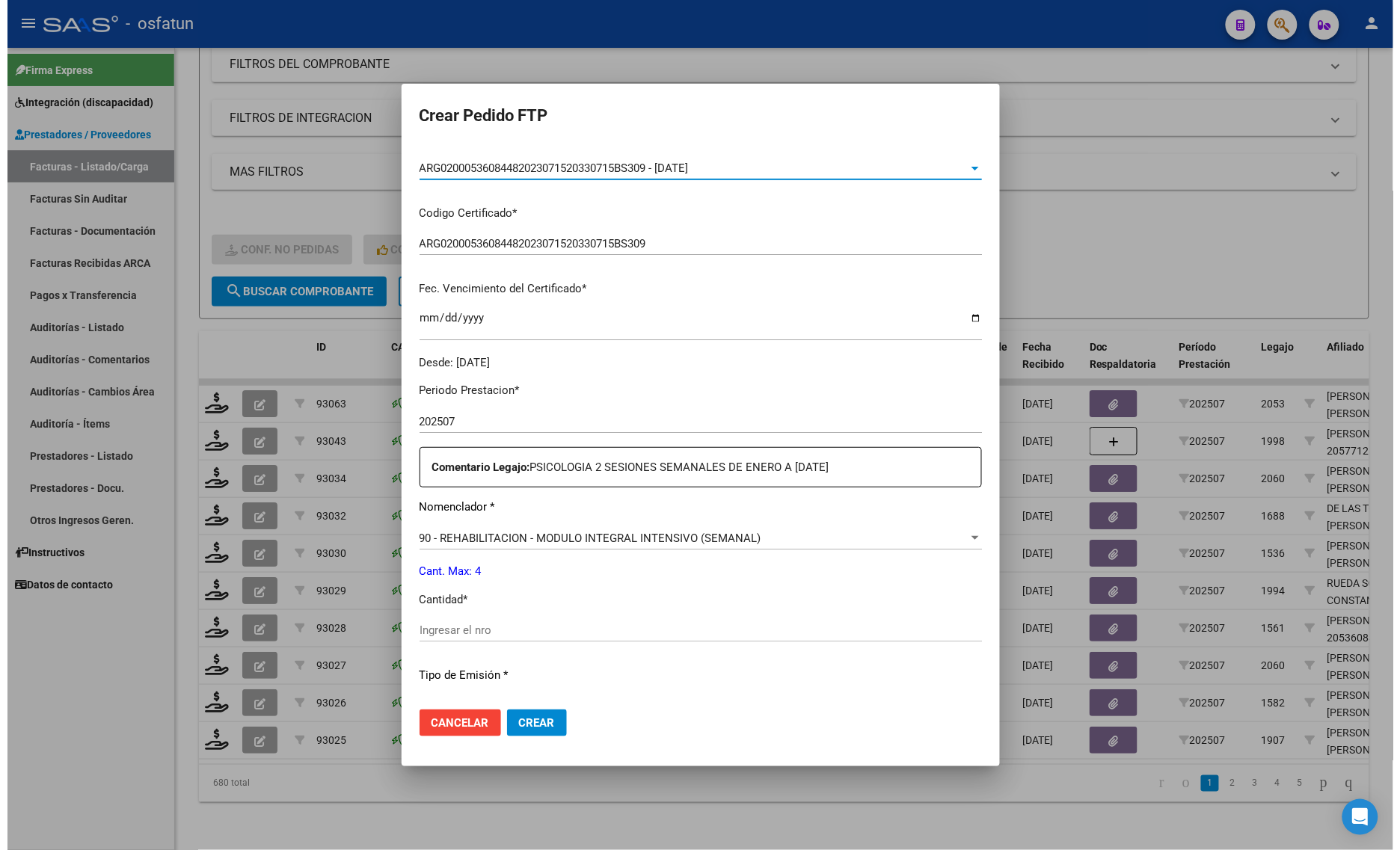
scroll to position [280, 0]
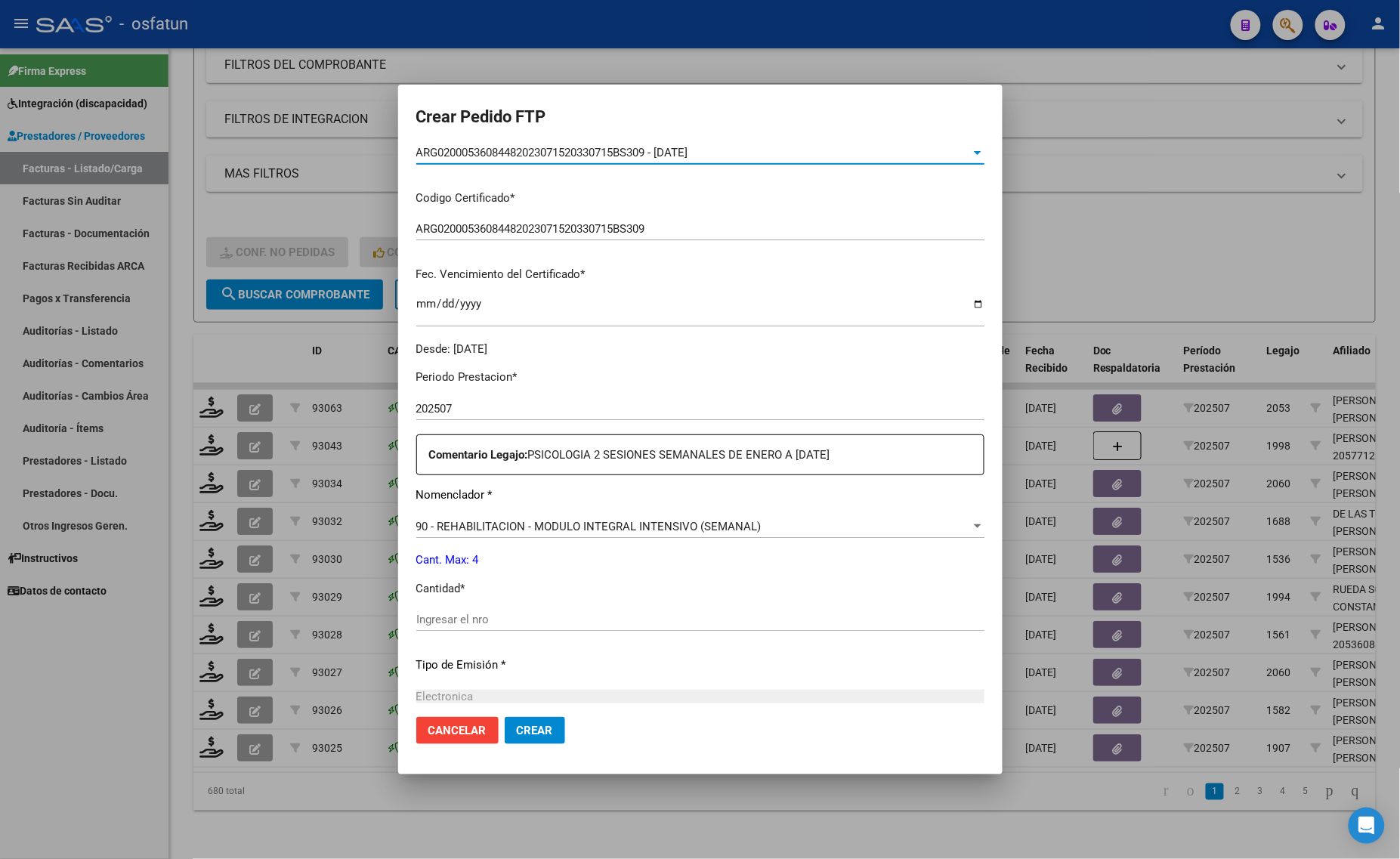
click at [469, 624] on input "Ingresar el nro" at bounding box center [700, 619] width 568 height 14
type input "4"
drag, startPoint x: 1227, startPoint y: 257, endPoint x: 1259, endPoint y: 263, distance: 32.6
click at [1271, 257] on div at bounding box center [700, 430] width 1400 height 859
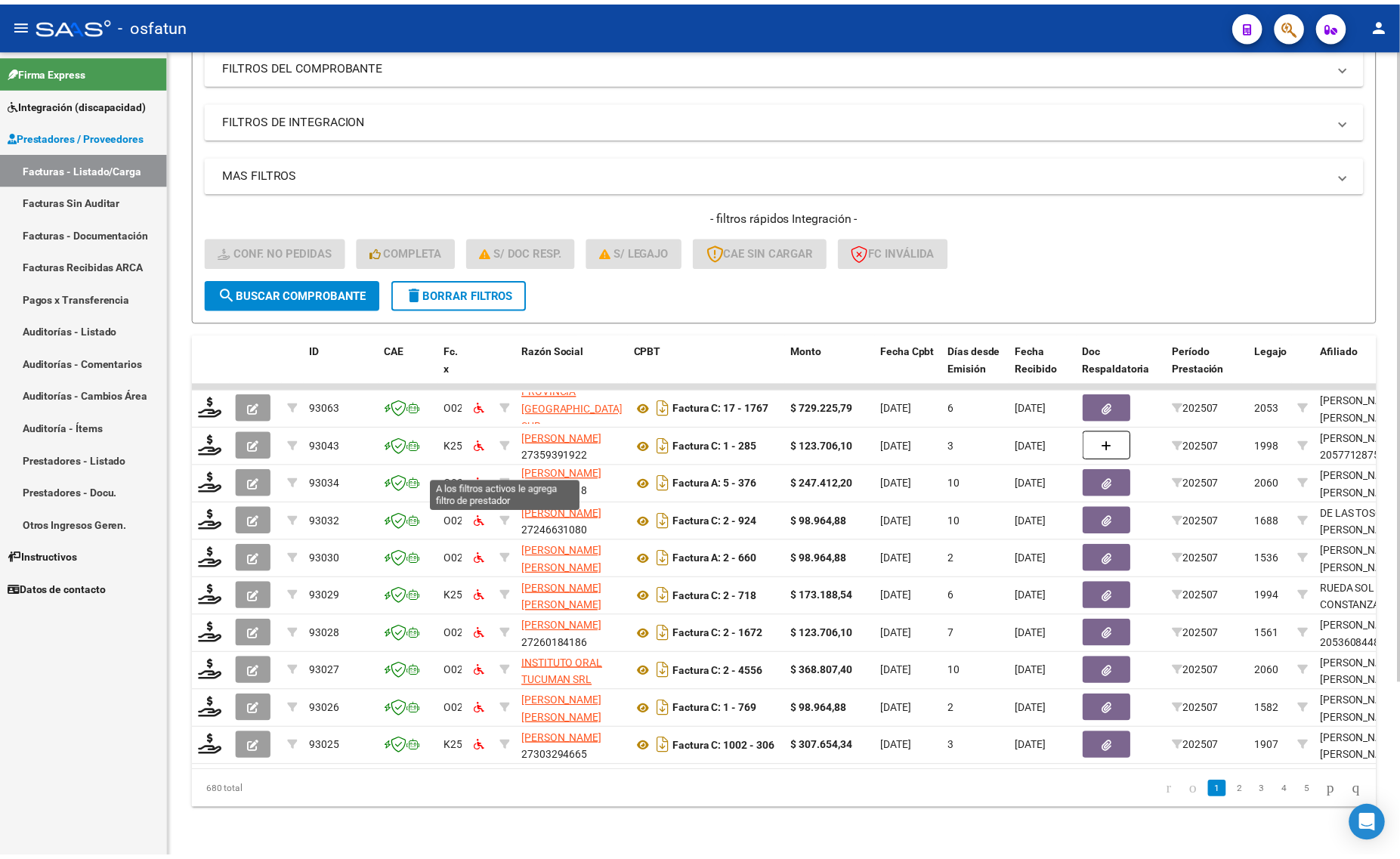
scroll to position [87, 0]
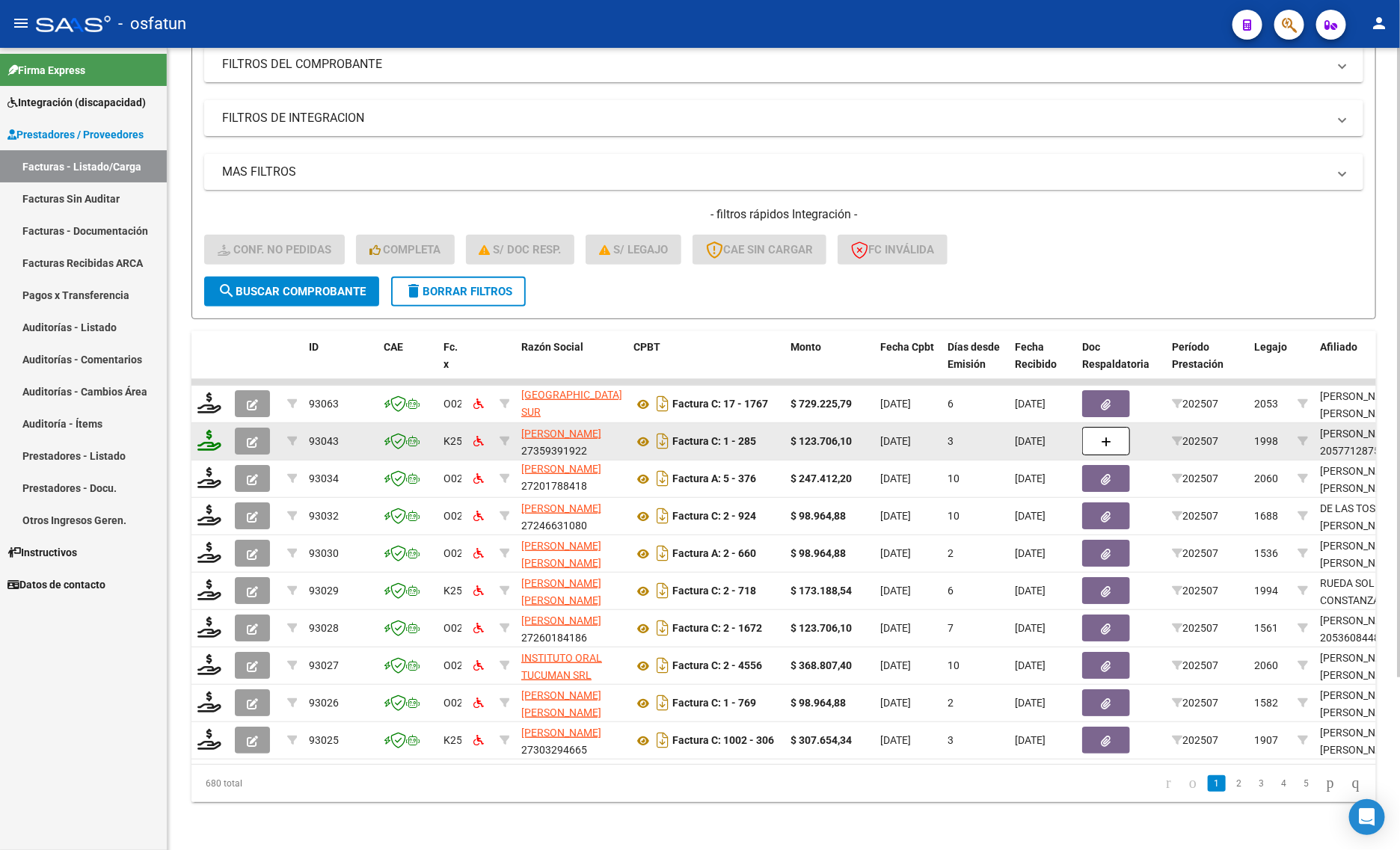
click at [199, 434] on icon at bounding box center [209, 440] width 24 height 21
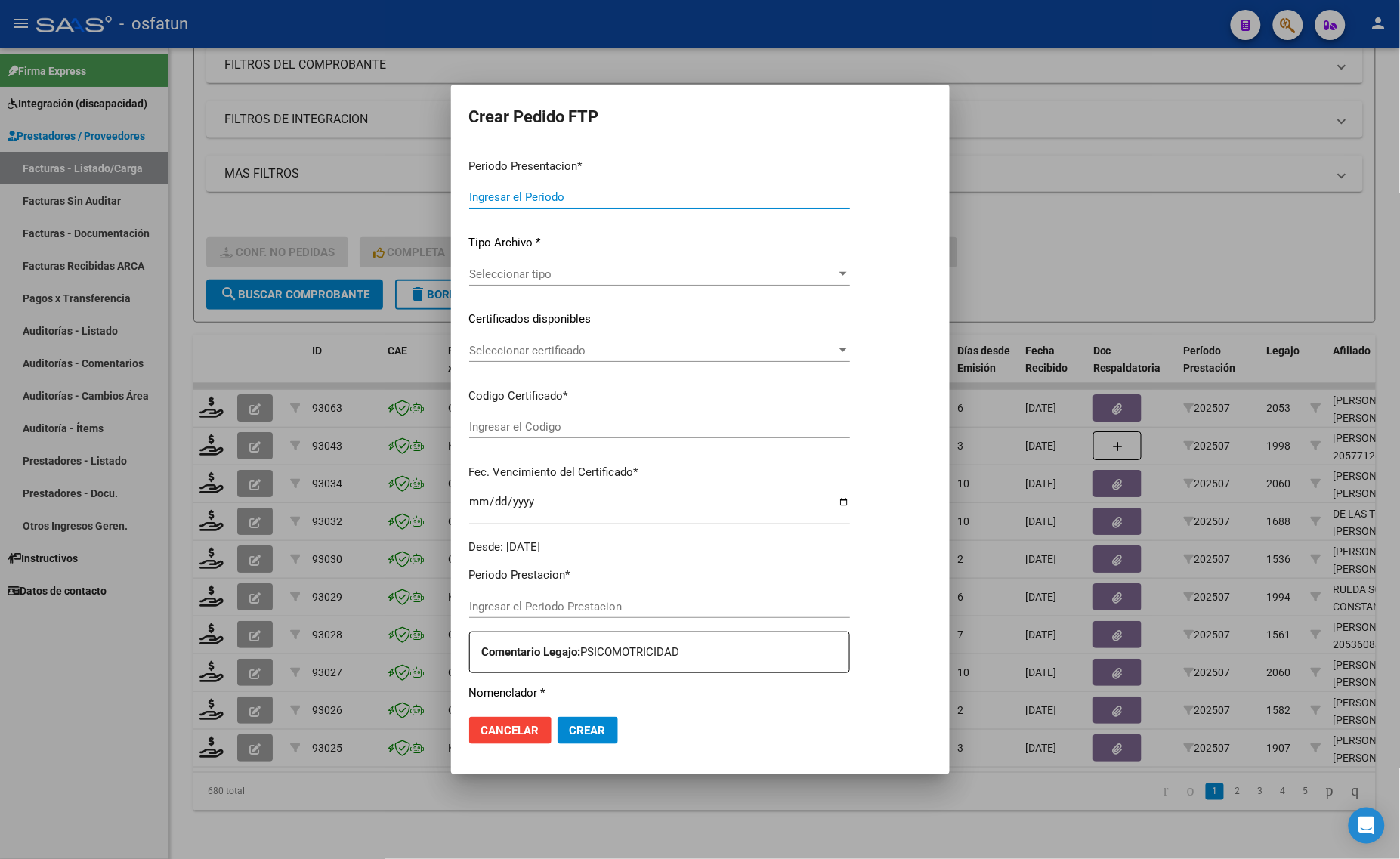
type input "202507"
type input "$ 123.706,10"
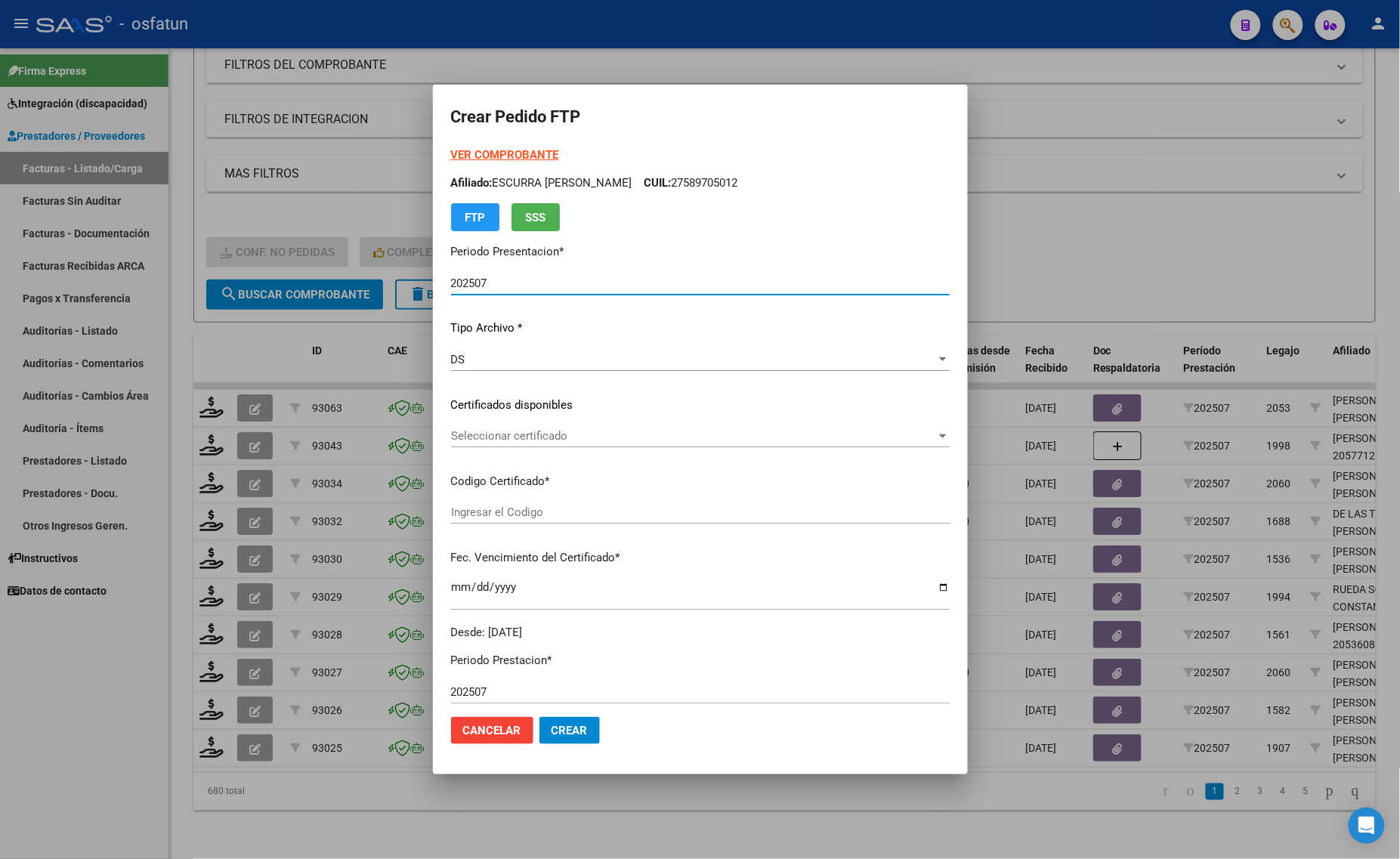
type input "ARG02000577128752024012520280125COR467"
type input "[DATE]"
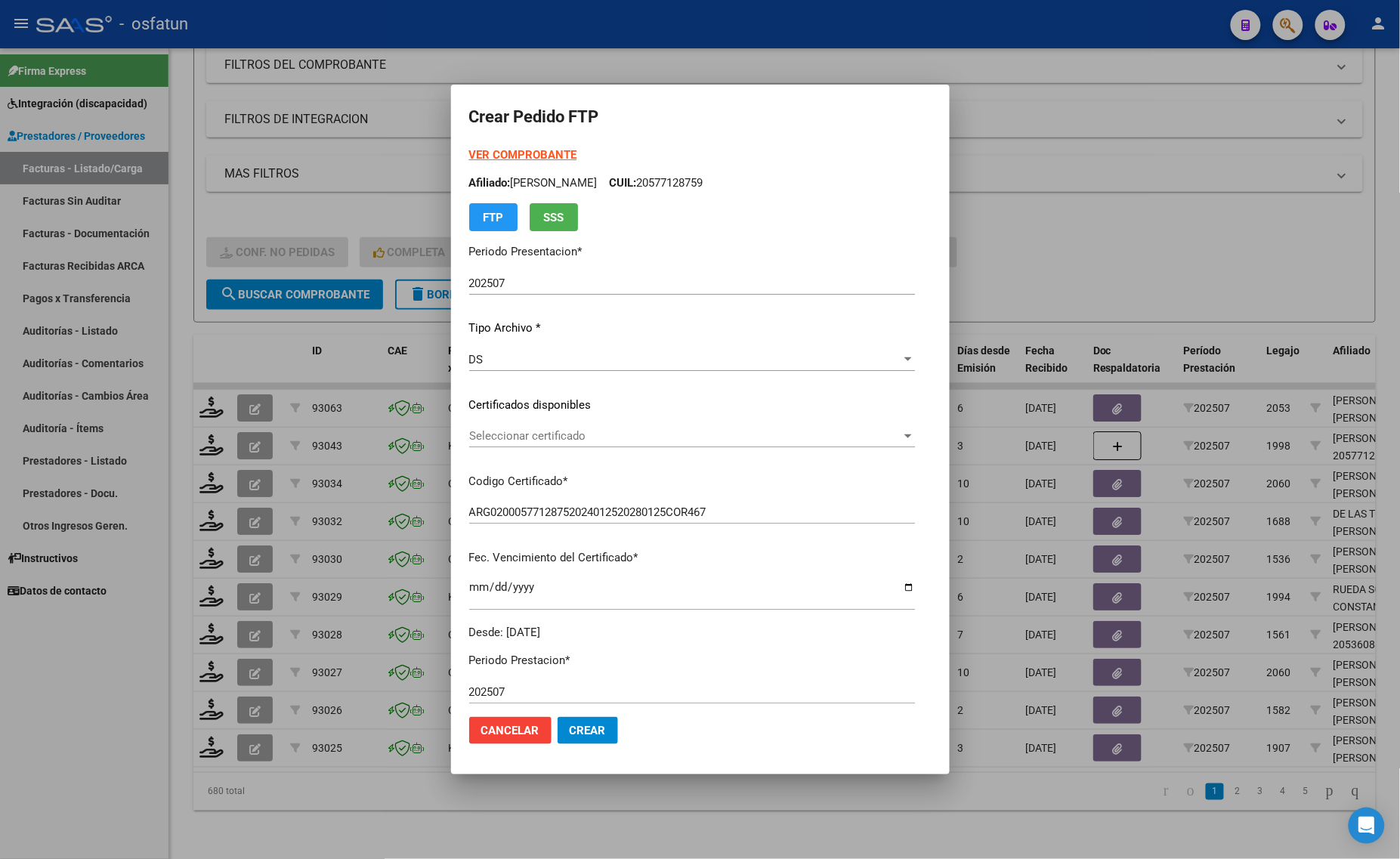
click at [485, 157] on strong "VER COMPROBANTE" at bounding box center [523, 155] width 108 height 14
click at [482, 437] on span "Seleccionar certificado" at bounding box center [685, 436] width 432 height 14
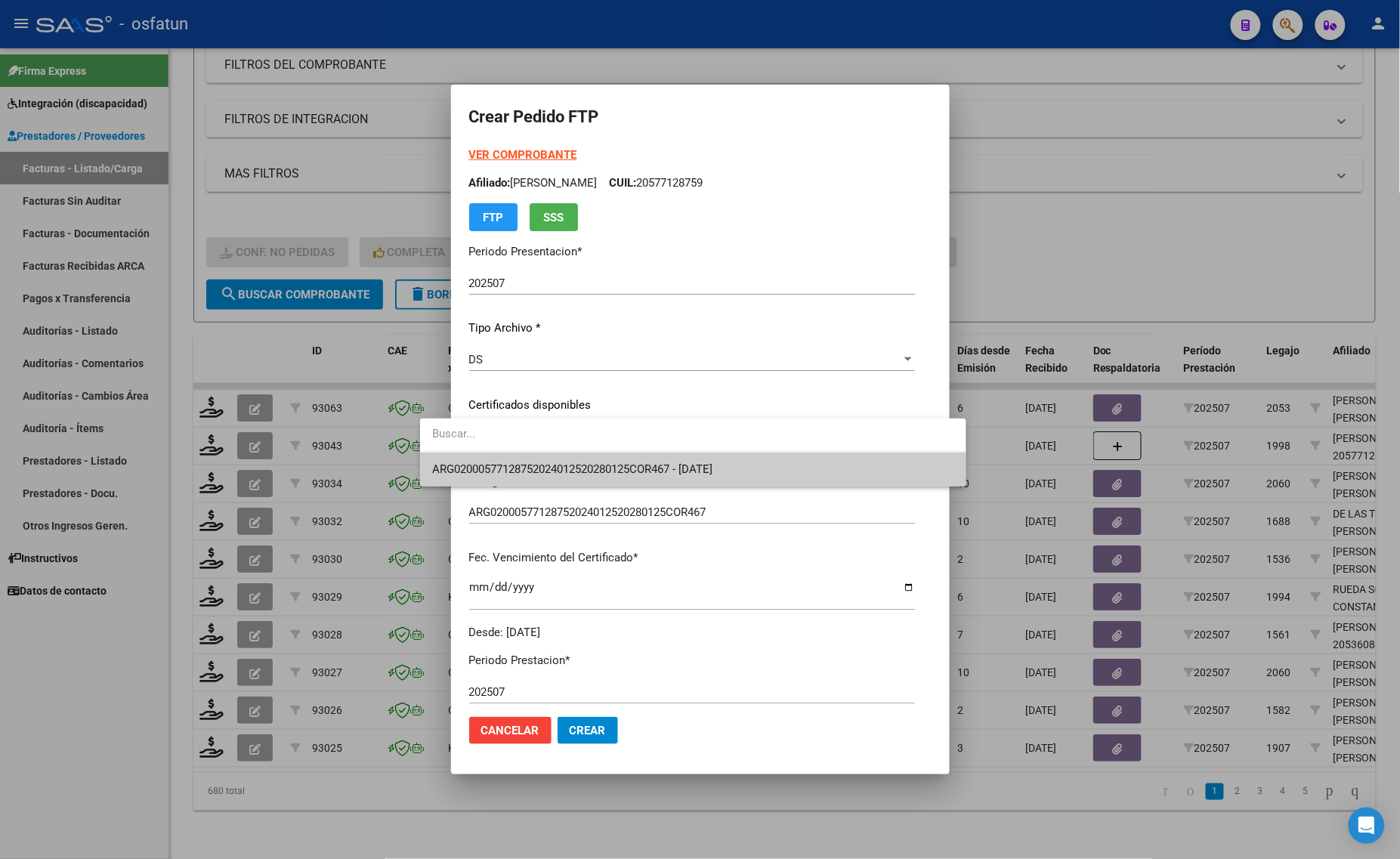
click at [500, 488] on div at bounding box center [700, 430] width 1400 height 859
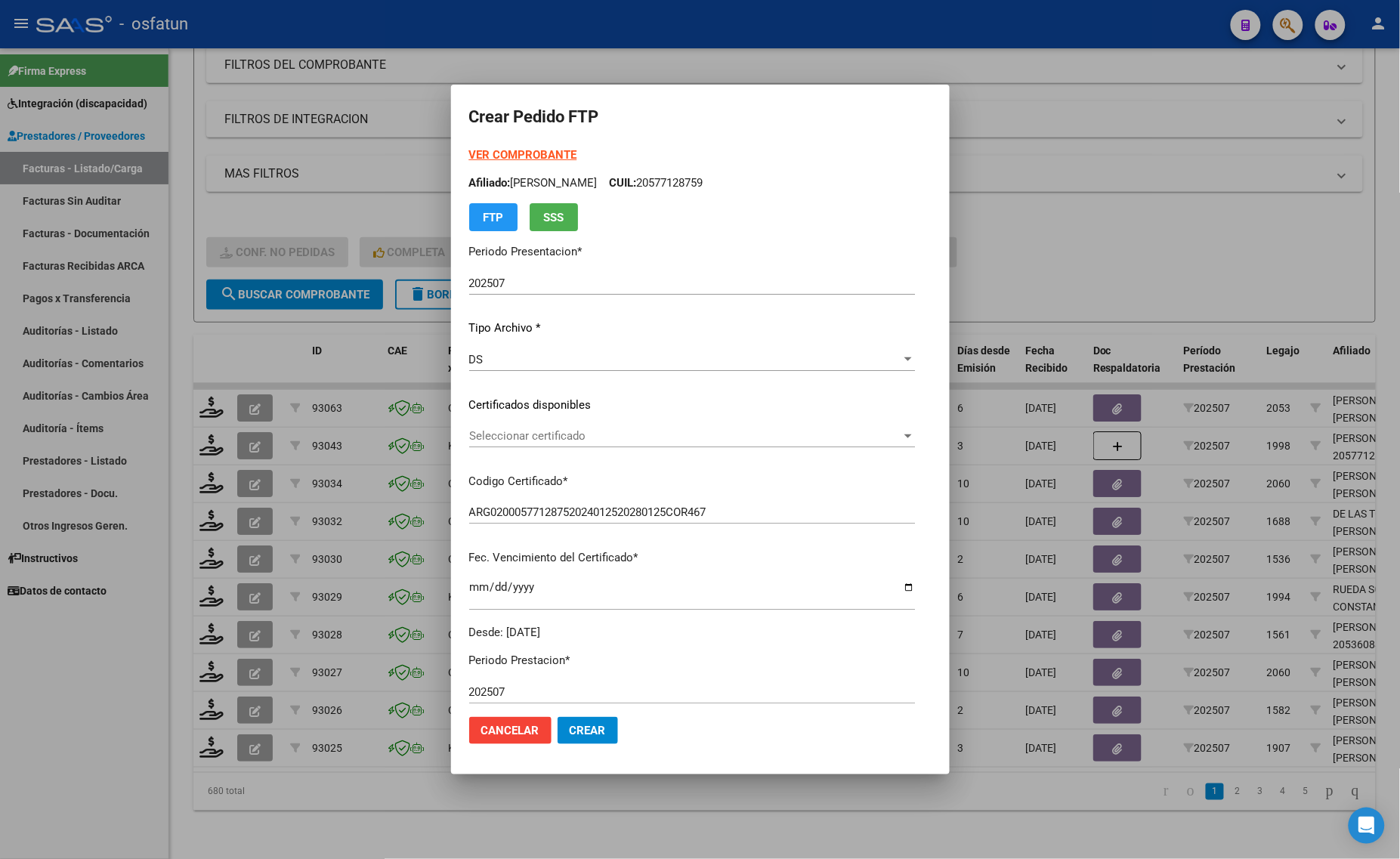
click at [507, 430] on span "Seleccionar certificado" at bounding box center [685, 436] width 432 height 14
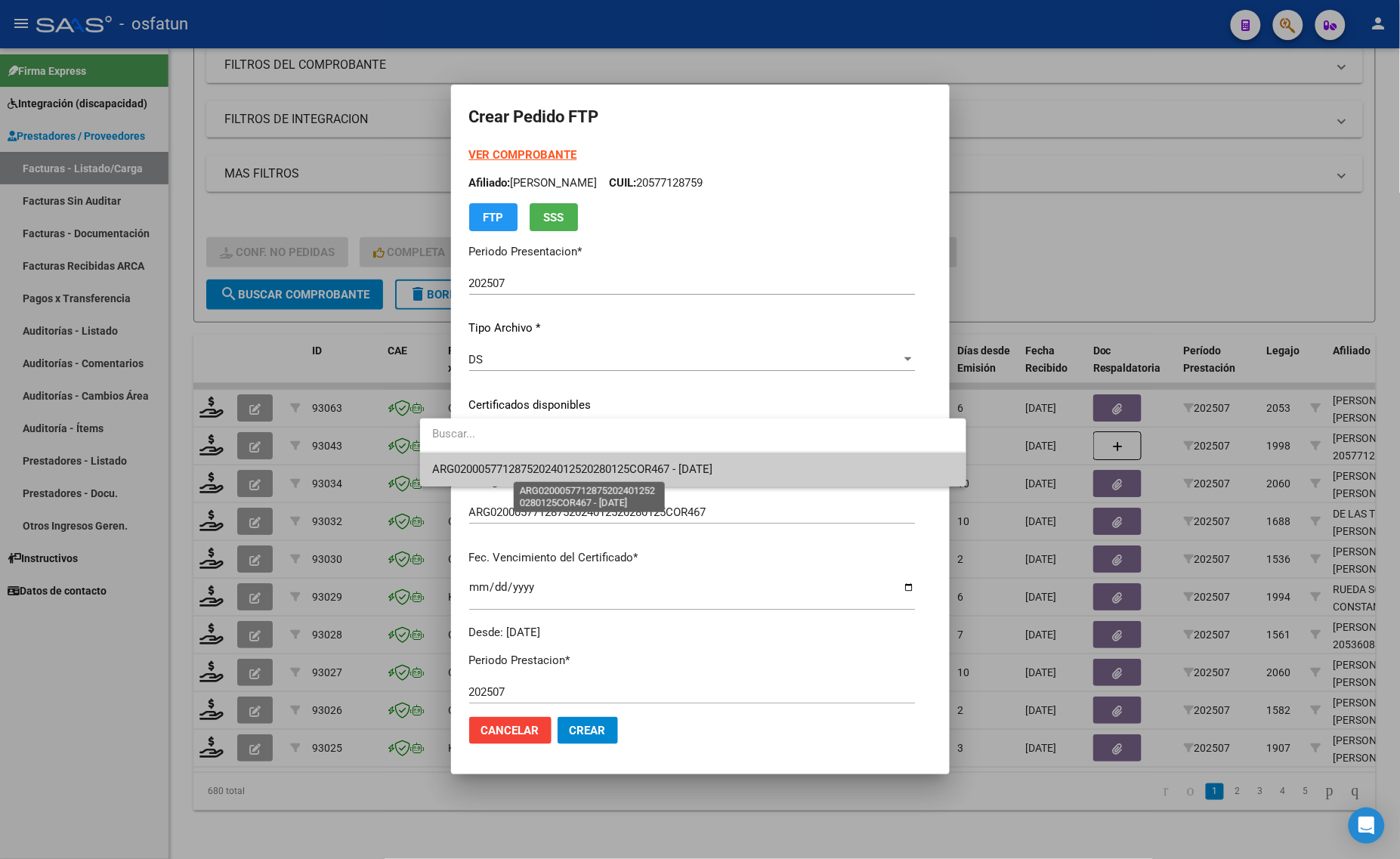
click at [507, 473] on span "ARG02000577128752024012520280125COR467 - [DATE]" at bounding box center [572, 469] width 280 height 14
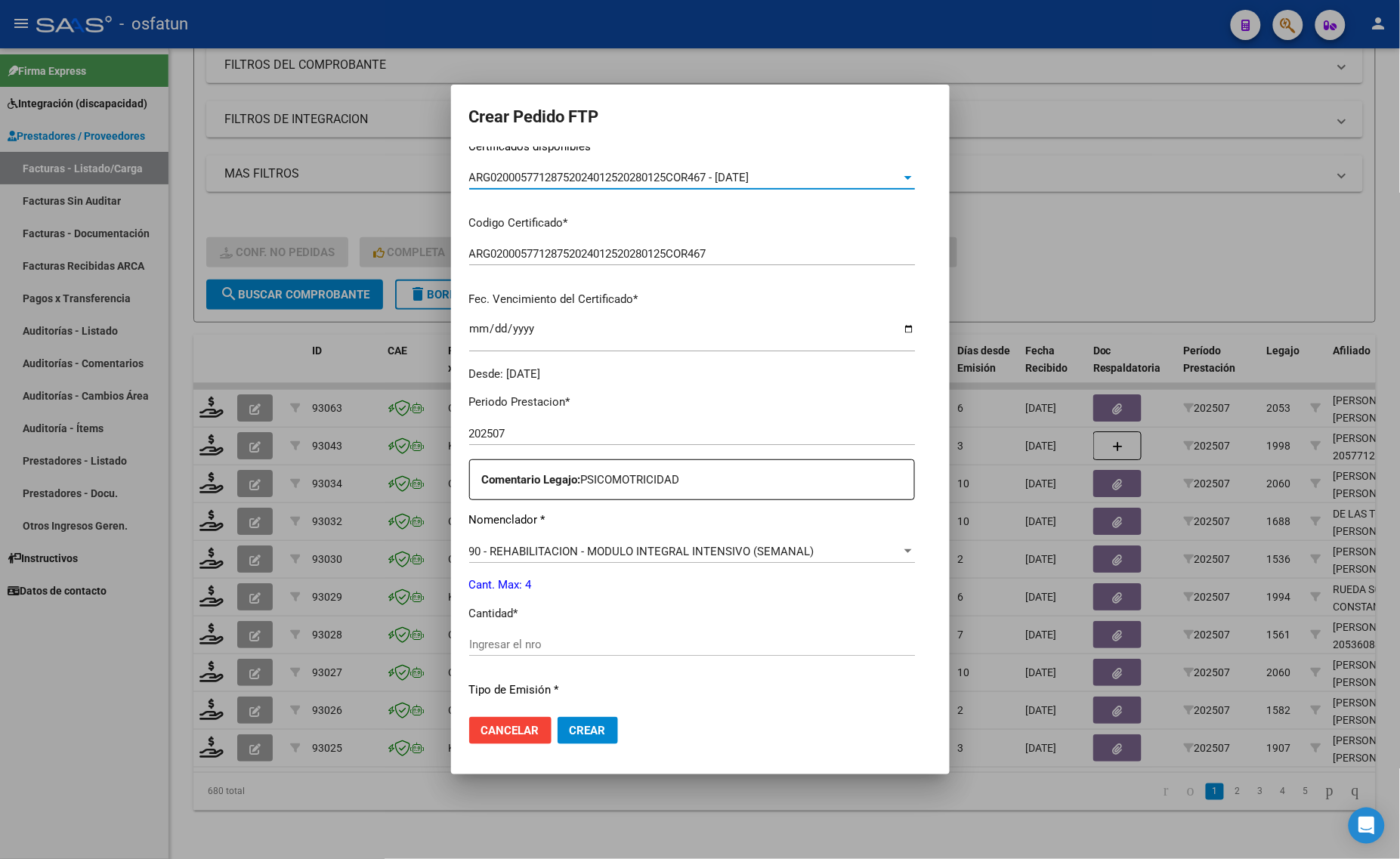
scroll to position [283, 0]
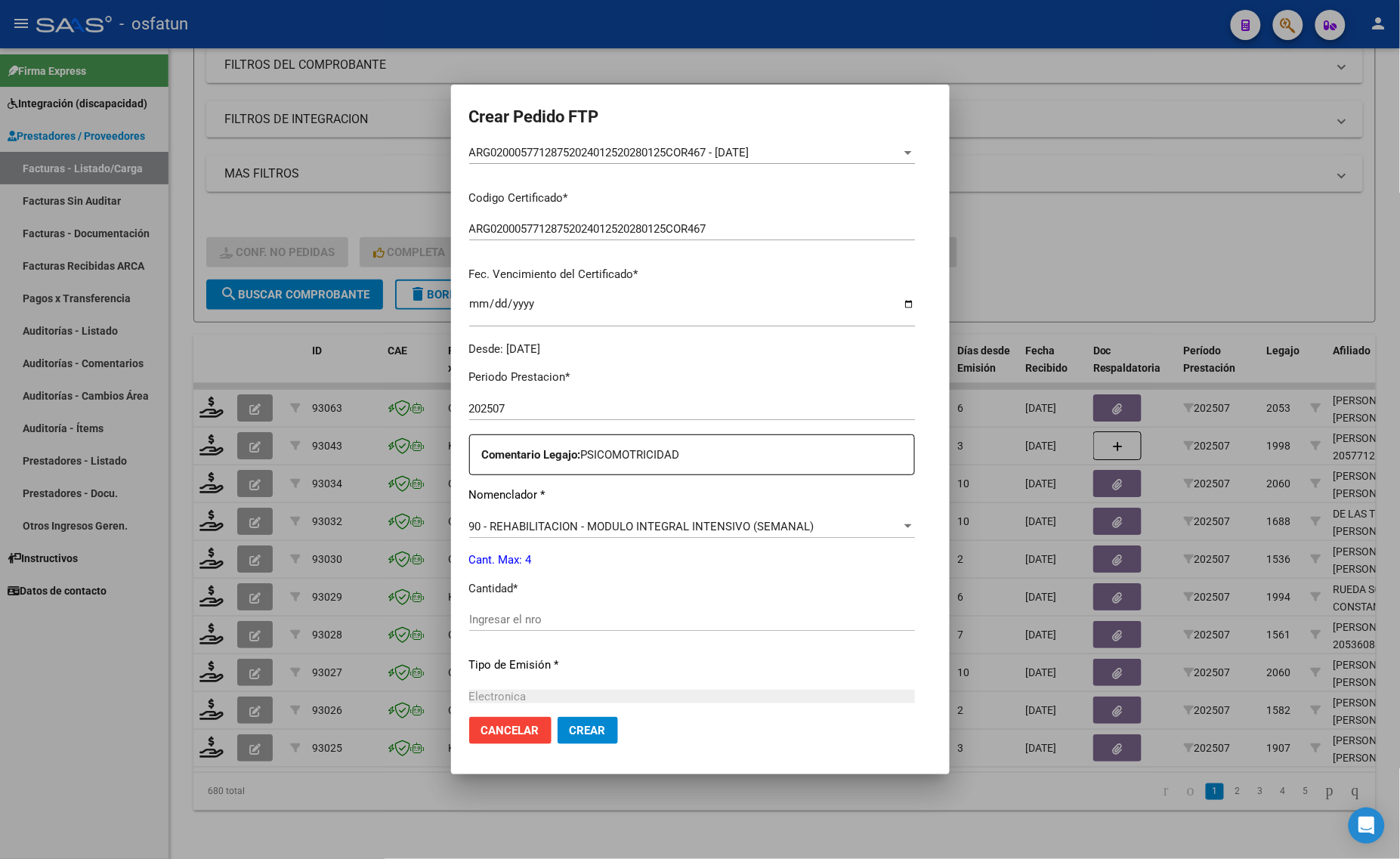
click at [508, 629] on div "Ingresar el nro" at bounding box center [691, 619] width 446 height 23
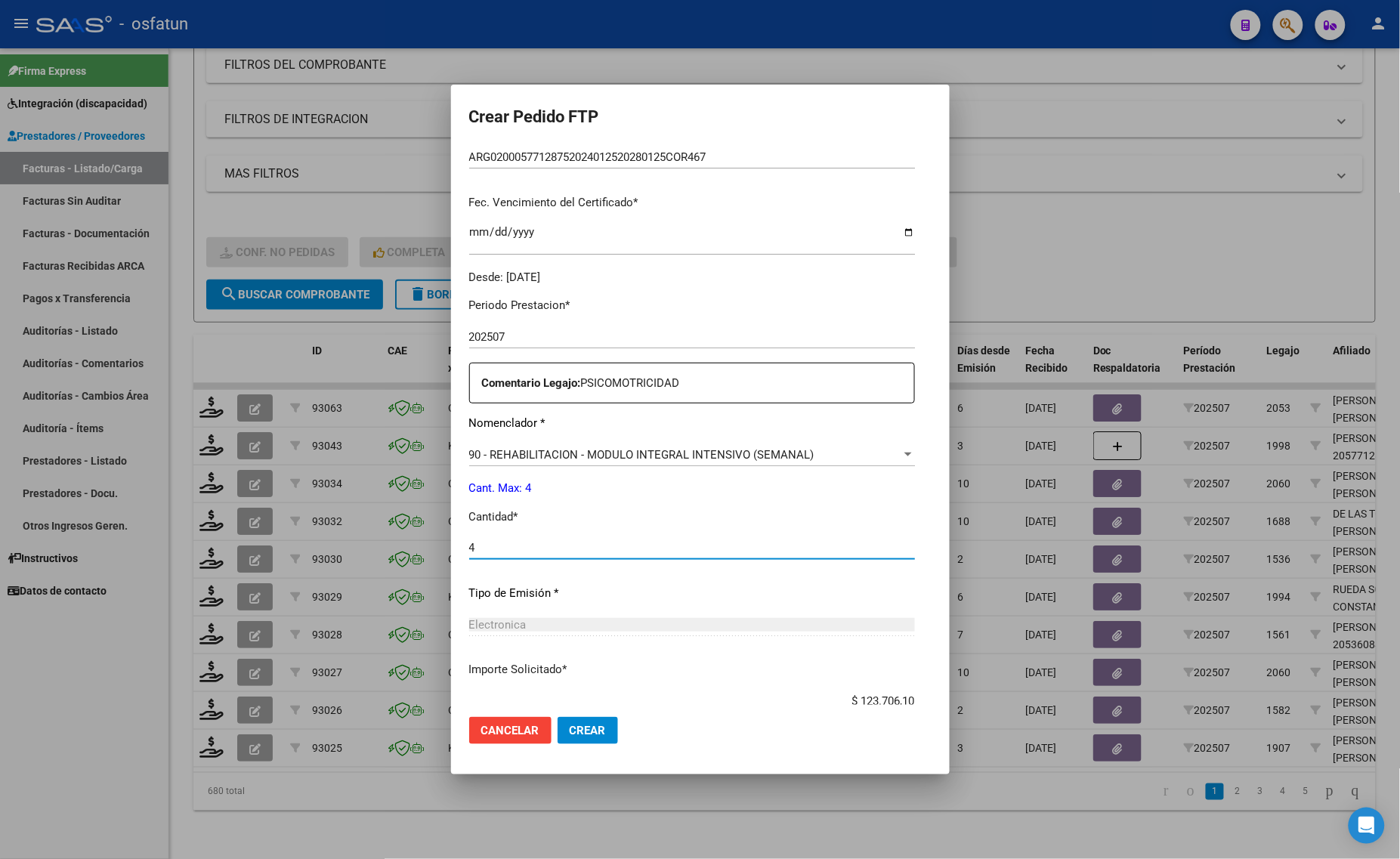
scroll to position [452, 0]
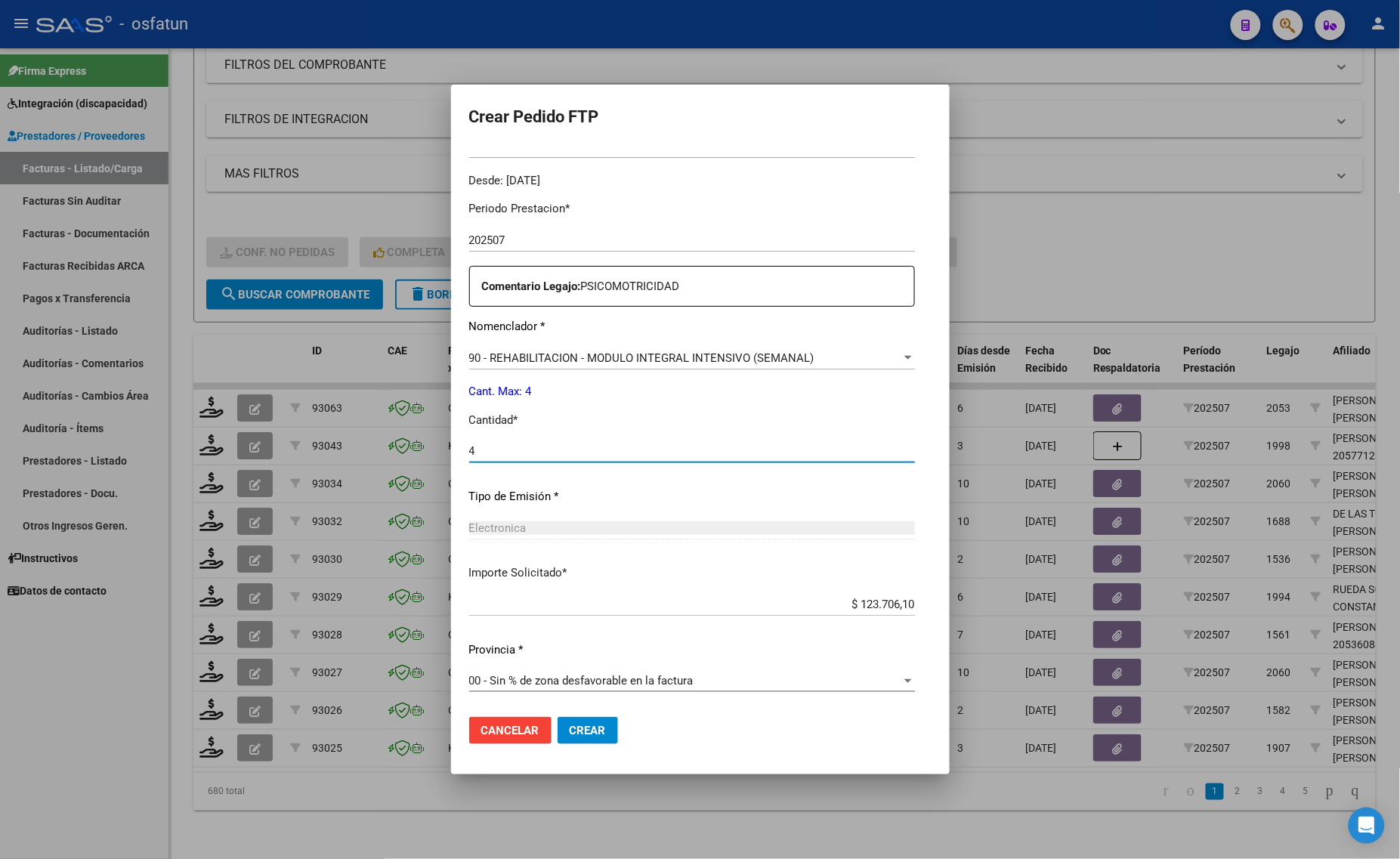
type input "4"
click at [570, 726] on span "Crear" at bounding box center [587, 730] width 36 height 14
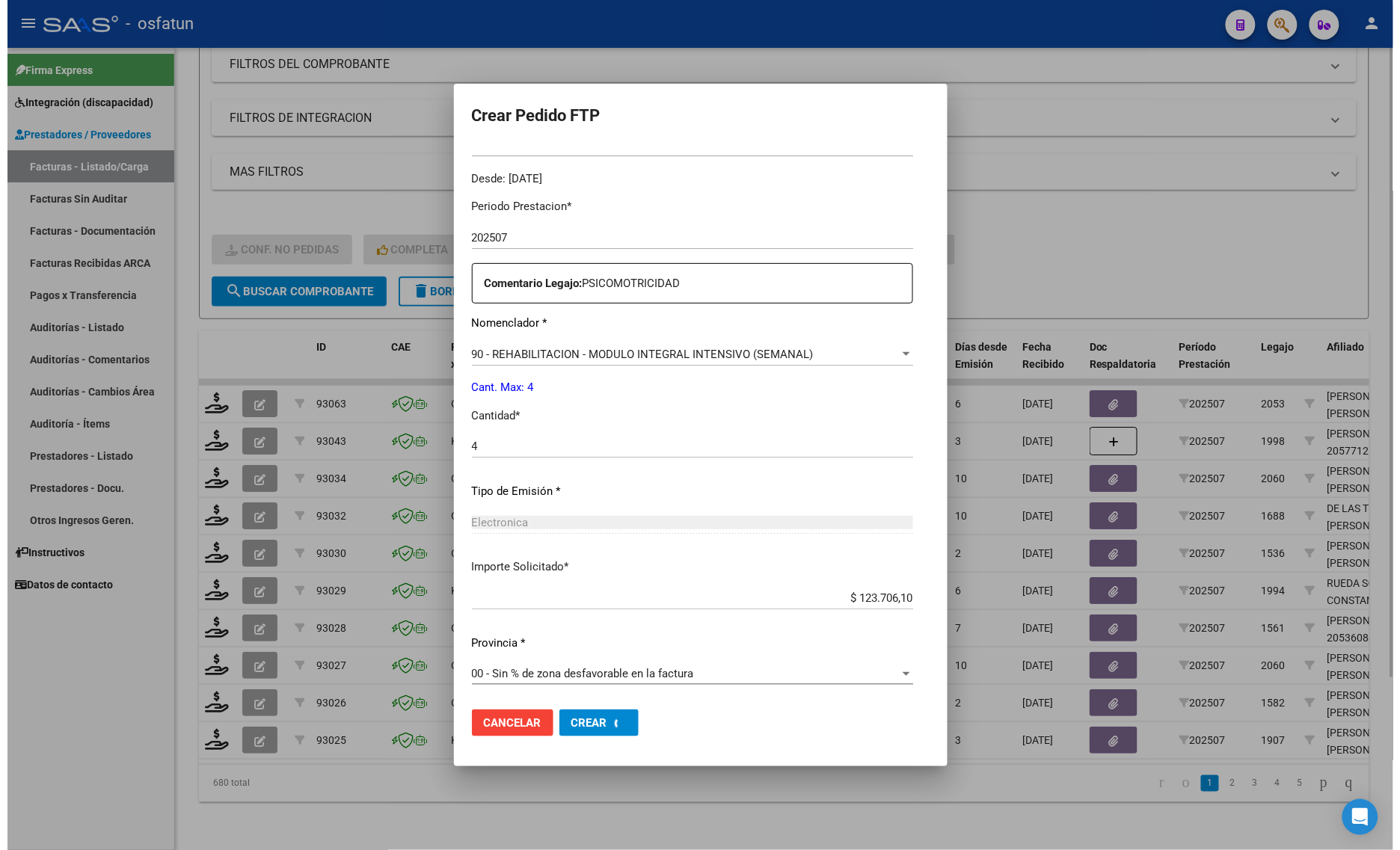
scroll to position [0, 0]
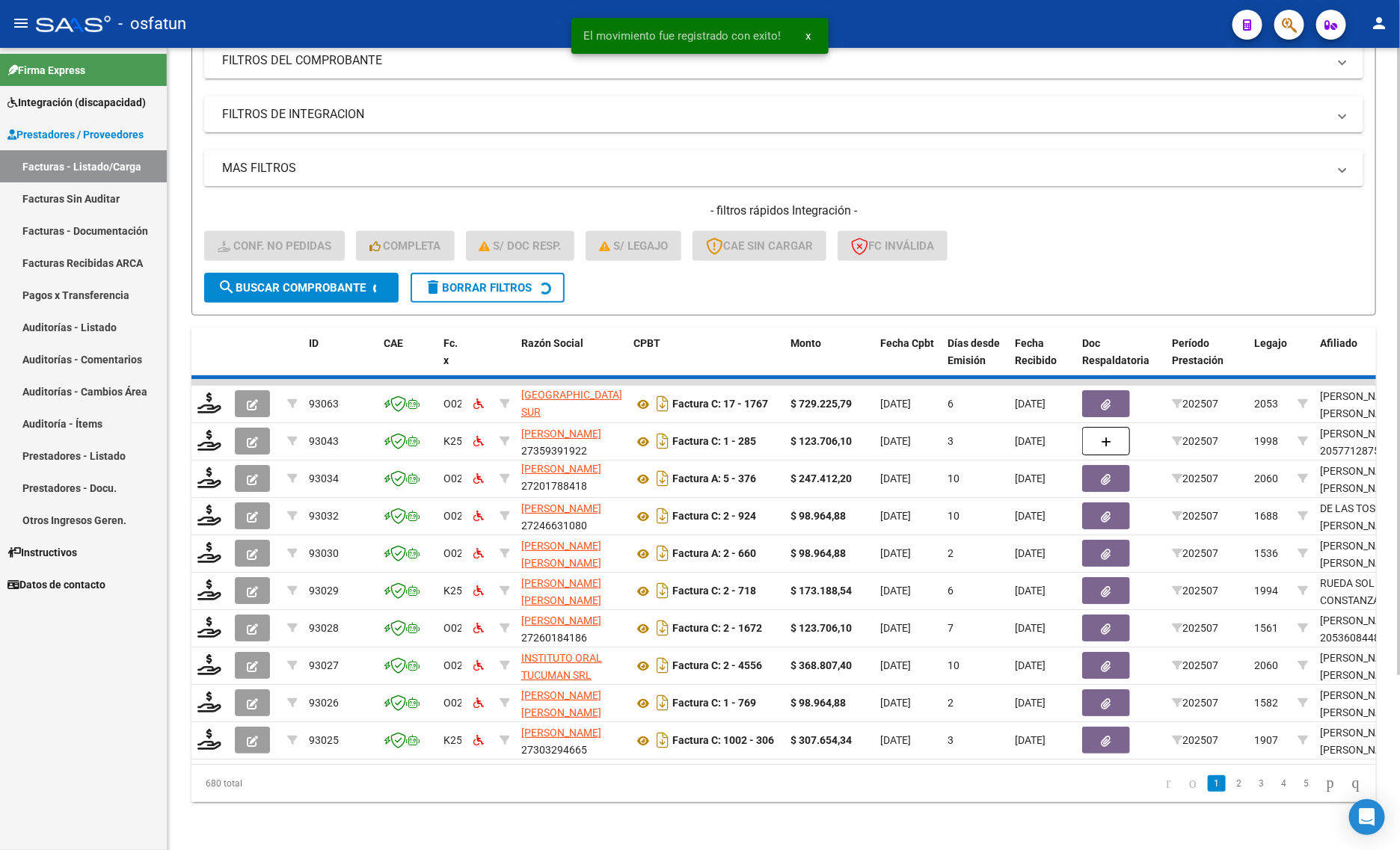
click at [1030, 263] on form "Filtros Id Integración Area Seleccionar Gerenciador Seleccionar Gerenciador Si …" at bounding box center [784, 140] width 1185 height 350
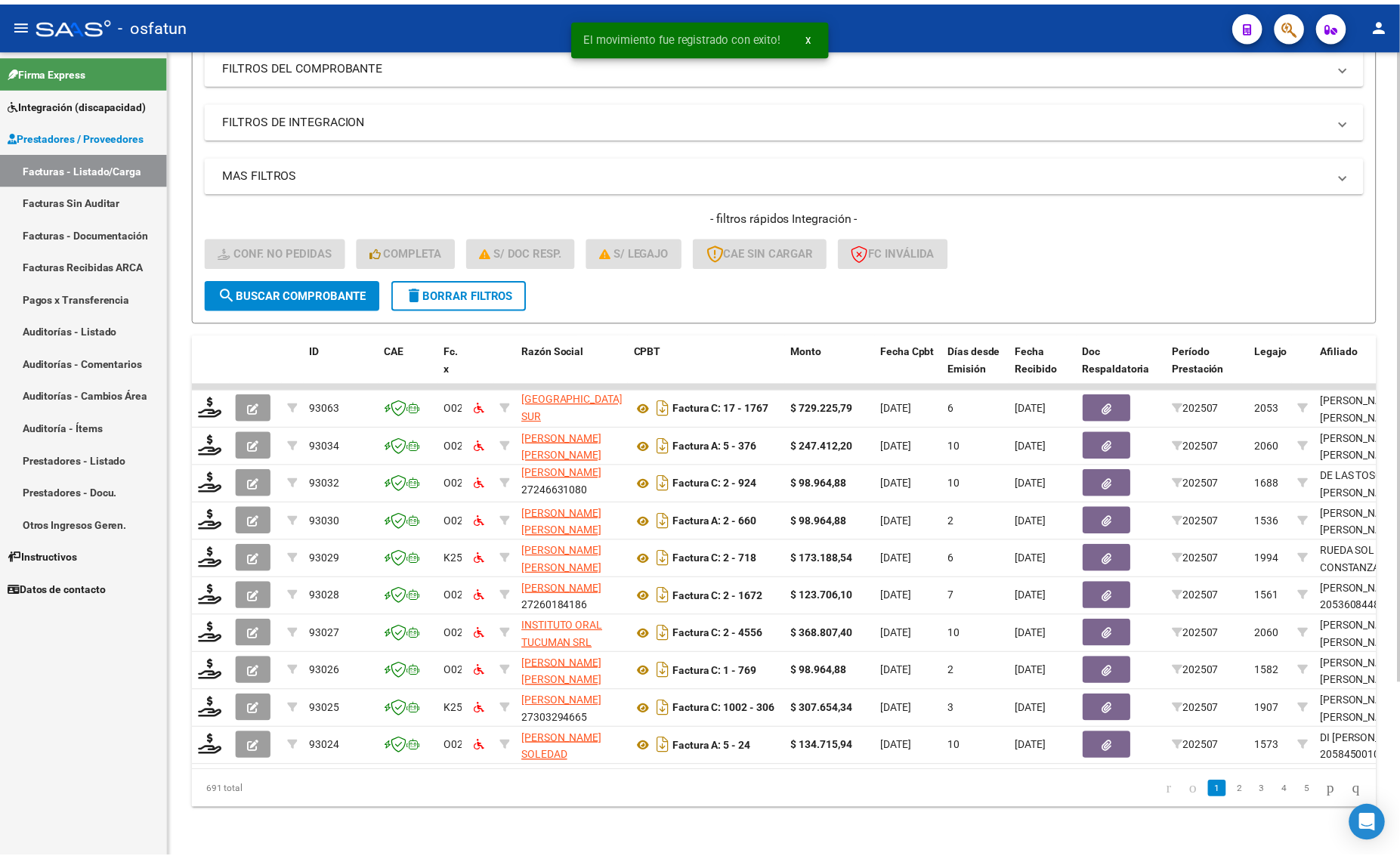
scroll to position [2, 0]
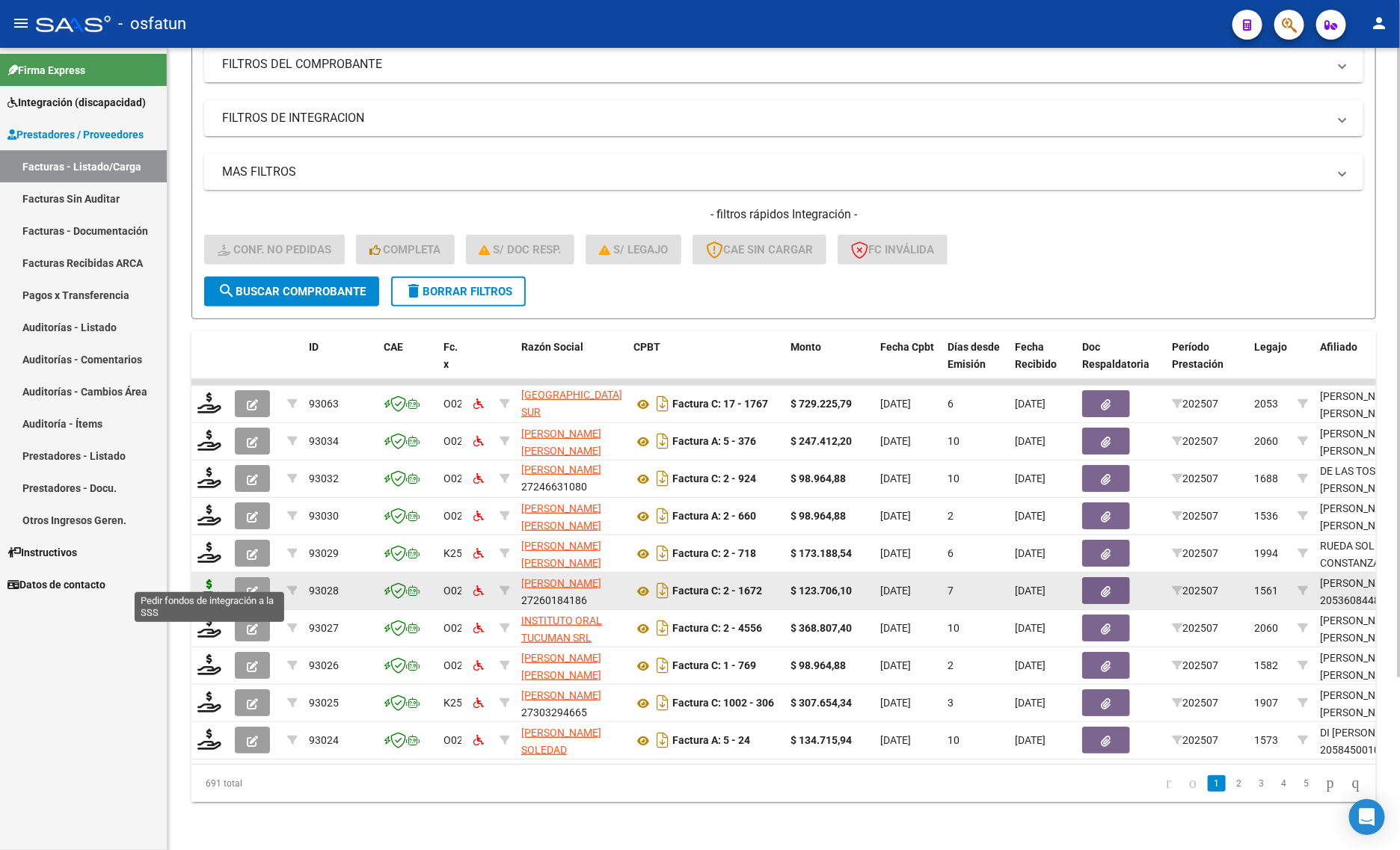
click at [207, 580] on icon at bounding box center [209, 590] width 24 height 21
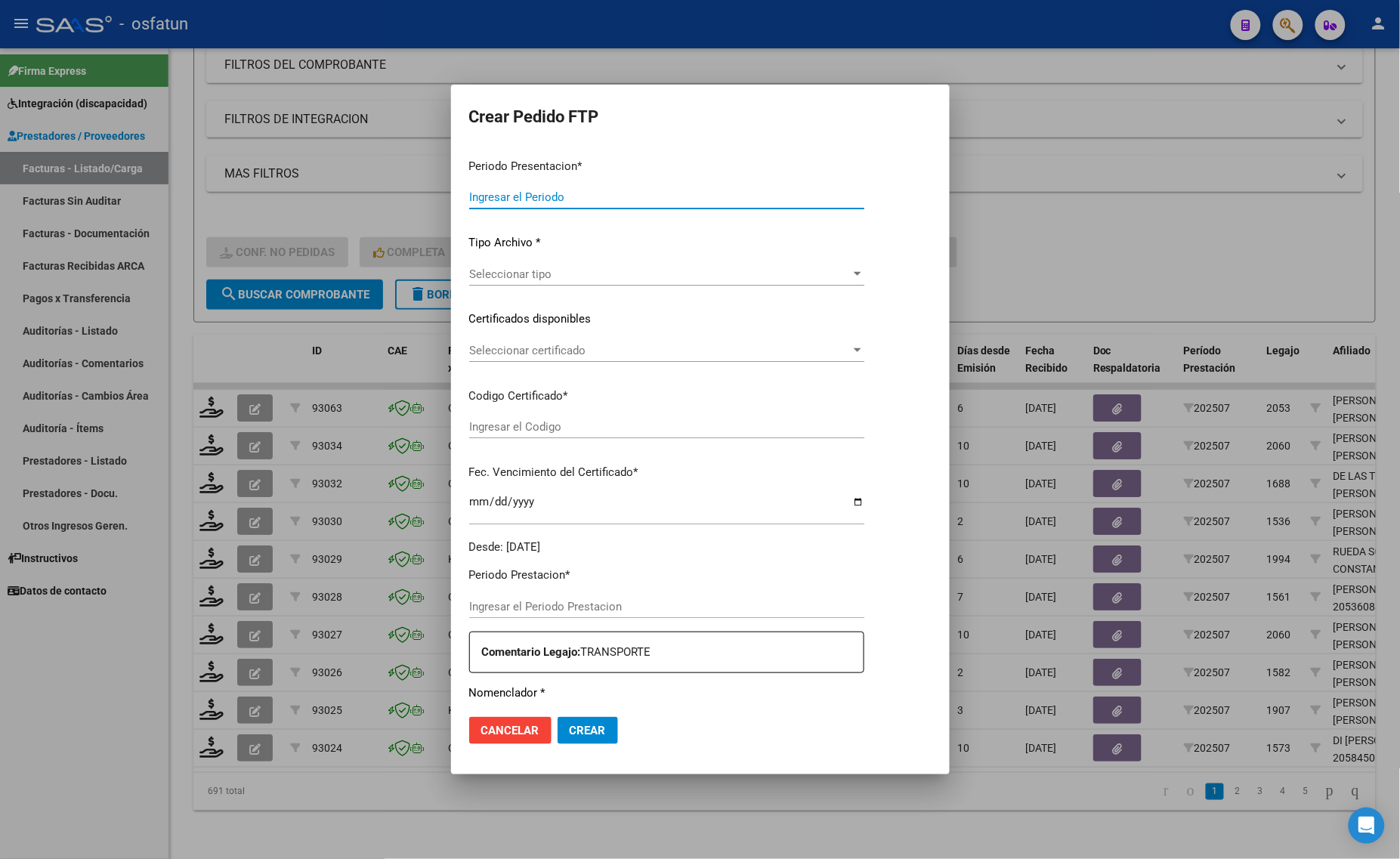
type input "202507"
type input "$ 123.706,10"
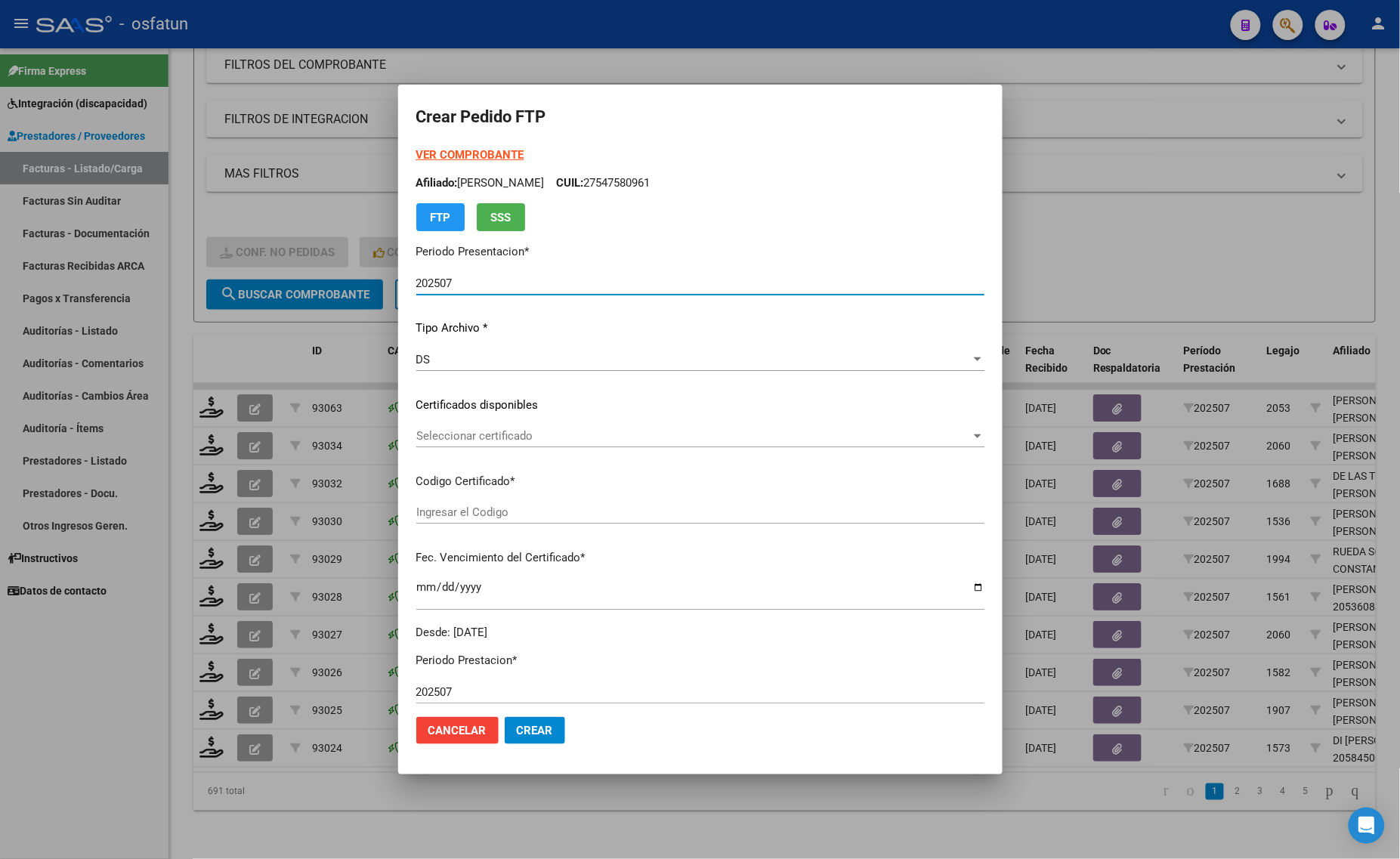
type input "ARG02000536084482023071520330715BS309"
type input "[DATE]"
click at [463, 142] on form "Crear Pedido FTP VER COMPROBANTE ARCA Padrón Afiliado: [PERSON_NAME]: 205360844…" at bounding box center [700, 430] width 568 height 654
click at [457, 154] on strong "VER COMPROBANTE" at bounding box center [471, 155] width 108 height 14
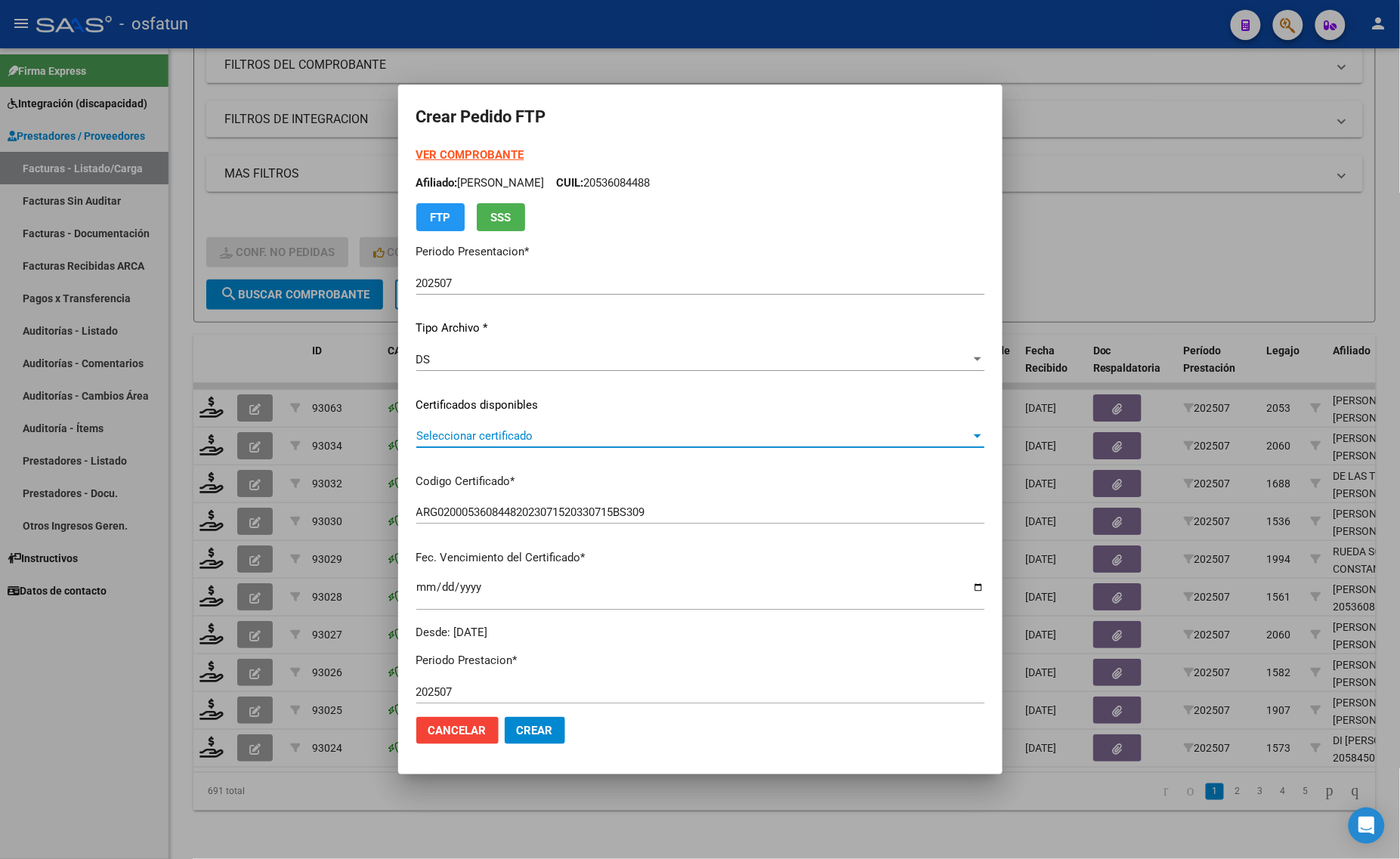
click at [529, 430] on span "Seleccionar certificado" at bounding box center [693, 436] width 554 height 14
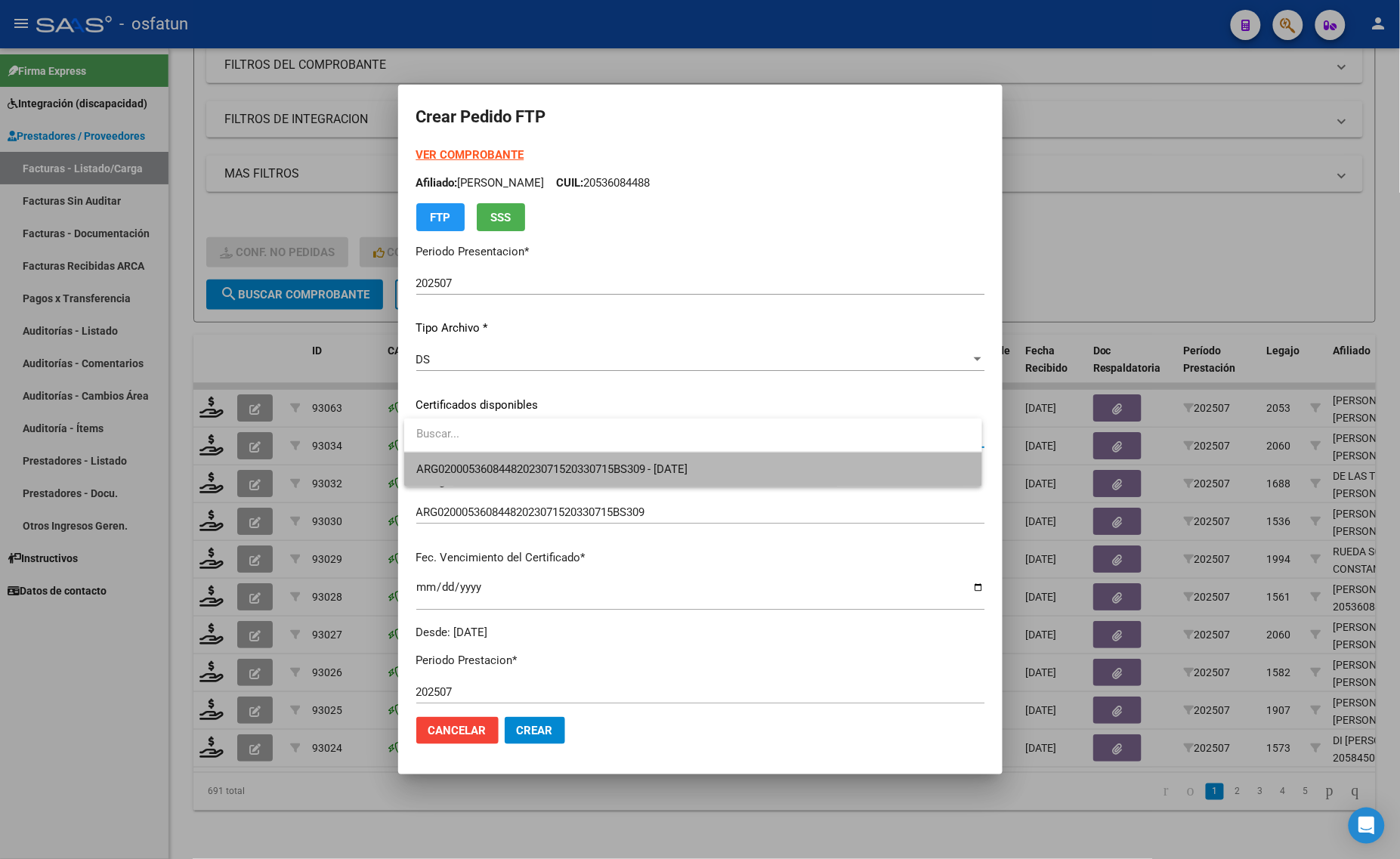
click at [525, 459] on span "ARG02000536084482023071520330715BS309 - [DATE]" at bounding box center [693, 469] width 553 height 34
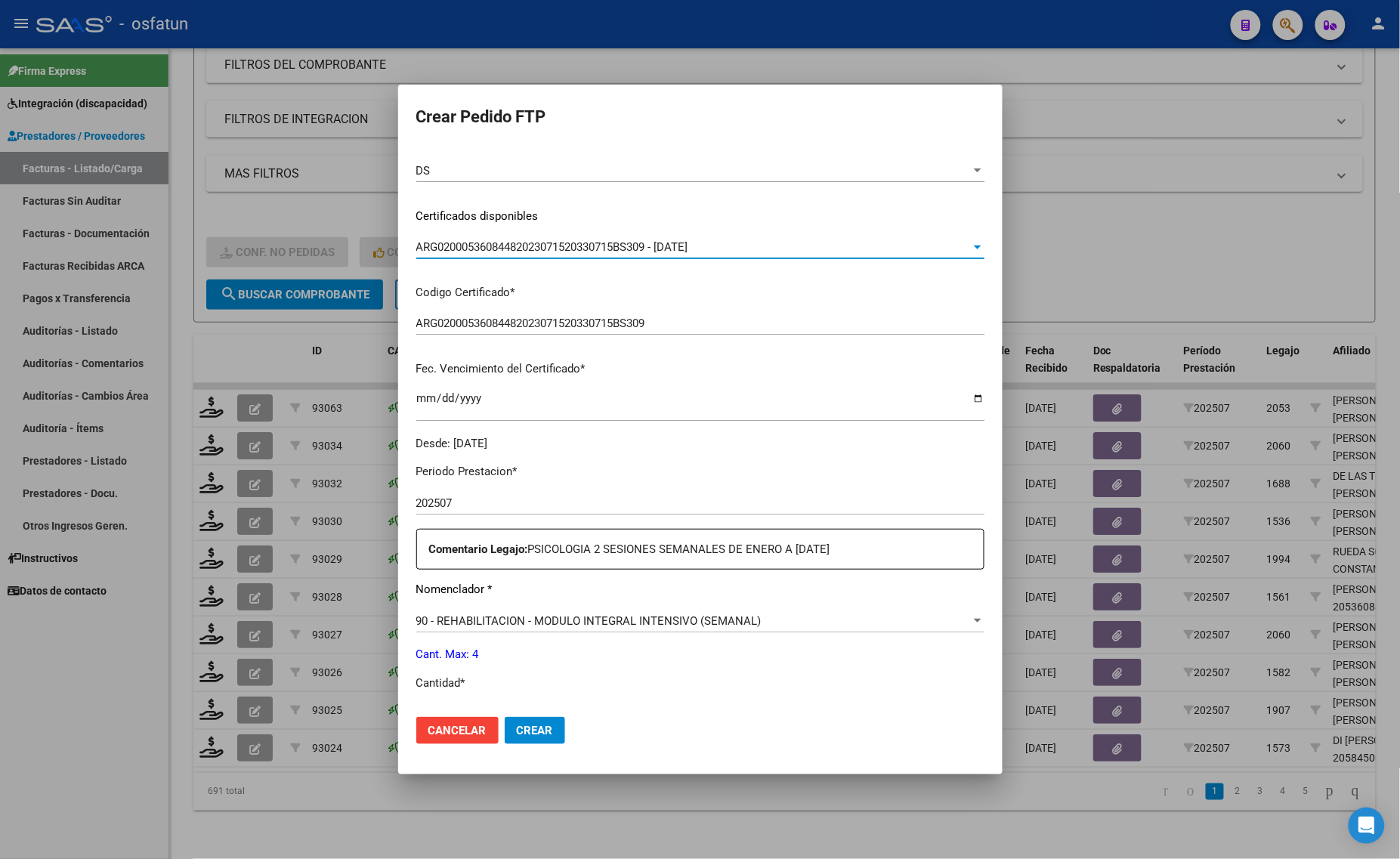
scroll to position [283, 0]
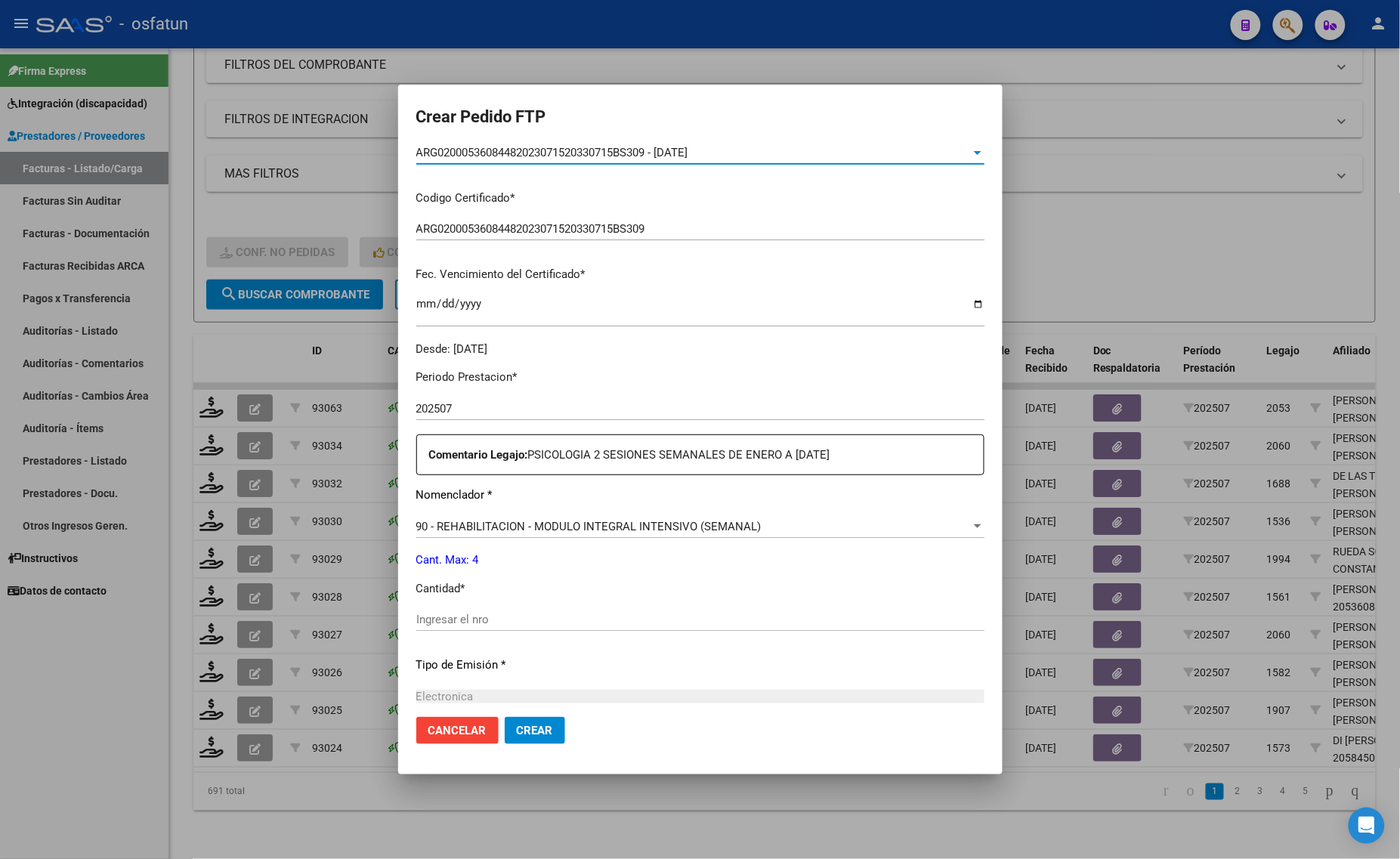
click at [481, 616] on input "Ingresar el nro" at bounding box center [700, 619] width 568 height 14
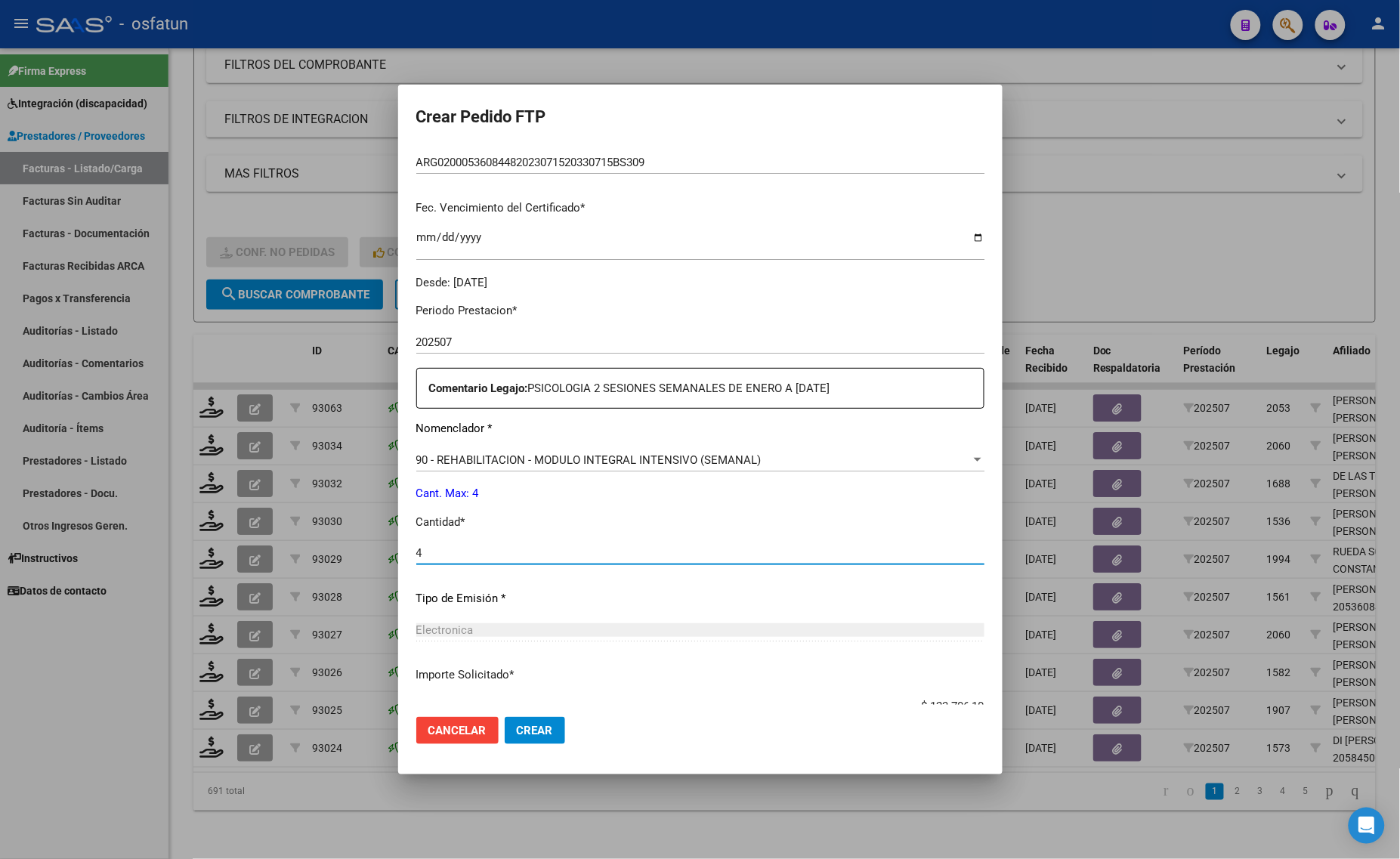
scroll to position [452, 0]
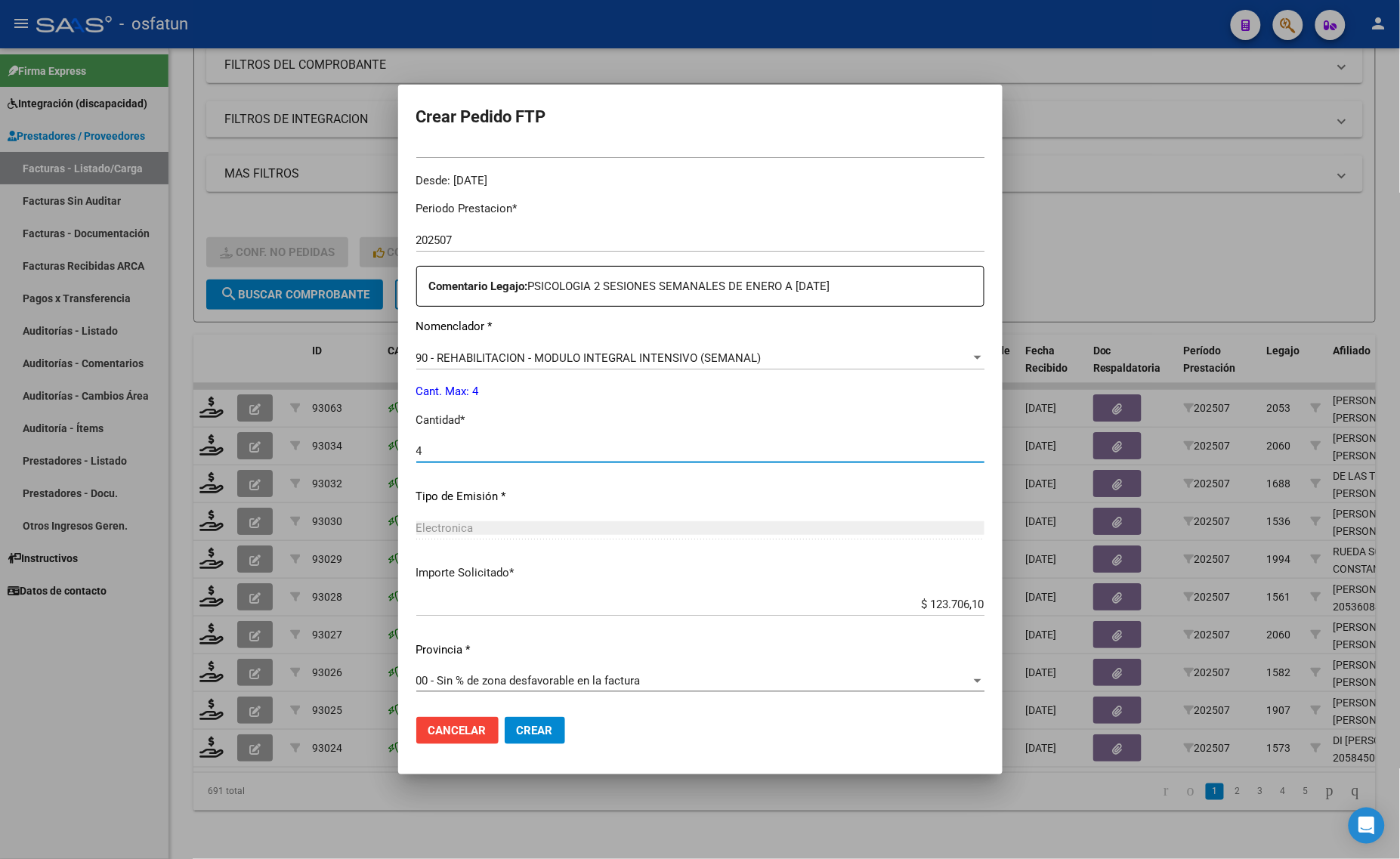
type input "4"
click at [530, 727] on span "Crear" at bounding box center [534, 730] width 36 height 14
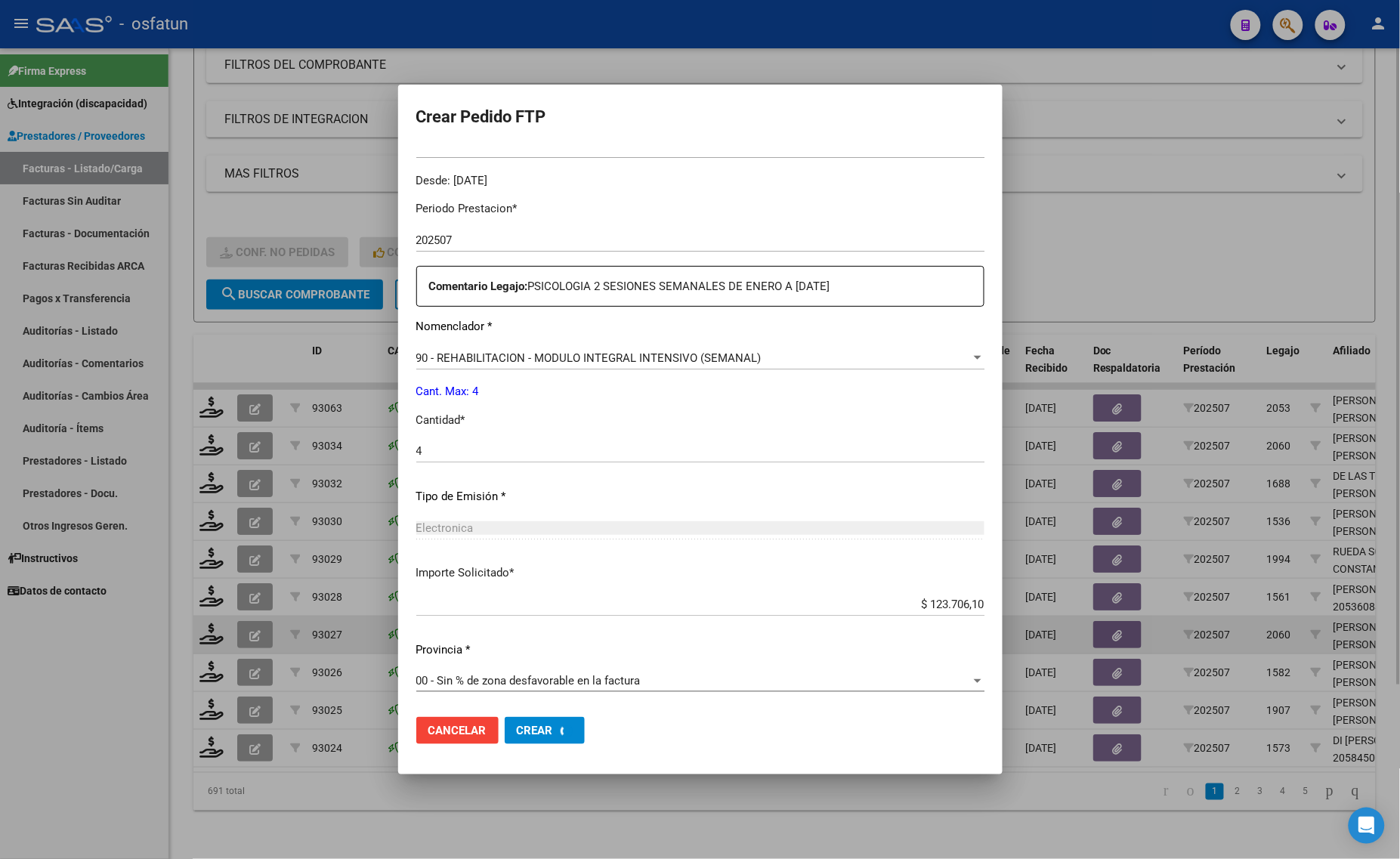
scroll to position [0, 0]
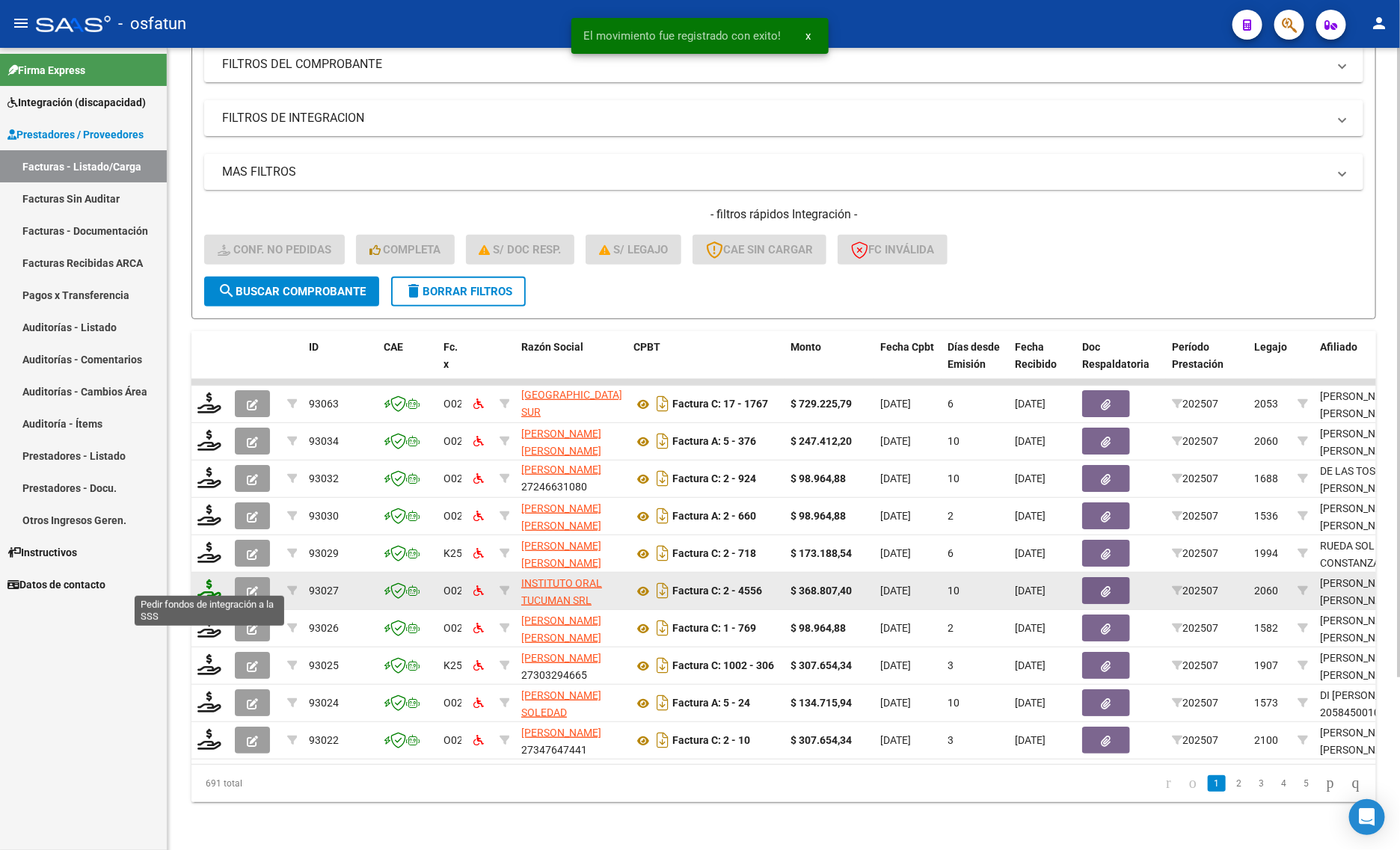
click at [208, 583] on icon at bounding box center [209, 590] width 24 height 21
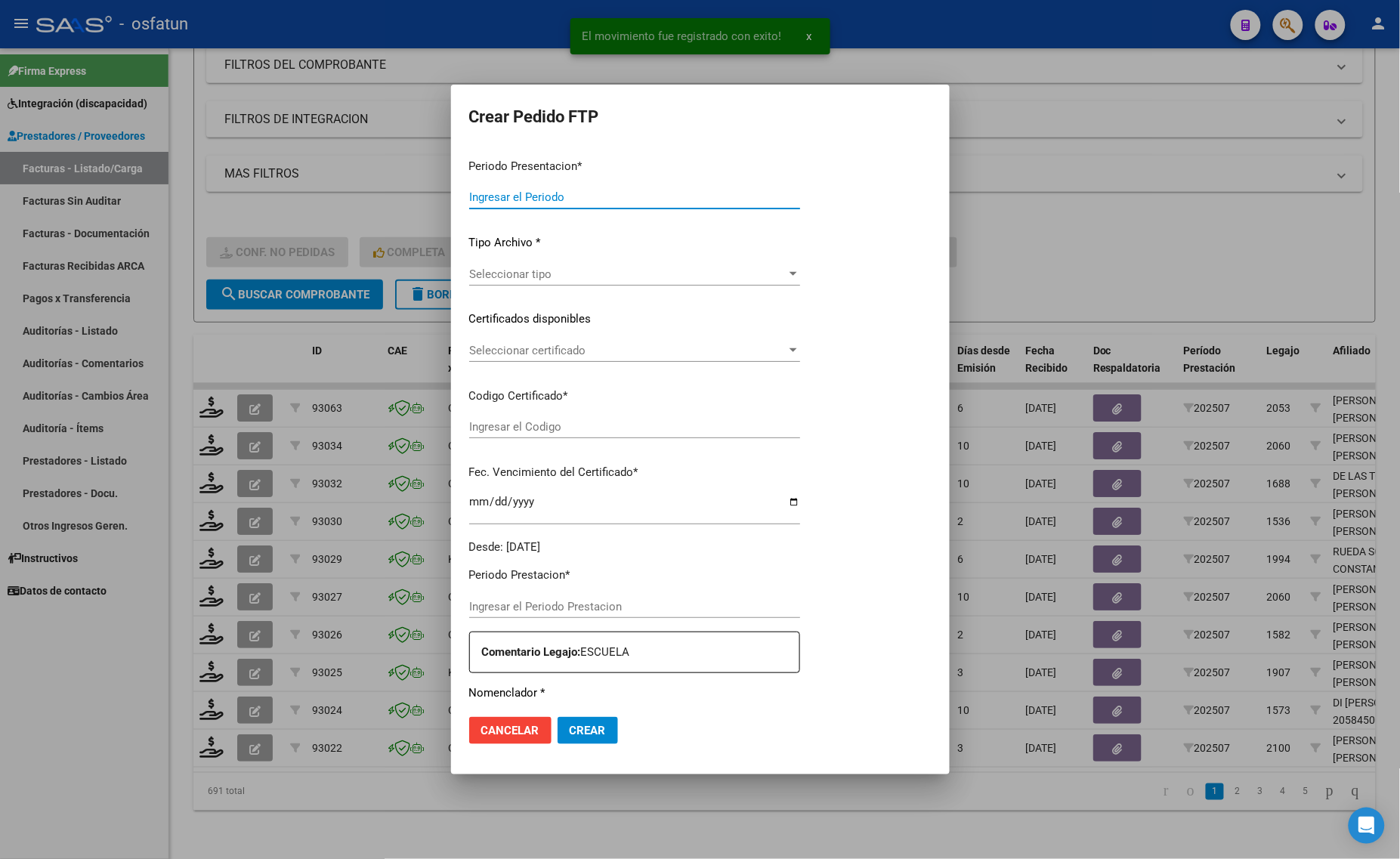
type input "202507"
type input "$ 368.807,40"
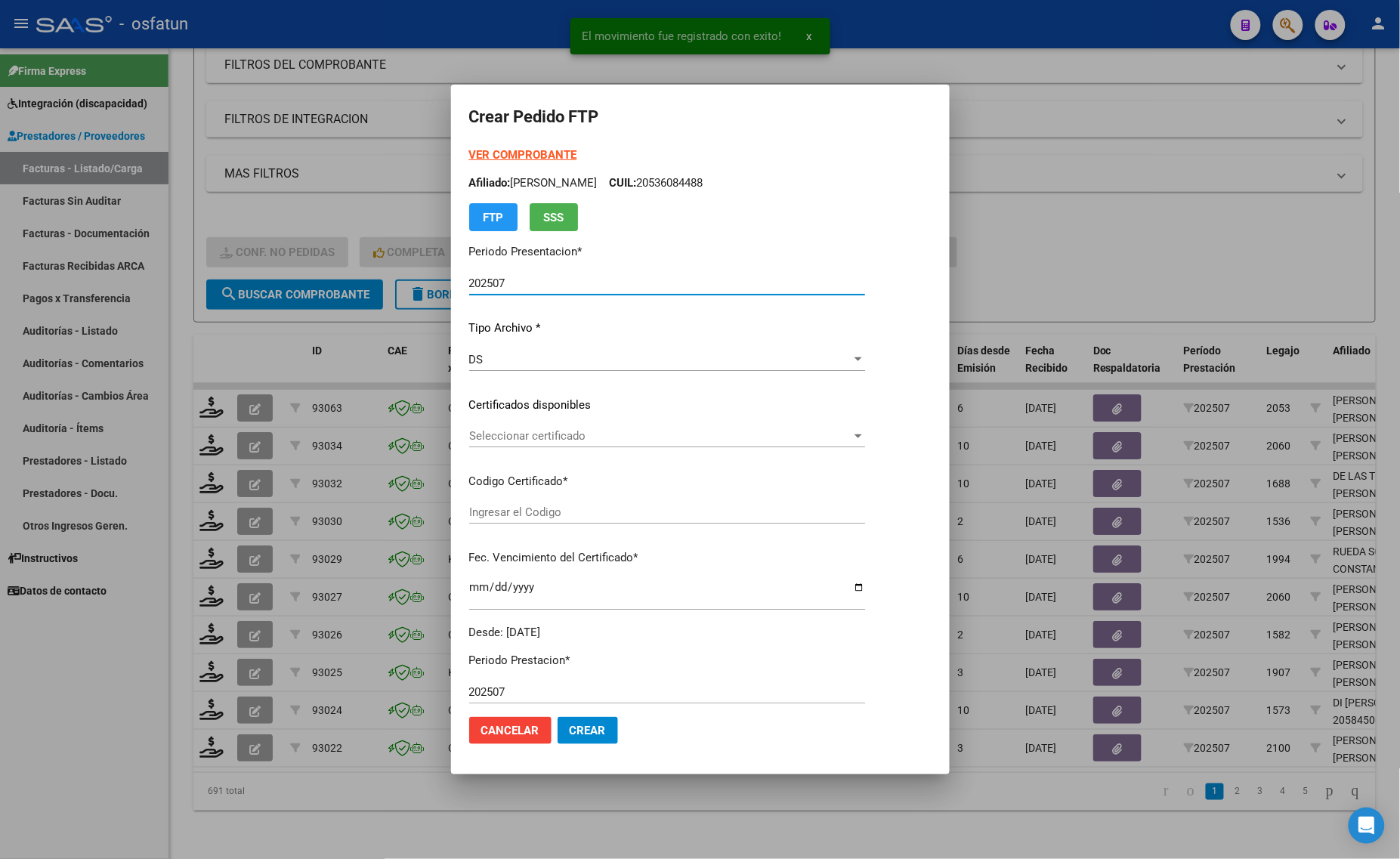
type input "ARG02000577034442024032720270327TUC136"
type input "[DATE]"
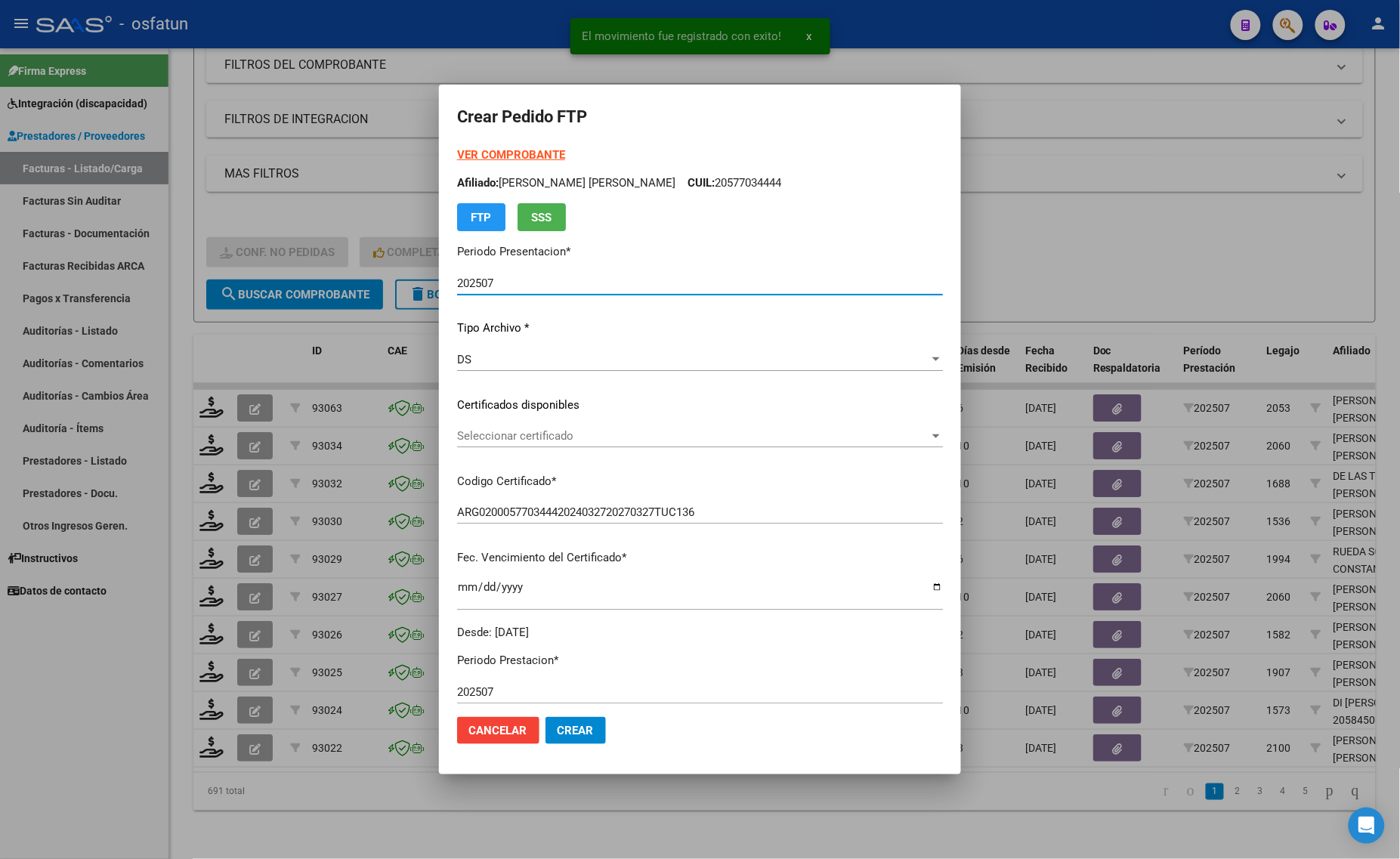
click at [507, 155] on strong "VER COMPROBANTE" at bounding box center [511, 155] width 108 height 14
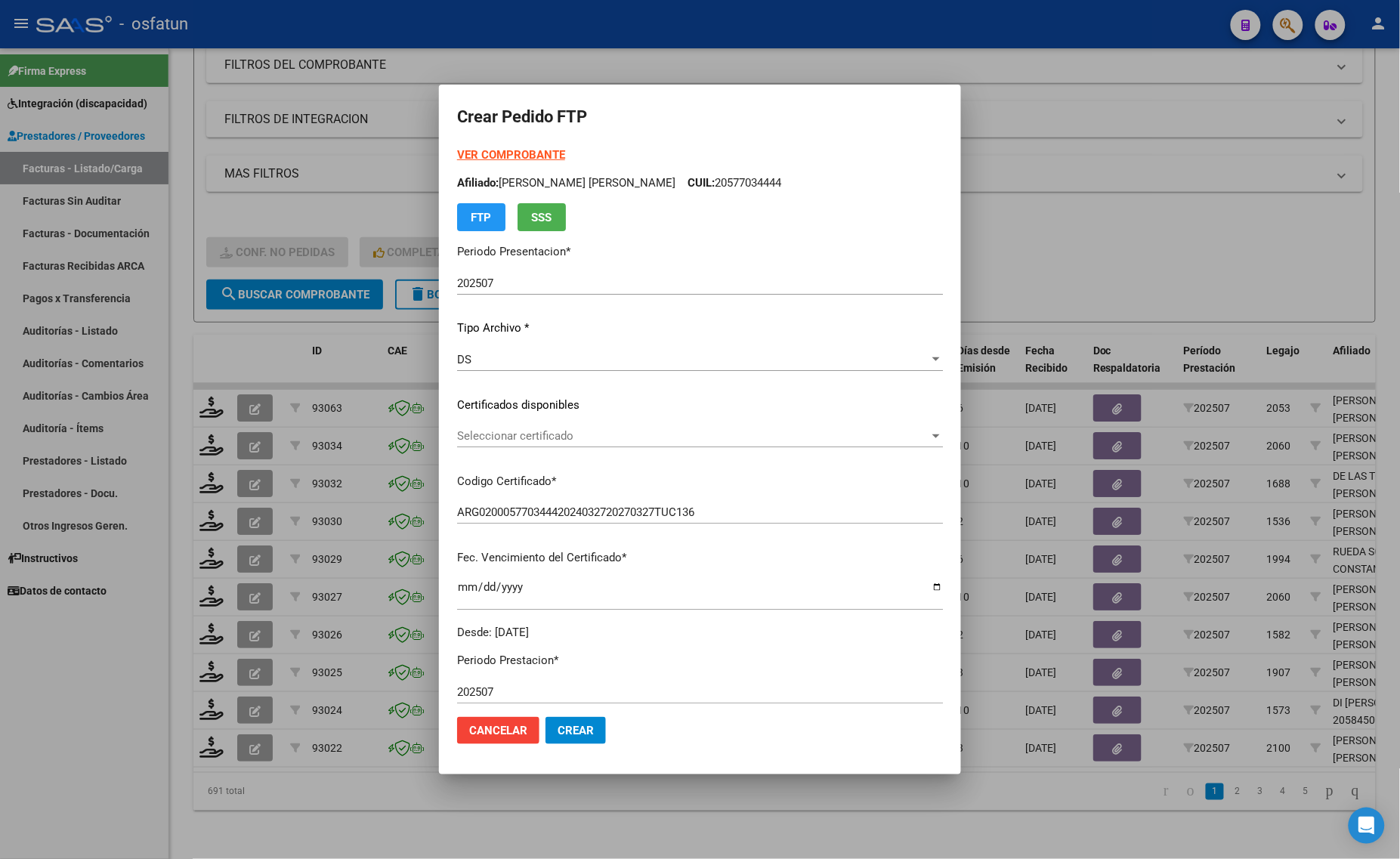
click at [532, 440] on span "Seleccionar certificado" at bounding box center [693, 436] width 472 height 14
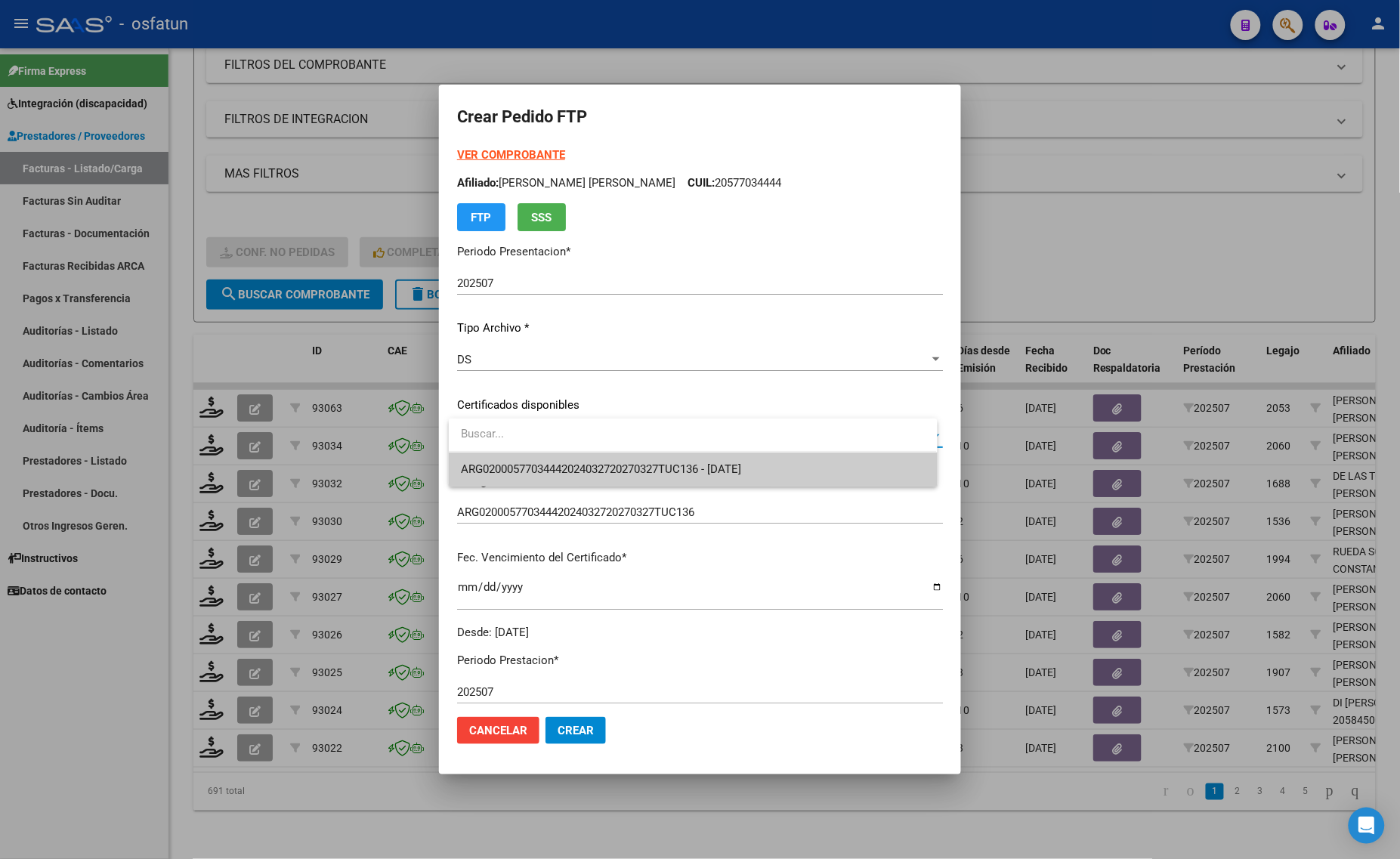
click at [518, 460] on span "ARG02000577034442024032720270327TUC136 - [DATE]" at bounding box center [692, 469] width 464 height 34
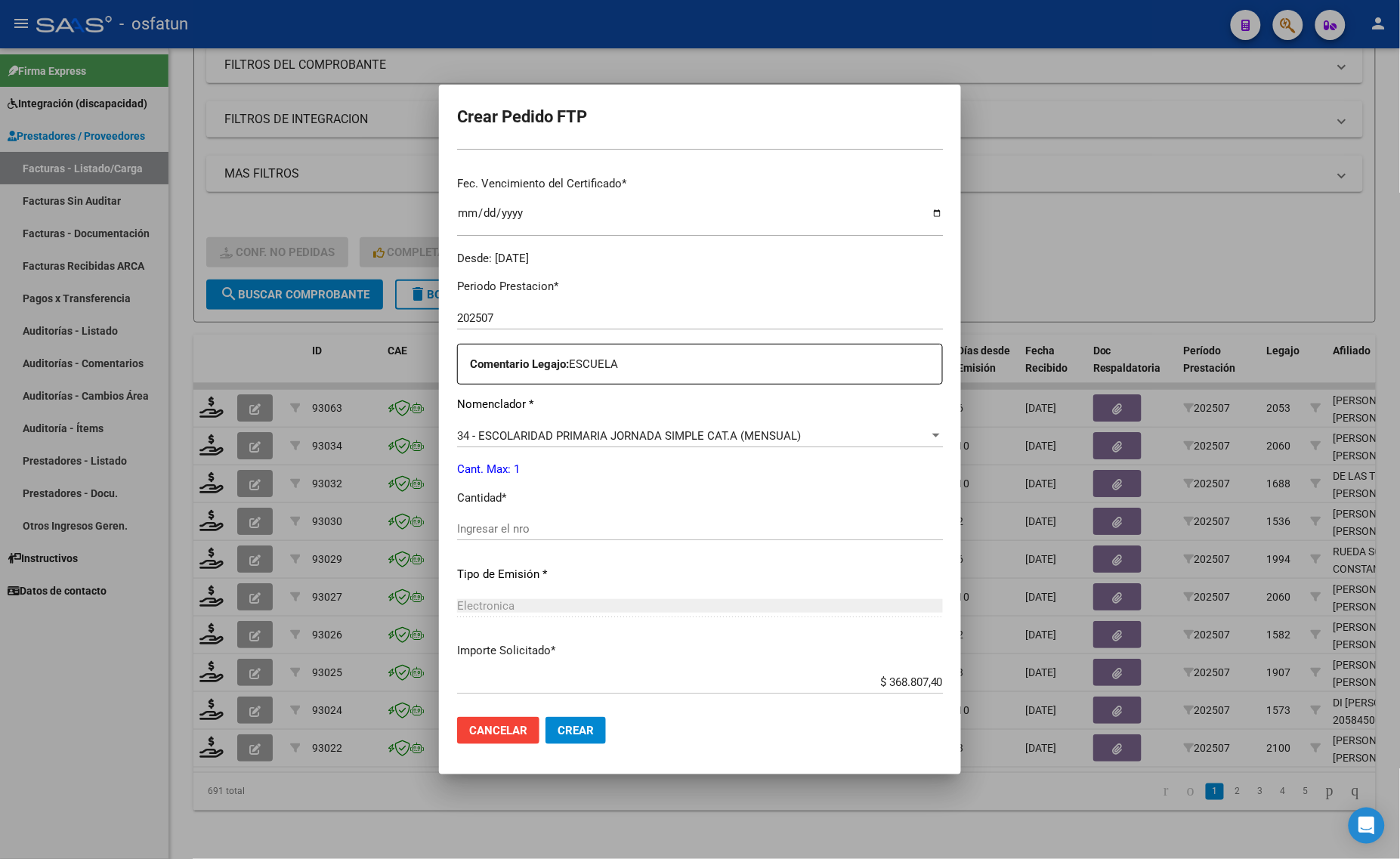
scroll to position [283, 0]
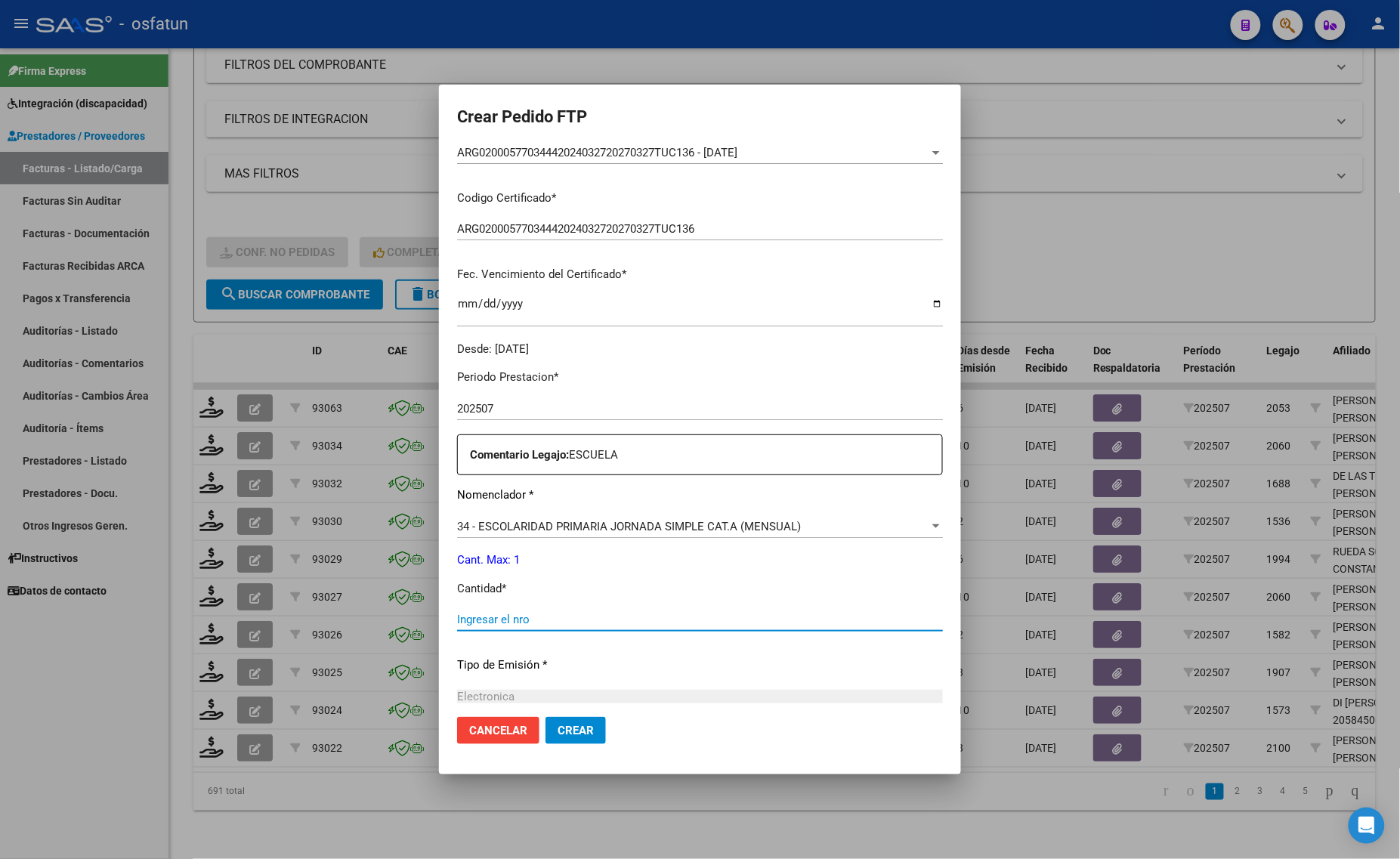
click at [552, 616] on input "Ingresar el nro" at bounding box center [700, 619] width 485 height 14
click at [538, 625] on input "Ingresar el nro" at bounding box center [700, 619] width 485 height 14
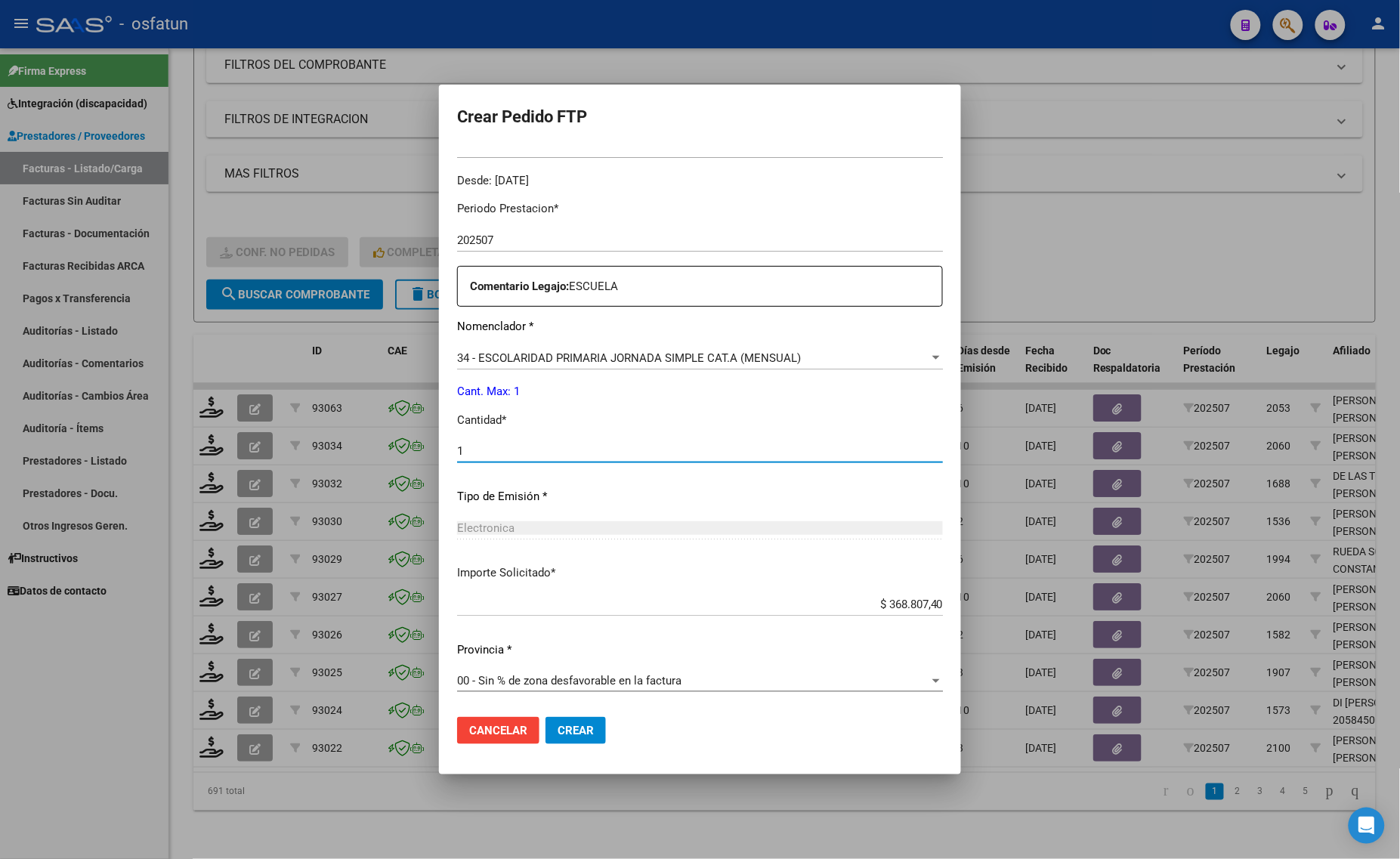
type input "1"
click at [575, 731] on span "Crear" at bounding box center [575, 730] width 36 height 14
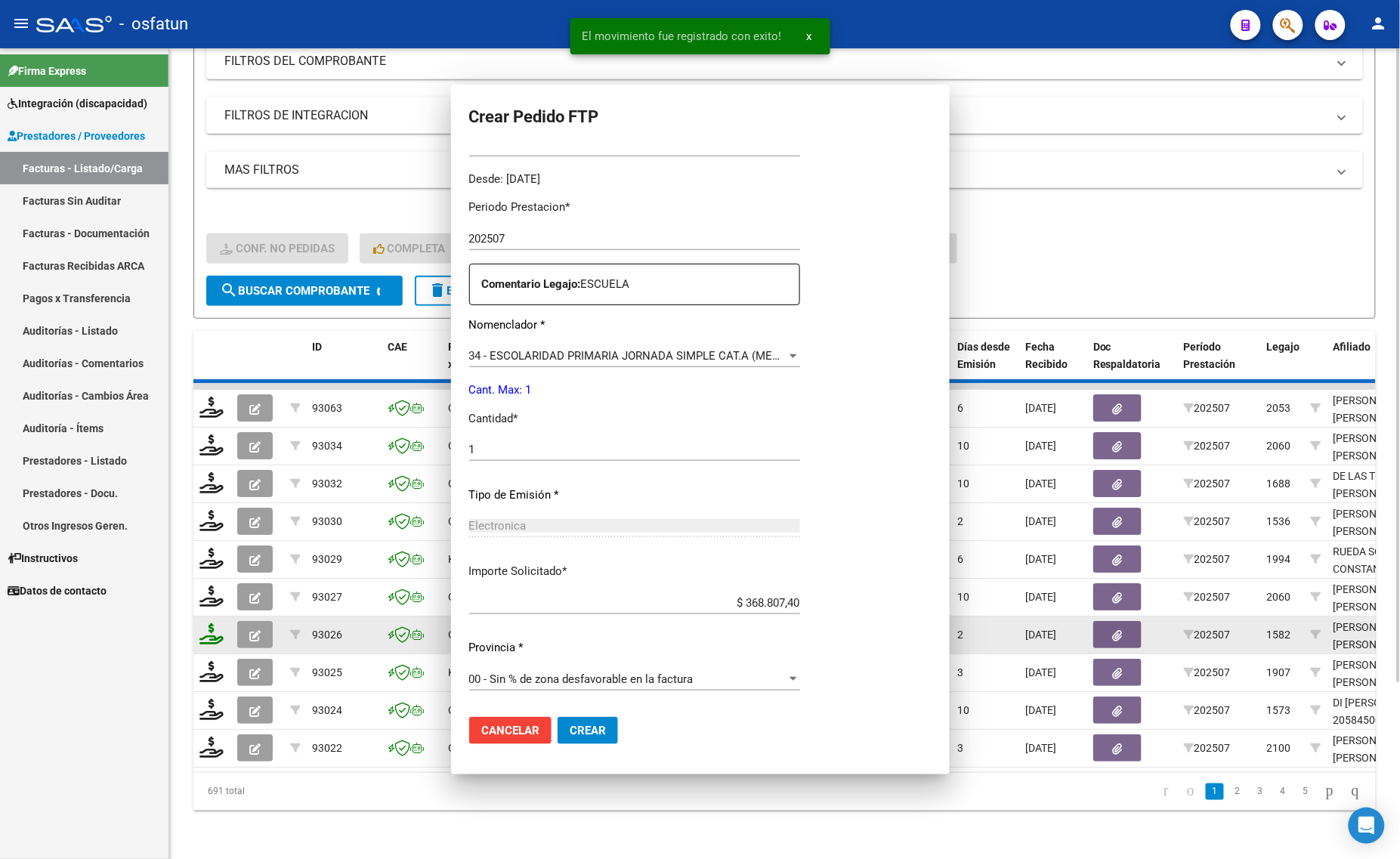
scroll to position [0, 0]
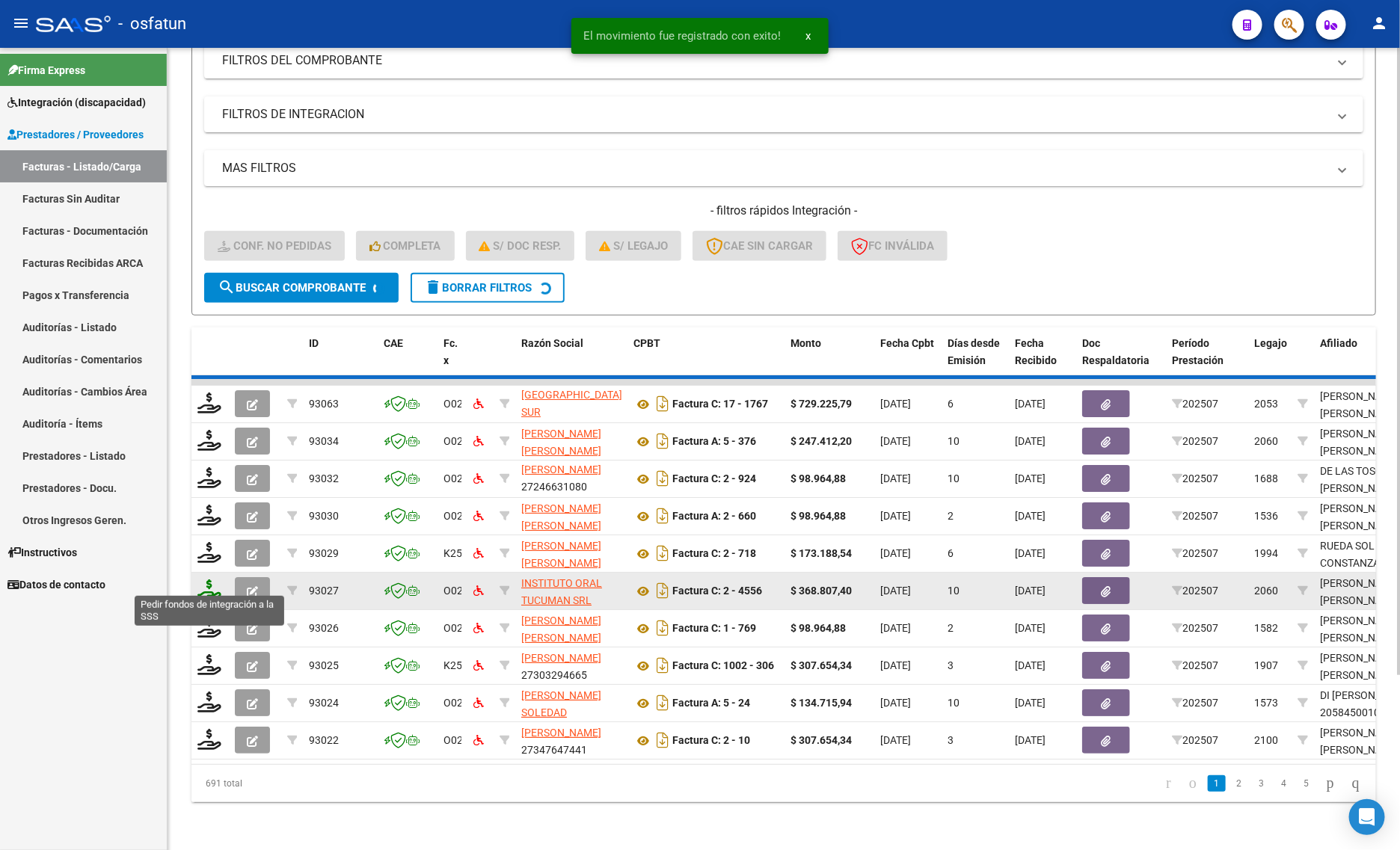
click at [199, 582] on icon at bounding box center [209, 590] width 24 height 21
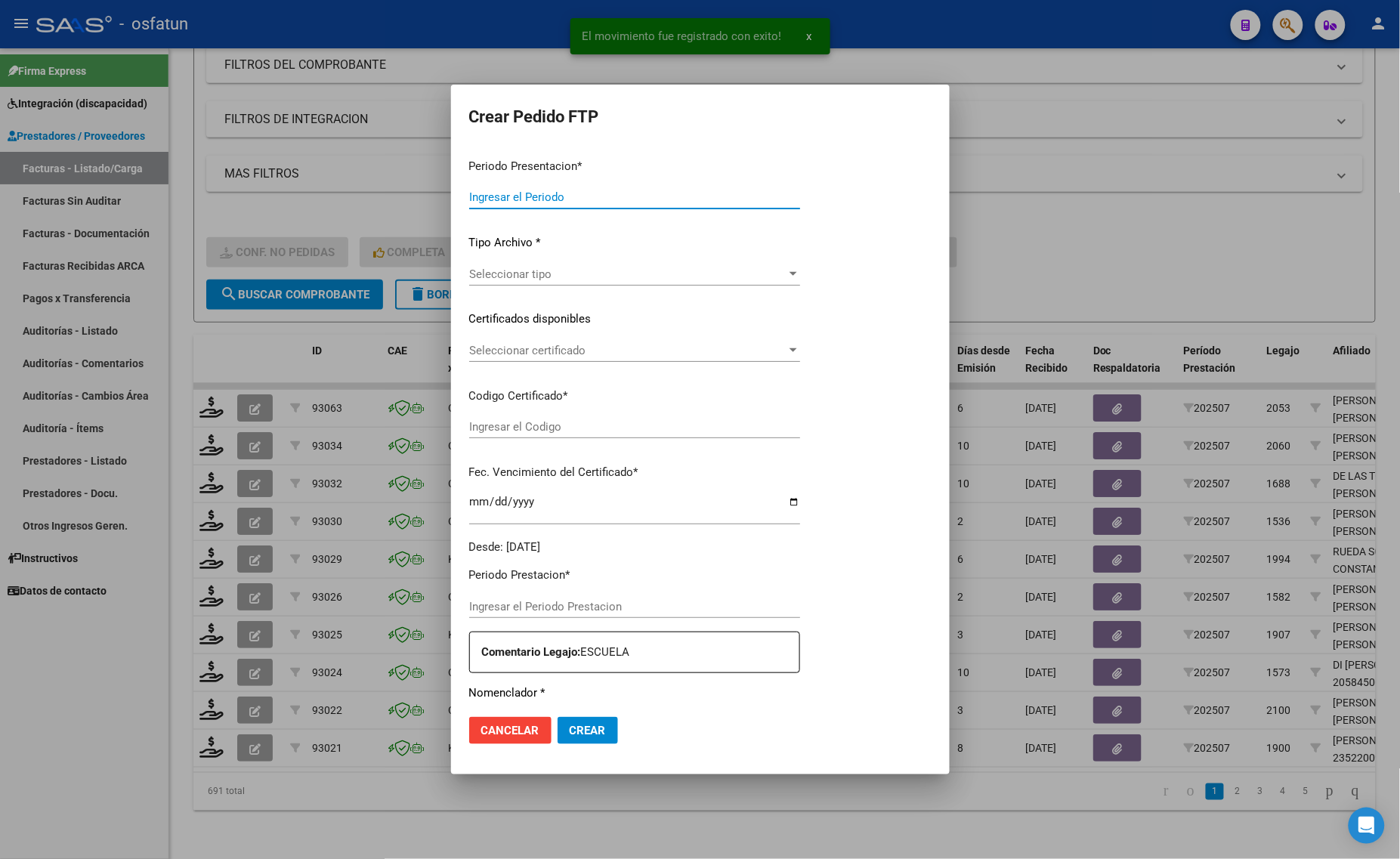
type input "202507"
type input "$ 98.964,88"
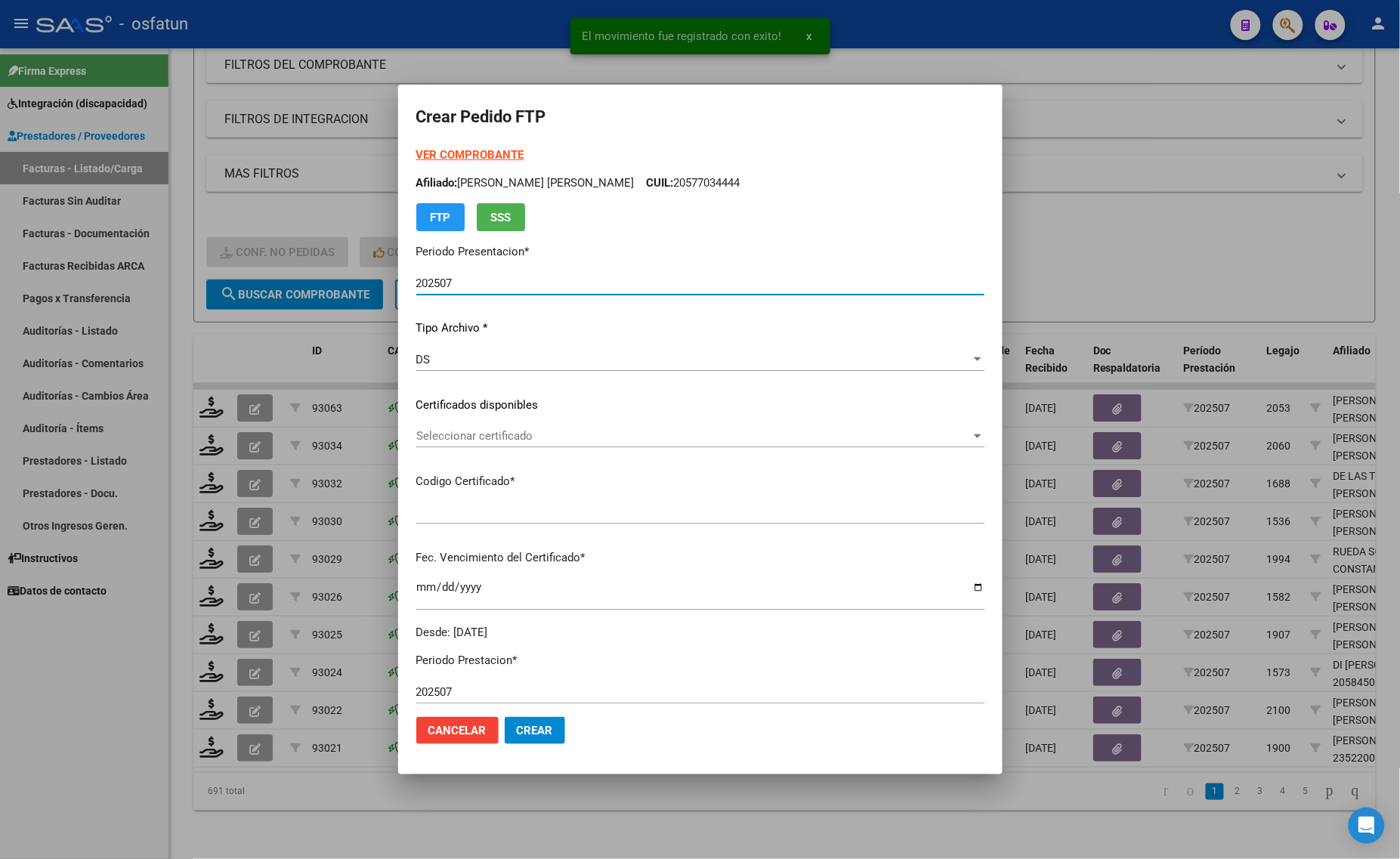
type input "ARG02000555135472023022420260224BS376"
type input "[DATE]"
click at [471, 155] on strong "VER COMPROBANTE" at bounding box center [471, 155] width 108 height 14
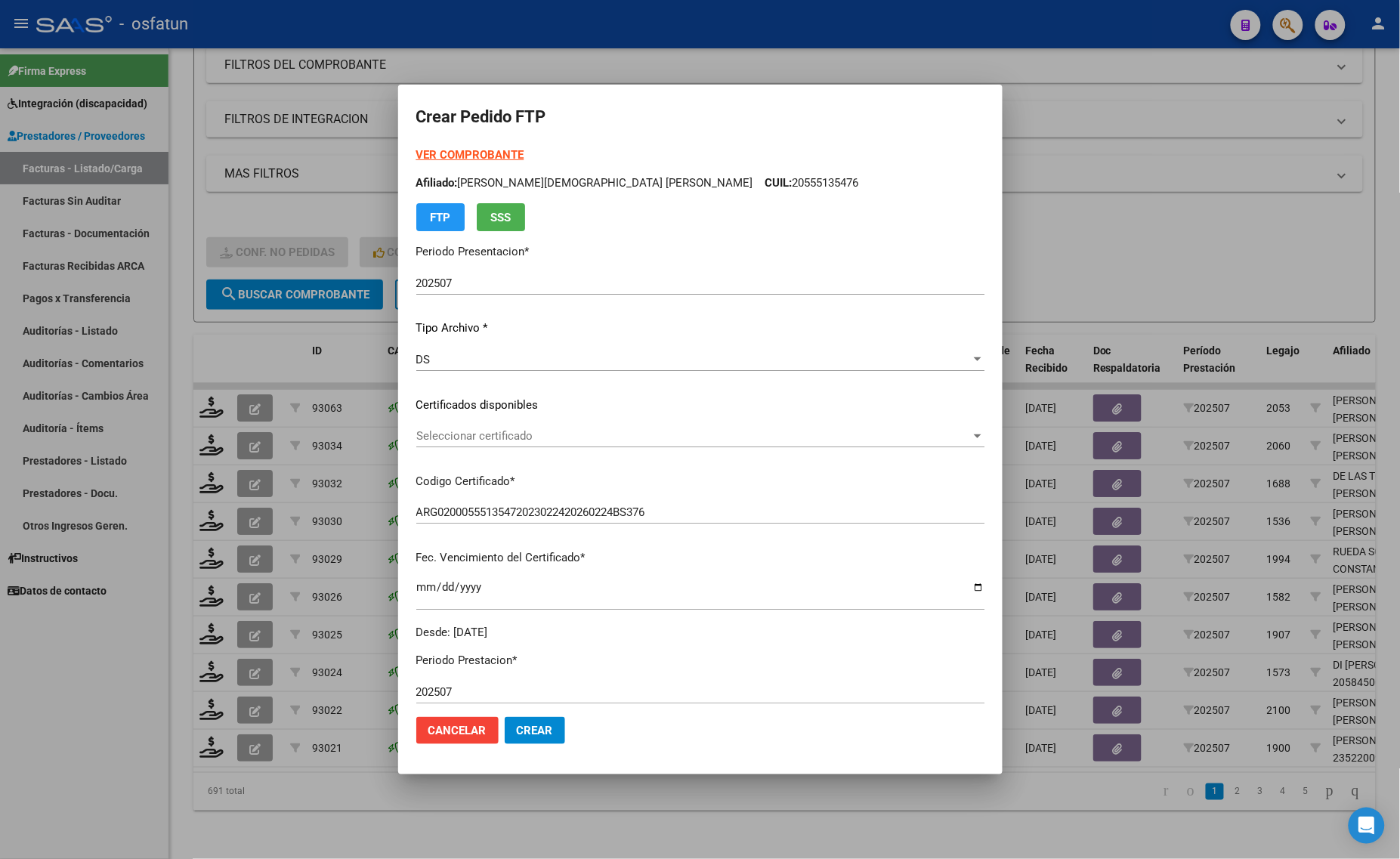
drag, startPoint x: 507, startPoint y: 426, endPoint x: 507, endPoint y: 435, distance: 9.0
click at [507, 435] on div "Seleccionar certificado Seleccionar certificado" at bounding box center [700, 436] width 568 height 23
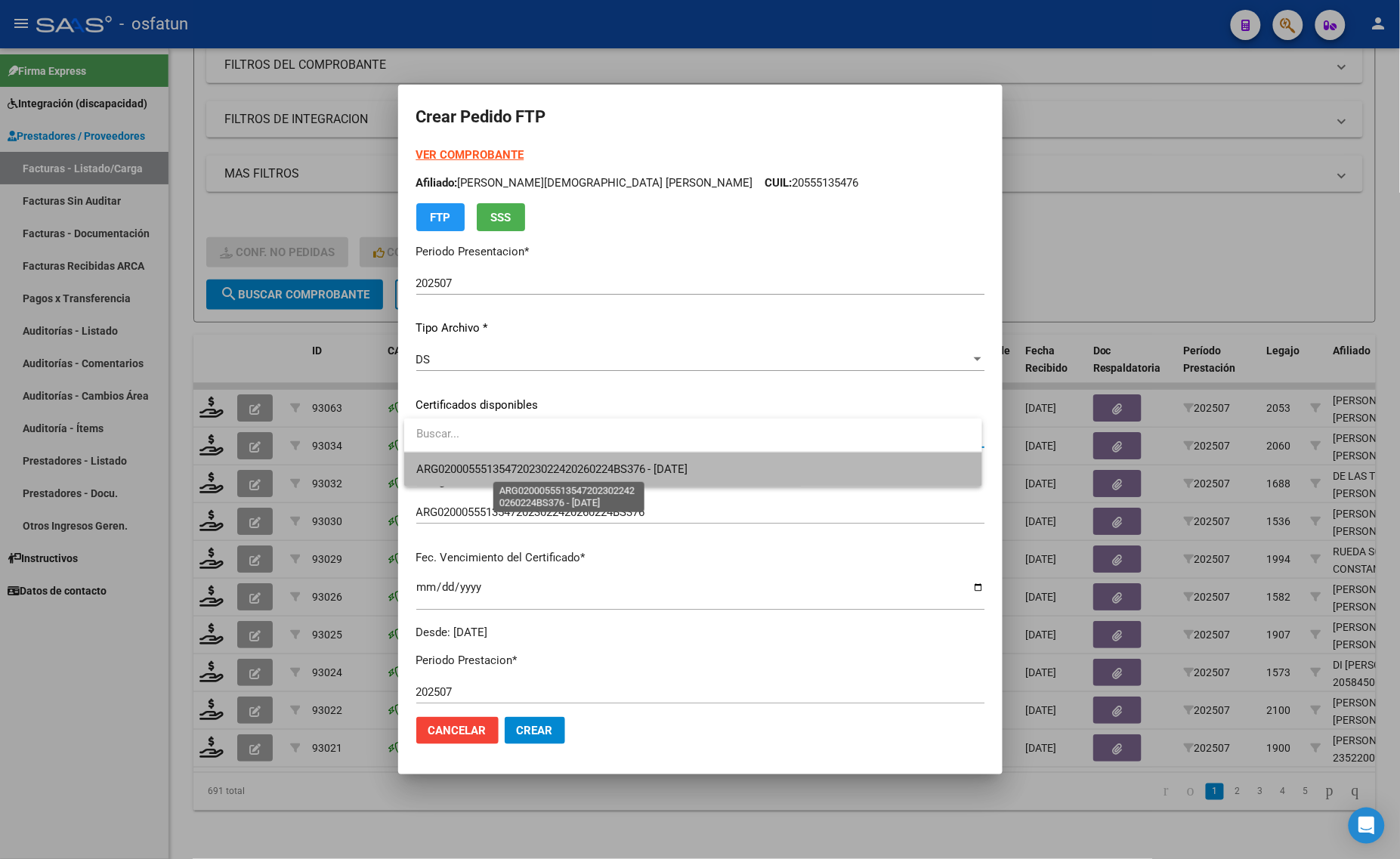
drag, startPoint x: 507, startPoint y: 467, endPoint x: 511, endPoint y: 478, distance: 11.7
click at [508, 467] on span "ARG02000555135472023022420260224BS376 - [DATE]" at bounding box center [552, 469] width 272 height 14
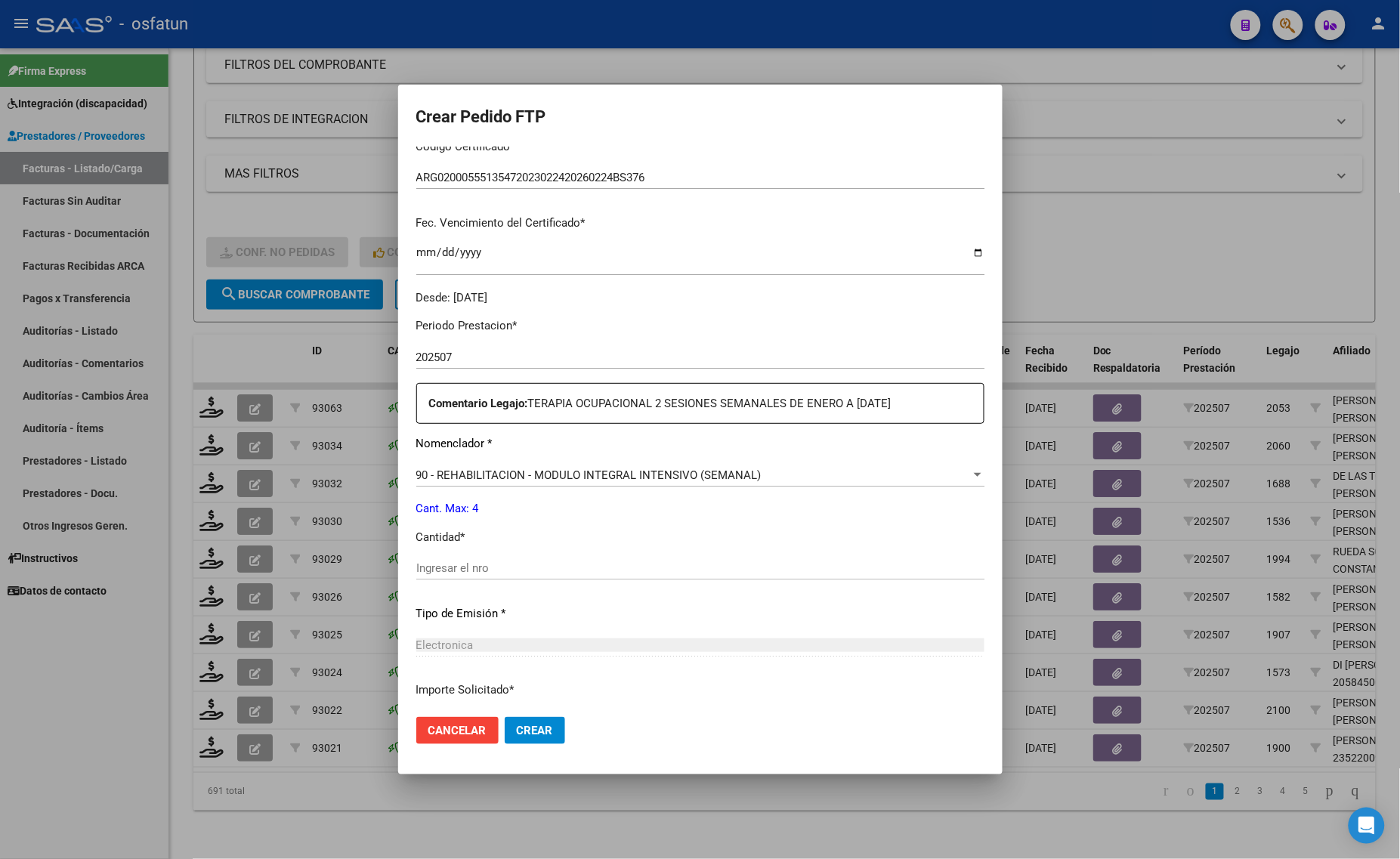
scroll to position [378, 0]
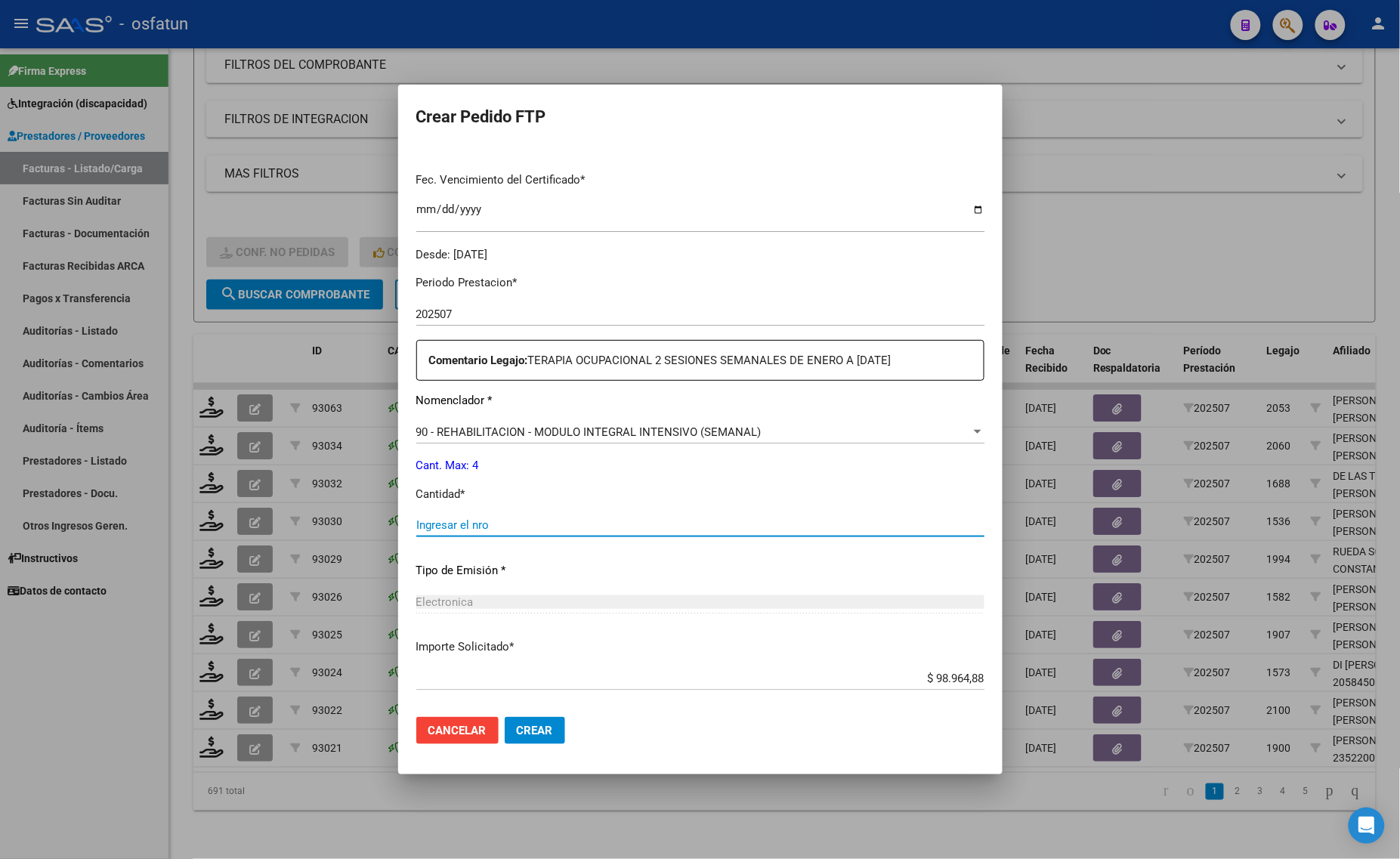
click at [447, 523] on input "Ingresar el nro" at bounding box center [700, 525] width 568 height 14
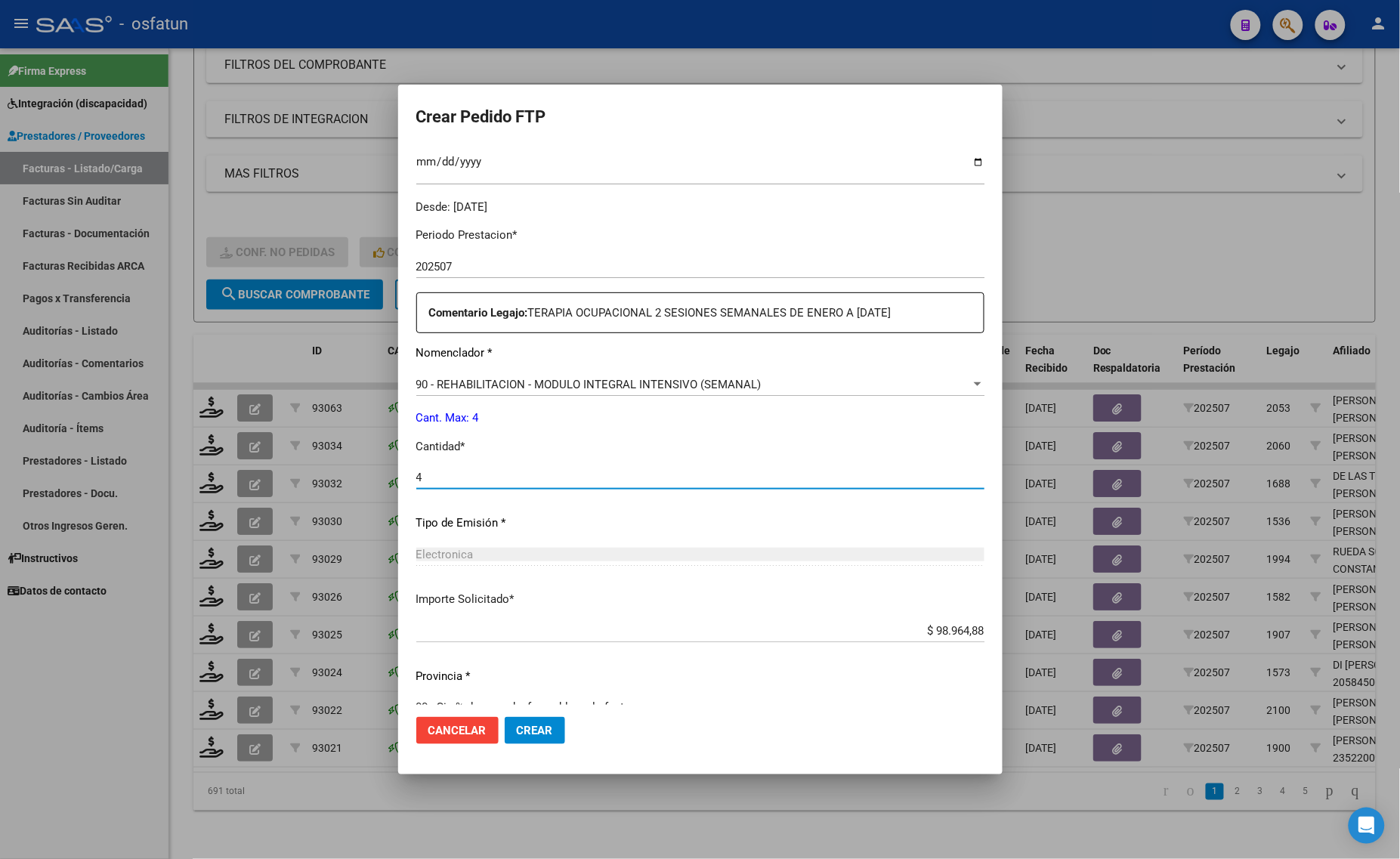
scroll to position [452, 0]
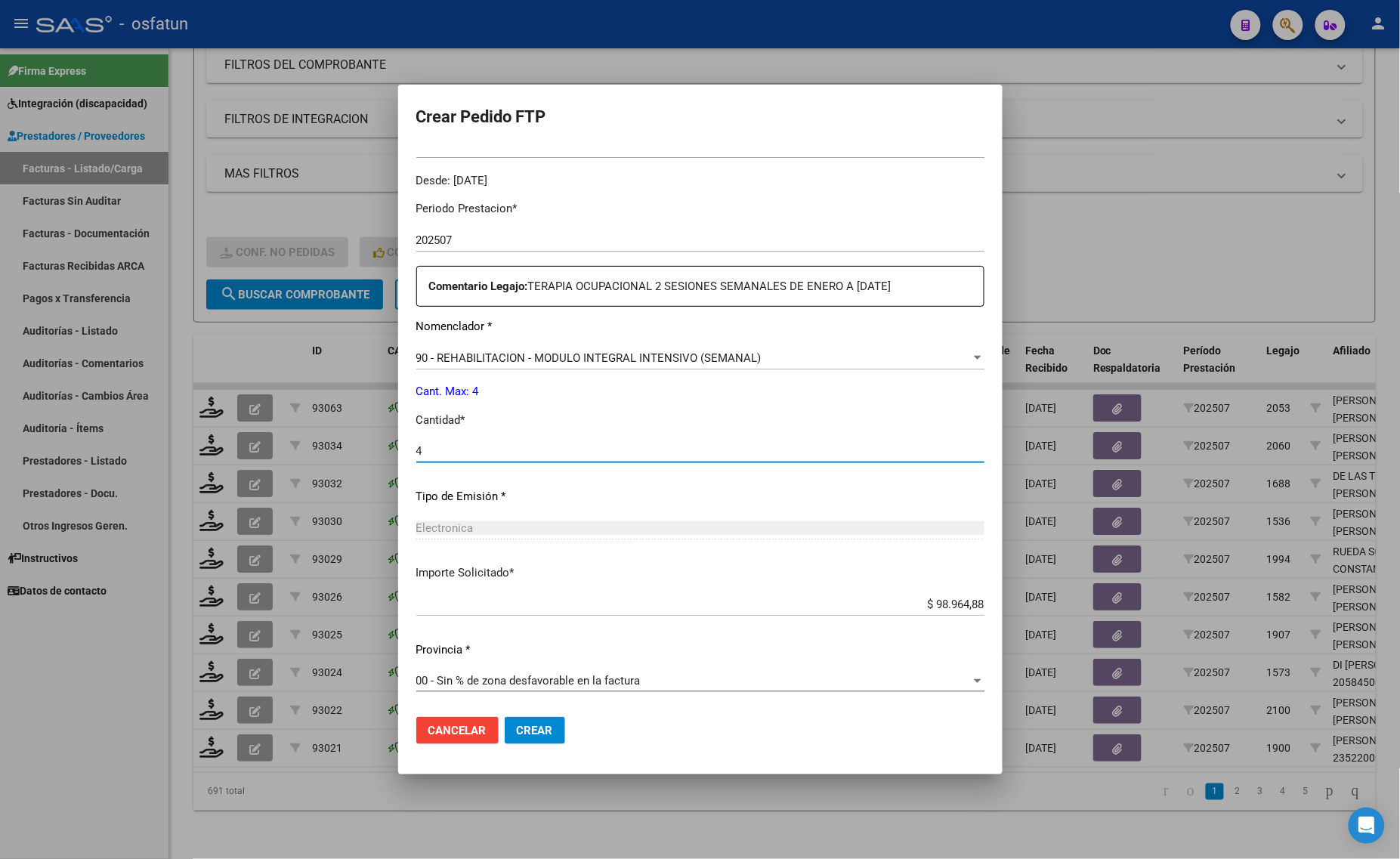
type input "4"
click at [518, 727] on span "Crear" at bounding box center [534, 730] width 36 height 14
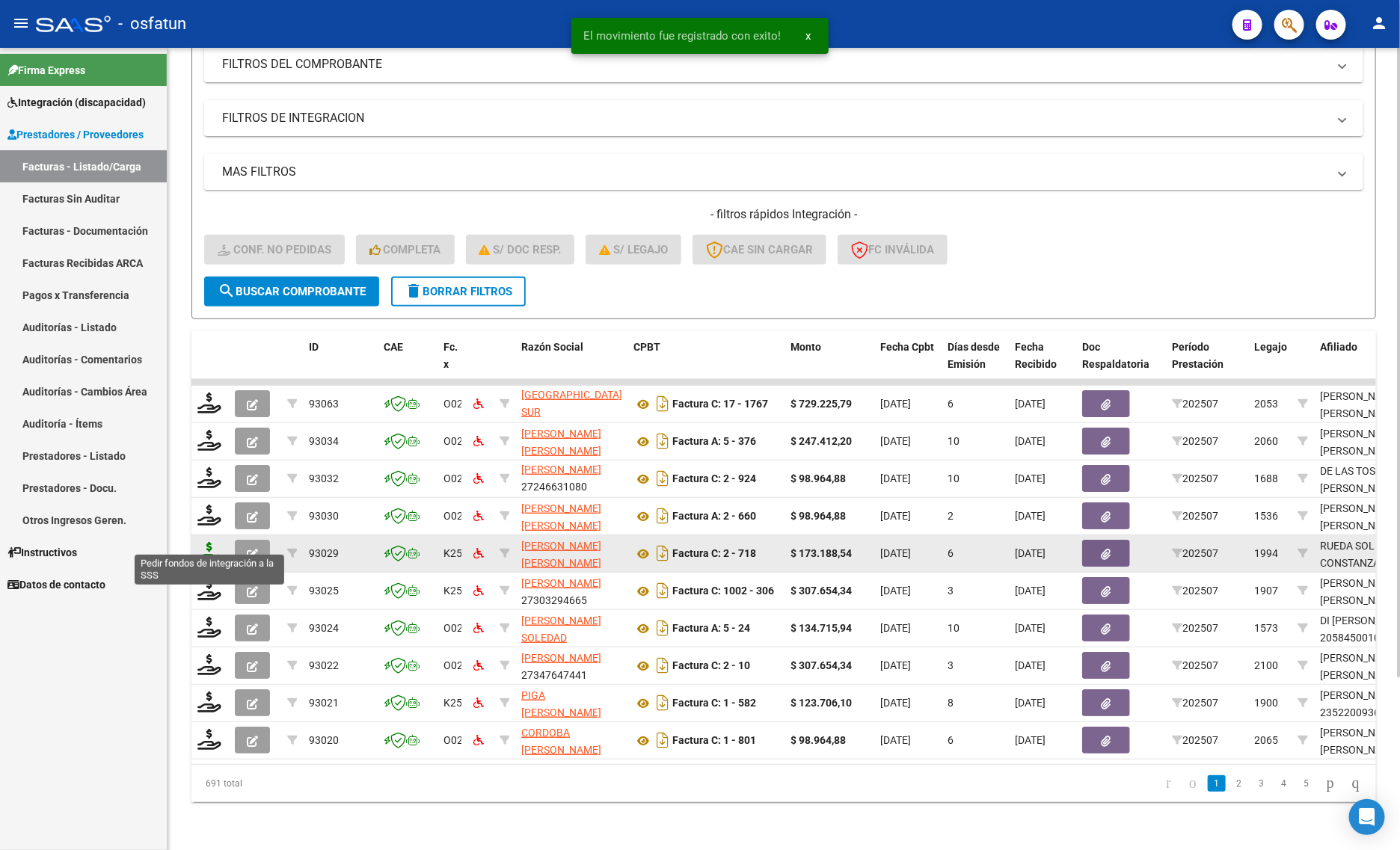
click at [209, 546] on icon at bounding box center [209, 552] width 24 height 21
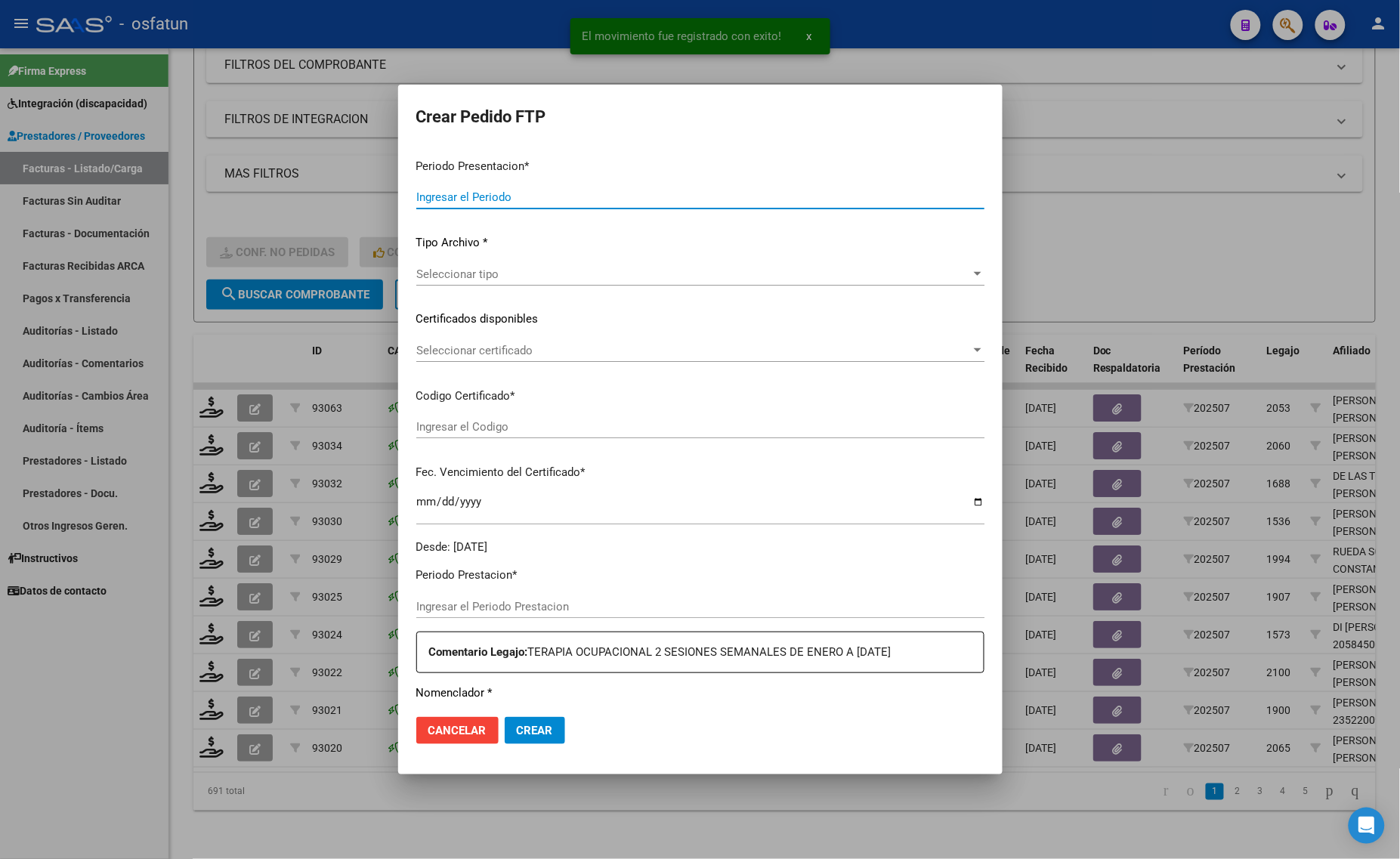
type input "202507"
type input "$ 173.188,54"
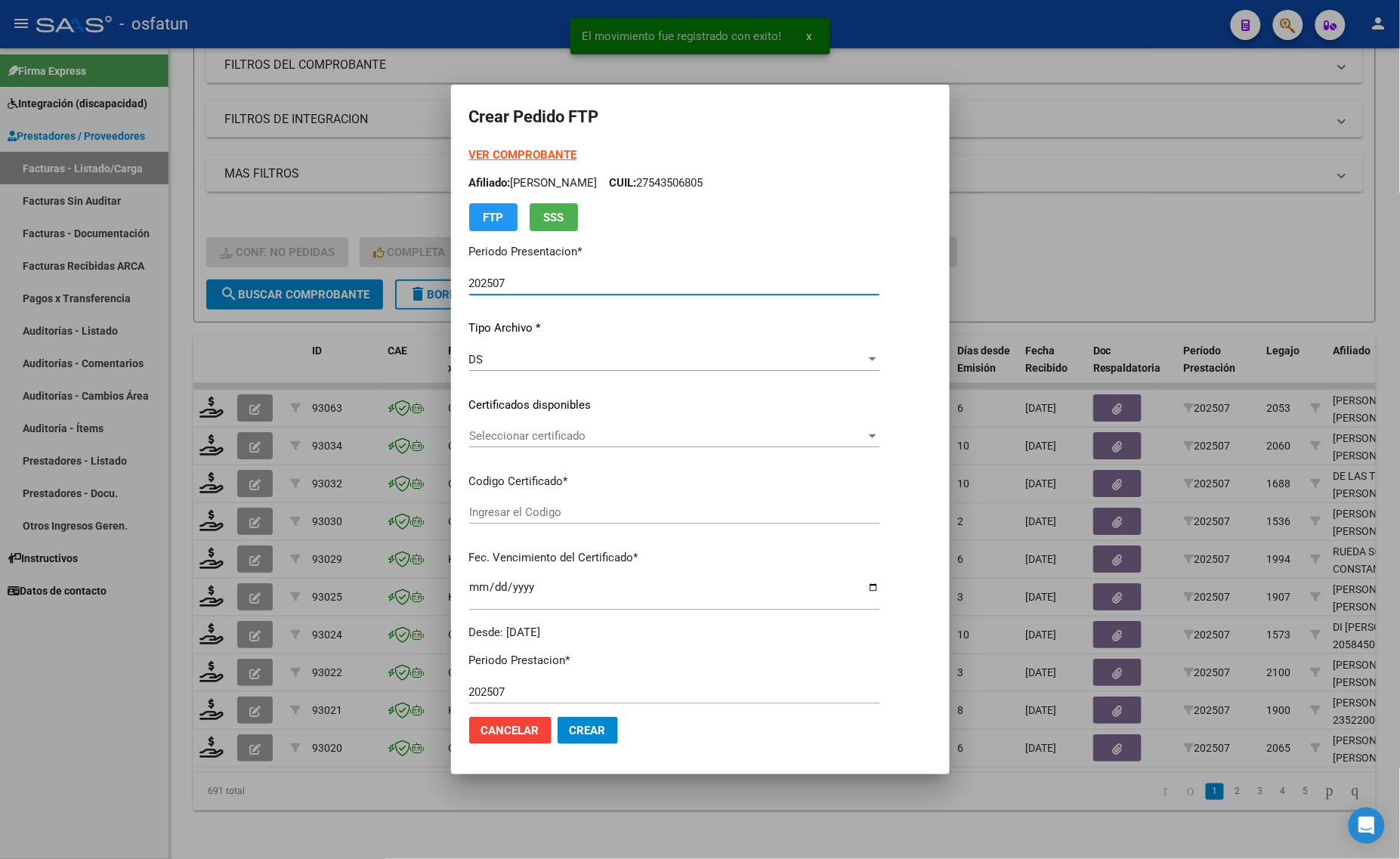
type input "ARG01000531163252022040820300408COR467"
type input "[DATE]"
click at [518, 153] on strong "VER COMPROBANTE" at bounding box center [523, 155] width 108 height 14
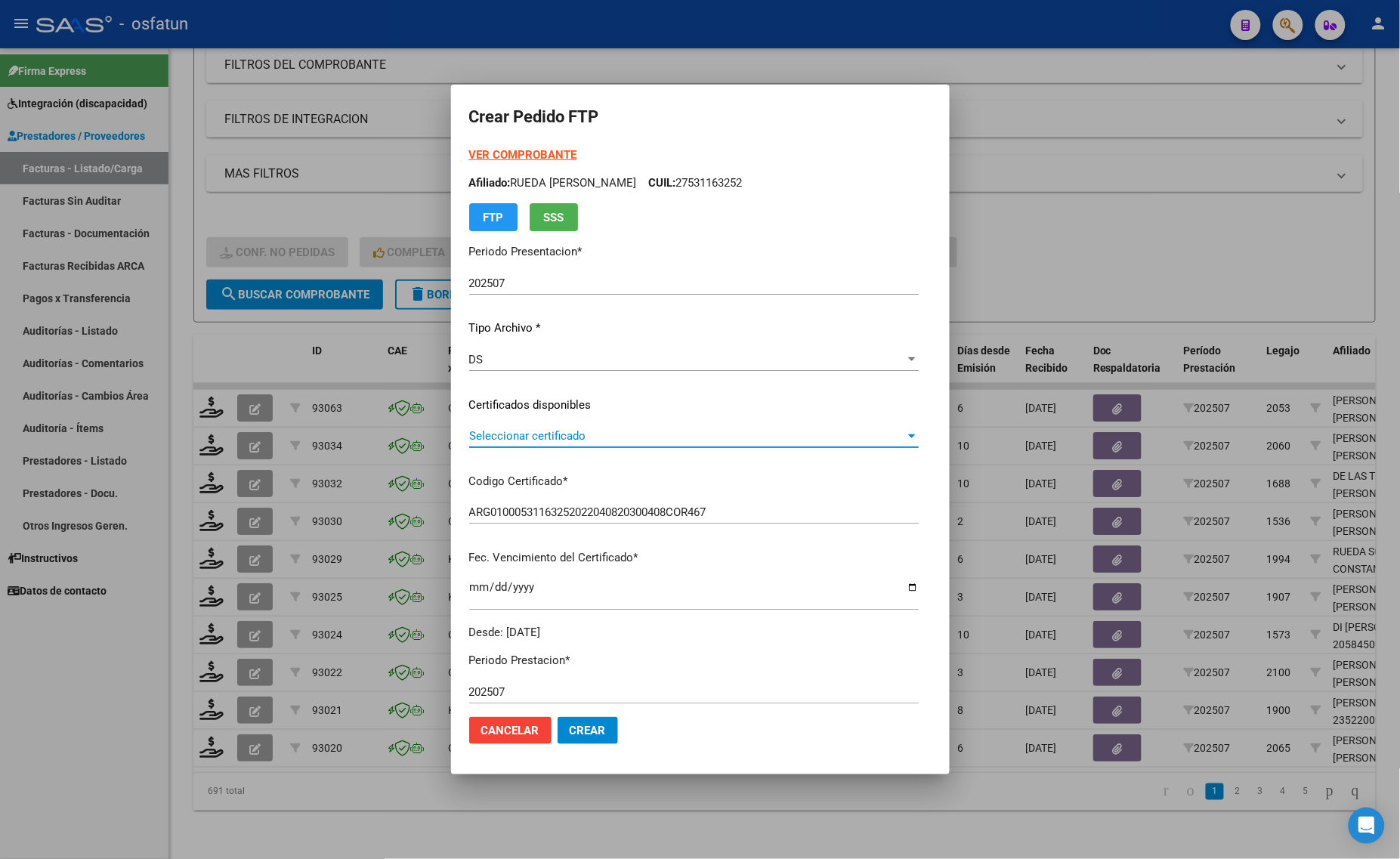
click at [555, 440] on span "Seleccionar certificado" at bounding box center [687, 436] width 436 height 14
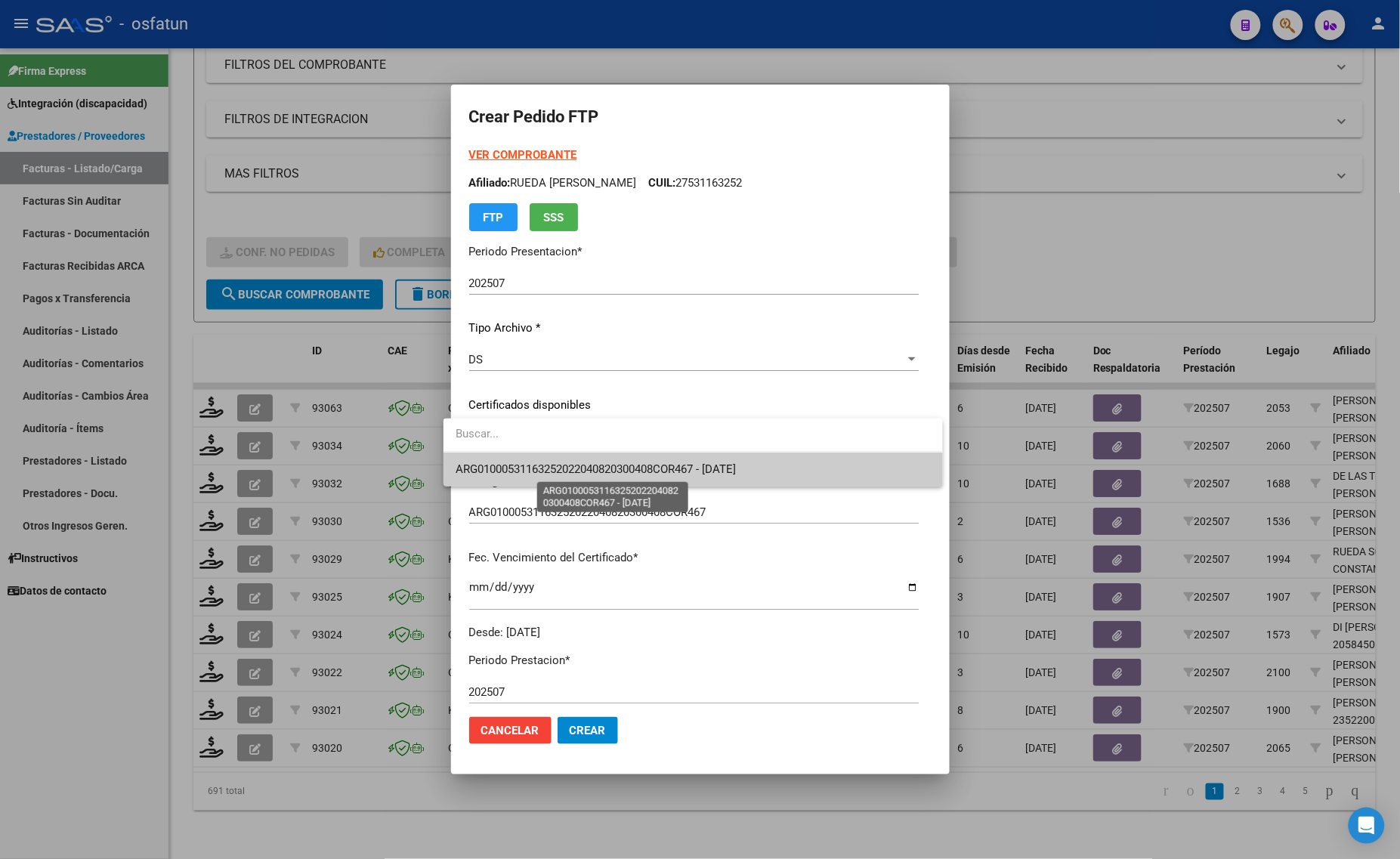
click at [574, 473] on span "ARG01000531163252022040820300408COR467 - [DATE]" at bounding box center [595, 469] width 280 height 14
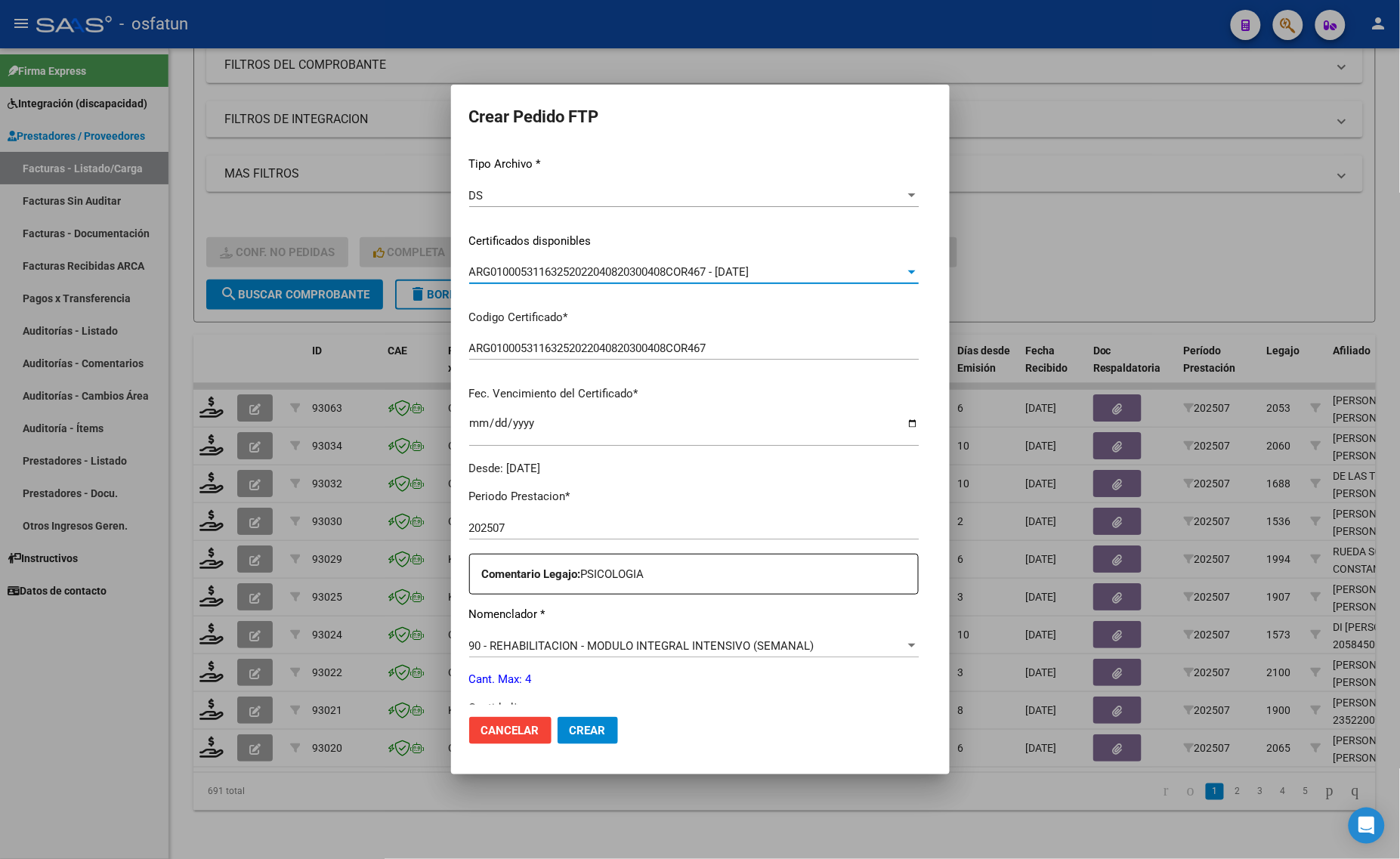
scroll to position [283, 0]
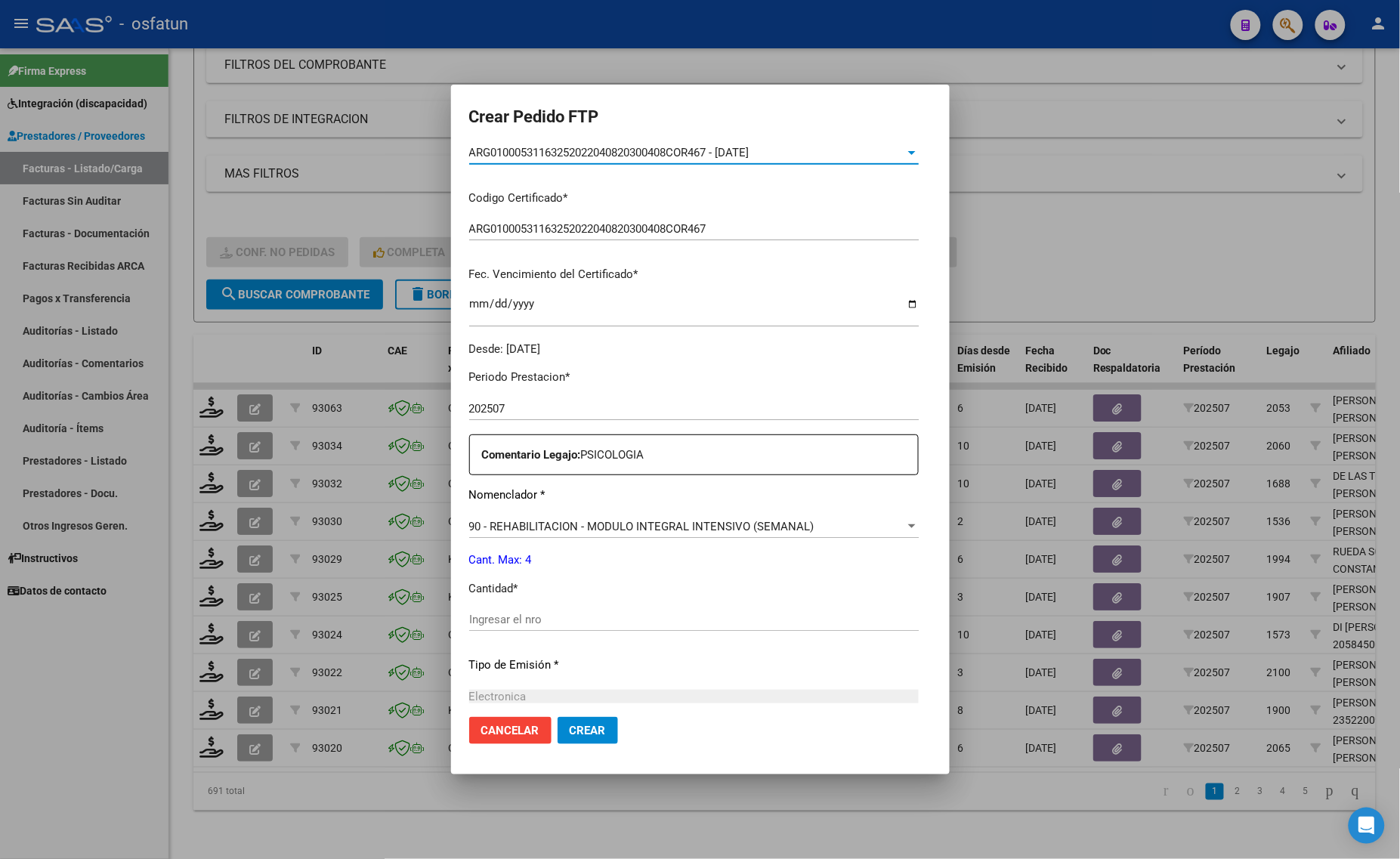
click at [544, 617] on input "Ingresar el nro" at bounding box center [693, 619] width 450 height 14
type input "4"
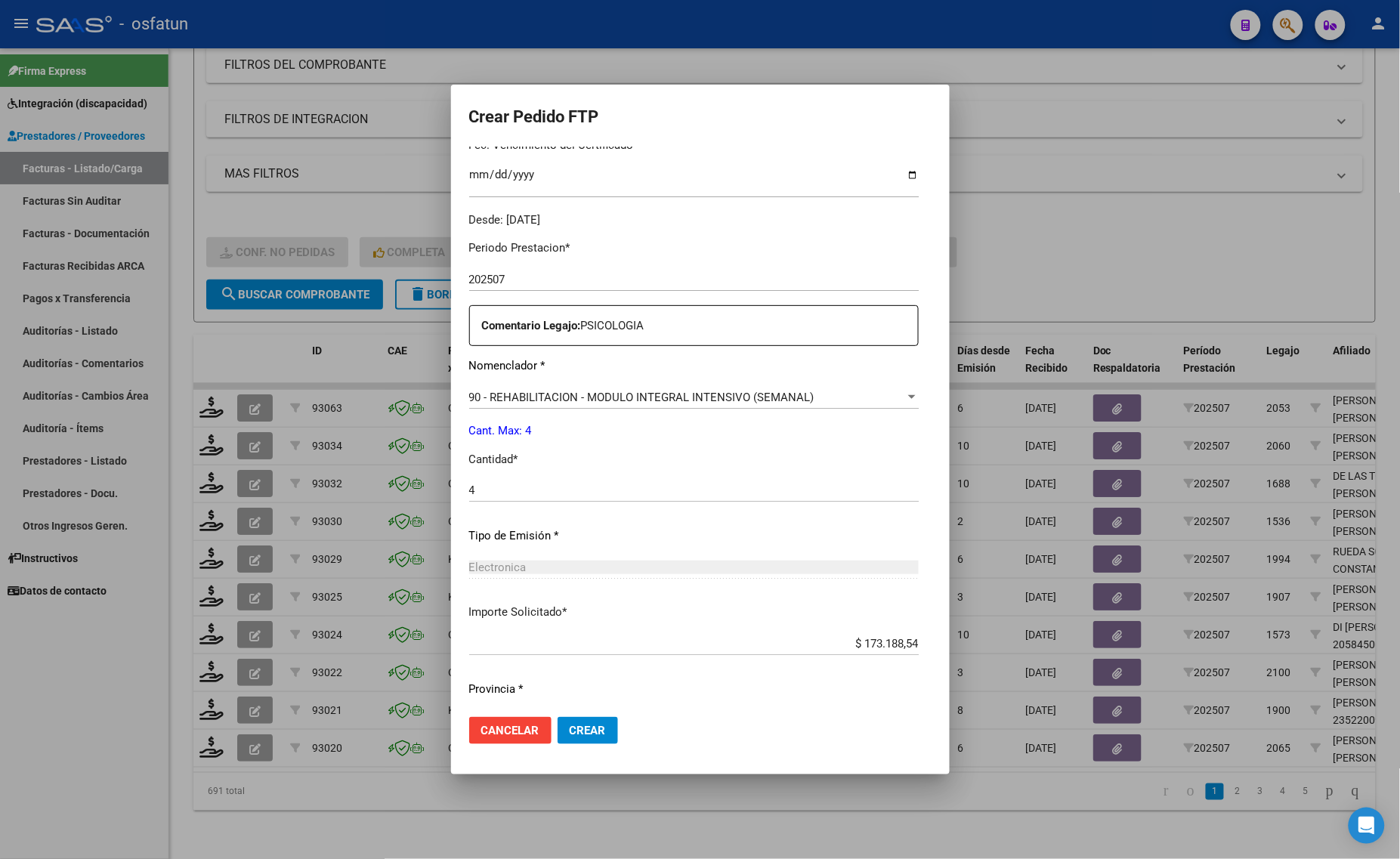
scroll to position [452, 0]
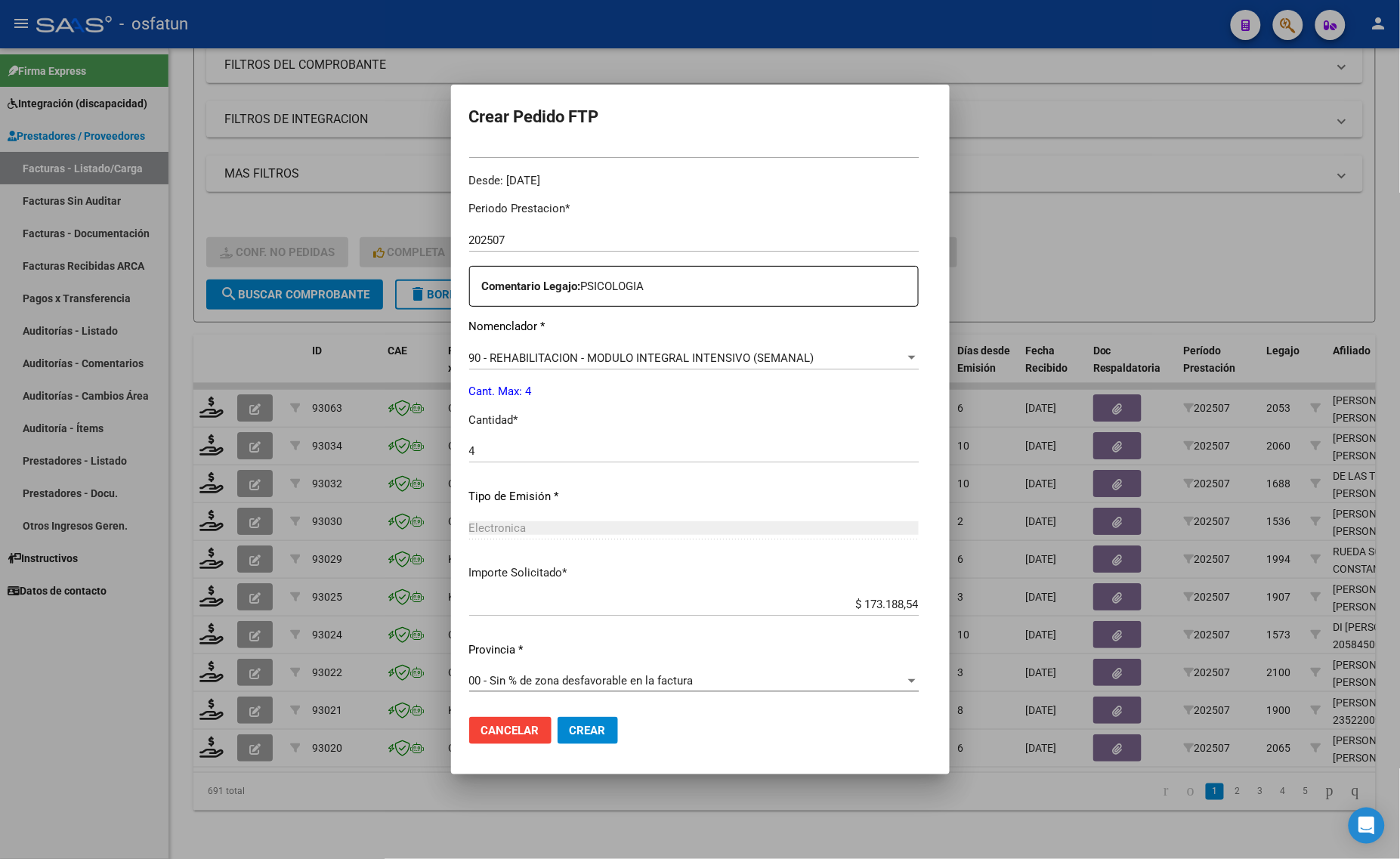
click at [575, 737] on span "Crear" at bounding box center [587, 730] width 36 height 14
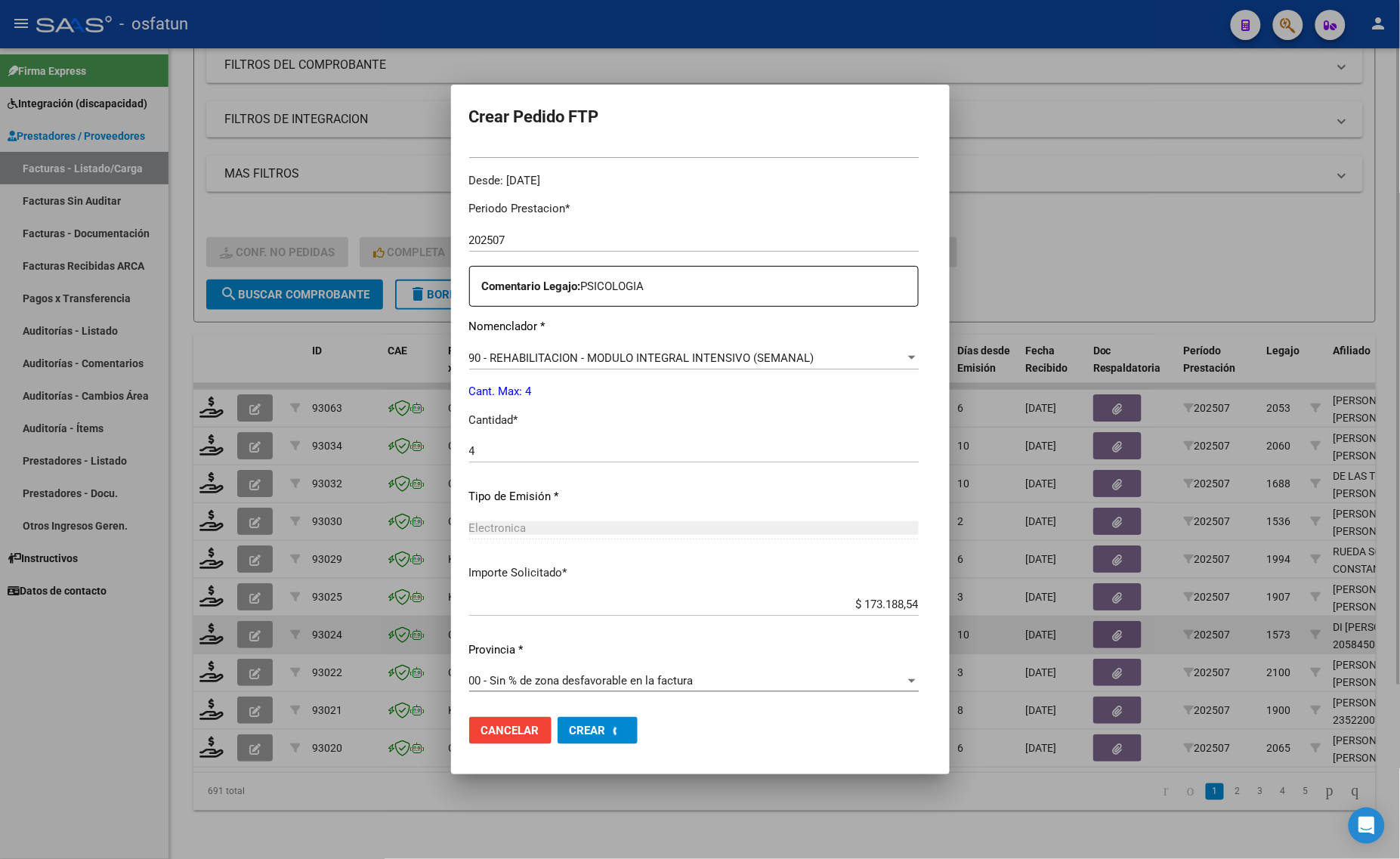
scroll to position [0, 0]
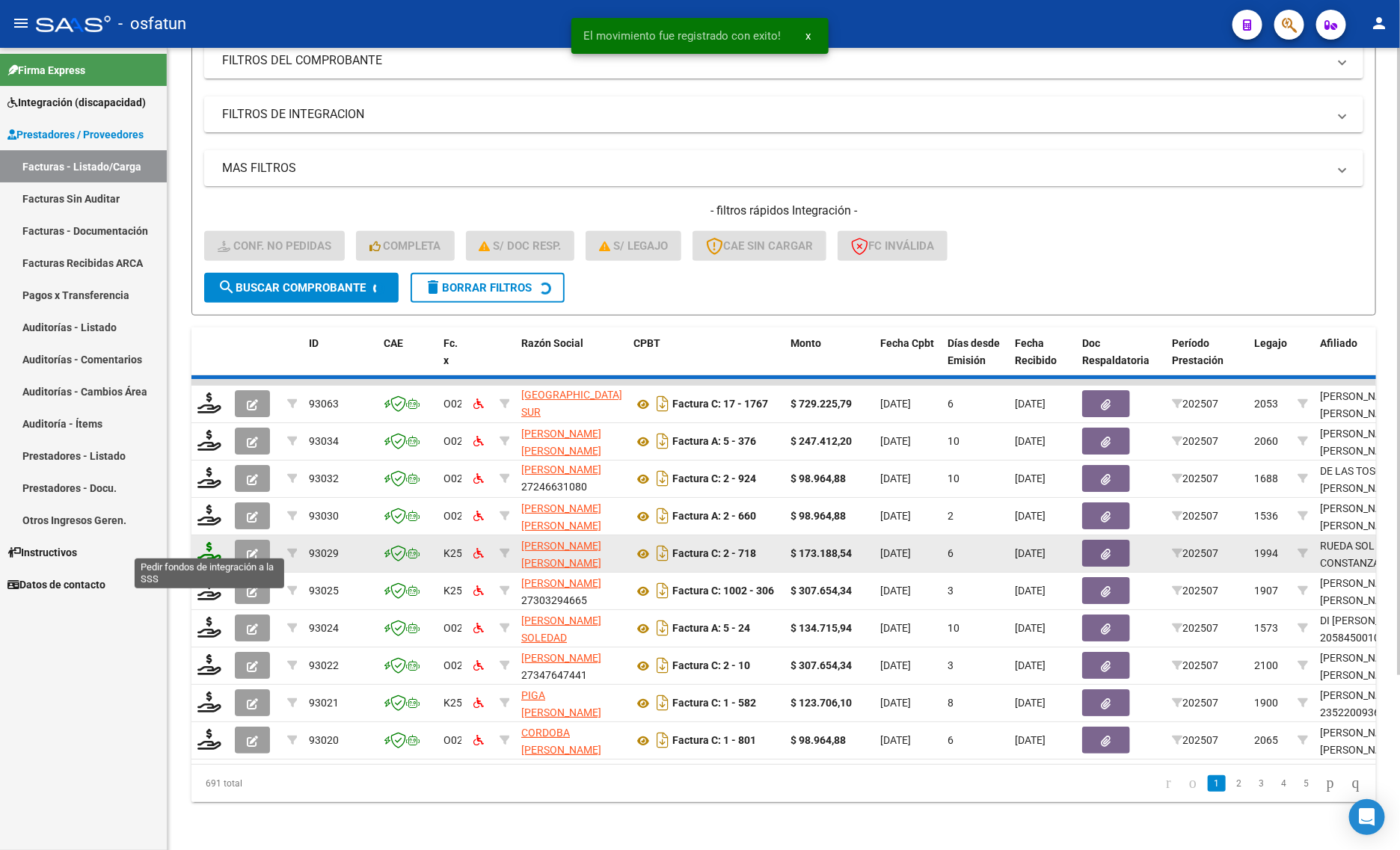
click at [210, 543] on icon at bounding box center [209, 552] width 24 height 21
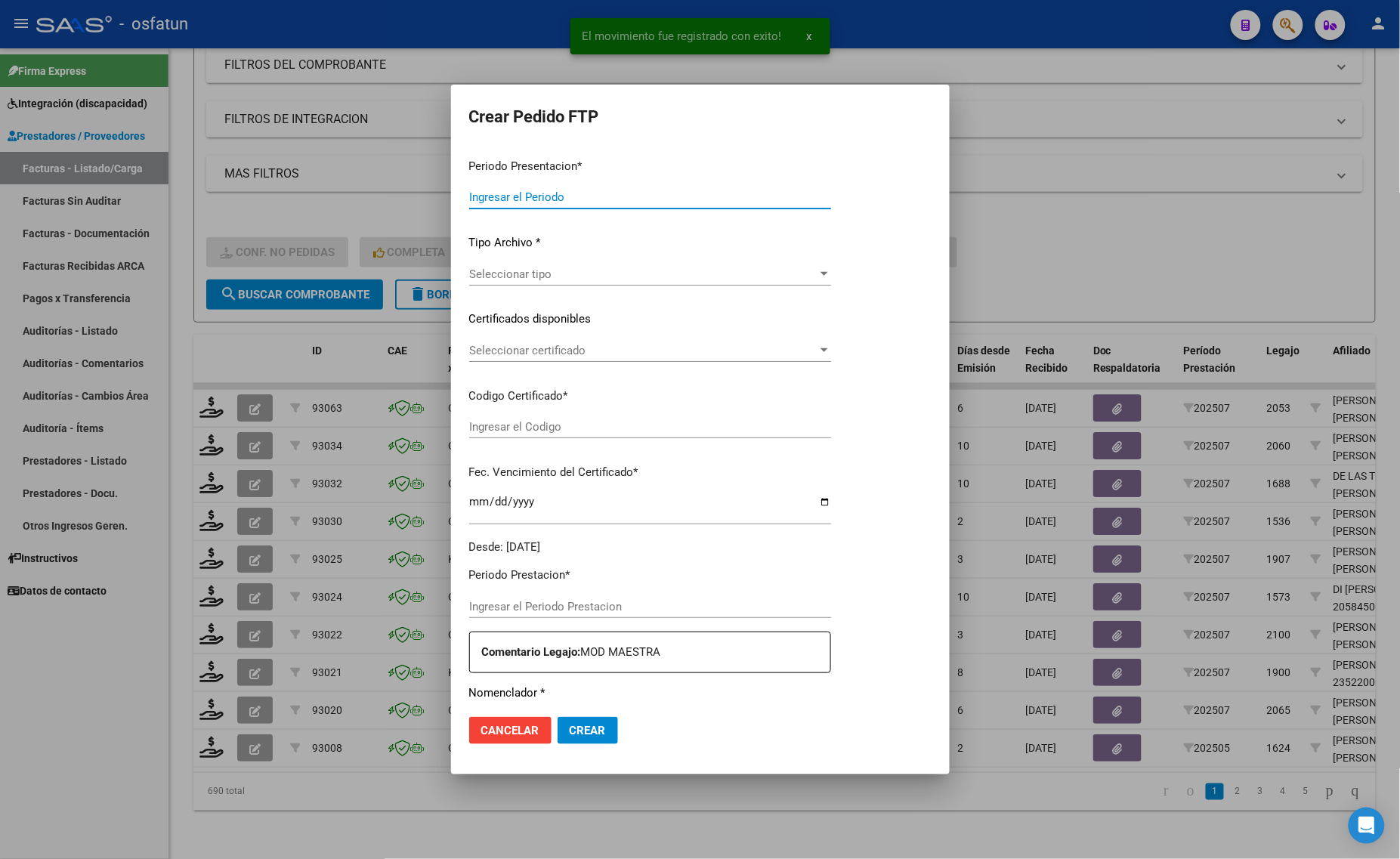
type input "202507"
type input "$ 307.654,34"
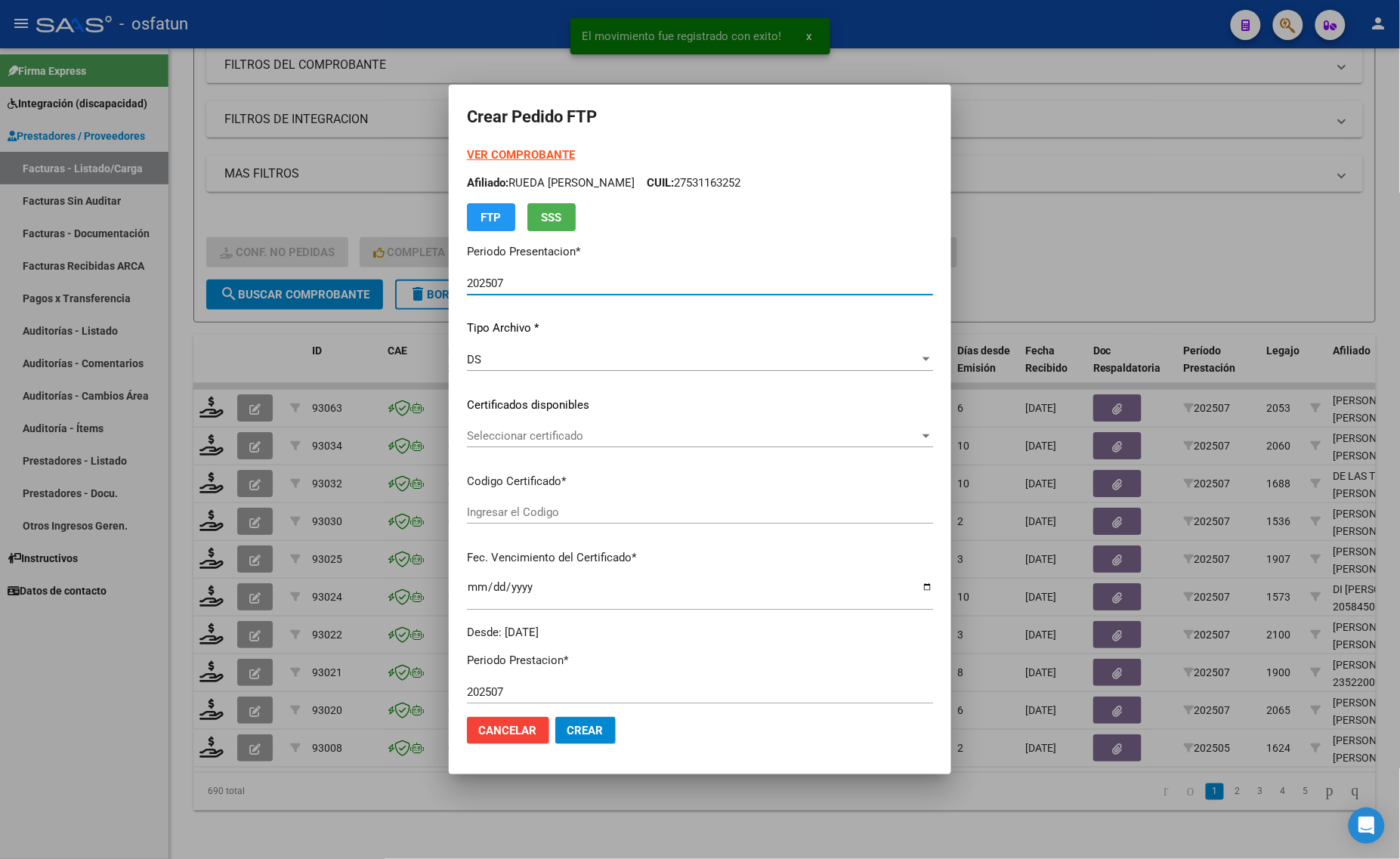
type input "ARG02000494978072023040520260405COR234"
type input "[DATE]"
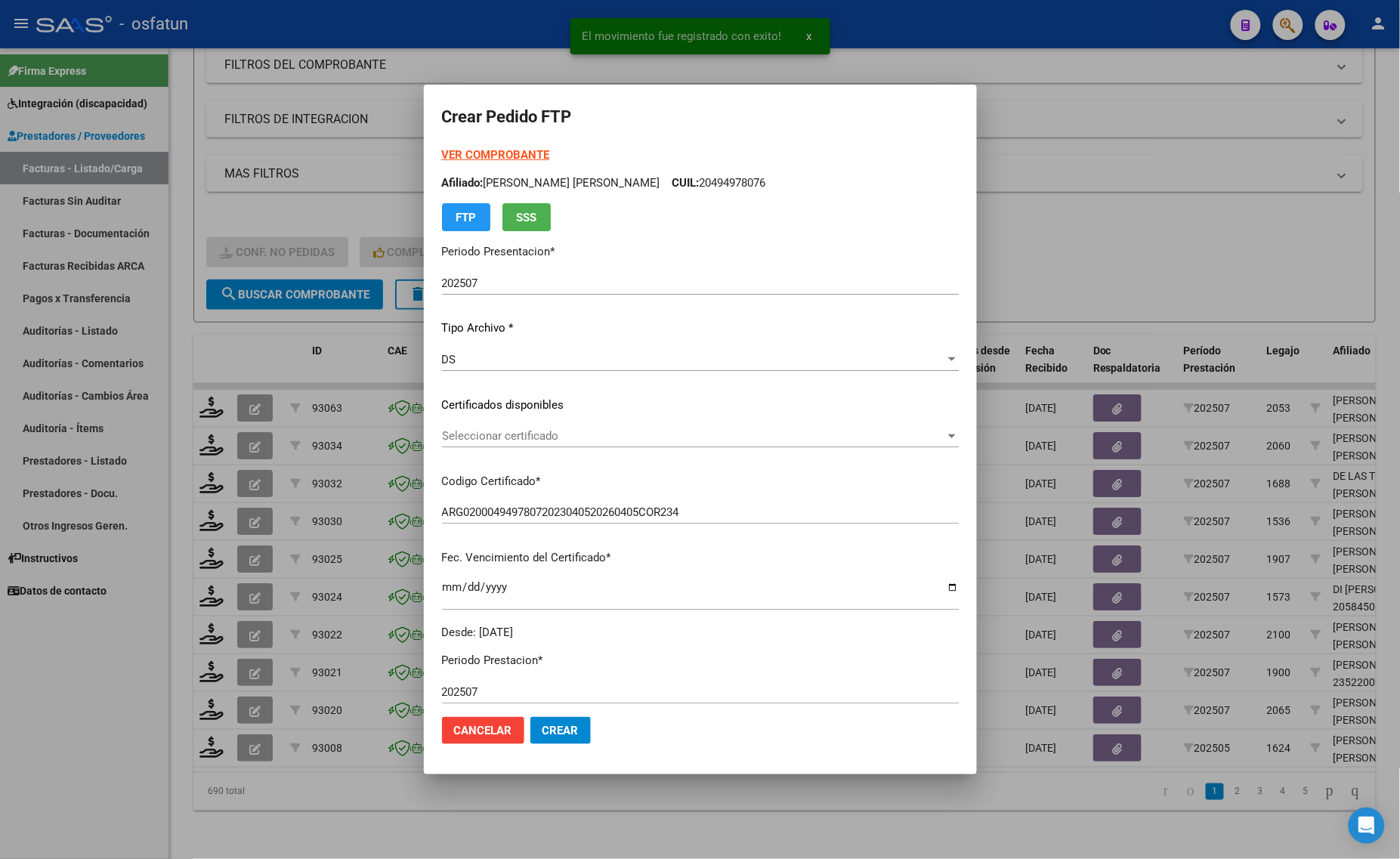
click at [476, 151] on strong "VER COMPROBANTE" at bounding box center [496, 155] width 108 height 14
click at [518, 439] on span "Seleccionar certificado" at bounding box center [693, 436] width 503 height 14
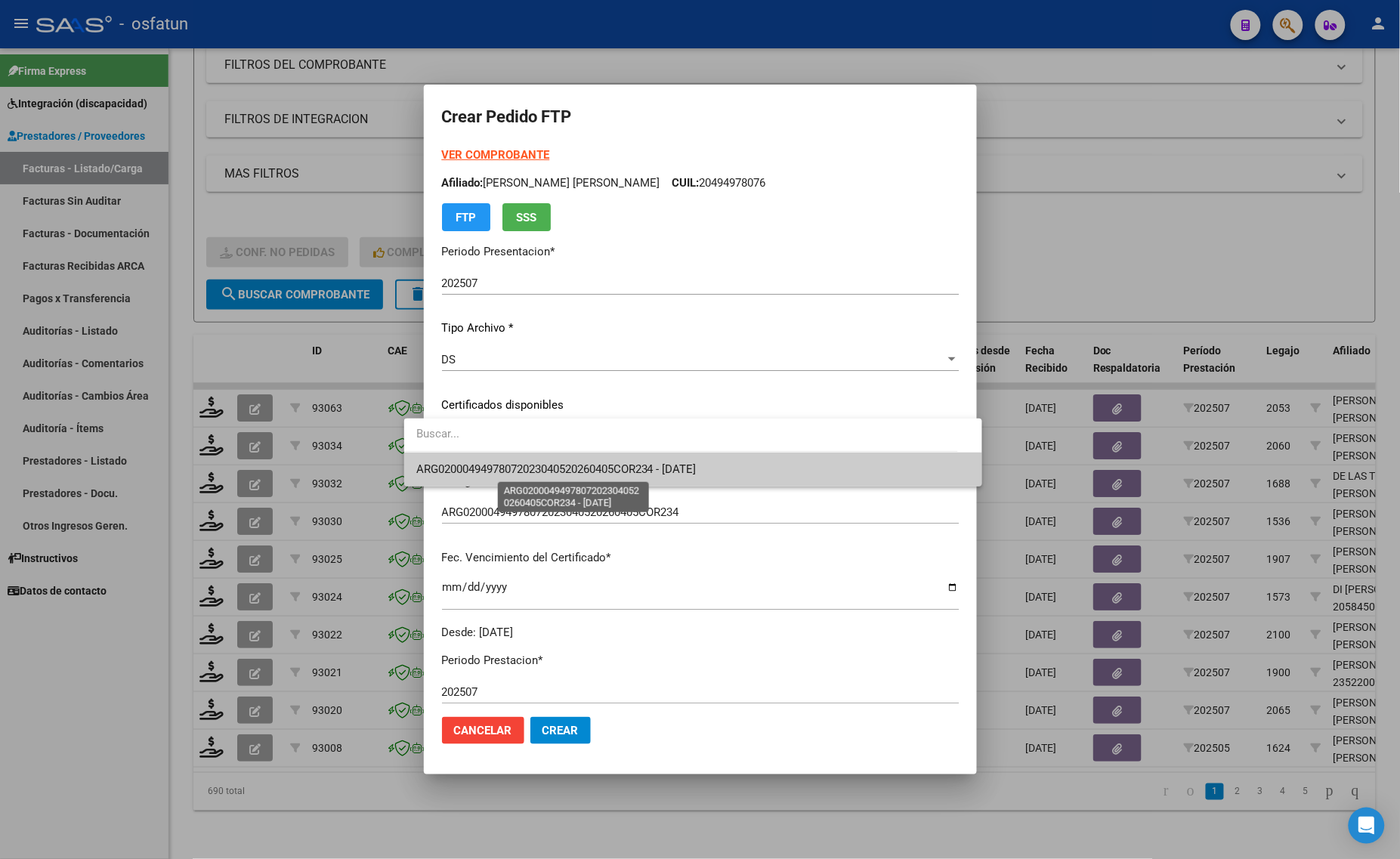
click at [507, 477] on span "ARG02000494978072023040520260405COR234 - [DATE]" at bounding box center [693, 469] width 553 height 34
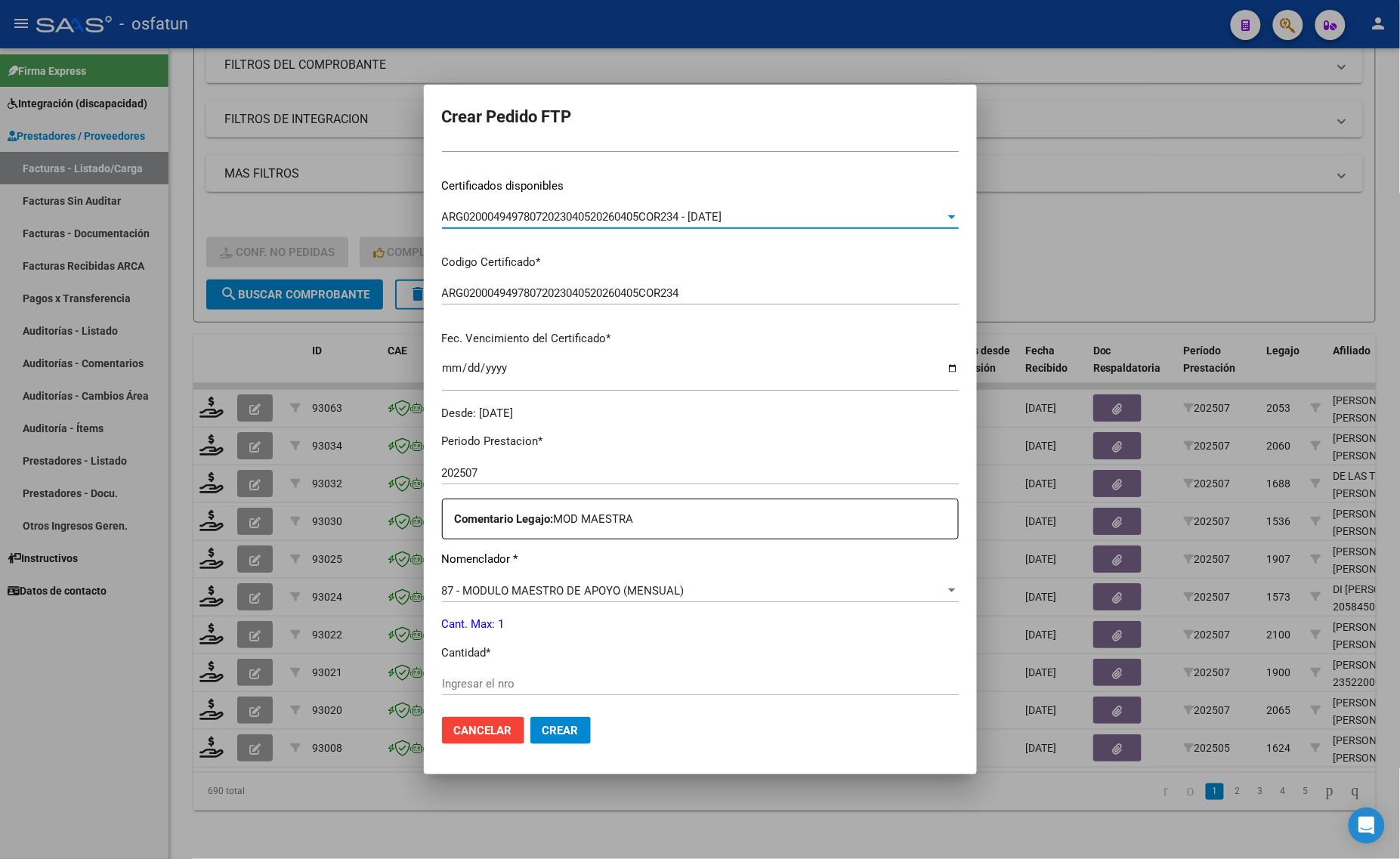
scroll to position [189, 0]
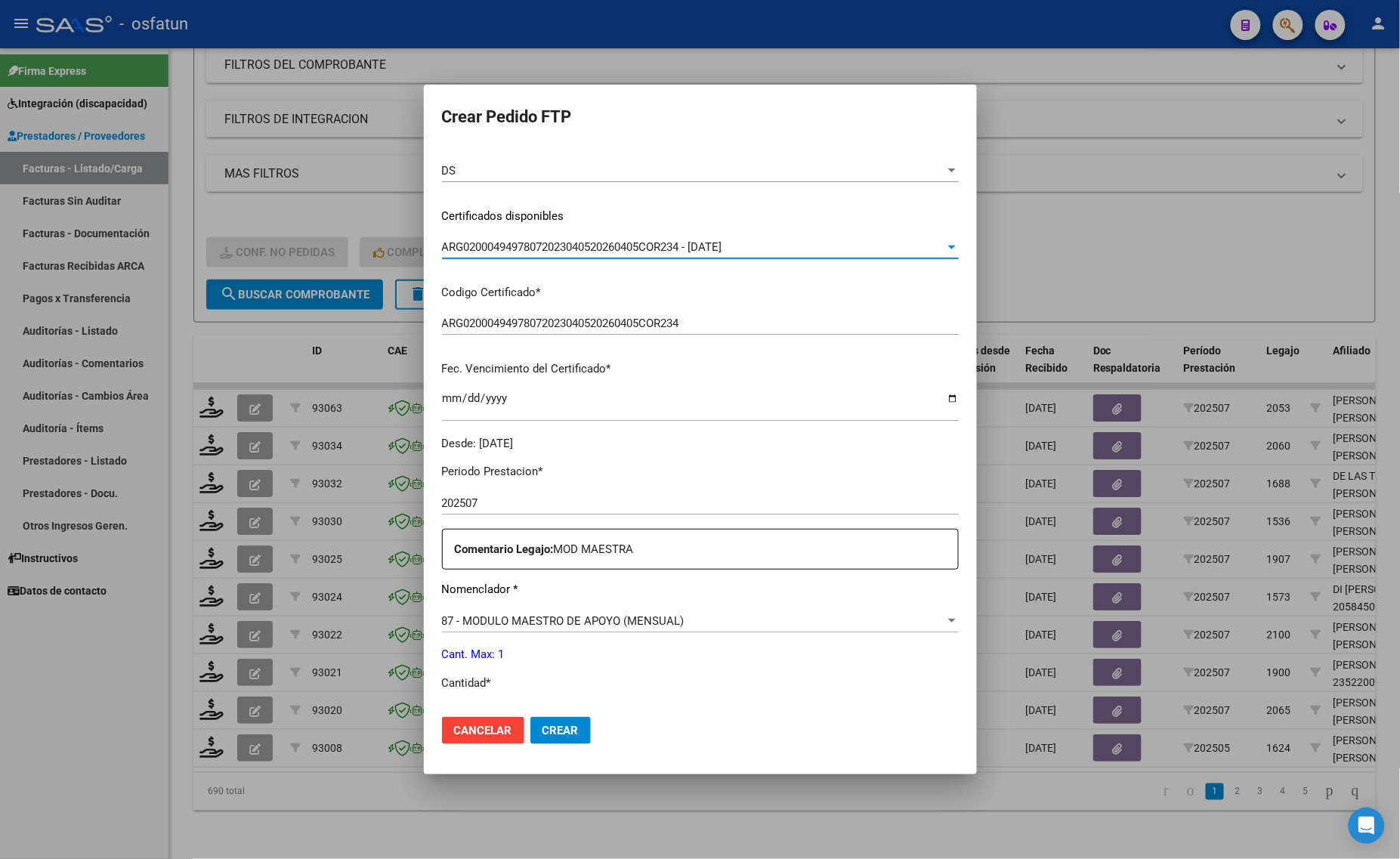
click at [481, 712] on mat-dialog-actions "Cancelar Crear" at bounding box center [700, 731] width 517 height 52
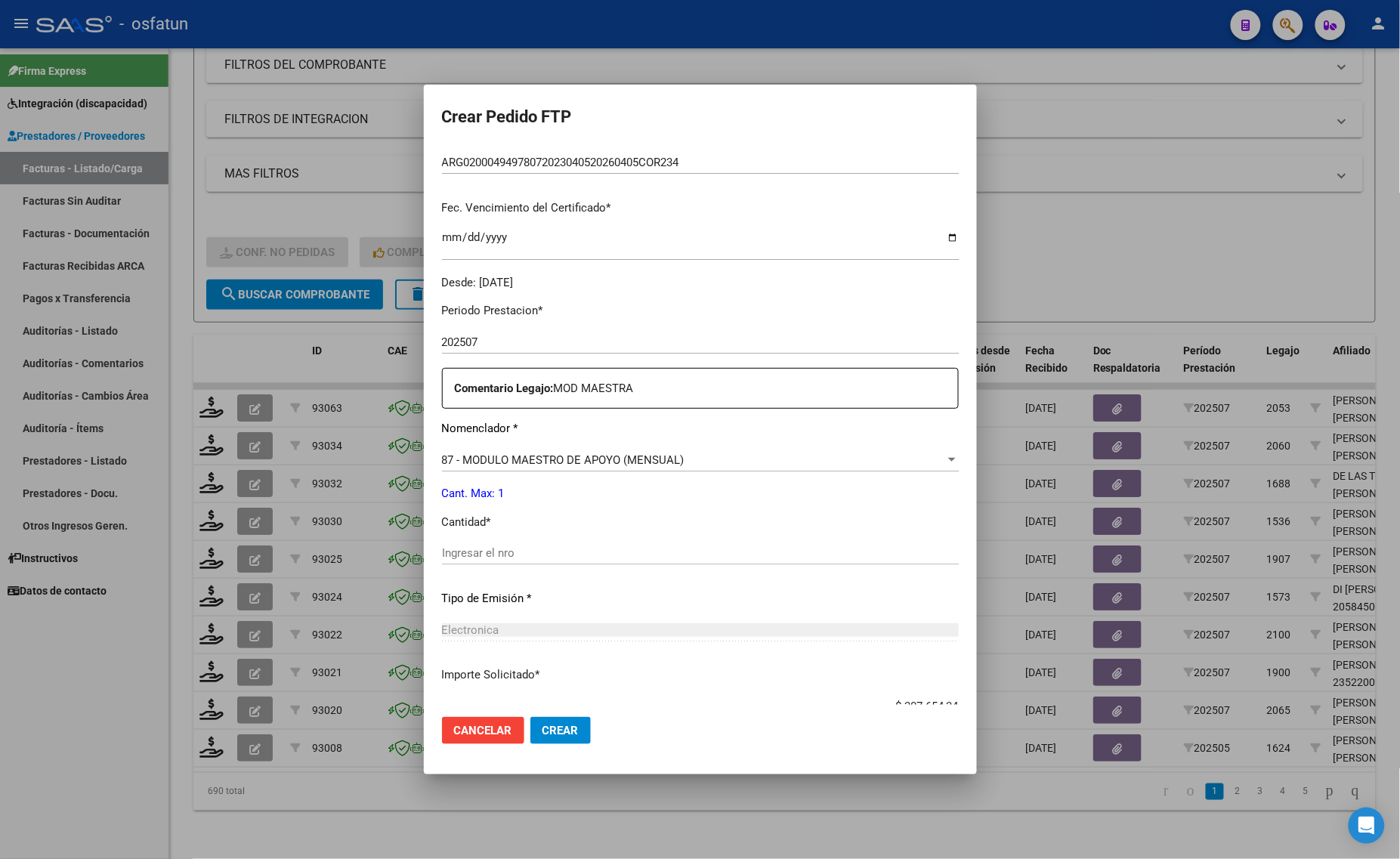
scroll to position [378, 0]
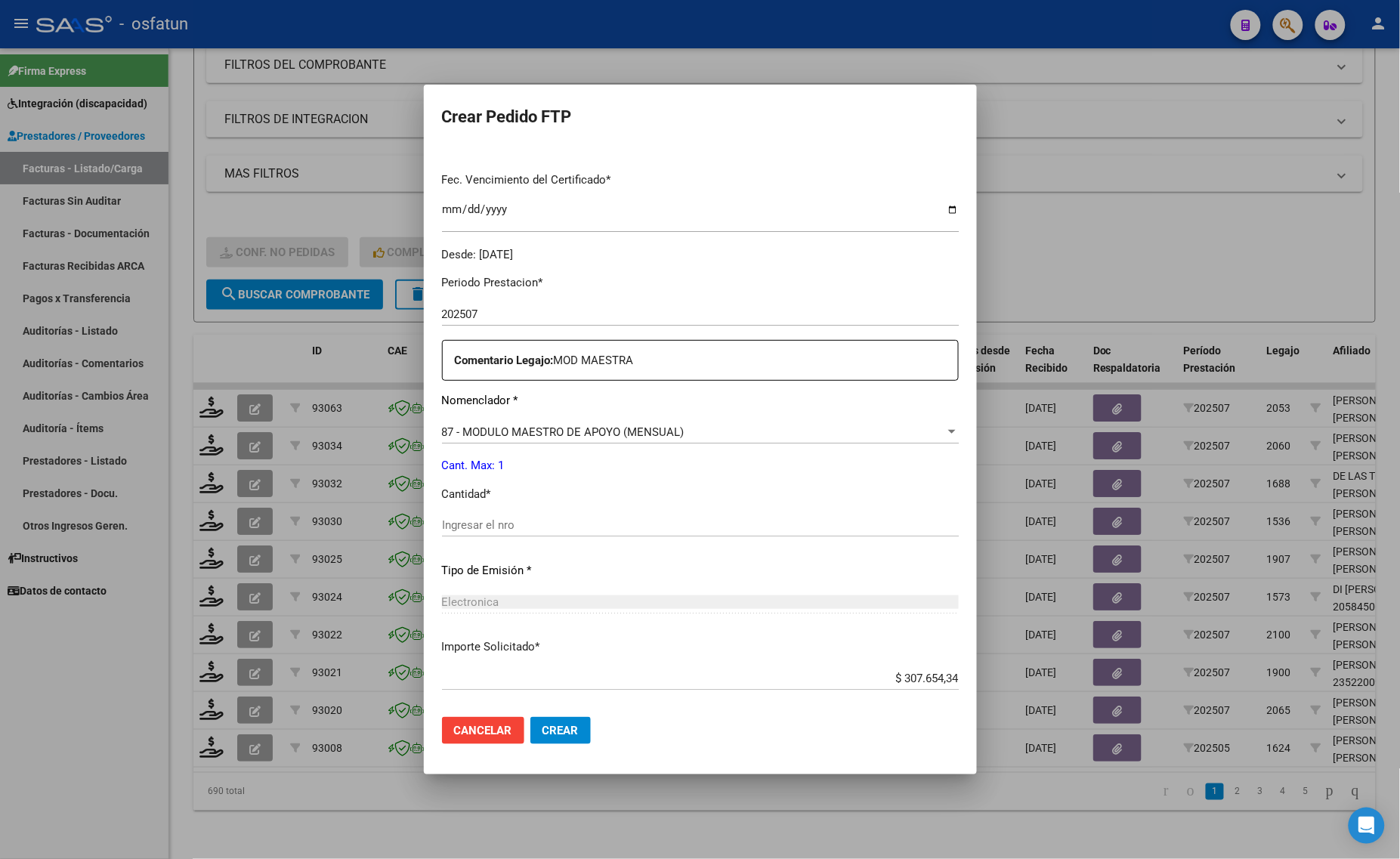
click at [442, 515] on div "Ingresar el nro" at bounding box center [700, 525] width 517 height 23
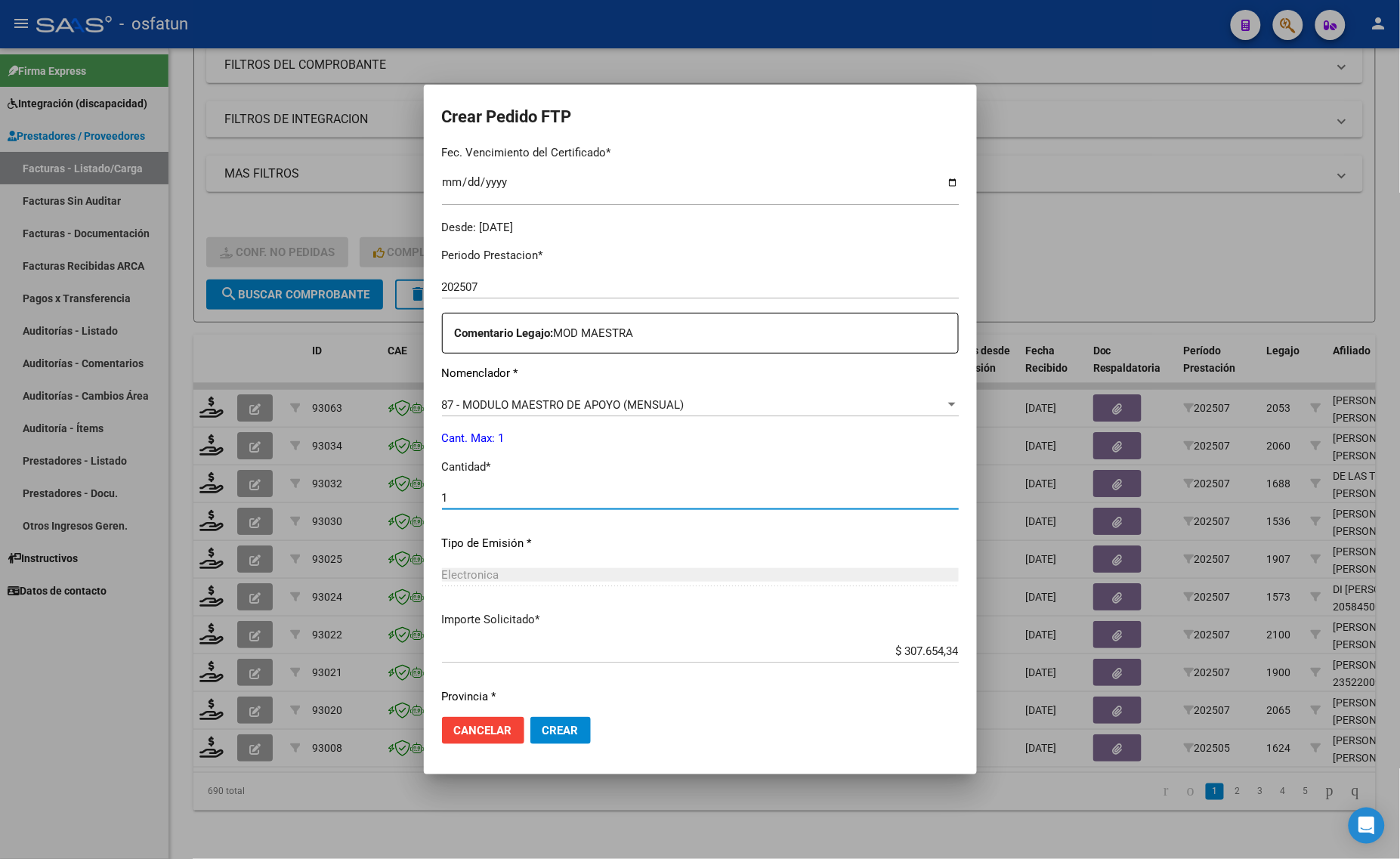
scroll to position [452, 0]
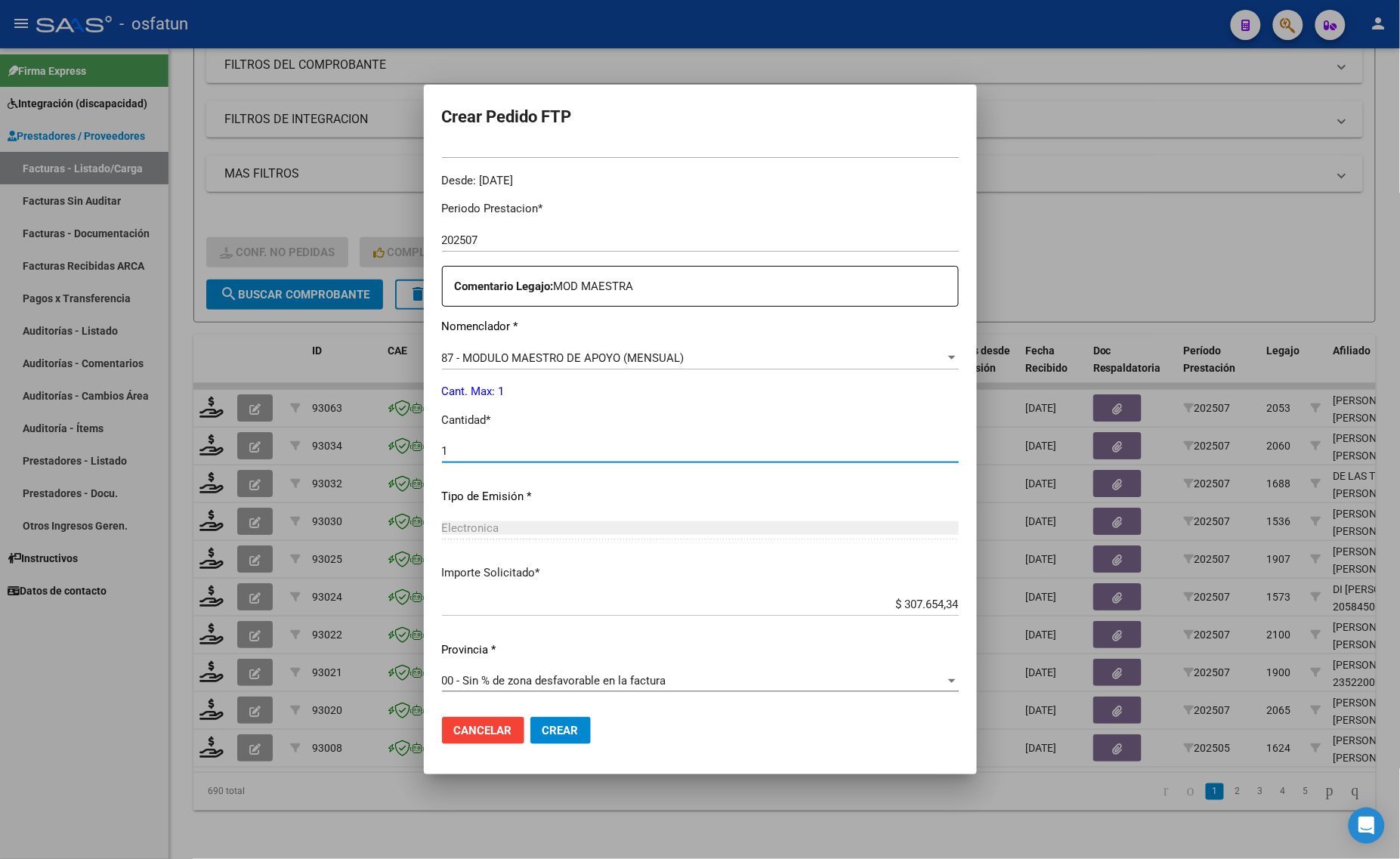
type input "1"
click at [542, 735] on span "Crear" at bounding box center [560, 730] width 36 height 14
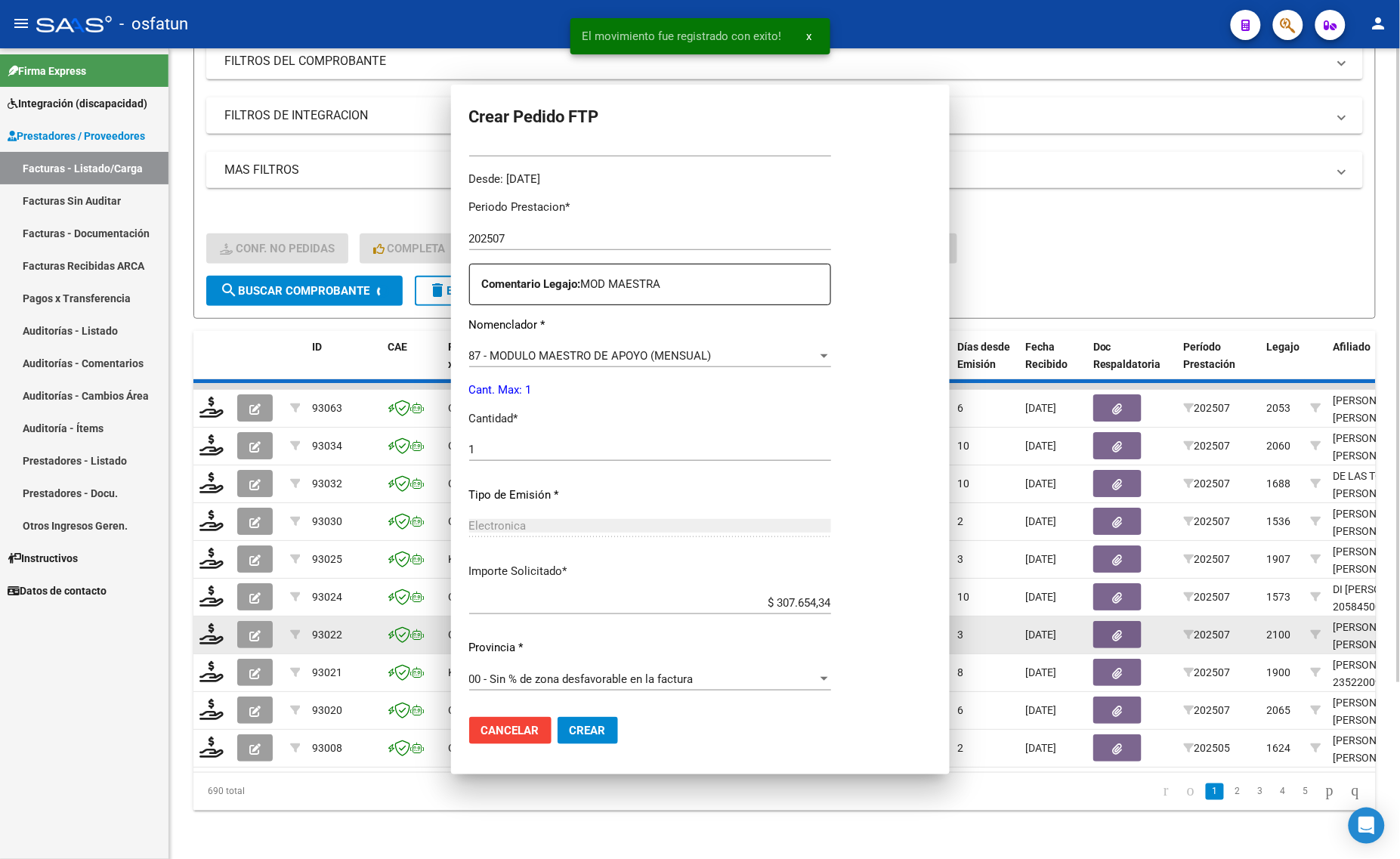
scroll to position [0, 0]
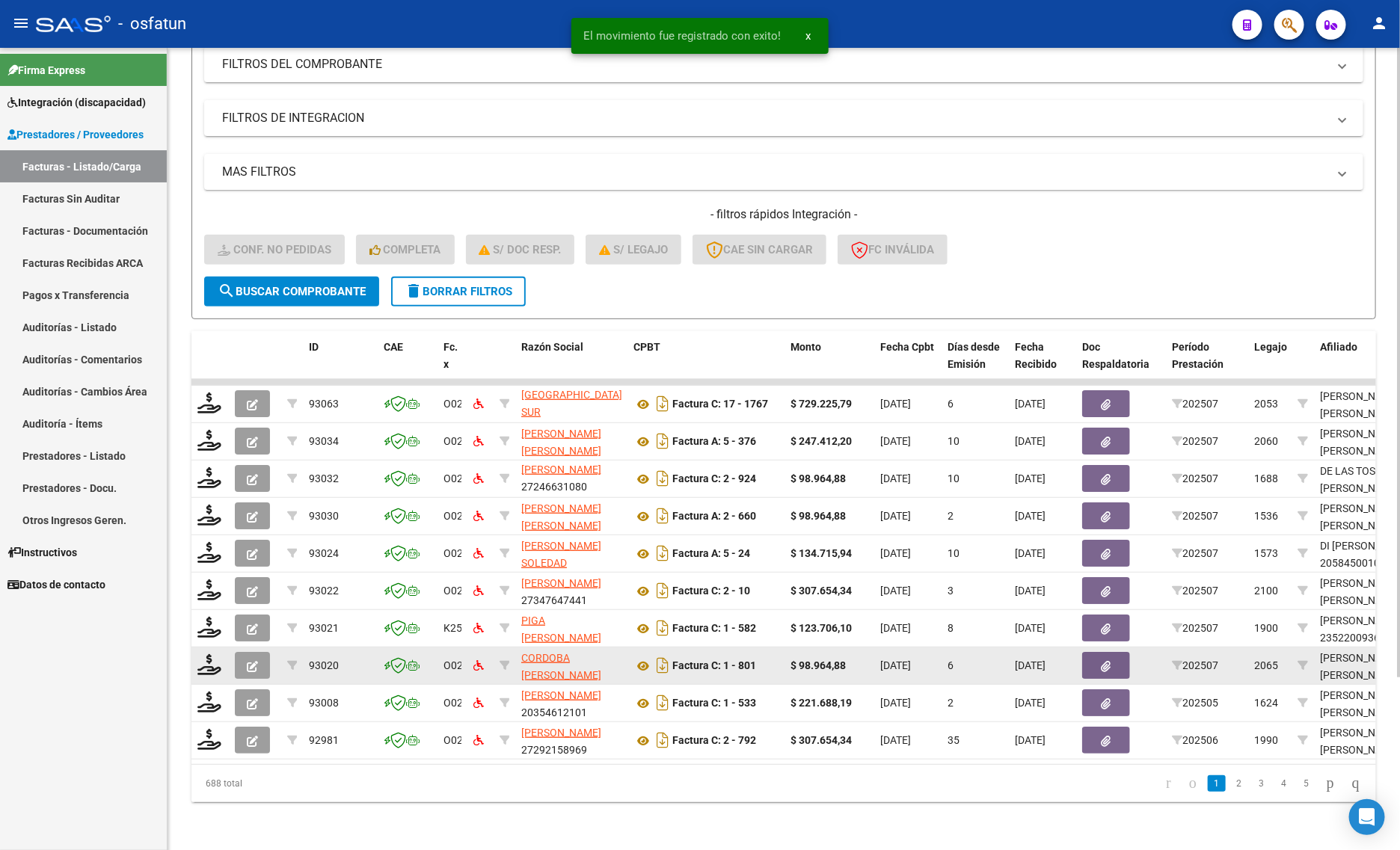
drag, startPoint x: 212, startPoint y: 664, endPoint x: 219, endPoint y: 668, distance: 8.1
click at [212, 665] on datatable-body-cell at bounding box center [209, 666] width 37 height 36
click at [214, 654] on icon at bounding box center [209, 664] width 24 height 21
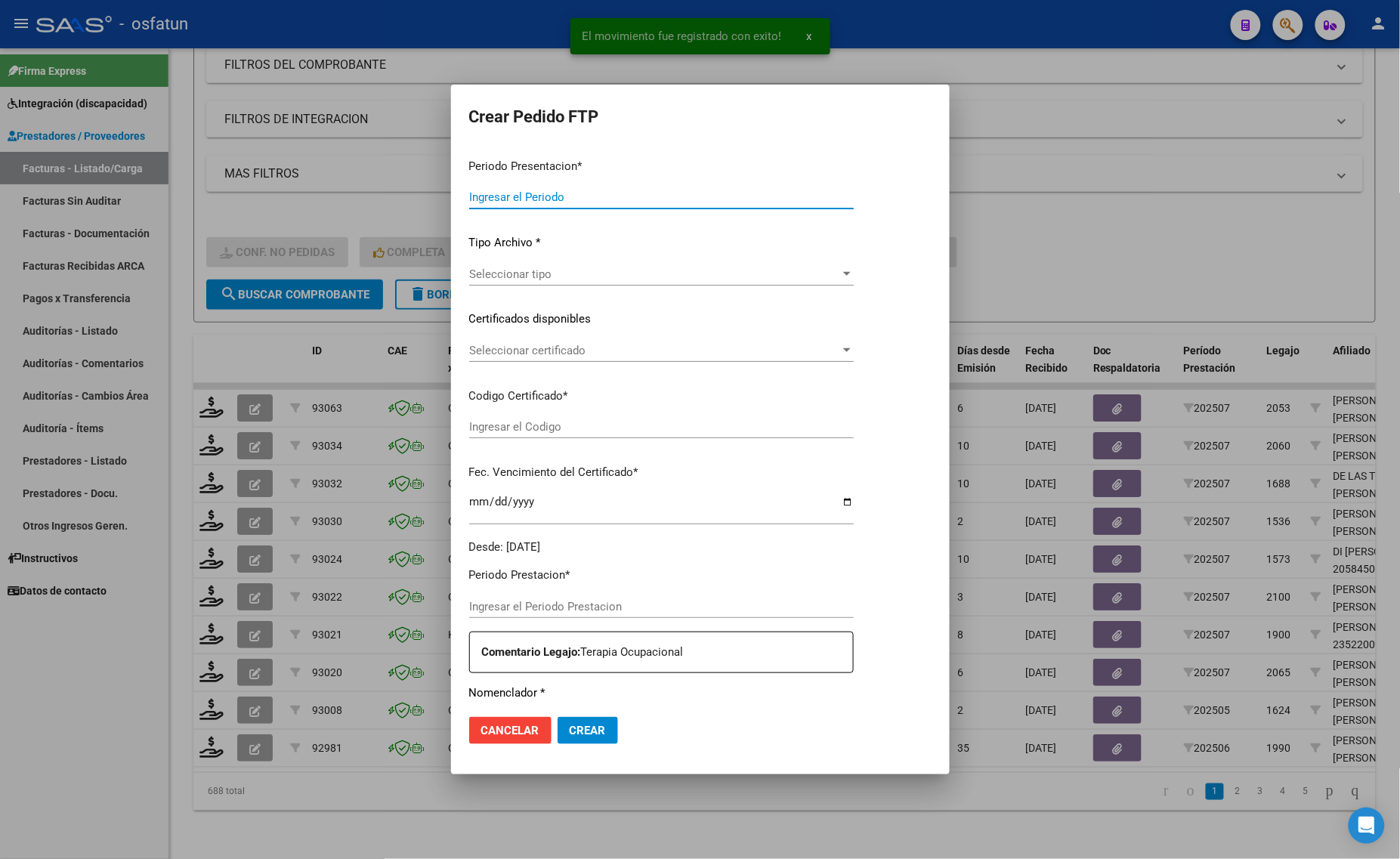
type input "202507"
type input "$ 98.964,88"
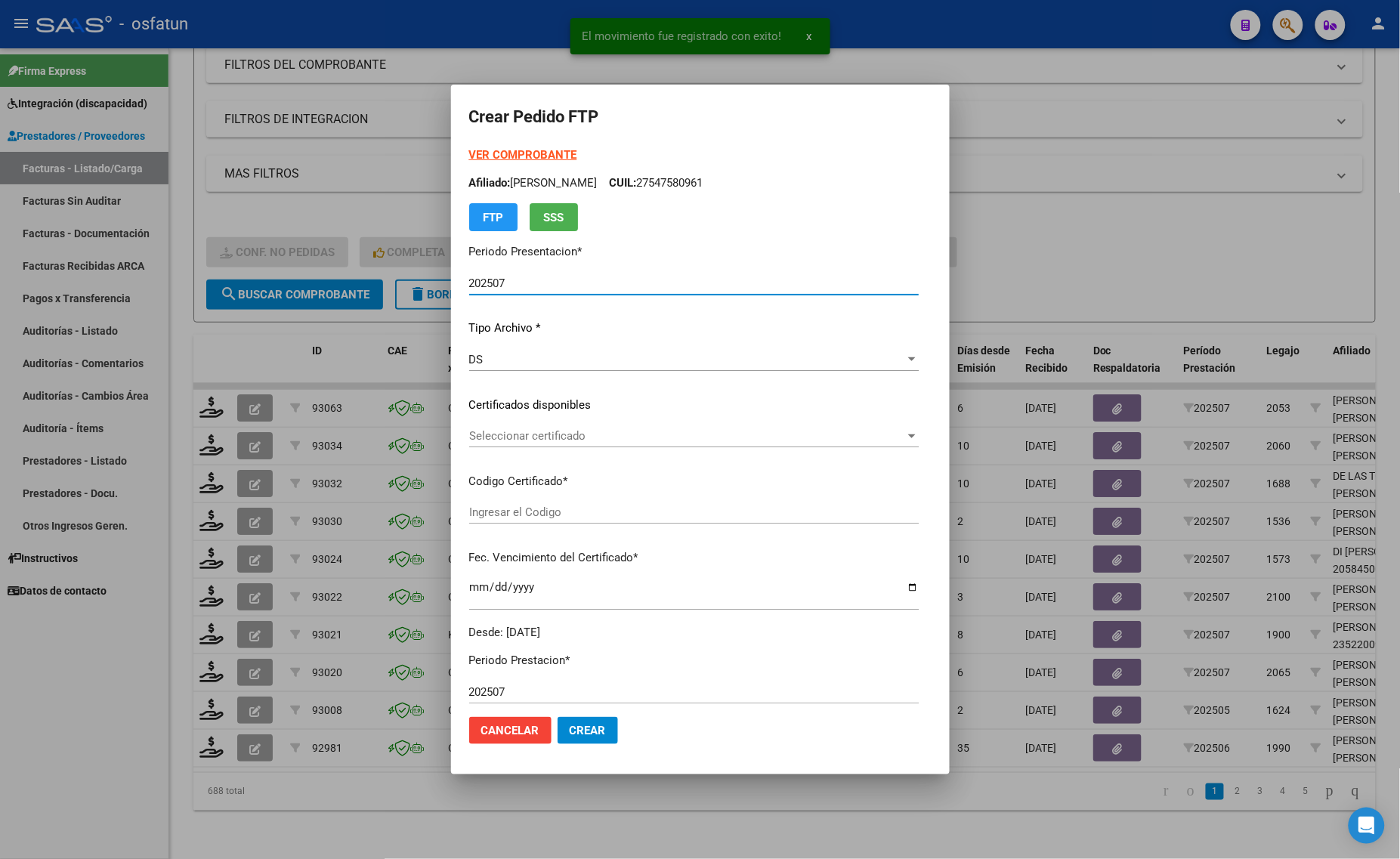
type input "ARG02000566319422021080620250806BSAS315"
type input "[DATE]"
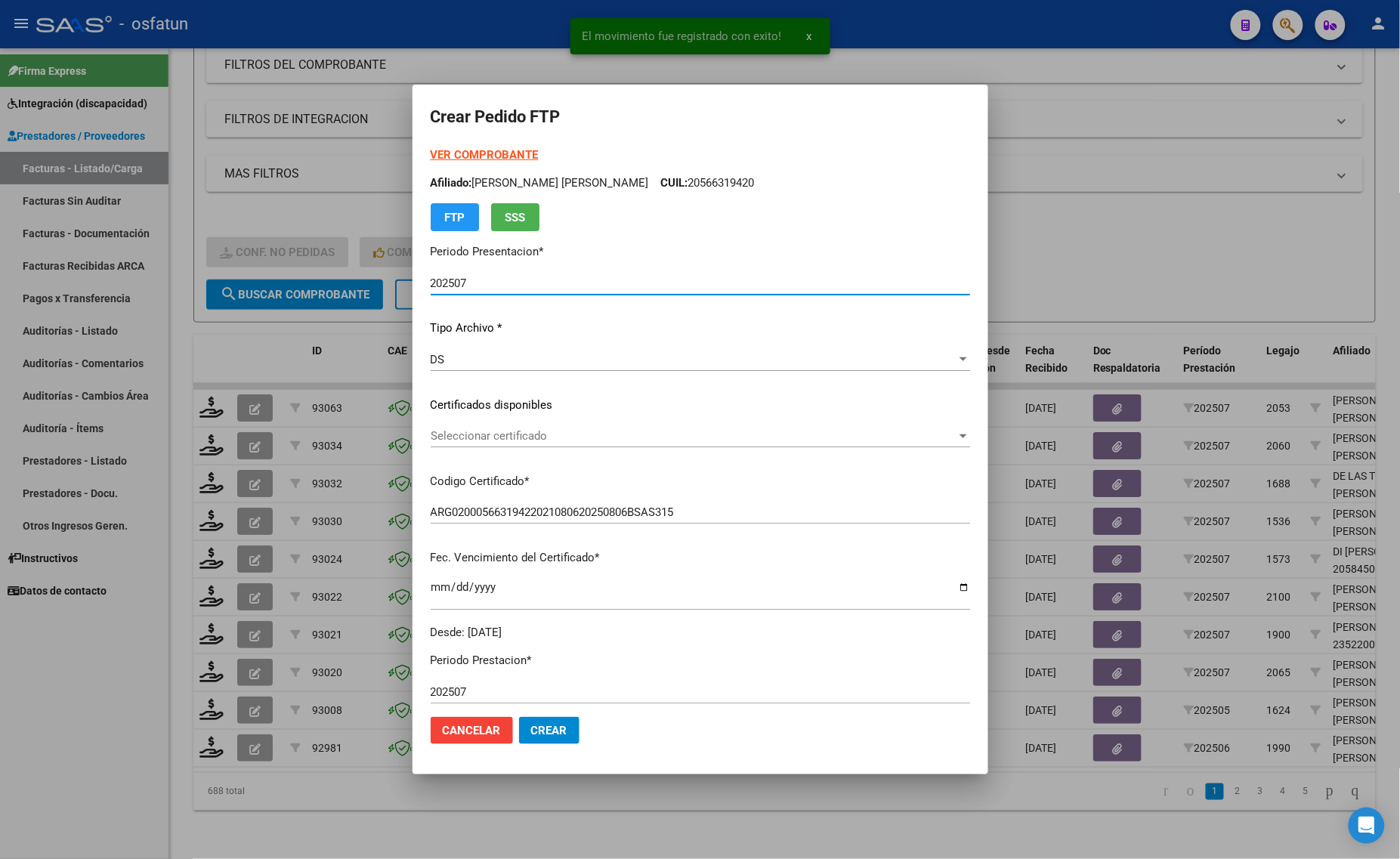
click at [492, 155] on strong "VER COMPROBANTE" at bounding box center [484, 155] width 108 height 14
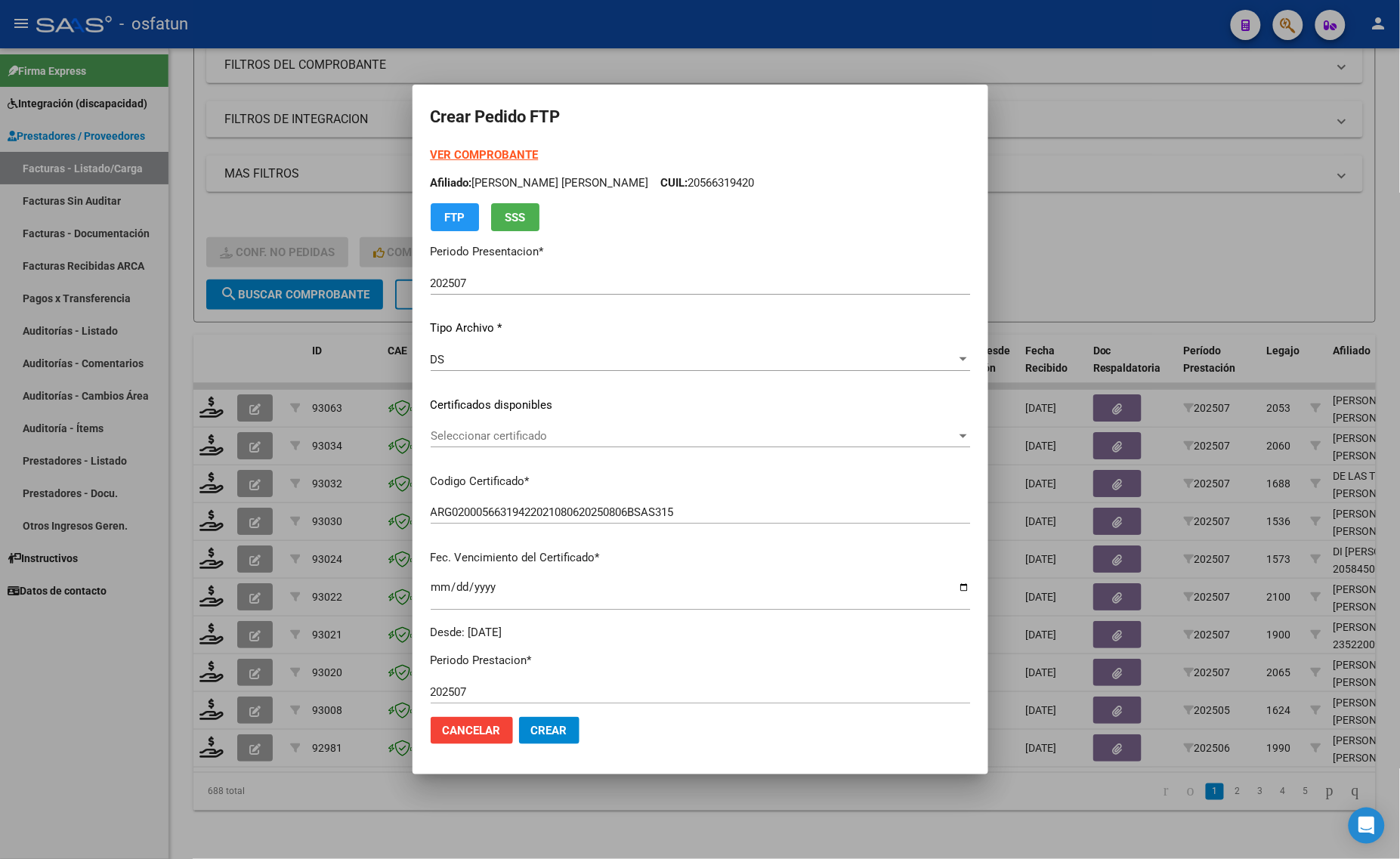
click at [531, 441] on span "Seleccionar certificado" at bounding box center [693, 436] width 526 height 14
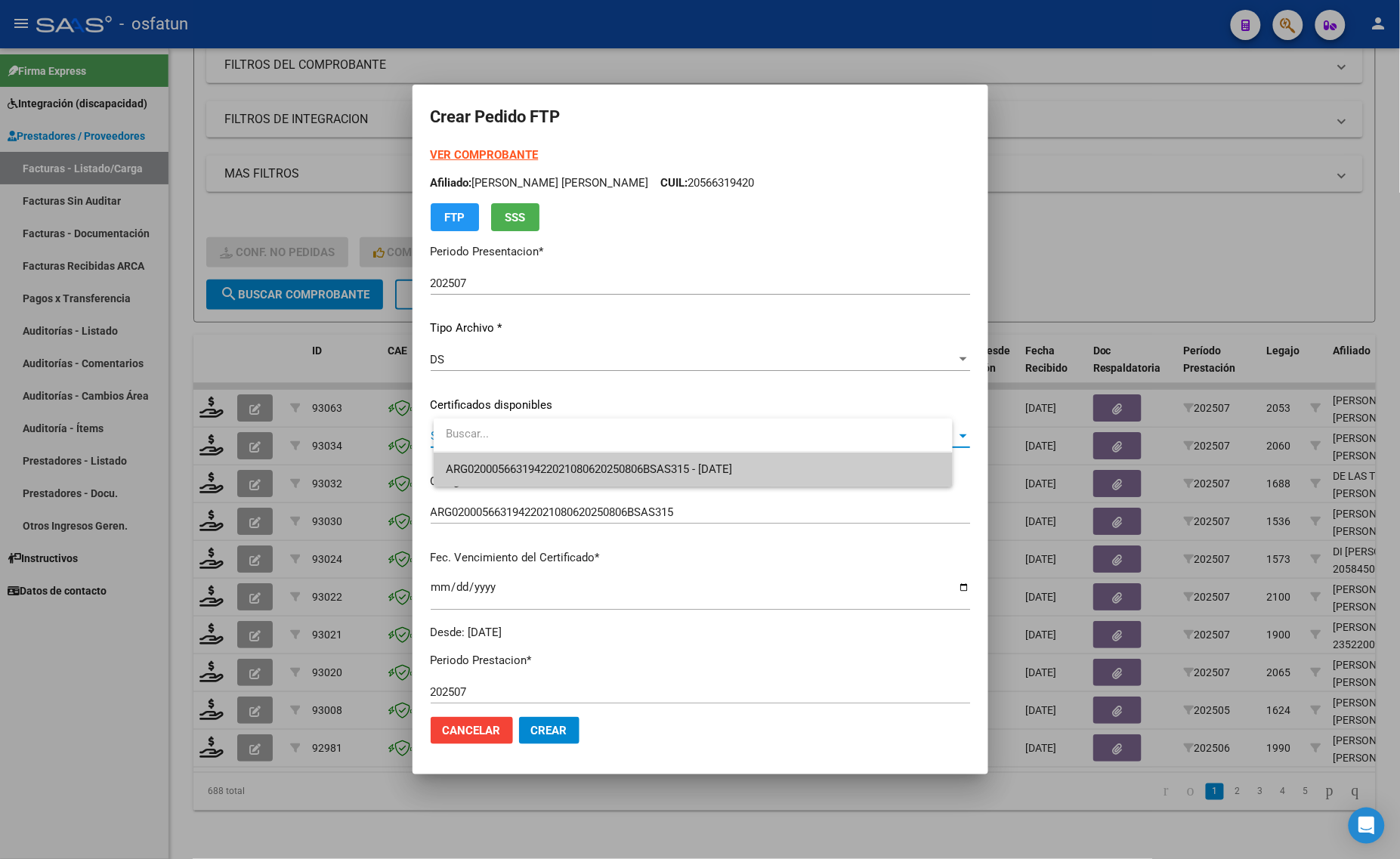
click at [531, 453] on span "ARG02000566319422021080620250806BSAS315 - [DATE]" at bounding box center [692, 469] width 494 height 34
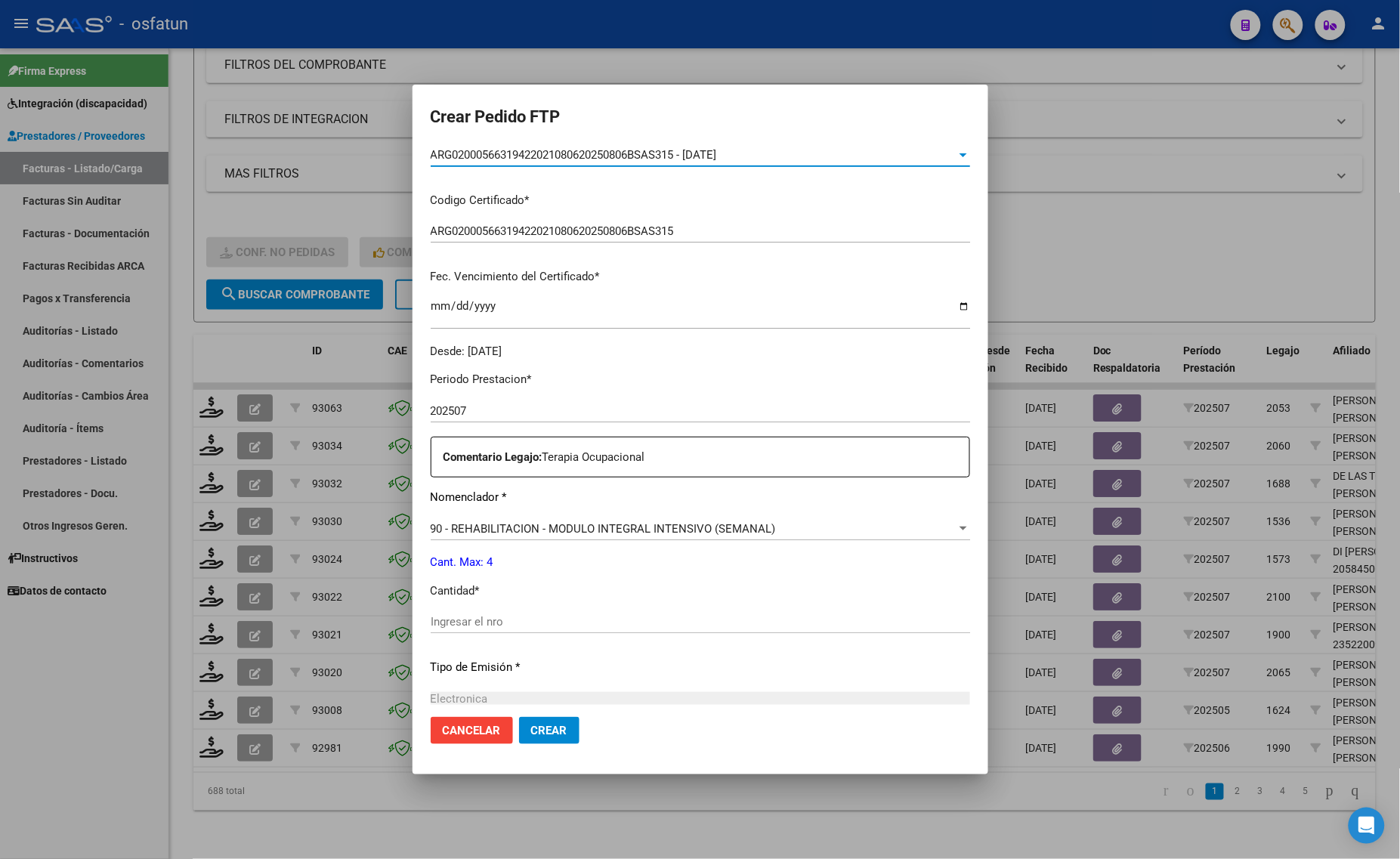
scroll to position [283, 0]
click at [512, 628] on div "Ingresar el nro" at bounding box center [700, 619] width 540 height 23
click at [502, 616] on input "Ingresar el nro" at bounding box center [700, 619] width 540 height 14
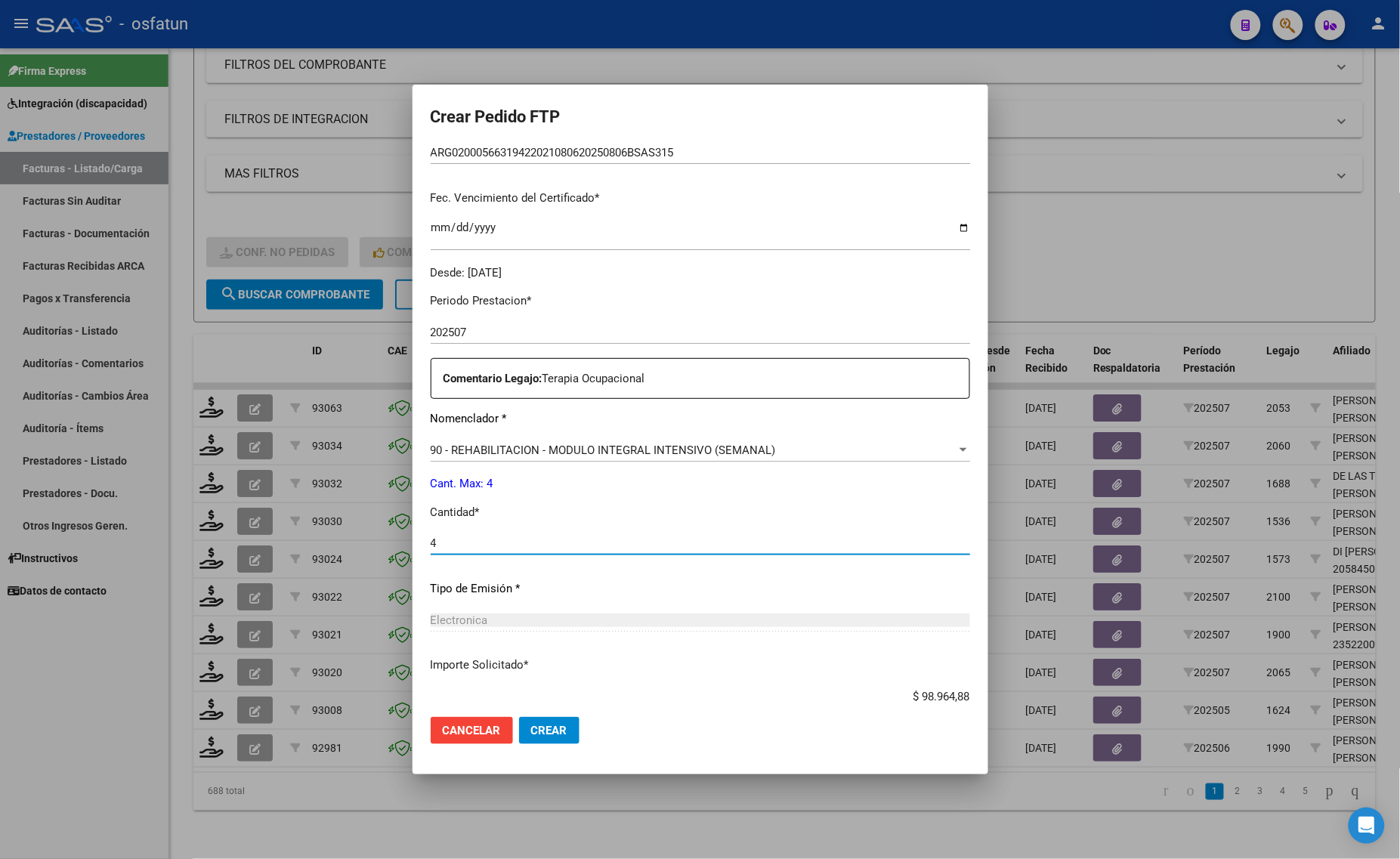
scroll to position [452, 0]
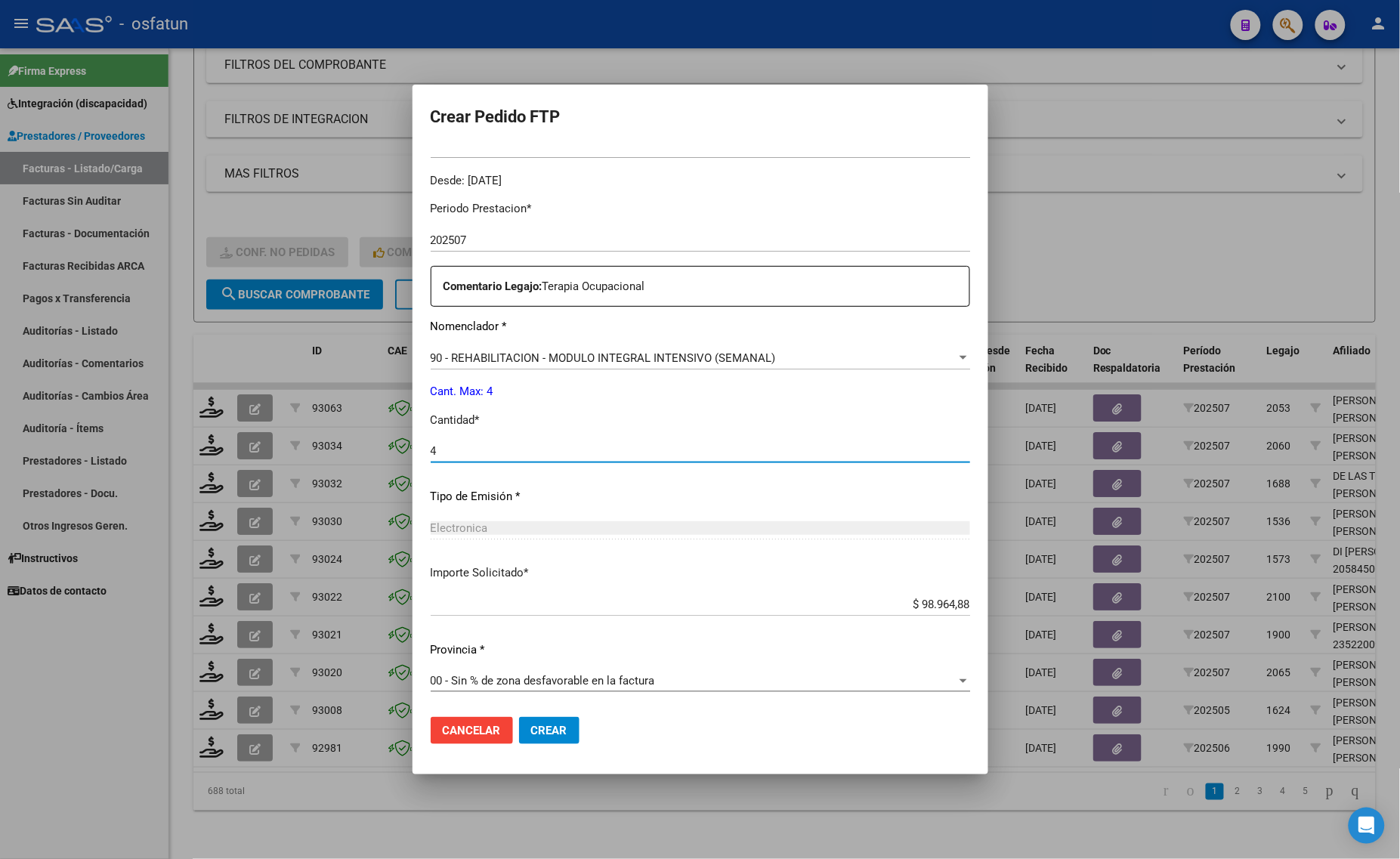
type input "4"
click at [544, 724] on button "Crear" at bounding box center [549, 731] width 61 height 28
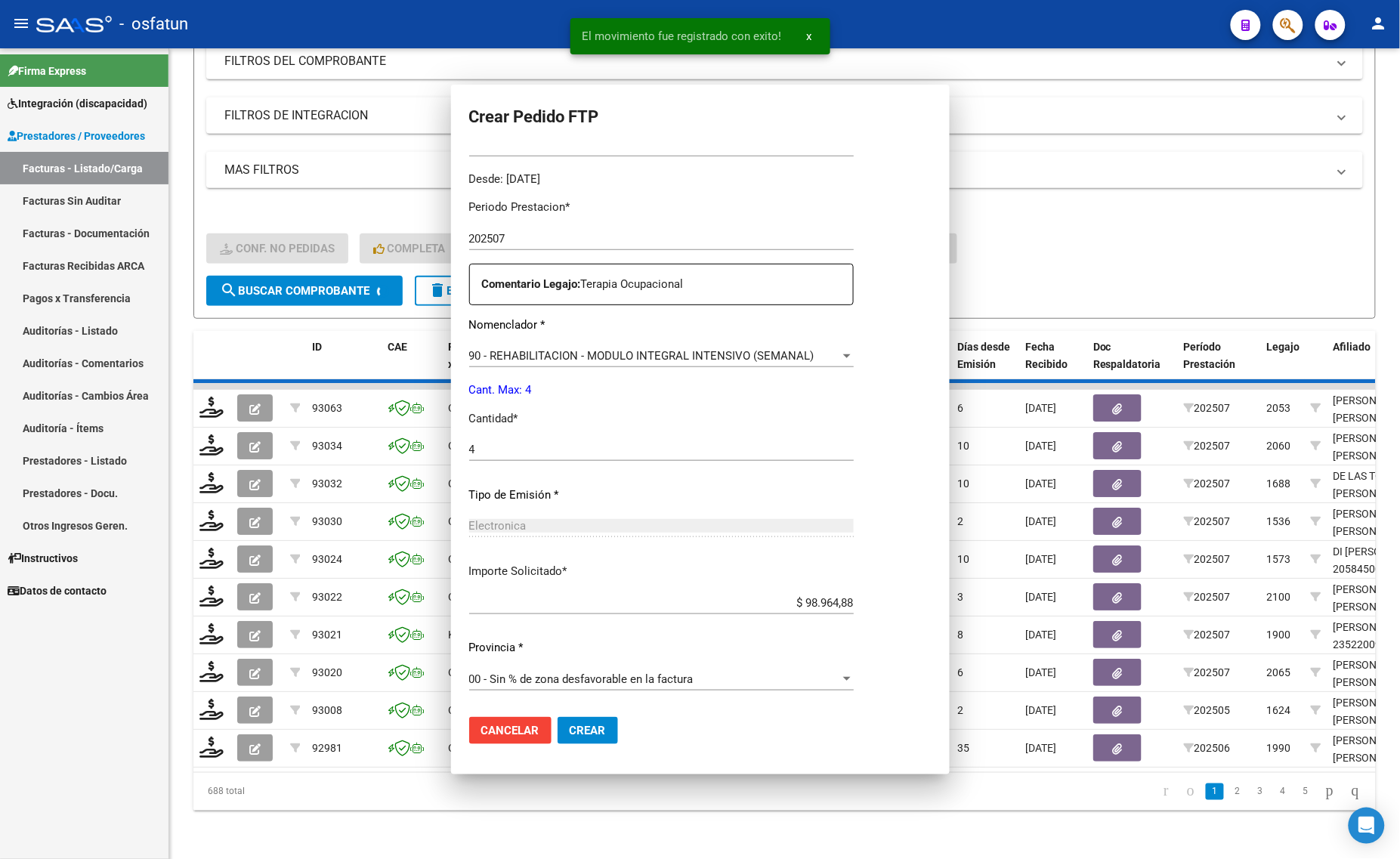
scroll to position [0, 0]
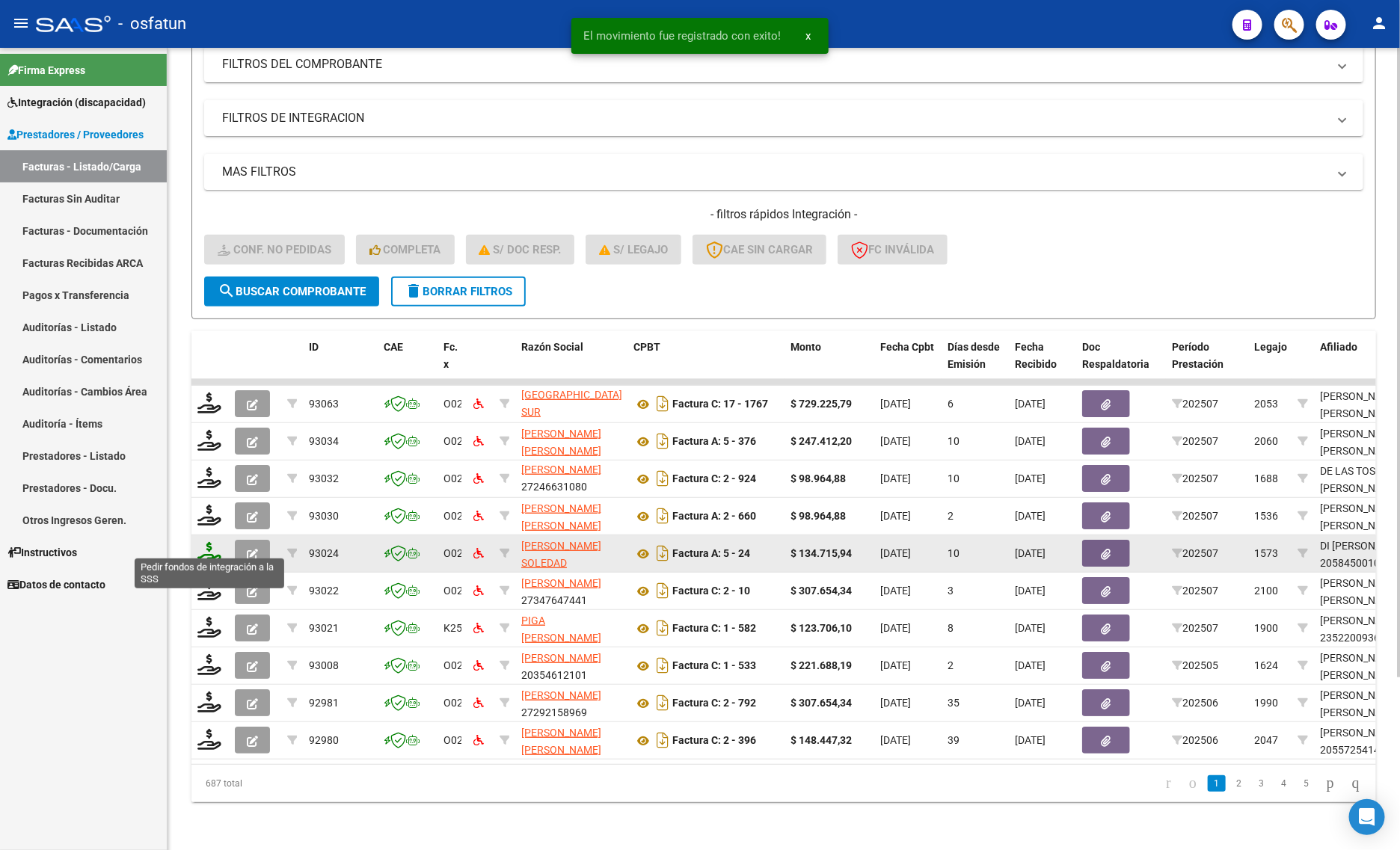
click at [203, 542] on icon at bounding box center [209, 552] width 24 height 21
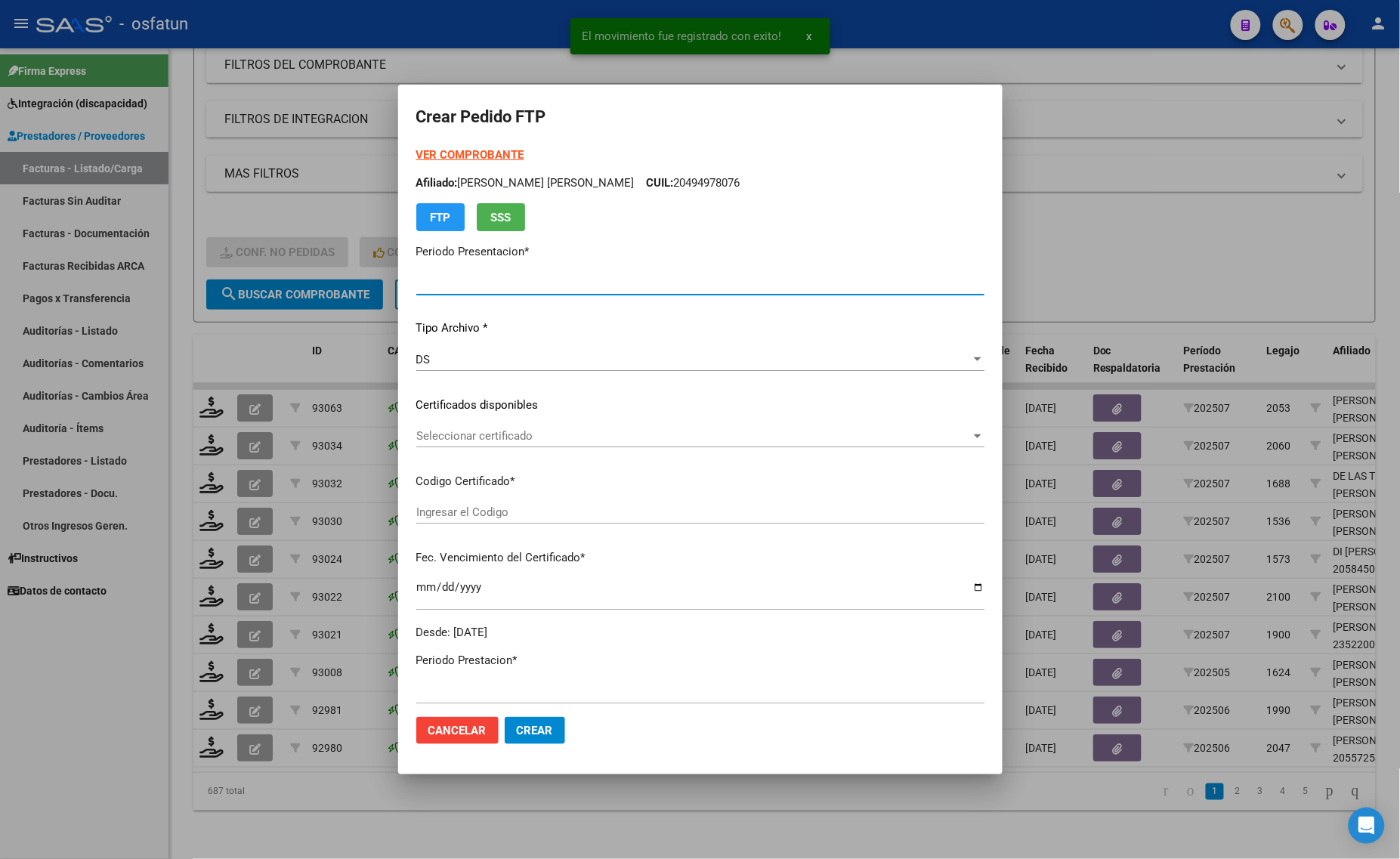
type input "202507"
type input "$ 134.715,94"
type input "ARG02000584500102023083020280830BSAS311"
type input "[DATE]"
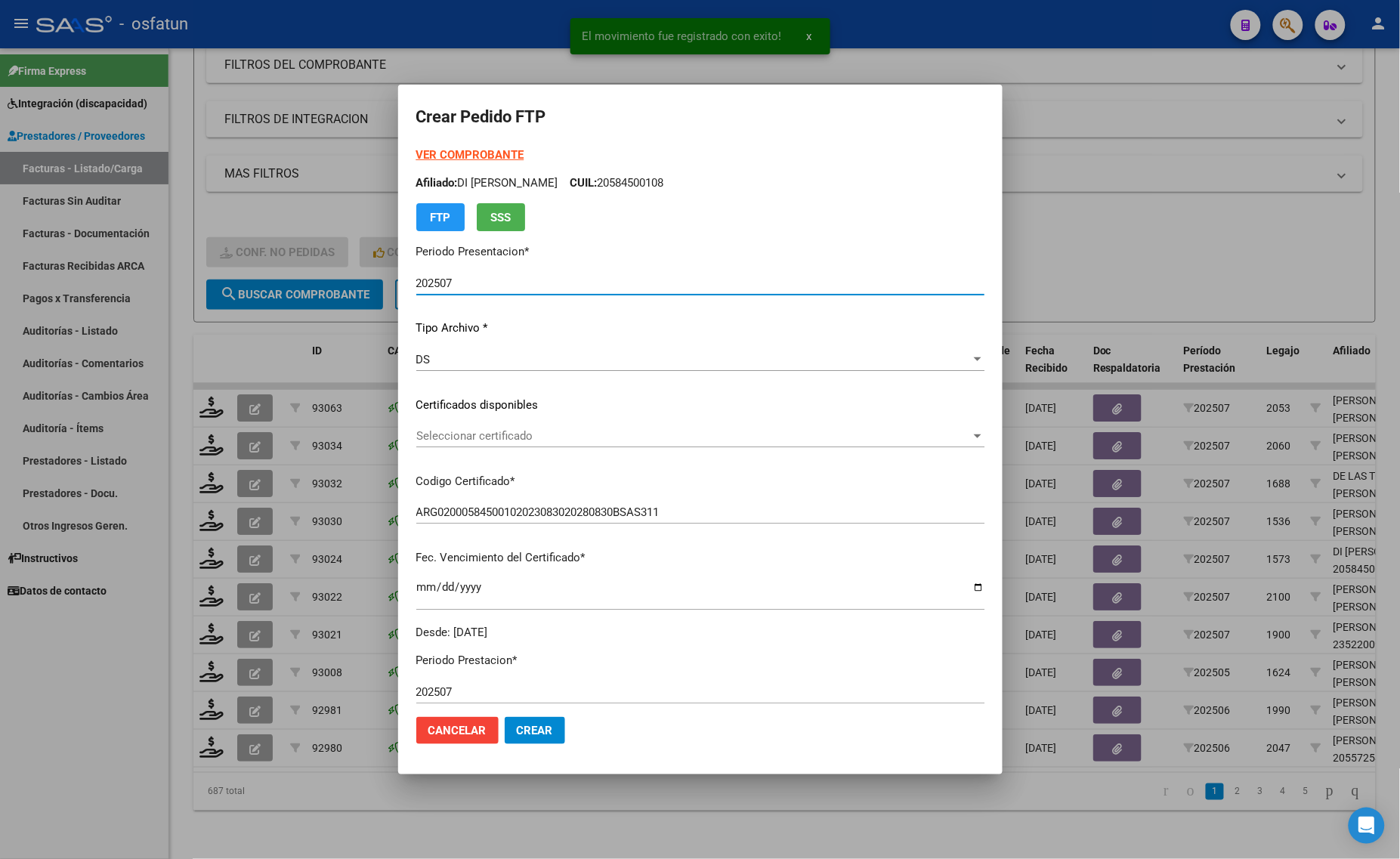
click at [455, 151] on strong "VER COMPROBANTE" at bounding box center [471, 155] width 108 height 14
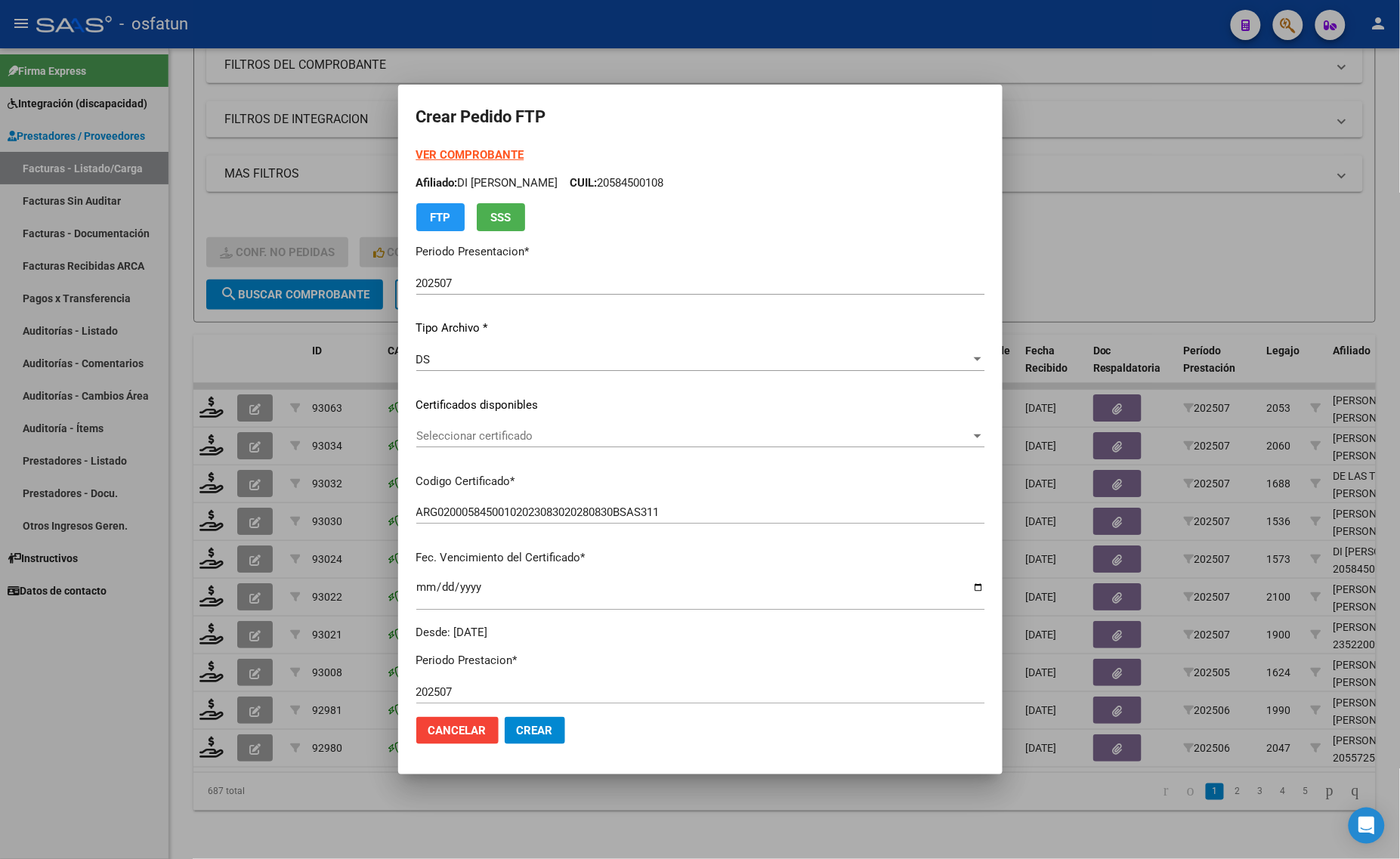
click at [521, 443] on div "Seleccionar certificado Seleccionar certificado" at bounding box center [700, 436] width 568 height 23
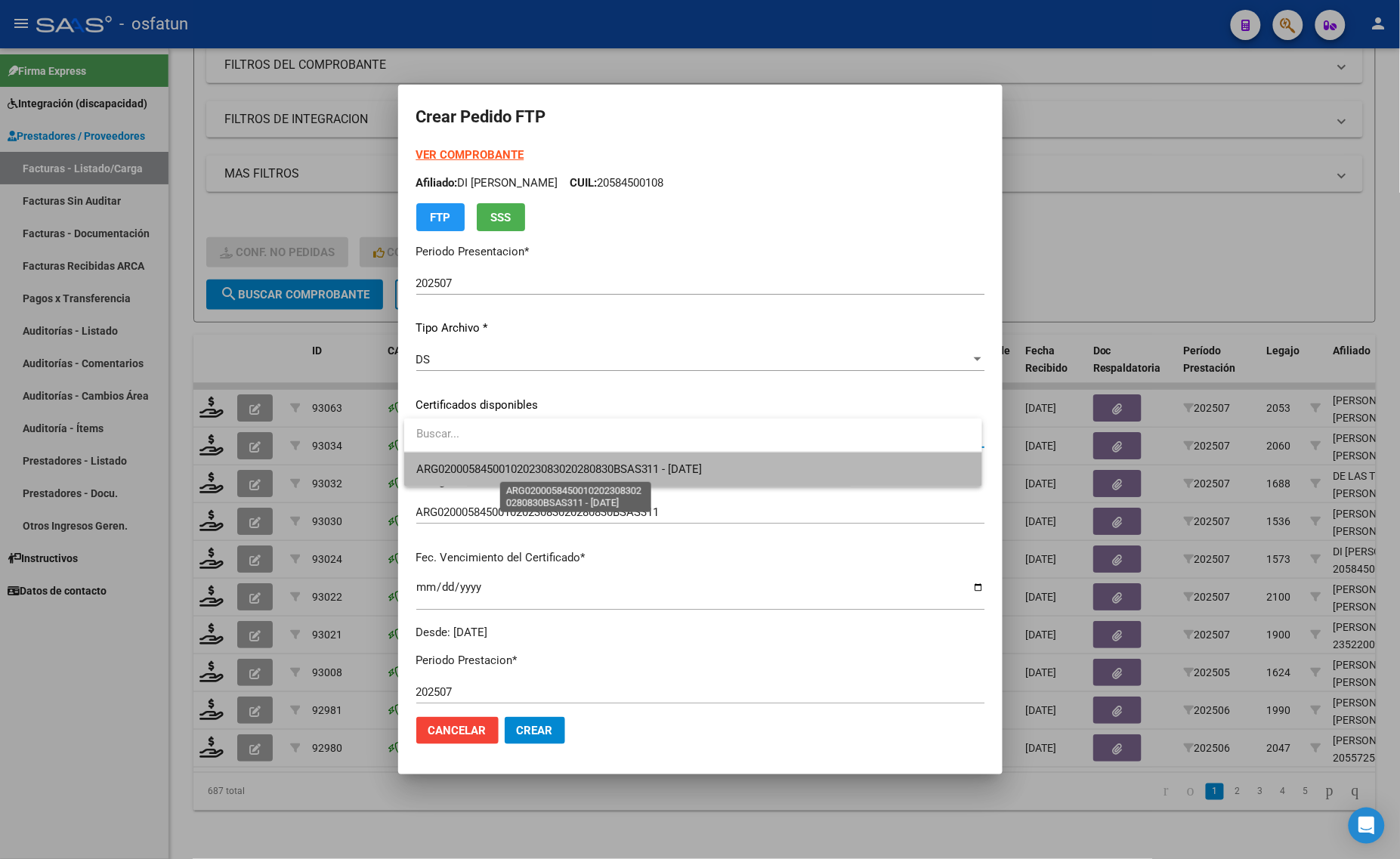
click at [536, 463] on span "ARG02000584500102023083020280830BSAS311 - [DATE]" at bounding box center [559, 469] width 286 height 14
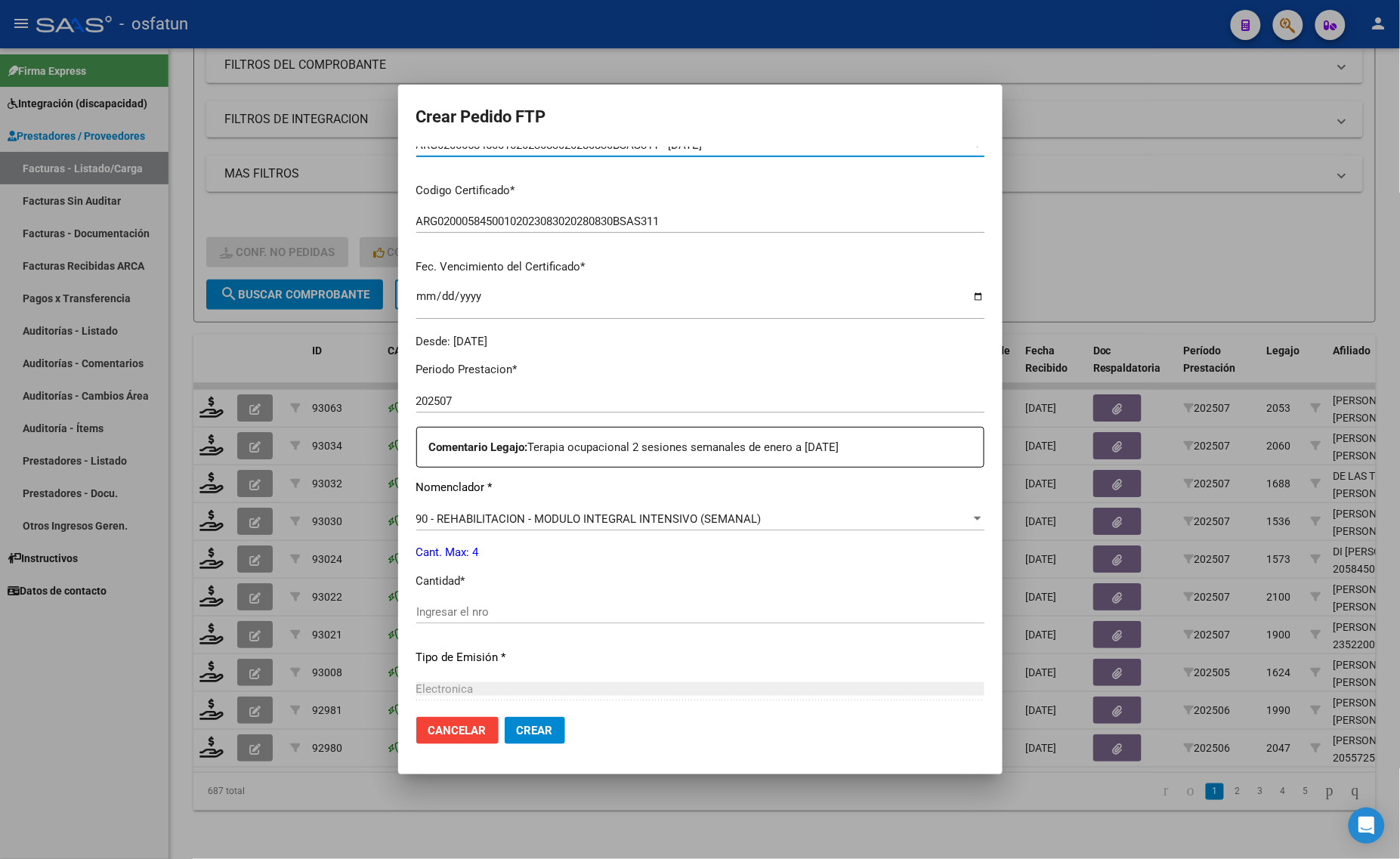
scroll to position [378, 0]
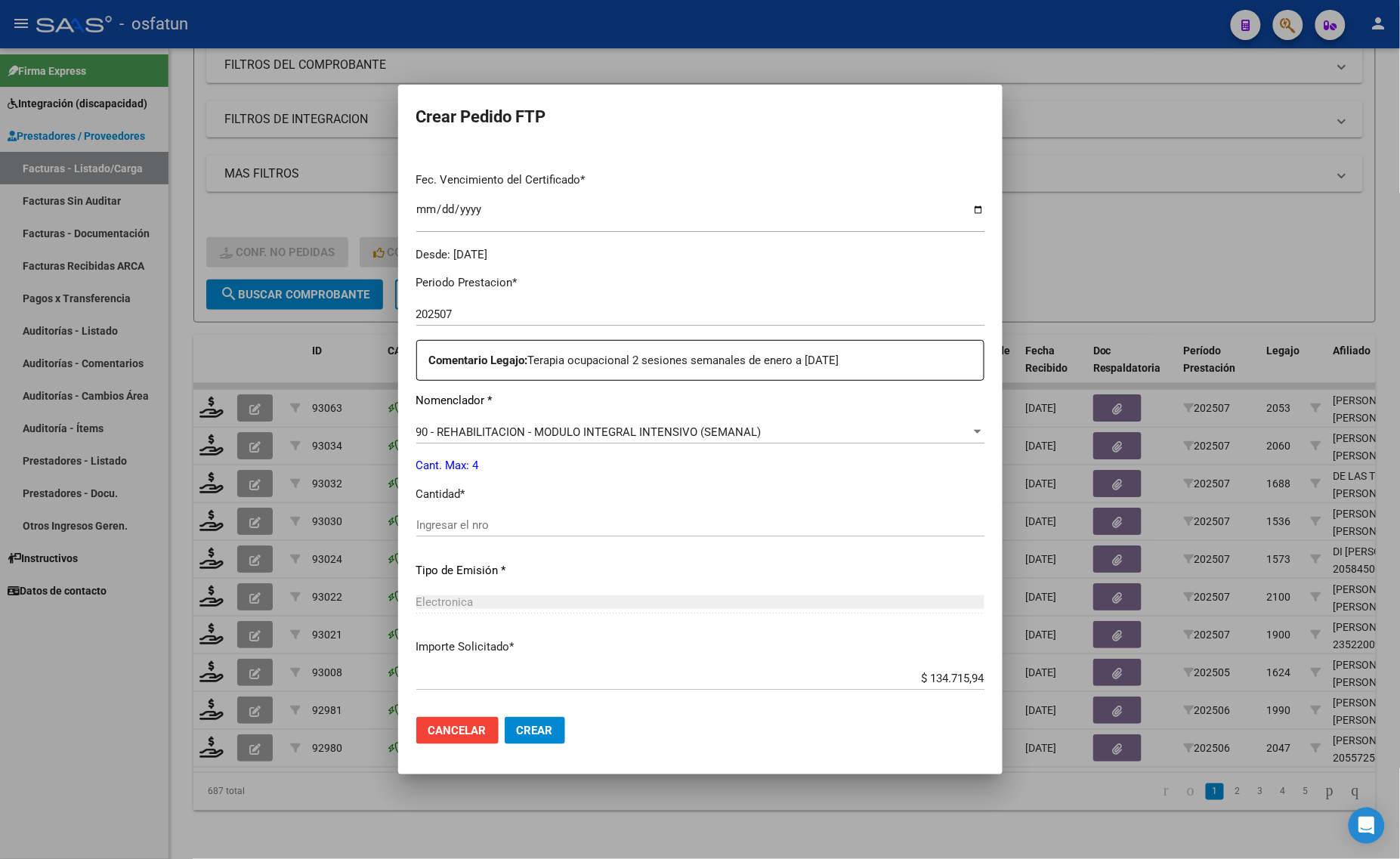
click at [529, 528] on input "Ingresar el nro" at bounding box center [700, 525] width 568 height 14
type input "4"
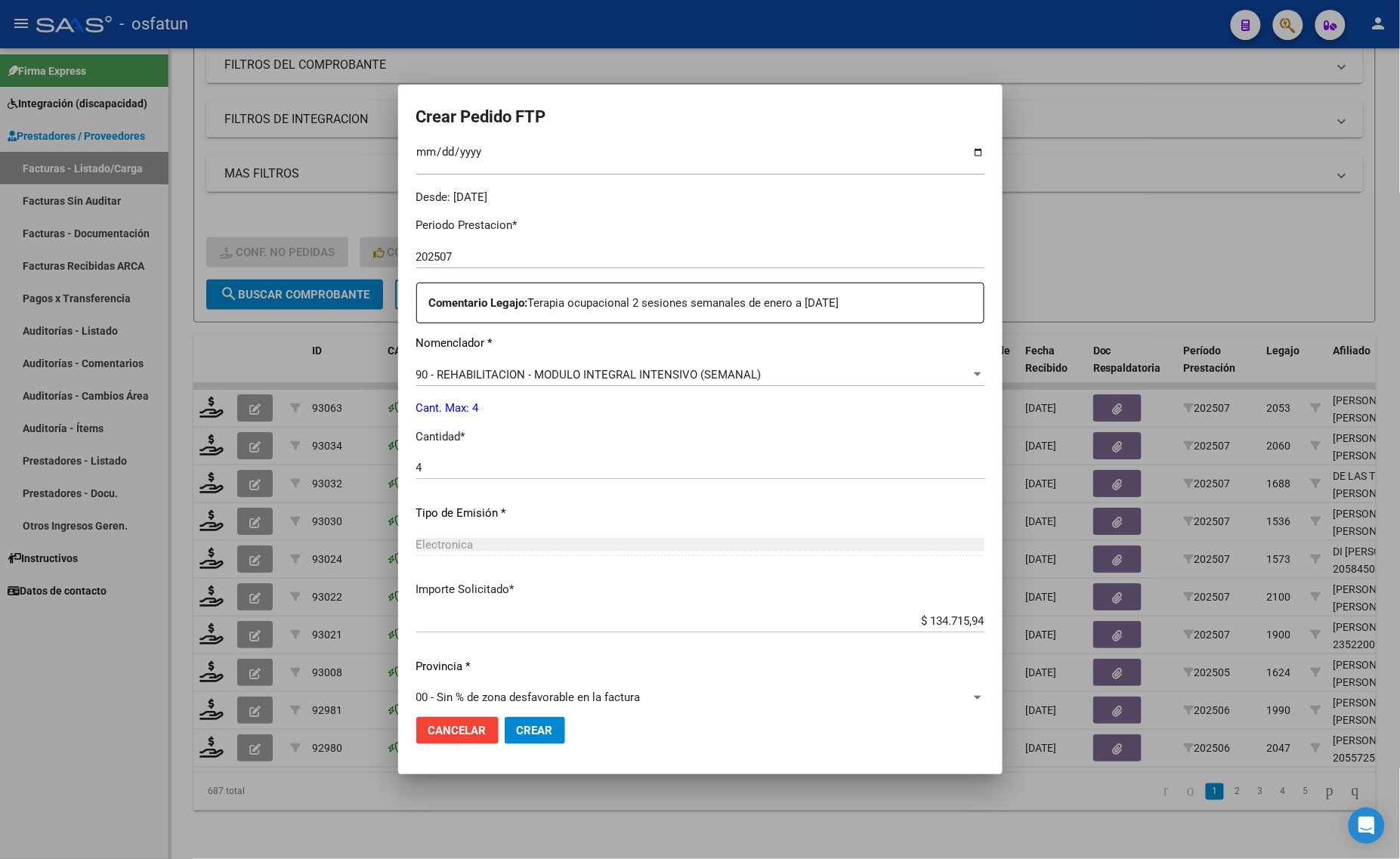
scroll to position [452, 0]
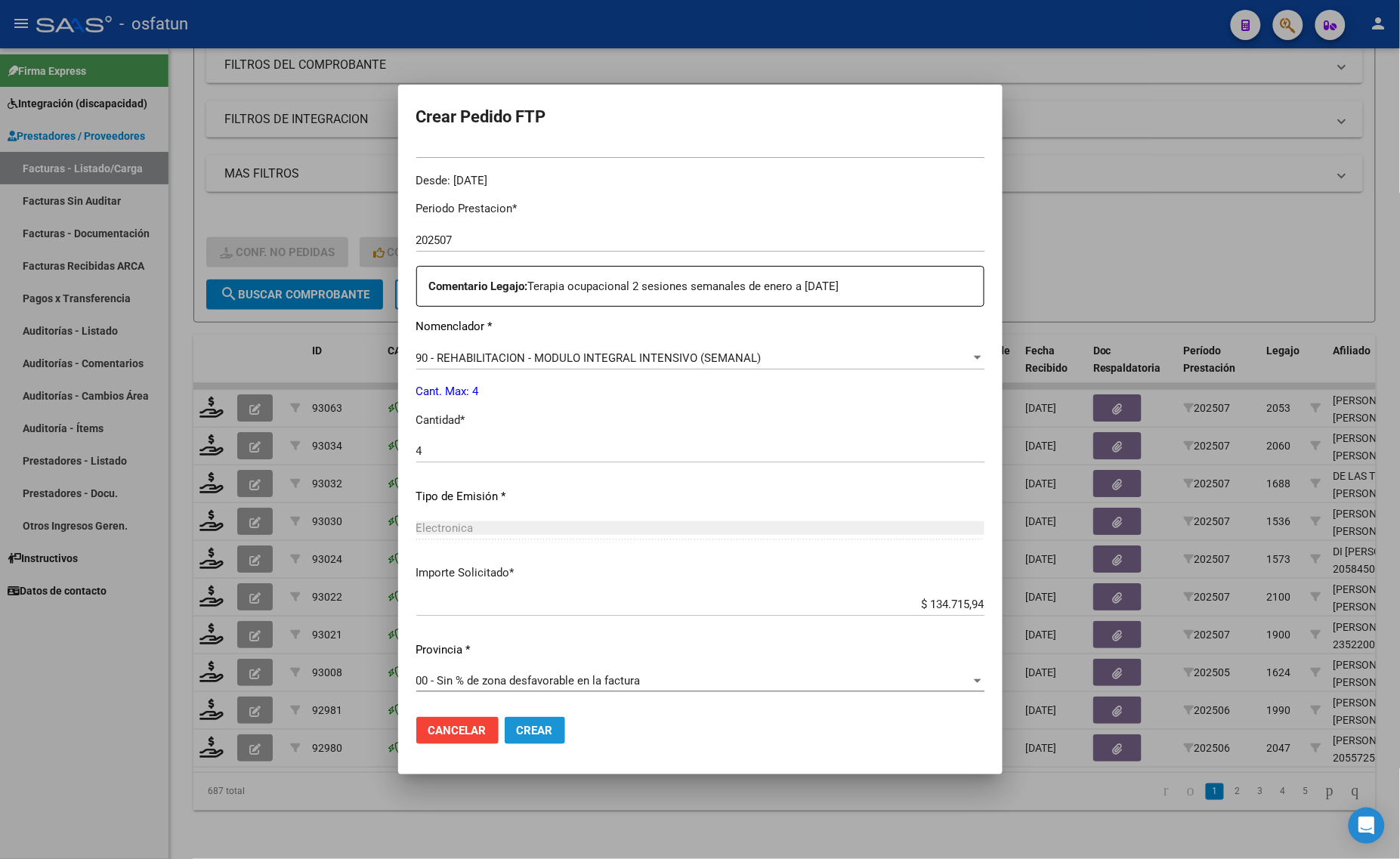
click at [532, 724] on span "Crear" at bounding box center [534, 730] width 36 height 14
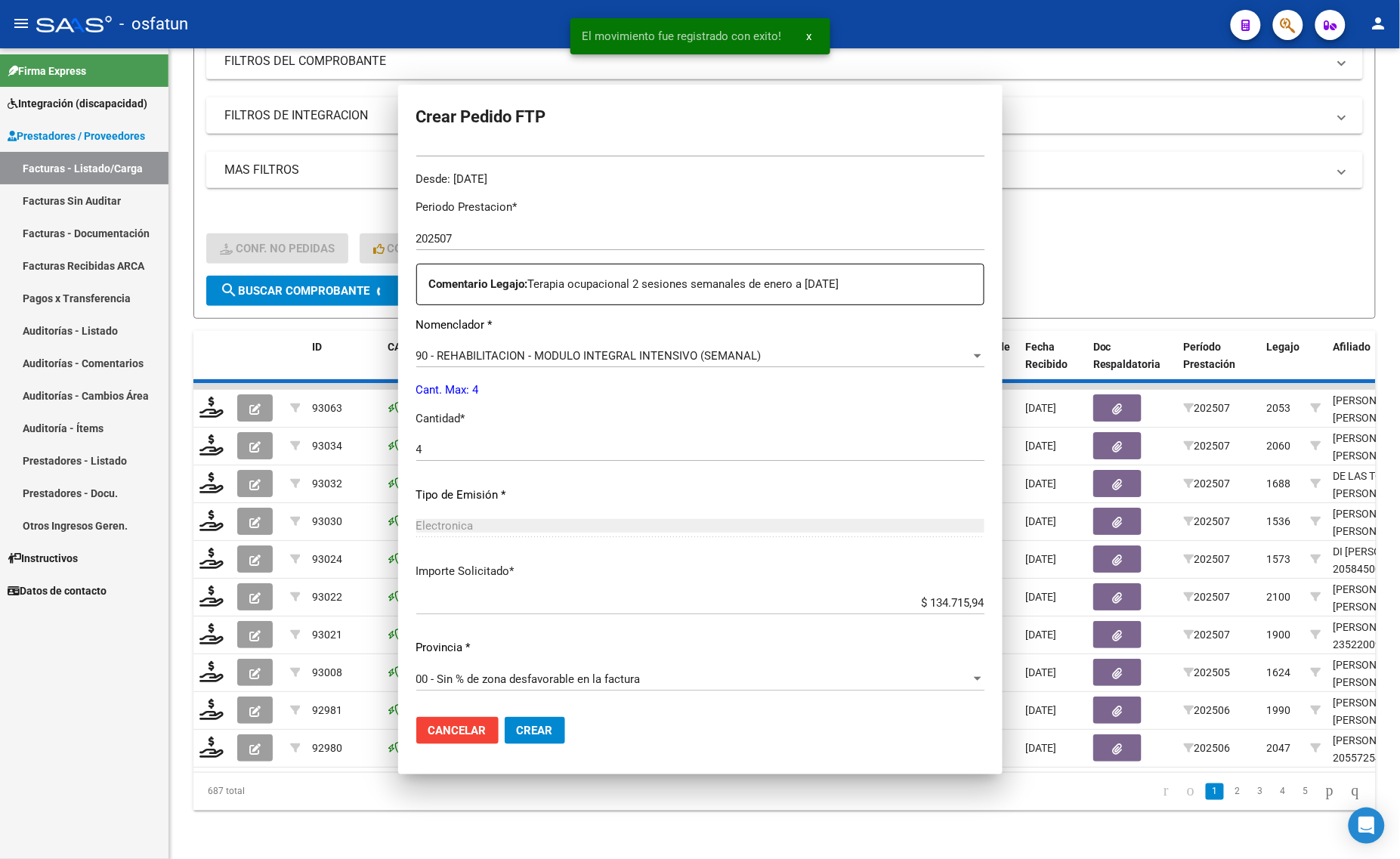
scroll to position [0, 0]
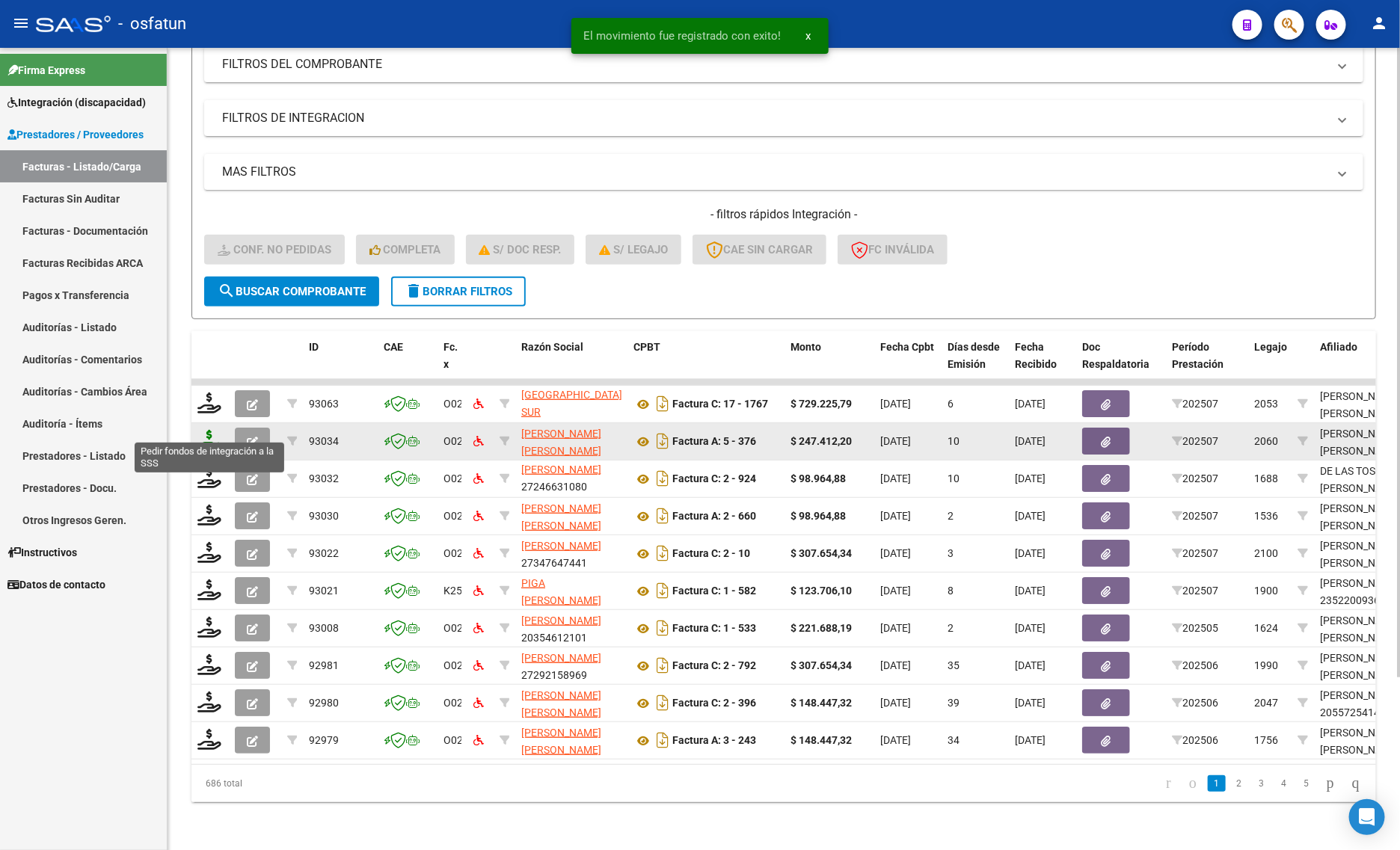
click at [210, 430] on icon at bounding box center [209, 440] width 24 height 21
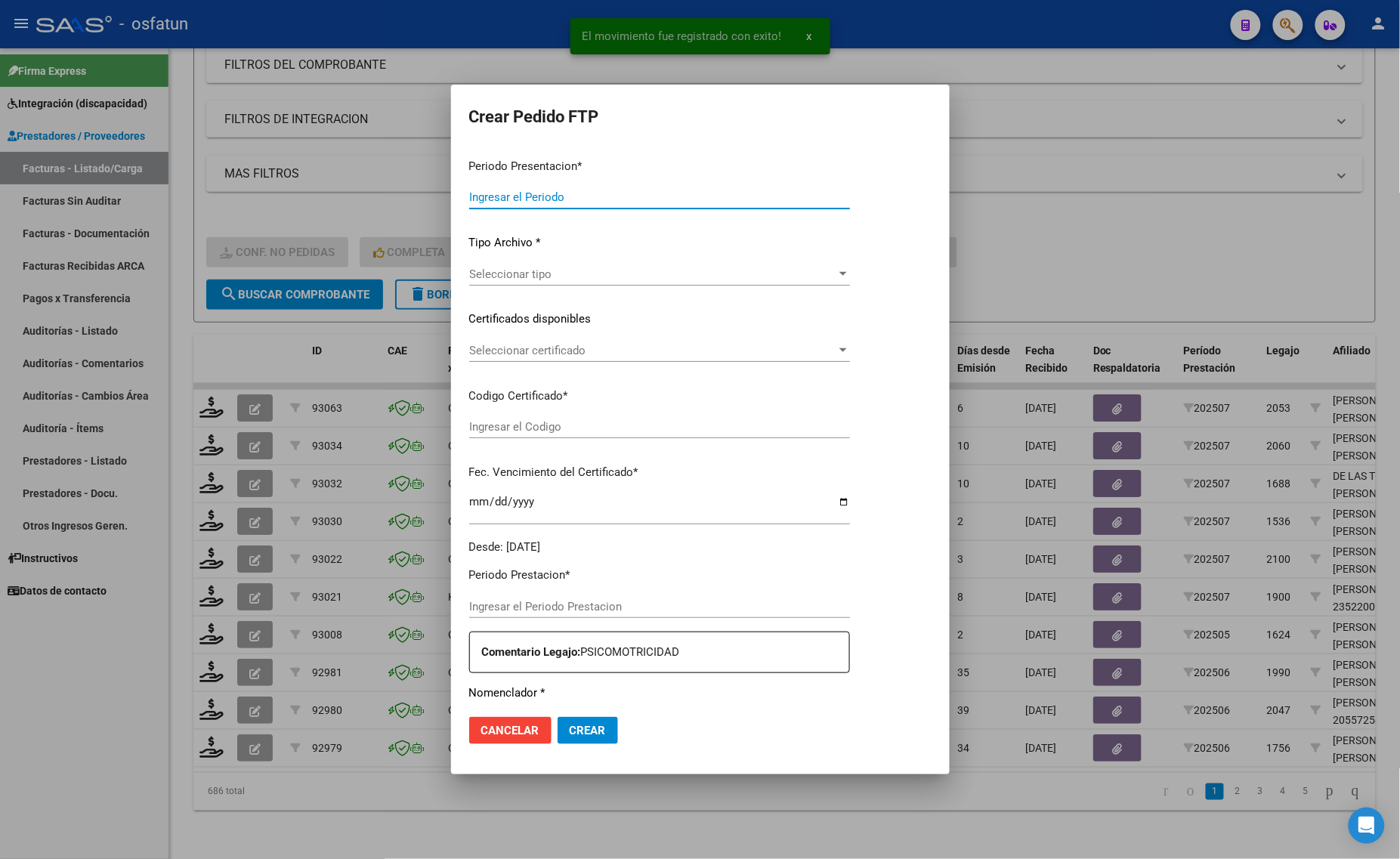
type input "202507"
type input "$ 247.412,20"
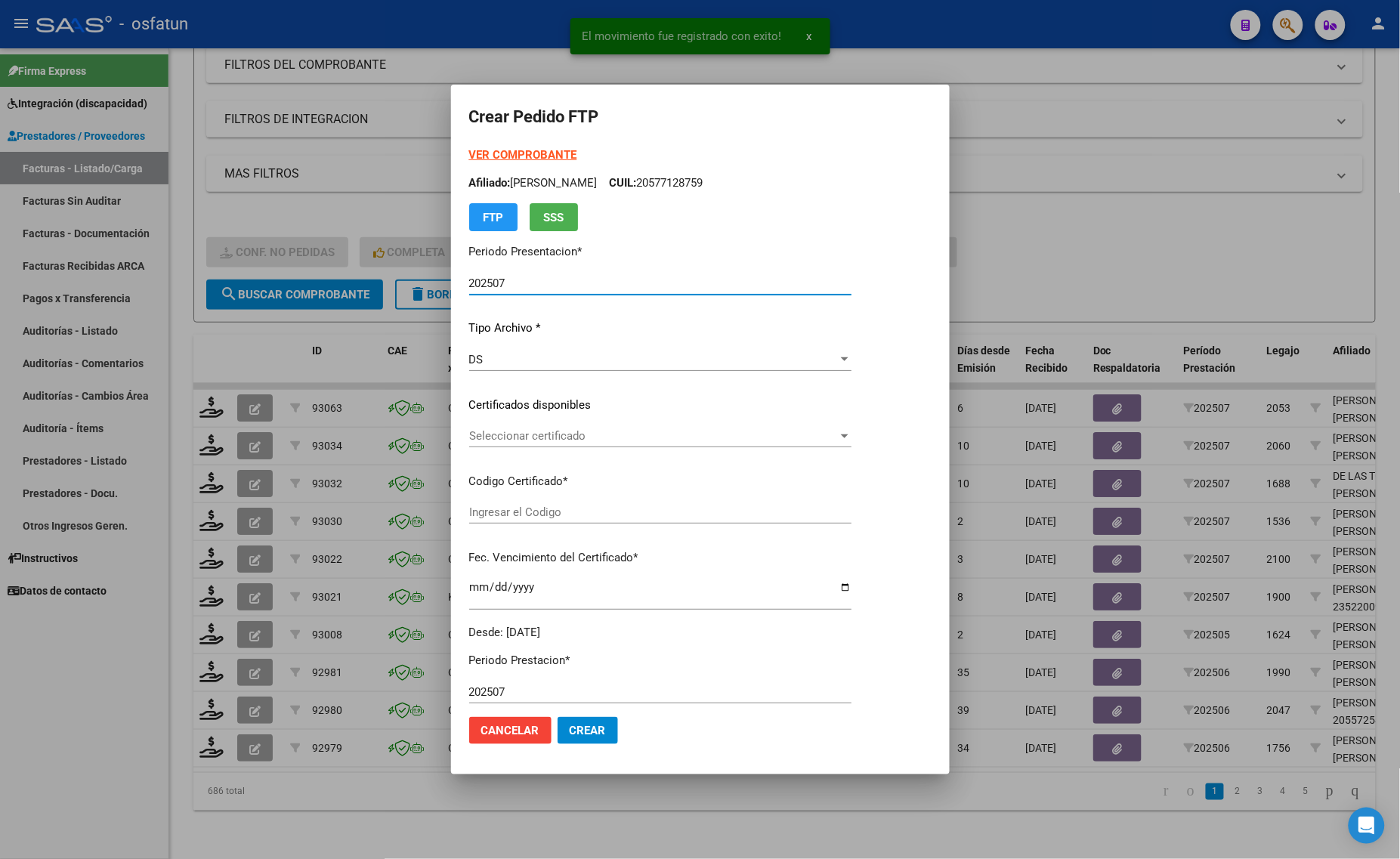
type input "ARG02000577034442024032720270327TUC136"
type input "[DATE]"
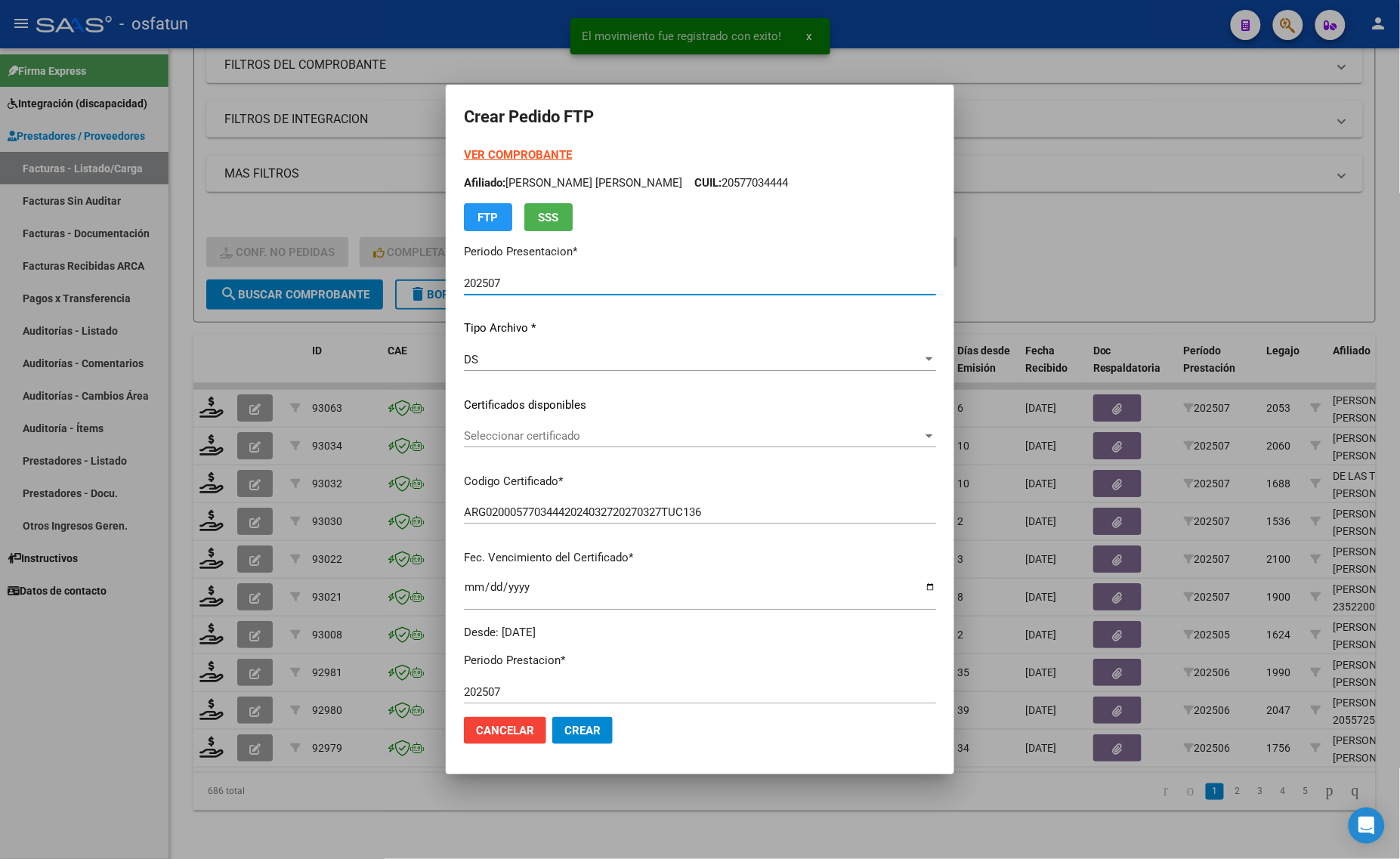
click at [521, 151] on strong "VER COMPROBANTE" at bounding box center [518, 155] width 108 height 14
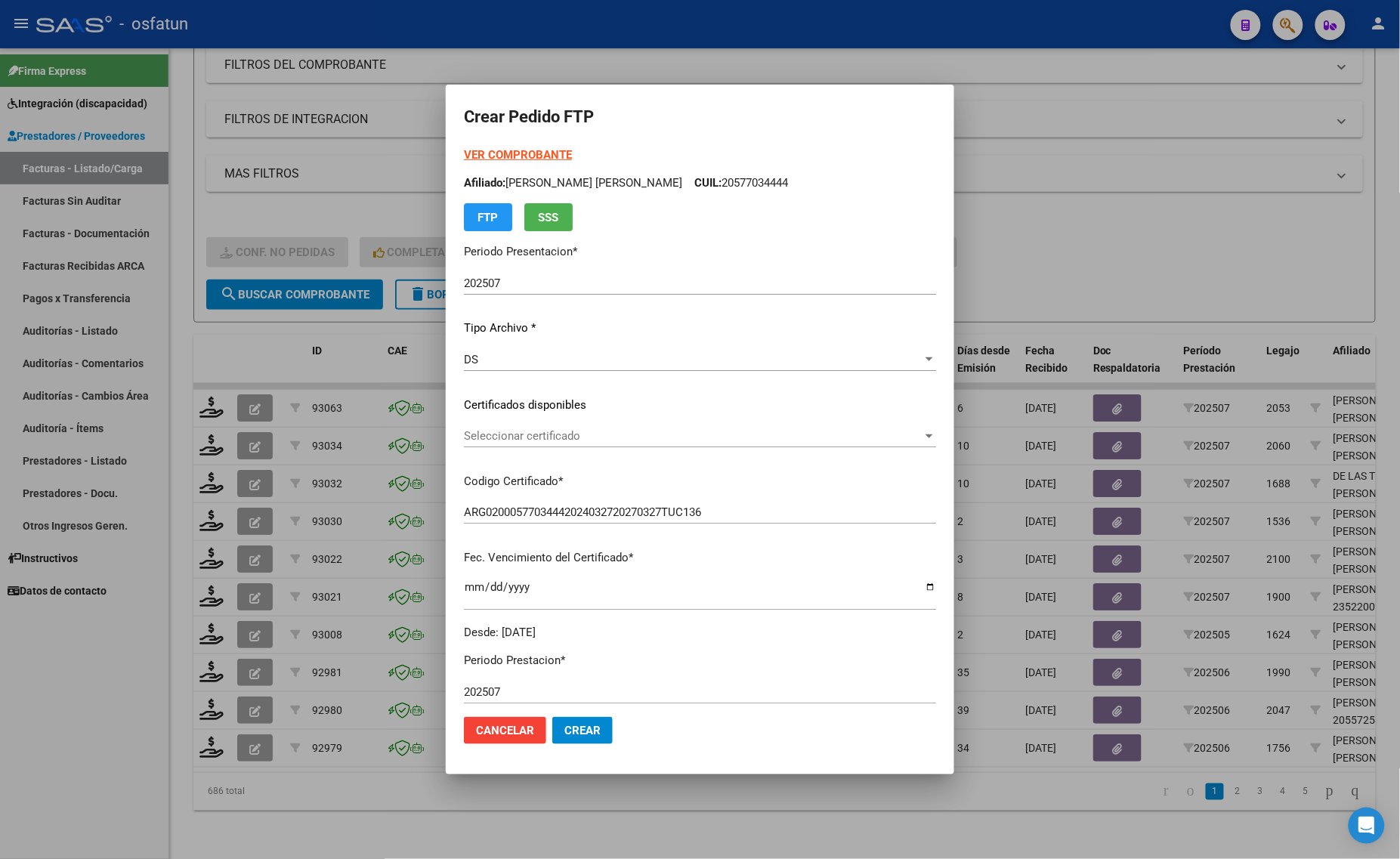
click at [549, 428] on div "Seleccionar certificado Seleccionar certificado" at bounding box center [700, 436] width 472 height 23
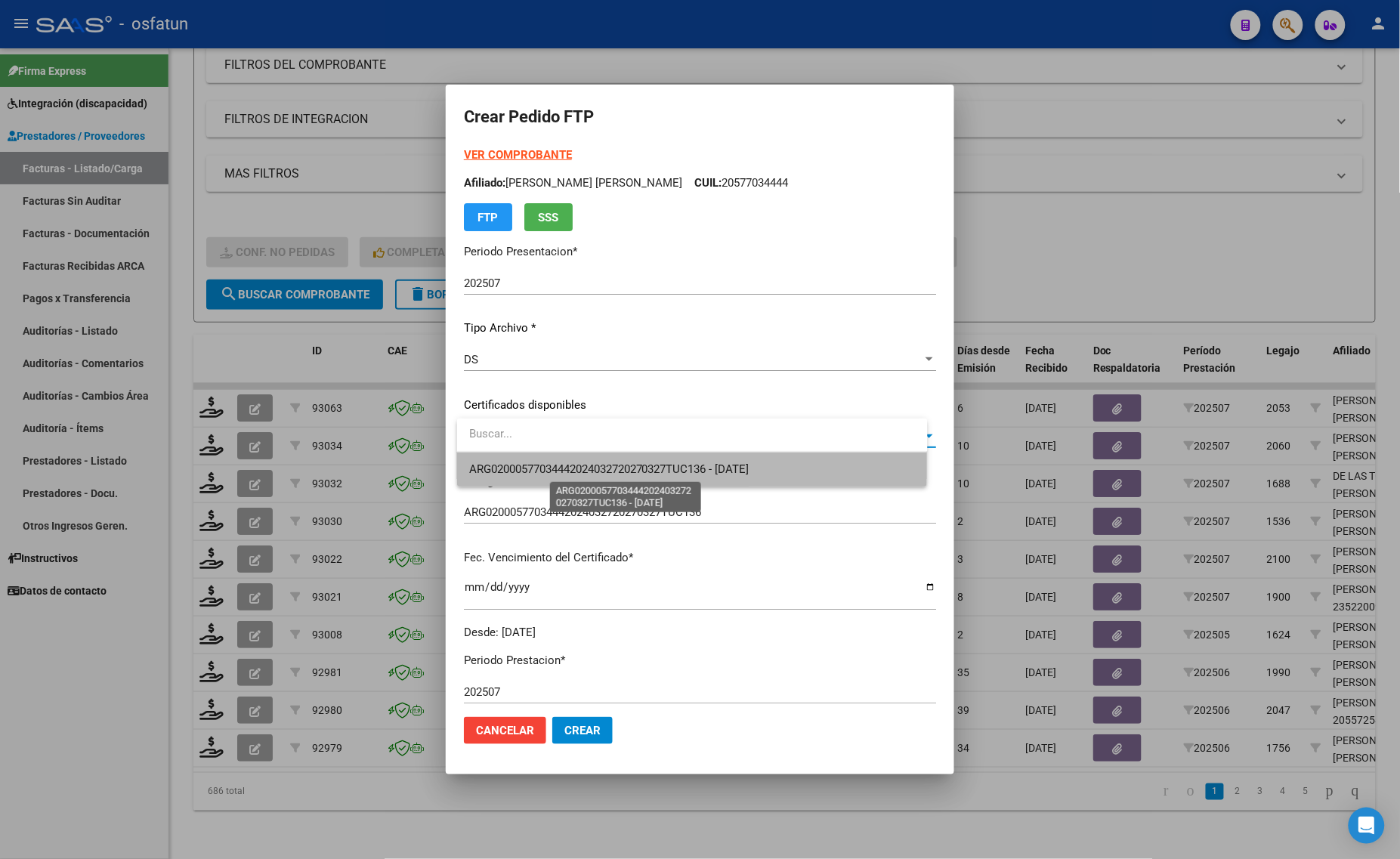
click at [550, 473] on span "ARG02000577034442024032720270327TUC136 - [DATE]" at bounding box center [609, 469] width 280 height 14
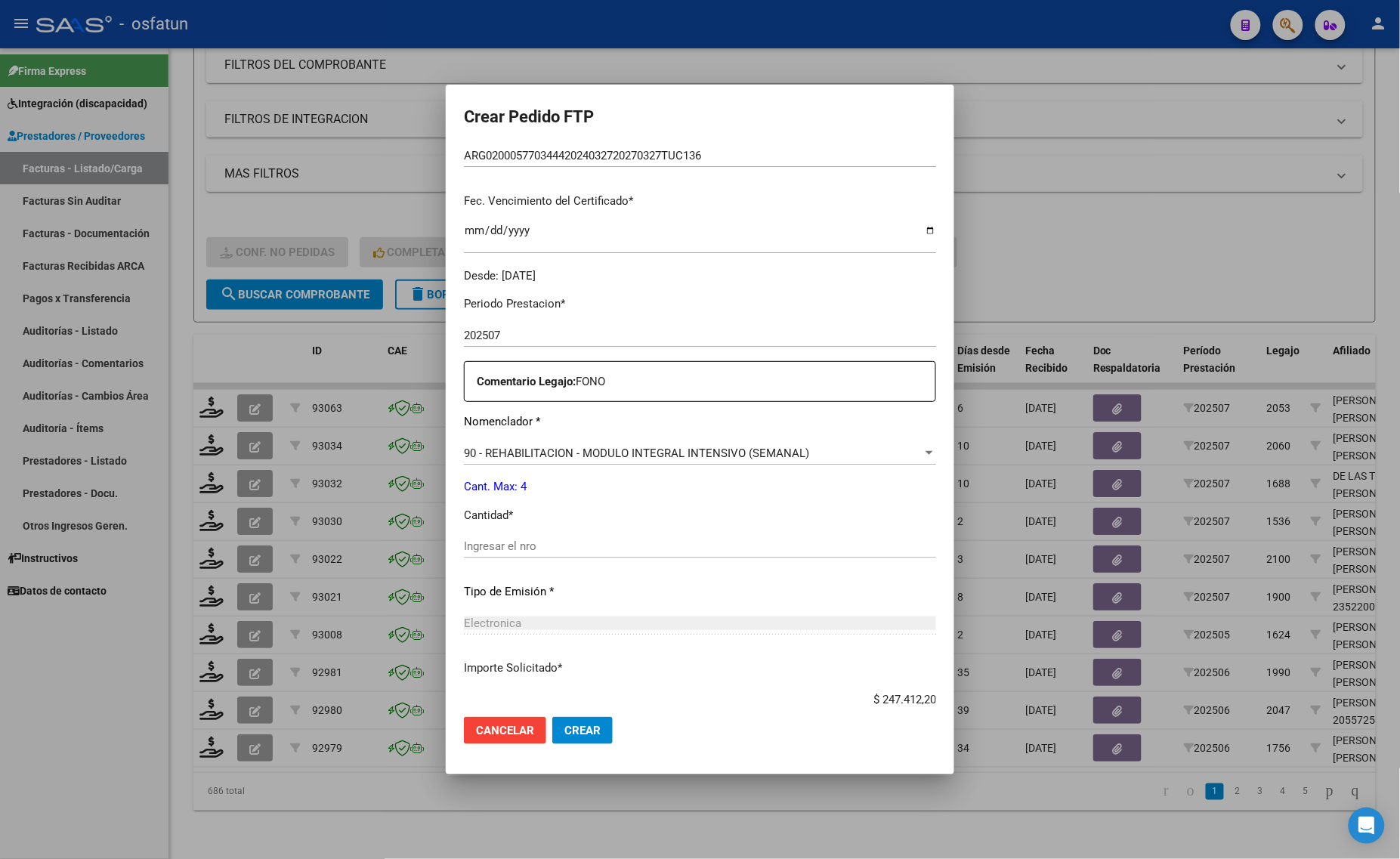
scroll to position [283, 0]
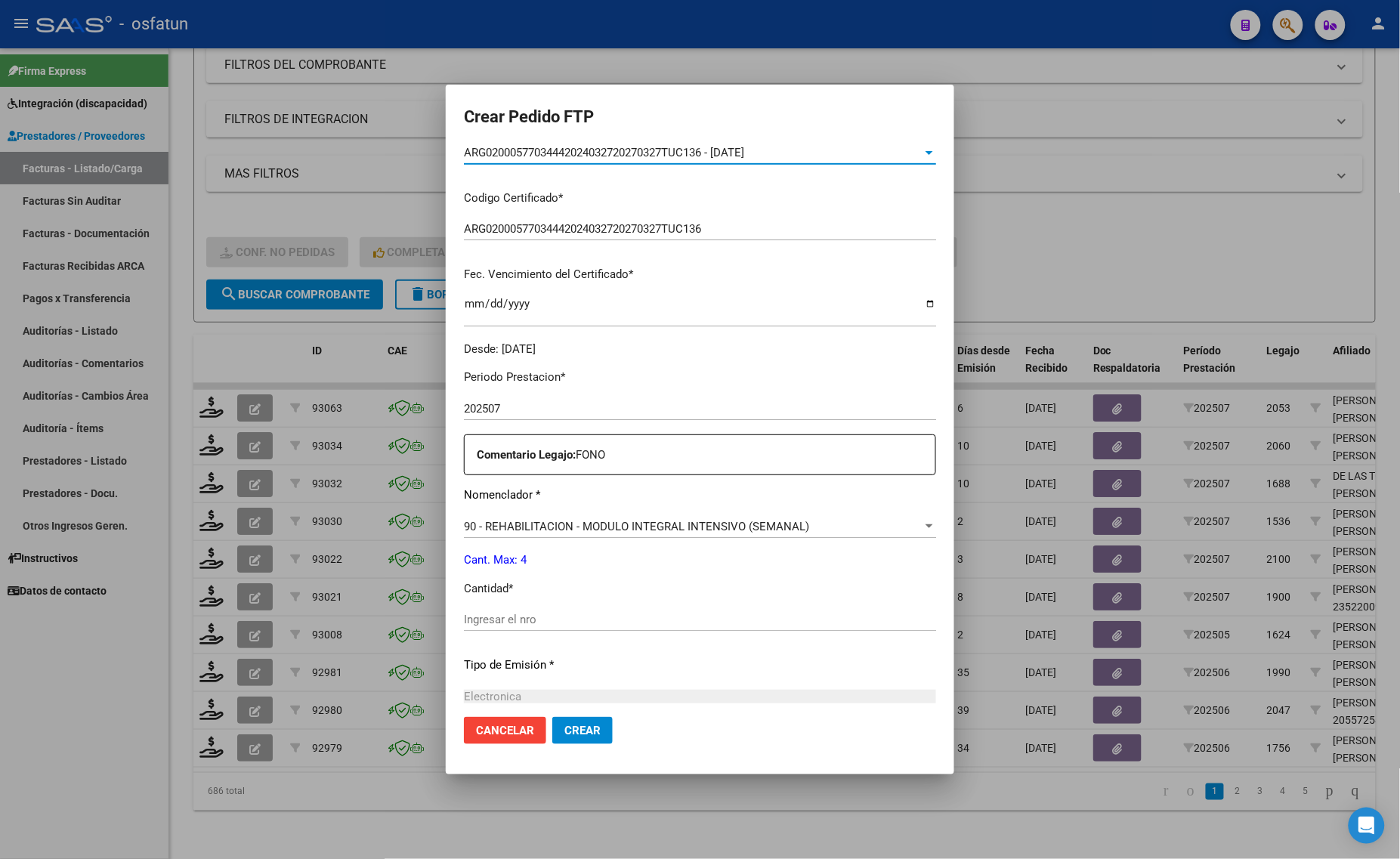
drag, startPoint x: 527, startPoint y: 622, endPoint x: 518, endPoint y: 621, distance: 9.1
click at [526, 622] on input "Ingresar el nro" at bounding box center [700, 619] width 472 height 14
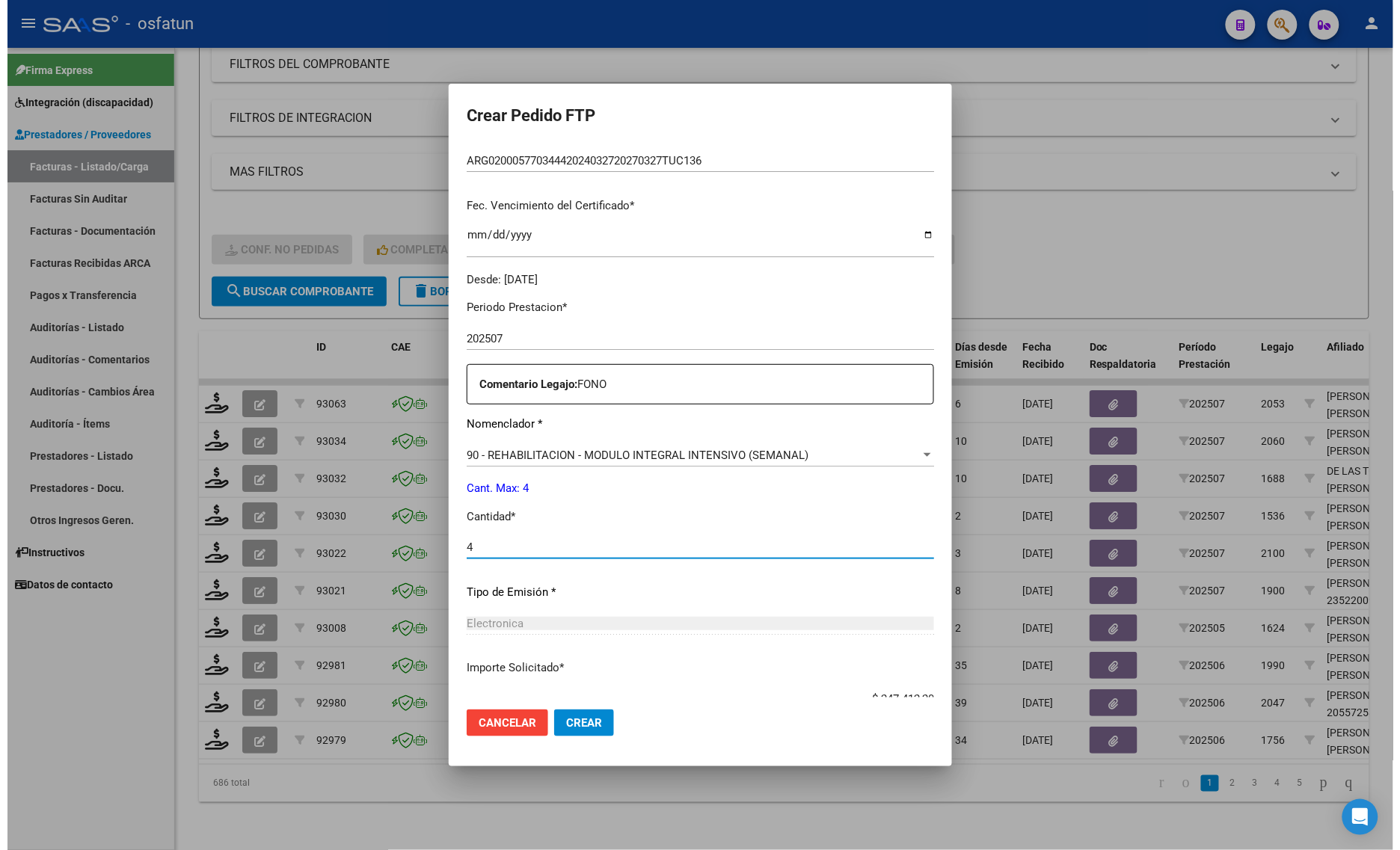
scroll to position [447, 0]
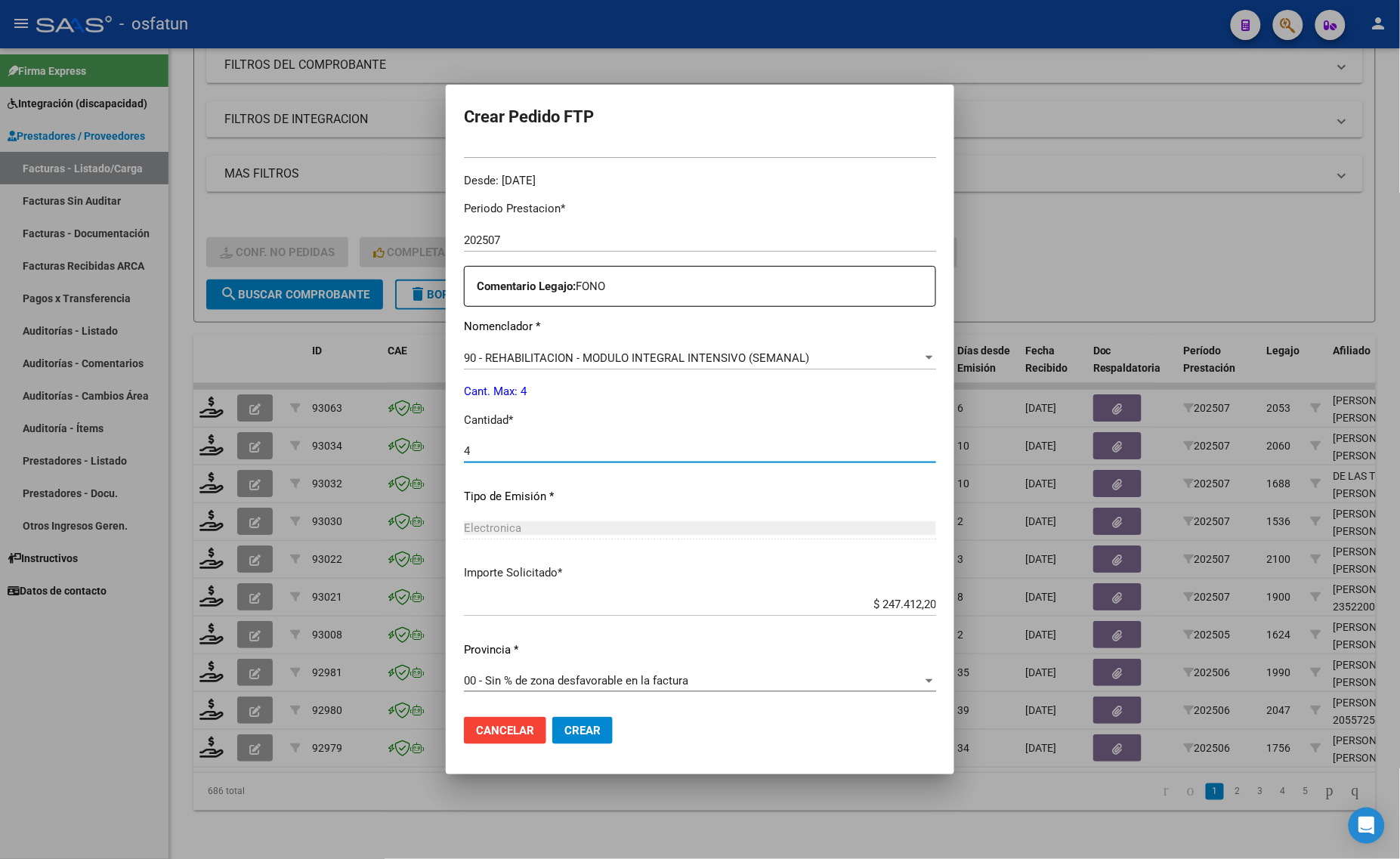
type input "4"
click at [612, 733] on button "Crear" at bounding box center [583, 731] width 61 height 28
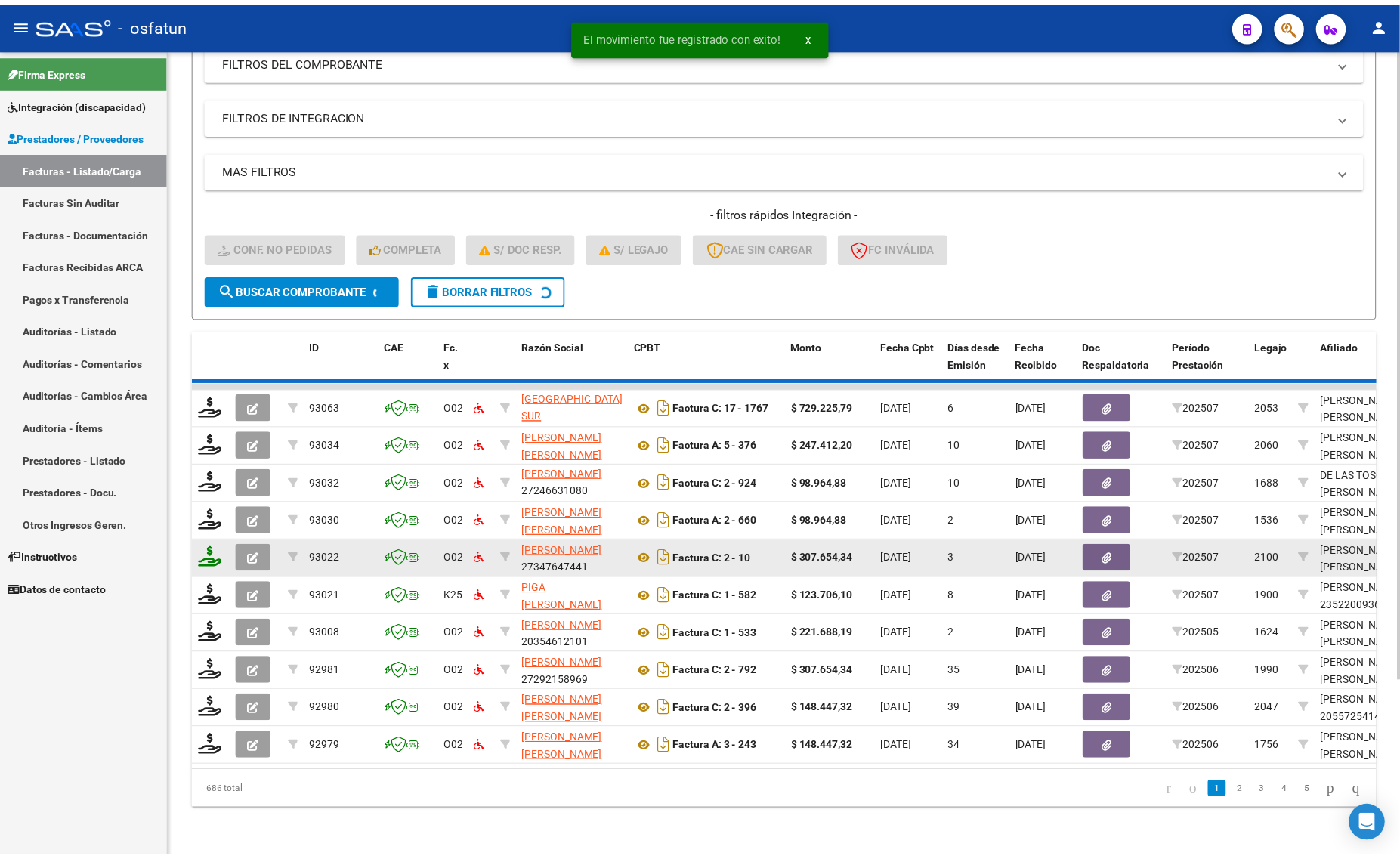
scroll to position [19, 0]
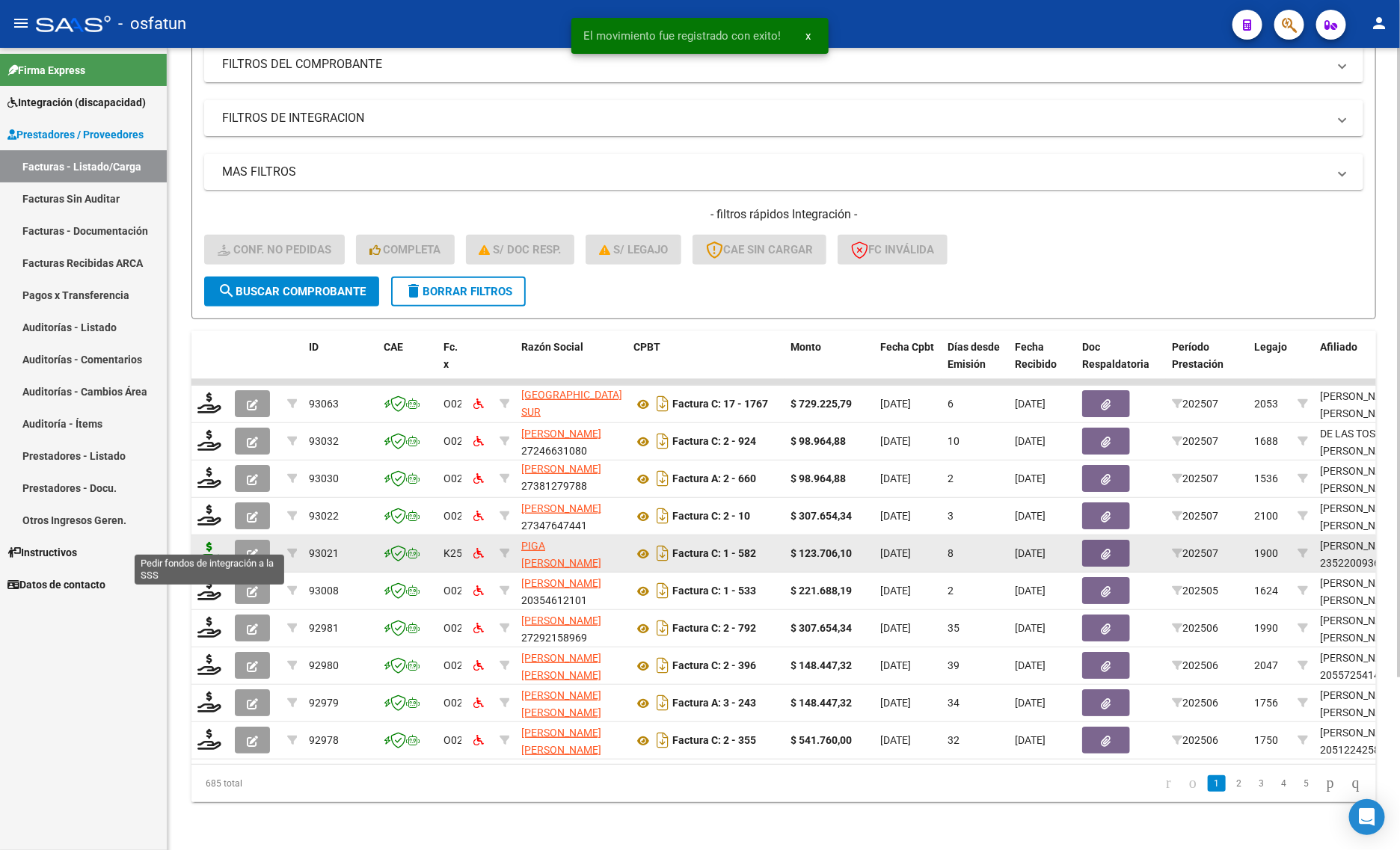
click at [209, 542] on icon at bounding box center [209, 552] width 24 height 21
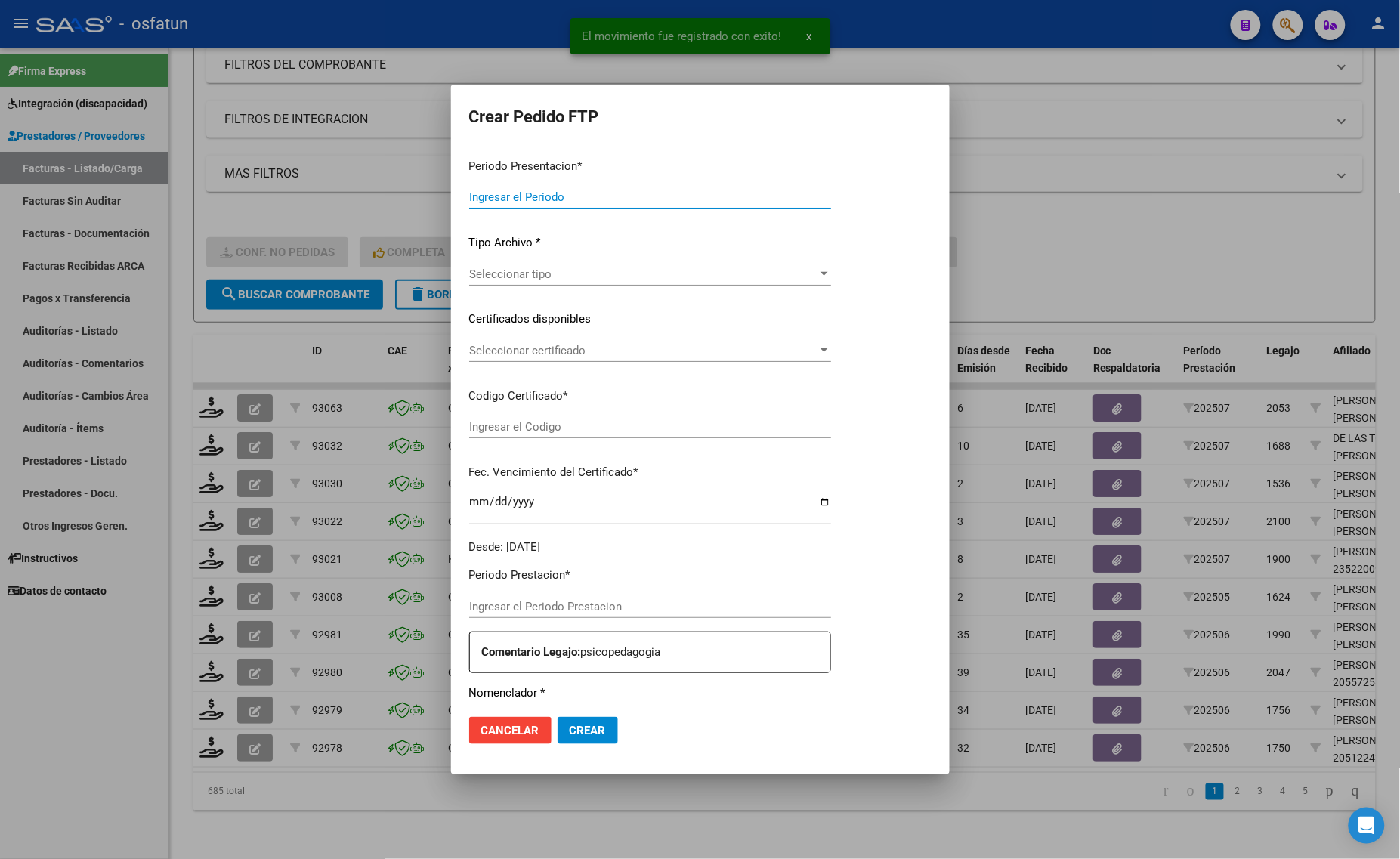
type input "202507"
type input "$ 123.706,10"
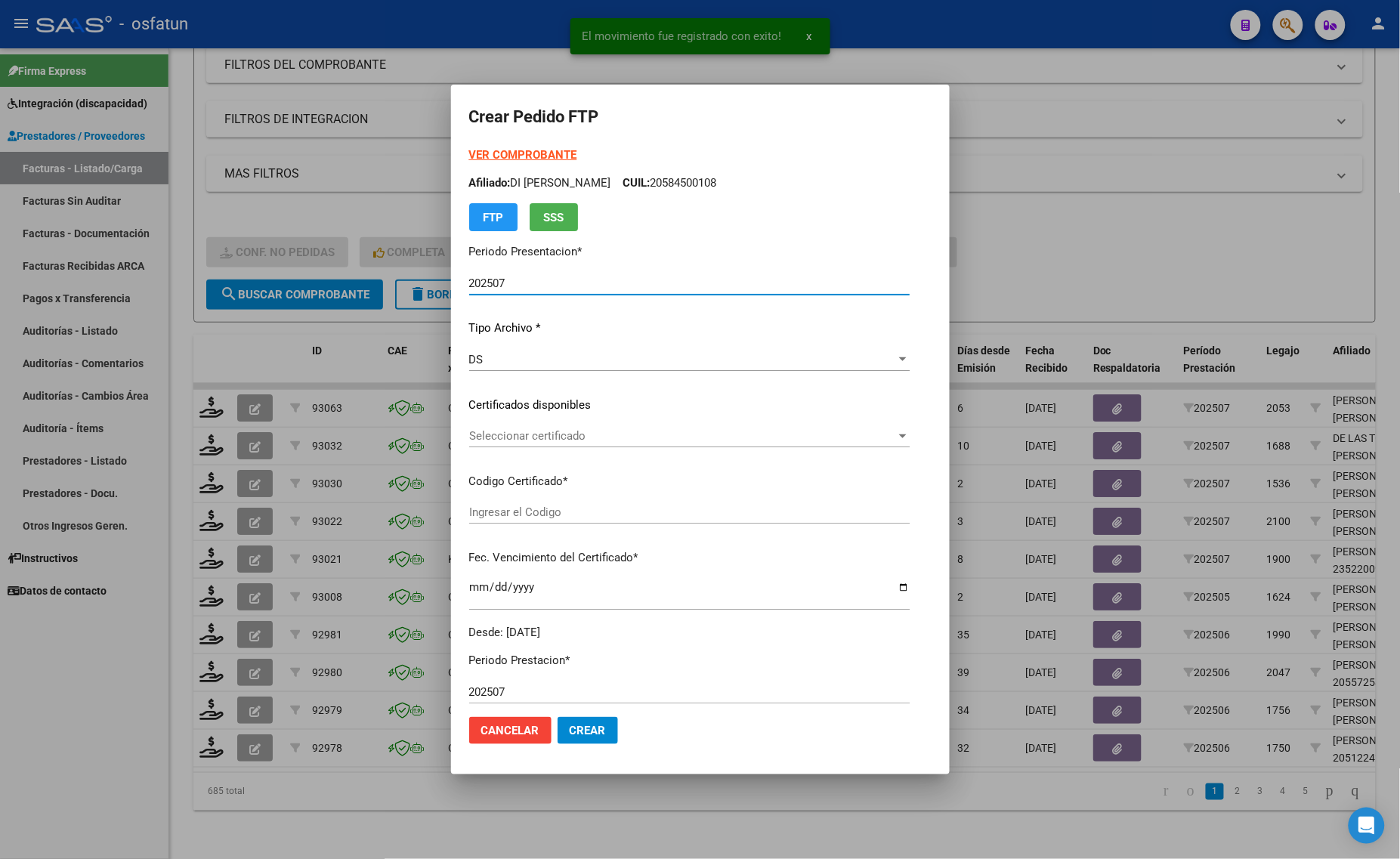
type input "ARG02000522009362020012920260129COR467"
type input "[DATE]"
click at [484, 147] on div "VER COMPROBANTE ARCA Padrón Afiliado: [PERSON_NAME]: 23522009369 FTP SSS" at bounding box center [682, 189] width 427 height 85
click at [489, 154] on strong "VER COMPROBANTE" at bounding box center [523, 155] width 108 height 14
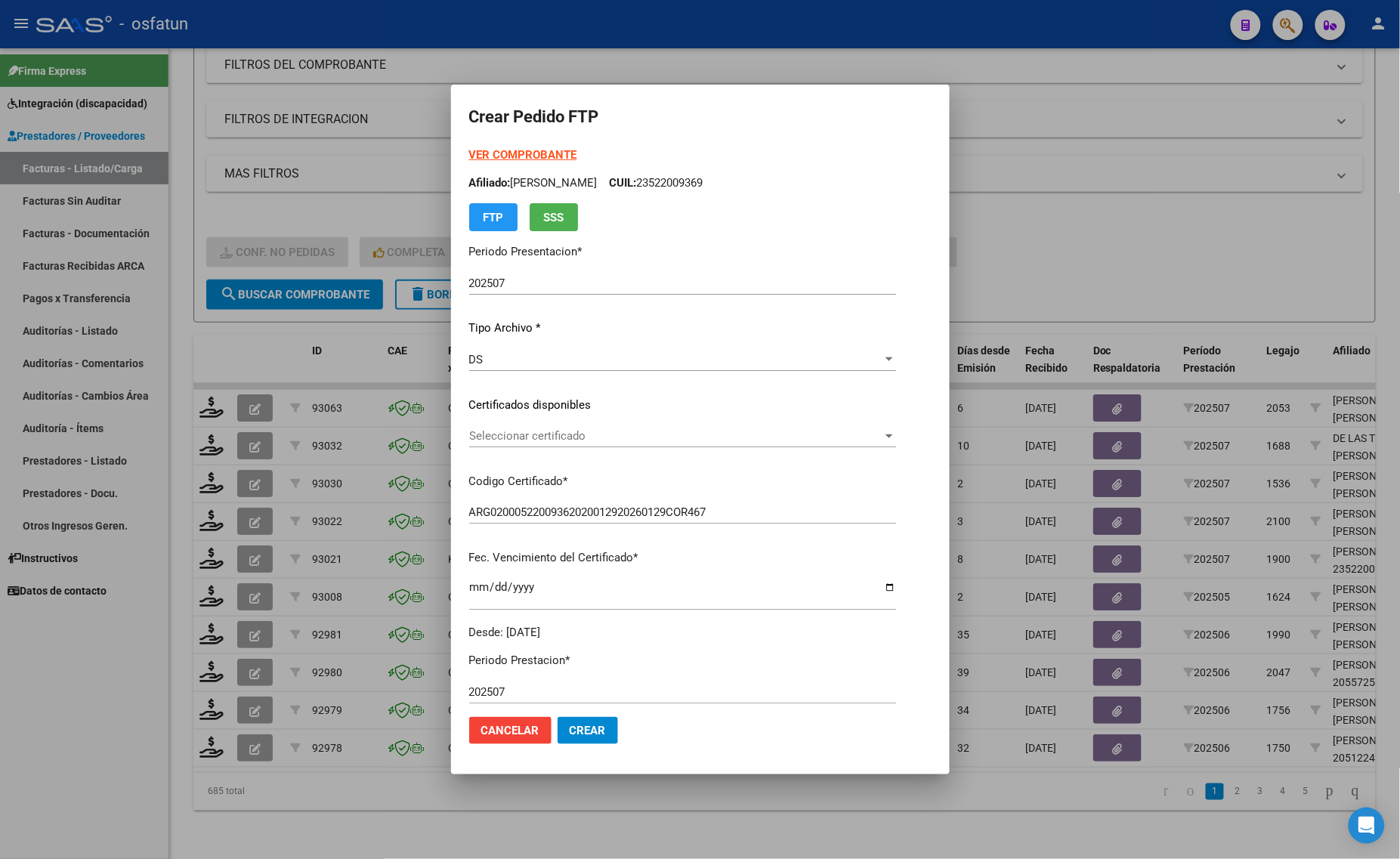
click at [495, 441] on span "Seleccionar certificado" at bounding box center [675, 436] width 413 height 14
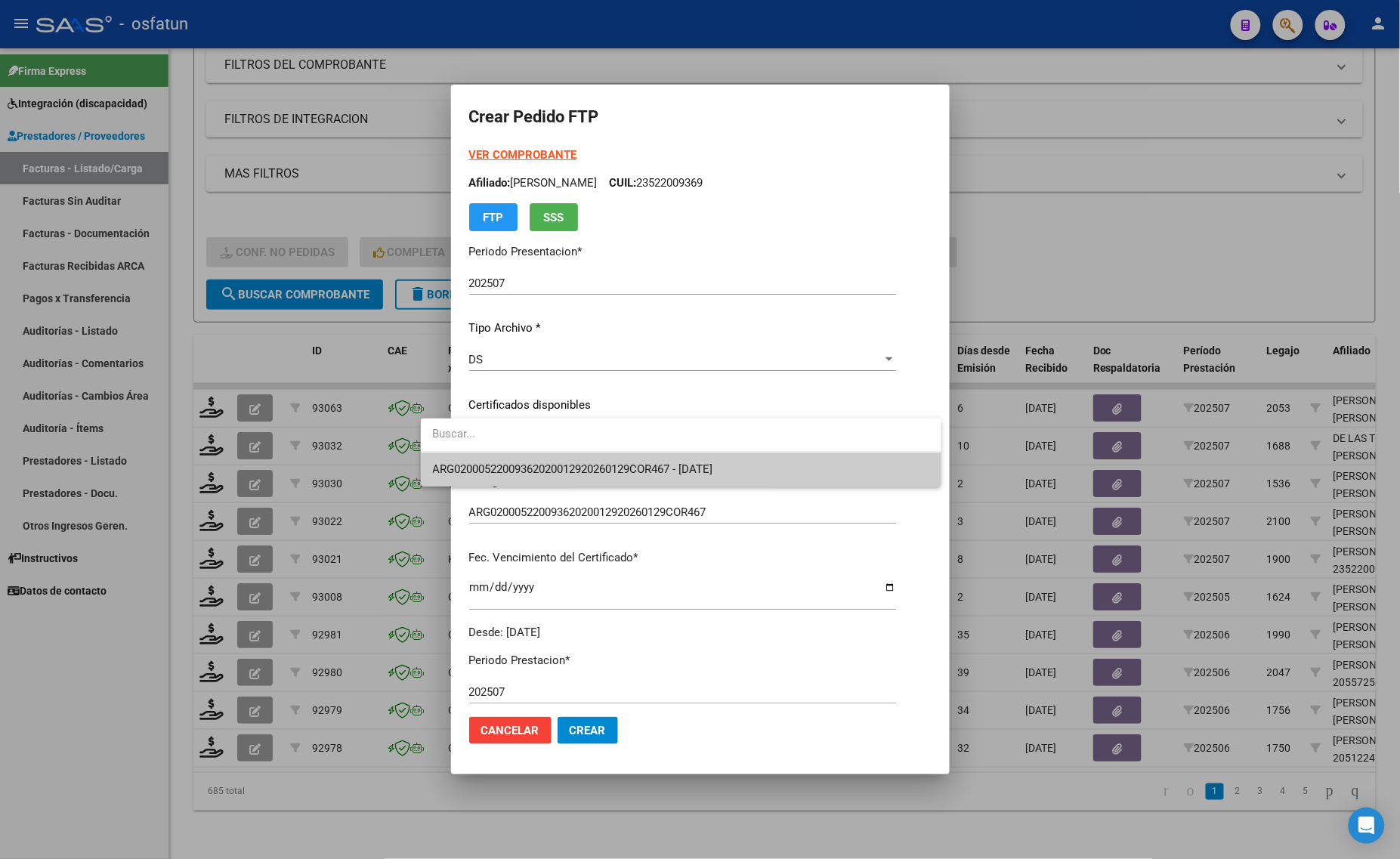
click at [499, 459] on span "ARG02000522009362020012920260129COR467 - [DATE]" at bounding box center [681, 469] width 497 height 34
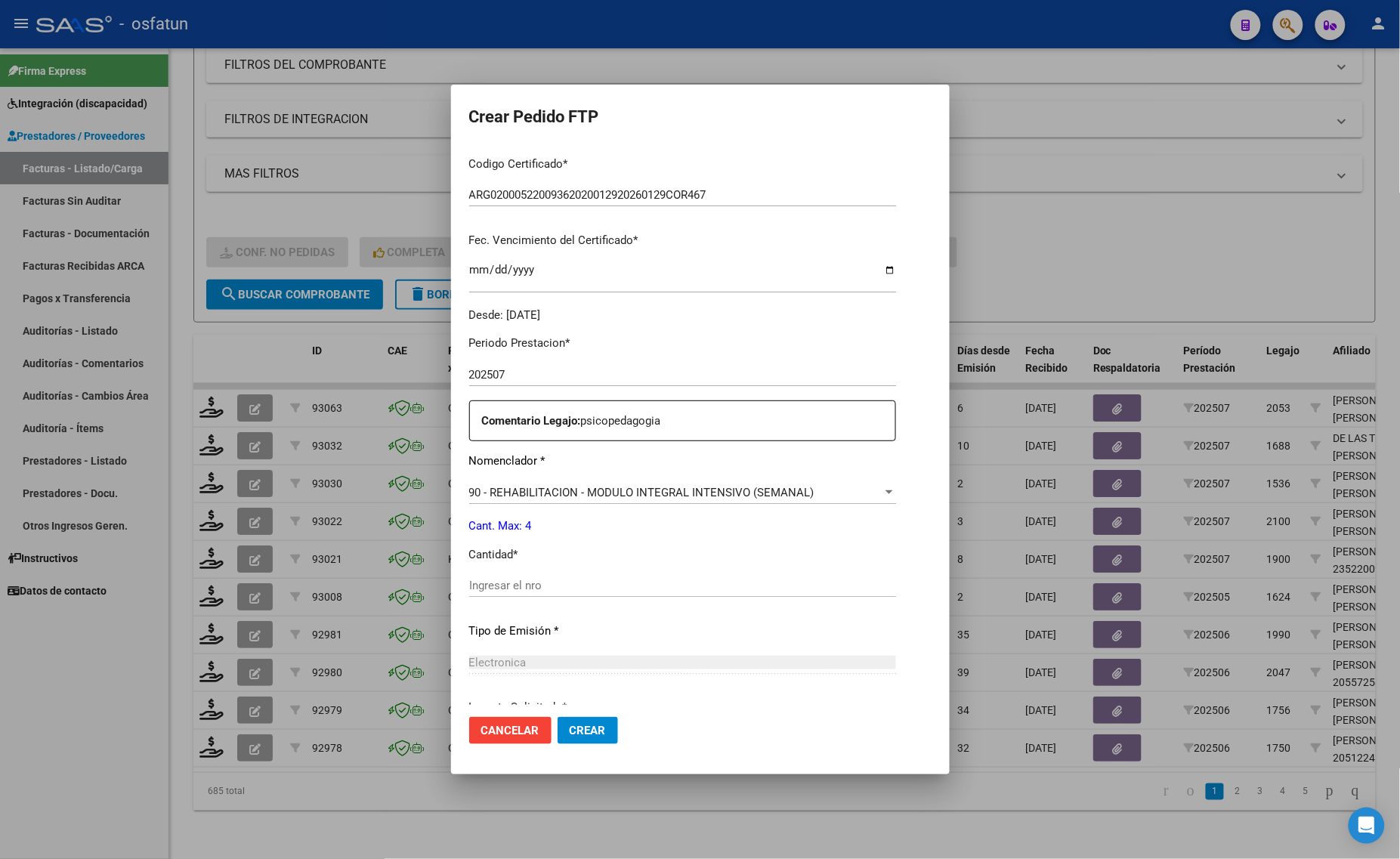
scroll to position [452, 0]
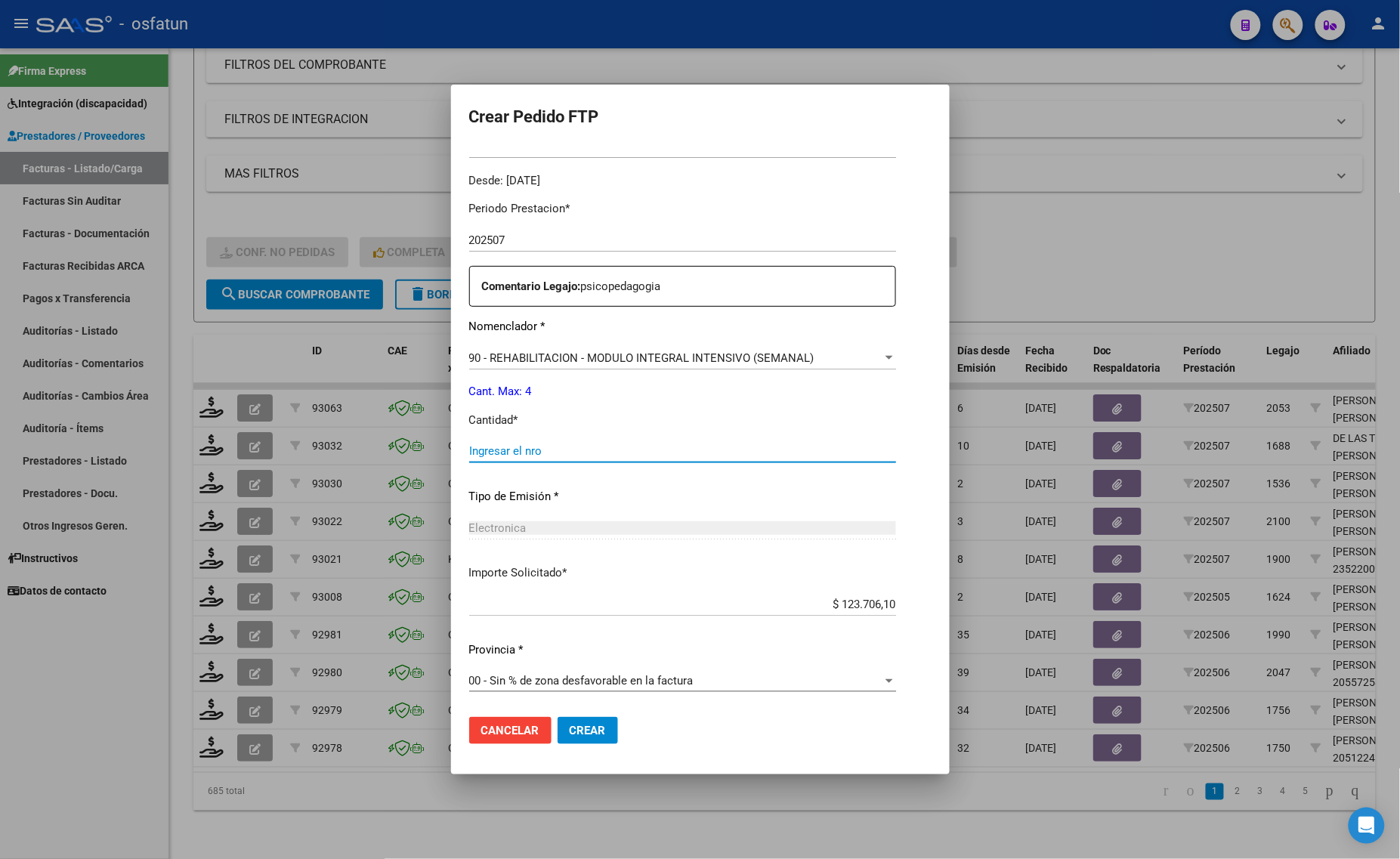
click at [511, 453] on input "Ingresar el nro" at bounding box center [682, 451] width 427 height 14
type input "4"
click at [570, 730] on span "Crear" at bounding box center [587, 730] width 36 height 14
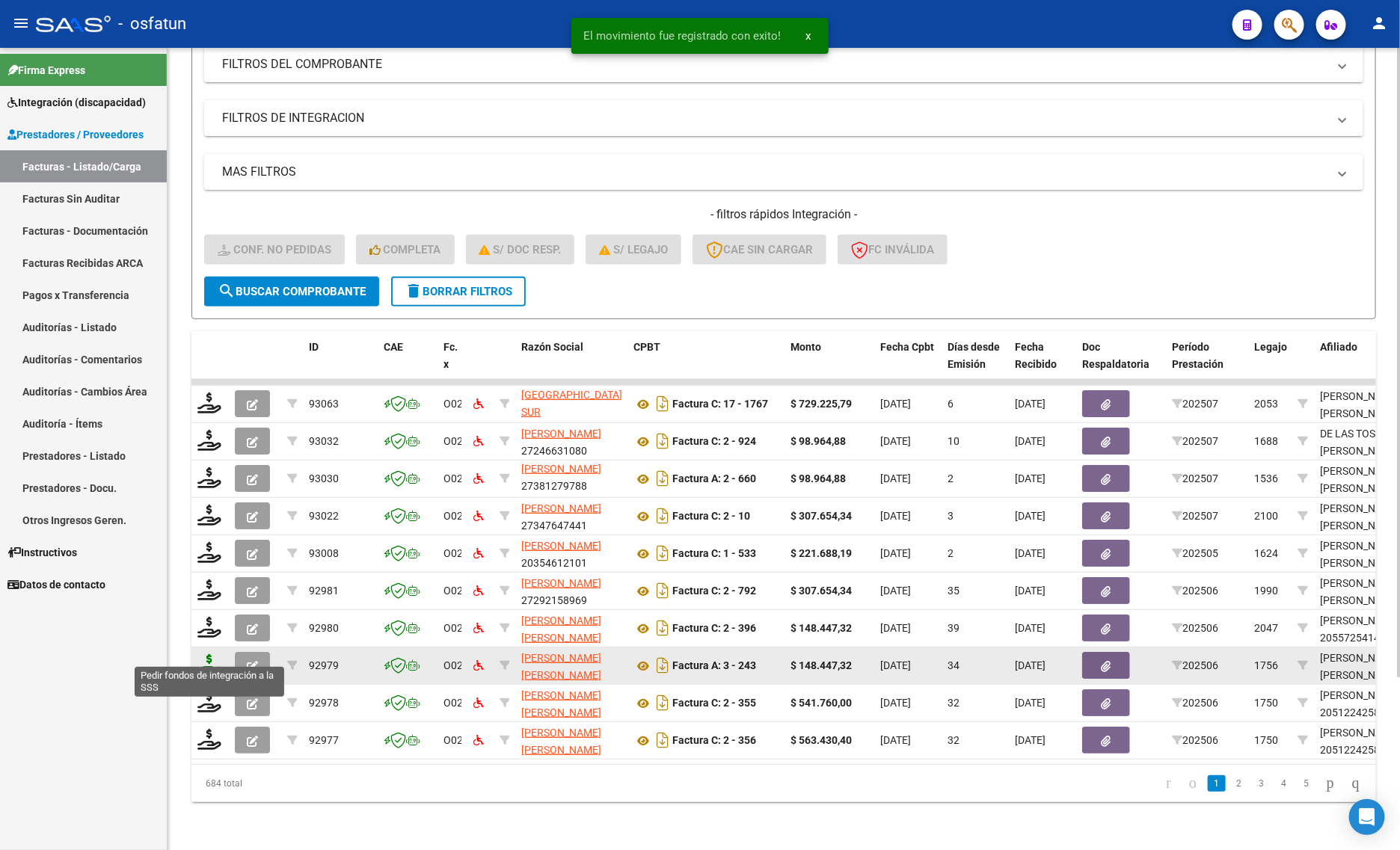
click at [213, 654] on icon at bounding box center [209, 664] width 24 height 21
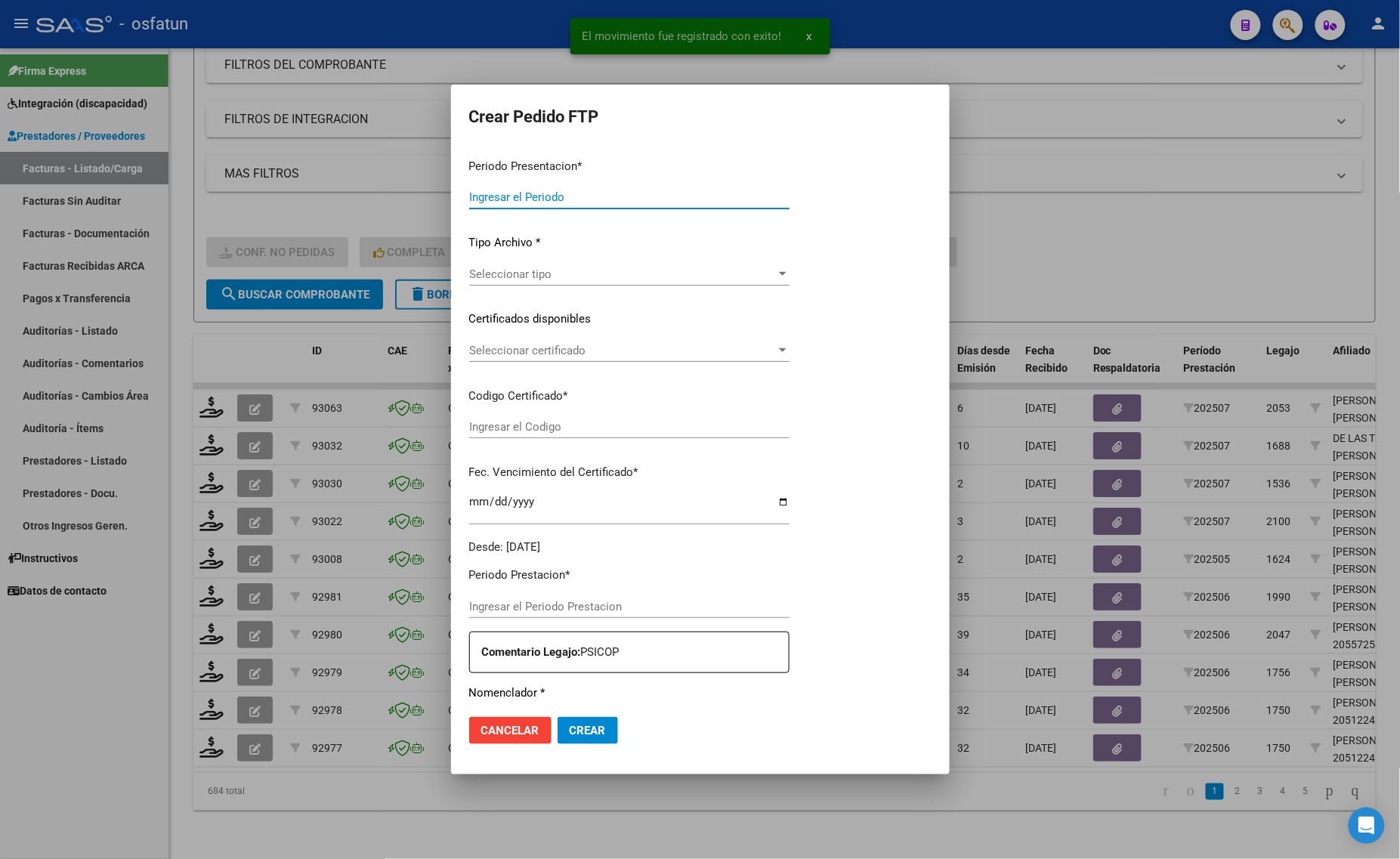
type input "202507"
type input "202506"
type input "$ 148.447,32"
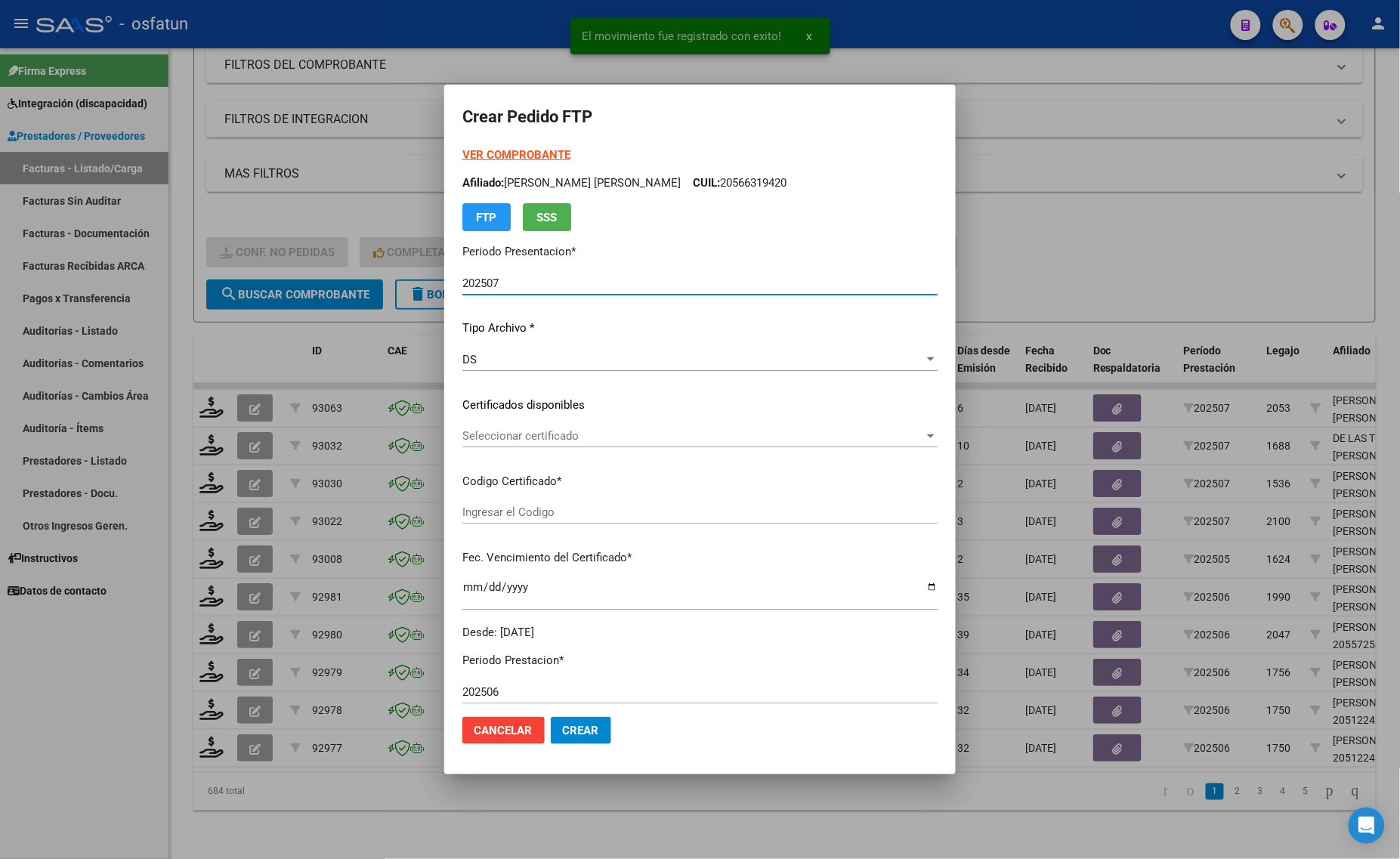
type input "ARG02000567351262022063020270630TUC136"
type input "[DATE]"
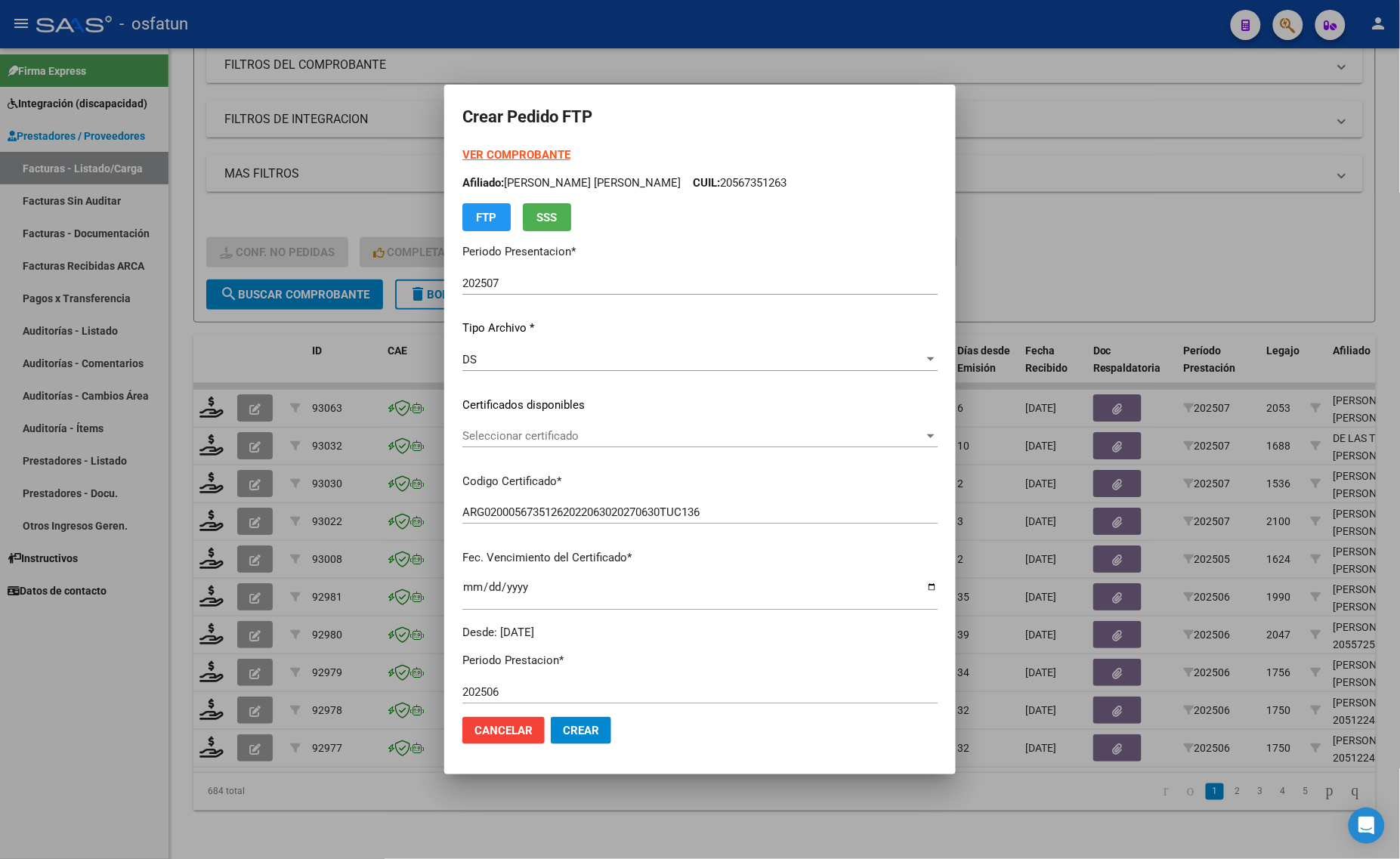
click at [462, 148] on strong "VER COMPROBANTE" at bounding box center [517, 155] width 108 height 14
drag, startPoint x: 488, startPoint y: 453, endPoint x: 481, endPoint y: 443, distance: 12.2
click at [485, 453] on div "Seleccionar certificado Seleccionar certificado" at bounding box center [700, 443] width 475 height 37
click at [476, 446] on div "Seleccionar certificado Seleccionar certificado" at bounding box center [700, 436] width 475 height 23
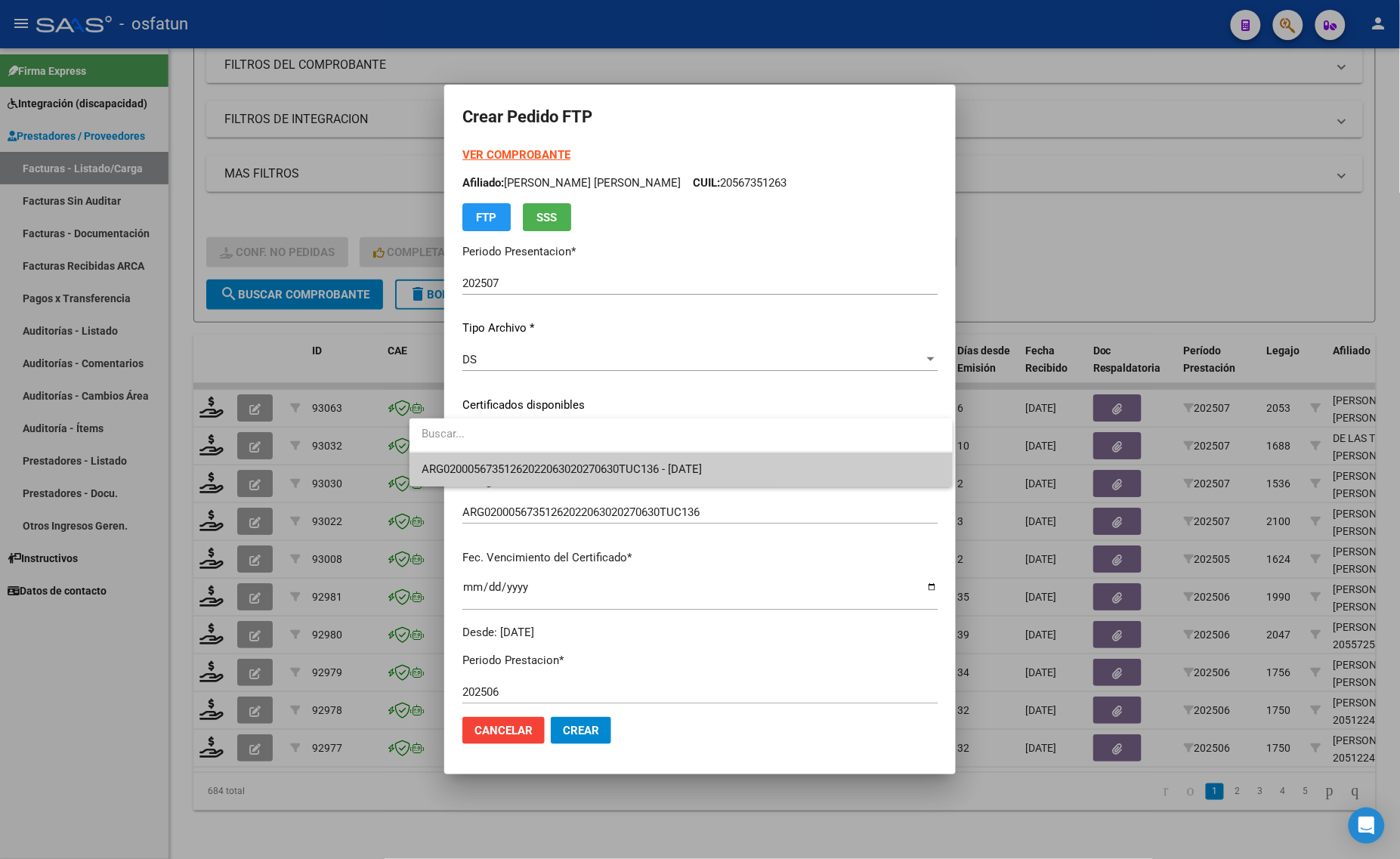
click at [473, 464] on span "ARG02000567351262022063020270630TUC136 - [DATE]" at bounding box center [561, 469] width 280 height 14
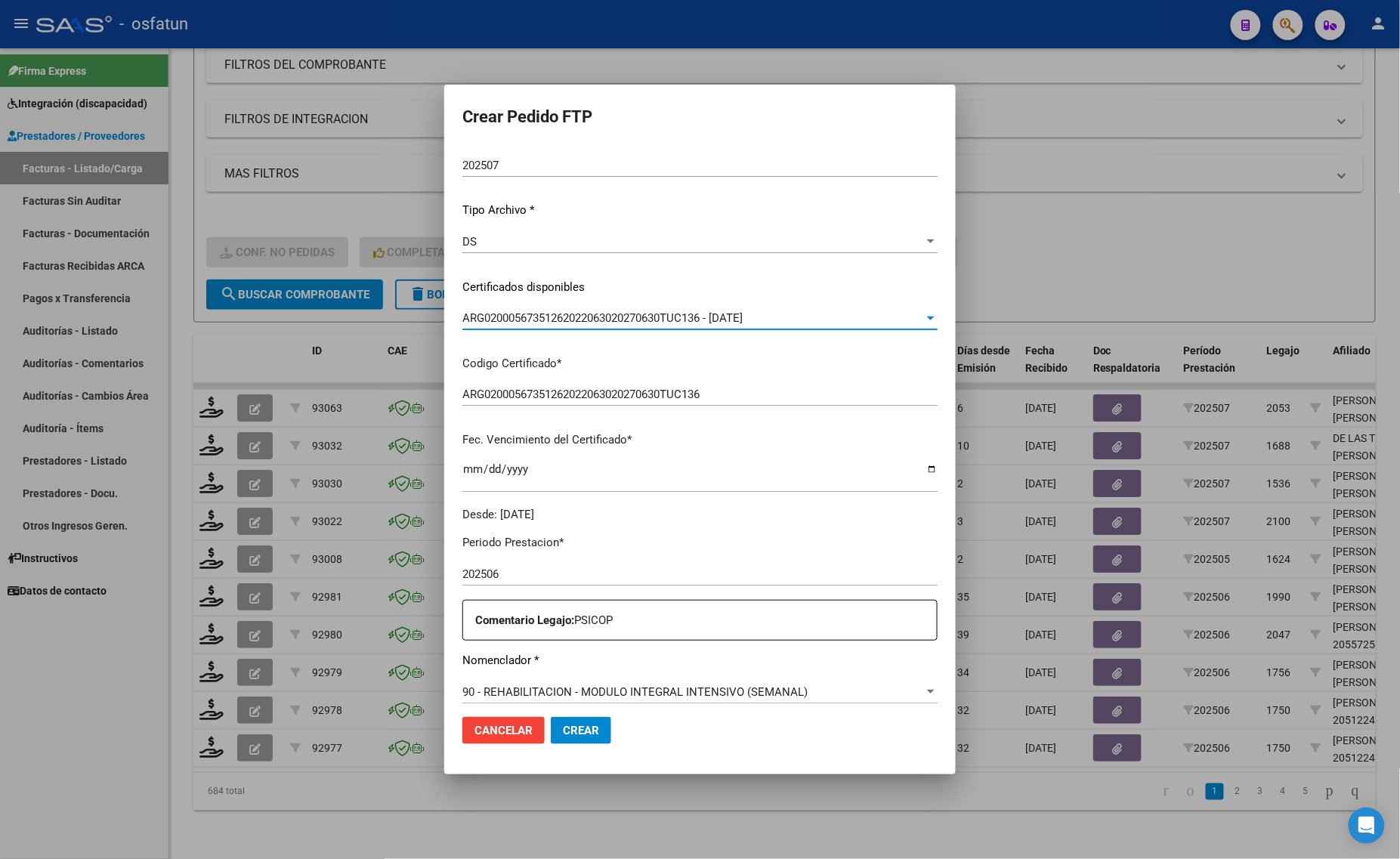
scroll to position [283, 0]
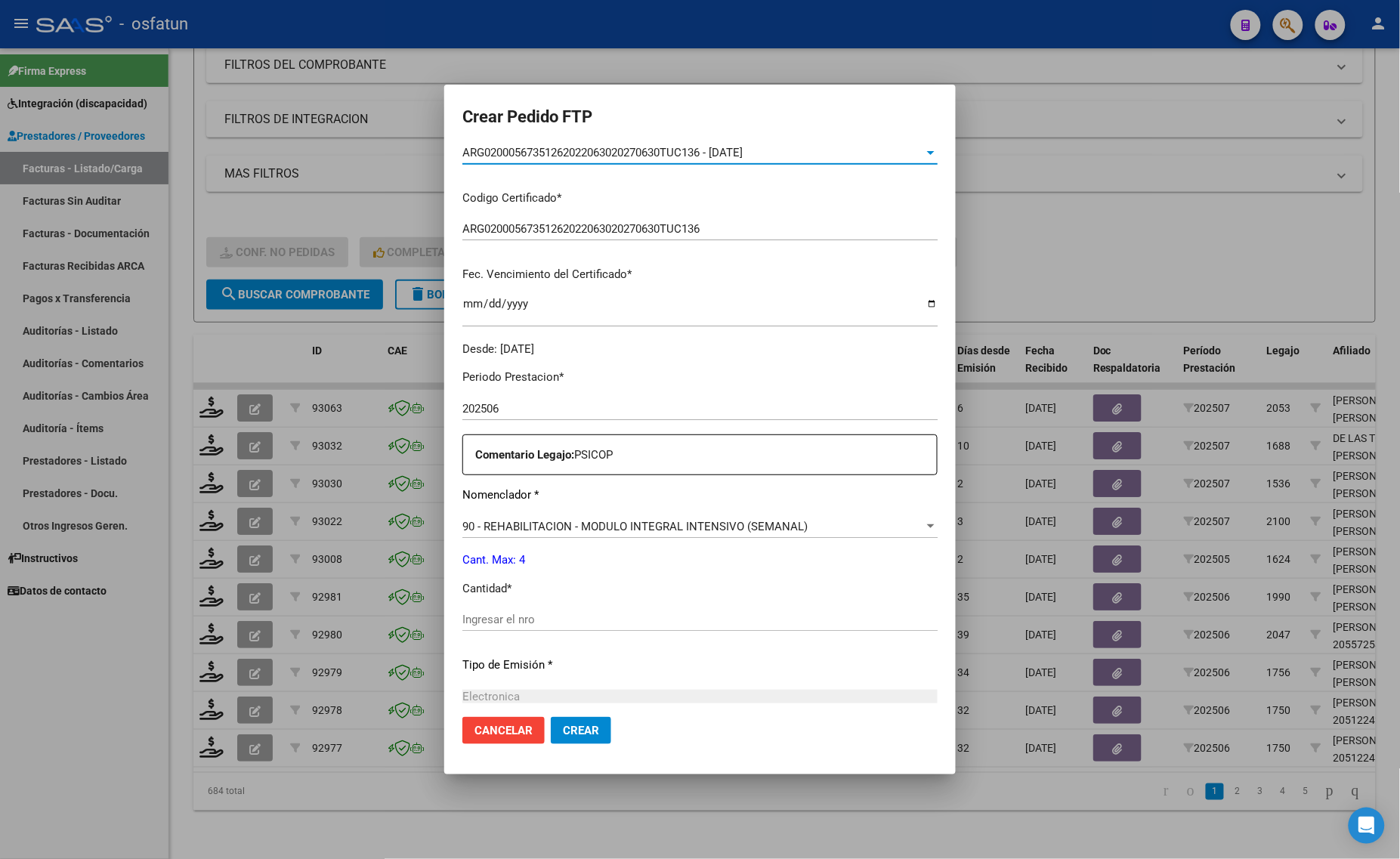
click at [462, 618] on input "Ingresar el nro" at bounding box center [700, 619] width 475 height 14
type input "4"
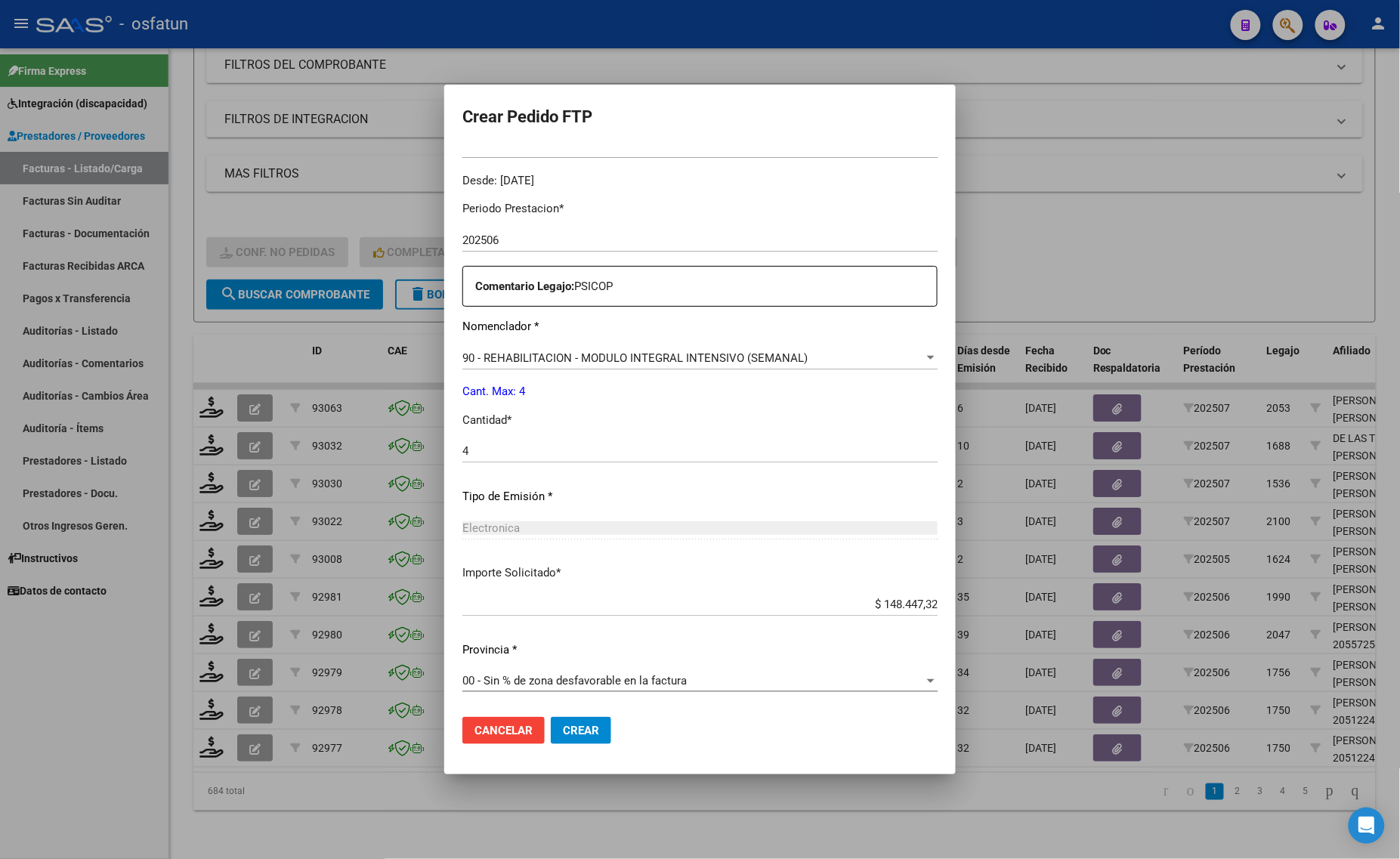
click at [563, 735] on span "Crear" at bounding box center [580, 730] width 36 height 14
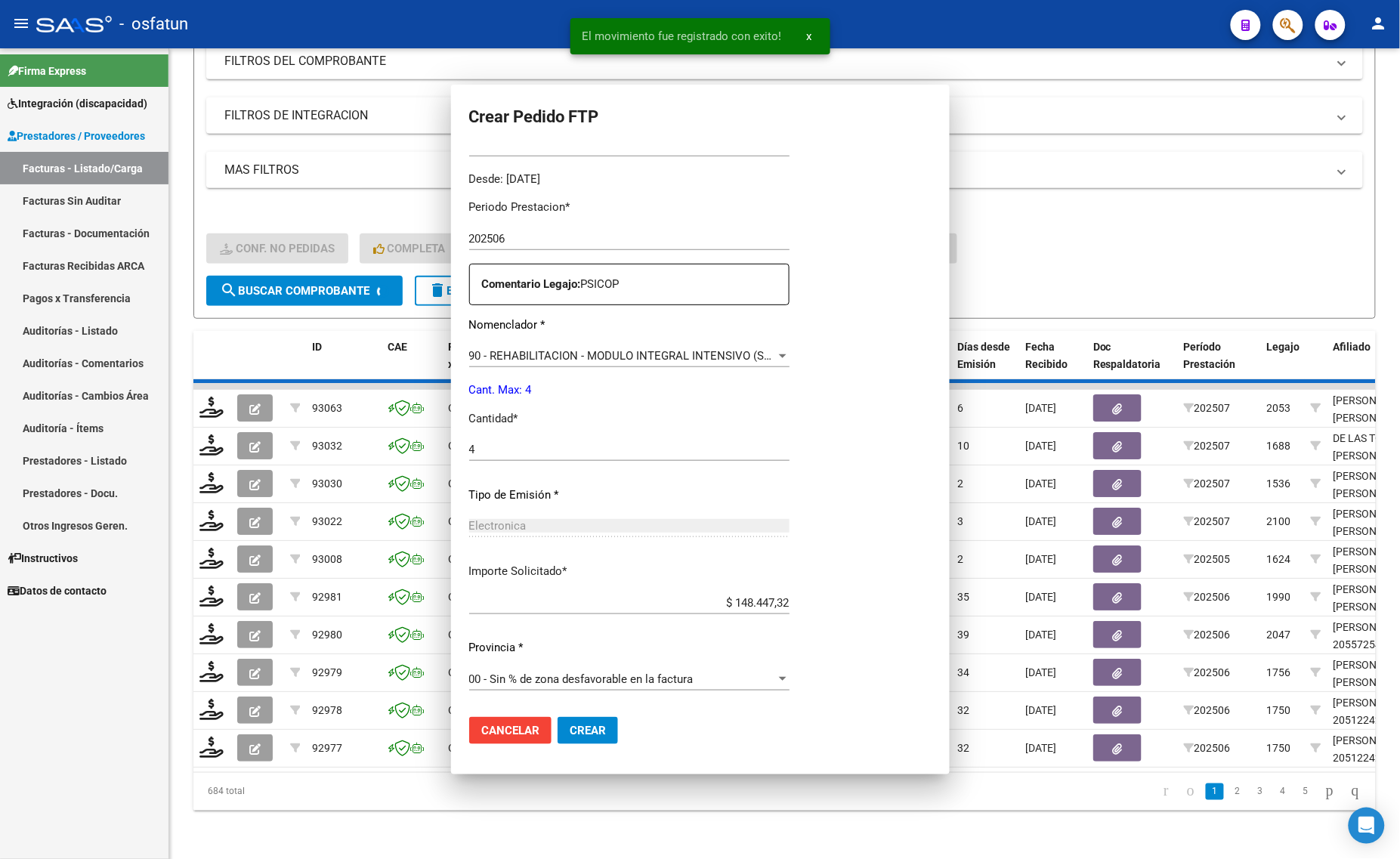
scroll to position [0, 0]
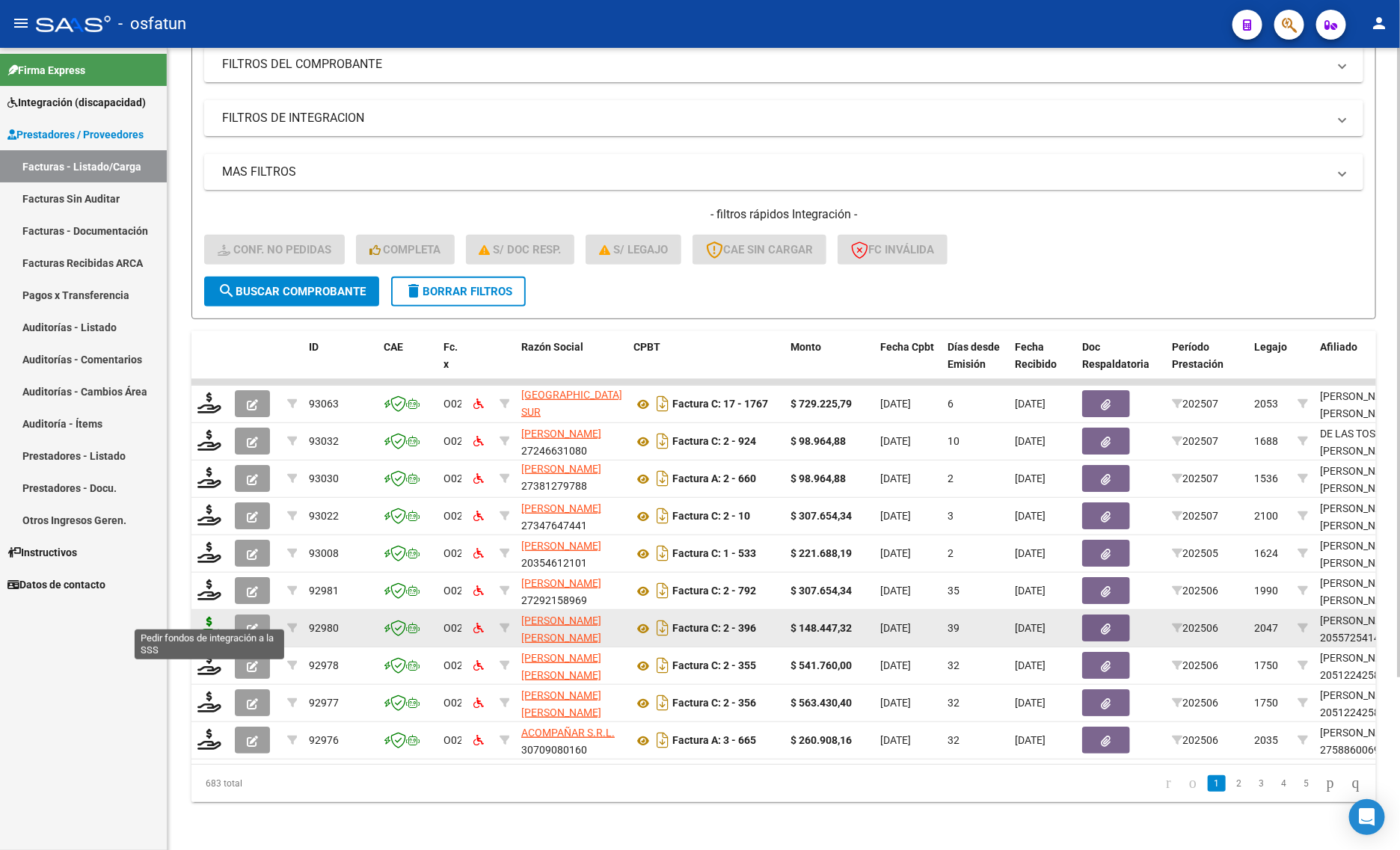
click at [206, 617] on icon at bounding box center [209, 627] width 24 height 21
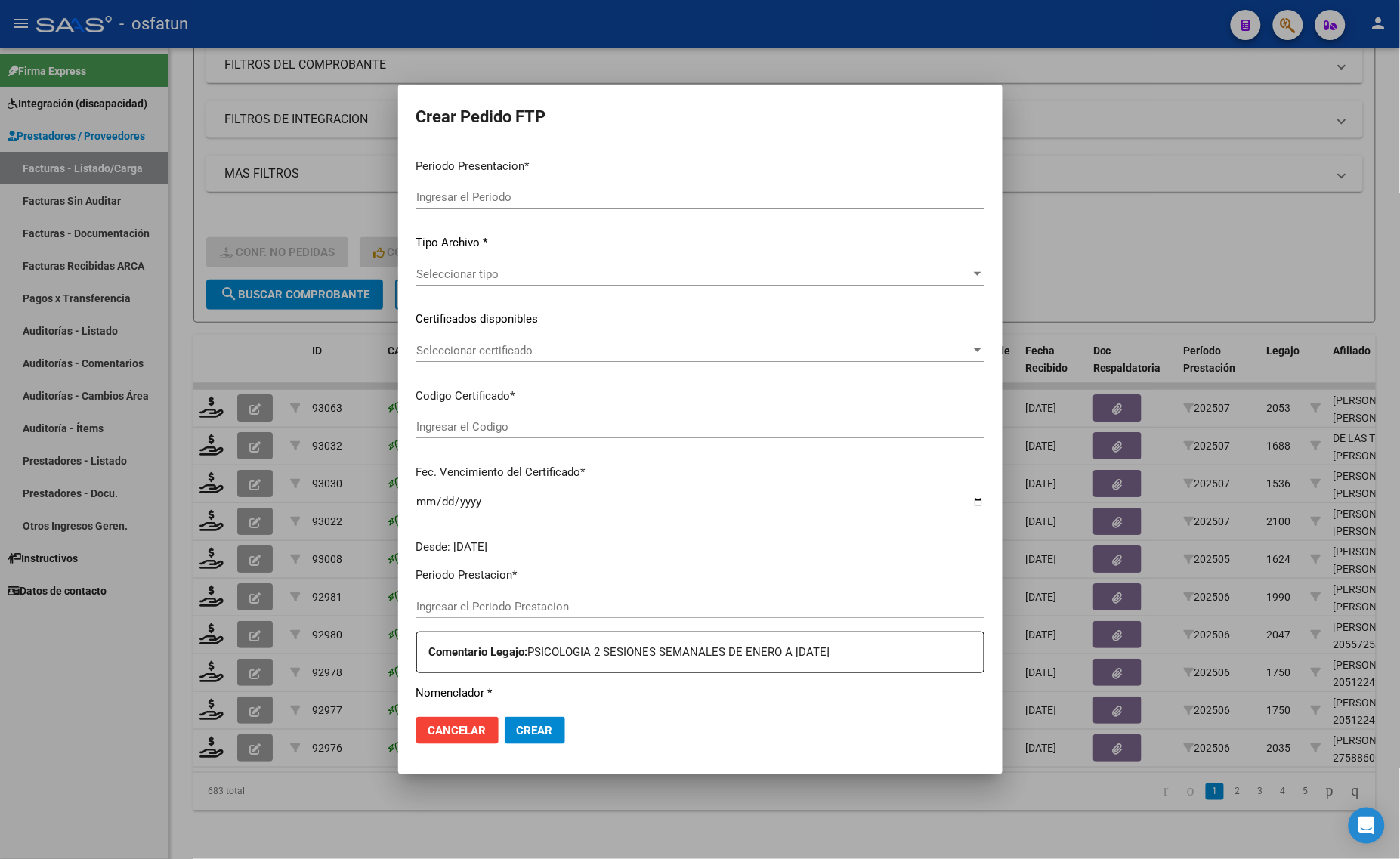
type input "202507"
type input "202506"
type input "$ 148.447,32"
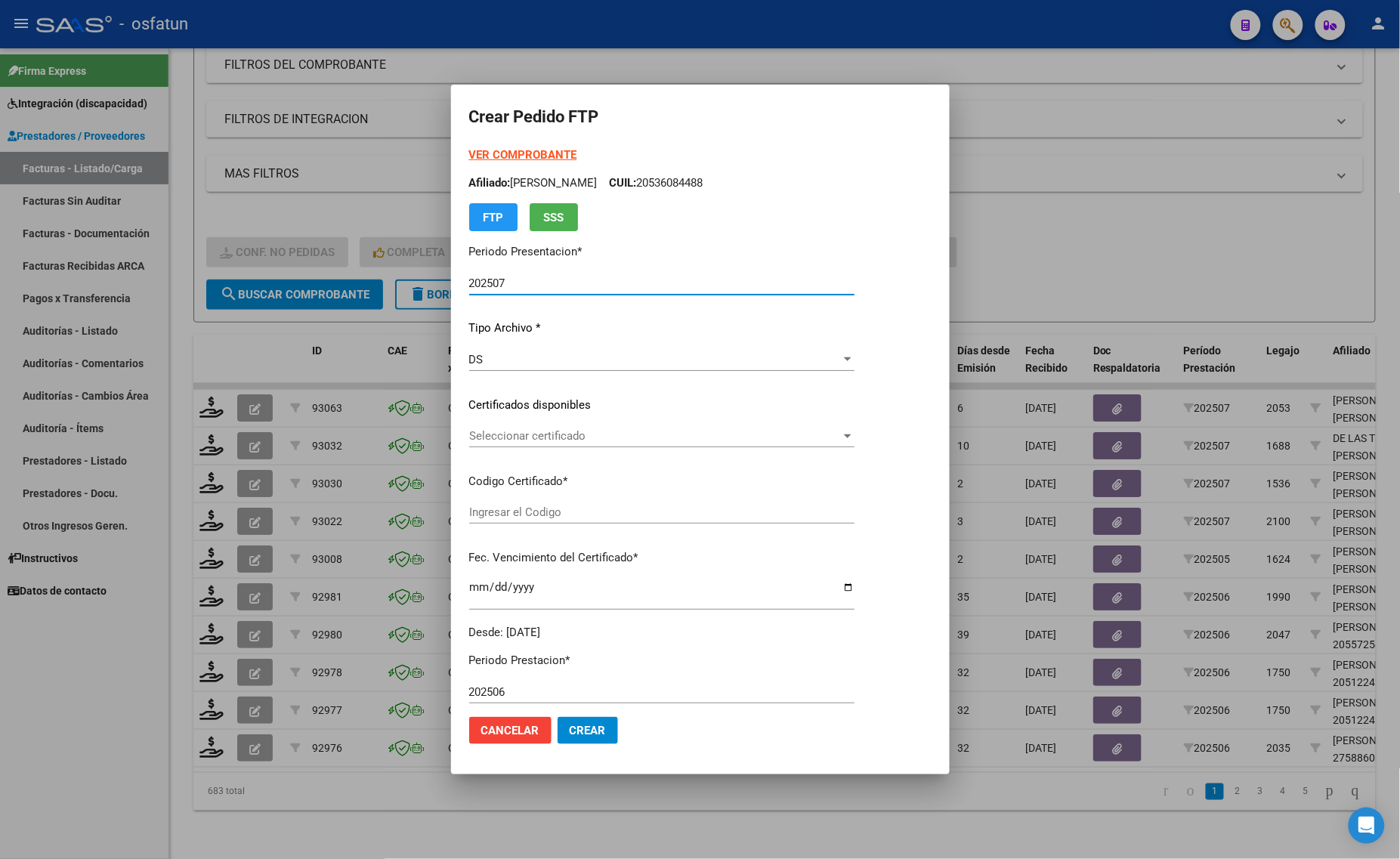
type input "ARG02000557254142025022520300225TUC139"
type input "[DATE]"
click at [485, 153] on strong "VER COMPROBANTE" at bounding box center [523, 155] width 108 height 14
click at [563, 451] on div "Seleccionar certificado Seleccionar certificado" at bounding box center [661, 443] width 385 height 37
click at [564, 443] on div "Seleccionar certificado Seleccionar certificado" at bounding box center [661, 436] width 385 height 23
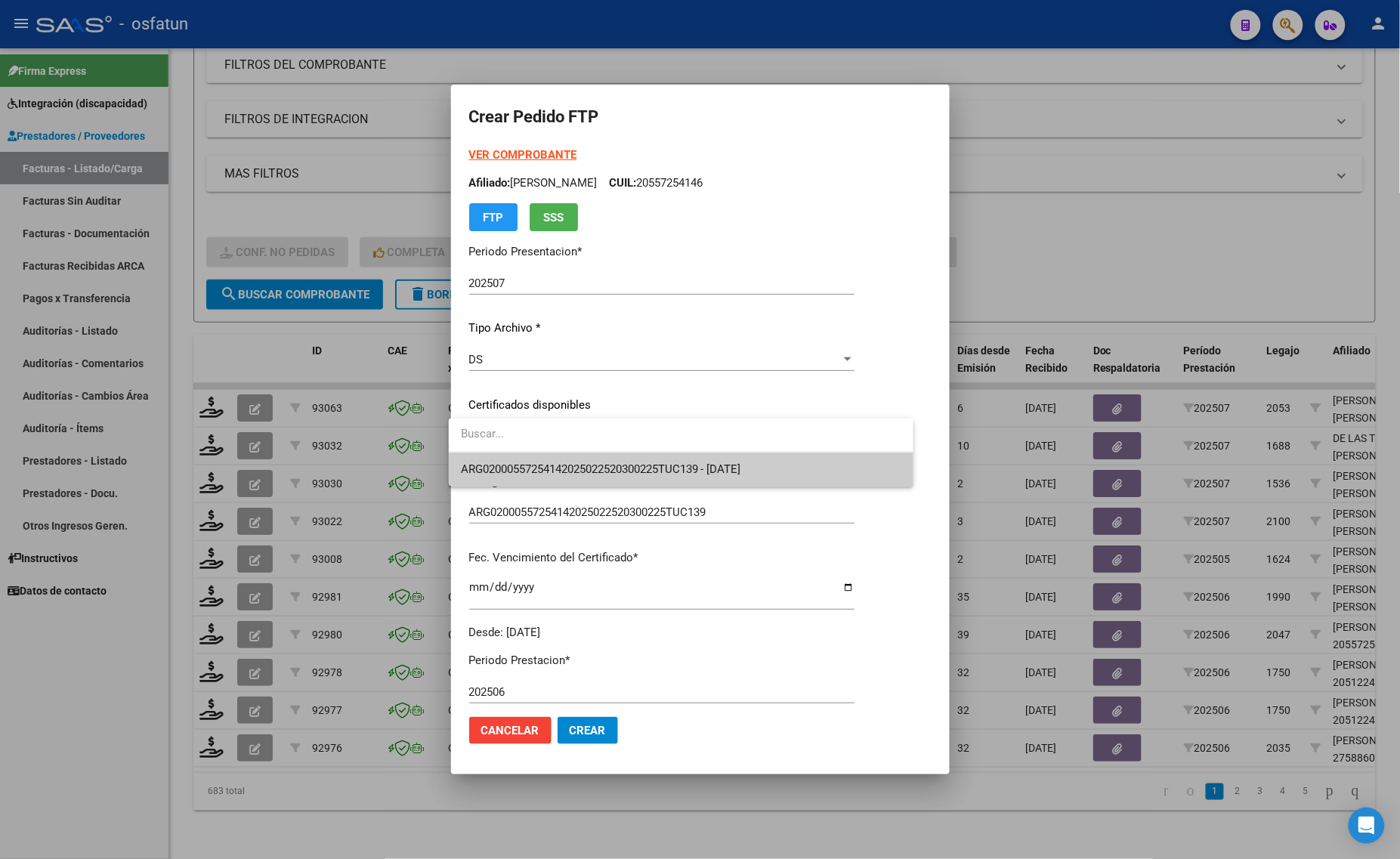
click at [557, 466] on span "ARG02000557254142025022520300225TUC139 - [DATE]" at bounding box center [600, 469] width 280 height 14
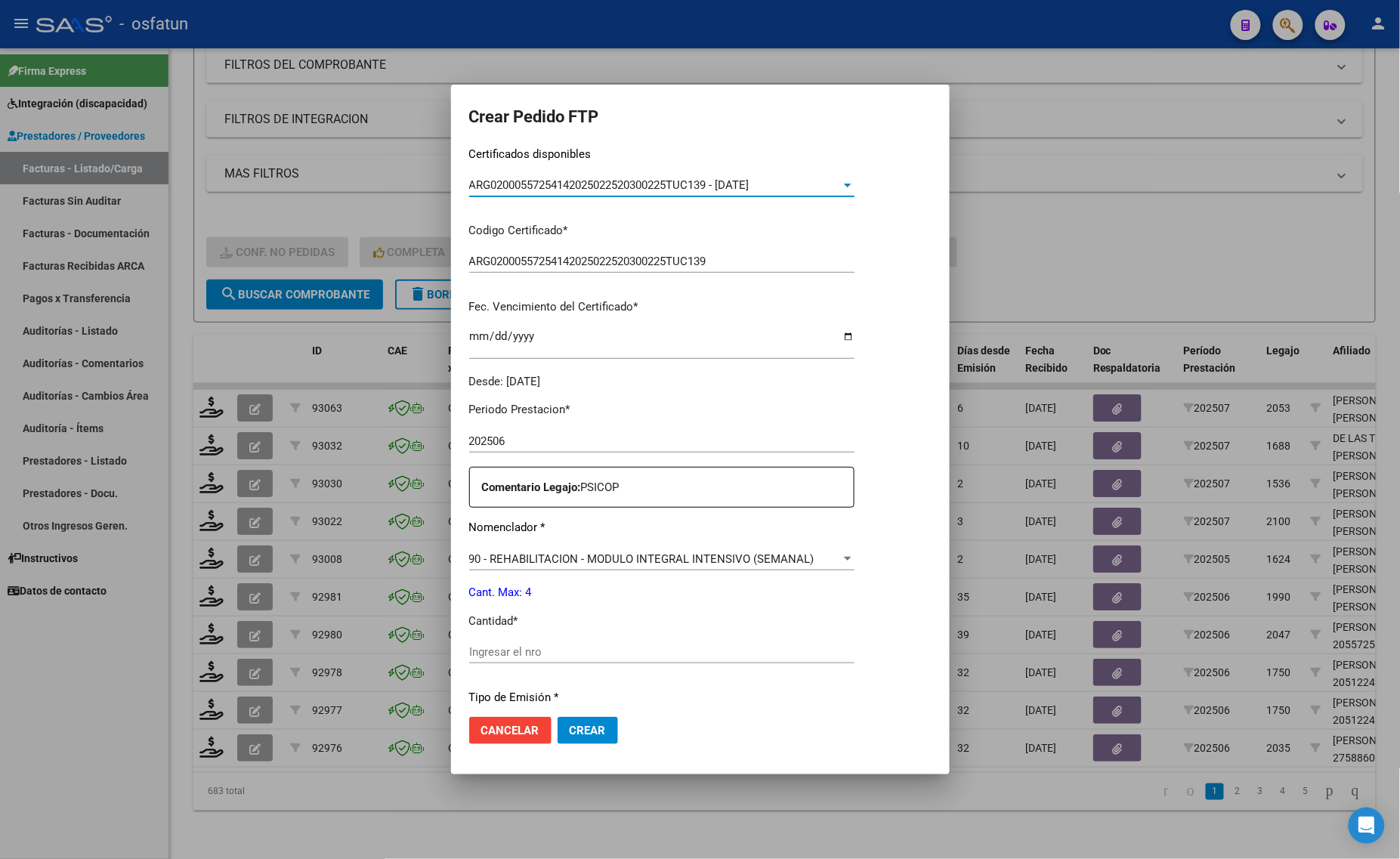
scroll to position [378, 0]
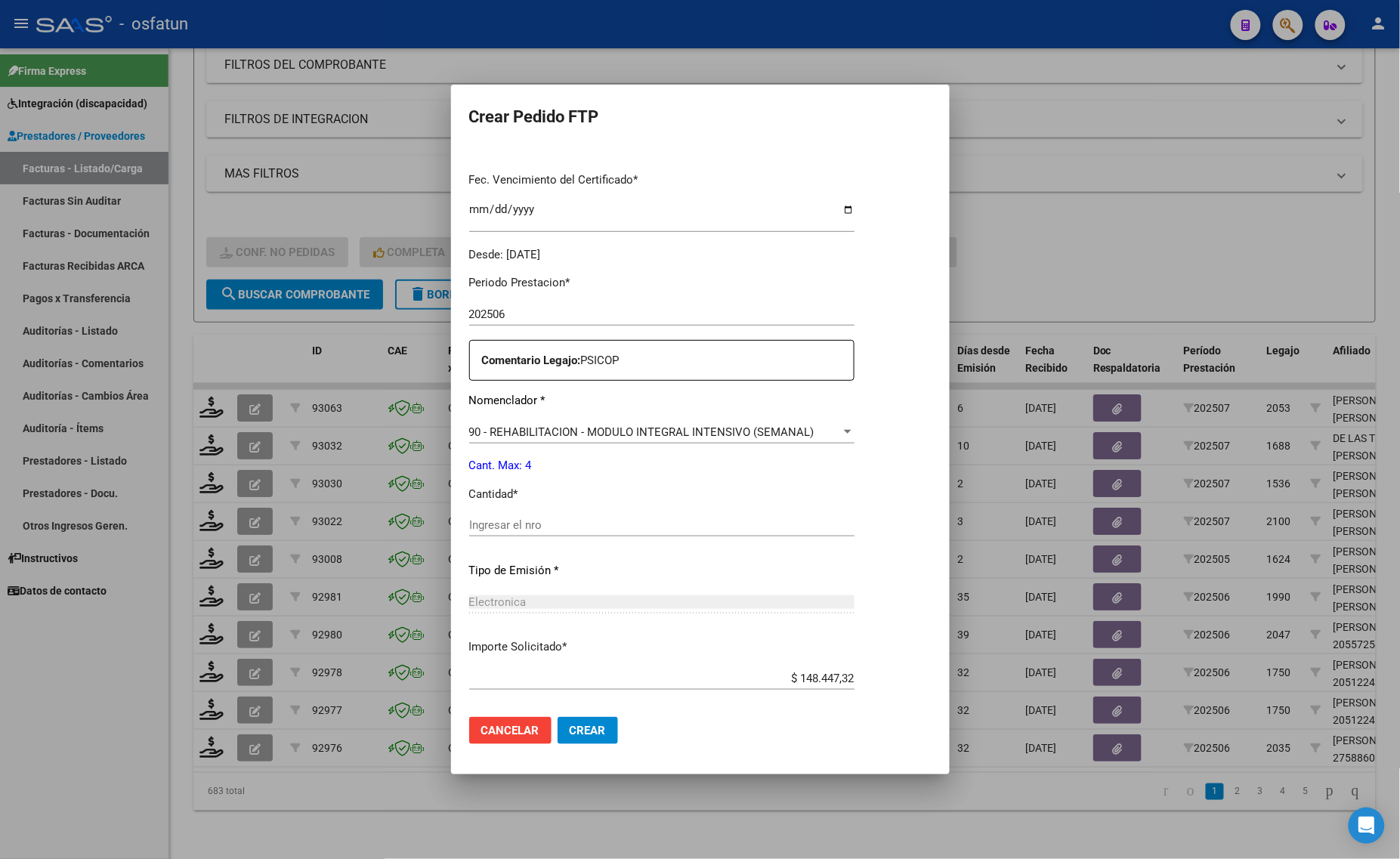
click at [498, 523] on input "Ingresar el nro" at bounding box center [661, 525] width 385 height 14
type input "4"
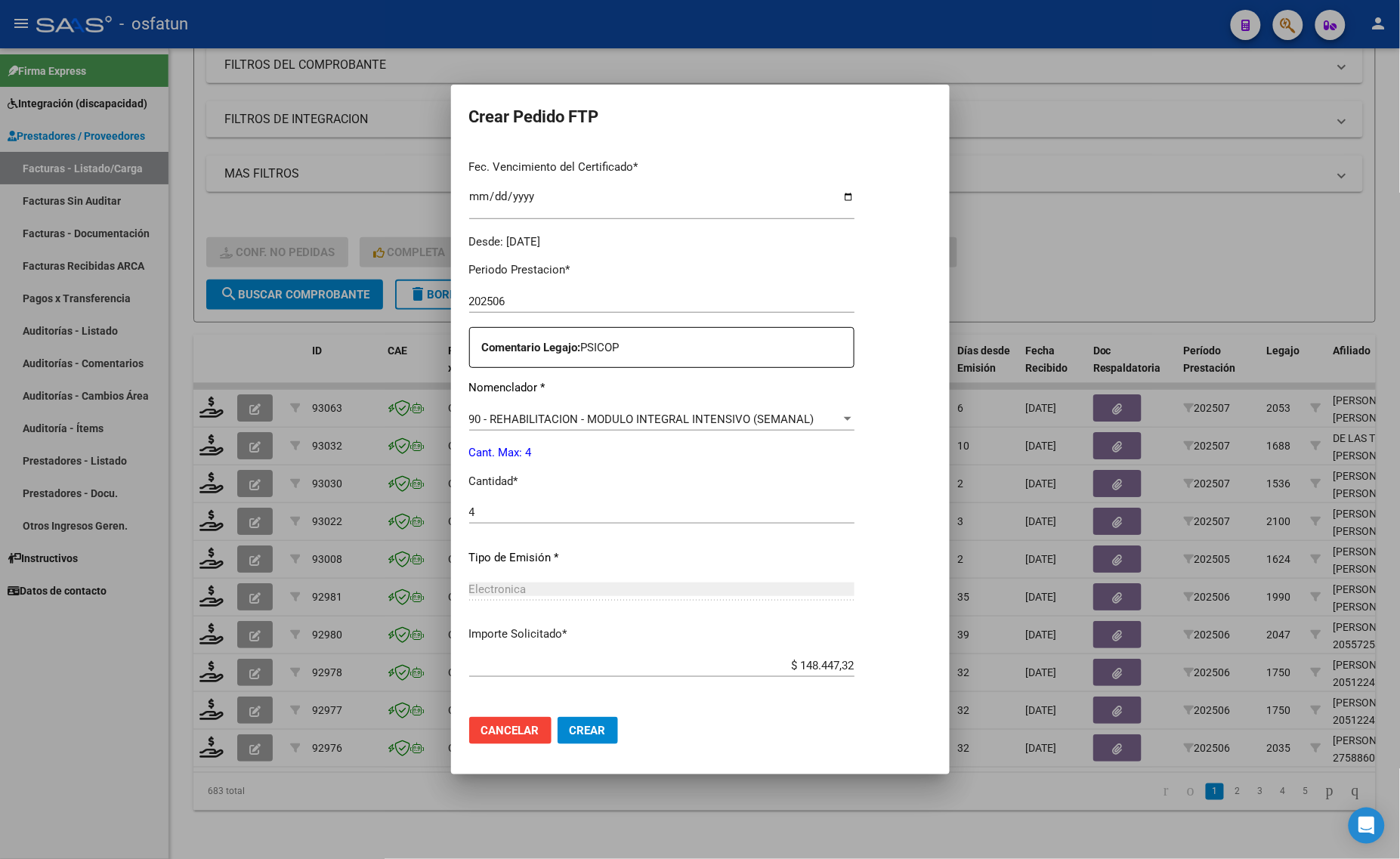
scroll to position [358, 0]
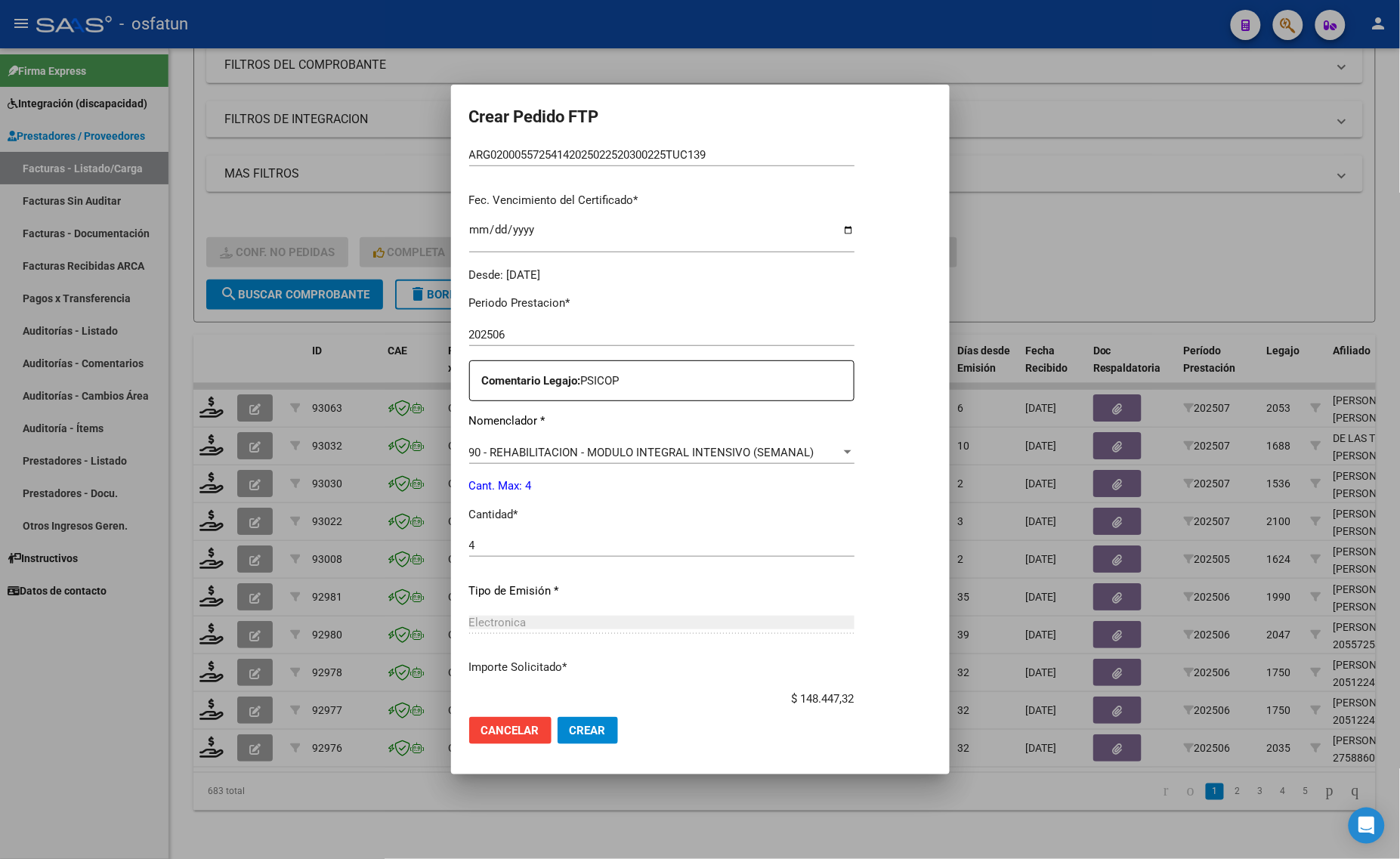
click at [576, 739] on button "Crear" at bounding box center [587, 731] width 61 height 28
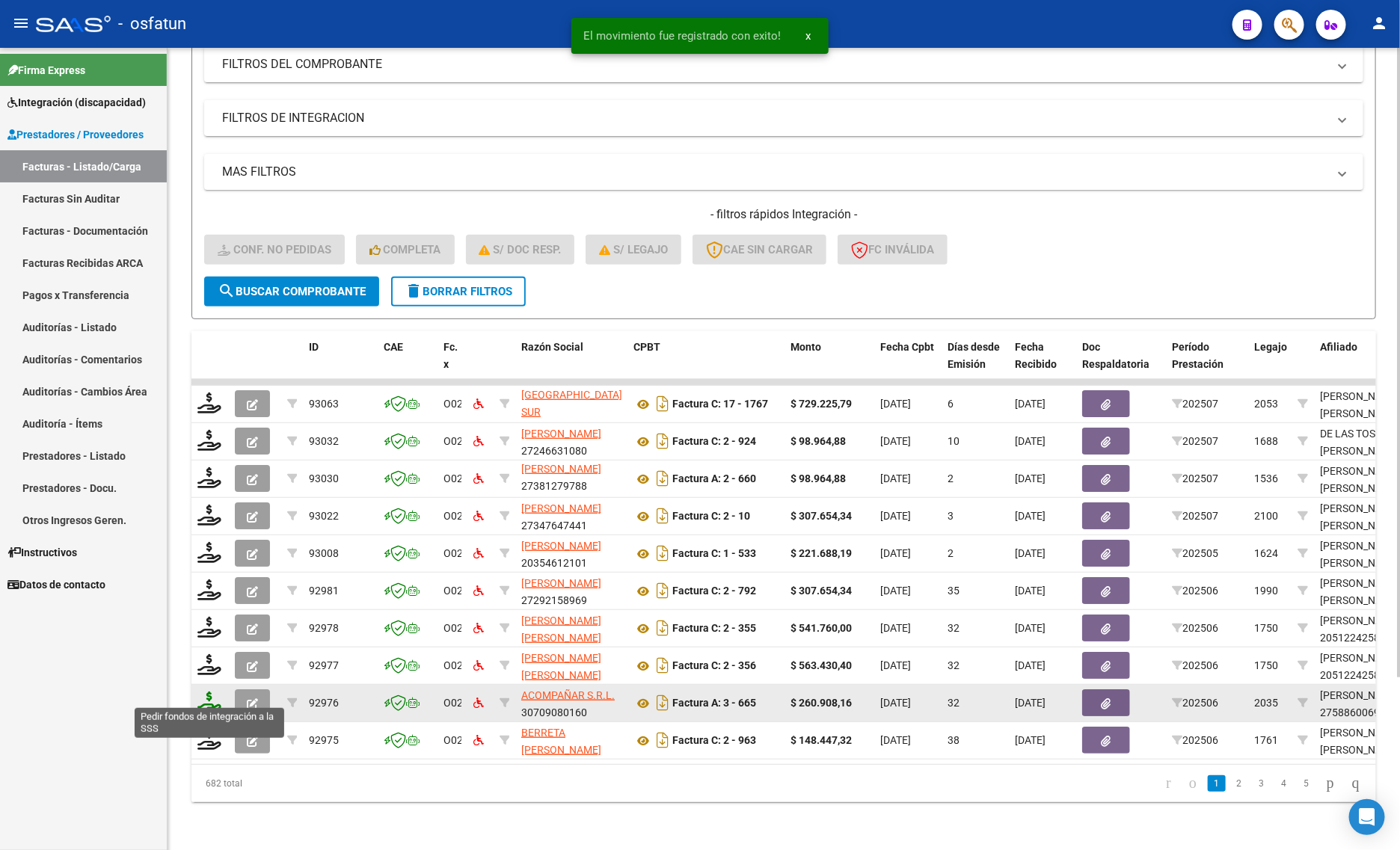
click at [198, 694] on icon at bounding box center [209, 702] width 24 height 21
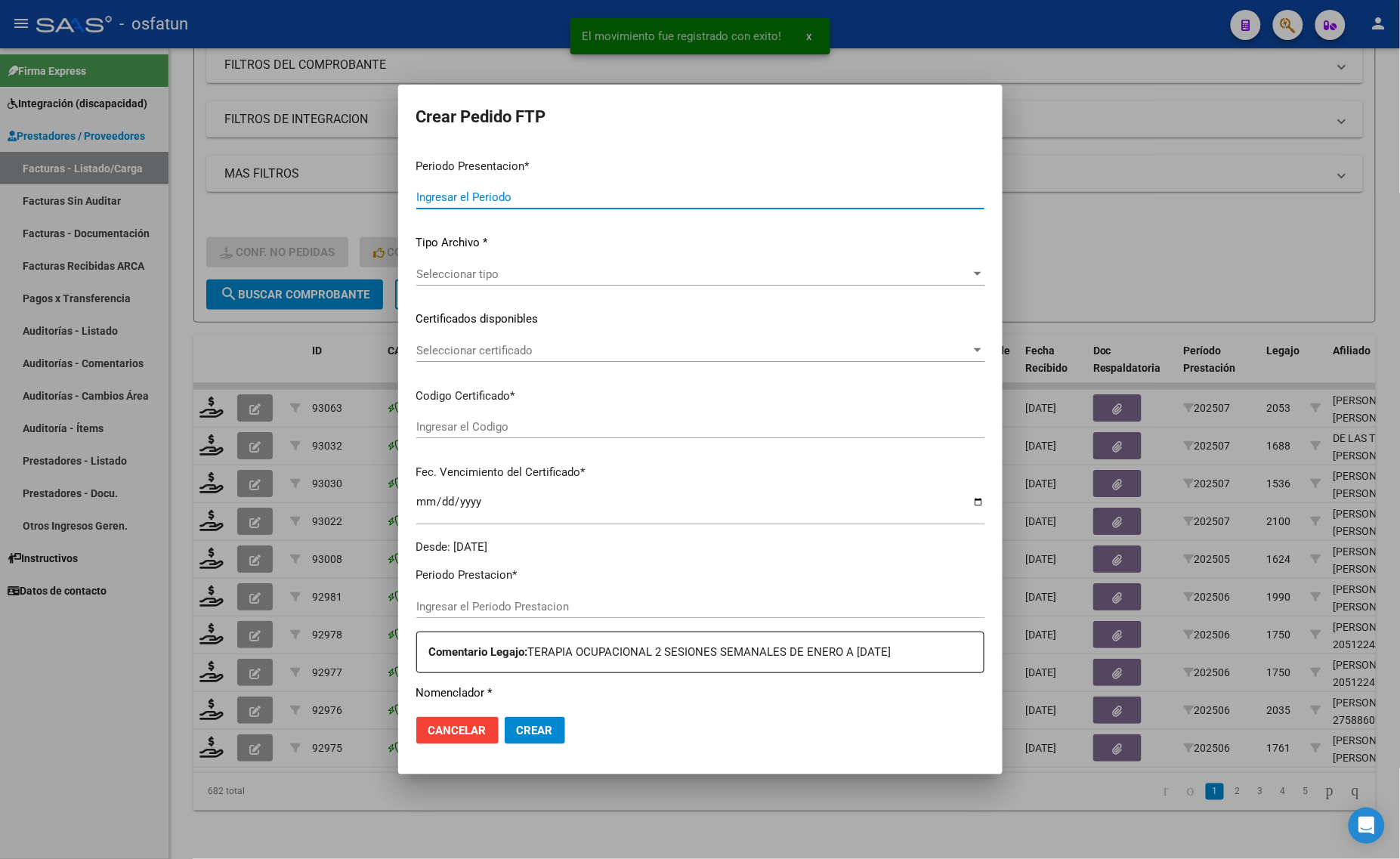
type input "202507"
type input "202506"
type input "$ 260.908,16"
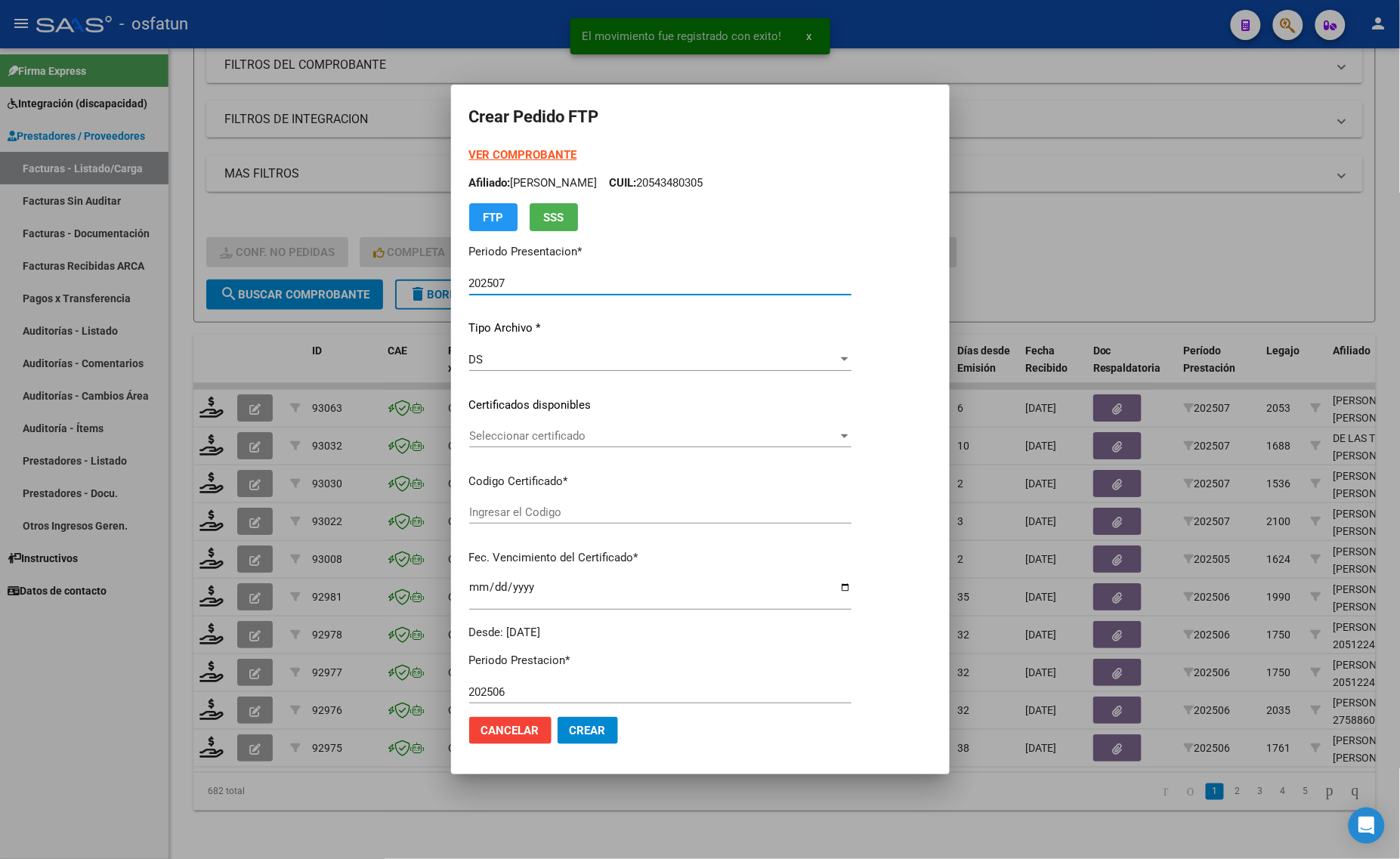
type input "ARG01000588600692024092320290923TUC136"
type input "[DATE]"
click at [510, 145] on form "Crear Pedido FTP VER COMPROBANTE ARCA Padrón Afiliado: [PERSON_NAME]: 275886006…" at bounding box center [700, 430] width 462 height 654
click at [529, 148] on strong "VER COMPROBANTE" at bounding box center [523, 155] width 108 height 14
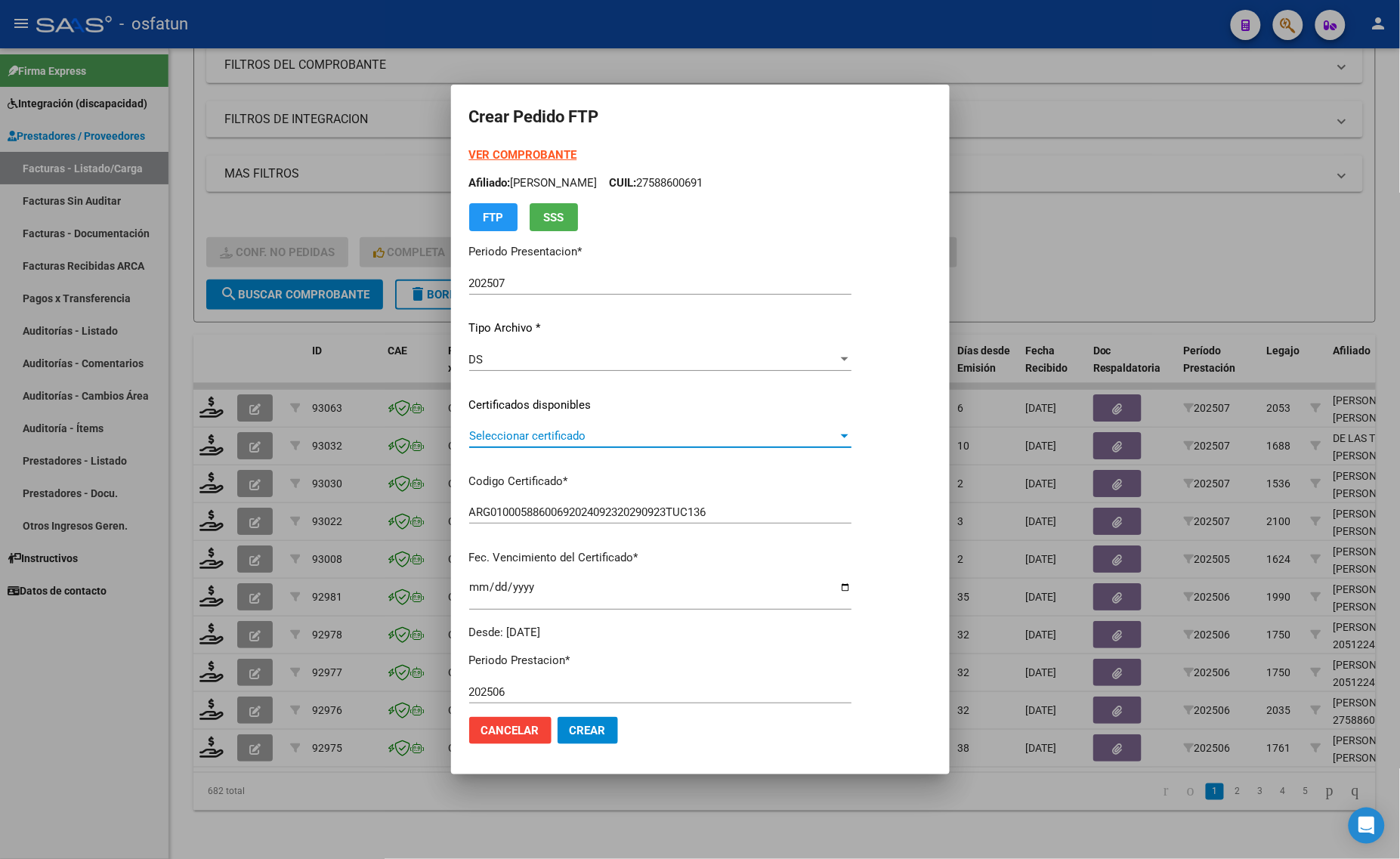
click at [548, 433] on span "Seleccionar certificado" at bounding box center [653, 436] width 369 height 14
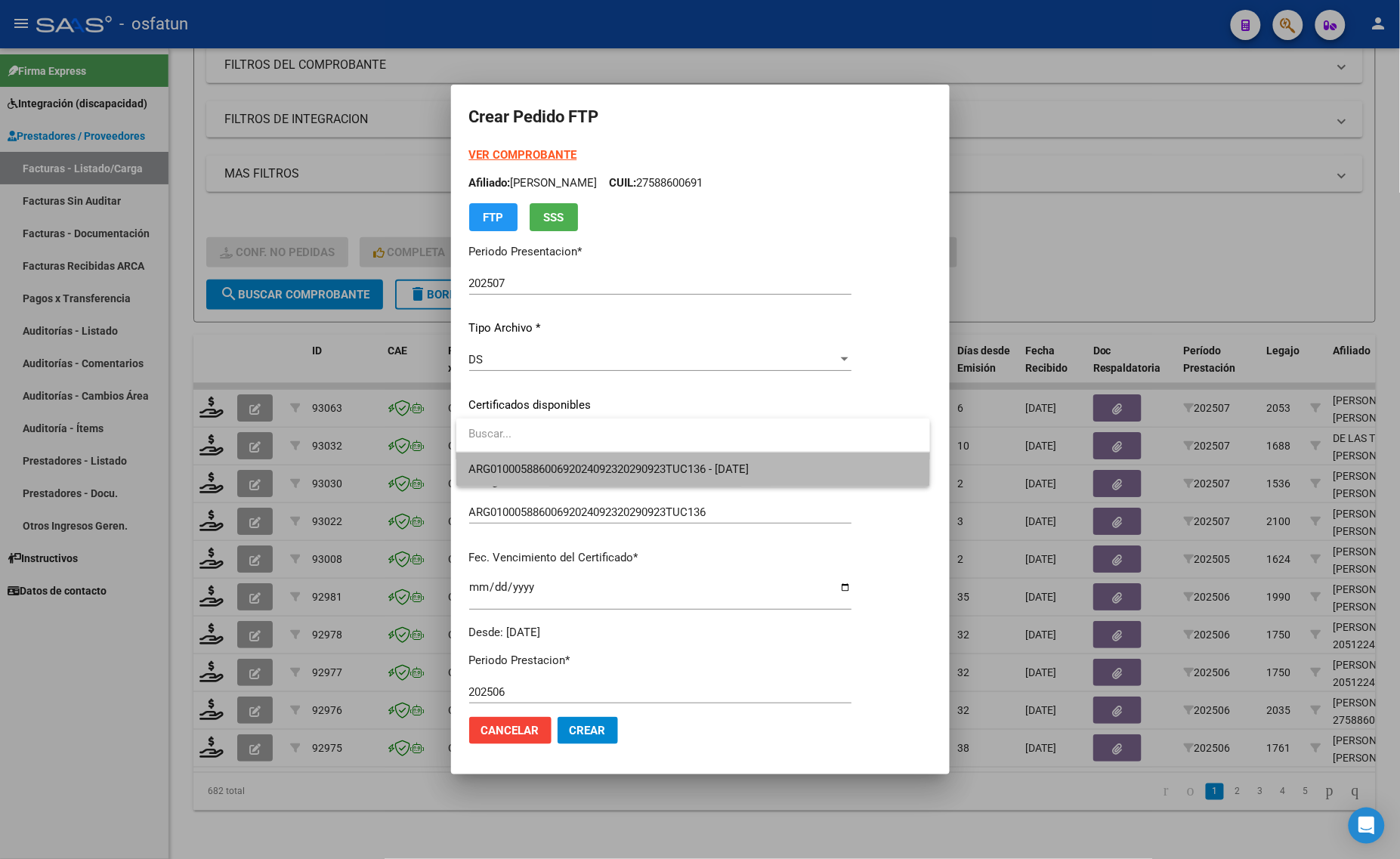
click at [548, 458] on span "ARG01000588600692024092320290923TUC136 - [DATE]" at bounding box center [692, 469] width 450 height 34
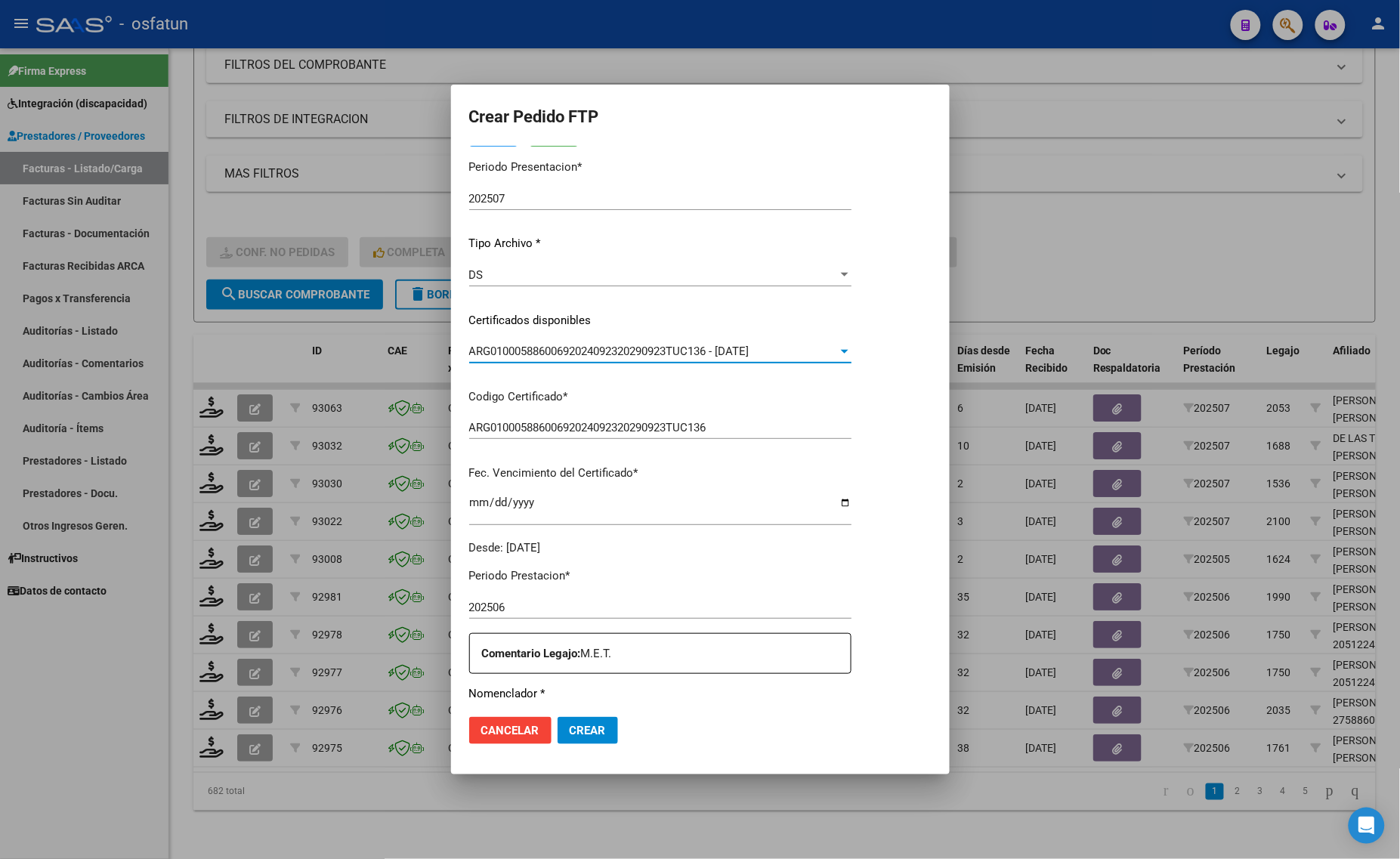
scroll to position [378, 0]
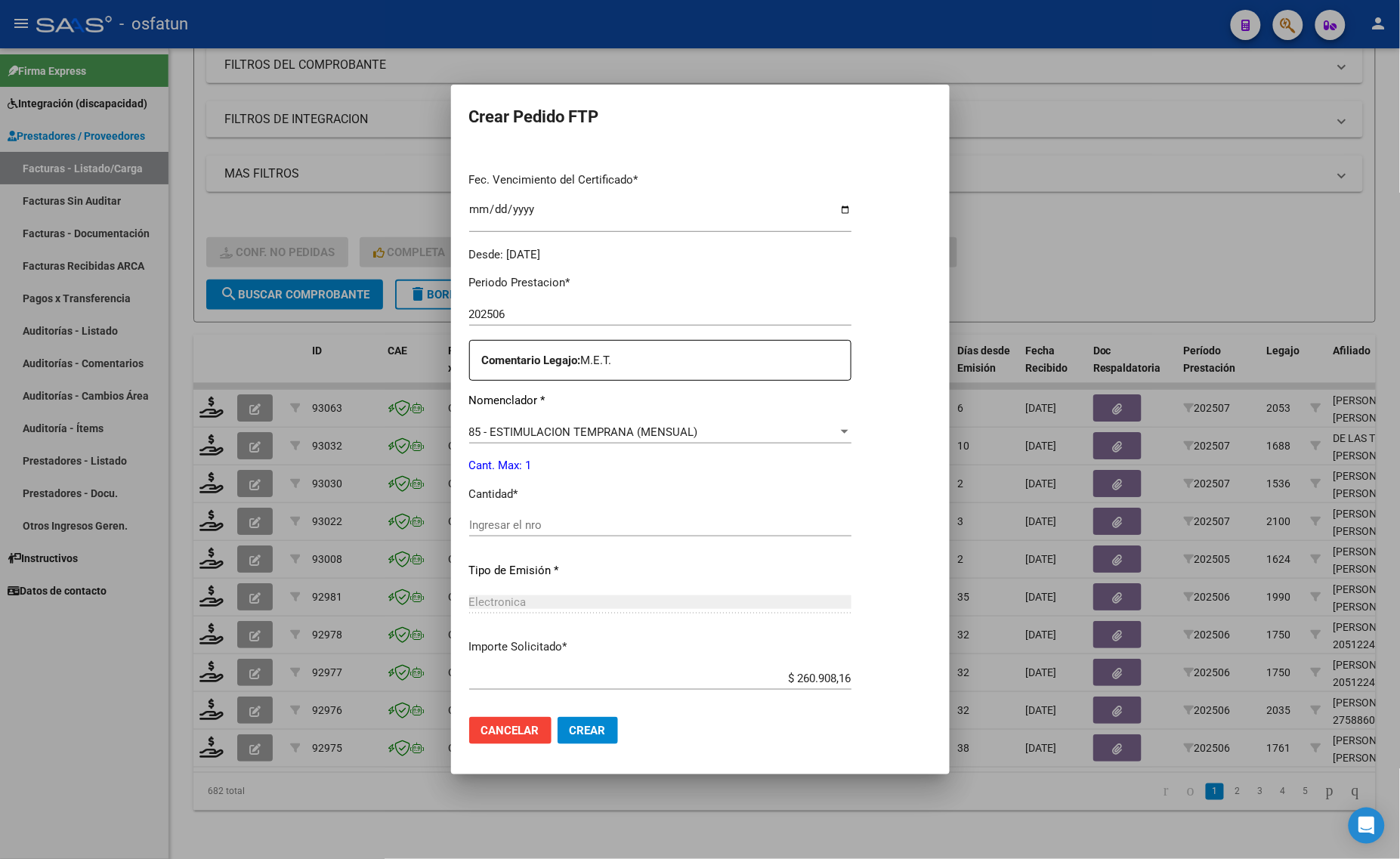
click at [574, 523] on input "Ingresar el nro" at bounding box center [660, 525] width 382 height 14
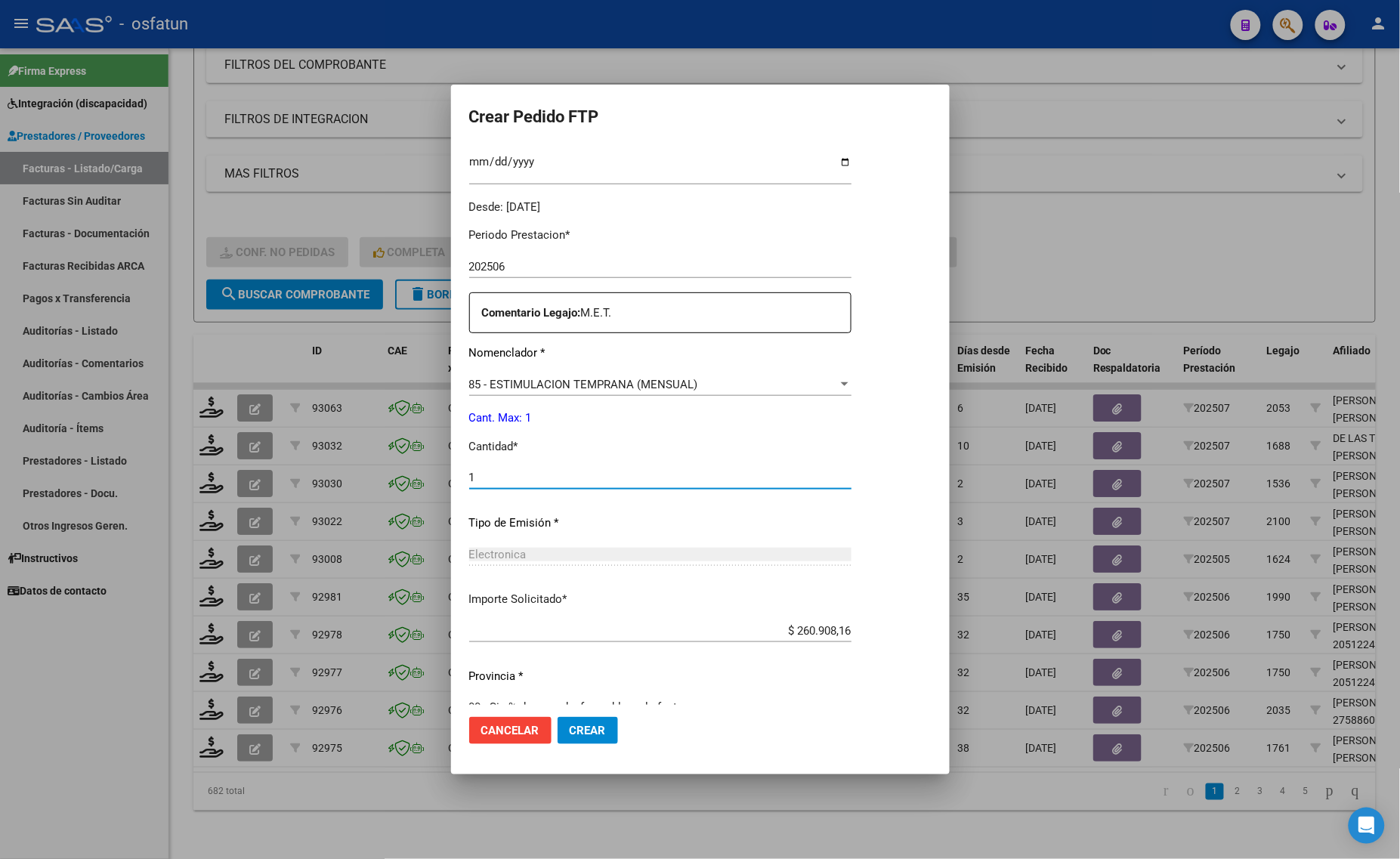
scroll to position [452, 0]
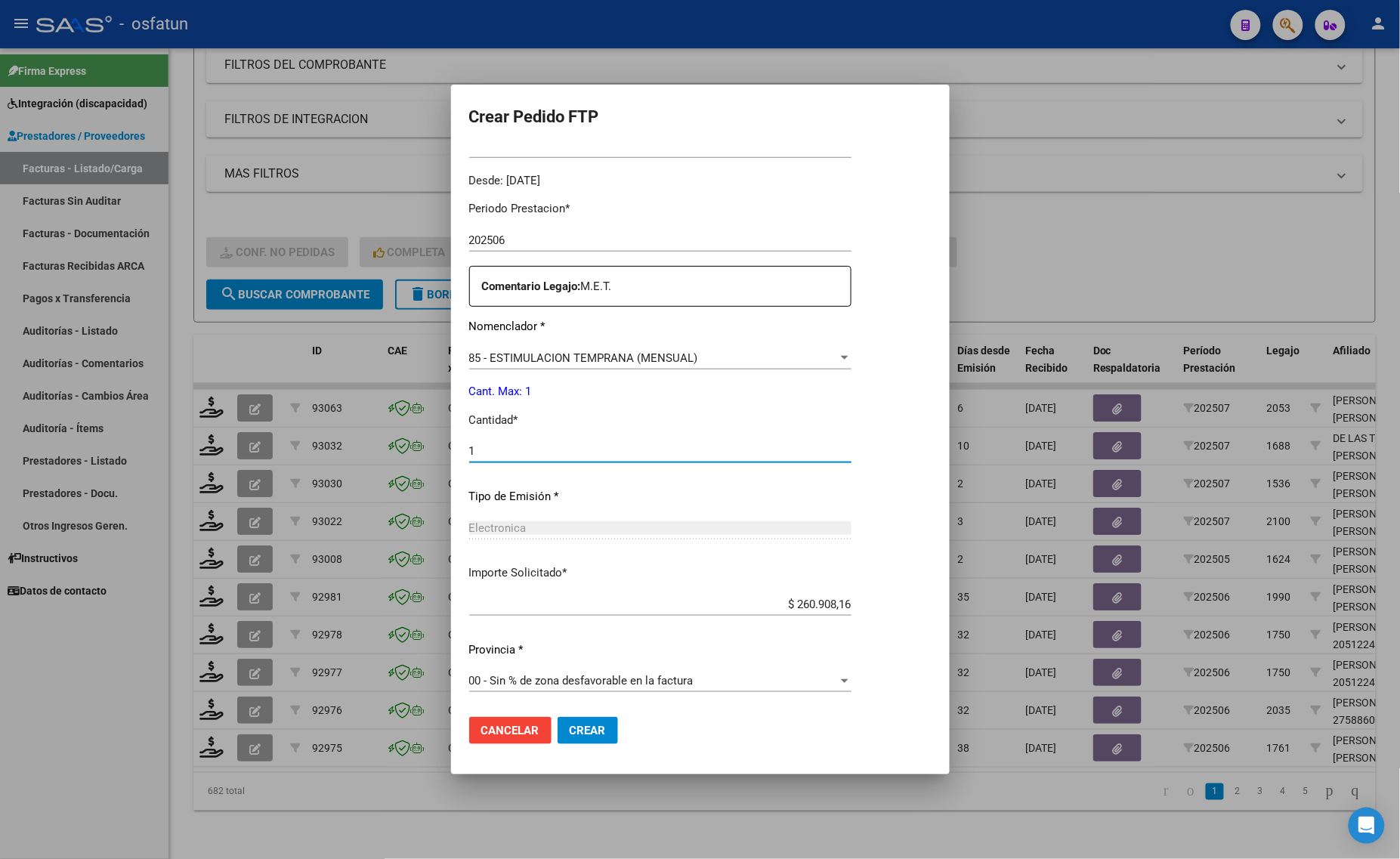
type input "1"
click at [579, 729] on span "Crear" at bounding box center [587, 730] width 36 height 14
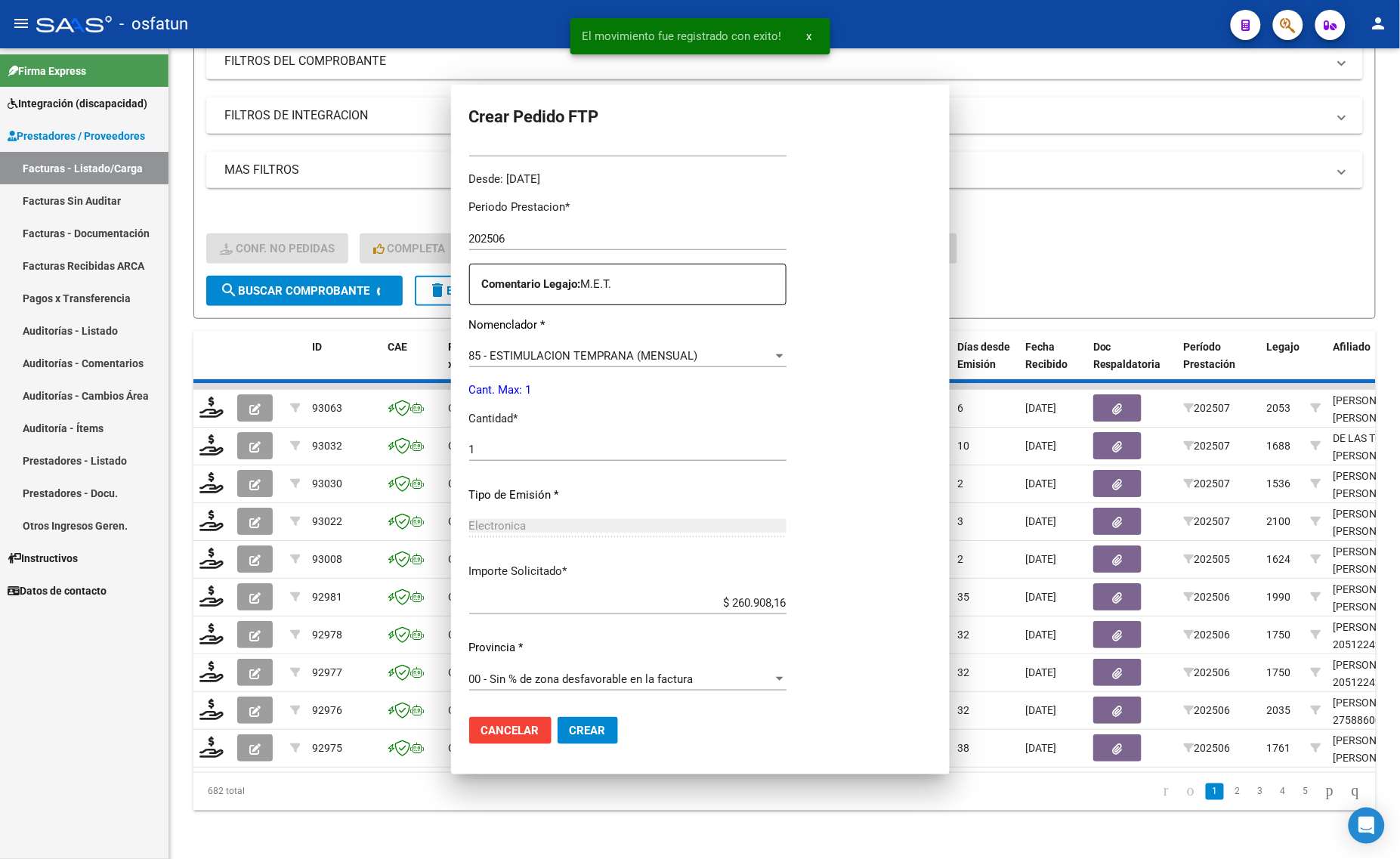
scroll to position [367, 0]
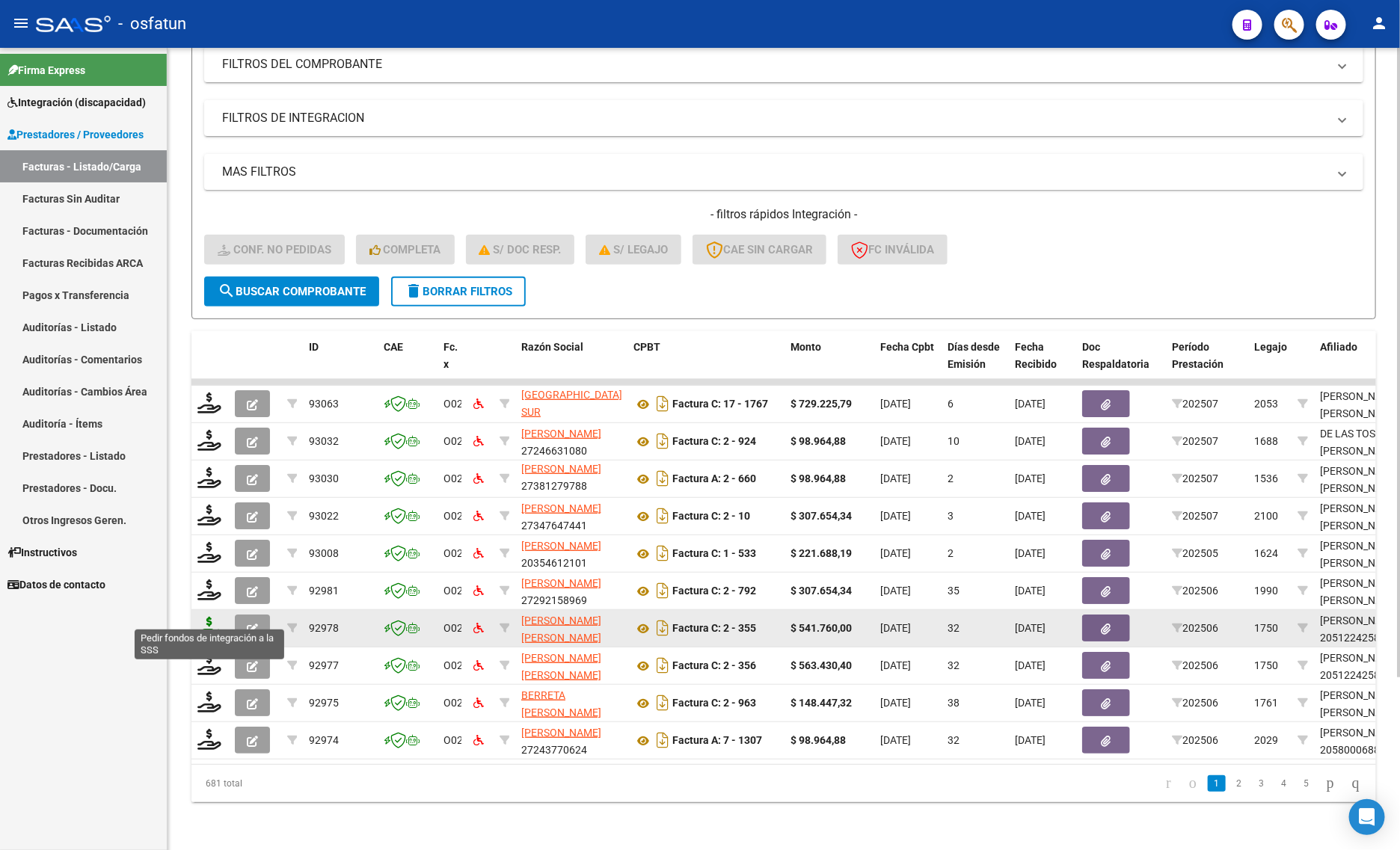
click at [204, 619] on icon at bounding box center [209, 627] width 24 height 21
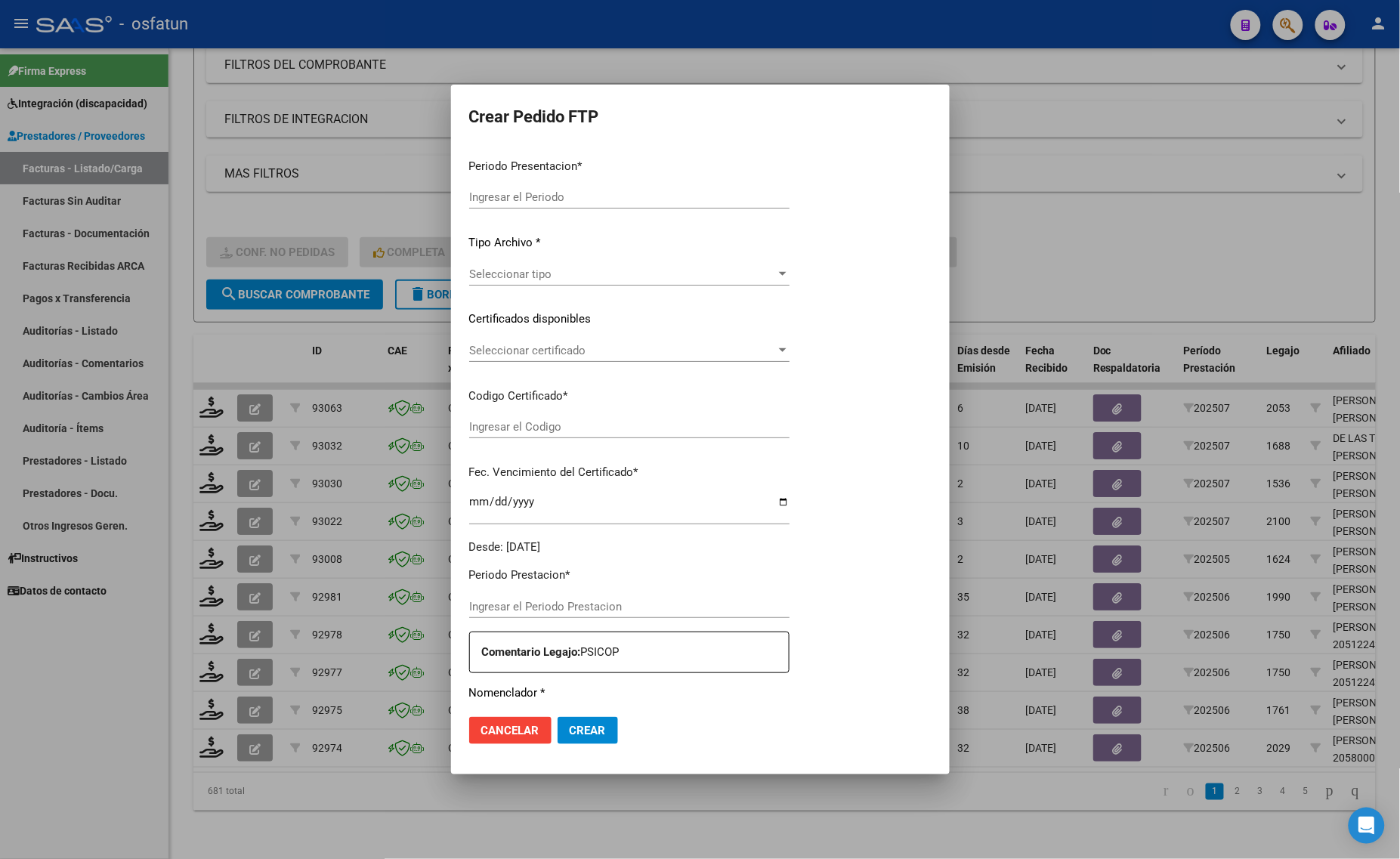
type input "202507"
type input "202506"
type input "$ 541.760,00"
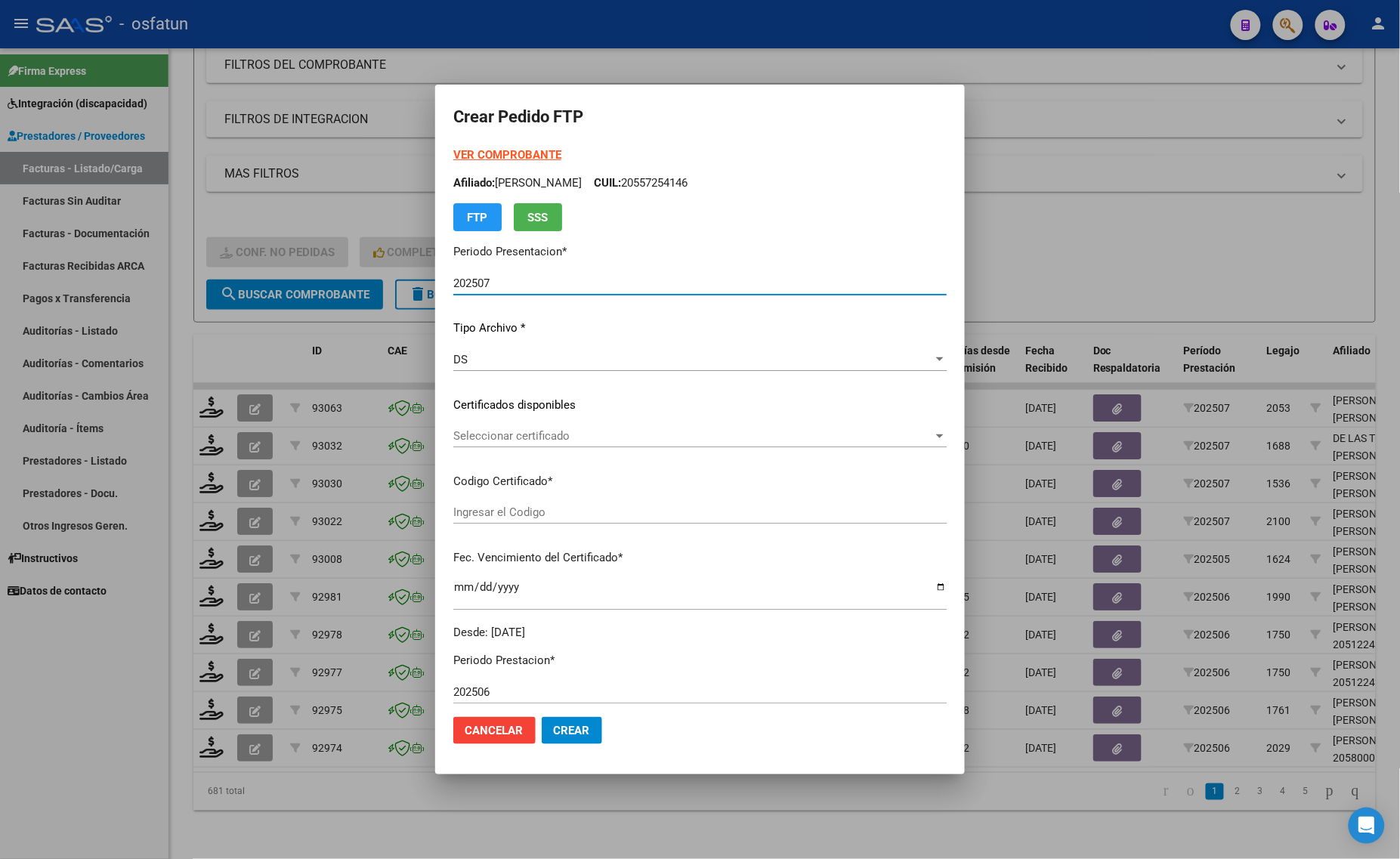
type input "ARG02000512242582023011020280110TUC136"
type input "[DATE]"
click at [1301, 198] on div at bounding box center [700, 430] width 1400 height 859
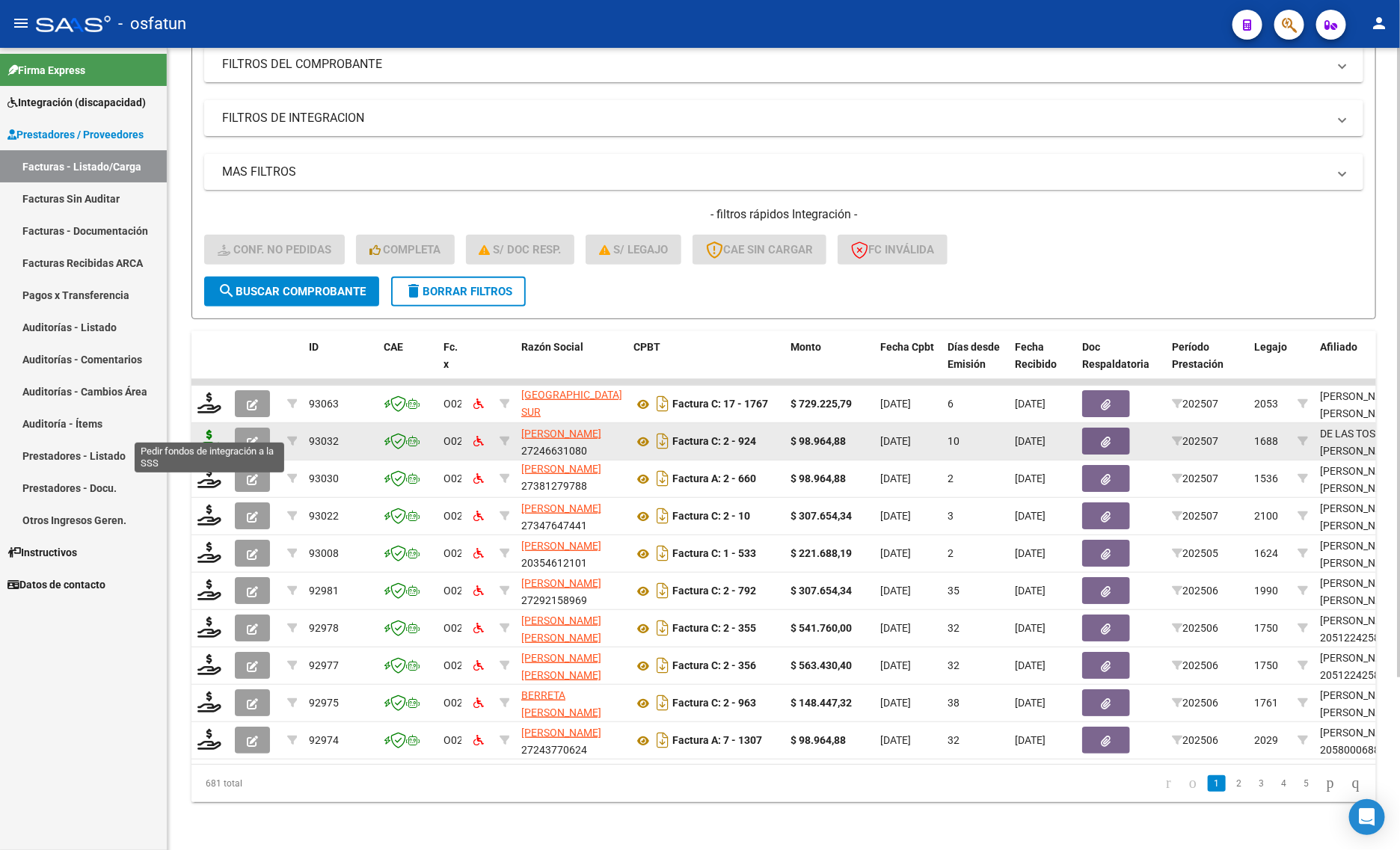
click at [213, 430] on icon at bounding box center [209, 440] width 24 height 21
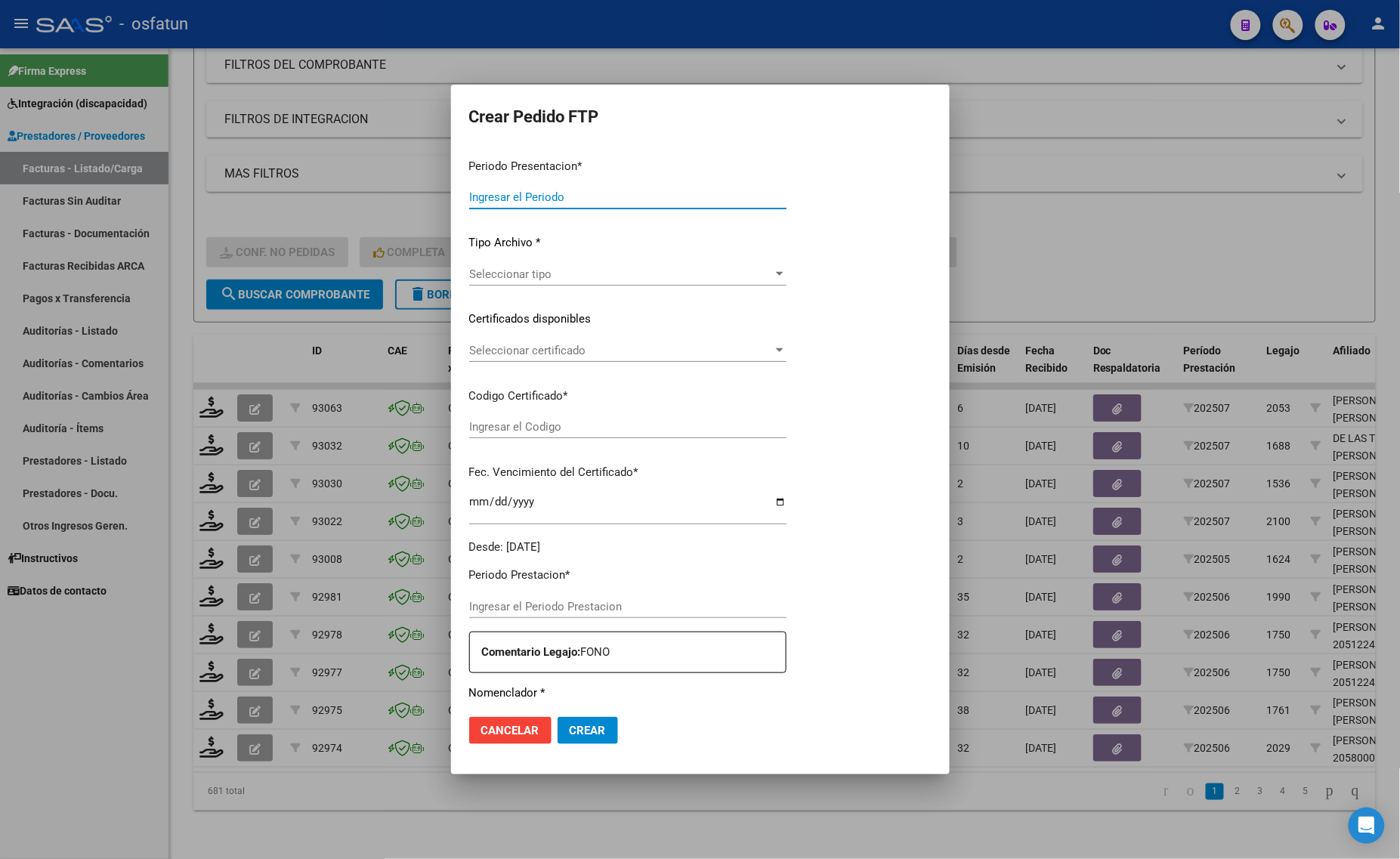
type input "202507"
type input "$ 98.964,88"
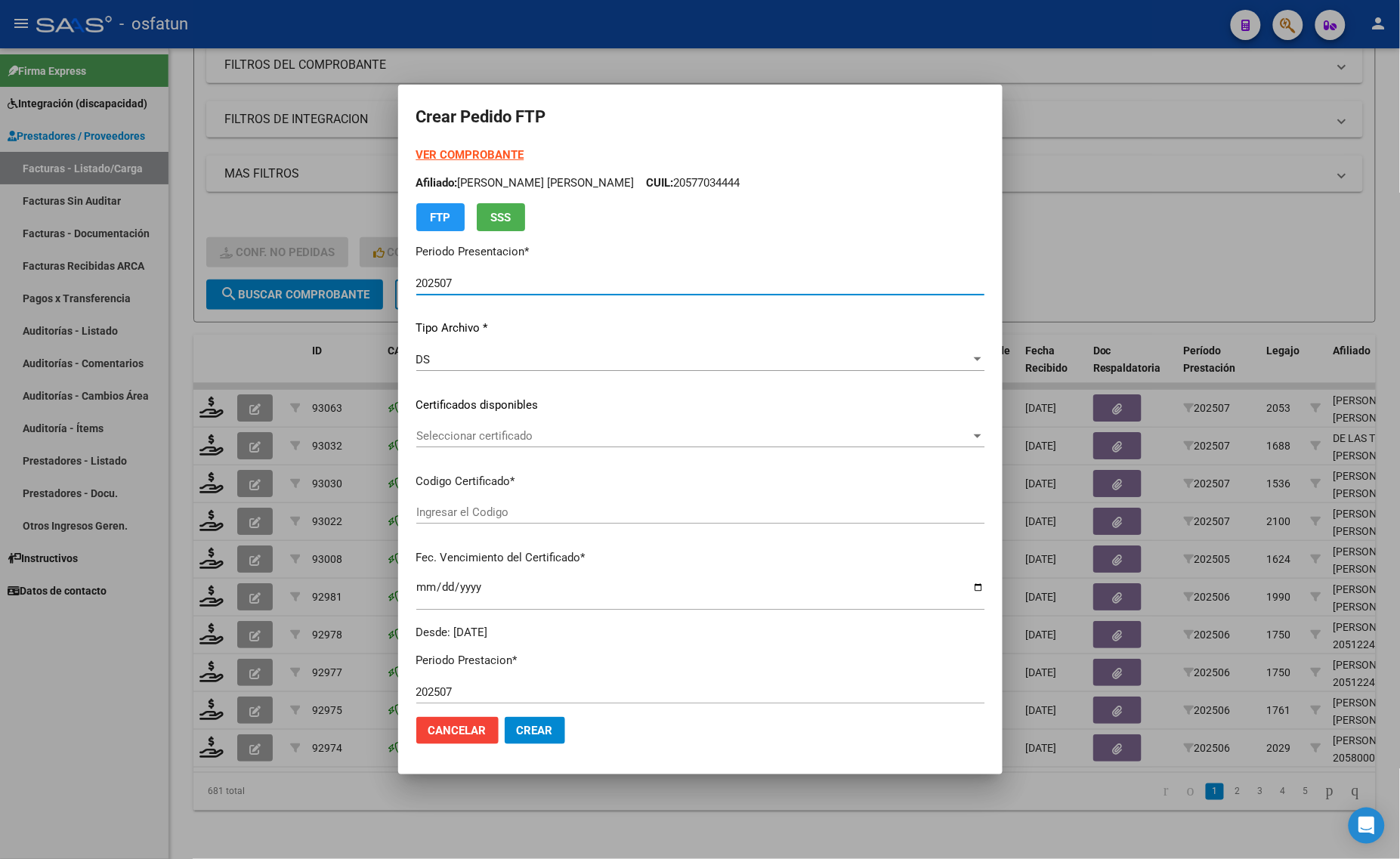
type input "ARG01000485898852025050820280508CIU13650"
type input "[DATE]"
click at [489, 426] on div "Seleccionar certificado Seleccionar certificado" at bounding box center [700, 436] width 568 height 23
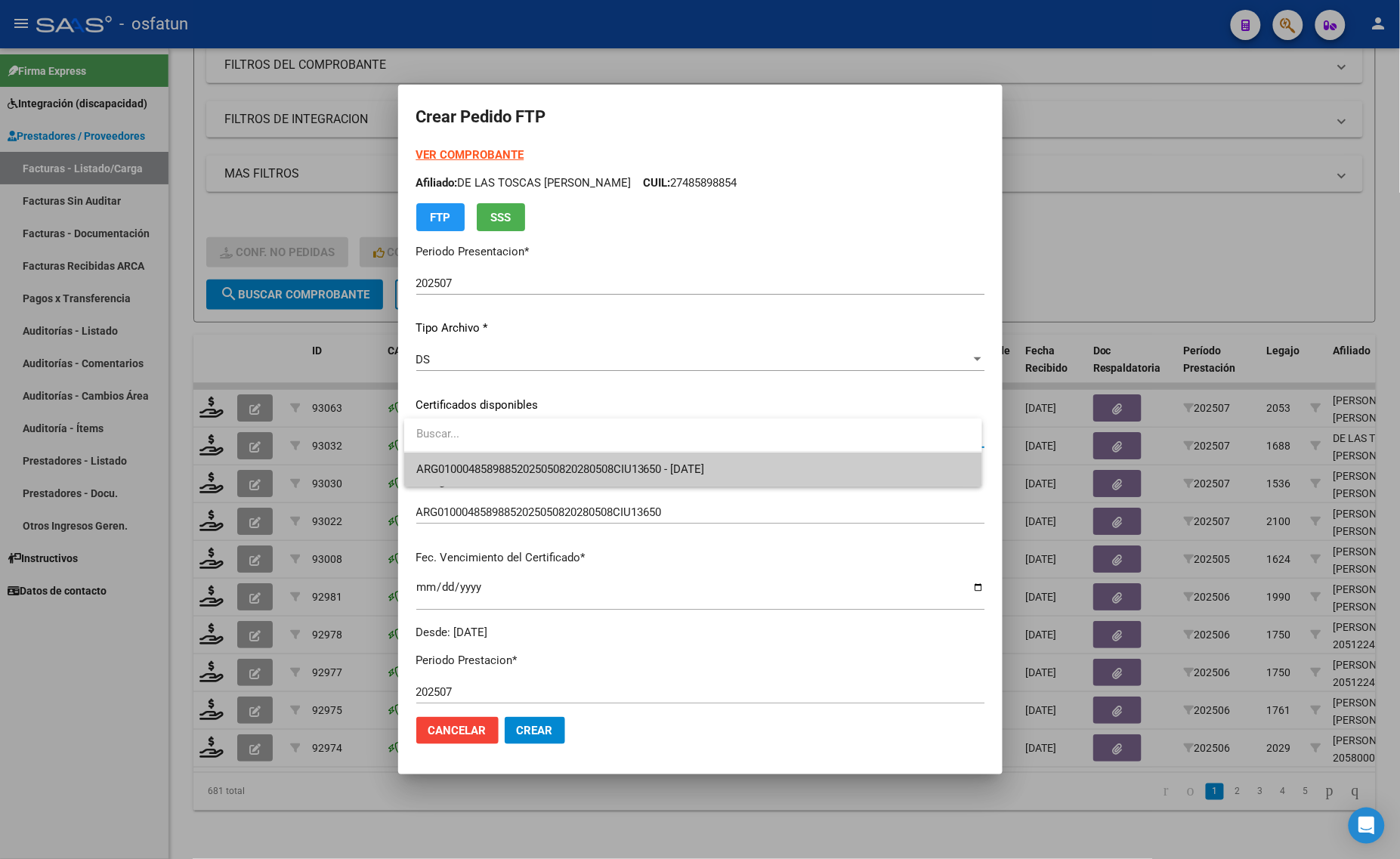
click at [443, 470] on span "ARG01000485898852025050820280508CIU13650 - [DATE]" at bounding box center [561, 469] width 289 height 14
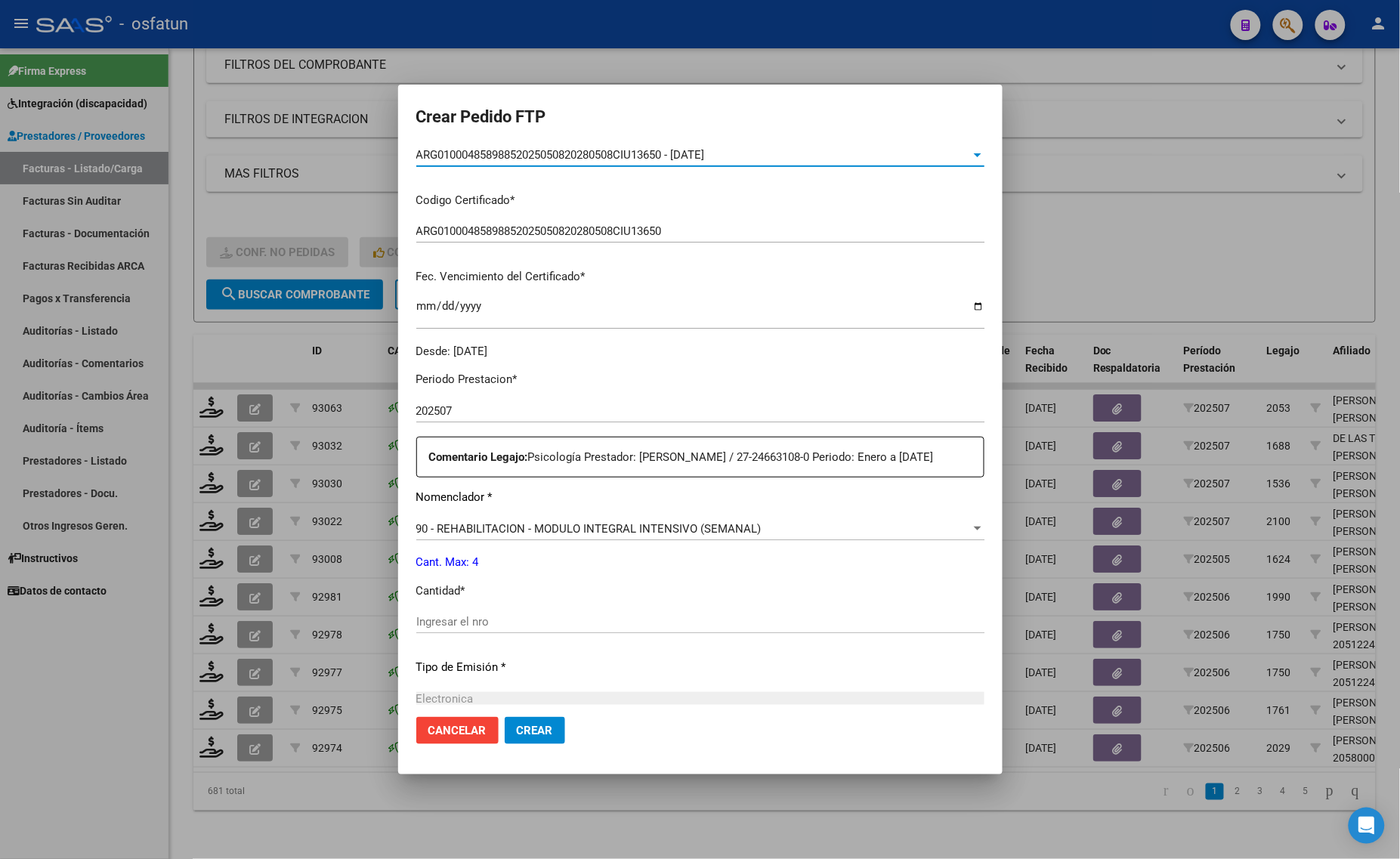
scroll to position [283, 0]
click at [471, 624] on div "Periodo Prestacion * 202507 Ingresar el Periodo Prestacion Comentario Legajo: P…" at bounding box center [700, 616] width 568 height 518
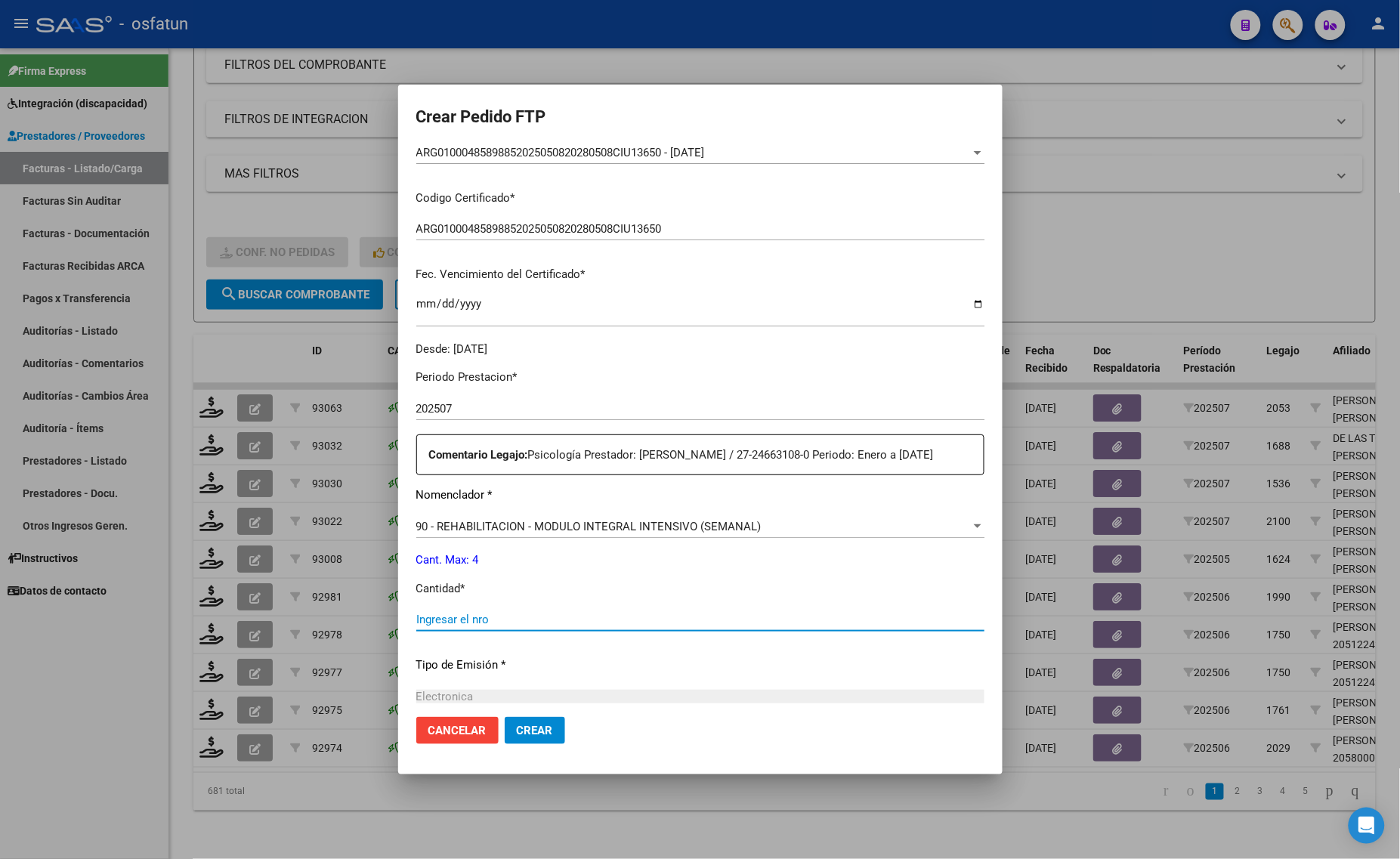
click at [474, 626] on input "Ingresar el nro" at bounding box center [700, 619] width 568 height 14
type input "4"
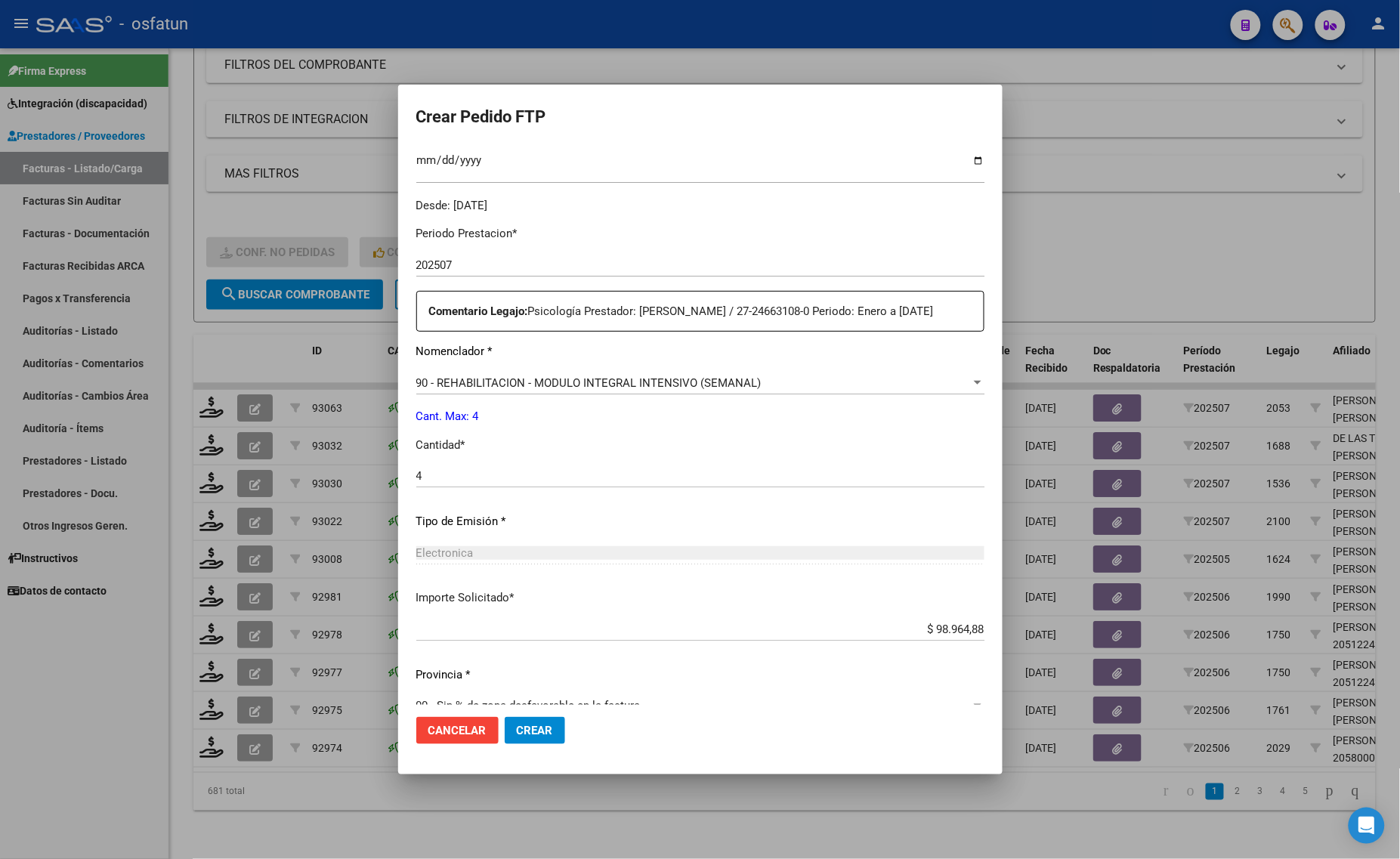
scroll to position [469, 0]
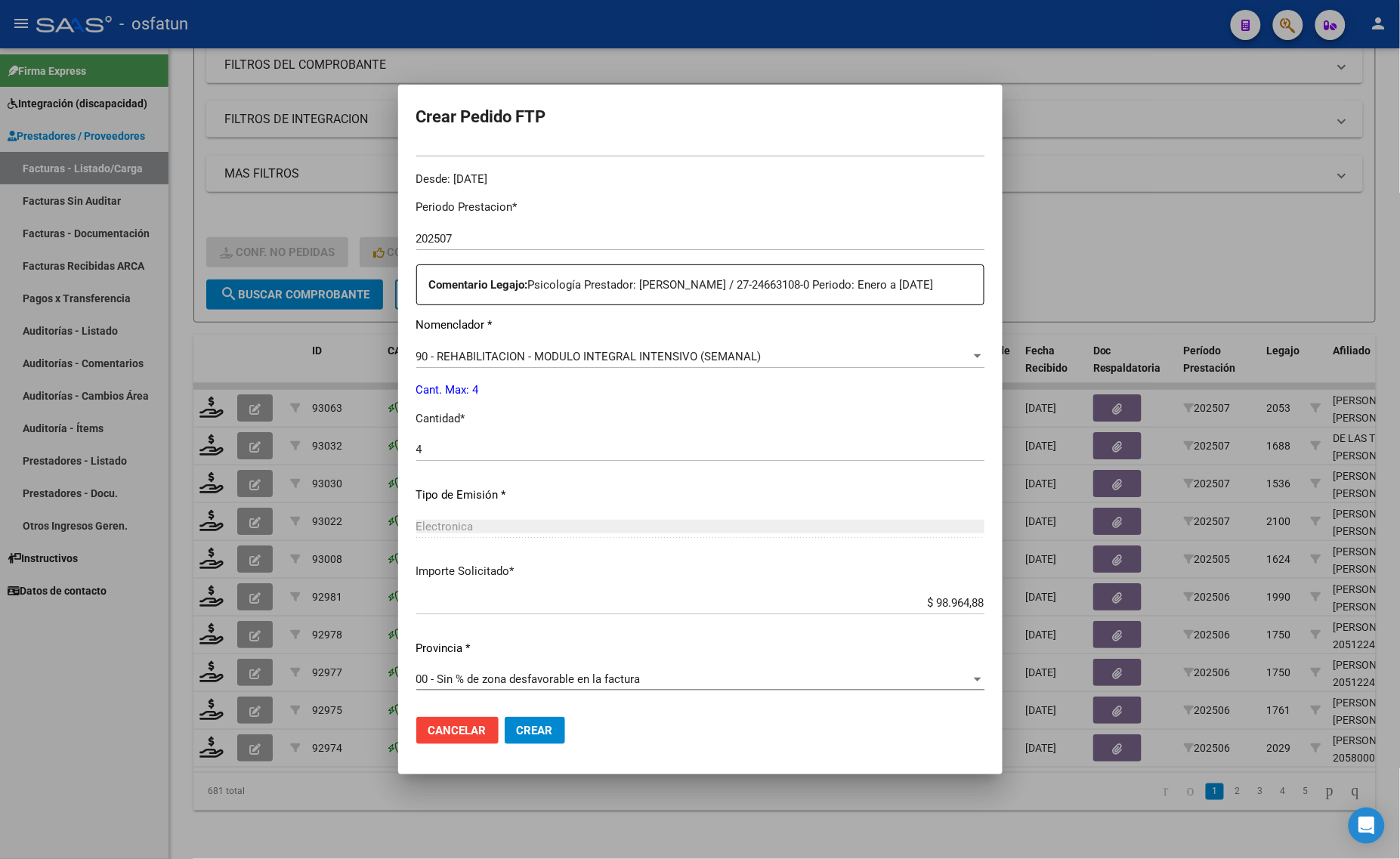
drag, startPoint x: 557, startPoint y: 714, endPoint x: 552, endPoint y: 726, distance: 13.0
click at [557, 716] on mat-dialog-actions "Cancelar Crear" at bounding box center [700, 731] width 568 height 52
click at [552, 729] on span "Crear" at bounding box center [534, 730] width 36 height 14
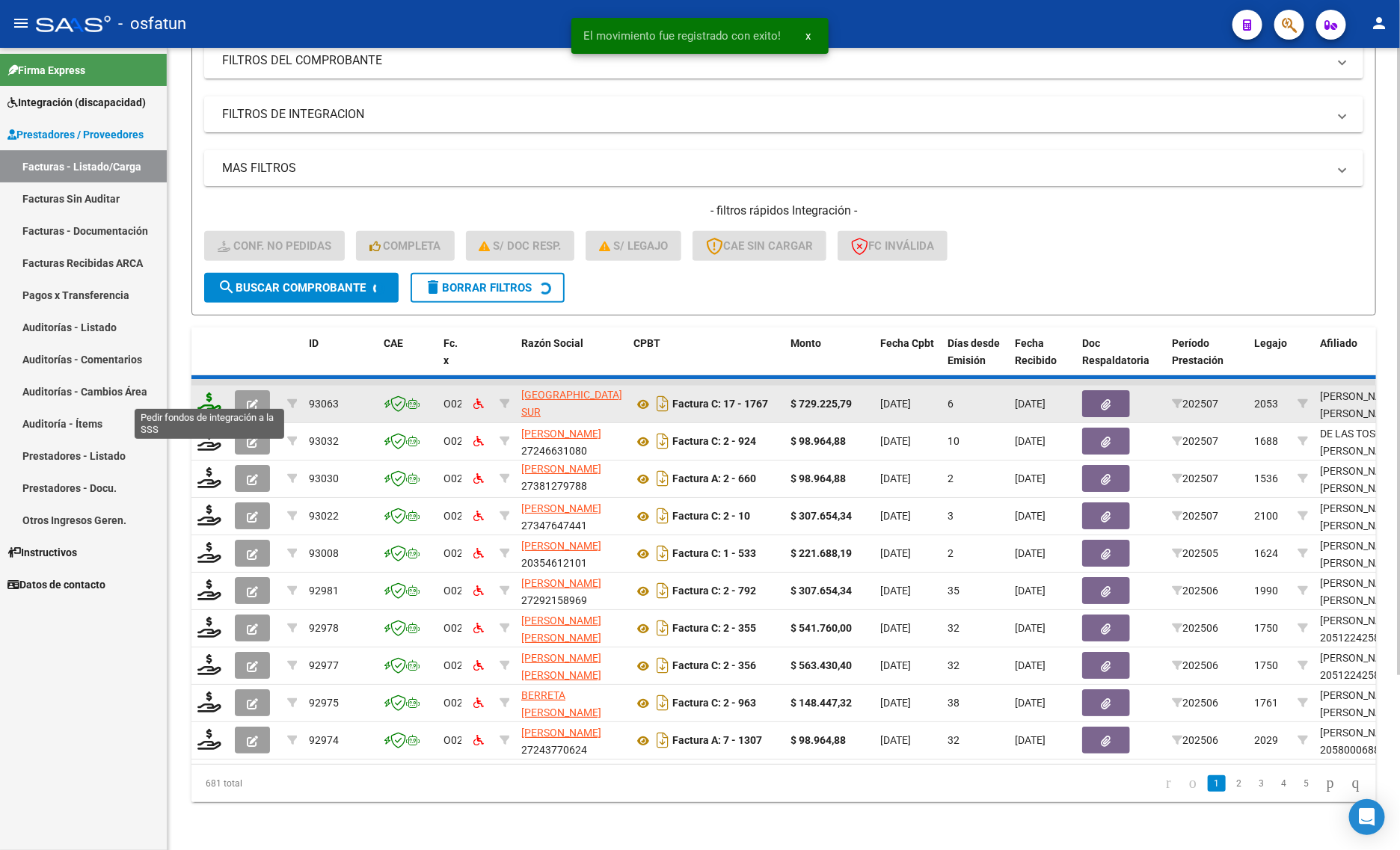
click at [203, 395] on icon at bounding box center [209, 402] width 24 height 21
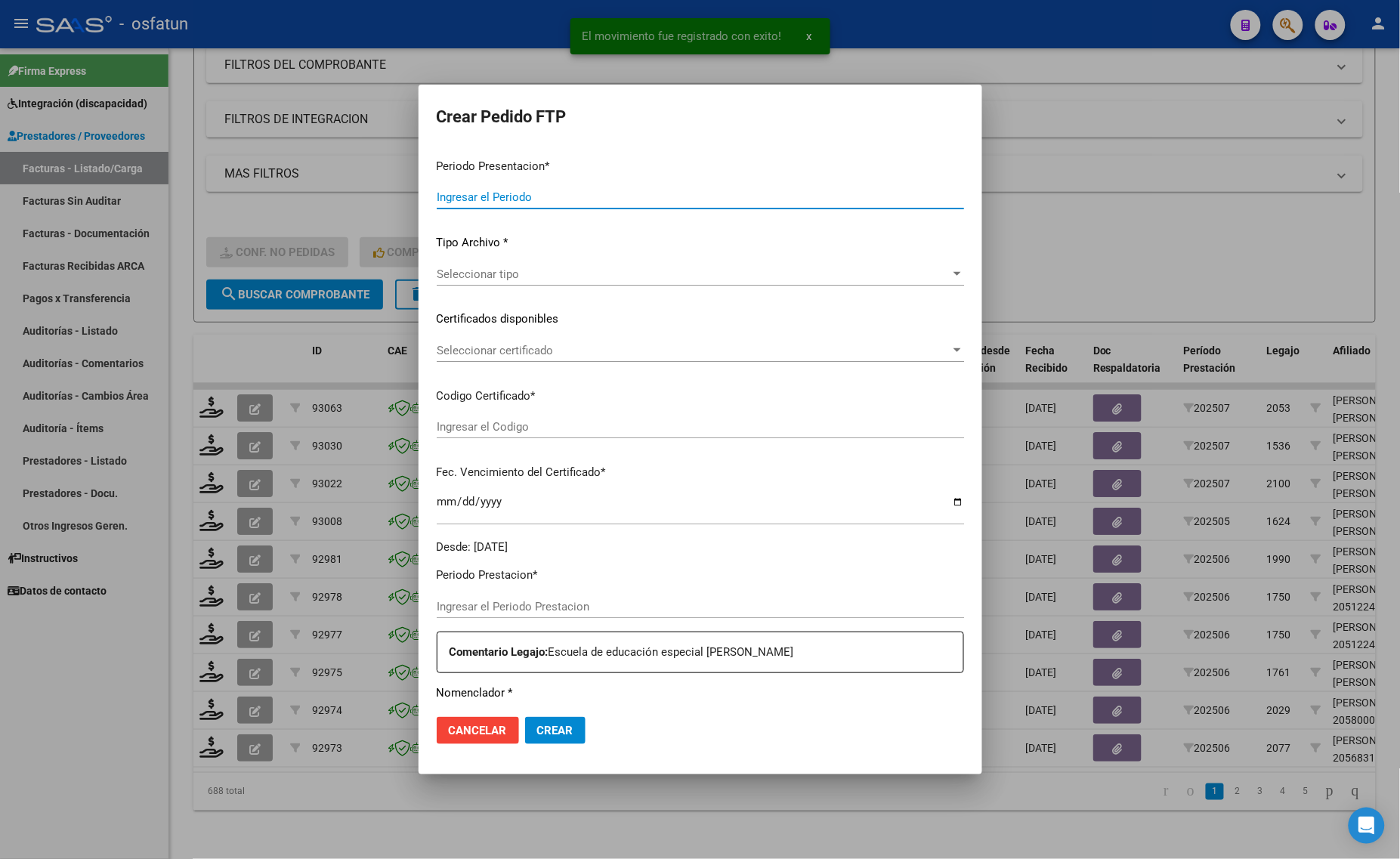
type input "202507"
type input "$ 729.225,79"
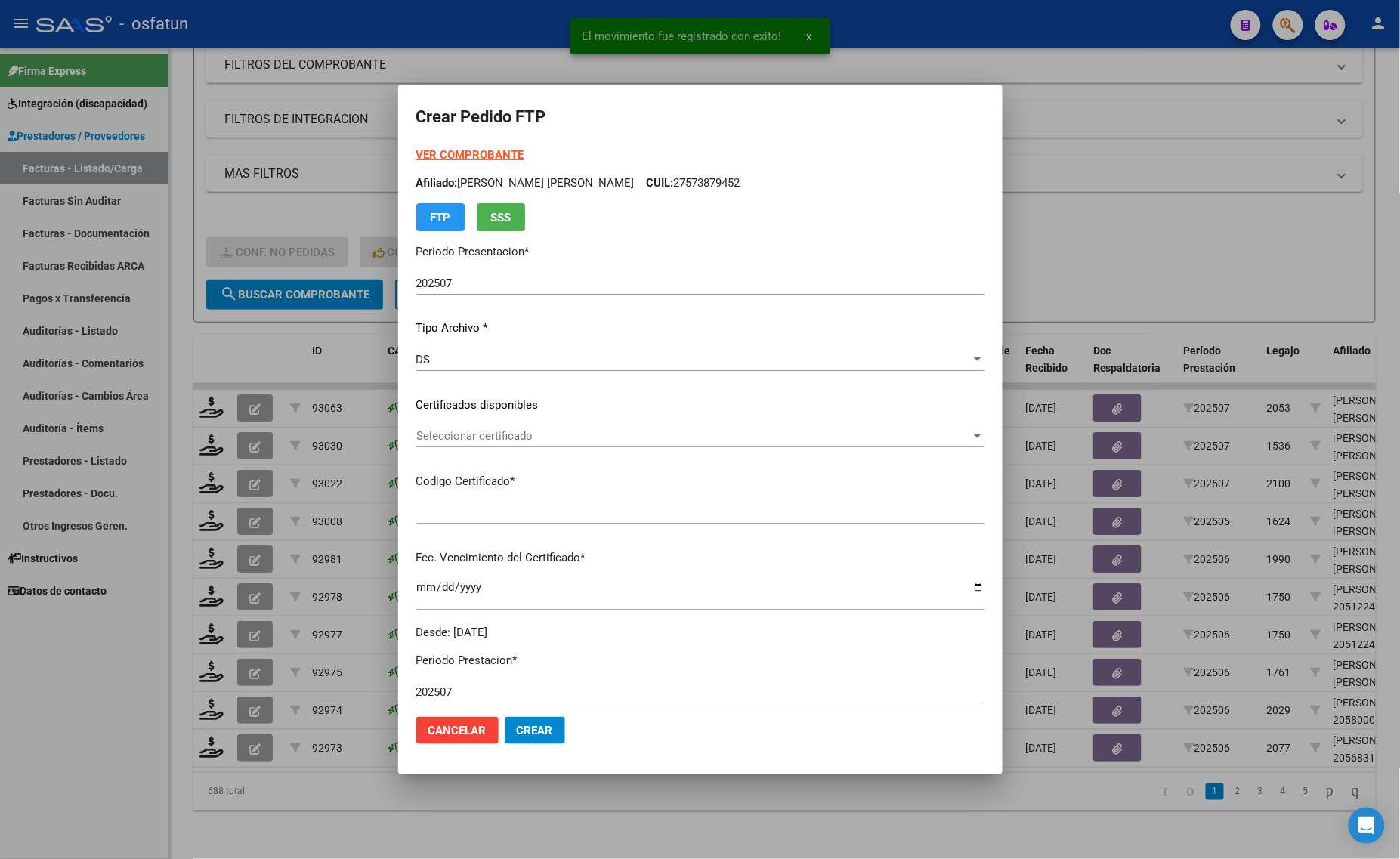
type input "ARG01000573879452023050220260502BS437"
type input "[DATE]"
click at [451, 144] on form "Crear Pedido FTP VER COMPROBANTE ARCA Padrón Afiliado: [PERSON_NAME] [PERSON_NA…" at bounding box center [700, 430] width 568 height 654
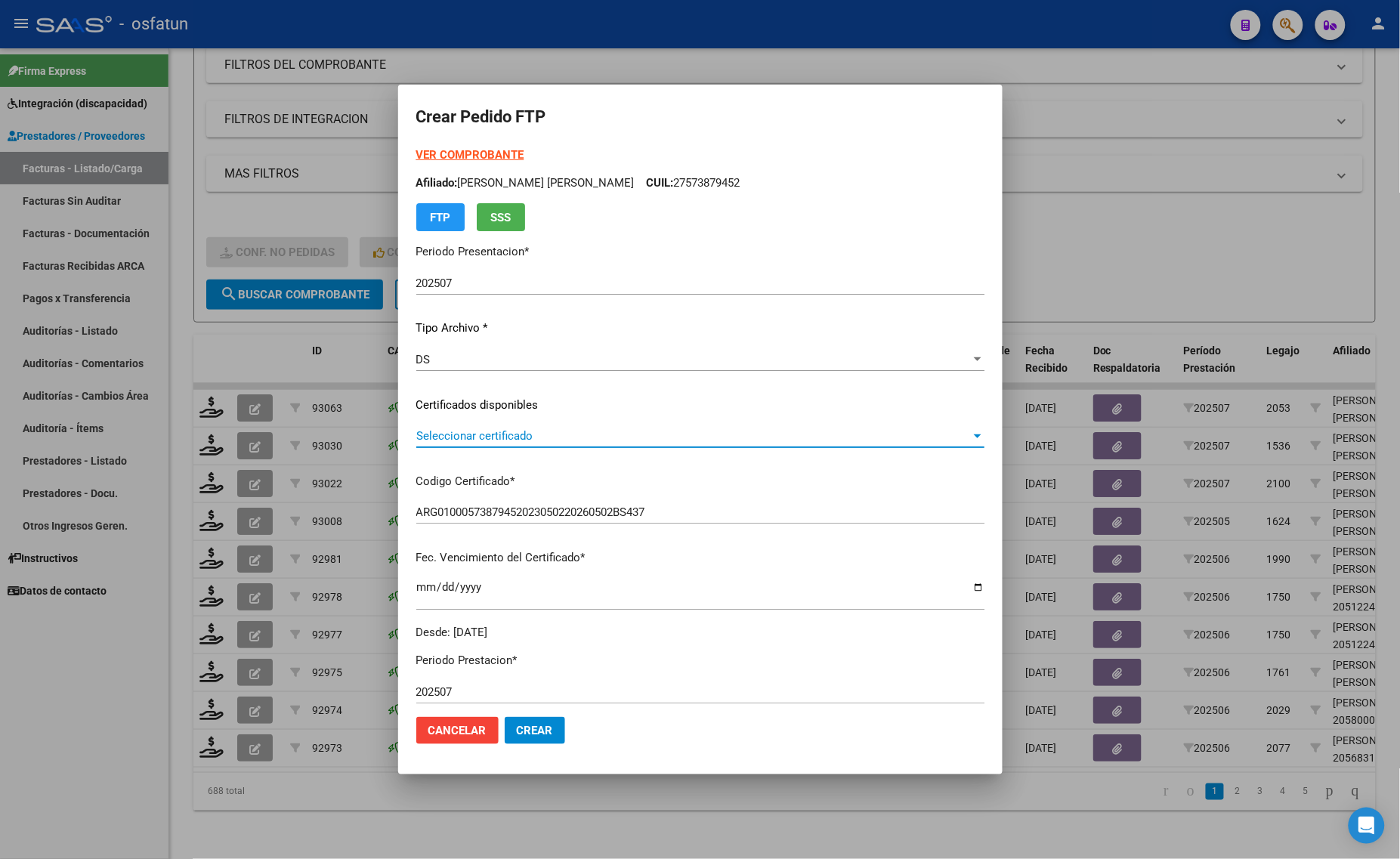
click at [460, 439] on span "Seleccionar certificado" at bounding box center [693, 436] width 554 height 14
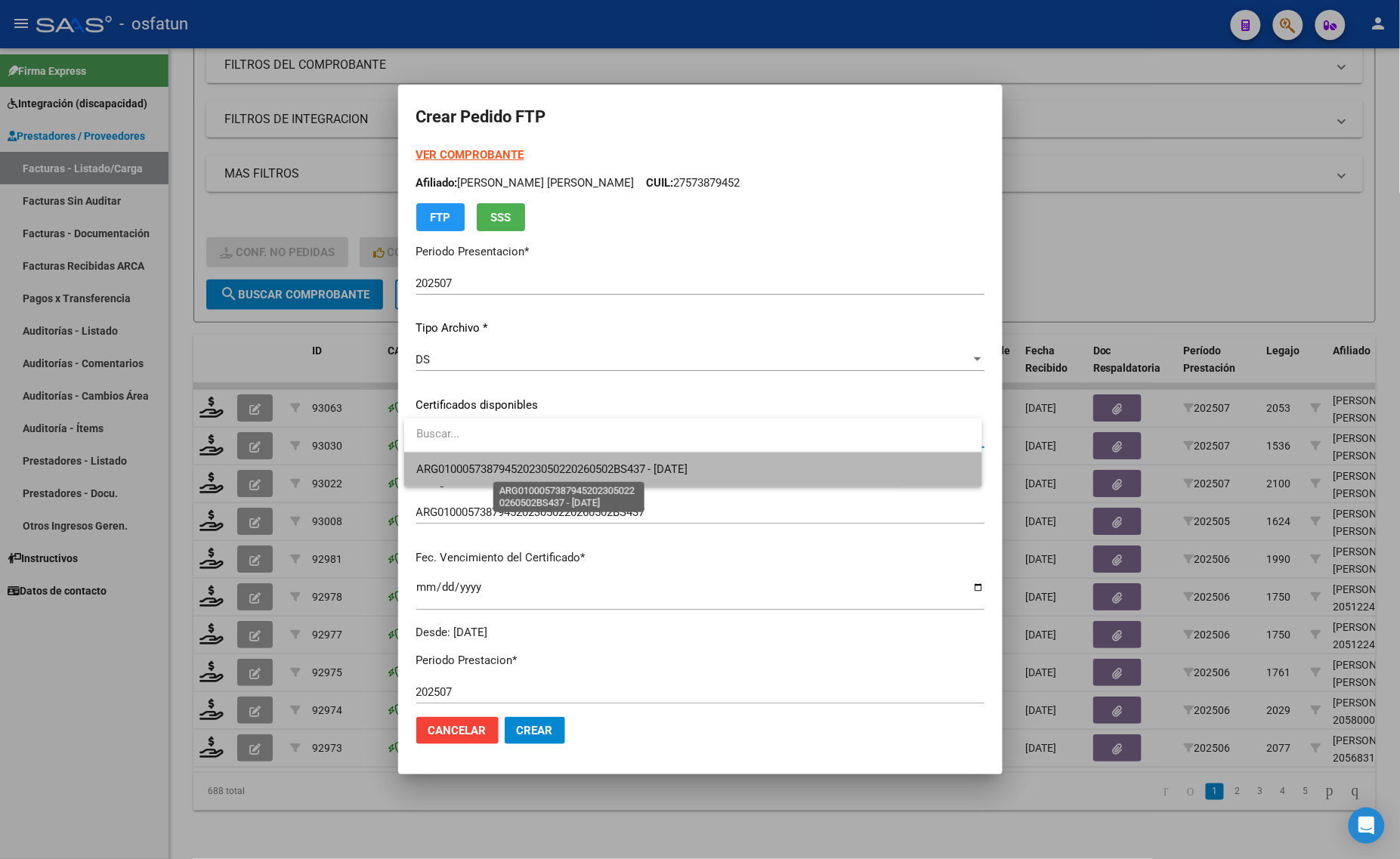
click at [462, 470] on span "ARG01000573879452023050220260502BS437 - [DATE]" at bounding box center [552, 469] width 272 height 14
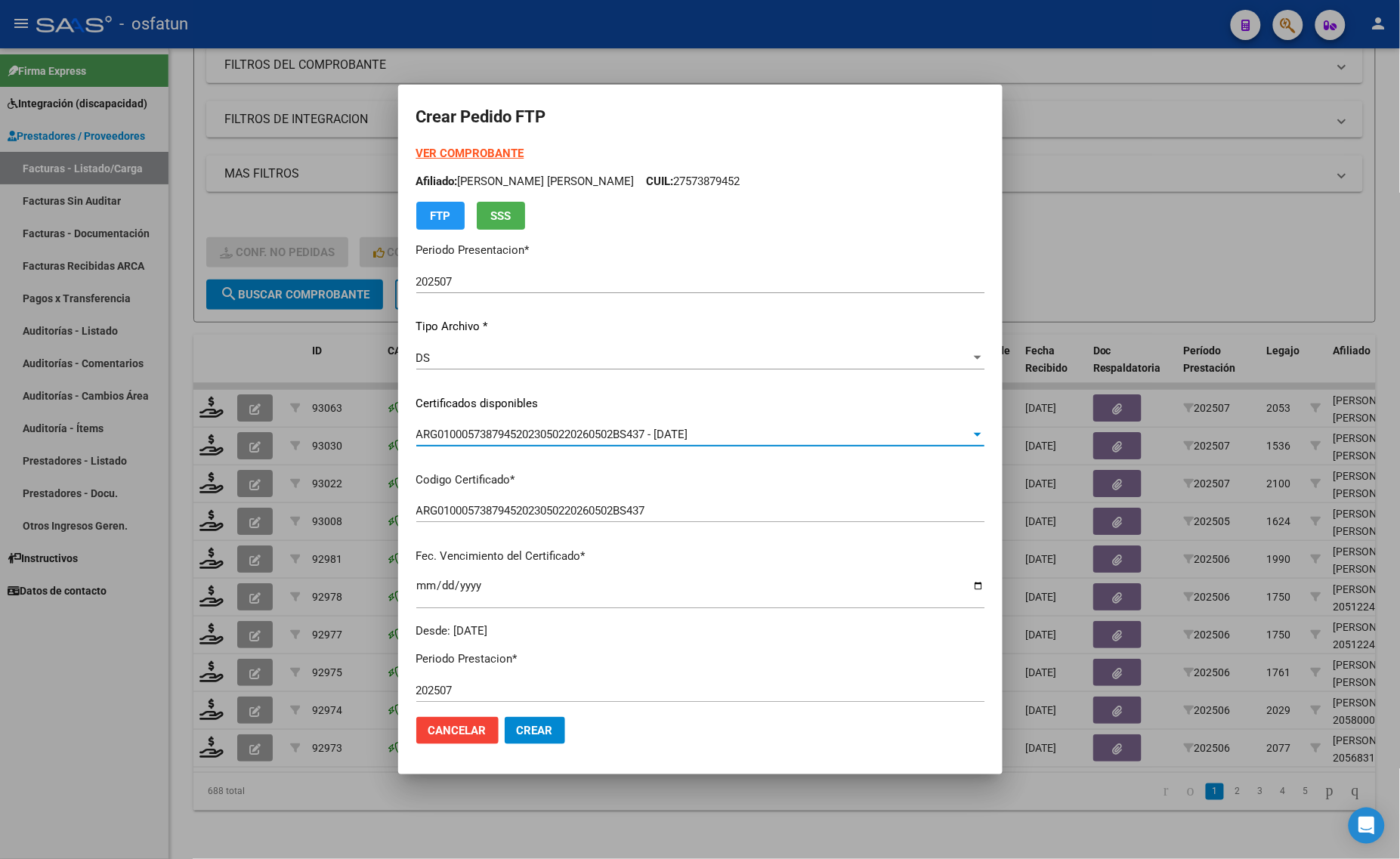
scroll to position [0, 0]
click at [1172, 269] on div at bounding box center [700, 430] width 1400 height 859
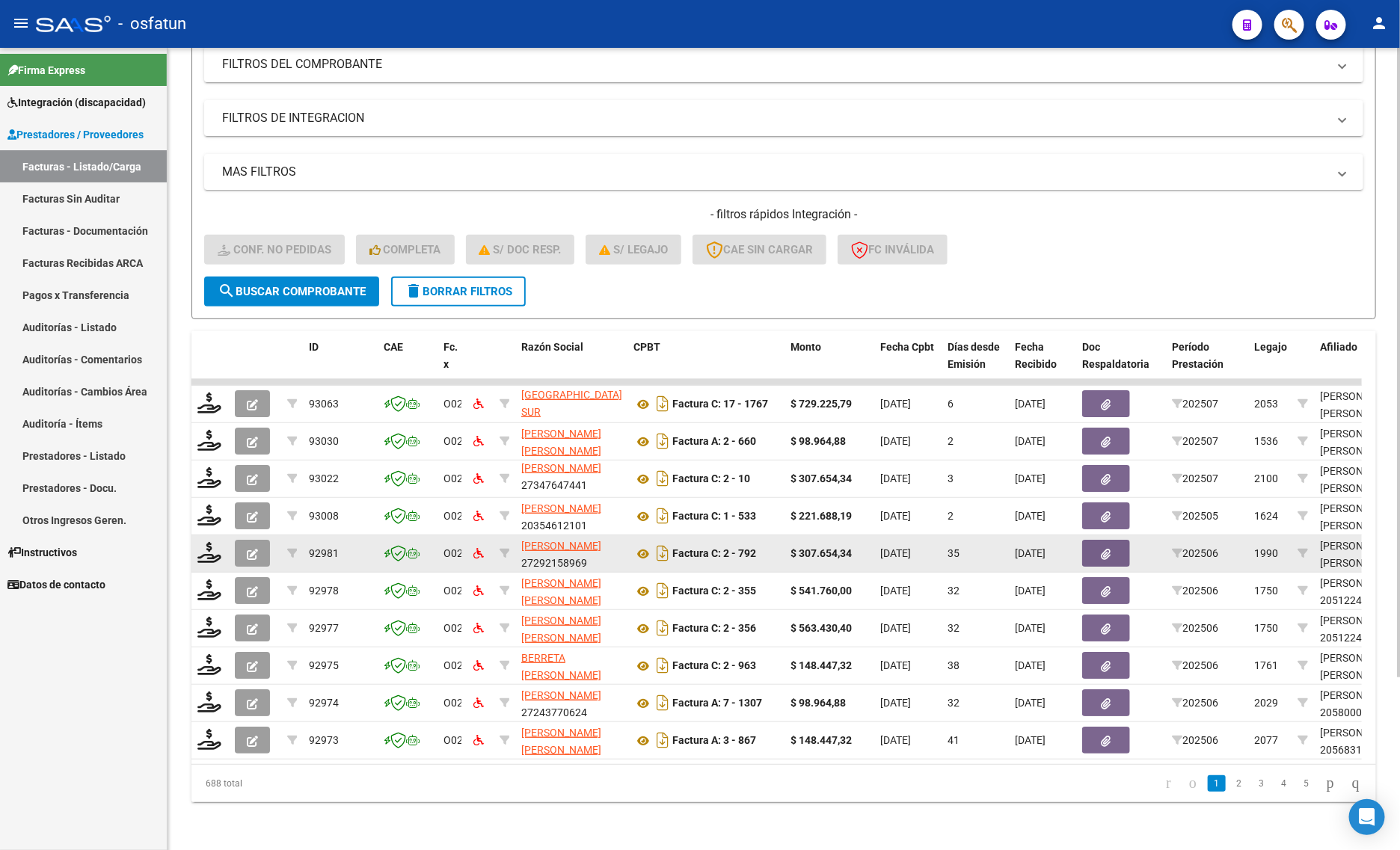
click at [195, 535] on datatable-body-cell at bounding box center [209, 553] width 37 height 36
click at [200, 542] on icon at bounding box center [209, 552] width 24 height 21
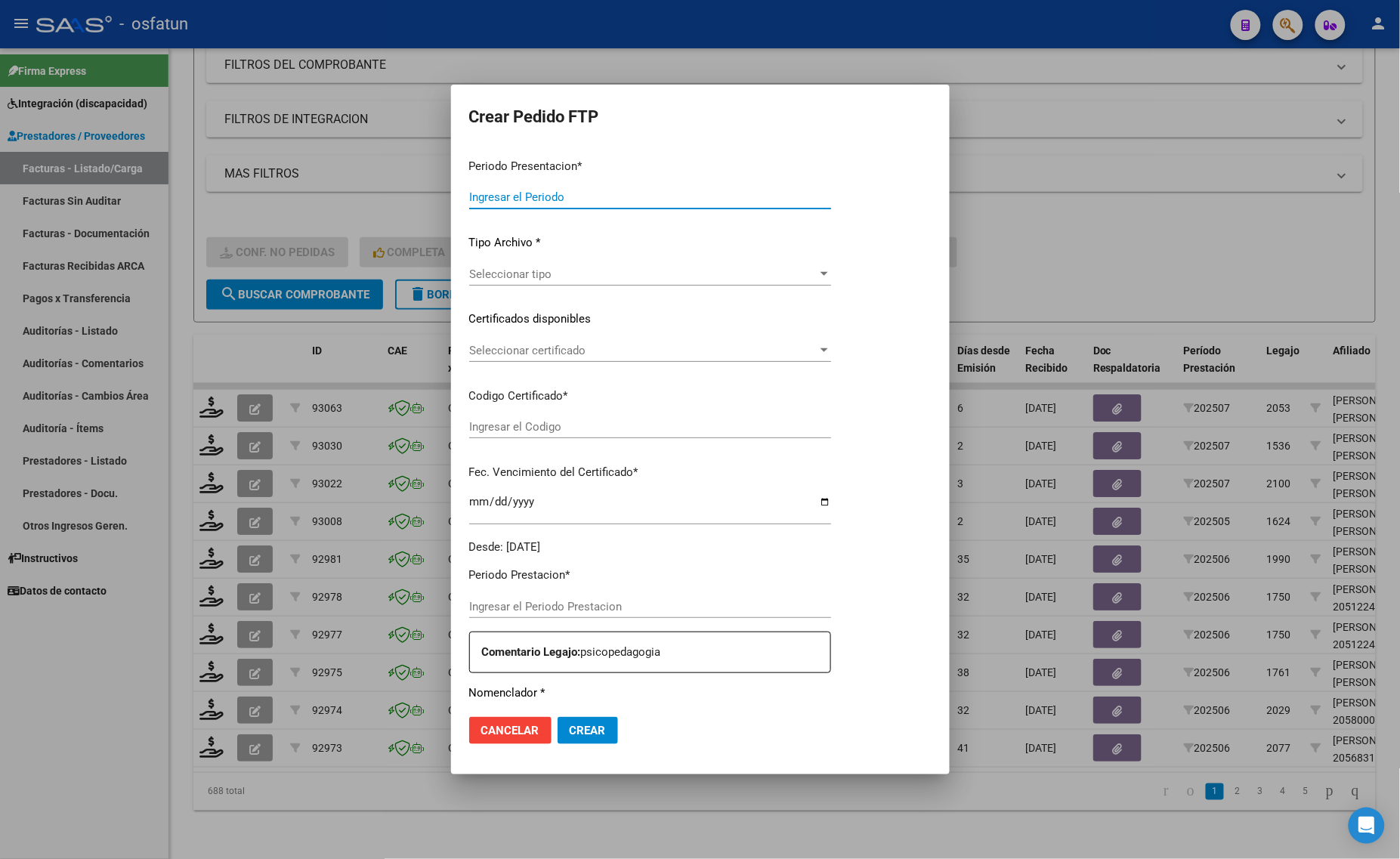
type input "202507"
type input "202506"
type input "$ 307.654,34"
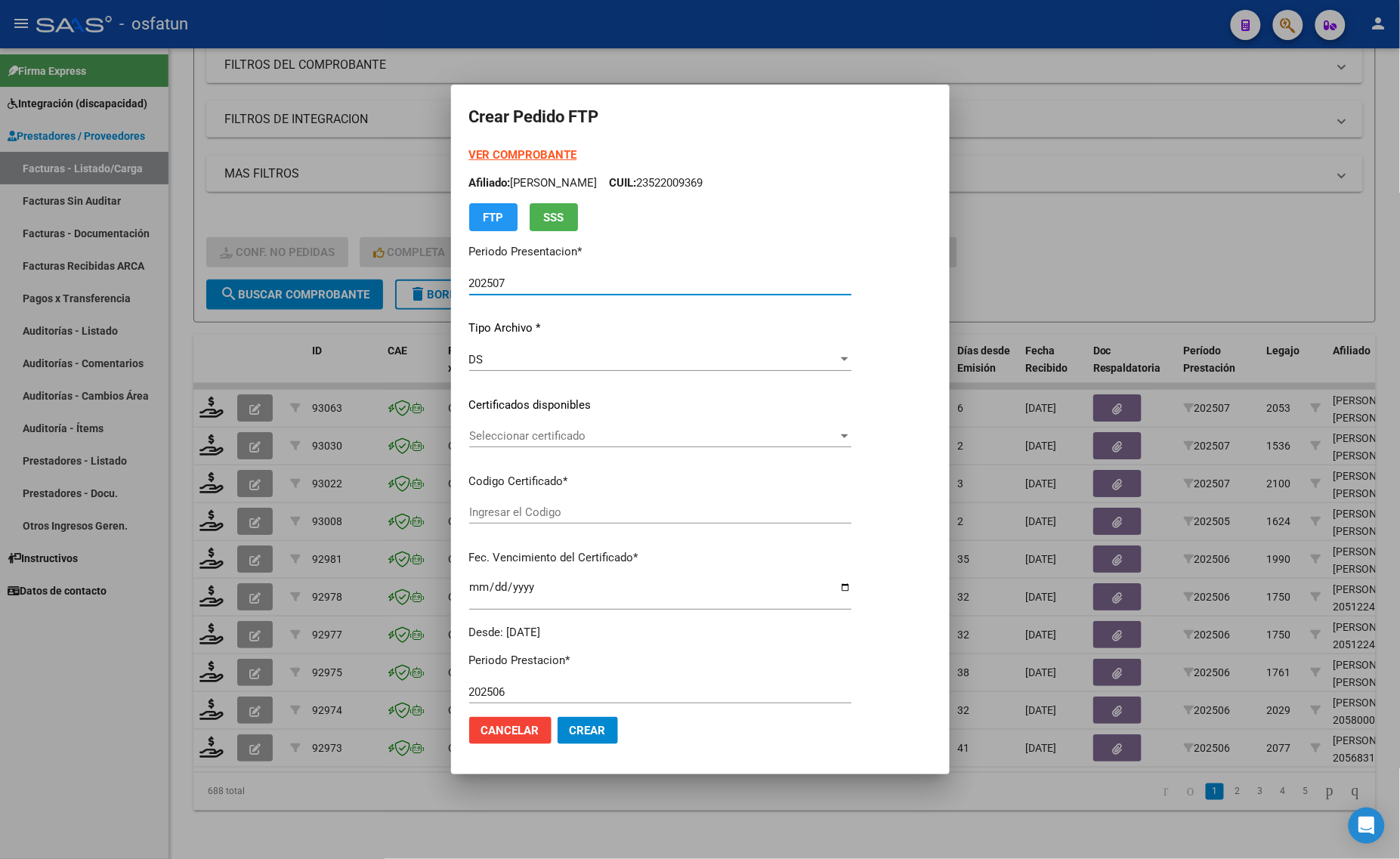
type input "ARG02000496883472018091720250917TUC136"
type input "[DATE]"
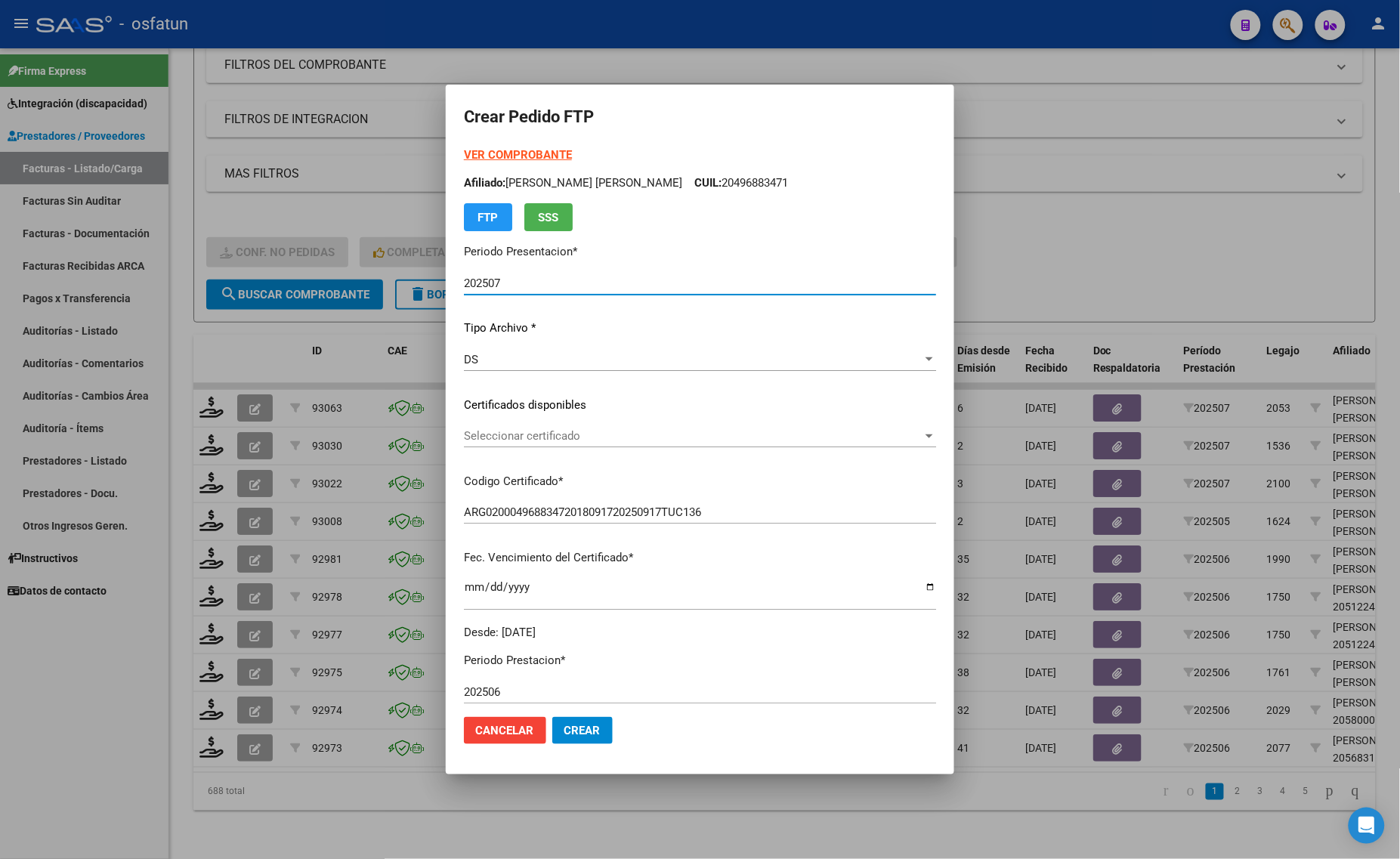
click at [485, 138] on form "Crear Pedido FTP VER COMPROBANTE ARCA Padrón Afiliado: [PERSON_NAME] [PERSON_NA…" at bounding box center [700, 430] width 472 height 654
click at [514, 153] on strong "VER COMPROBANTE" at bounding box center [518, 155] width 108 height 14
click at [518, 437] on span "Seleccionar certificado" at bounding box center [693, 436] width 459 height 14
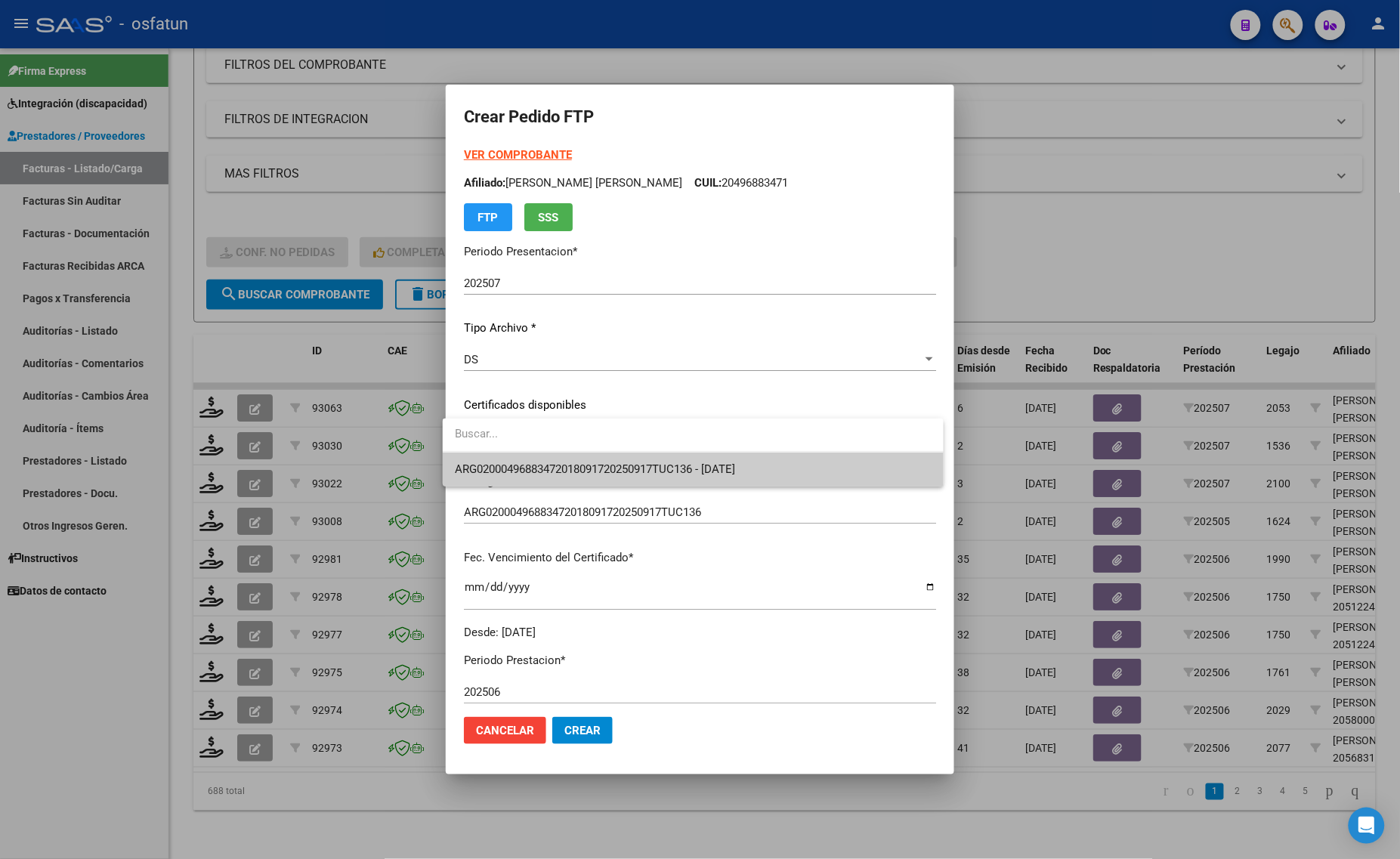
click at [512, 474] on span "ARG02000496883472018091720250917TUC136 - [DATE]" at bounding box center [595, 469] width 280 height 14
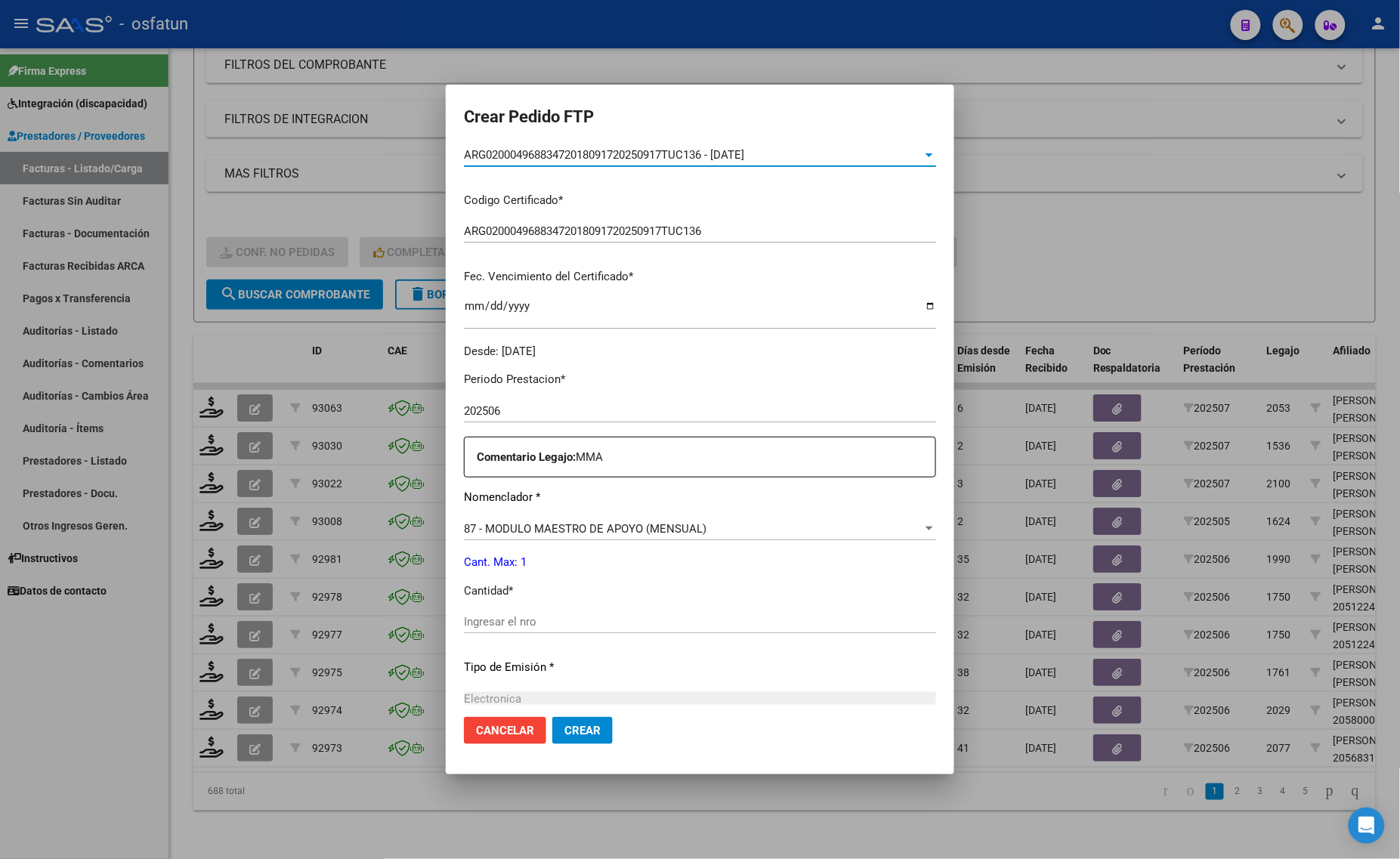
scroll to position [283, 0]
click at [518, 620] on input "Ingresar el nro" at bounding box center [700, 619] width 472 height 14
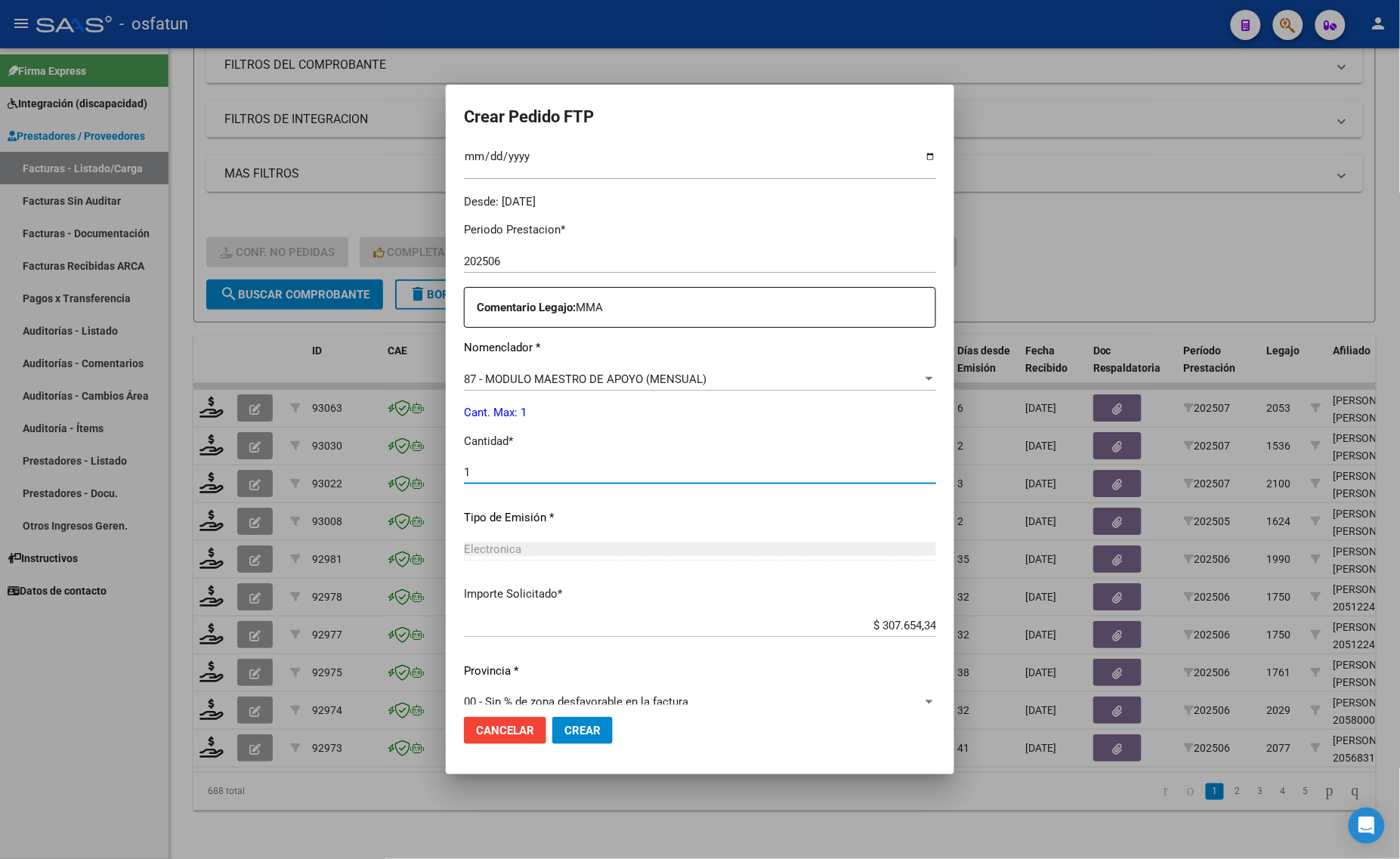
scroll to position [452, 0]
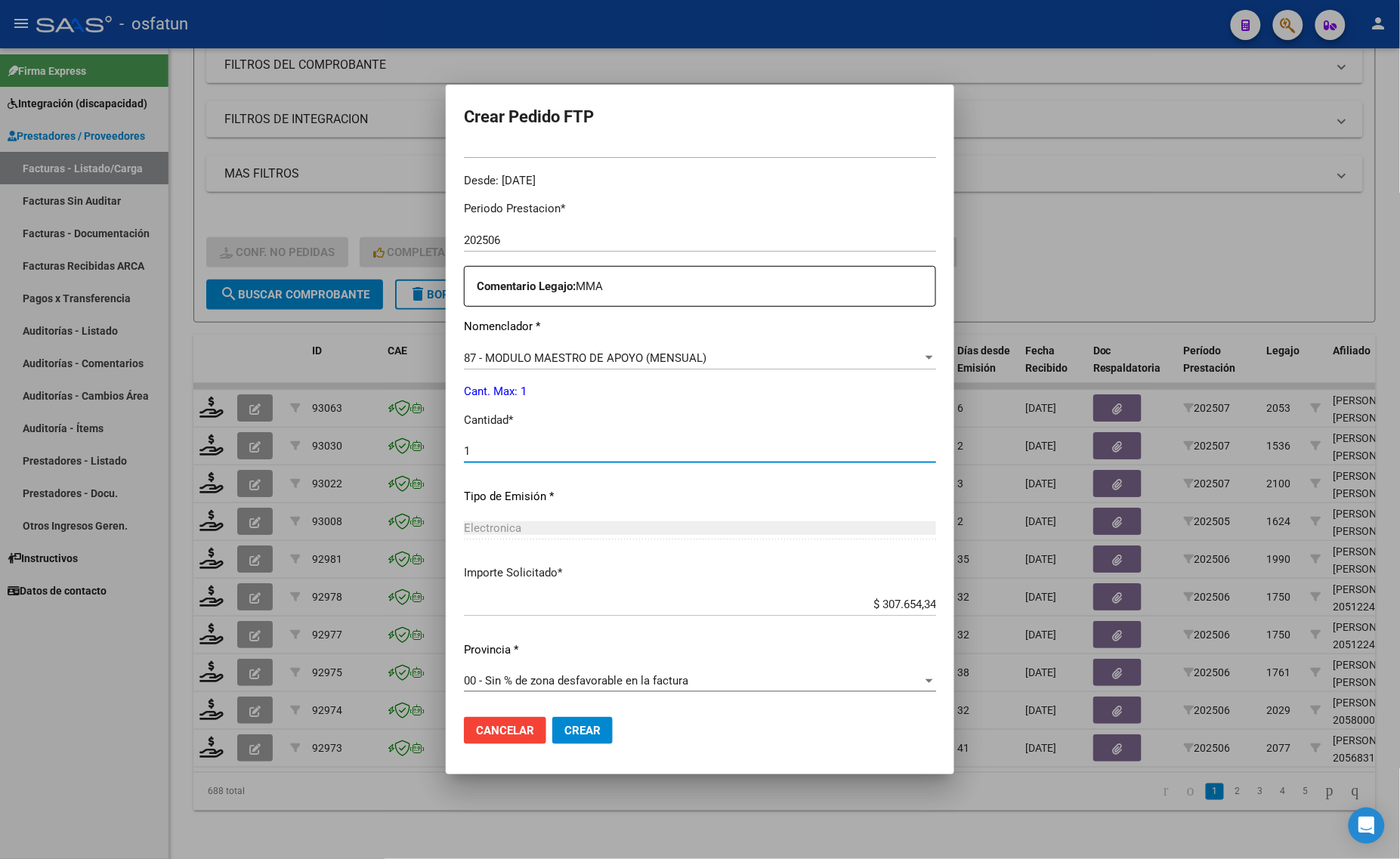
type input "1"
click at [574, 733] on span "Crear" at bounding box center [582, 730] width 36 height 14
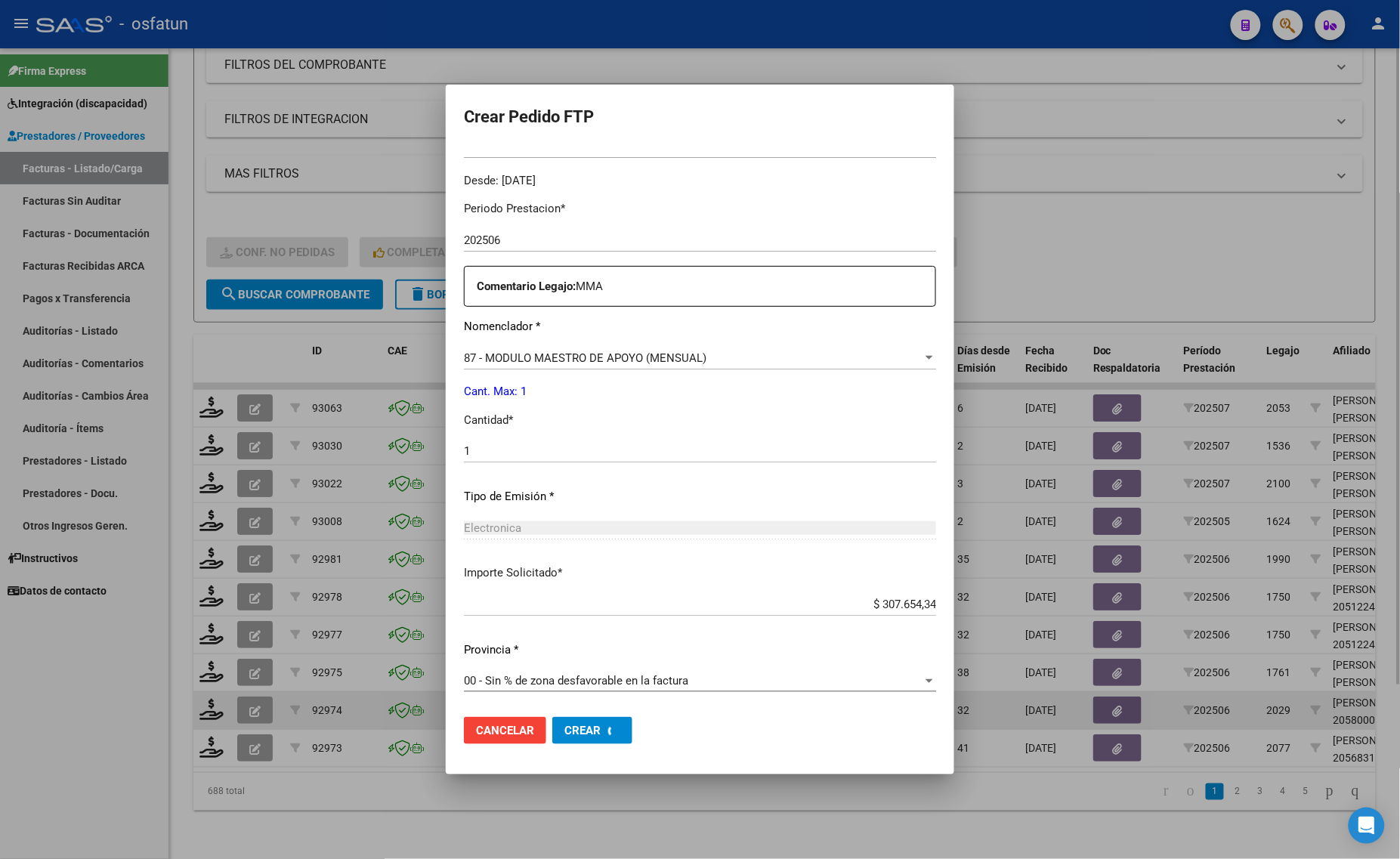
scroll to position [0, 0]
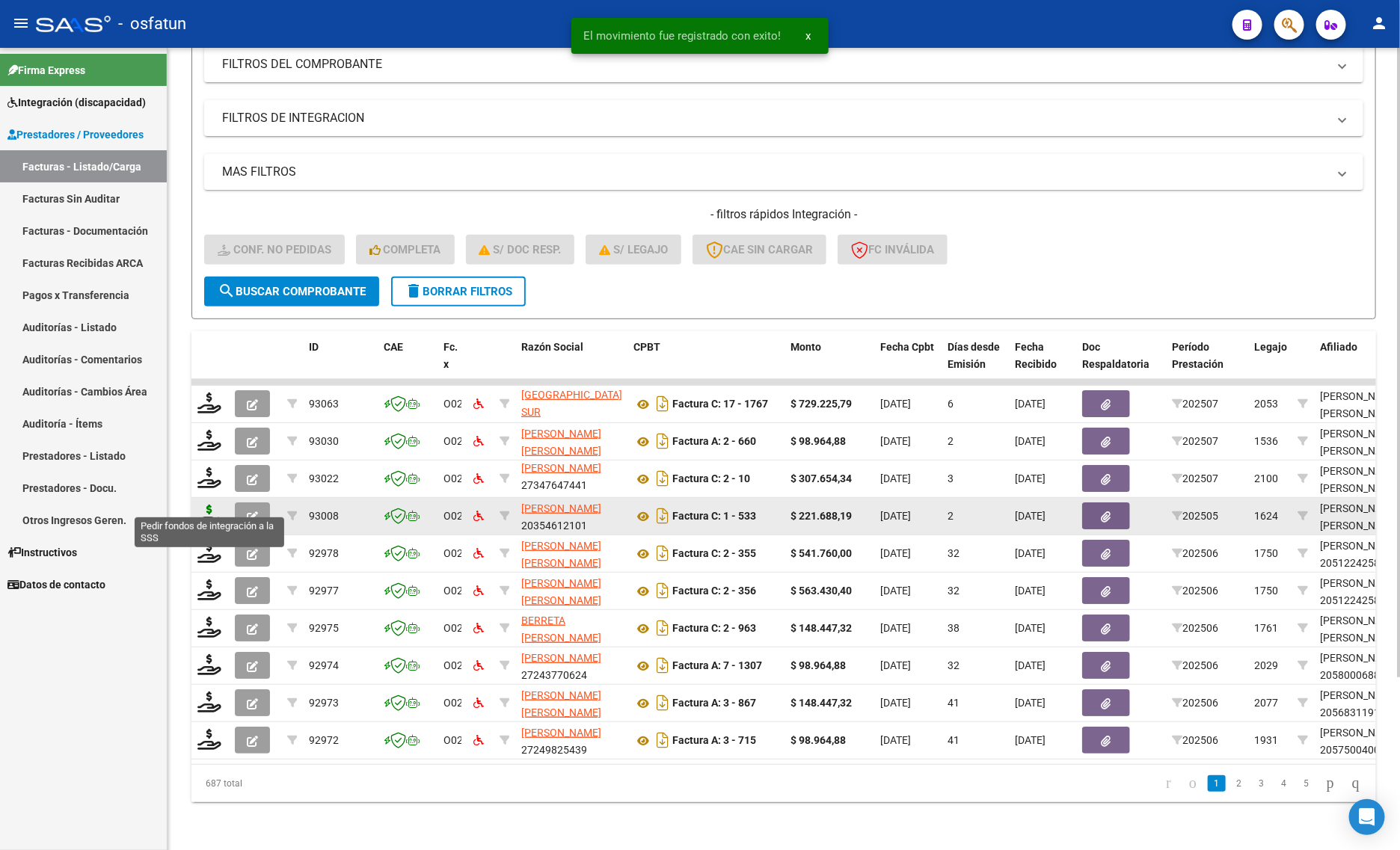
click at [214, 505] on icon at bounding box center [209, 515] width 24 height 21
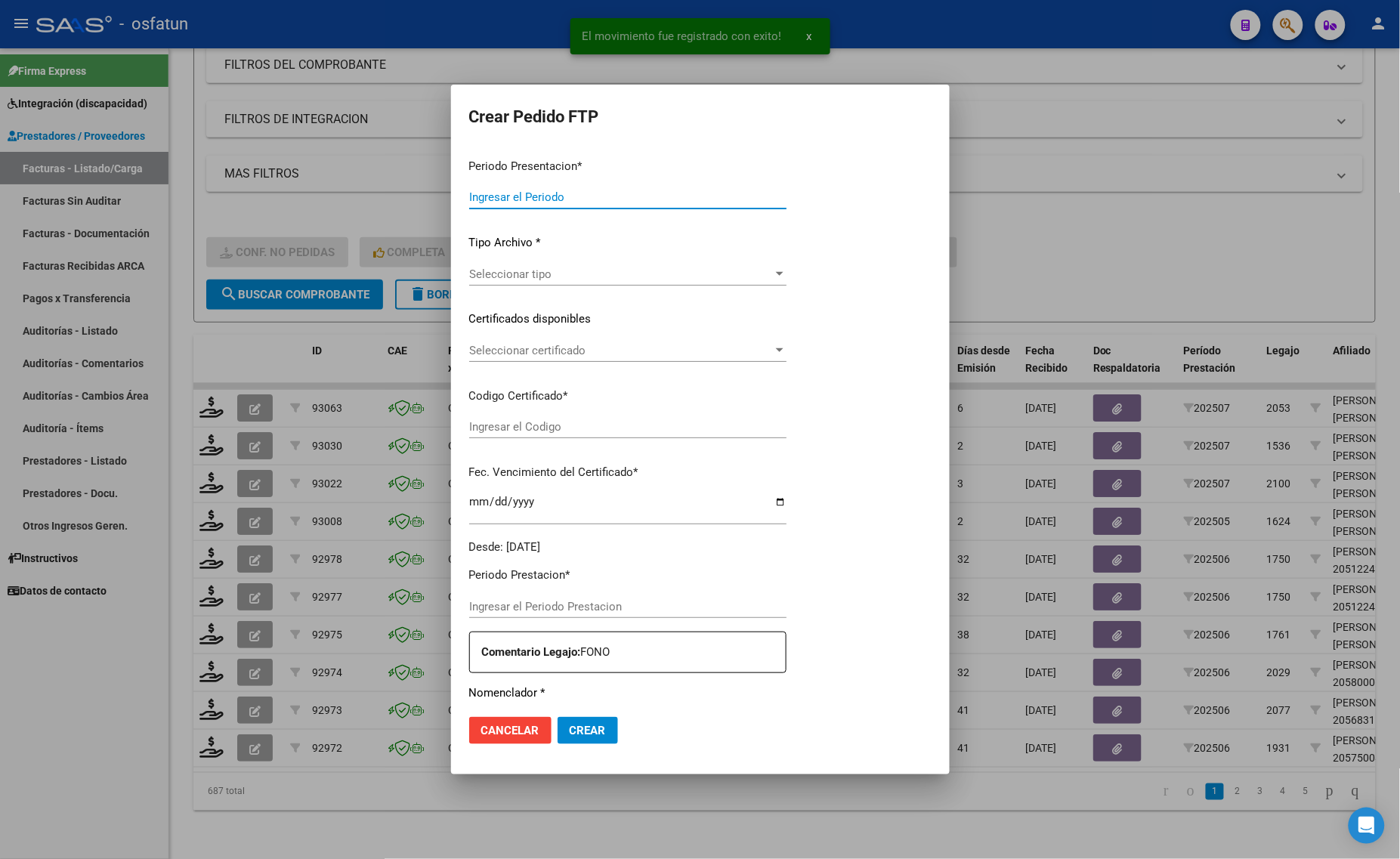
type input "202507"
type input "202505"
type input "$ 221.688,19"
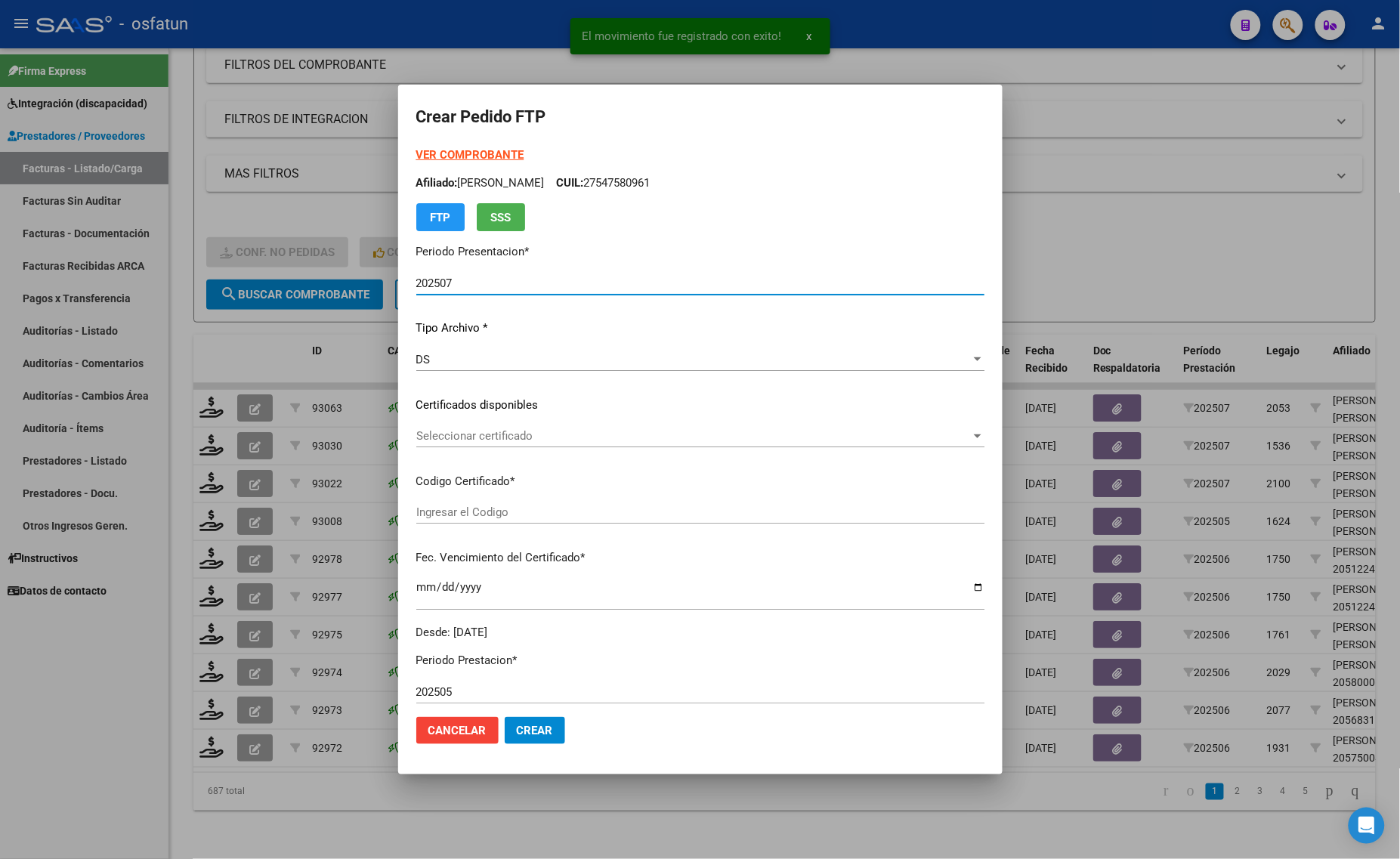
type input "ARG02000493086892021101220261012BS315"
type input "[DATE]"
click at [447, 153] on strong "VER COMPROBANTE" at bounding box center [471, 155] width 108 height 14
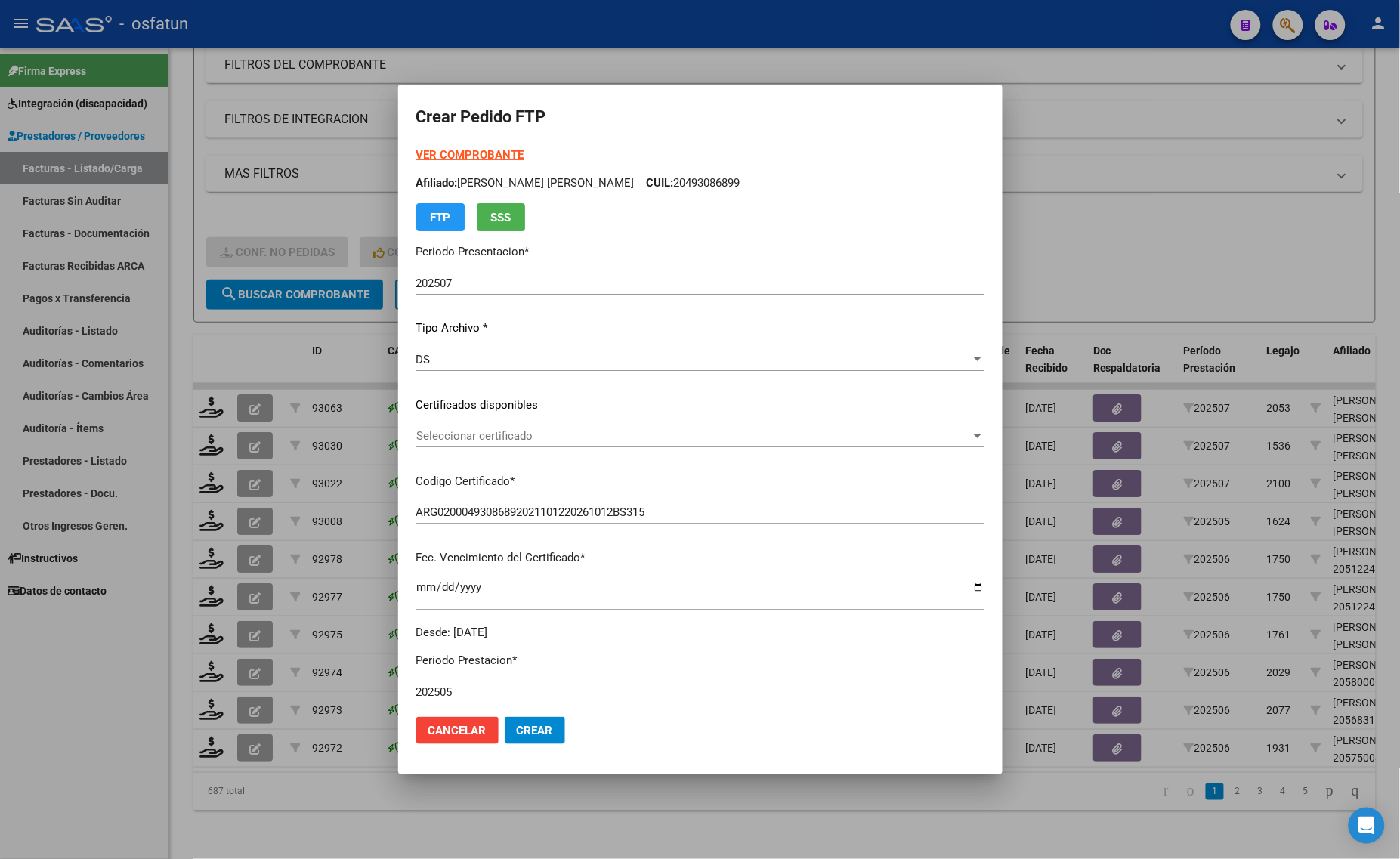
click at [195, 312] on div at bounding box center [700, 430] width 1400 height 859
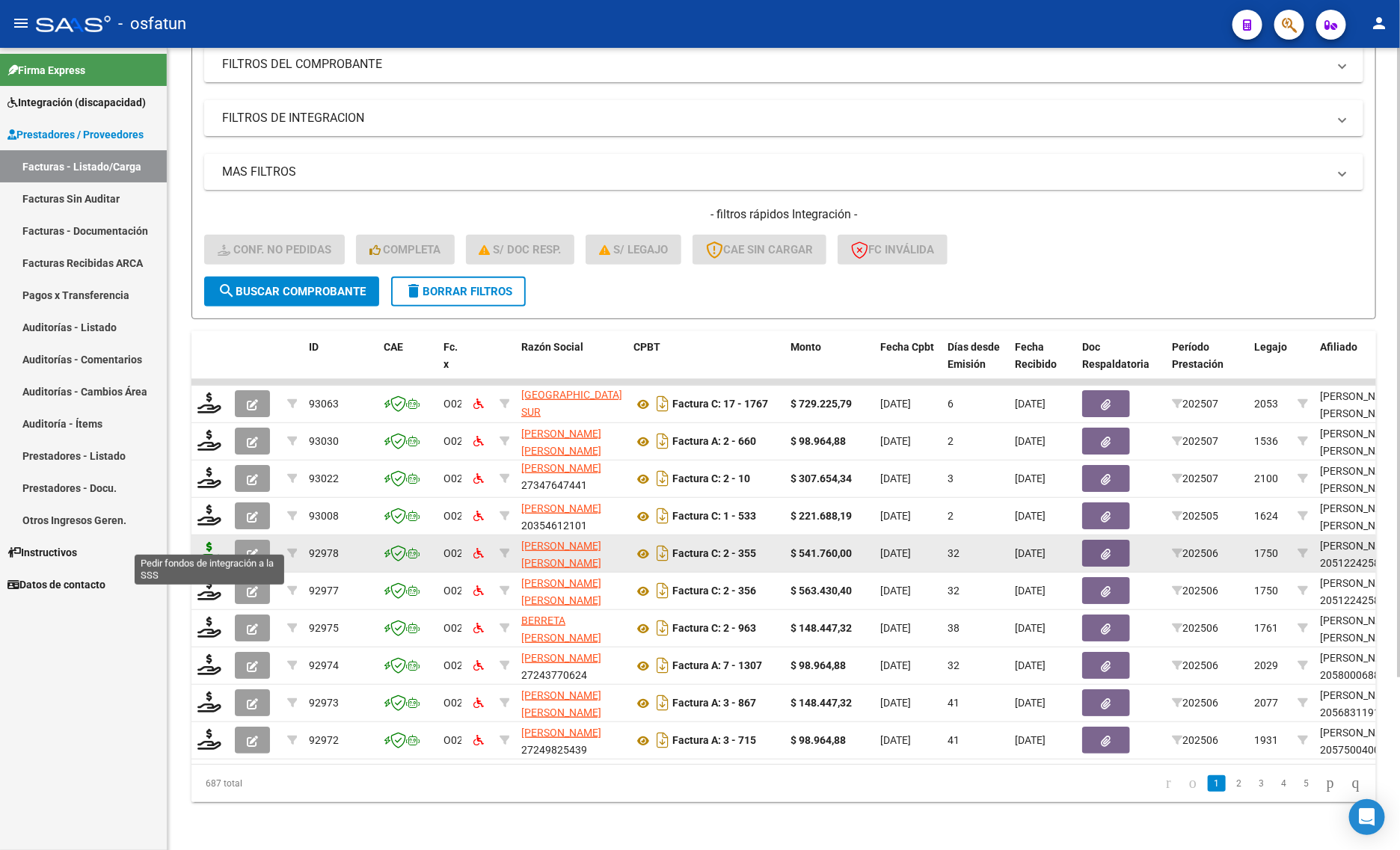
click at [199, 543] on icon at bounding box center [209, 552] width 24 height 21
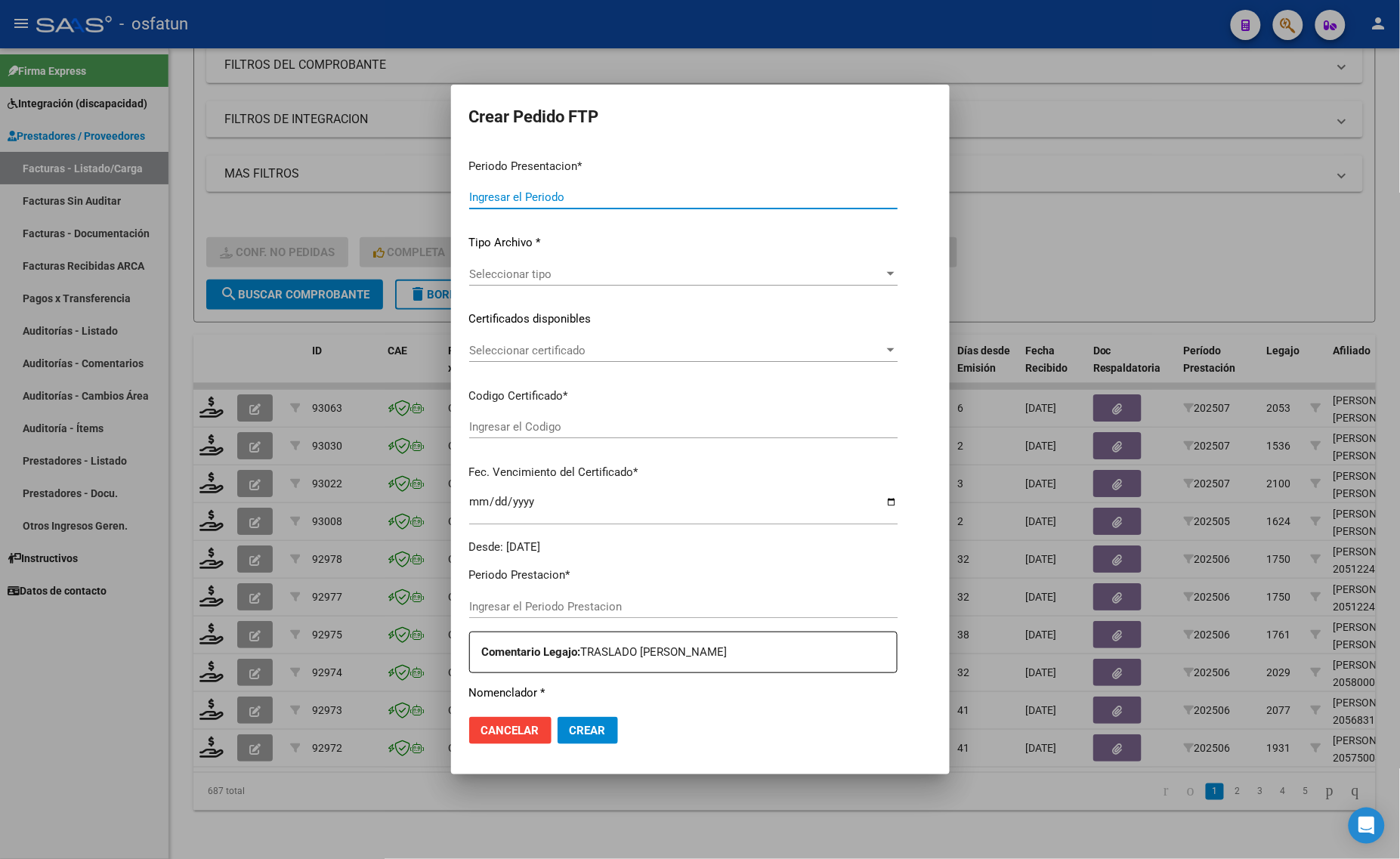
type input "202507"
type input "202506"
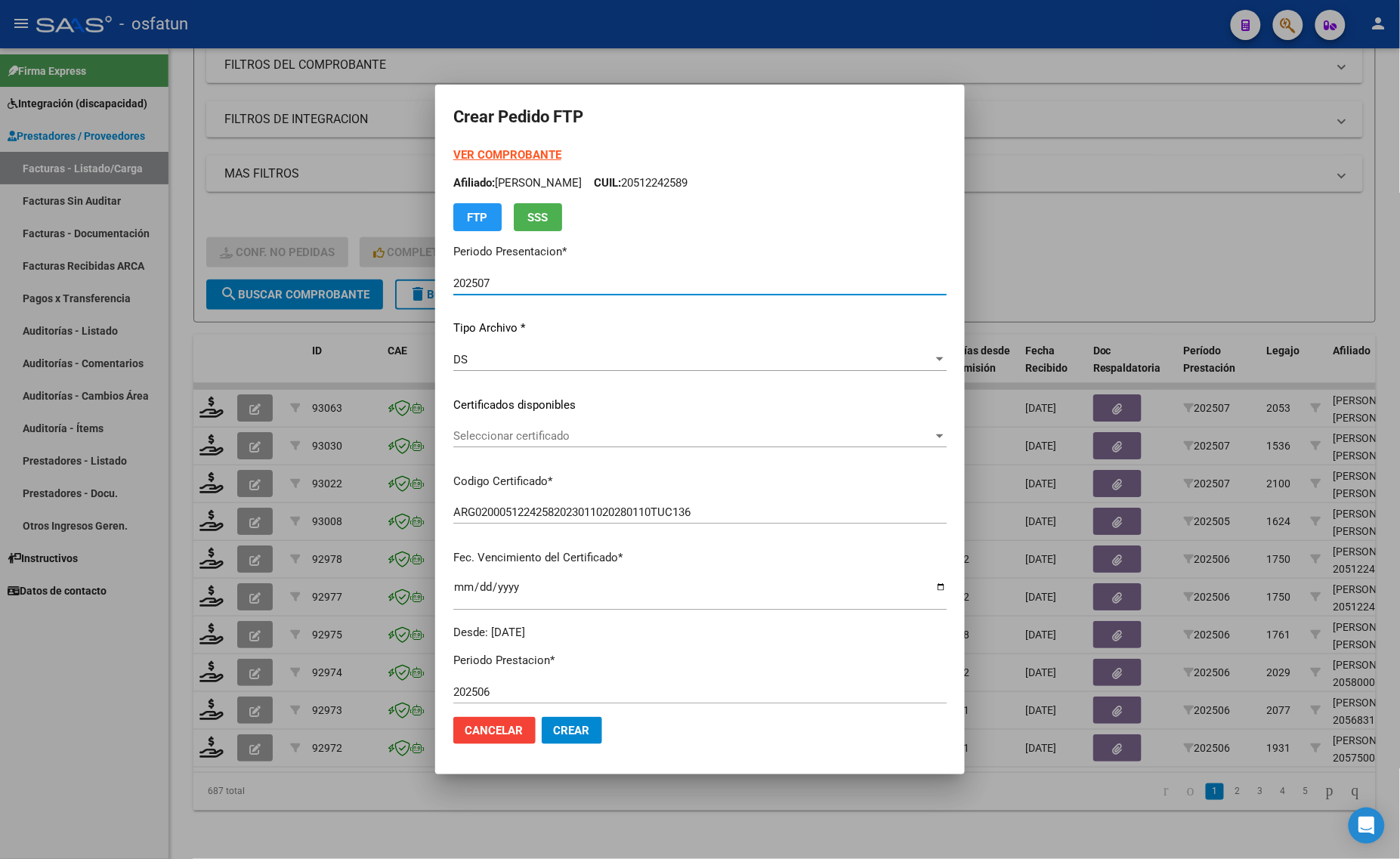
click at [476, 148] on strong "VER COMPROBANTE" at bounding box center [507, 155] width 108 height 14
click at [496, 435] on span "Seleccionar certificado" at bounding box center [693, 436] width 480 height 14
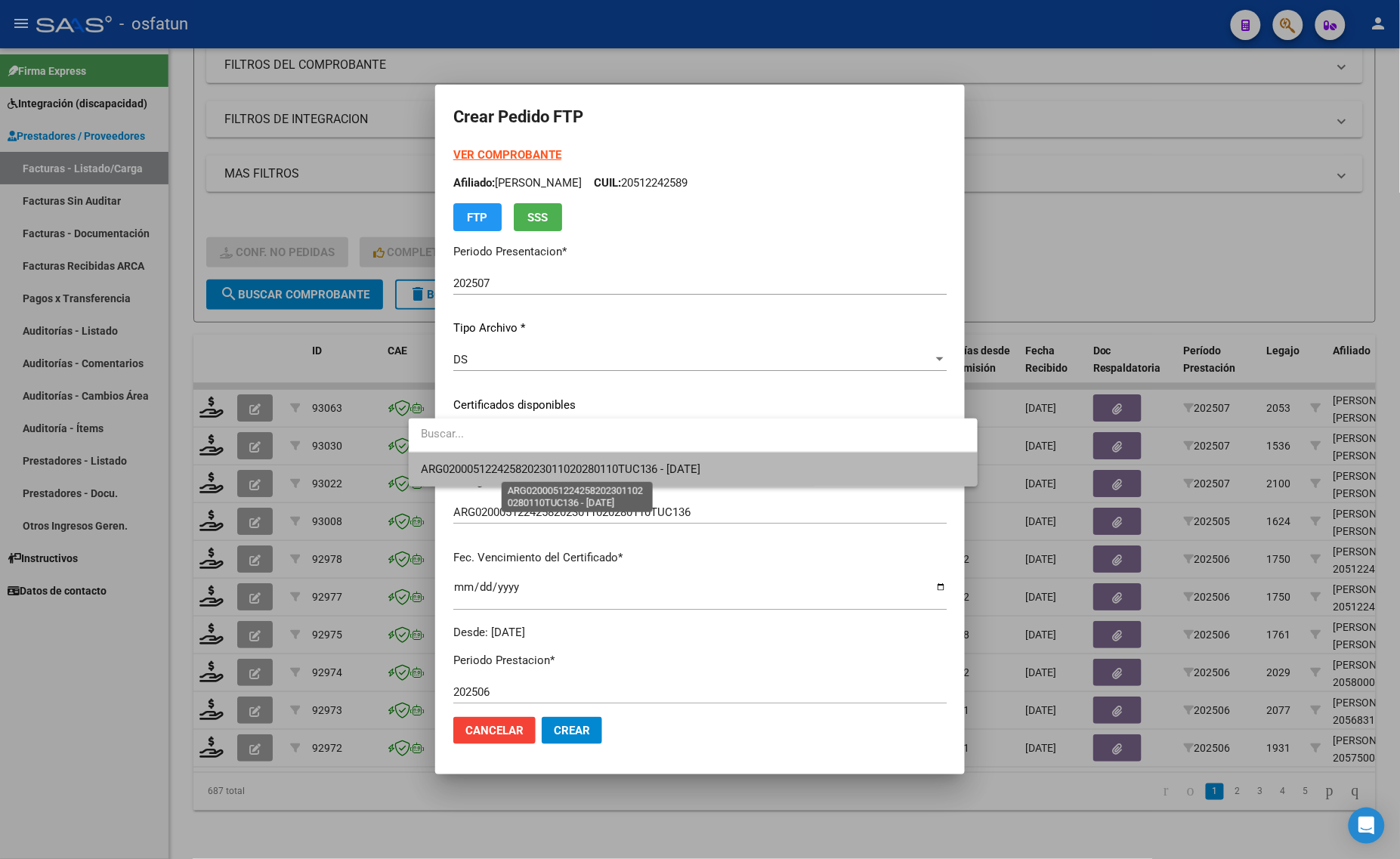
click at [512, 463] on span "ARG02000512242582023011020280110TUC136 - [DATE]" at bounding box center [561, 469] width 280 height 14
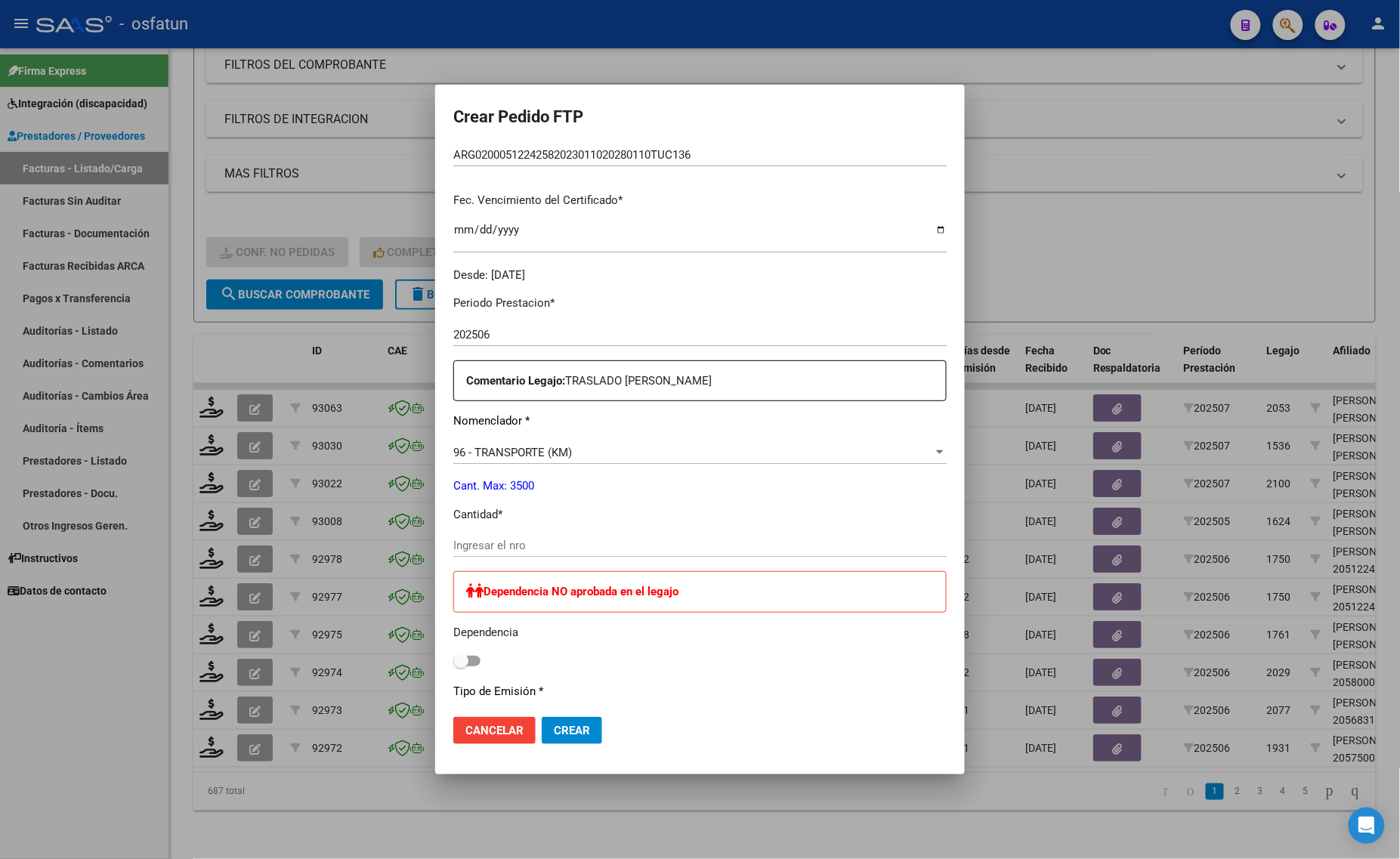
scroll to position [378, 0]
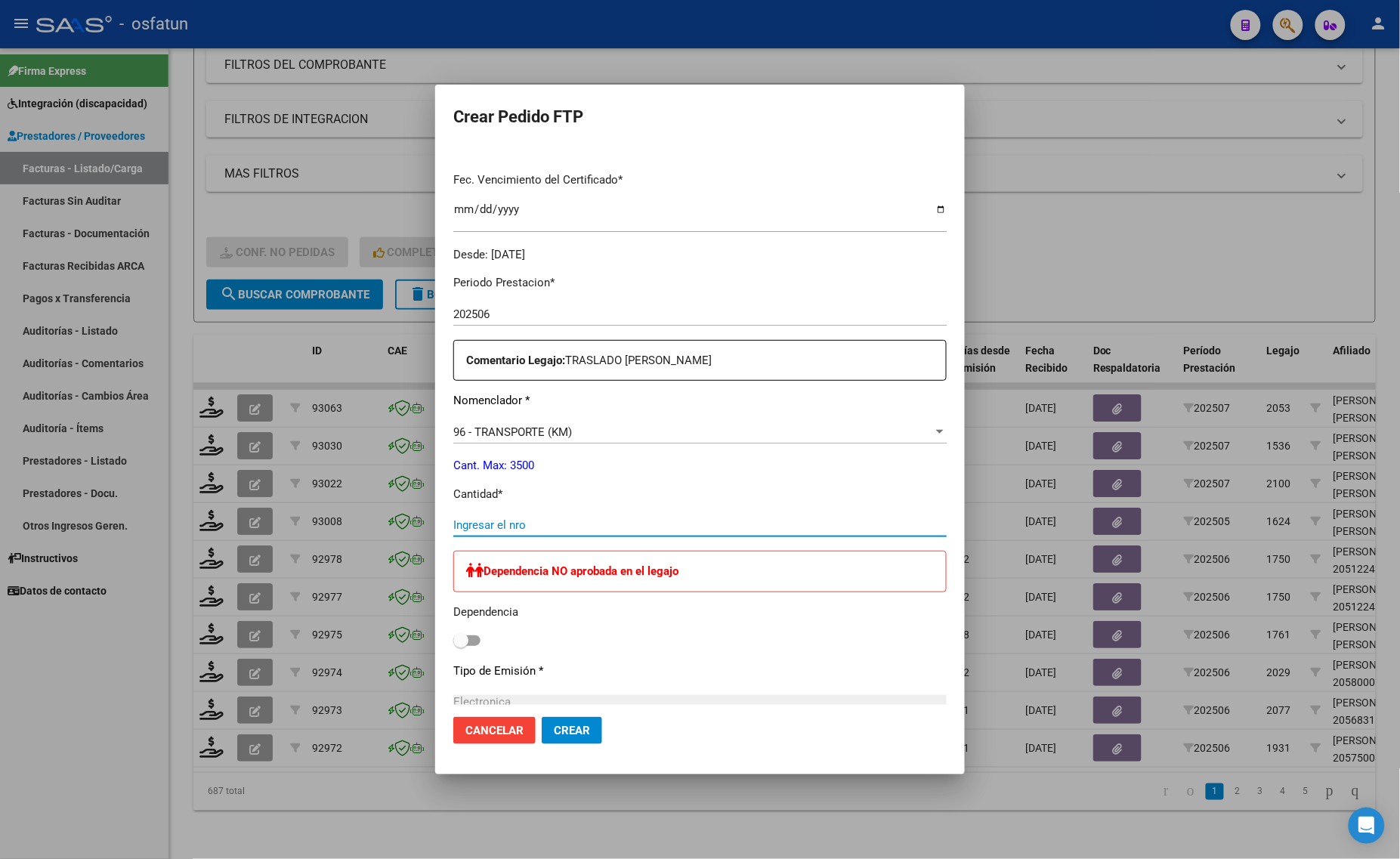
click at [545, 522] on input "Ingresar el nro" at bounding box center [700, 525] width 494 height 14
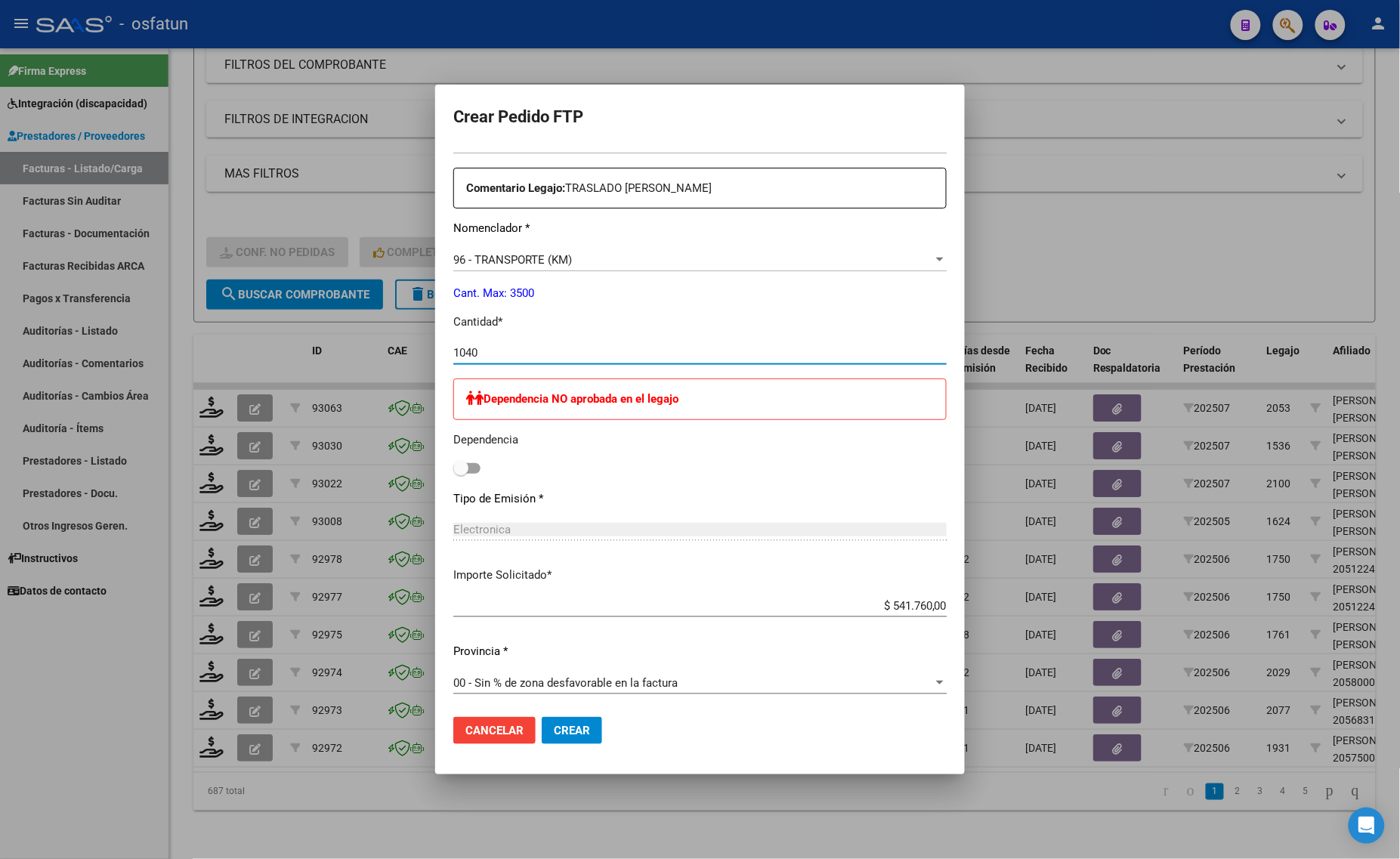
scroll to position [567, 0]
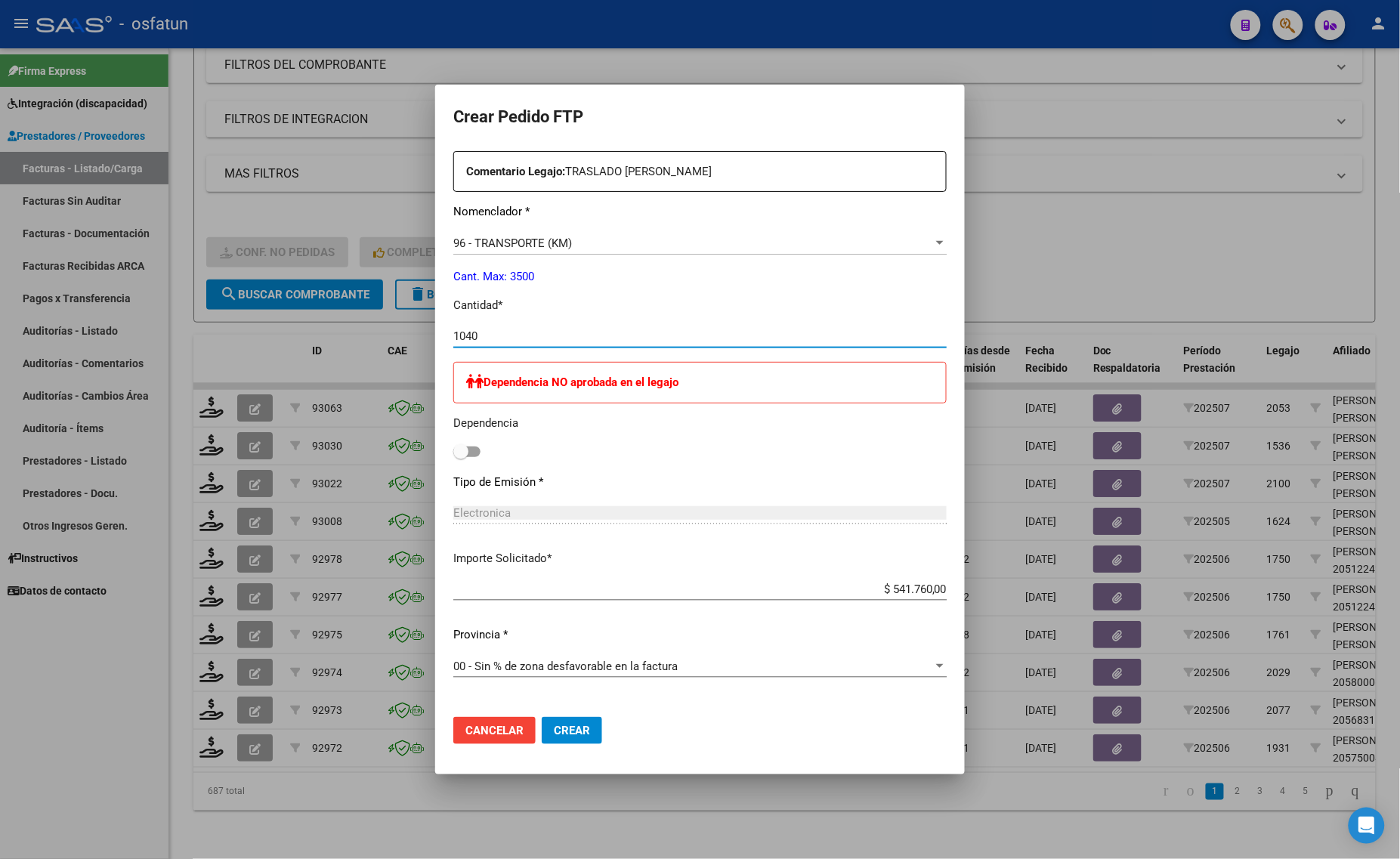
click at [553, 727] on span "Crear" at bounding box center [571, 730] width 36 height 14
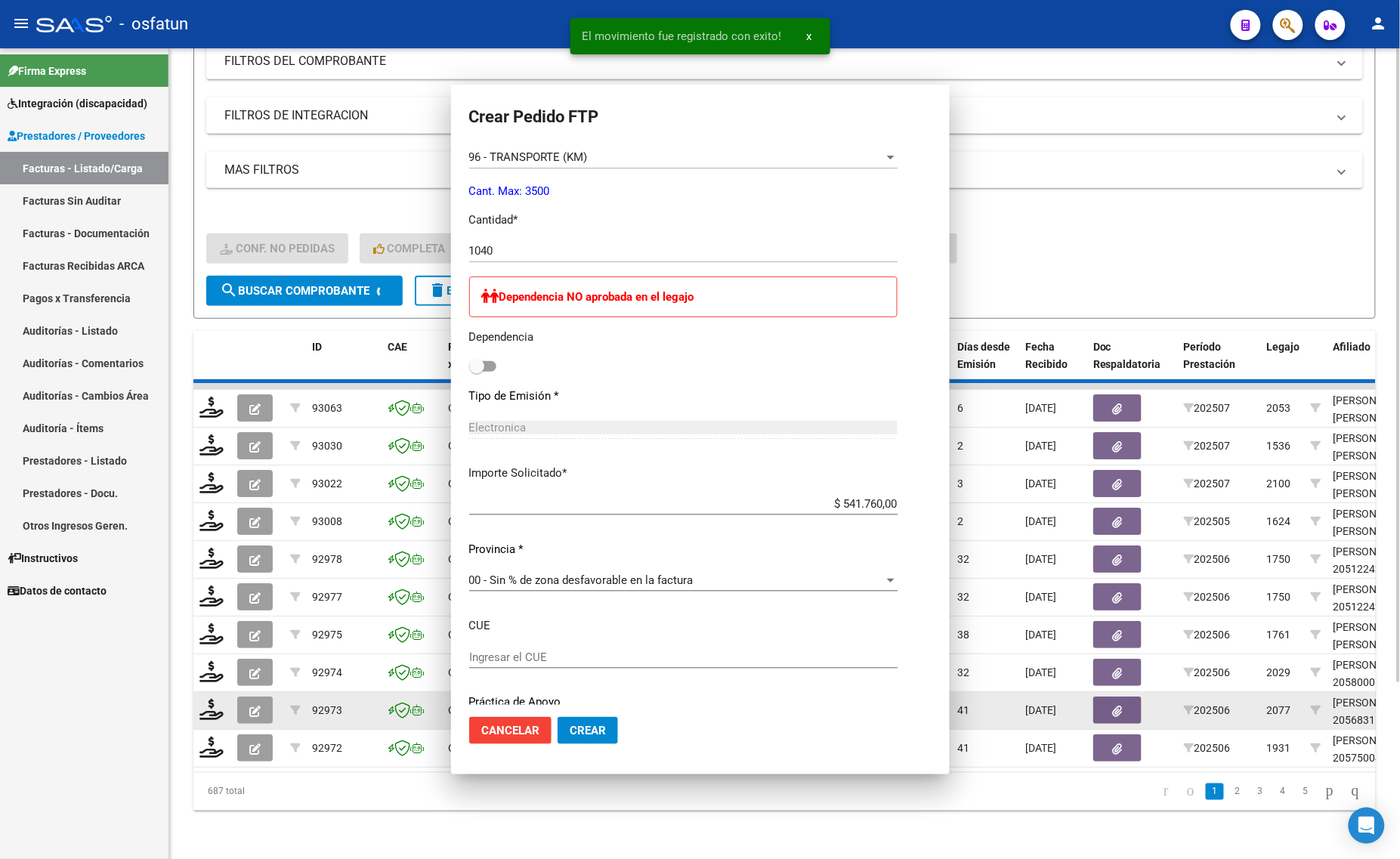
scroll to position [0, 0]
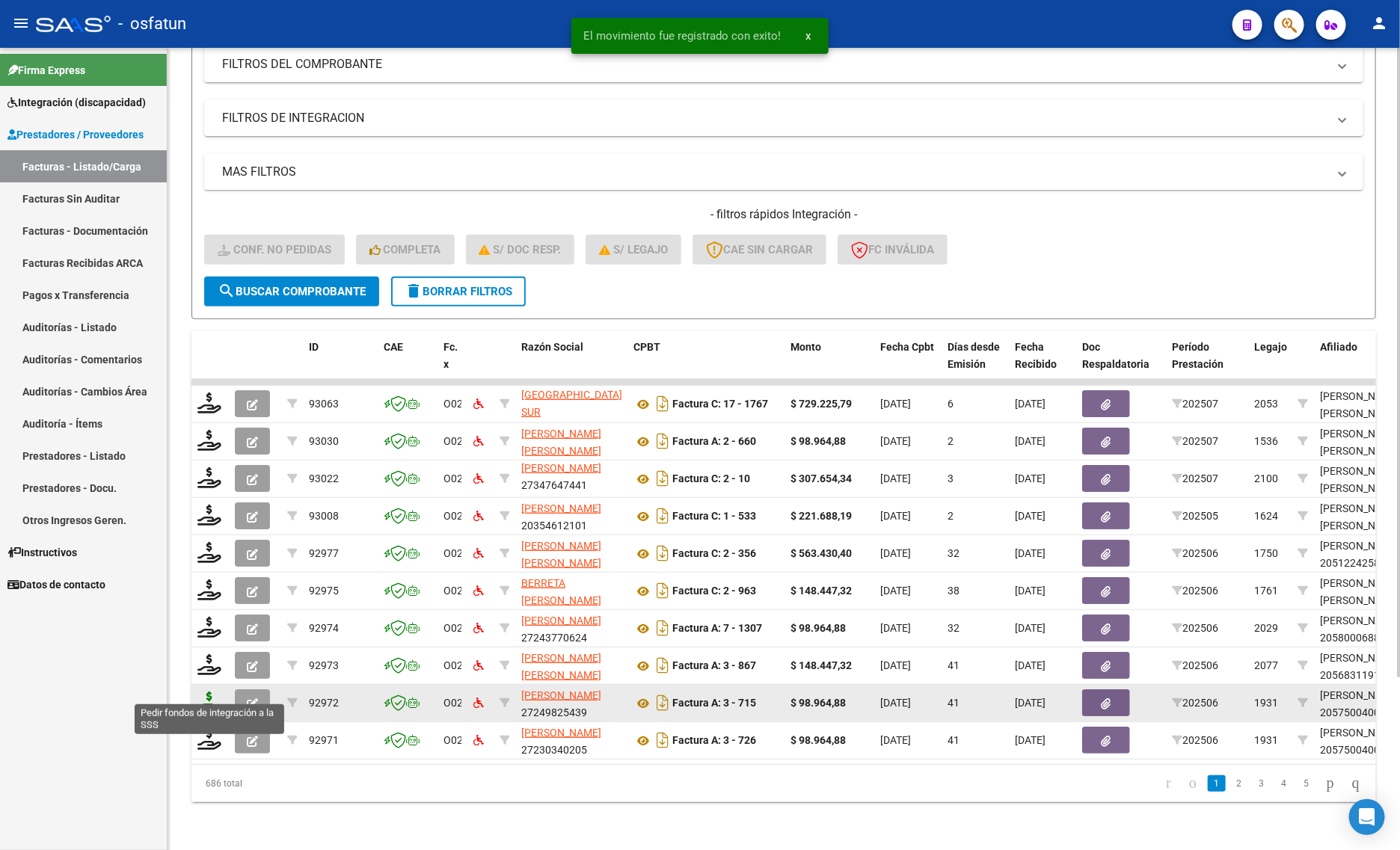
click at [213, 692] on icon at bounding box center [209, 702] width 24 height 21
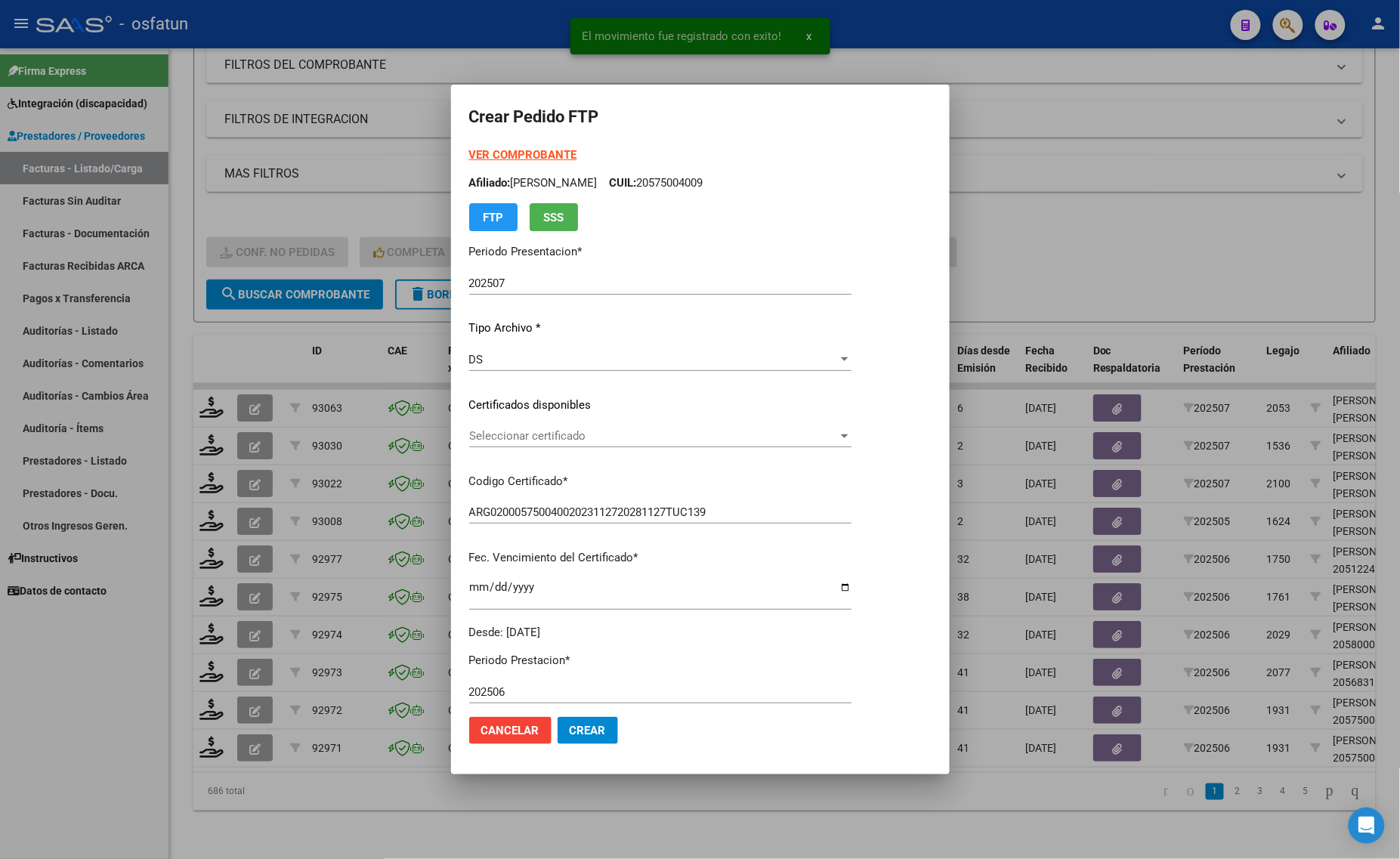
click at [507, 148] on strong "VER COMPROBANTE" at bounding box center [523, 155] width 108 height 14
click at [515, 439] on span "Seleccionar certificado" at bounding box center [653, 436] width 369 height 14
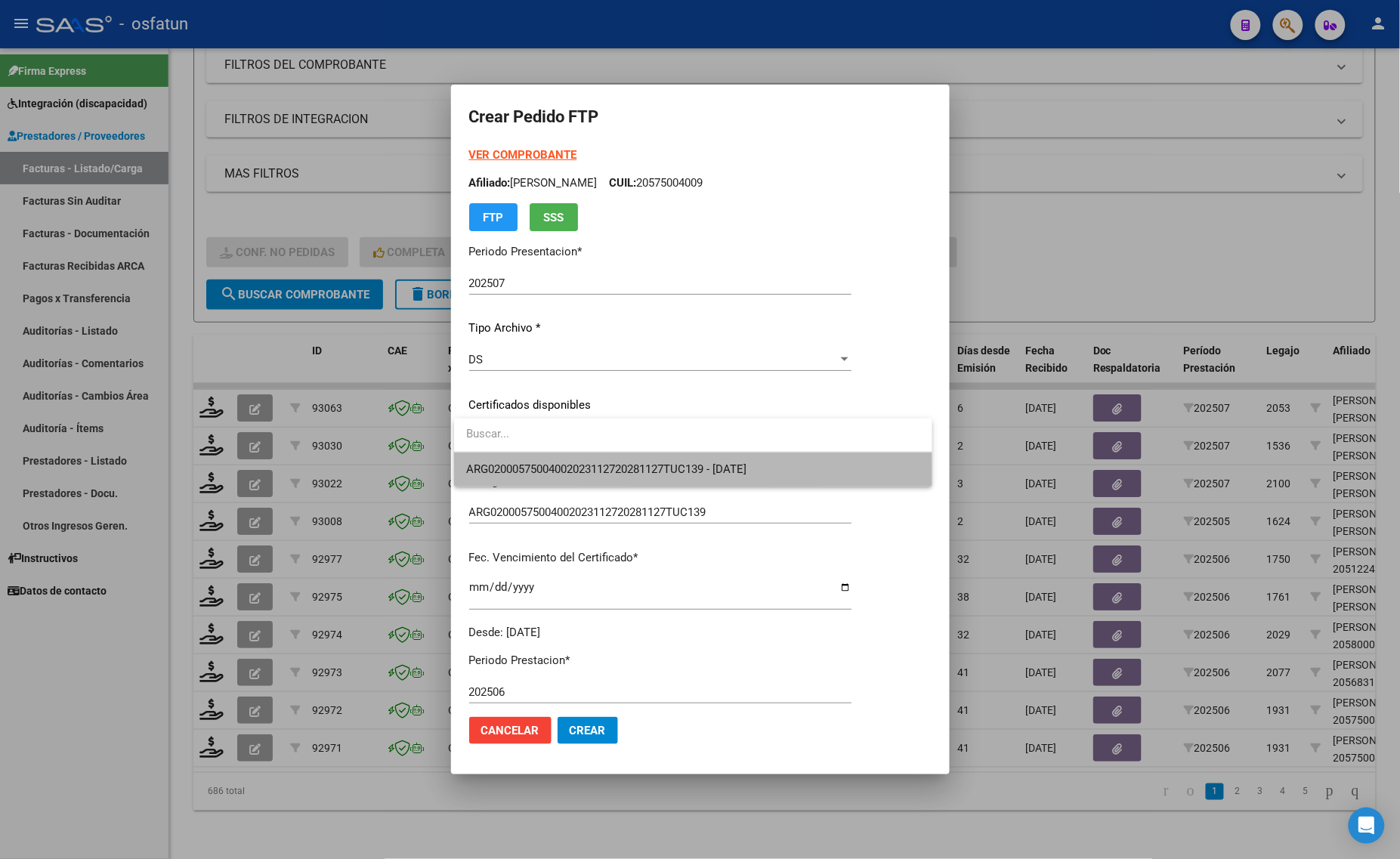
click at [587, 476] on span "ARG02000575004002023112720281127TUC139 - [DATE]" at bounding box center [693, 469] width 454 height 34
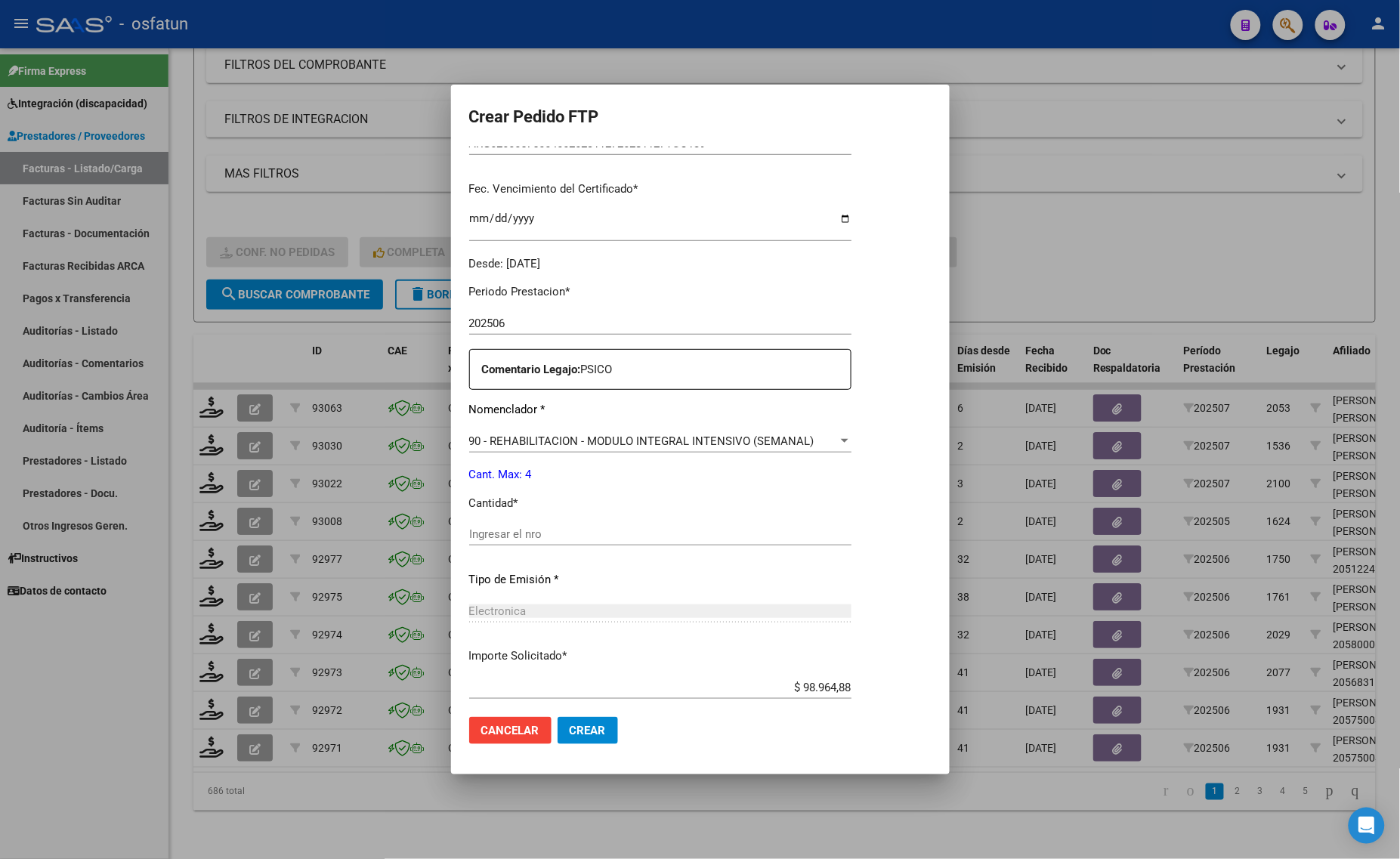
scroll to position [378, 0]
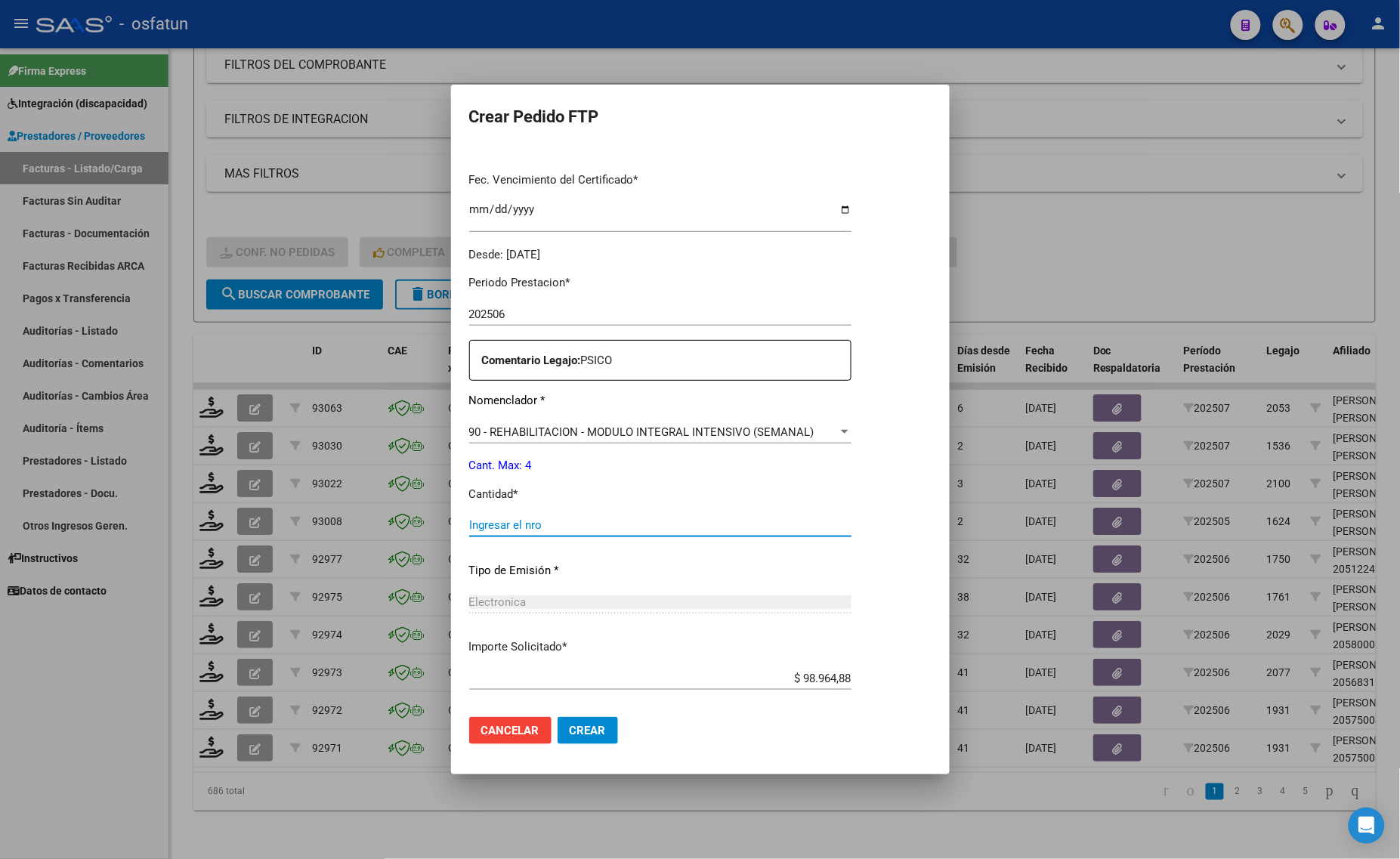
click at [563, 521] on input "Ingresar el nro" at bounding box center [660, 525] width 382 height 14
click at [505, 521] on input "Ingresar el nro" at bounding box center [660, 525] width 382 height 14
click at [491, 526] on input "Ingresar el nro" at bounding box center [660, 525] width 382 height 14
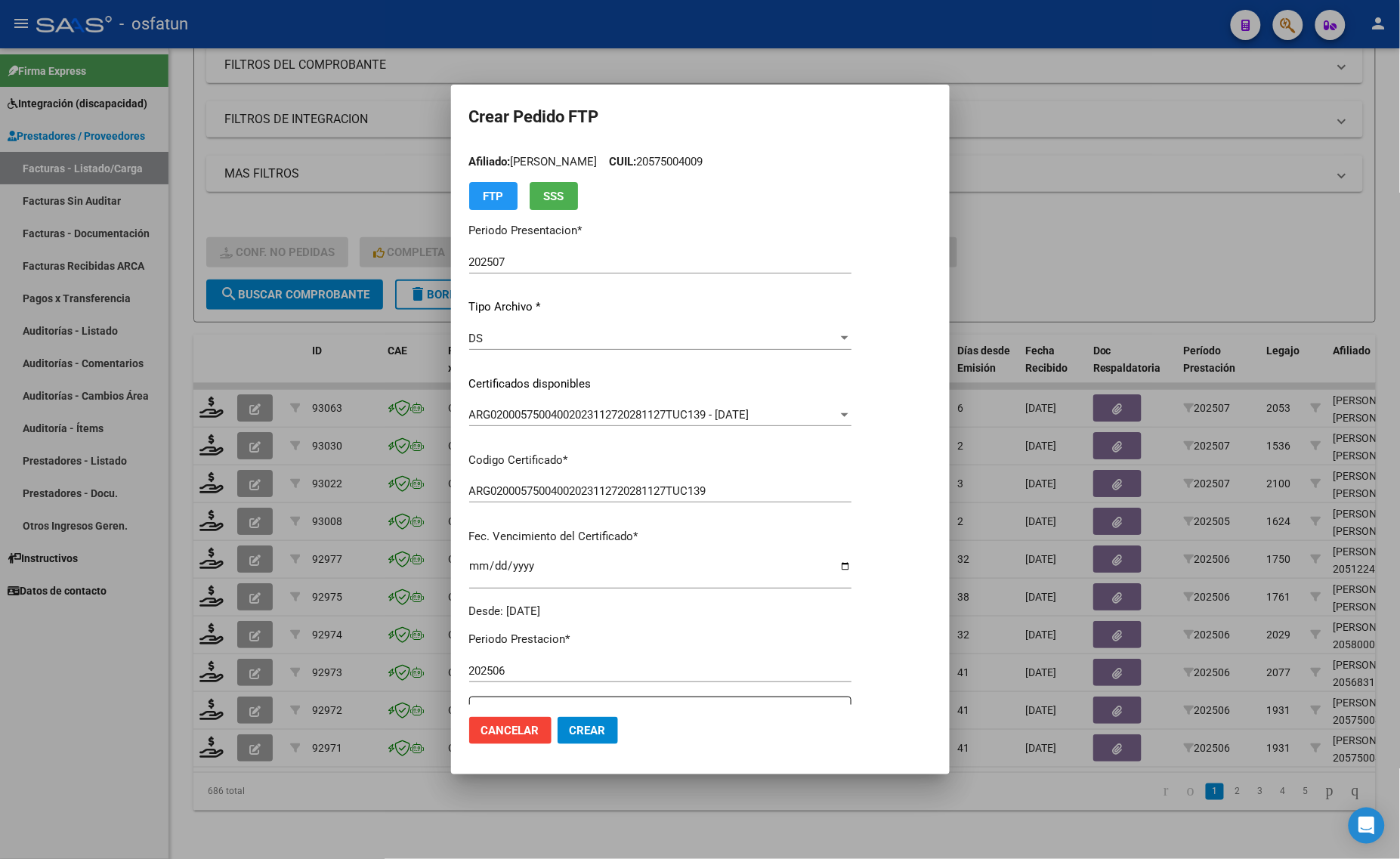
scroll to position [0, 0]
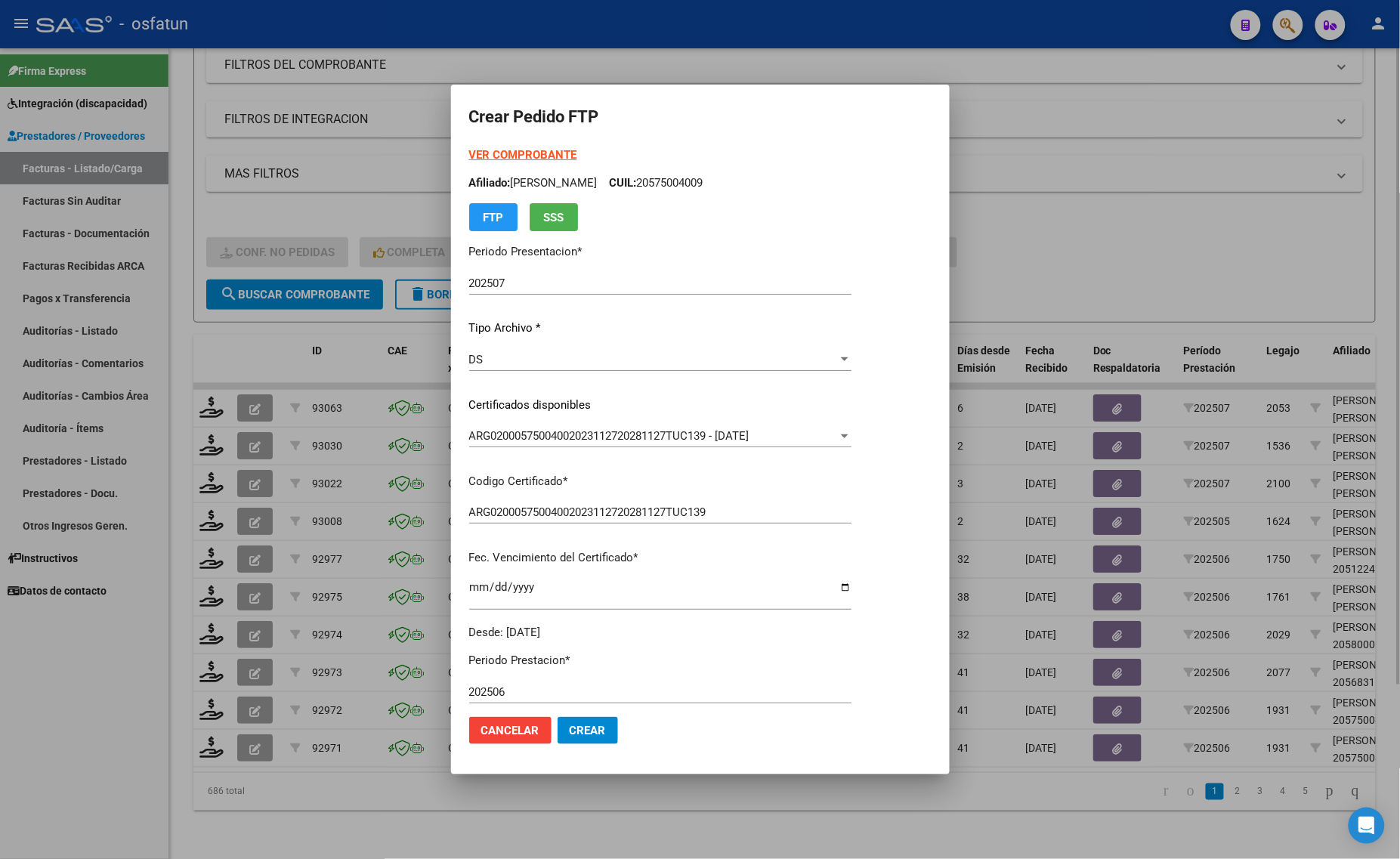
click at [1016, 182] on div at bounding box center [700, 430] width 1400 height 859
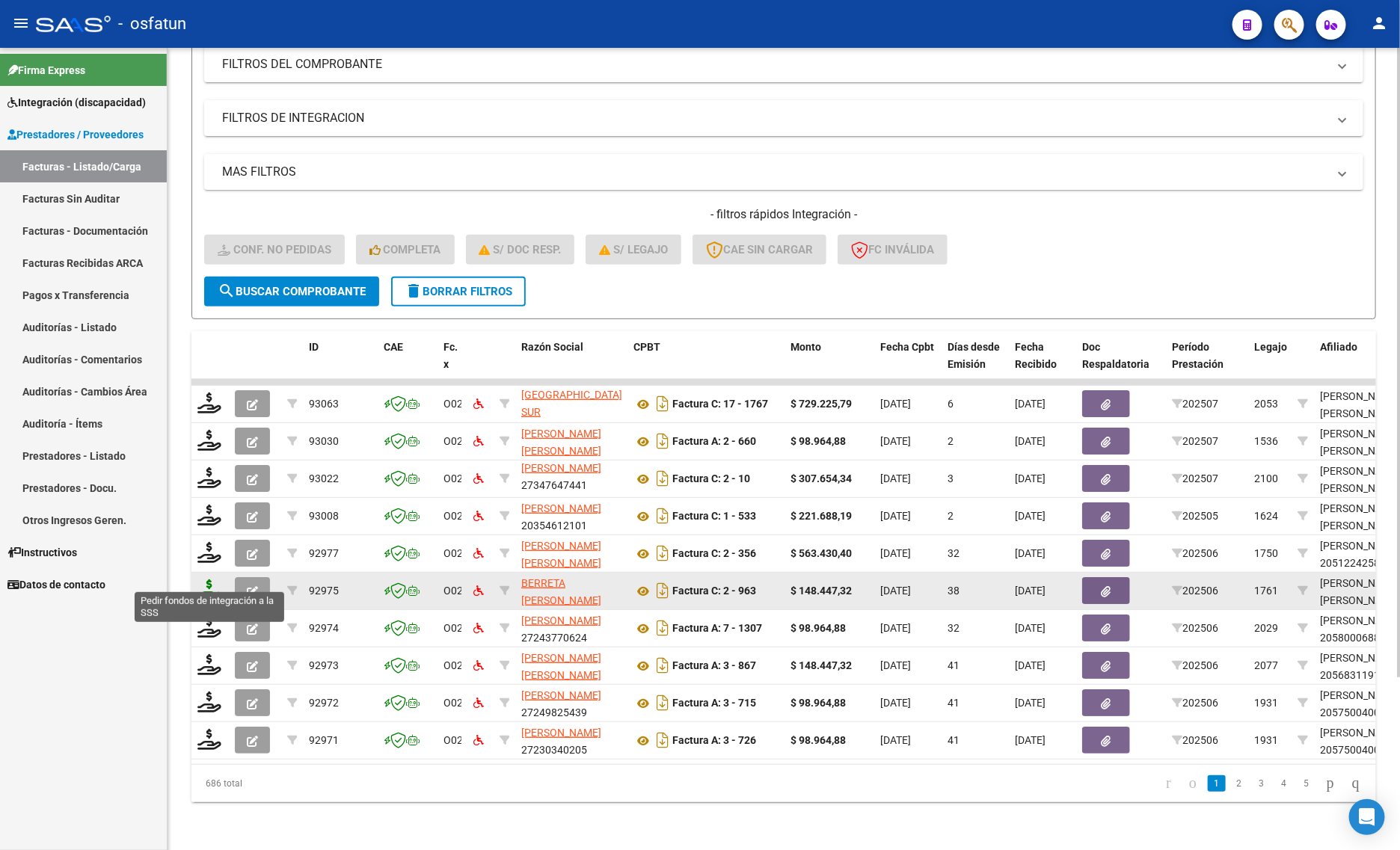
click at [199, 580] on icon at bounding box center [209, 590] width 24 height 21
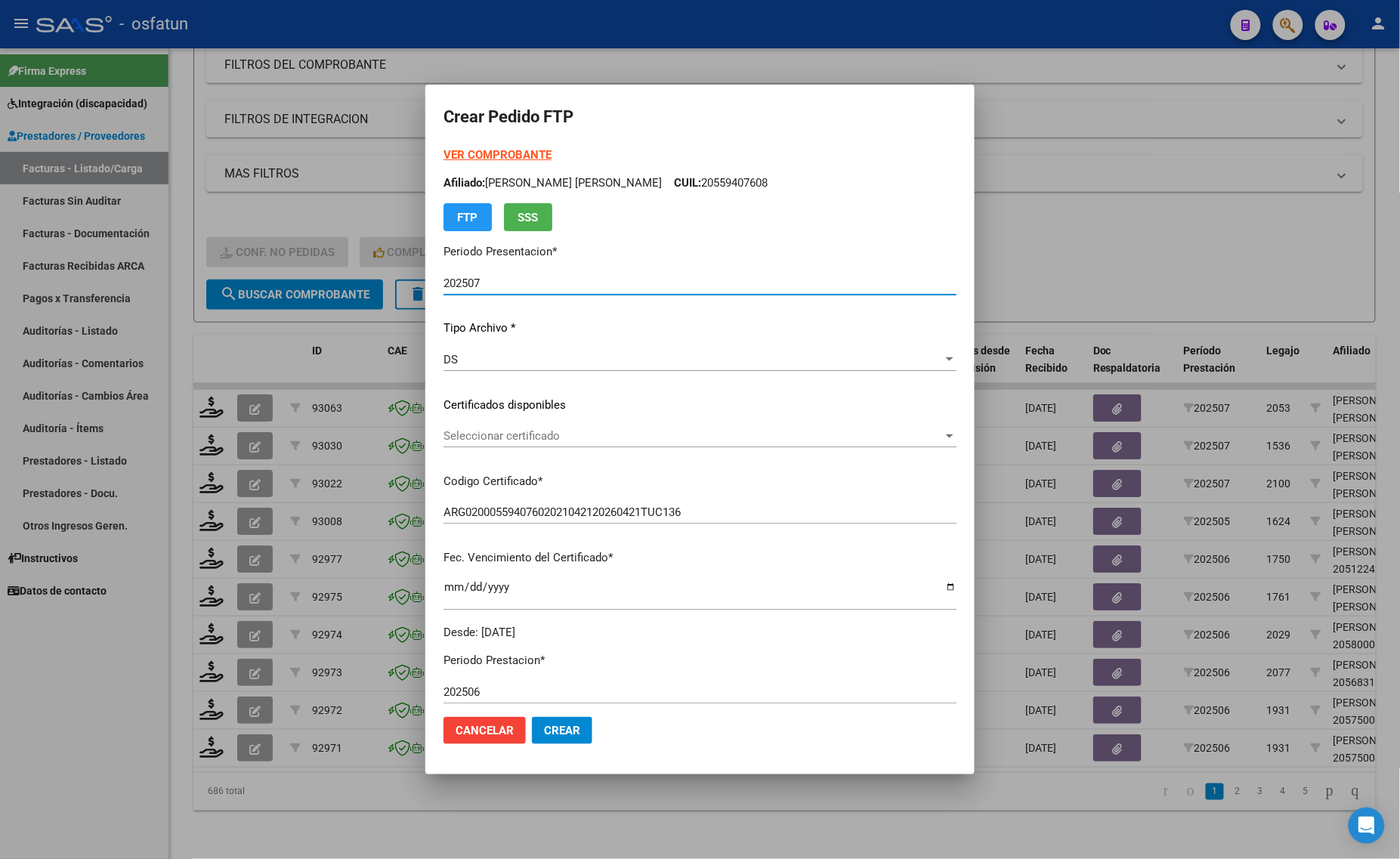
click at [472, 155] on strong "VER COMPROBANTE" at bounding box center [497, 155] width 108 height 14
click at [485, 432] on span "Seleccionar certificado" at bounding box center [692, 436] width 499 height 14
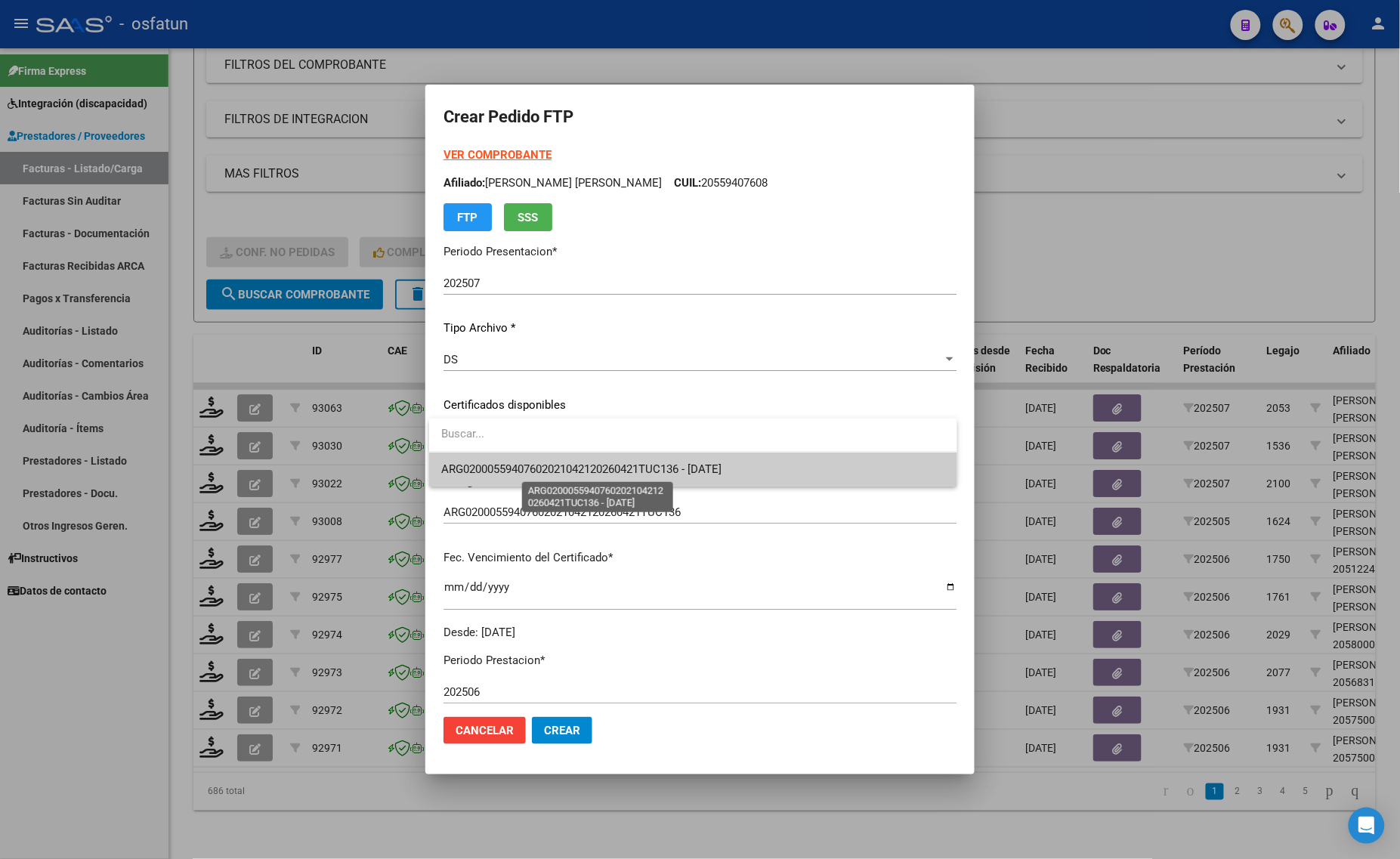
click at [485, 465] on span "ARG02000559407602021042120260421TUC136 - [DATE]" at bounding box center [581, 469] width 280 height 14
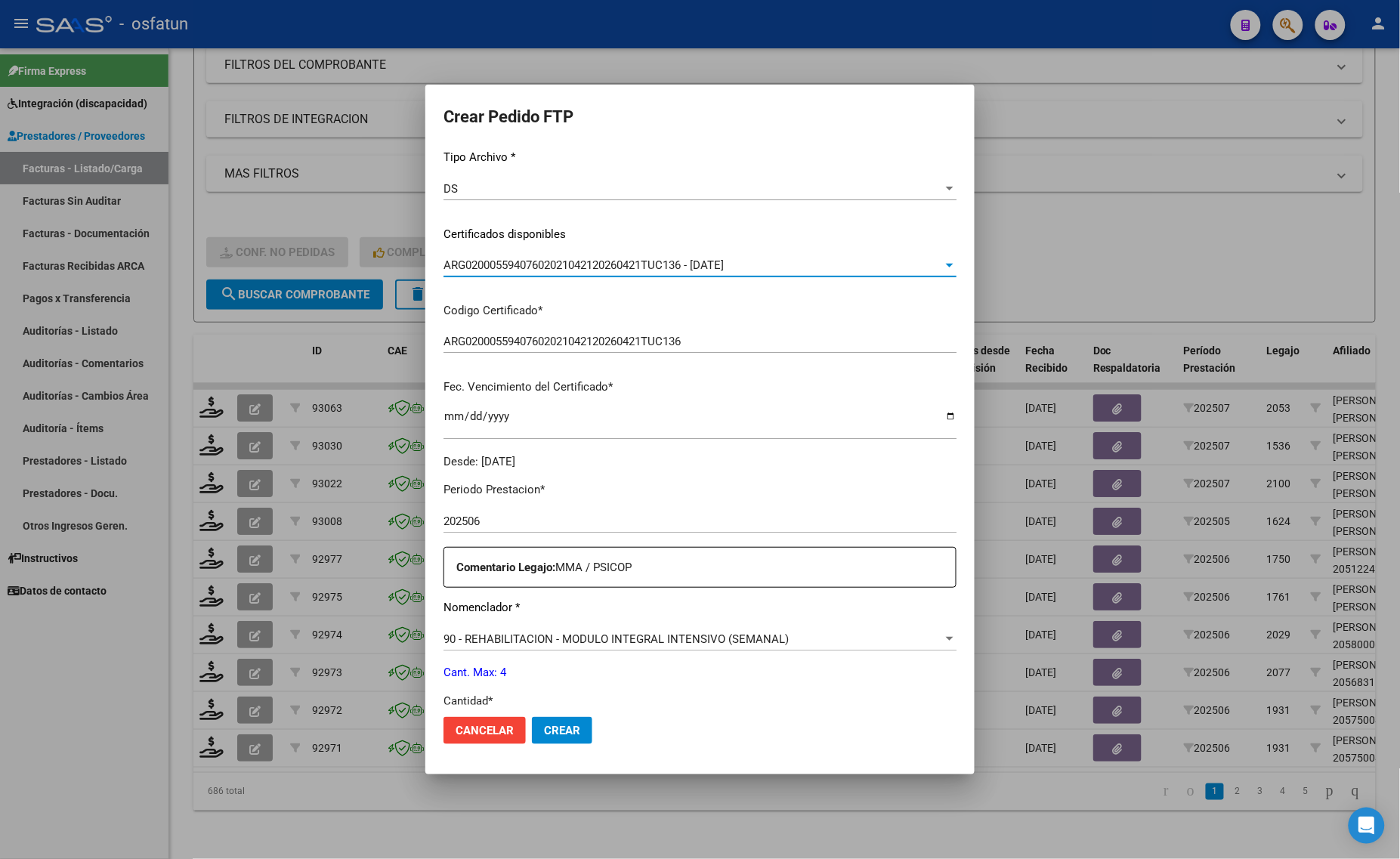
scroll to position [283, 0]
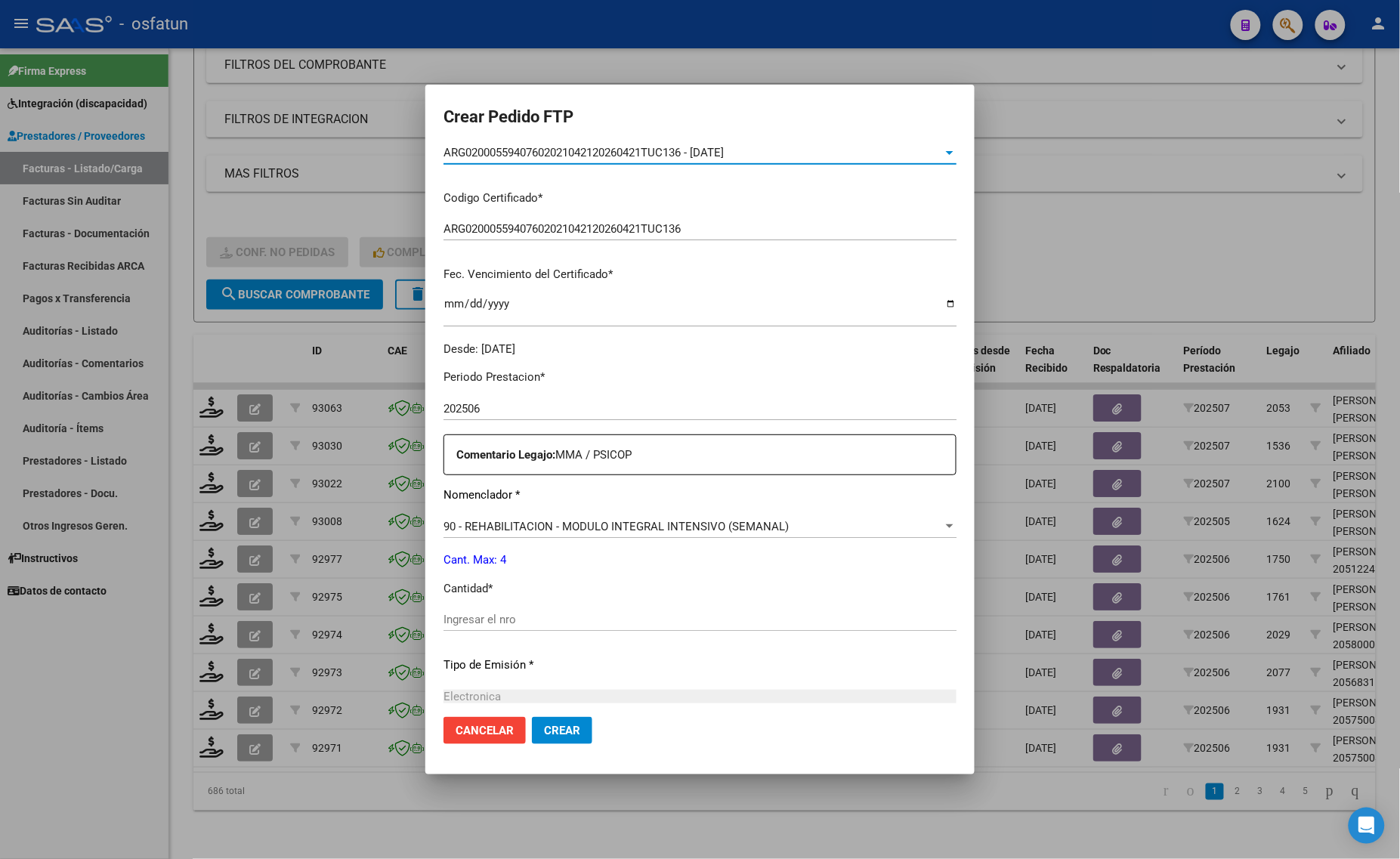
click at [478, 620] on input "Ingresar el nro" at bounding box center [700, 619] width 513 height 14
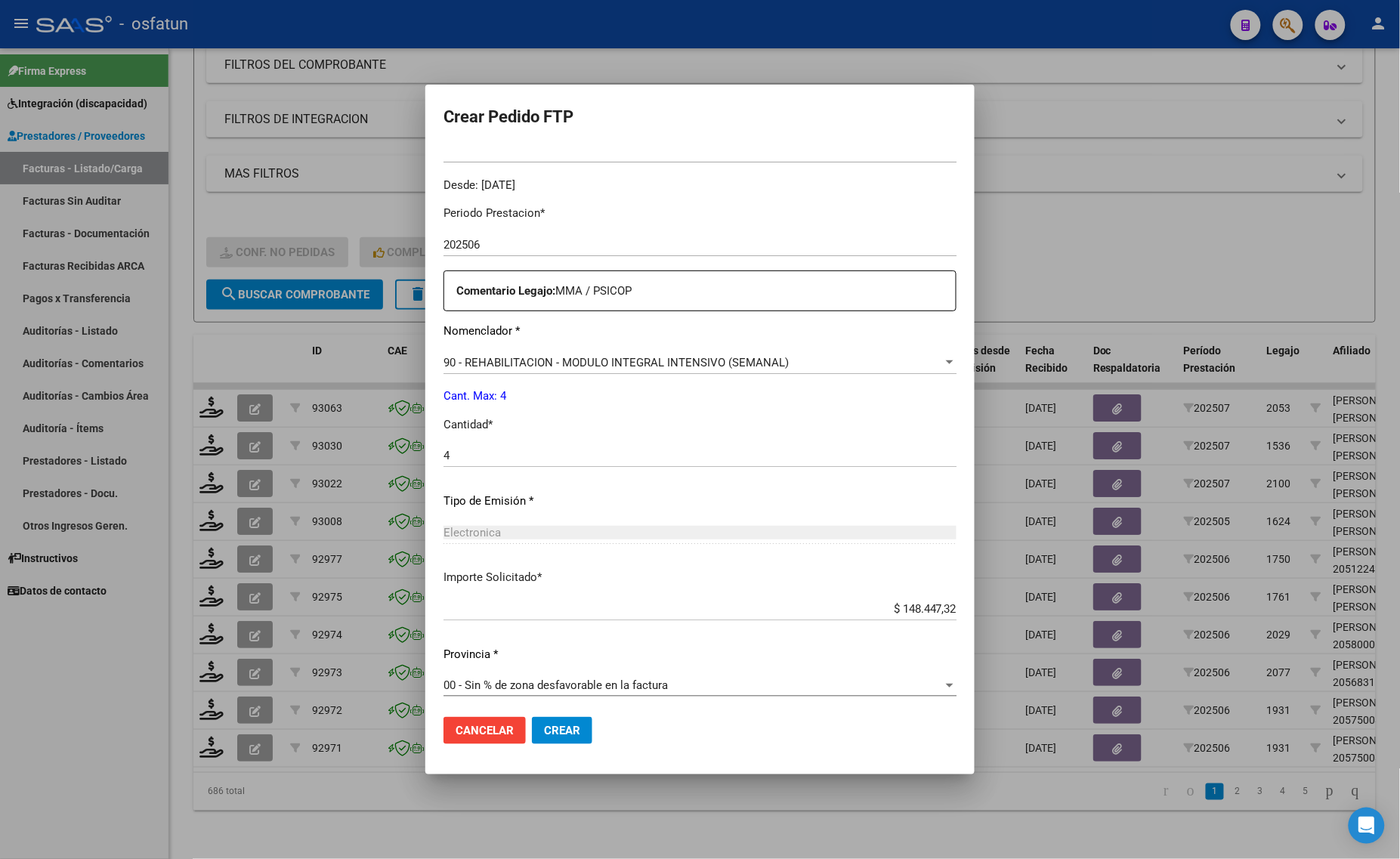
scroll to position [452, 0]
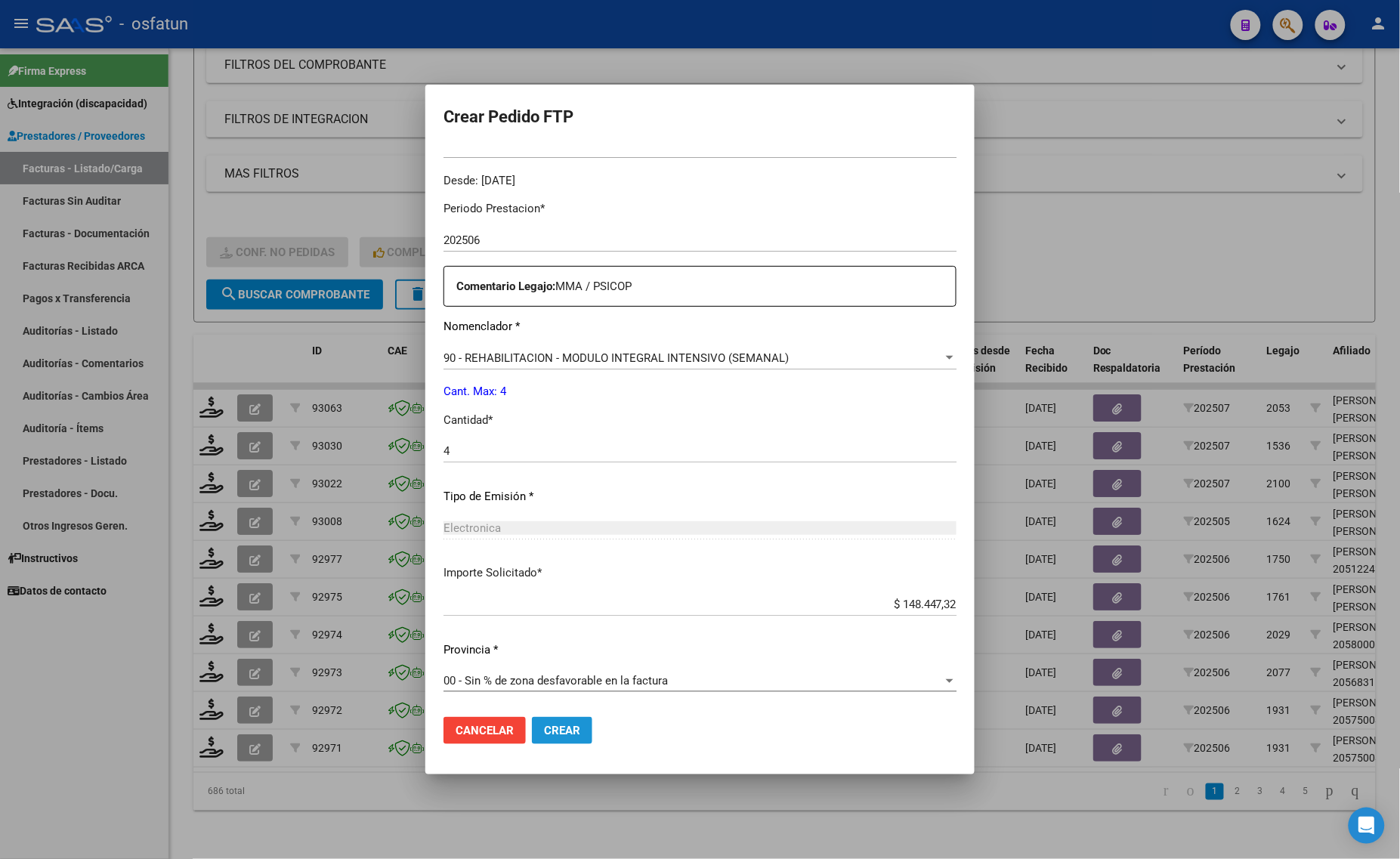
click at [565, 731] on span "Crear" at bounding box center [562, 730] width 36 height 14
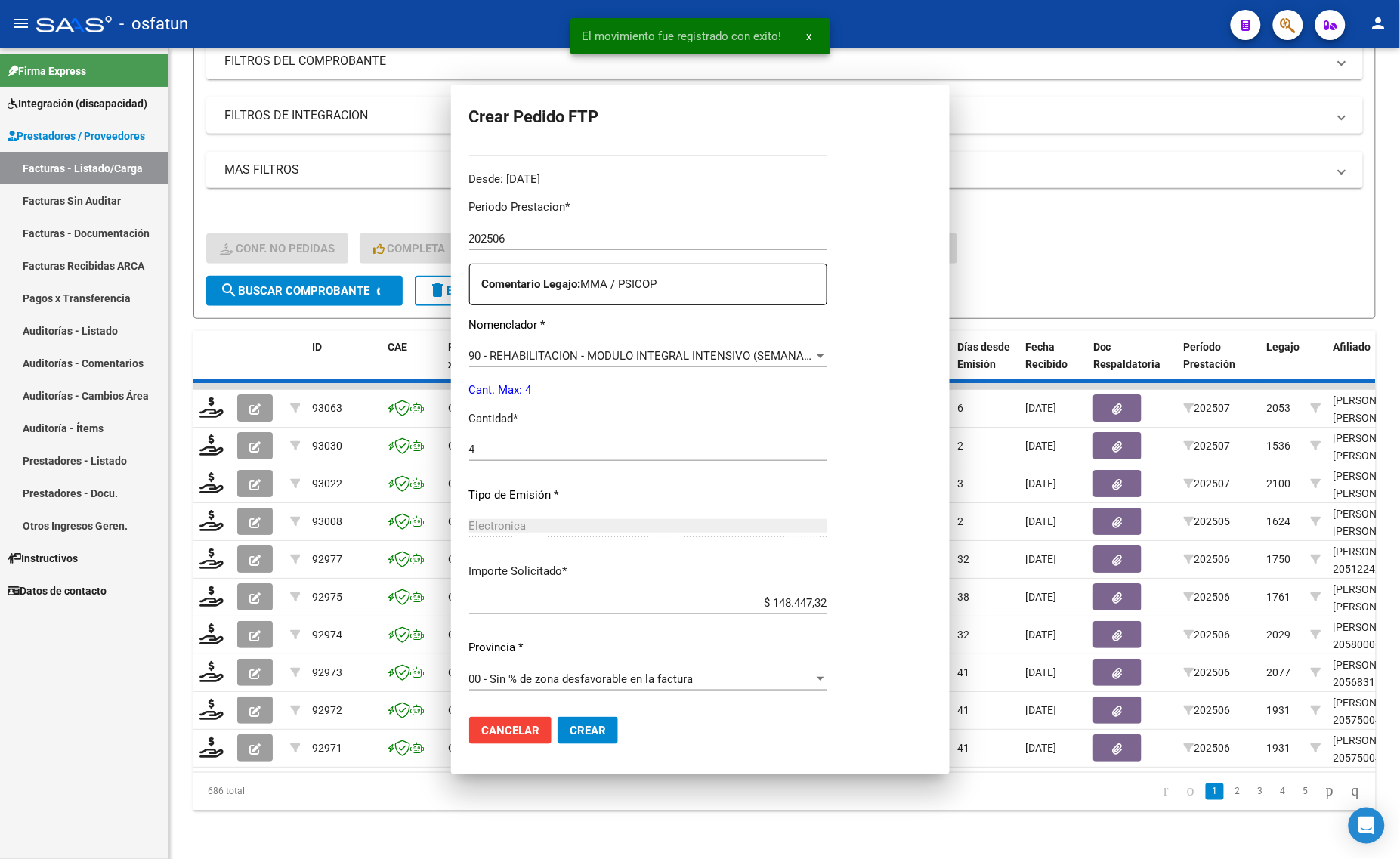
scroll to position [0, 0]
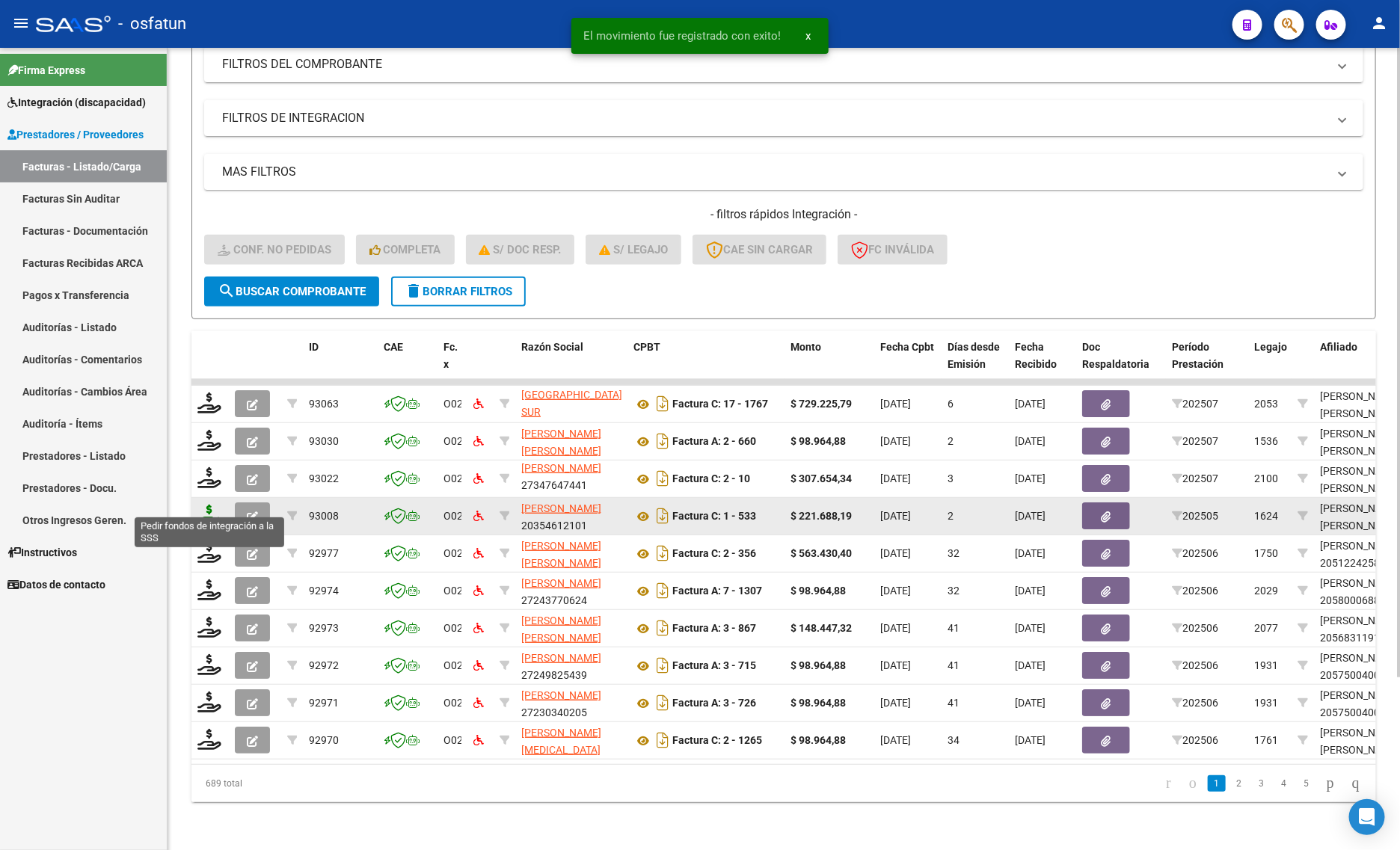
click at [212, 505] on icon at bounding box center [209, 515] width 24 height 21
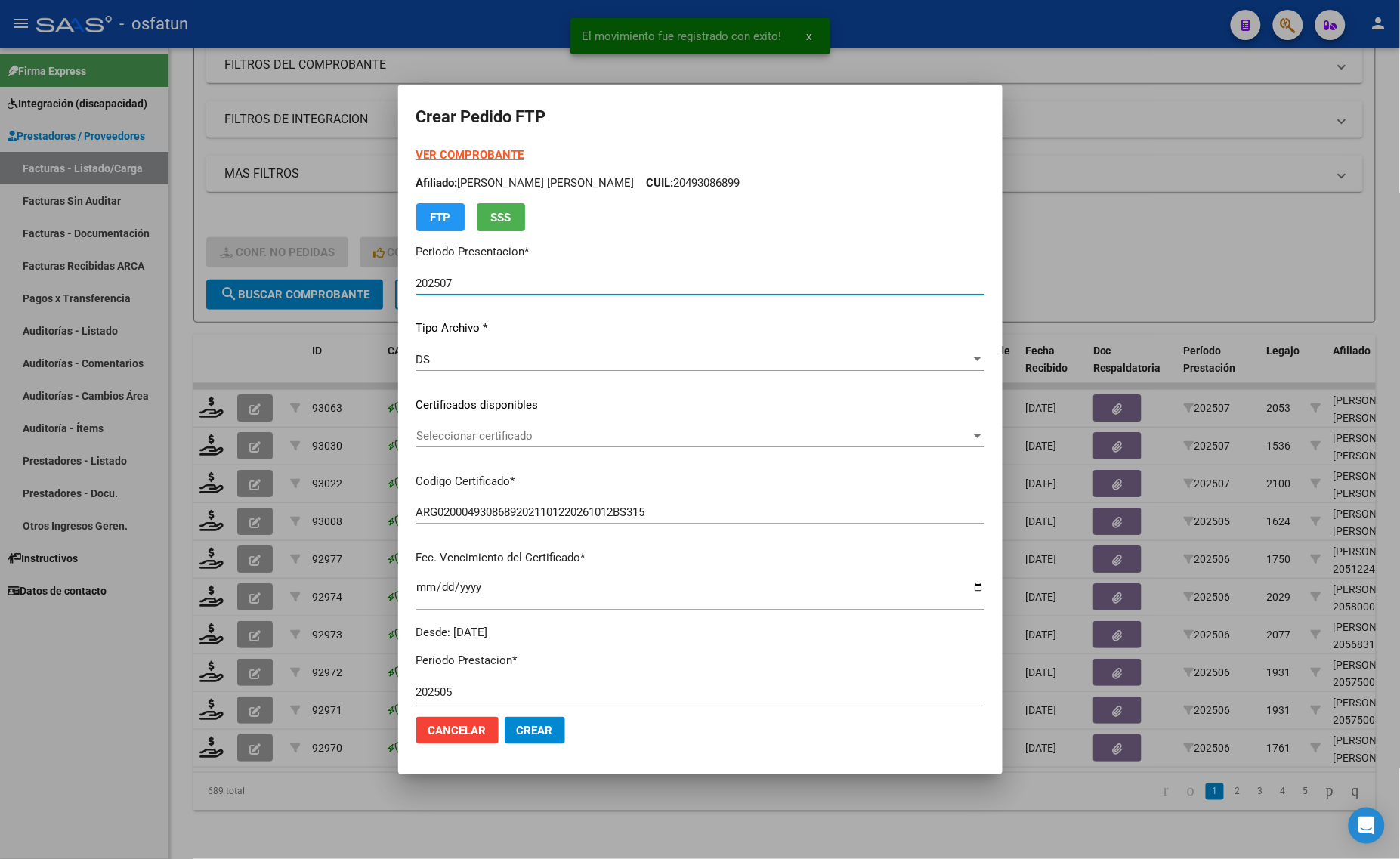
click at [455, 154] on strong "VER COMPROBANTE" at bounding box center [471, 155] width 108 height 14
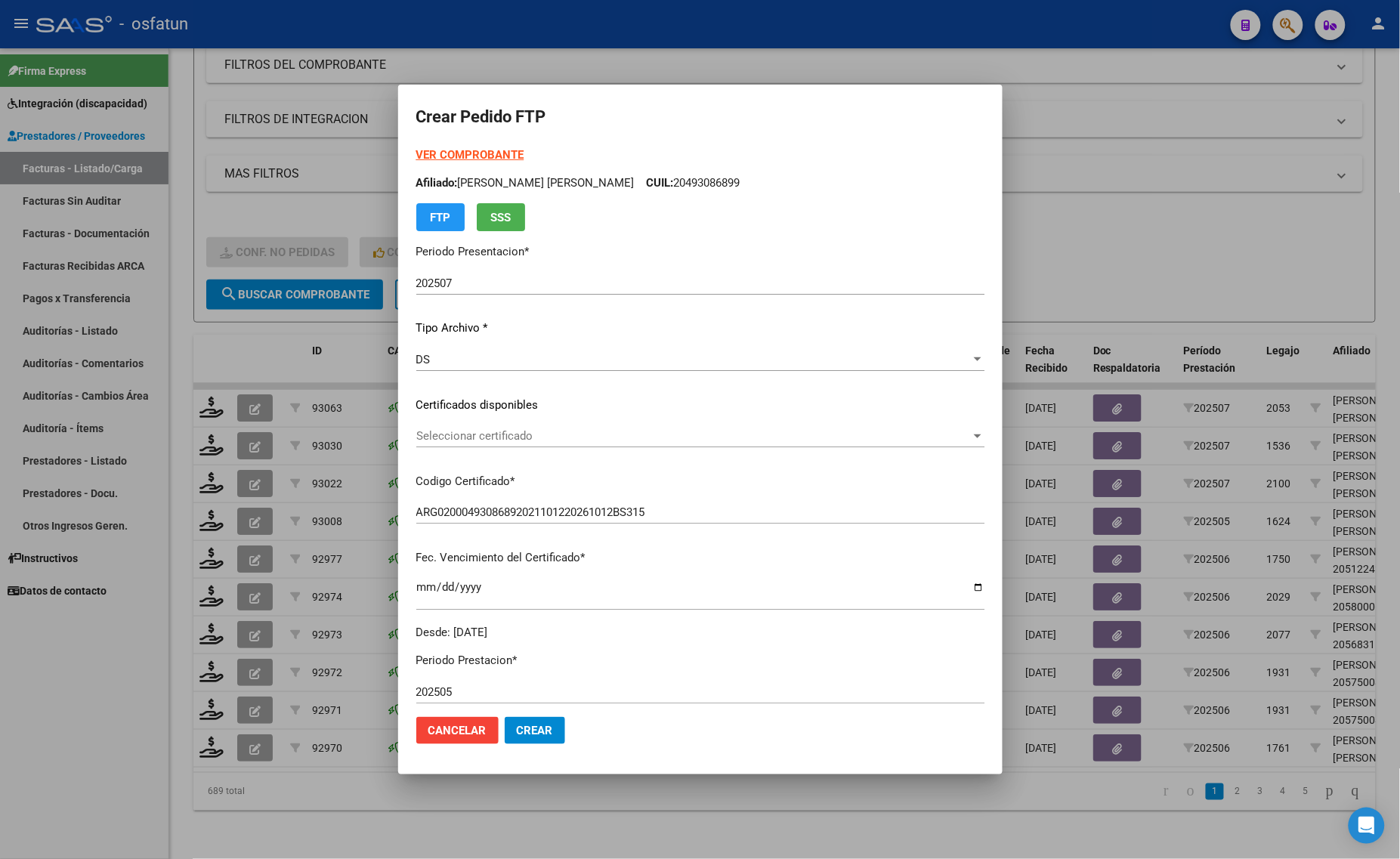
click at [481, 450] on div "Seleccionar certificado Seleccionar certificado" at bounding box center [700, 443] width 568 height 37
click at [474, 437] on span "Seleccionar certificado" at bounding box center [693, 436] width 554 height 14
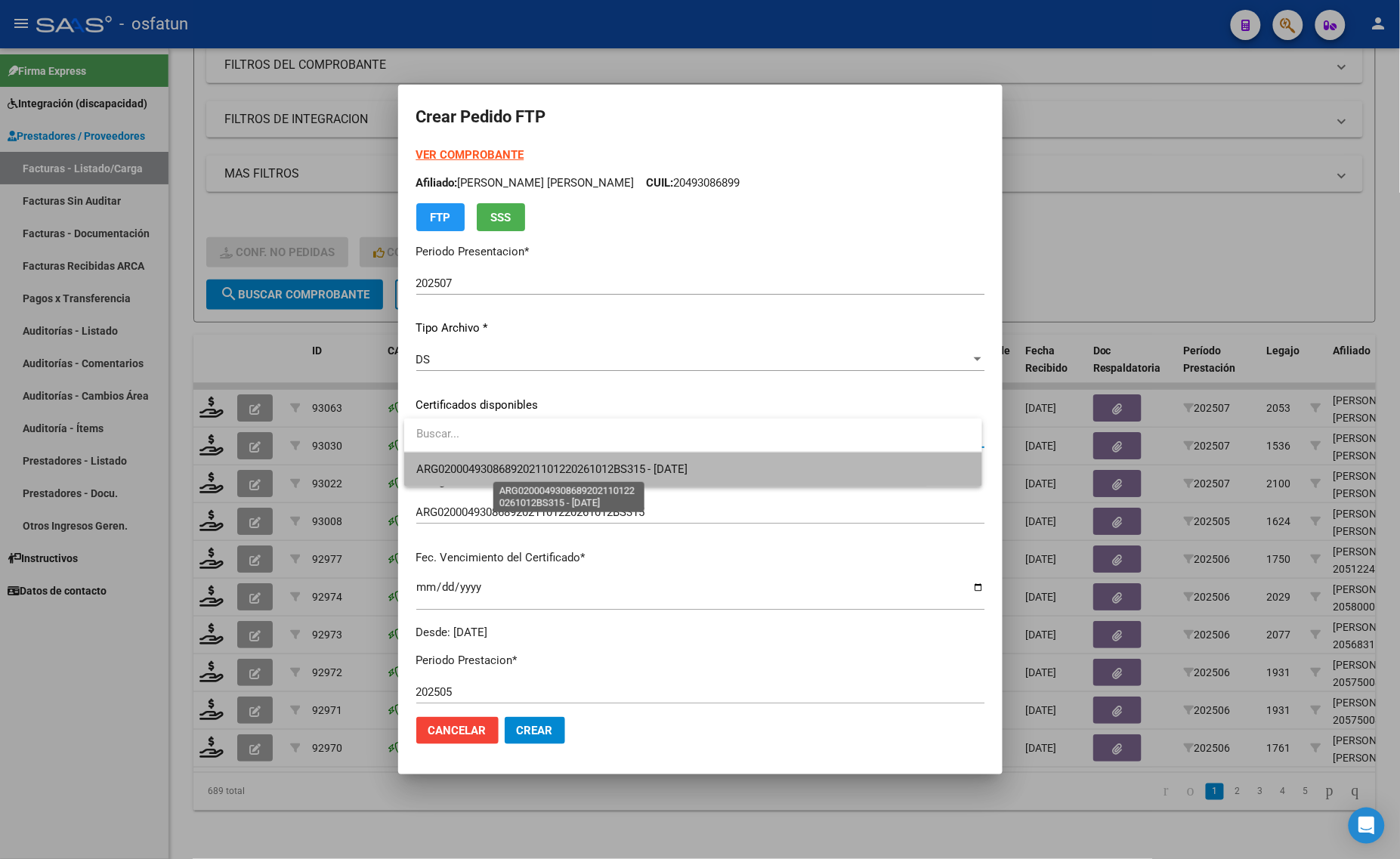
click at [474, 468] on span "ARG02000493086892021101220261012BS315 - [DATE]" at bounding box center [552, 469] width 272 height 14
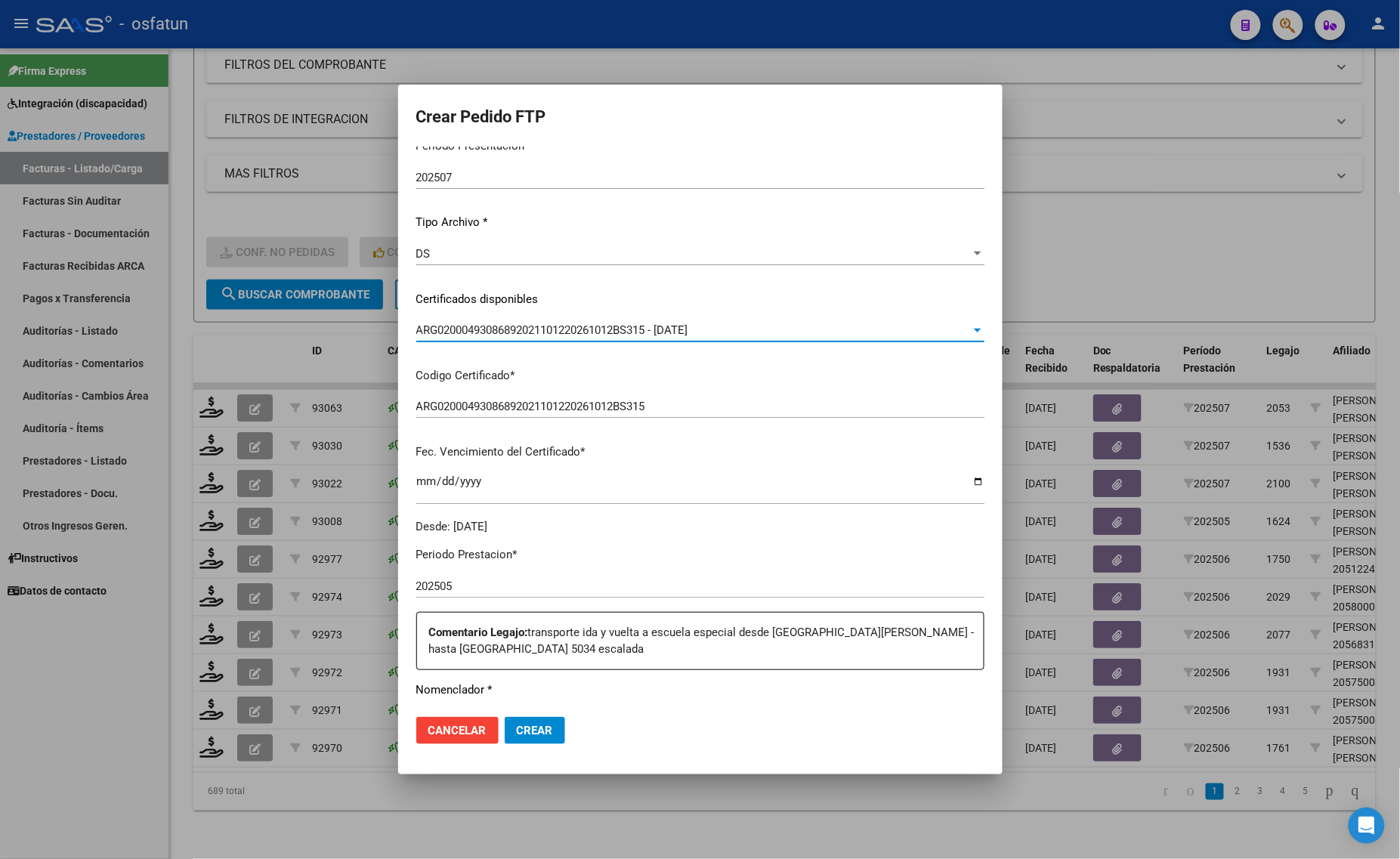
scroll to position [283, 0]
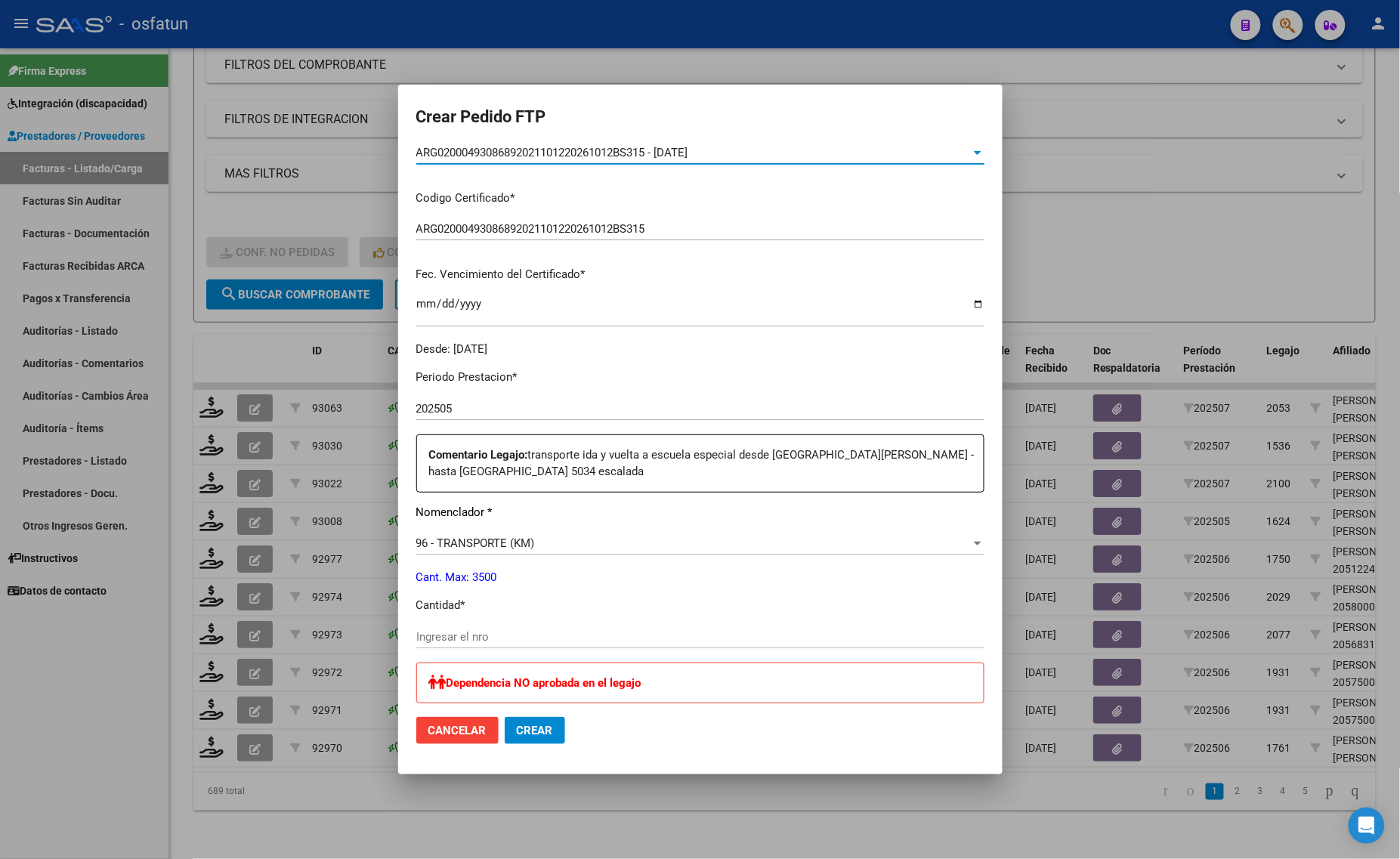
click at [464, 632] on input "Ingresar el nro" at bounding box center [700, 636] width 568 height 14
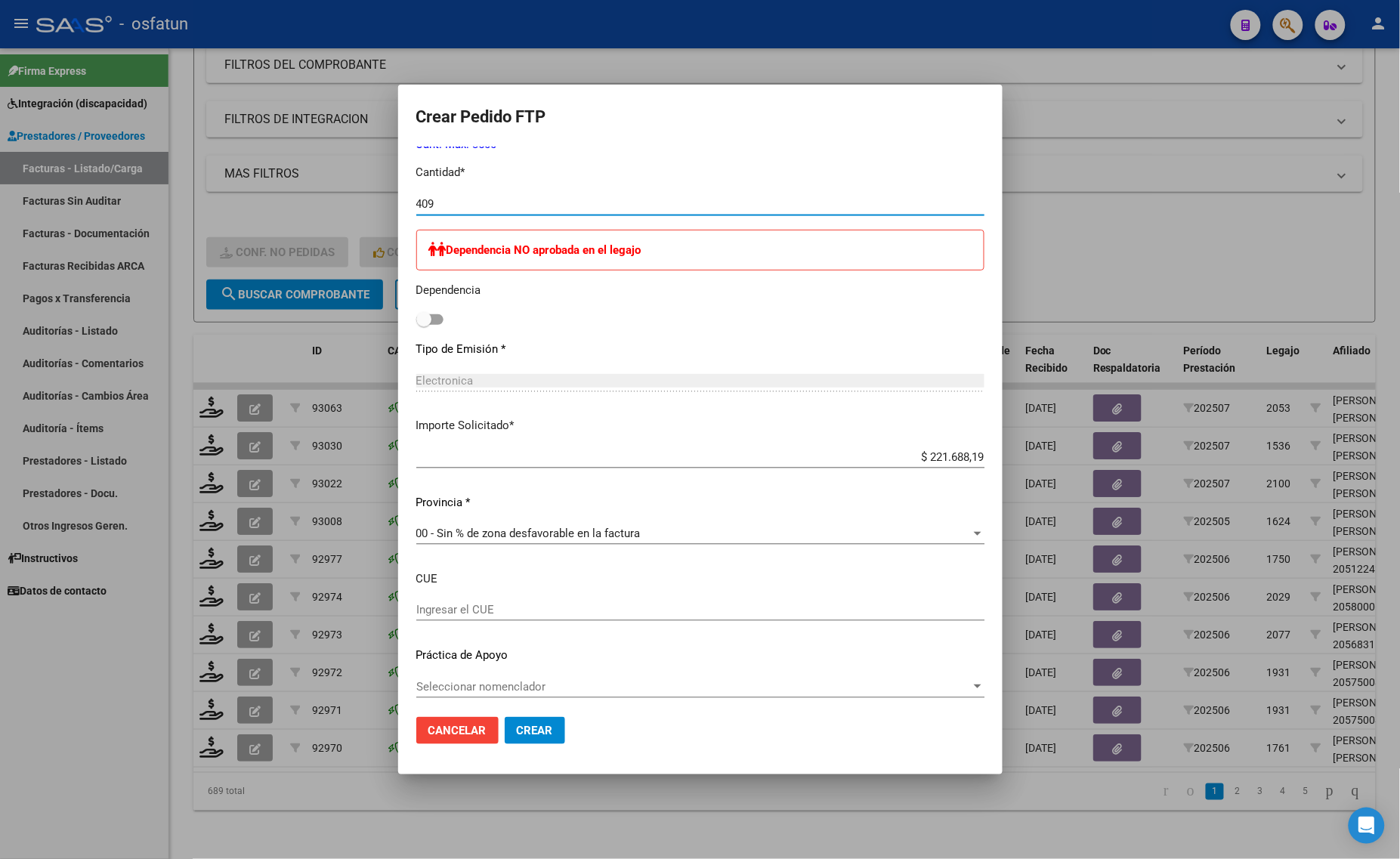
scroll to position [723, 0]
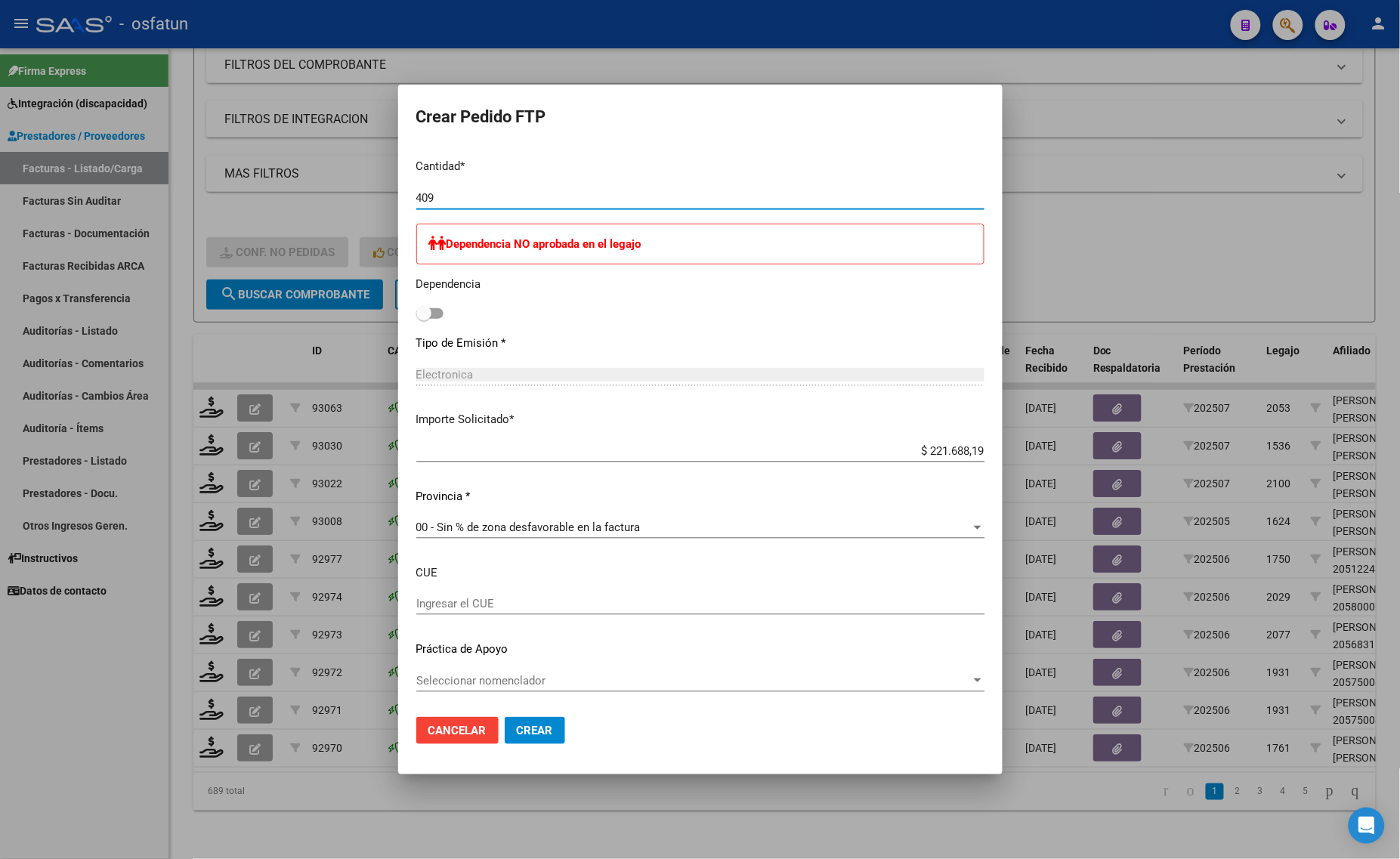
click at [535, 735] on span "Crear" at bounding box center [534, 730] width 36 height 14
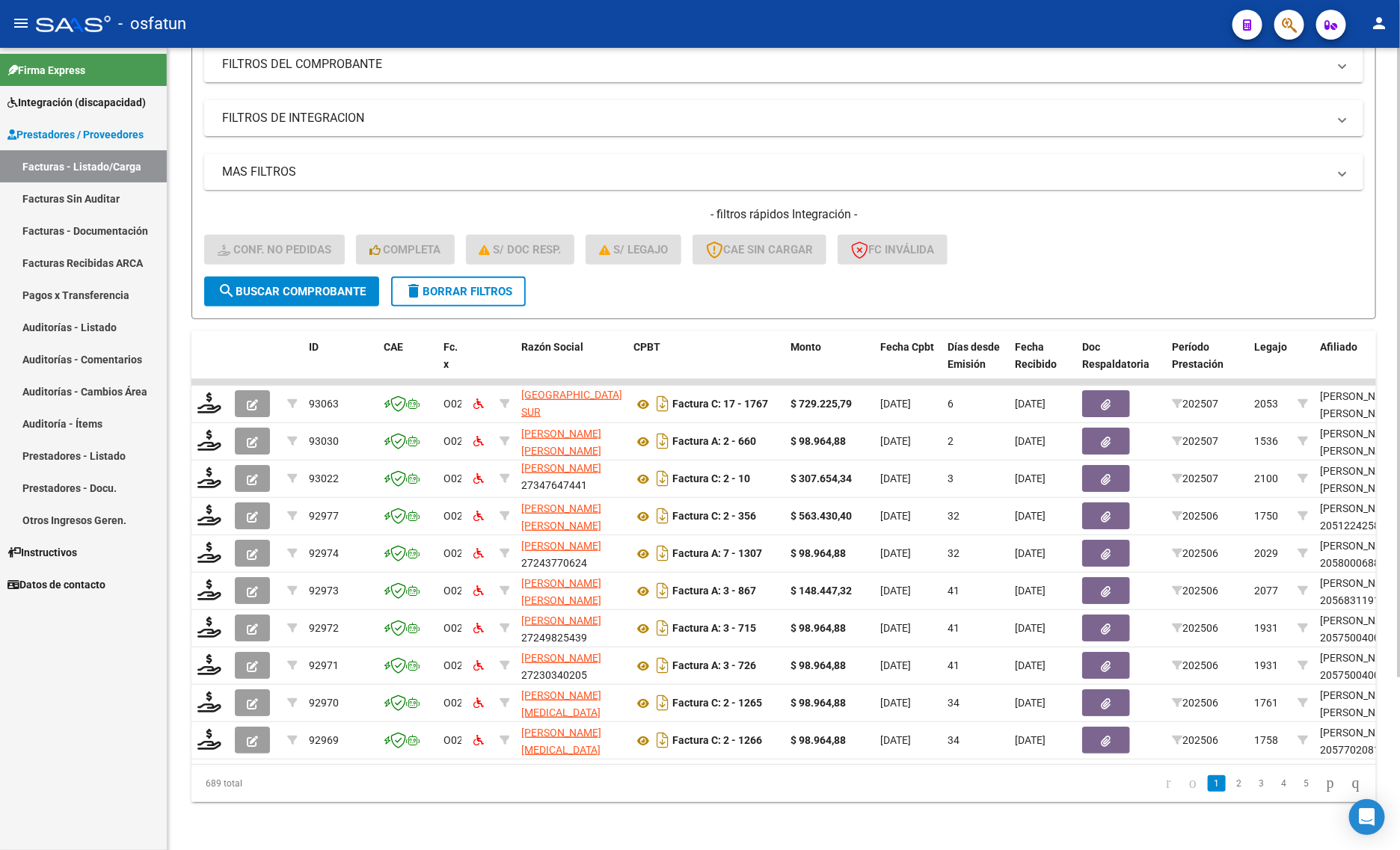
click at [480, 801] on div "689 total 1 2 3 4 5" at bounding box center [784, 784] width 1185 height 37
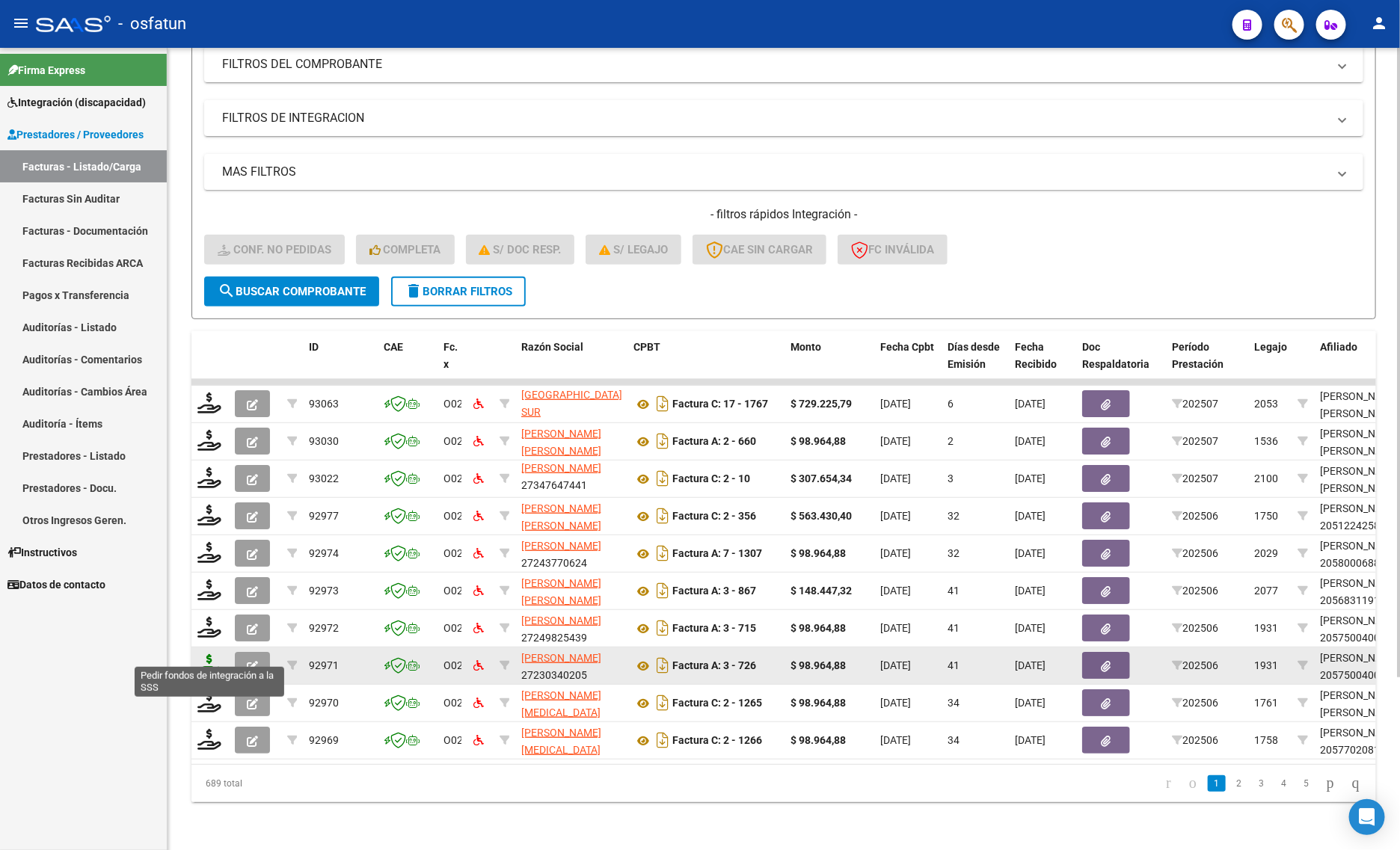
click at [210, 655] on icon at bounding box center [209, 664] width 24 height 21
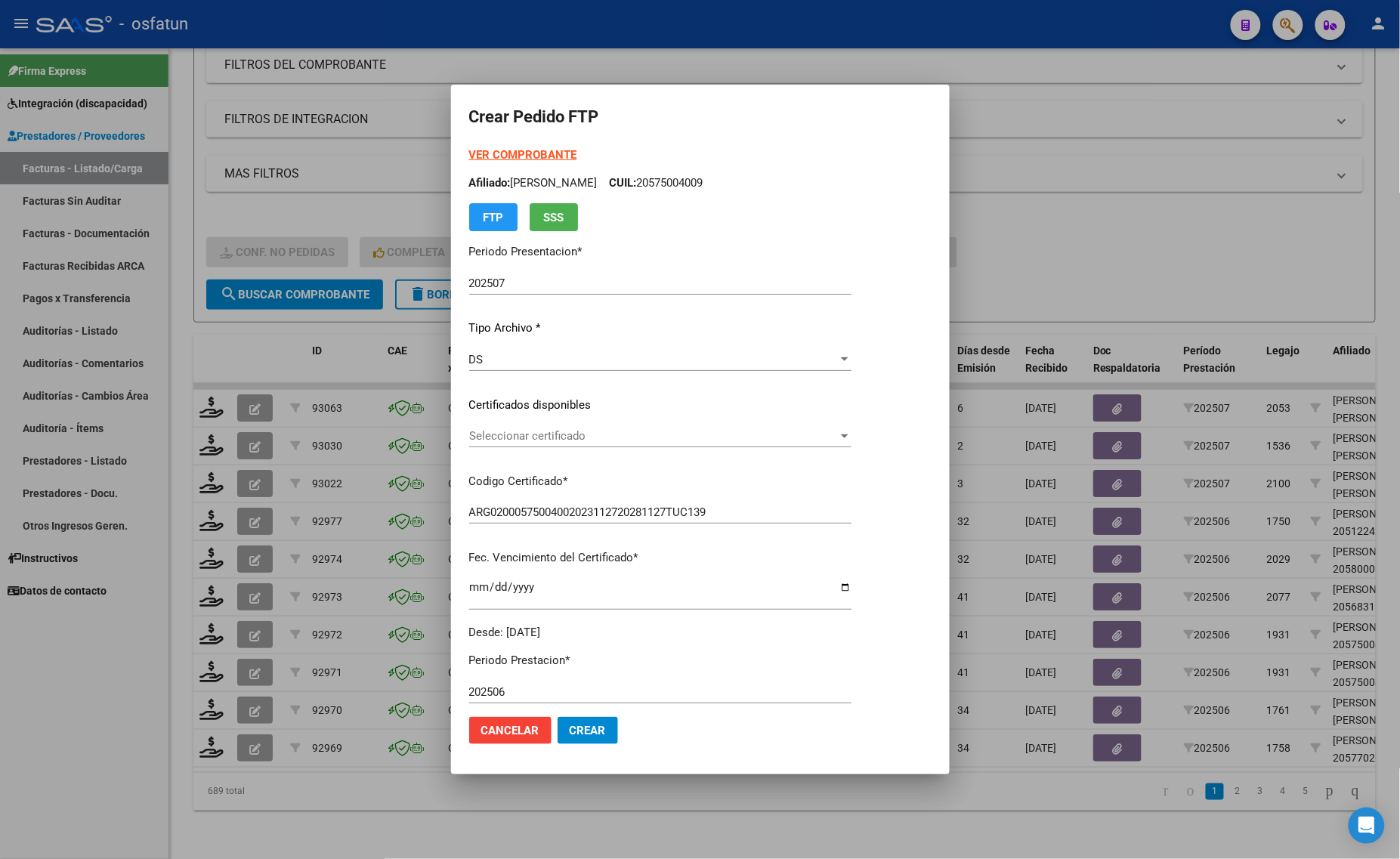
click at [534, 152] on strong "VER COMPROBANTE" at bounding box center [523, 155] width 108 height 14
click at [541, 443] on div "Seleccionar certificado Seleccionar certificado" at bounding box center [660, 436] width 382 height 23
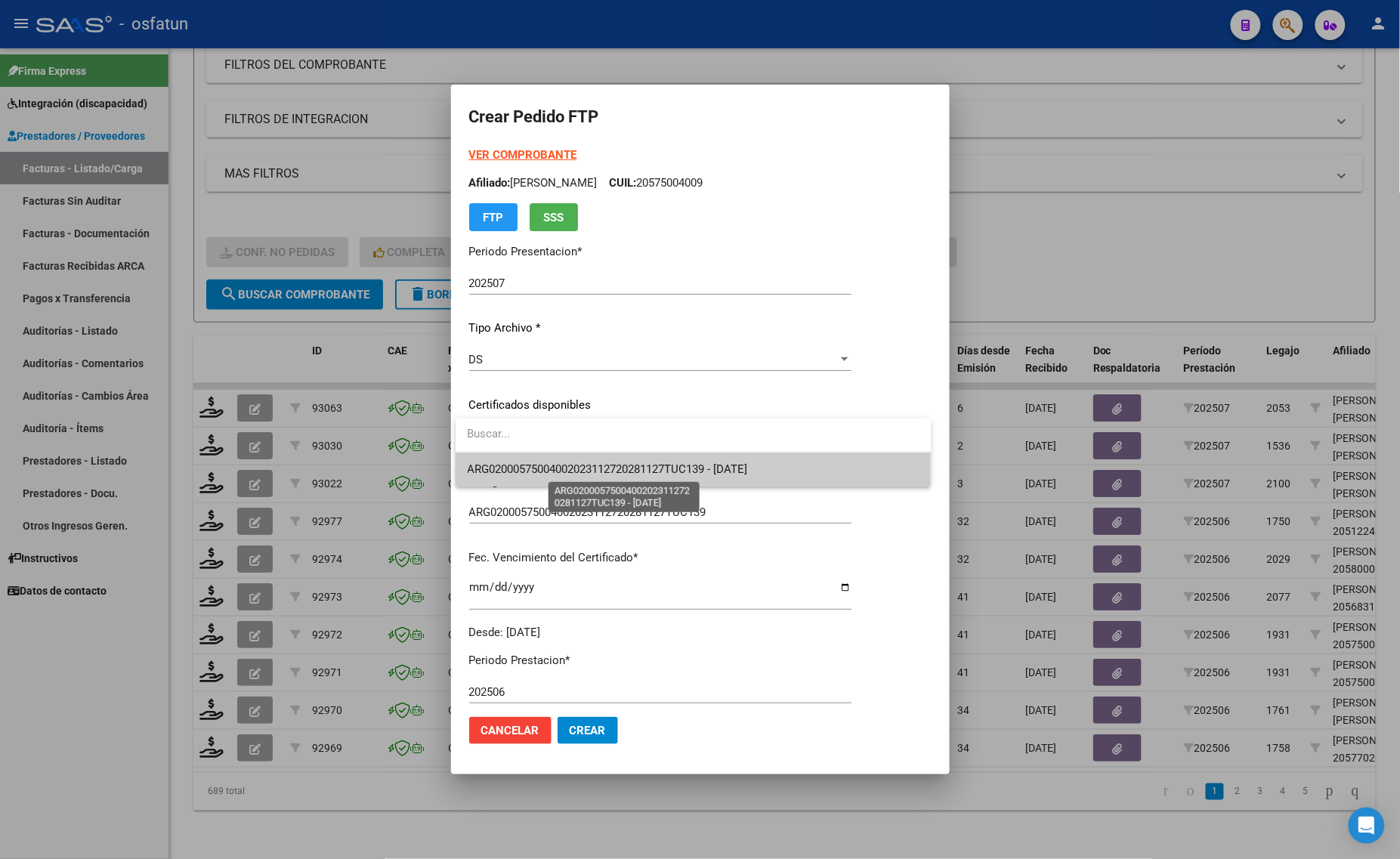
click at [529, 475] on span "ARG02000575004002023112720281127TUC139 - [DATE]" at bounding box center [608, 469] width 280 height 14
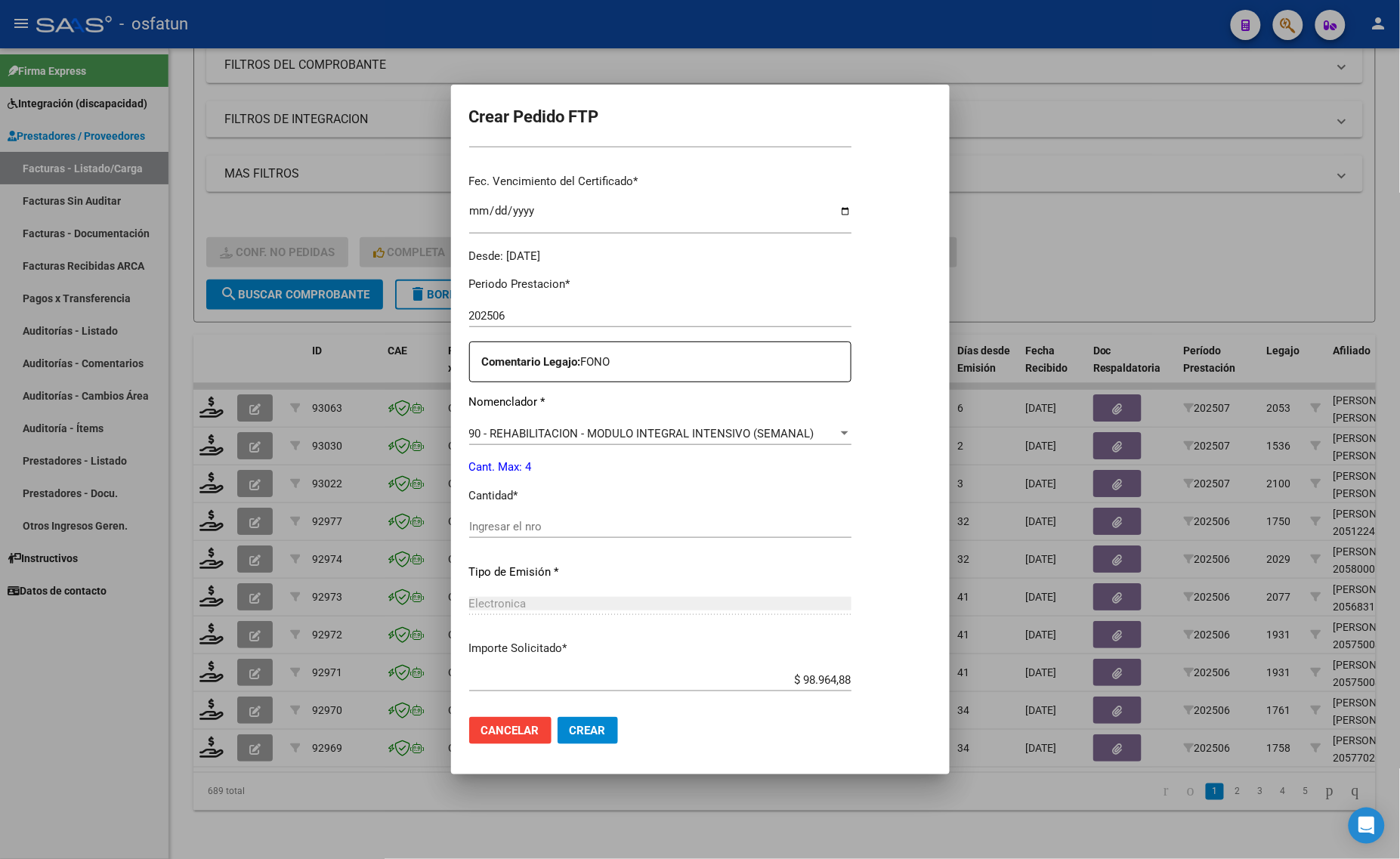
scroll to position [378, 0]
click at [518, 522] on input "Ingresar el nro" at bounding box center [660, 525] width 382 height 14
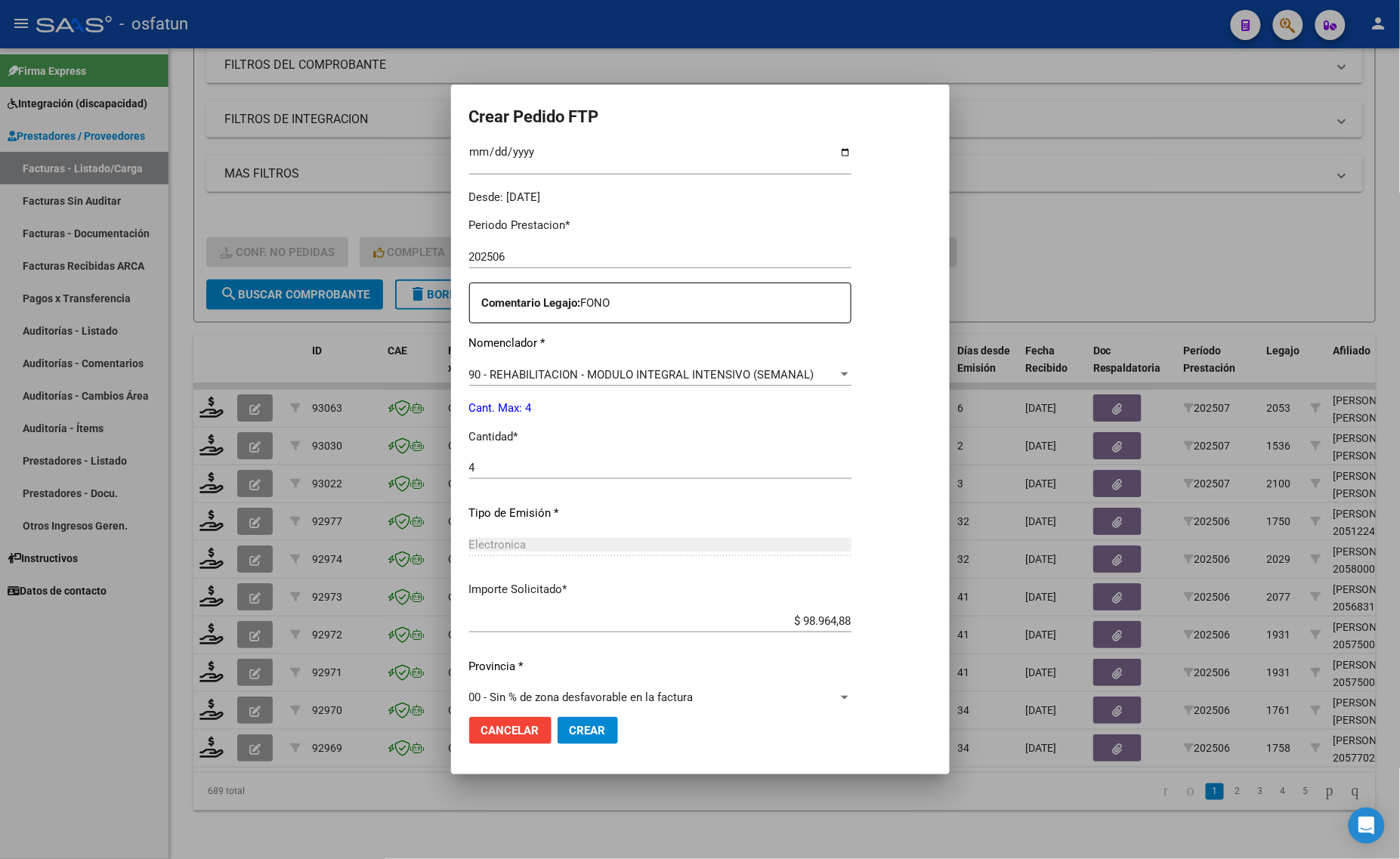
scroll to position [452, 0]
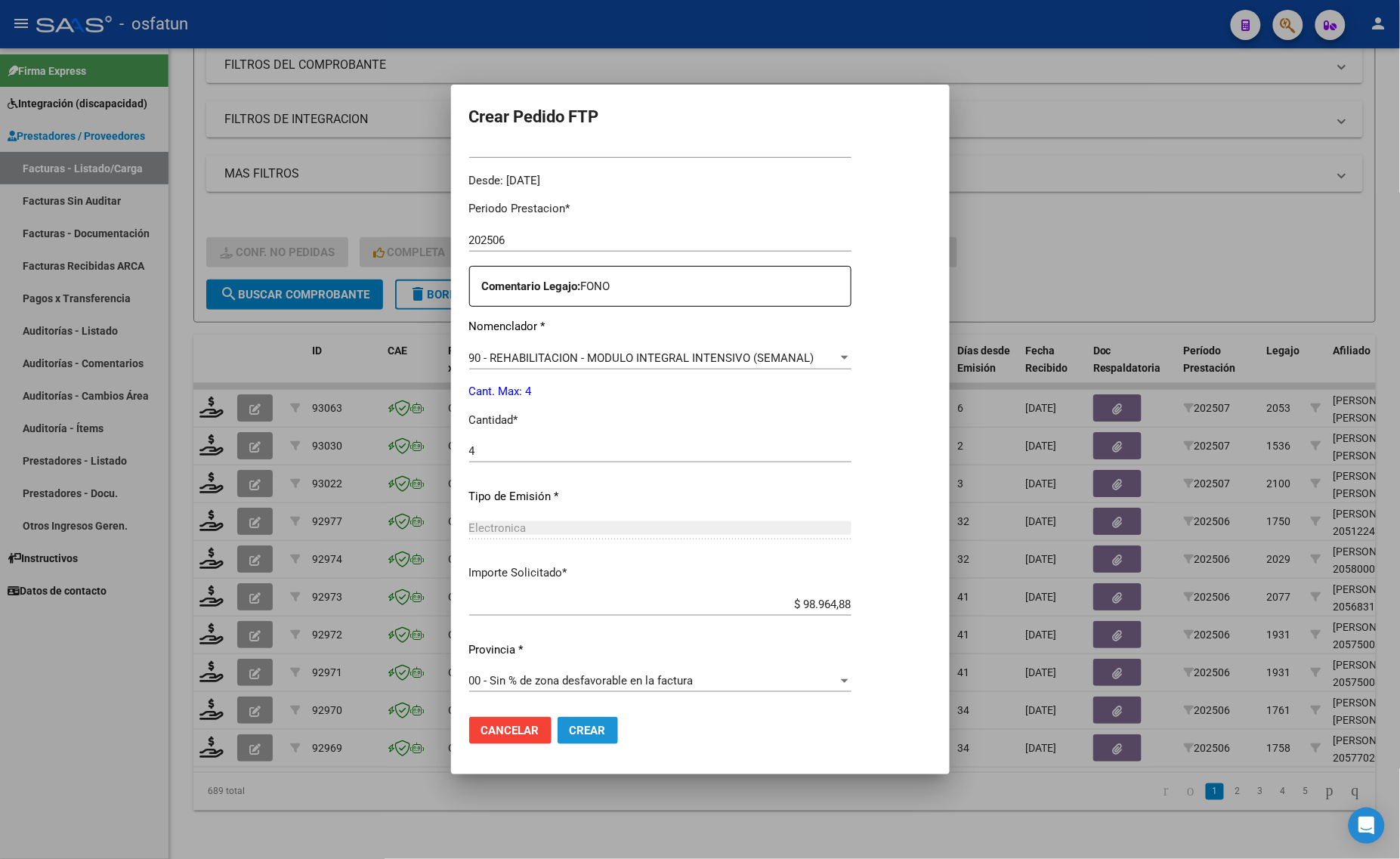
click at [580, 727] on span "Crear" at bounding box center [587, 730] width 36 height 14
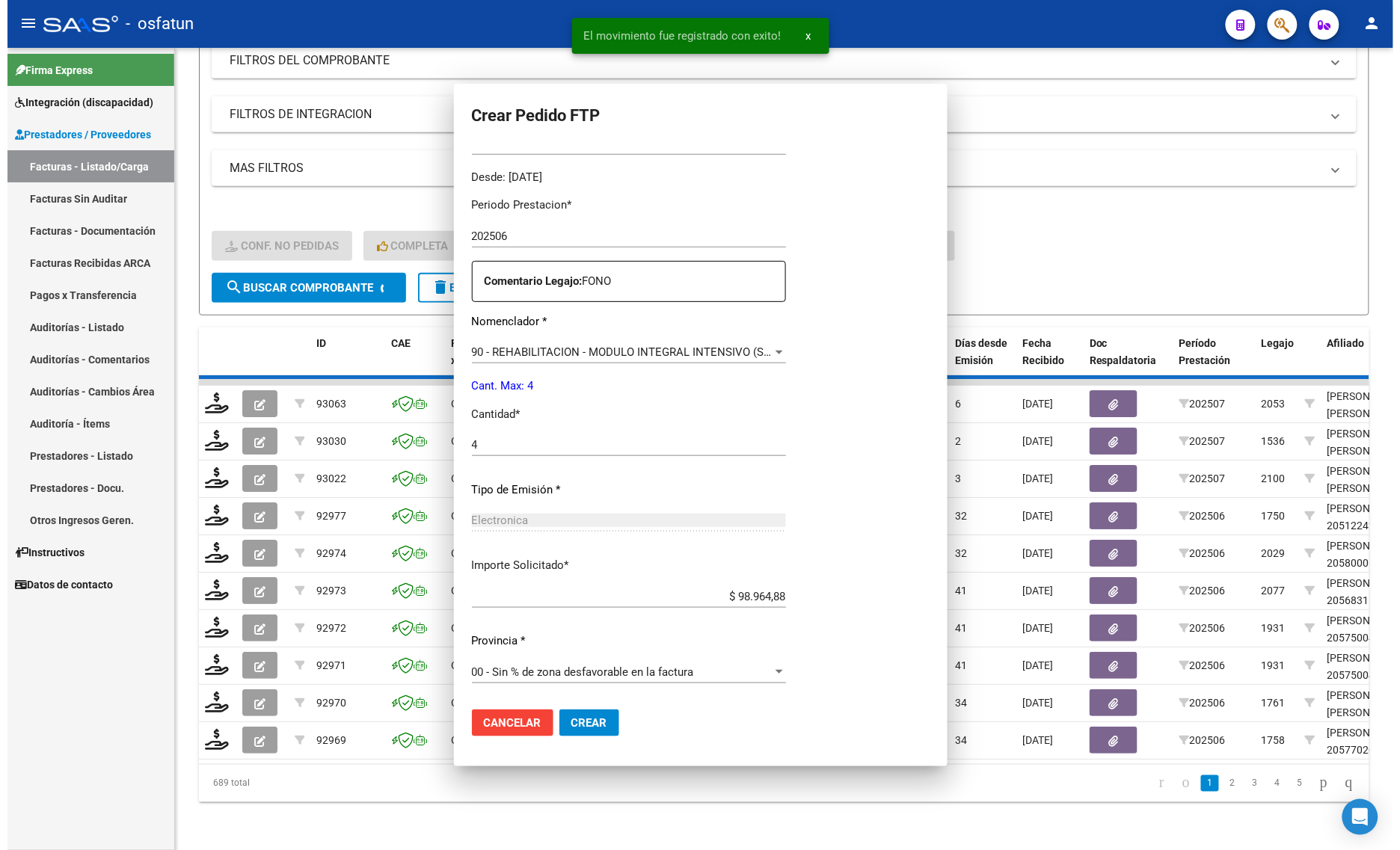
scroll to position [363, 0]
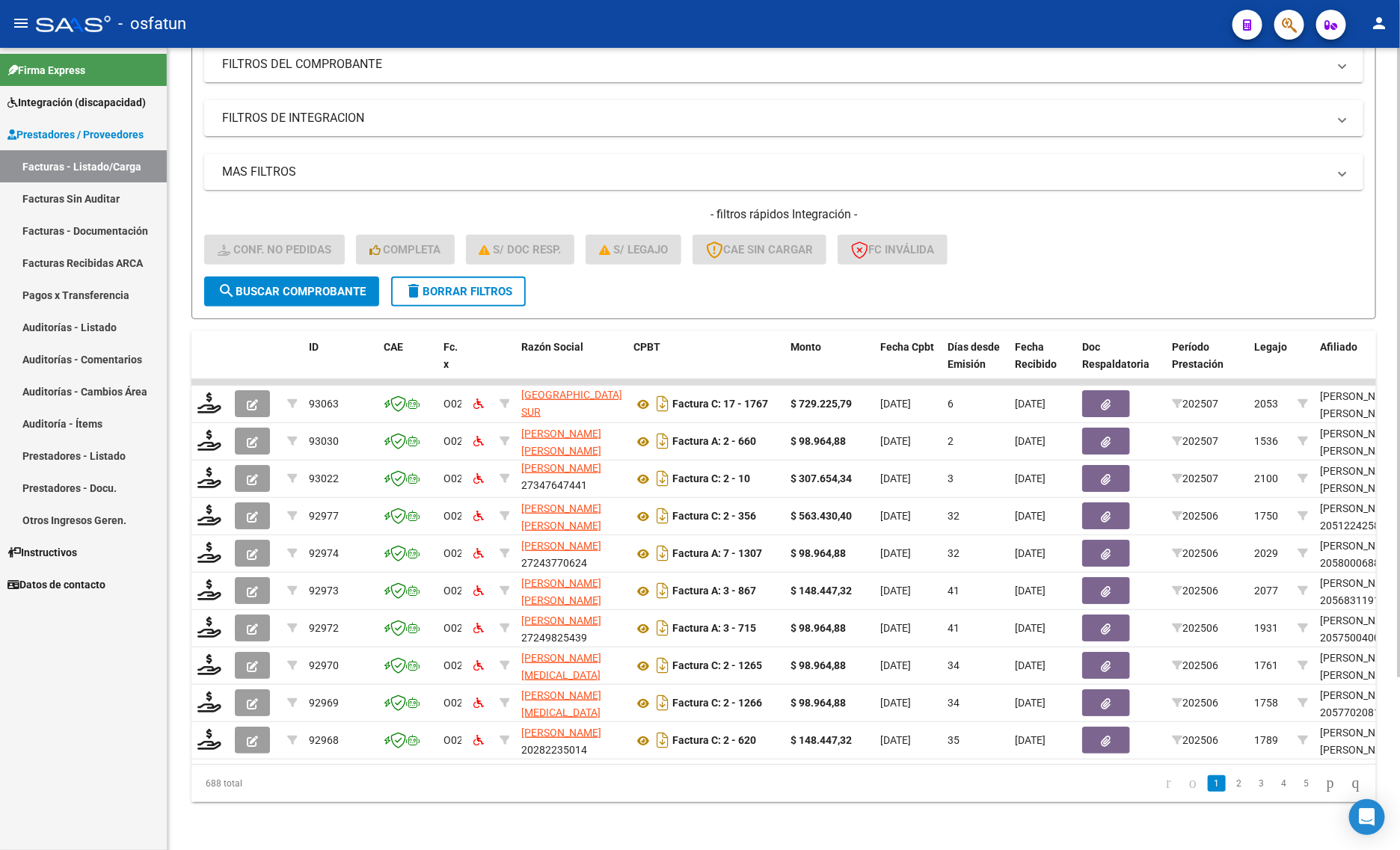
click at [340, 809] on div "Video tutorial PRESTADORES -> Listado de CPBTs Emitidos por Prestadores / Prove…" at bounding box center [784, 345] width 1233 height 1010
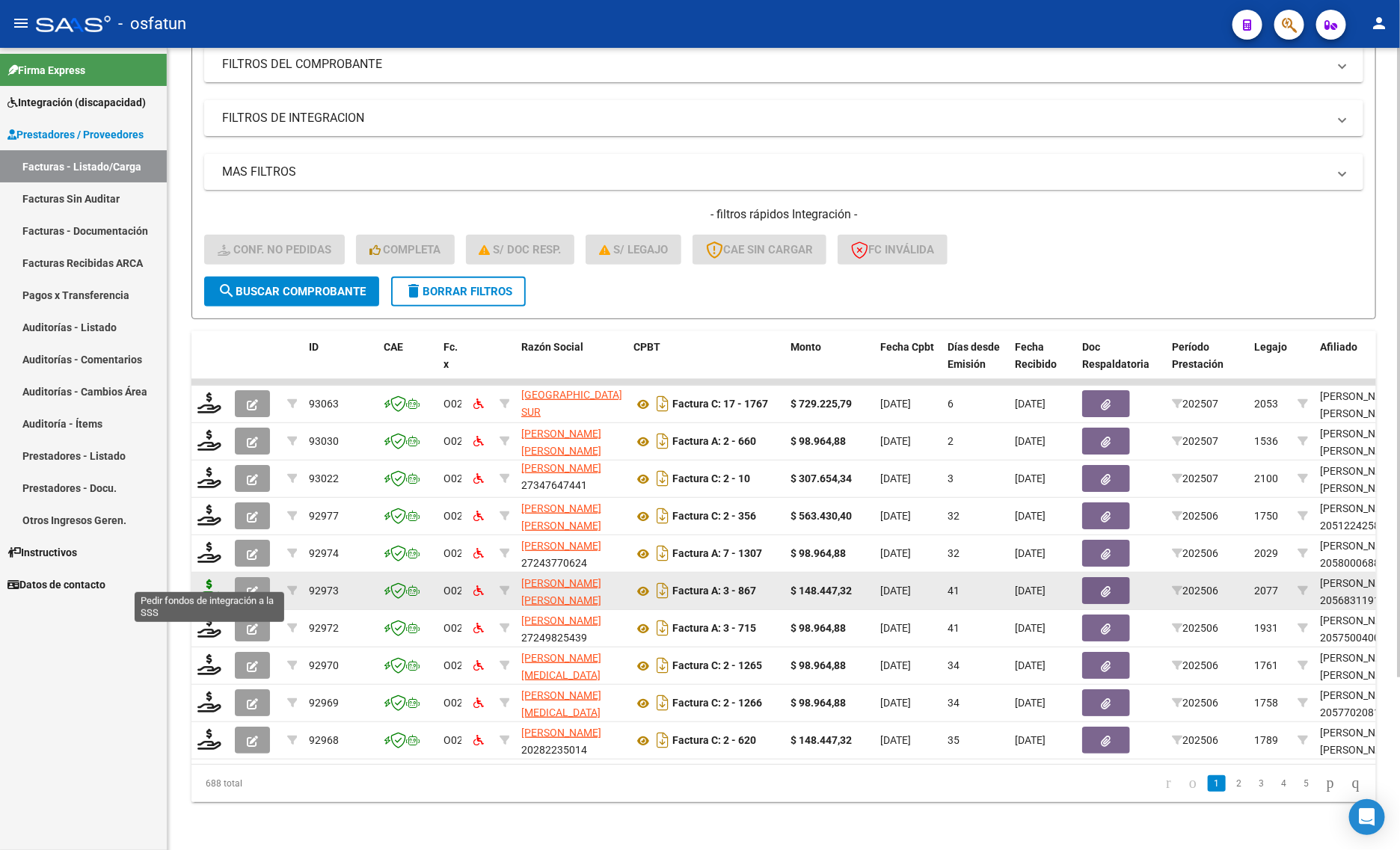
click at [203, 580] on icon at bounding box center [209, 590] width 24 height 21
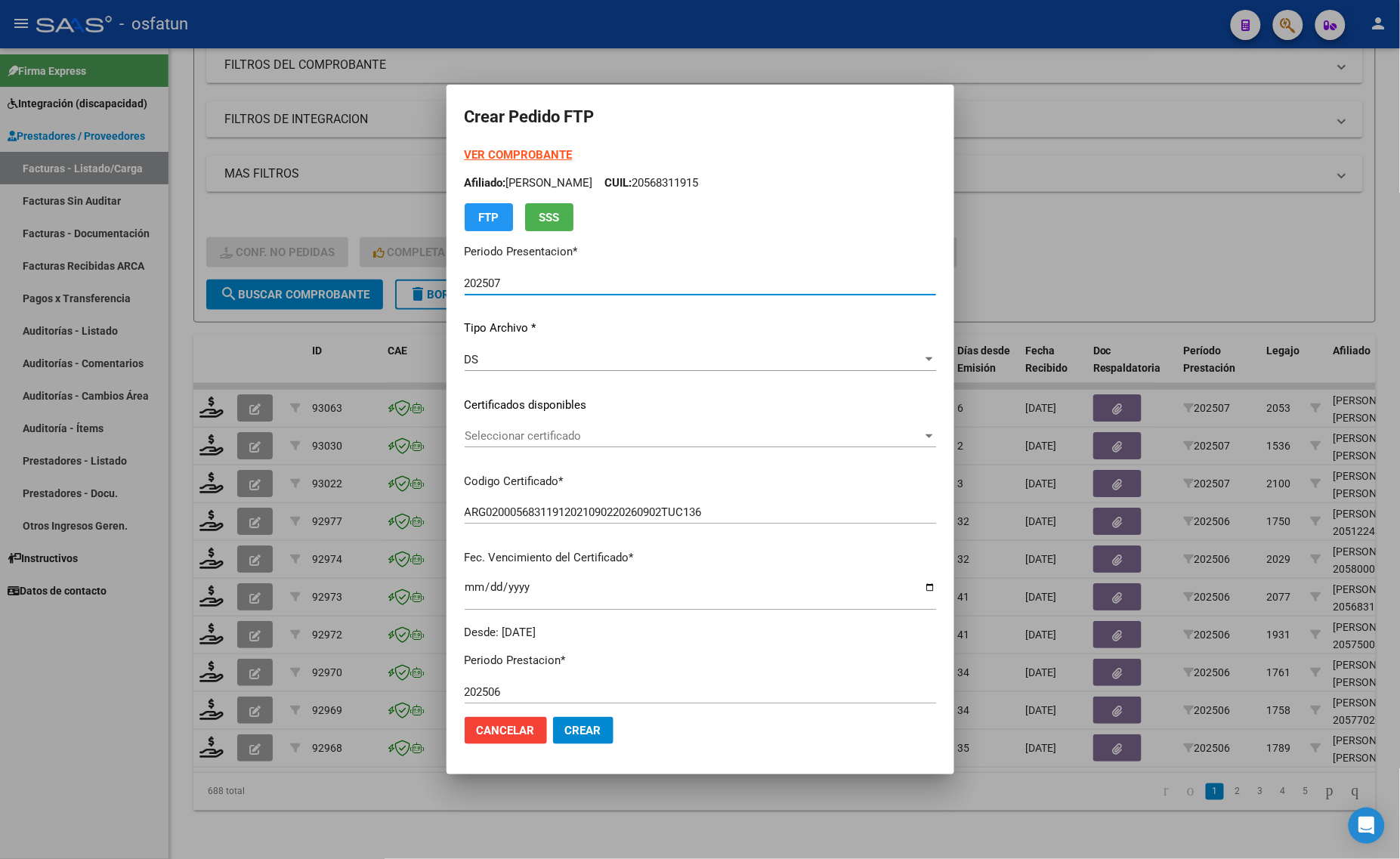
click at [464, 151] on strong "VER COMPROBANTE" at bounding box center [518, 155] width 108 height 14
click at [179, 205] on div at bounding box center [700, 430] width 1400 height 859
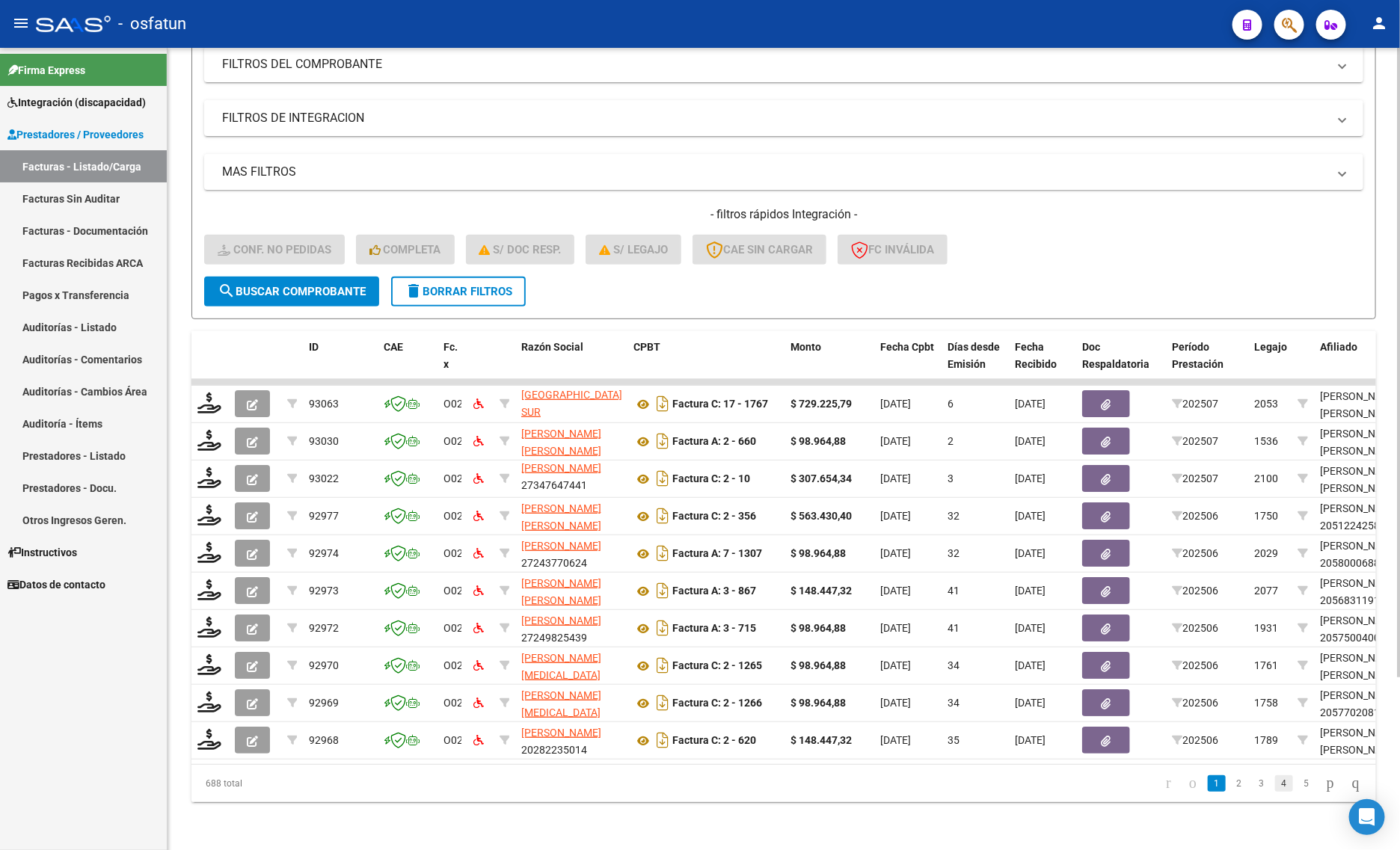
click at [1275, 782] on link "4" at bounding box center [1284, 784] width 18 height 16
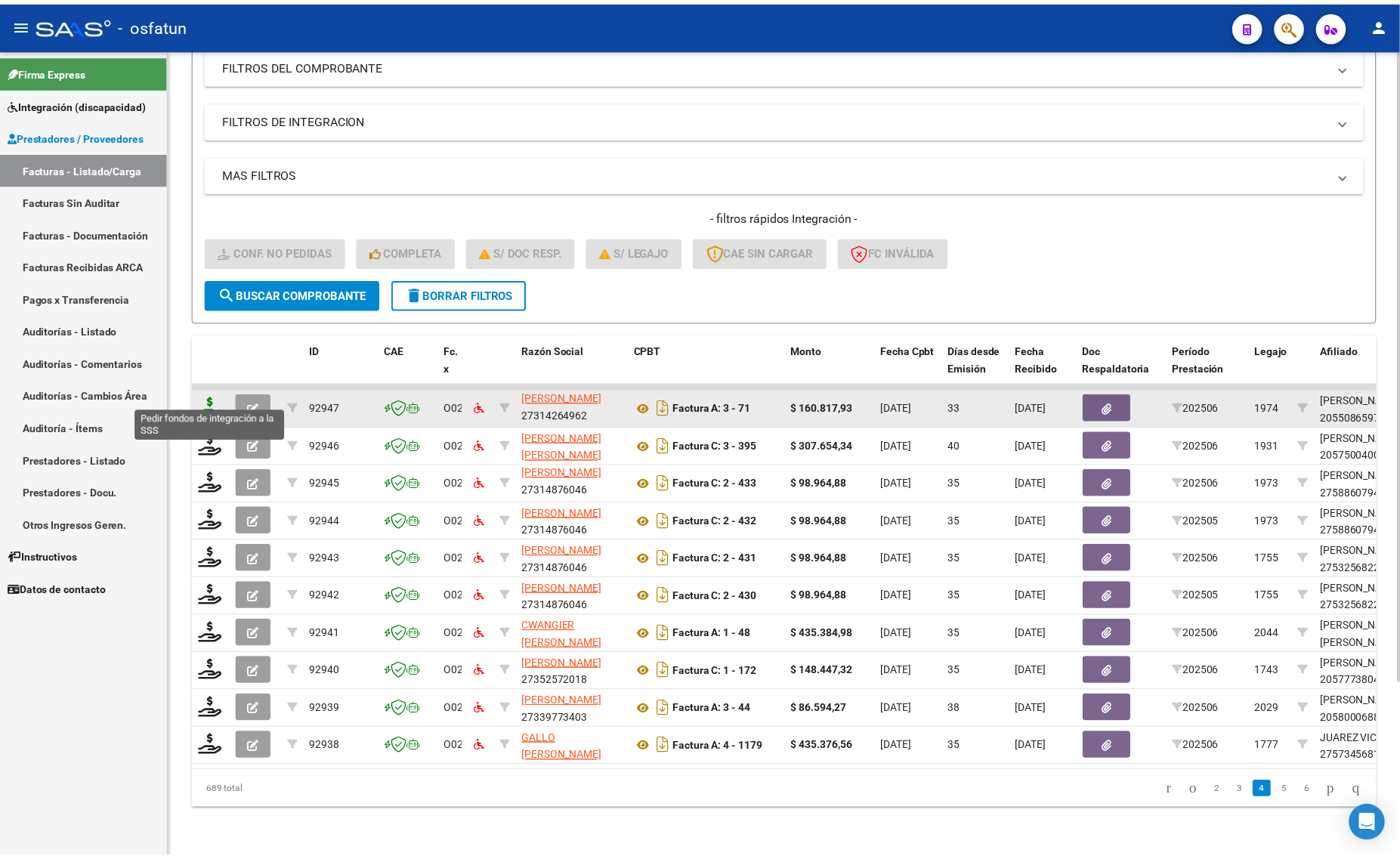
scroll to position [19, 0]
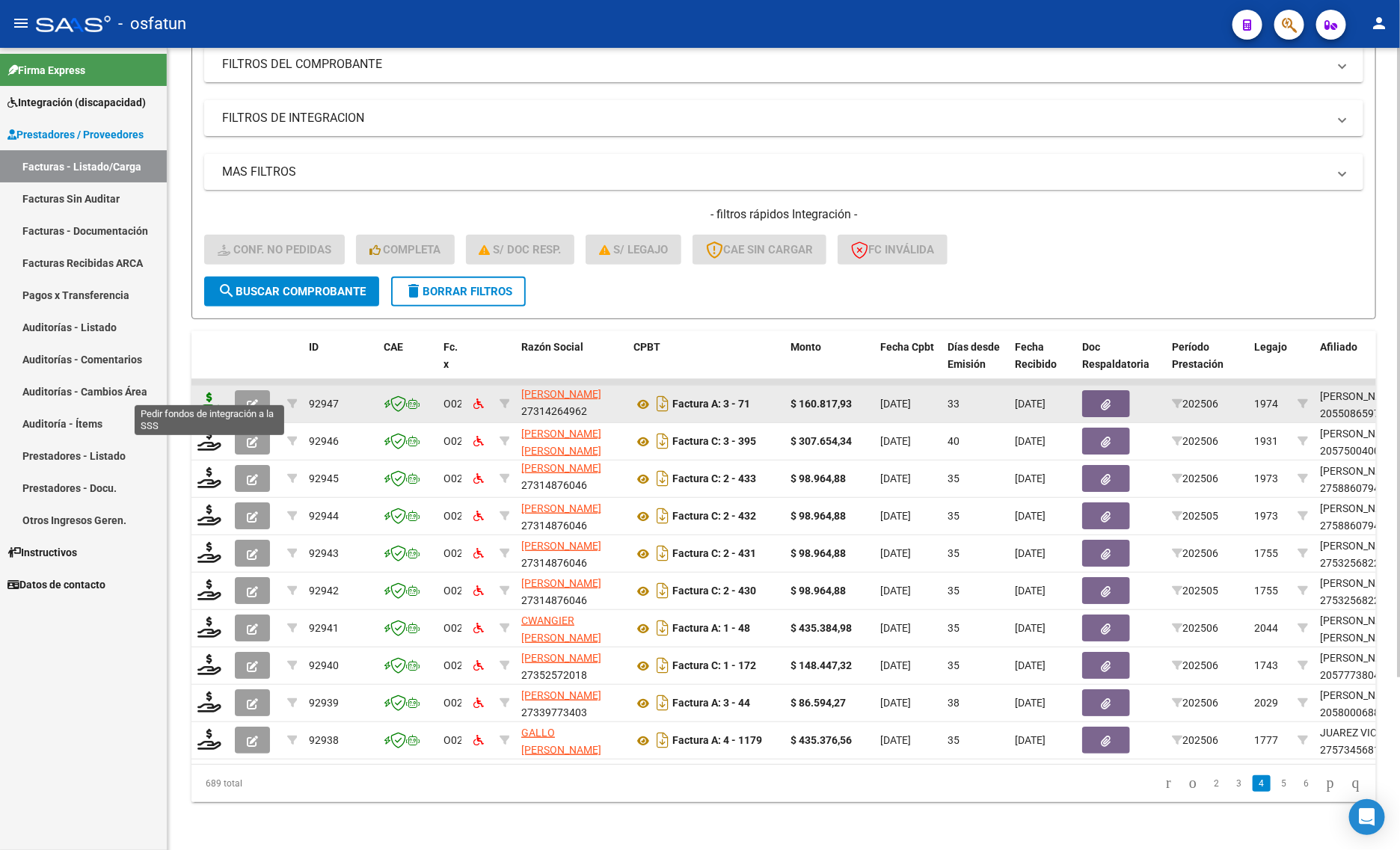
click at [202, 394] on icon at bounding box center [209, 402] width 24 height 21
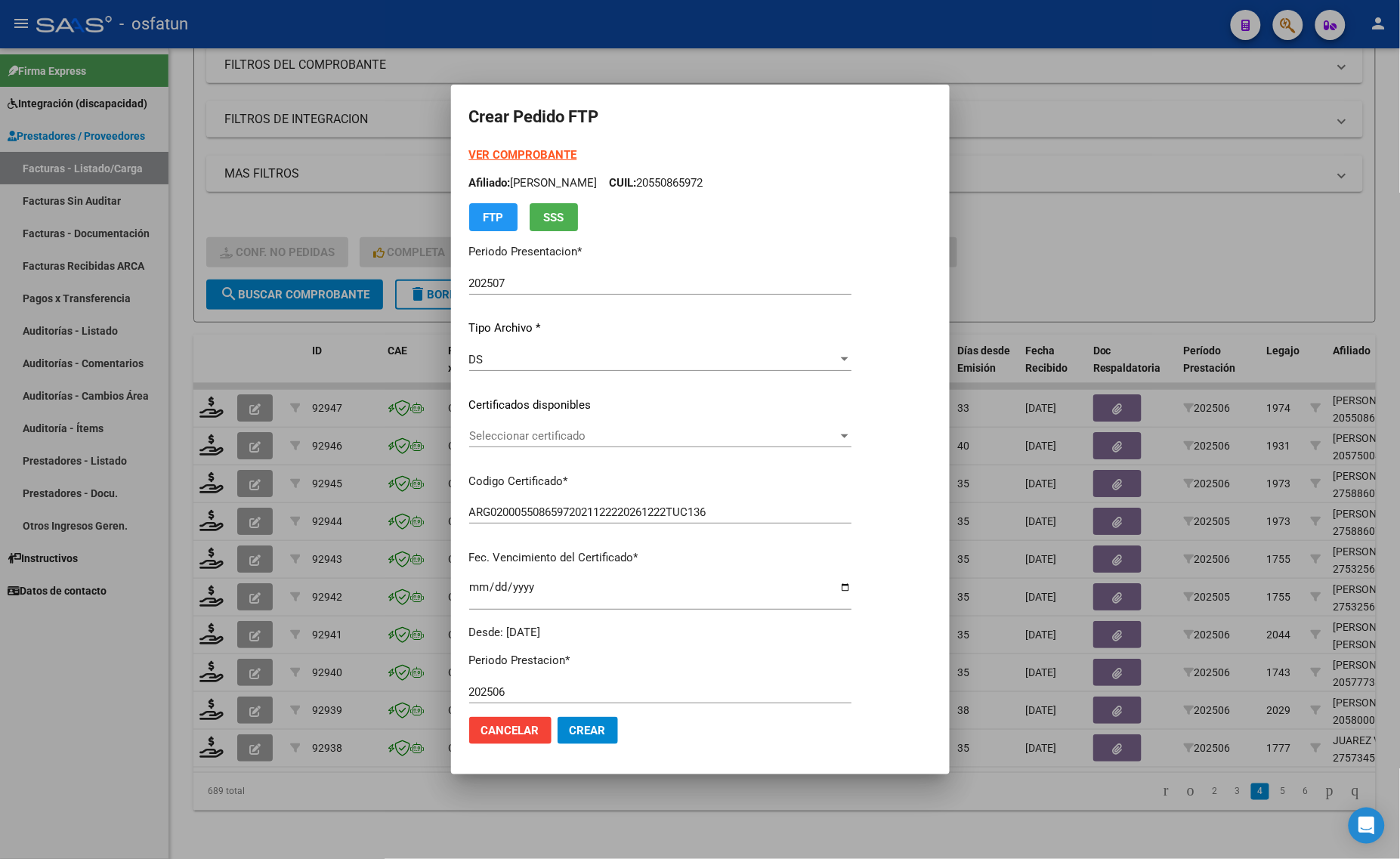
click at [505, 152] on strong "VER COMPROBANTE" at bounding box center [523, 155] width 108 height 14
click at [552, 426] on div "VER COMPROBANTE ARCA Padrón Afiliado: [PERSON_NAME]: 20550865972 FTP SSS Period…" at bounding box center [660, 393] width 382 height 494
click at [557, 447] on div "Seleccionar certificado Seleccionar certificado" at bounding box center [660, 443] width 382 height 37
click at [563, 441] on span "Seleccionar certificado" at bounding box center [653, 436] width 369 height 14
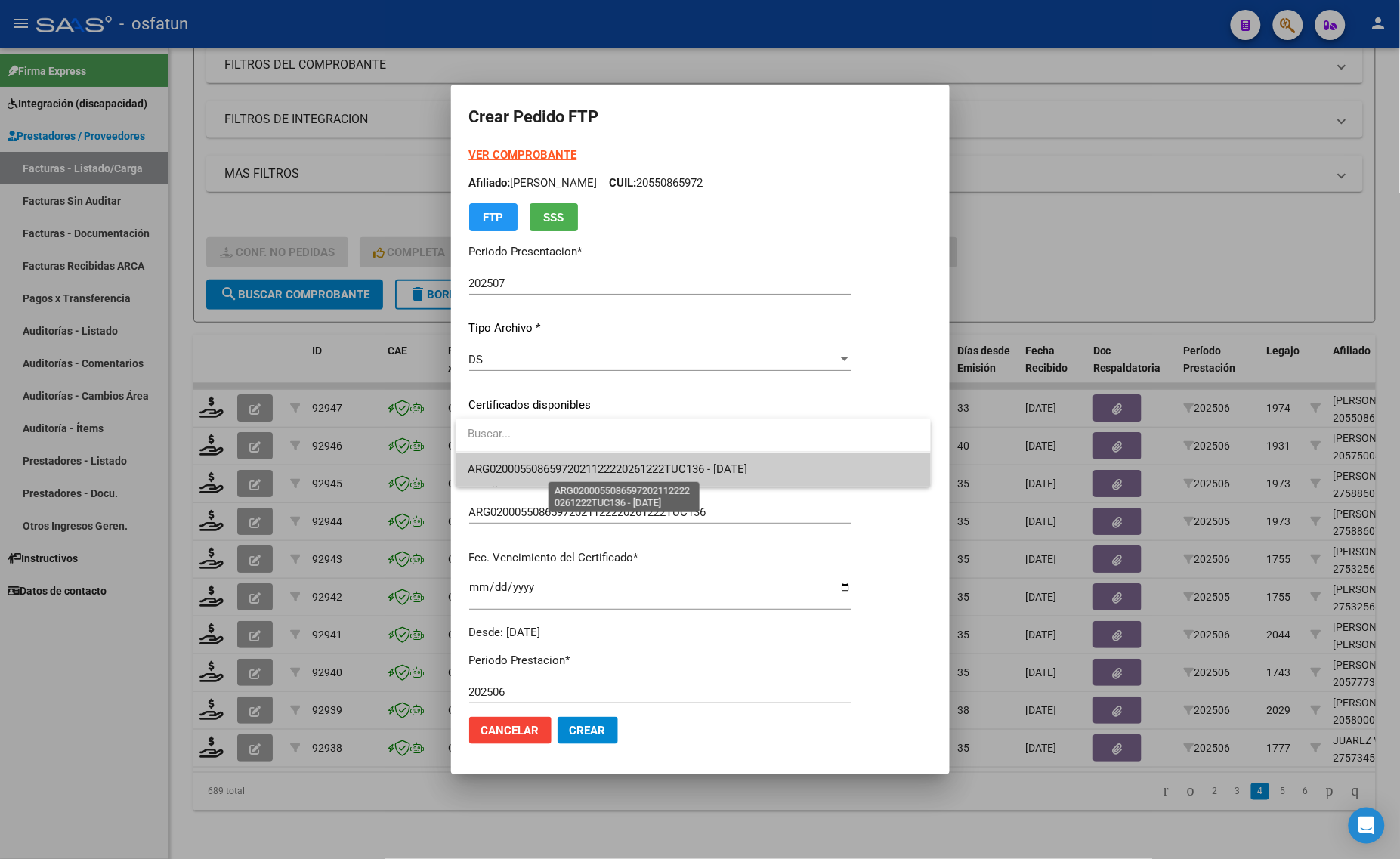
click at [576, 476] on span "ARG02000550865972021122220261222TUC136 - [DATE]" at bounding box center [693, 469] width 451 height 34
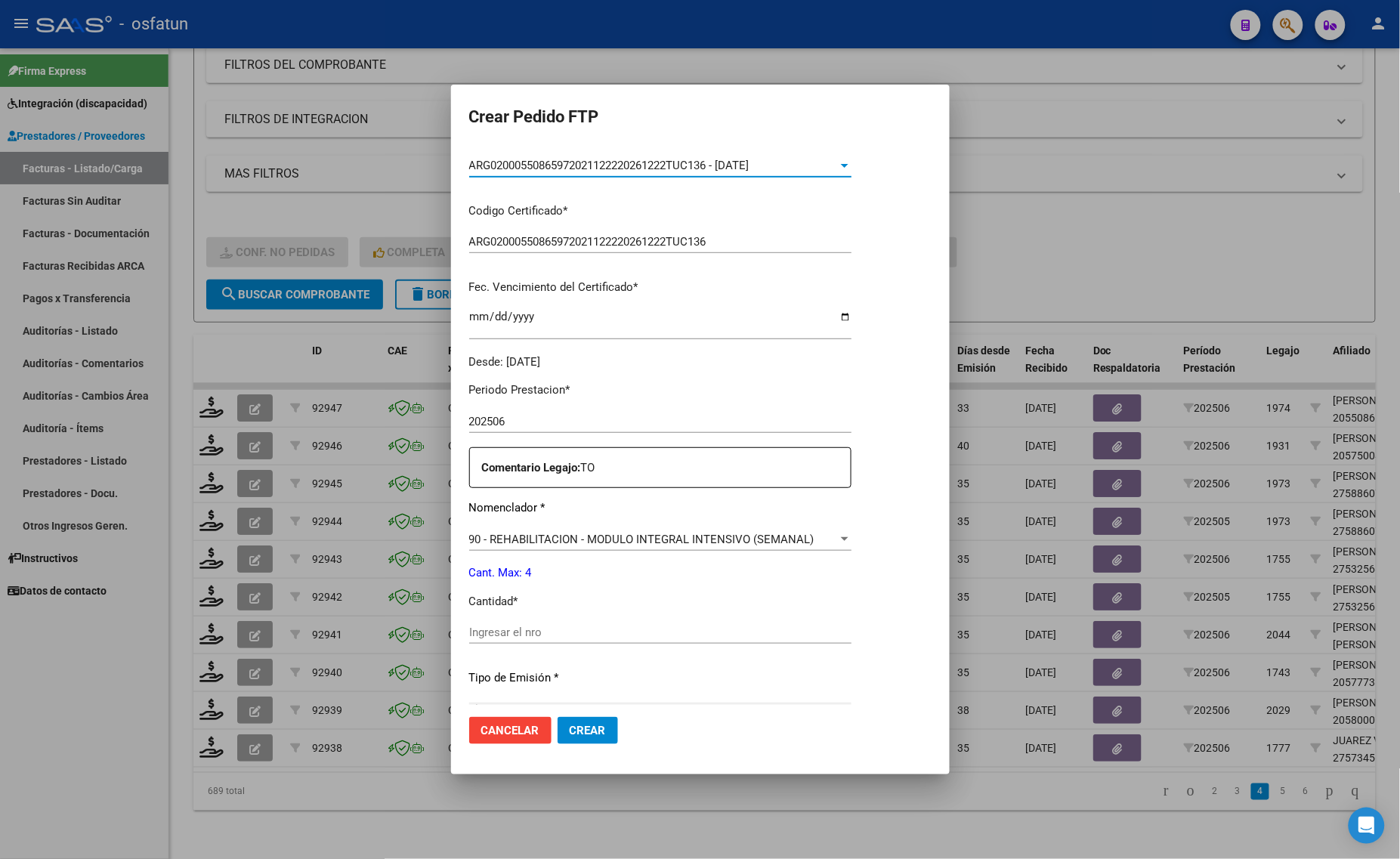
scroll to position [283, 0]
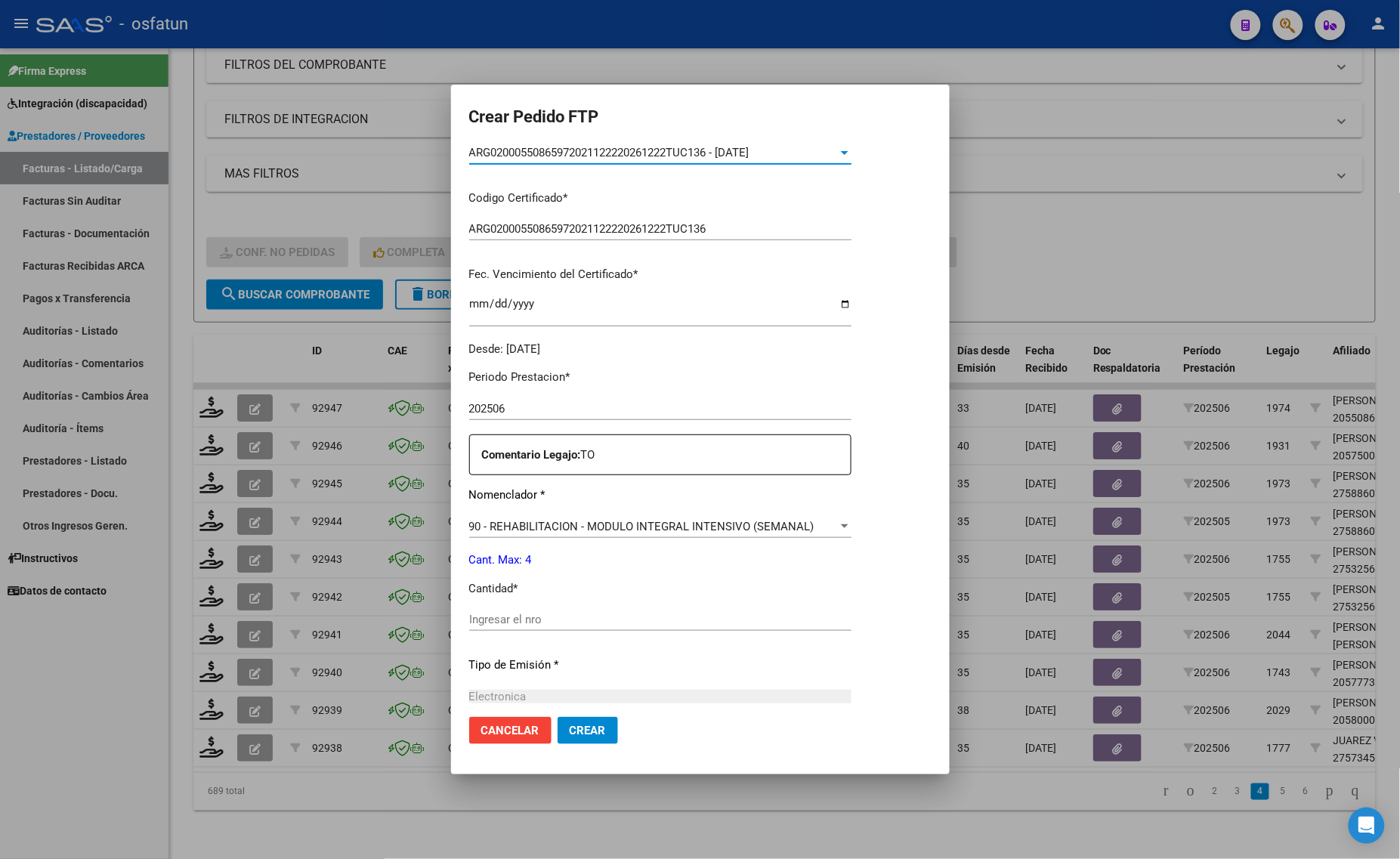
click at [565, 617] on input "Ingresar el nro" at bounding box center [660, 619] width 382 height 14
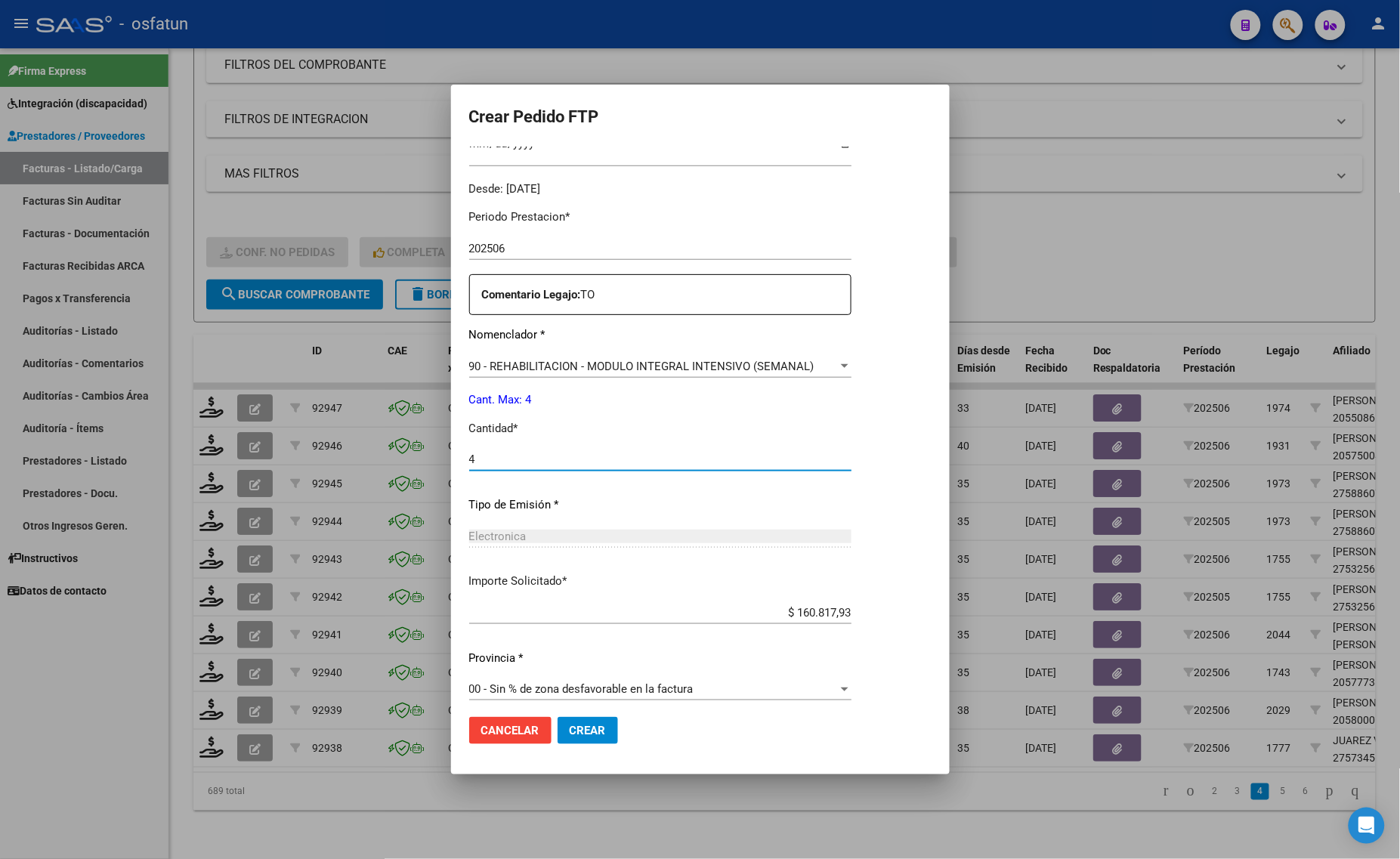
scroll to position [452, 0]
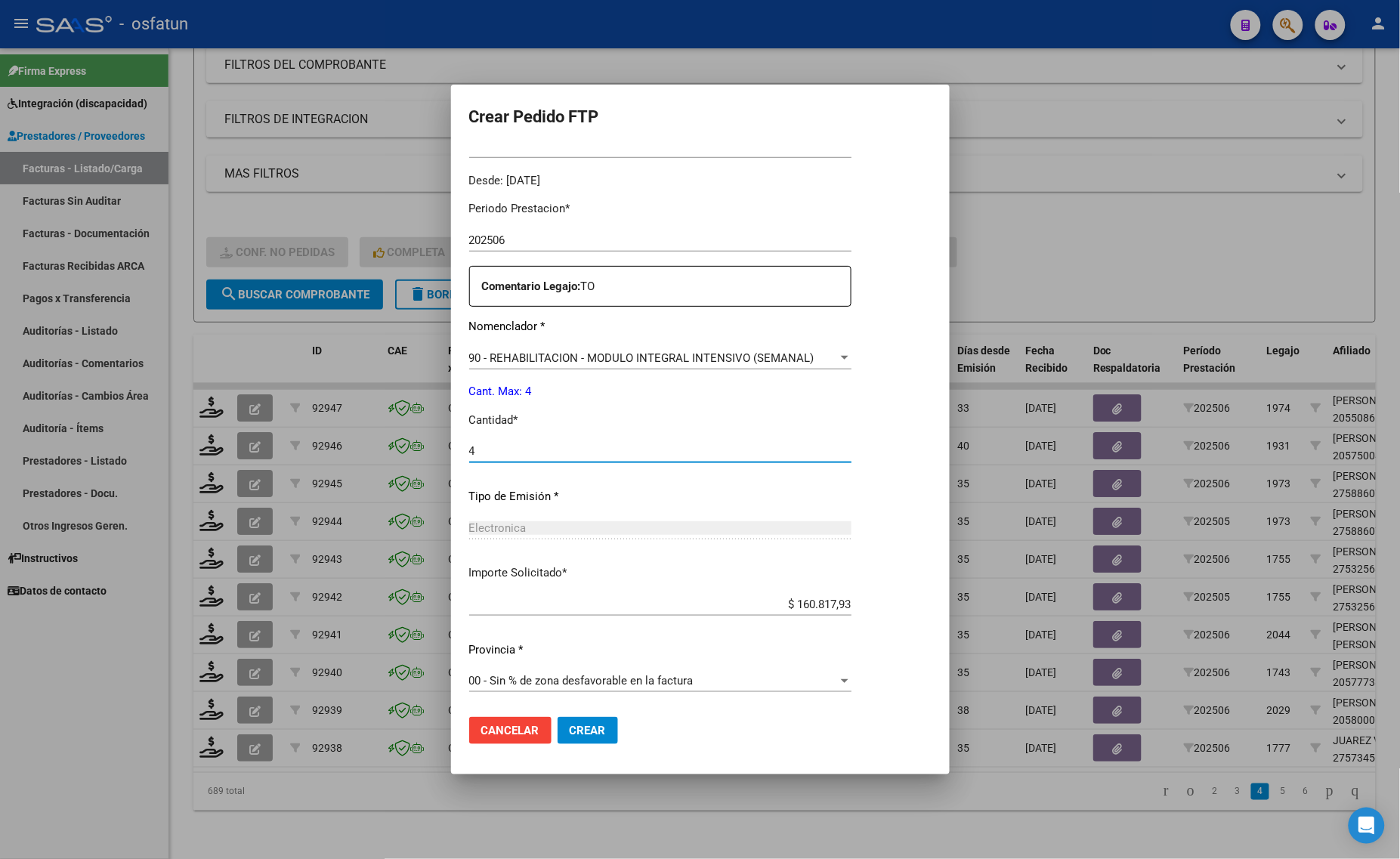
click at [595, 727] on span "Crear" at bounding box center [587, 730] width 36 height 14
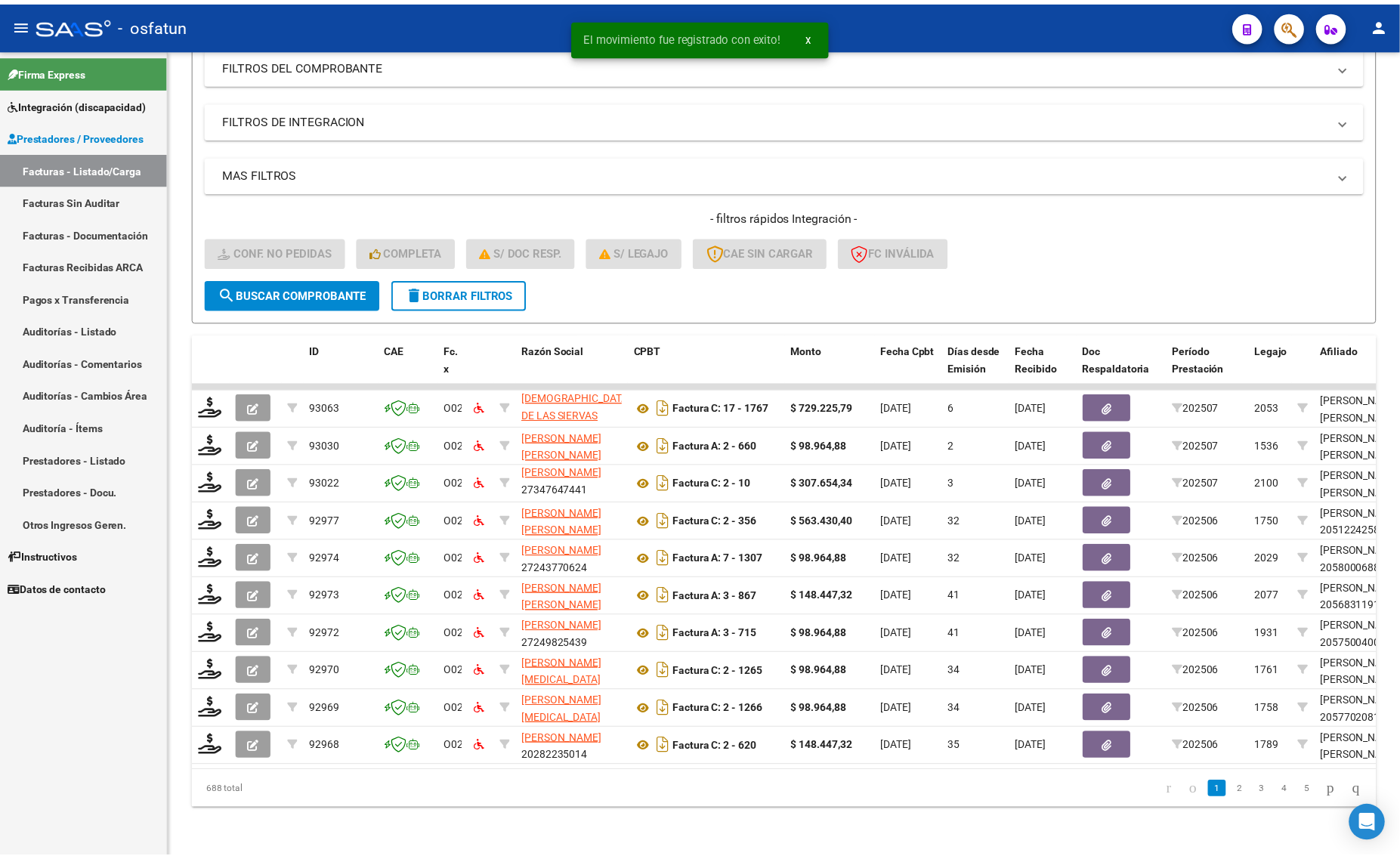
scroll to position [87, 0]
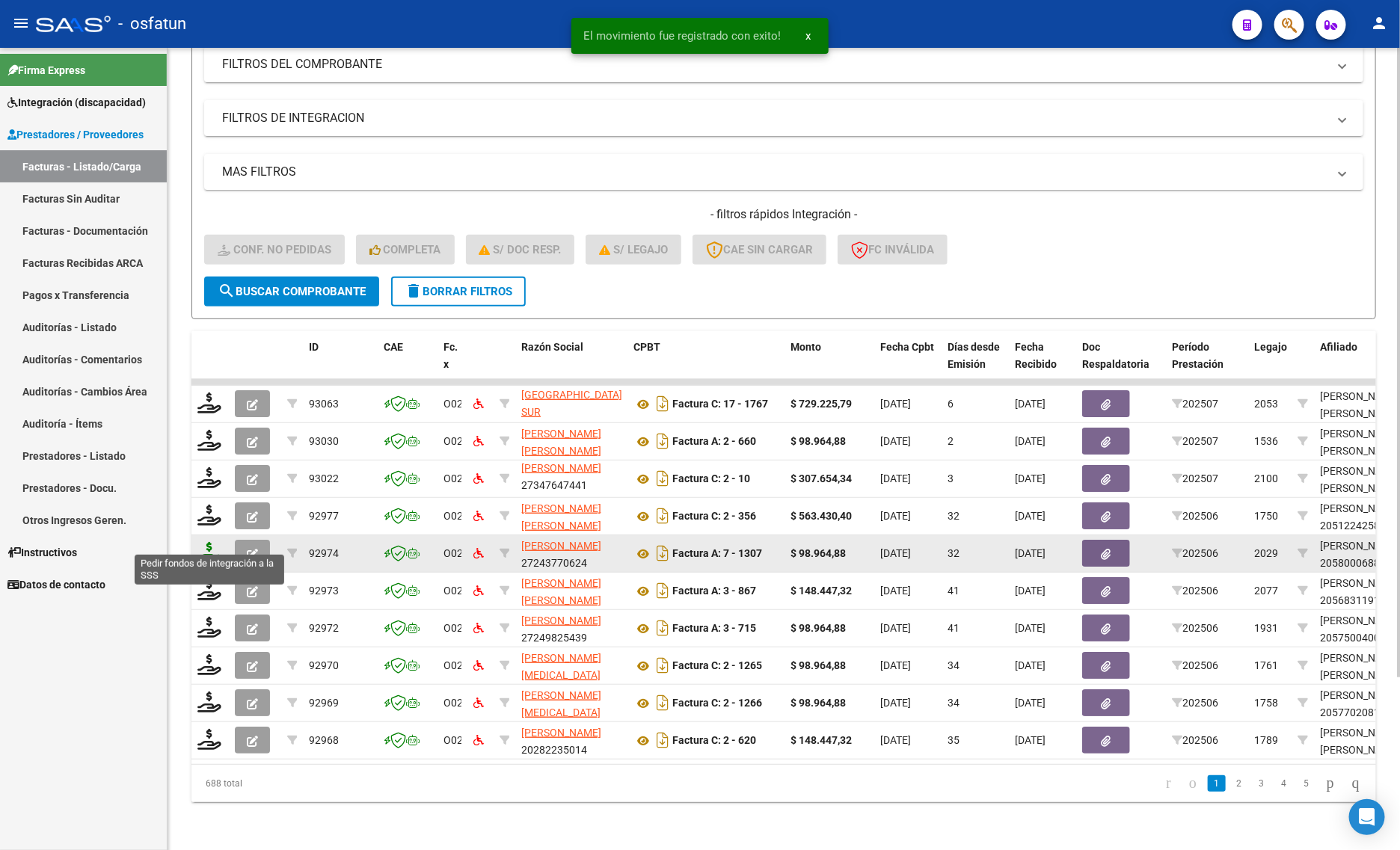
click at [215, 542] on icon at bounding box center [209, 552] width 24 height 21
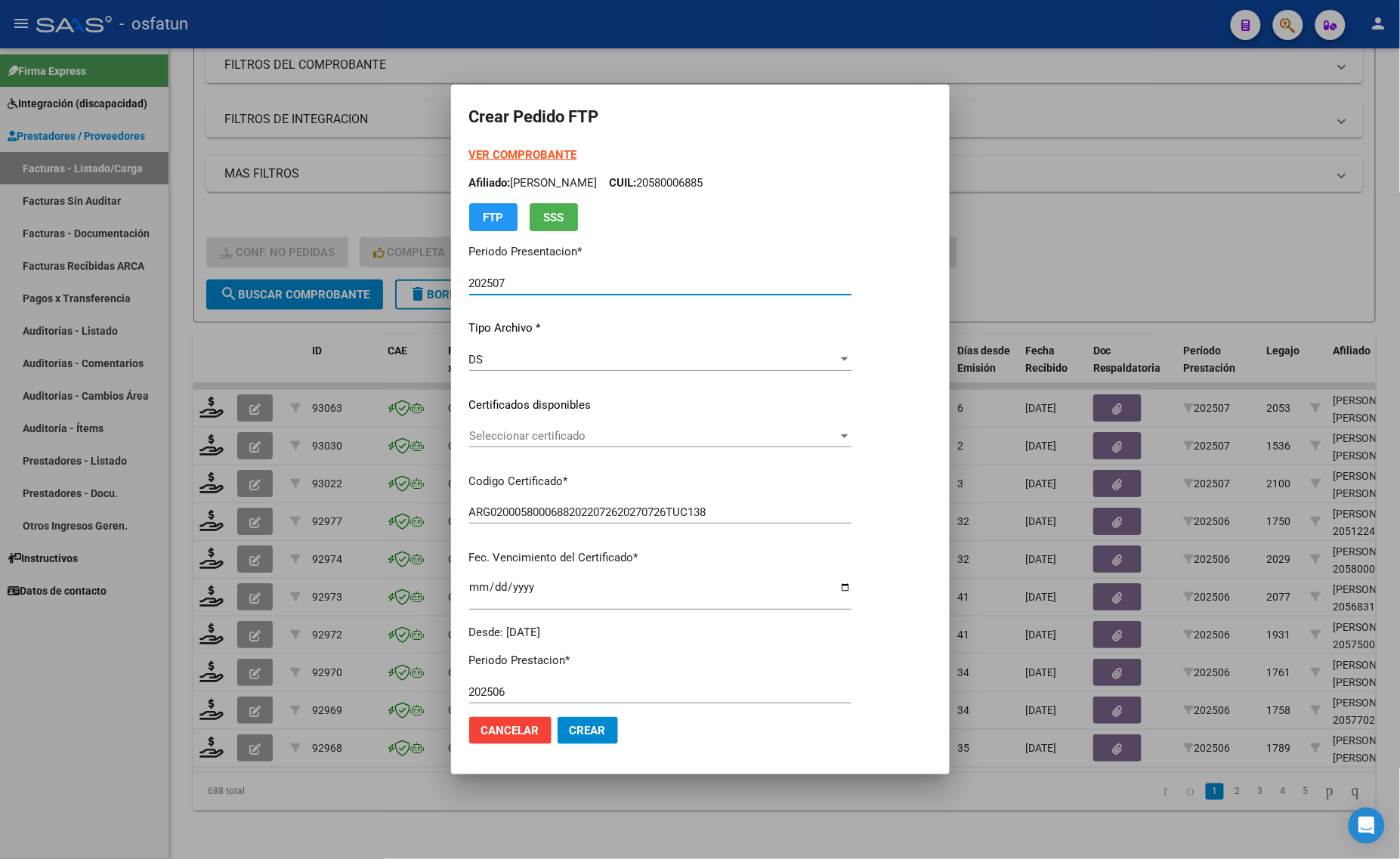
click at [533, 435] on span "Seleccionar certificado" at bounding box center [653, 436] width 369 height 14
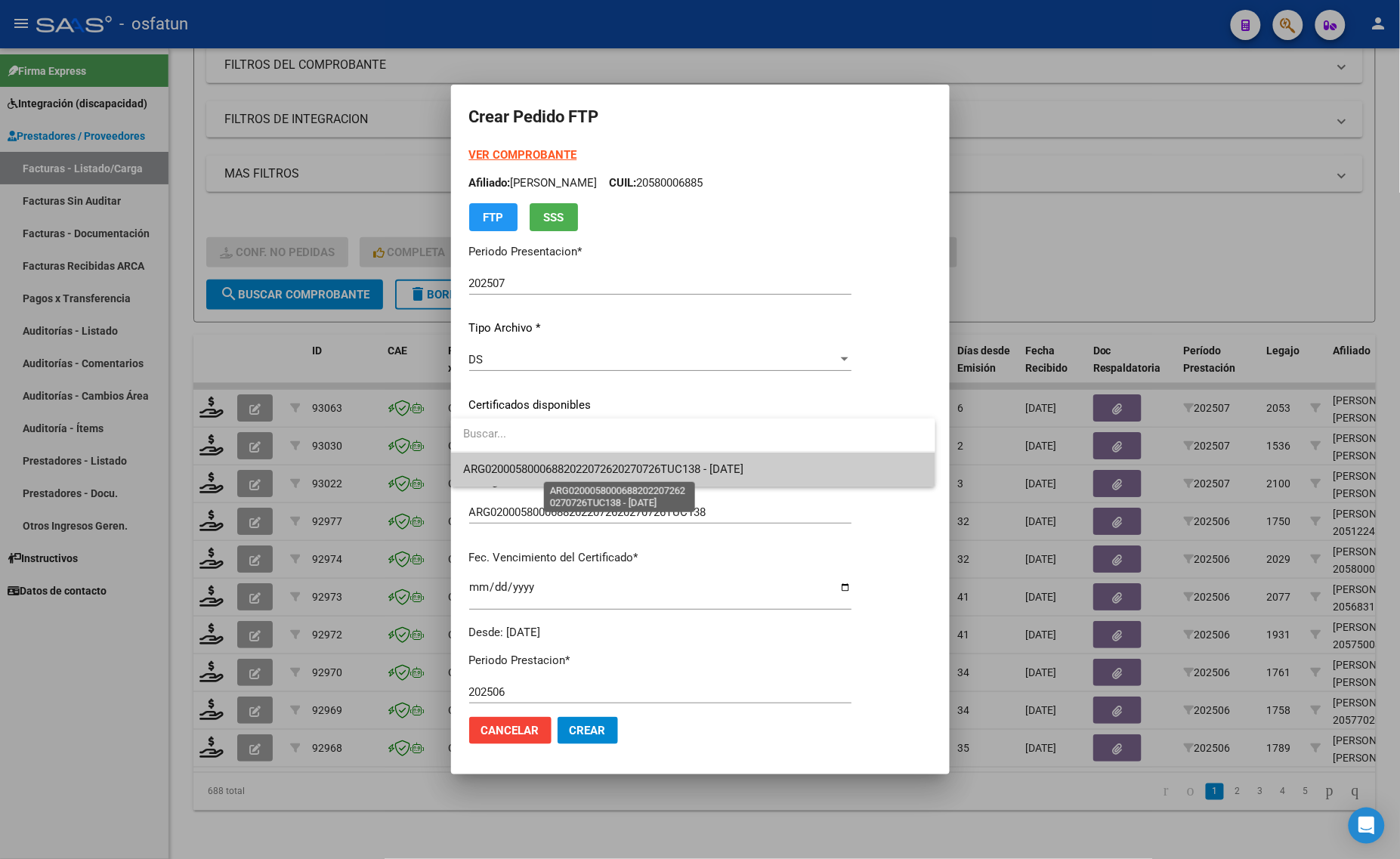
click at [546, 468] on span "ARG02000580006882022072620270726TUC138 - [DATE]" at bounding box center [603, 469] width 280 height 14
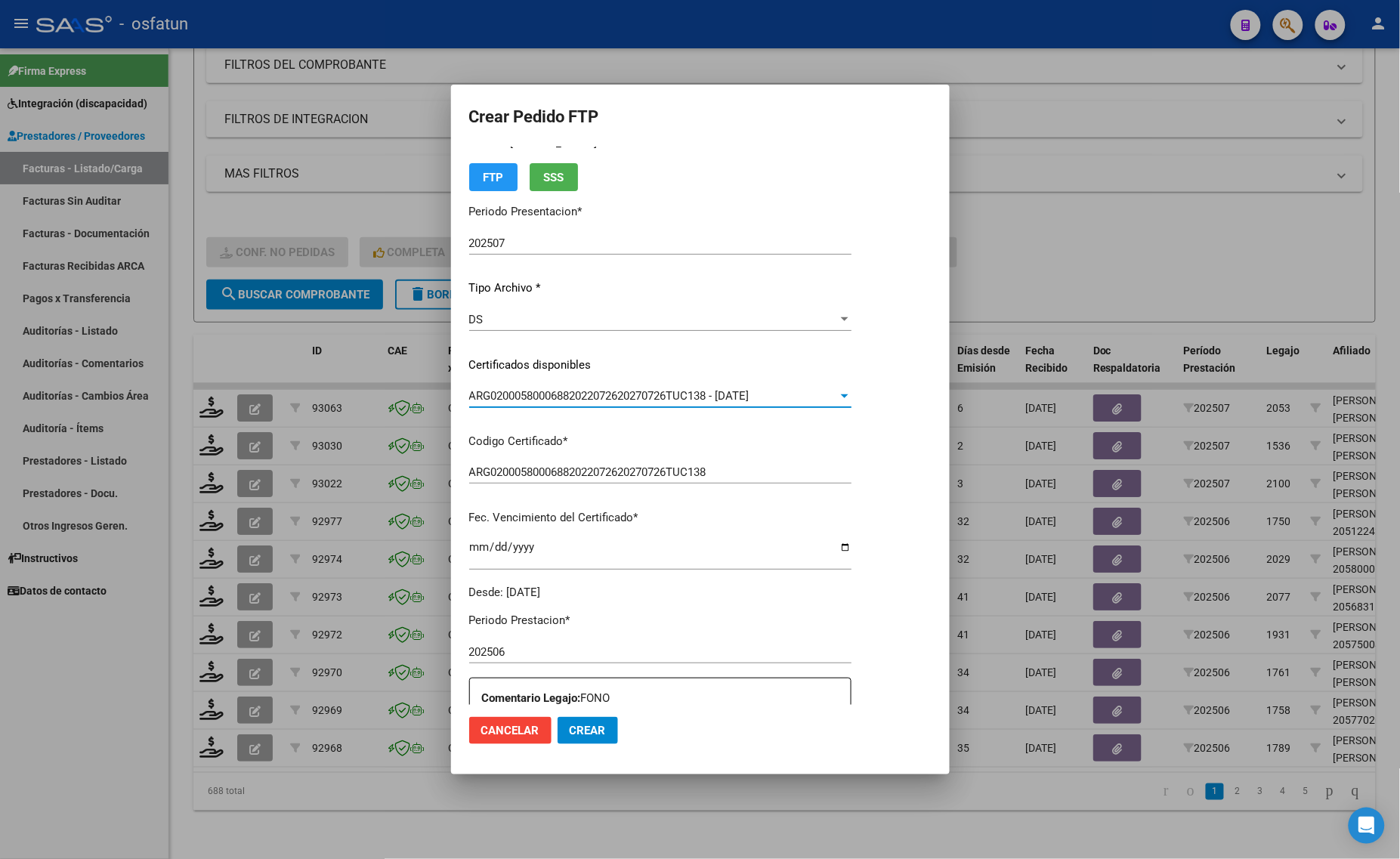
scroll to position [0, 0]
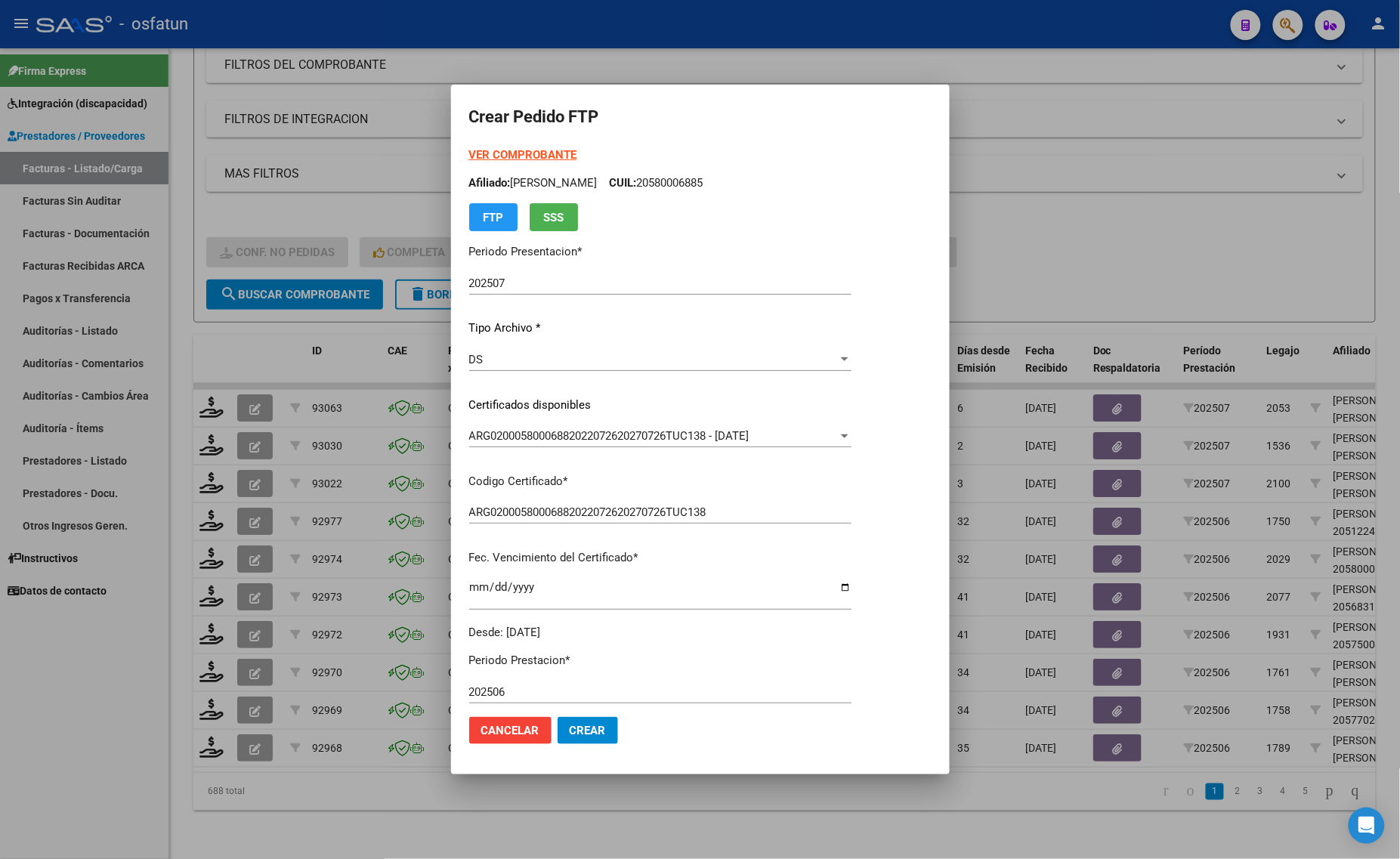
click at [500, 149] on strong "VER COMPROBANTE" at bounding box center [523, 155] width 108 height 14
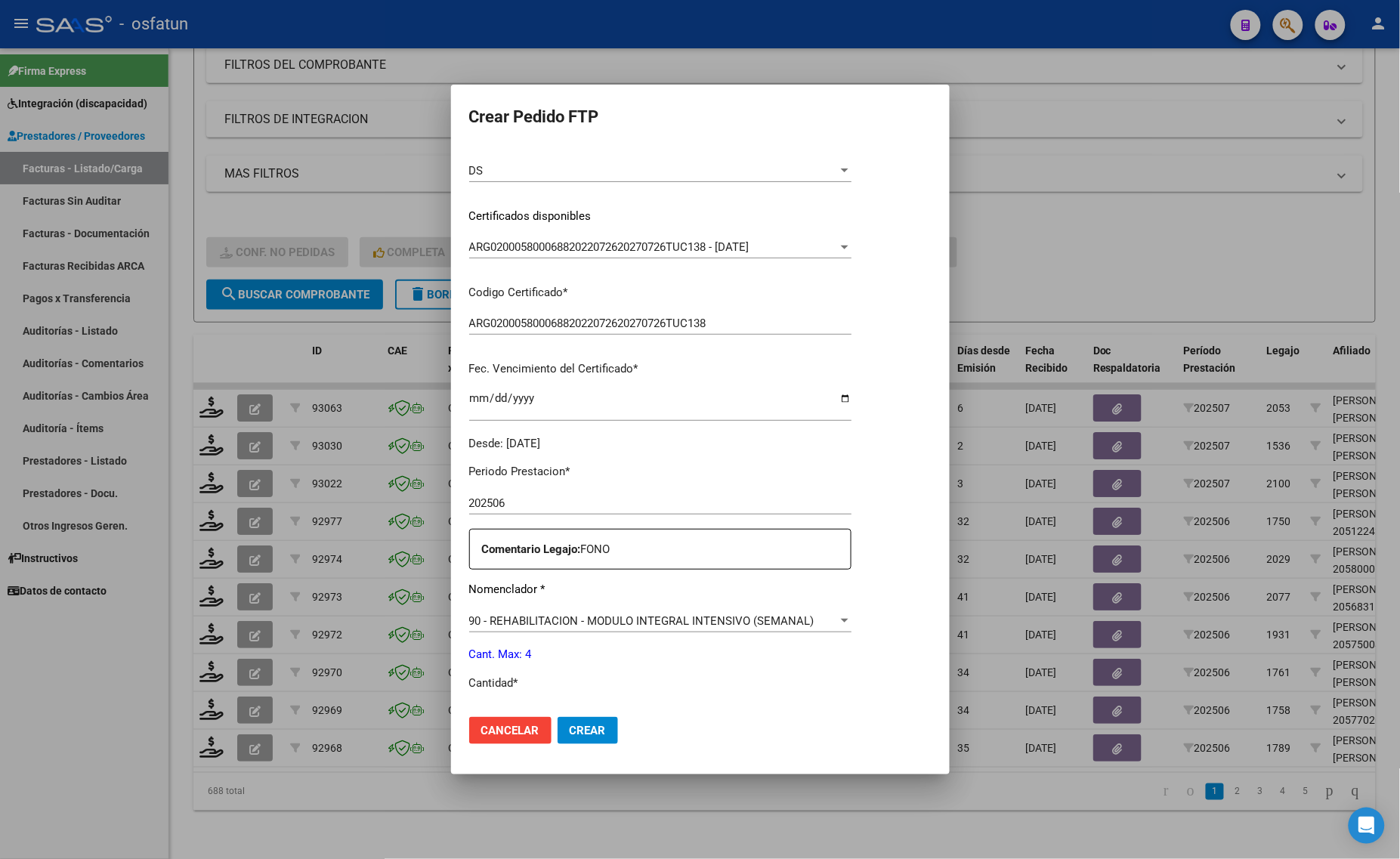
scroll to position [283, 0]
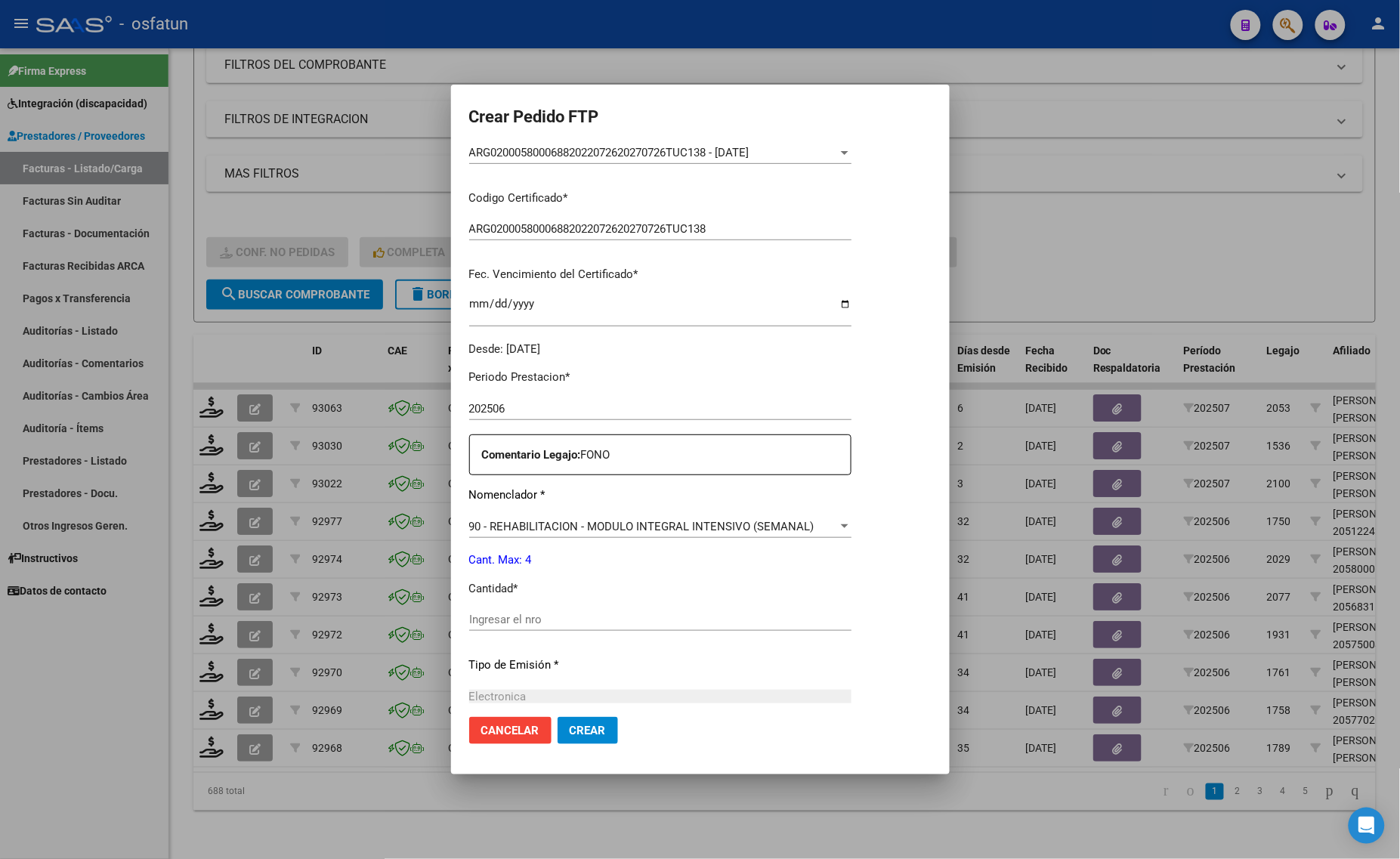
click at [541, 605] on div "Periodo Prestacion * 202506 Ingresar el Periodo Prestacion Comentario Legajo: F…" at bounding box center [660, 616] width 382 height 518
click at [548, 617] on input "Ingresar el nro" at bounding box center [660, 619] width 382 height 14
click at [579, 731] on span "Crear" at bounding box center [587, 730] width 36 height 14
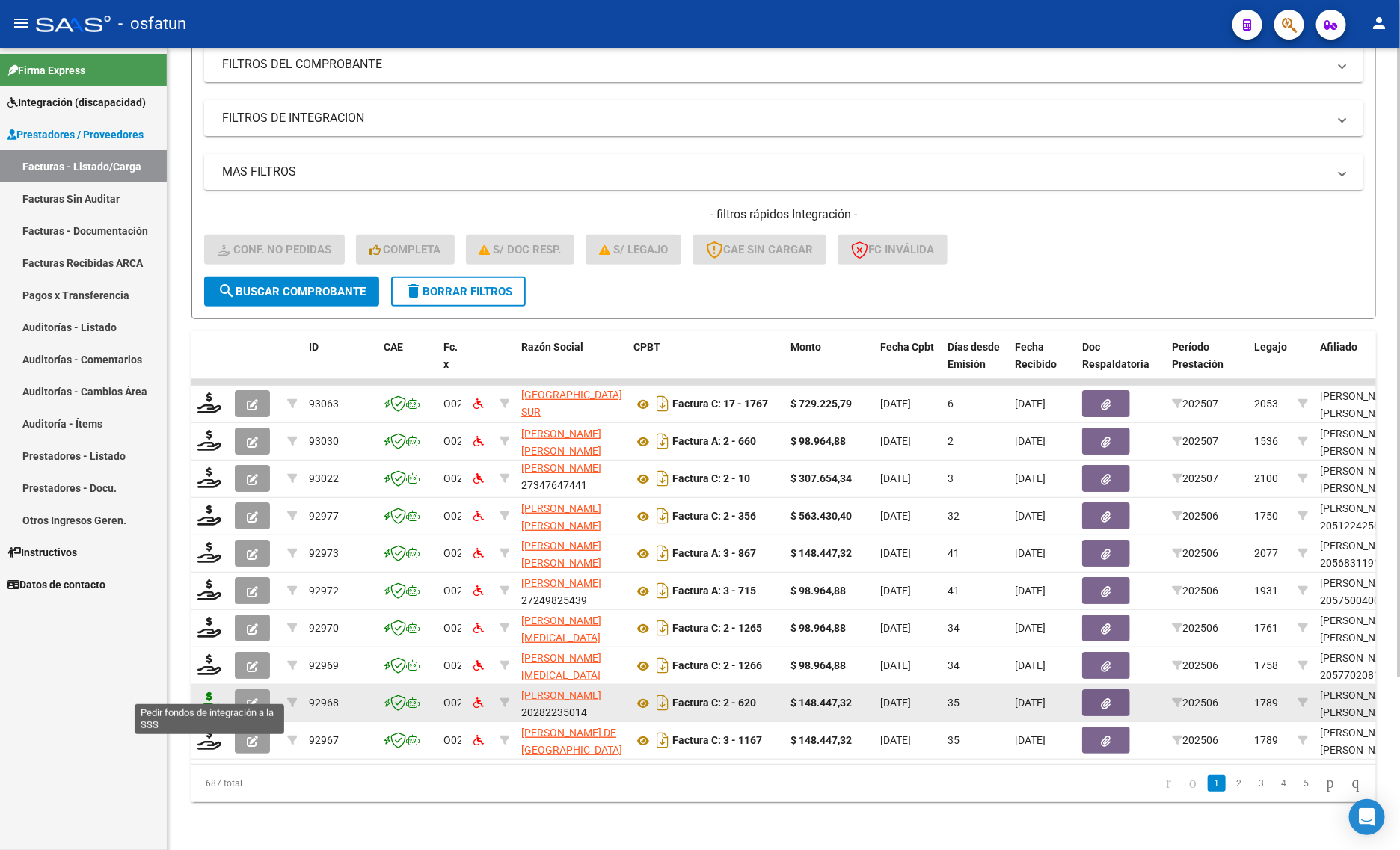
click at [209, 692] on icon at bounding box center [209, 702] width 24 height 21
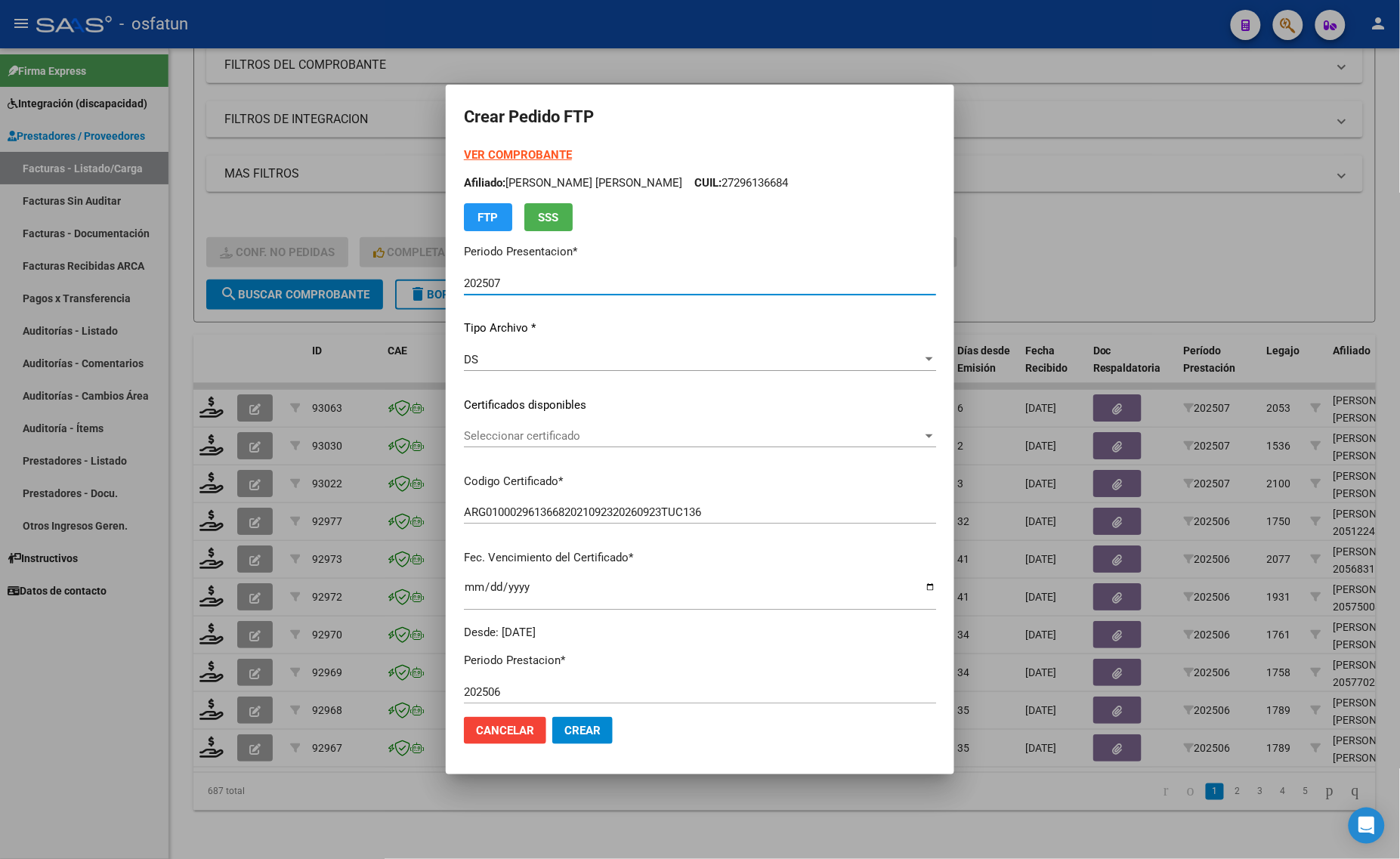
click at [507, 150] on strong "VER COMPROBANTE" at bounding box center [518, 155] width 108 height 14
click at [507, 439] on span "Seleccionar certificado" at bounding box center [693, 436] width 459 height 14
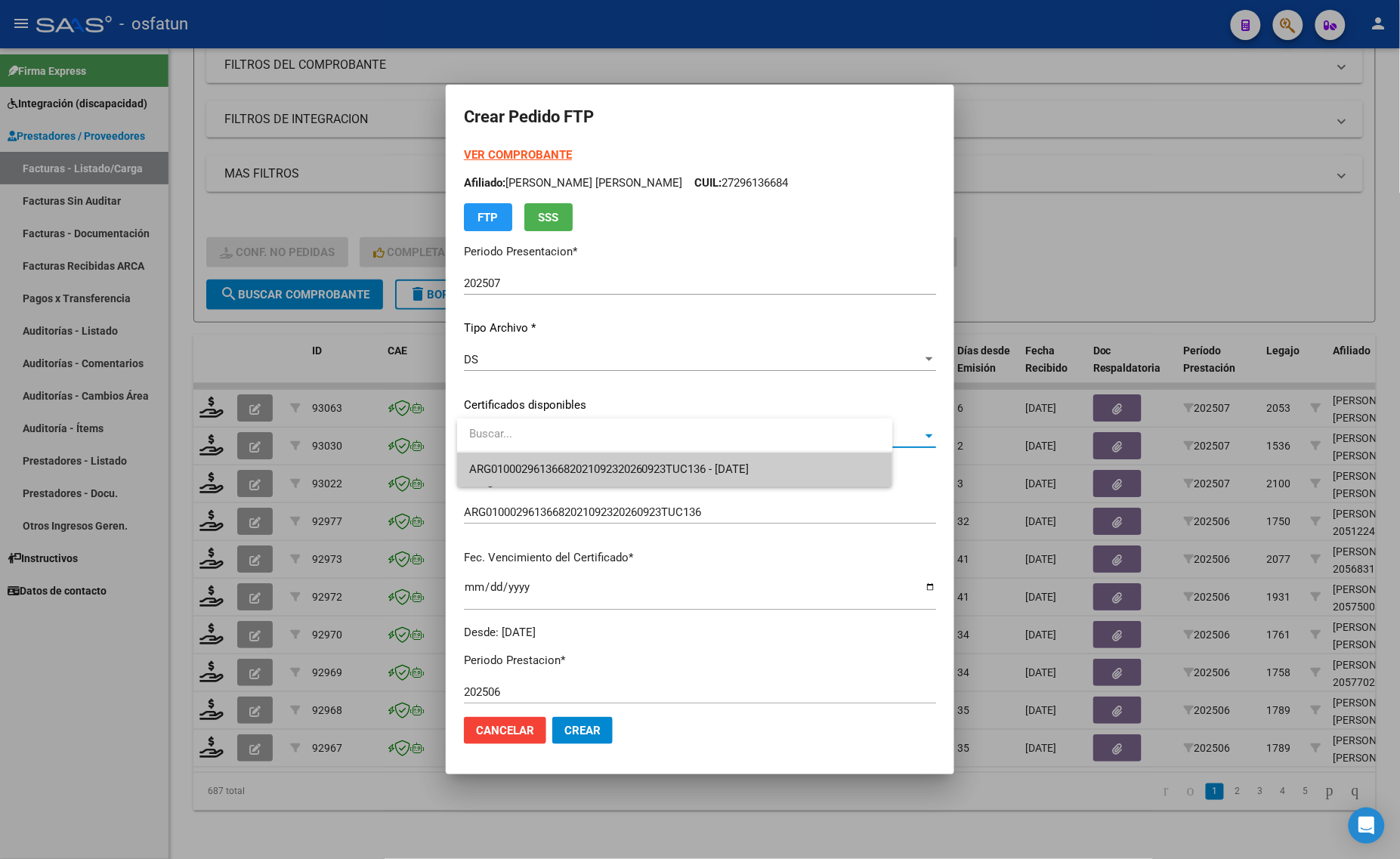
click at [523, 482] on span "ARG01000296136682021092320260923TUC136 - [DATE]" at bounding box center [675, 469] width 412 height 34
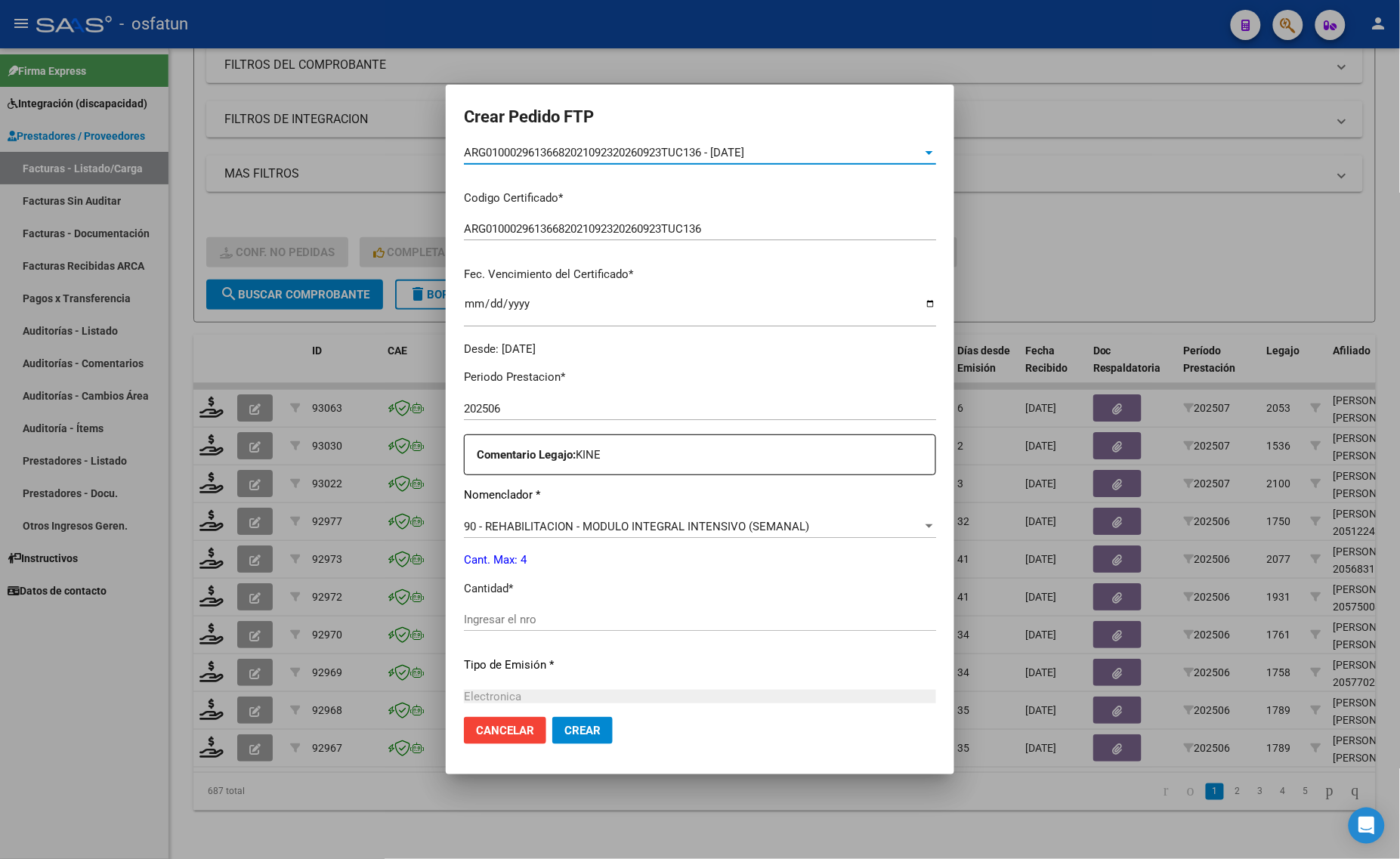
click at [600, 622] on input "Ingresar el nro" at bounding box center [700, 619] width 472 height 14
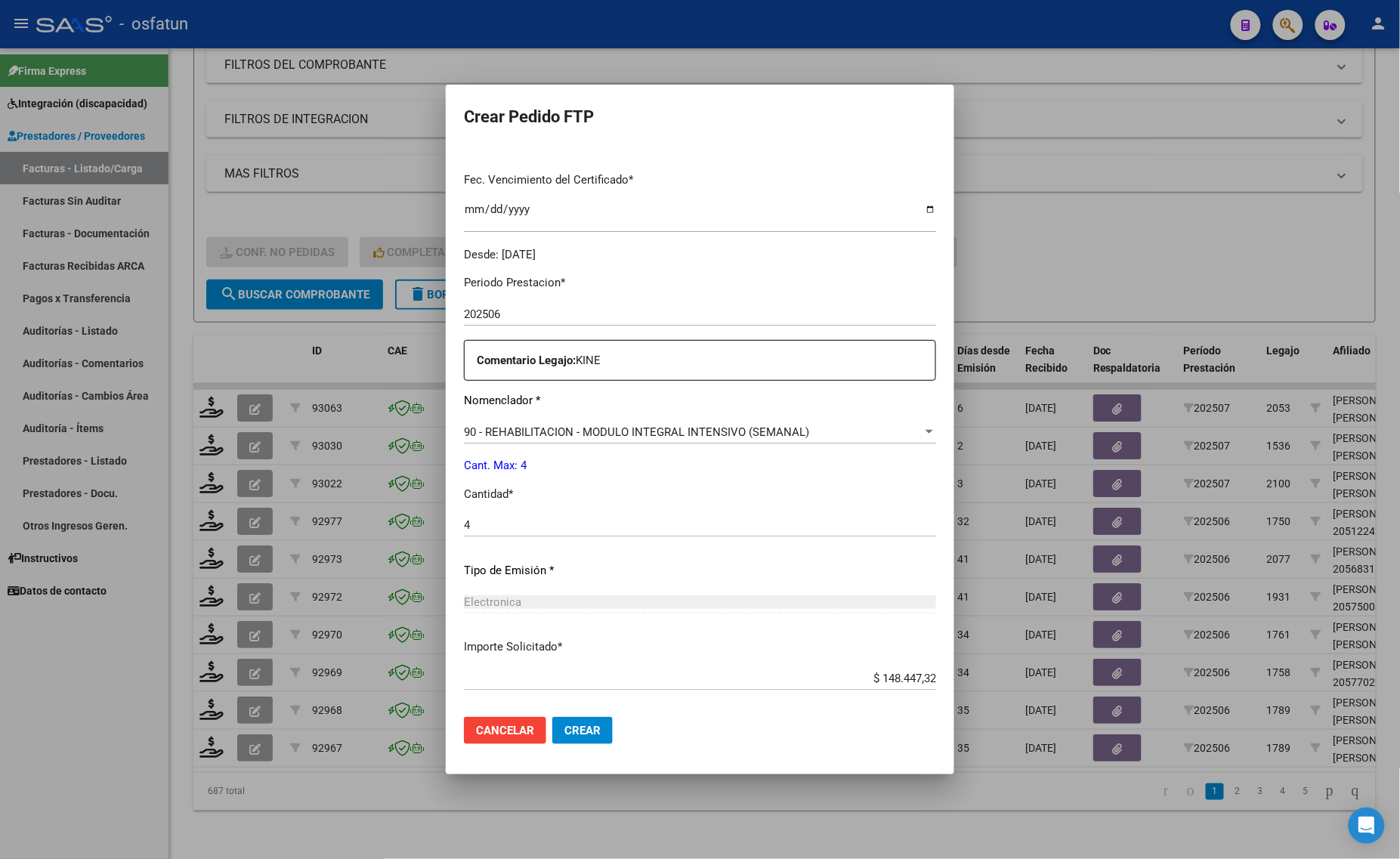
scroll to position [452, 0]
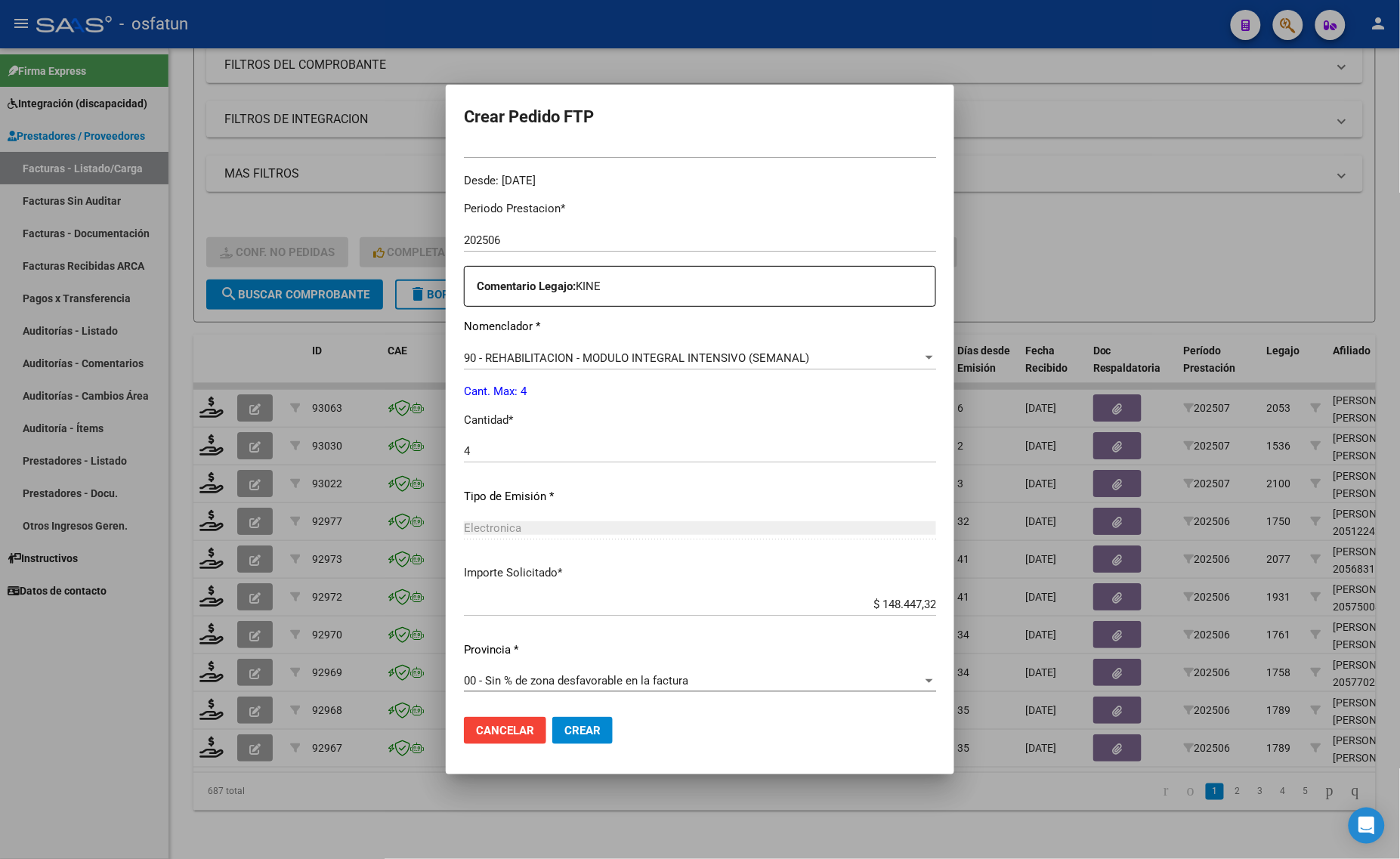
click at [587, 727] on span "Crear" at bounding box center [582, 730] width 36 height 14
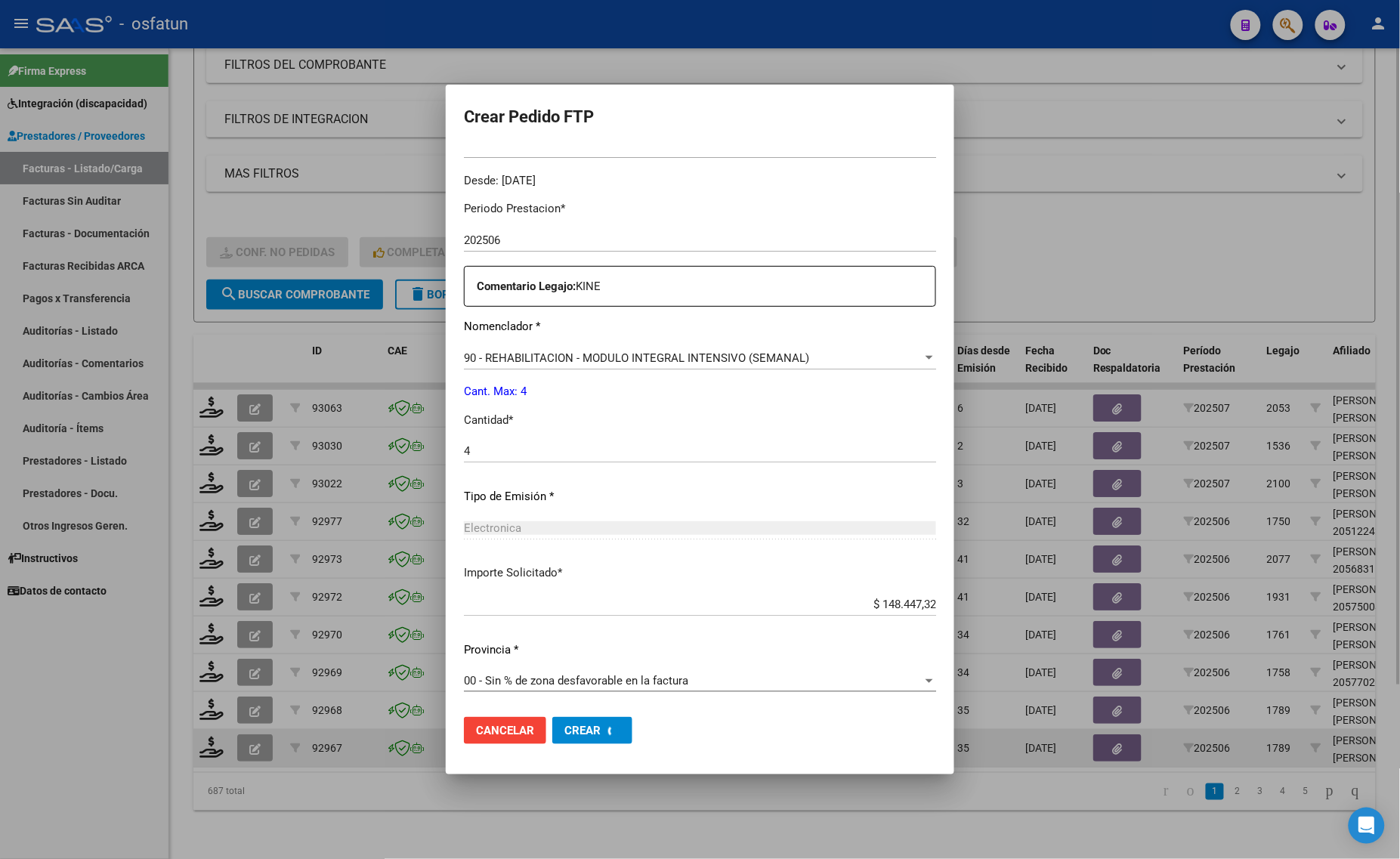
scroll to position [0, 0]
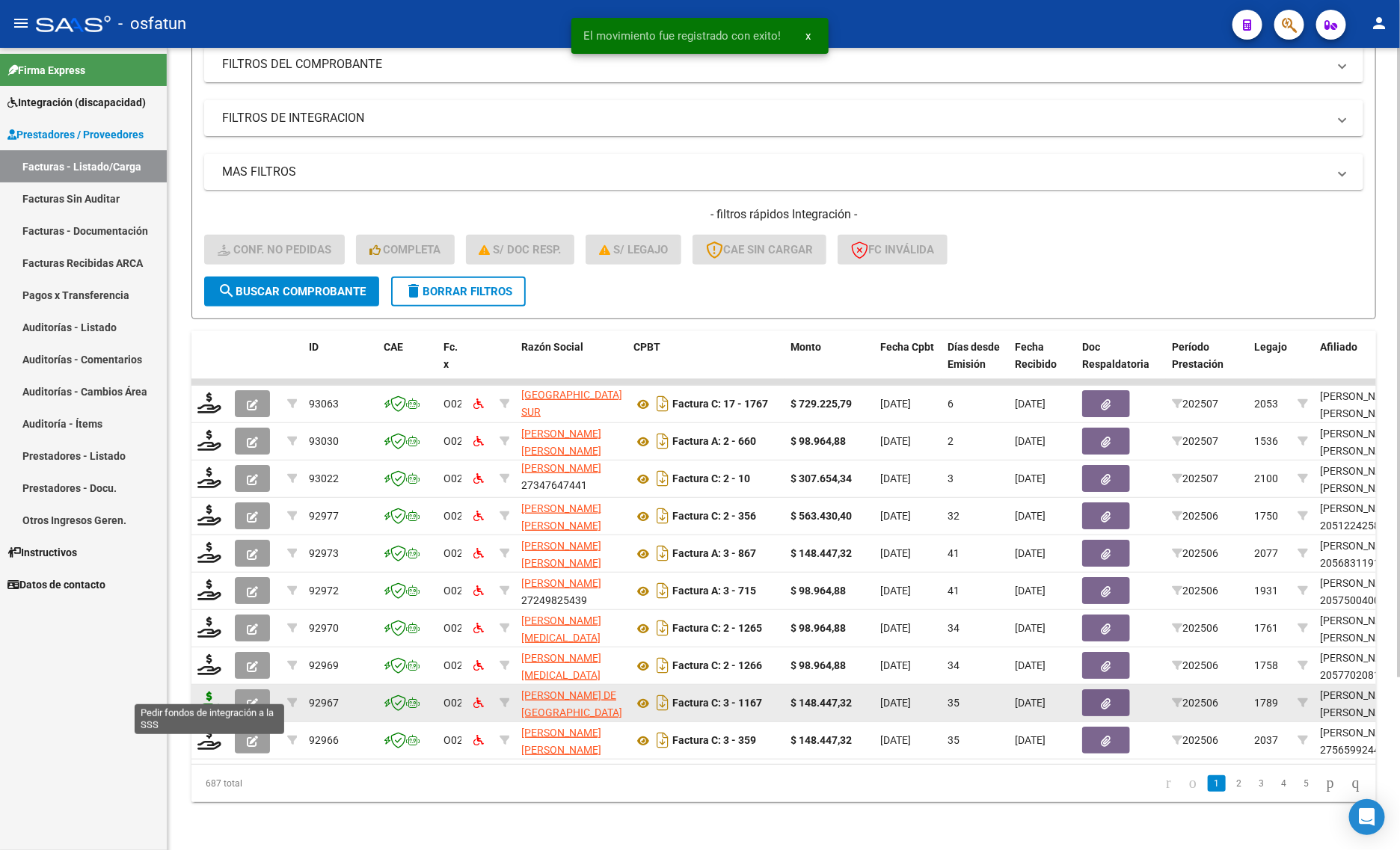
click at [208, 692] on icon at bounding box center [209, 702] width 24 height 21
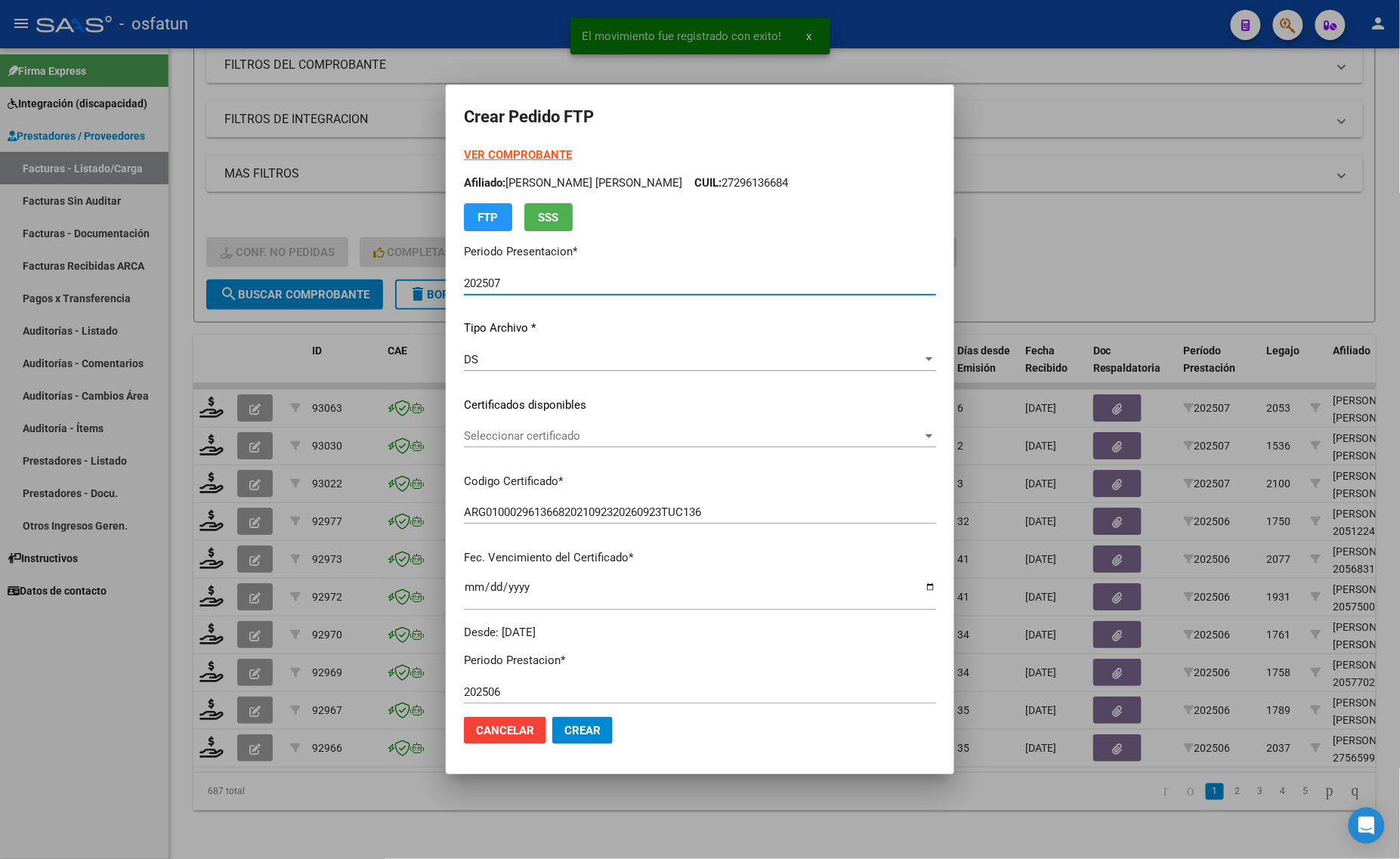
click at [481, 153] on strong "VER COMPROBANTE" at bounding box center [518, 155] width 108 height 14
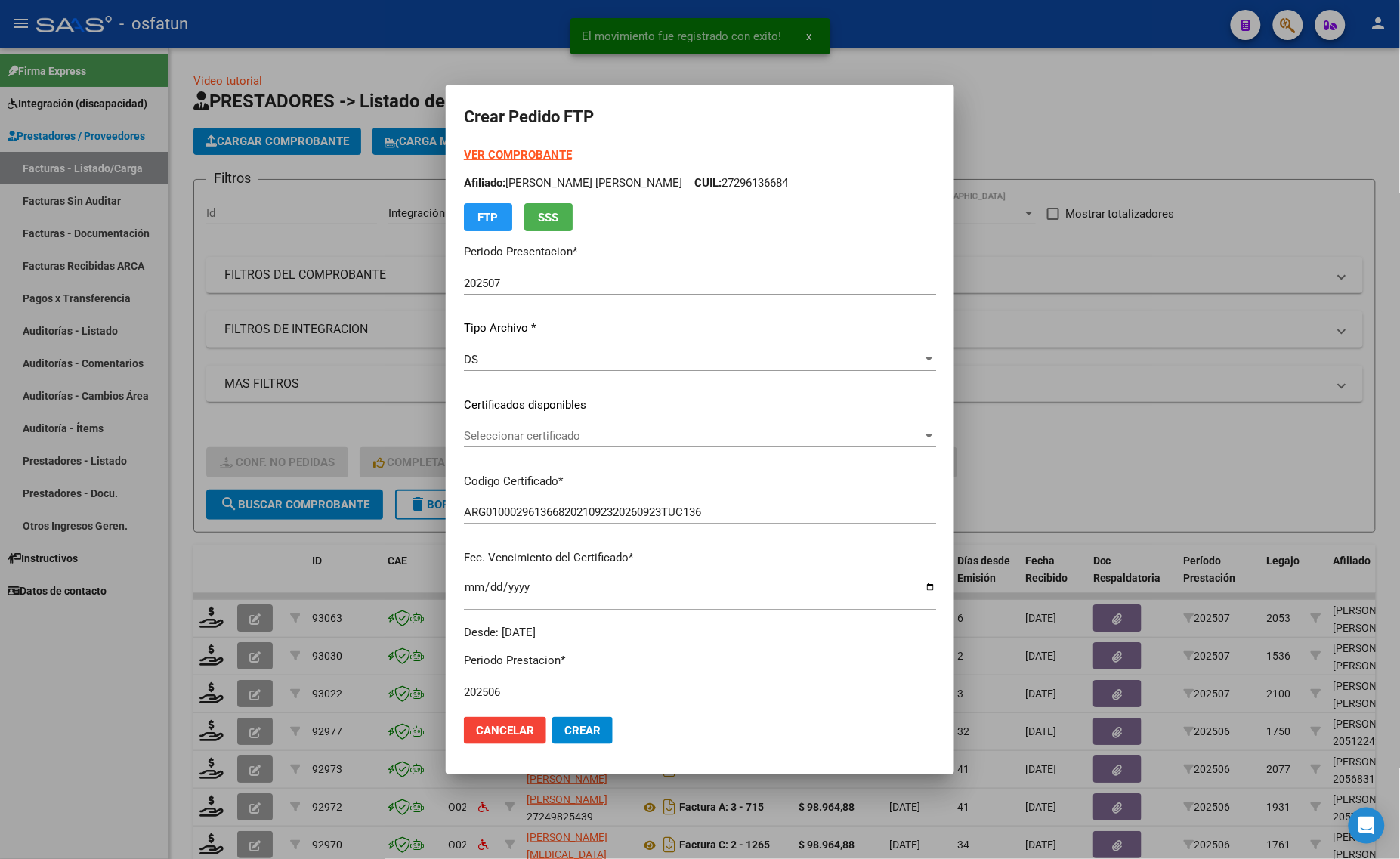
scroll to position [19, 0]
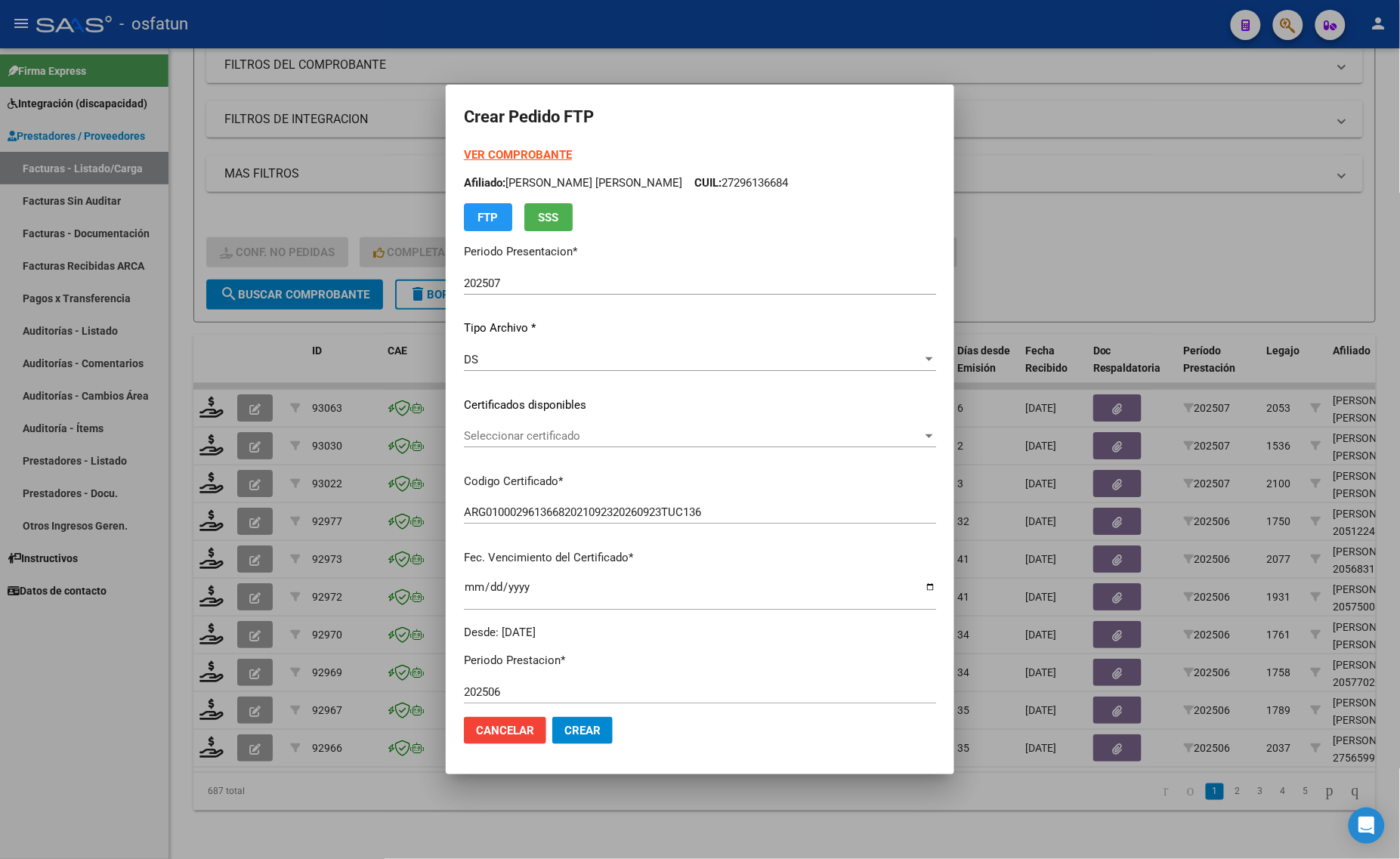
click at [278, 545] on div at bounding box center [700, 430] width 1400 height 859
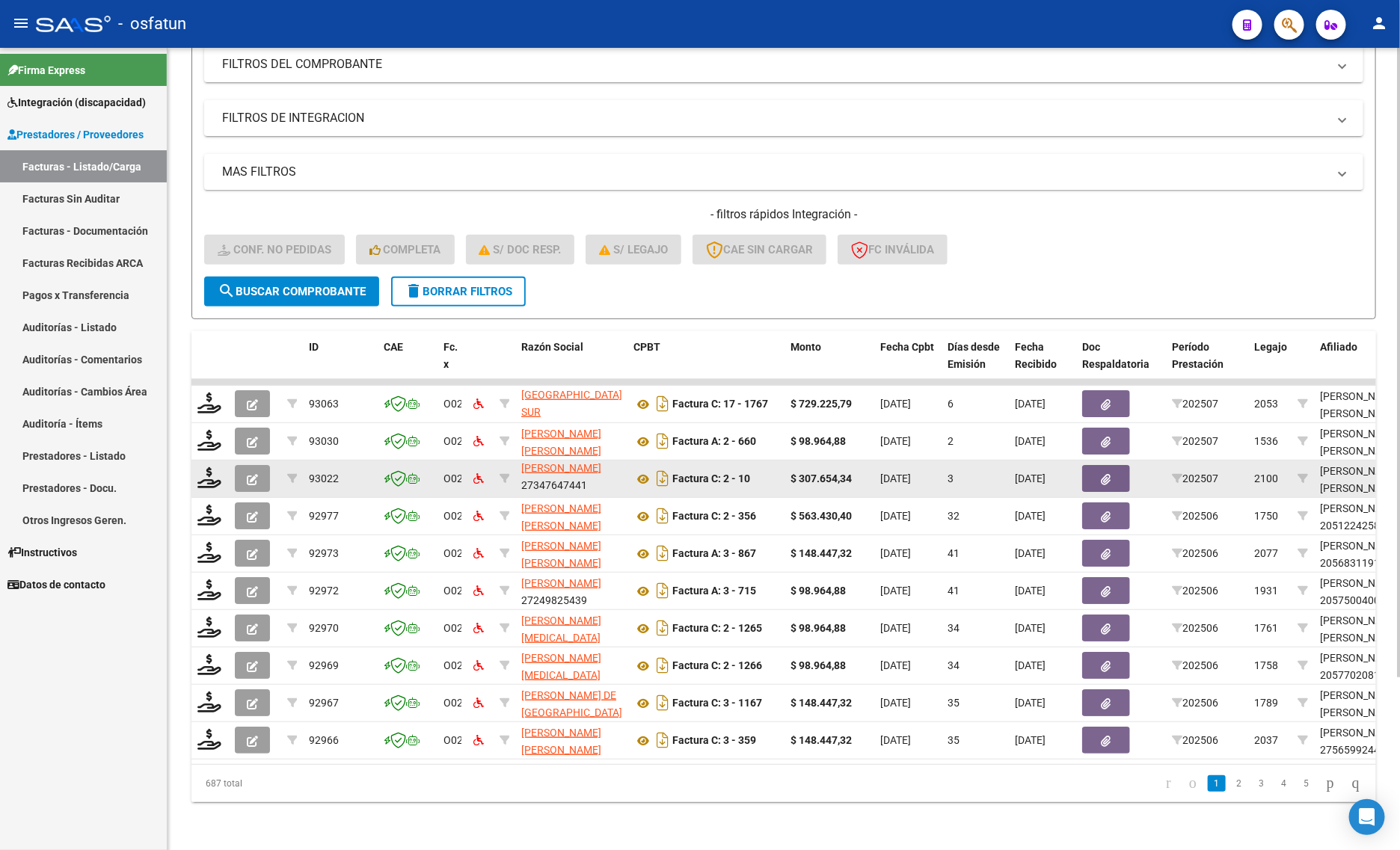
click at [193, 481] on datatable-body-cell at bounding box center [209, 479] width 37 height 36
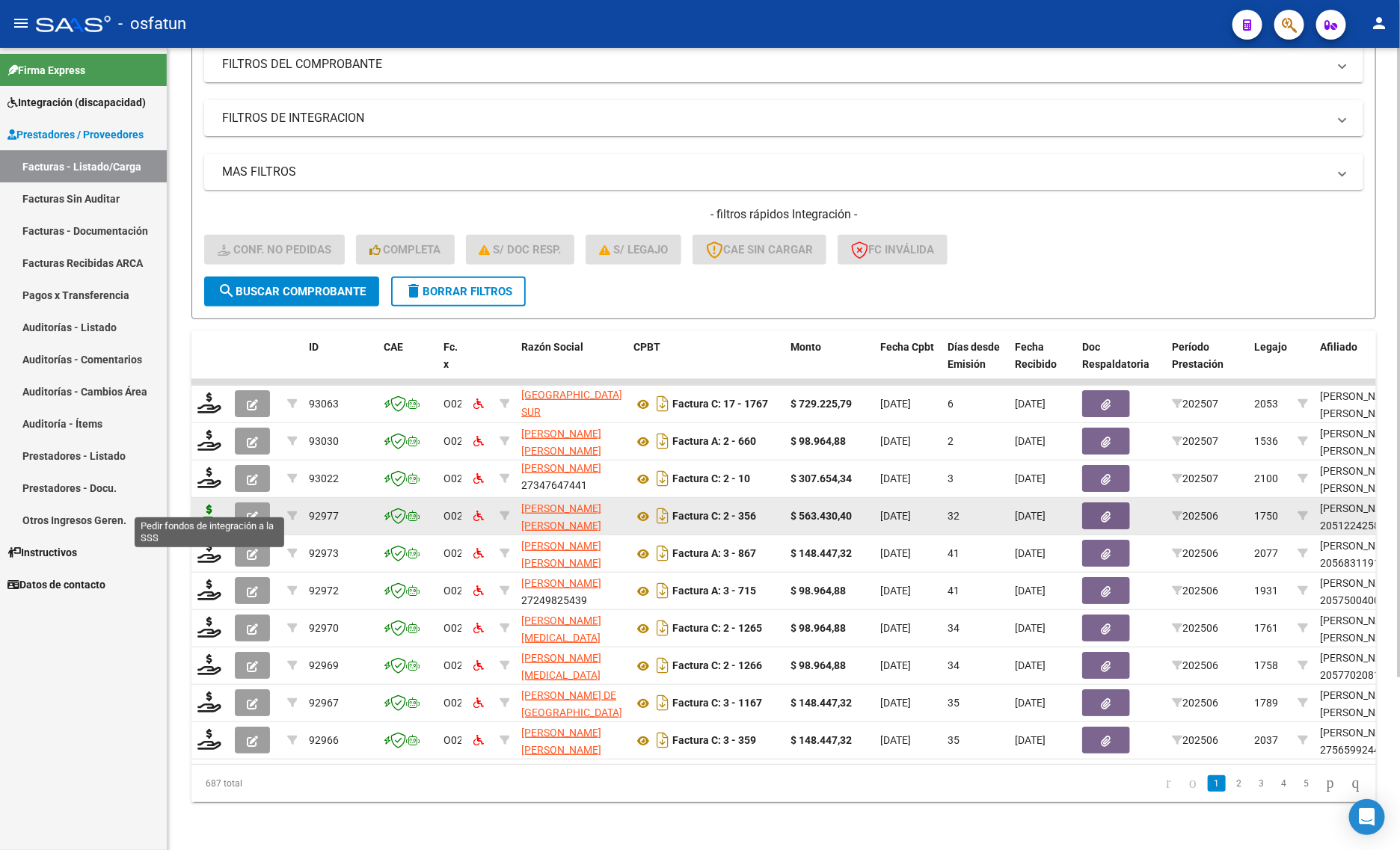
click at [208, 505] on icon at bounding box center [209, 515] width 24 height 21
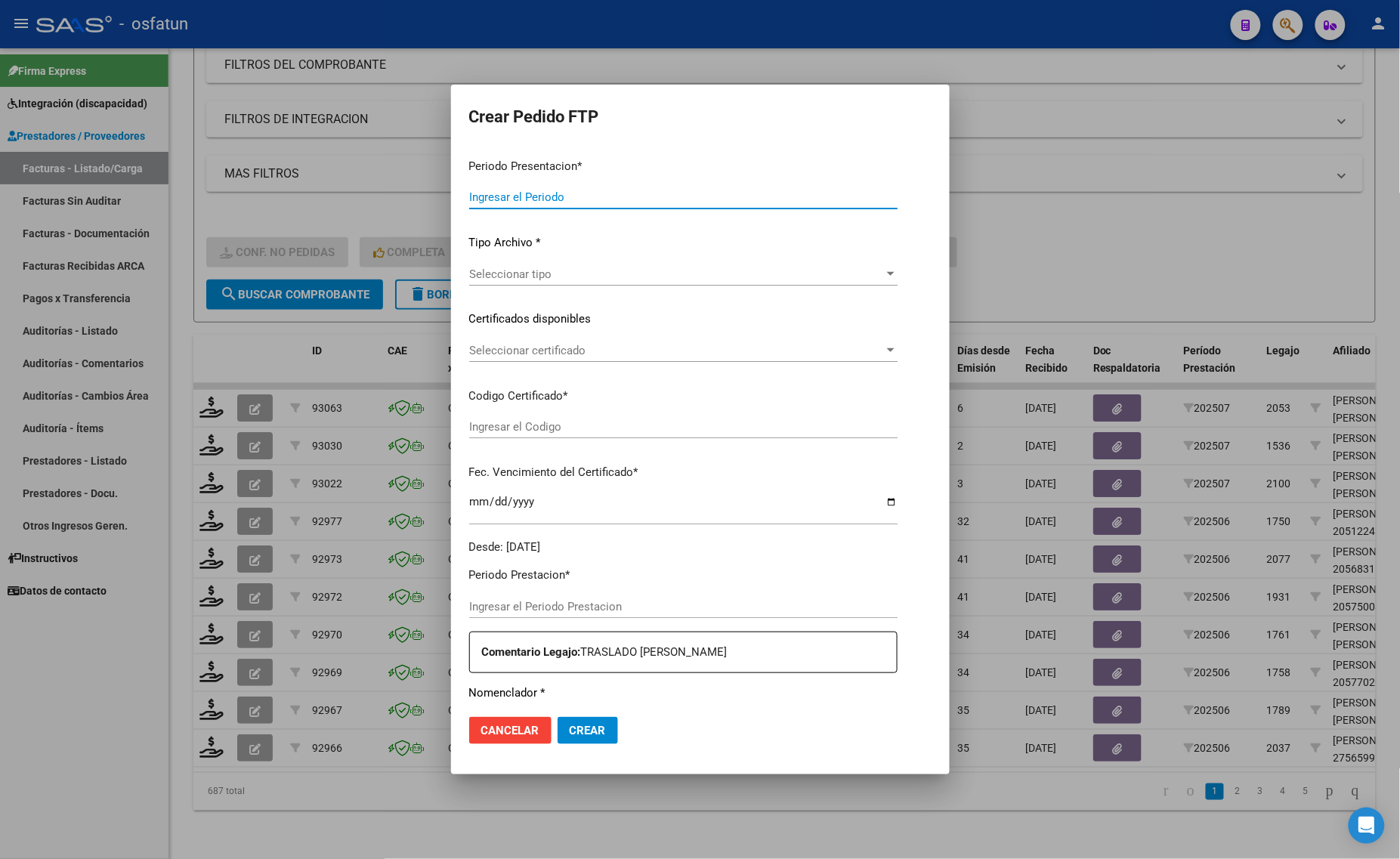
type input "202507"
type input "202506"
type input "$ 563.430,40"
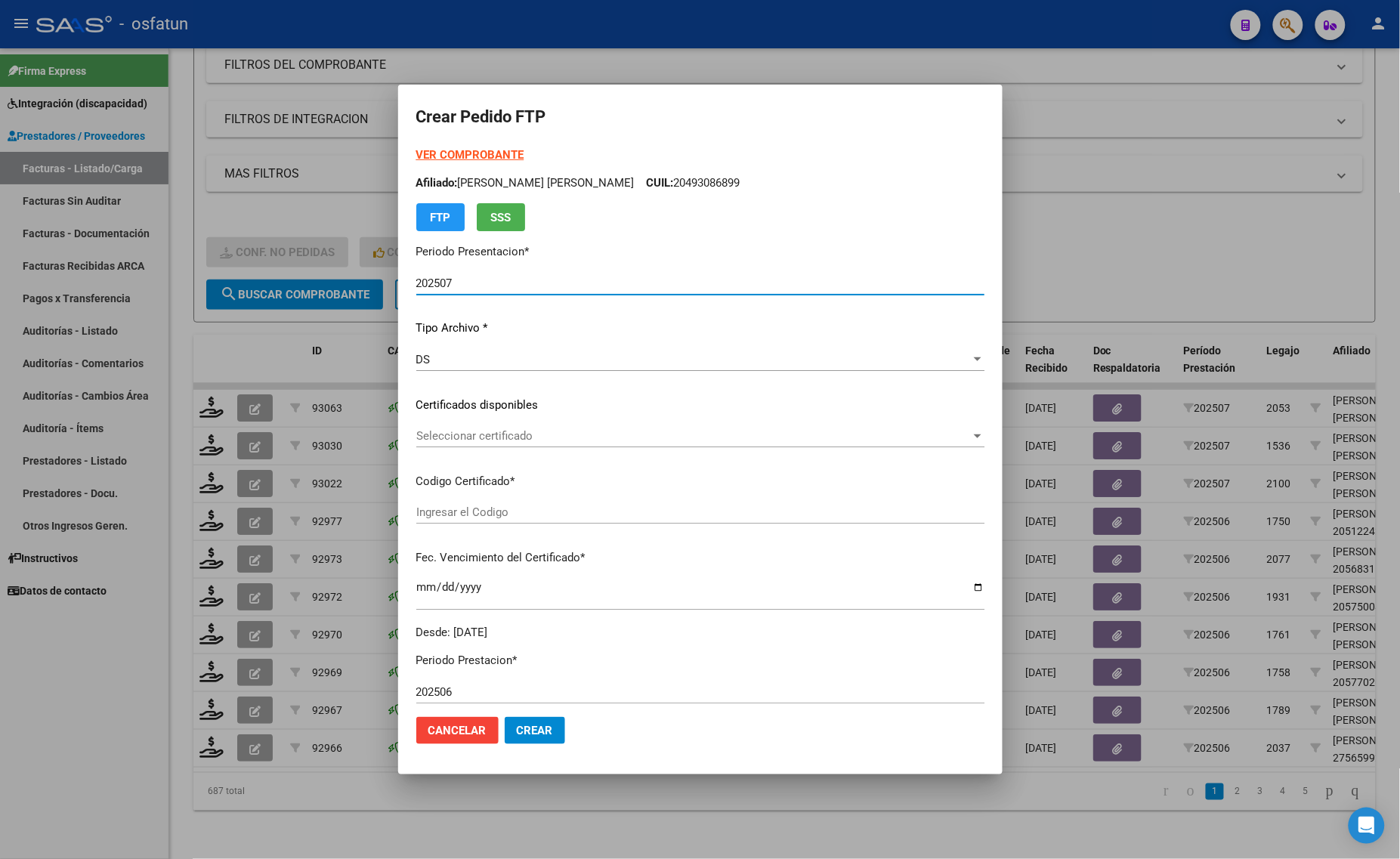
type input "ARG02000512242582023011020280110TUC136"
type input "[DATE]"
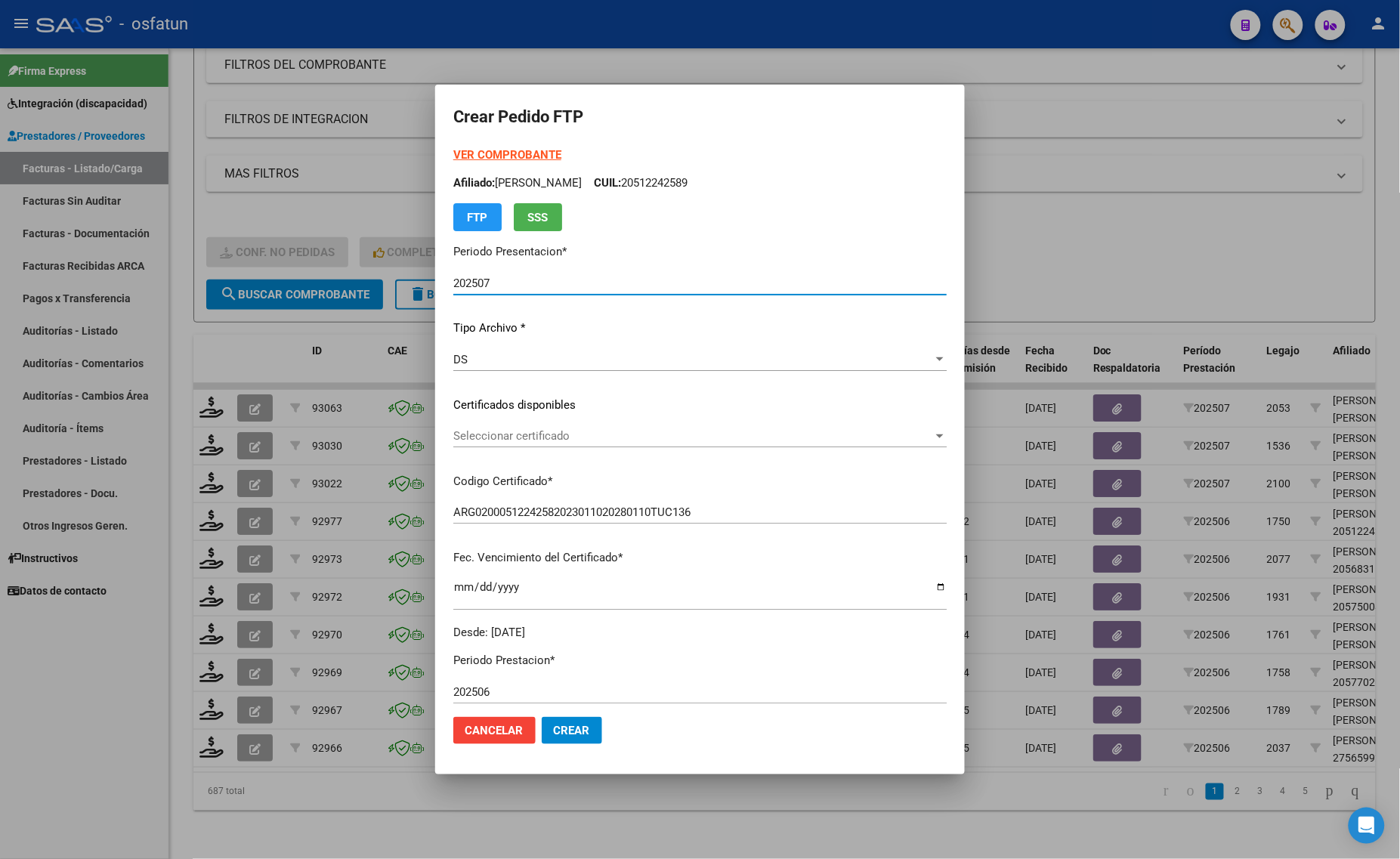
click at [461, 150] on strong "VER COMPROBANTE" at bounding box center [507, 155] width 108 height 14
click at [527, 423] on div "VER COMPROBANTE ARCA Padrón Afiliado: CANIZO TOMAS ADRIAN CUIL: 20512242589 FTP…" at bounding box center [700, 393] width 494 height 494
click at [518, 439] on span "Seleccionar certificado" at bounding box center [693, 436] width 480 height 14
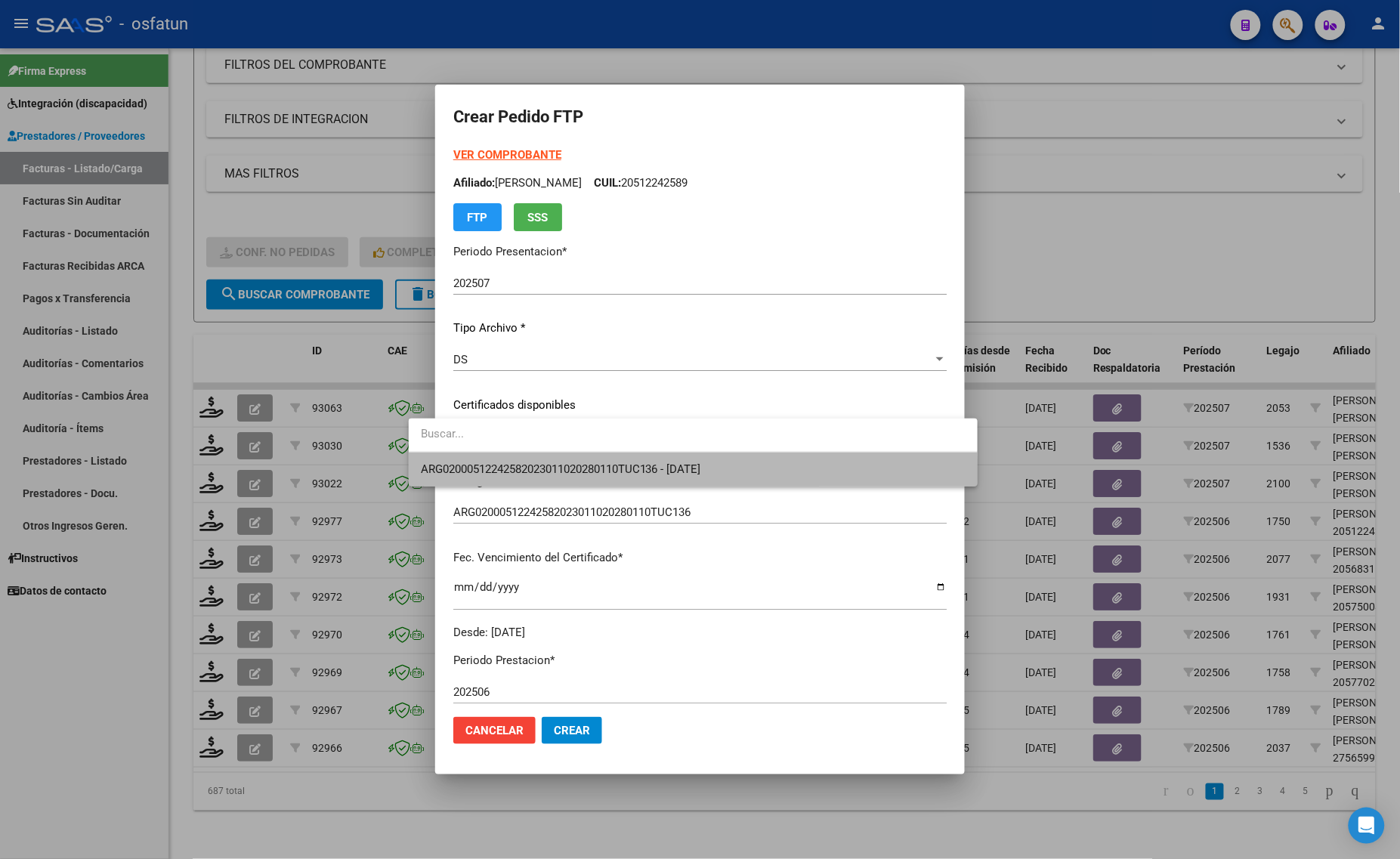
click at [515, 482] on span "ARG02000512242582023011020280110TUC136 - [DATE]" at bounding box center [693, 469] width 544 height 34
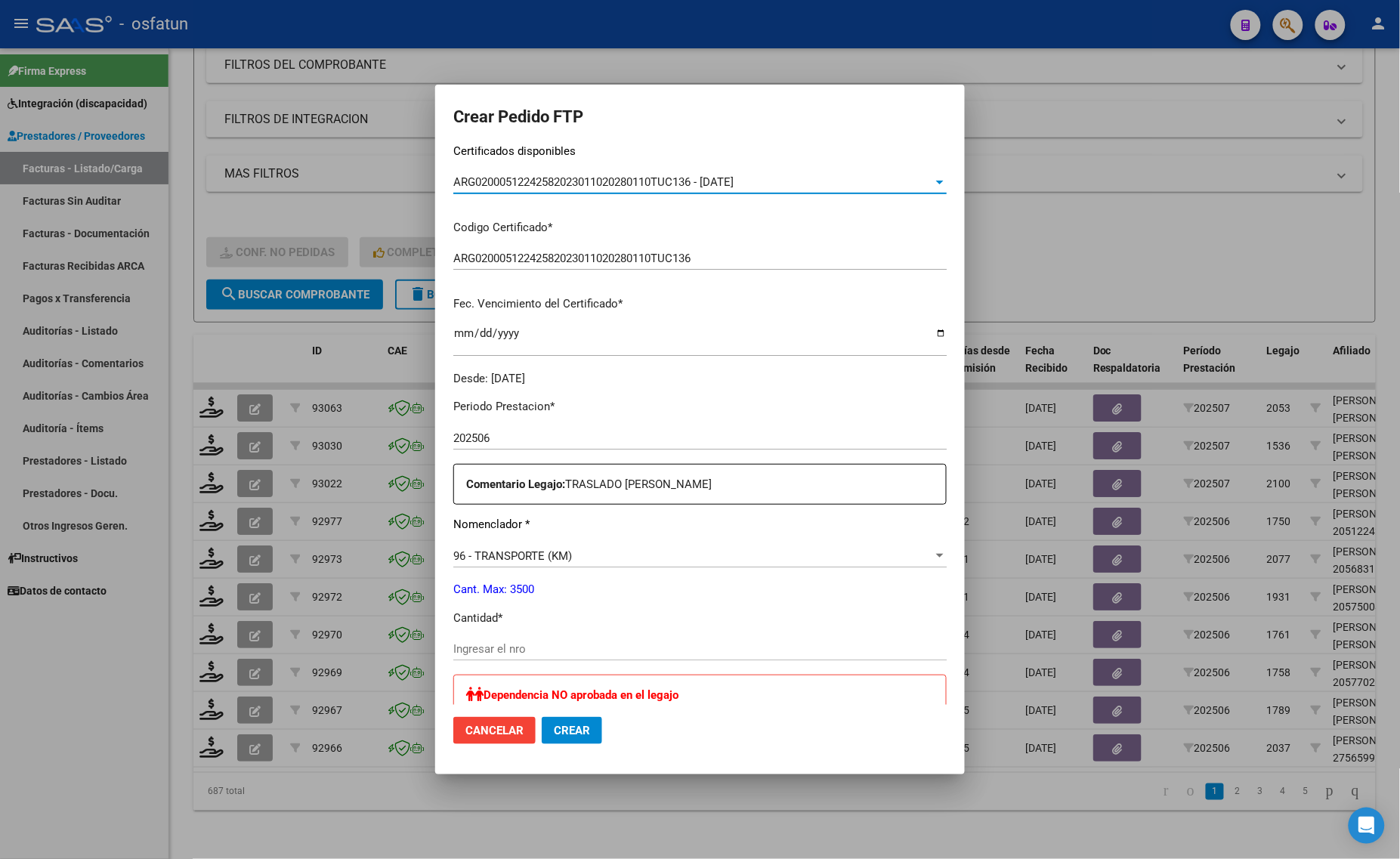
scroll to position [283, 0]
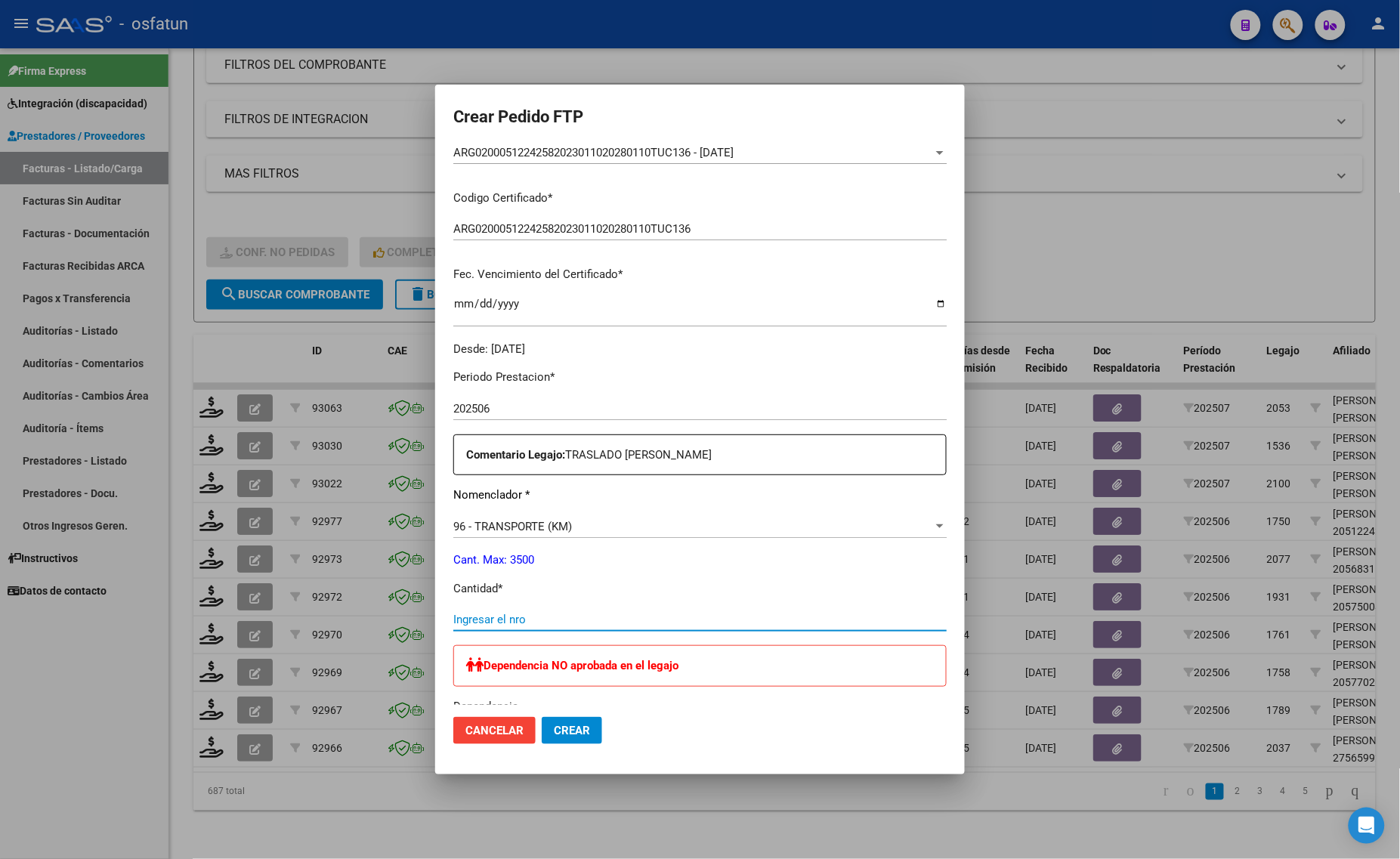
click at [453, 613] on input "Ingresar el nro" at bounding box center [700, 619] width 494 height 14
type input "1040"
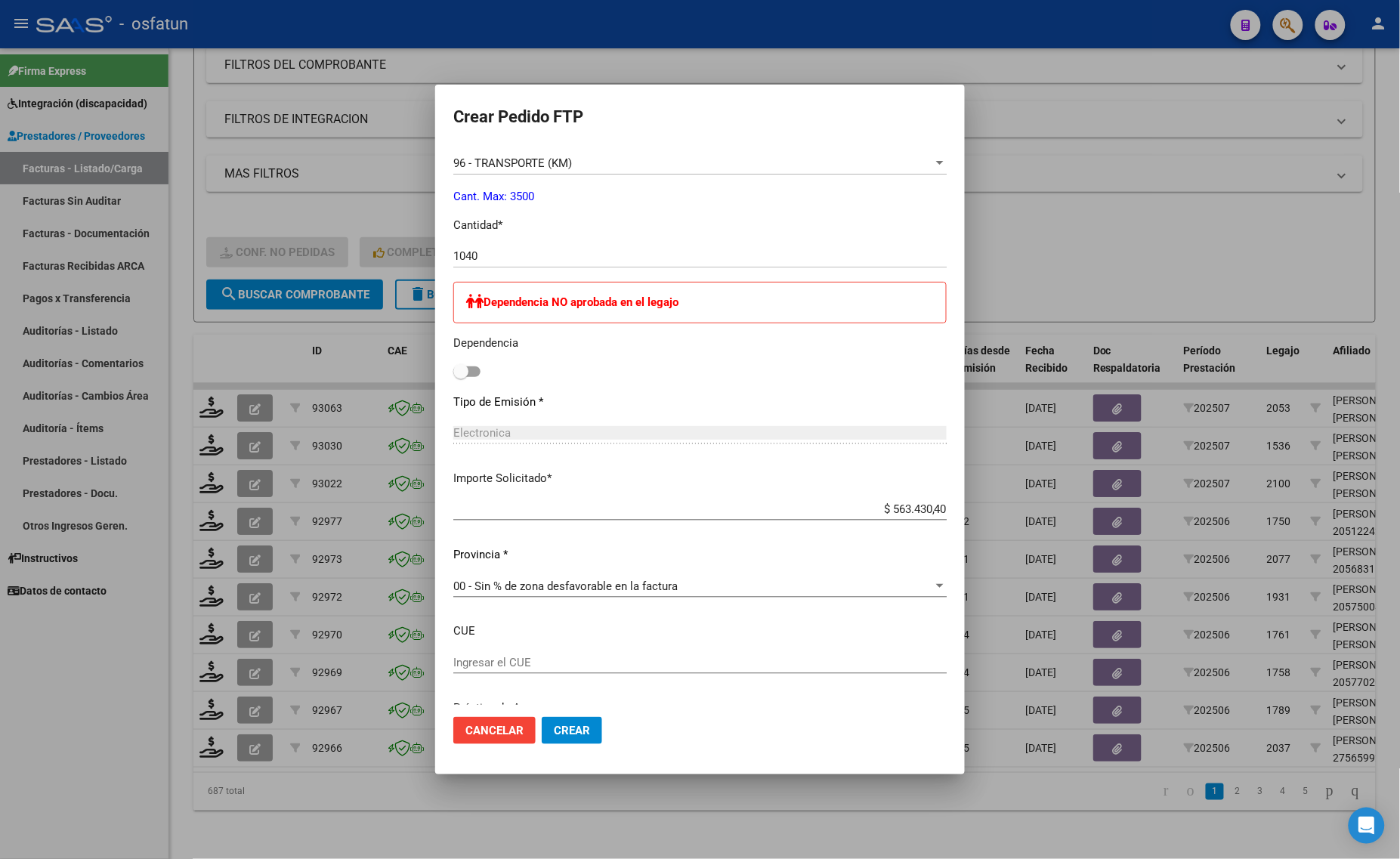
scroll to position [661, 0]
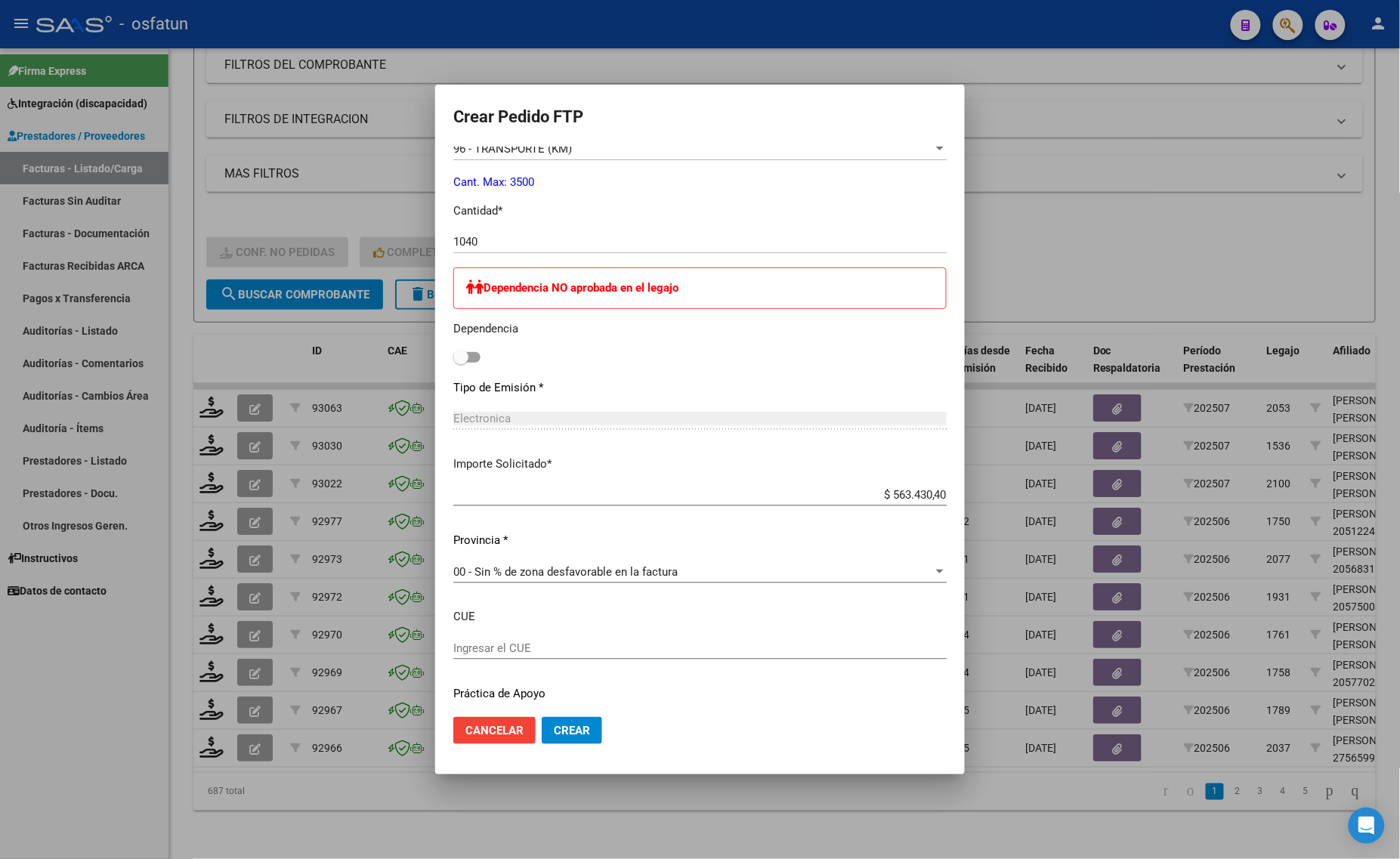
click at [541, 727] on button "Crear" at bounding box center [572, 731] width 61 height 28
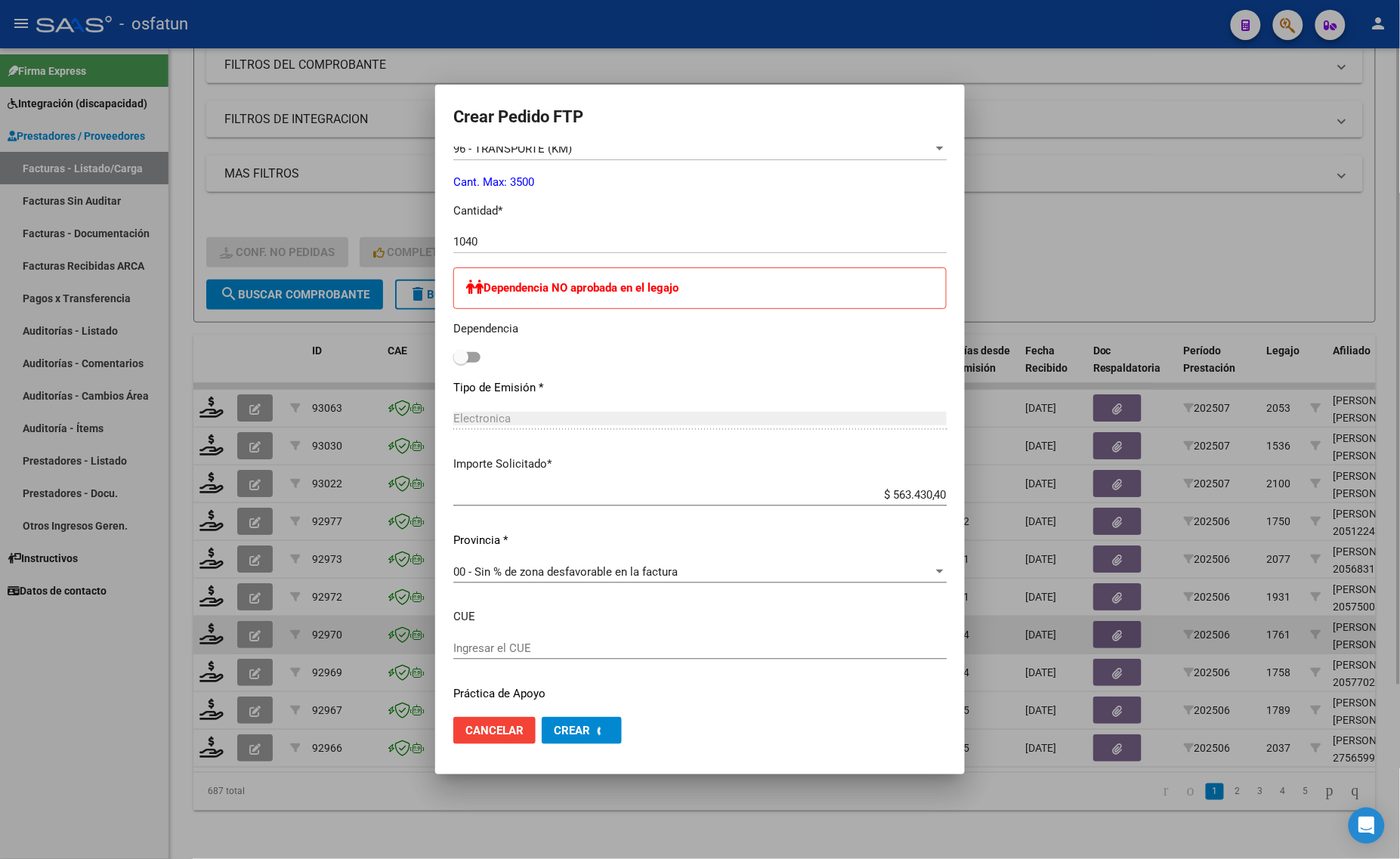
scroll to position [0, 0]
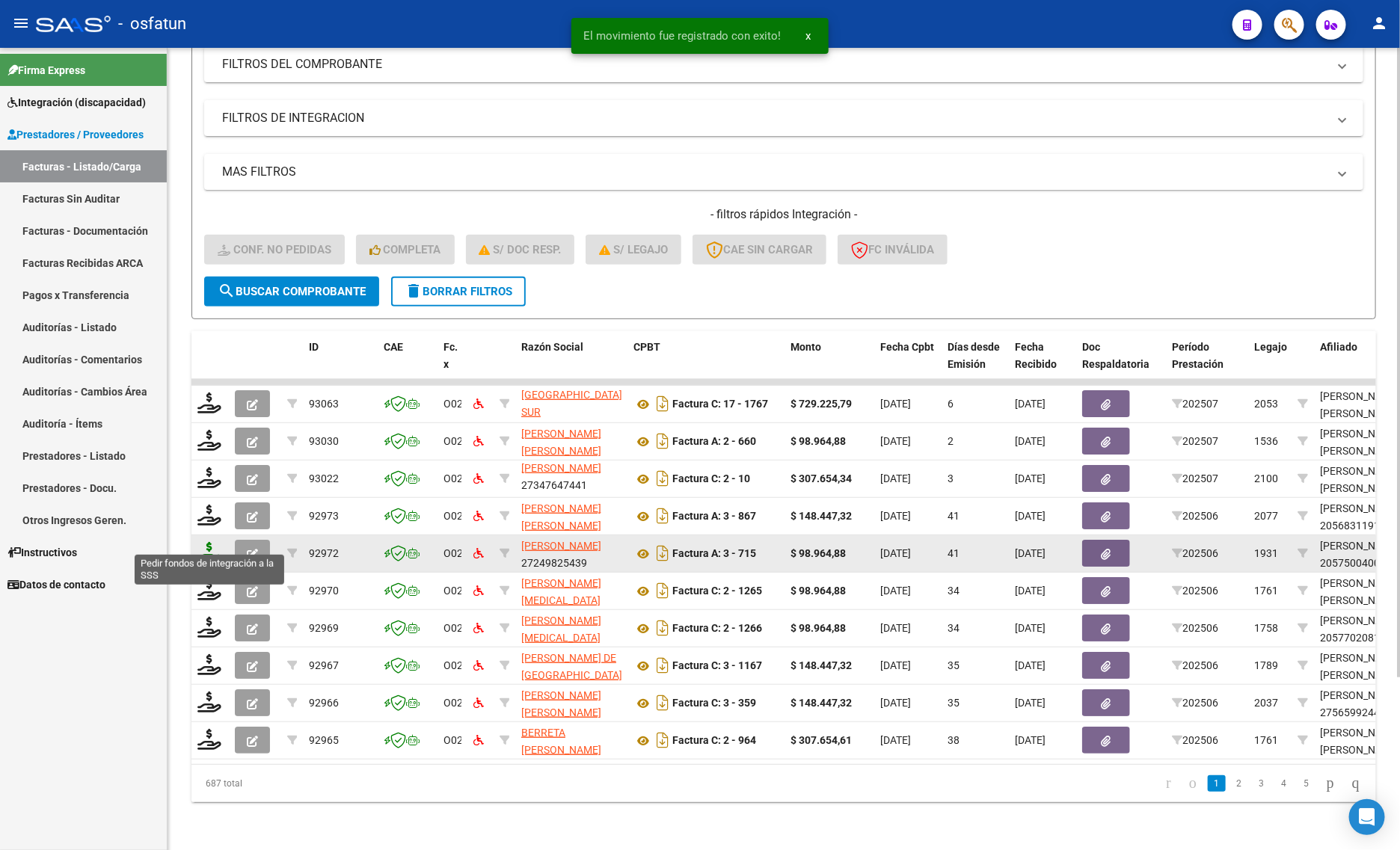
click at [208, 542] on icon at bounding box center [209, 552] width 24 height 21
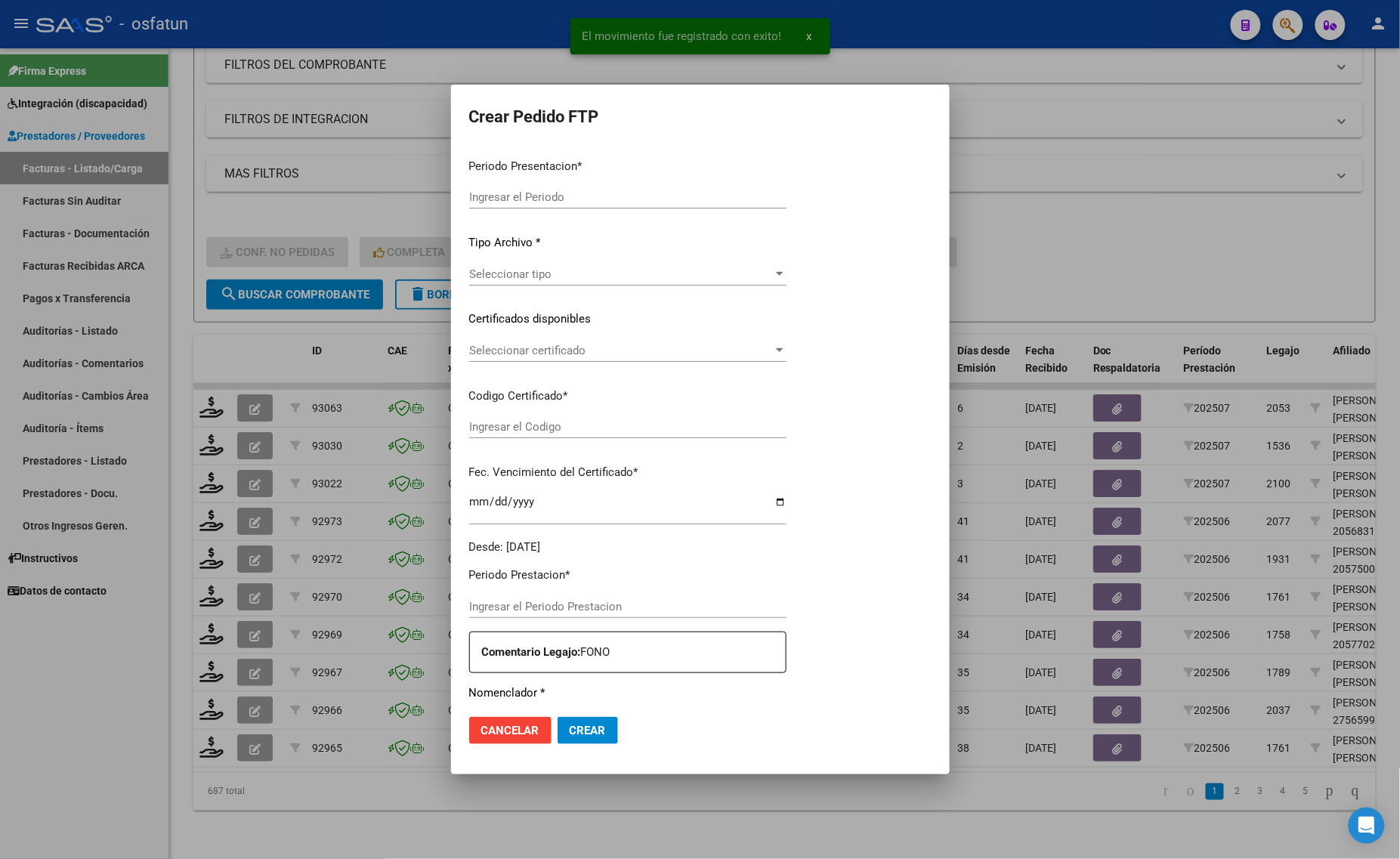
type input "202507"
type input "202506"
type input "$ 98.964,88"
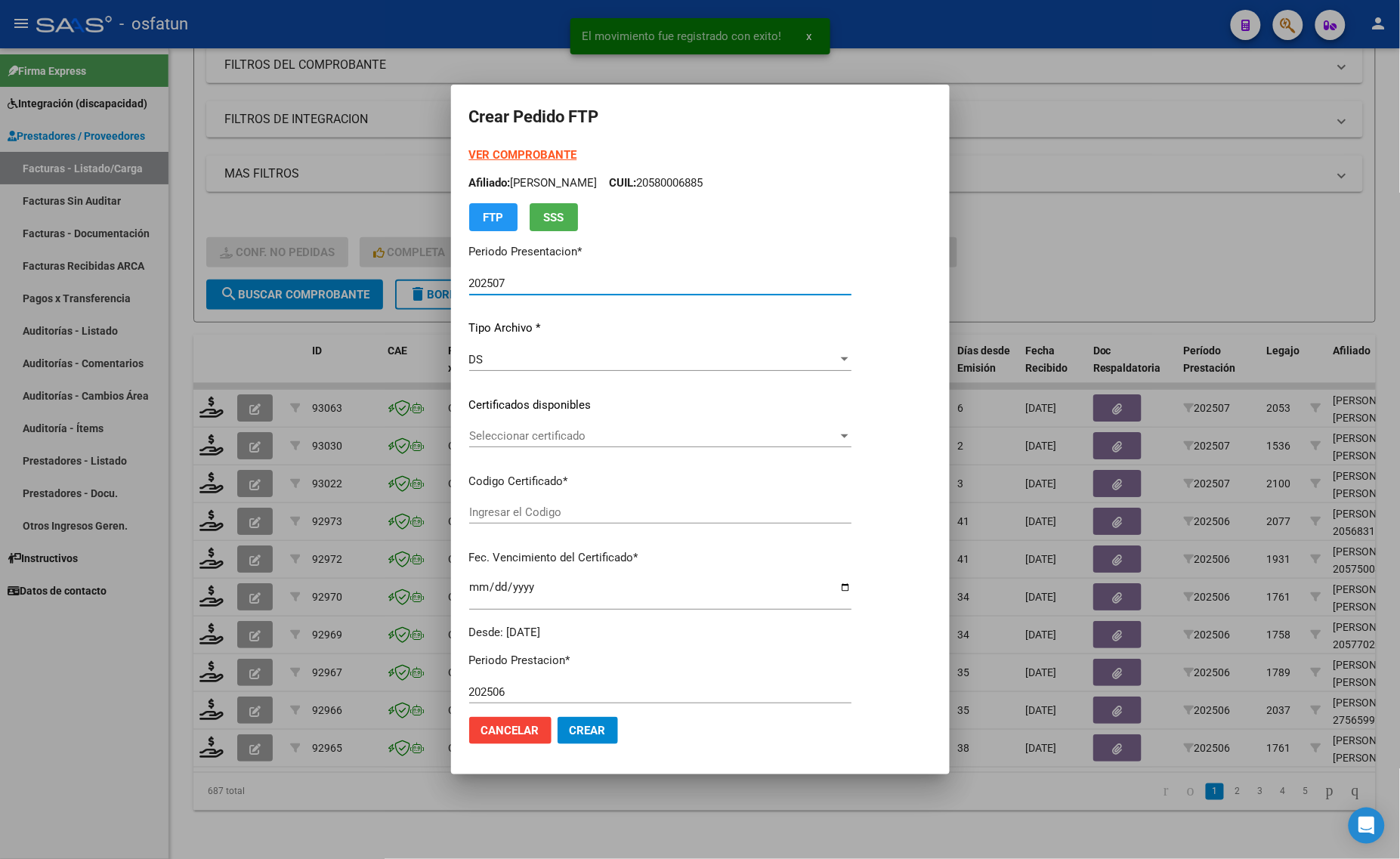
type input "ARG02000575004002023112720281127TUC139"
type input "[DATE]"
click at [518, 155] on strong "VER COMPROBANTE" at bounding box center [523, 155] width 108 height 14
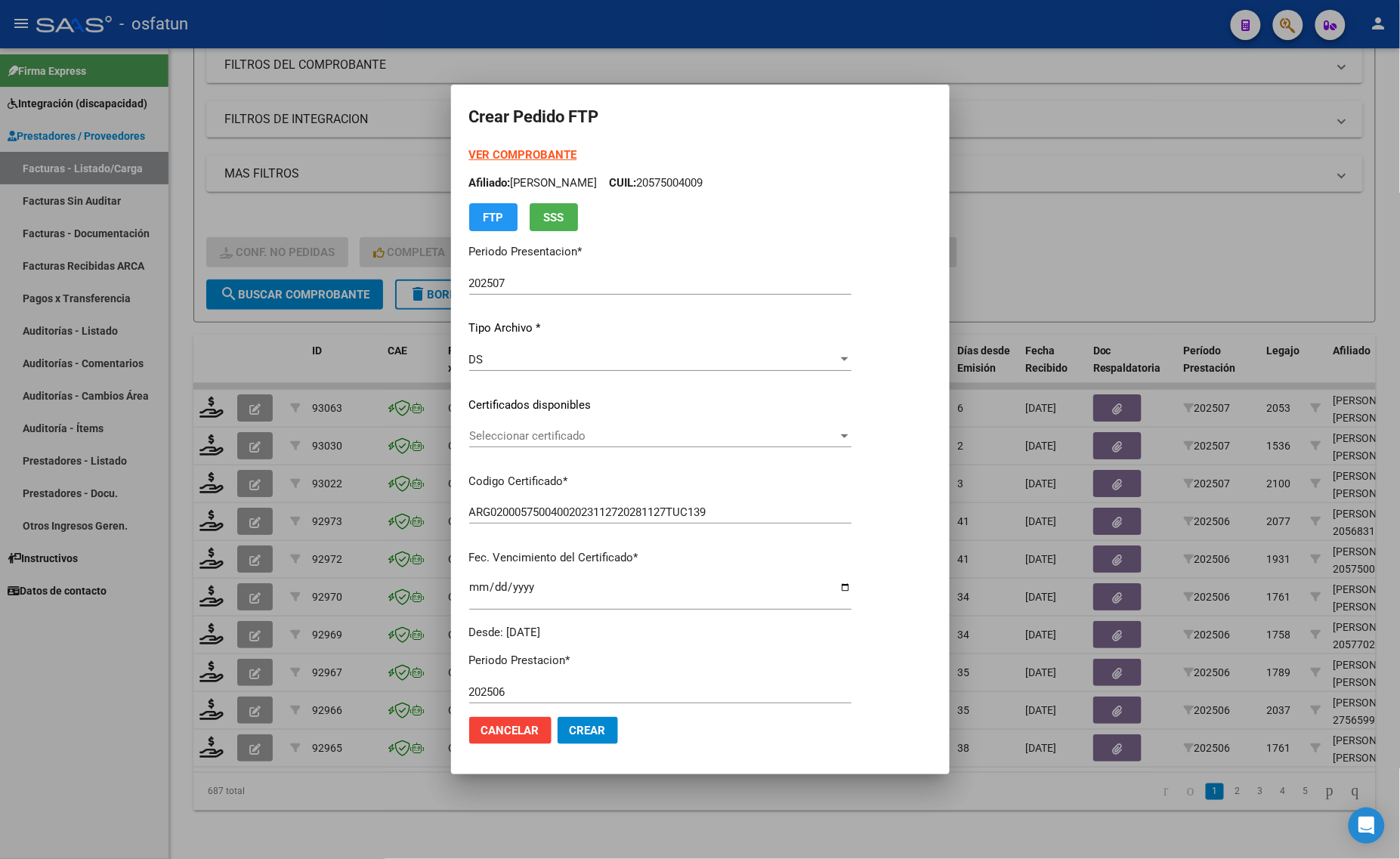
click at [578, 439] on span "Seleccionar certificado" at bounding box center [653, 436] width 369 height 14
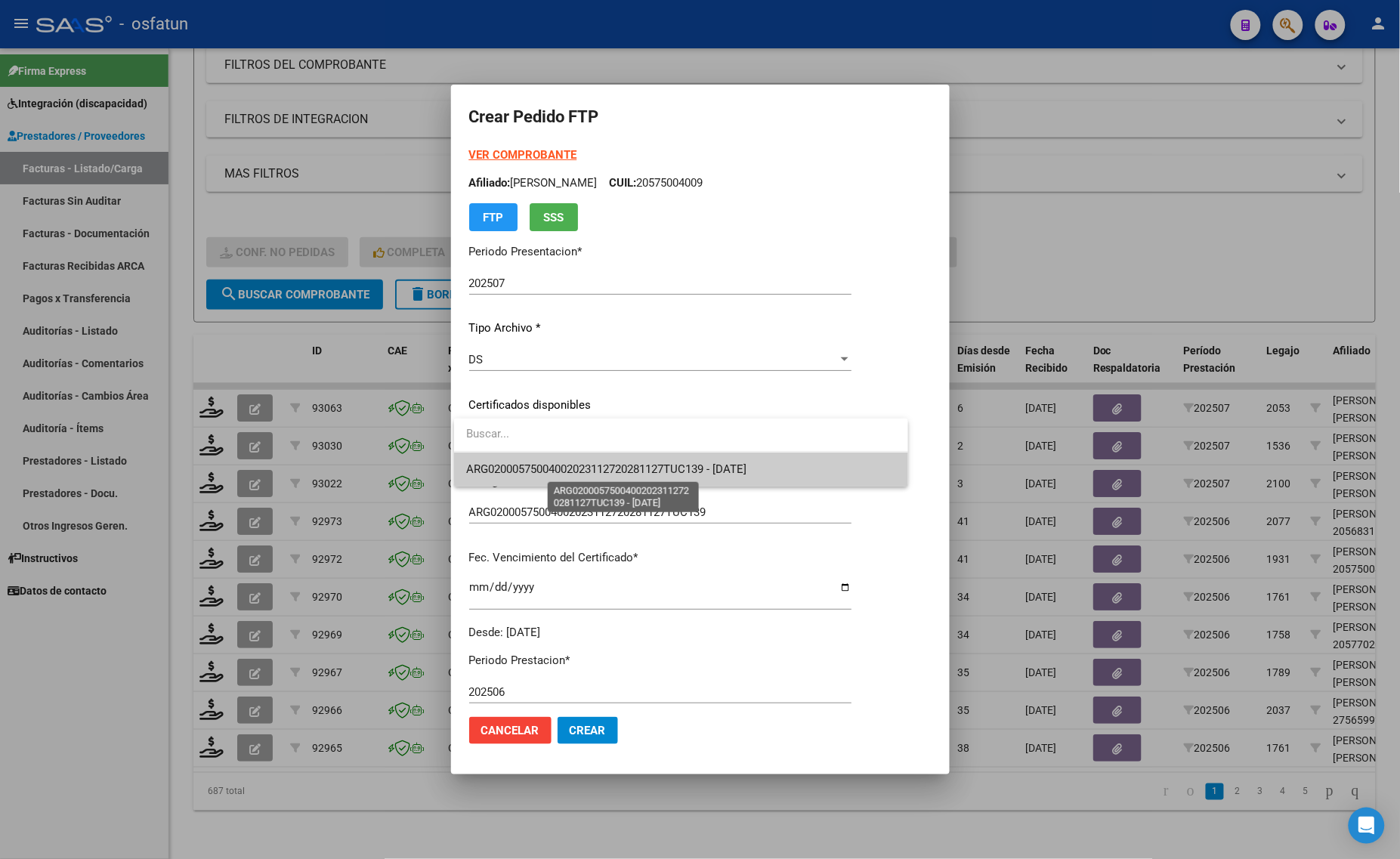
click at [578, 473] on span "ARG02000575004002023112720281127TUC139 - [DATE]" at bounding box center [606, 469] width 280 height 14
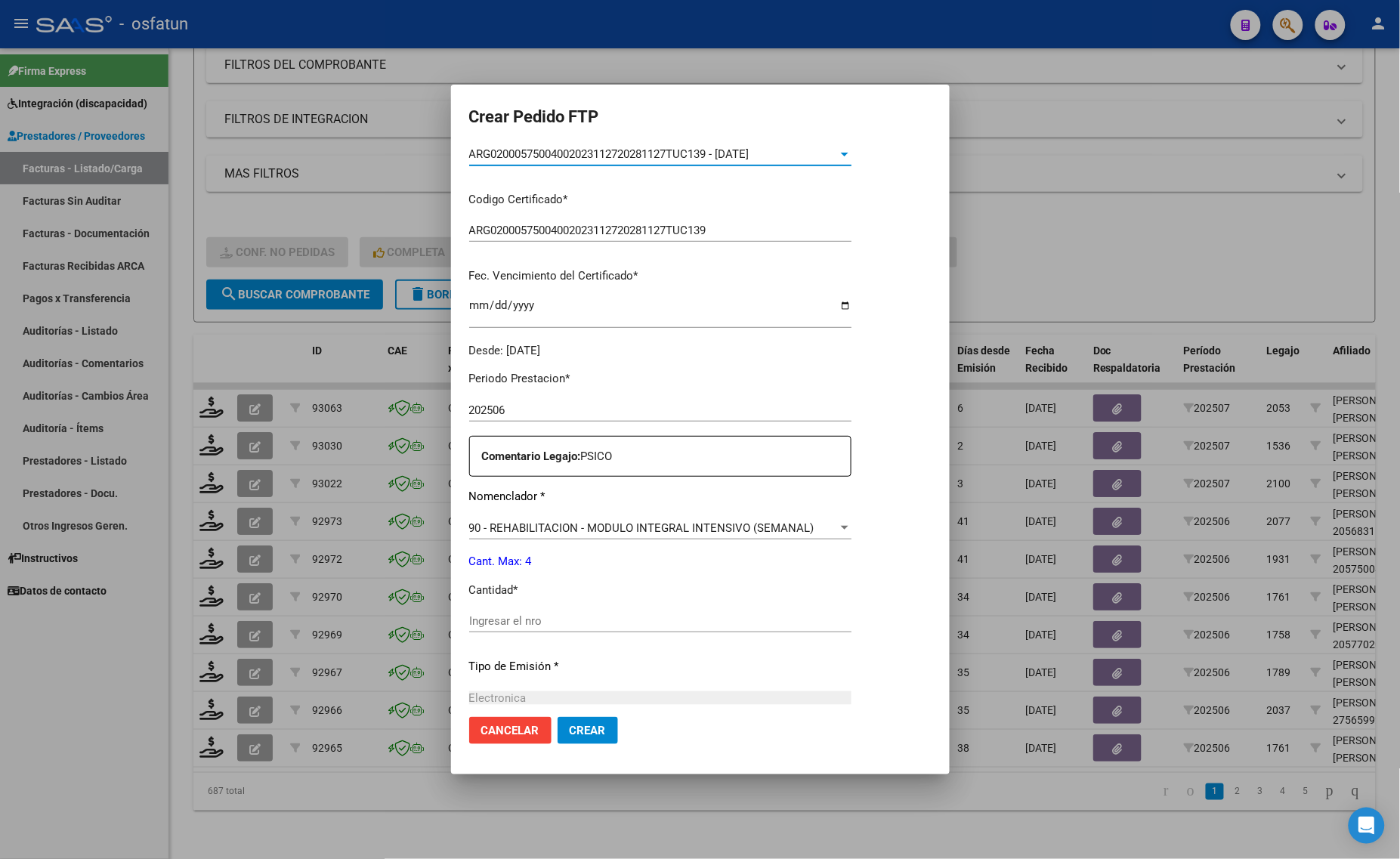
scroll to position [283, 0]
click at [511, 607] on div "Periodo Prestacion * 202506 Ingresar el Periodo Prestacion Comentario Legajo: P…" at bounding box center [660, 616] width 382 height 518
click at [511, 627] on div "Ingresar el nro" at bounding box center [660, 619] width 382 height 23
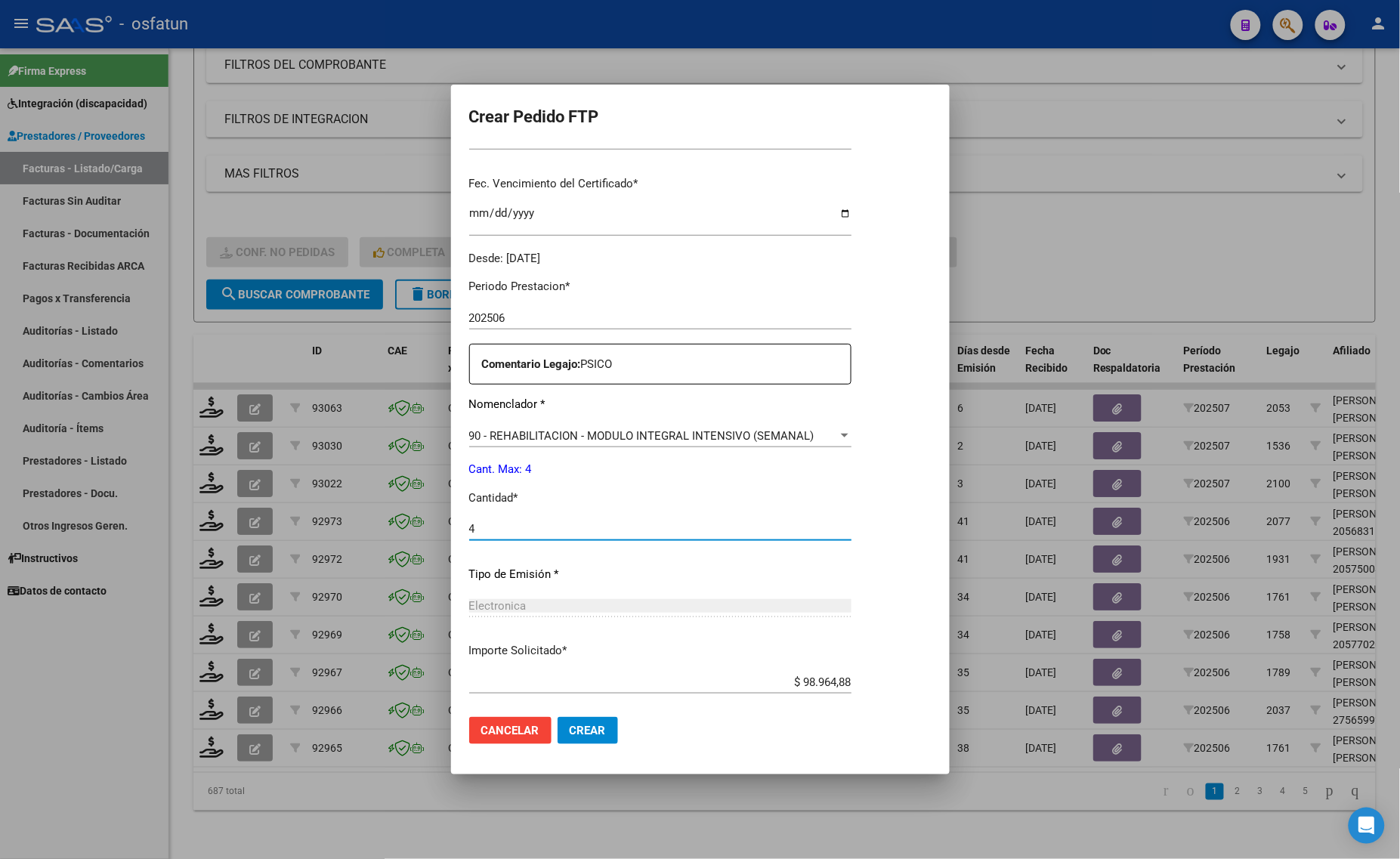
scroll to position [452, 0]
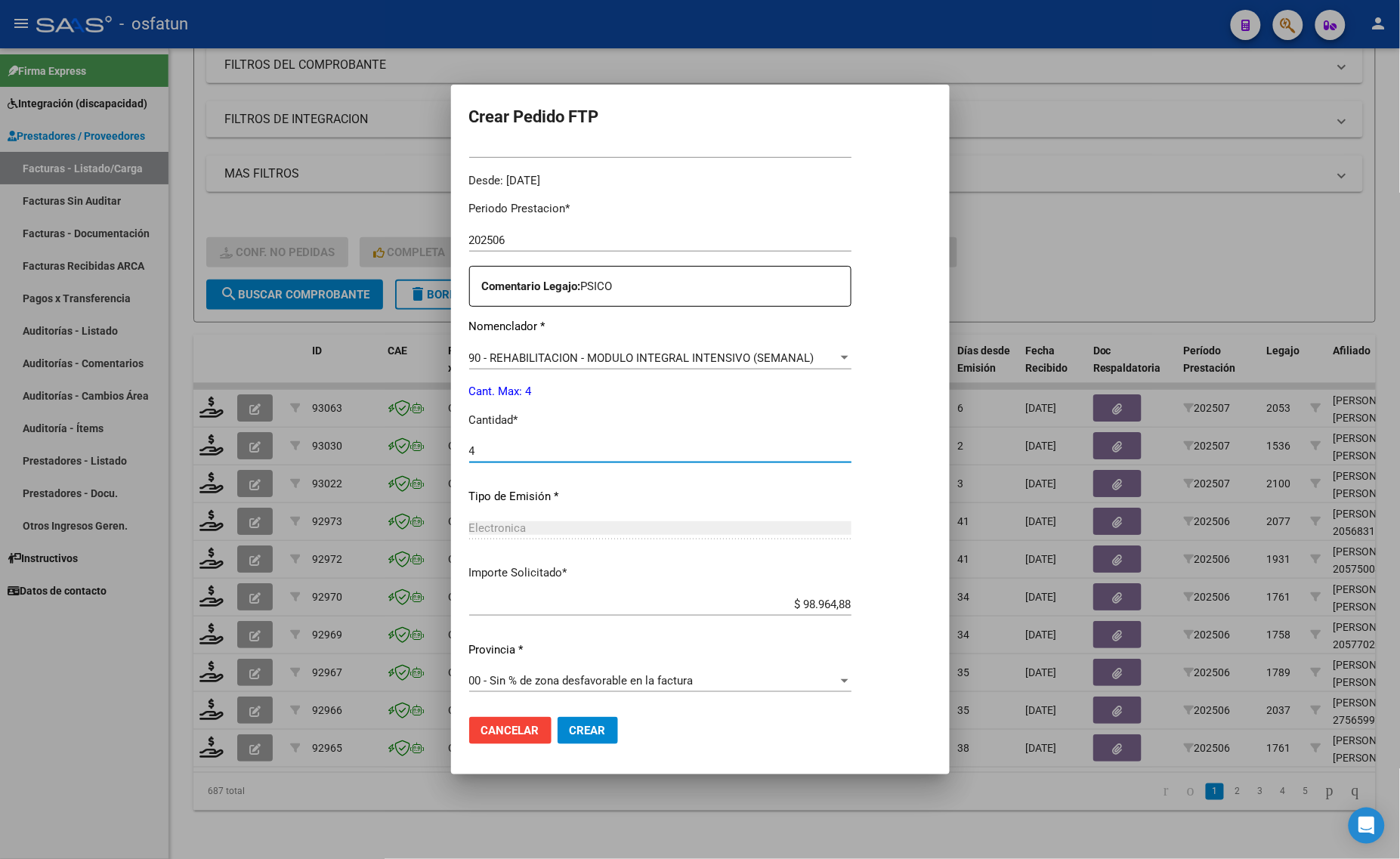
type input "4"
click at [586, 727] on span "Crear" at bounding box center [587, 730] width 36 height 14
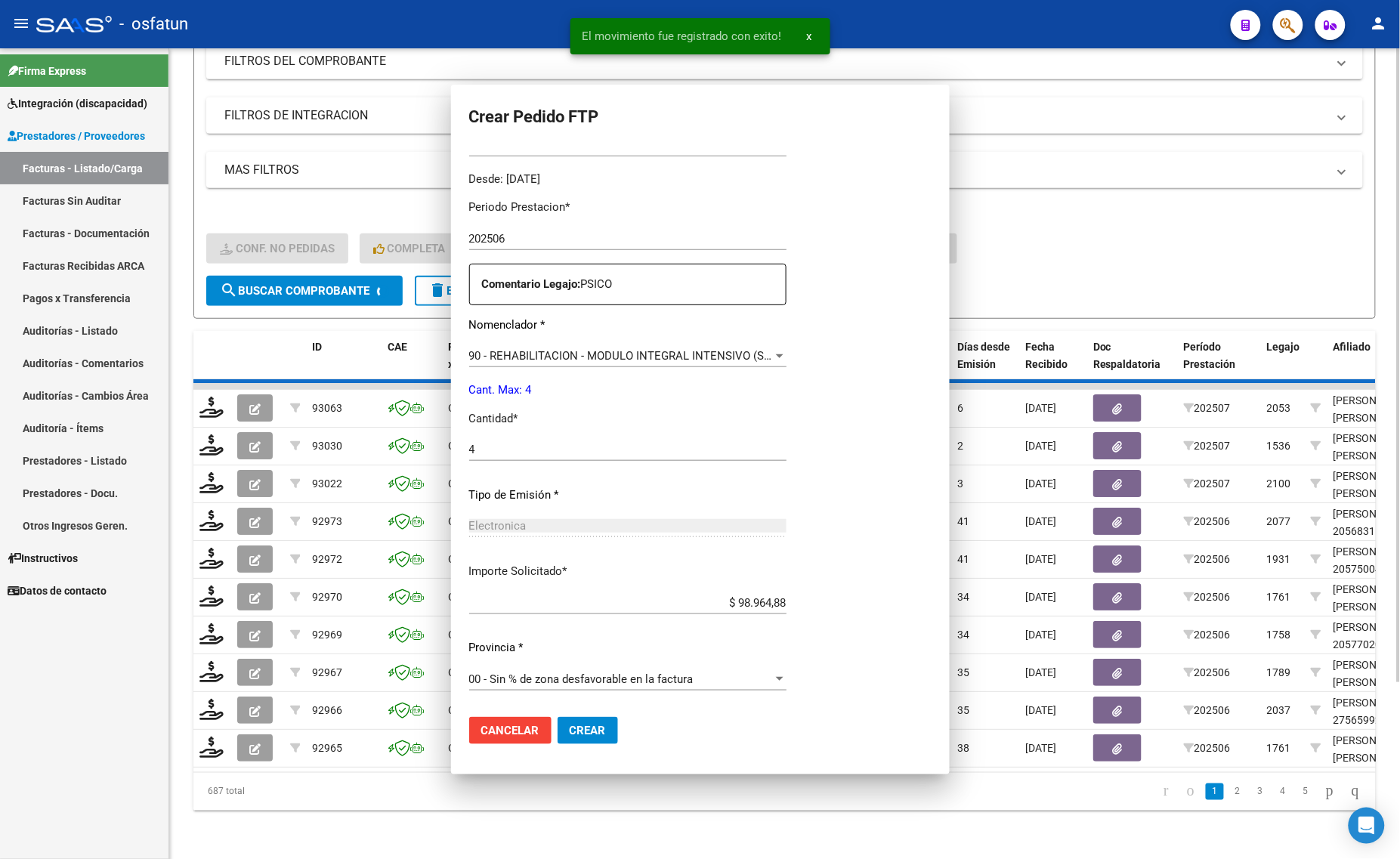
scroll to position [0, 0]
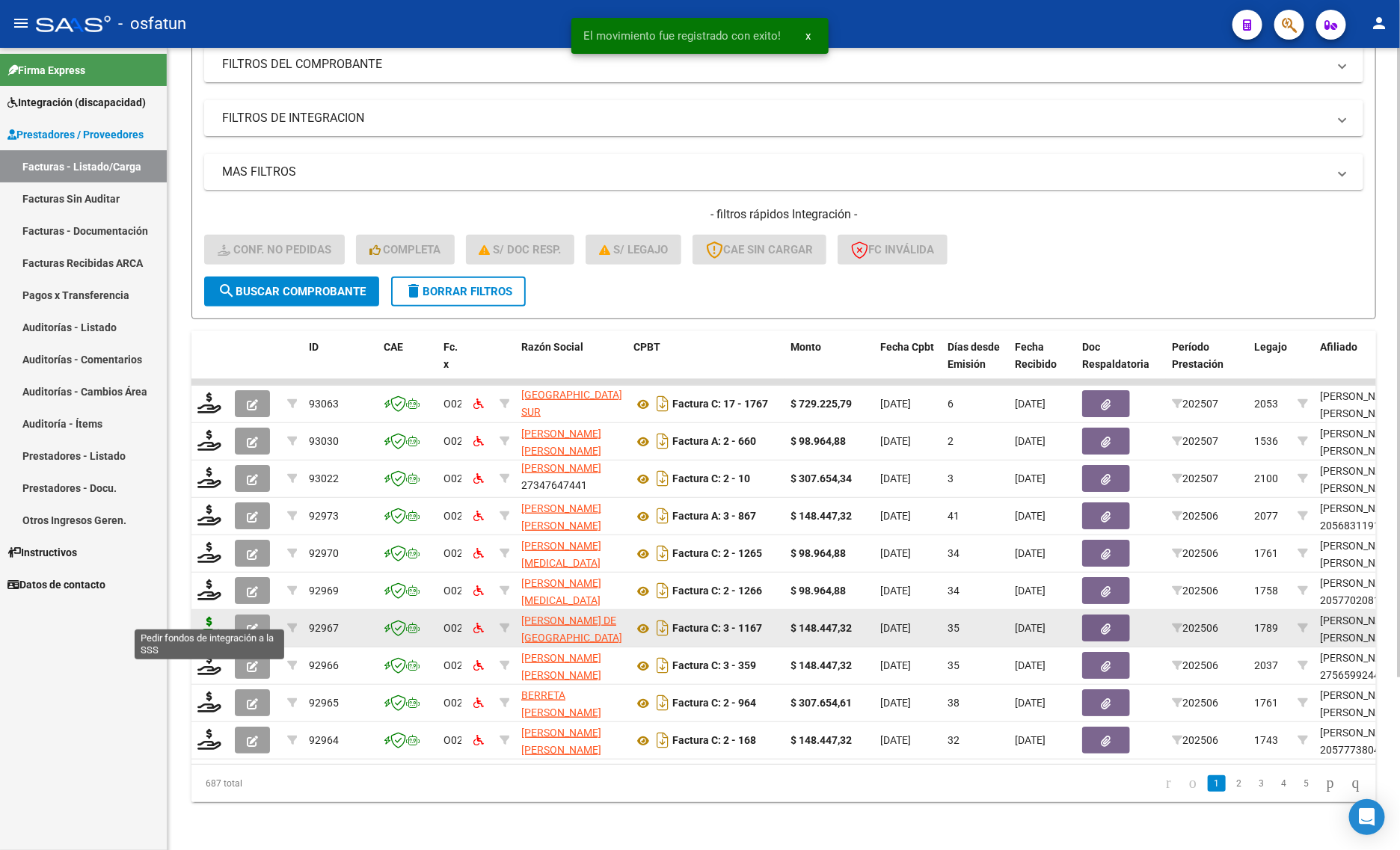
click at [209, 617] on icon at bounding box center [209, 627] width 24 height 21
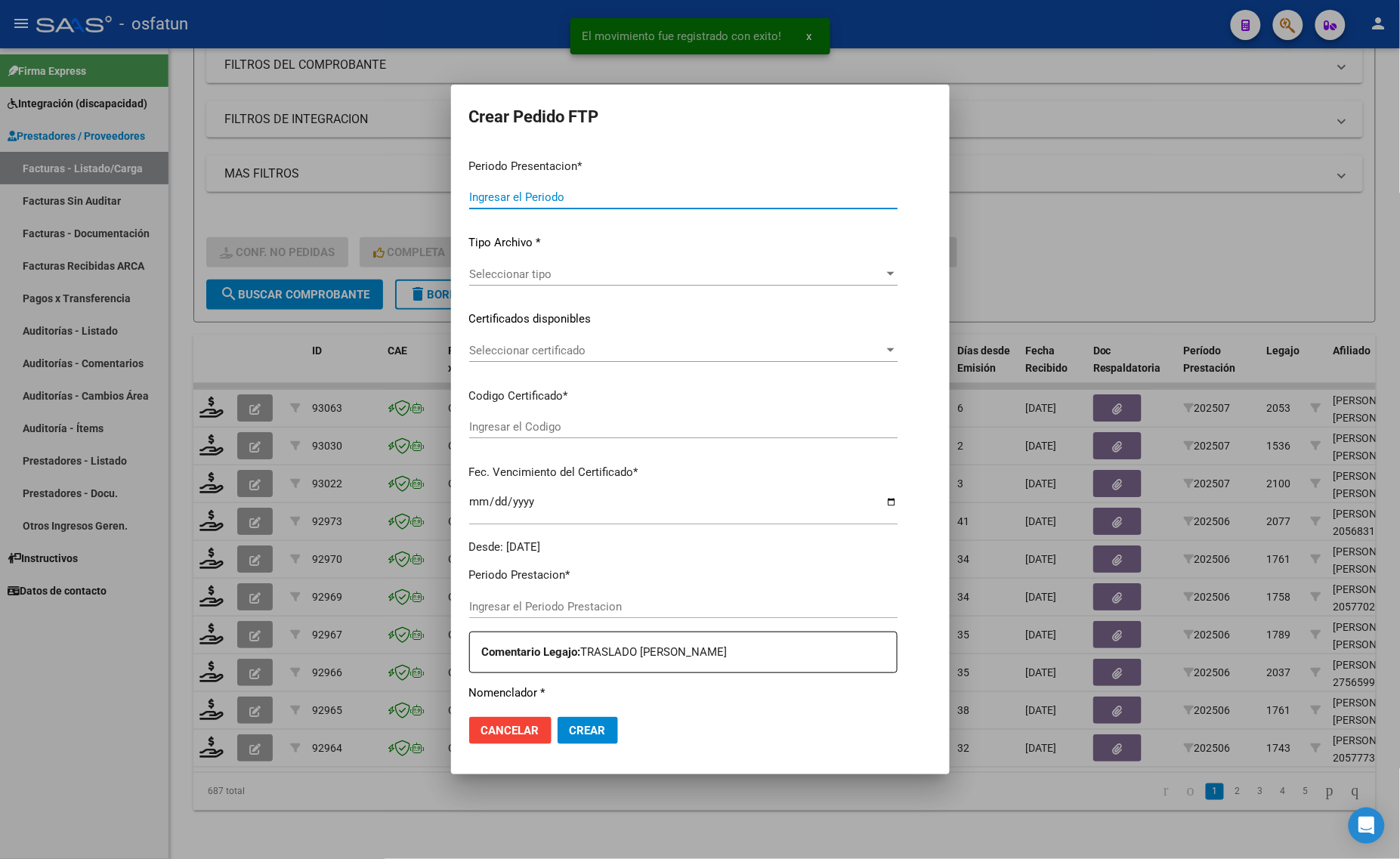
type input "202507"
type input "202506"
type input "$ 148.447,32"
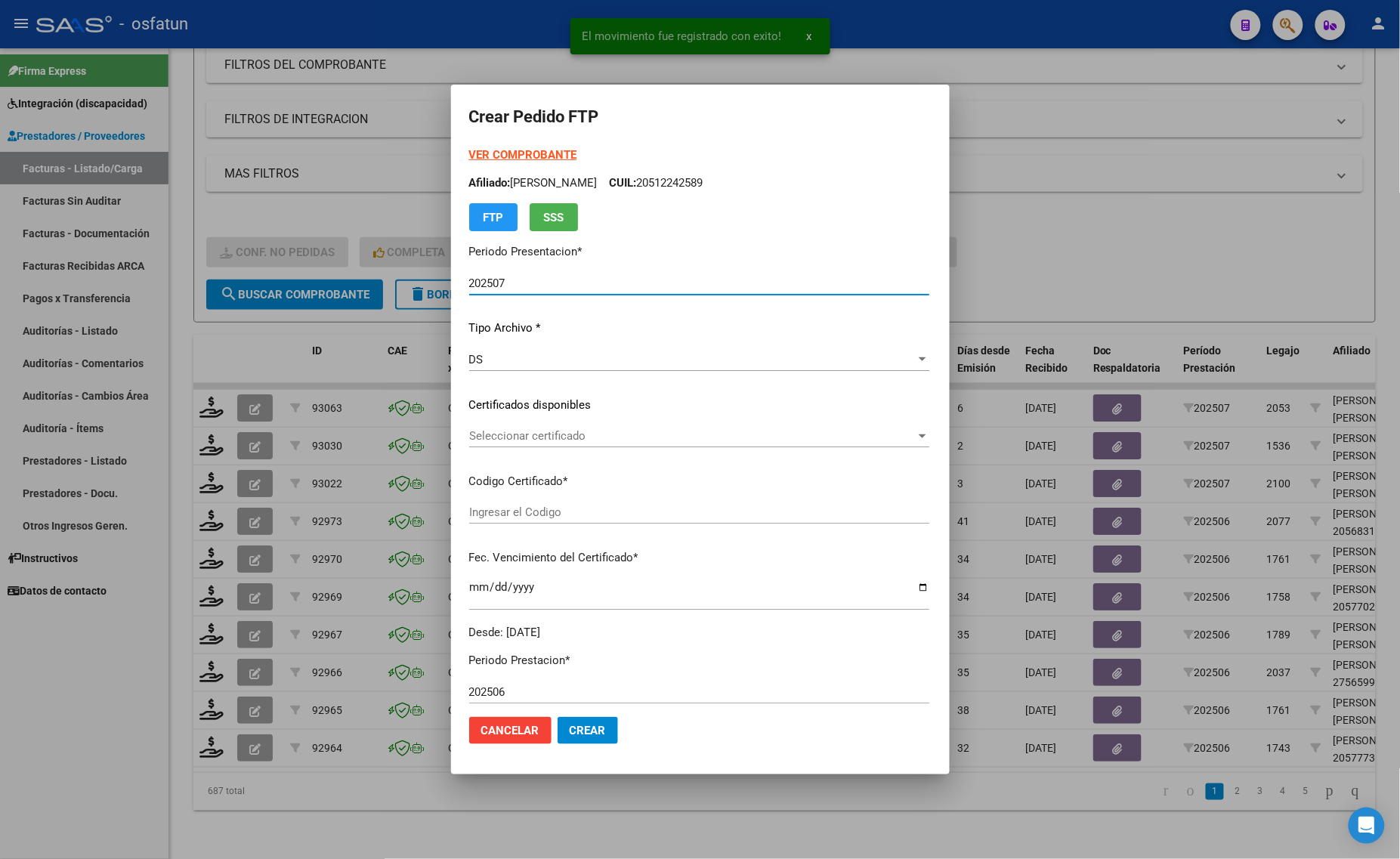
type input "ARG01000296136682021092320260923TUC136"
type input "[DATE]"
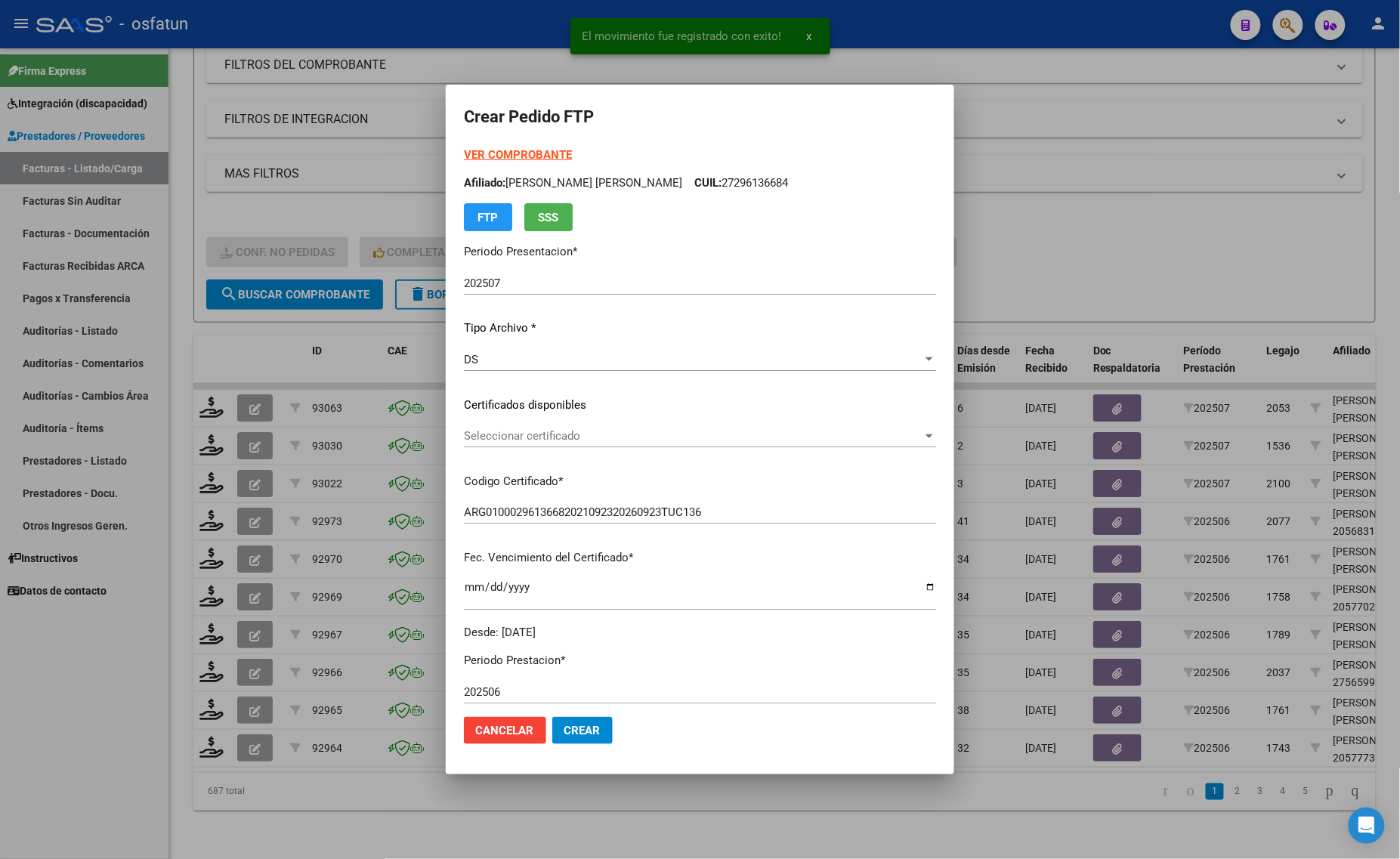
click at [510, 155] on strong "VER COMPROBANTE" at bounding box center [518, 155] width 108 height 14
click at [536, 431] on span "Seleccionar certificado" at bounding box center [693, 436] width 459 height 14
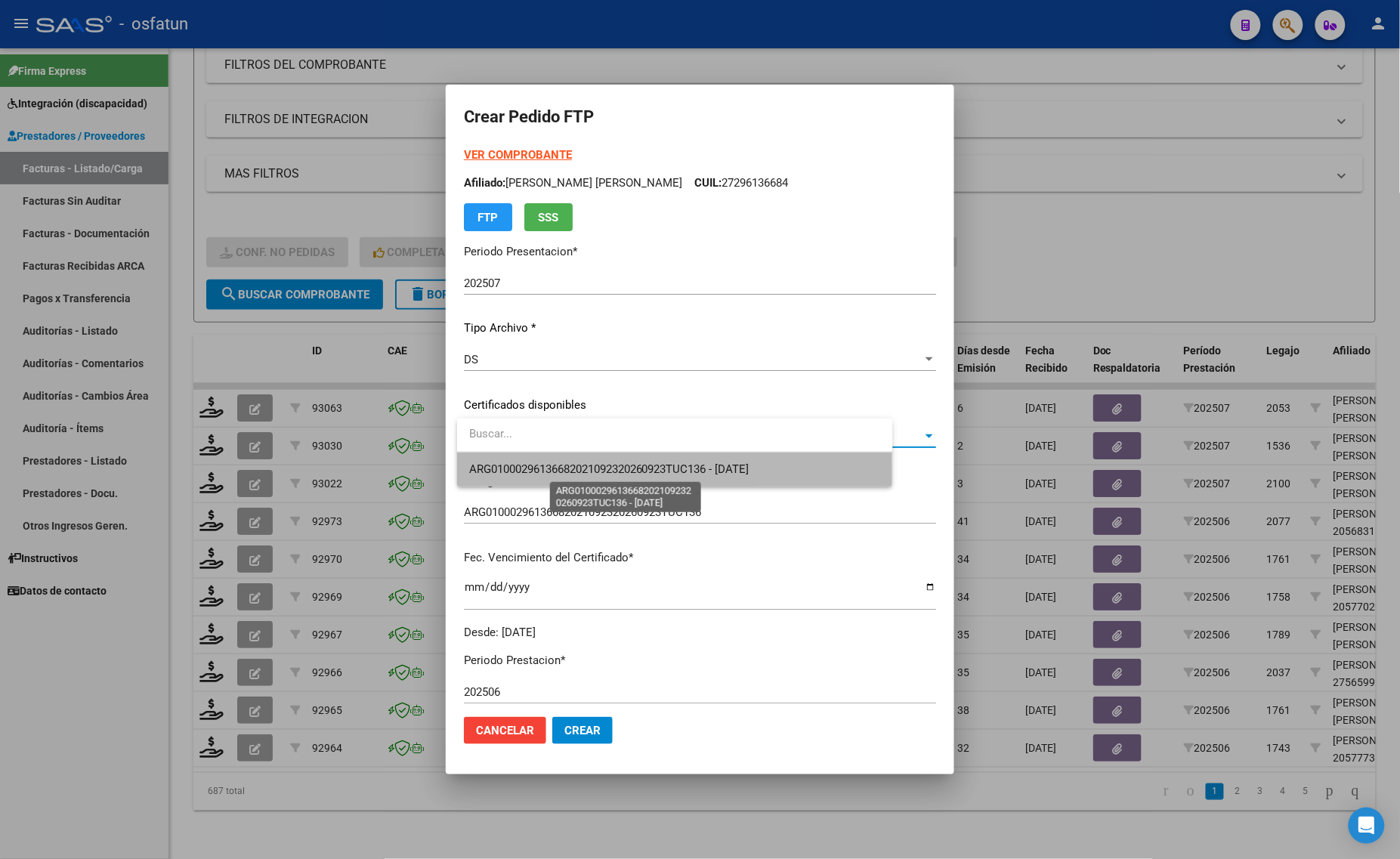
click at [536, 468] on span "ARG01000296136682021092320260923TUC136 - [DATE]" at bounding box center [609, 469] width 280 height 14
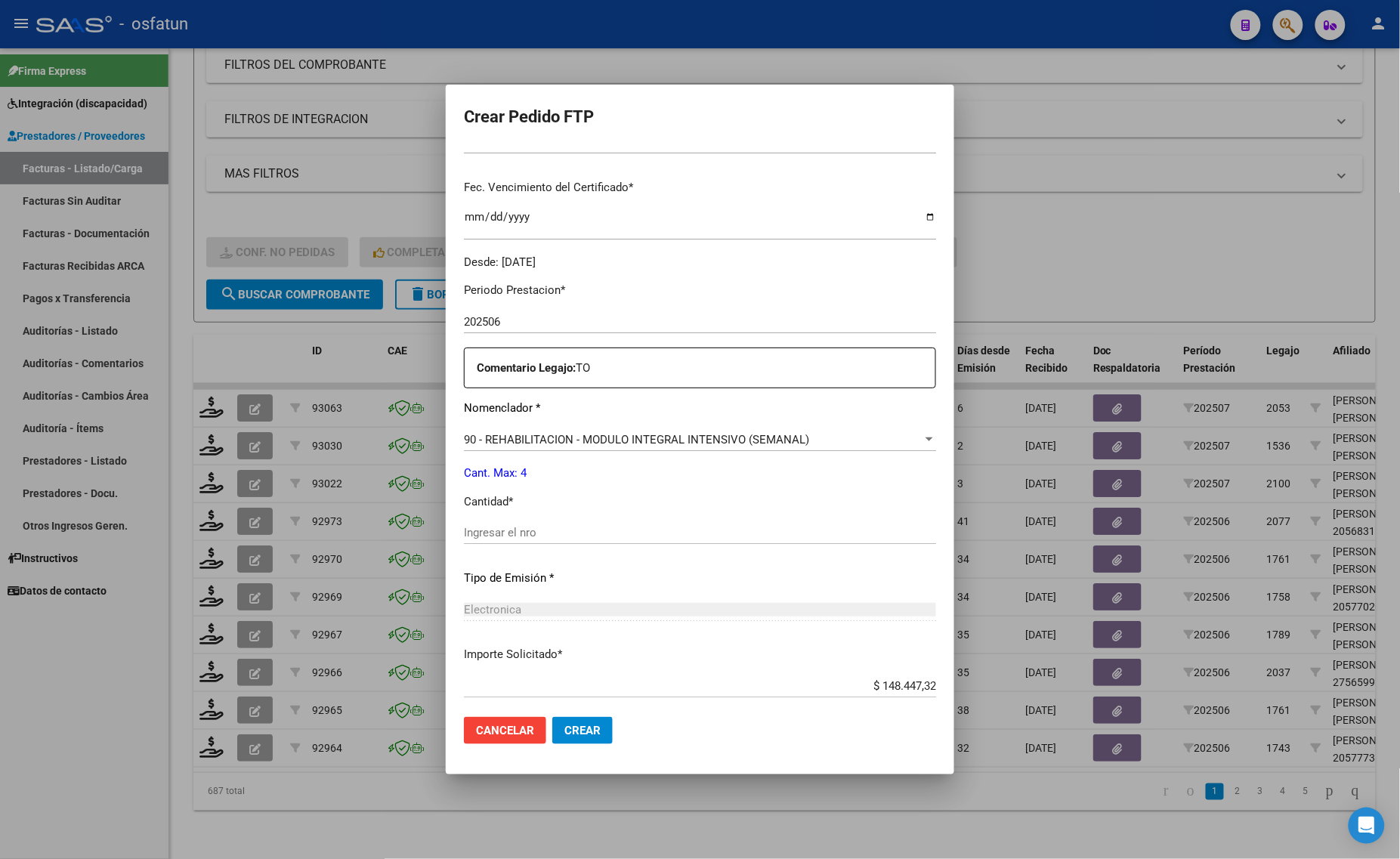
scroll to position [378, 0]
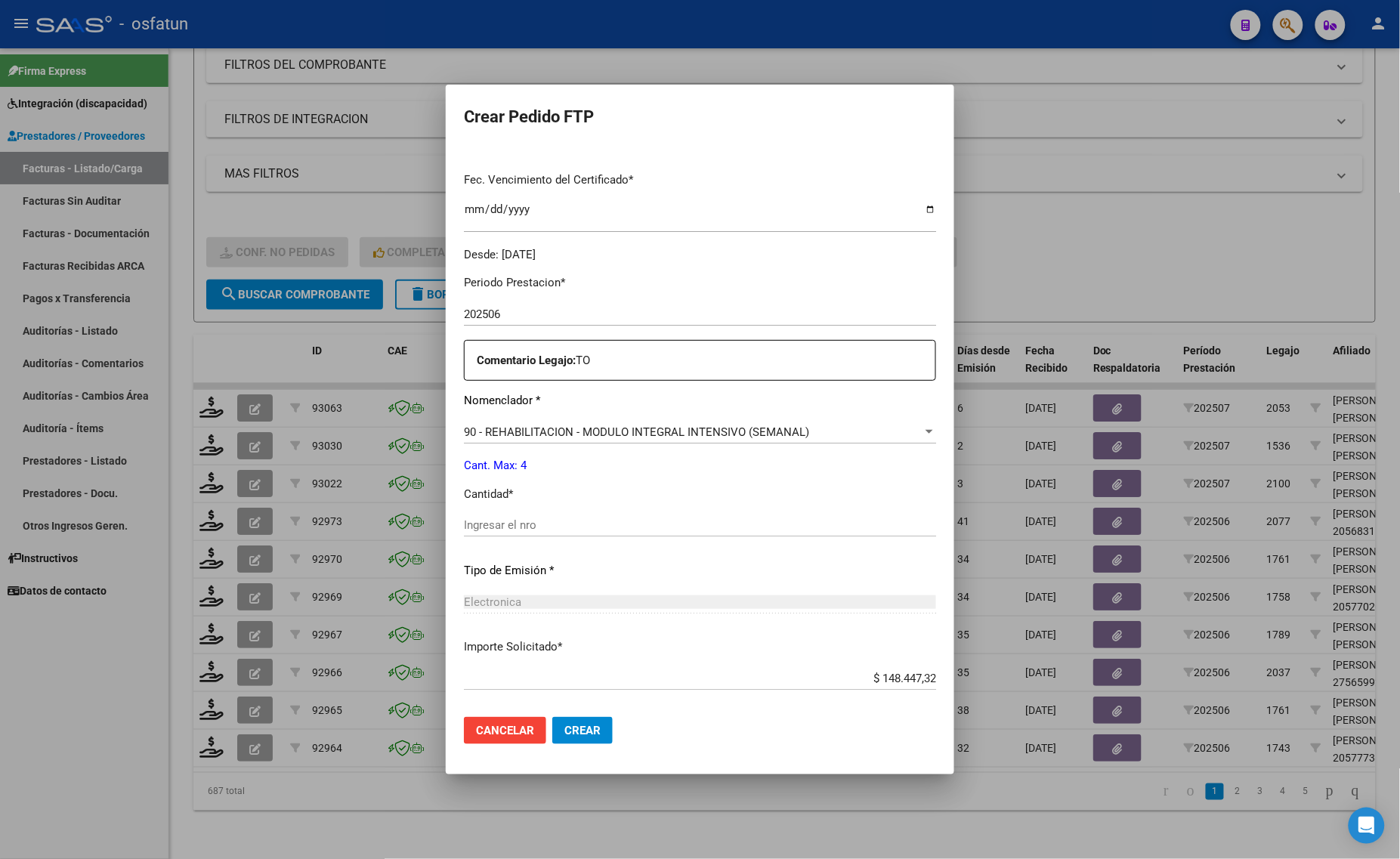
click at [560, 522] on input "Ingresar el nro" at bounding box center [700, 525] width 472 height 14
click at [502, 523] on input "Ingresar el nro" at bounding box center [700, 525] width 472 height 14
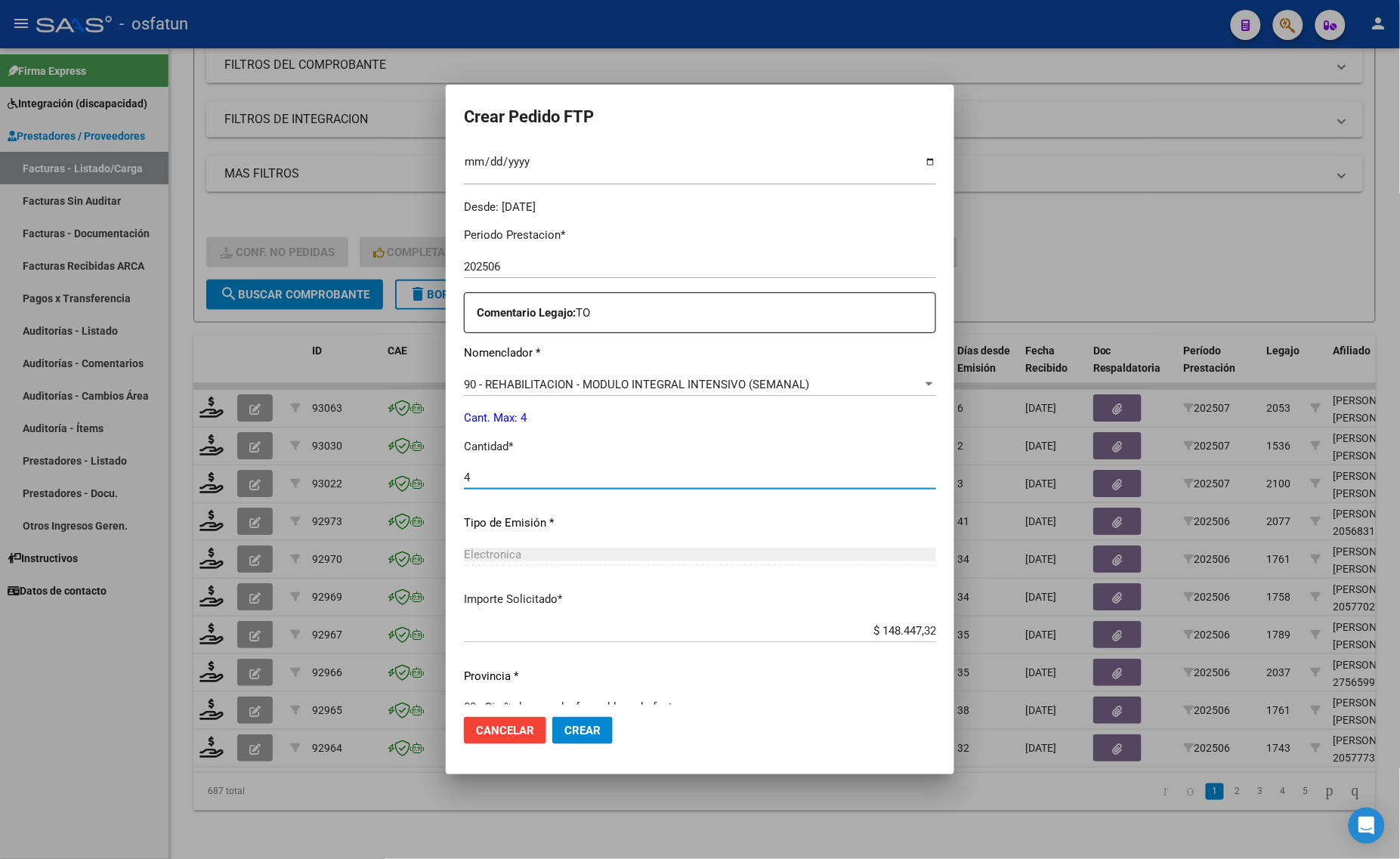
scroll to position [452, 0]
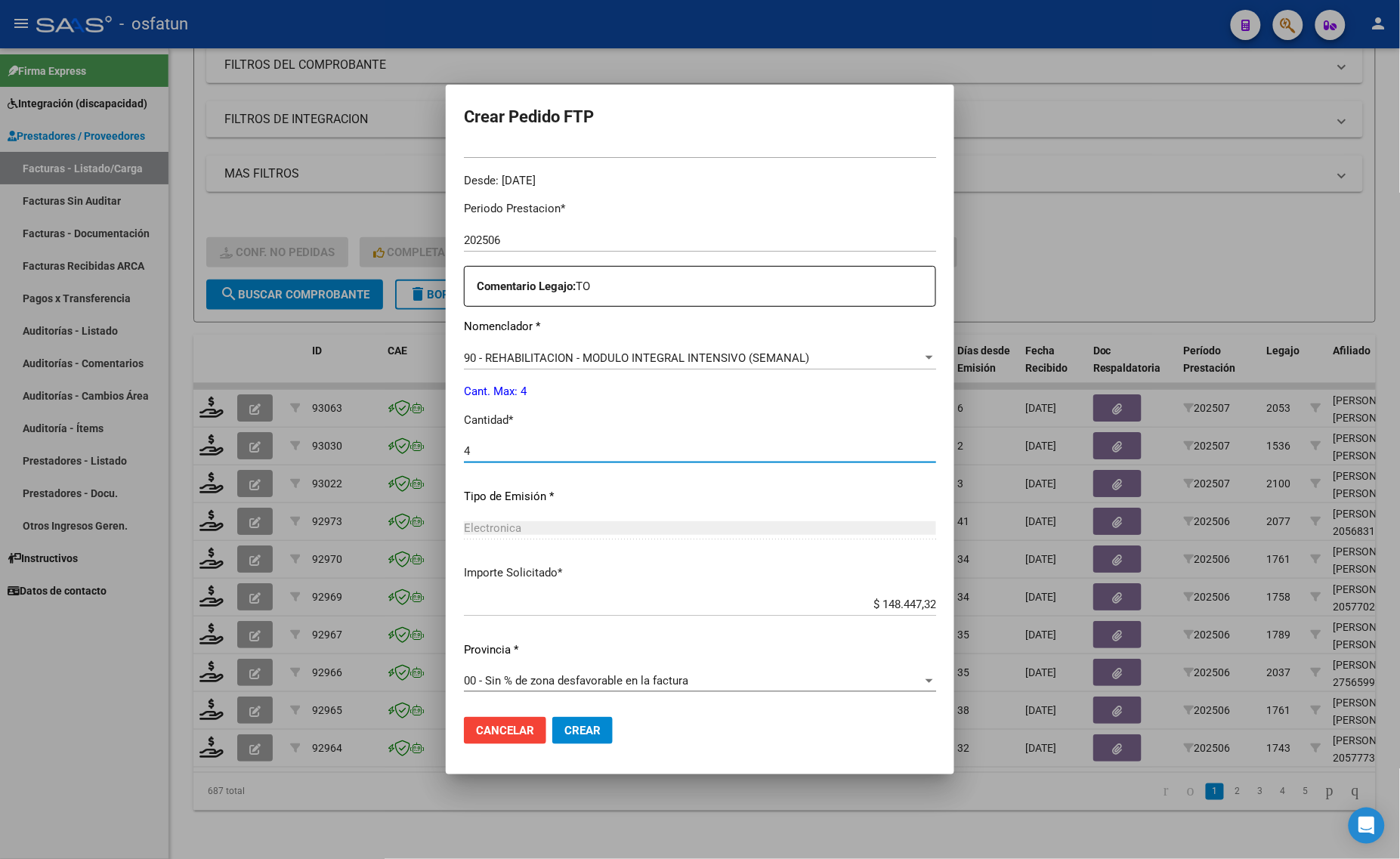
type input "4"
click at [576, 743] on button "Crear" at bounding box center [583, 731] width 61 height 28
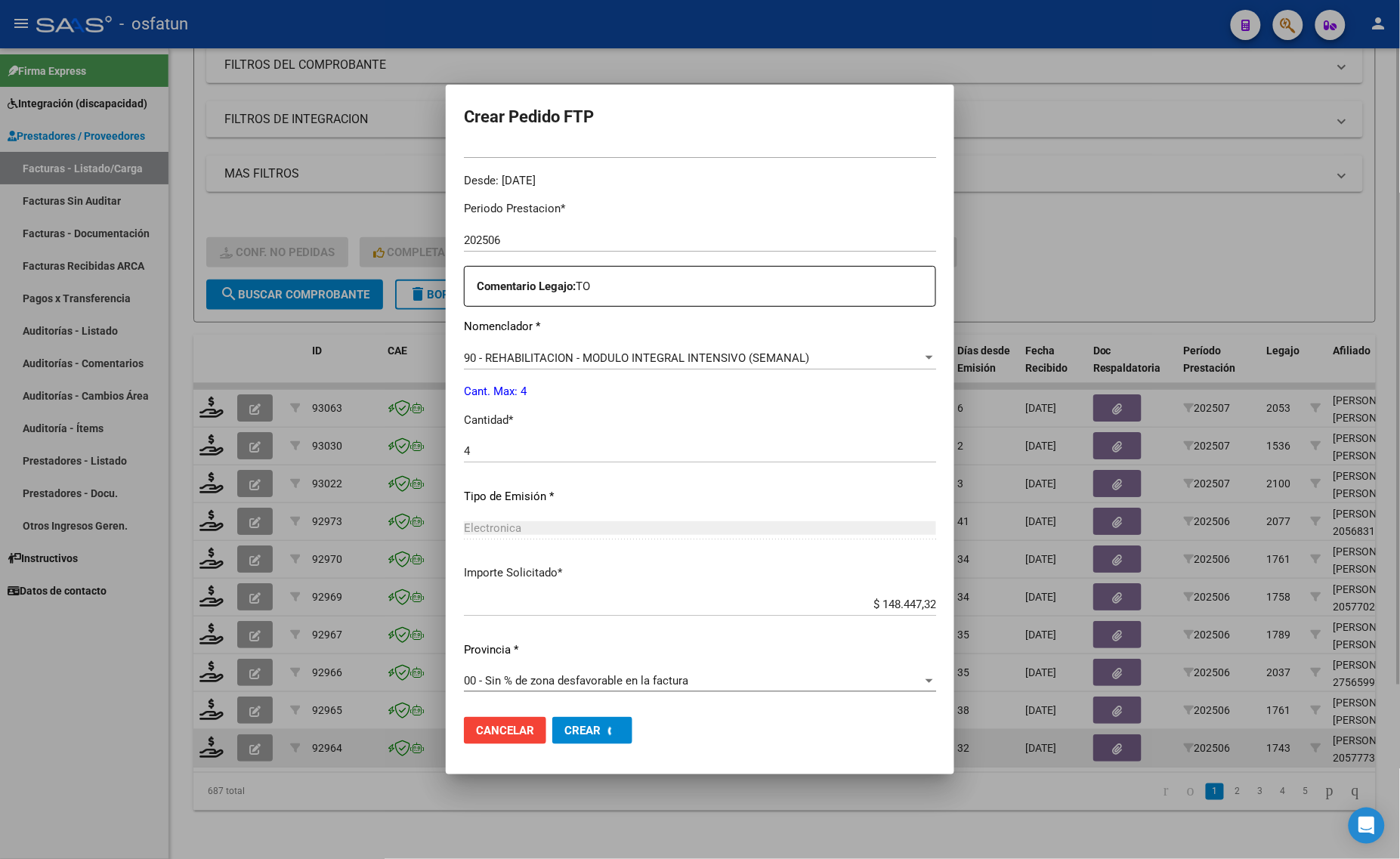
scroll to position [0, 0]
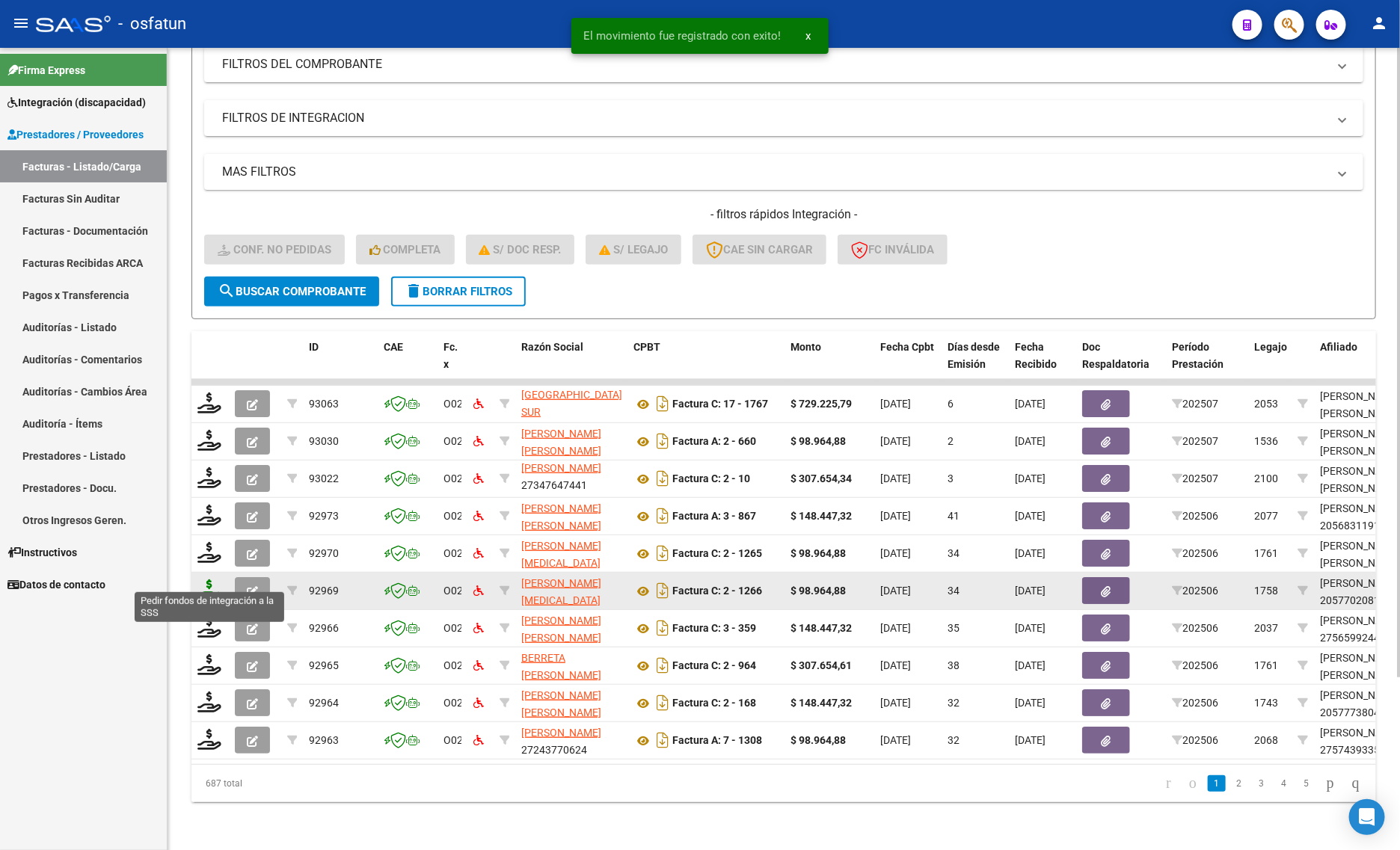
click at [206, 580] on icon at bounding box center [209, 590] width 24 height 21
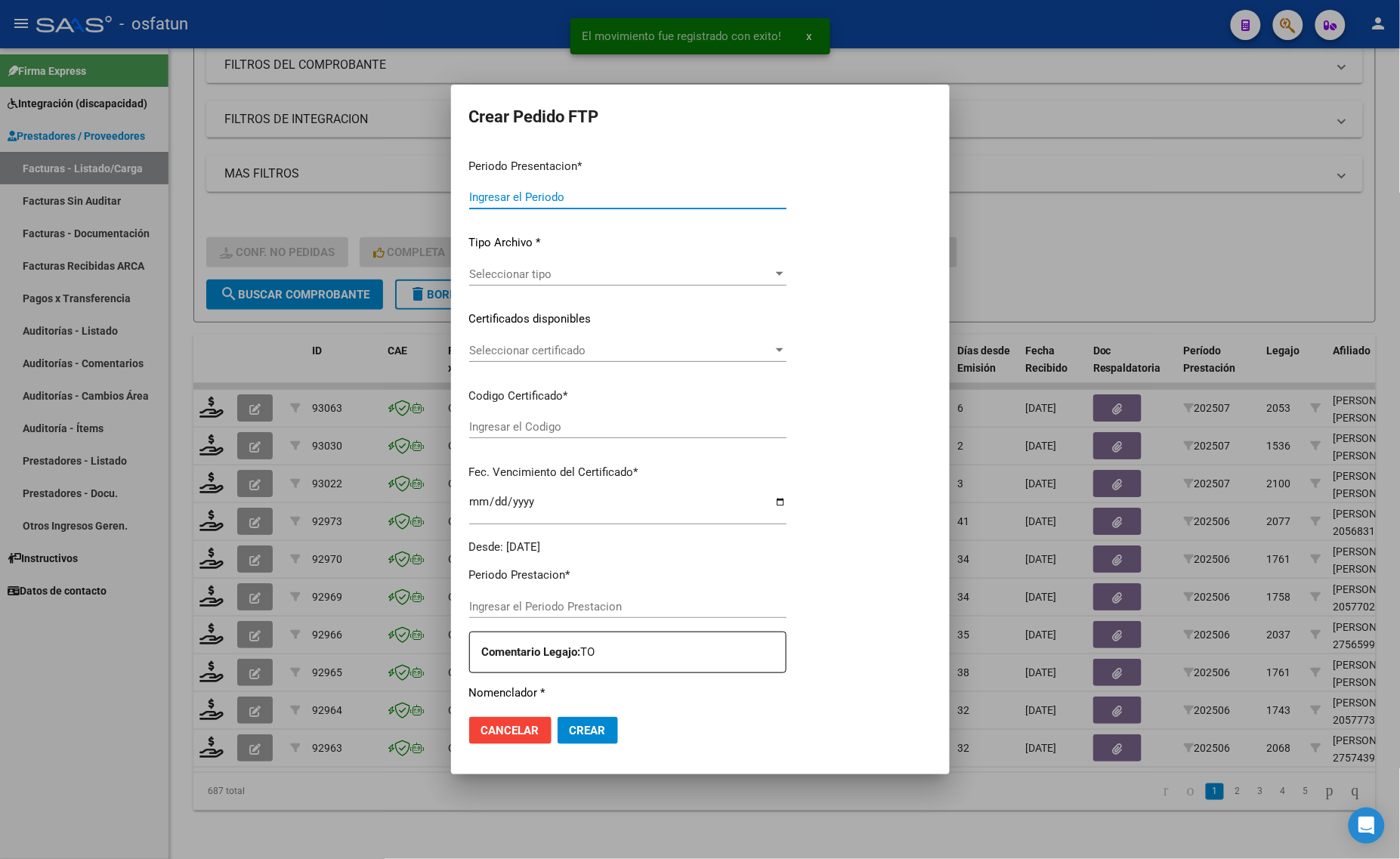
type input "202507"
type input "202506"
type input "$ 98.964,88"
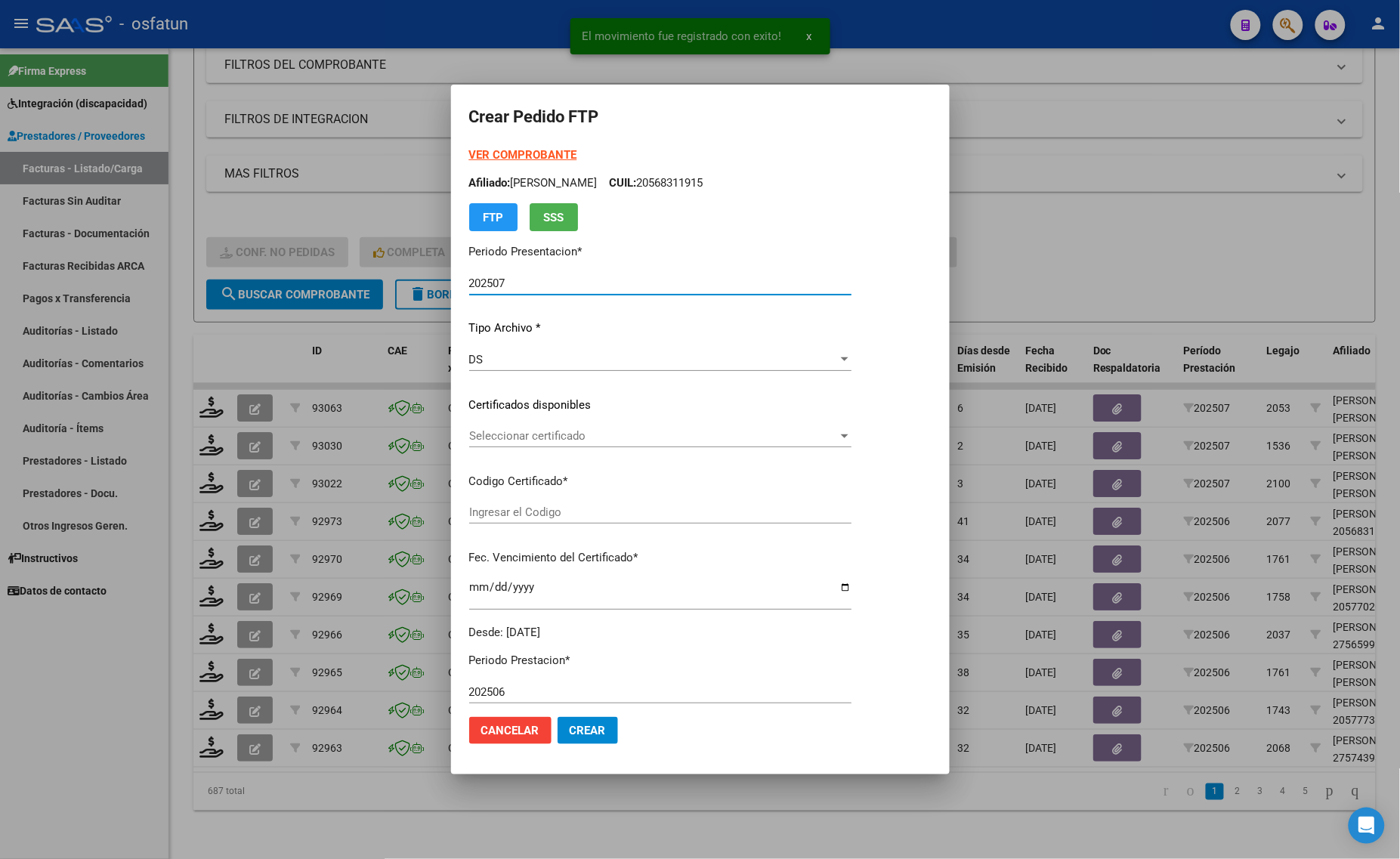
type input "ARG02000577020812021091320250913TUC138"
type input "2025-09-13"
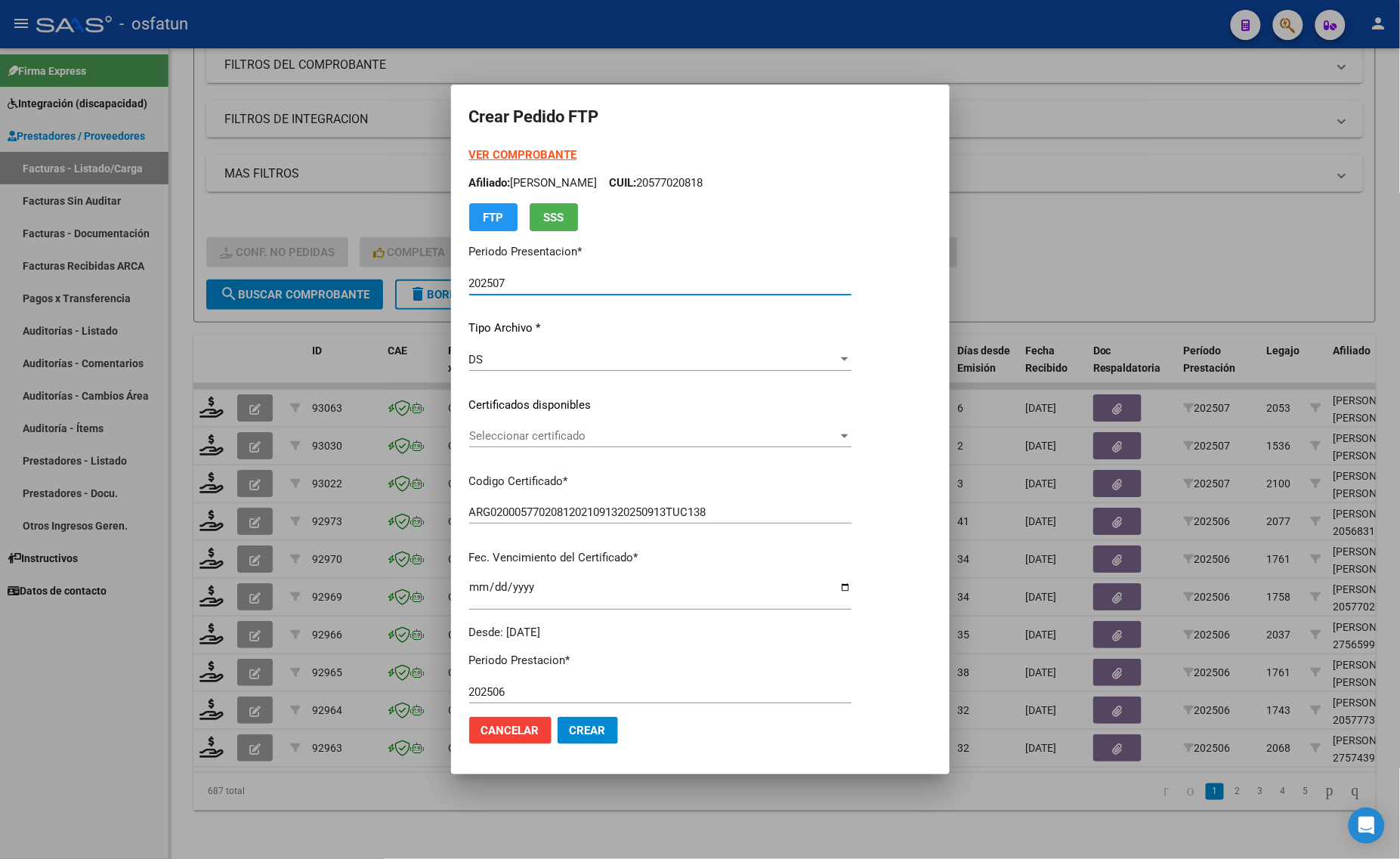
click at [504, 152] on strong "VER COMPROBANTE" at bounding box center [523, 155] width 108 height 14
click at [1053, 247] on div at bounding box center [700, 430] width 1400 height 859
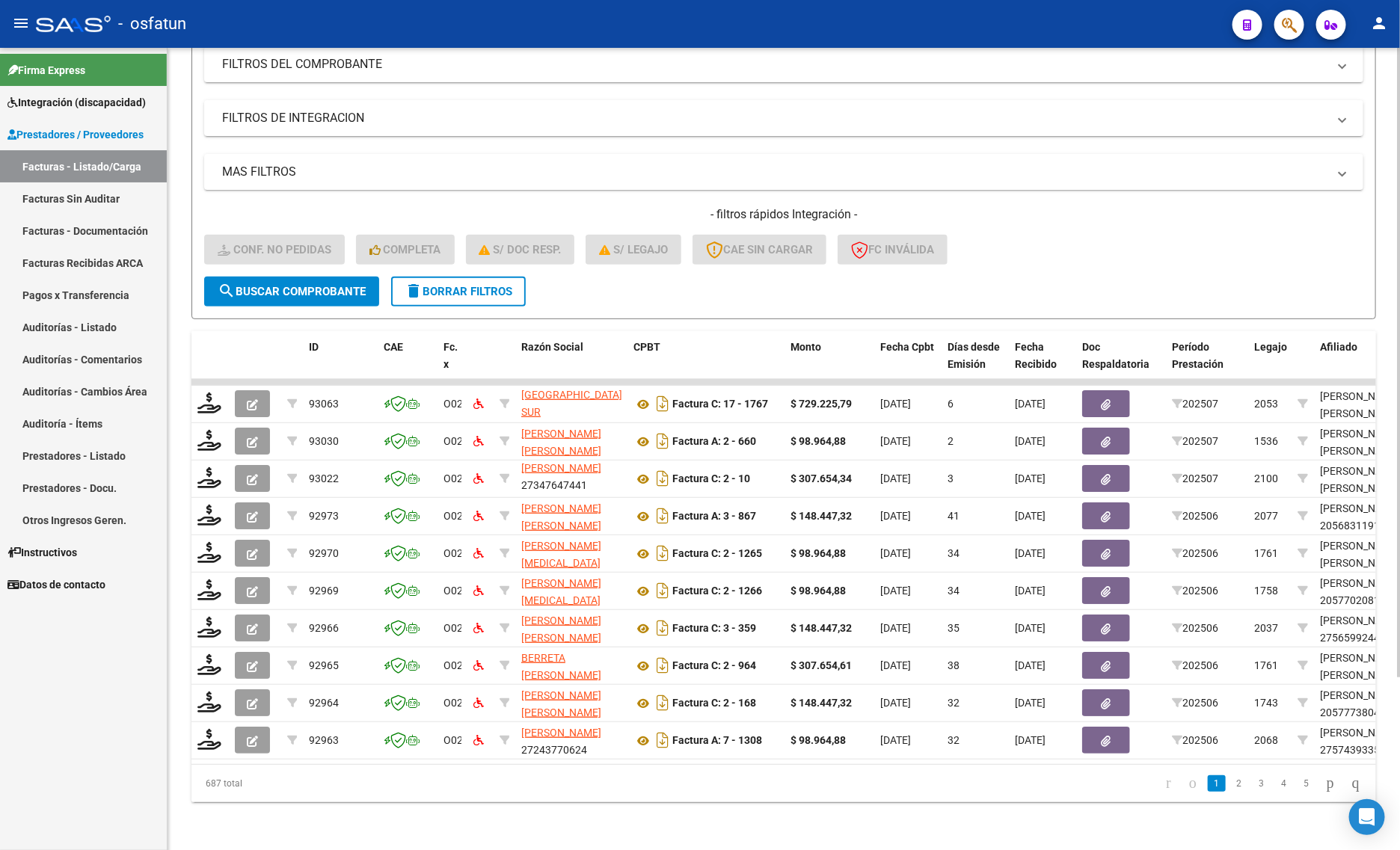
click at [258, 828] on div "Video tutorial PRESTADORES -> Listado de CPBTs Emitidos por Prestadores / Prove…" at bounding box center [784, 345] width 1233 height 1010
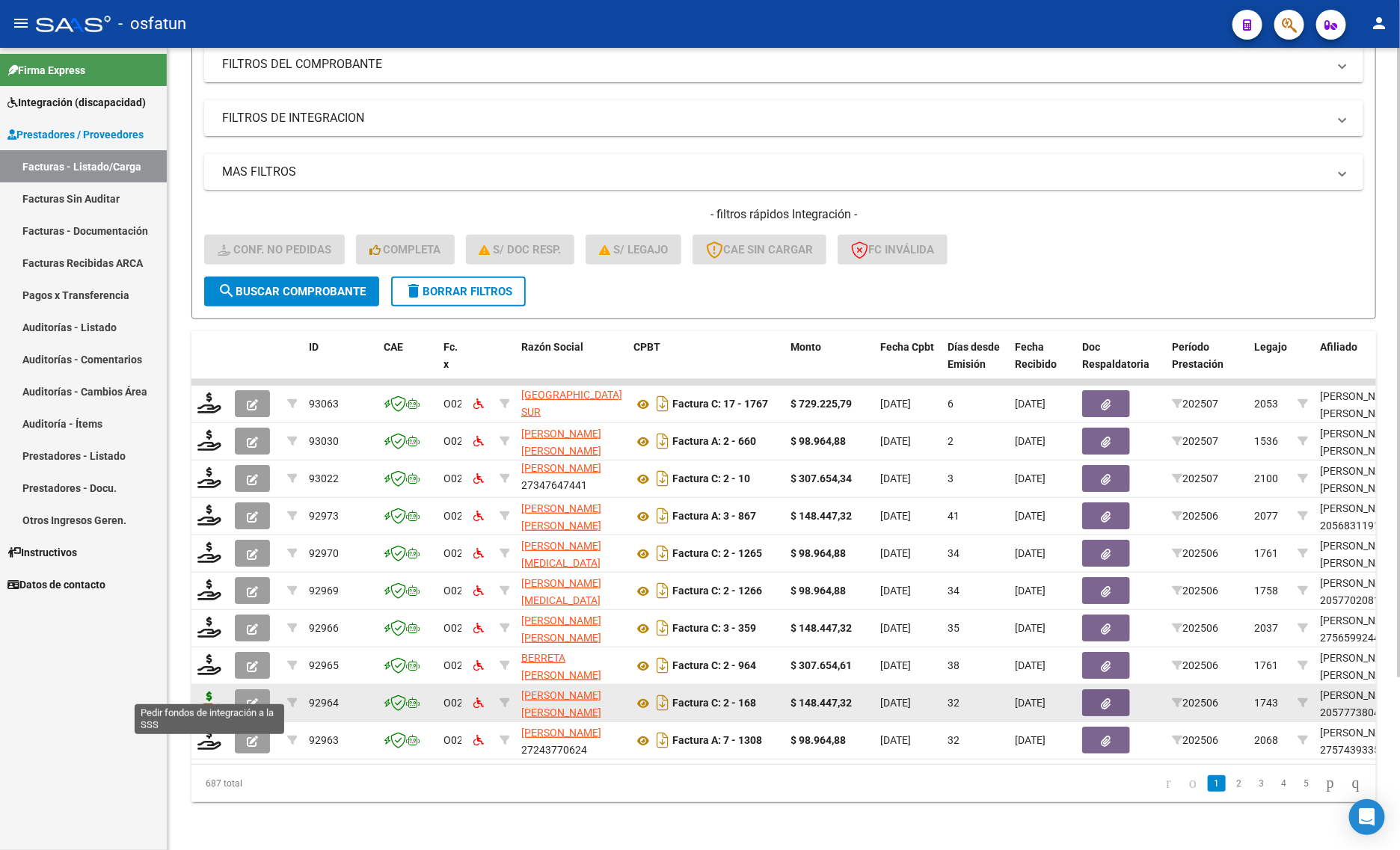
click at [200, 692] on icon at bounding box center [209, 702] width 24 height 21
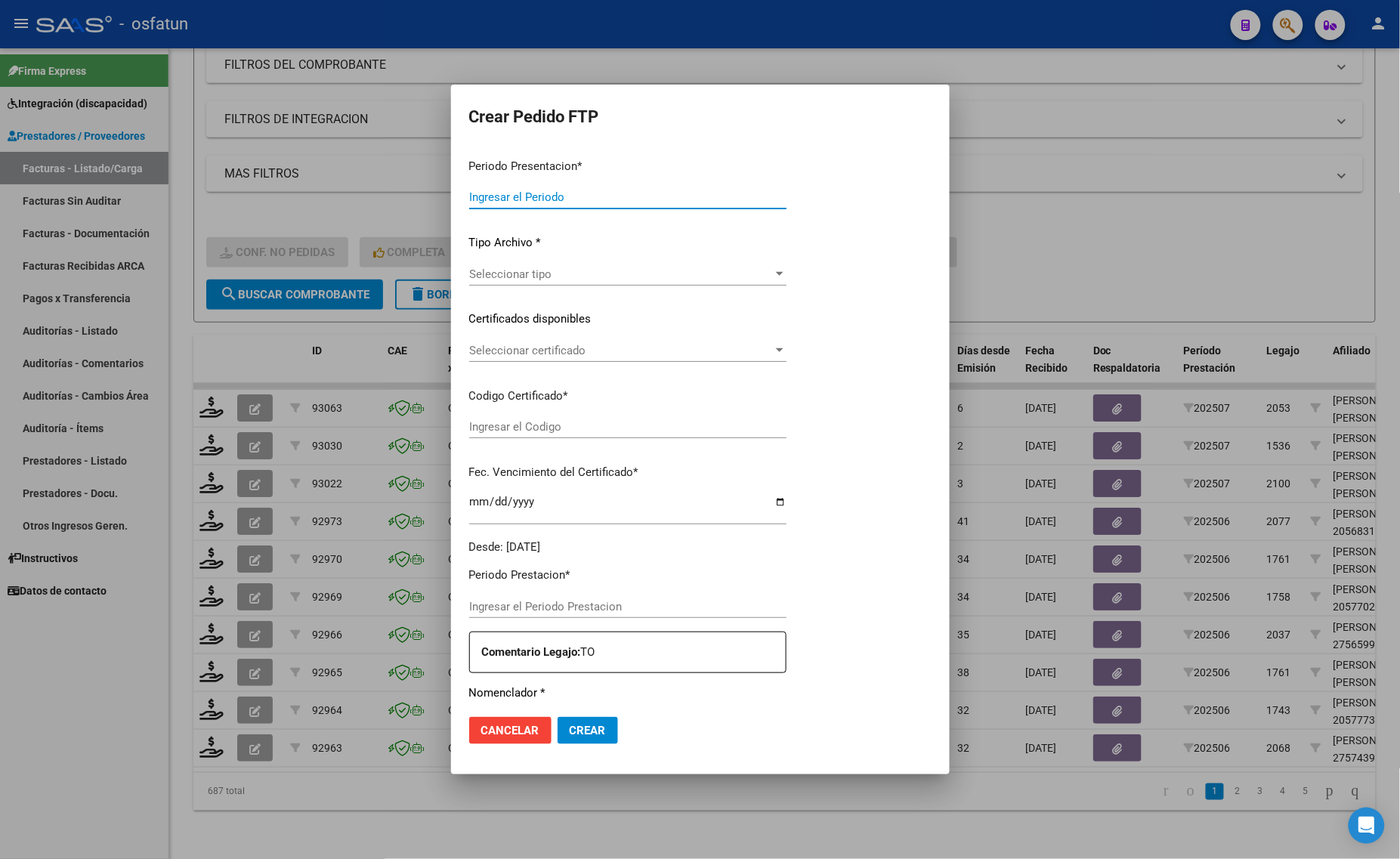
type input "202507"
type input "202506"
type input "$ 148.447,32"
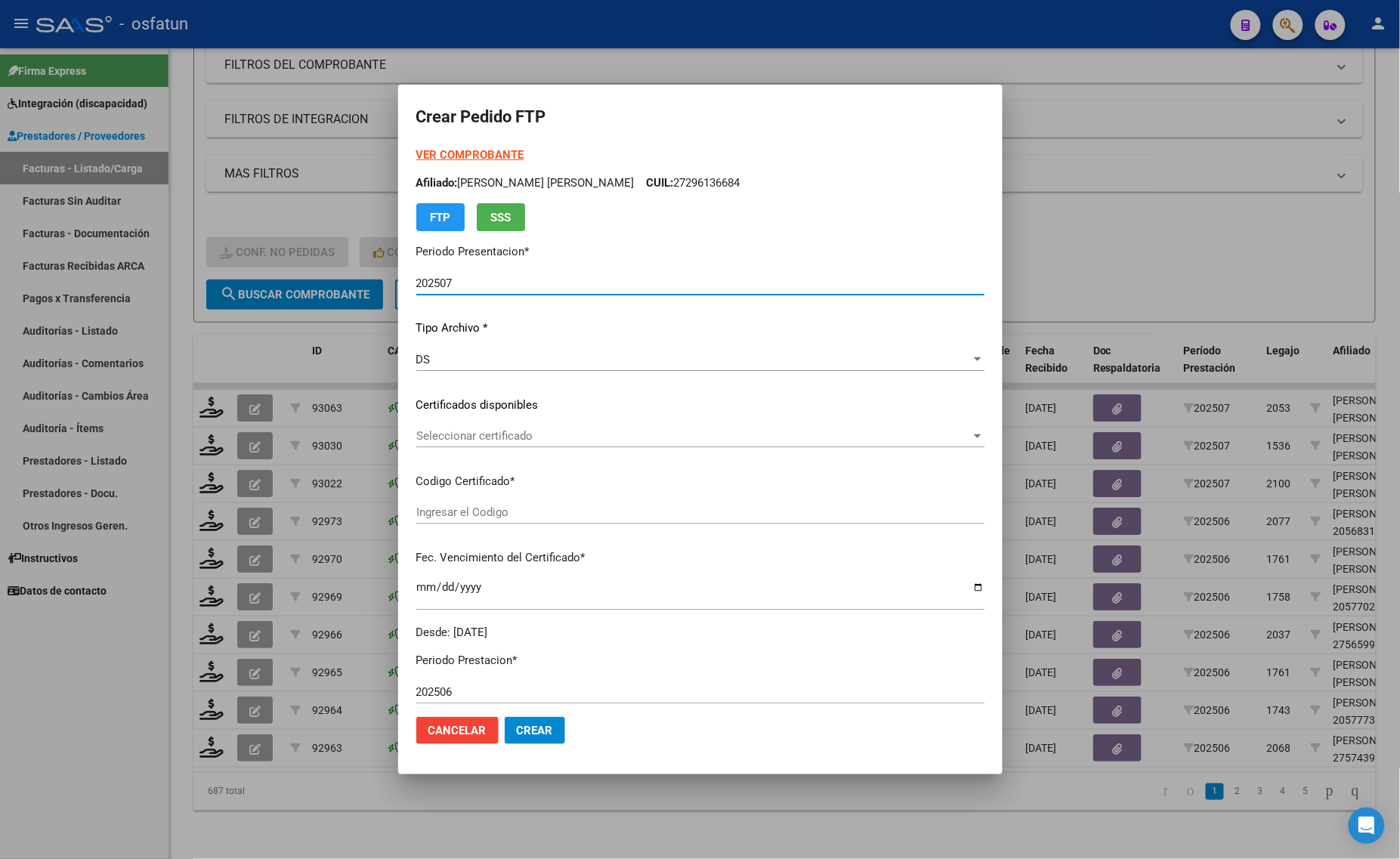
type input "ARG02000577738042023020120270201TUC139"
type input "2027-02-01"
click at [457, 157] on strong "VER COMPROBANTE" at bounding box center [471, 155] width 108 height 14
click at [340, 155] on div at bounding box center [700, 430] width 1400 height 859
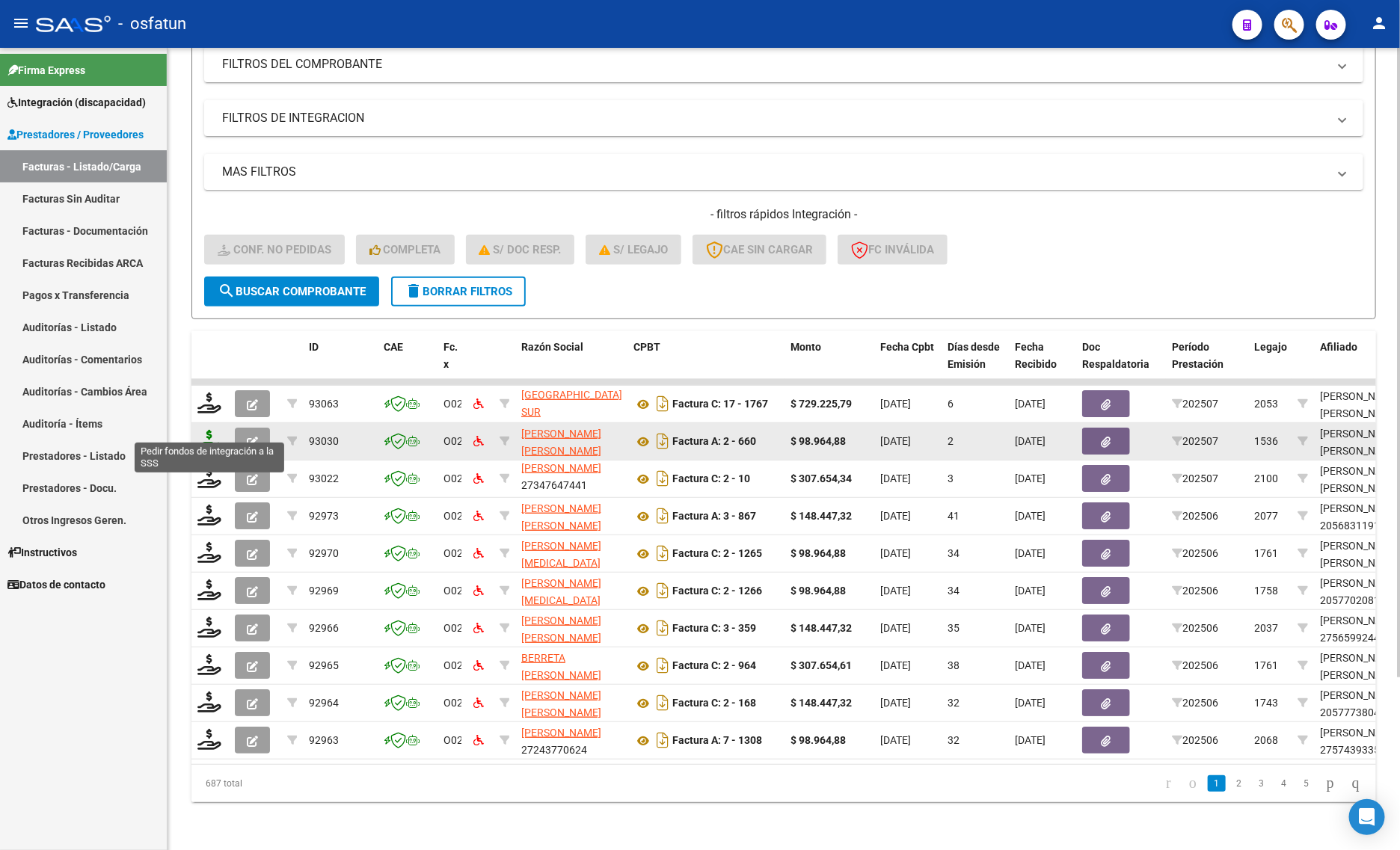
click at [208, 430] on icon at bounding box center [209, 440] width 24 height 21
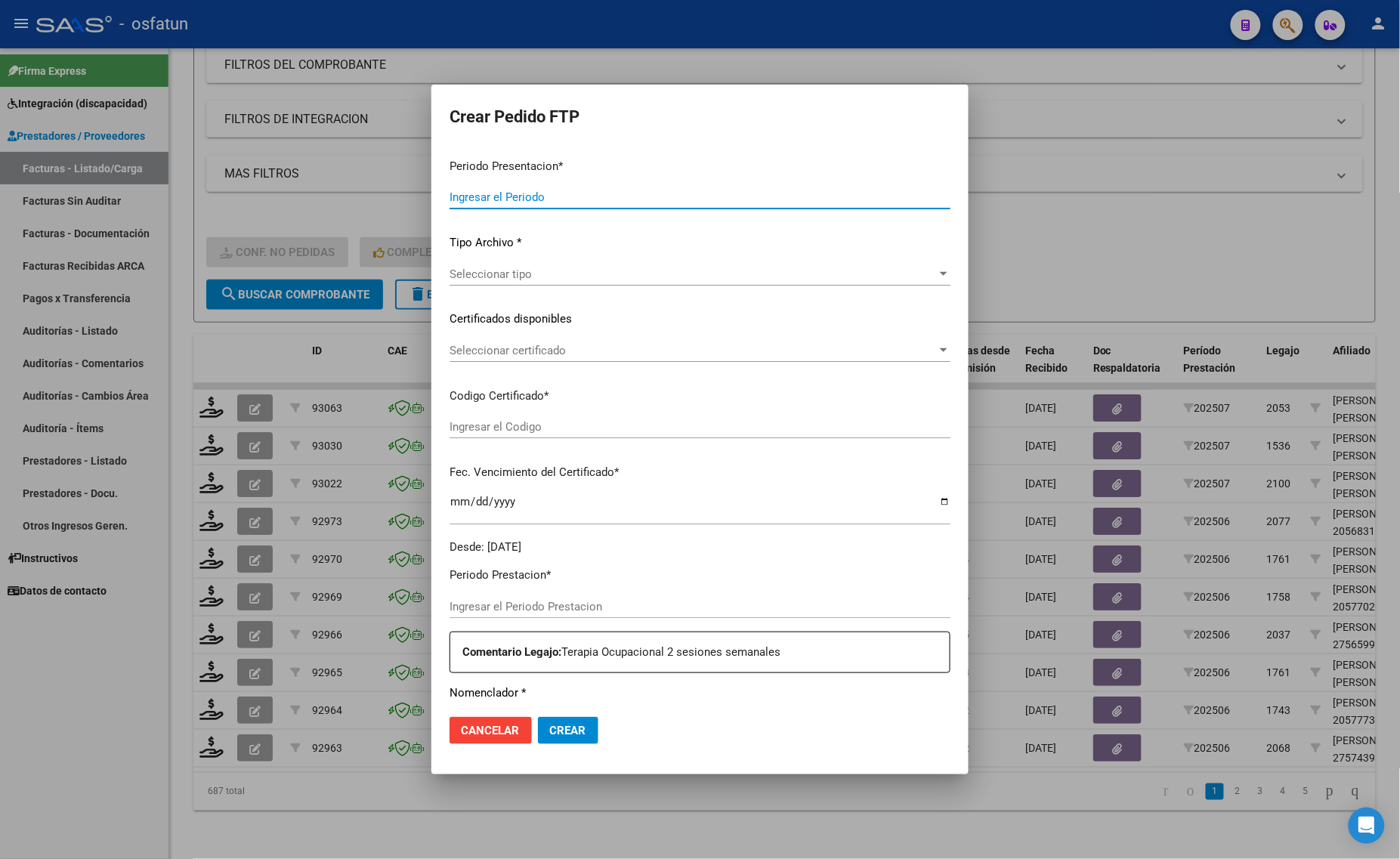
type input "202507"
type input "$ 98.964,88"
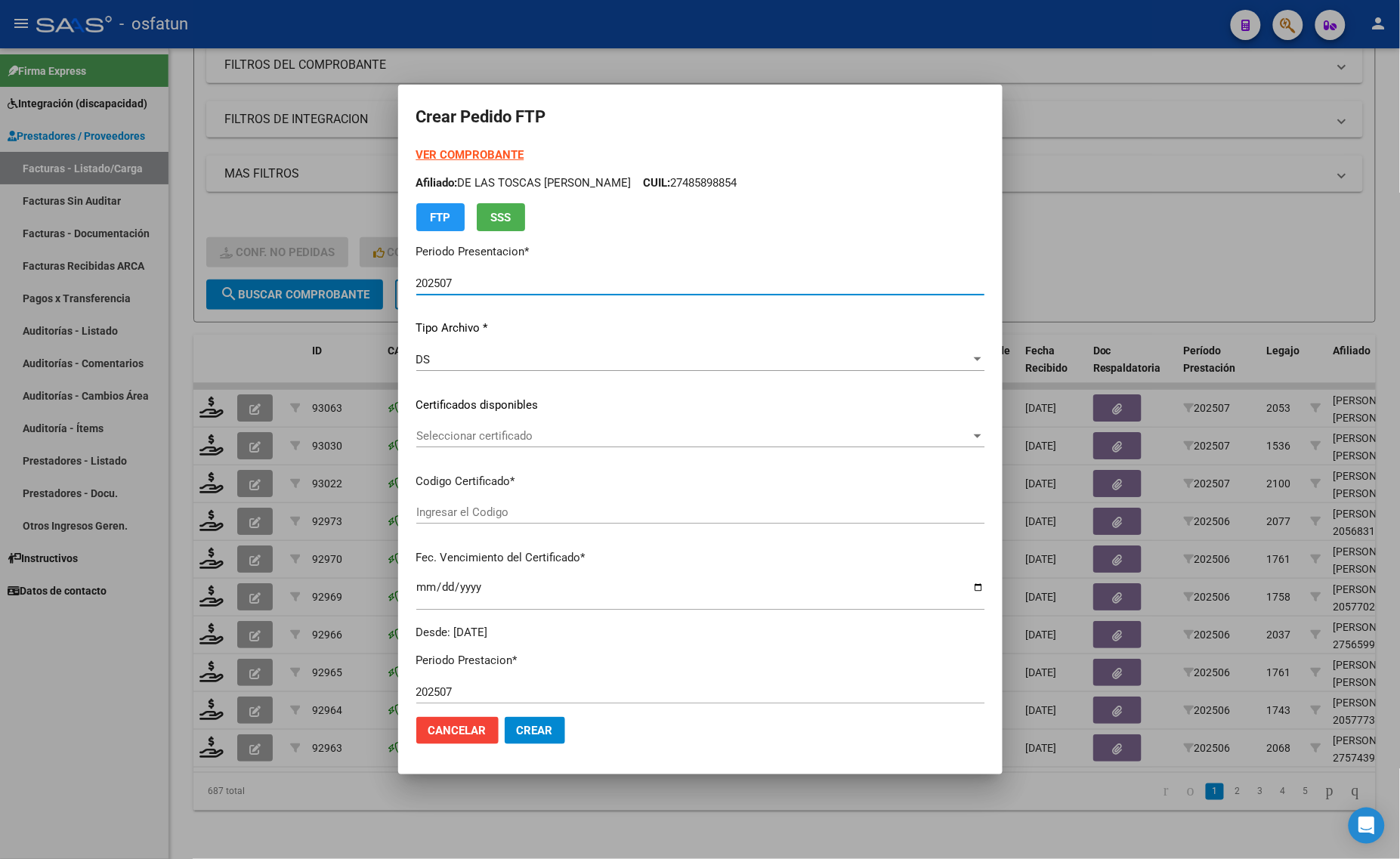
type input "ARG02000555048492023012720280127BS436"
type input "[DATE]"
click at [461, 146] on div "VER COMPROBANTE ARCA Padrón Afiliado: NANTHAVETH DUARTE LUCIANO JAVIER CUIL: 20…" at bounding box center [700, 189] width 568 height 85
click at [455, 151] on strong "VER COMPROBANTE" at bounding box center [471, 155] width 108 height 14
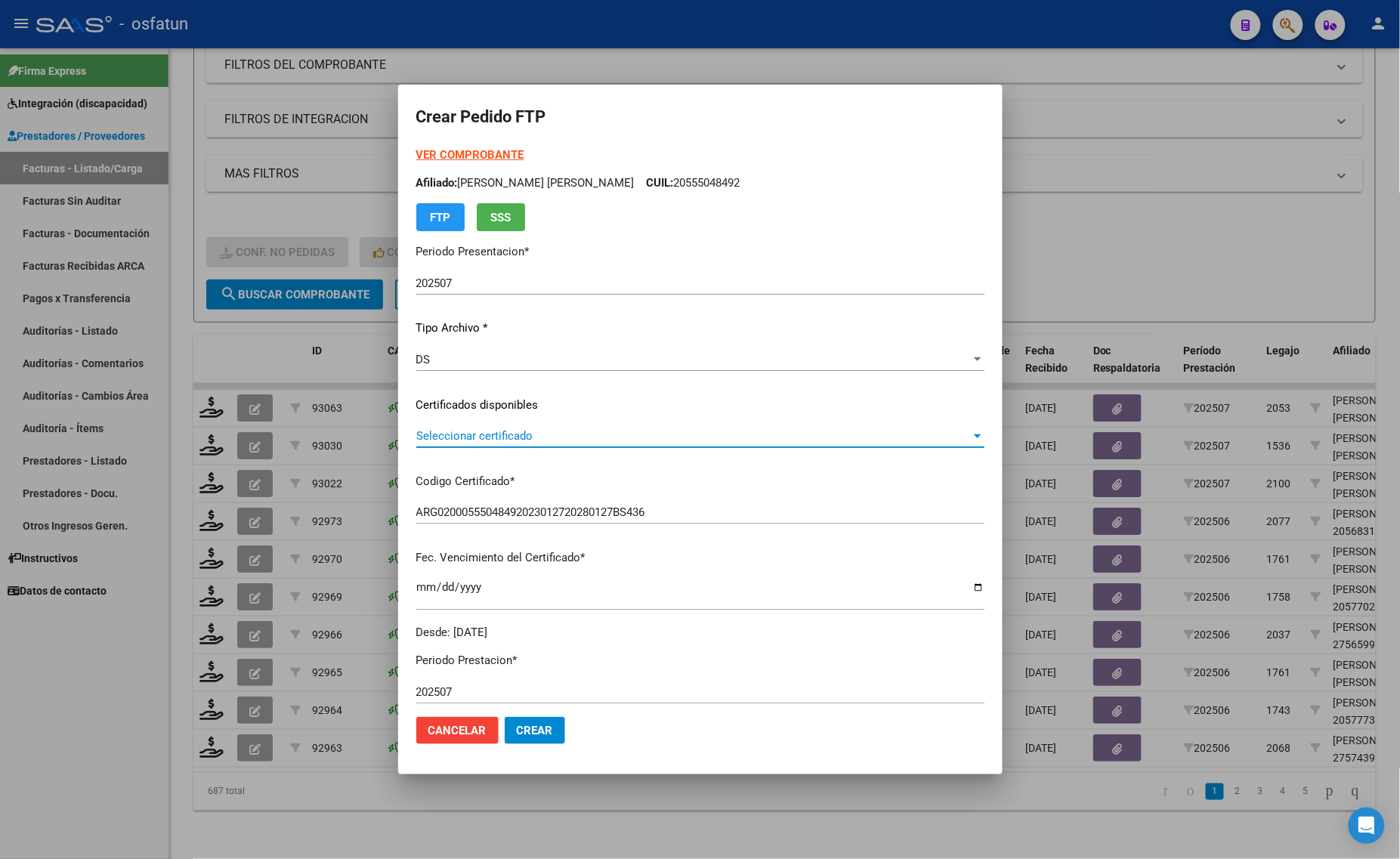
click at [555, 436] on span "Seleccionar certificado" at bounding box center [693, 436] width 554 height 14
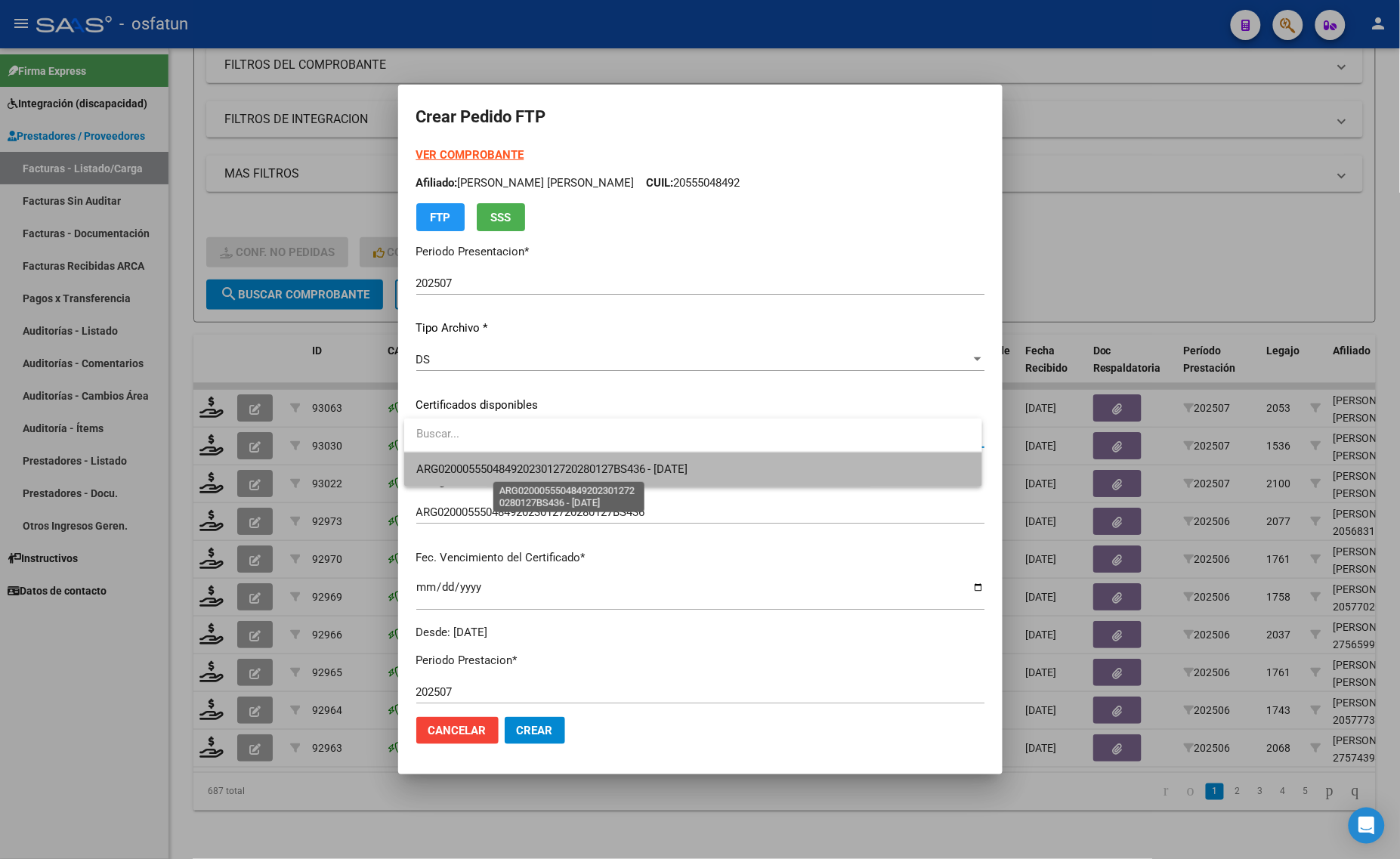
click at [542, 470] on span "ARG02000555048492023012720280127BS436 - [DATE]" at bounding box center [552, 469] width 272 height 14
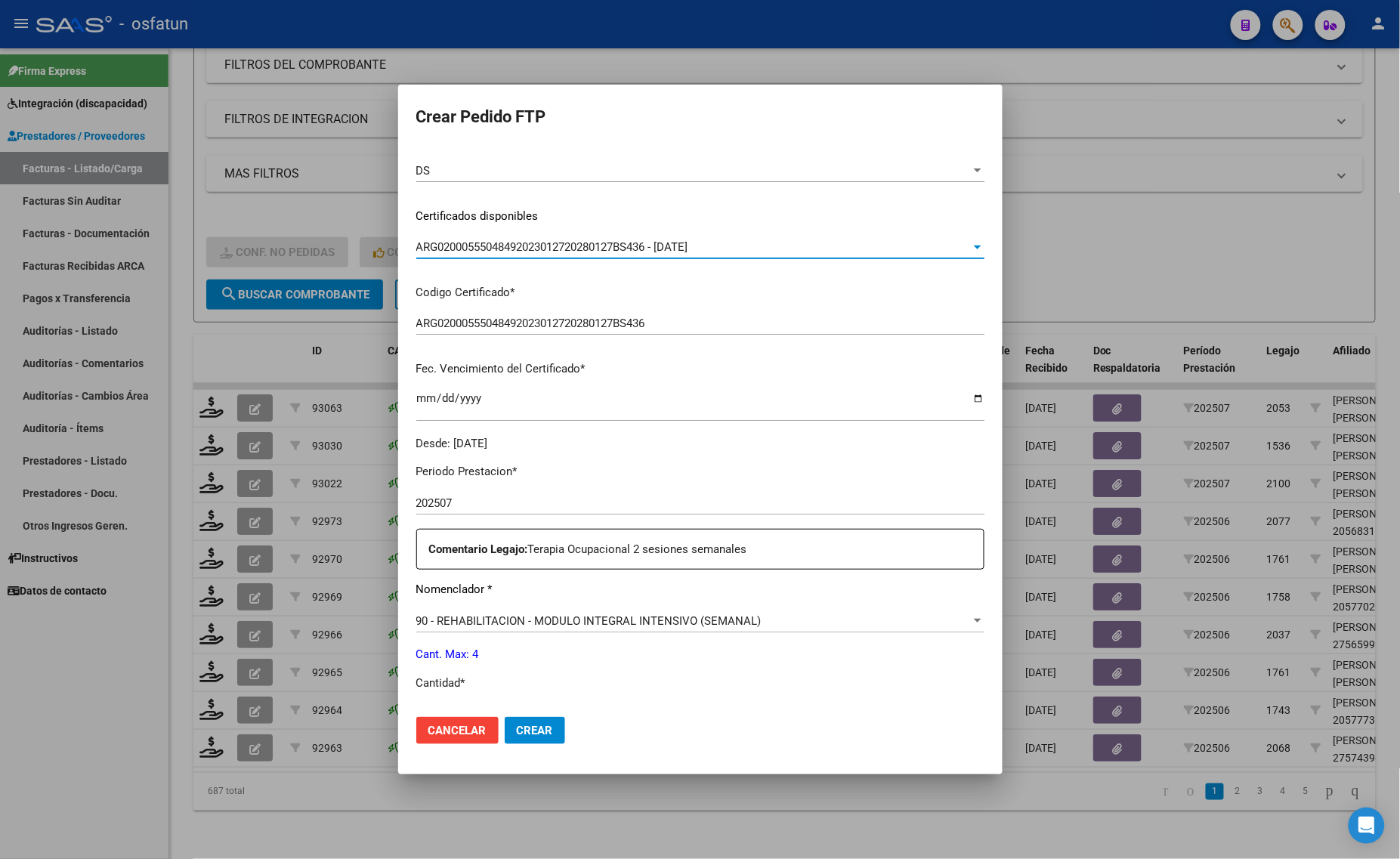
scroll to position [283, 0]
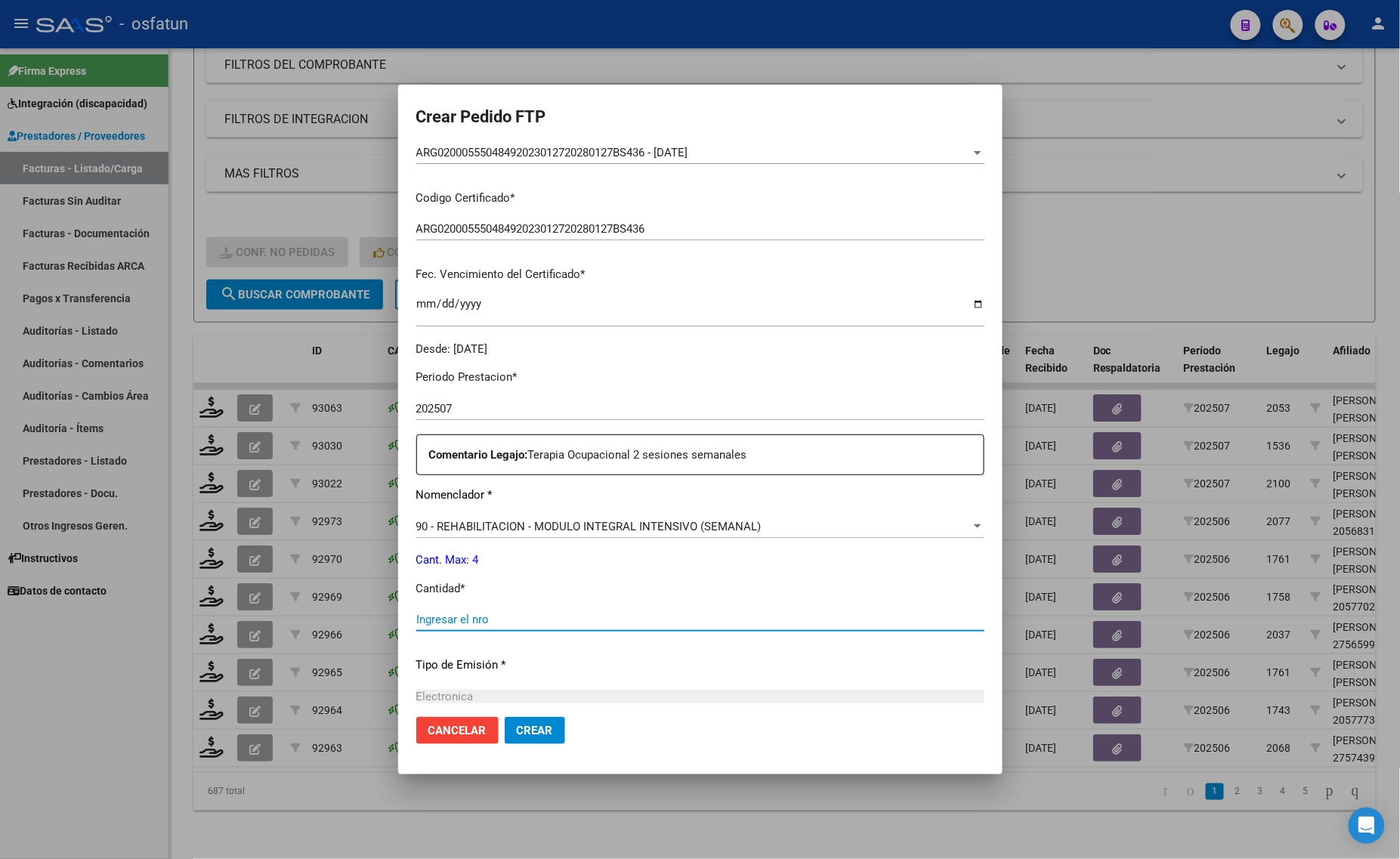
click at [480, 625] on input "Ingresar el nro" at bounding box center [700, 619] width 568 height 14
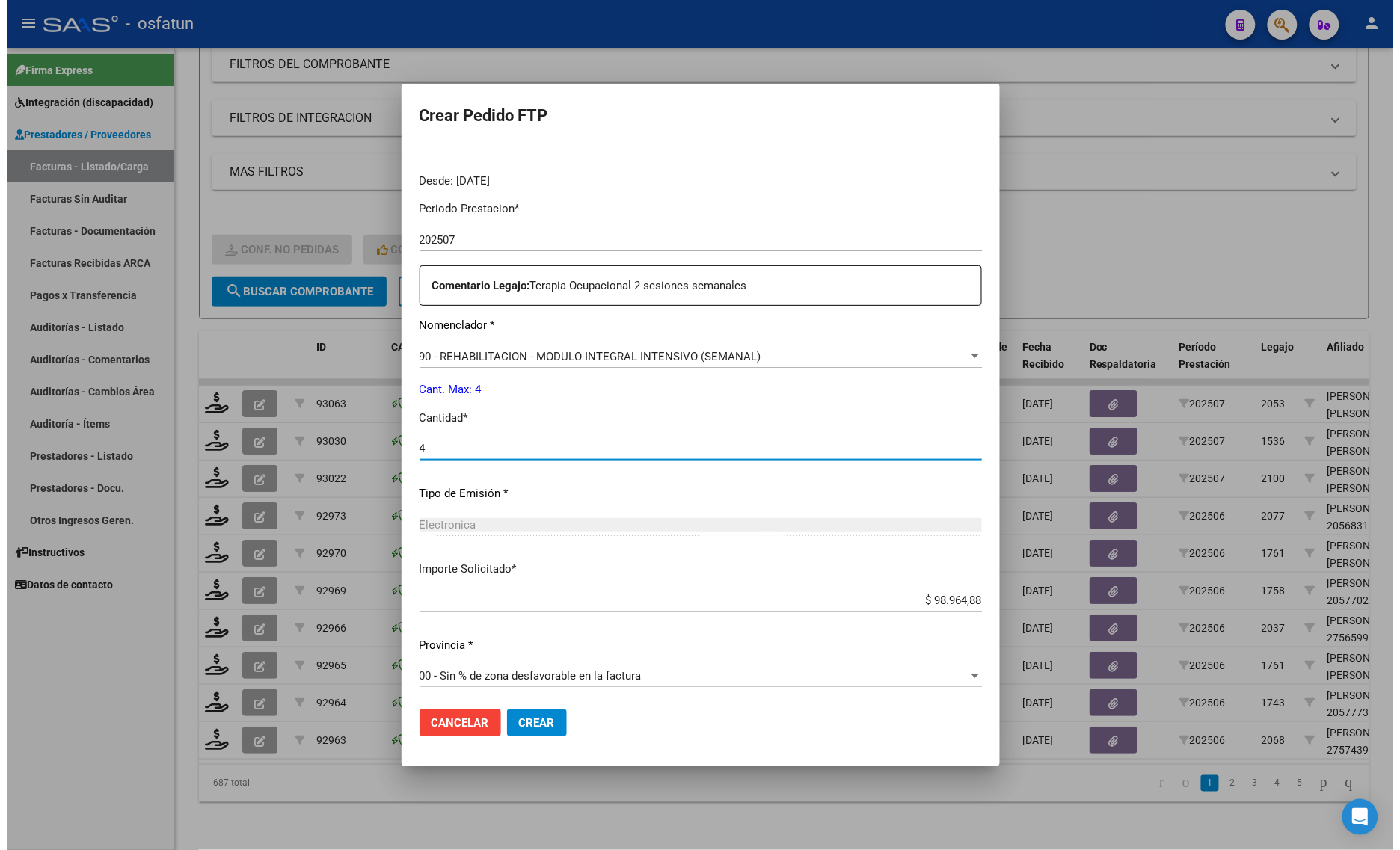
scroll to position [447, 0]
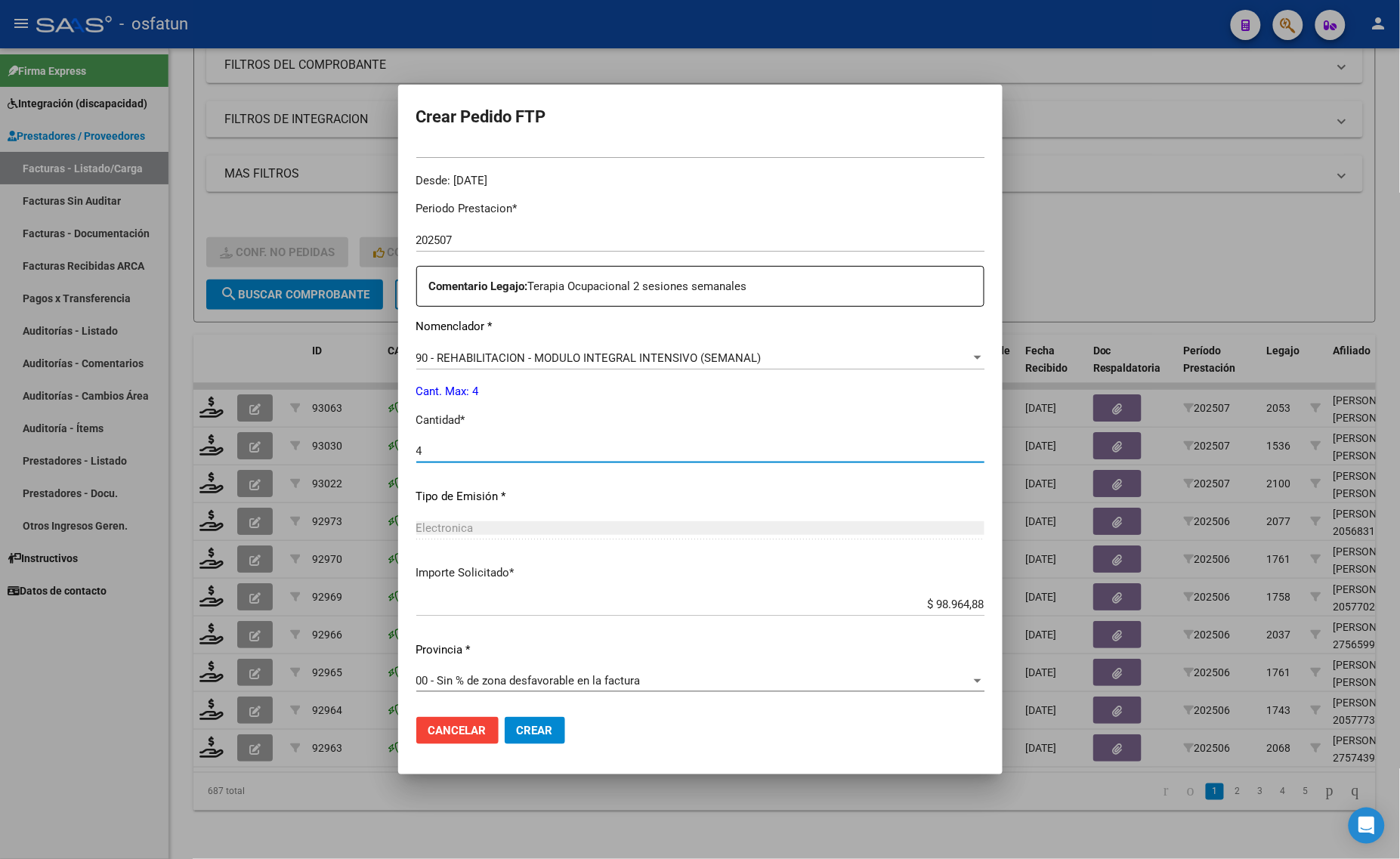
type input "4"
click at [523, 729] on span "Crear" at bounding box center [534, 730] width 36 height 14
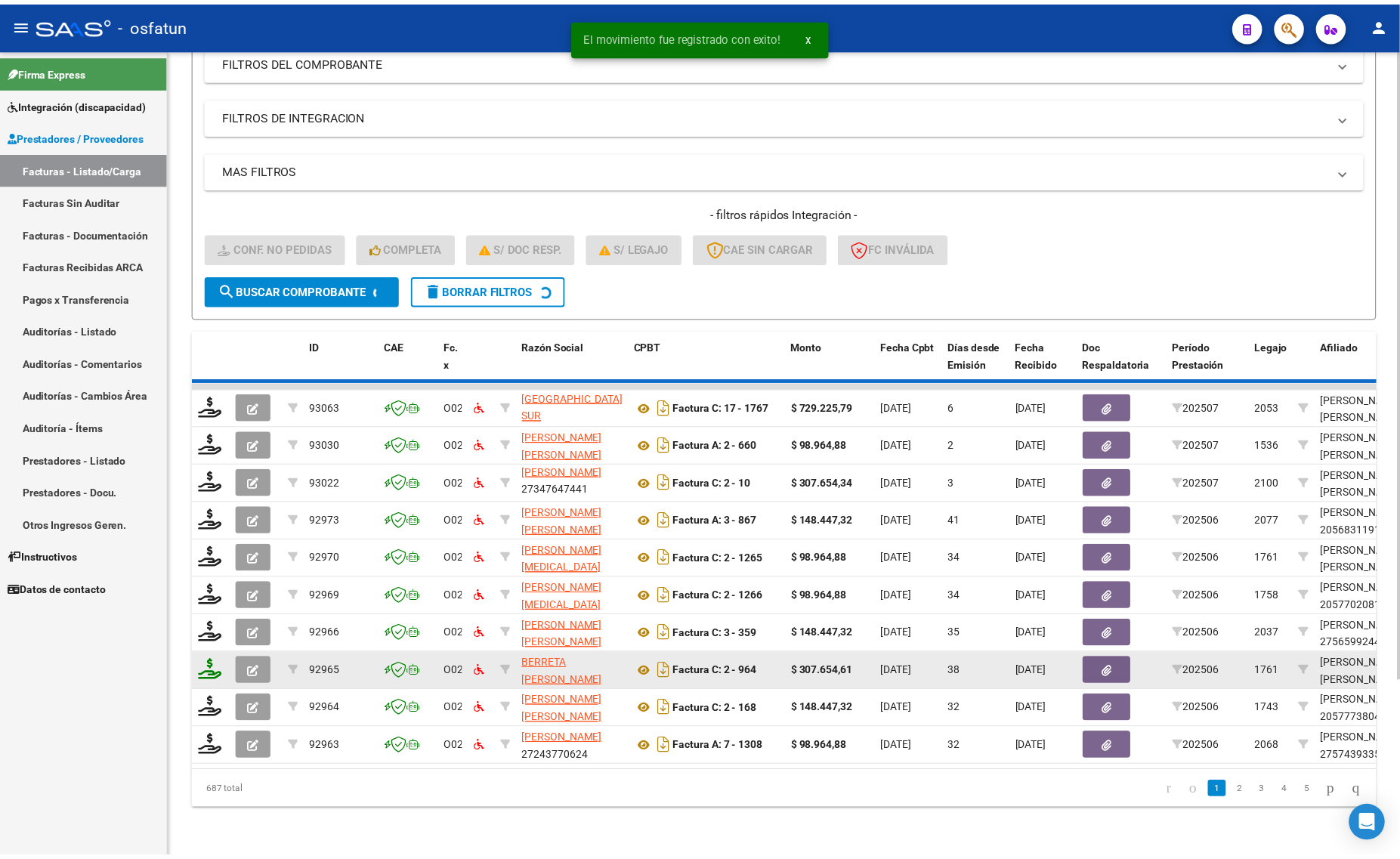
scroll to position [19, 0]
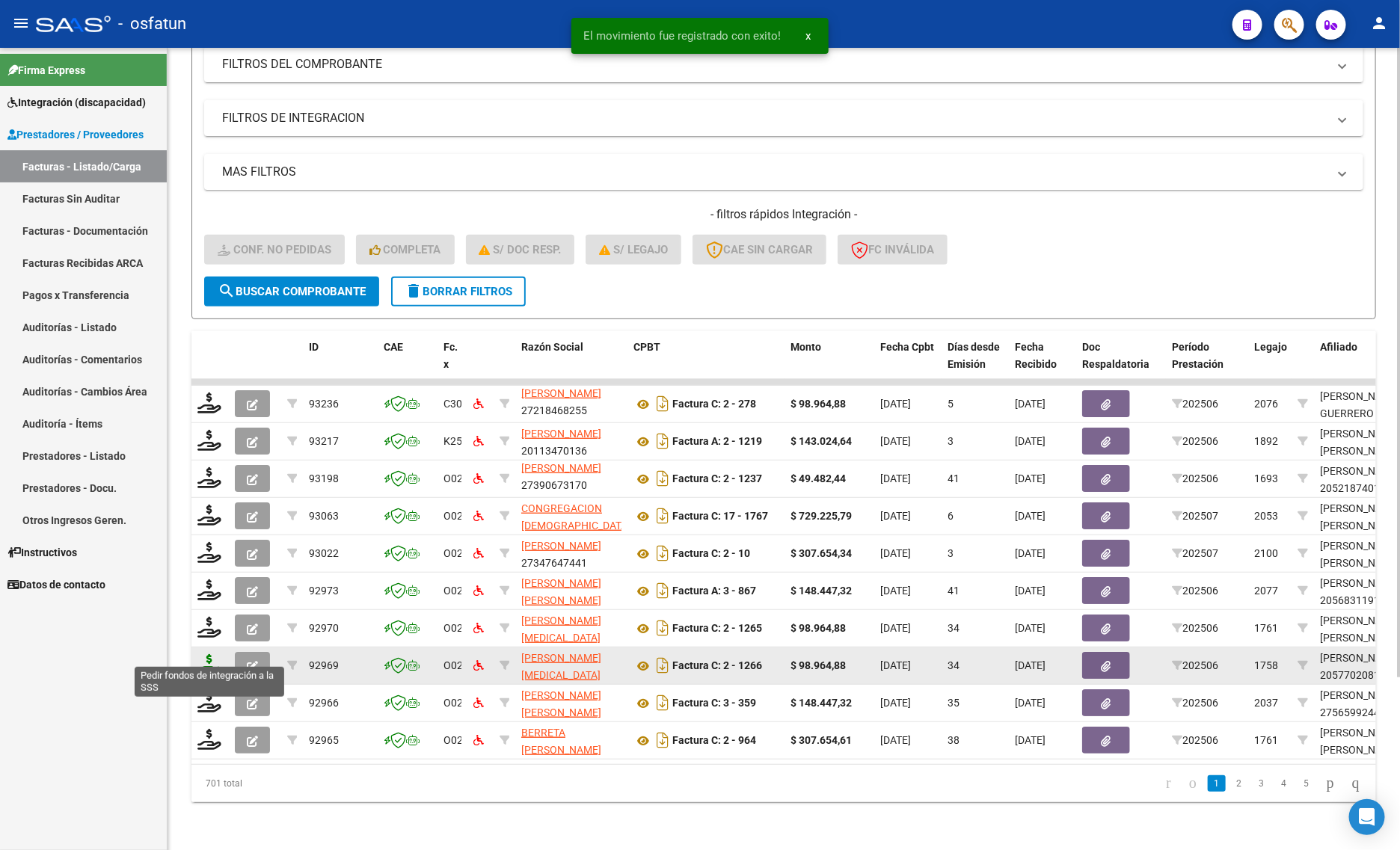
click at [209, 654] on icon at bounding box center [209, 664] width 24 height 21
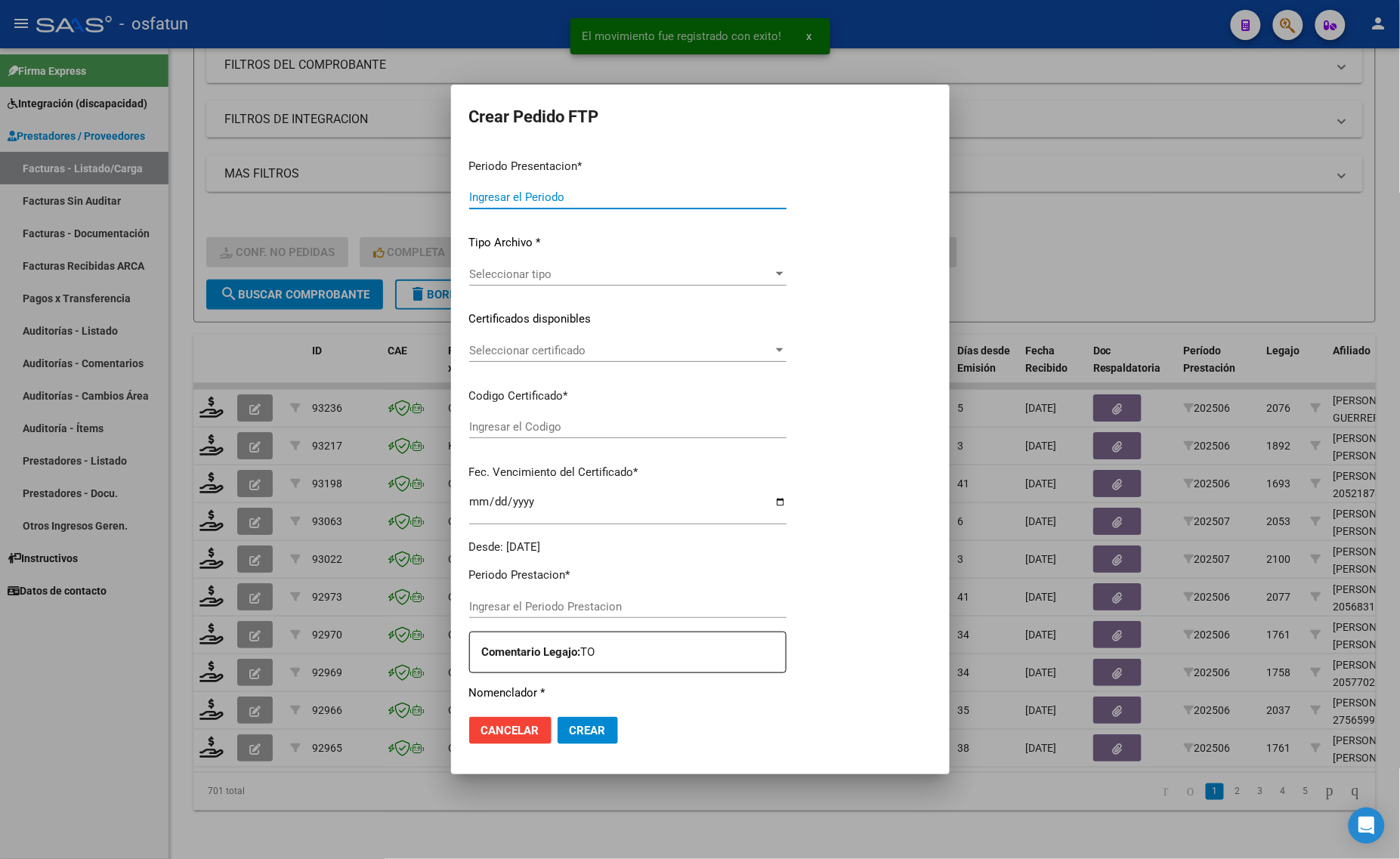
type input "202507"
type input "202506"
type input "$ 98.964,88"
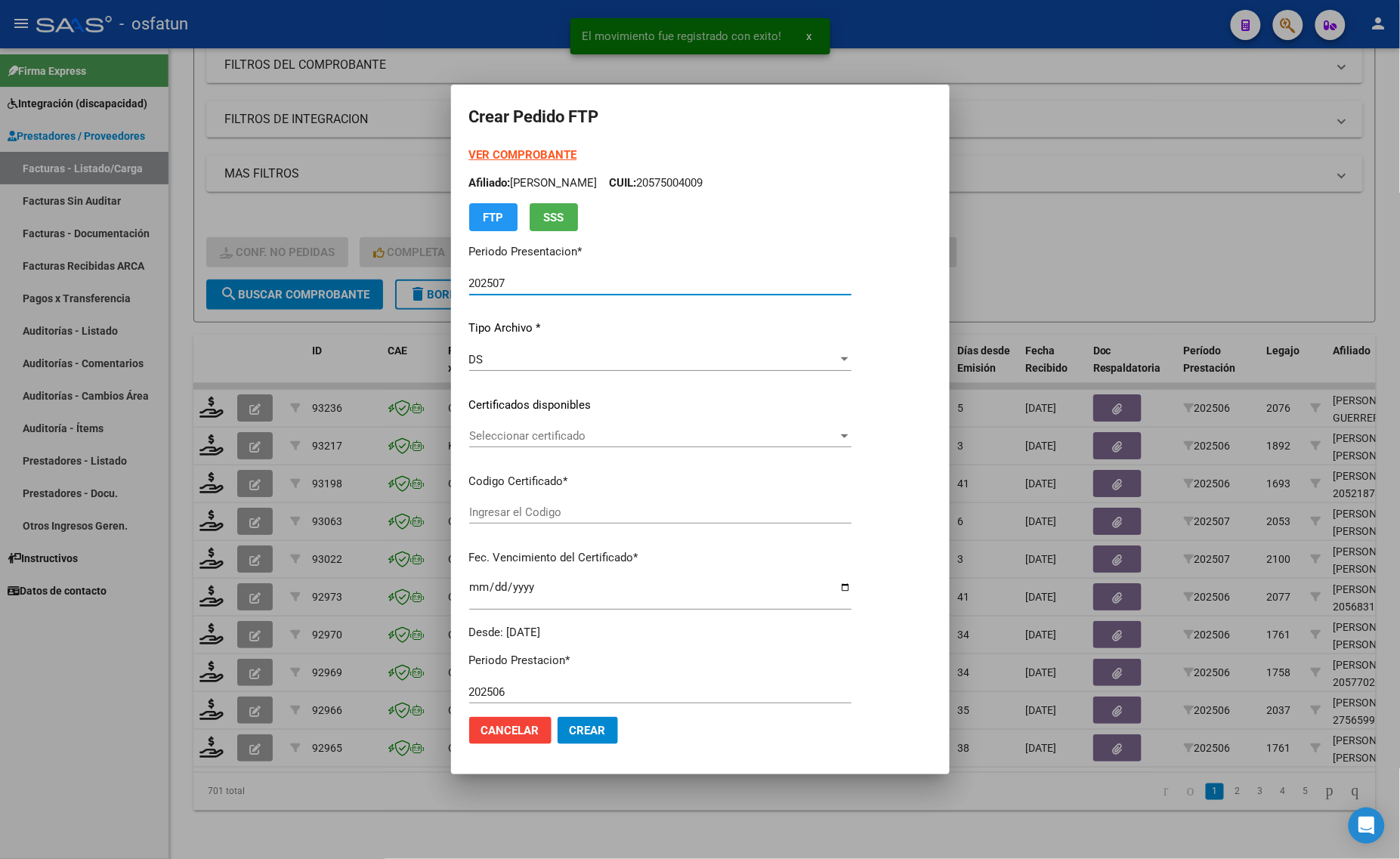
type input "ARG02000577020812021091320250913TUC138"
type input "2025-09-13"
click at [511, 155] on strong "VER COMPROBANTE" at bounding box center [523, 155] width 108 height 14
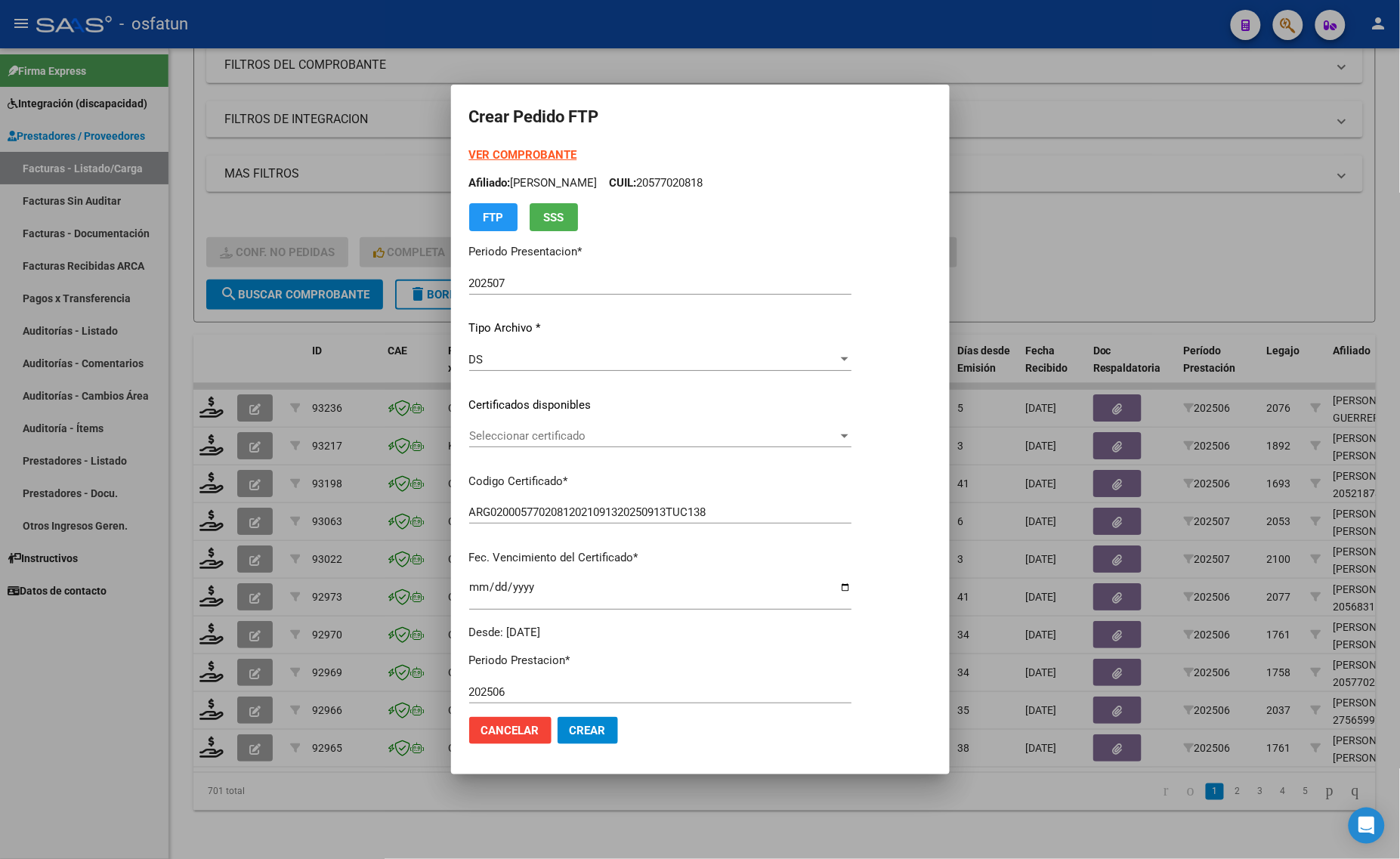
click at [1081, 248] on div at bounding box center [700, 430] width 1400 height 859
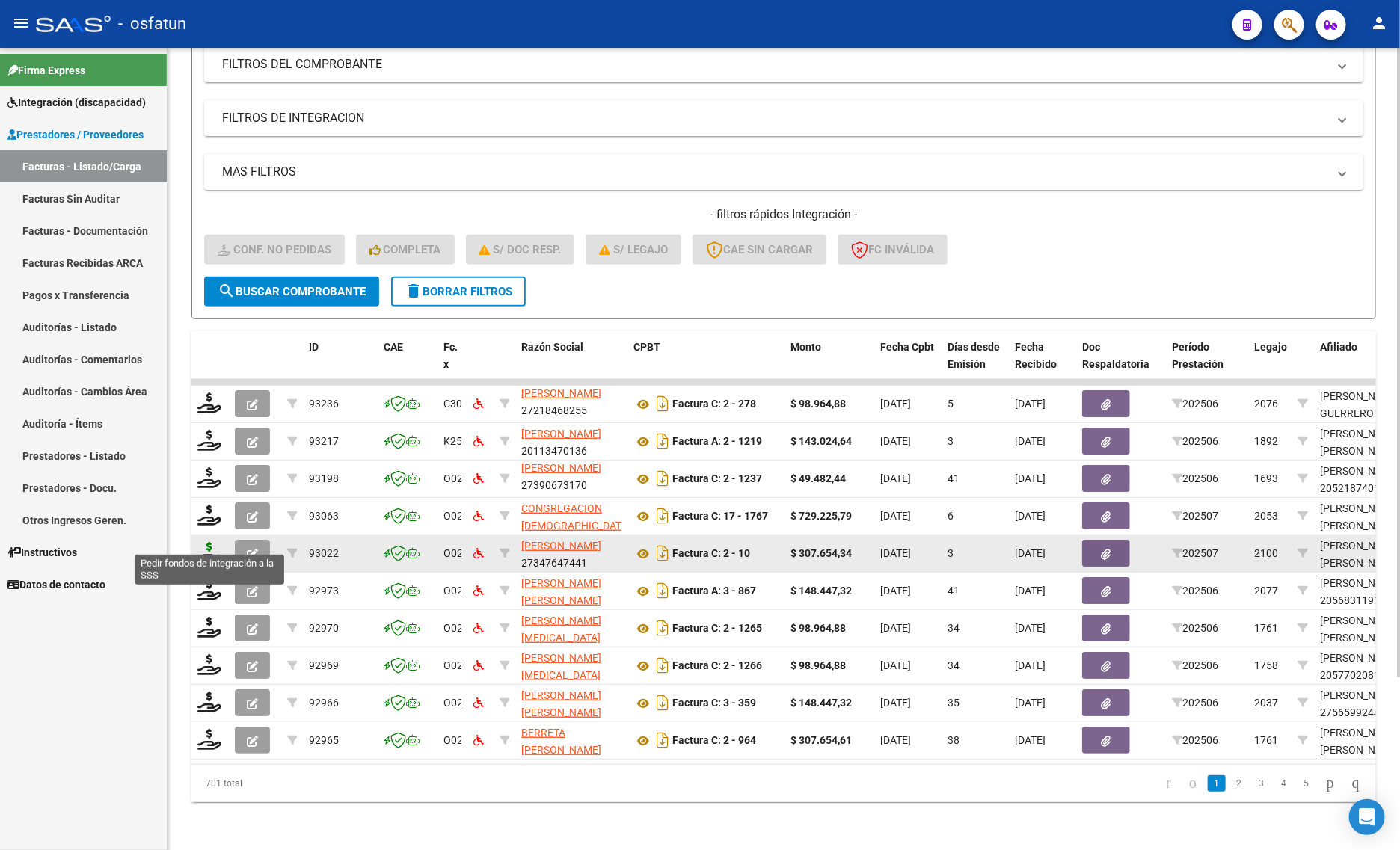
click at [198, 542] on icon at bounding box center [209, 552] width 24 height 21
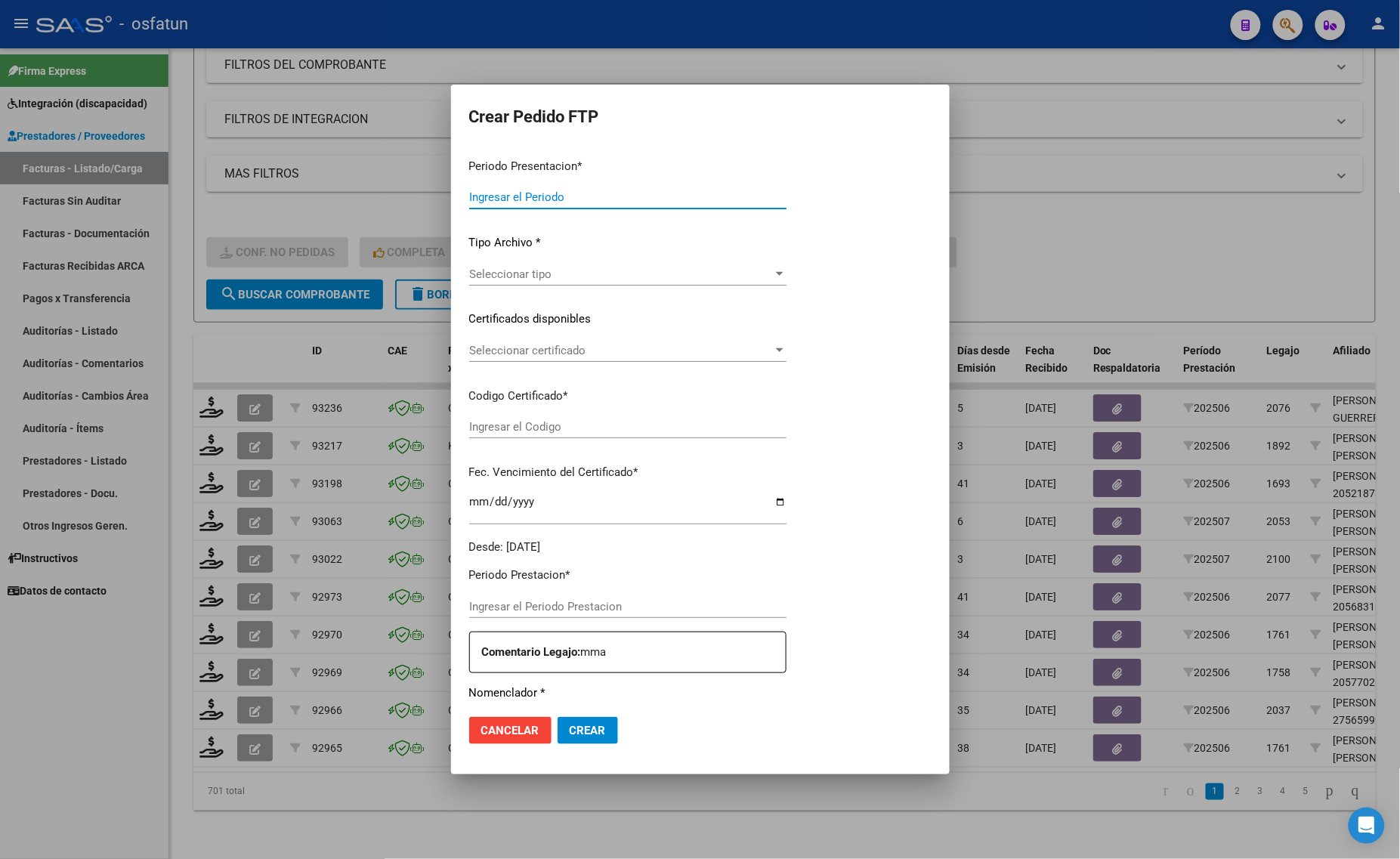
type input "202507"
type input "$ 307.654,34"
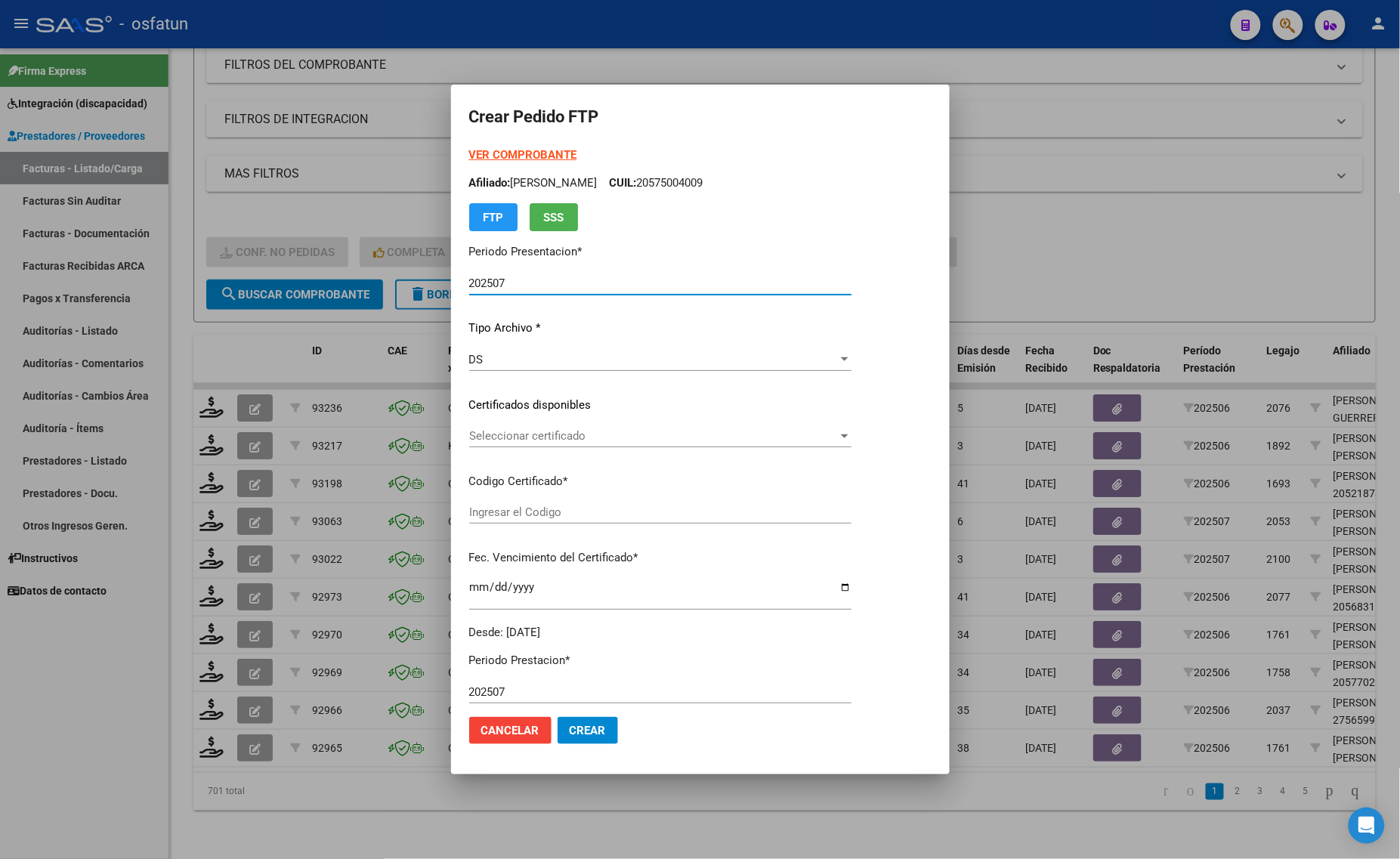
type input "ARG02000549806502020081220250812TUC139"
type input "2025-08-12"
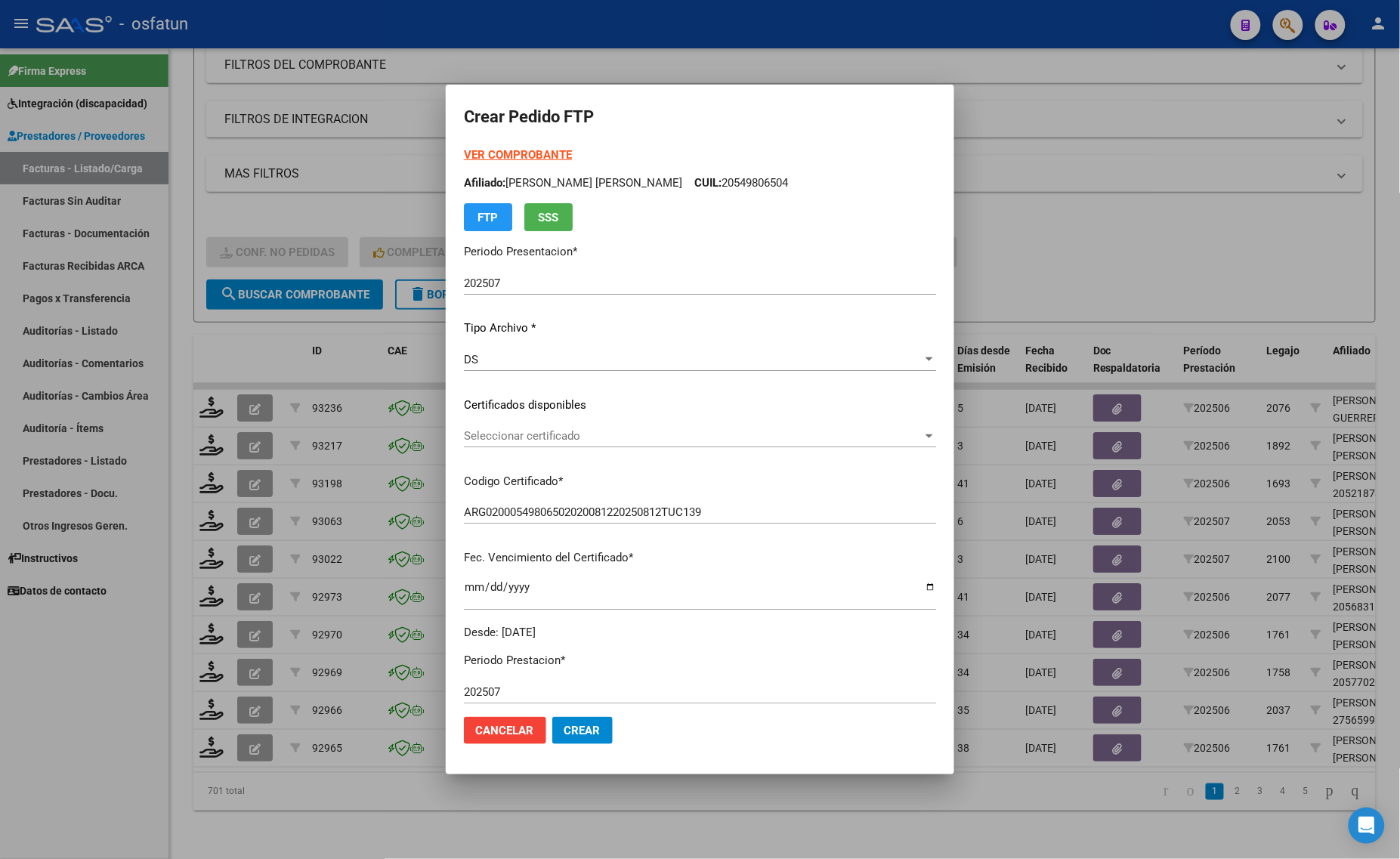
click at [489, 153] on strong "VER COMPROBANTE" at bounding box center [518, 155] width 108 height 14
click at [521, 431] on span "Seleccionar certificado" at bounding box center [693, 436] width 459 height 14
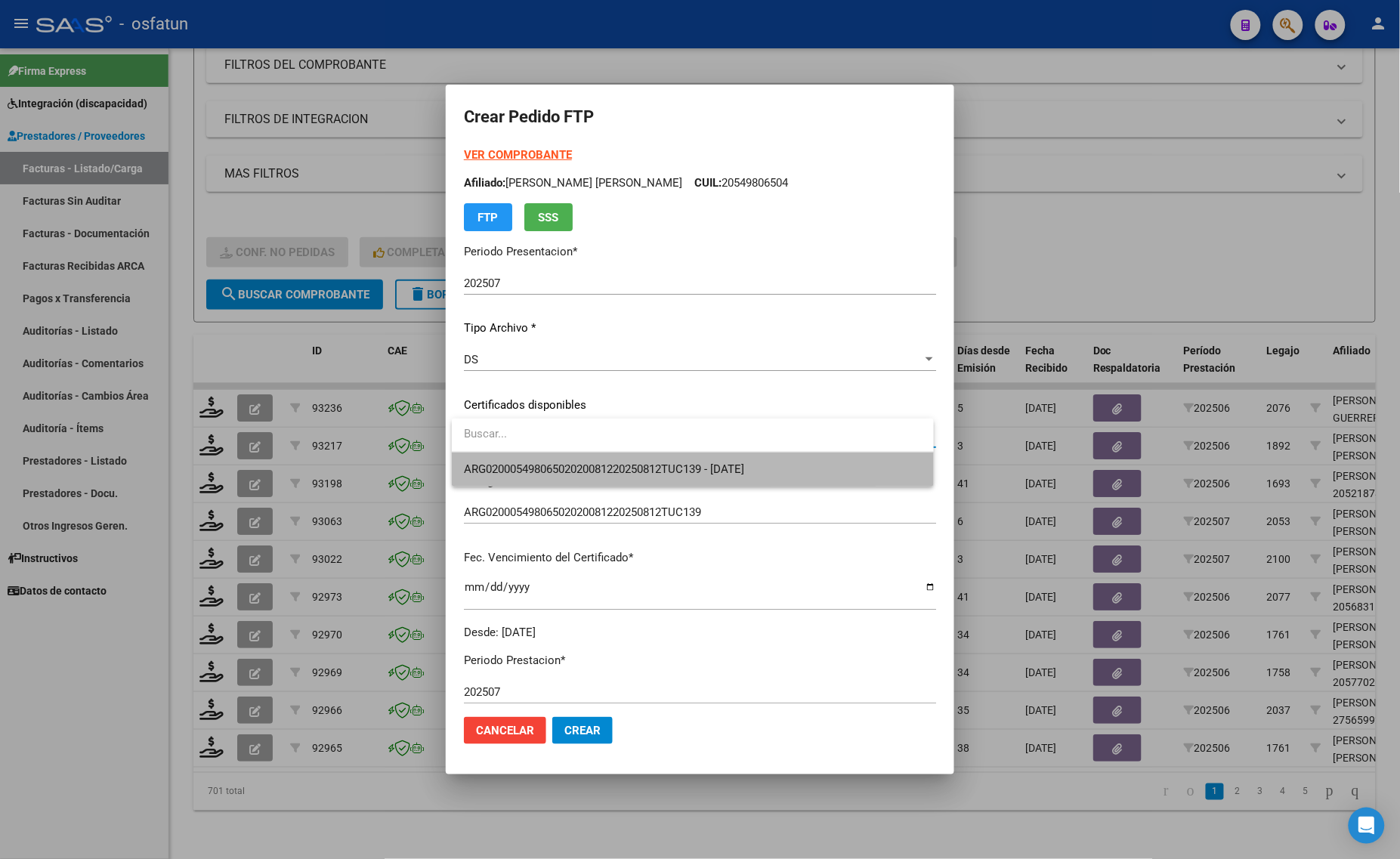
click at [521, 461] on span "ARG02000549806502020081220250812TUC139 - 2025-08-12" at bounding box center [693, 469] width 458 height 34
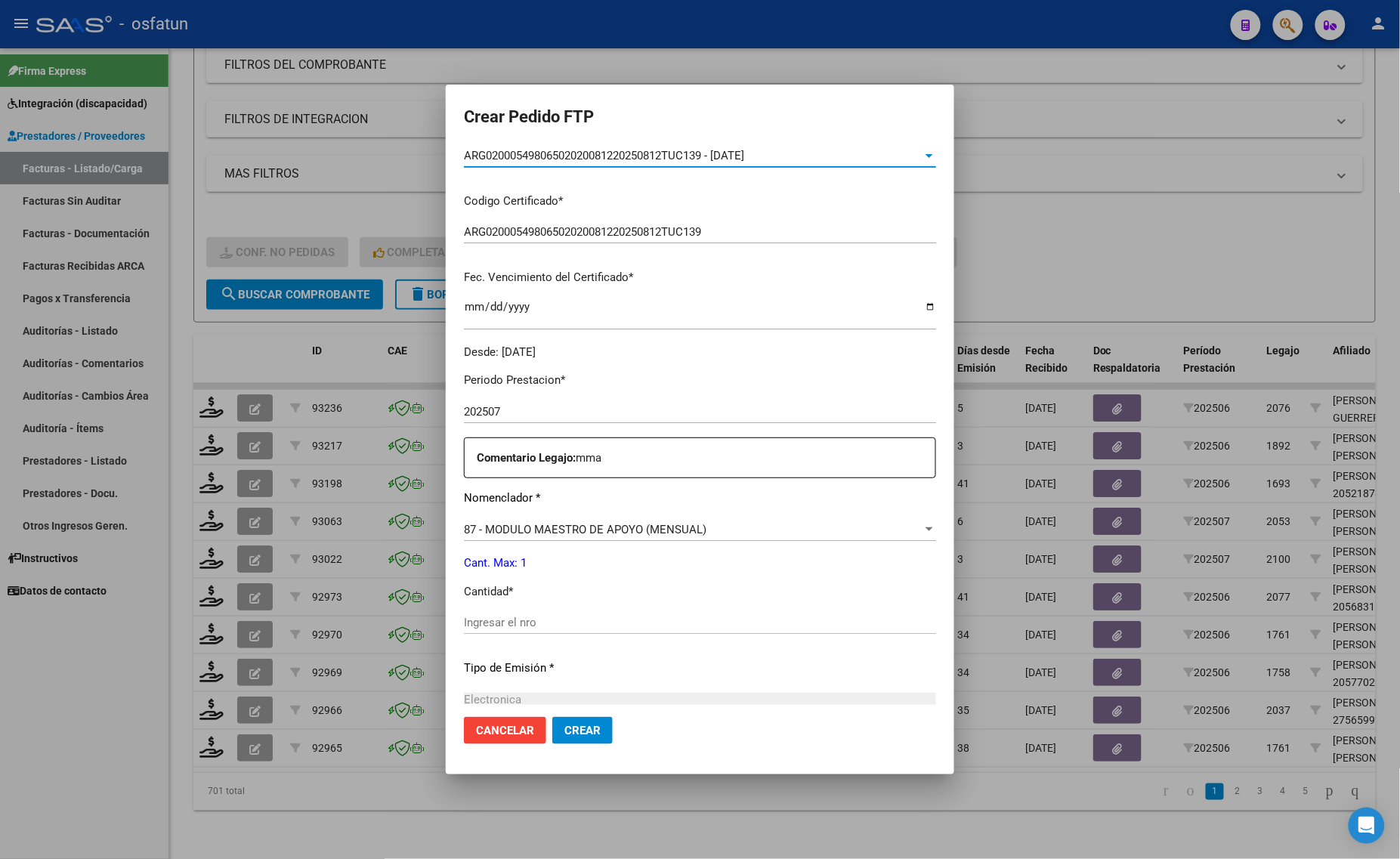
scroll to position [283, 0]
click at [580, 614] on input "Ingresar el nro" at bounding box center [700, 619] width 472 height 14
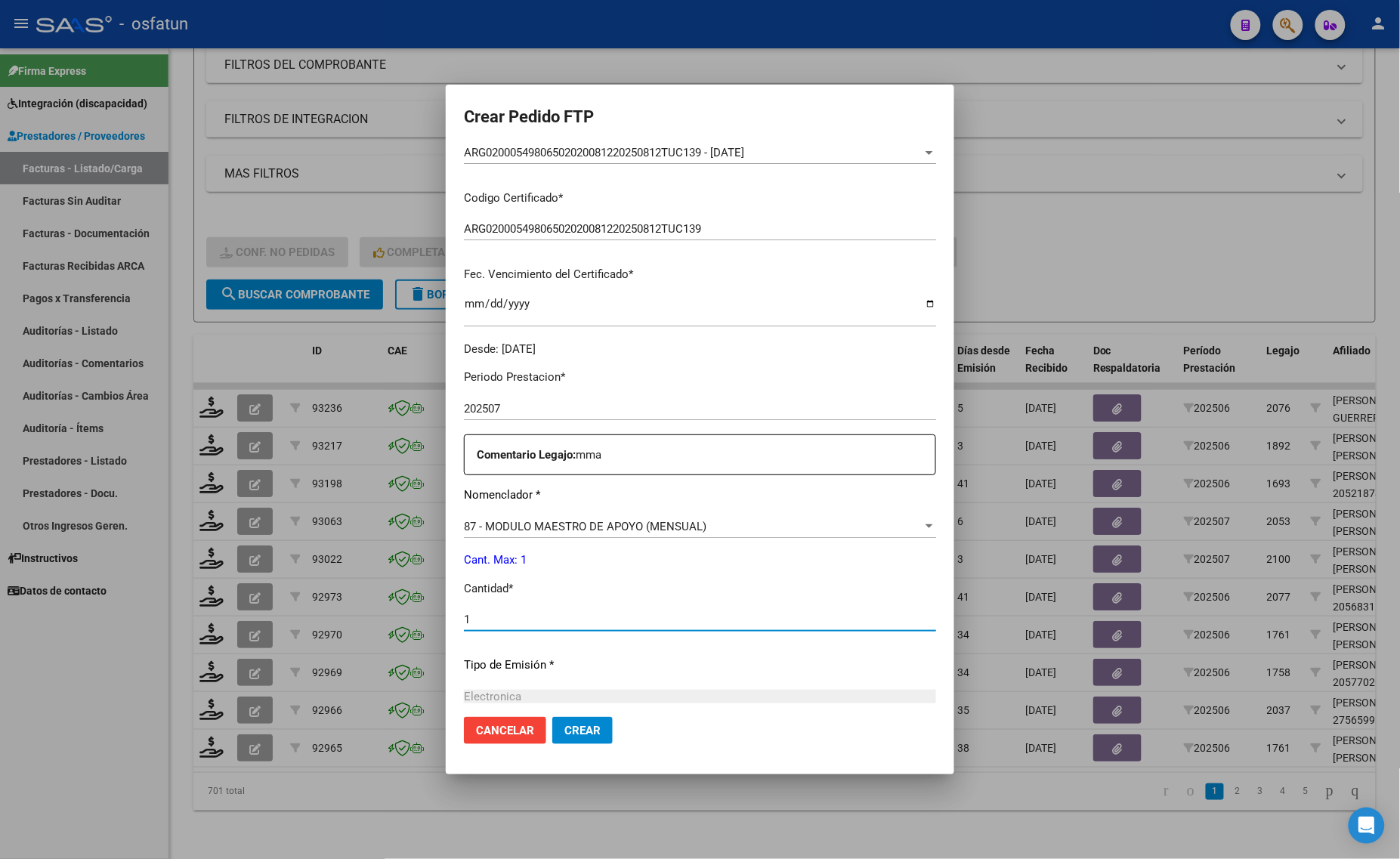
type input "1"
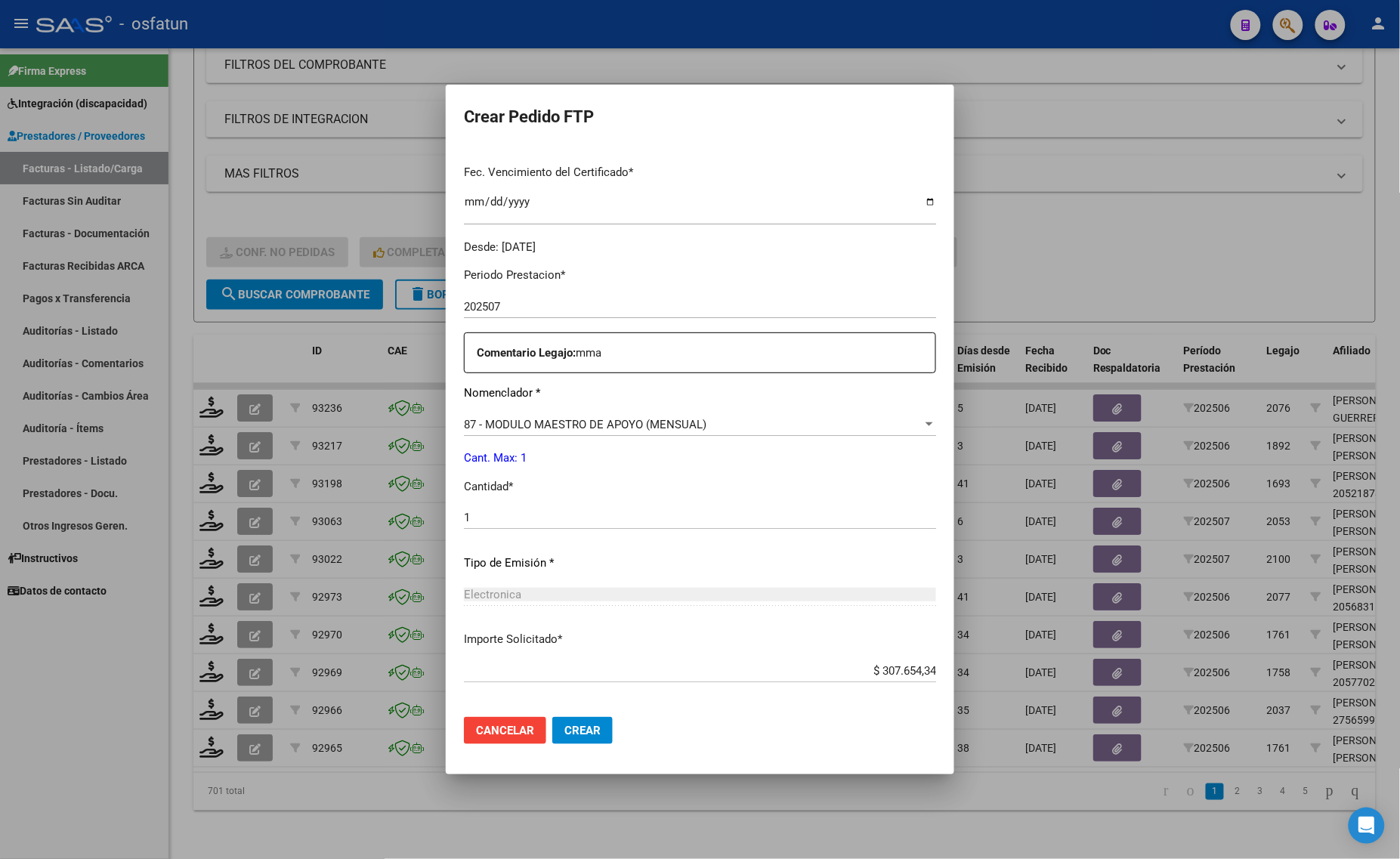
scroll to position [452, 0]
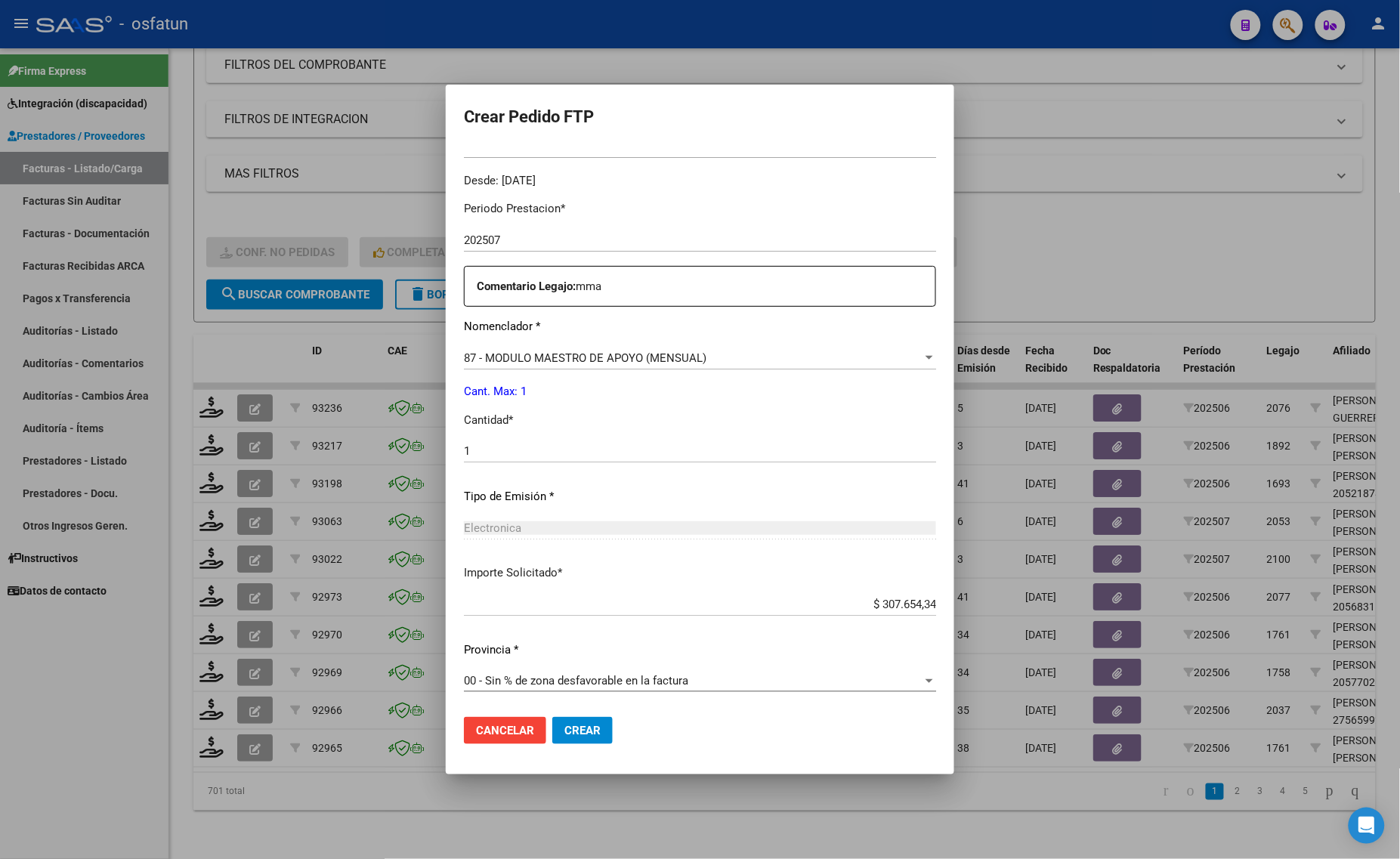
click at [586, 730] on span "Crear" at bounding box center [582, 730] width 36 height 14
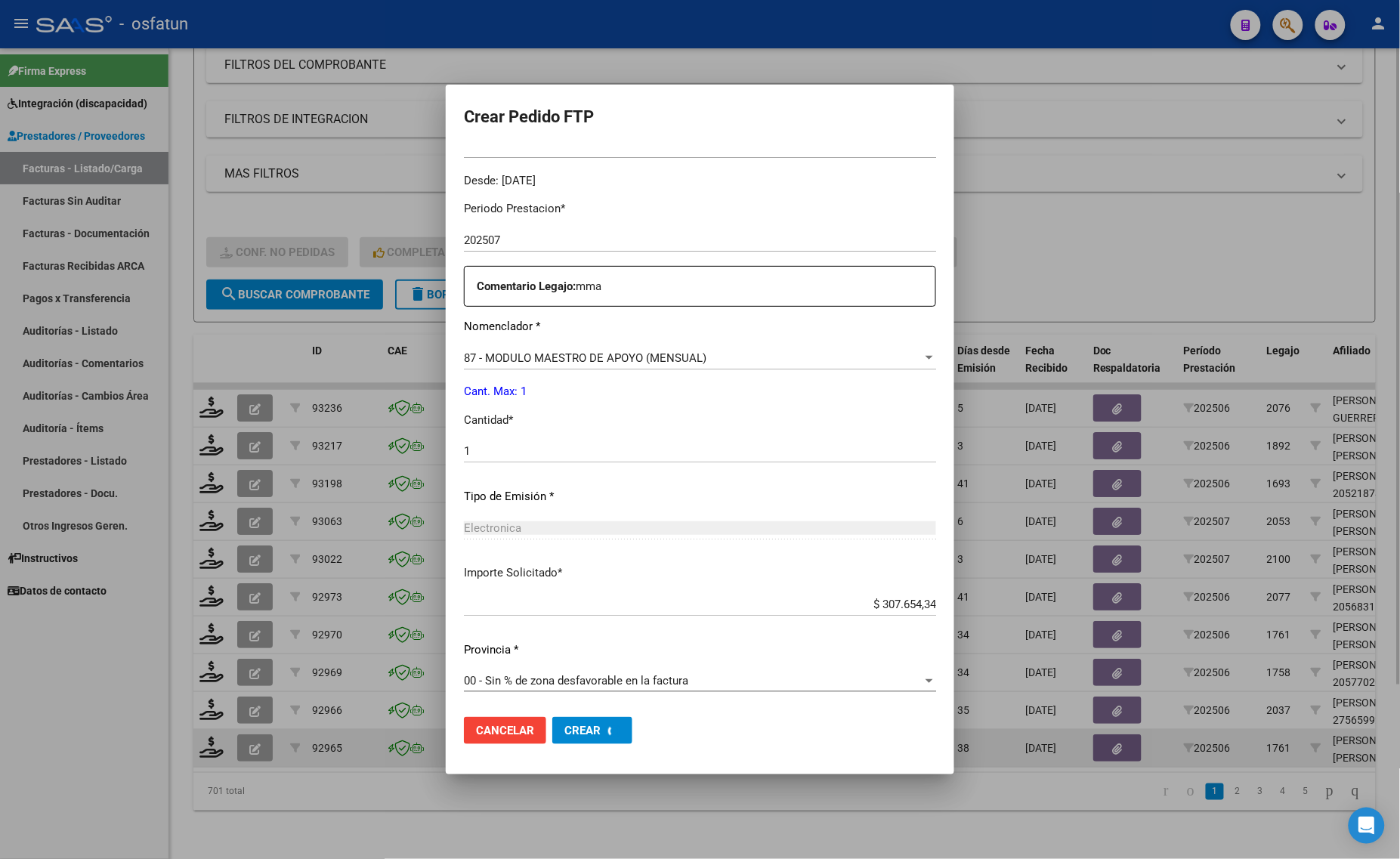
scroll to position [0, 0]
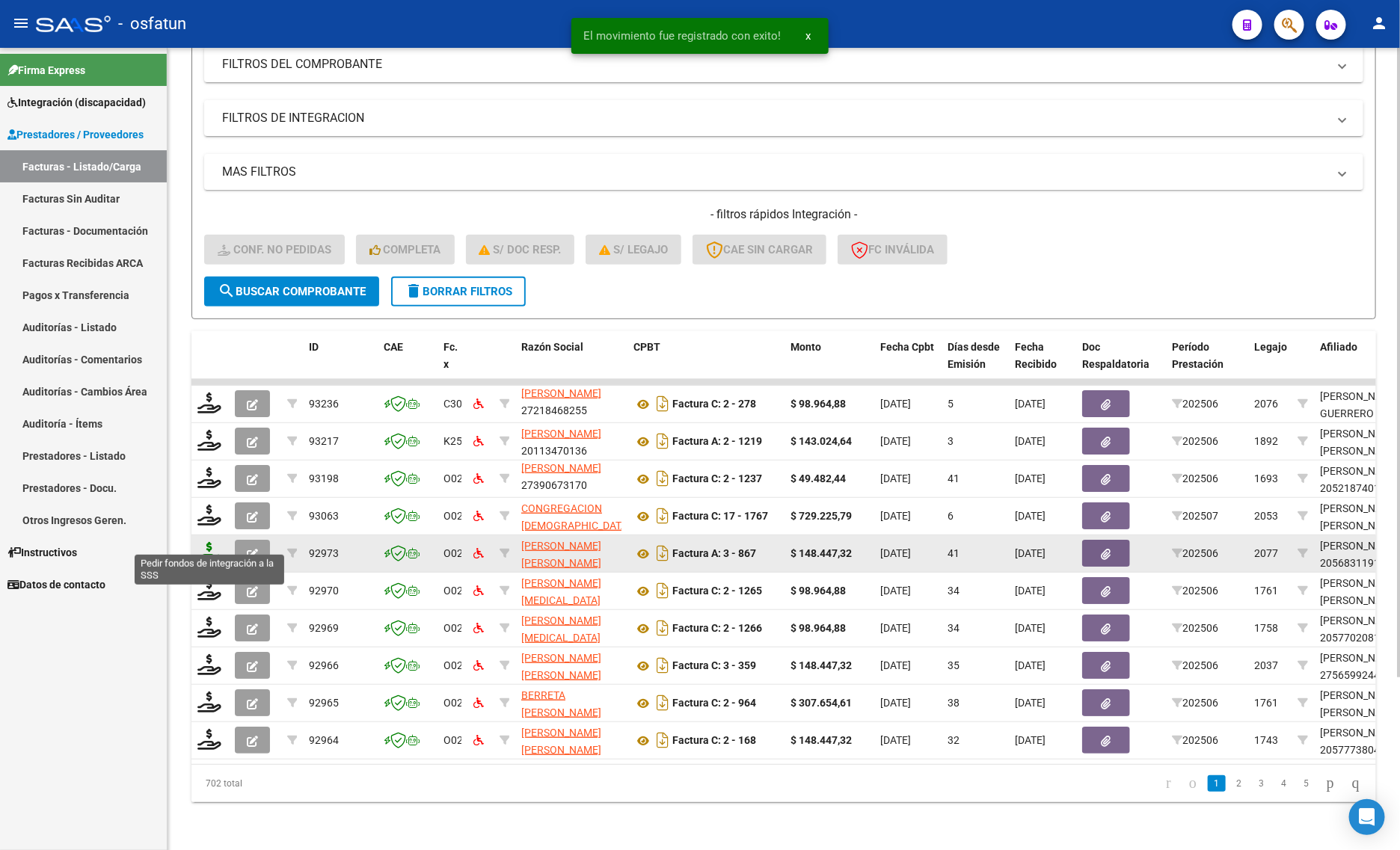
click at [204, 546] on icon at bounding box center [209, 552] width 24 height 21
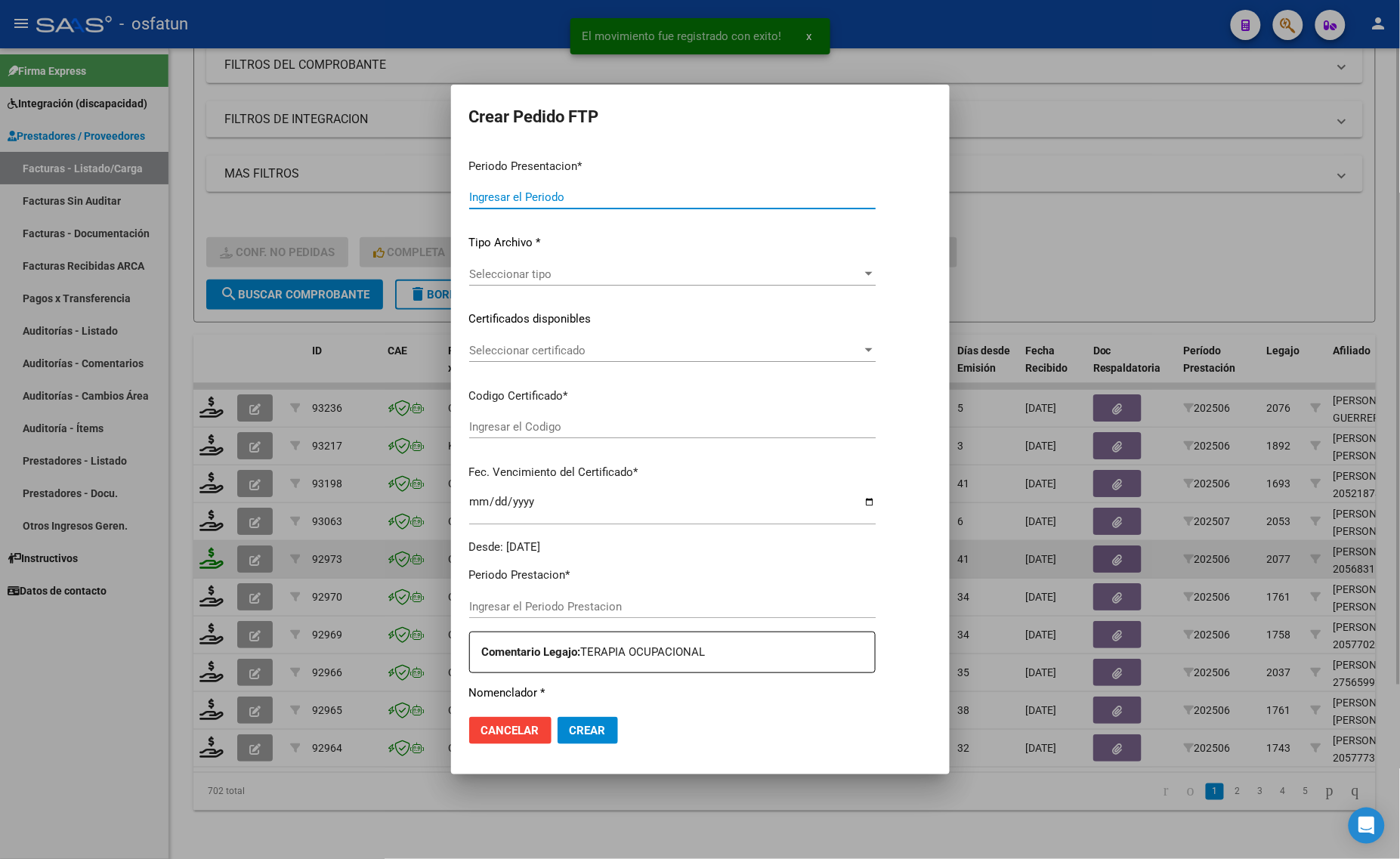
type input "202507"
type input "202506"
type input "$ 148.447,32"
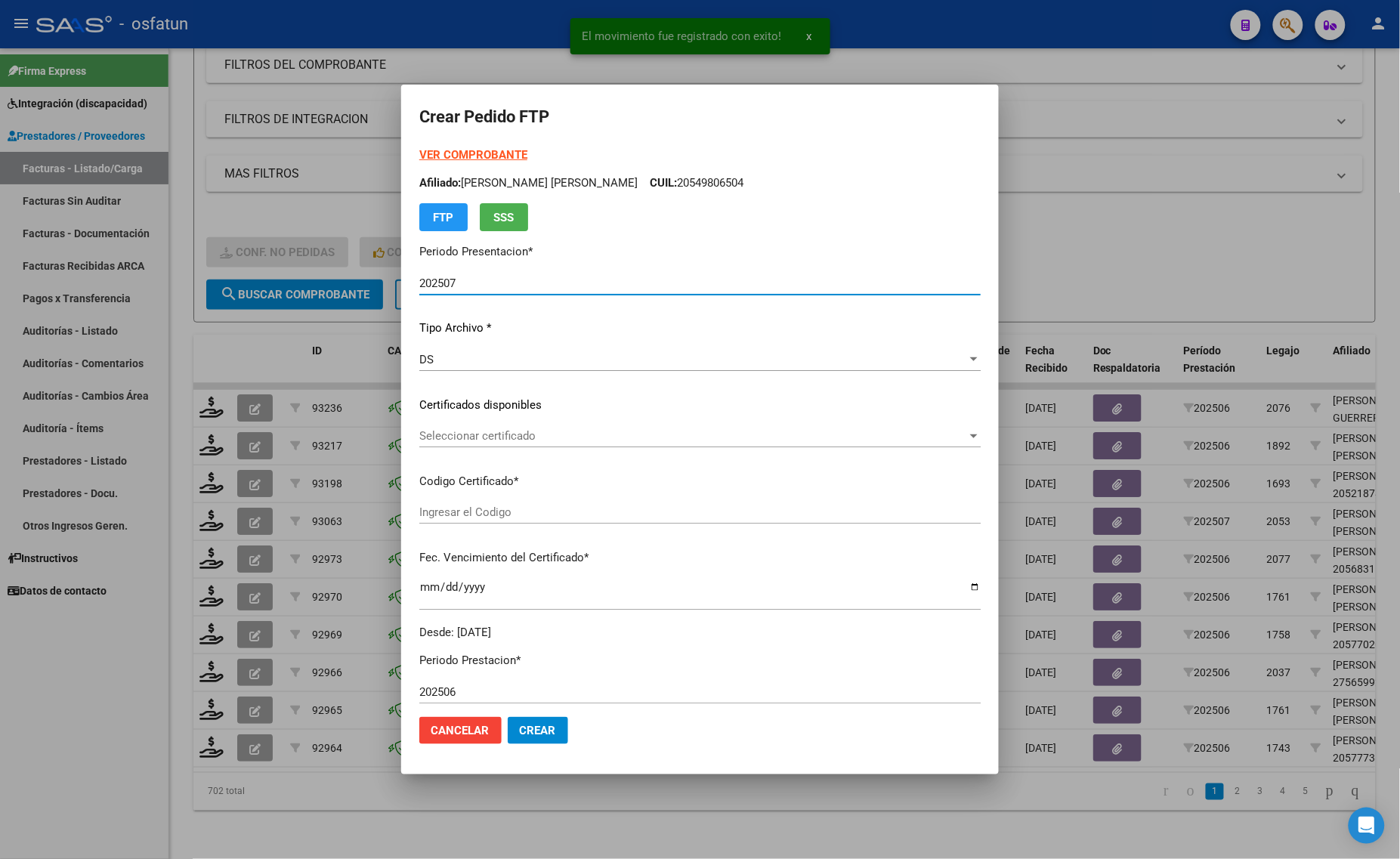
type input "ARG02000568311912021090220260902TUC136"
type input "[DATE]"
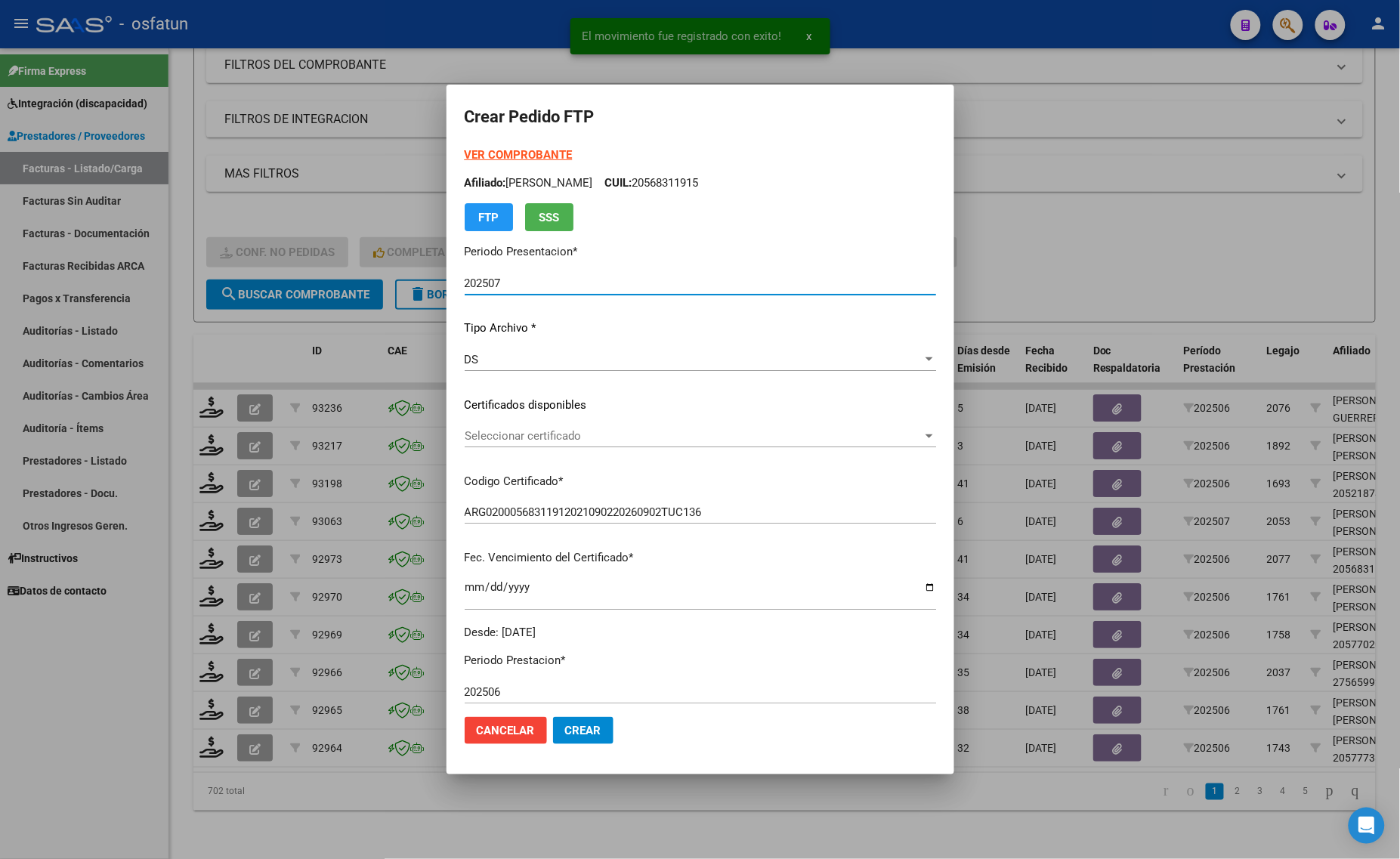
click at [470, 149] on strong "VER COMPROBANTE" at bounding box center [518, 155] width 108 height 14
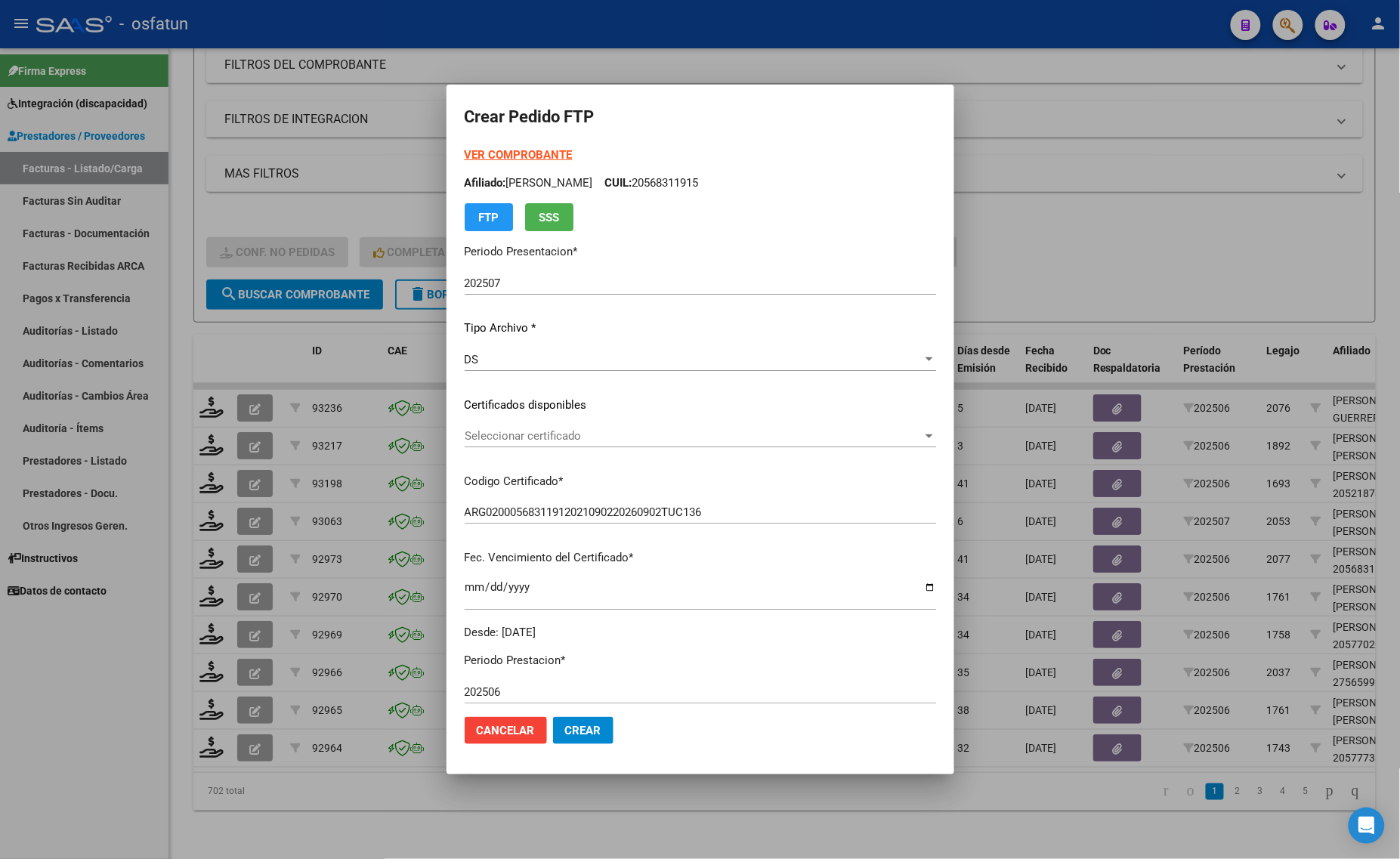
click at [532, 430] on span "Seleccionar certificado" at bounding box center [693, 436] width 458 height 14
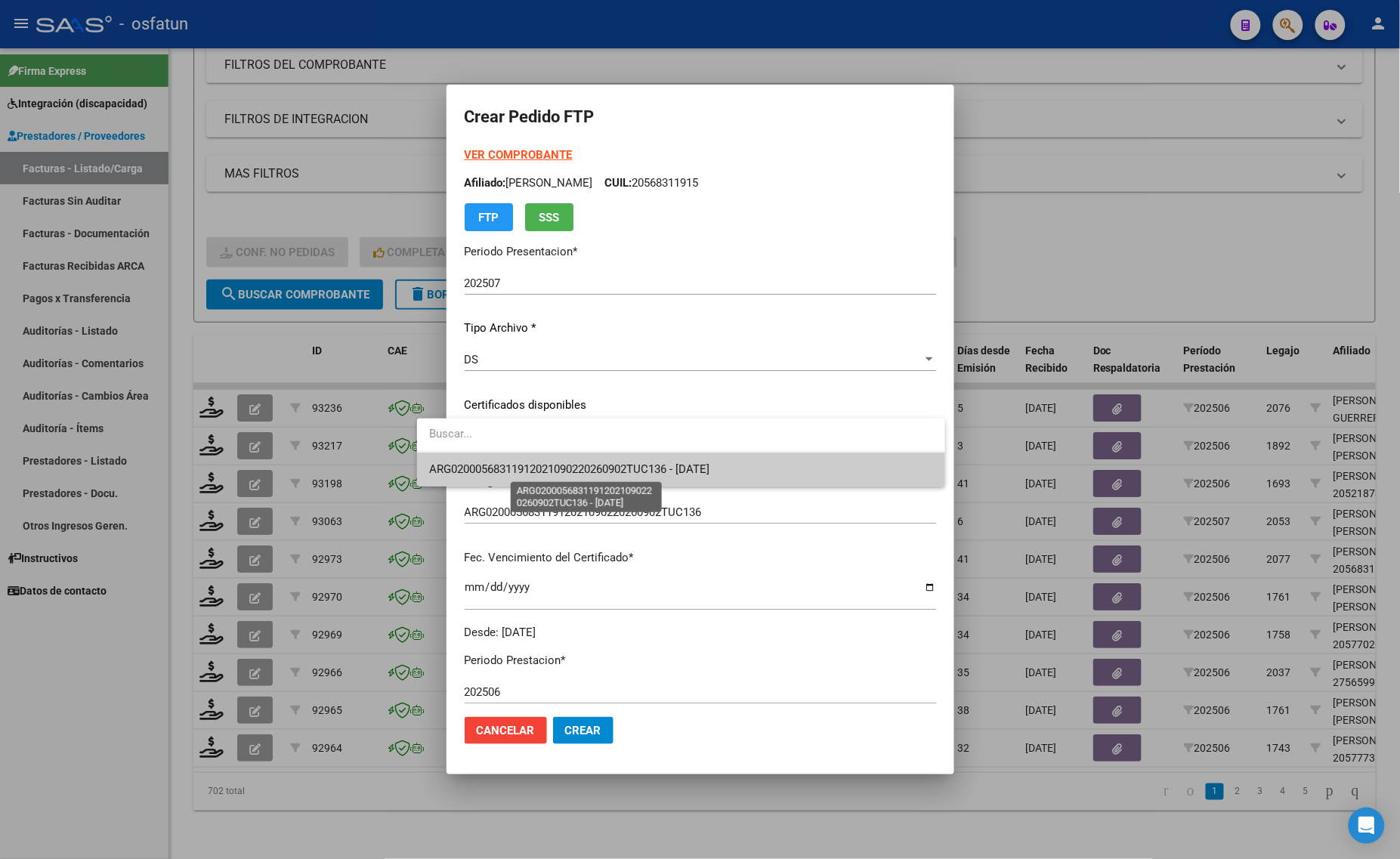
click at [523, 476] on span "ARG02000568311912021090220260902TUC136 - [DATE]" at bounding box center [680, 469] width 503 height 34
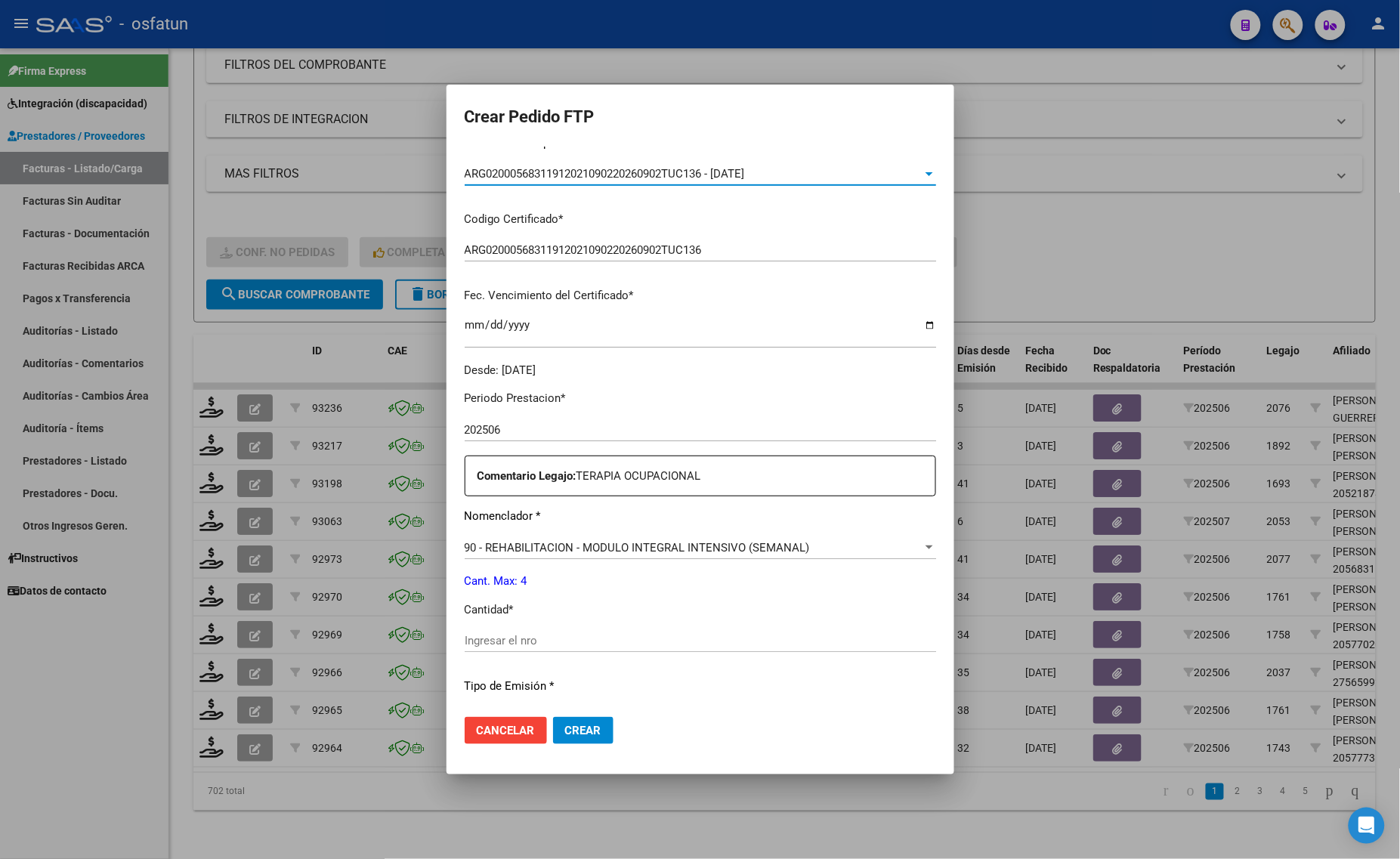
scroll to position [283, 0]
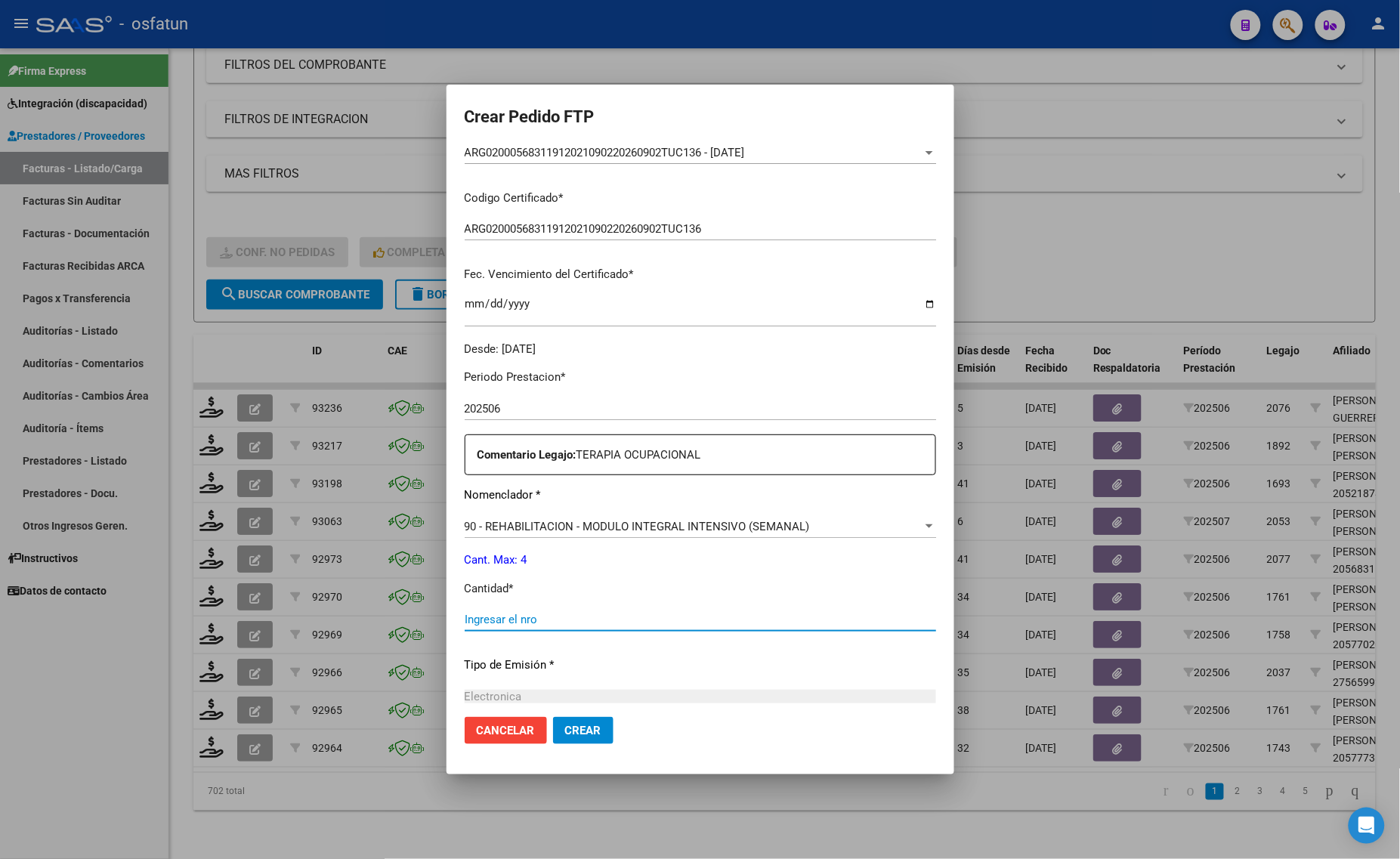
click at [515, 621] on input "Ingresar el nro" at bounding box center [700, 619] width 472 height 14
type input "4"
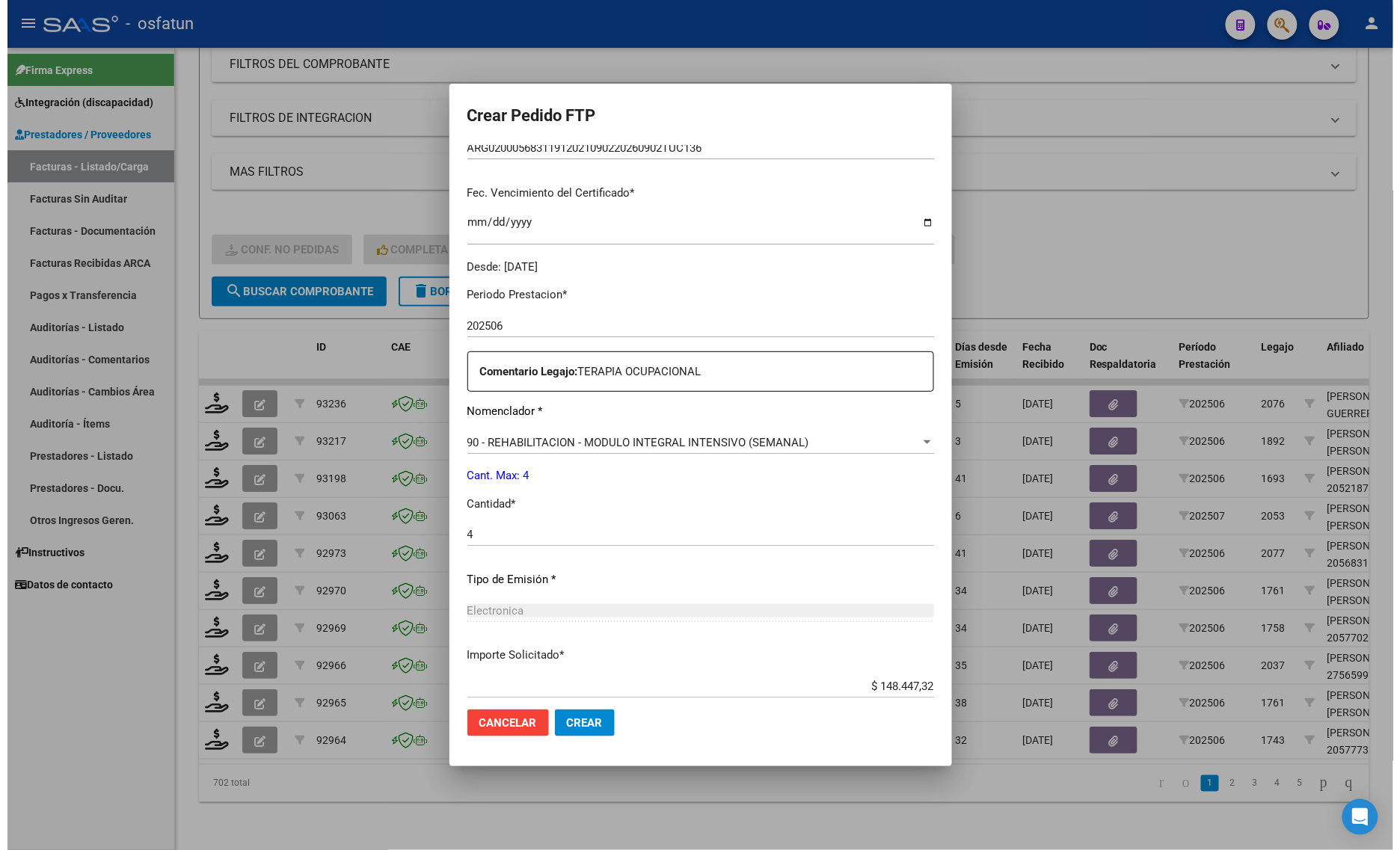
scroll to position [447, 0]
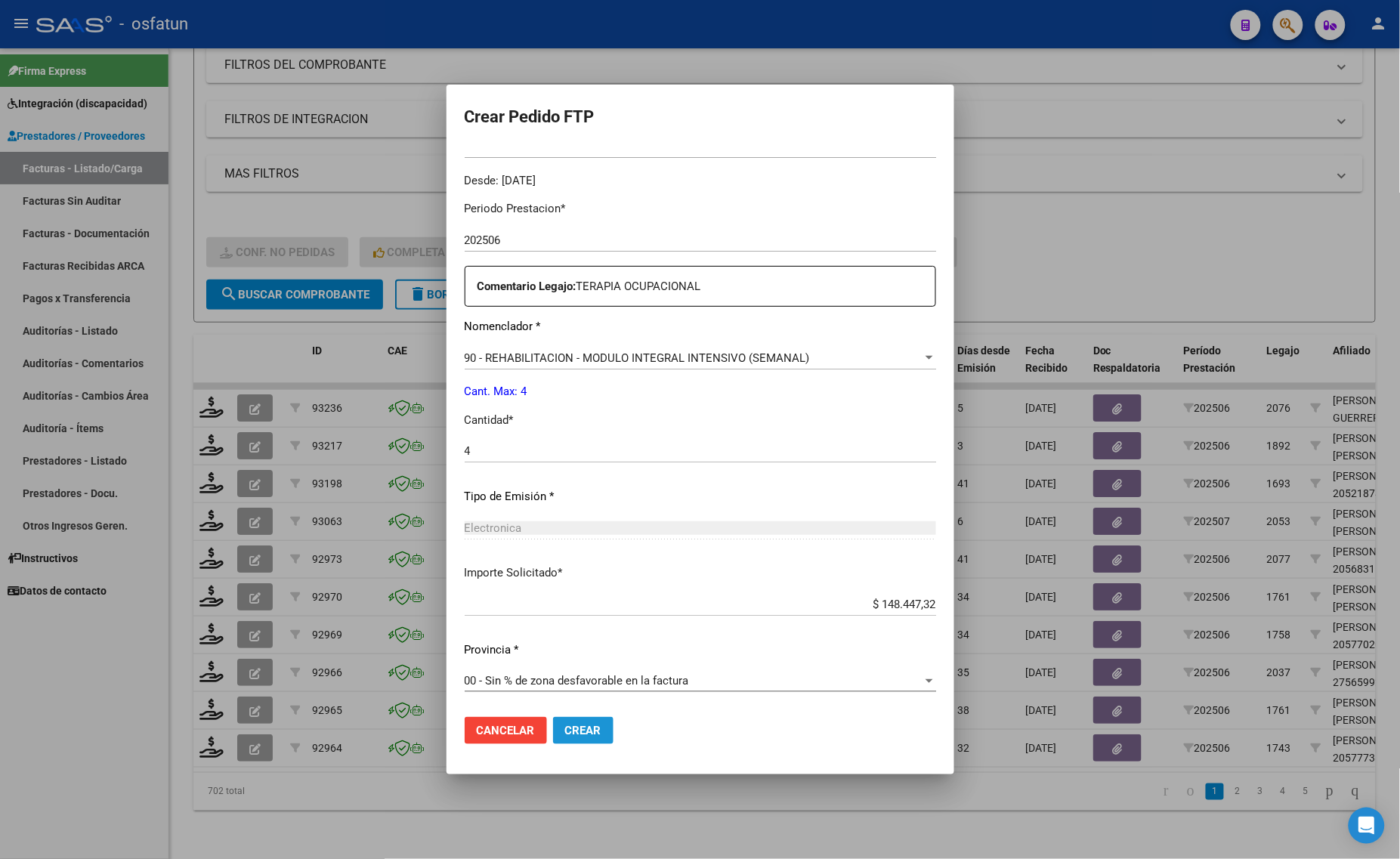
click at [565, 729] on span "Crear" at bounding box center [583, 730] width 36 height 14
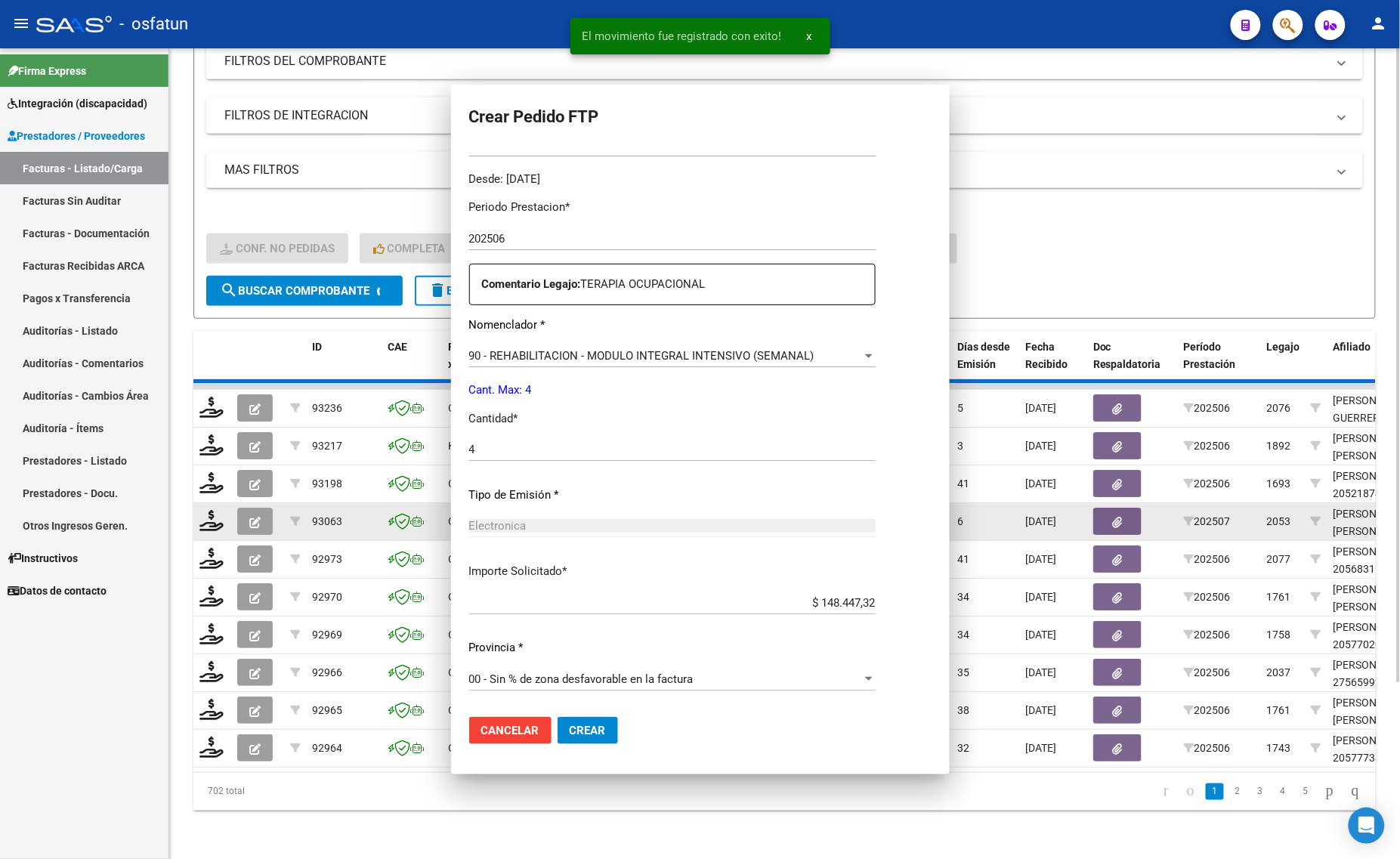
scroll to position [0, 0]
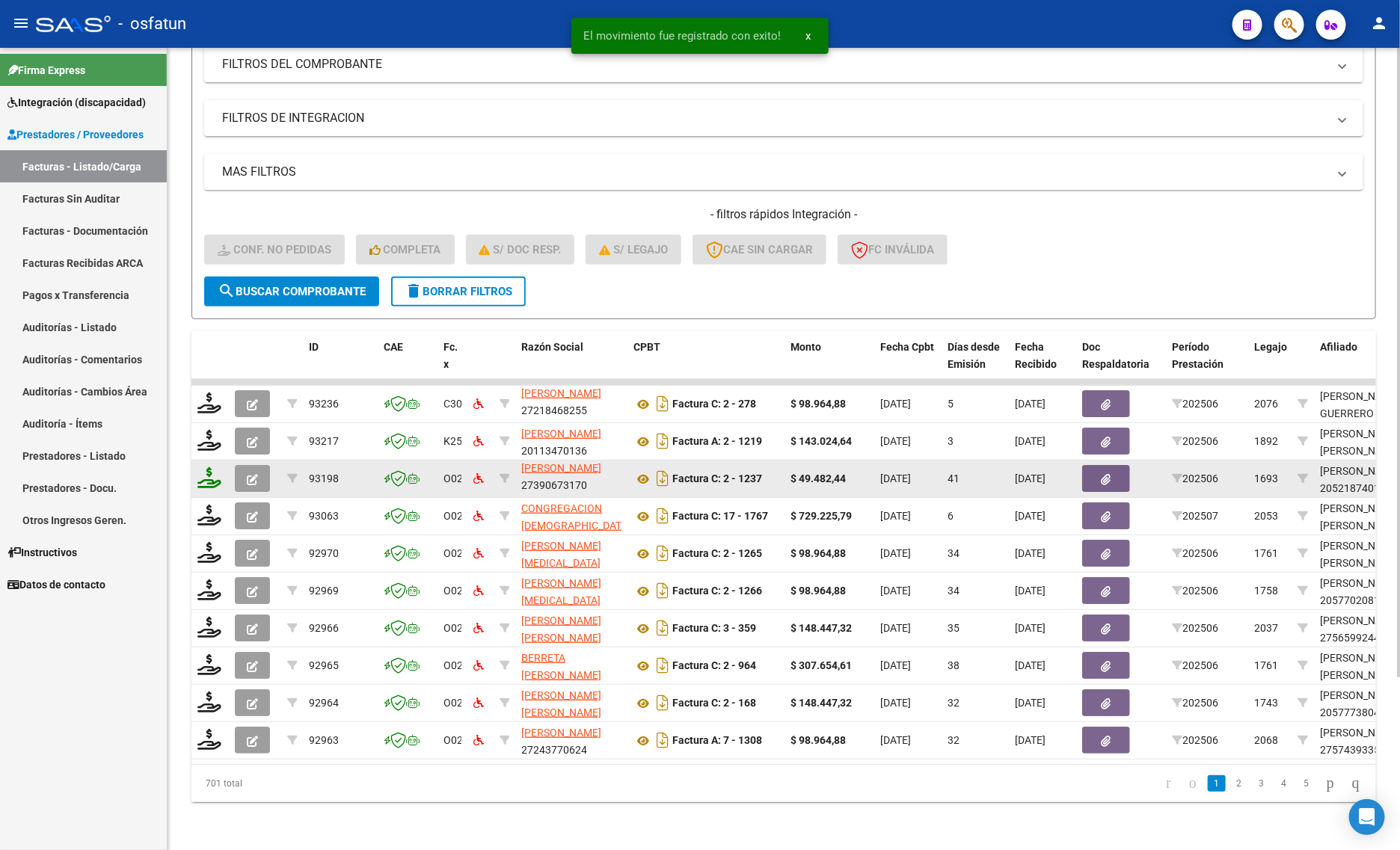
click at [209, 470] on icon at bounding box center [209, 478] width 24 height 21
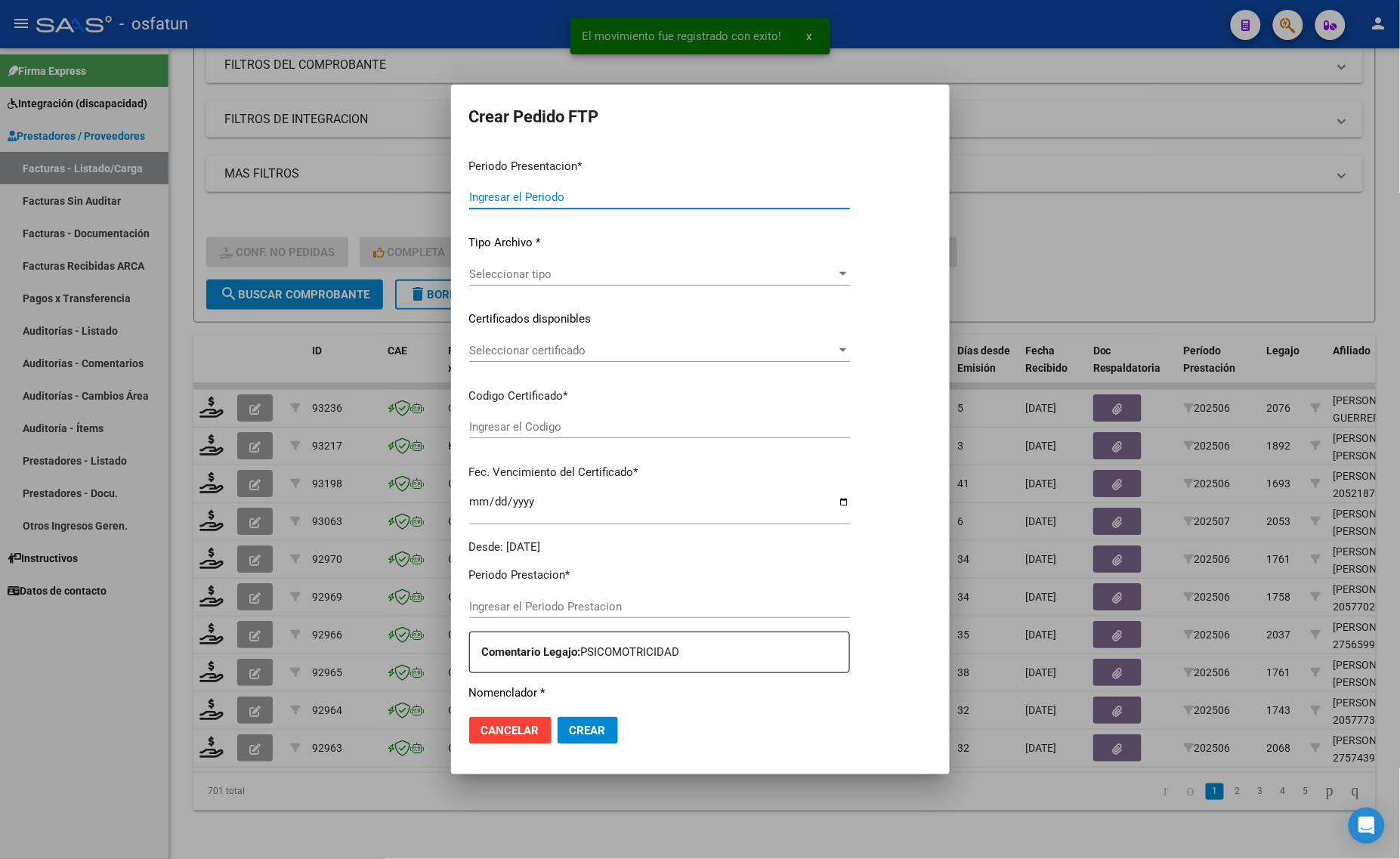
type input "202507"
type input "202506"
type input "$ 49.482,44"
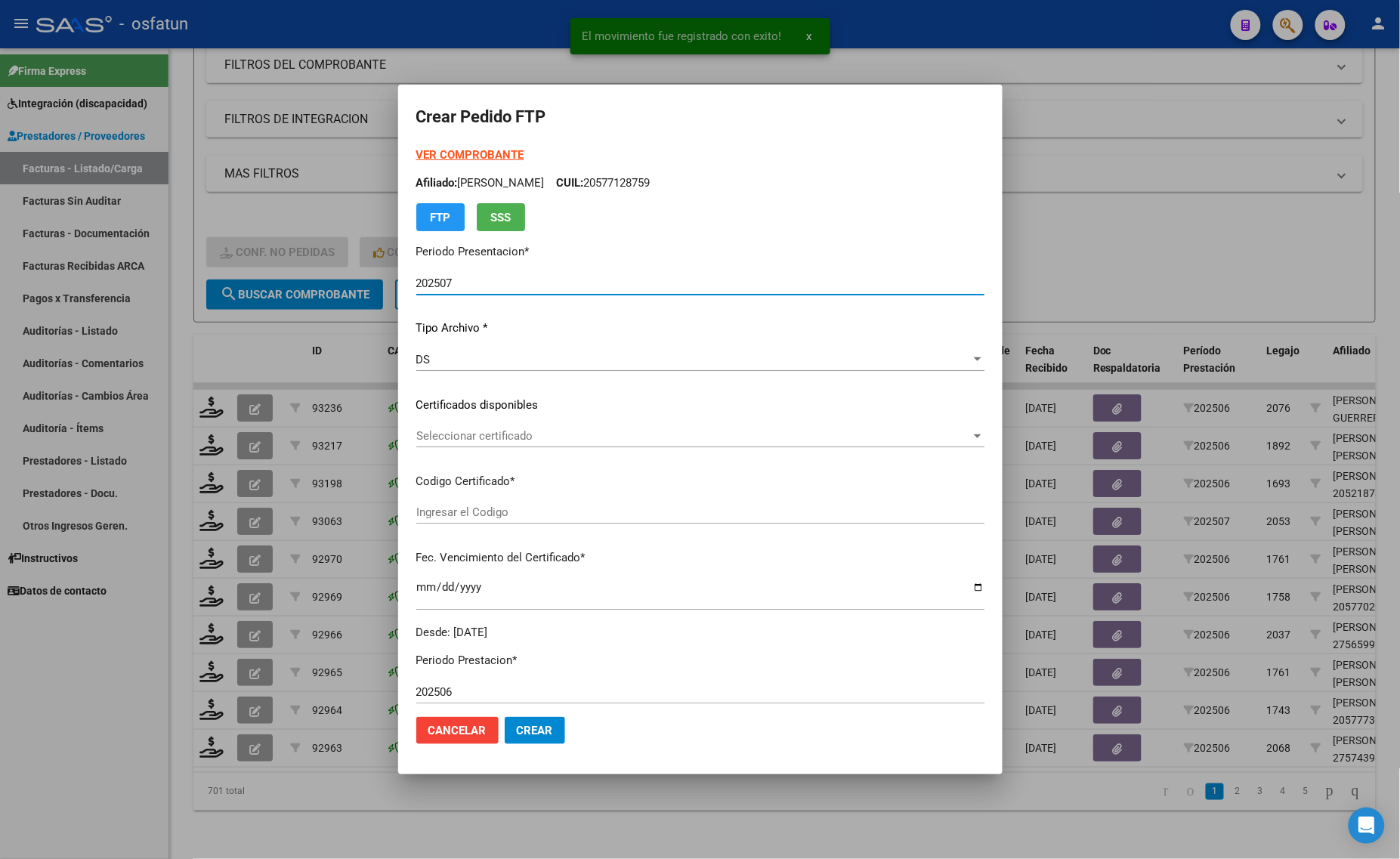
type input "ARG02000521874012018092120250921CIU536"
type input "2025-09-21"
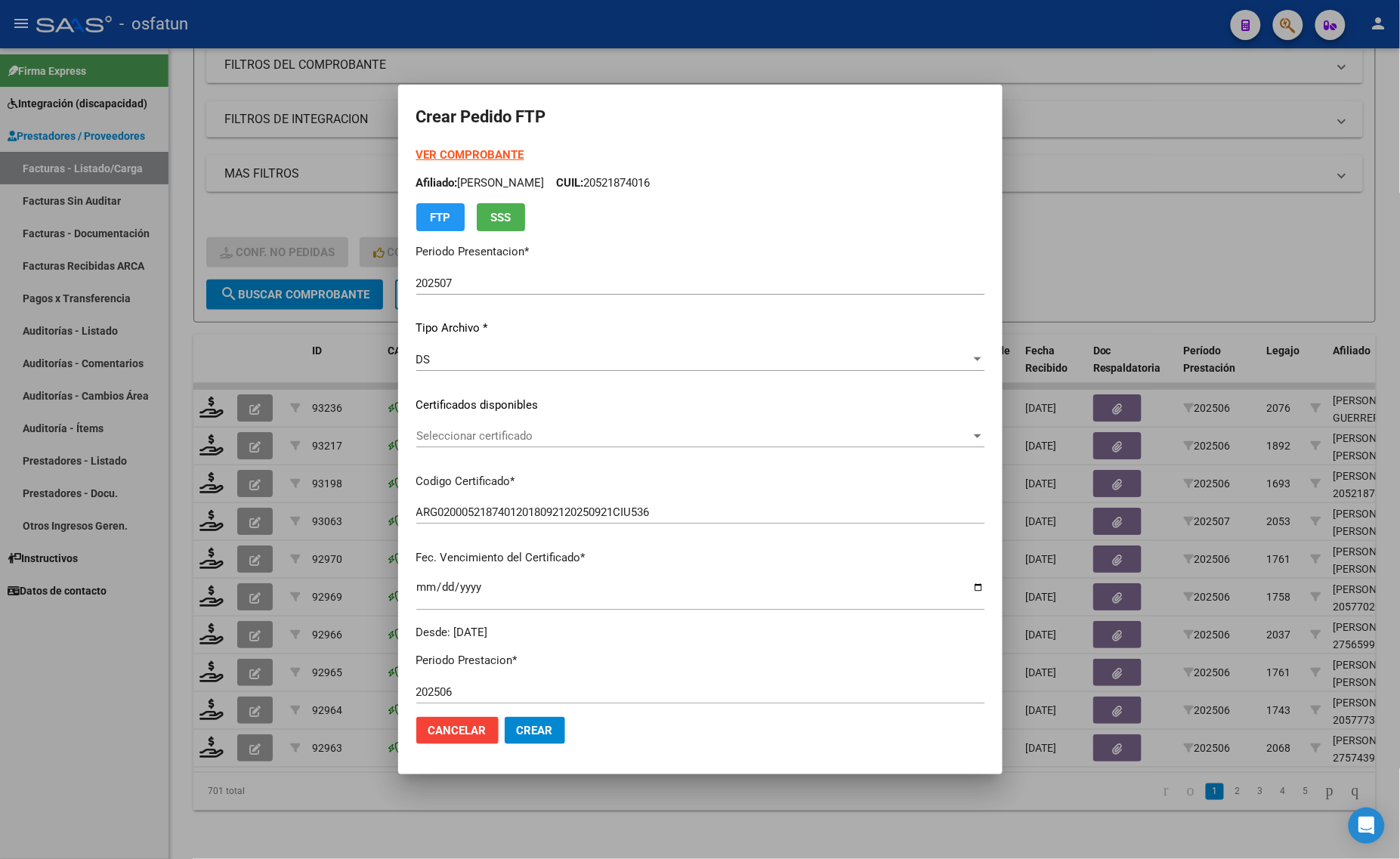
click at [466, 157] on strong "VER COMPROBANTE" at bounding box center [471, 155] width 108 height 14
click at [578, 439] on span "Seleccionar certificado" at bounding box center [693, 436] width 554 height 14
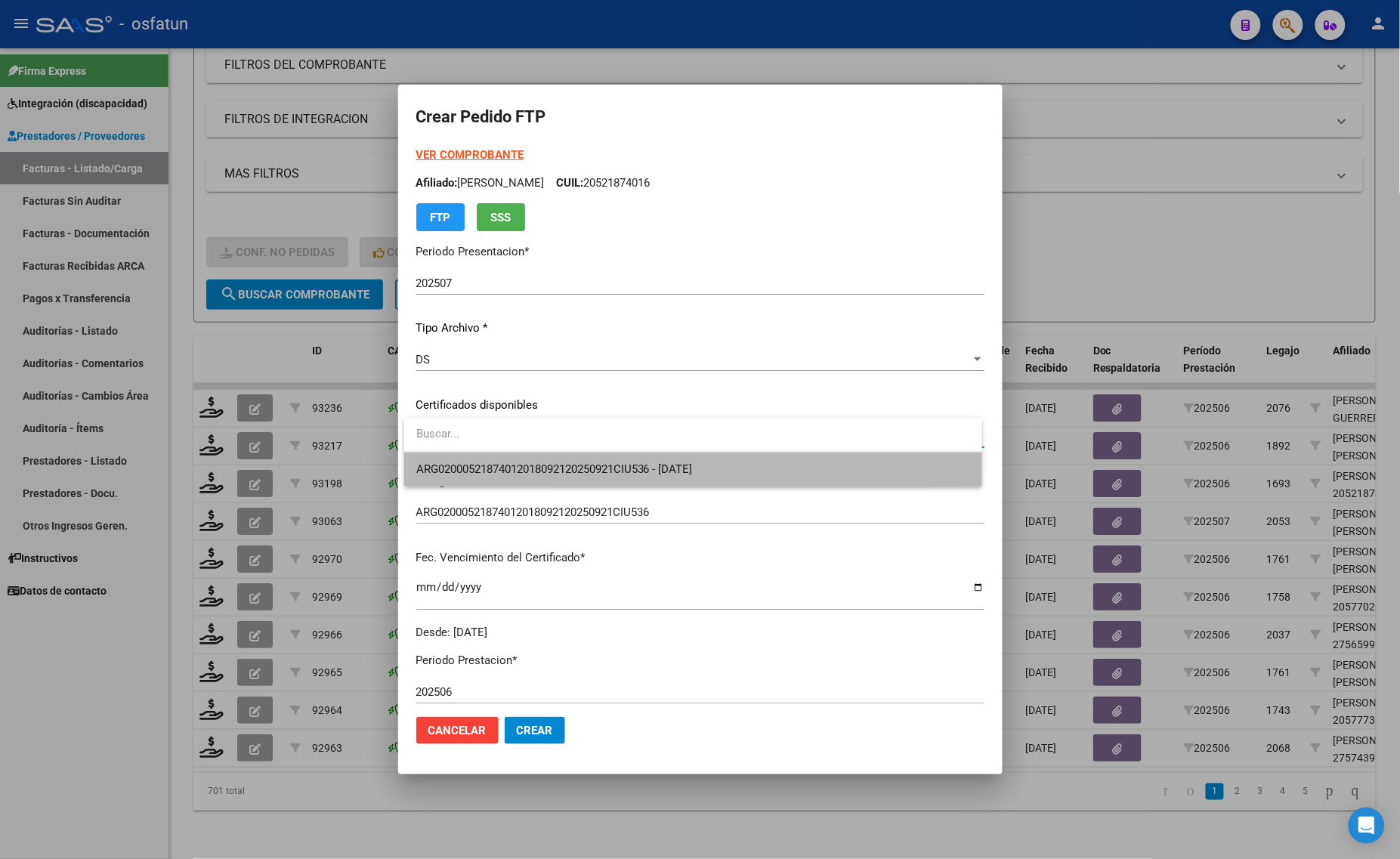
click at [574, 460] on span "ARG02000521874012018092120250921CIU536 - 2025-09-21" at bounding box center [693, 469] width 553 height 34
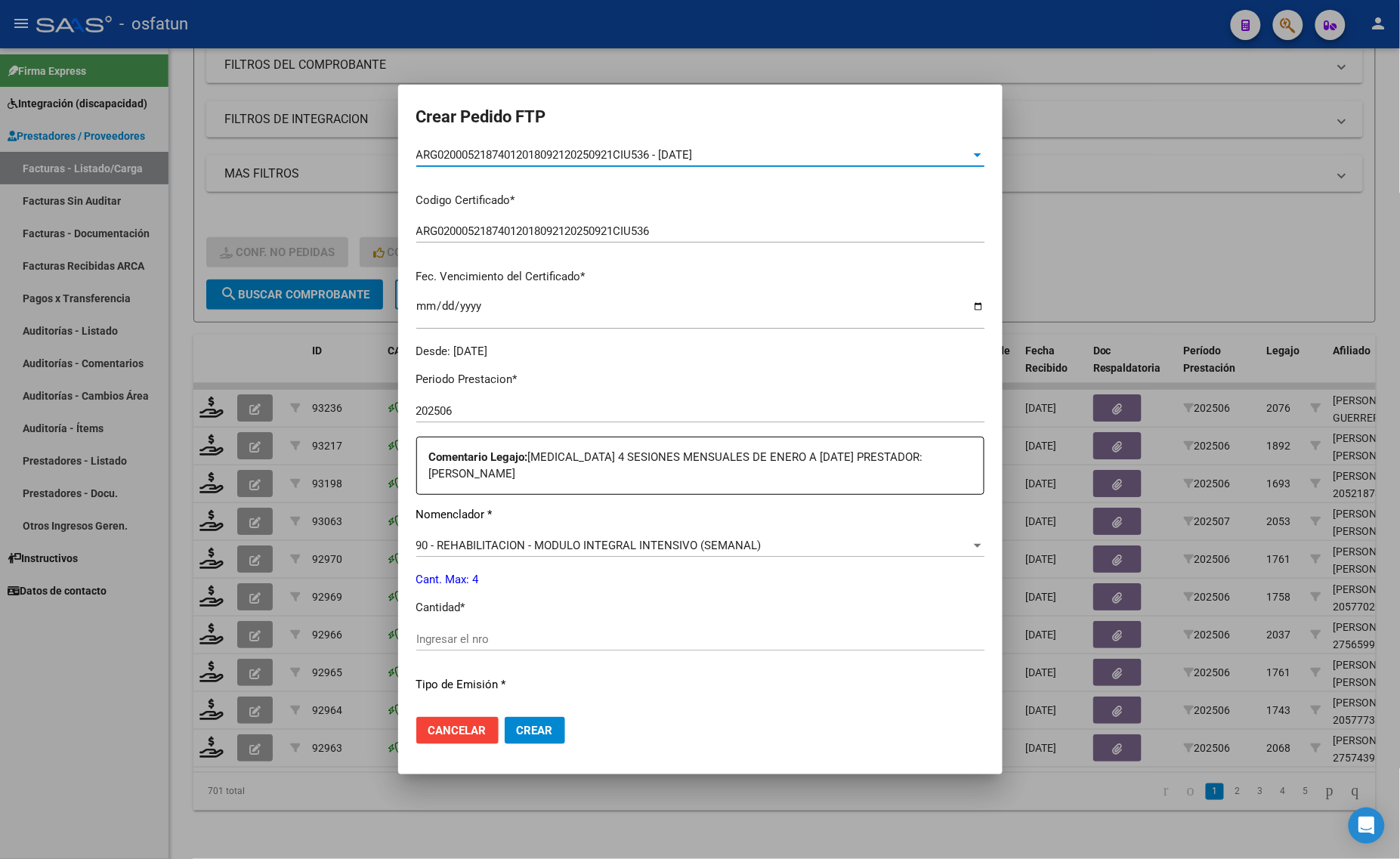
scroll to position [283, 0]
click at [469, 628] on div "Ingresar el nro" at bounding box center [700, 636] width 568 height 23
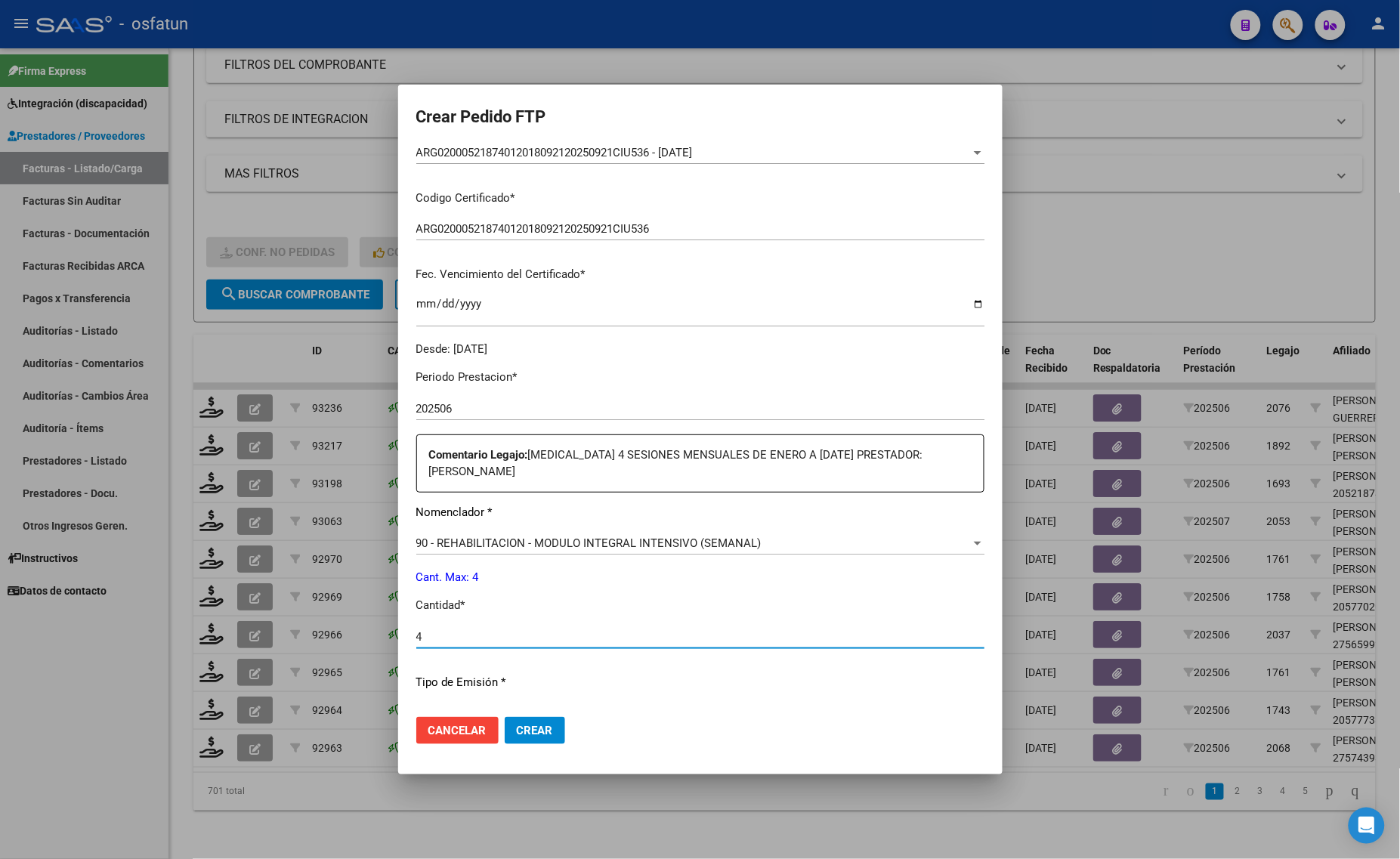
type input "4"
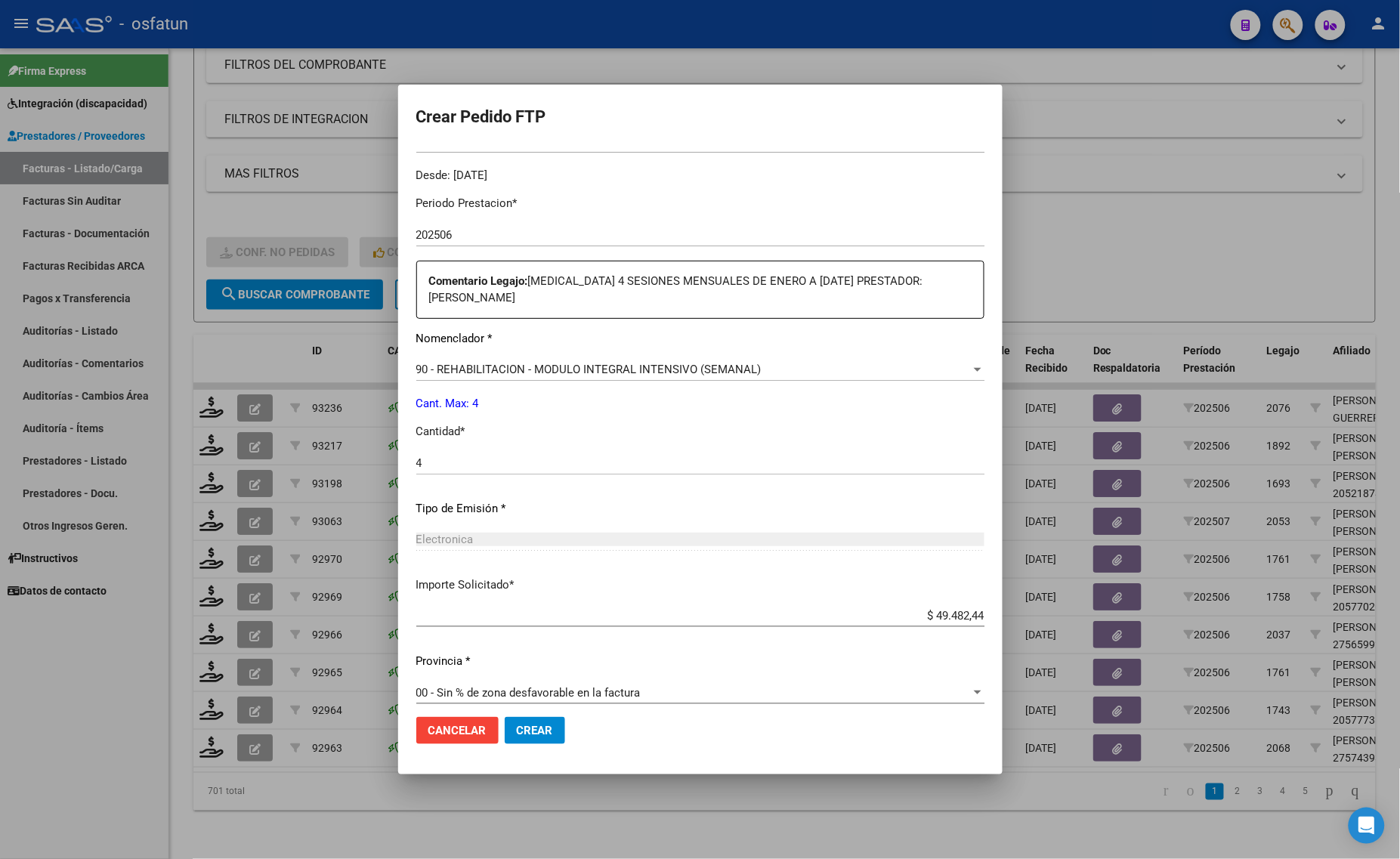
scroll to position [469, 0]
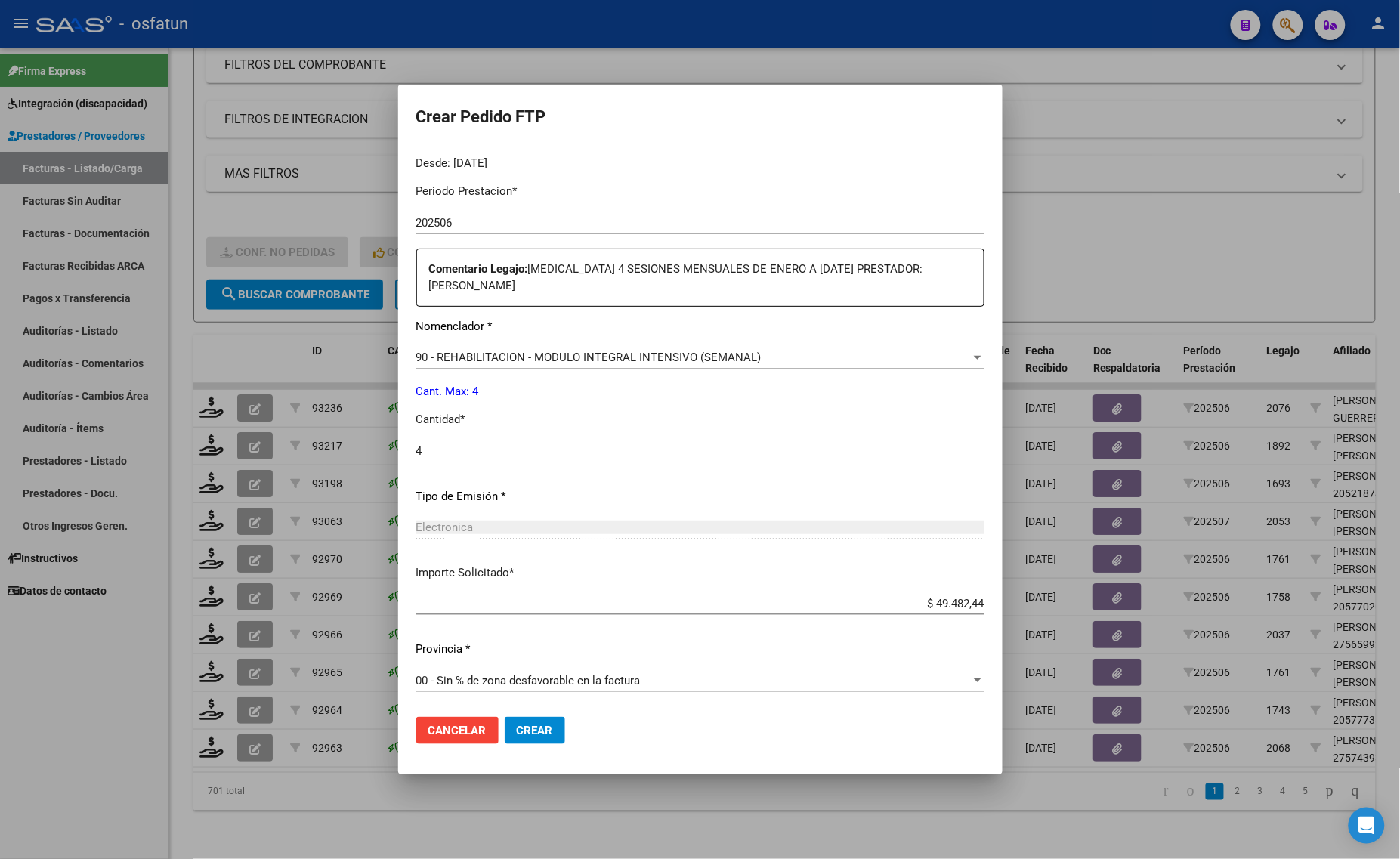
click at [532, 737] on span "Crear" at bounding box center [534, 730] width 36 height 14
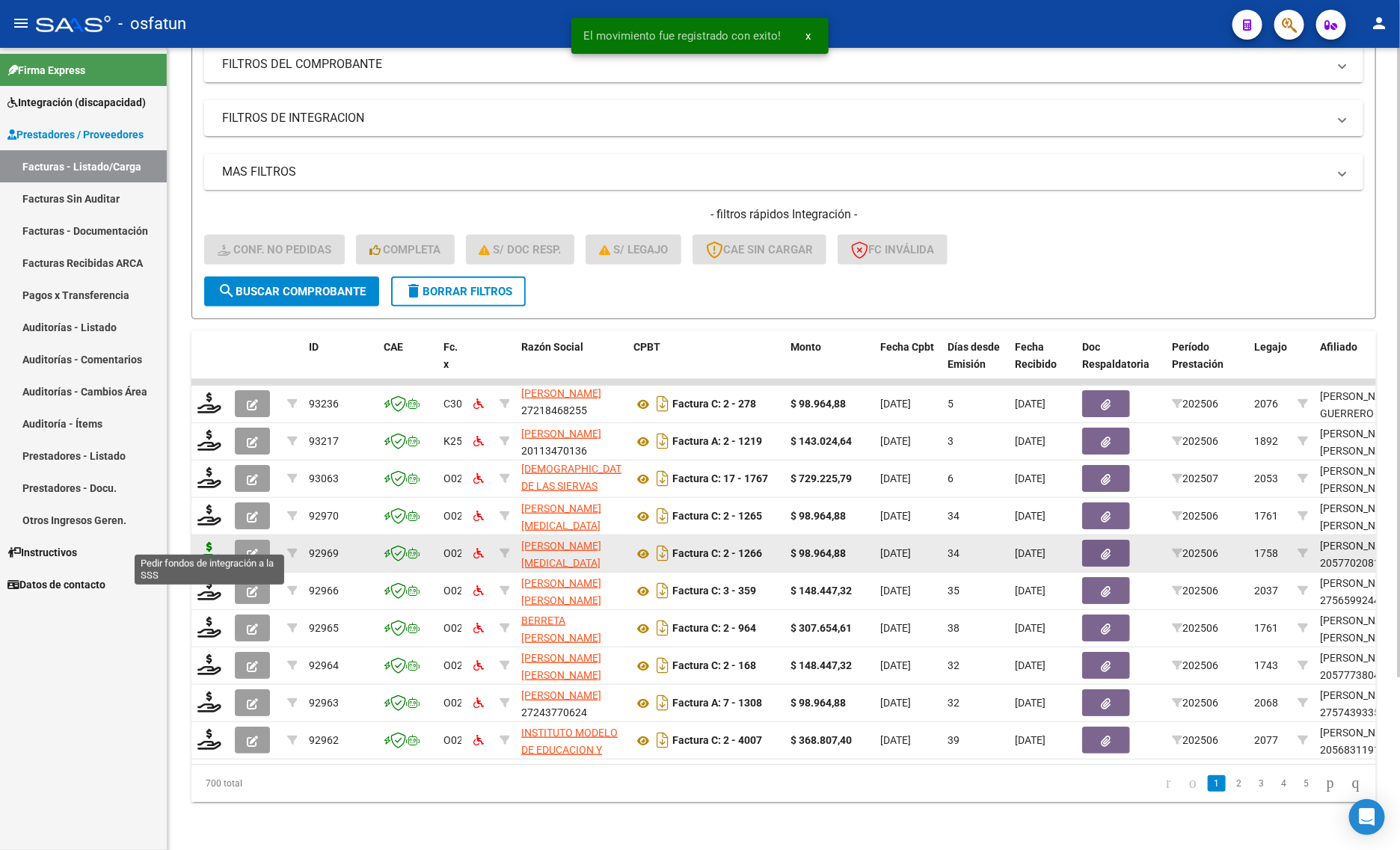
click at [208, 542] on icon at bounding box center [209, 552] width 24 height 21
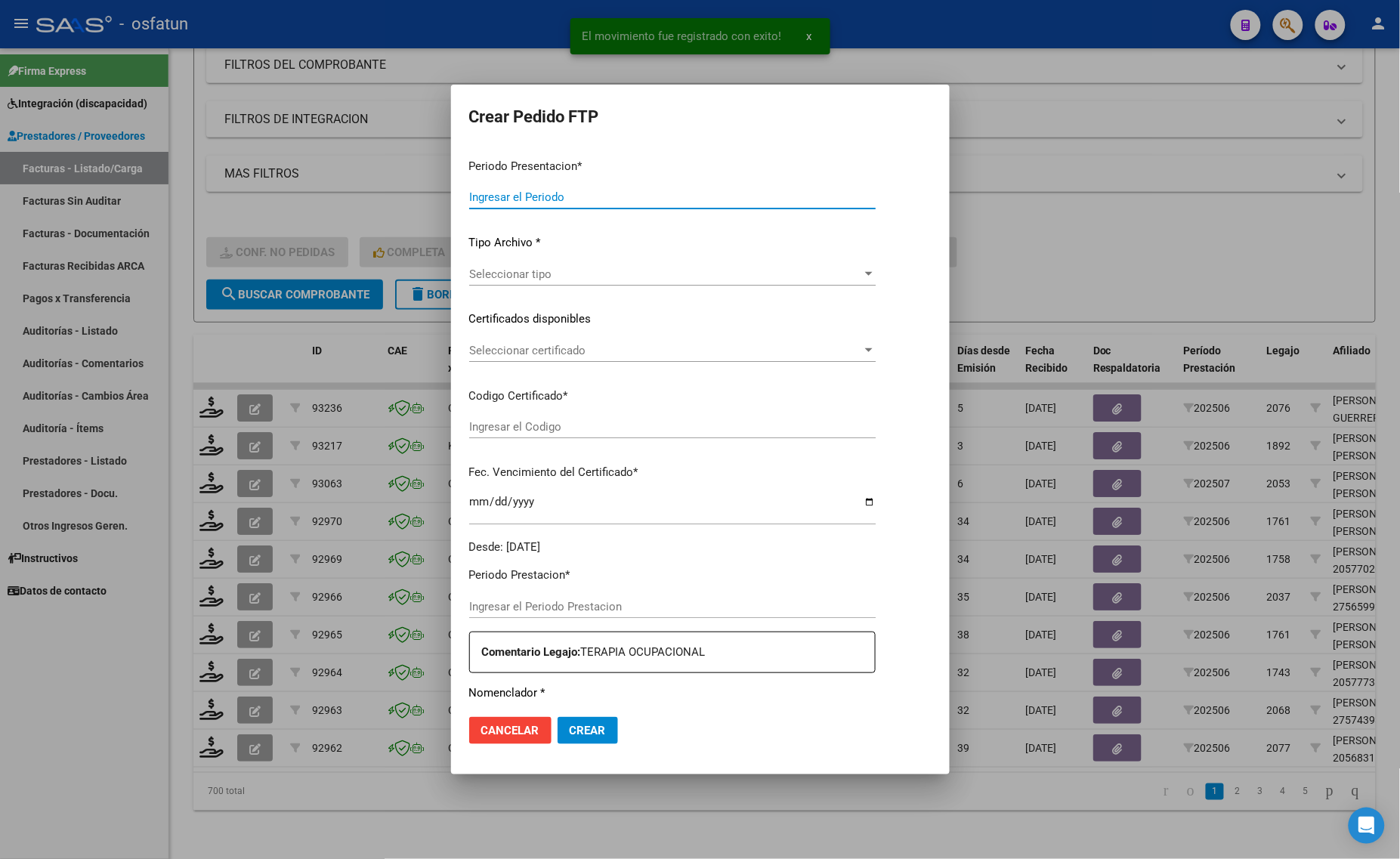
type input "202507"
type input "202506"
type input "$ 98.964,88"
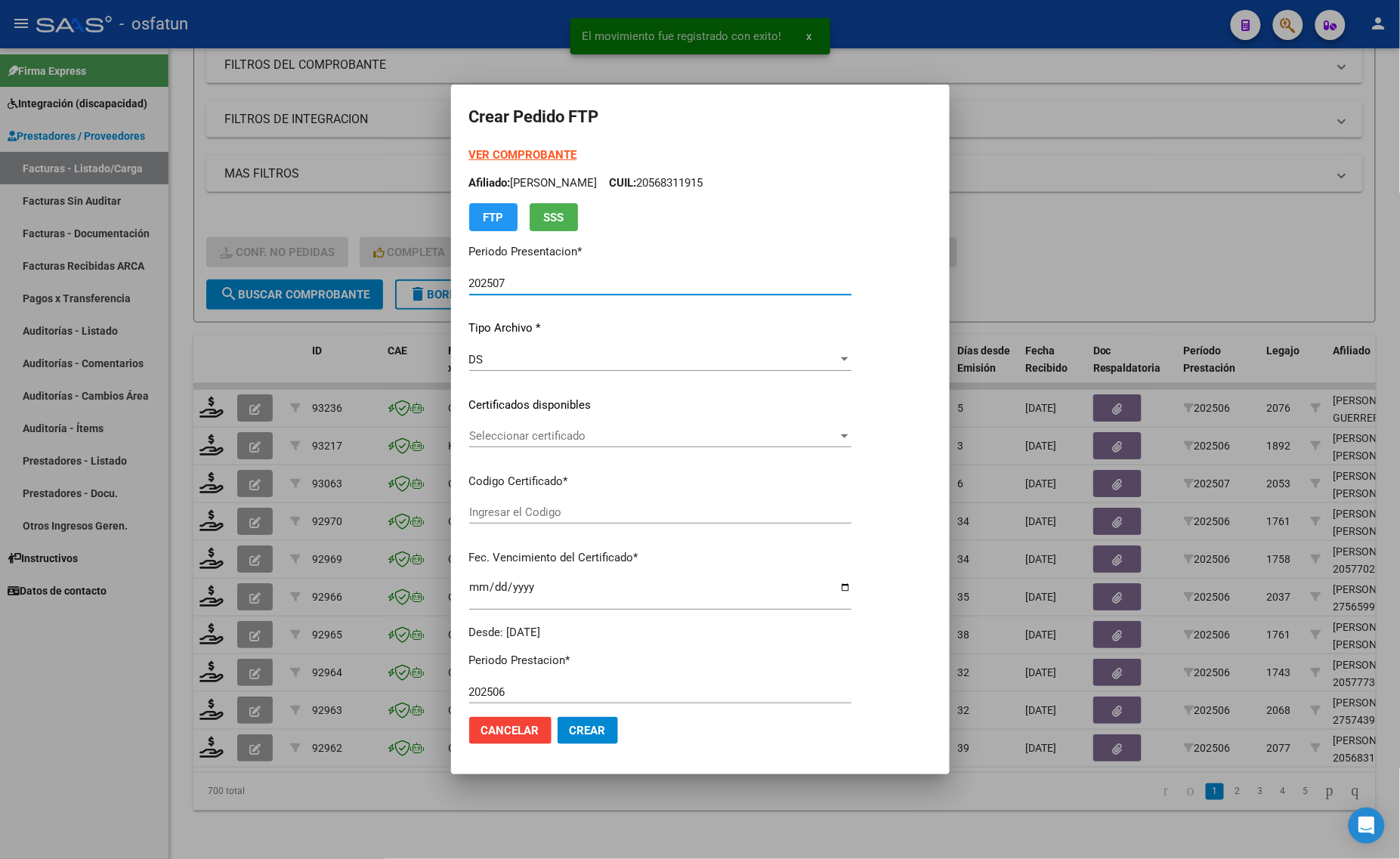
type input "ARG02000577020812021091320250913TUC138"
type input "2025-09-13"
click at [507, 152] on strong "VER COMPROBANTE" at bounding box center [523, 155] width 108 height 14
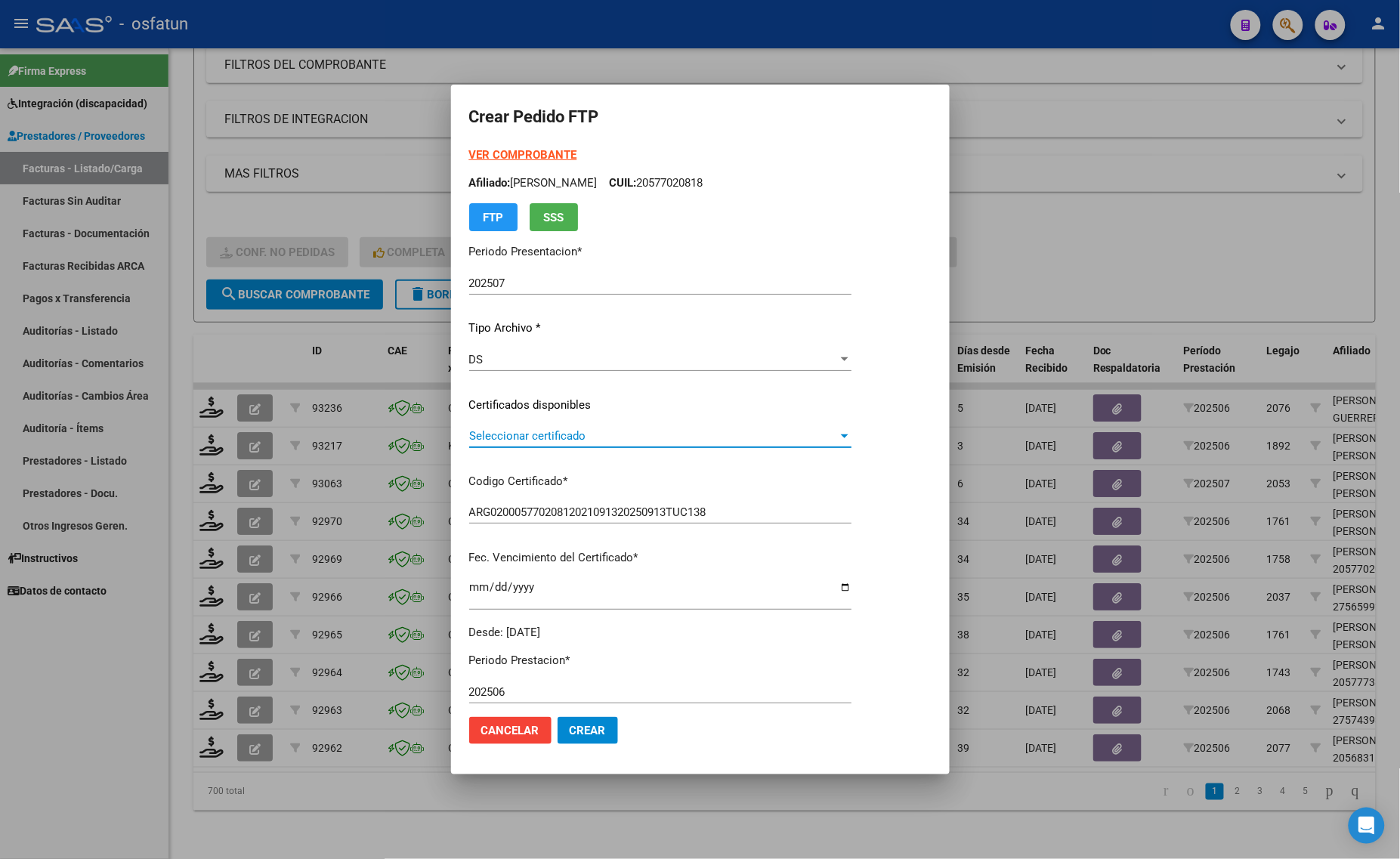
click at [552, 431] on span "Seleccionar certificado" at bounding box center [653, 436] width 369 height 14
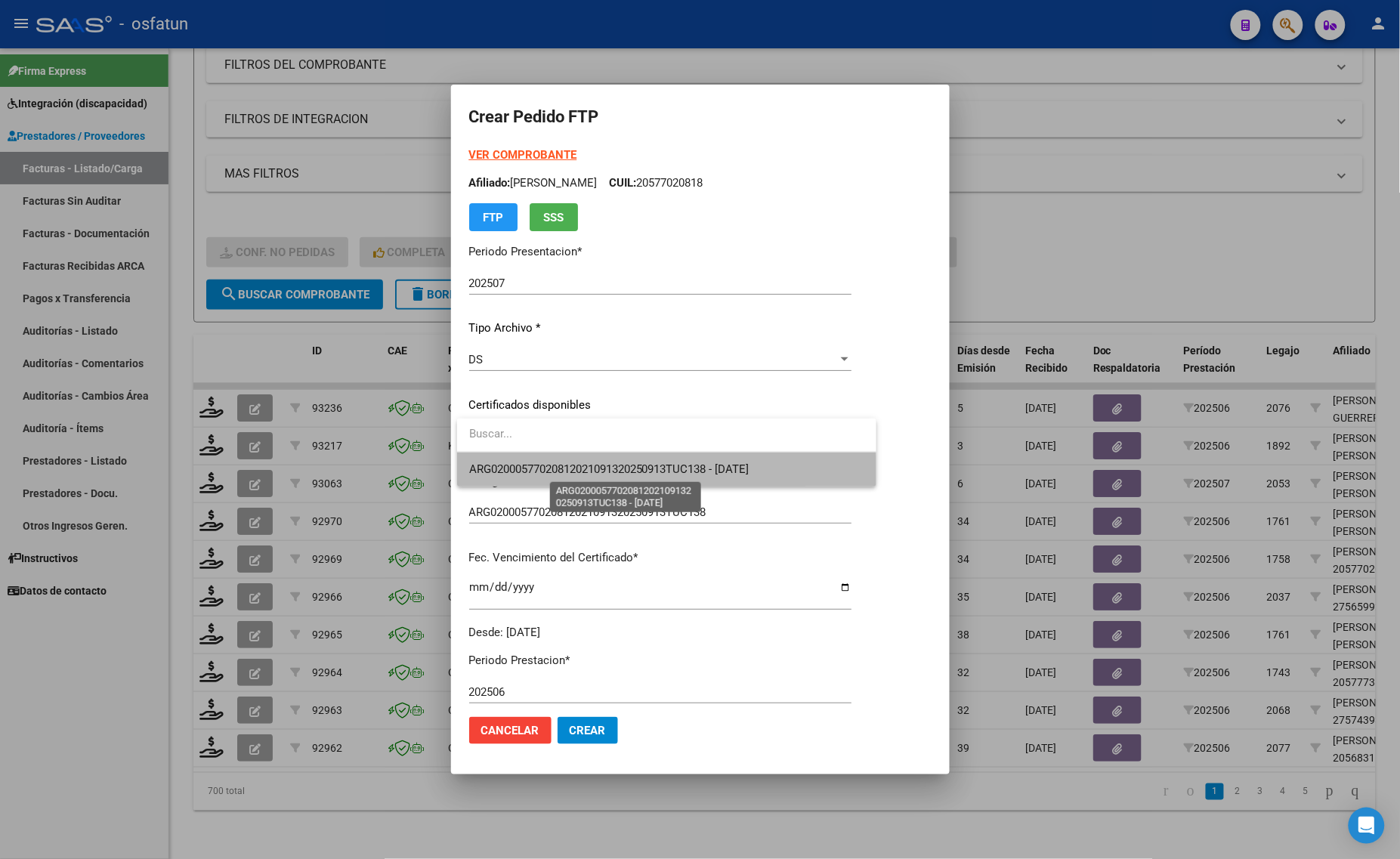
click at [552, 474] on span "ARG02000577020812021091320250913TUC138 - 2025-09-13" at bounding box center [609, 469] width 280 height 14
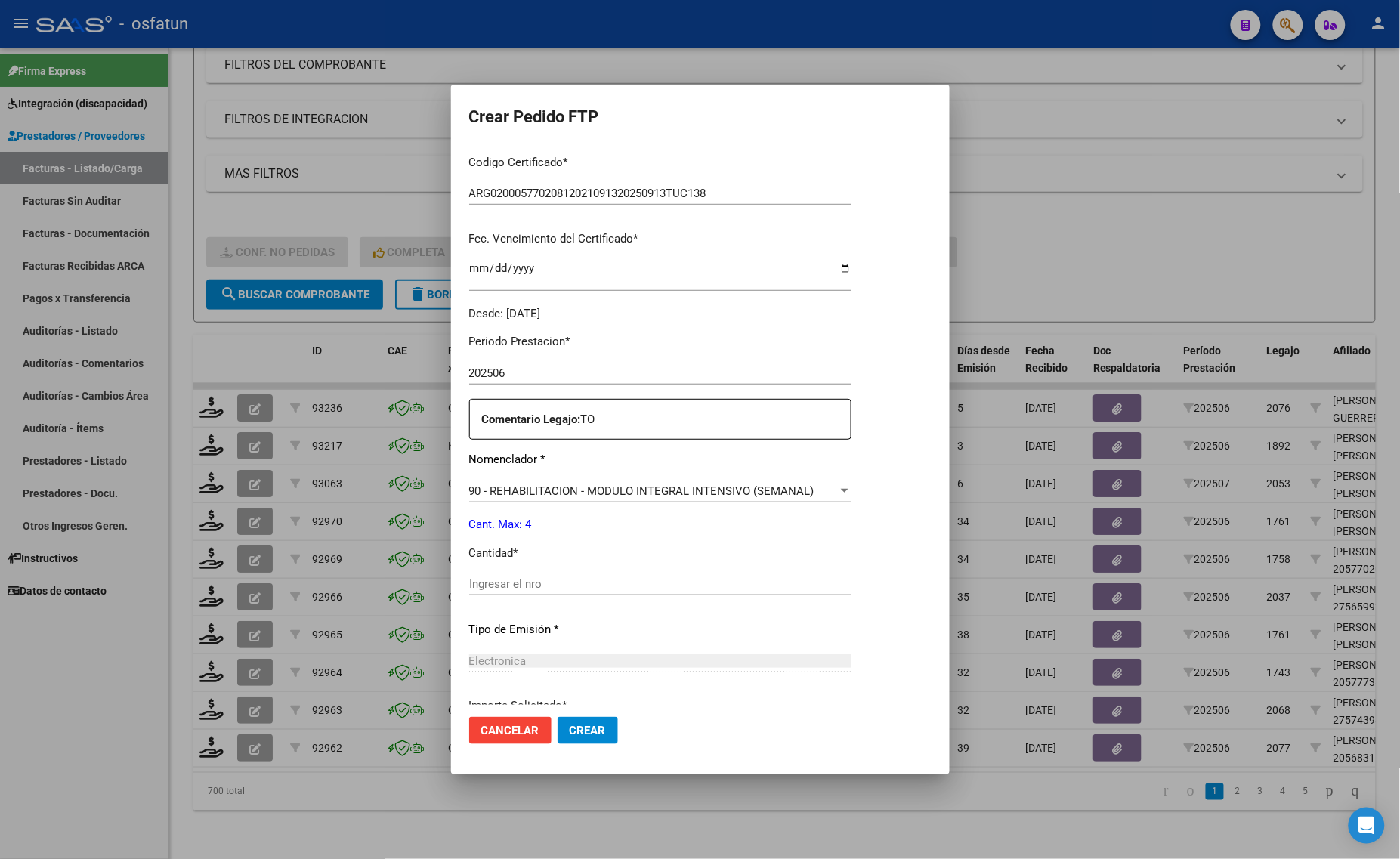
scroll to position [378, 0]
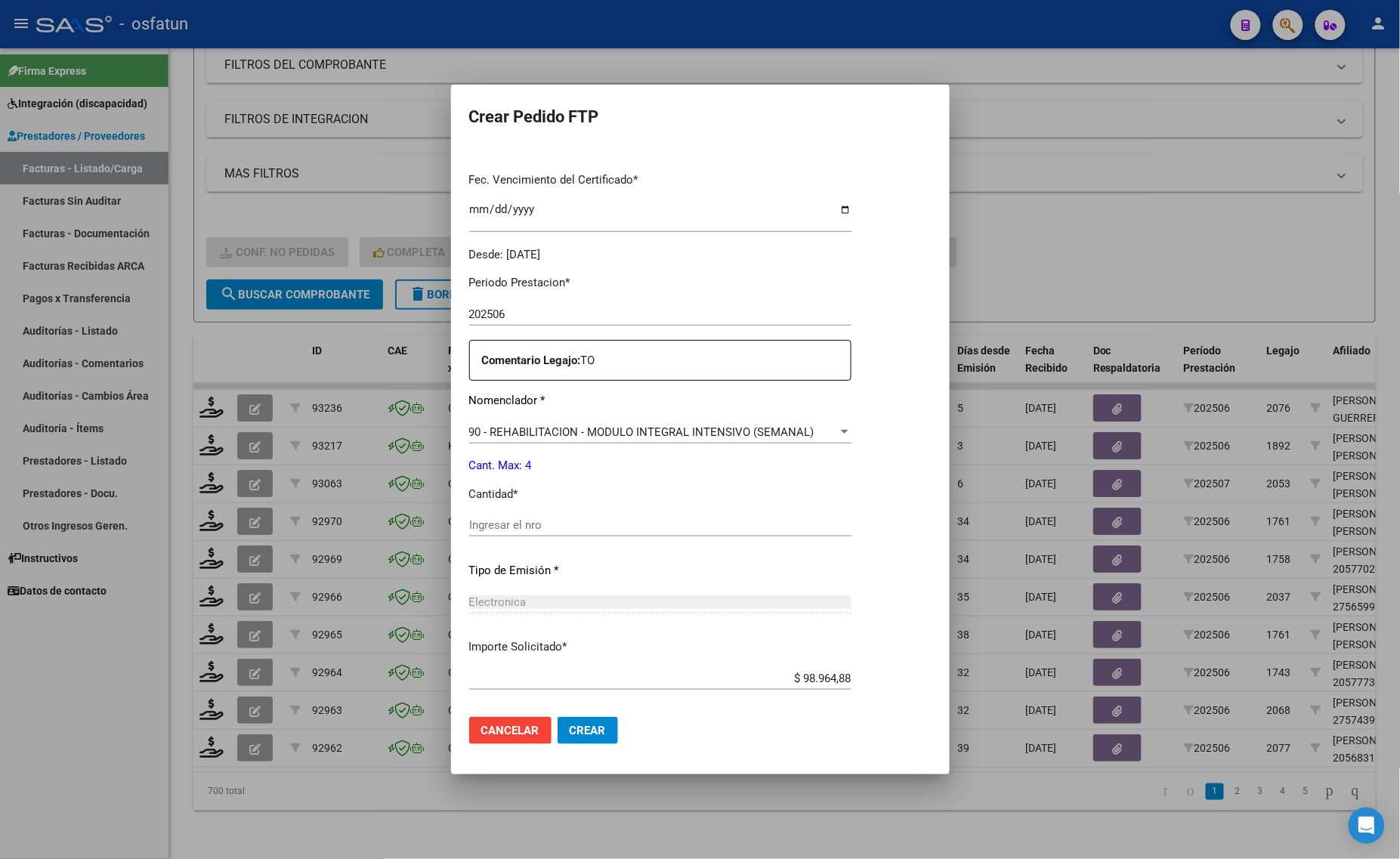
click at [507, 530] on input "Ingresar el nro" at bounding box center [660, 525] width 382 height 14
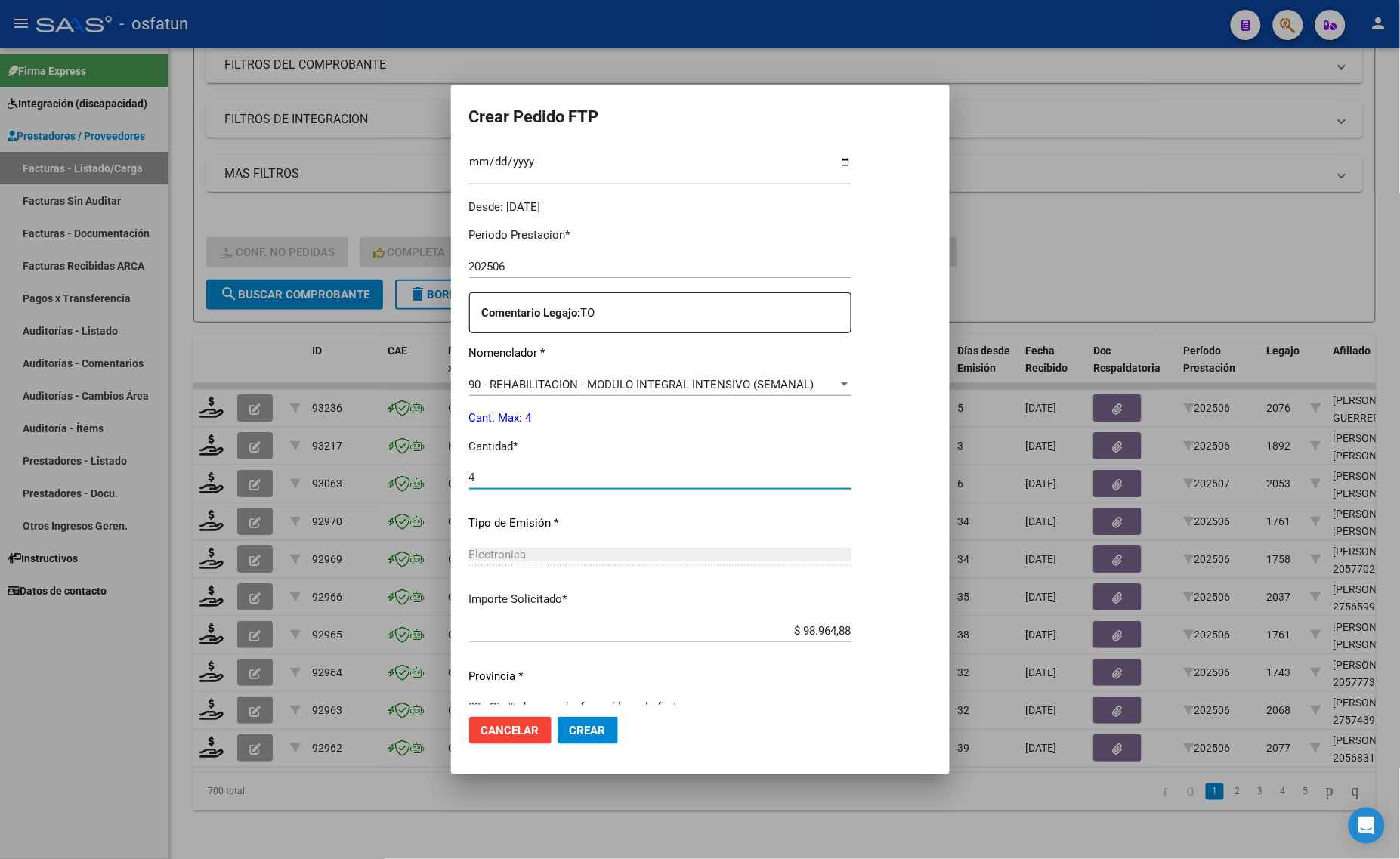
scroll to position [452, 0]
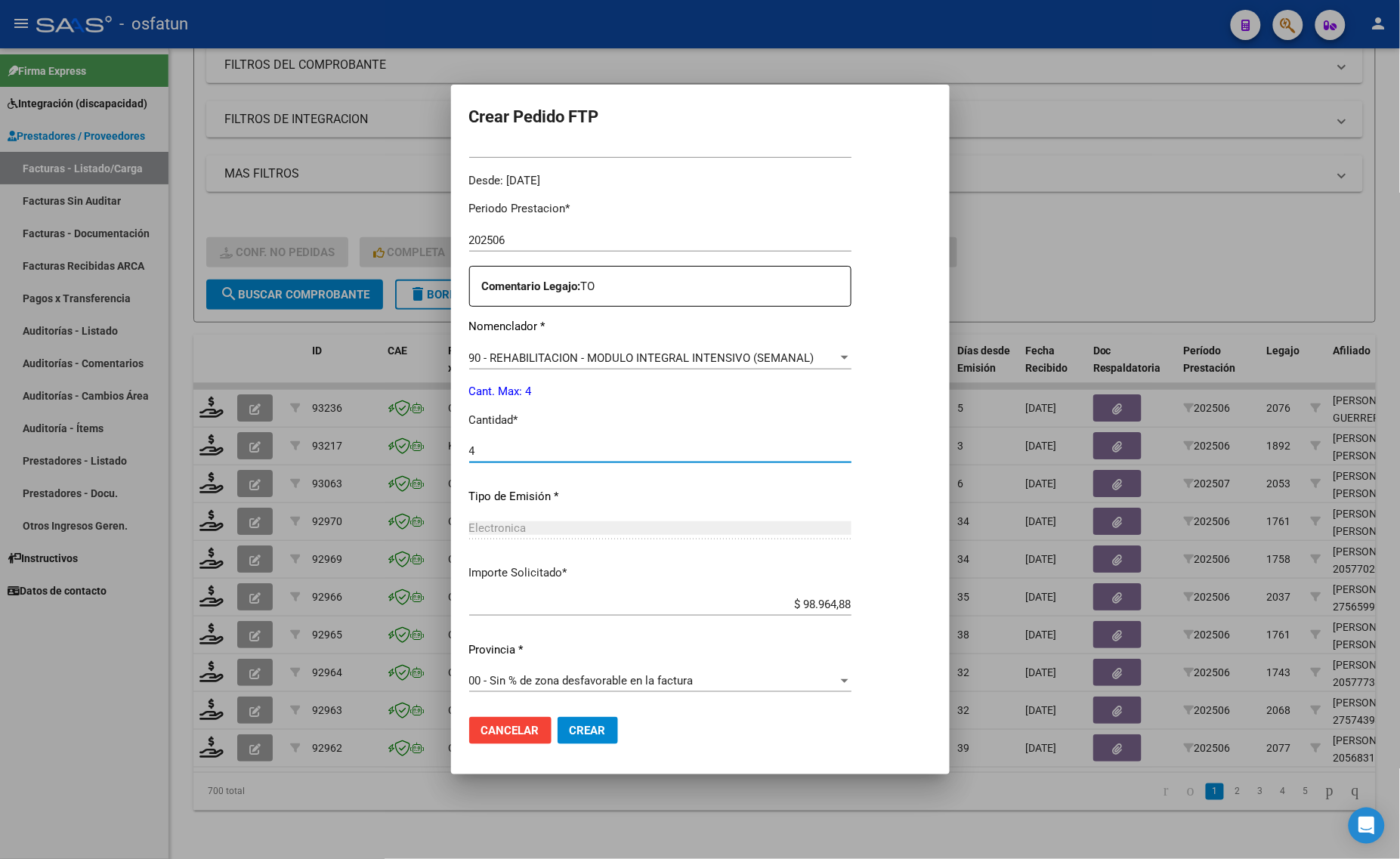
type input "4"
click at [586, 735] on span "Crear" at bounding box center [587, 730] width 36 height 14
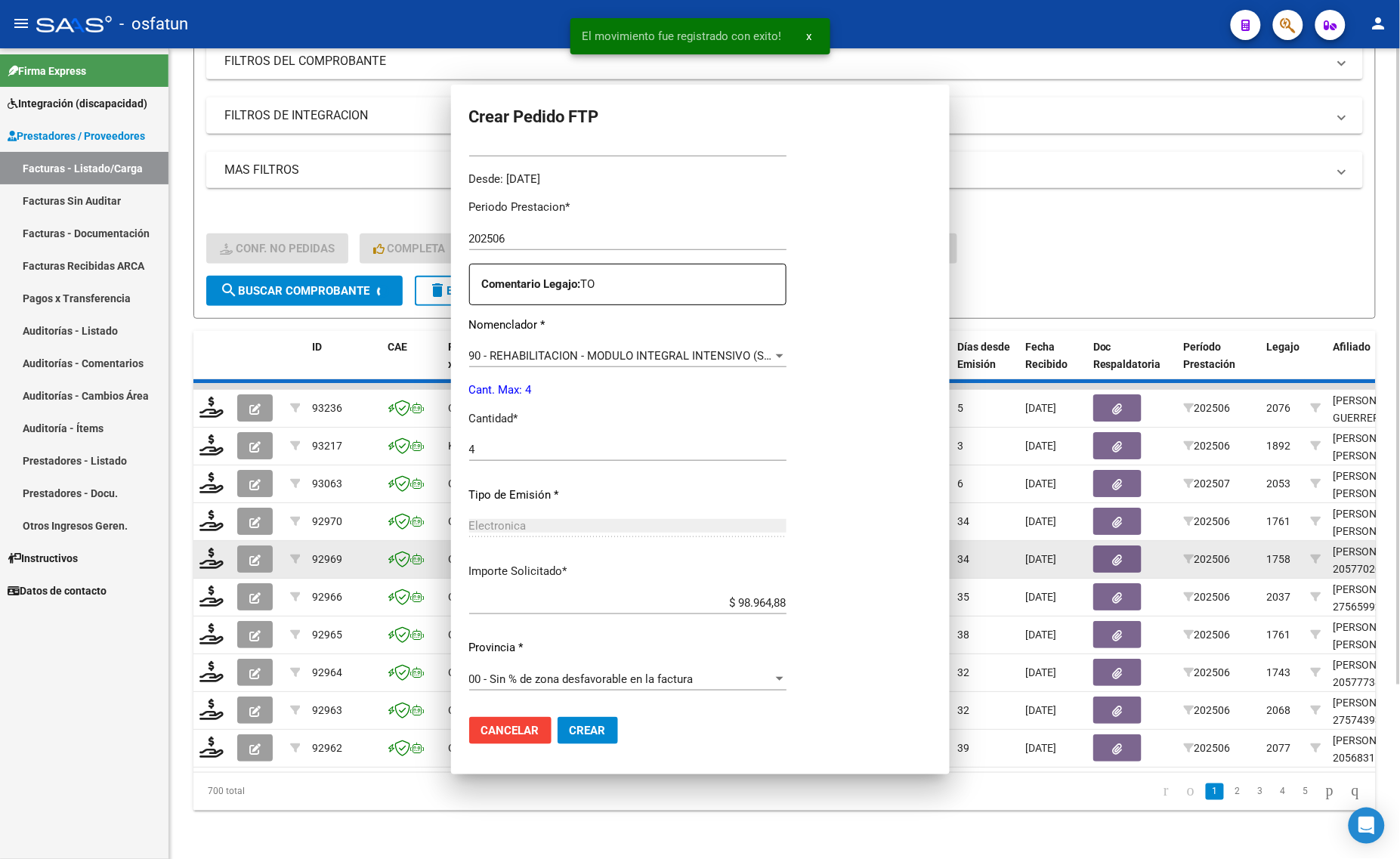
scroll to position [367, 0]
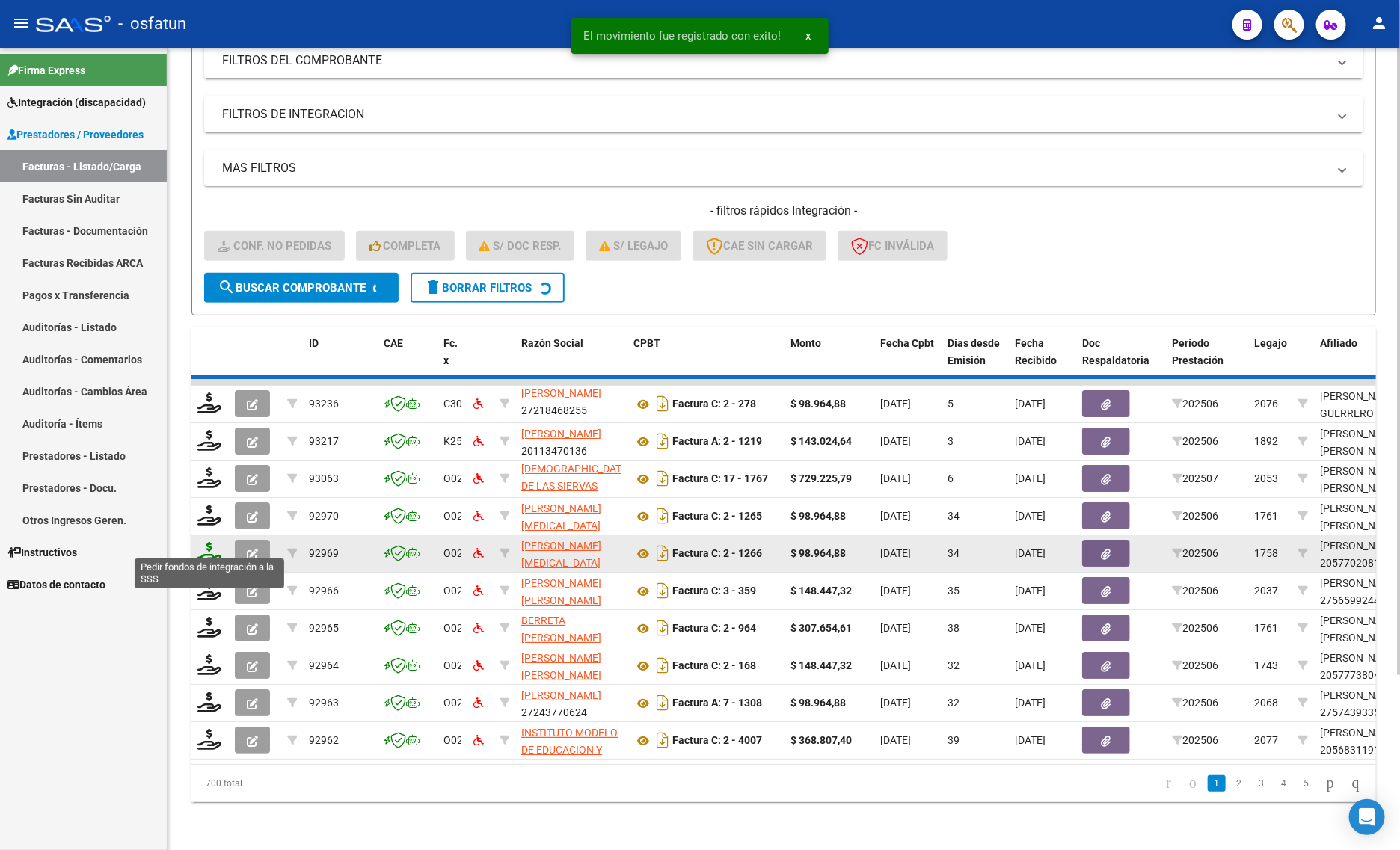
click at [204, 542] on icon at bounding box center [209, 552] width 24 height 21
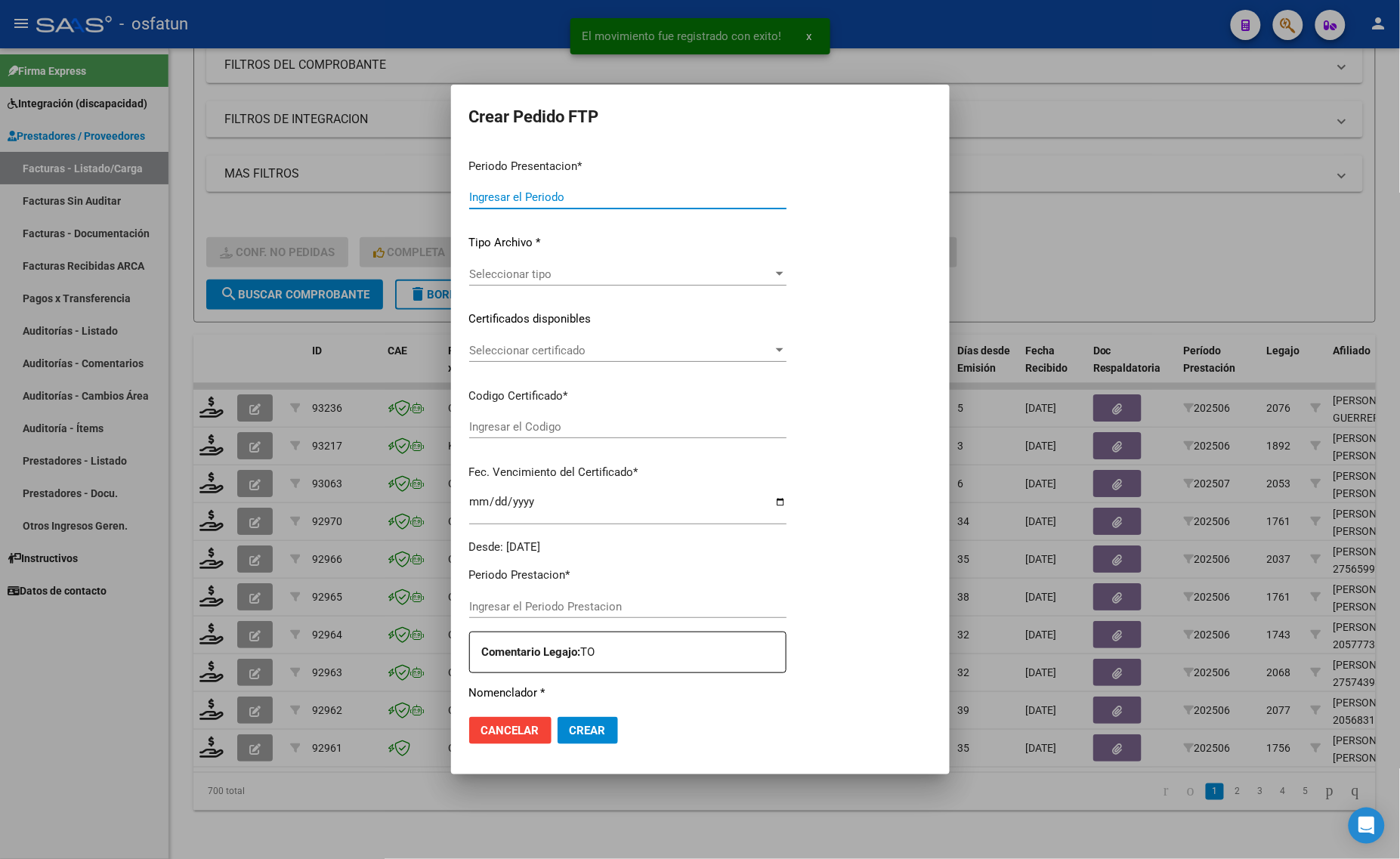
type input "202507"
type input "202506"
type input "$ 148.447,32"
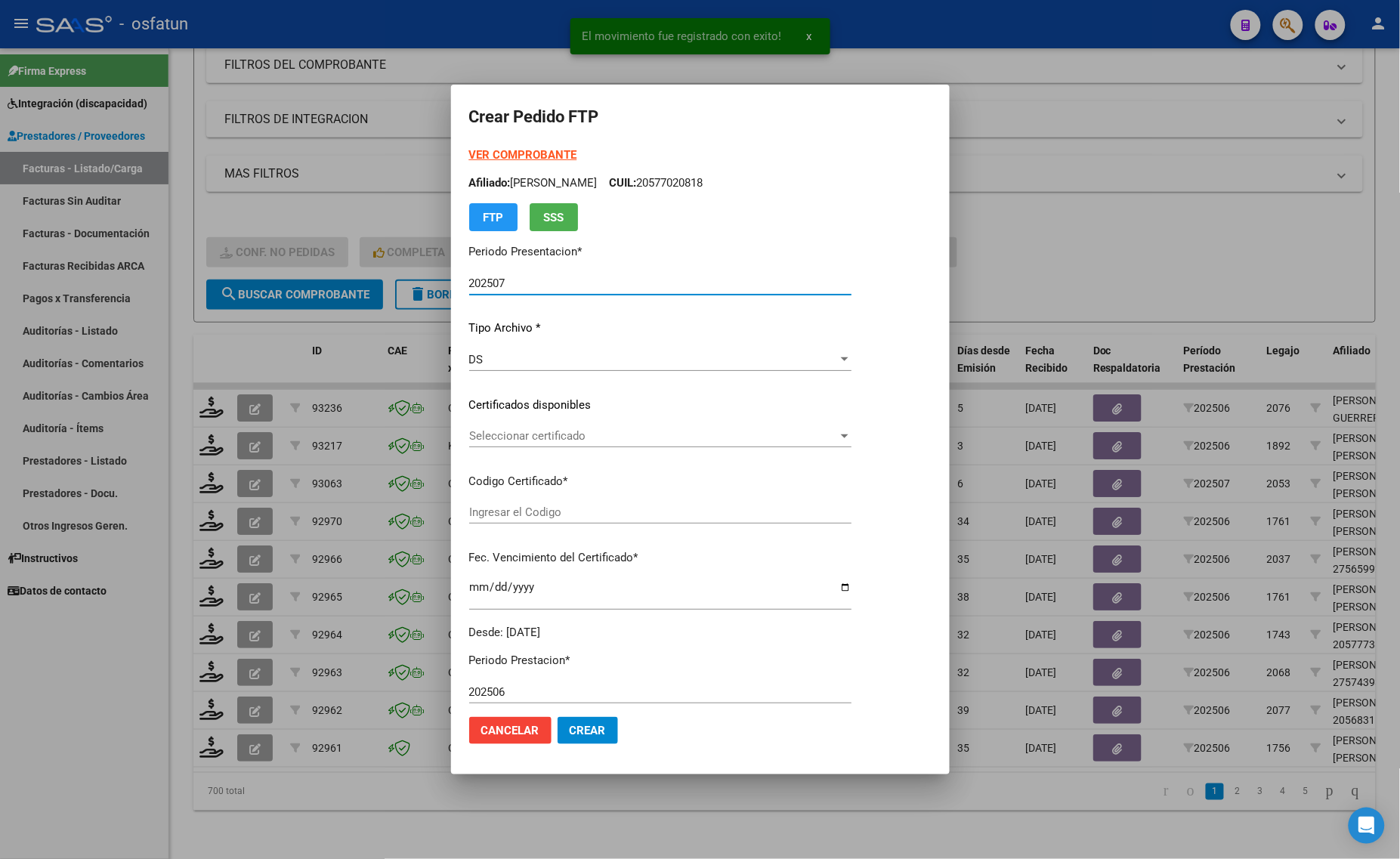
type input "ARG01000565992442024041020260410TUC138"
type input "2026-04-10"
click at [511, 150] on strong "VER COMPROBANTE" at bounding box center [523, 155] width 108 height 14
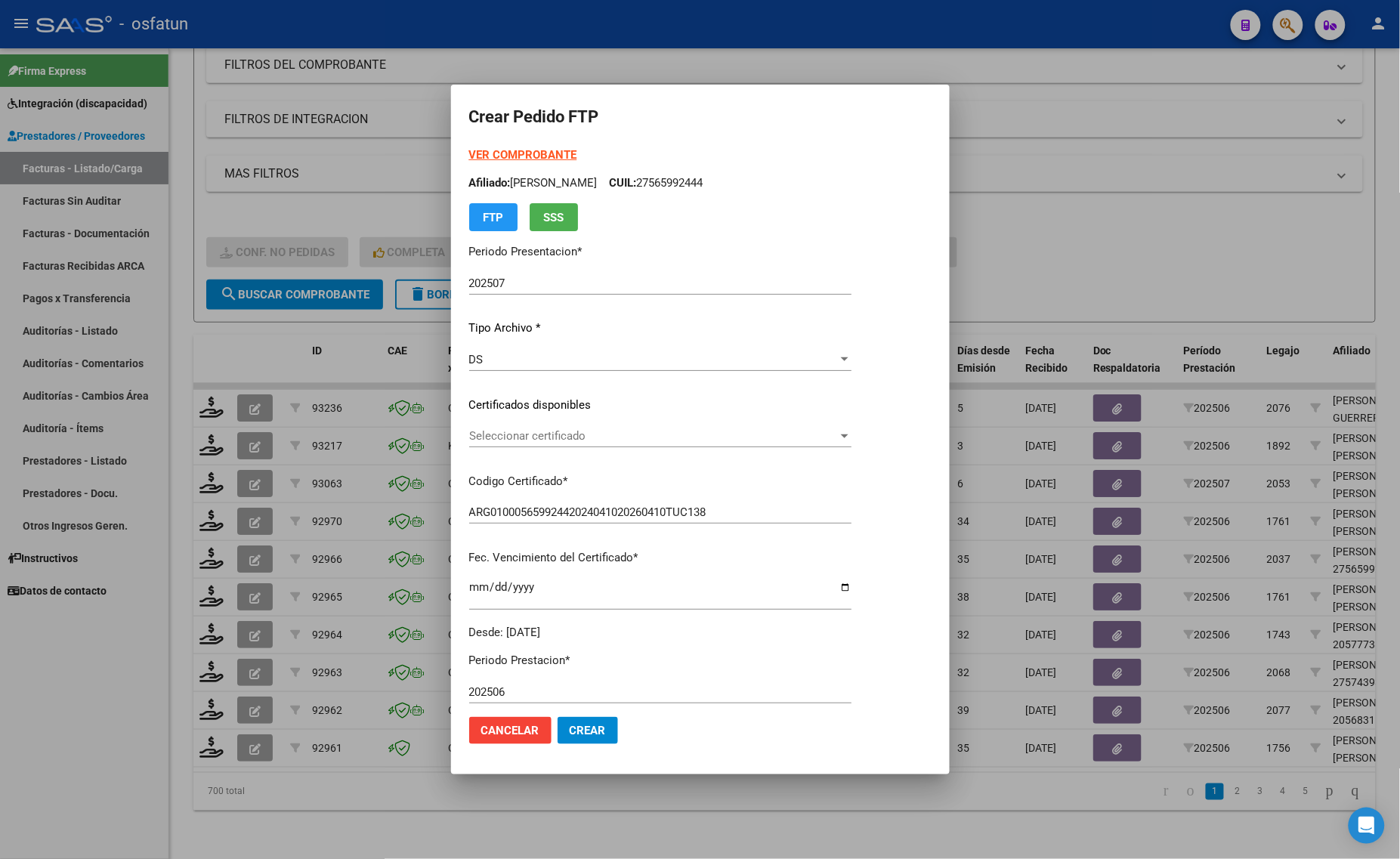
click at [580, 443] on div "Seleccionar certificado Seleccionar certificado" at bounding box center [660, 436] width 382 height 23
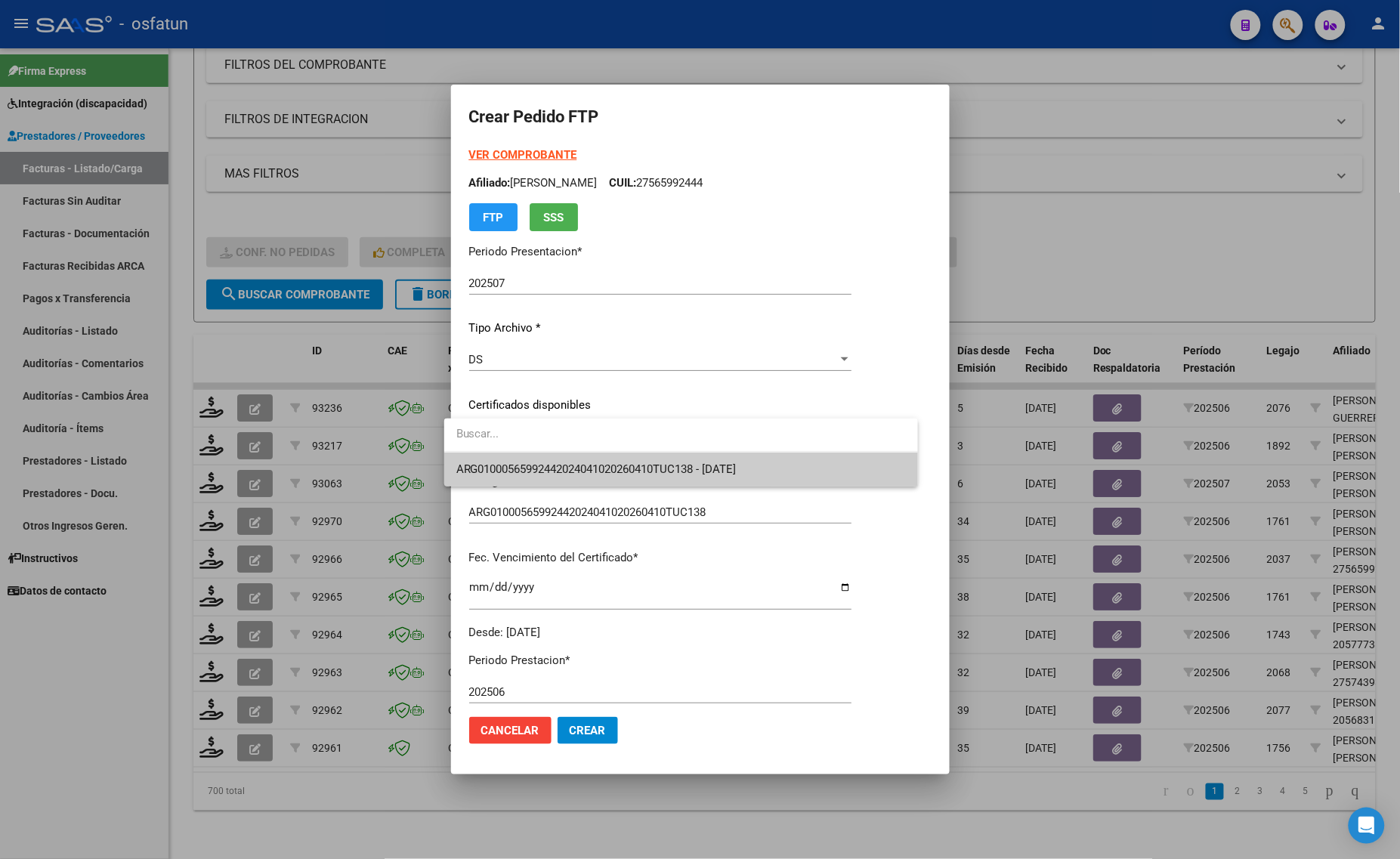
click at [583, 455] on span "ARG01000565992442024041020260410TUC138 - 2026-04-10" at bounding box center [681, 469] width 450 height 34
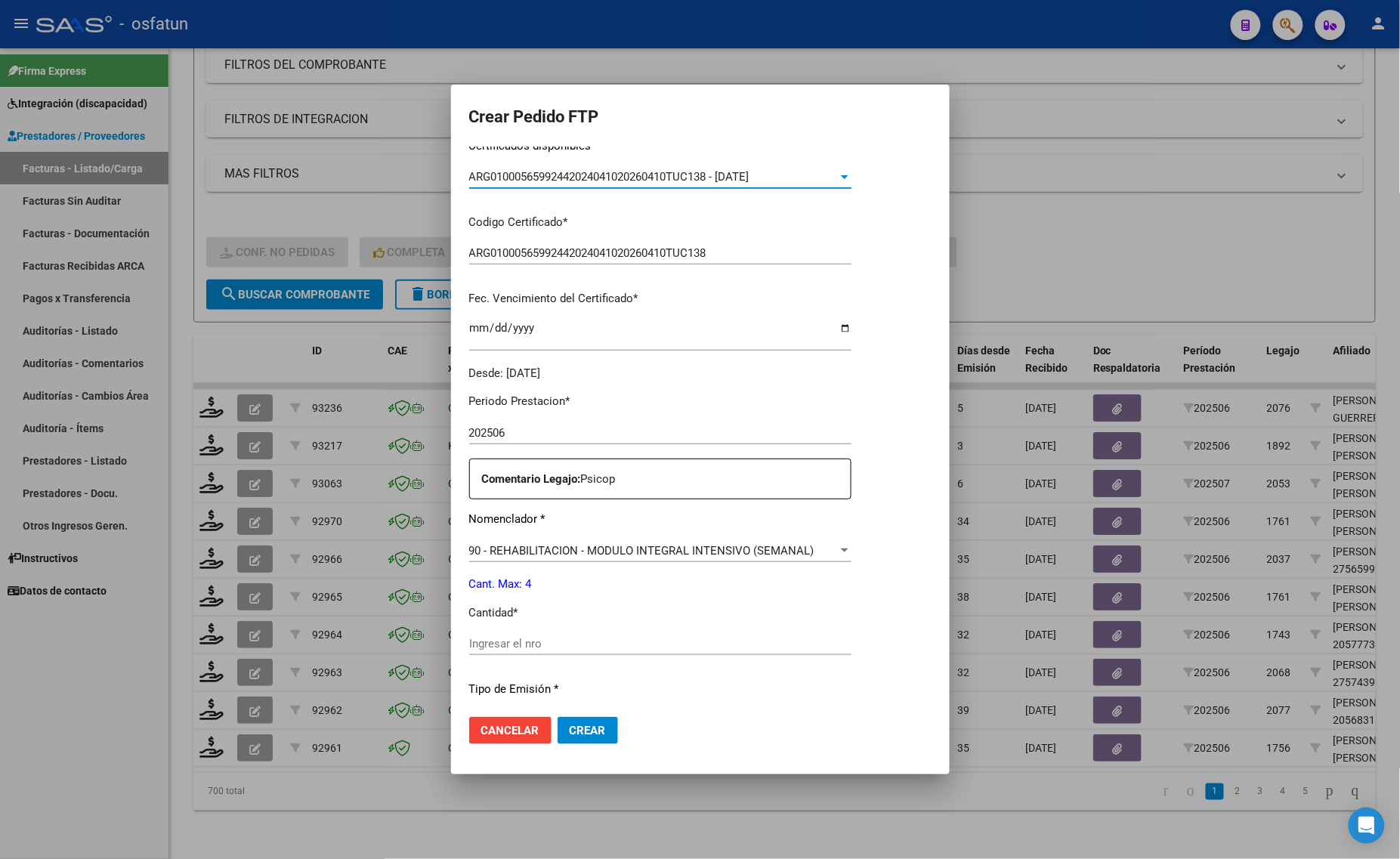
scroll to position [283, 0]
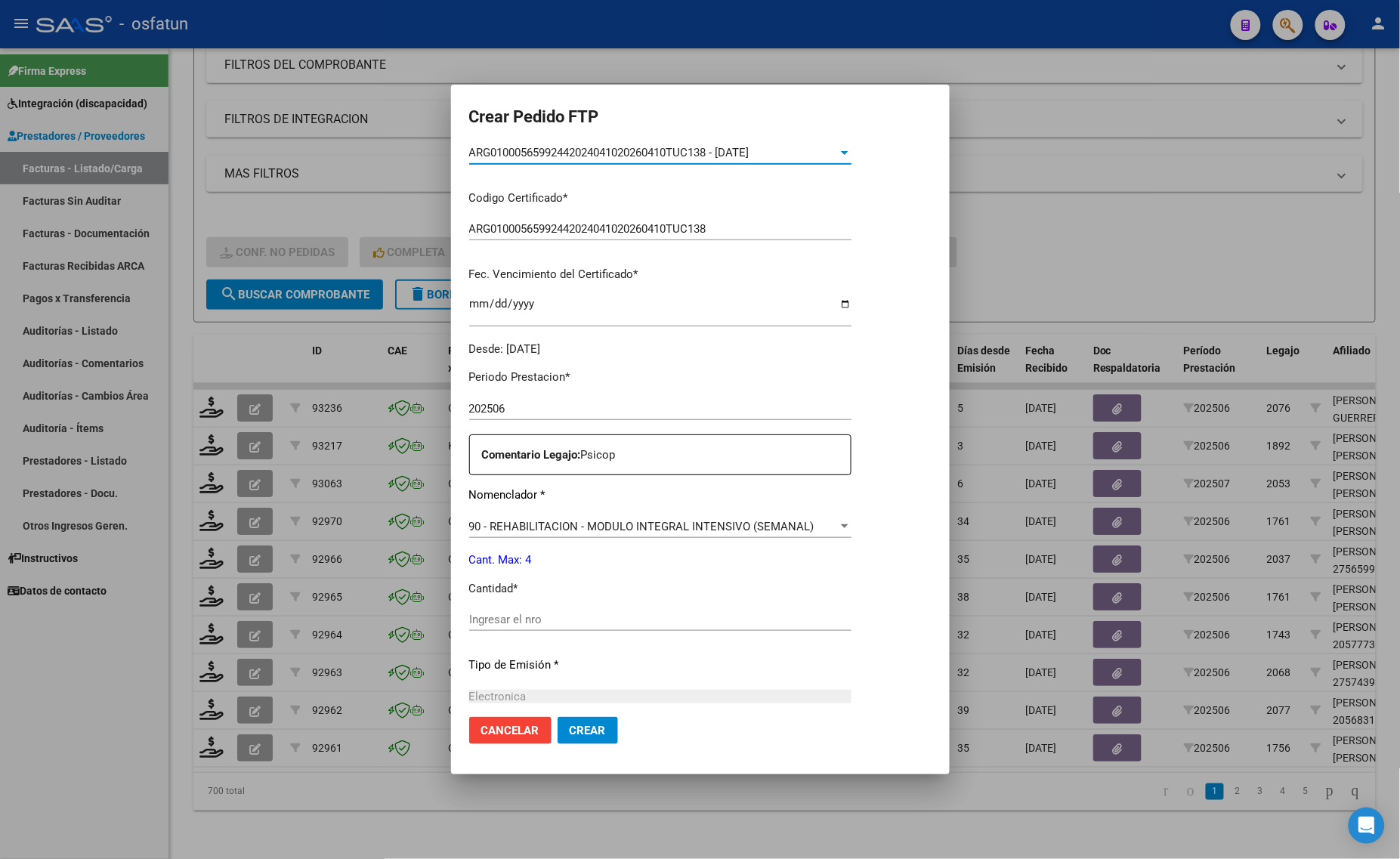
click at [523, 613] on input "Ingresar el nro" at bounding box center [660, 619] width 382 height 14
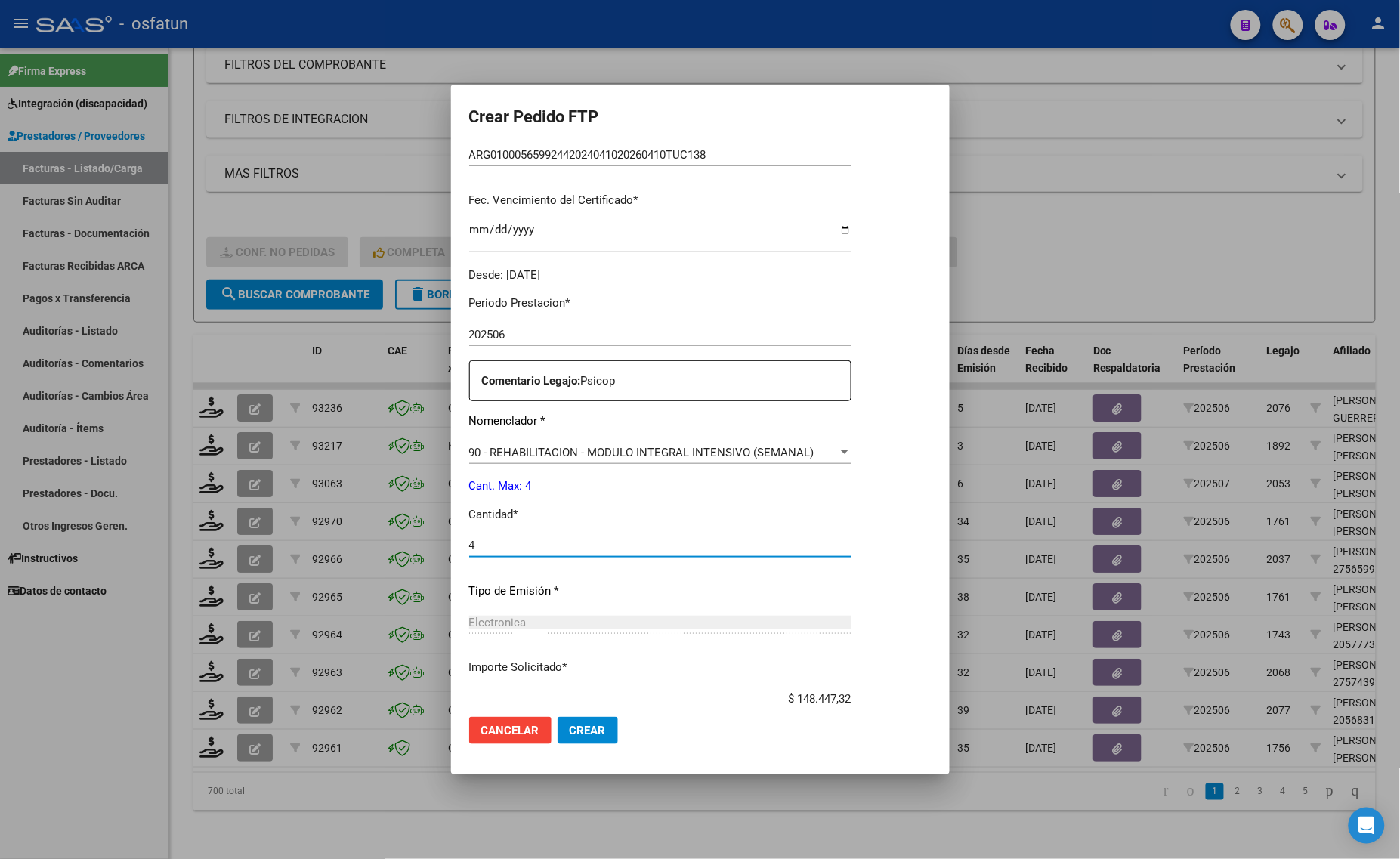
scroll to position [452, 0]
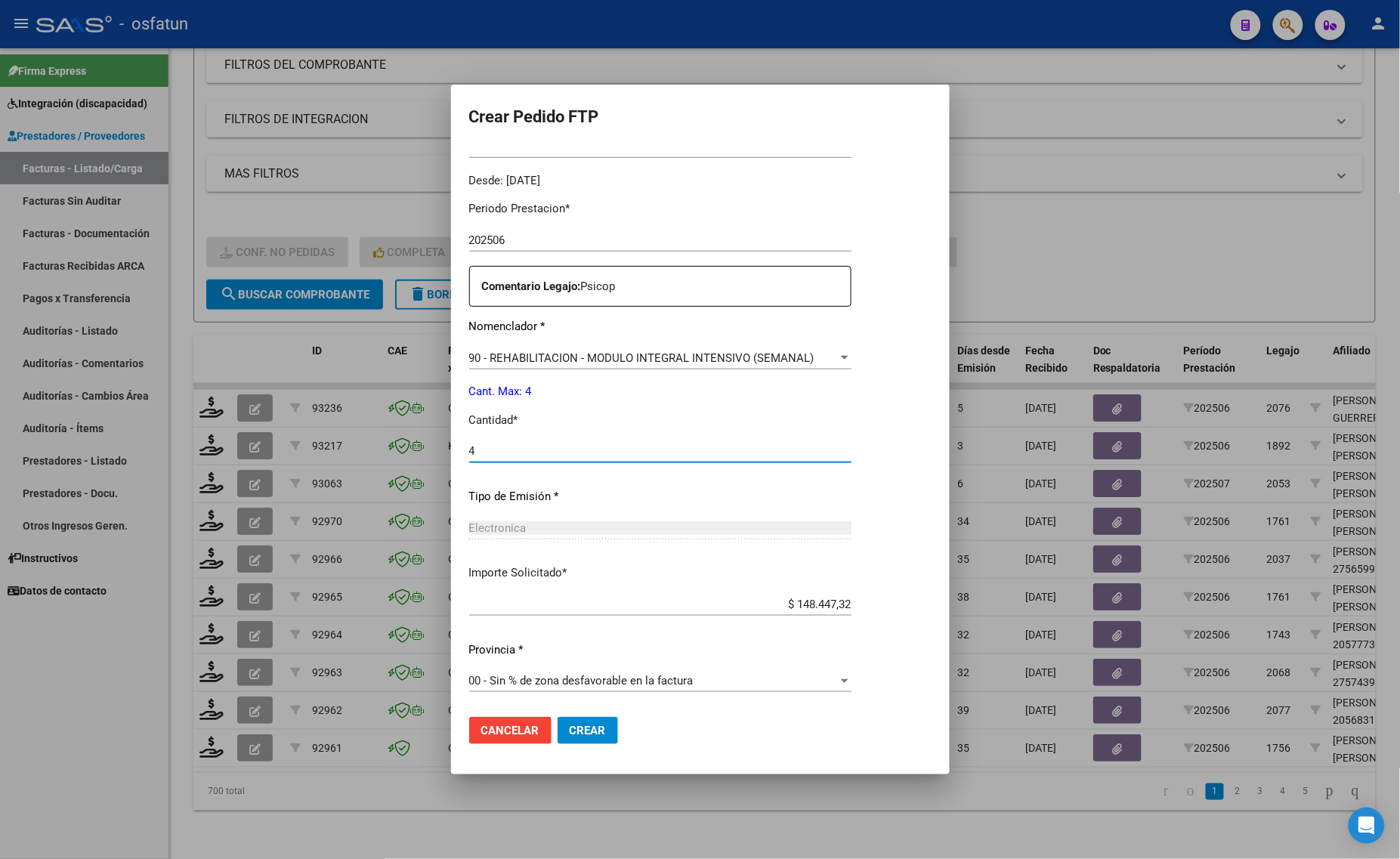
type input "4"
click at [574, 737] on span "Crear" at bounding box center [587, 730] width 36 height 14
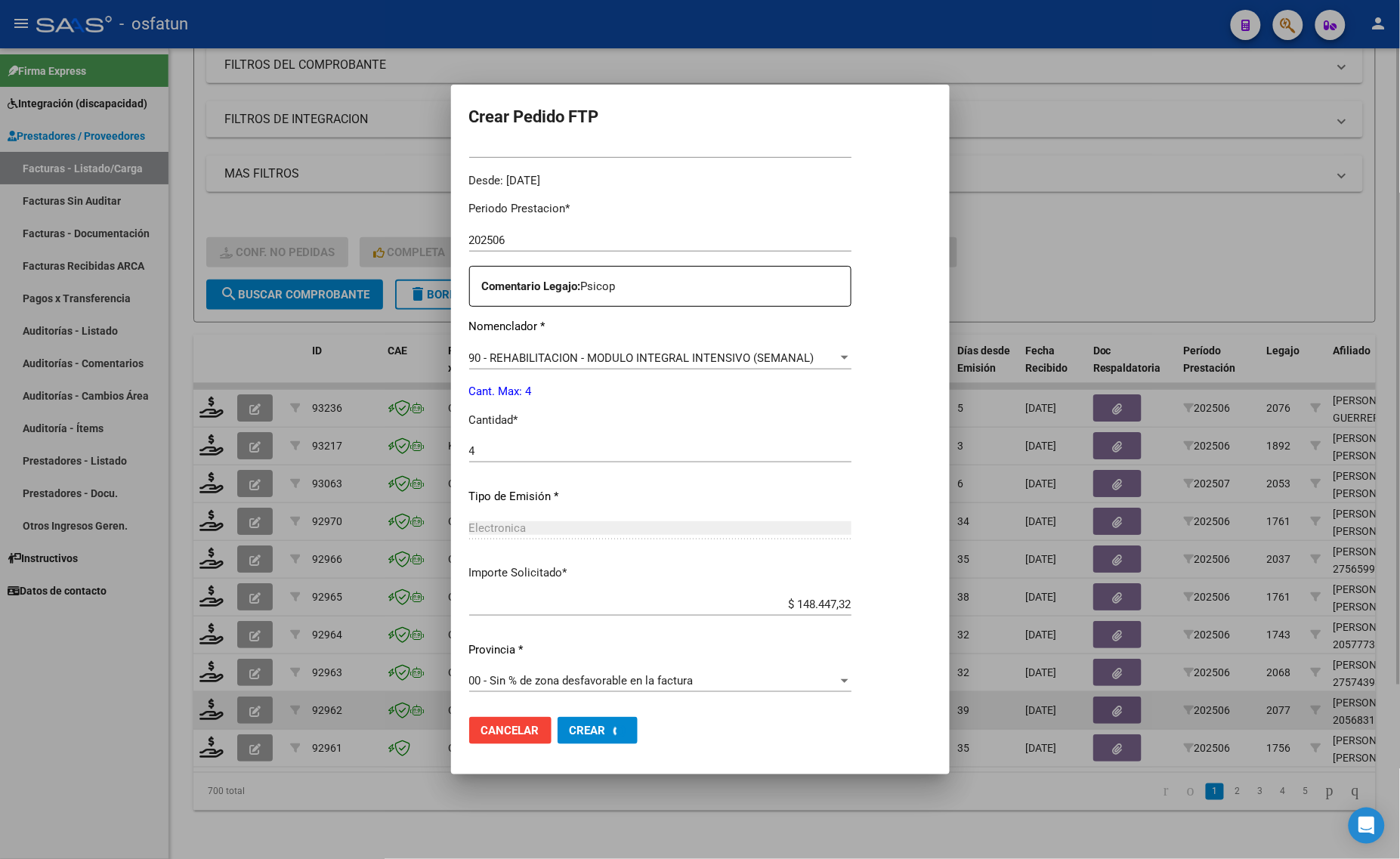
scroll to position [0, 0]
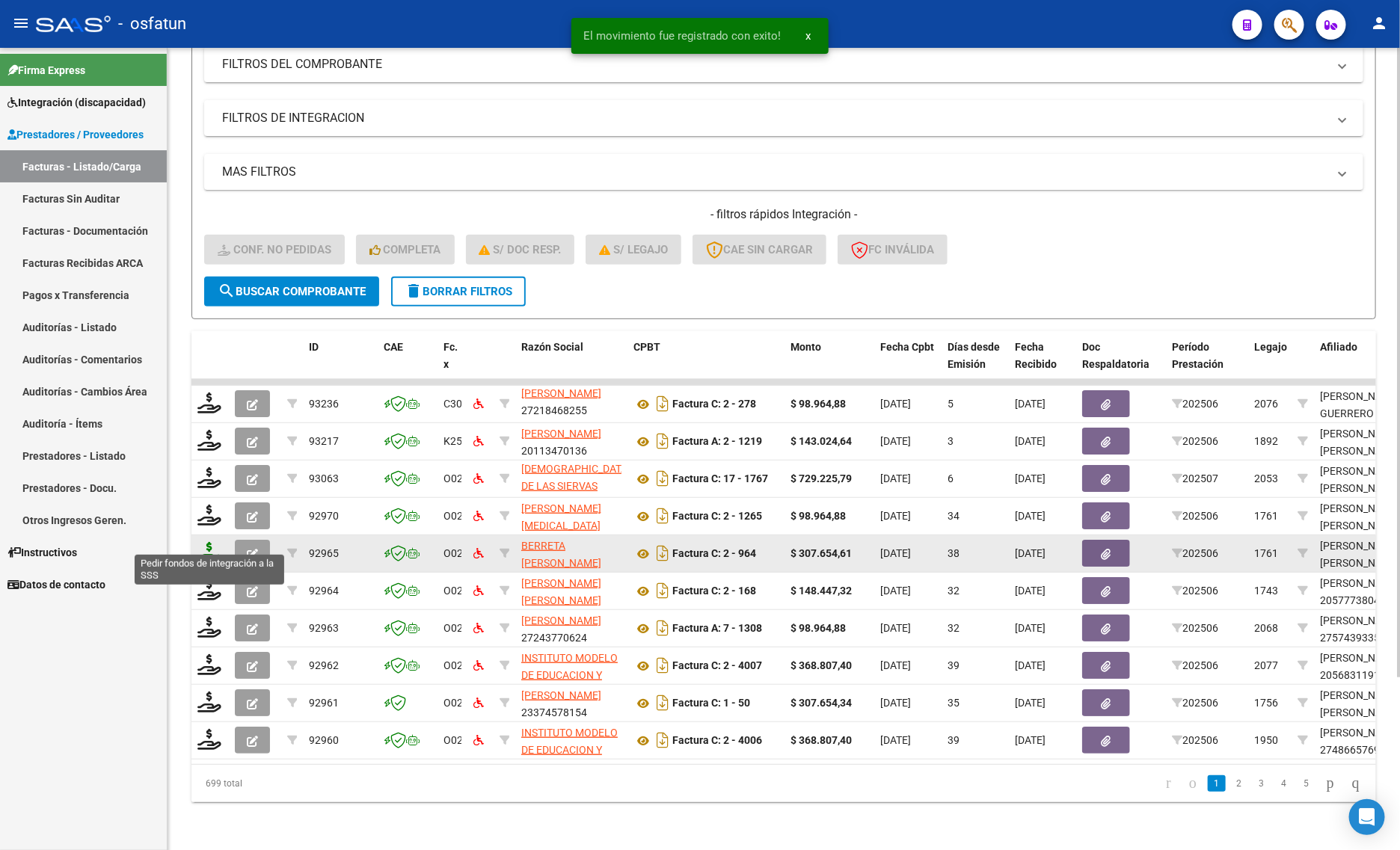
click at [204, 542] on icon at bounding box center [209, 552] width 24 height 21
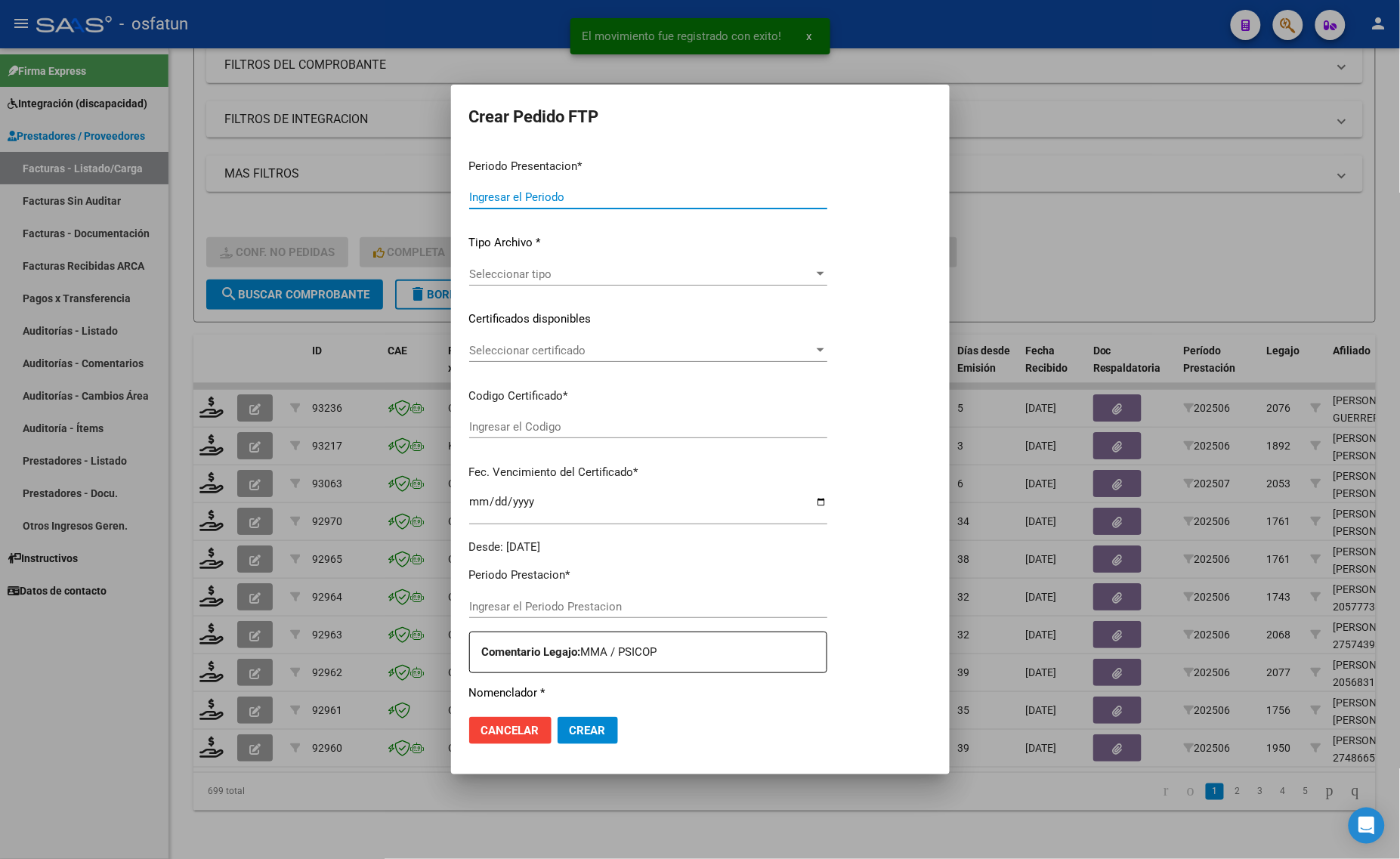
type input "202507"
type input "202506"
type input "$ 307.654,61"
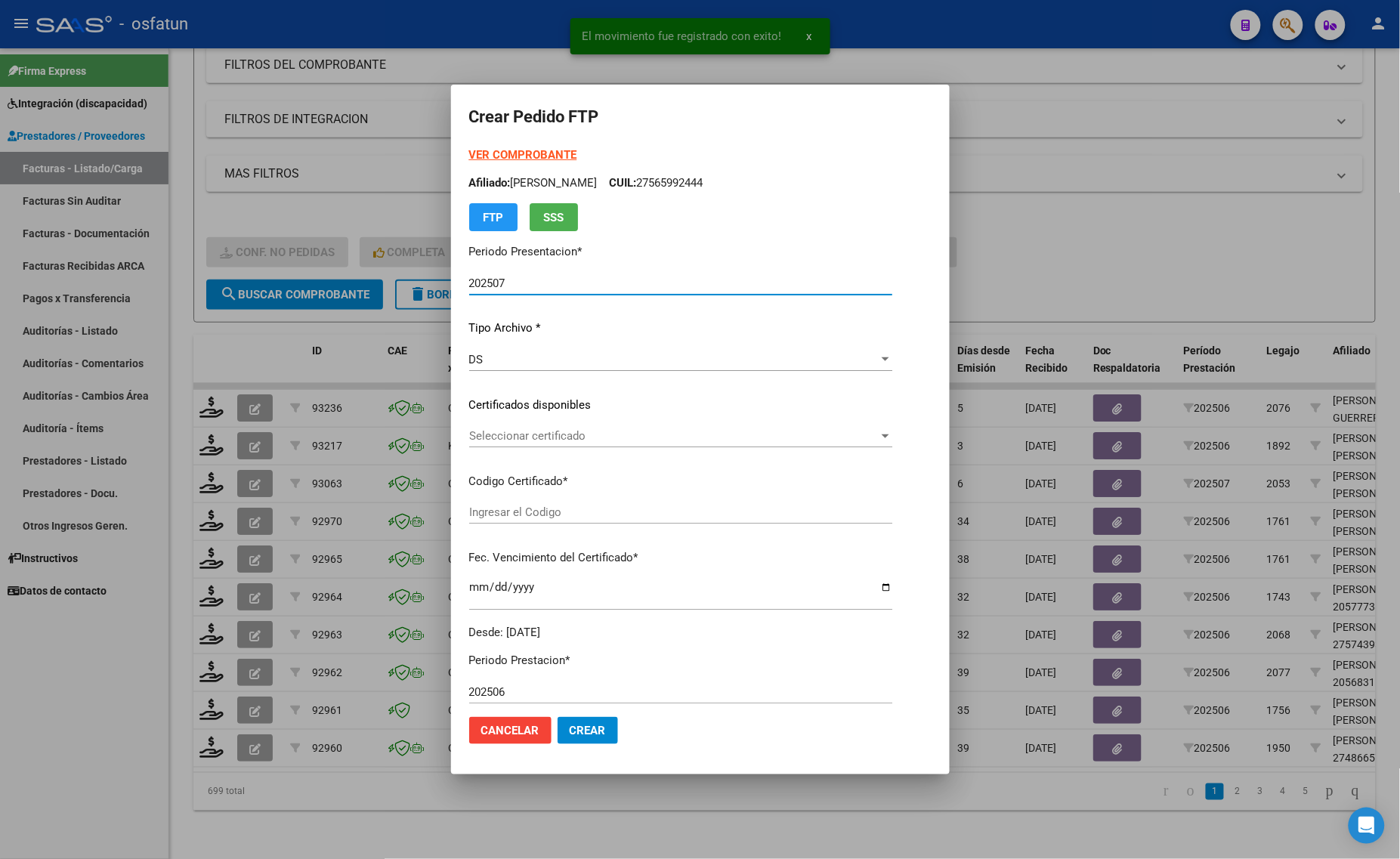
type input "ARG02000559407602021042120260421TUC136"
type input "[DATE]"
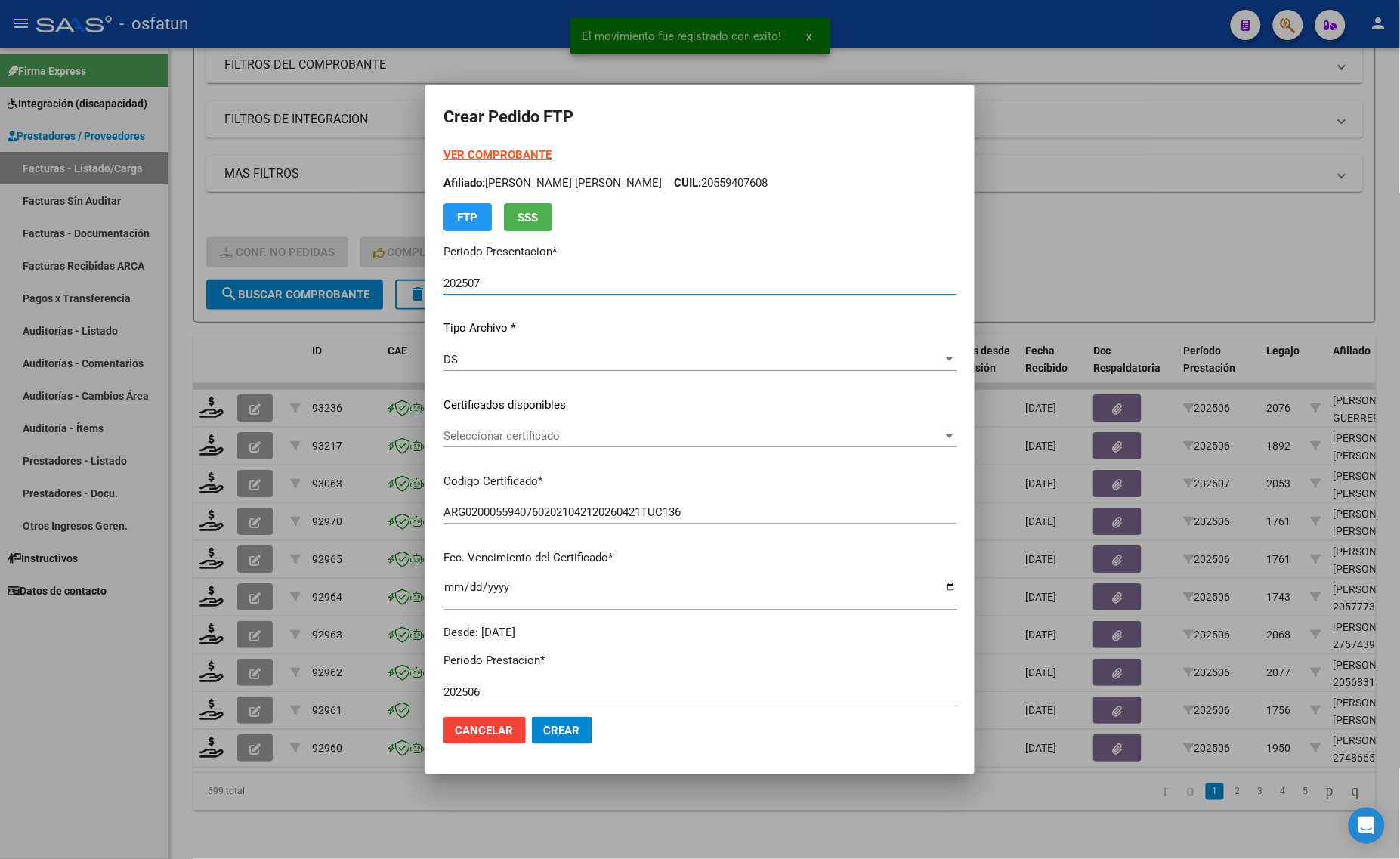
click at [484, 155] on strong "VER COMPROBANTE" at bounding box center [497, 155] width 108 height 14
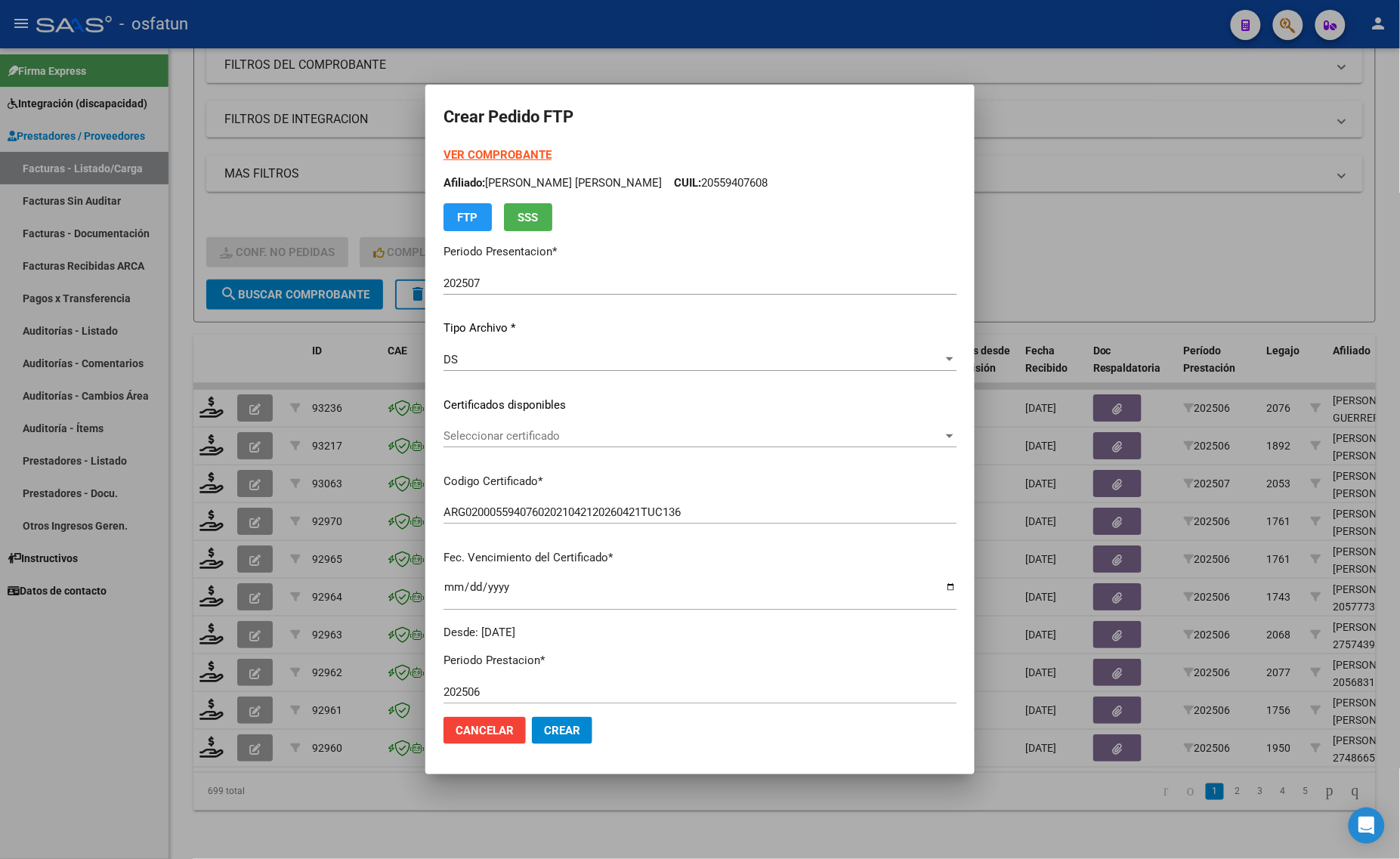
click at [589, 441] on span "Seleccionar certificado" at bounding box center [692, 436] width 499 height 14
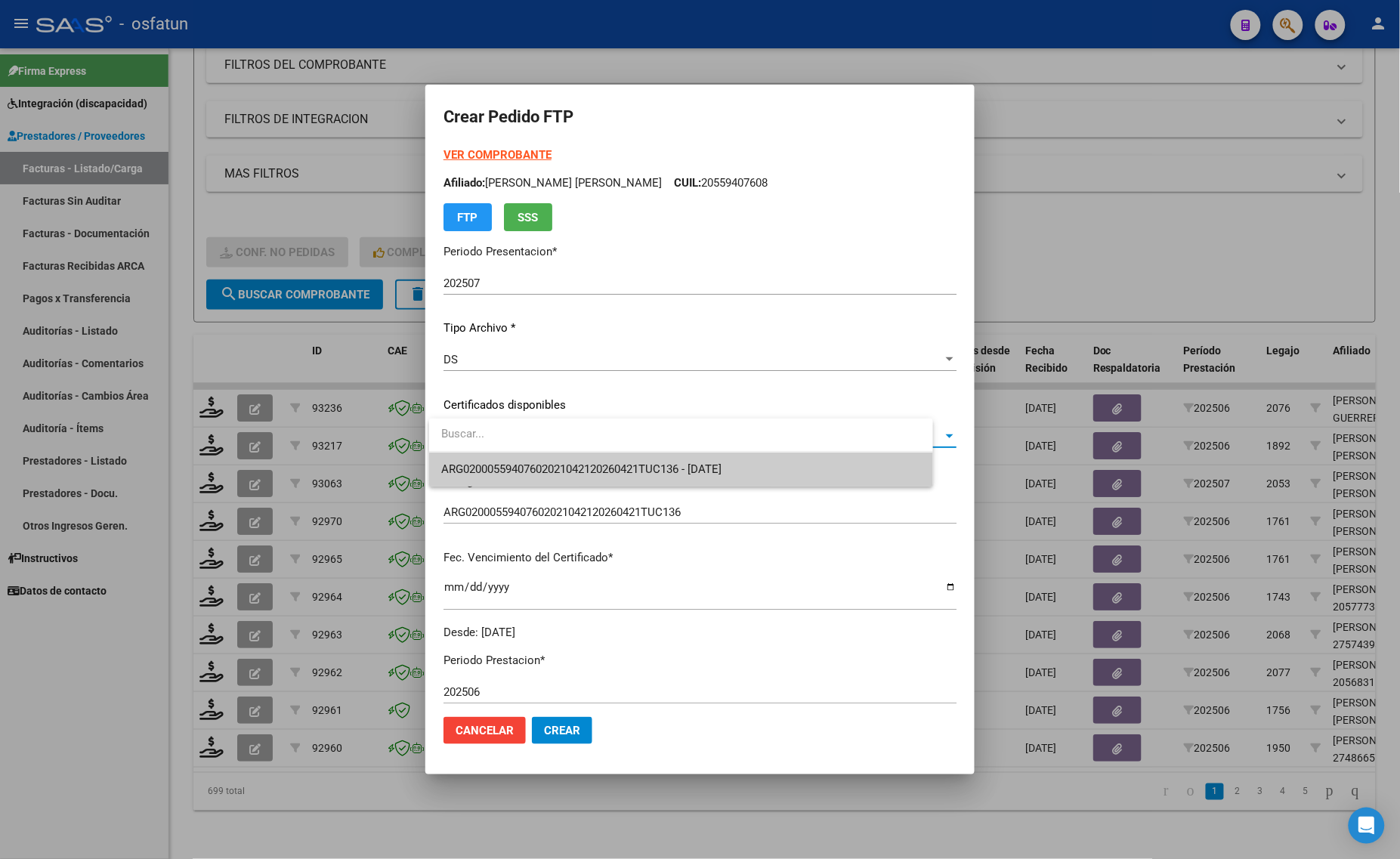
click at [586, 467] on span "ARG02000559407602021042120260421TUC136 - [DATE]" at bounding box center [581, 469] width 280 height 14
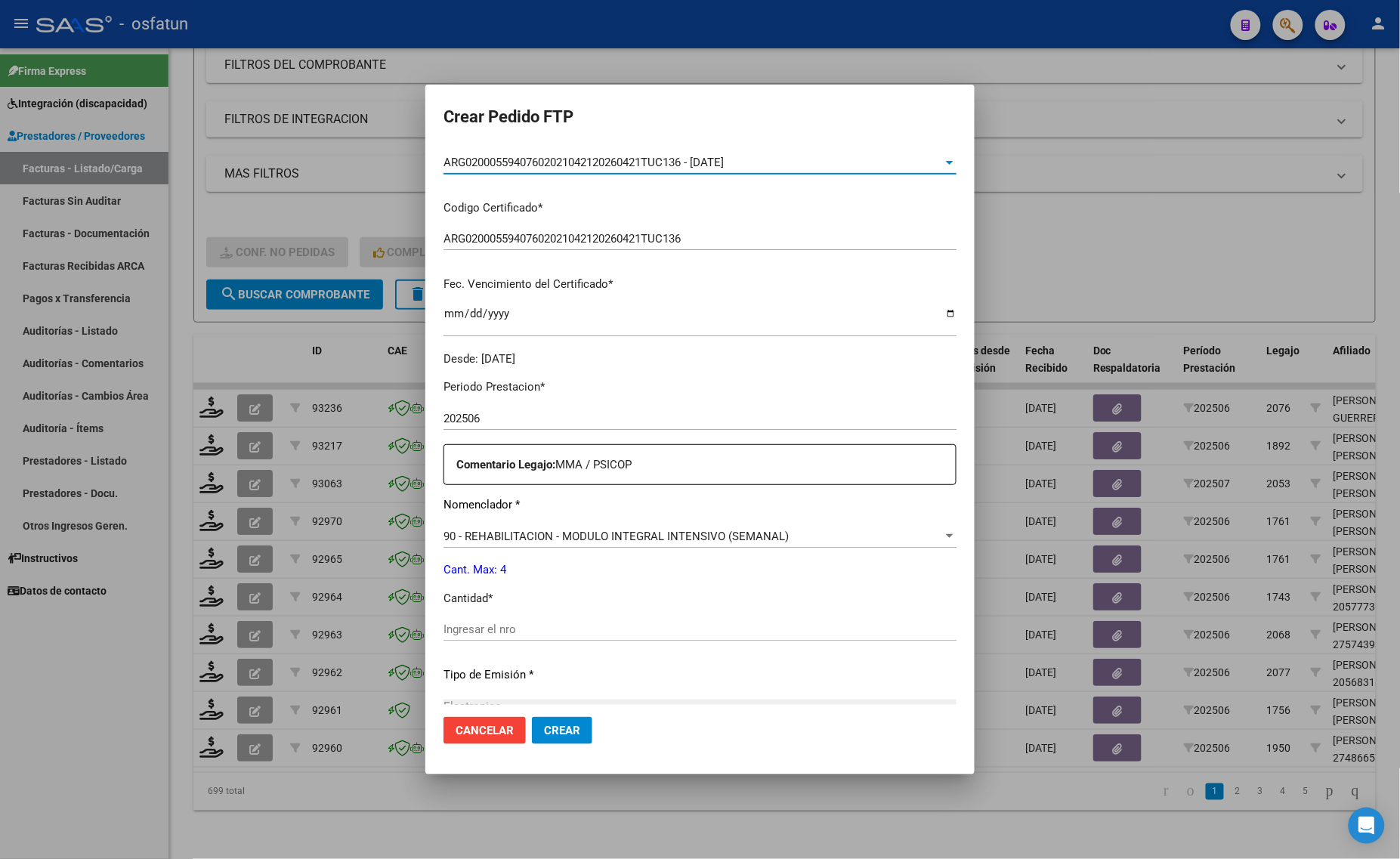
scroll to position [283, 0]
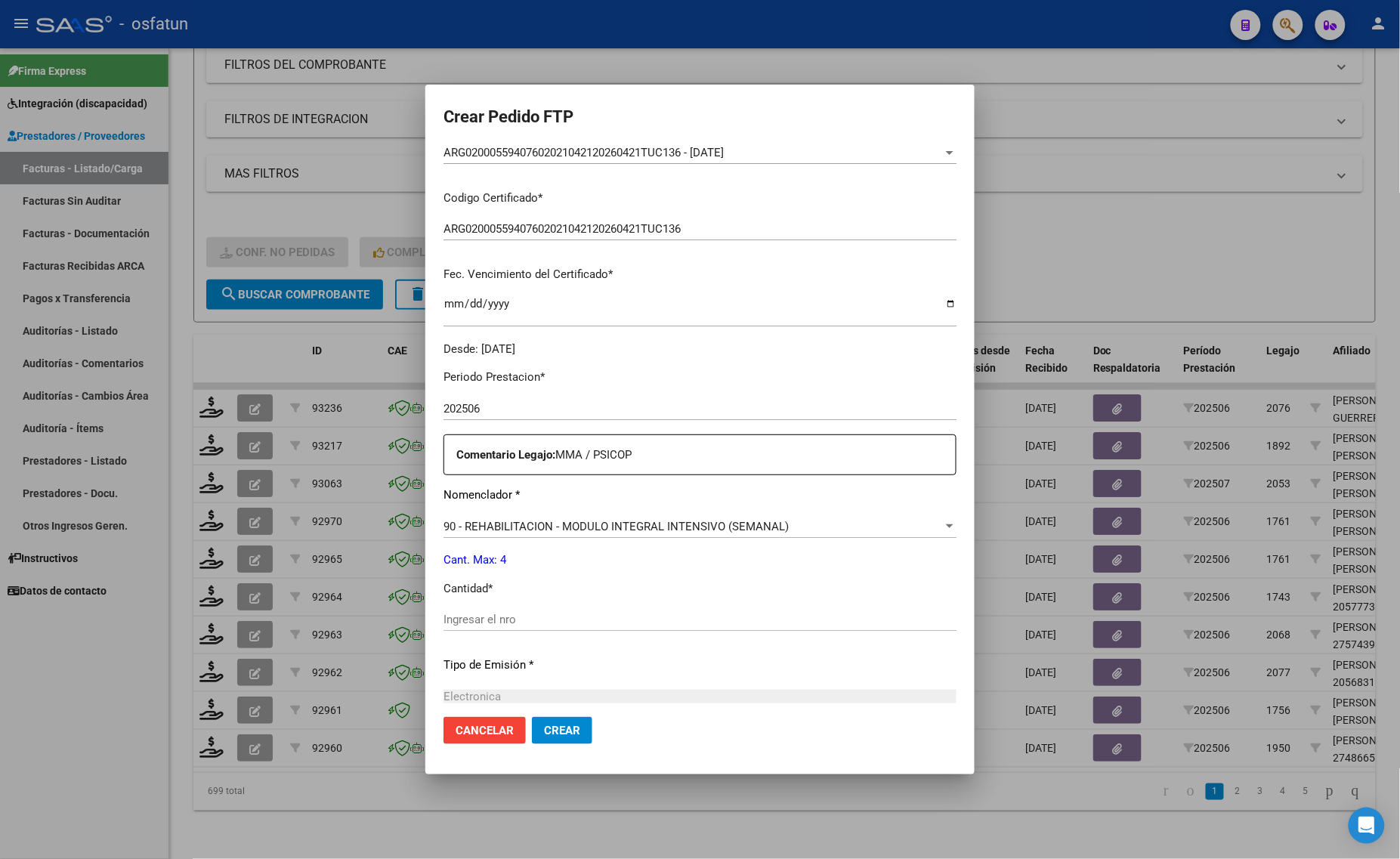
click at [501, 608] on div "Ingresar el nro" at bounding box center [700, 619] width 513 height 23
click at [536, 518] on div "90 - REHABILITACION - MODULO INTEGRAL INTENSIVO (SEMANAL) Seleccionar nomenclad…" at bounding box center [700, 526] width 513 height 23
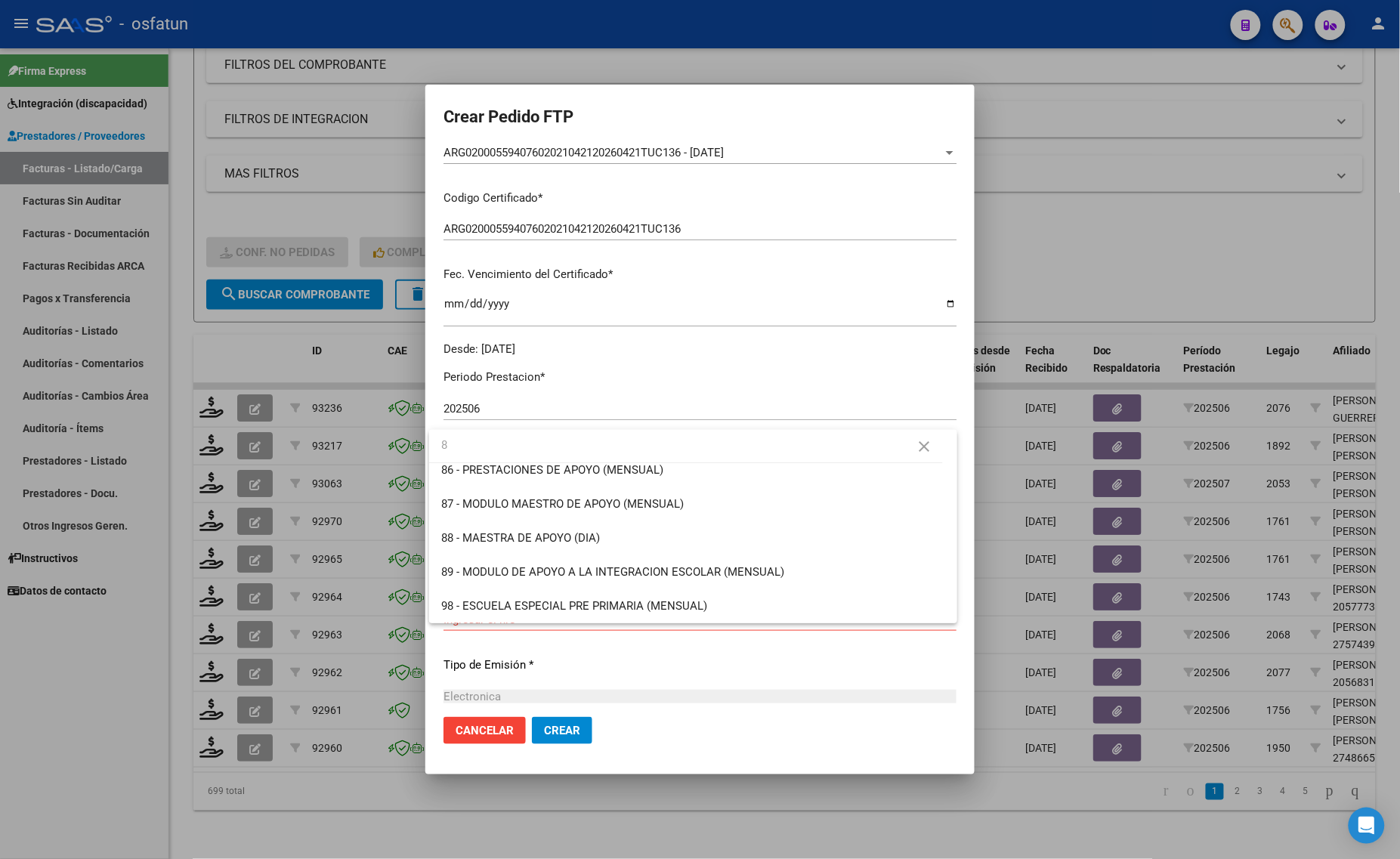
scroll to position [0, 0]
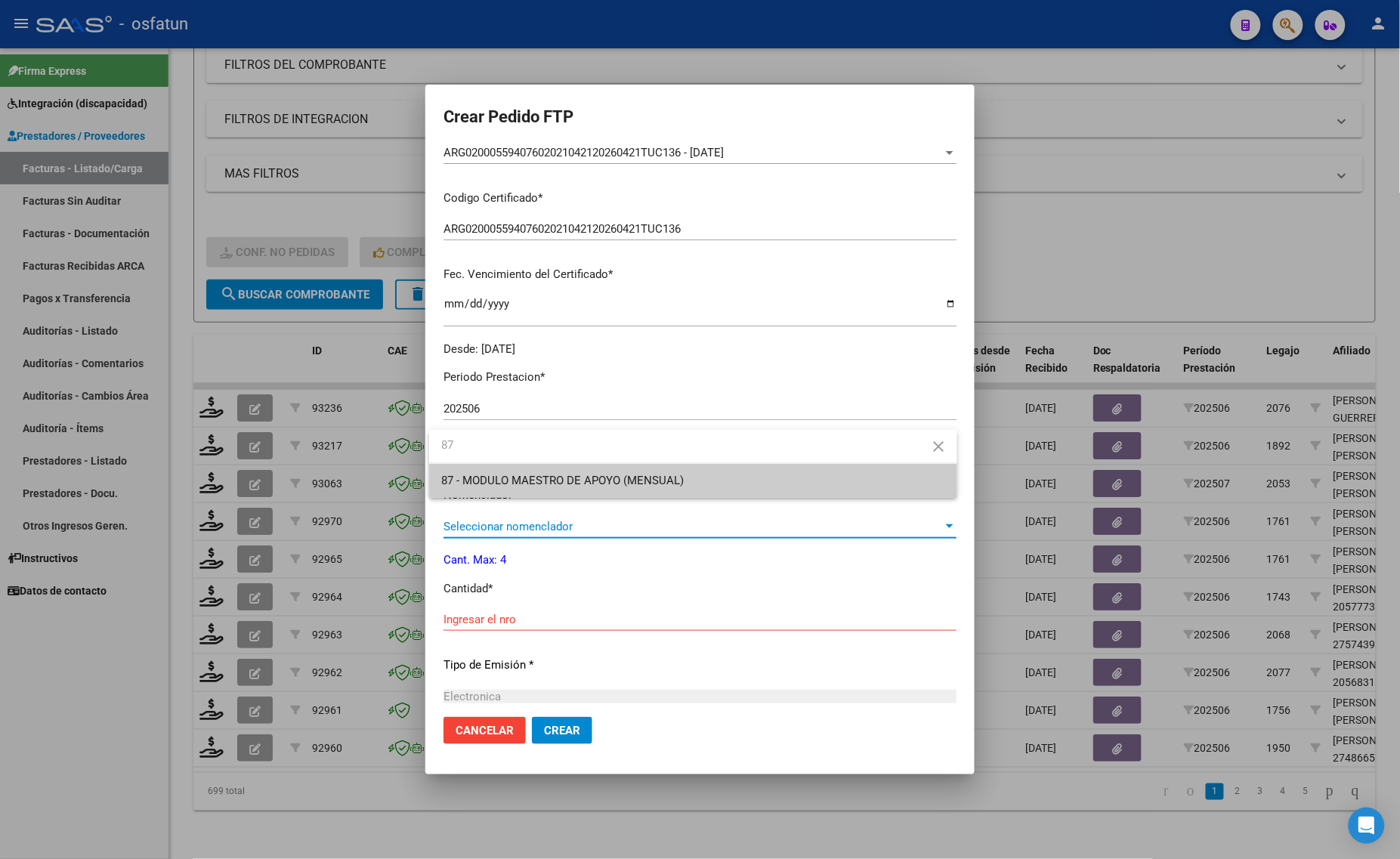
type input "87"
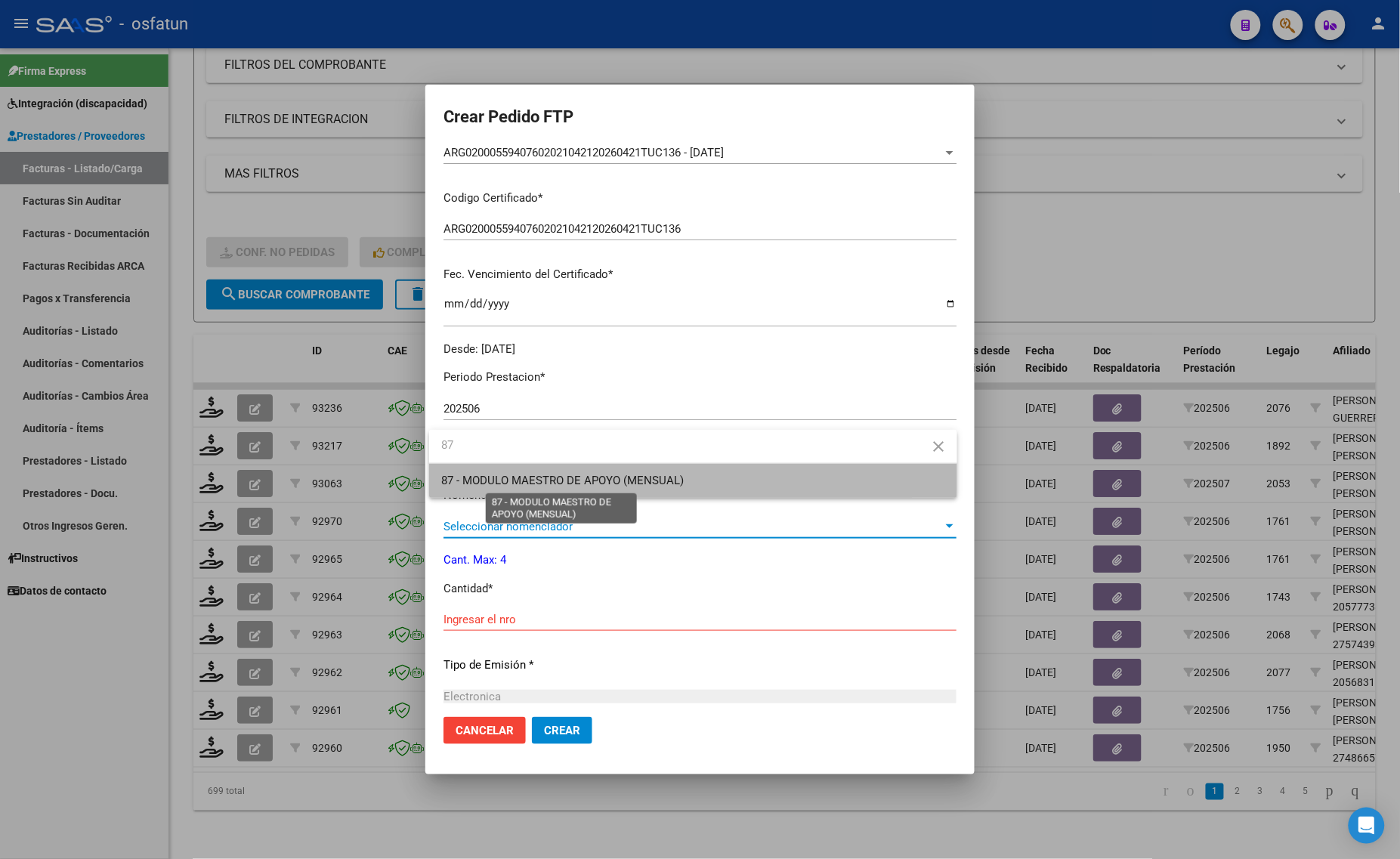
click at [646, 474] on span "87 - MODULO MAESTRO DE APOYO (MENSUAL)" at bounding box center [563, 480] width 243 height 14
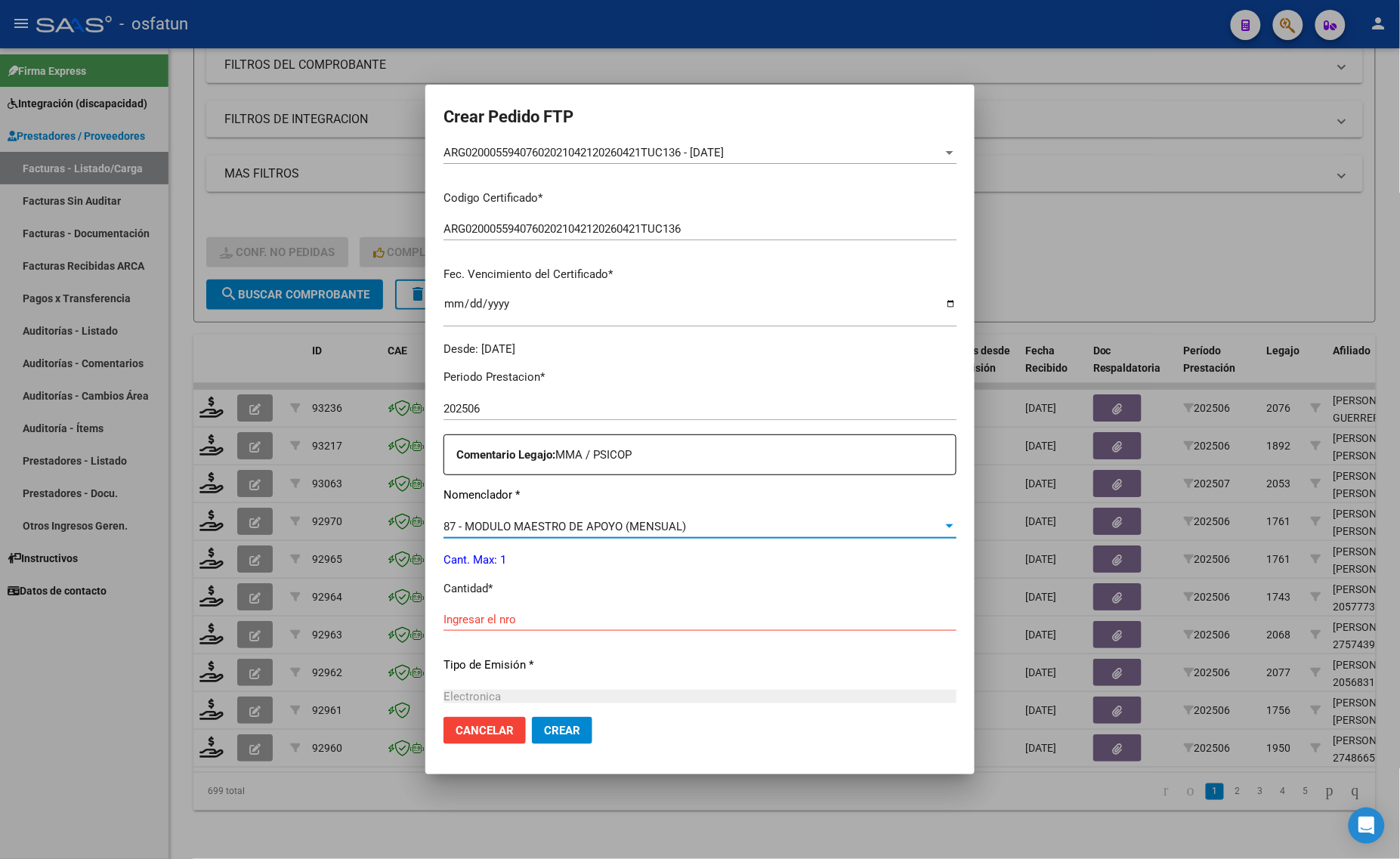
click at [568, 609] on div "Ingresar el nro" at bounding box center [700, 619] width 513 height 23
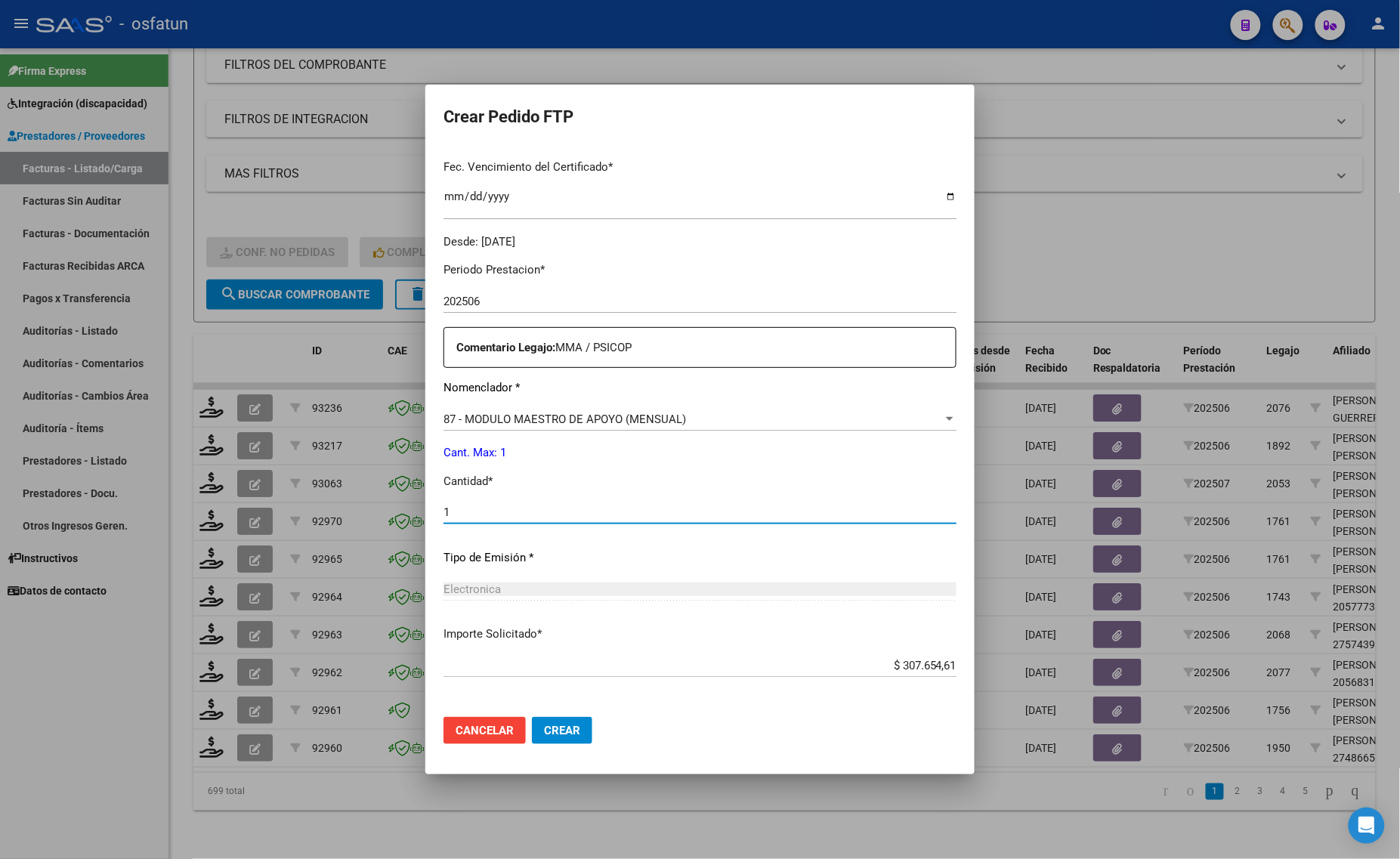
scroll to position [452, 0]
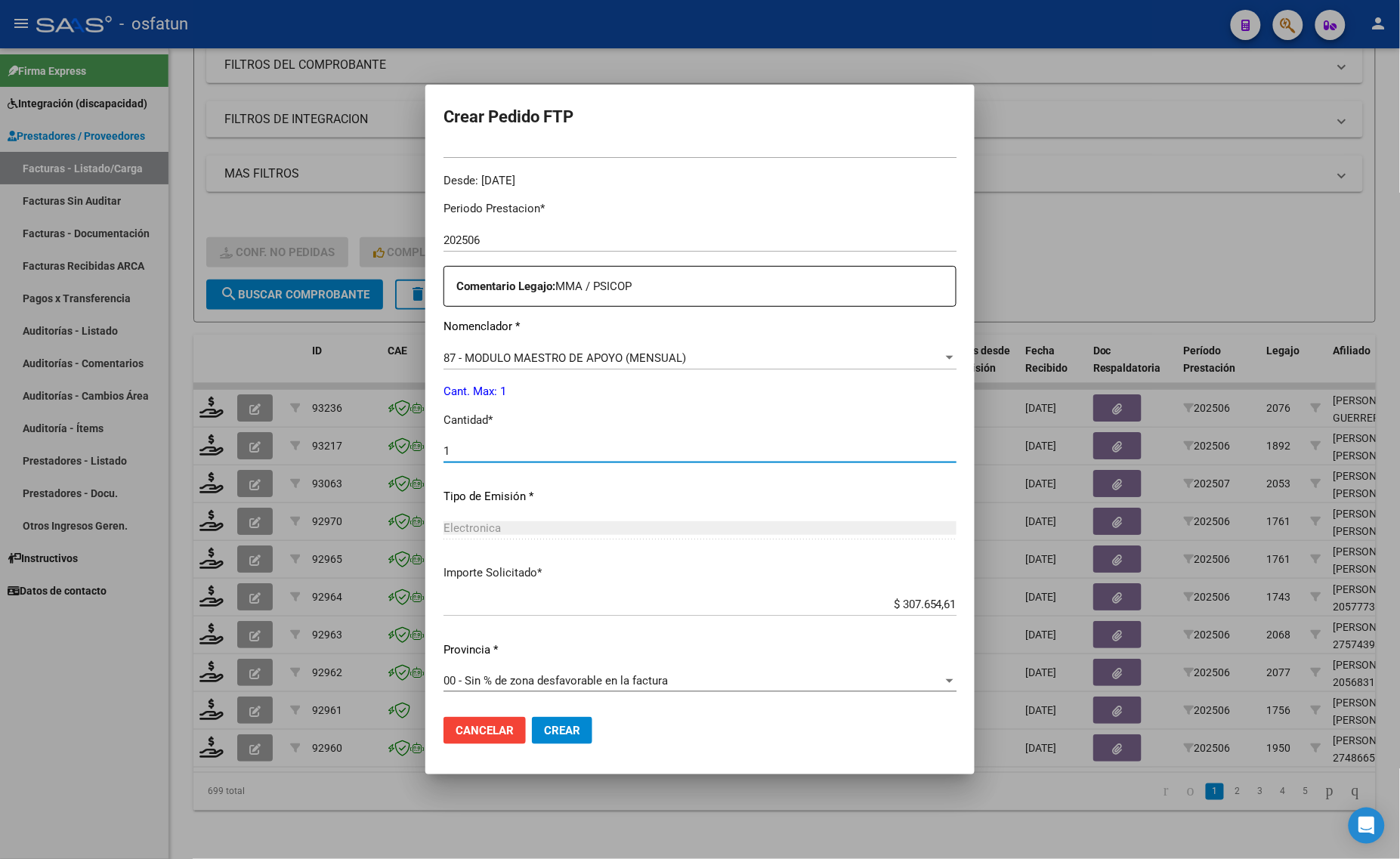
type input "1"
click at [569, 731] on span "Crear" at bounding box center [562, 730] width 36 height 14
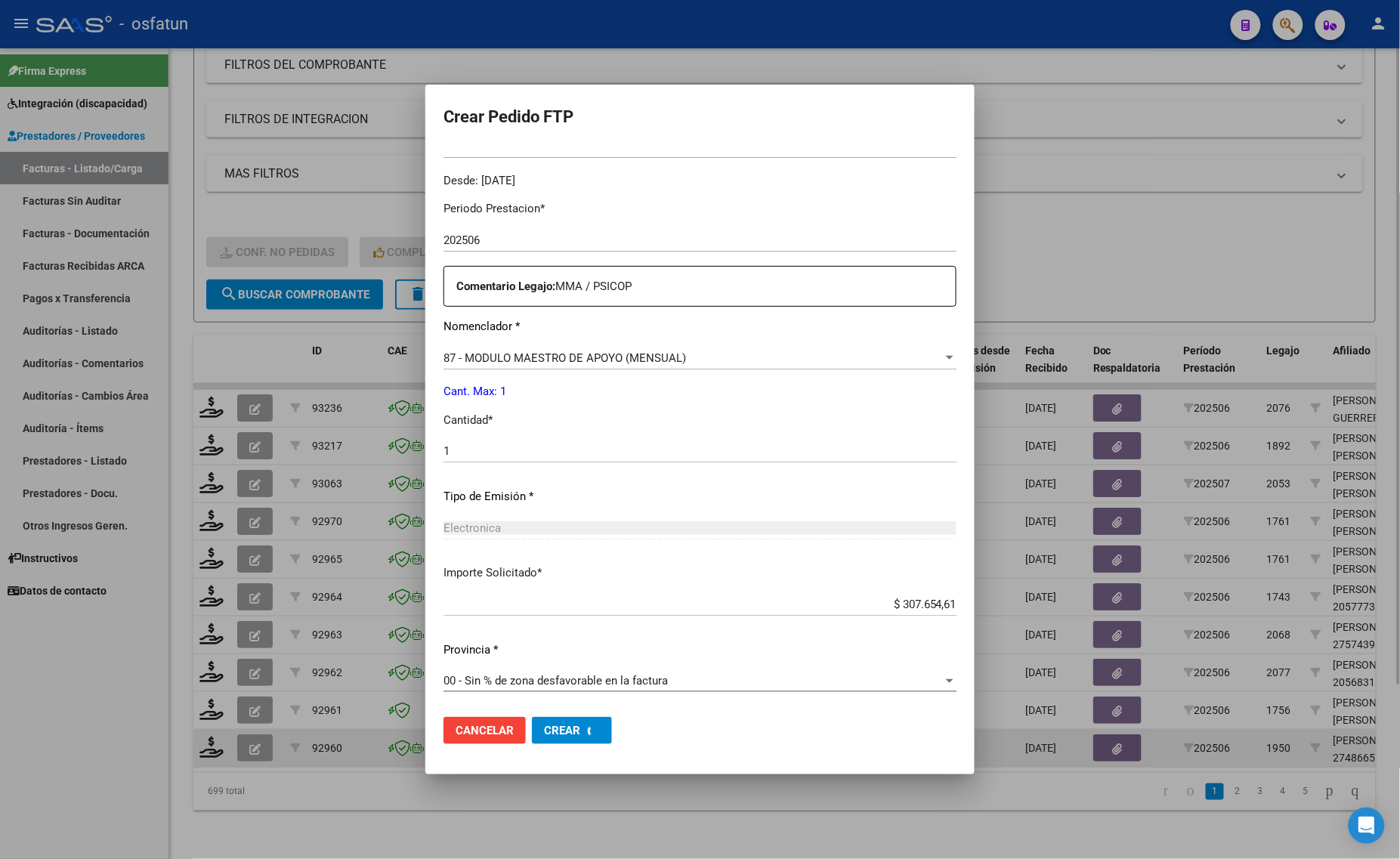
scroll to position [0, 0]
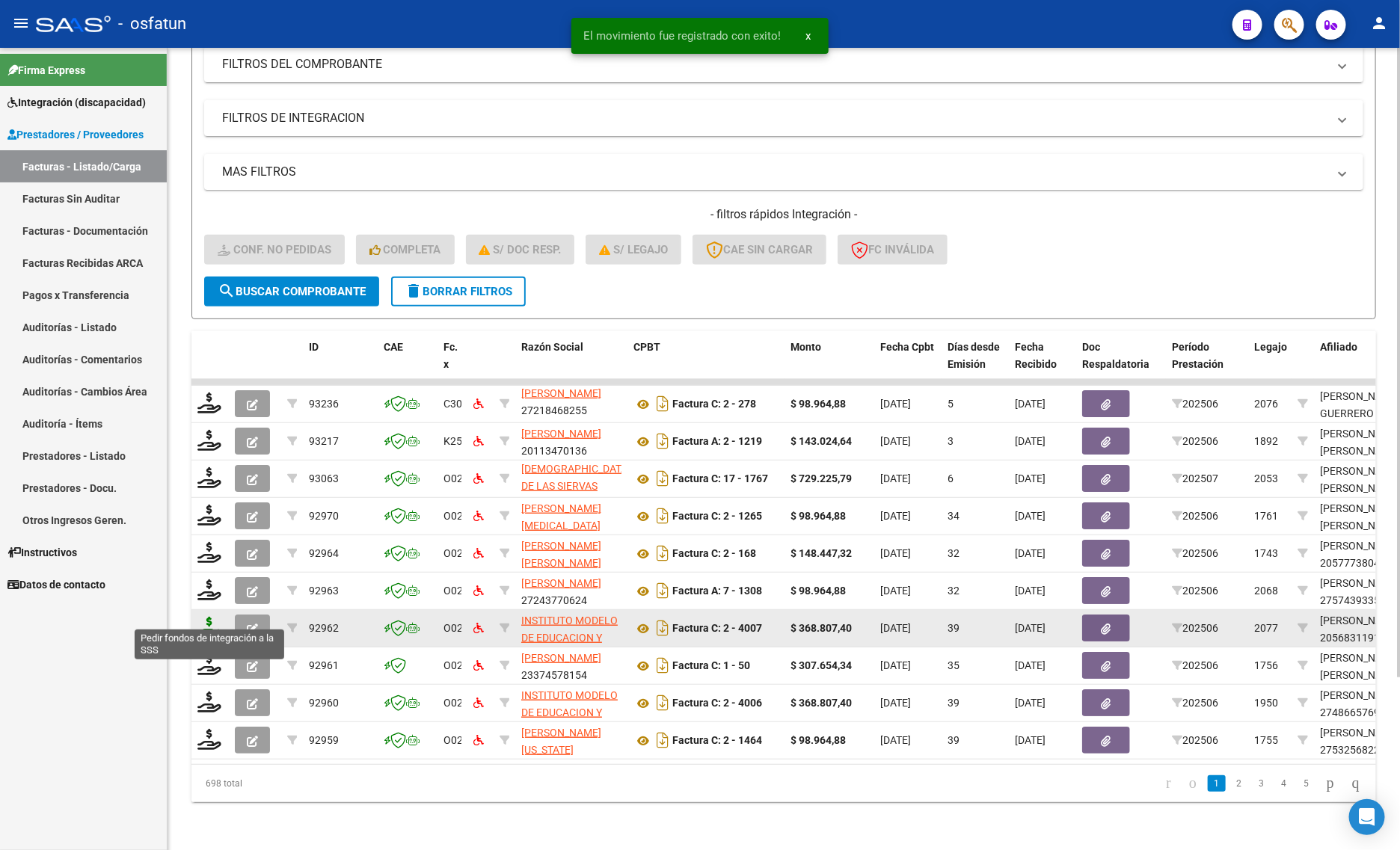
click at [202, 617] on icon at bounding box center [209, 627] width 24 height 21
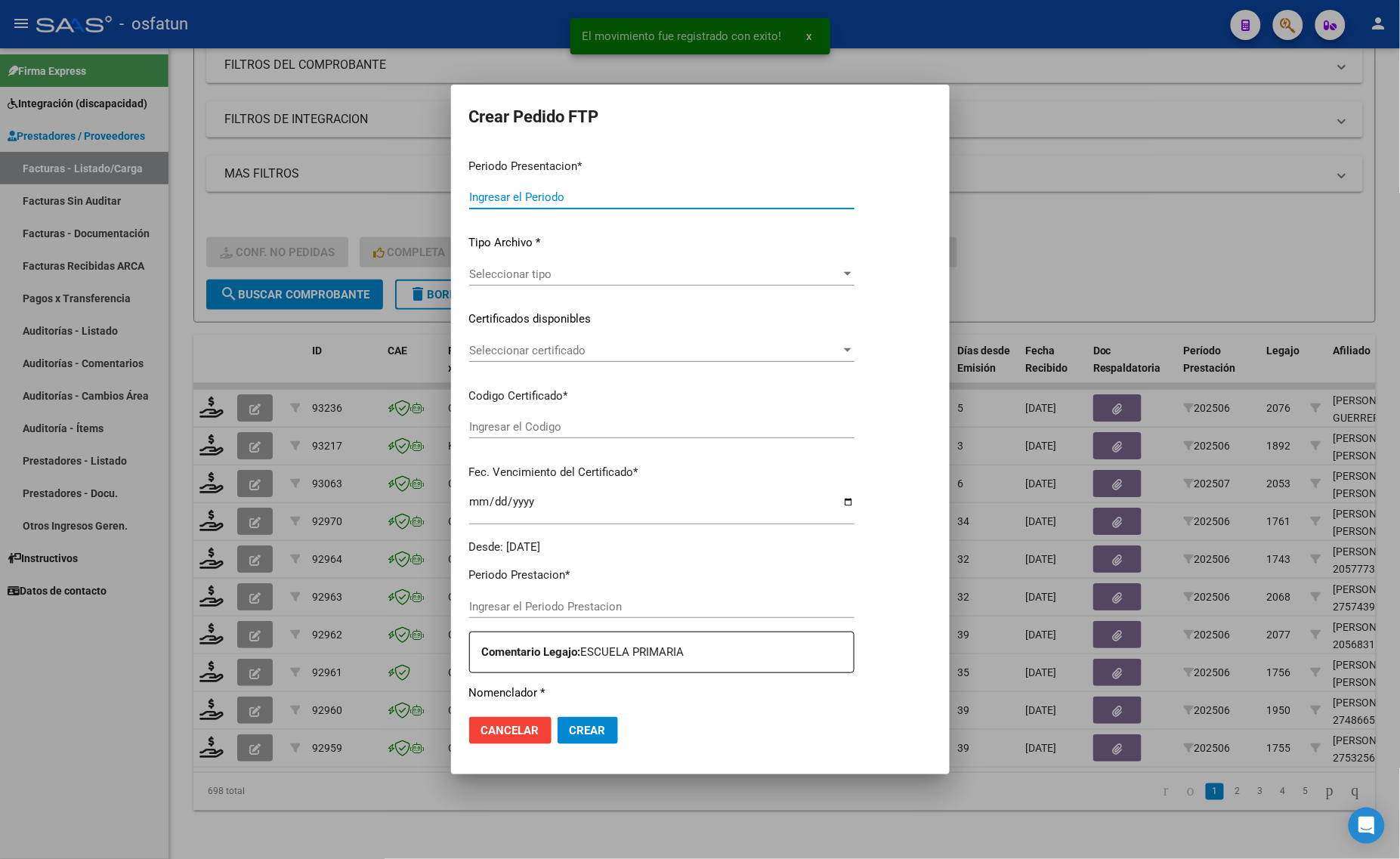
type input "202507"
type input "202506"
type input "$ 368.807,40"
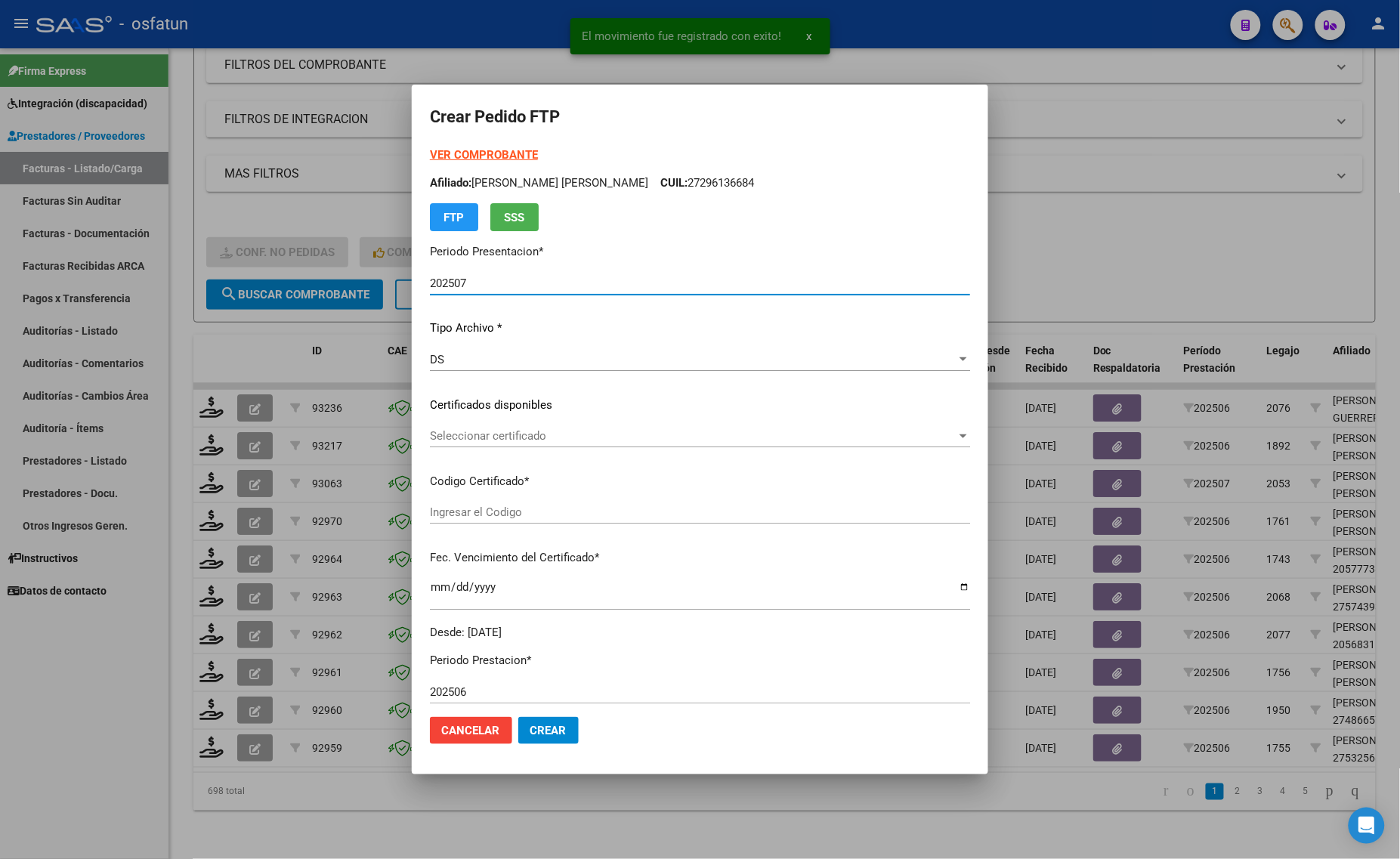
type input "ARG02000568311912021090220260902TUC136"
type input "[DATE]"
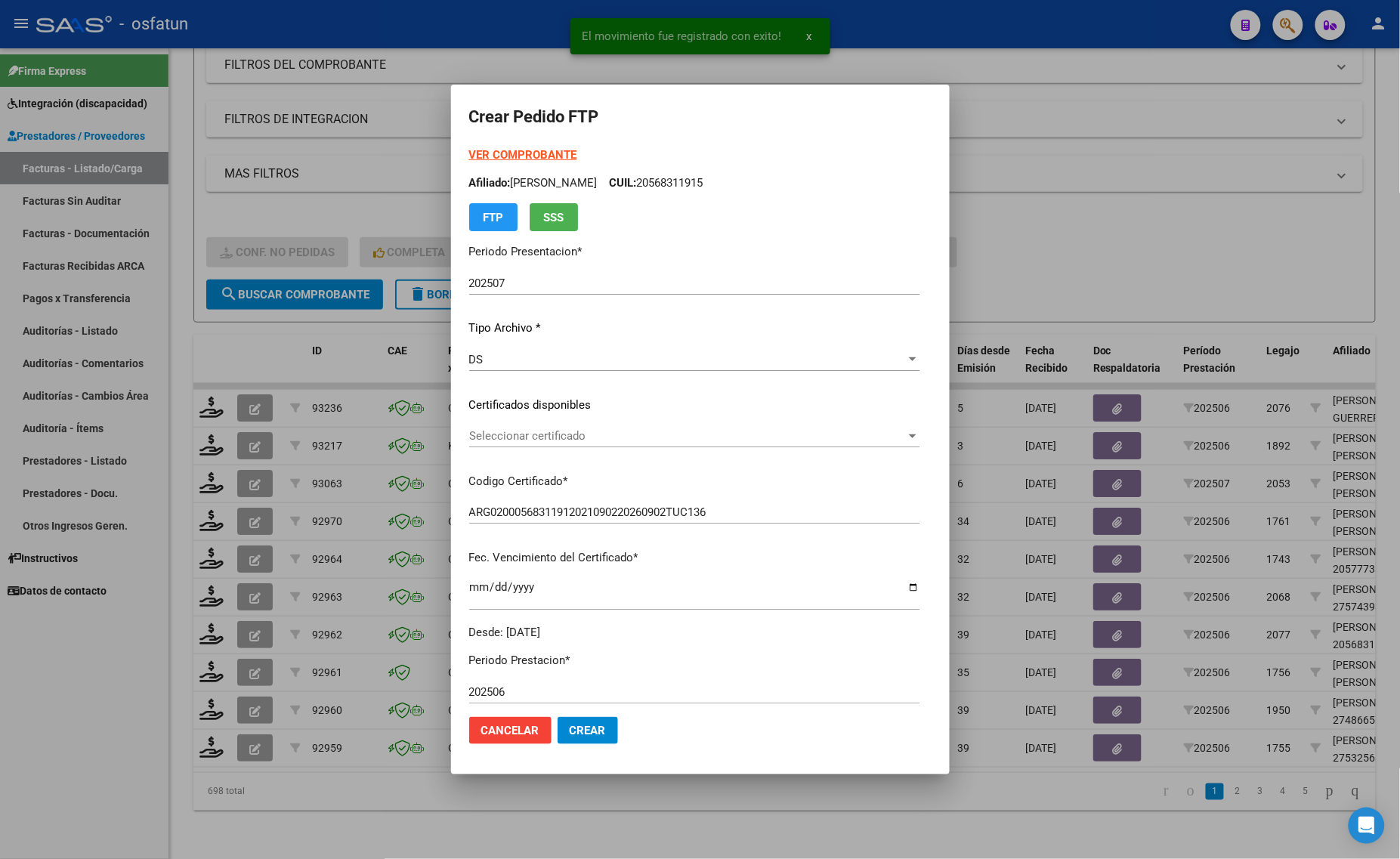
click at [492, 156] on strong "VER COMPROBANTE" at bounding box center [523, 155] width 108 height 14
click at [512, 432] on span "Seleccionar certificado" at bounding box center [687, 436] width 437 height 14
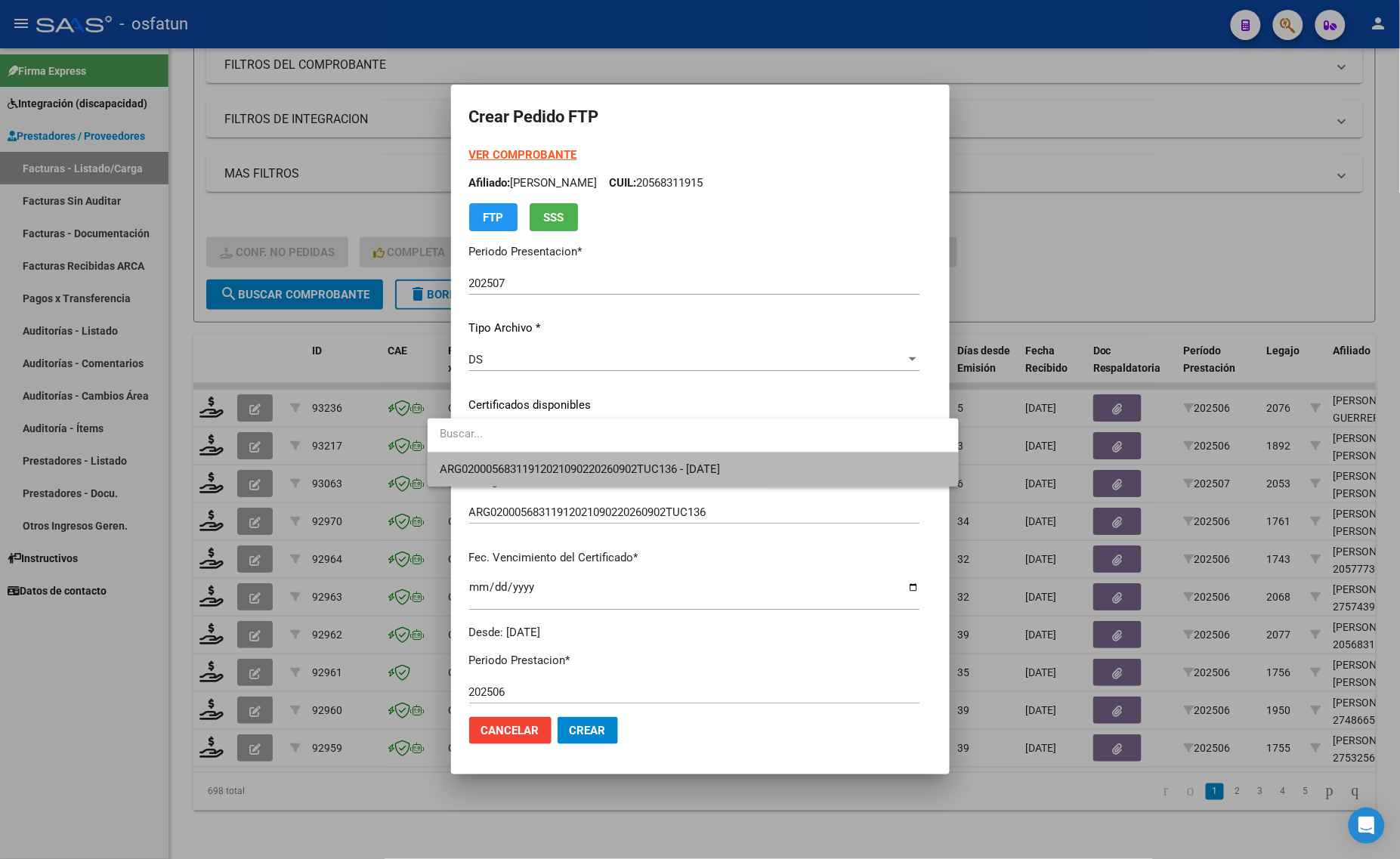
click at [518, 461] on span "ARG02000568311912021090220260902TUC136 - [DATE]" at bounding box center [692, 469] width 507 height 34
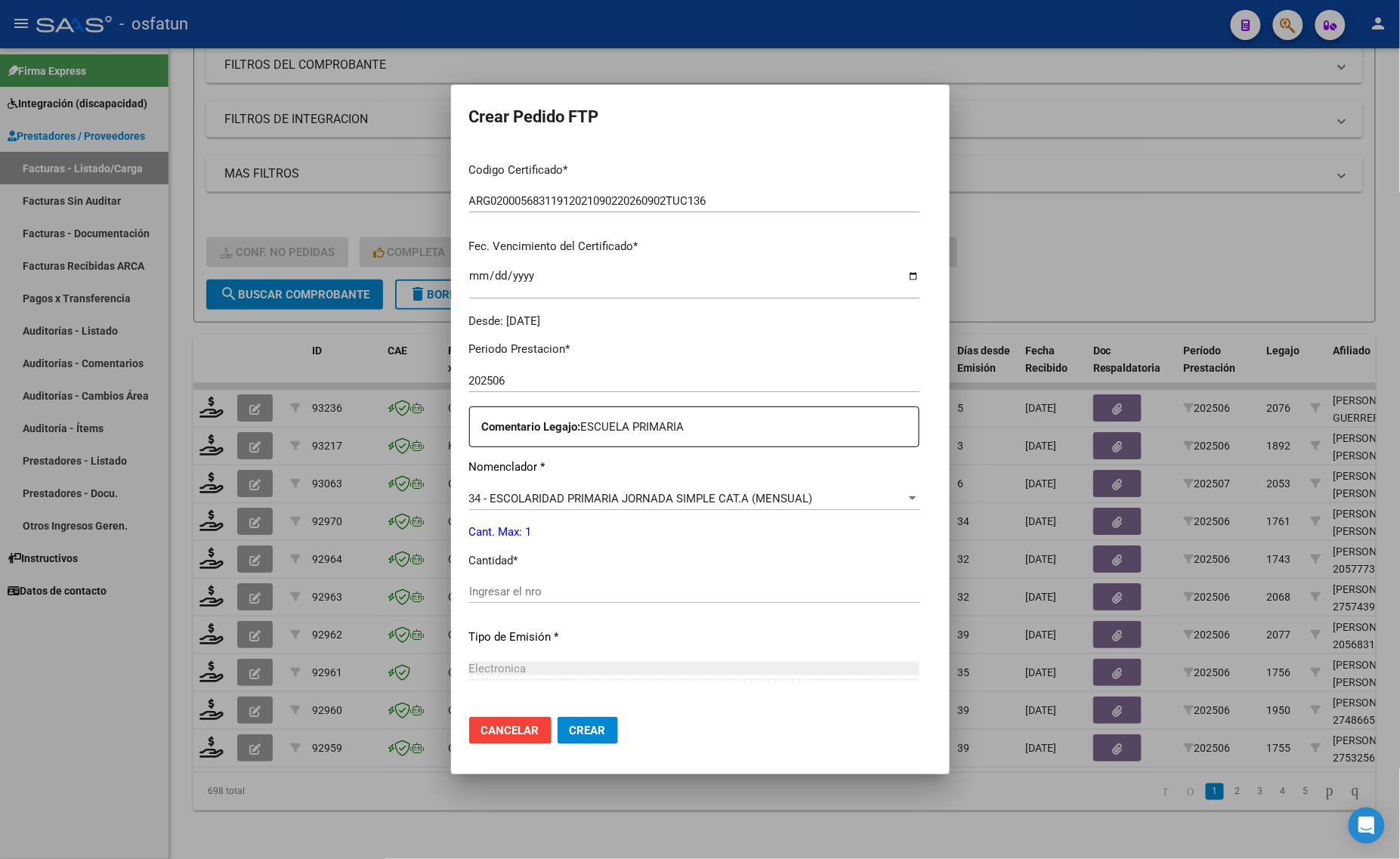
scroll to position [378, 0]
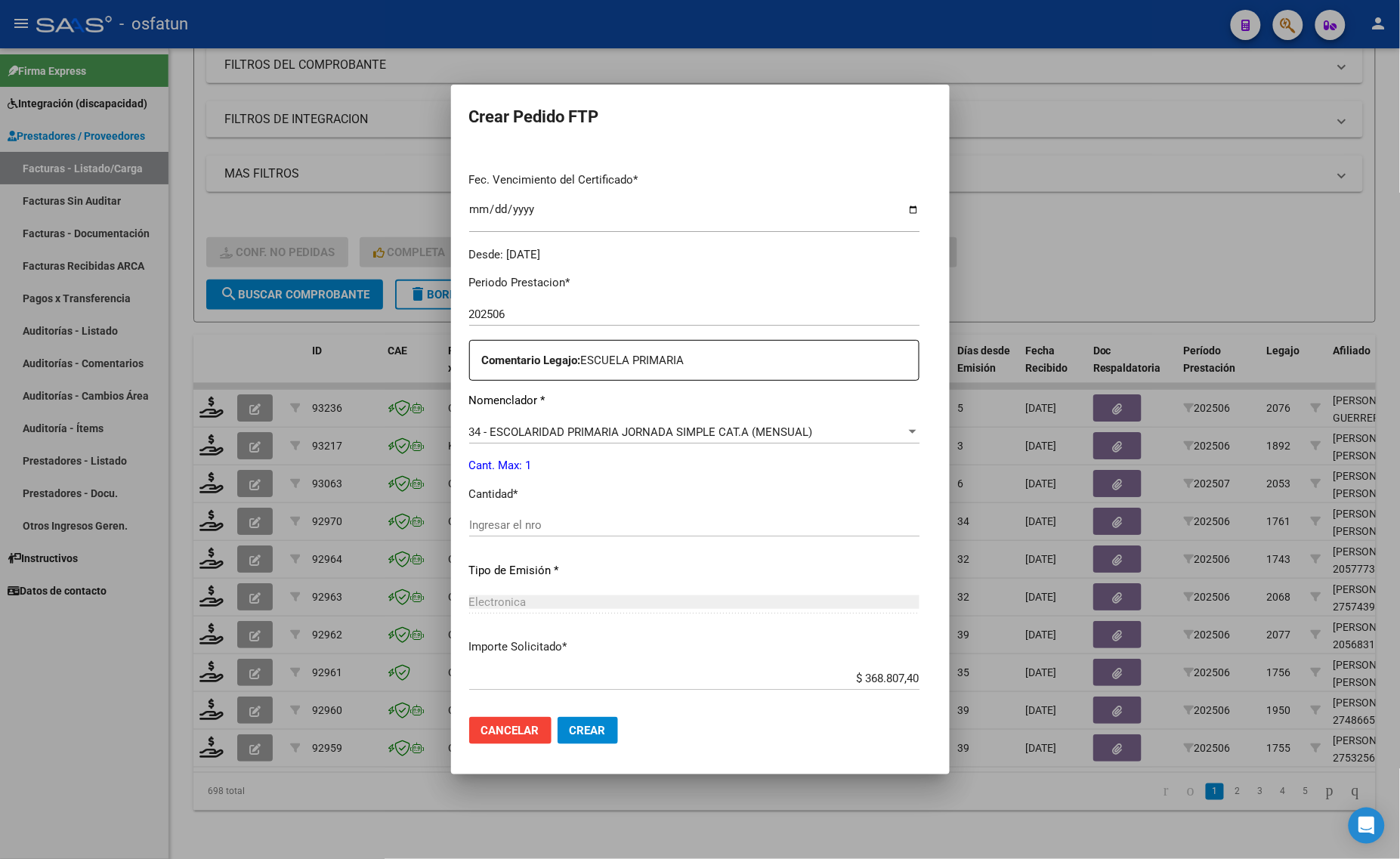
click at [480, 526] on input "Ingresar el nro" at bounding box center [694, 525] width 450 height 14
click at [197, 356] on div at bounding box center [700, 430] width 1400 height 859
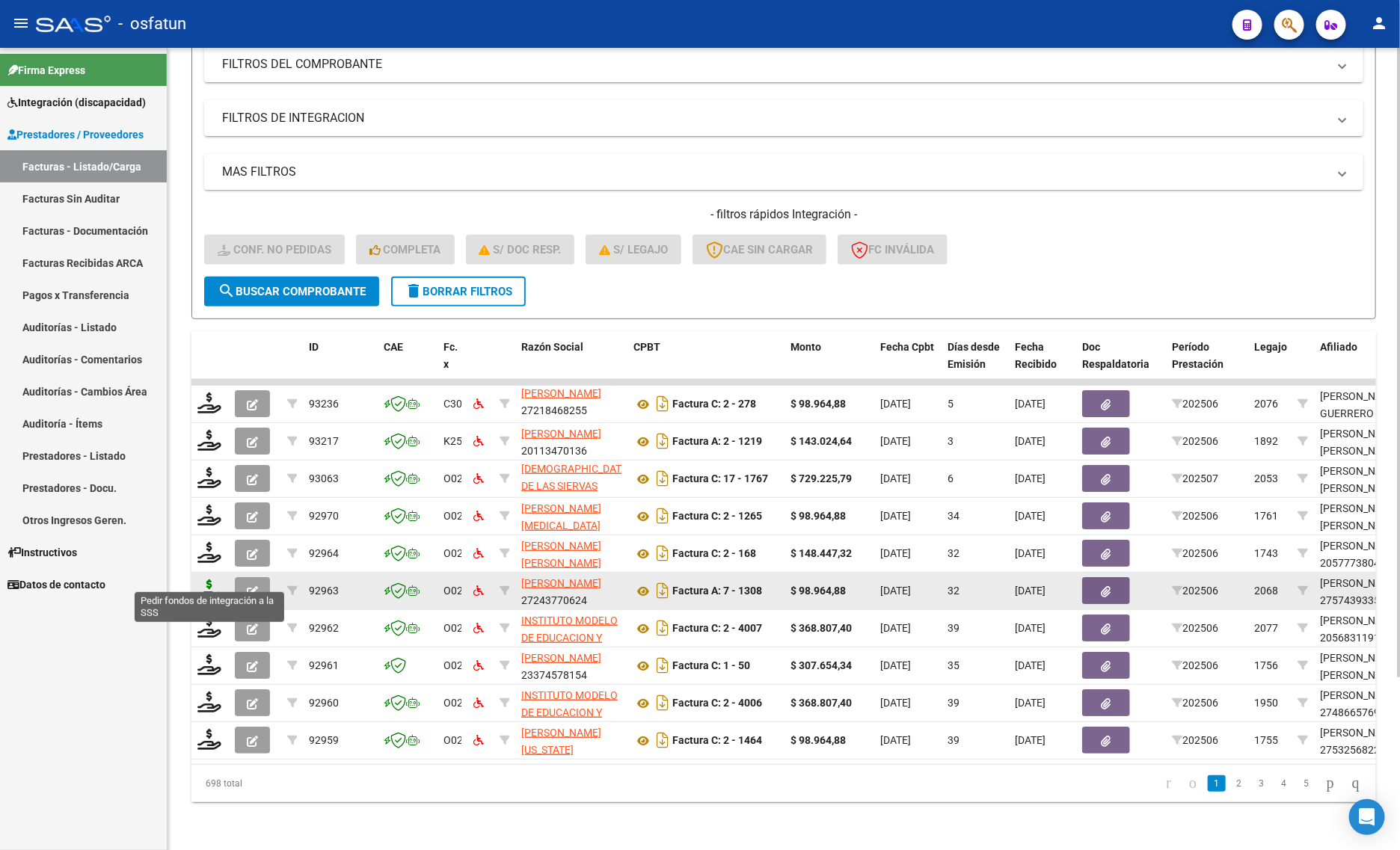
click at [214, 580] on icon at bounding box center [209, 590] width 24 height 21
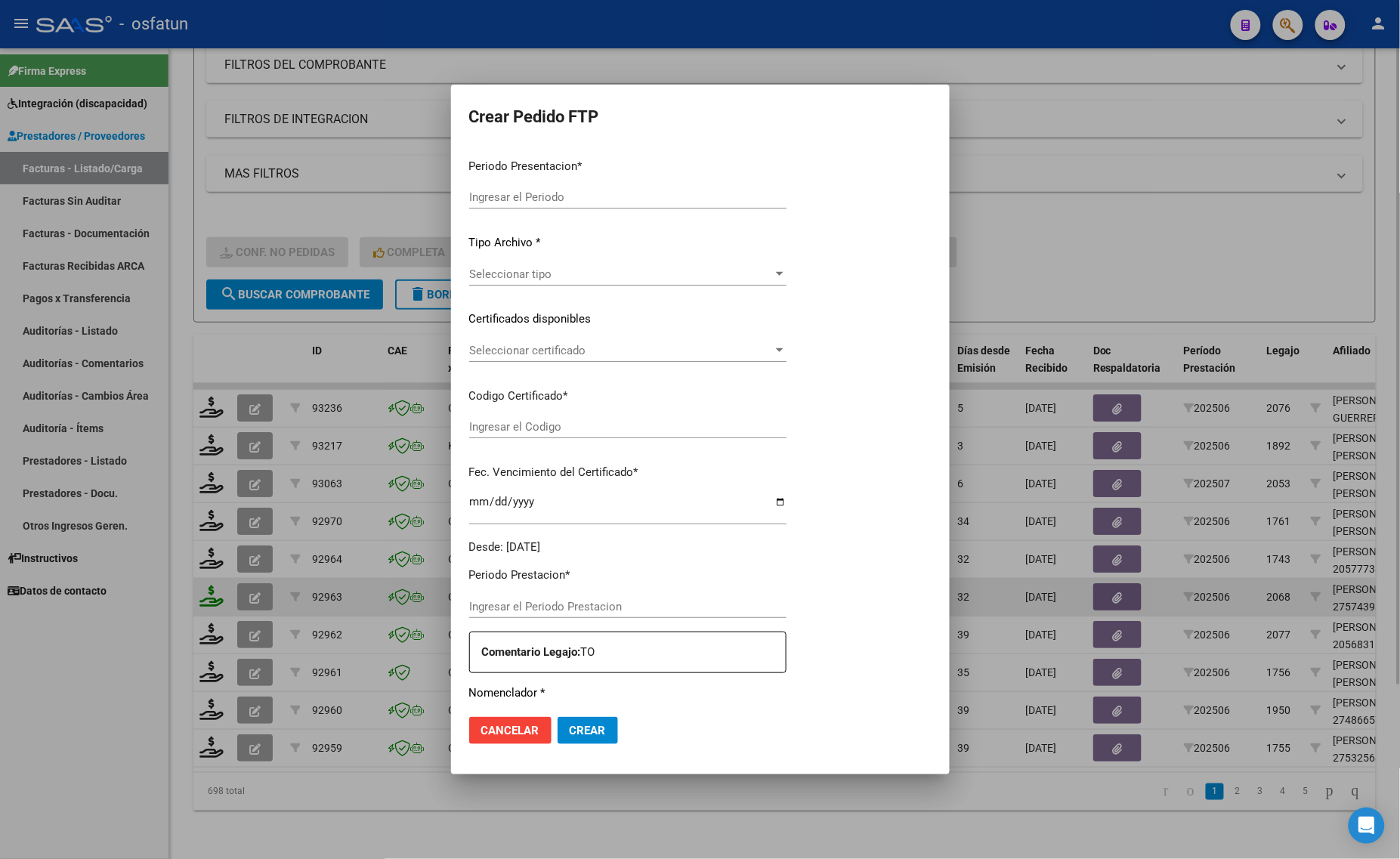
type input "202507"
type input "202506"
type input "$ 98.964,88"
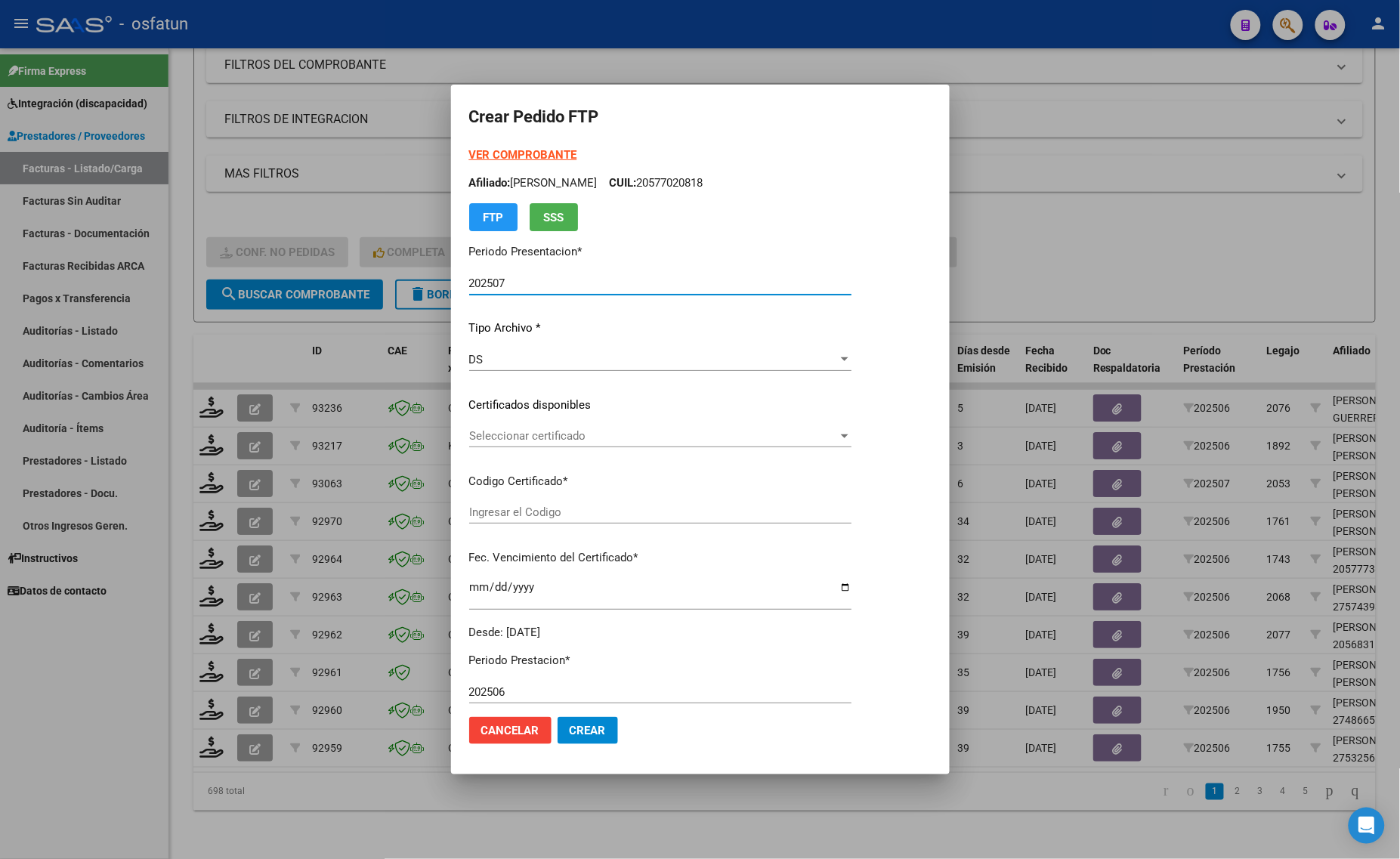
type input "ARG01000574393352022042520260425TUC139"
type input "2026-04-25"
click at [184, 624] on div at bounding box center [700, 430] width 1400 height 859
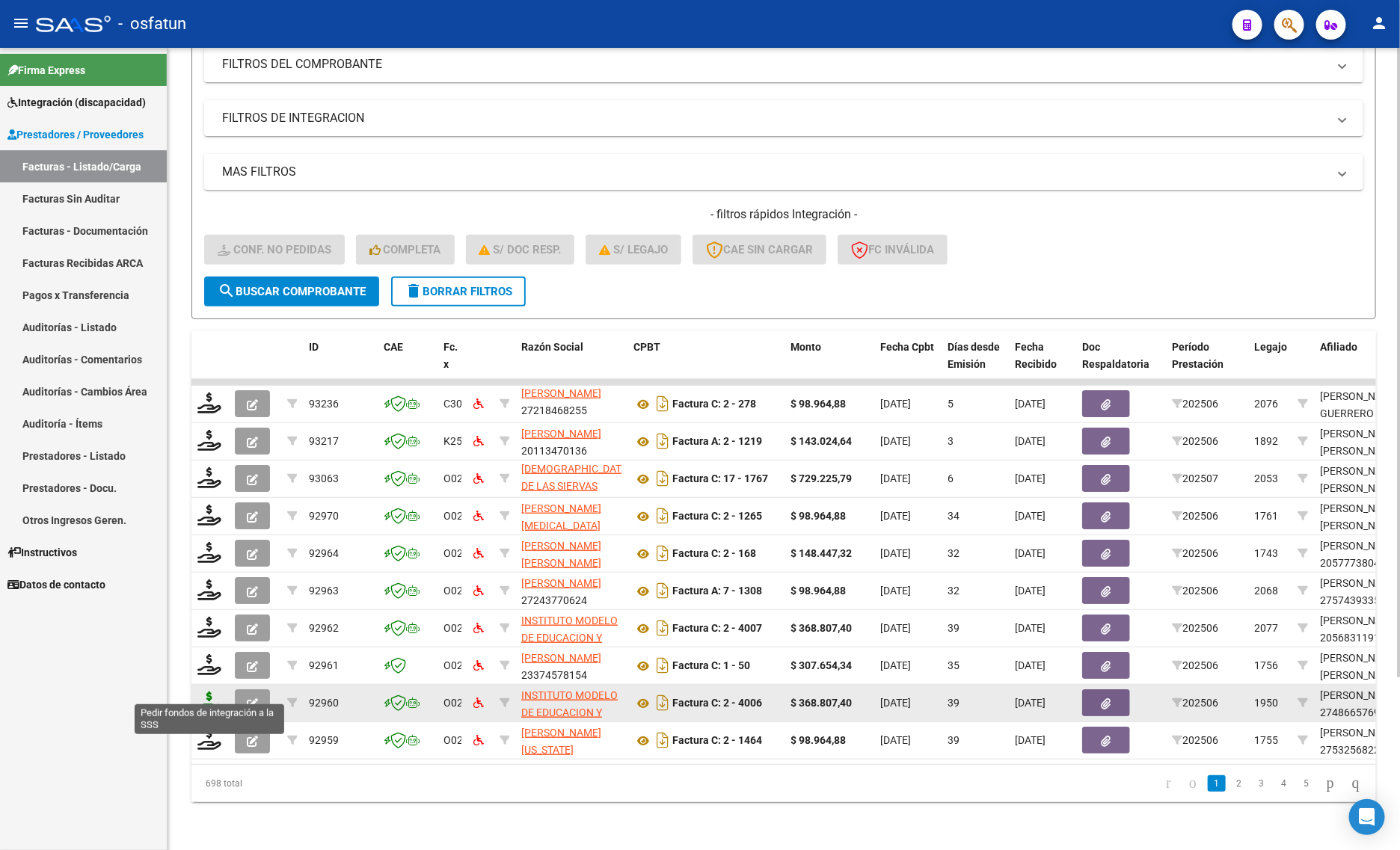
click at [209, 692] on icon at bounding box center [209, 702] width 24 height 21
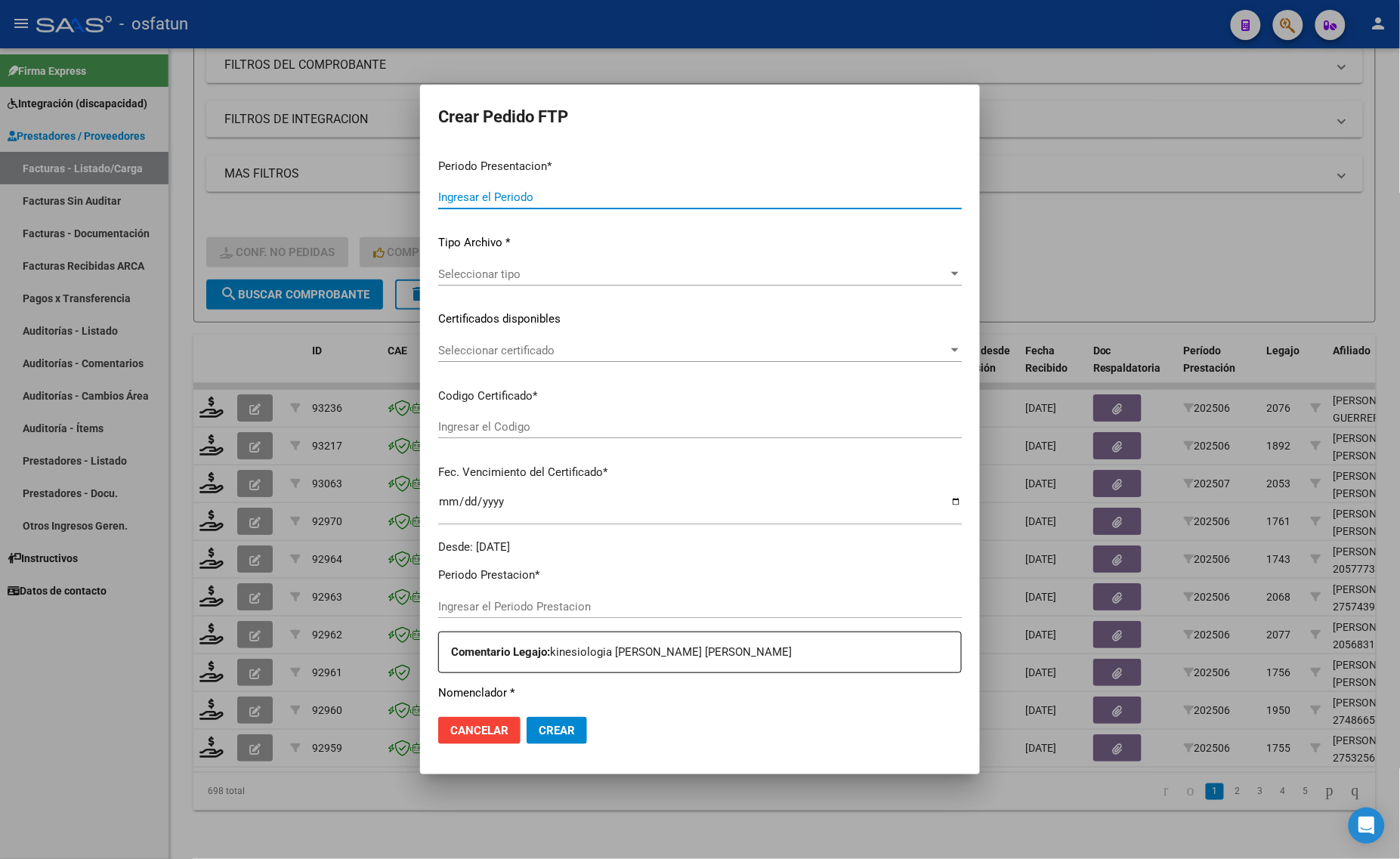
type input "202507"
type input "202506"
type input "$ 368.807,40"
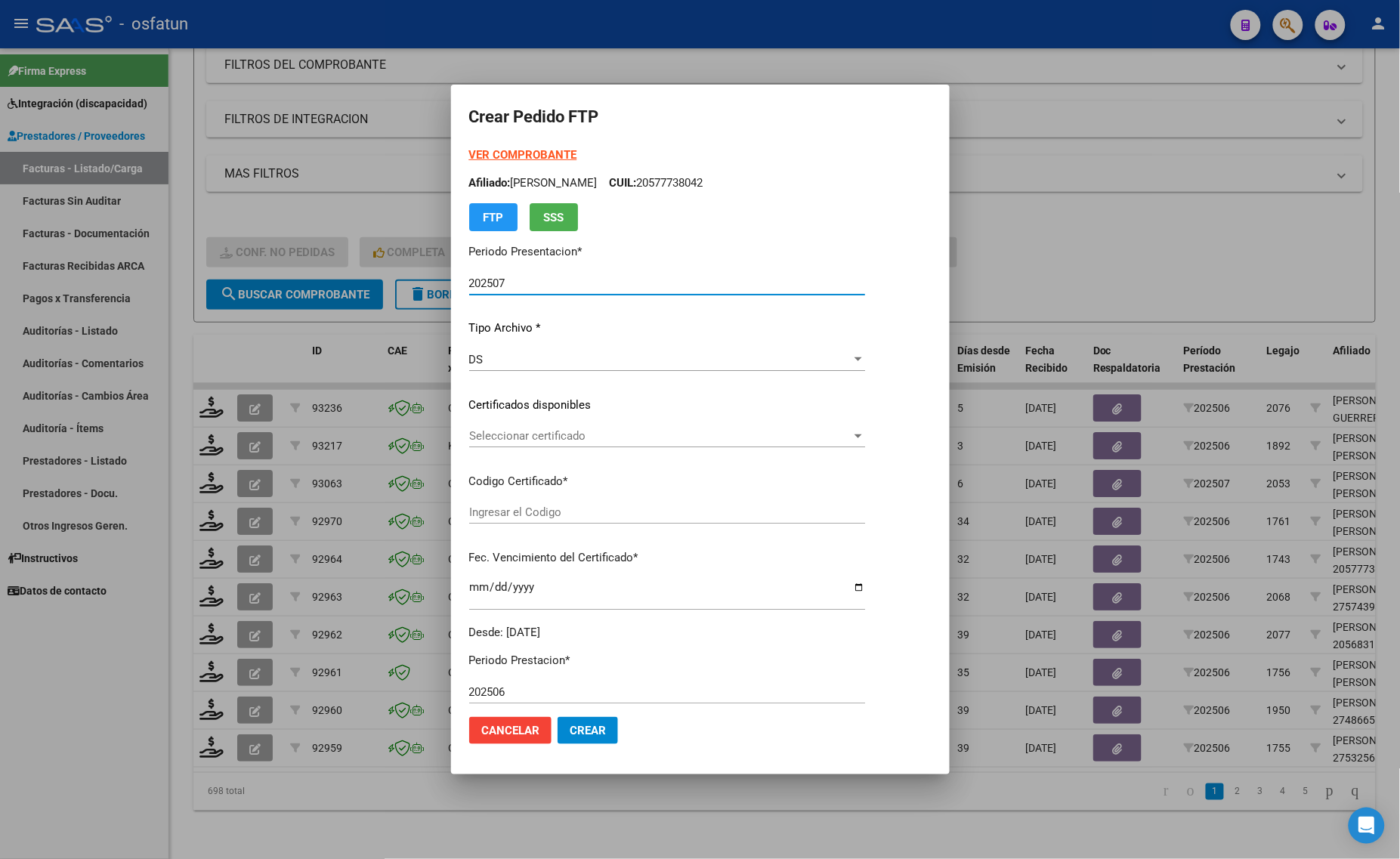
type input "ARG01000486657692020082820250828TUC137"
type input "2025-08-28"
click at [499, 151] on strong "VER COMPROBANTE" at bounding box center [523, 155] width 108 height 14
click at [205, 342] on div at bounding box center [700, 430] width 1400 height 859
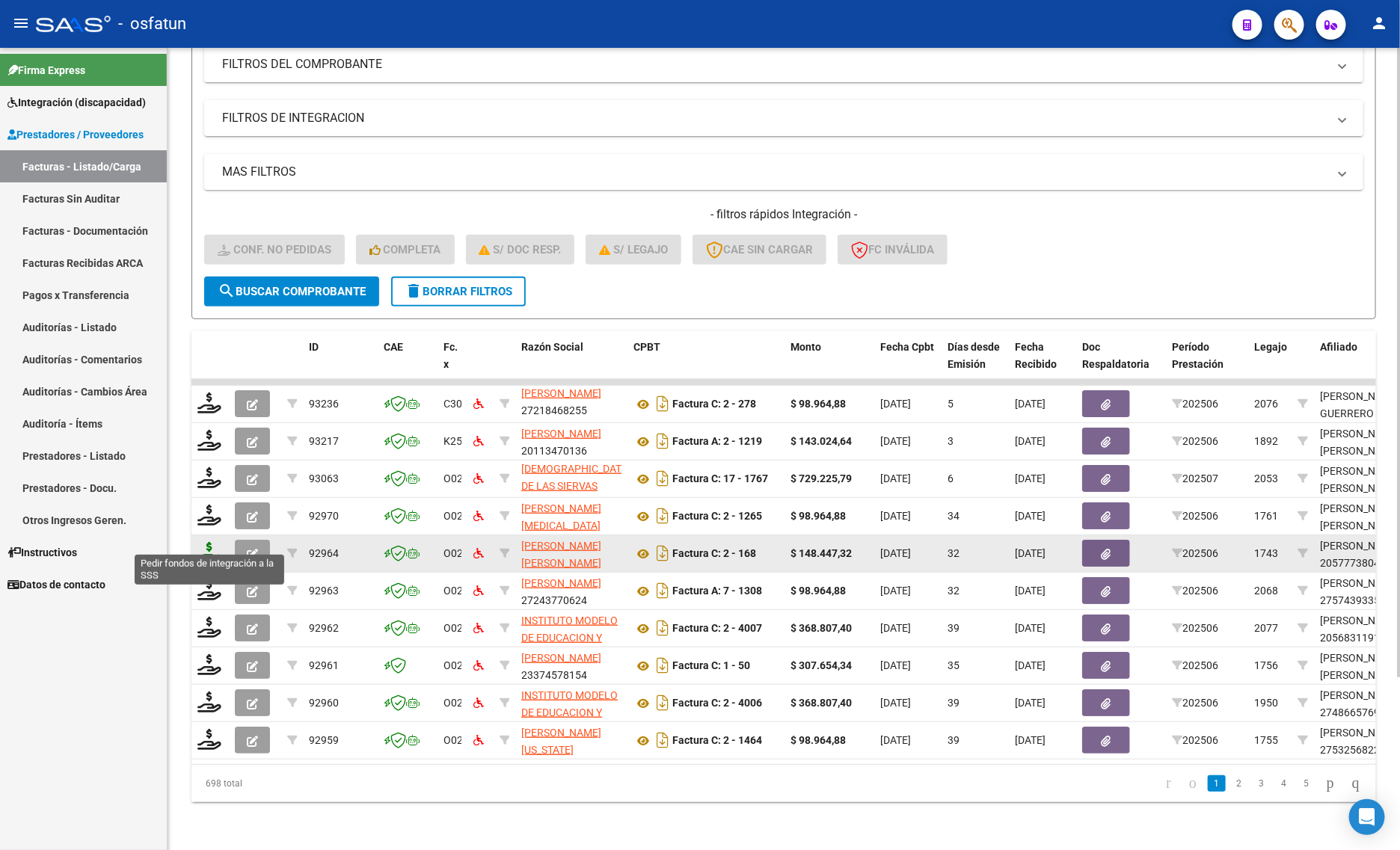
click at [199, 542] on icon at bounding box center [209, 552] width 24 height 21
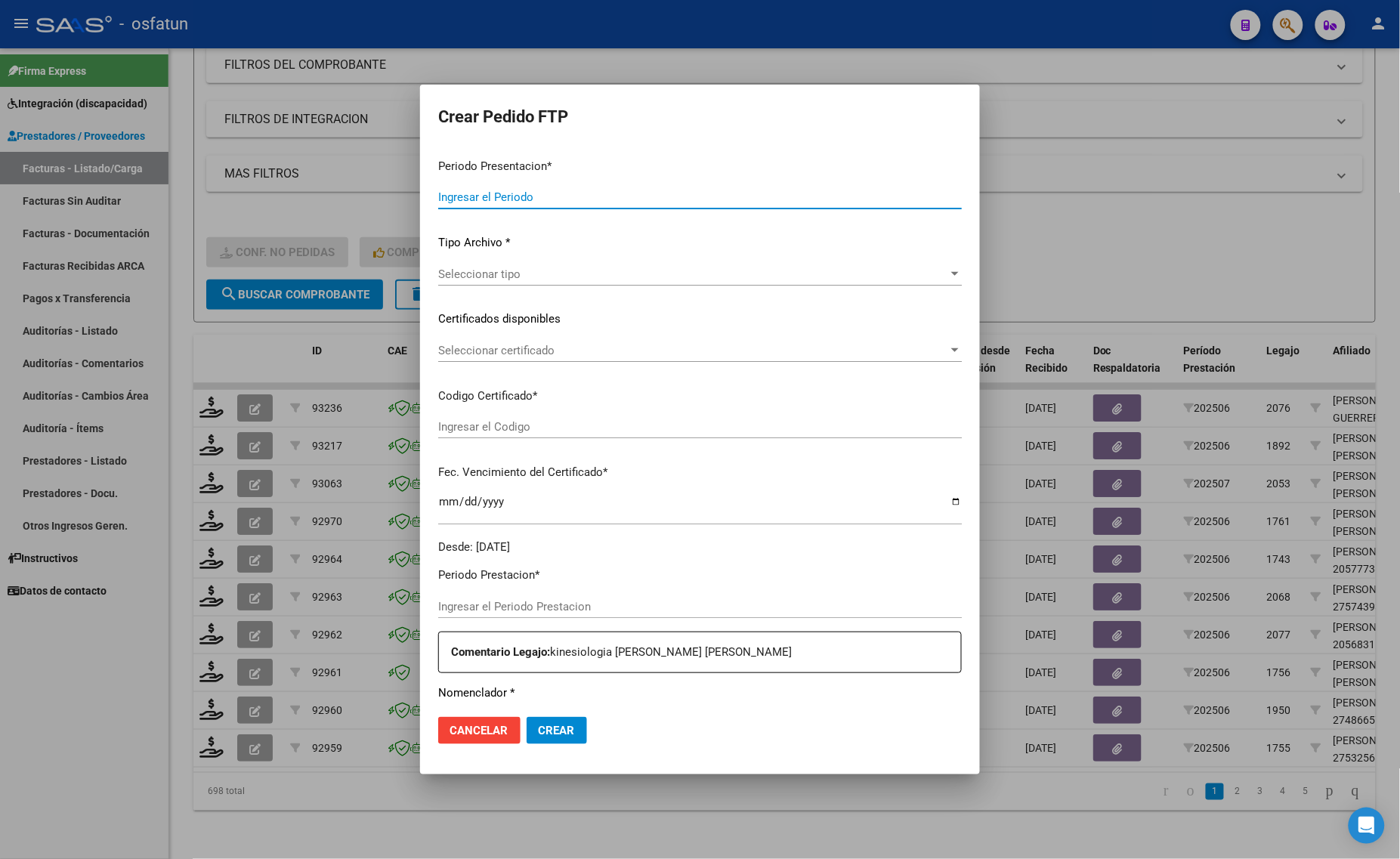
type input "202507"
type input "202506"
type input "$ 148.447,32"
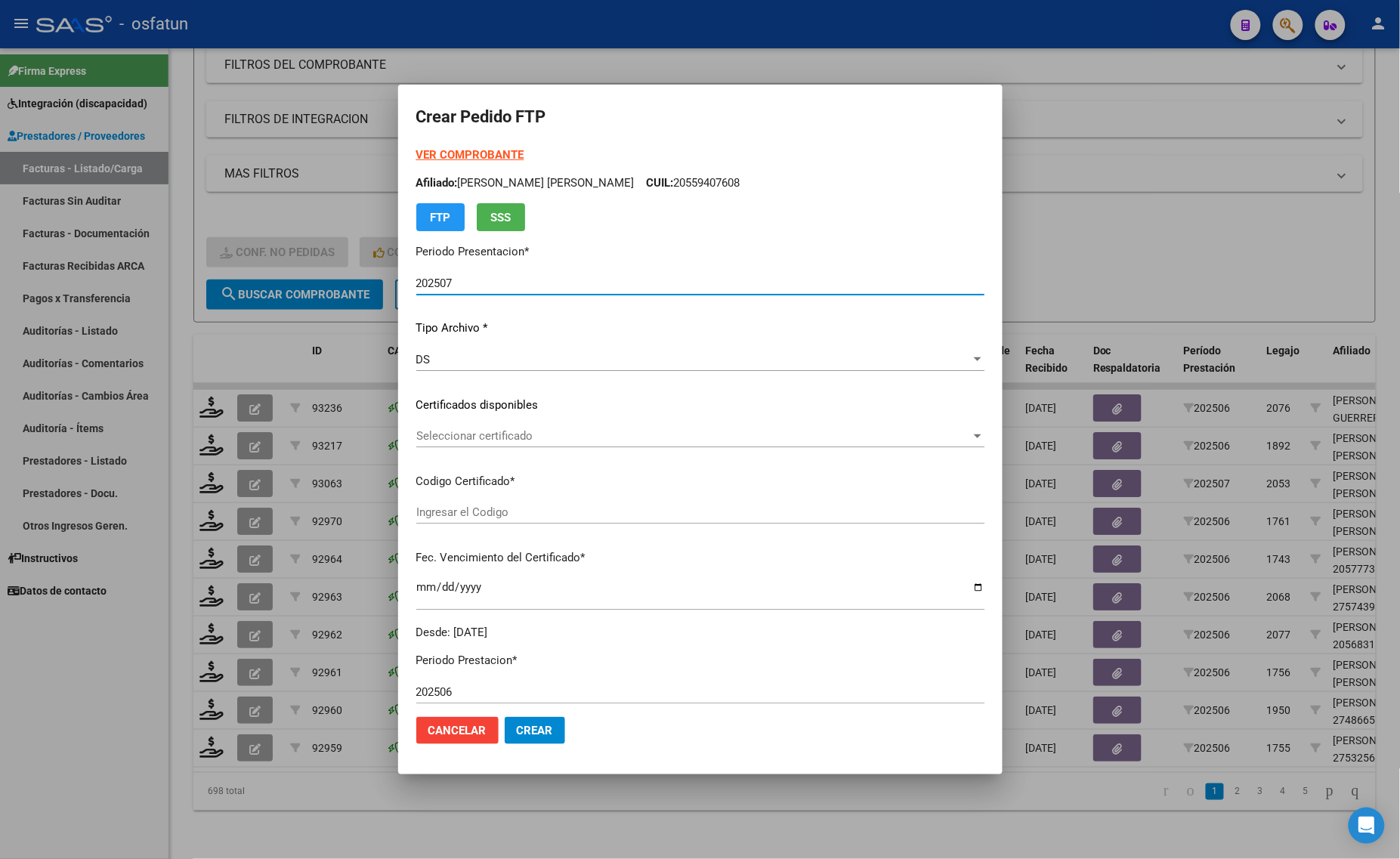
type input "ARG02000577738042023020120270201TUC139"
type input "2027-02-01"
click at [451, 151] on strong "VER COMPROBANTE" at bounding box center [471, 155] width 108 height 14
click at [250, 213] on div at bounding box center [700, 430] width 1400 height 859
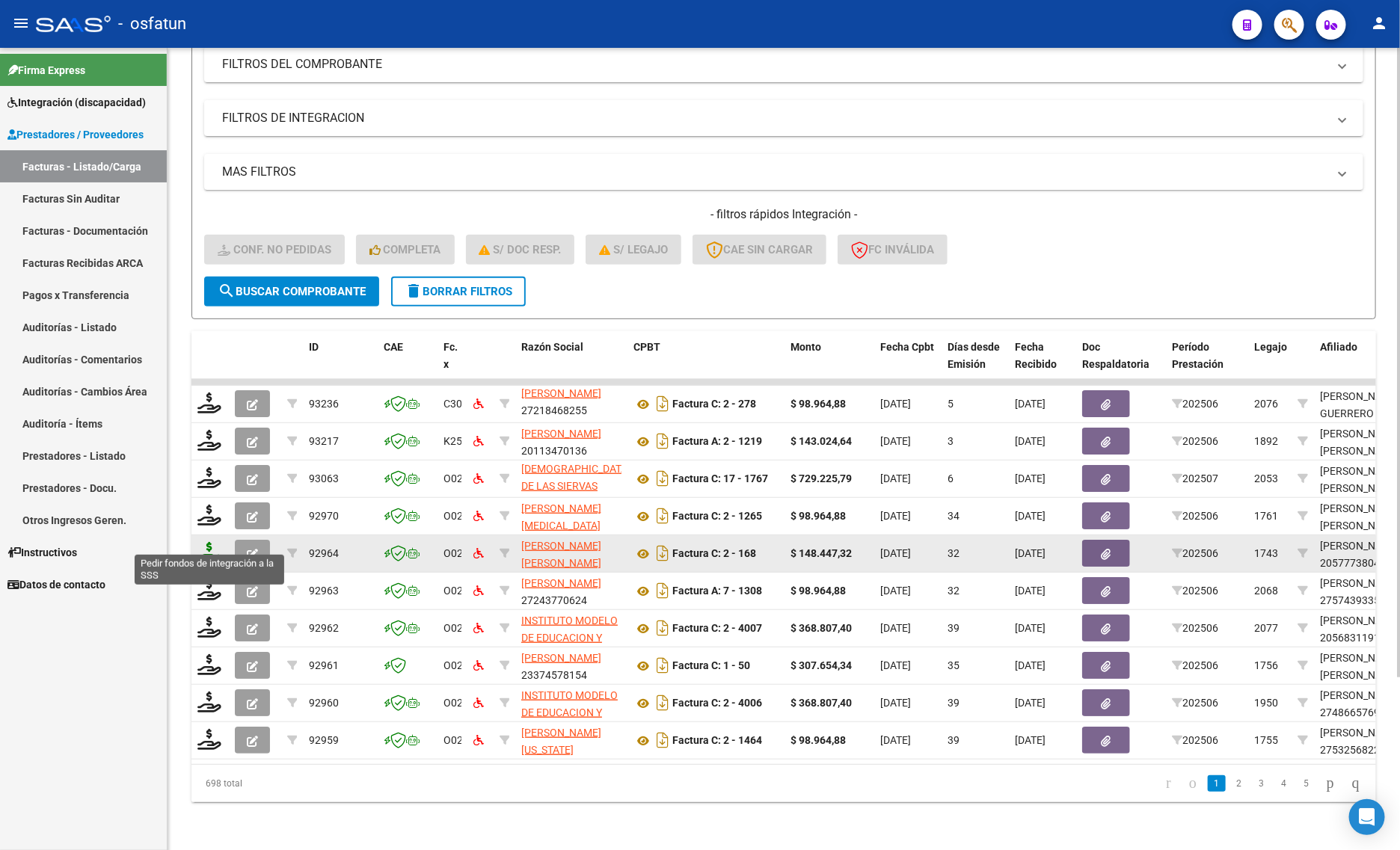
click at [198, 542] on icon at bounding box center [209, 552] width 24 height 21
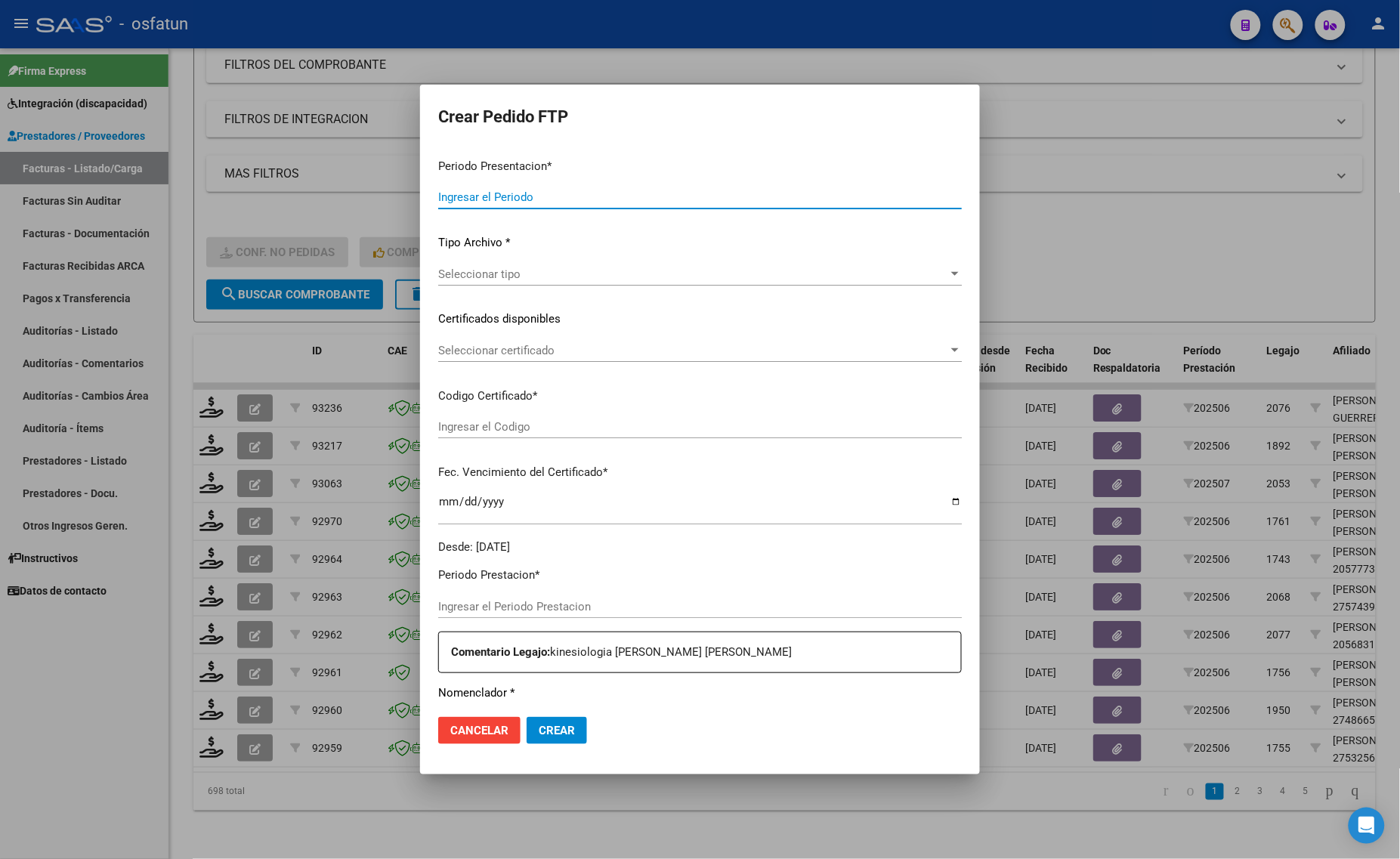
type input "202507"
type input "202506"
type input "$ 148.447,32"
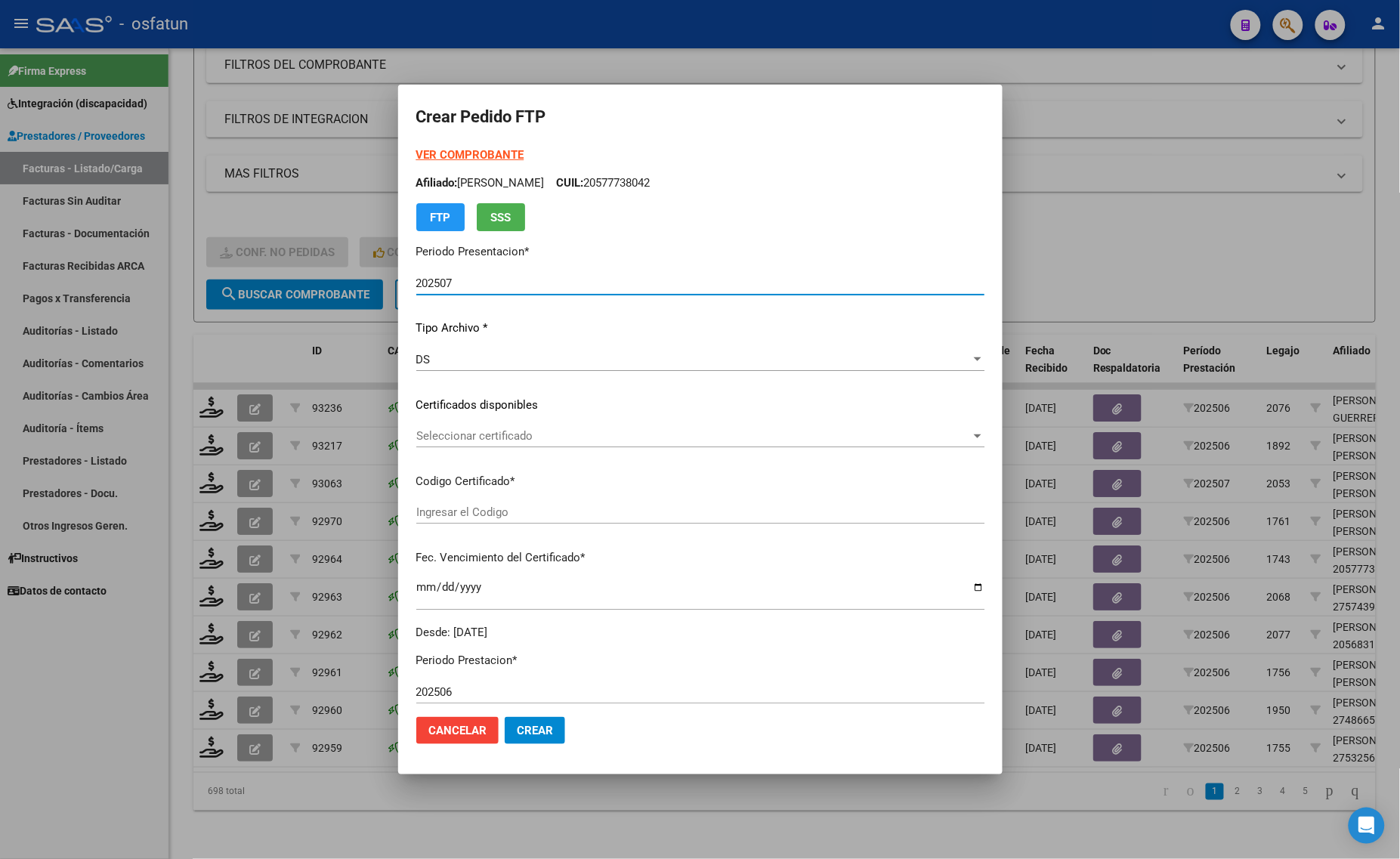
type input "ARG02000577738042023020120270201TUC139"
type input "2027-02-01"
click at [472, 150] on strong "VER COMPROBANTE" at bounding box center [471, 155] width 108 height 14
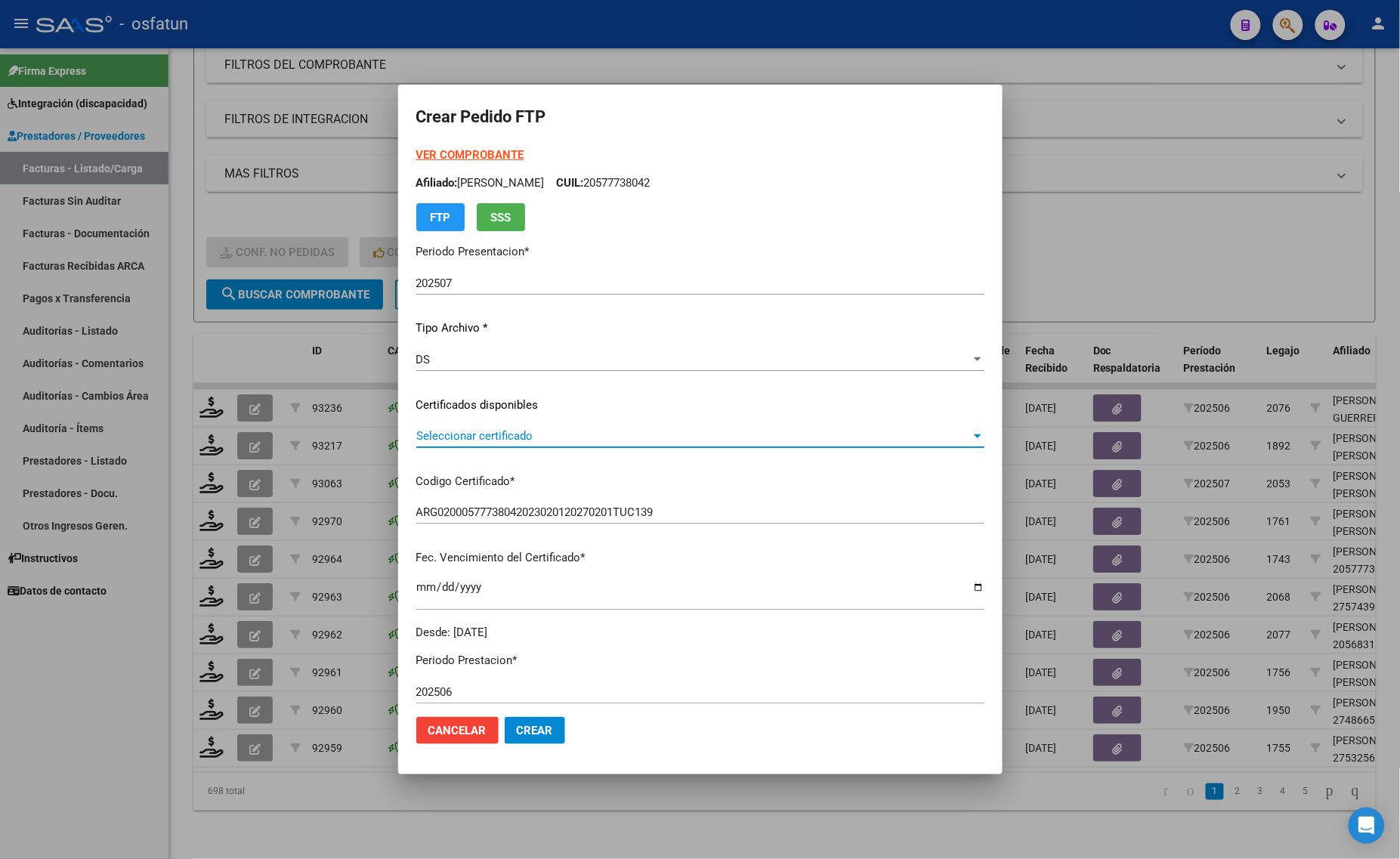
click at [511, 431] on span "Seleccionar certificado" at bounding box center [693, 436] width 554 height 14
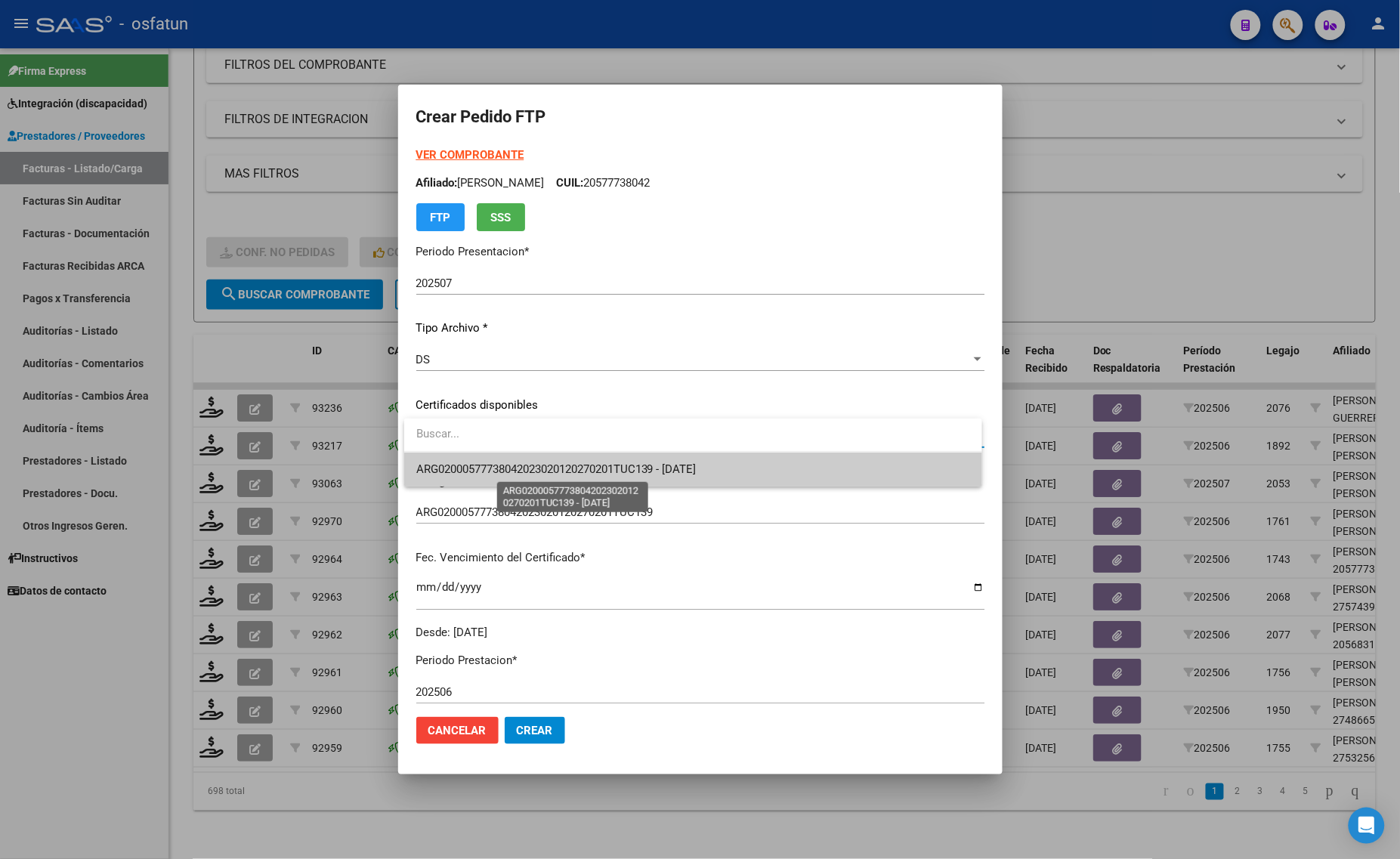
click at [518, 473] on span "ARG02000577738042023020120270201TUC139 - 2027-02-01" at bounding box center [556, 469] width 280 height 14
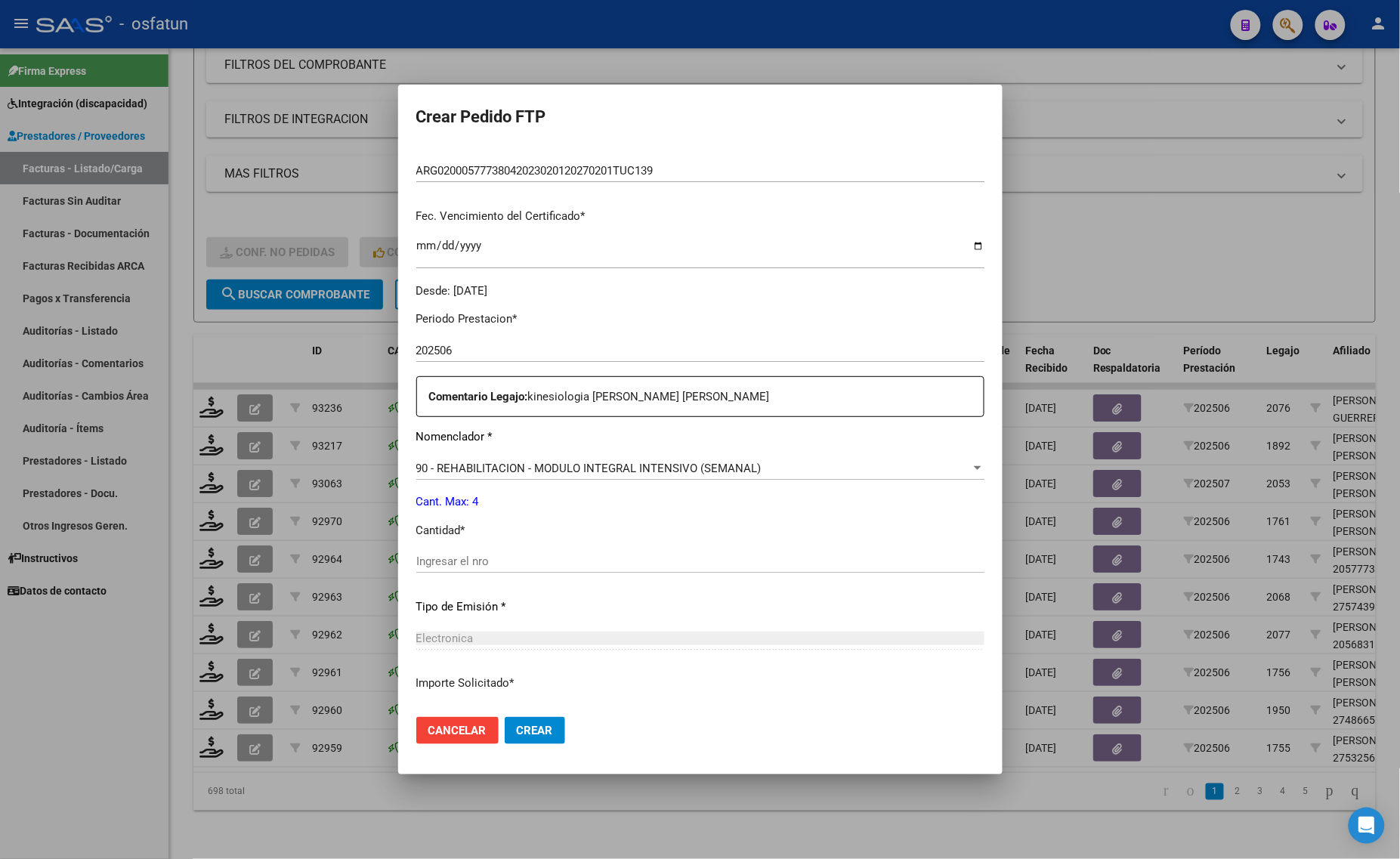
scroll to position [452, 0]
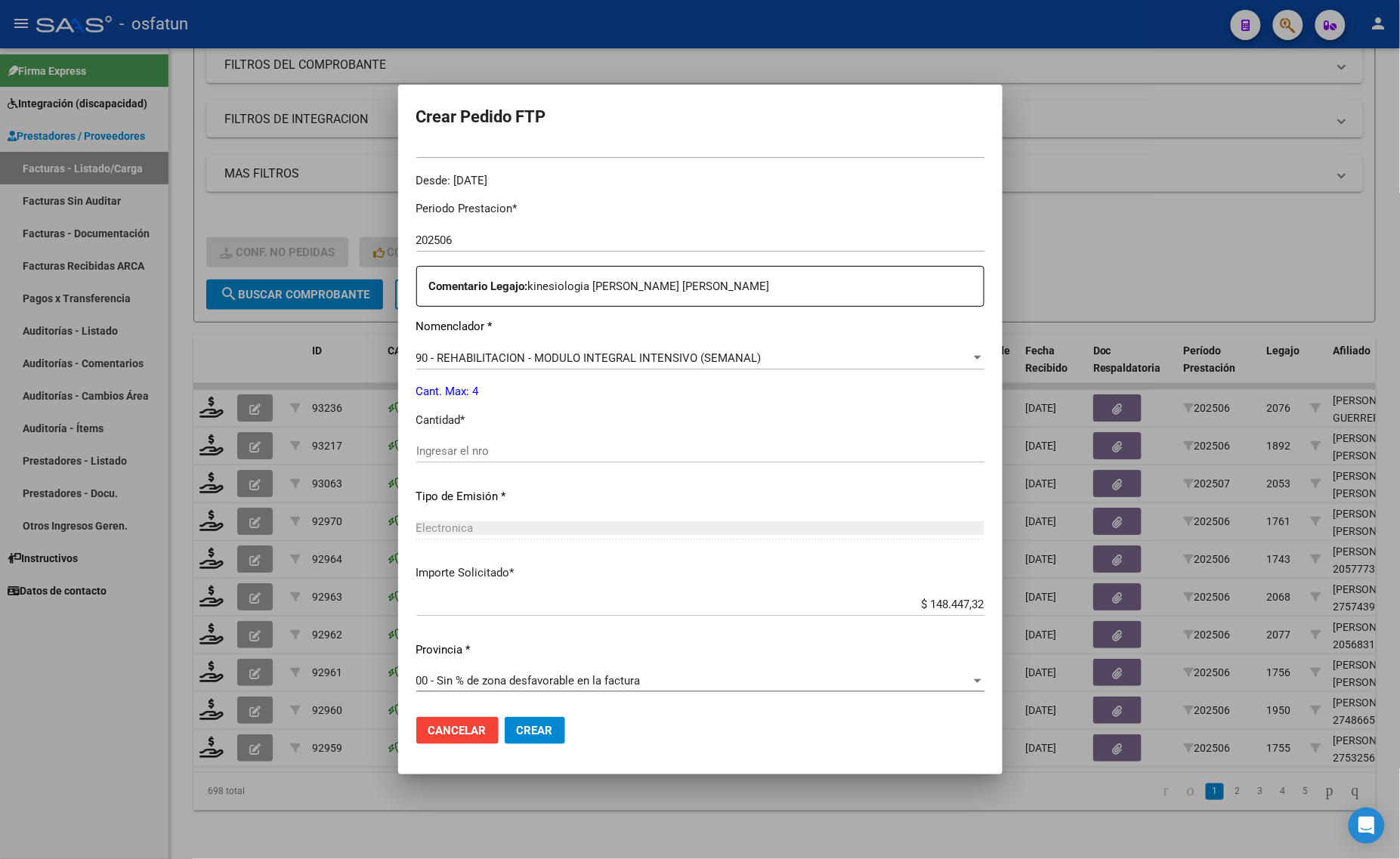
click at [489, 442] on div "Ingresar el nro" at bounding box center [700, 451] width 568 height 23
click at [495, 453] on input "Ingresar el nro" at bounding box center [700, 451] width 568 height 14
type input "4"
click at [537, 730] on span "Crear" at bounding box center [534, 730] width 36 height 14
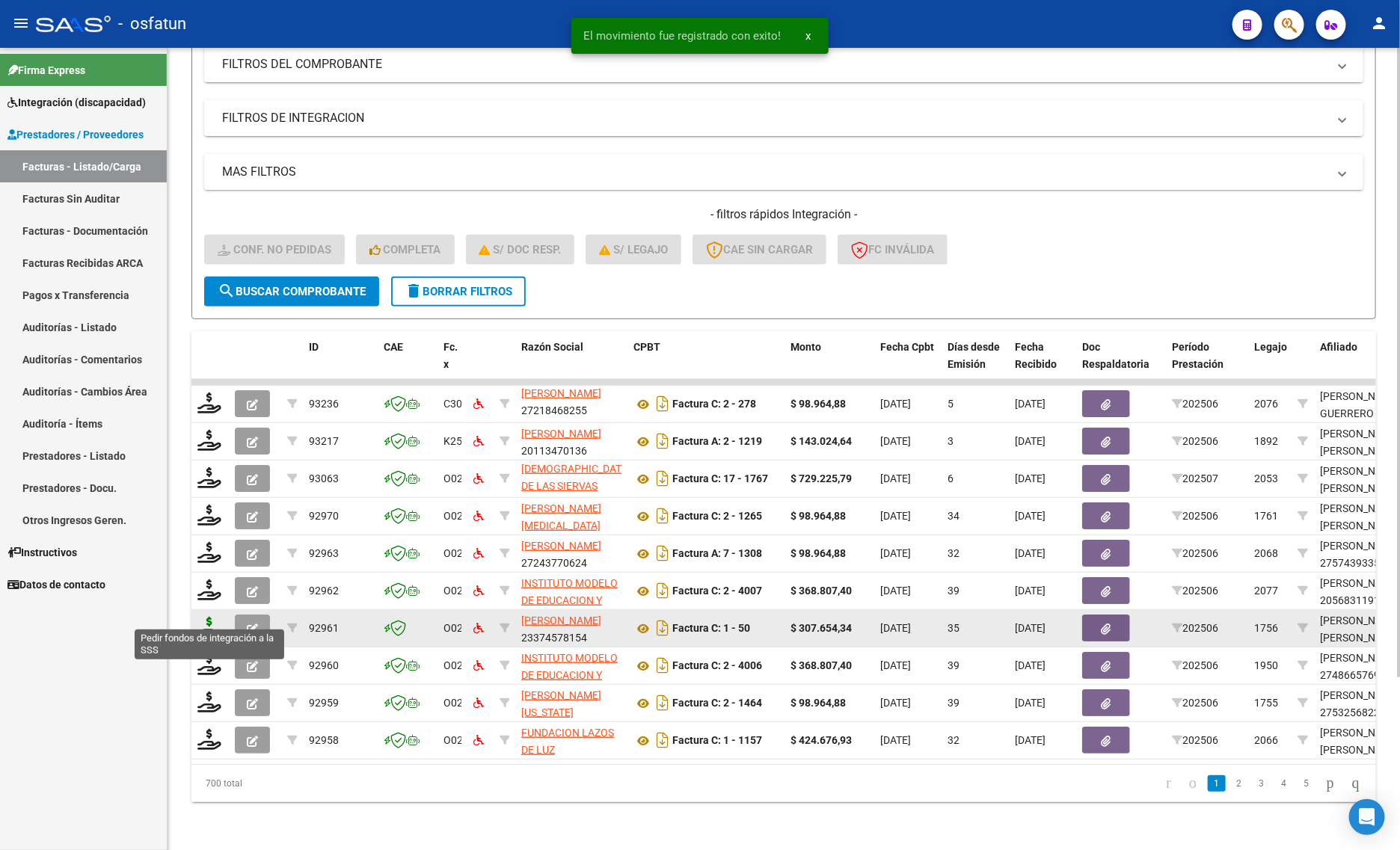
click at [202, 617] on icon at bounding box center [209, 627] width 24 height 21
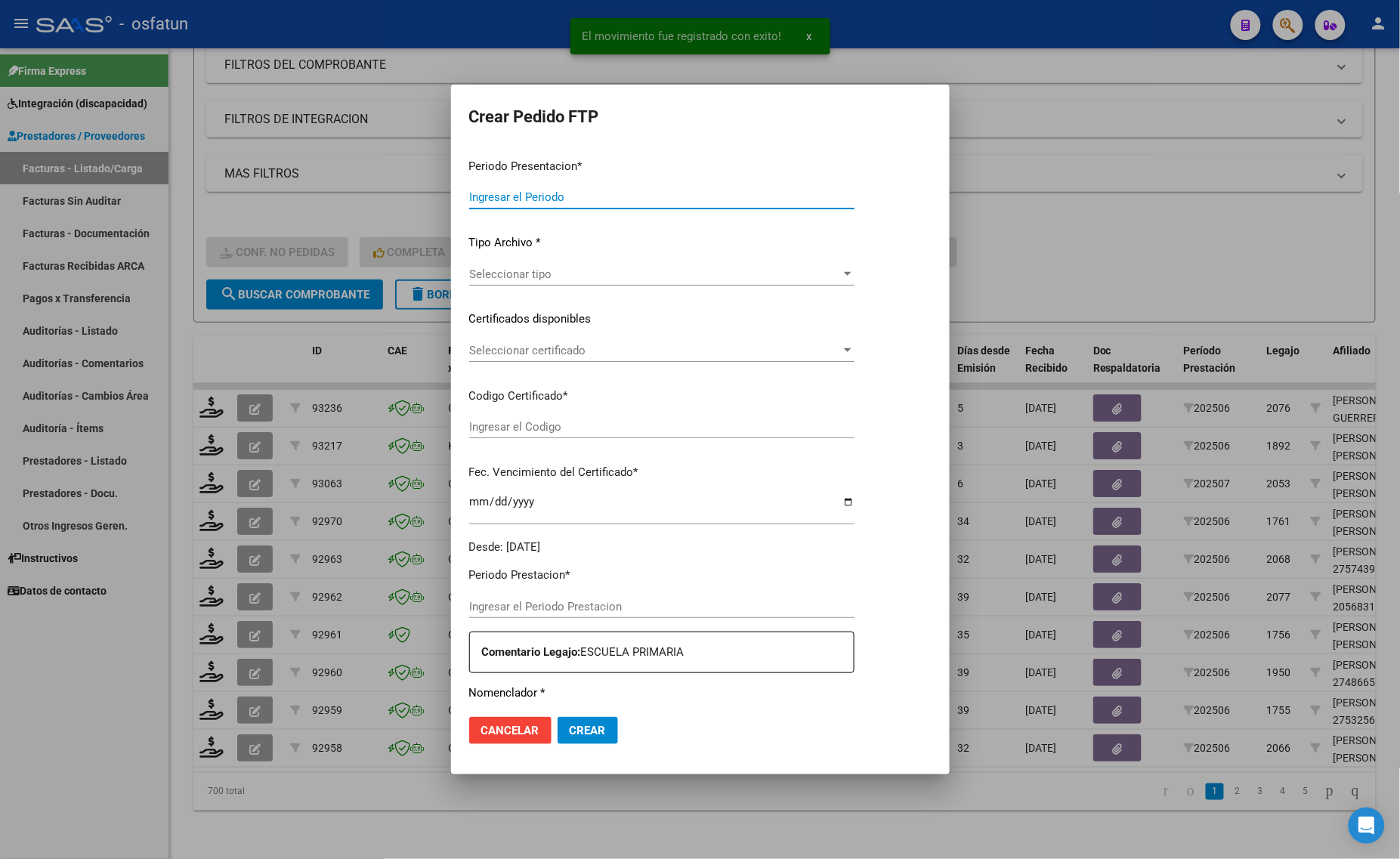
type input "202507"
type input "202506"
type input "$ 307.654,34"
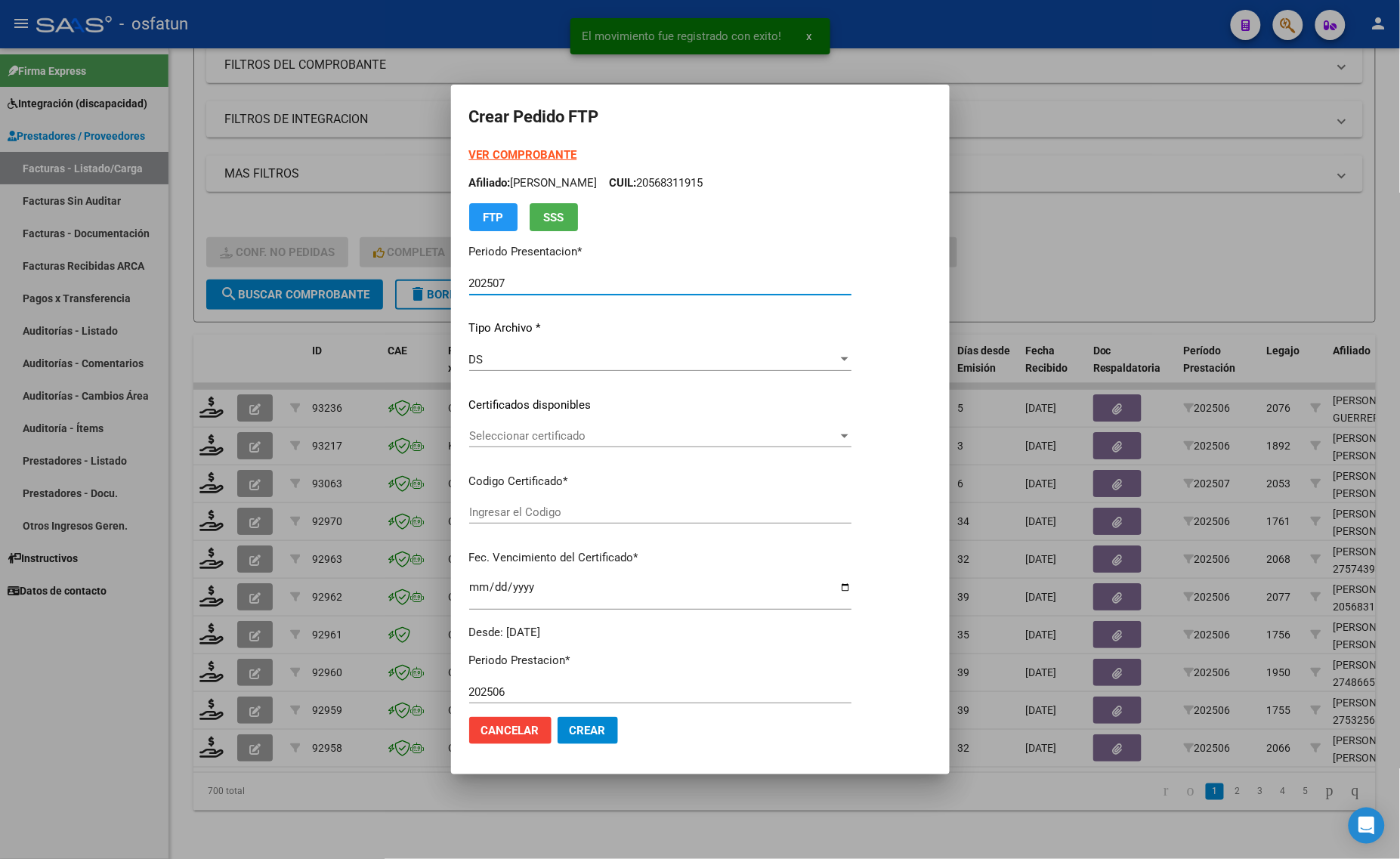
type input "ARG02000567351262022063020270630TUC136"
type input "[DATE]"
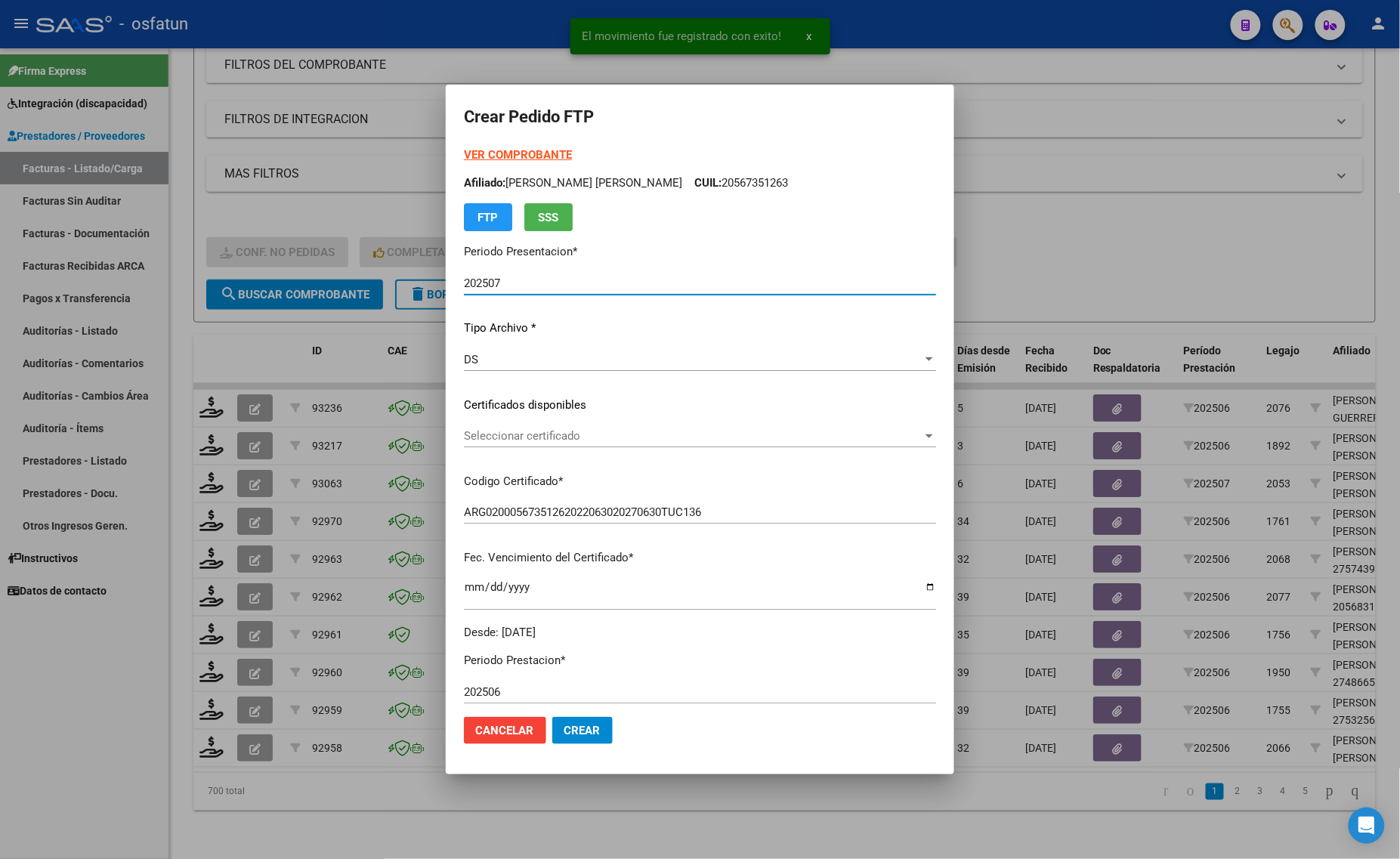
click at [481, 151] on strong "VER COMPROBANTE" at bounding box center [518, 155] width 108 height 14
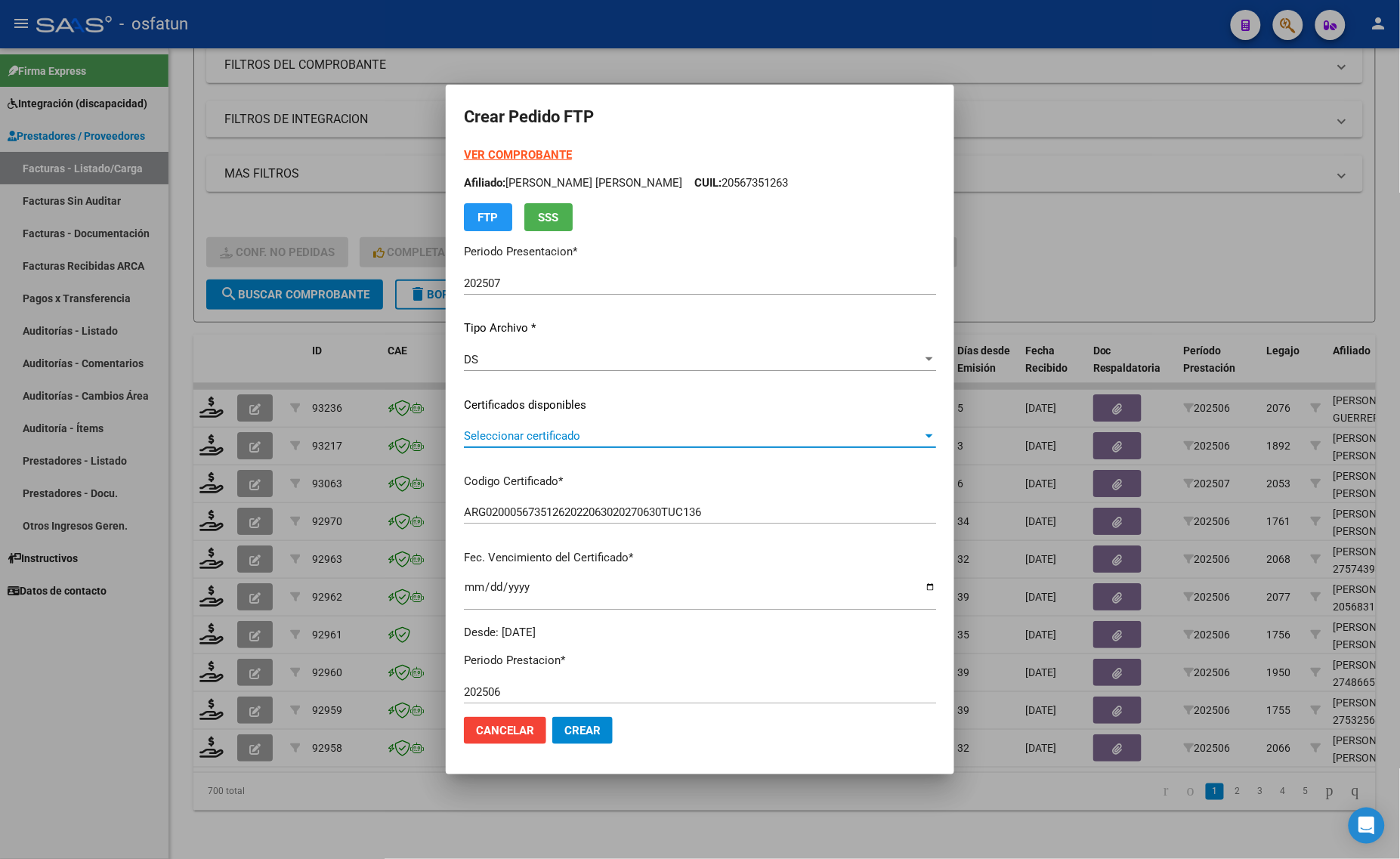
click at [515, 435] on span "Seleccionar certificado" at bounding box center [693, 436] width 459 height 14
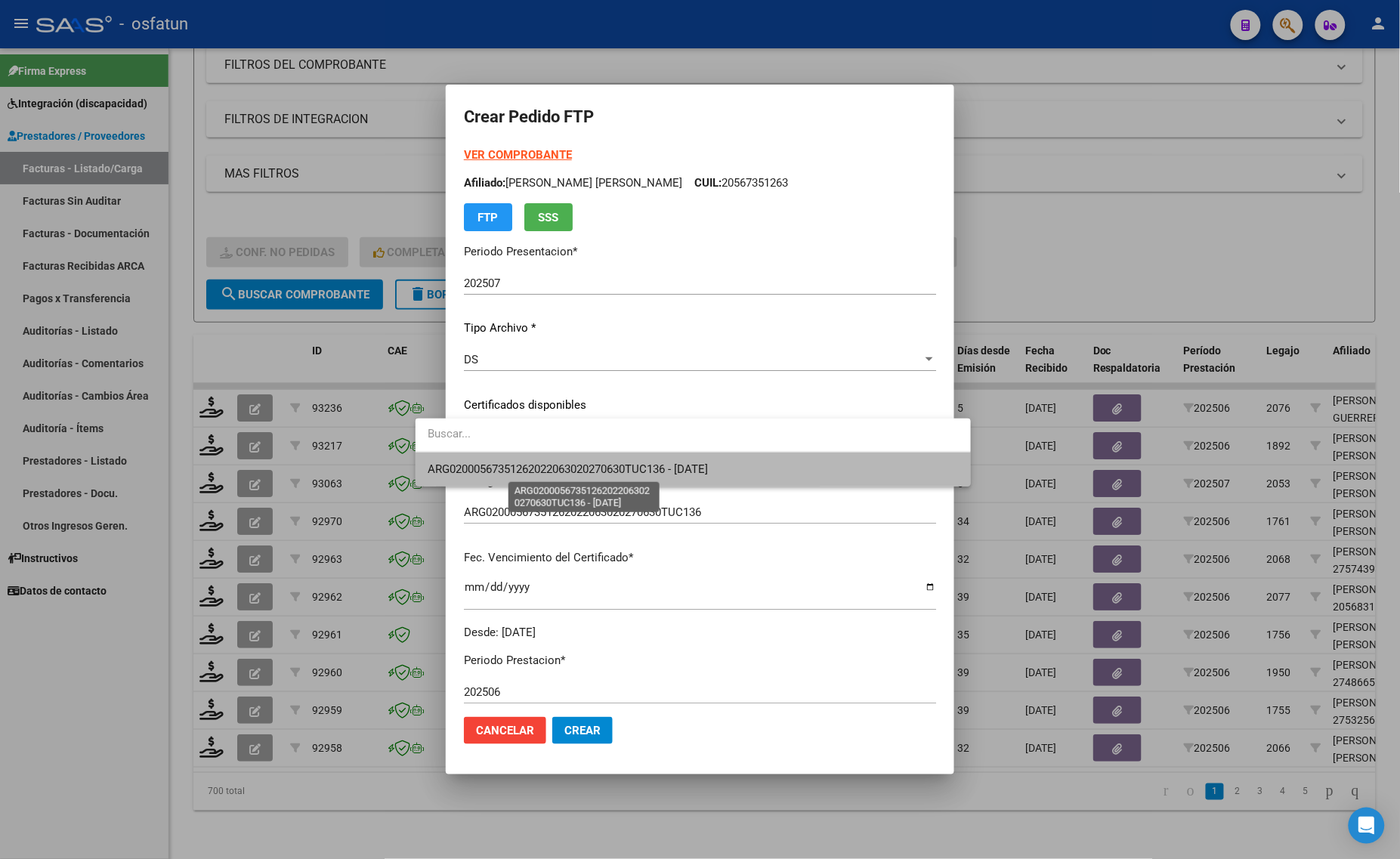
click at [511, 463] on span "ARG02000567351262022063020270630TUC136 - [DATE]" at bounding box center [567, 469] width 280 height 14
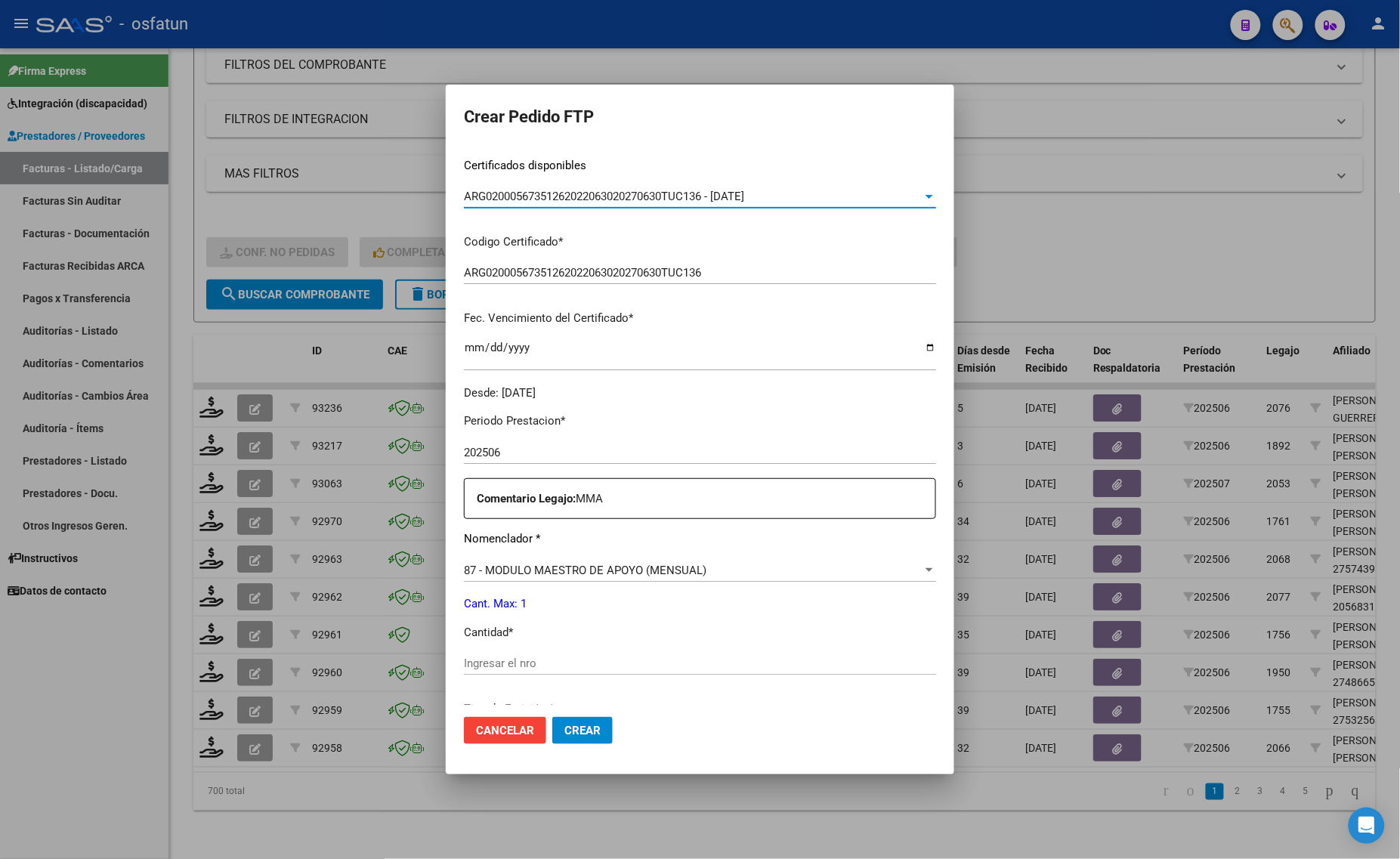
scroll to position [283, 0]
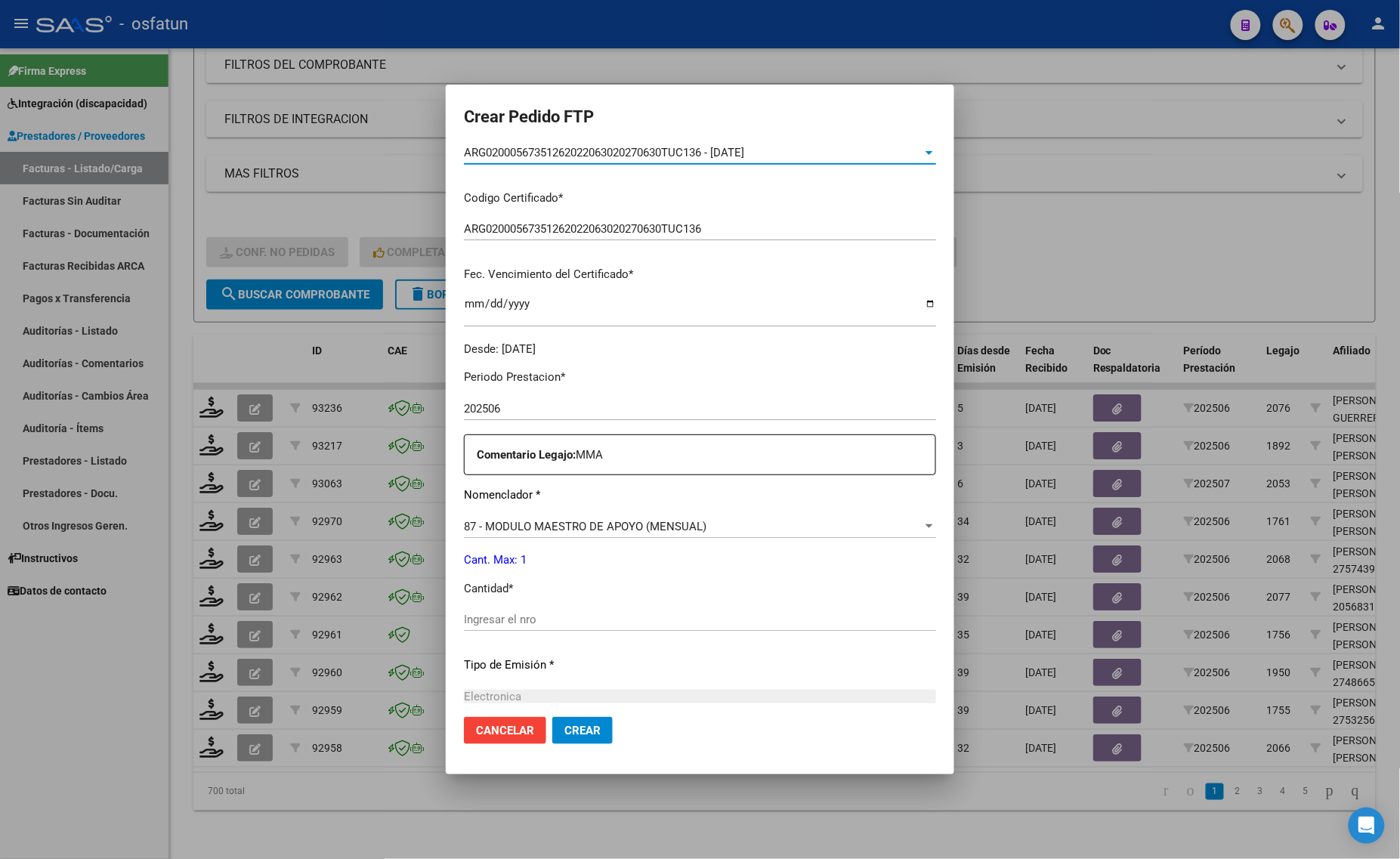
click at [515, 620] on input "Ingresar el nro" at bounding box center [700, 619] width 472 height 14
type input "1"
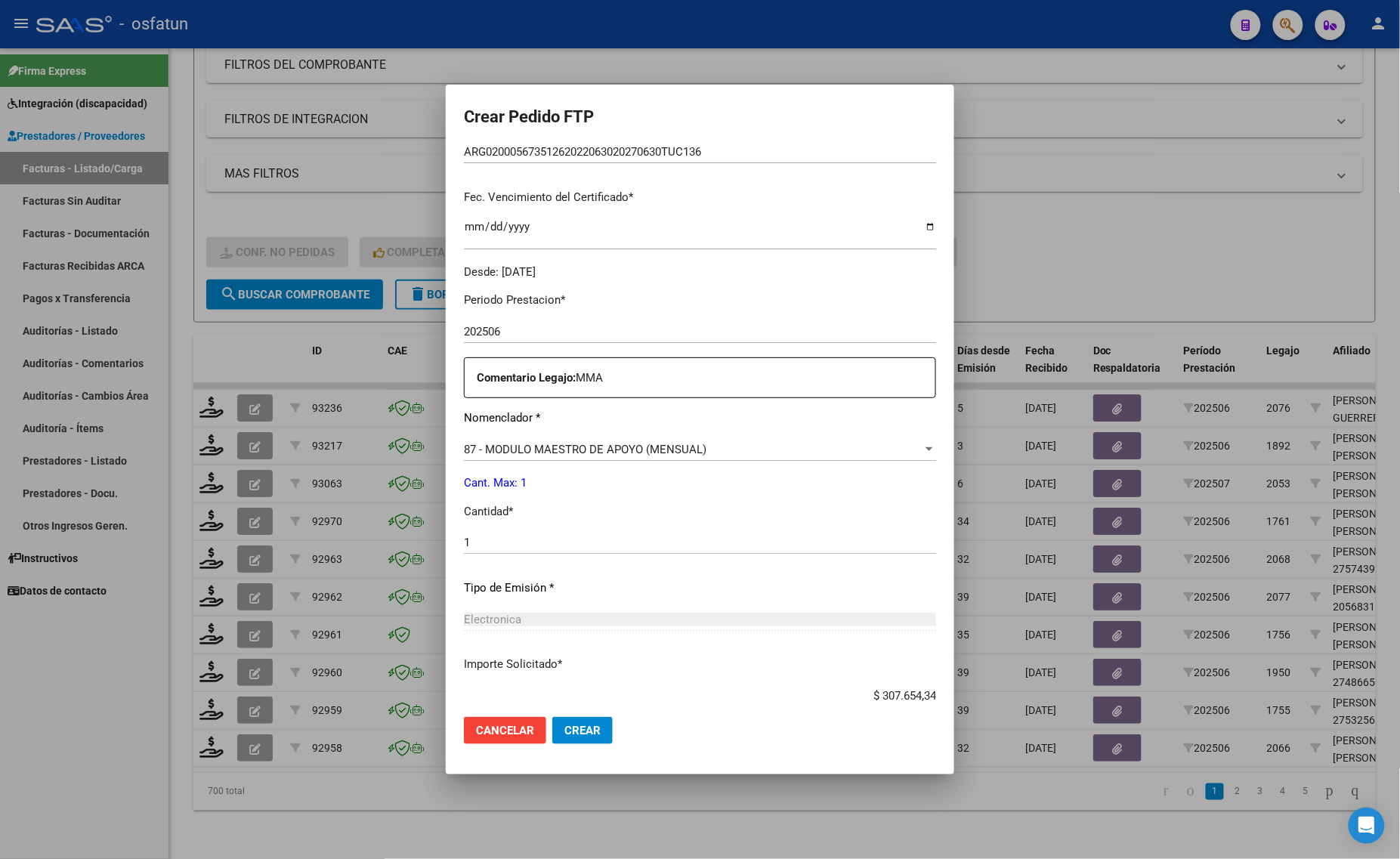
scroll to position [452, 0]
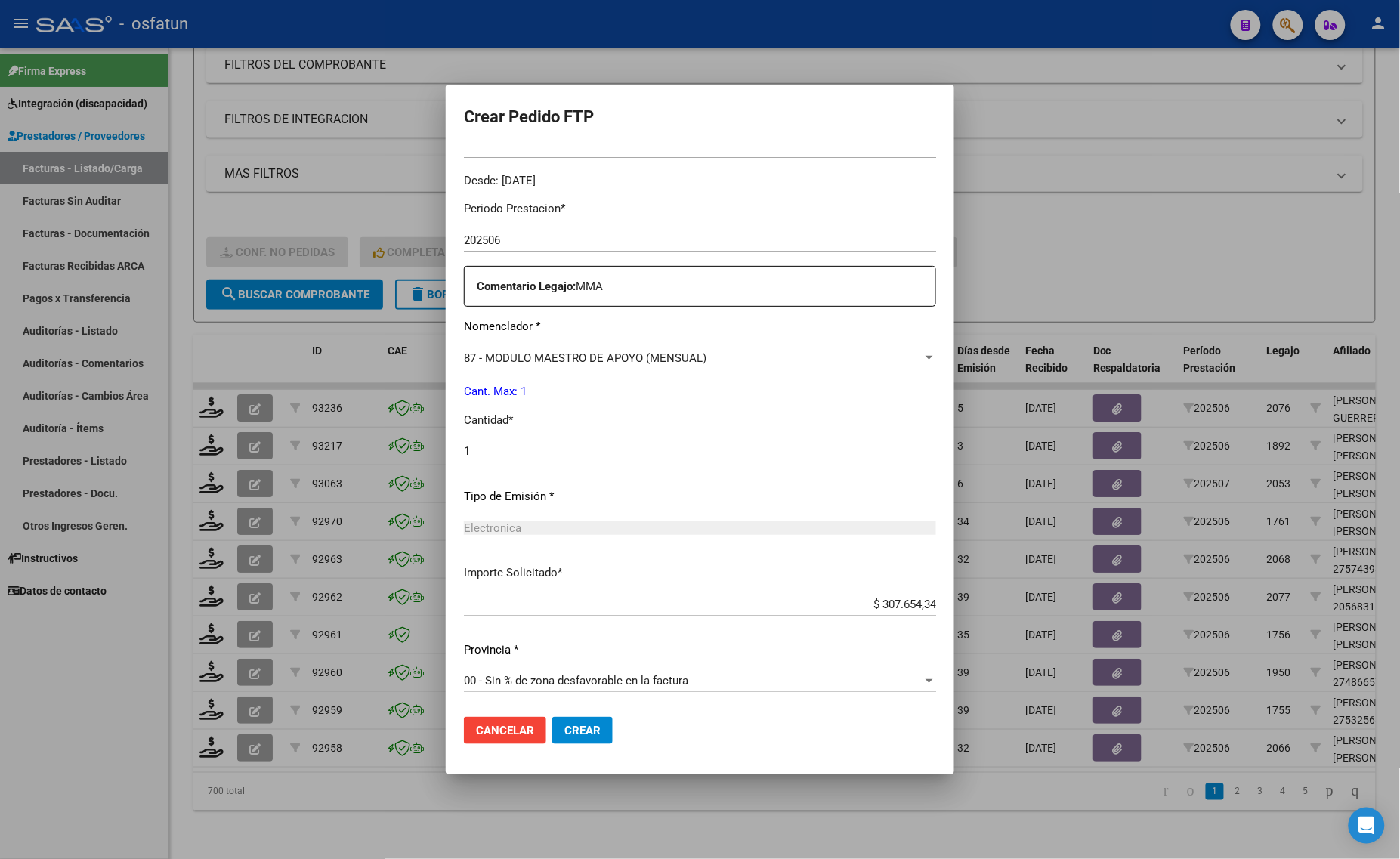
click at [564, 727] on span "Crear" at bounding box center [582, 730] width 36 height 14
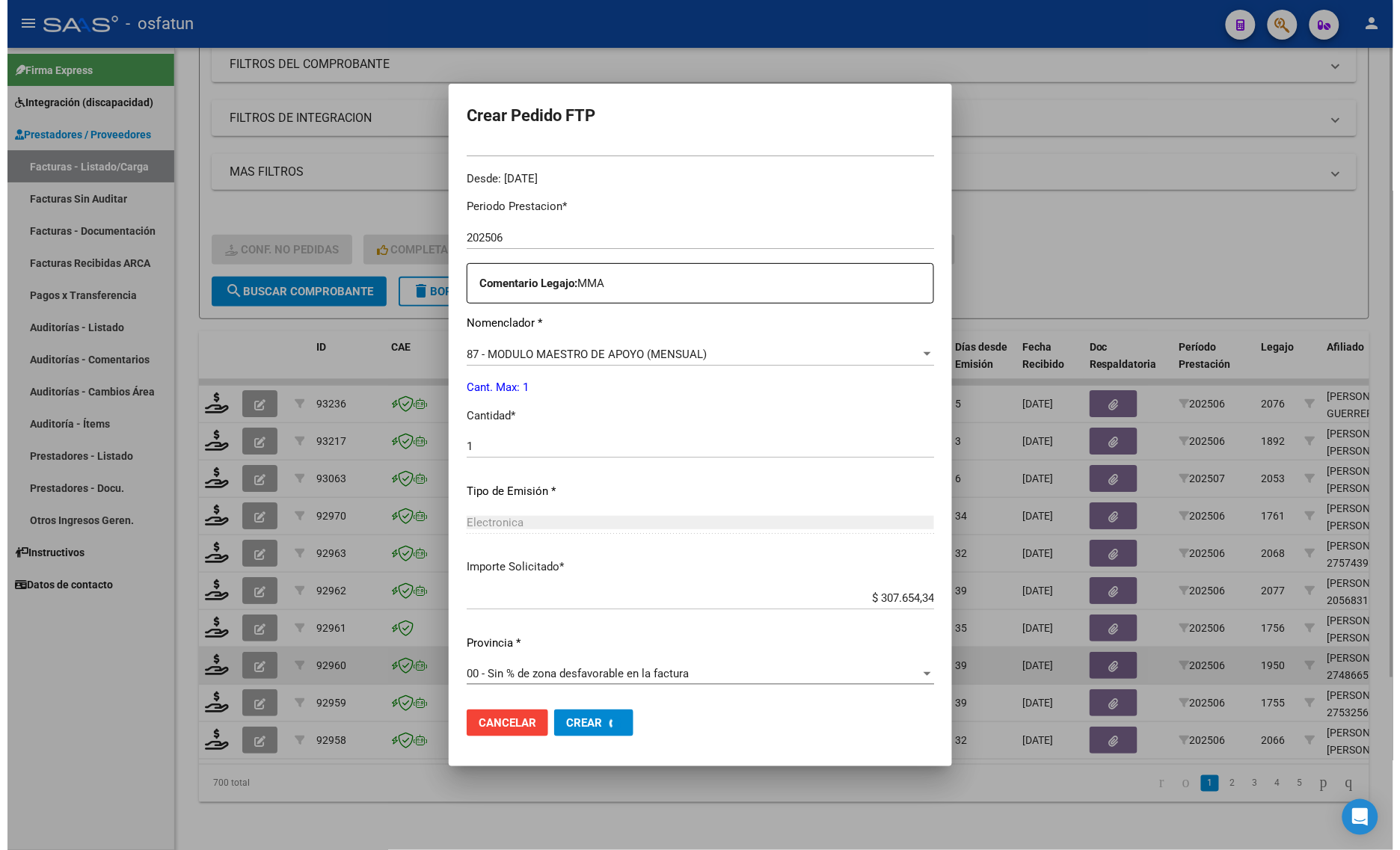
scroll to position [0, 0]
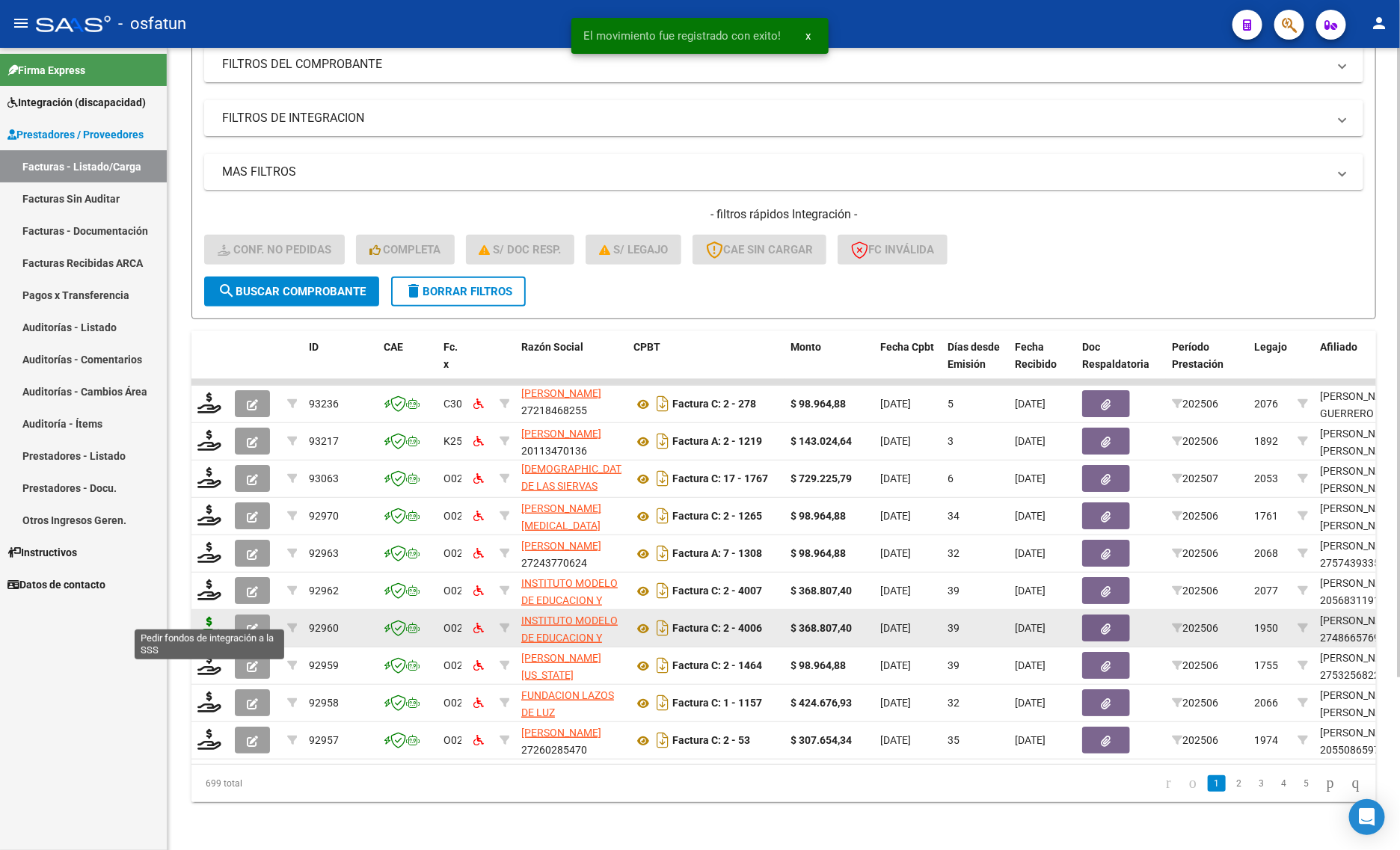
click at [214, 617] on icon at bounding box center [209, 627] width 24 height 21
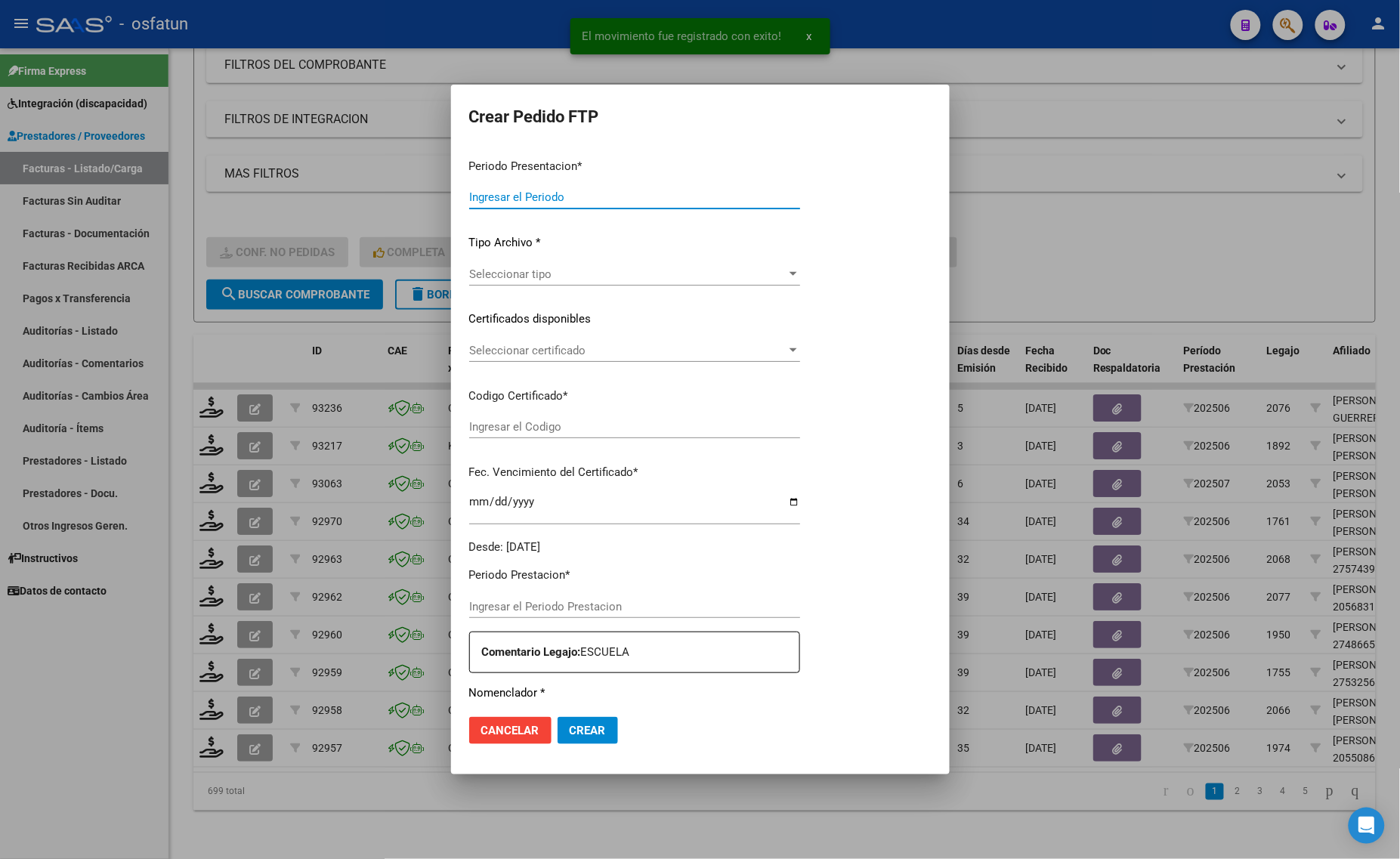
type input "202507"
type input "202506"
type input "$ 368.807,40"
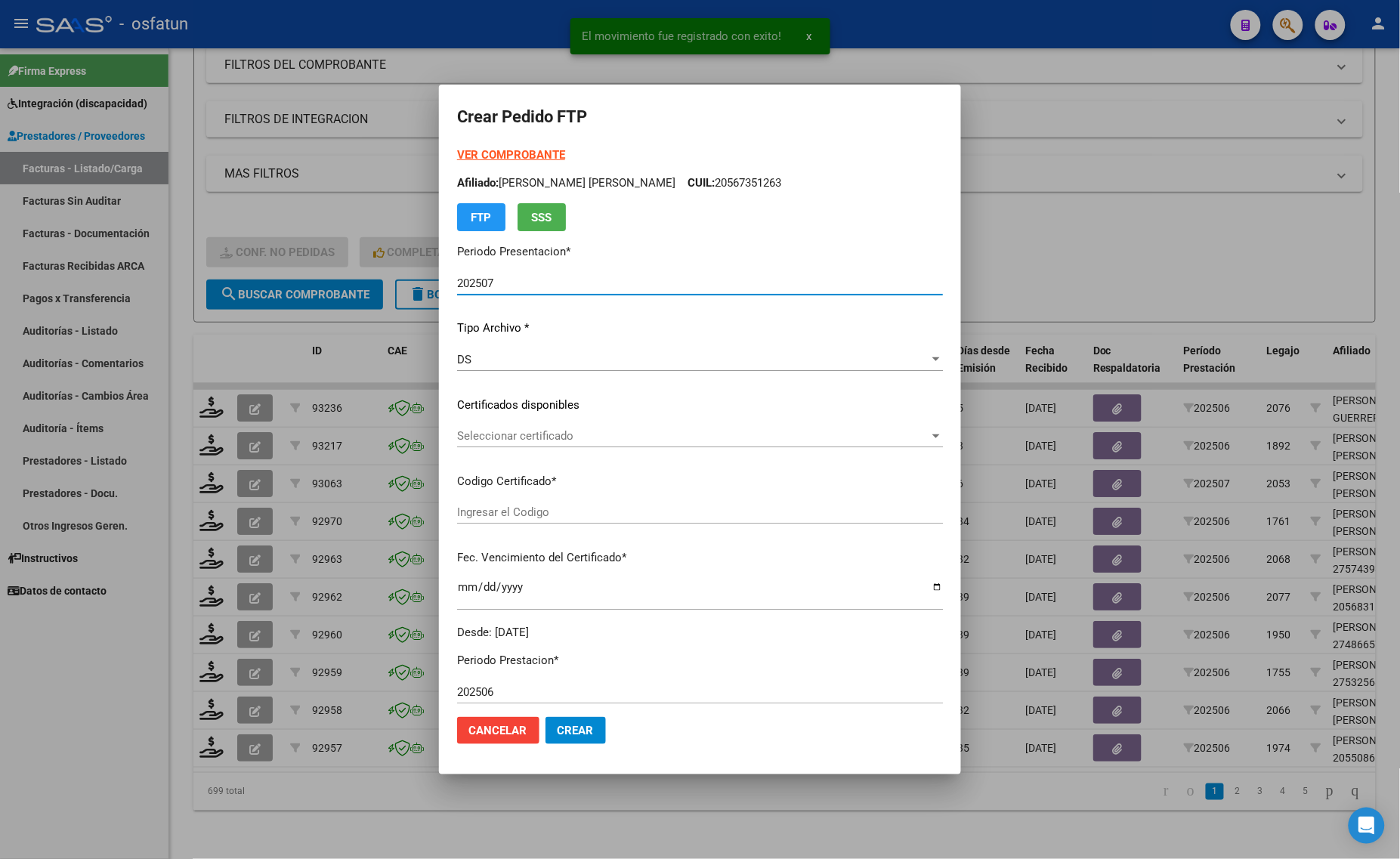
type input "ARG01000486657692020082820250828TUC137"
type input "2025-08-28"
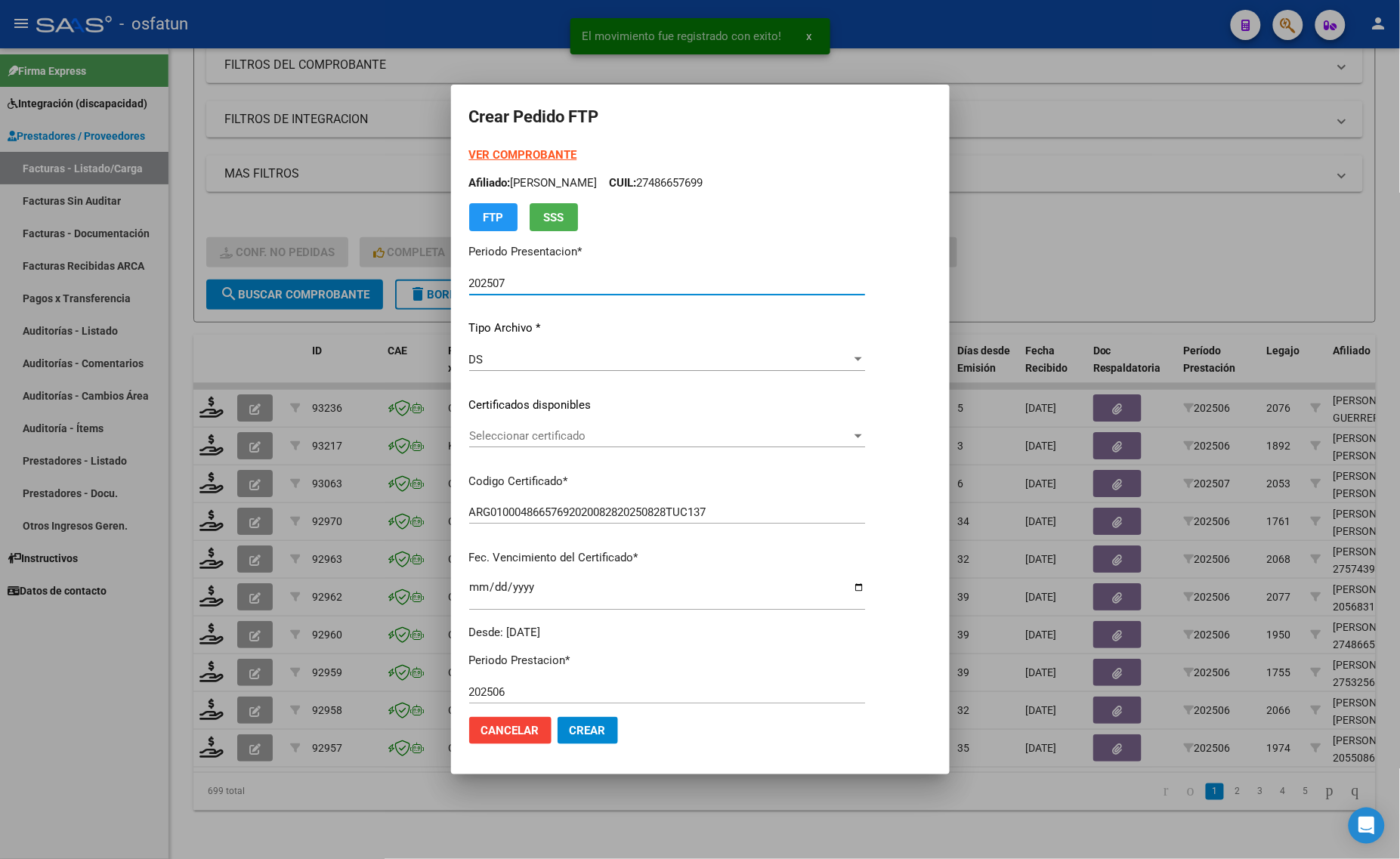
click at [485, 159] on strong "VER COMPROBANTE" at bounding box center [523, 155] width 108 height 14
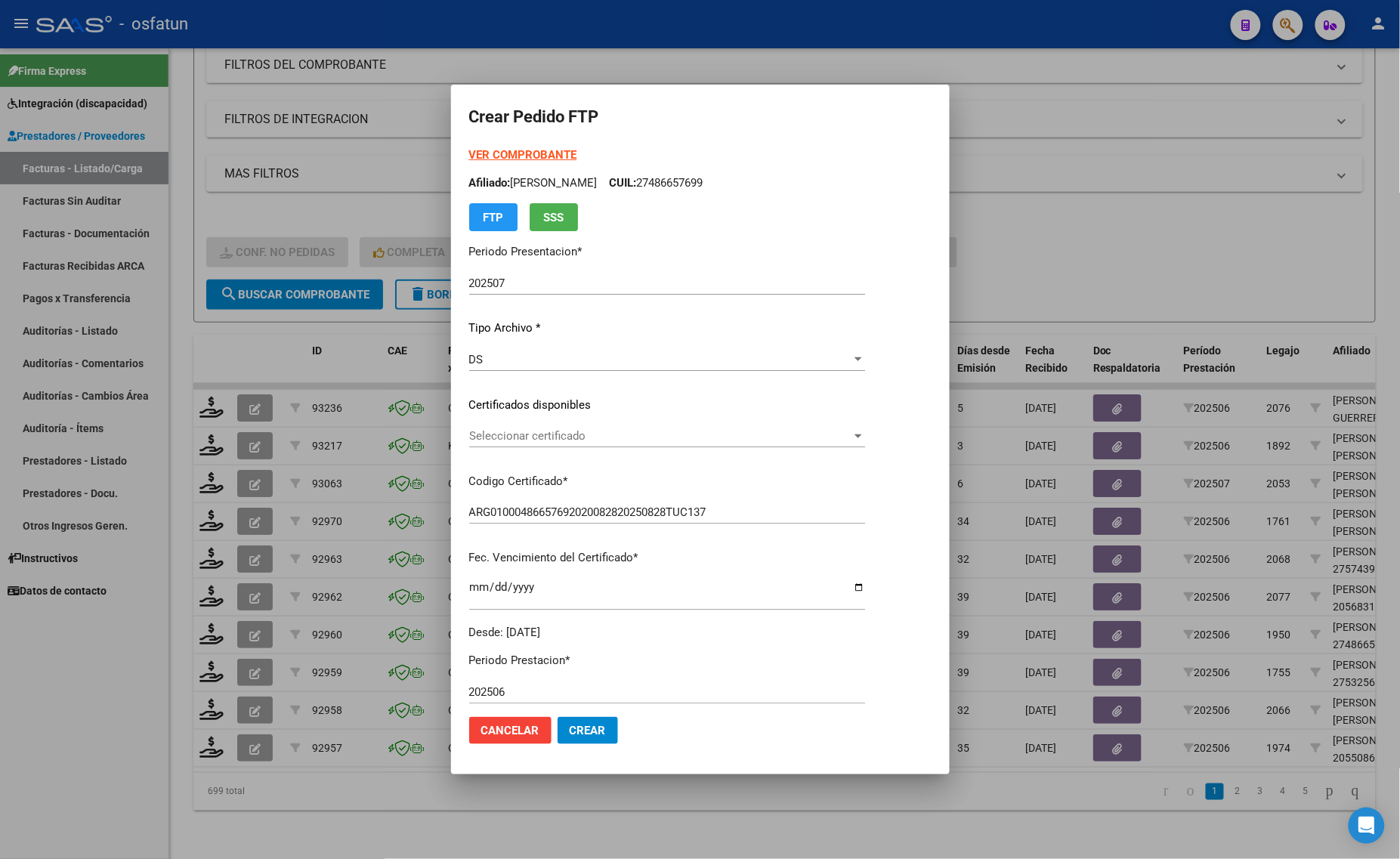
click at [198, 663] on div at bounding box center [700, 430] width 1400 height 859
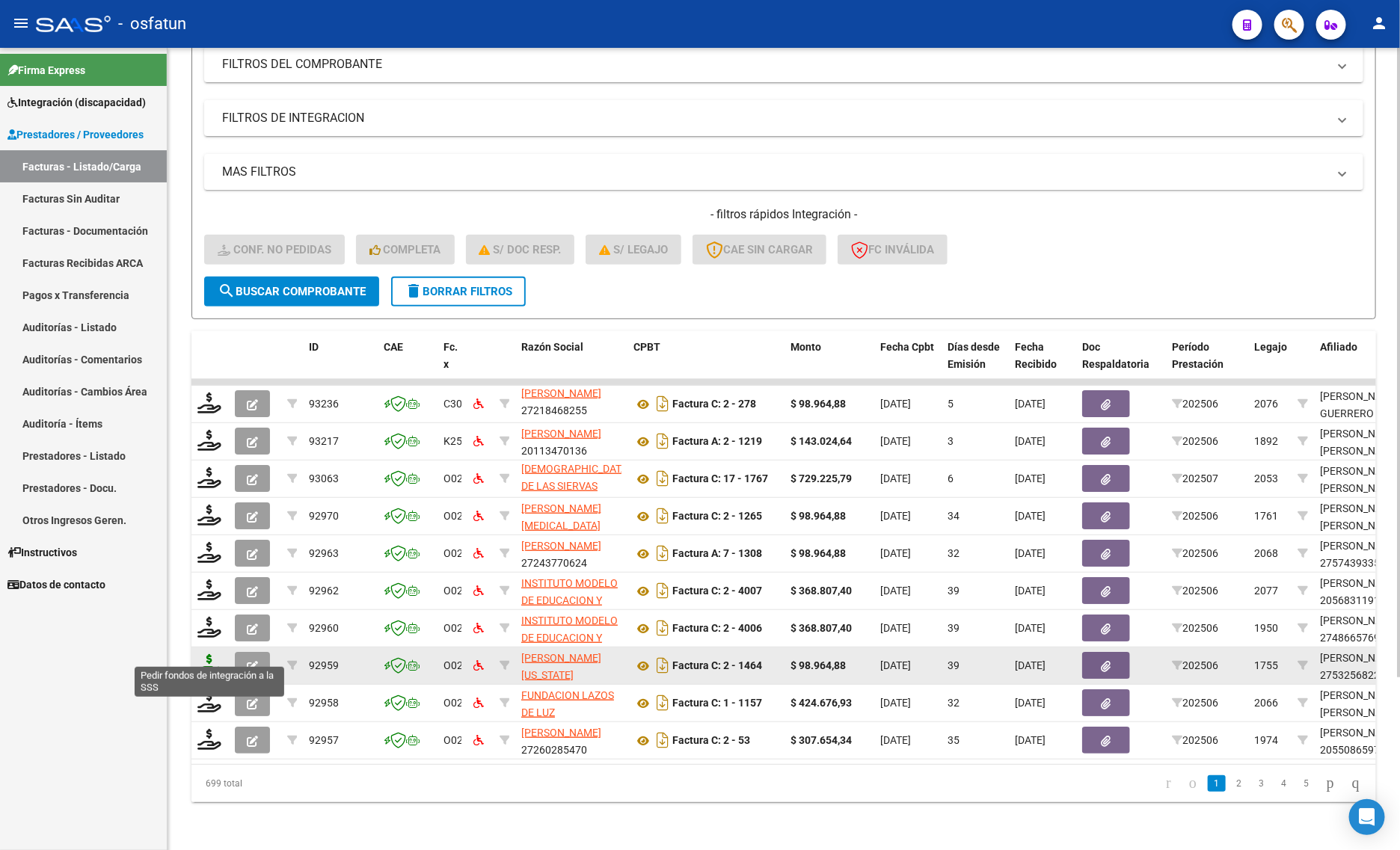
click at [203, 655] on icon at bounding box center [209, 664] width 24 height 21
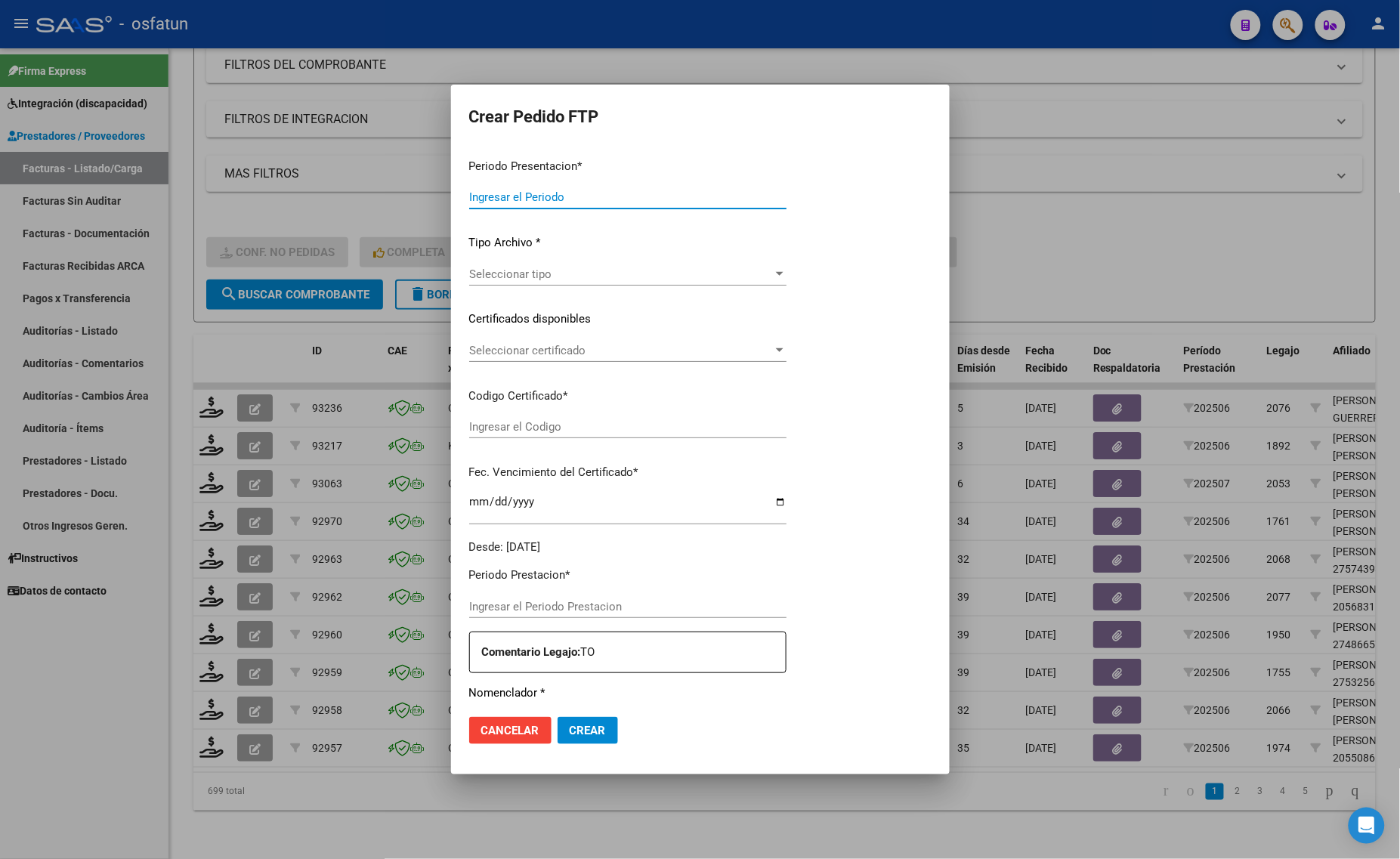
type input "202507"
type input "202506"
type input "$ 98.964,88"
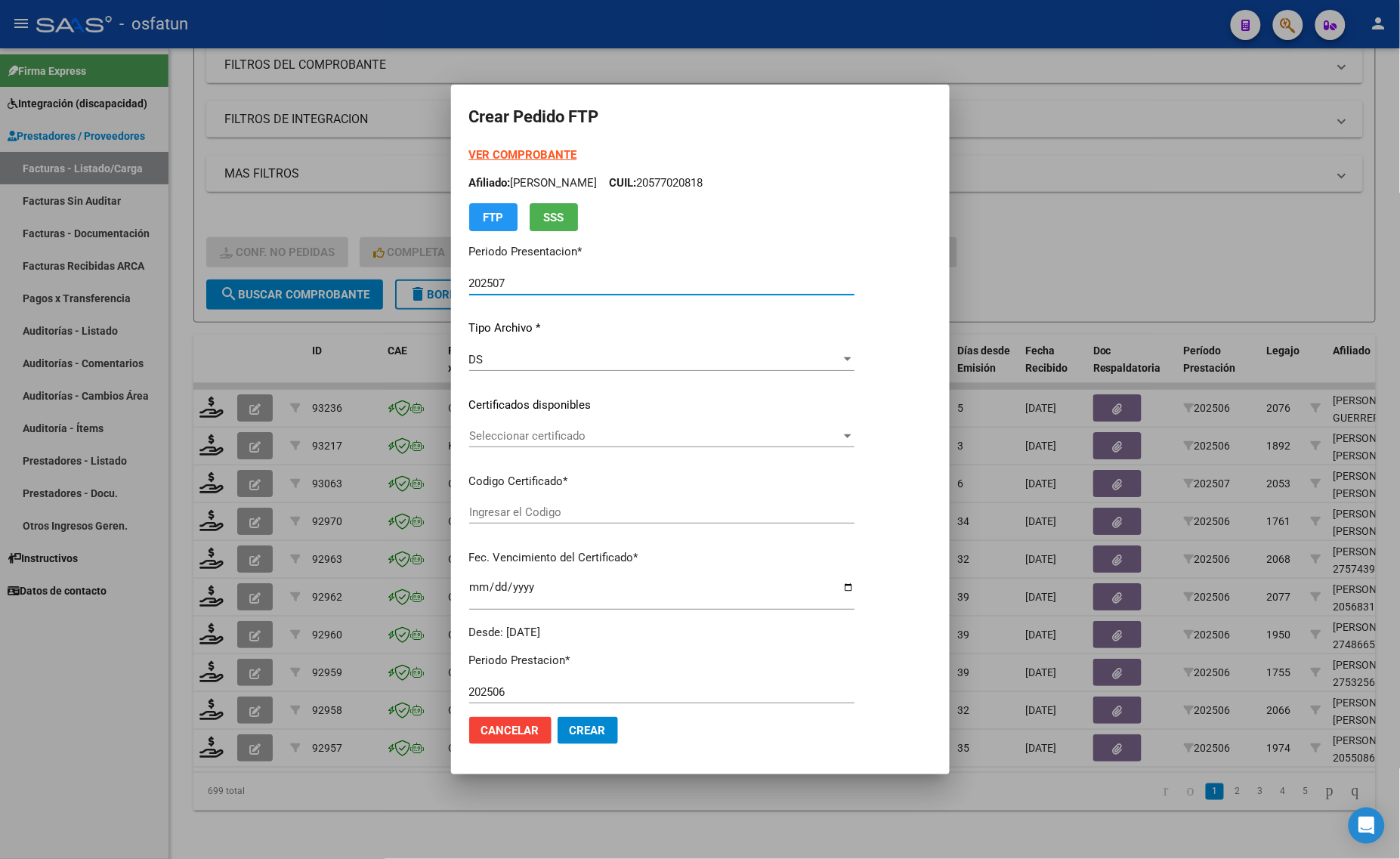
type input "ARG01000532568222024050220290502TUC139"
type input "2029-05-02"
click at [485, 153] on strong "VER COMPROBANTE" at bounding box center [523, 155] width 108 height 14
click at [240, 321] on div at bounding box center [700, 430] width 1400 height 859
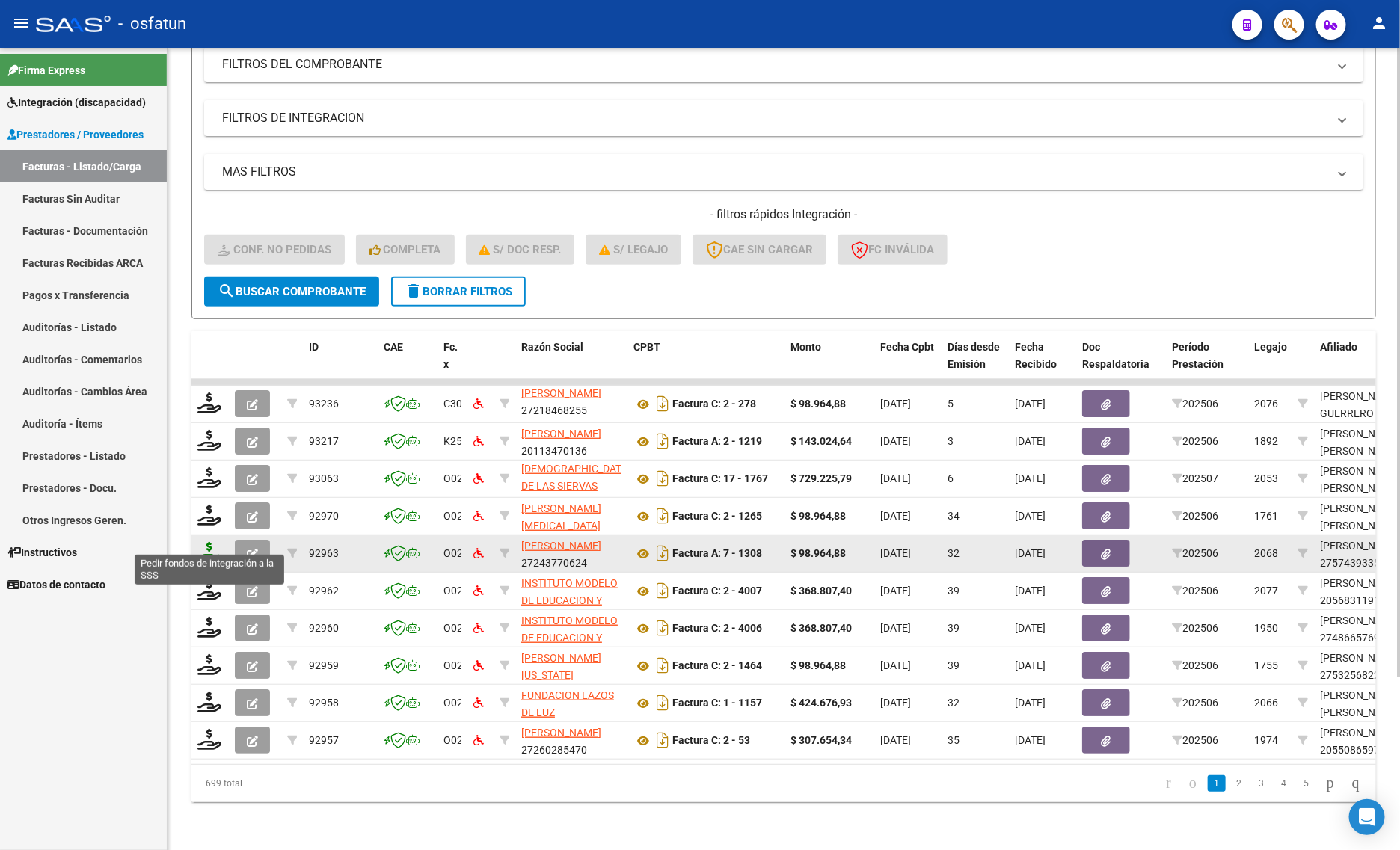
click at [207, 542] on icon at bounding box center [209, 552] width 24 height 21
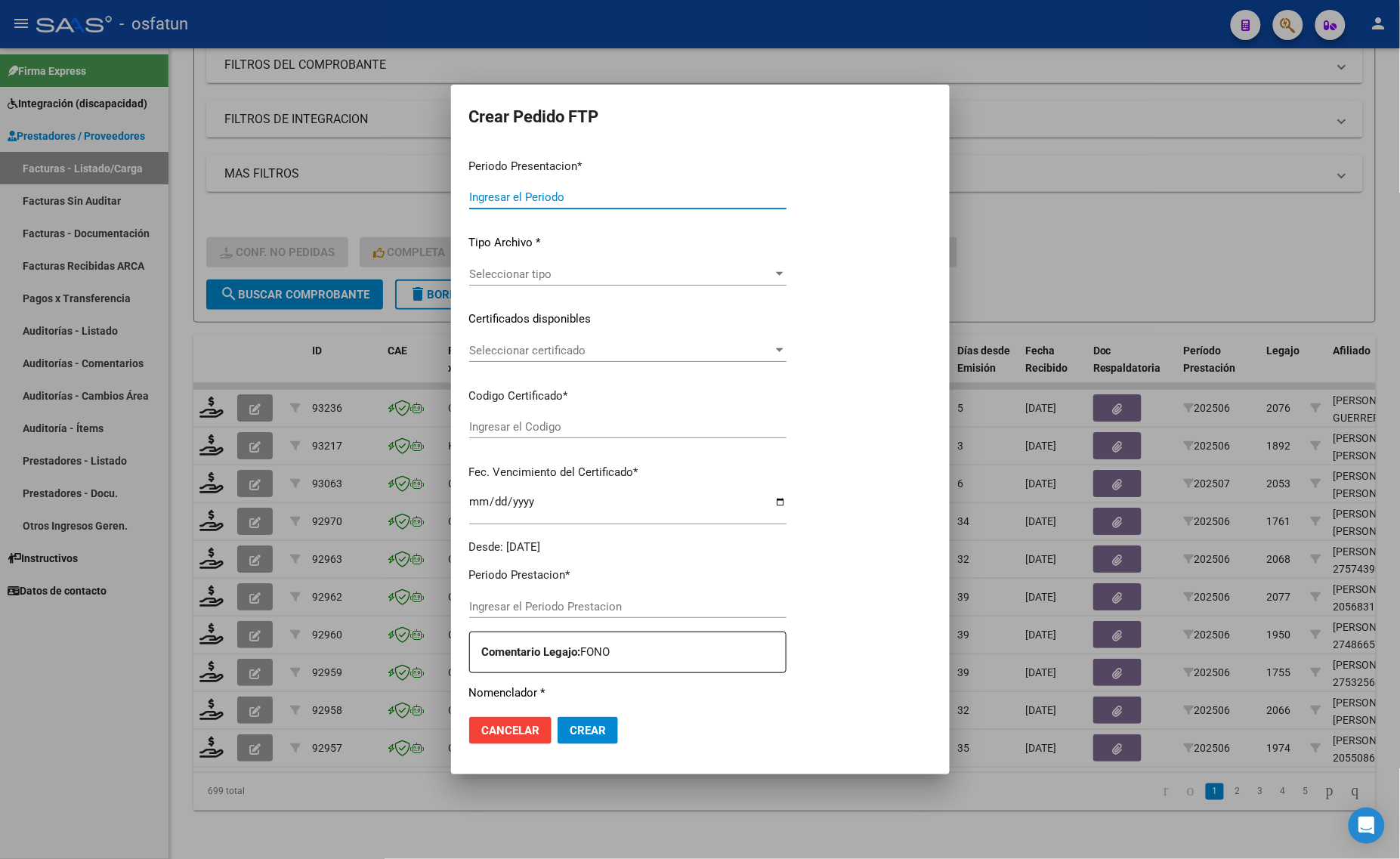
type input "202507"
type input "202506"
type input "$ 98.964,88"
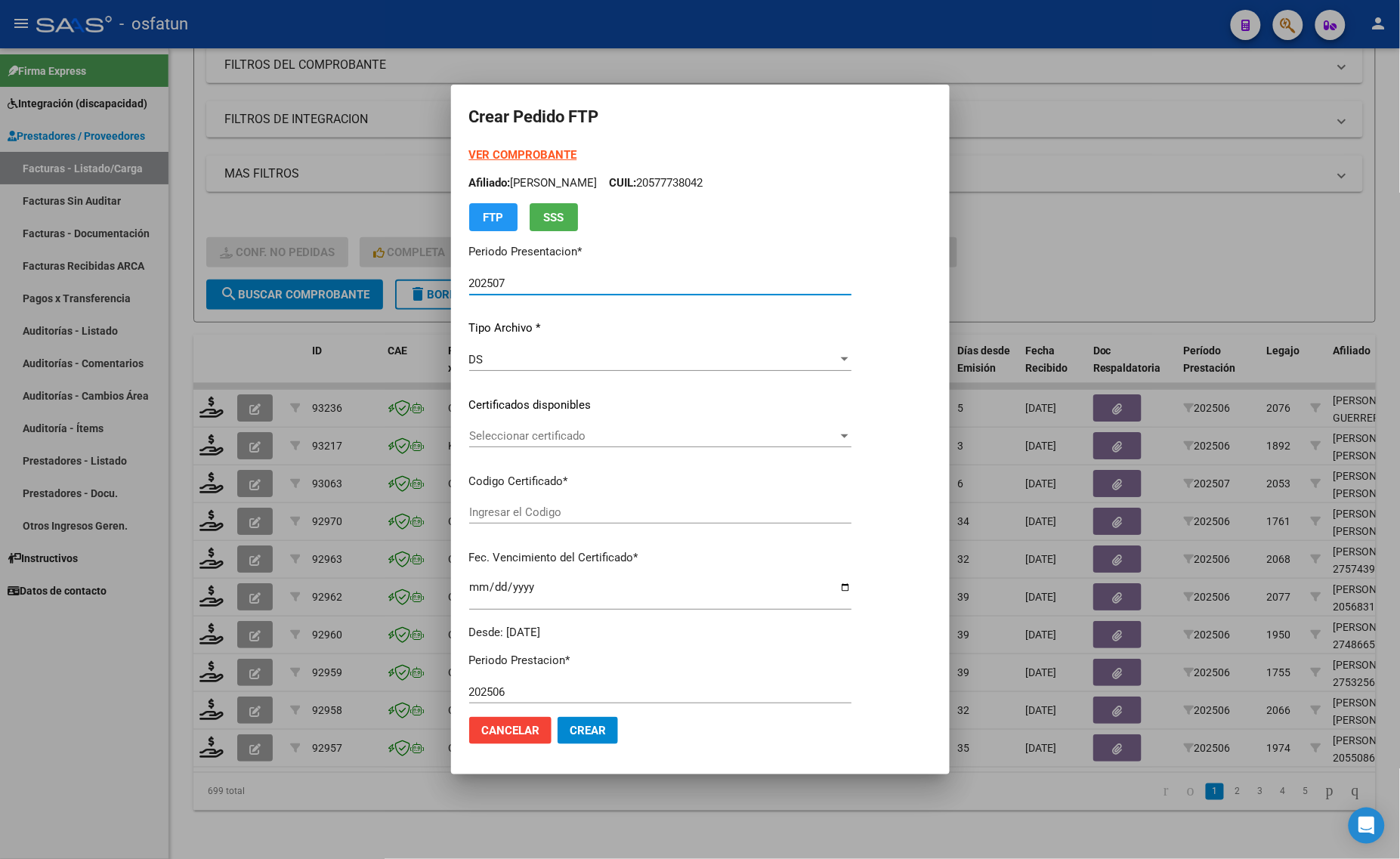
type input "ARG01000574393352022042520260425TUC139"
type input "2026-04-25"
click at [1121, 235] on div at bounding box center [700, 430] width 1400 height 859
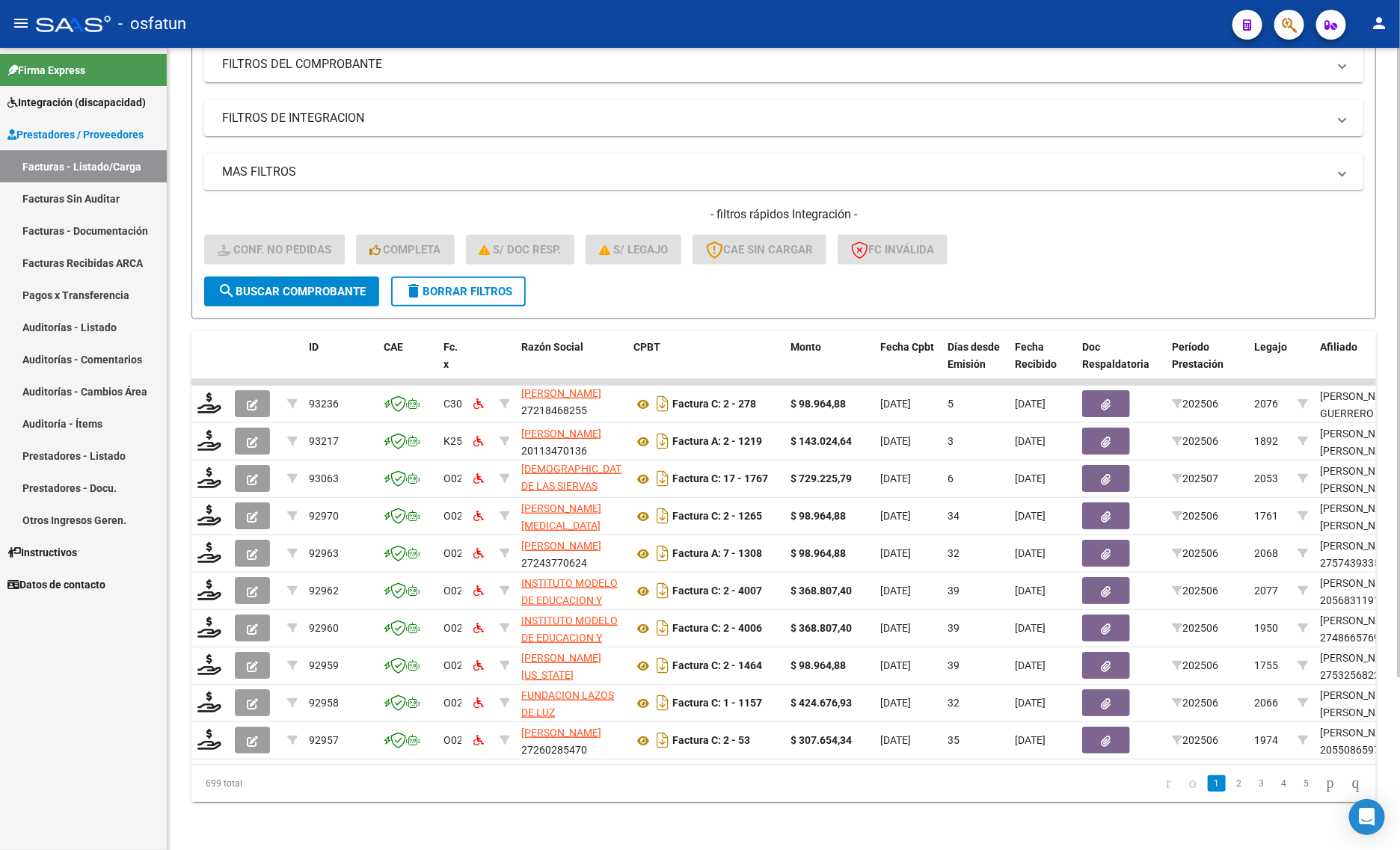
click at [434, 285] on span "delete Borrar Filtros" at bounding box center [459, 291] width 107 height 14
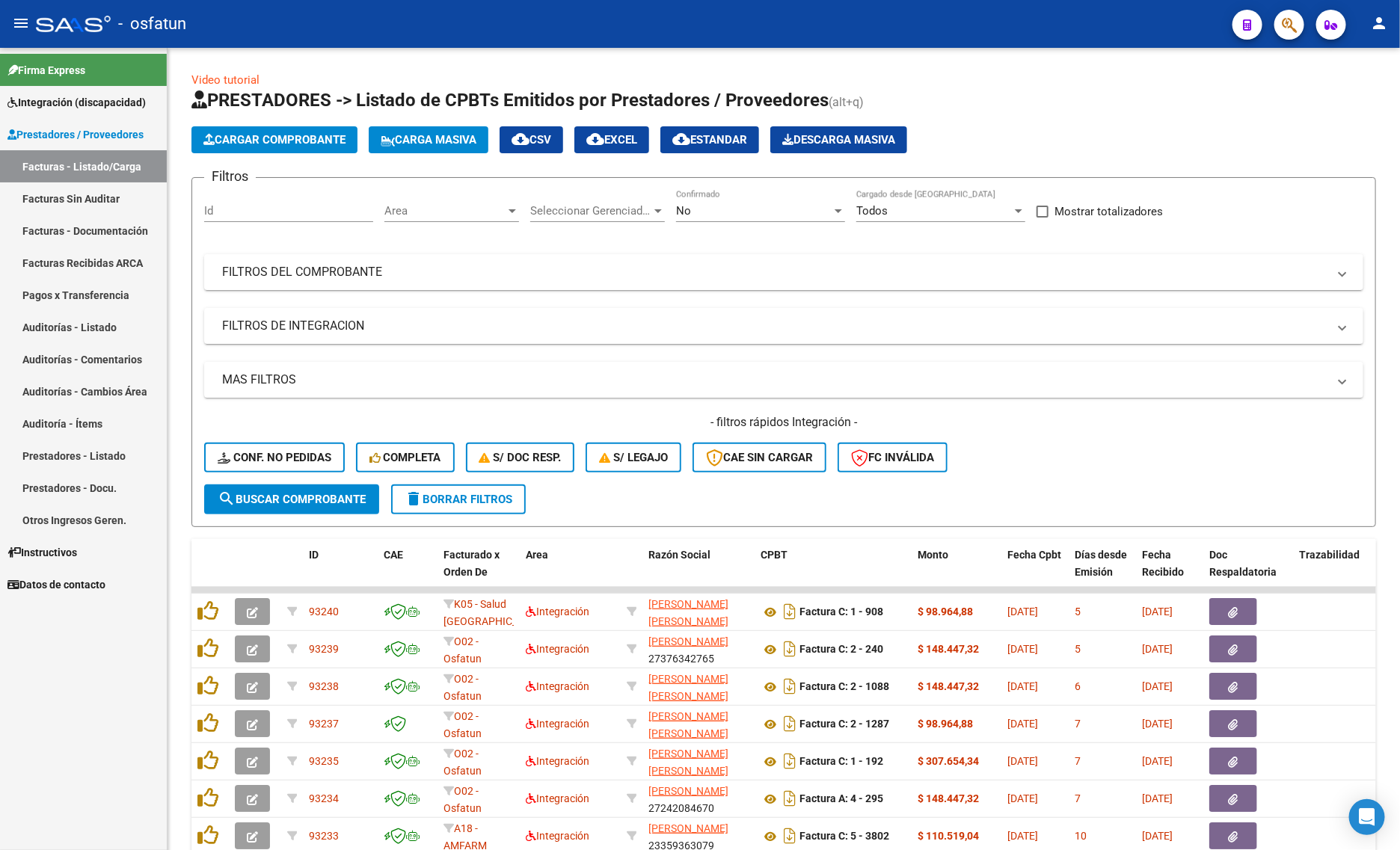
click at [119, 162] on link "Facturas - Listado/Carga" at bounding box center [83, 166] width 167 height 32
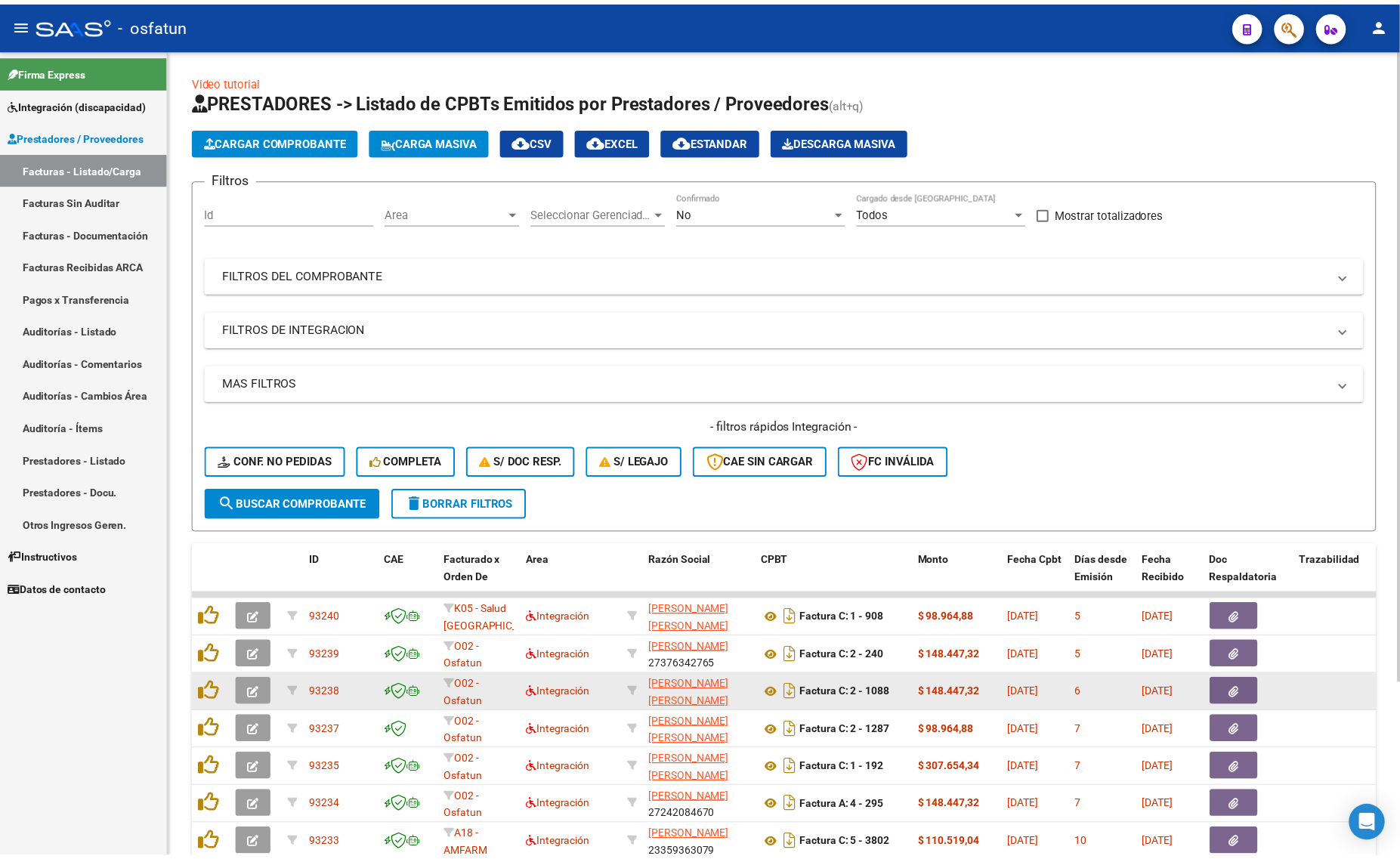
scroll to position [222, 0]
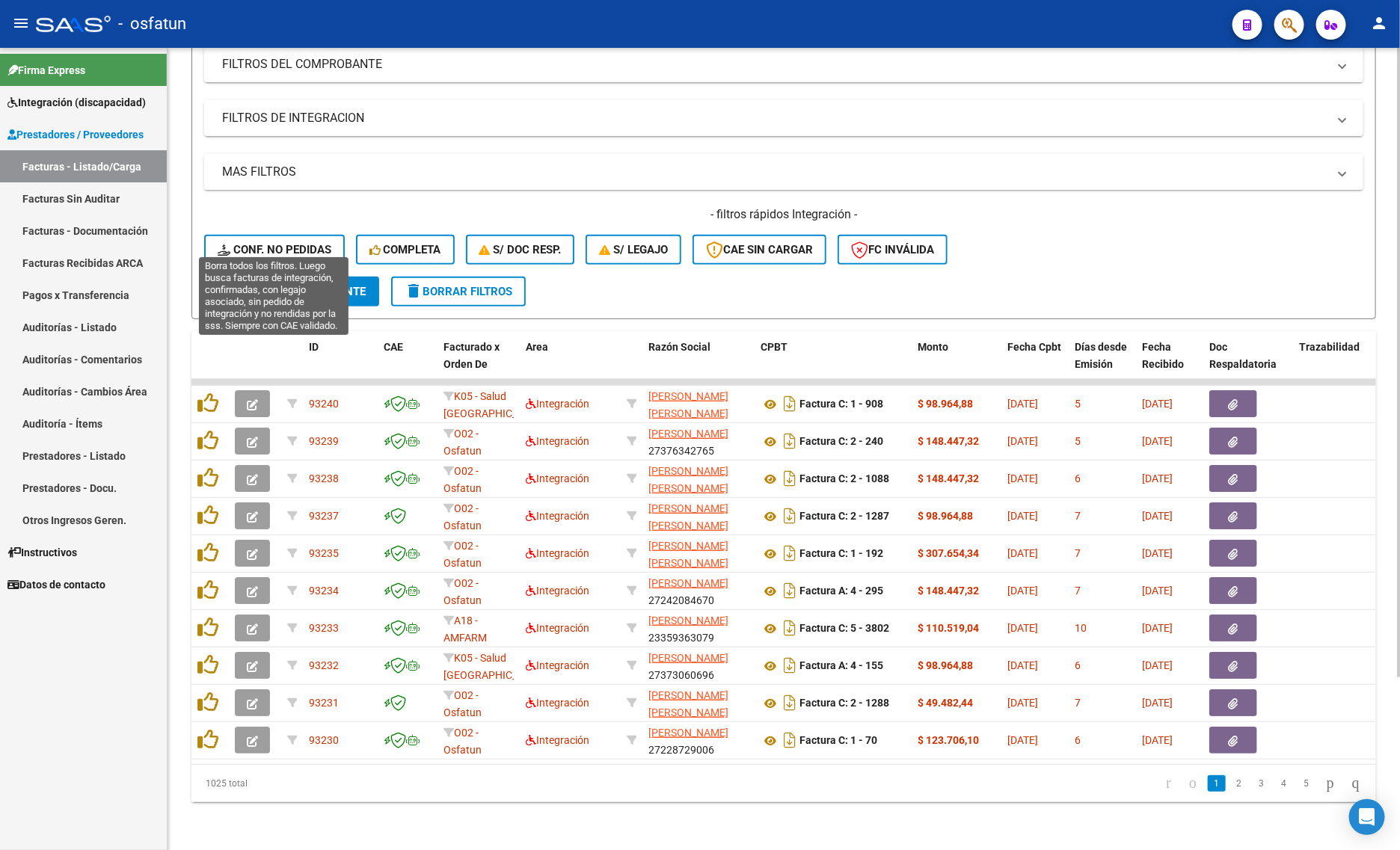
drag, startPoint x: 290, startPoint y: 222, endPoint x: 289, endPoint y: 296, distance: 74.0
click at [289, 235] on button "Conf. no pedidas" at bounding box center [274, 249] width 140 height 30
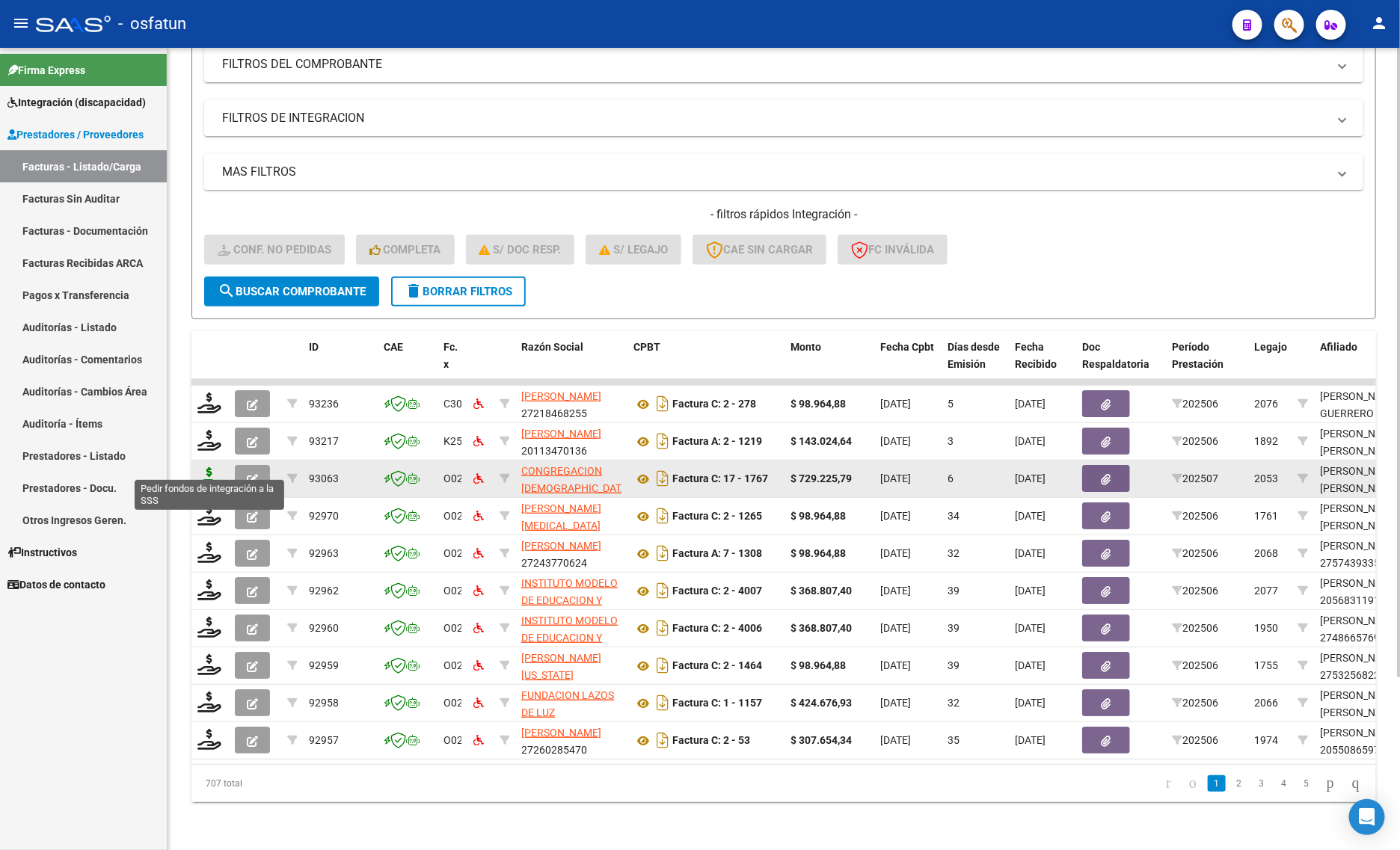
click at [206, 468] on icon at bounding box center [209, 478] width 24 height 21
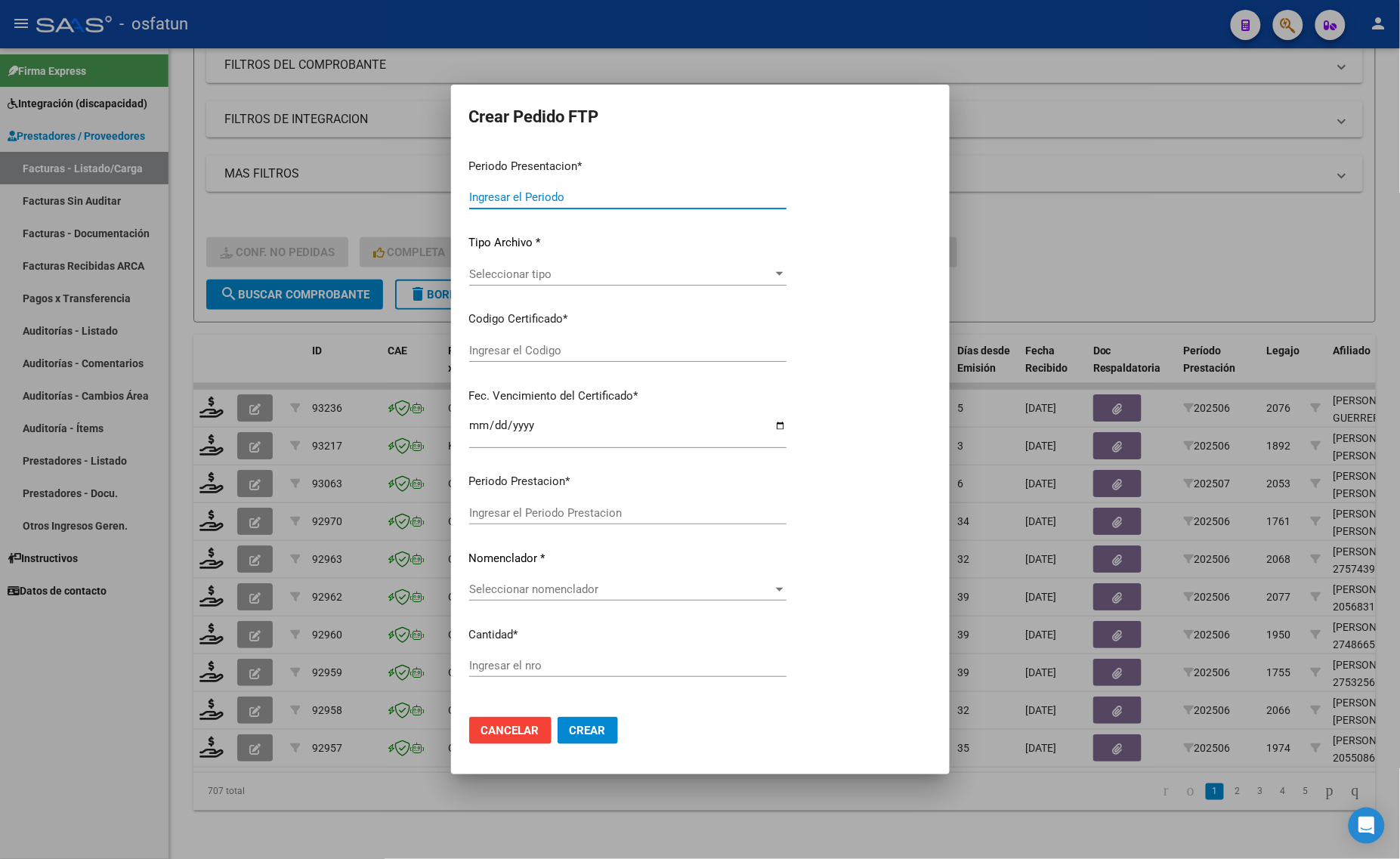
type input "202507"
type input "$ 729.225,79"
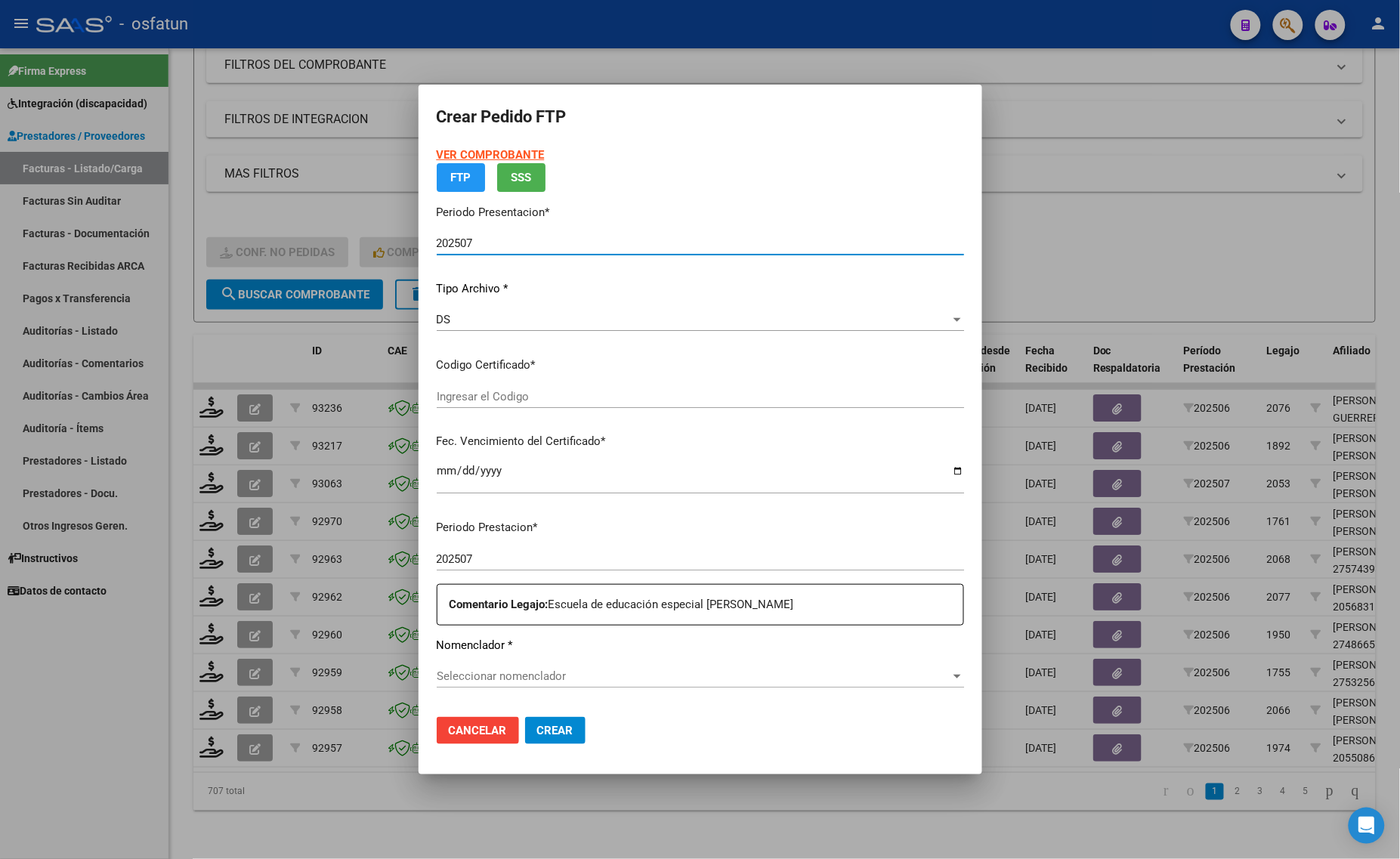
type input "ARG01000573879452023050220260502BS437"
type input "[DATE]"
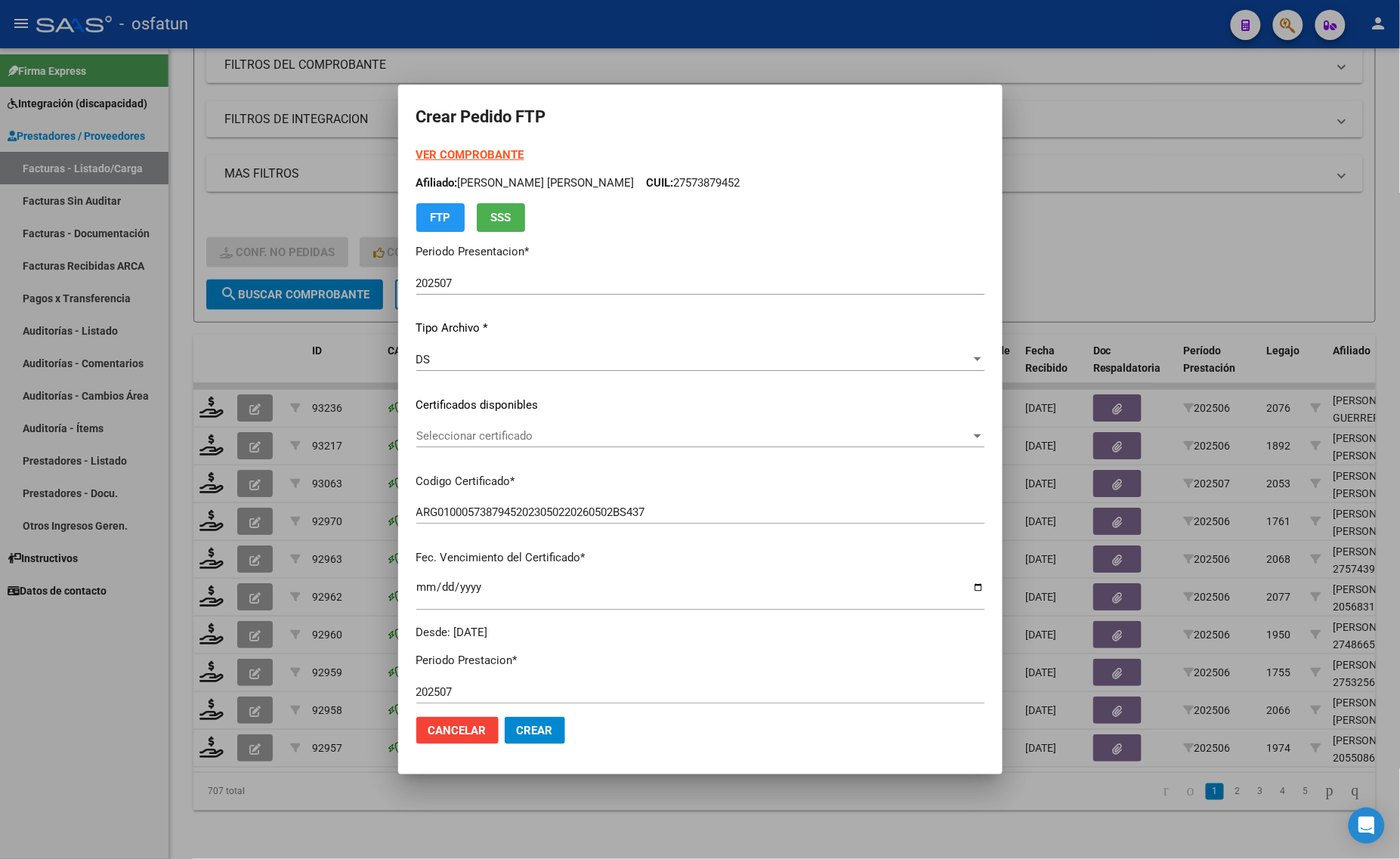
click at [458, 153] on strong "VER COMPROBANTE" at bounding box center [471, 155] width 108 height 14
click at [303, 346] on div at bounding box center [700, 430] width 1400 height 859
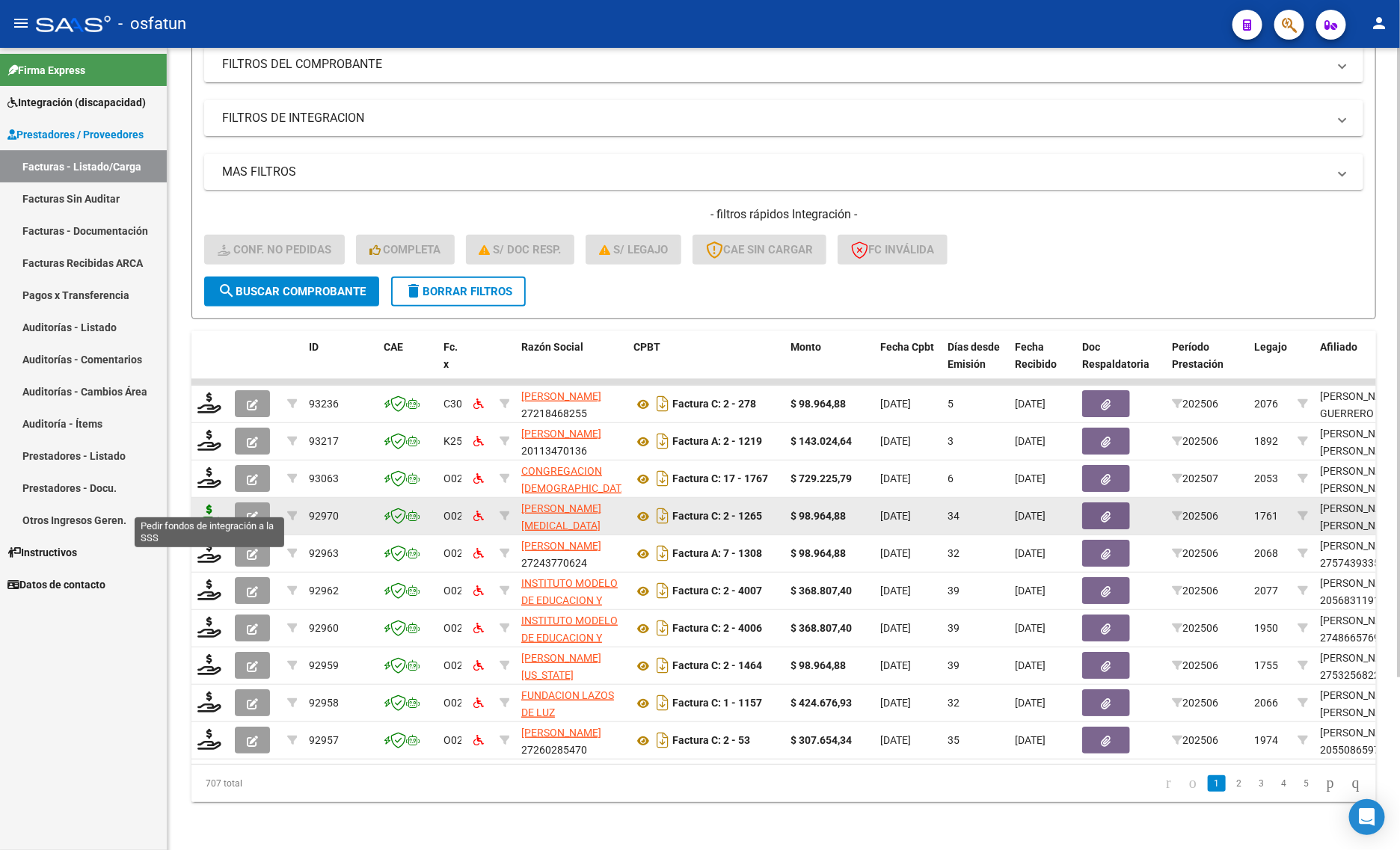
click at [209, 505] on icon at bounding box center [209, 515] width 24 height 21
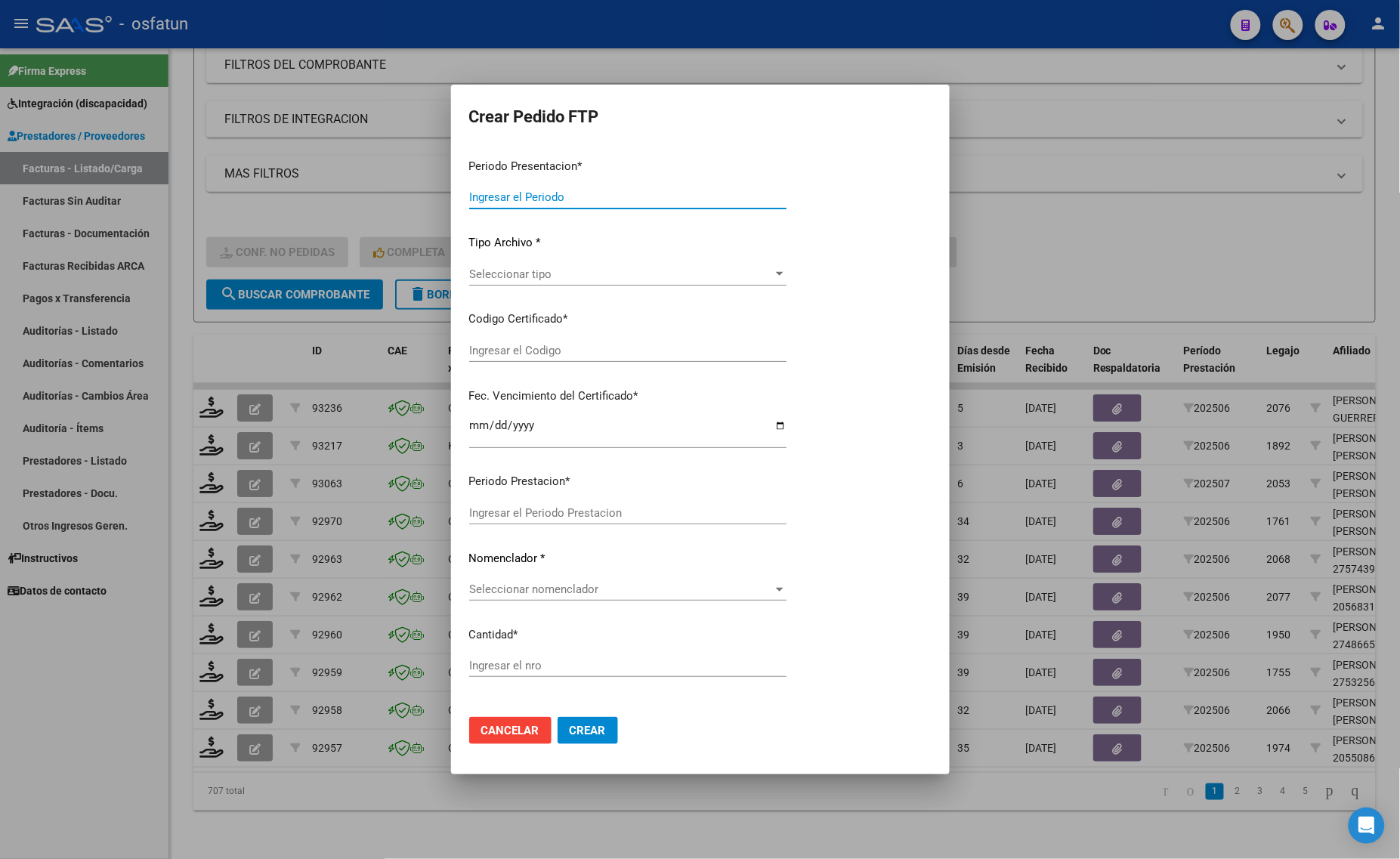
type input "202507"
type input "202506"
type input "$ 98.964,88"
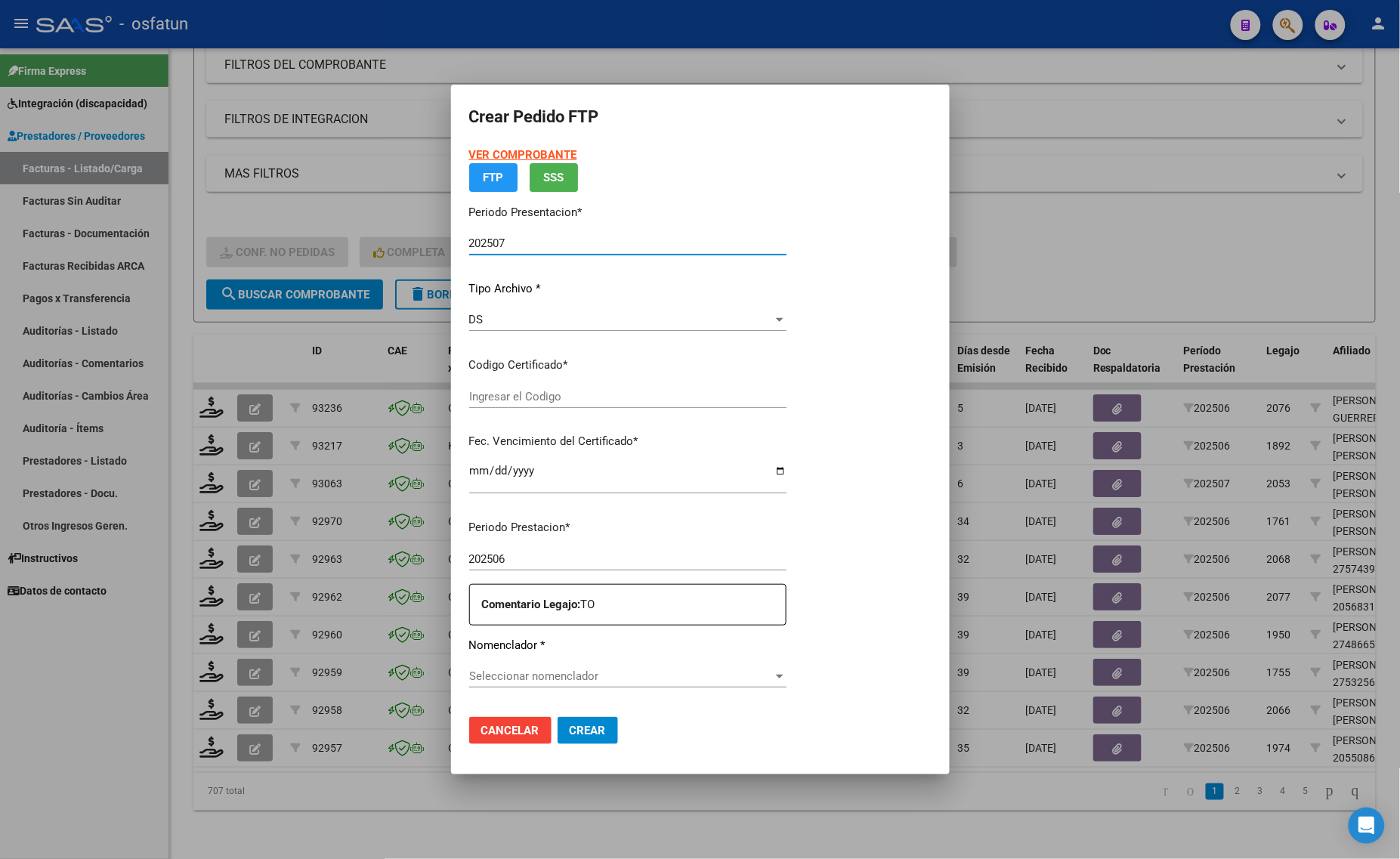
type input "ARG02000559407602021042120260421TUC136"
type input "[DATE]"
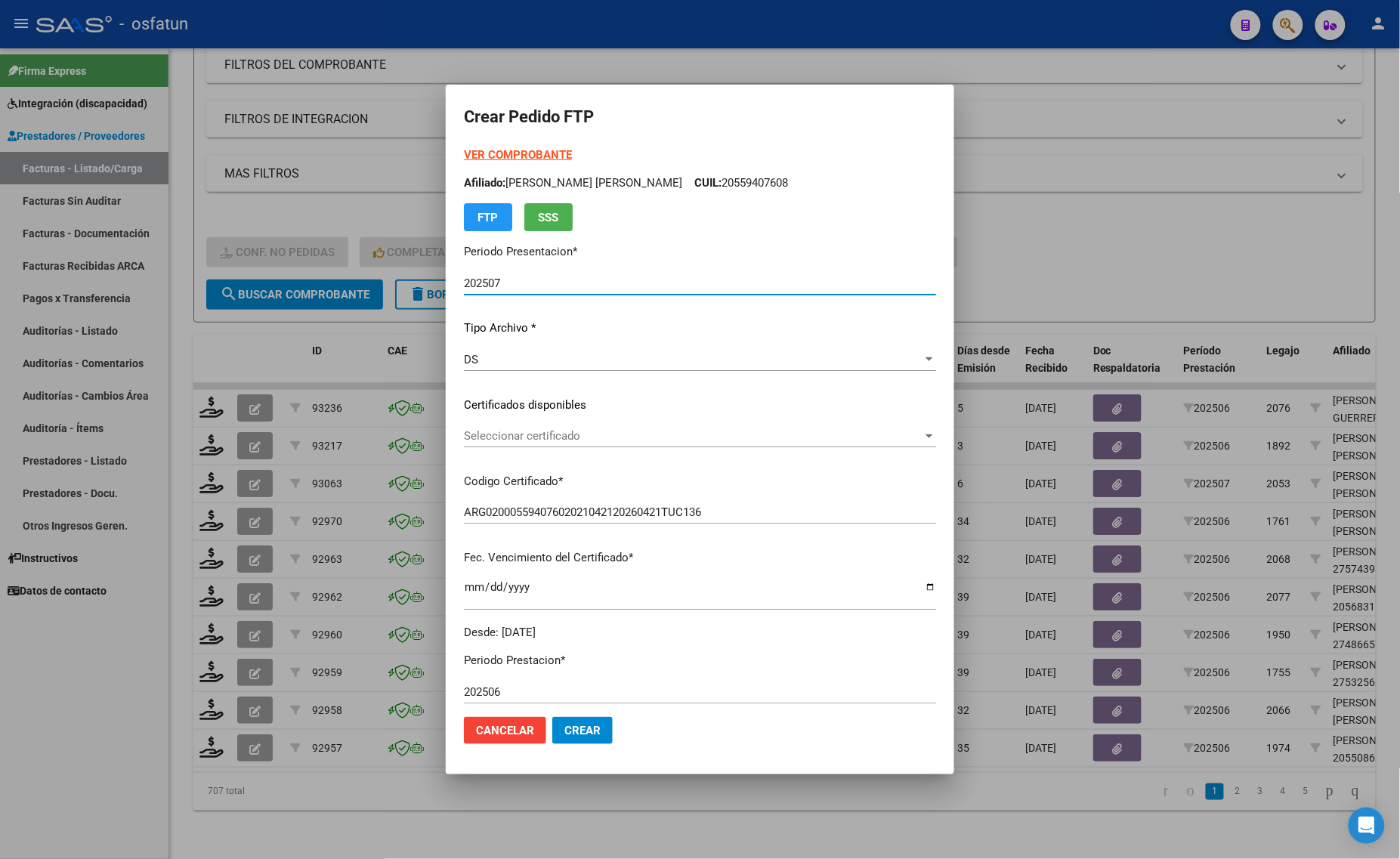
click at [523, 144] on form "Crear Pedido FTP VER COMPROBANTE ARCA Padrón Afiliado: DELGADO EZEQUIEL TOMAS C…" at bounding box center [700, 430] width 472 height 654
click at [529, 154] on strong "VER COMPROBANTE" at bounding box center [518, 155] width 108 height 14
click at [549, 443] on div "Seleccionar certificado Seleccionar certificado" at bounding box center [700, 436] width 472 height 23
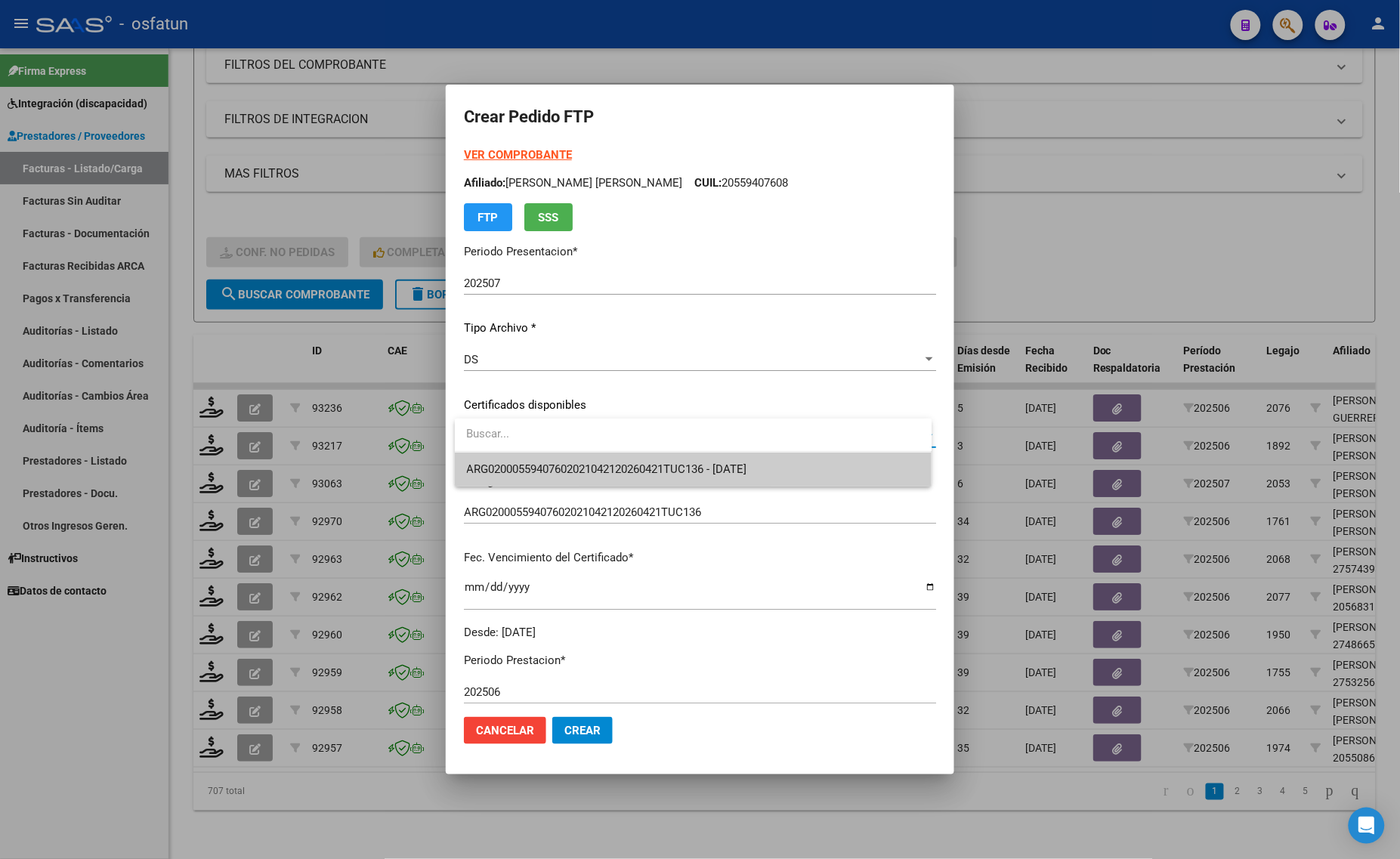
click at [555, 455] on span "ARG02000559407602021042120260421TUC136 - [DATE]" at bounding box center [693, 469] width 453 height 34
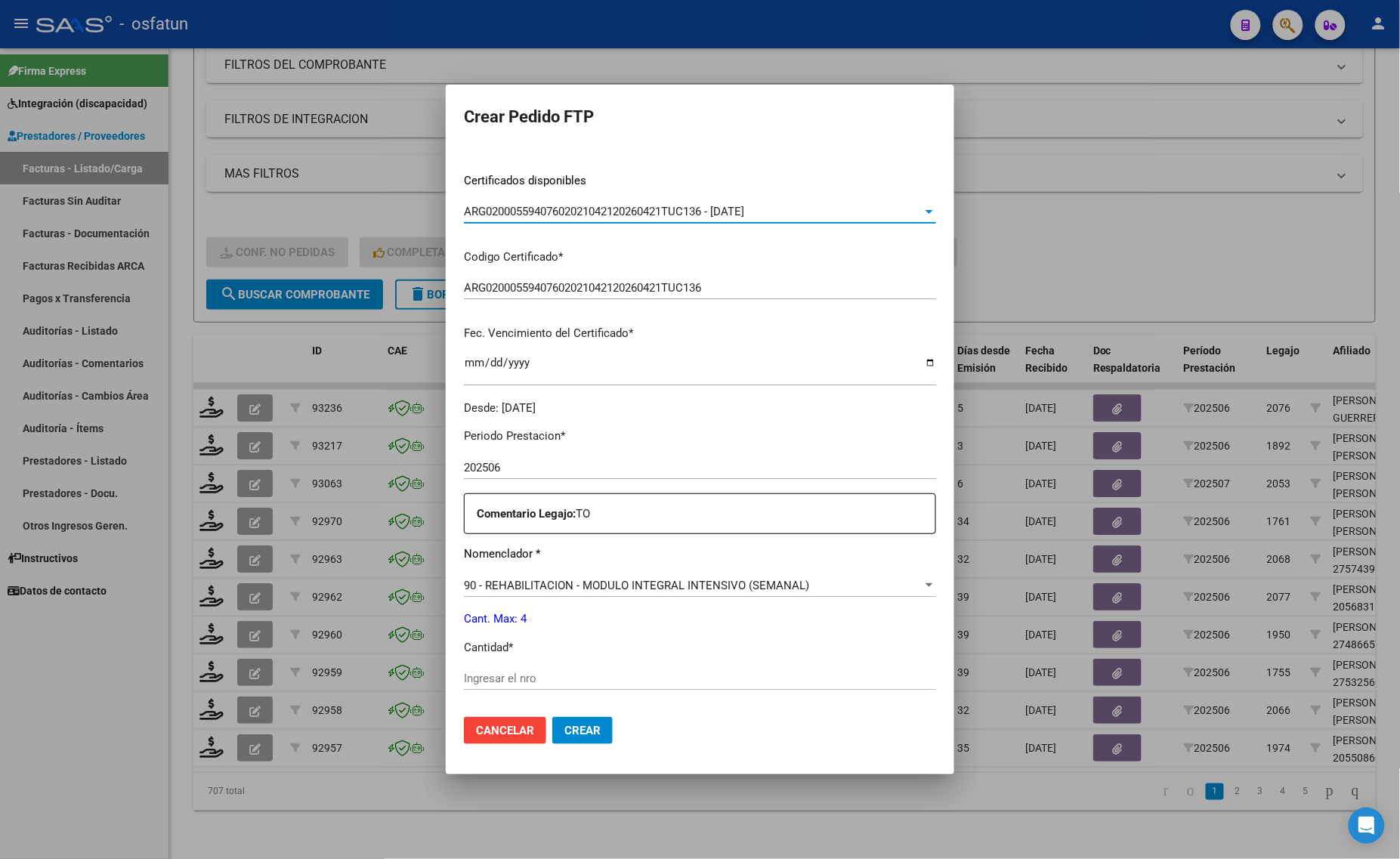
scroll to position [378, 0]
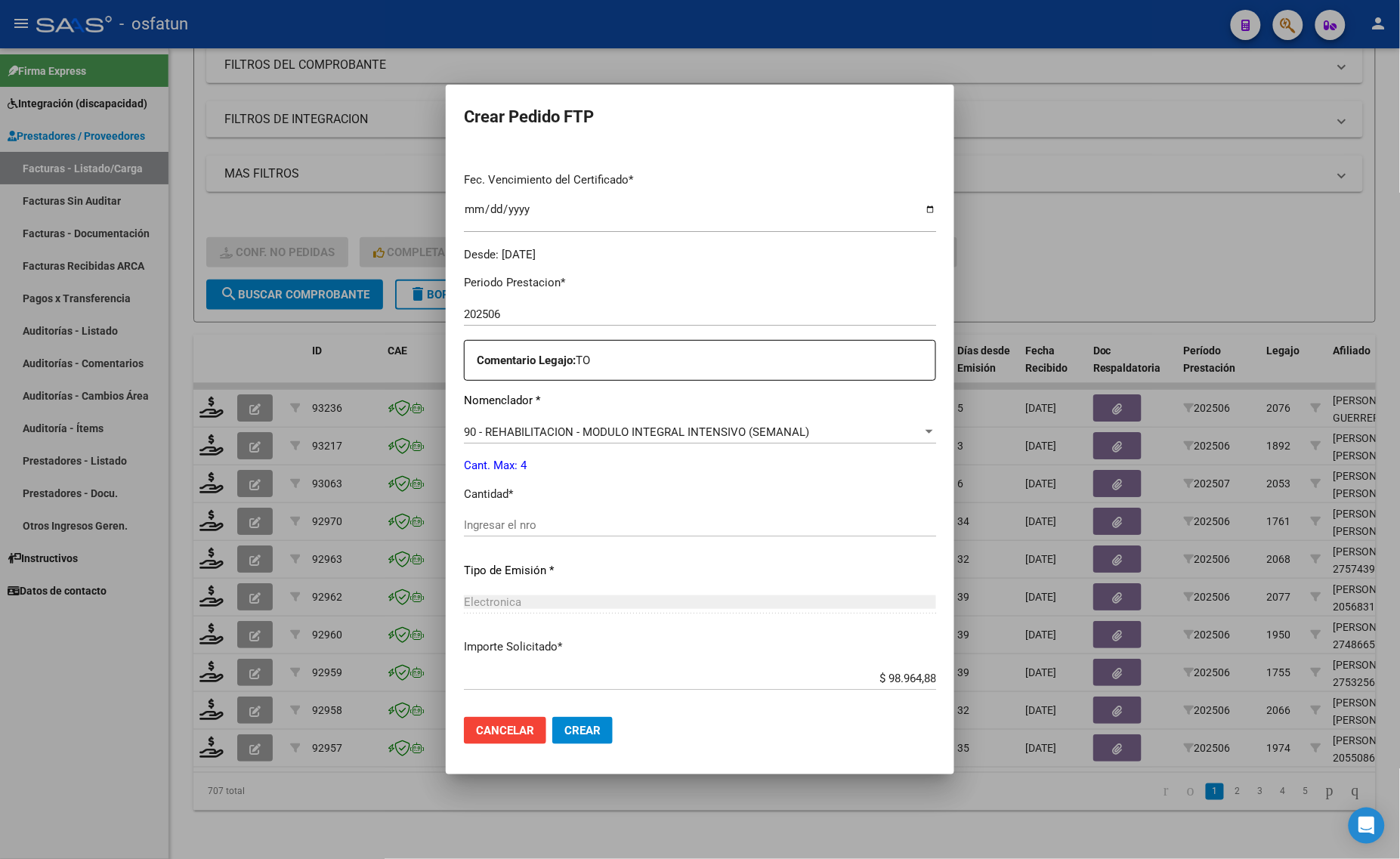
click at [564, 538] on div "Ingresar el nro" at bounding box center [700, 533] width 472 height 37
click at [569, 521] on input "Ingresar el nro" at bounding box center [700, 525] width 472 height 14
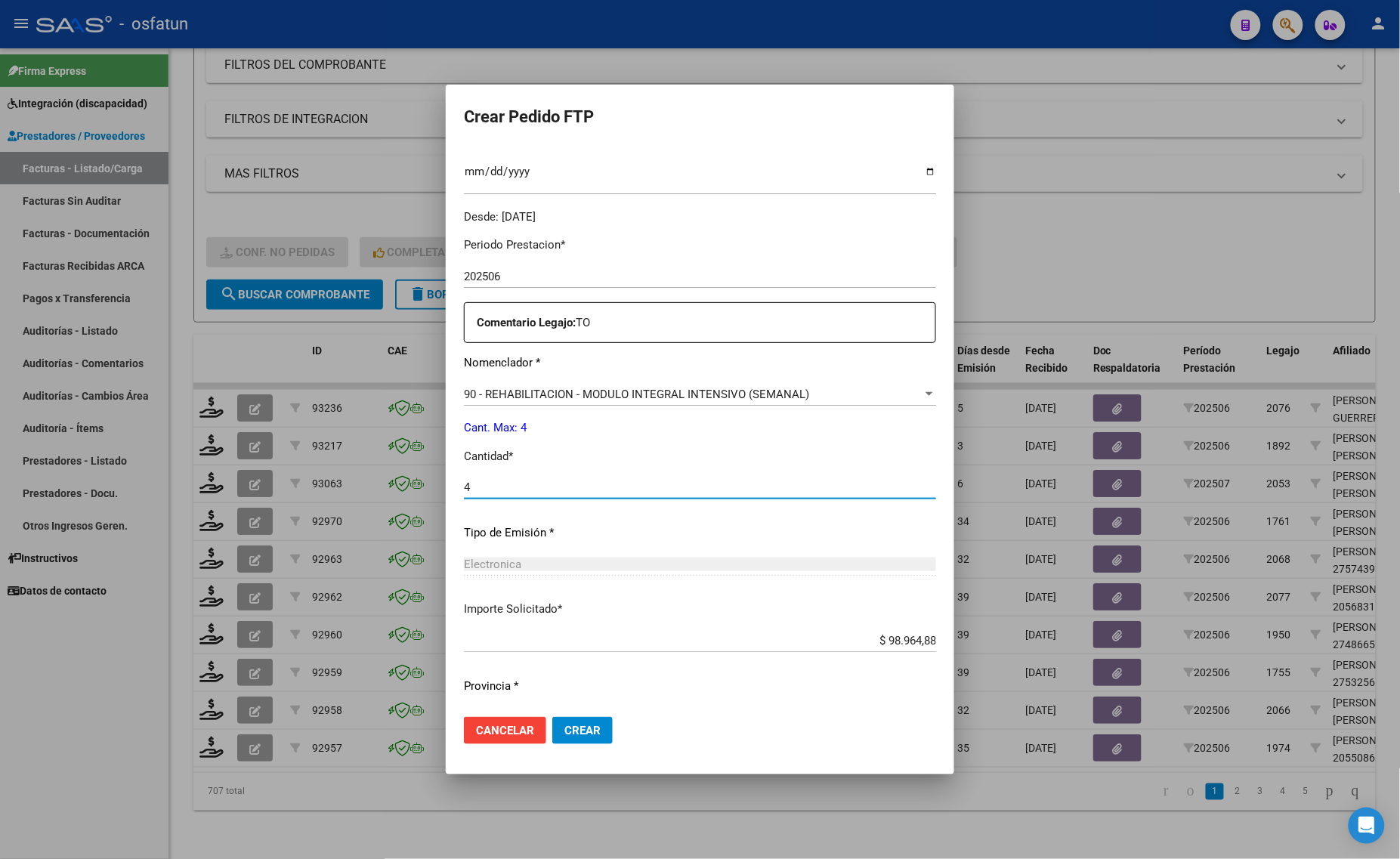
scroll to position [452, 0]
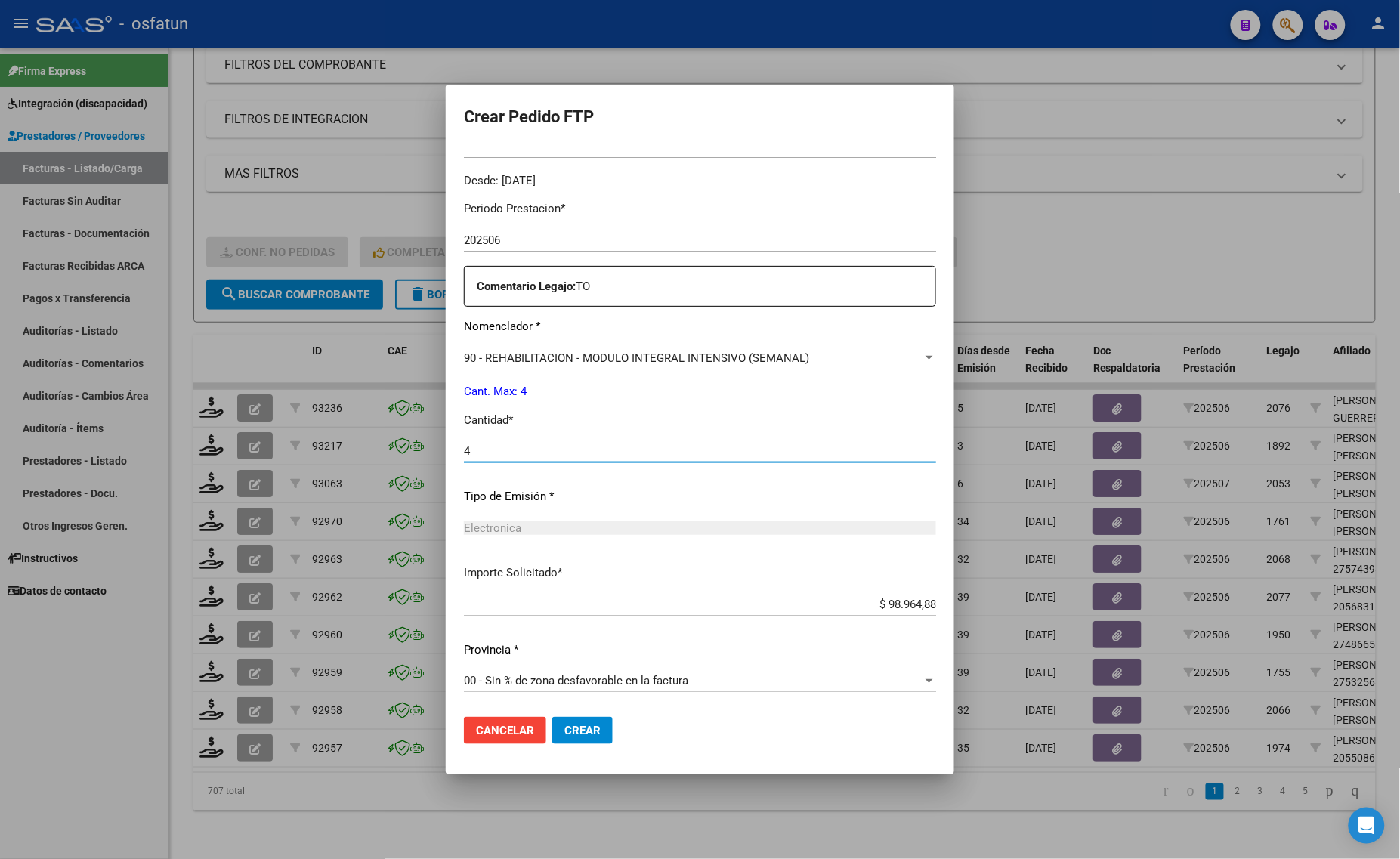
type input "4"
click at [591, 757] on mat-dialog-actions "Cancelar Crear" at bounding box center [700, 731] width 472 height 52
click at [593, 738] on button "Crear" at bounding box center [583, 731] width 61 height 28
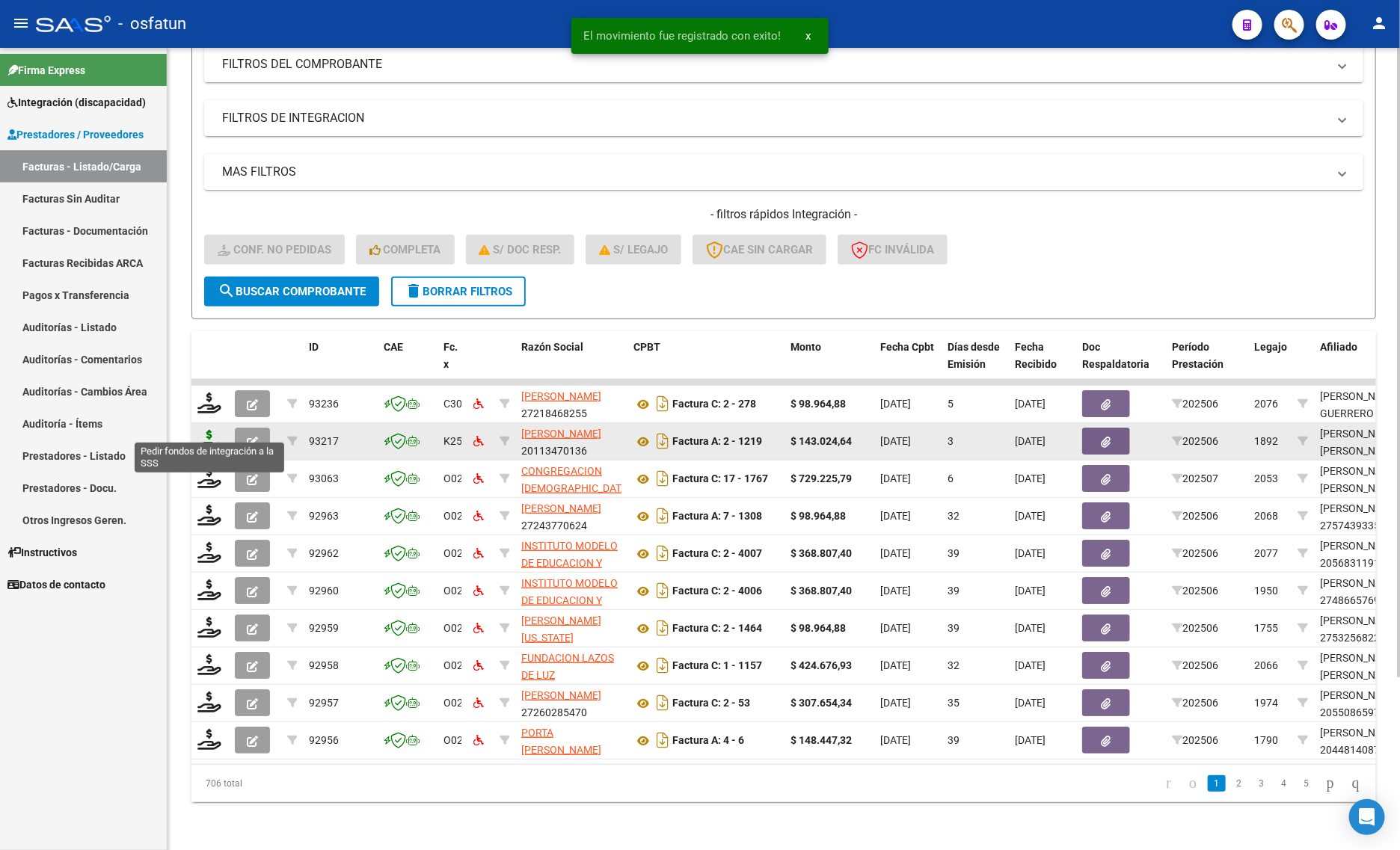
click at [206, 430] on icon at bounding box center [209, 440] width 24 height 21
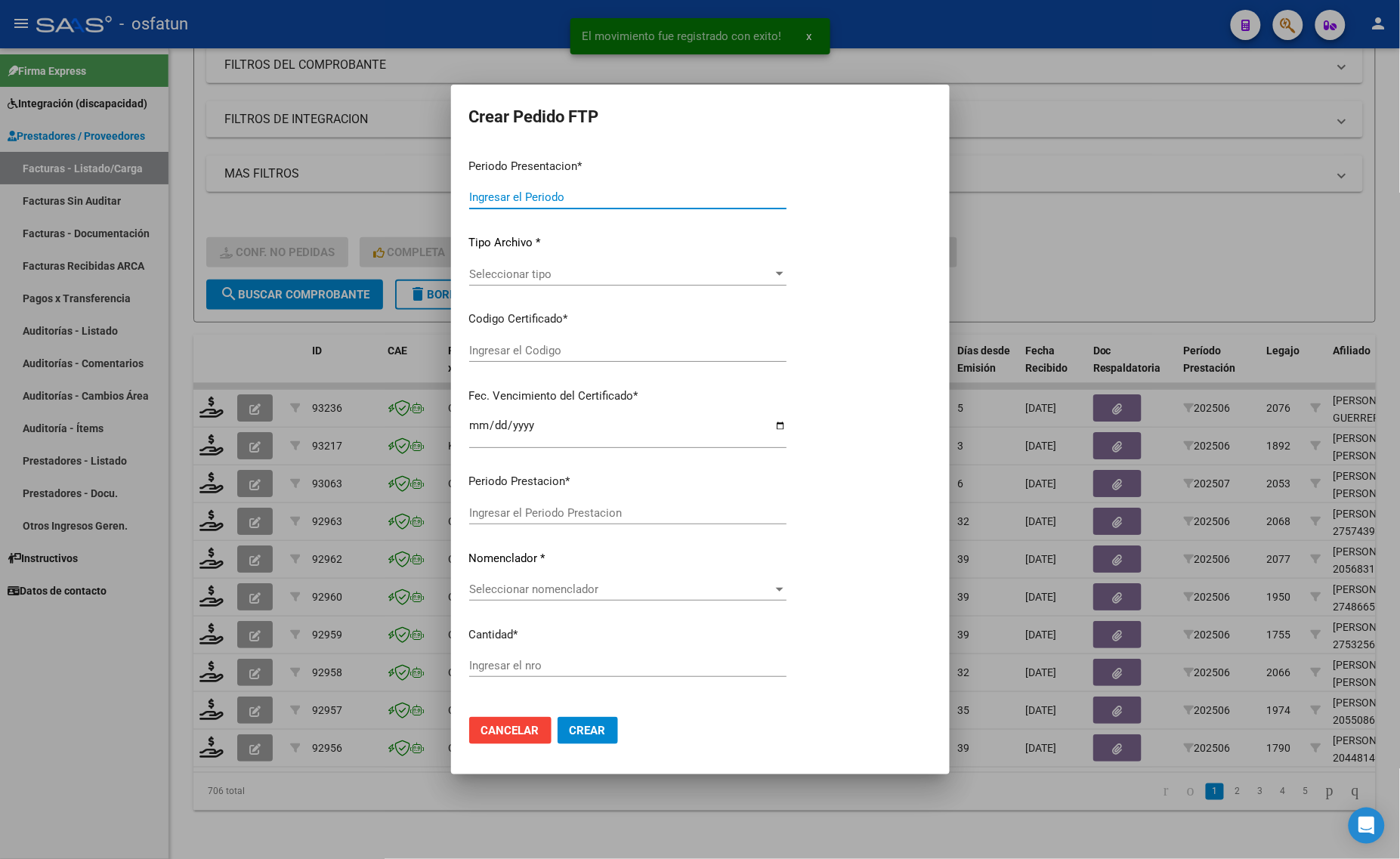
type input "202507"
type input "202506"
type input "$ 143.024,64"
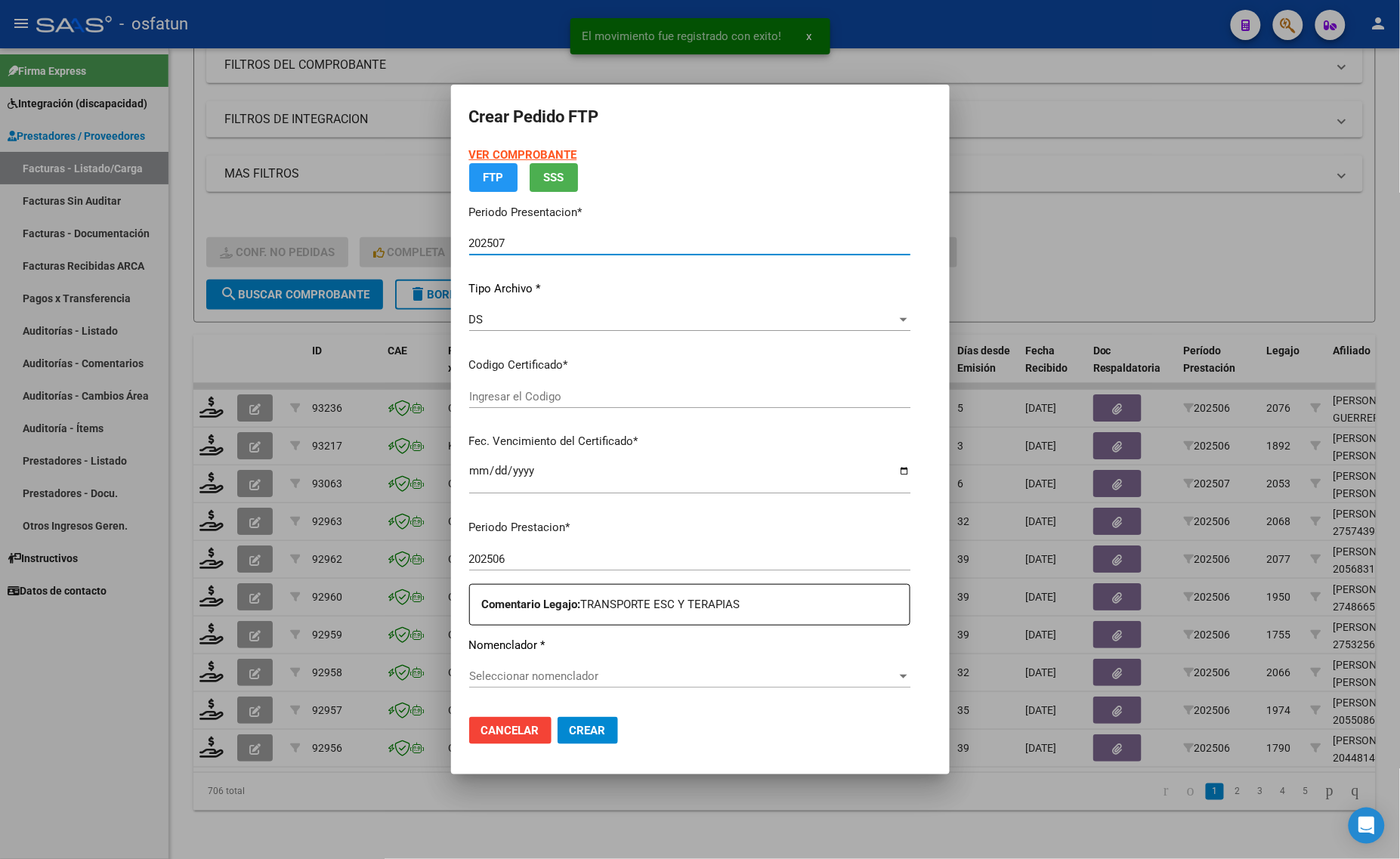
type input "ARG02000547803292020062520260625COR467"
type input "2026-06-25"
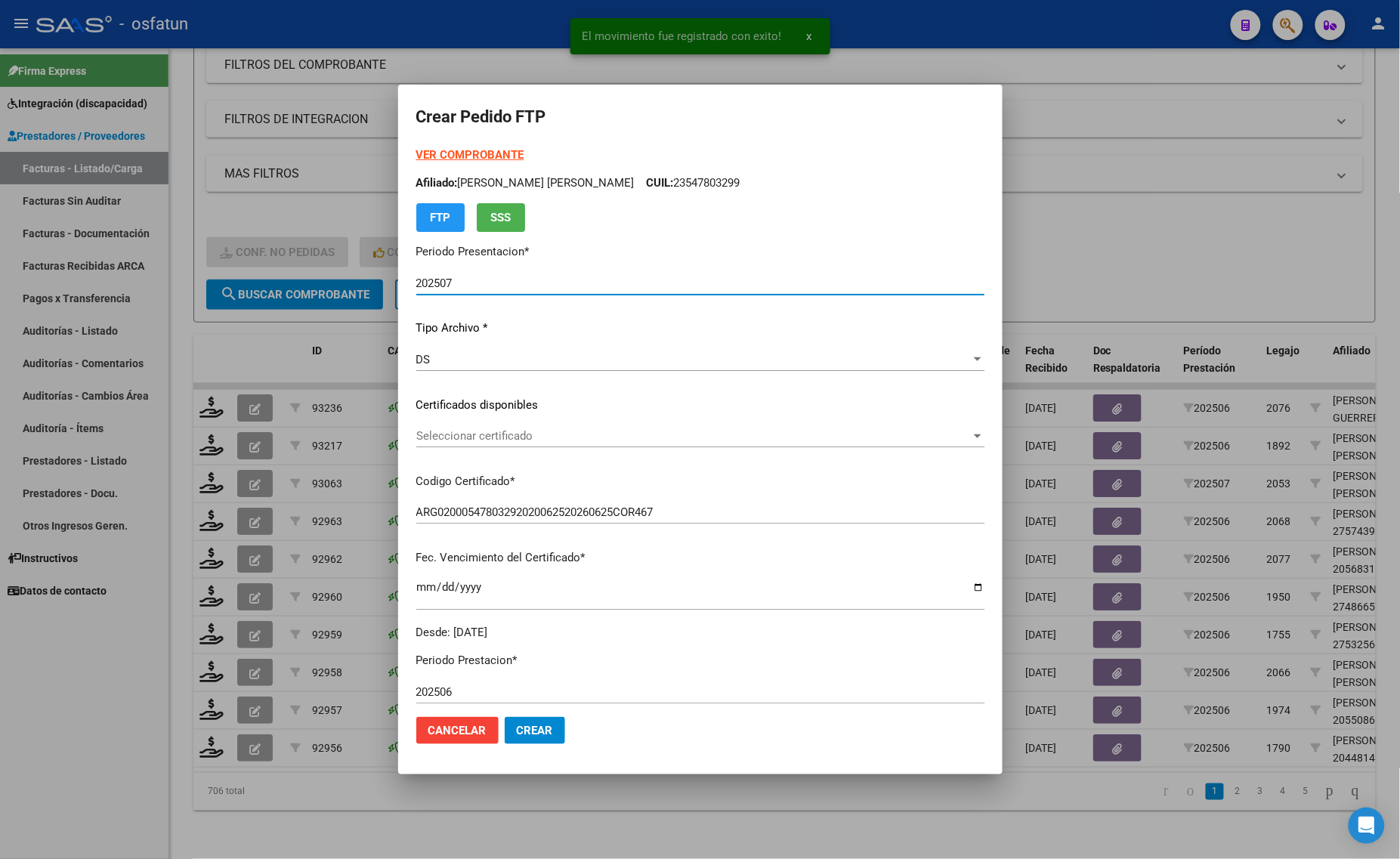
click at [463, 159] on strong "VER COMPROBANTE" at bounding box center [471, 155] width 108 height 14
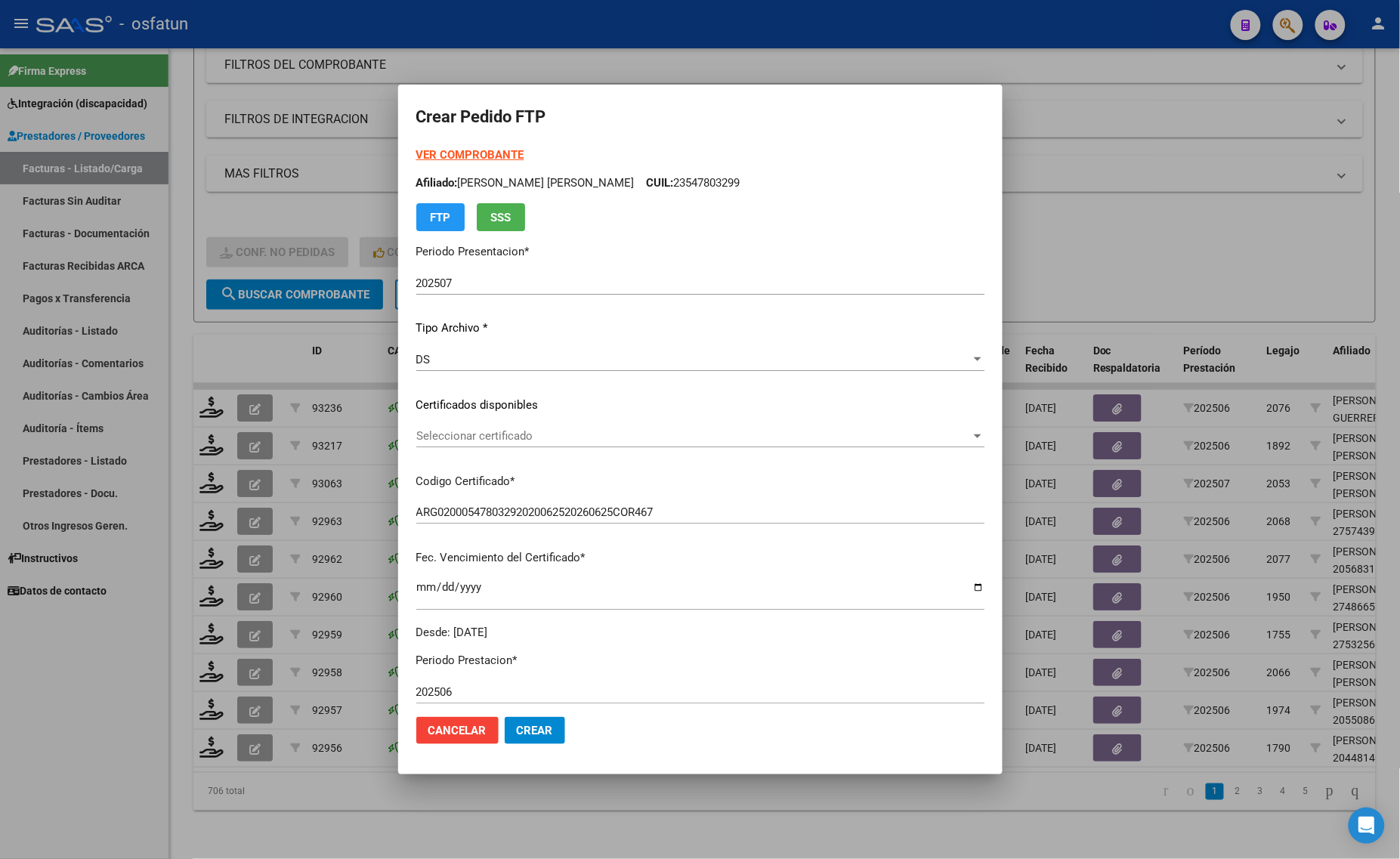
click at [528, 425] on div "Seleccionar certificado Seleccionar certificado" at bounding box center [700, 436] width 568 height 23
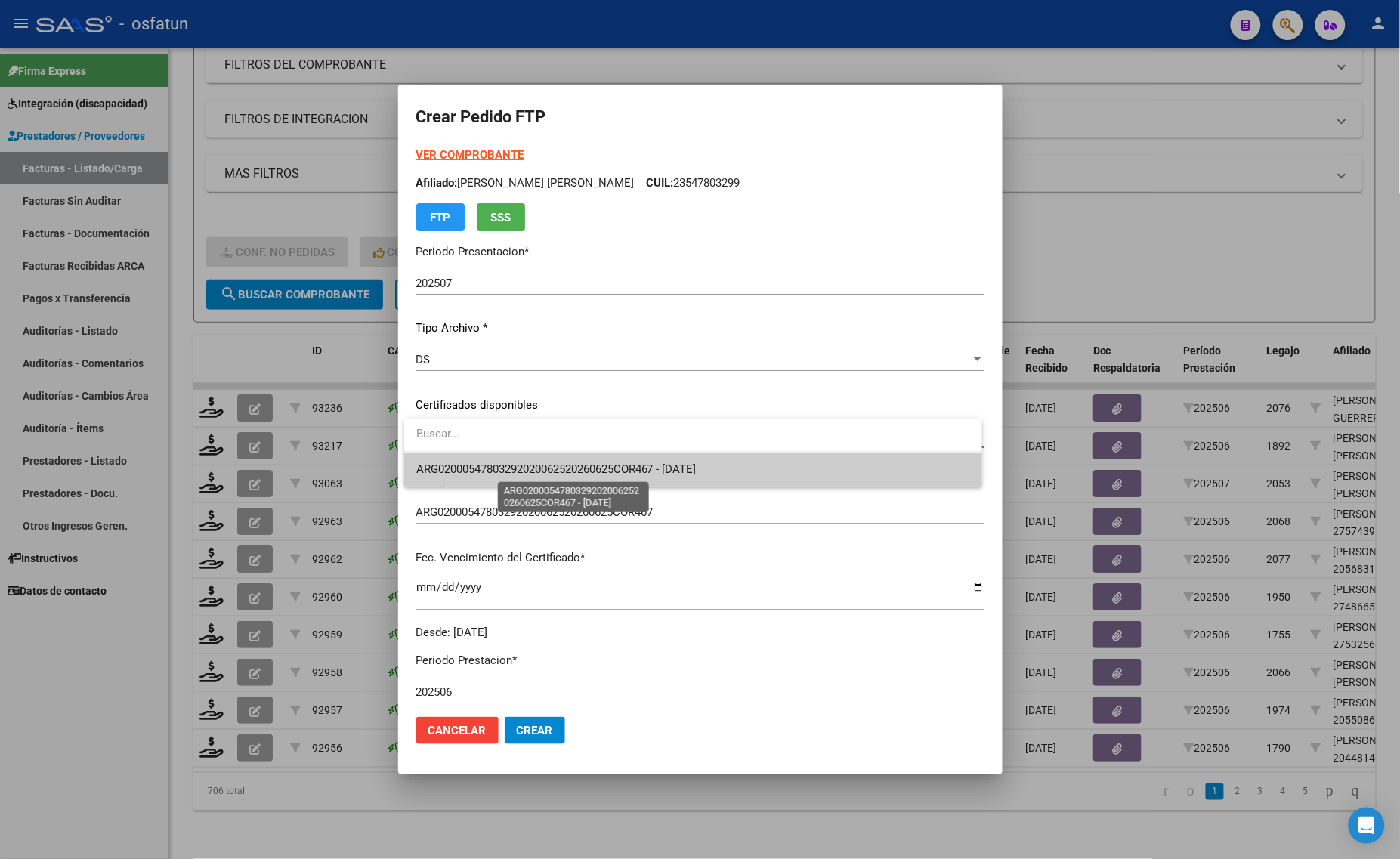
click at [544, 467] on span "ARG02000547803292020062520260625COR467 - 2026-06-25" at bounding box center [556, 469] width 280 height 14
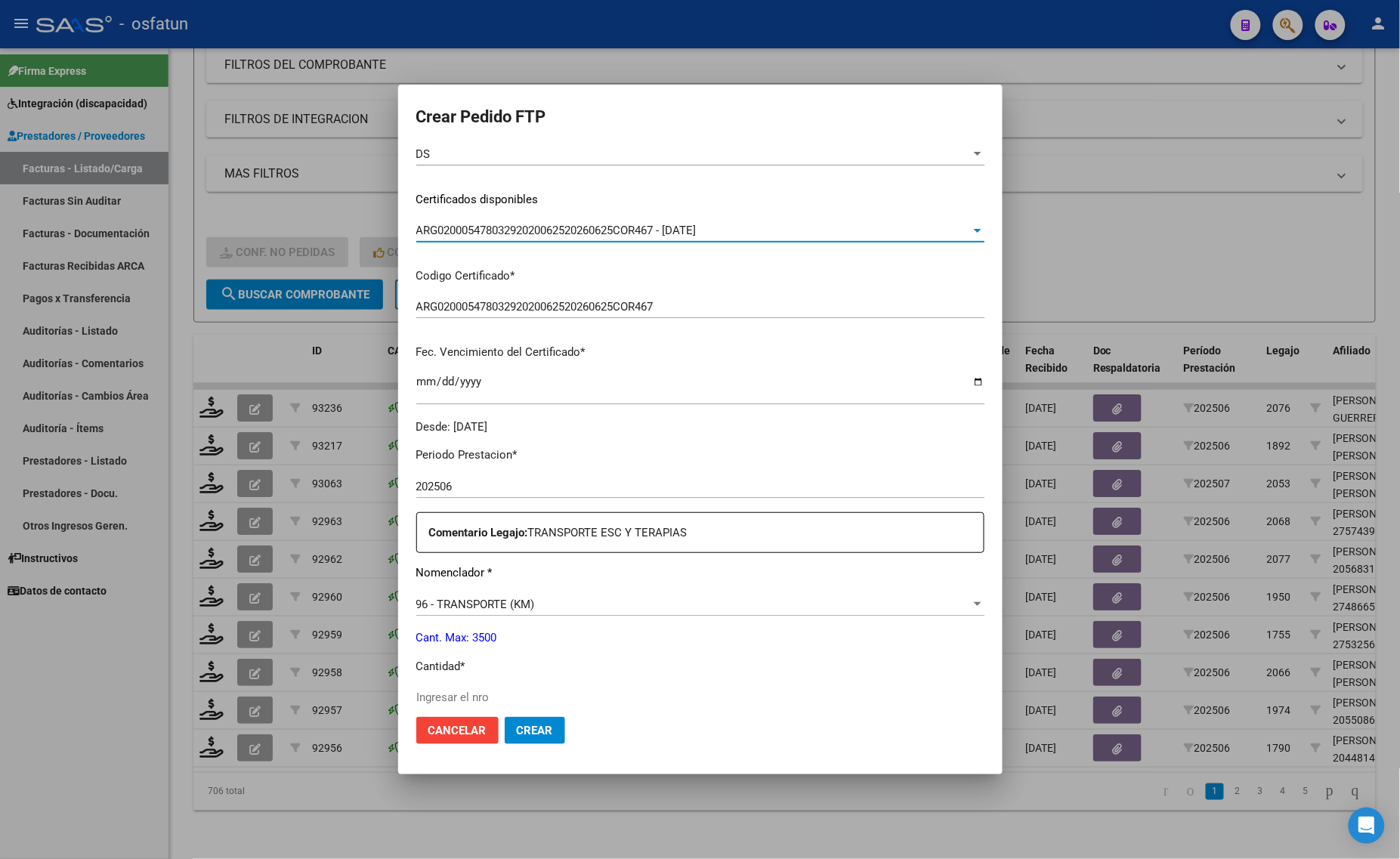
scroll to position [283, 0]
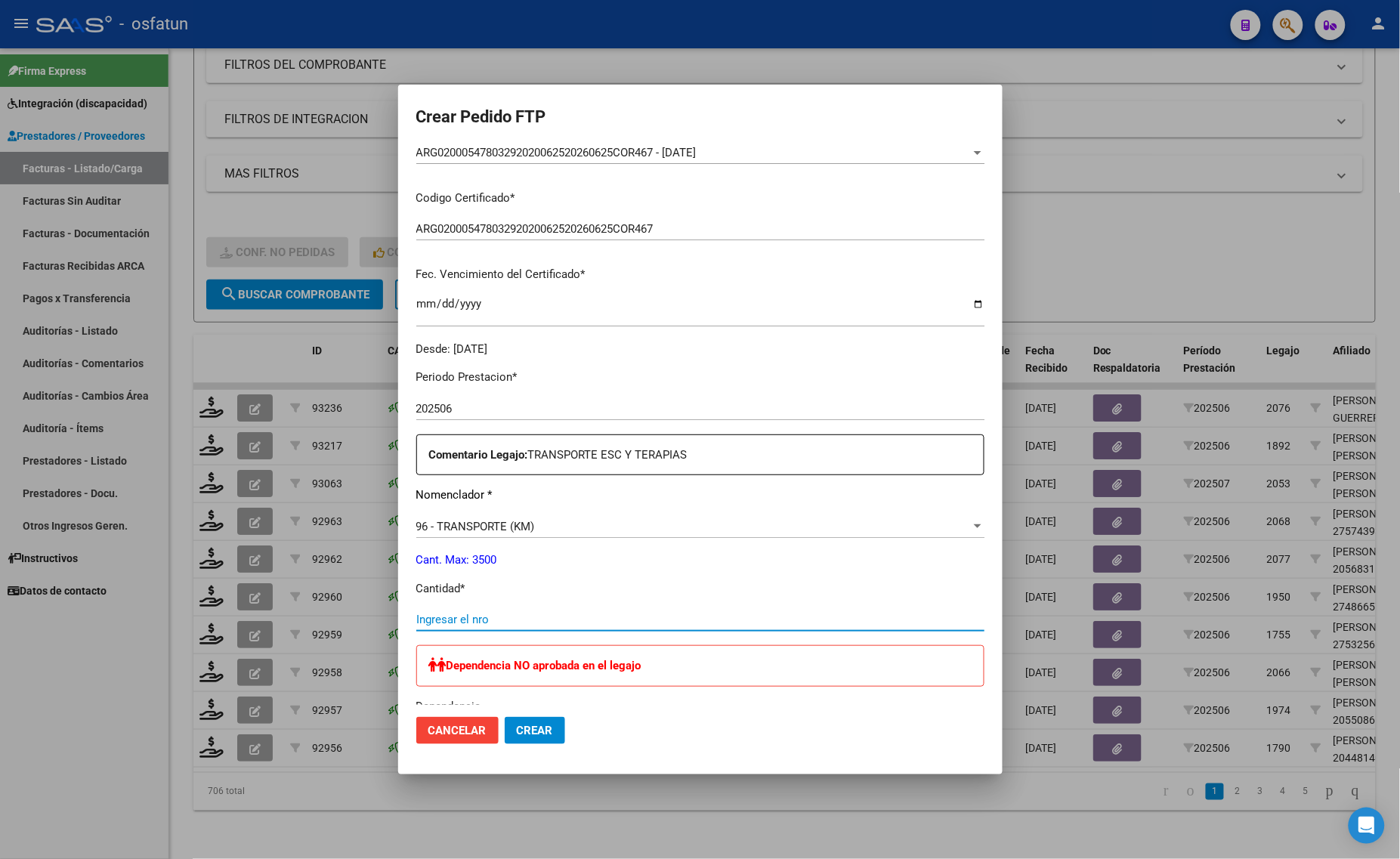
click at [489, 613] on input "Ingresar el nro" at bounding box center [700, 619] width 568 height 14
type input "264"
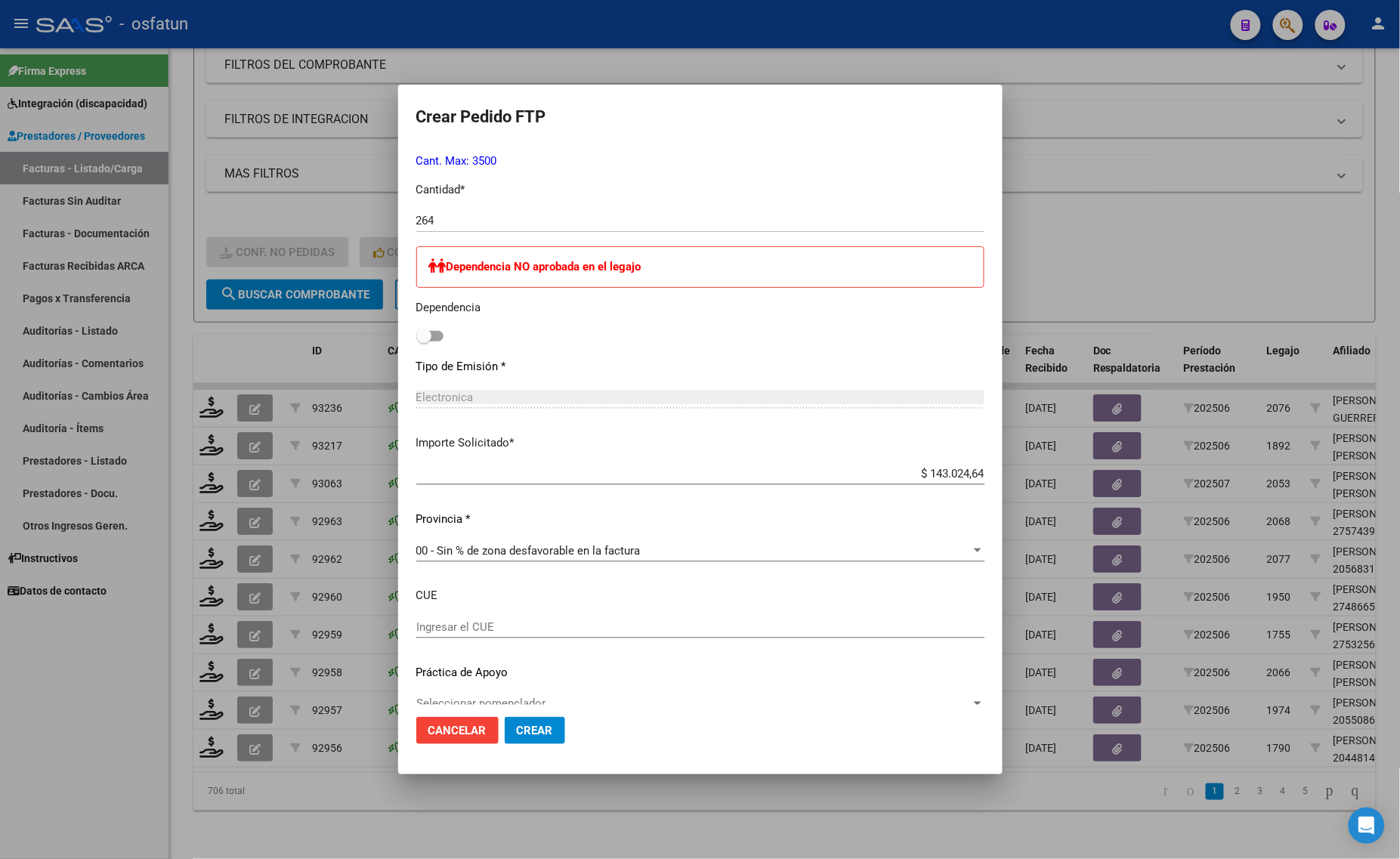
scroll to position [705, 0]
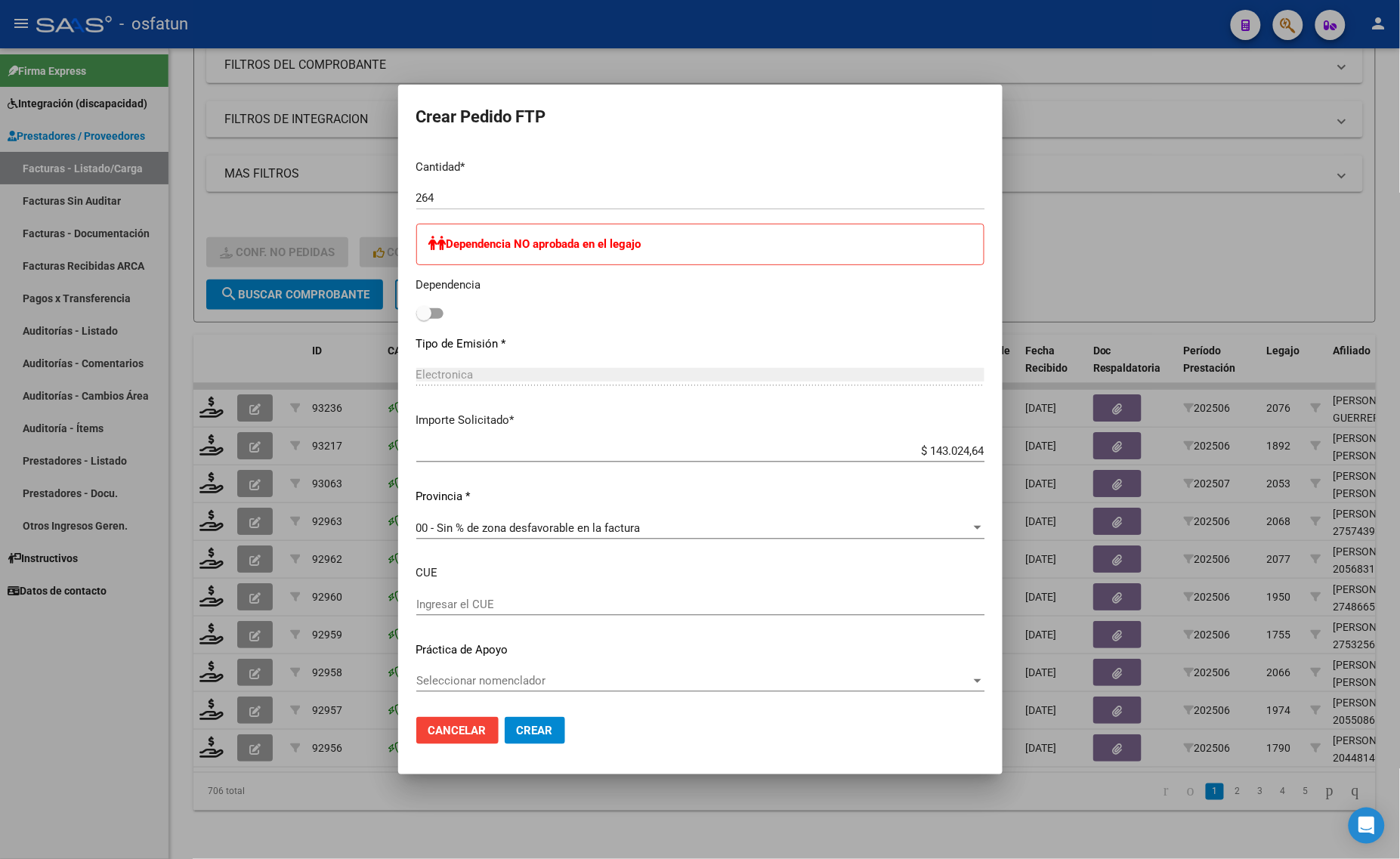
click at [518, 747] on mat-dialog-actions "Cancelar Crear" at bounding box center [700, 731] width 568 height 52
click at [534, 739] on button "Crear" at bounding box center [535, 731] width 61 height 28
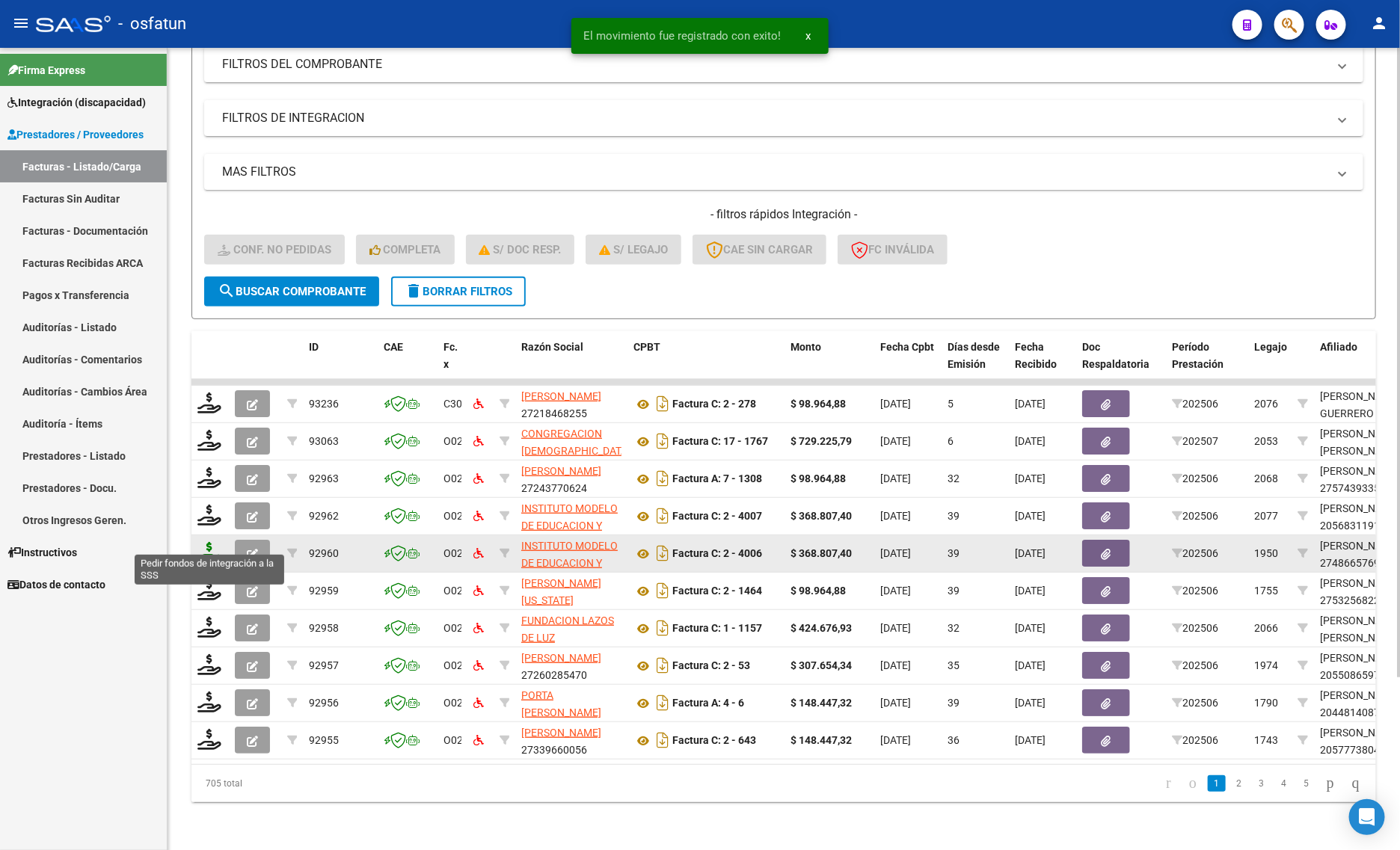
click at [207, 542] on icon at bounding box center [209, 552] width 24 height 21
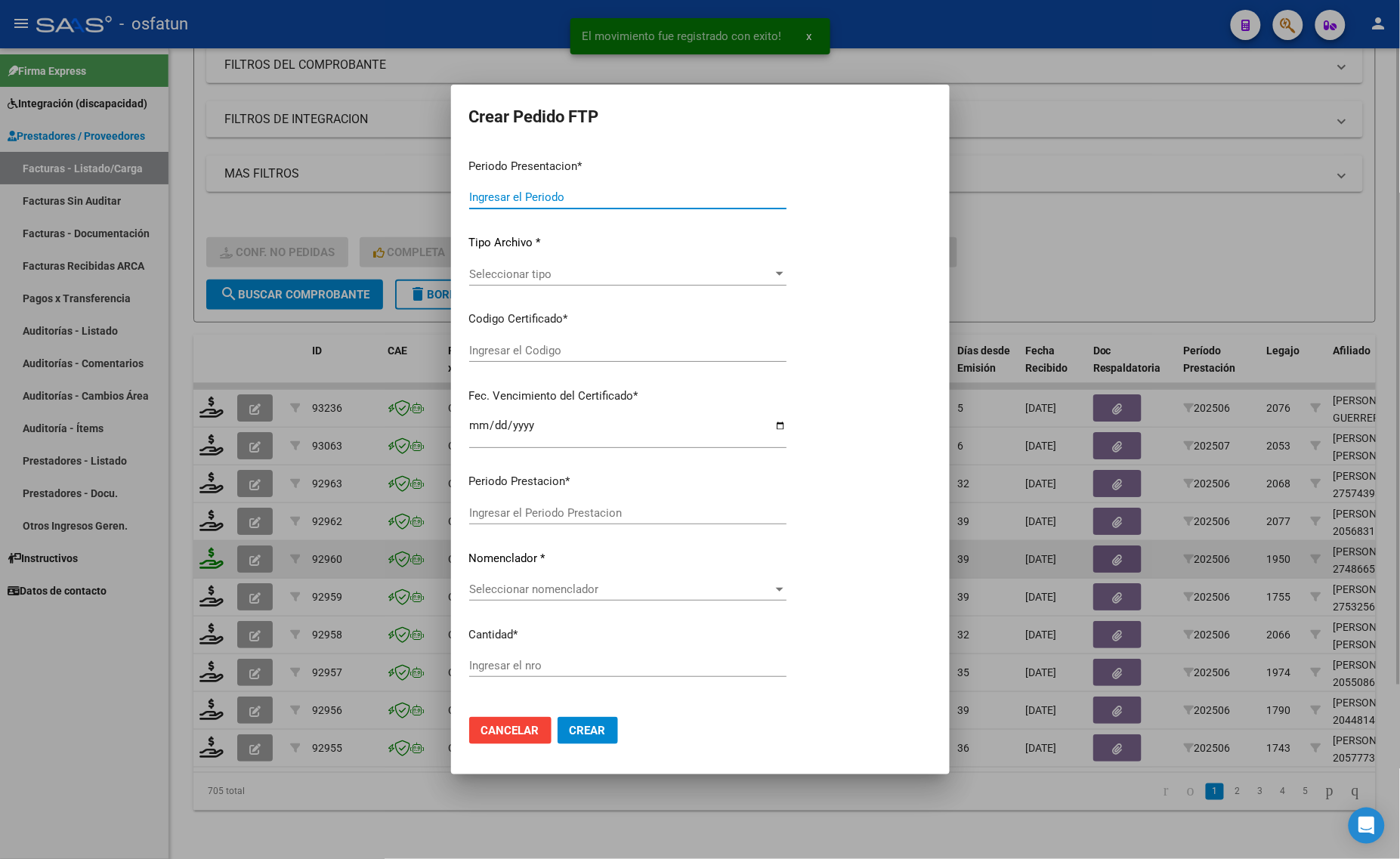
type input "202507"
type input "202506"
type input "$ 368.807,40"
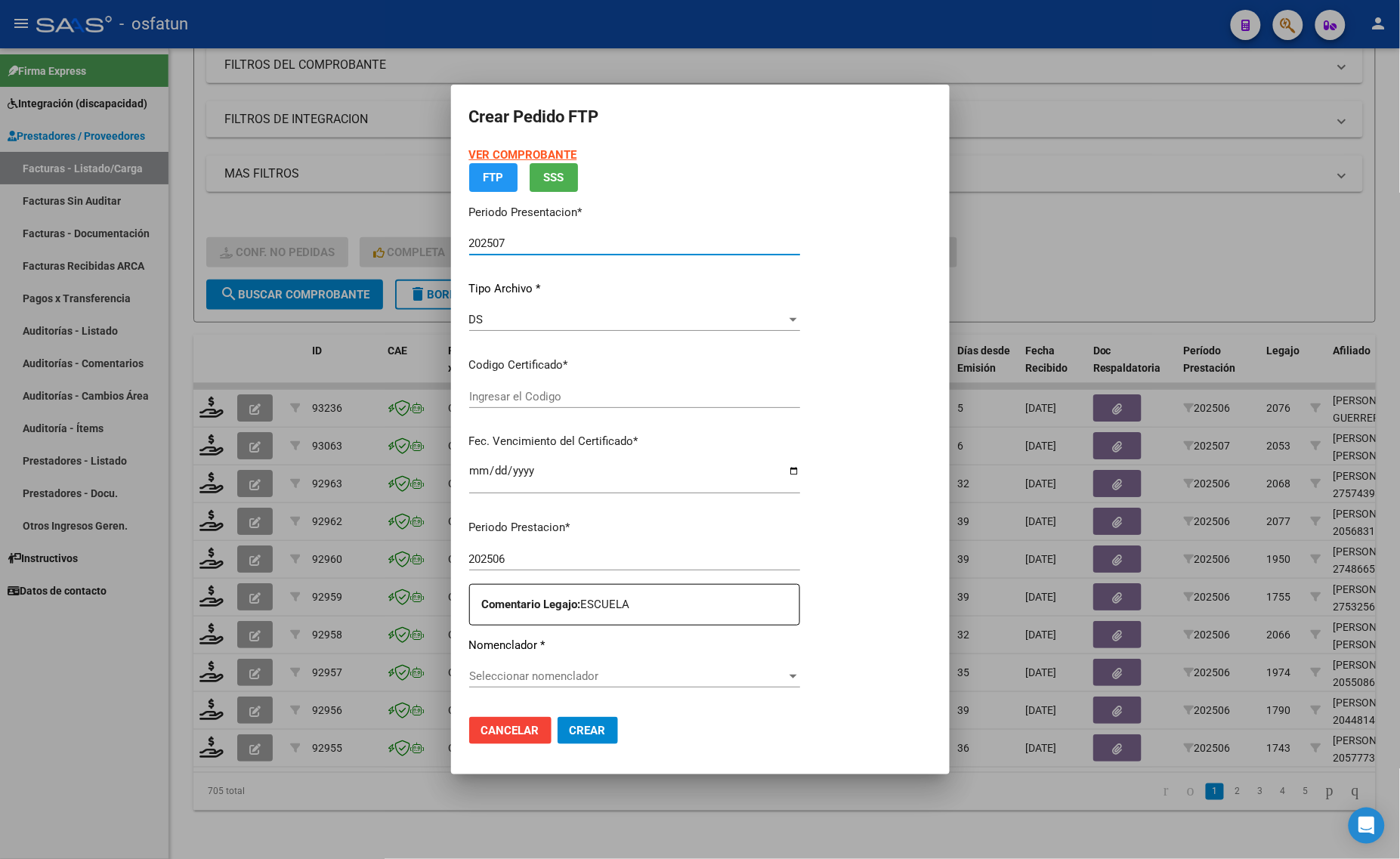
type input "ARG01000486657692020082820250828TUC137"
type input "2025-08-28"
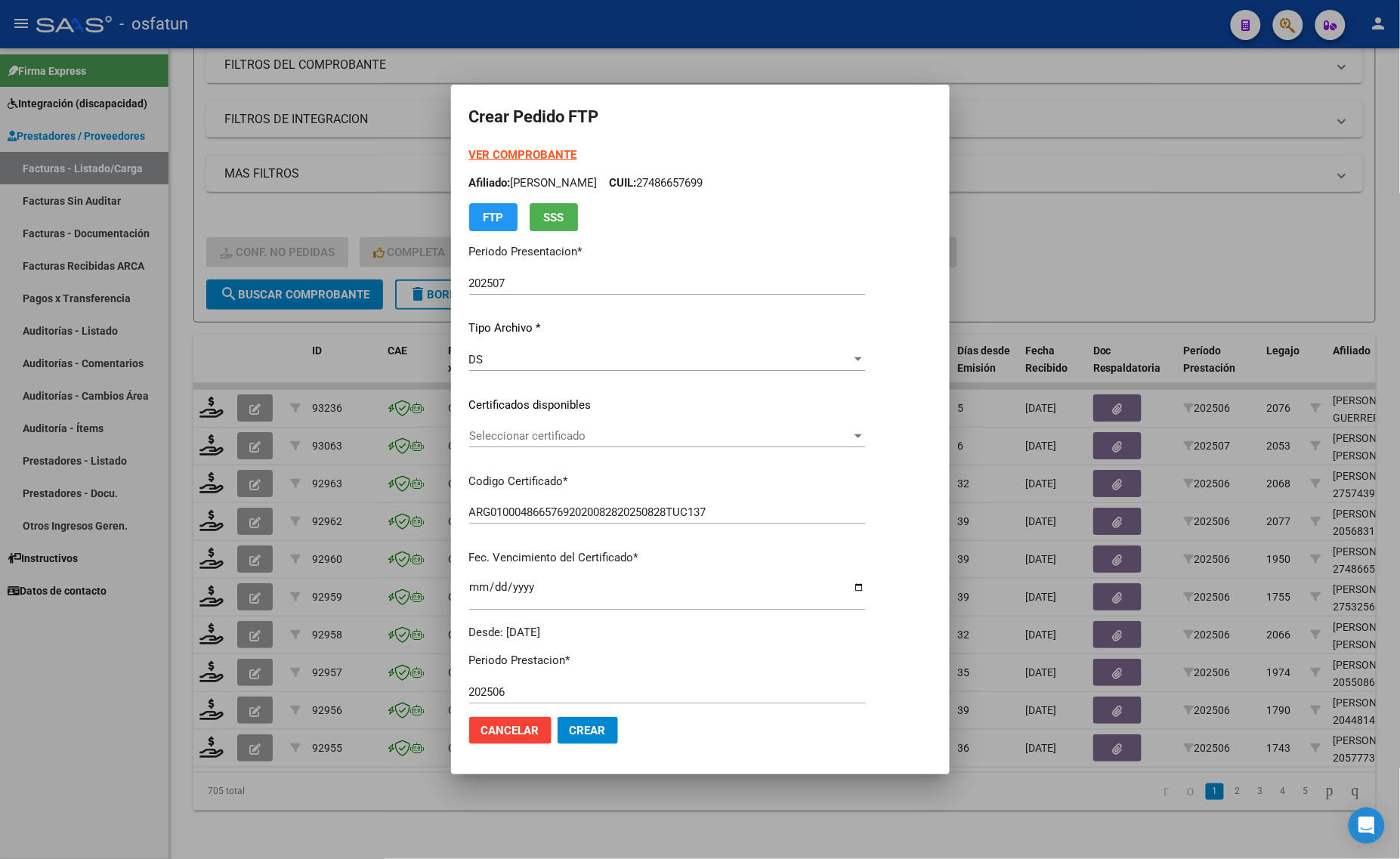
click at [497, 154] on strong "VER COMPROBANTE" at bounding box center [523, 155] width 108 height 14
click at [575, 430] on span "Seleccionar certificado" at bounding box center [660, 436] width 382 height 14
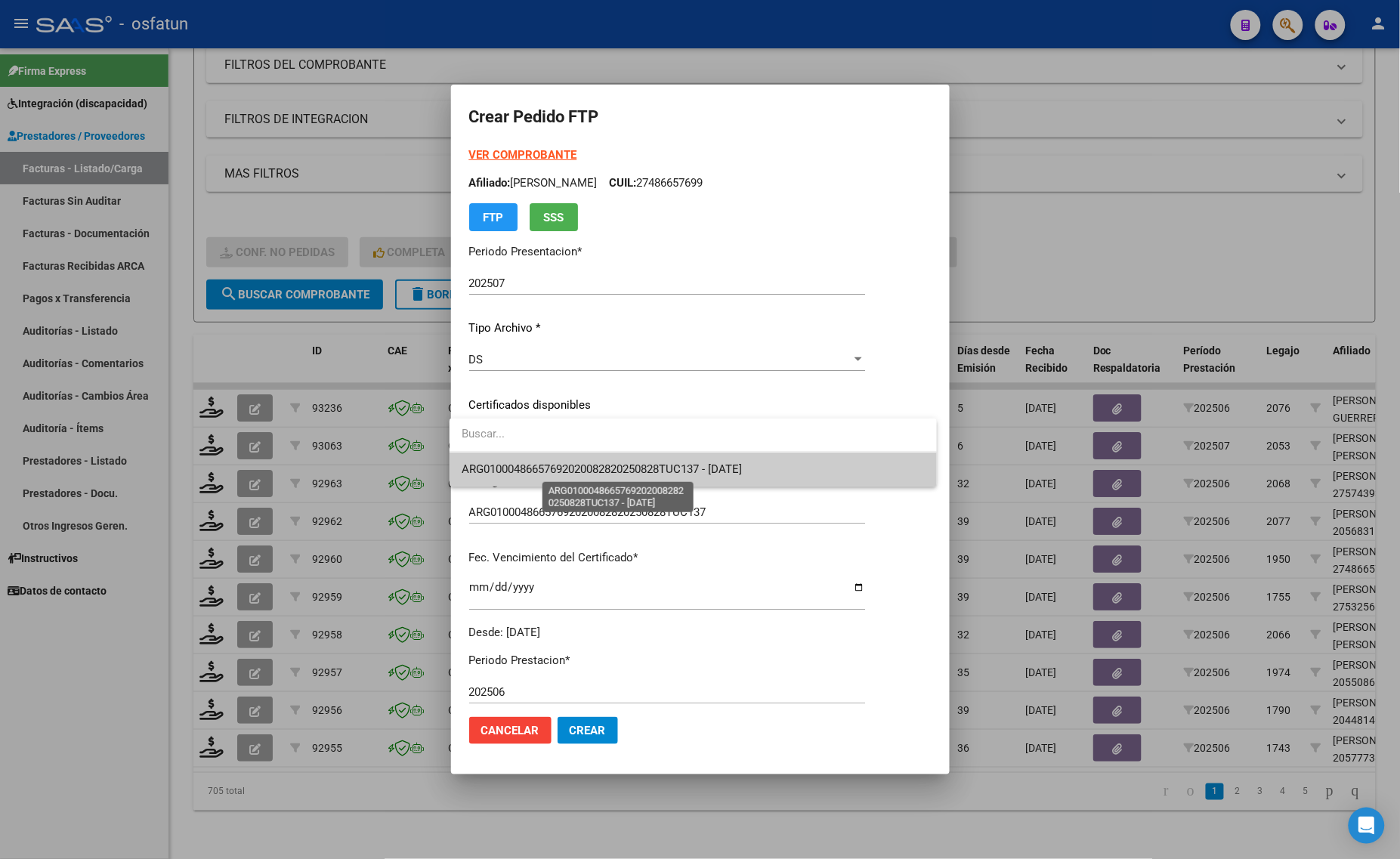
click at [575, 463] on span "ARG01000486657692020082820250828TUC137 - 2025-08-28" at bounding box center [601, 469] width 280 height 14
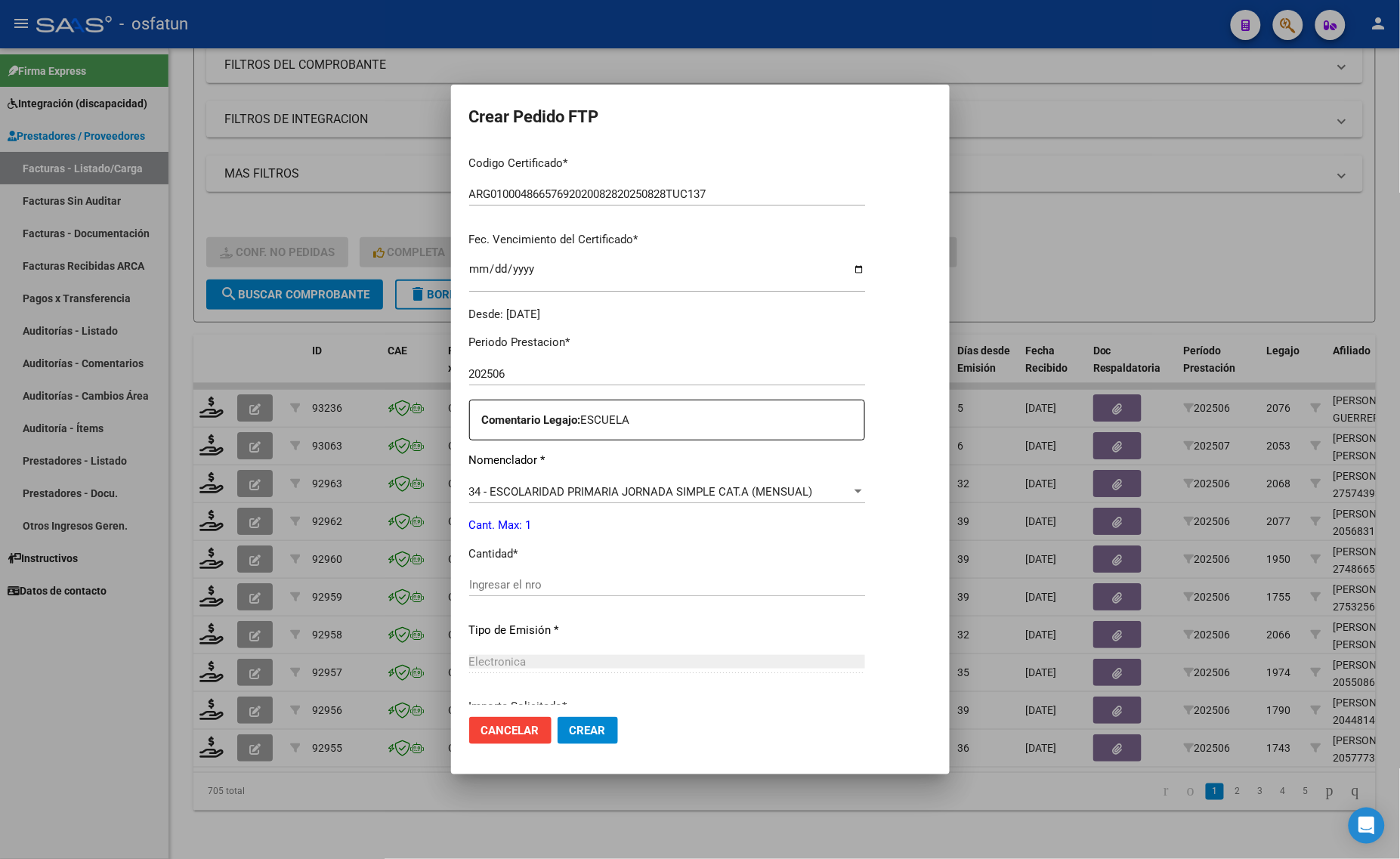
scroll to position [378, 0]
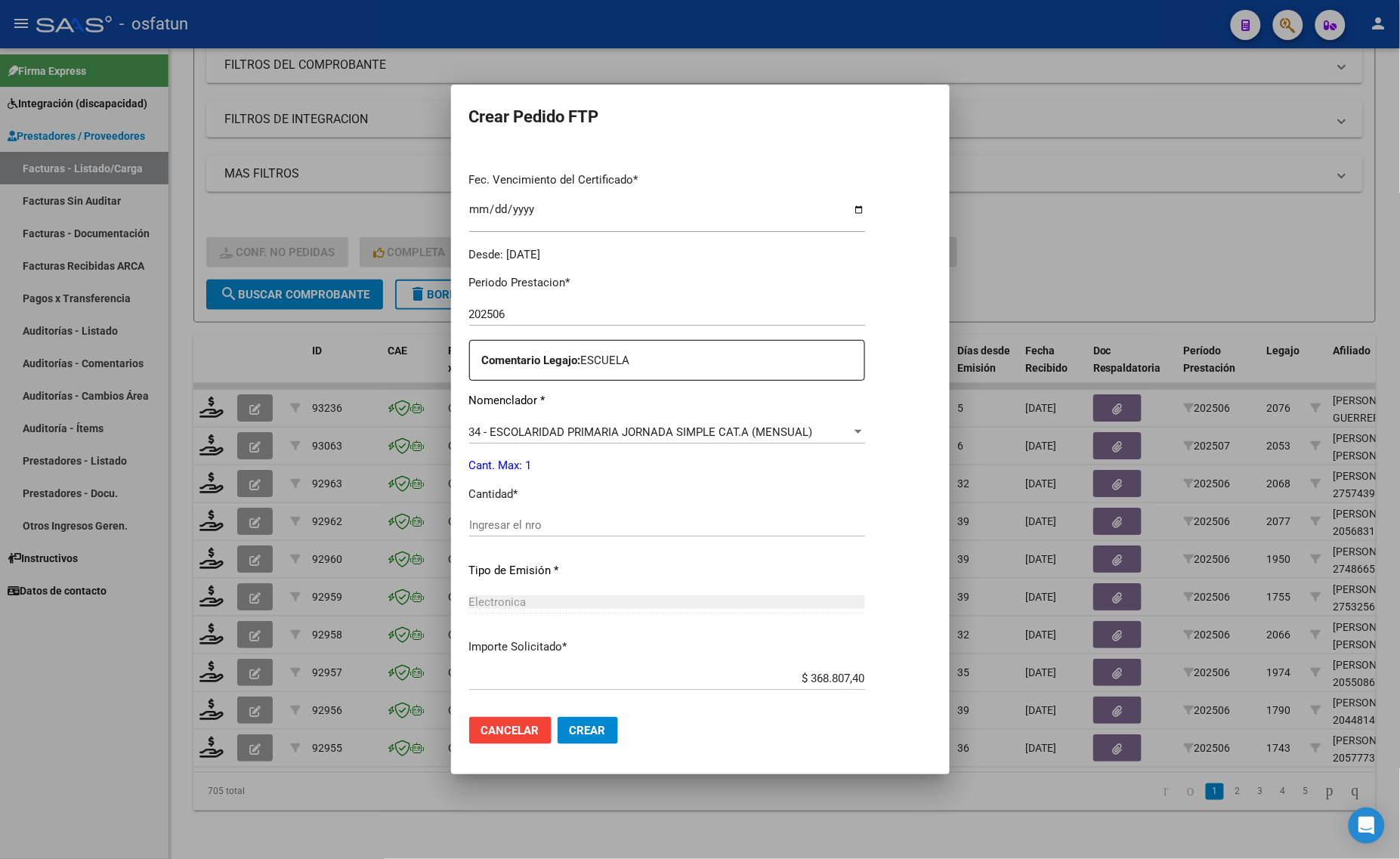
click at [530, 526] on input "Ingresar el nro" at bounding box center [666, 525] width 396 height 14
type input "1"
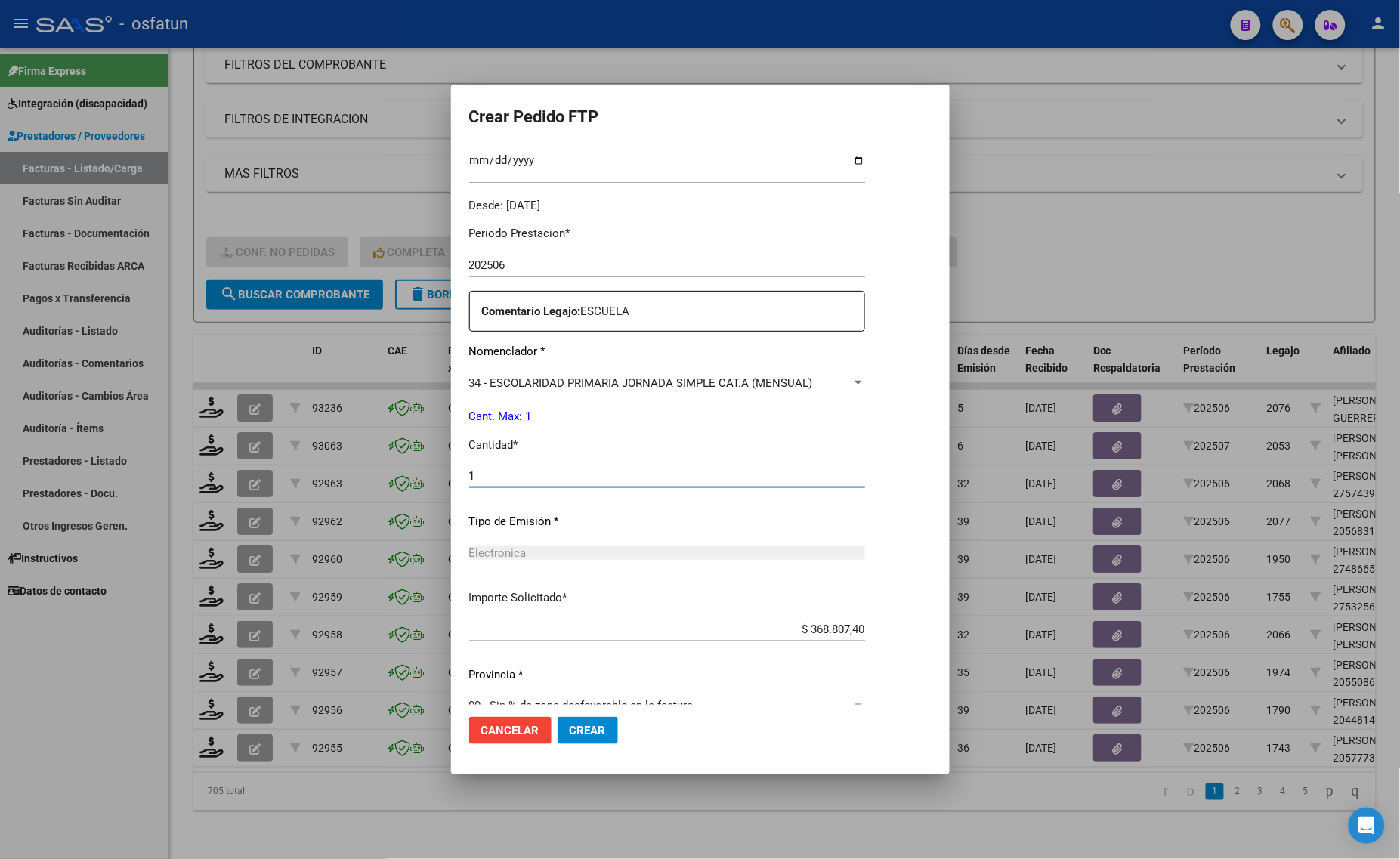
scroll to position [452, 0]
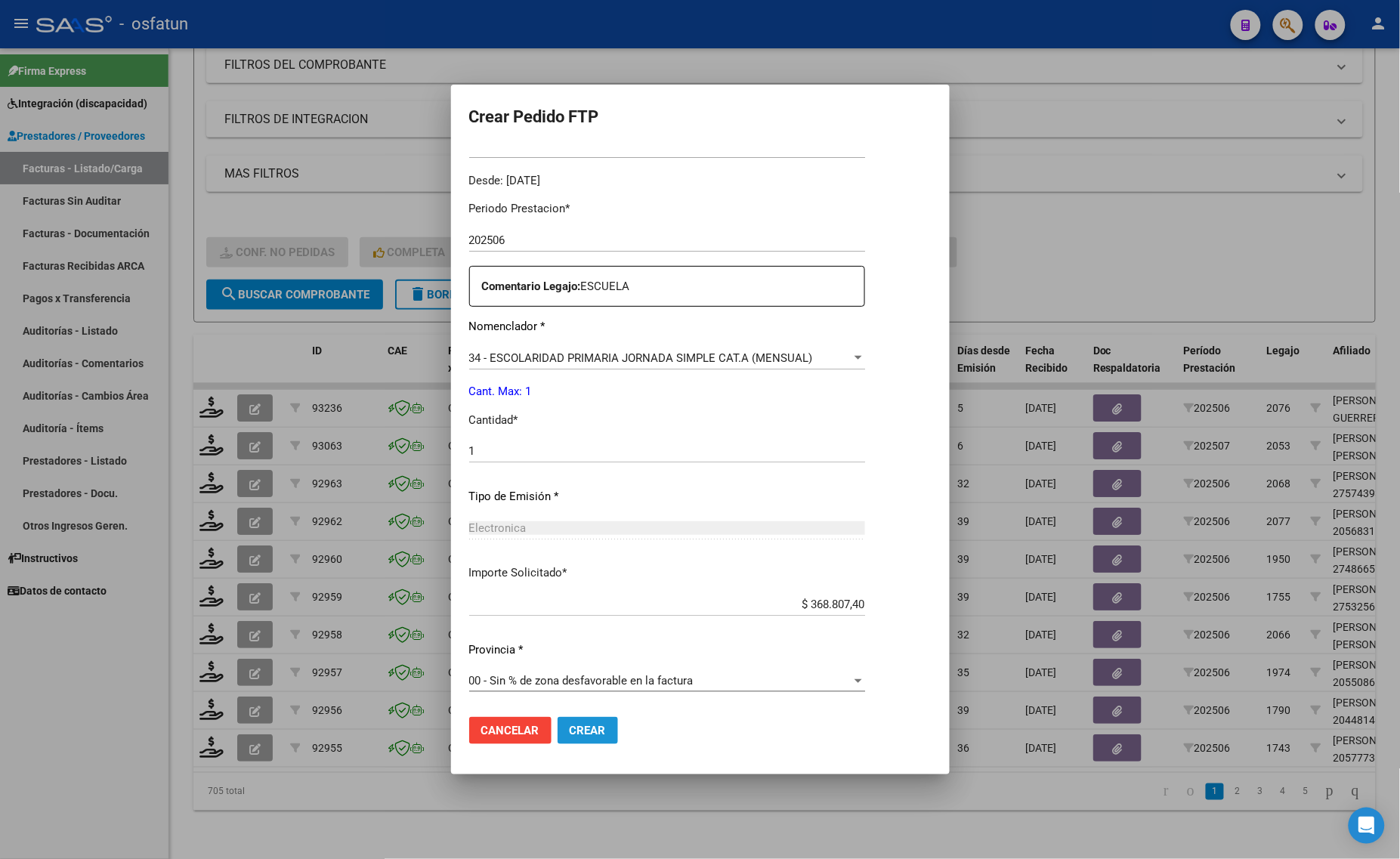
click at [589, 731] on span "Crear" at bounding box center [587, 730] width 36 height 14
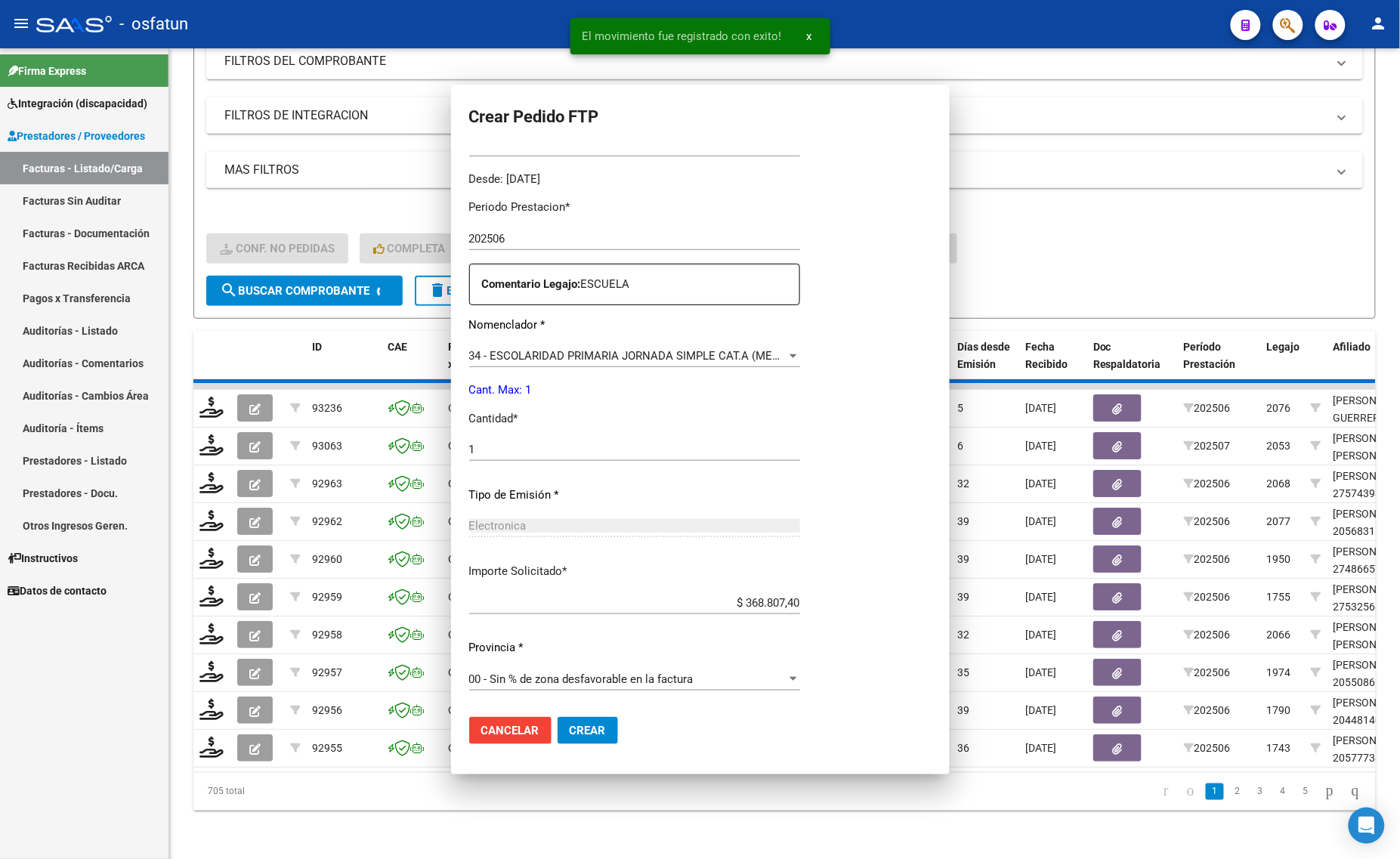
scroll to position [0, 0]
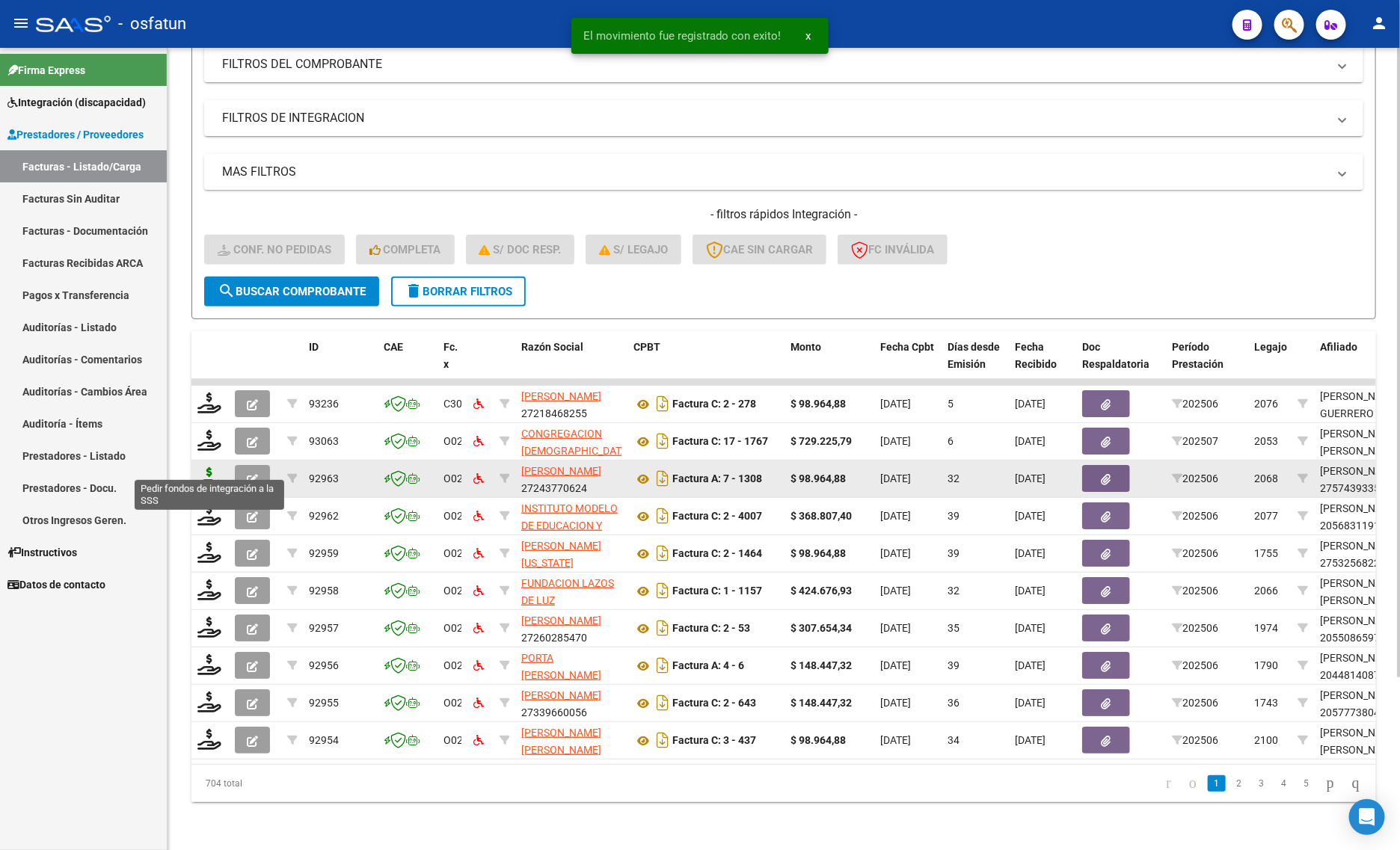
click at [212, 468] on icon at bounding box center [209, 478] width 24 height 21
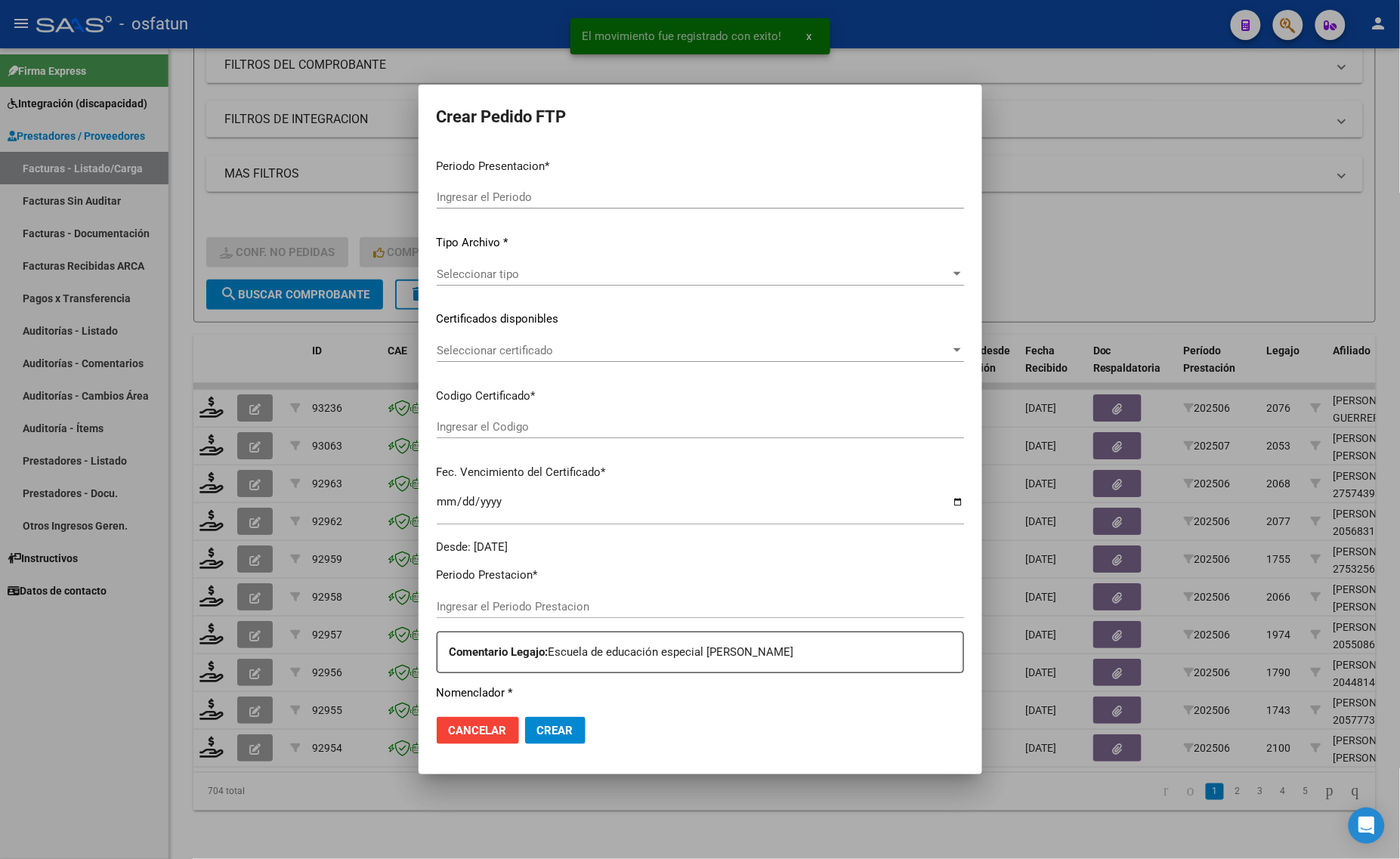
type input "202507"
type input "202506"
type input "$ 98.964,88"
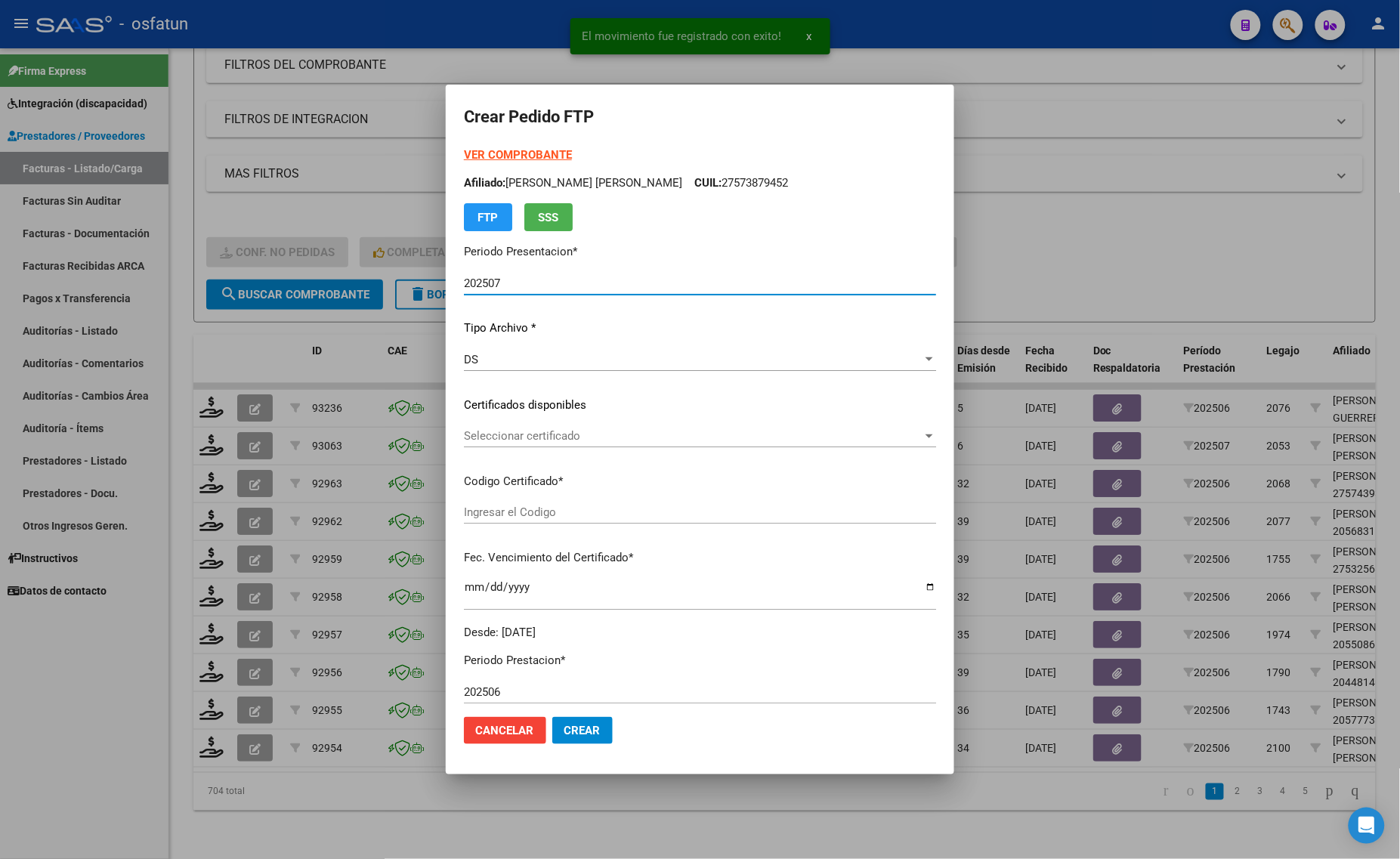
type input "ARG01000574393352022042520260425TUC139"
type input "2026-04-25"
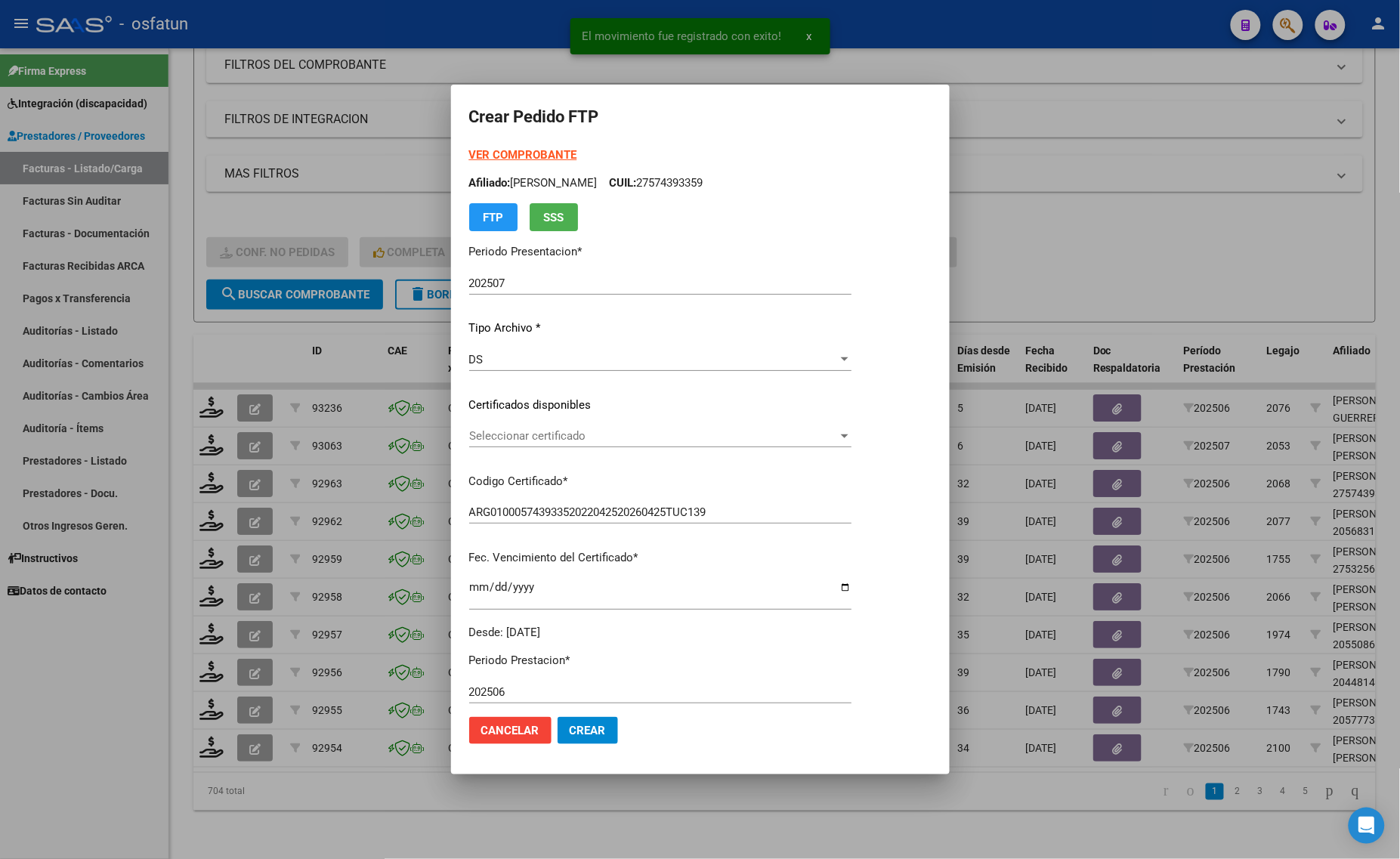
click at [510, 153] on strong "VER COMPROBANTE" at bounding box center [523, 155] width 108 height 14
click at [541, 427] on div "Seleccionar certificado Seleccionar certificado" at bounding box center [660, 436] width 382 height 23
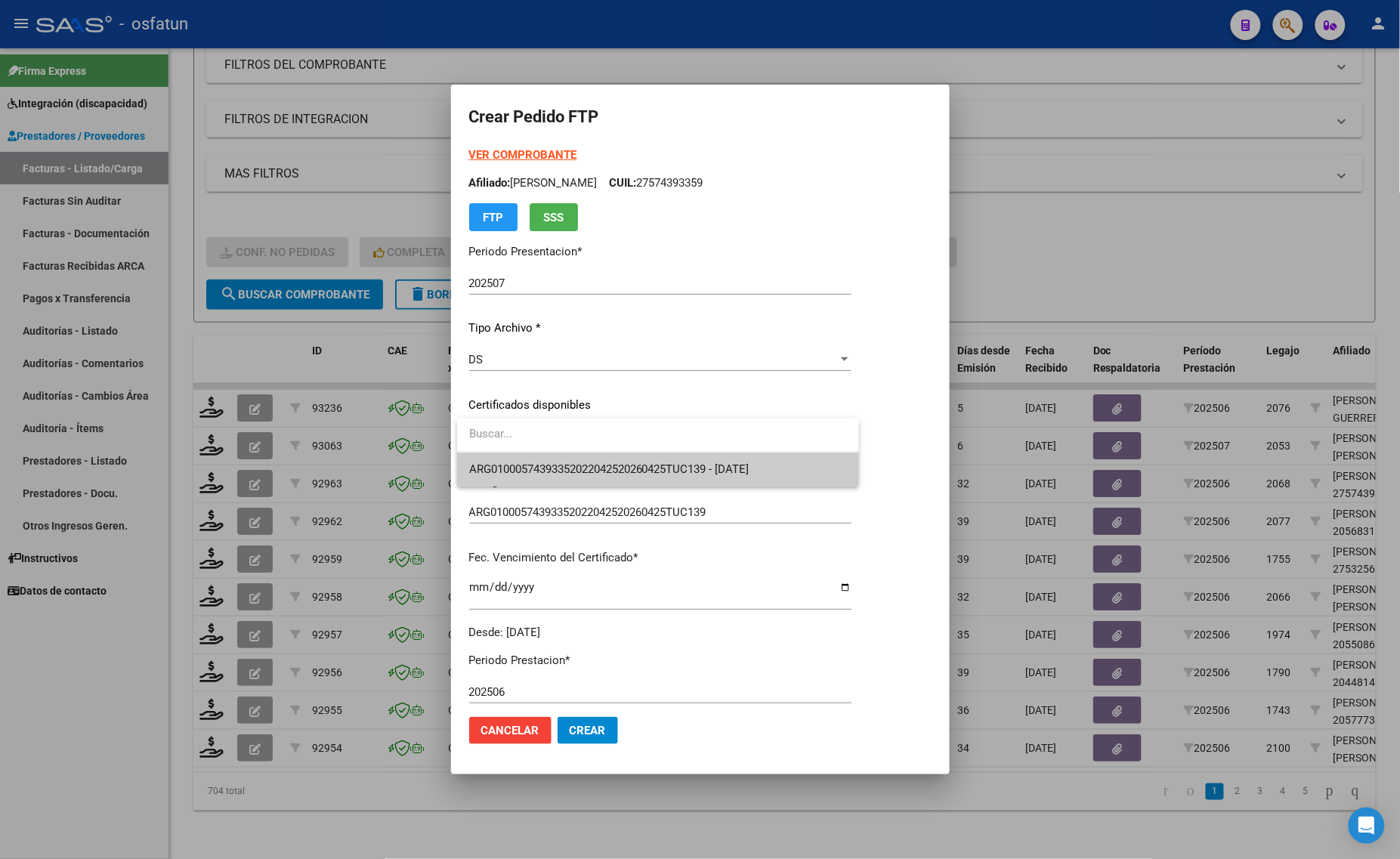
click at [541, 453] on span "ARG01000574393352022042520260425TUC139 - 2026-04-25" at bounding box center [657, 469] width 378 height 34
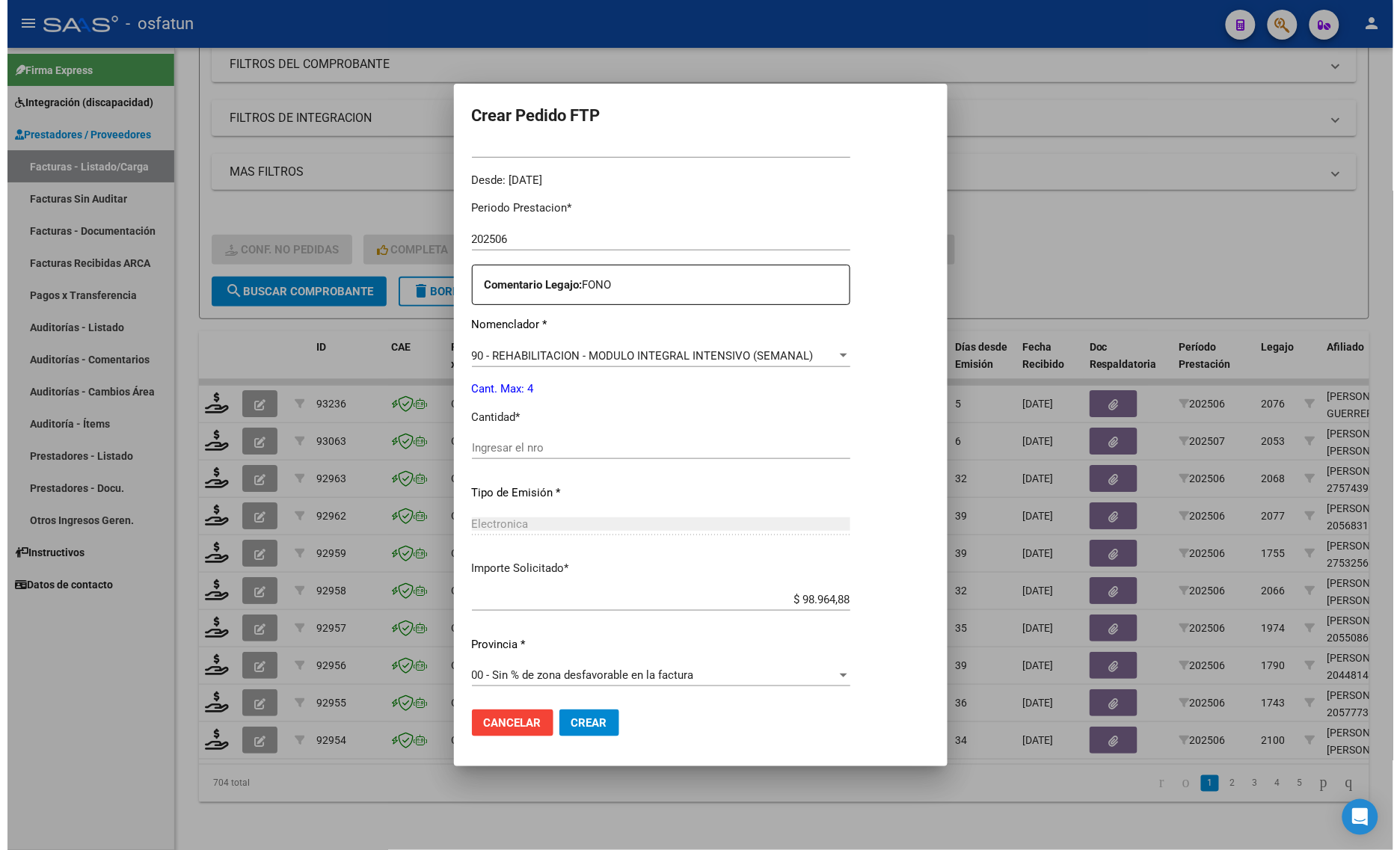
scroll to position [447, 0]
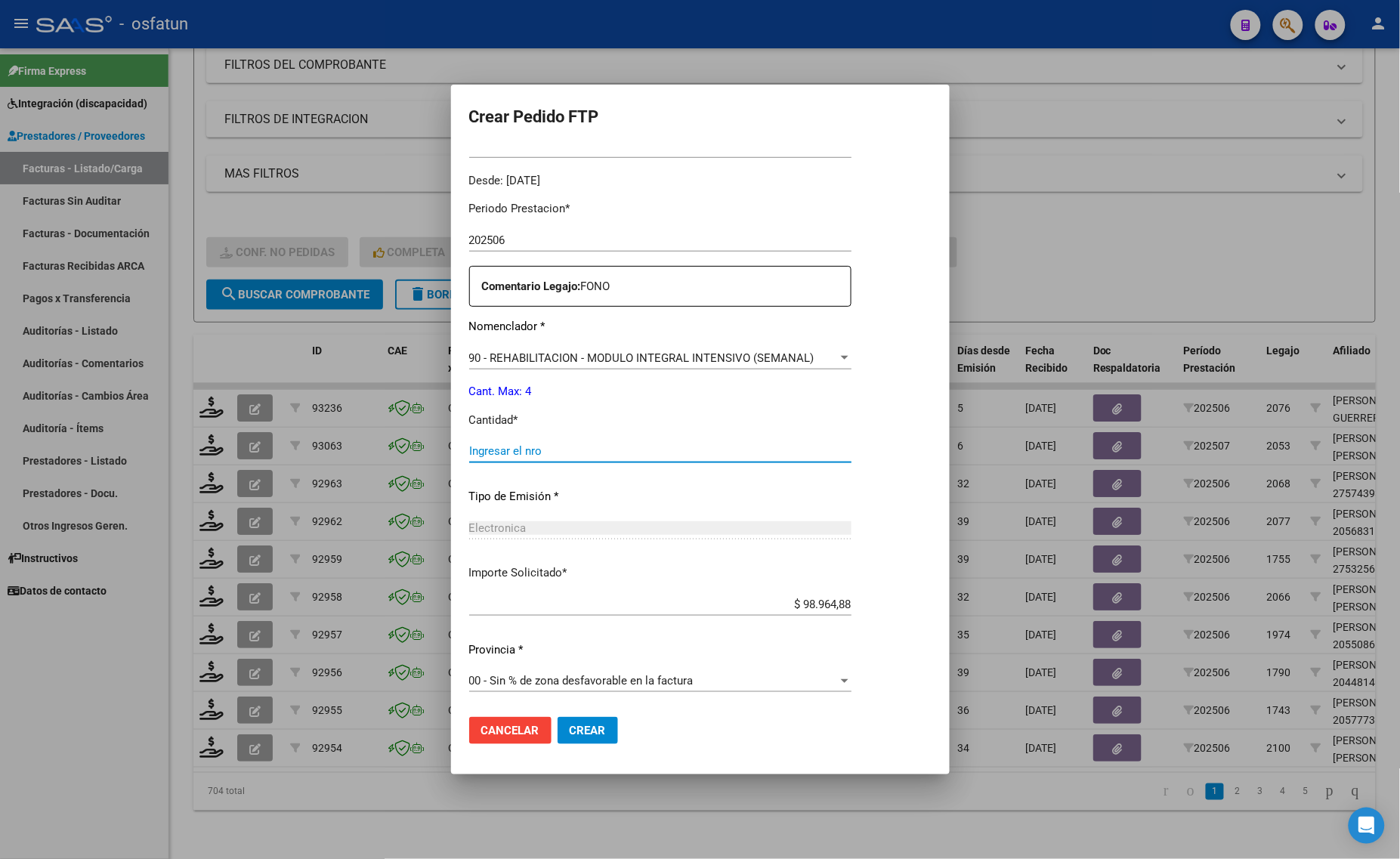
click at [544, 452] on input "Ingresar el nro" at bounding box center [660, 451] width 382 height 14
type input "4"
click at [573, 727] on span "Crear" at bounding box center [587, 730] width 36 height 14
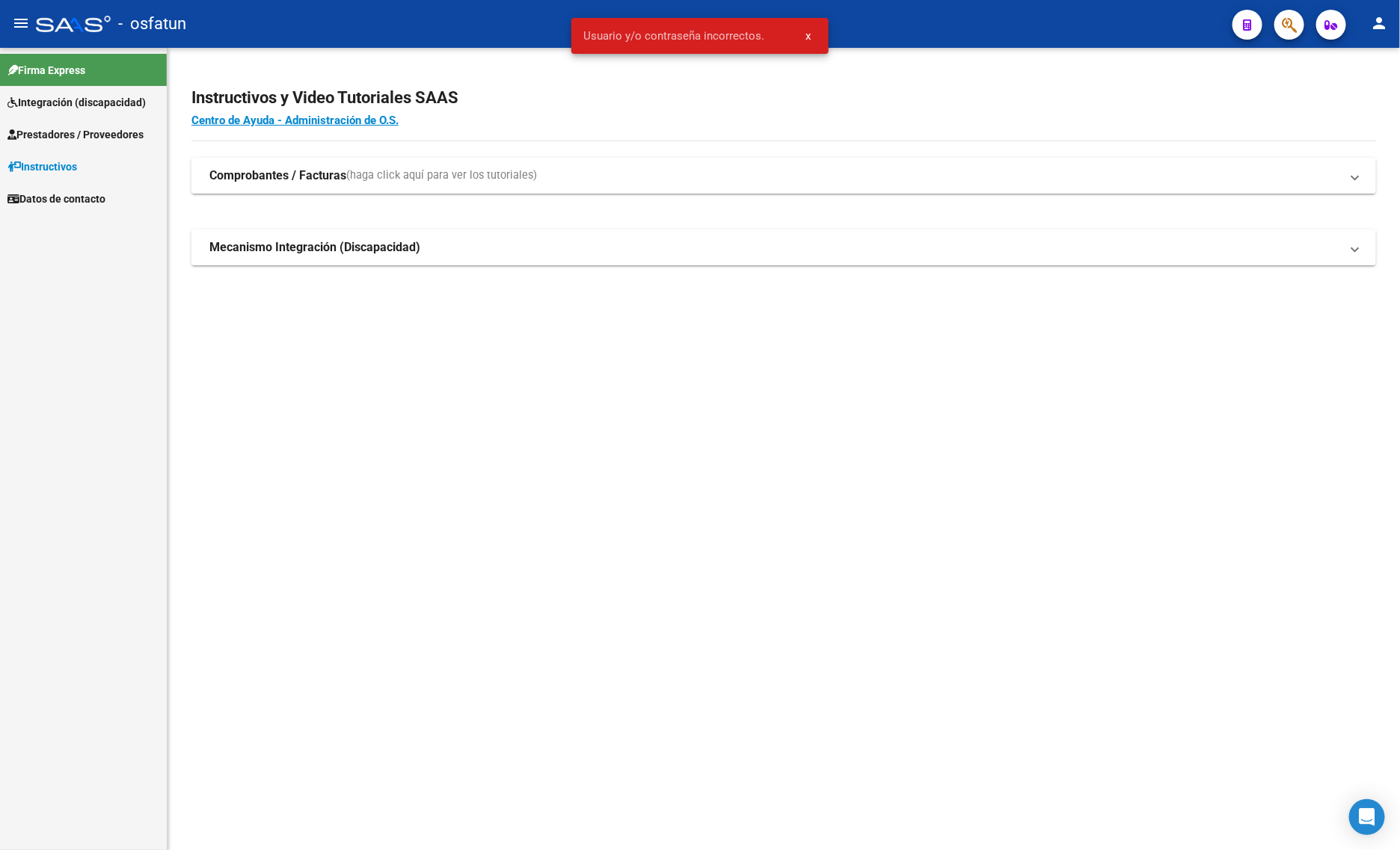
click at [61, 126] on span "Prestadores / Proveedores" at bounding box center [76, 135] width 137 height 16
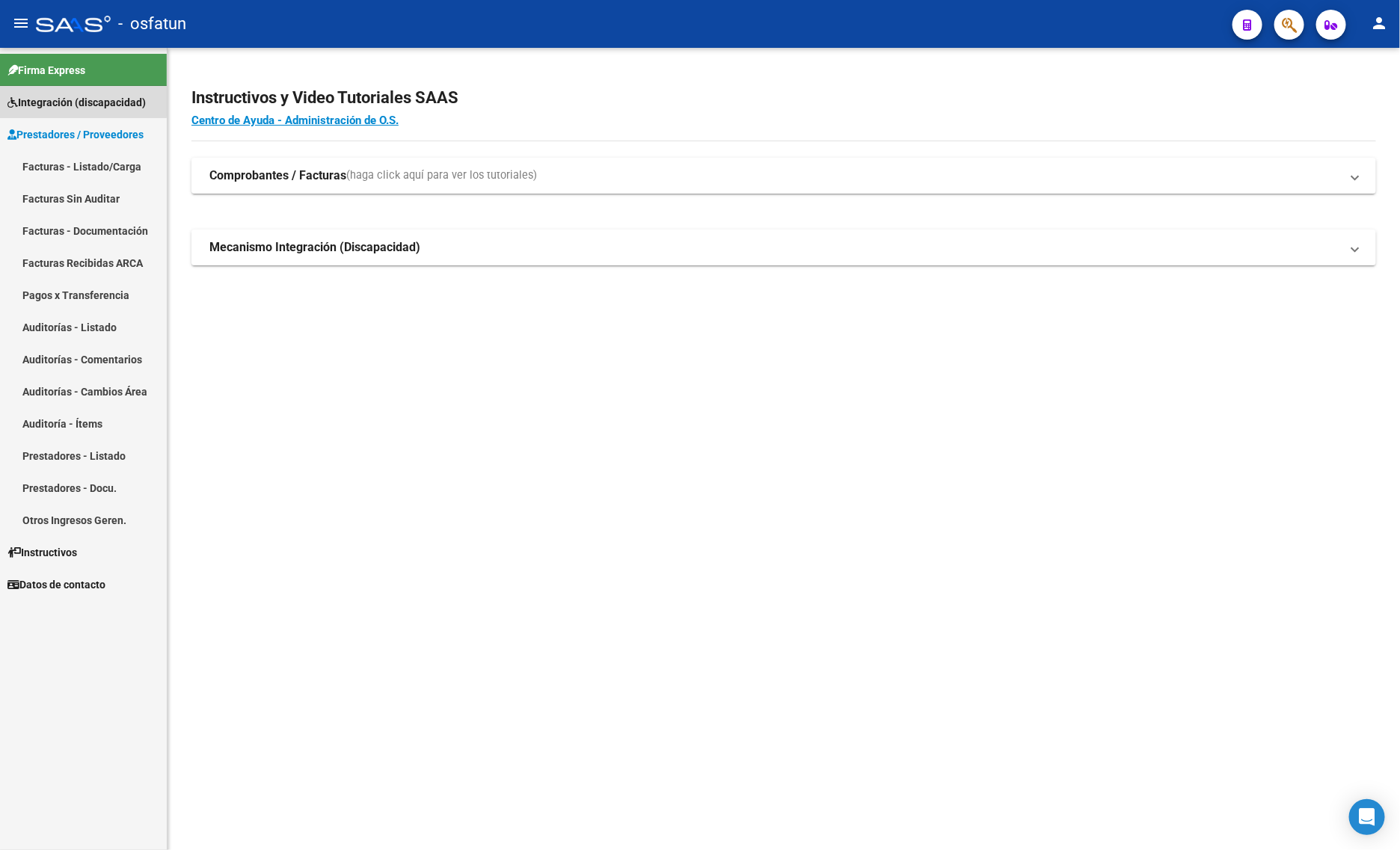
click at [46, 95] on span "Integración (discapacidad)" at bounding box center [76, 103] width 138 height 16
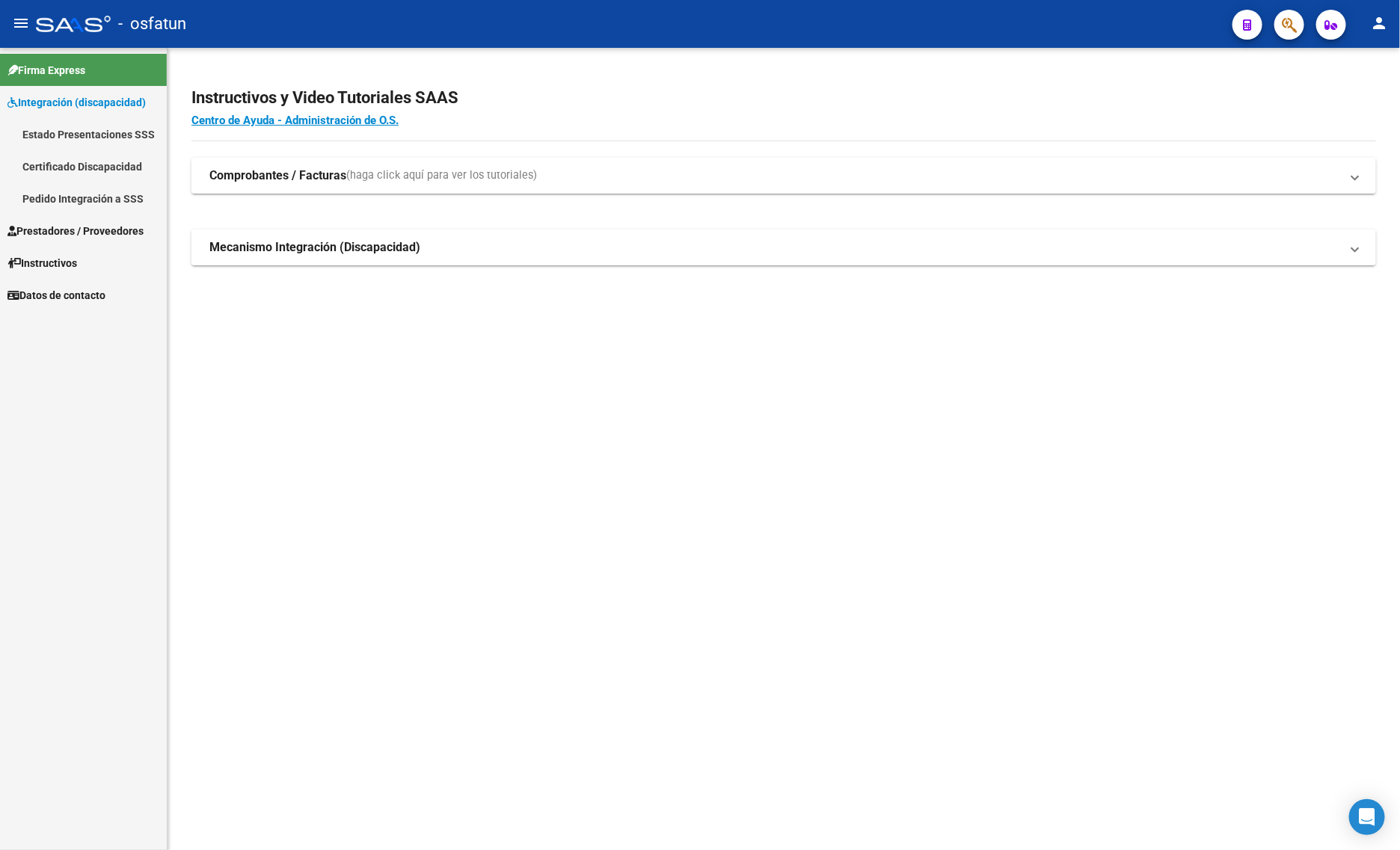
click at [57, 237] on span "Prestadores / Proveedores" at bounding box center [76, 231] width 137 height 16
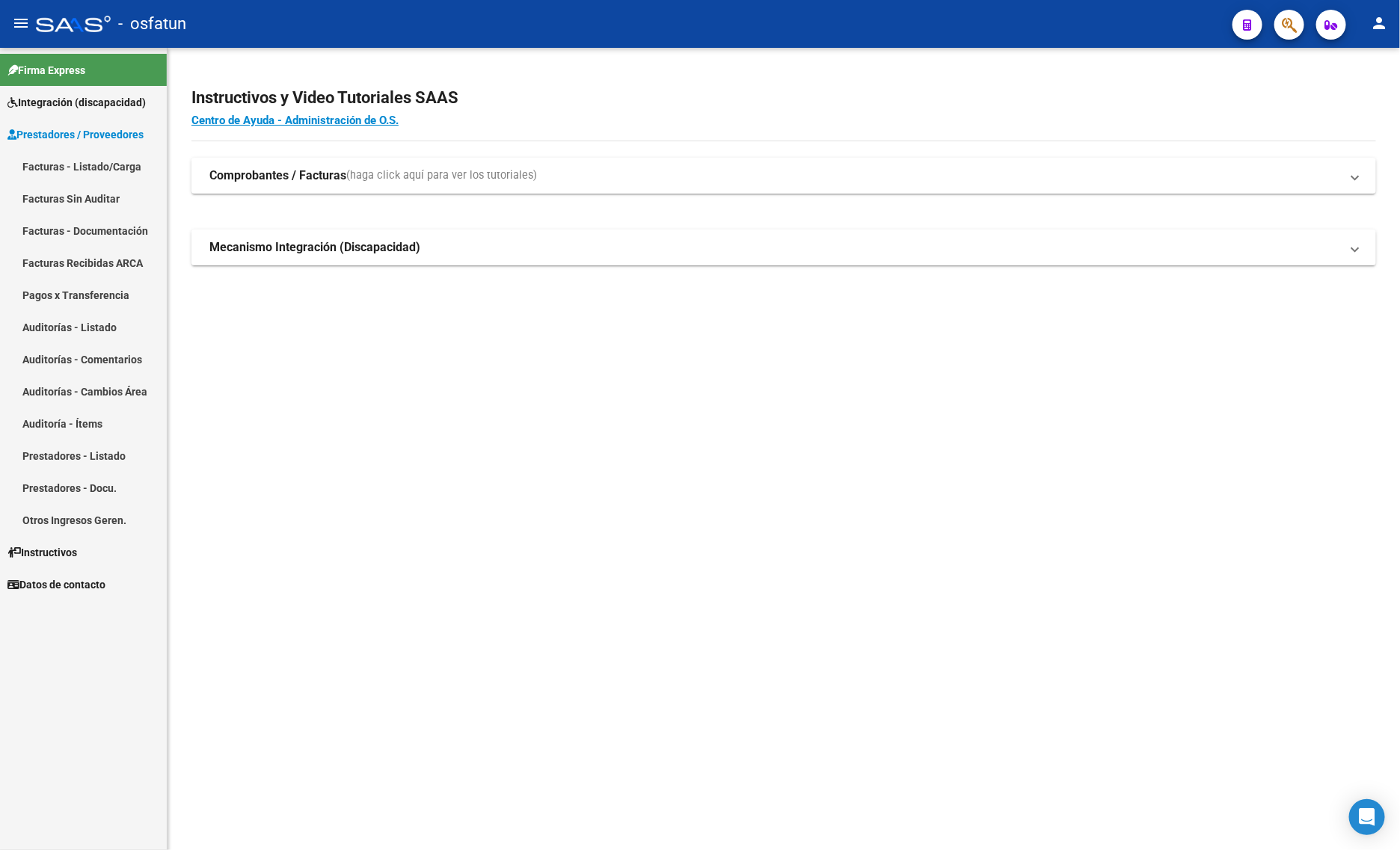
click at [54, 170] on link "Facturas - Listado/Carga" at bounding box center [83, 166] width 167 height 32
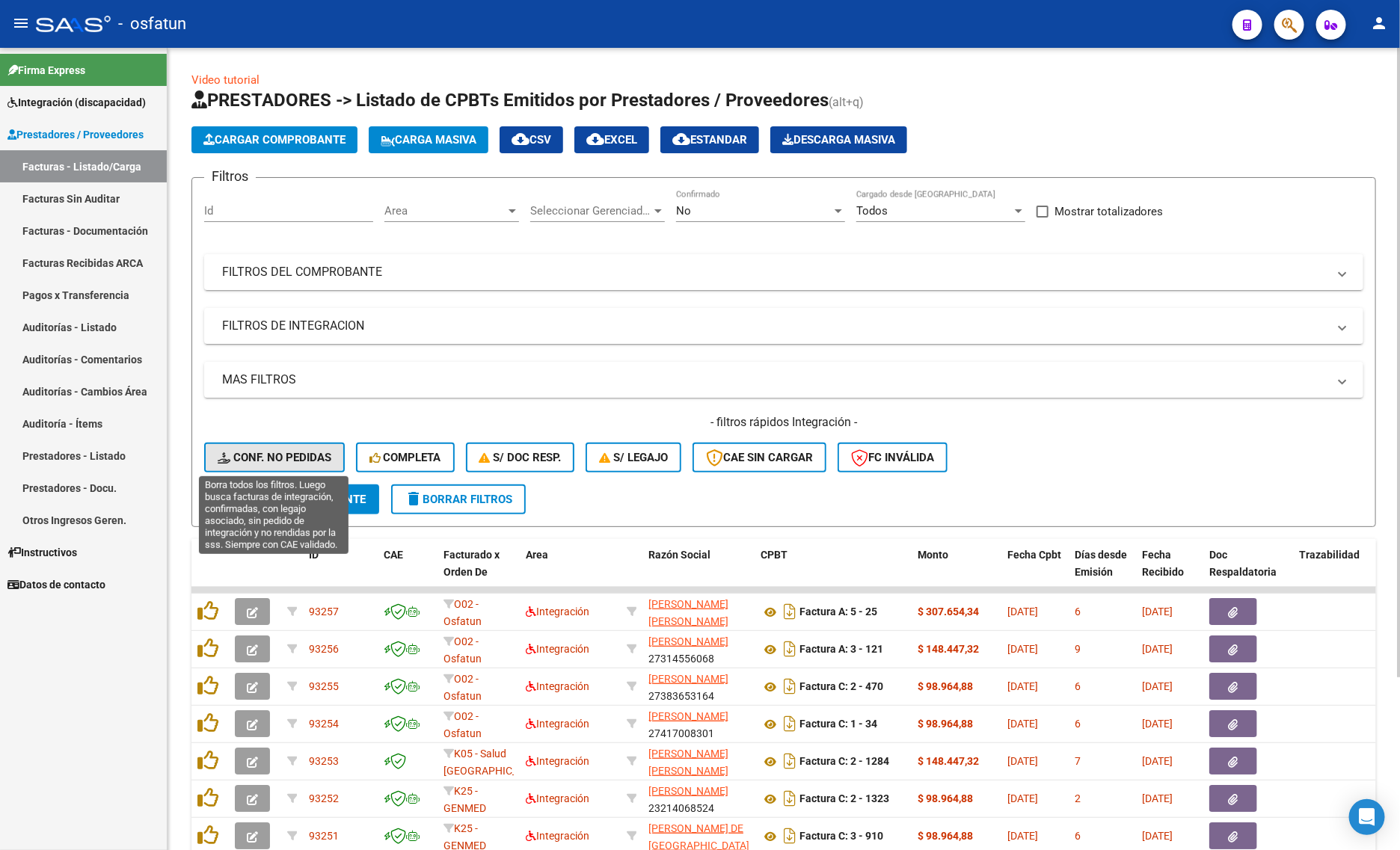
click at [286, 460] on span "Conf. no pedidas" at bounding box center [274, 457] width 114 height 14
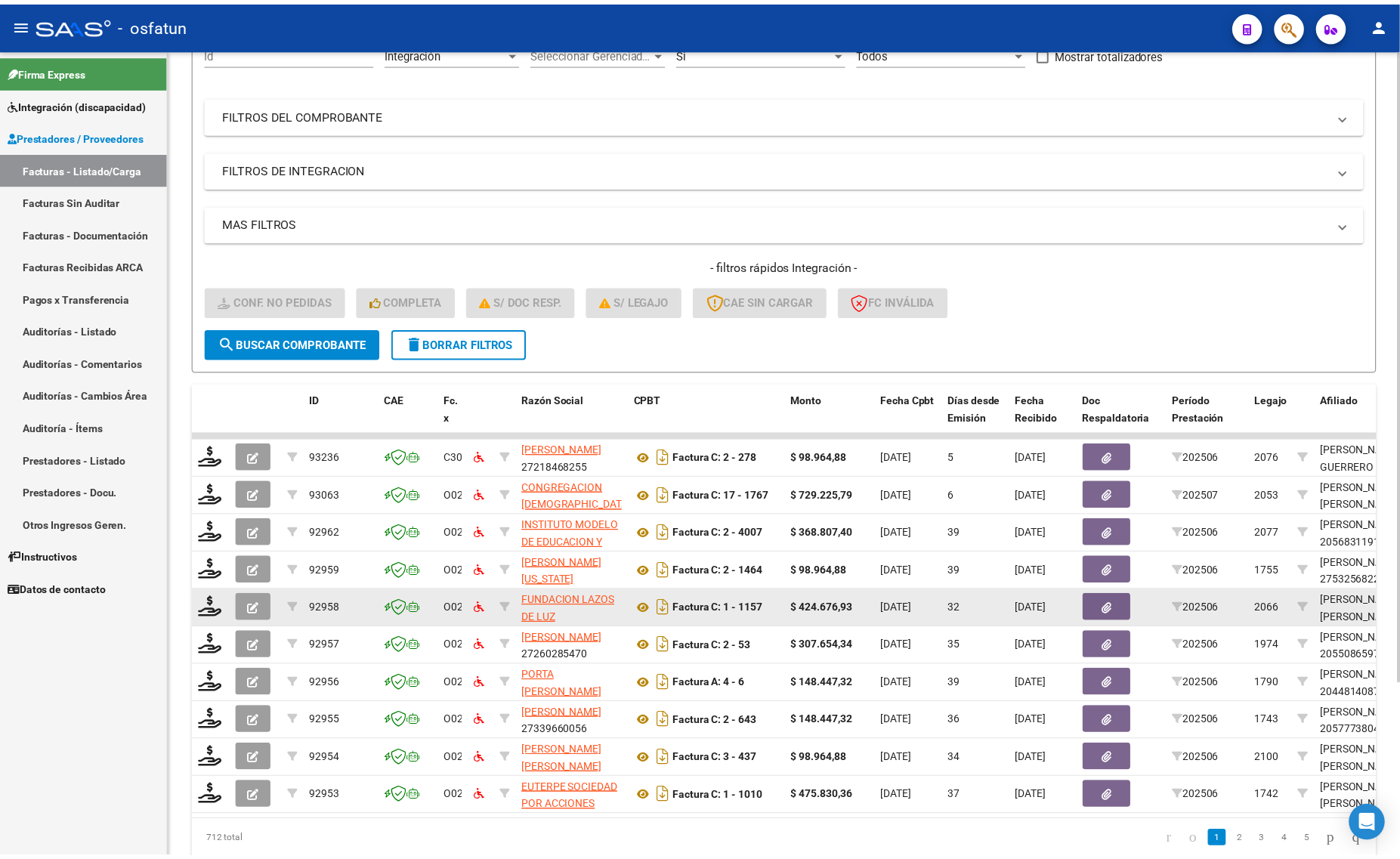
scroll to position [189, 0]
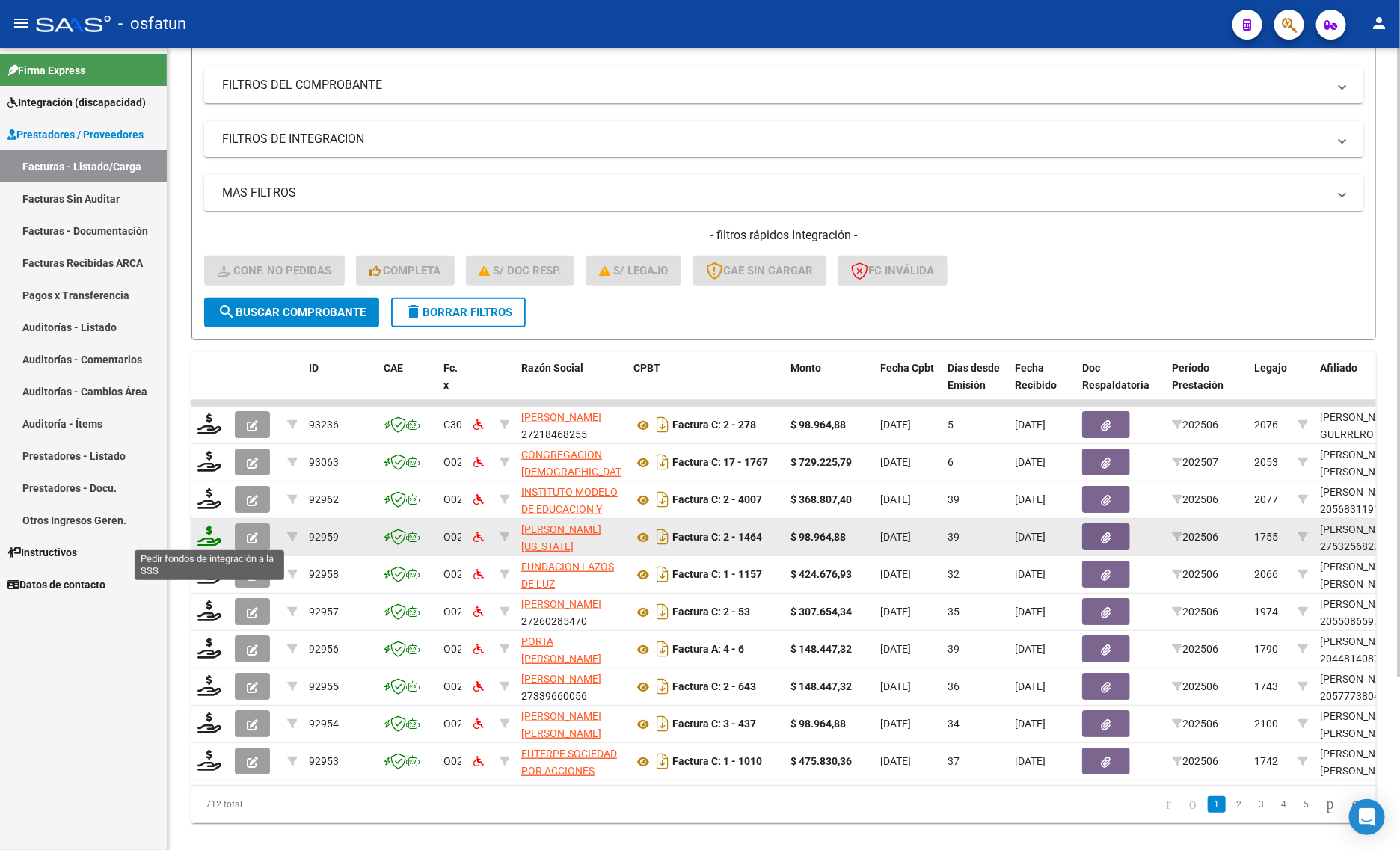
click at [208, 542] on icon at bounding box center [209, 536] width 24 height 21
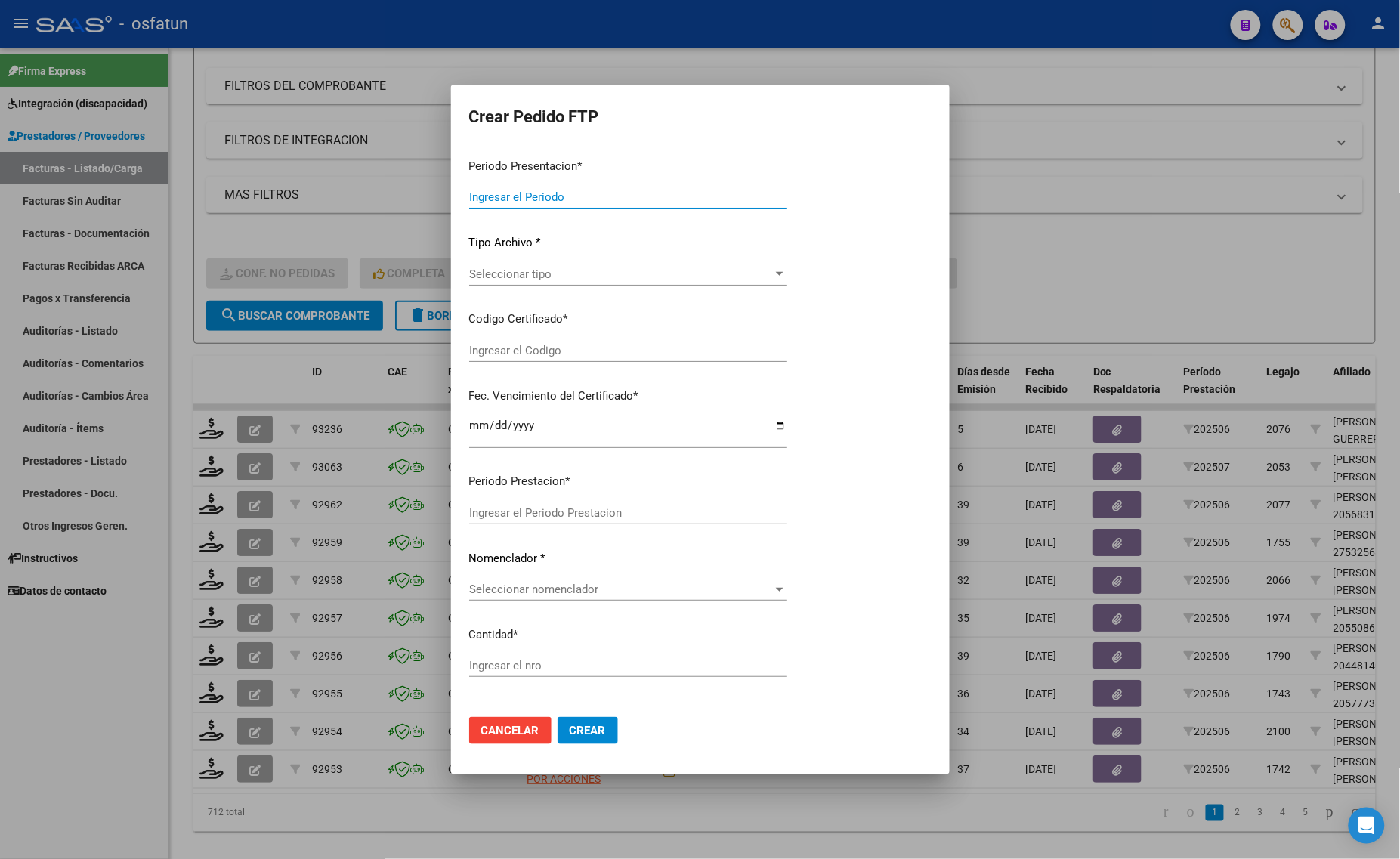
type input "202507"
type input "202506"
type input "$ 98.964,88"
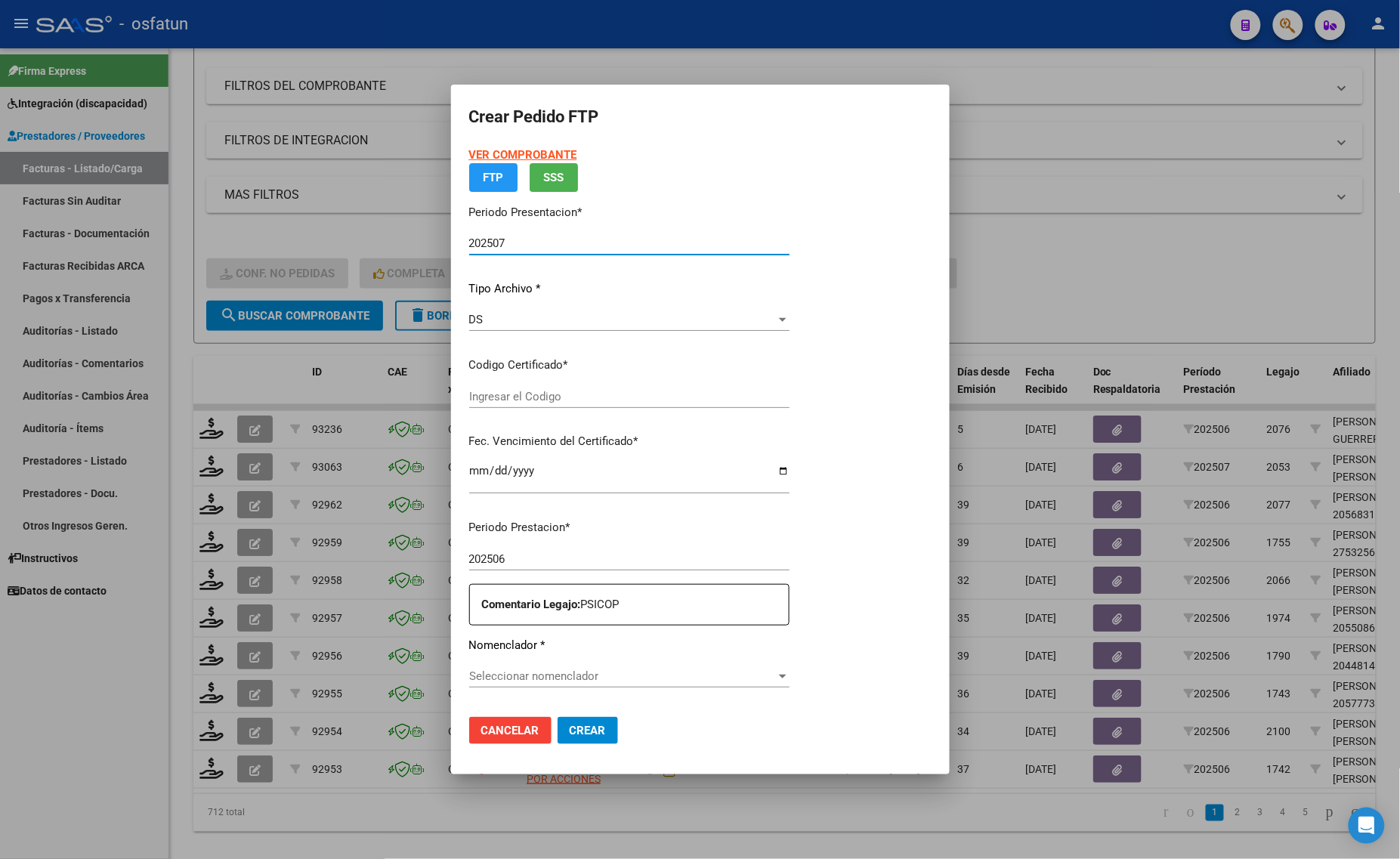
type input "ARG01000532568222024050220290502TUC139"
type input "2029-05-02"
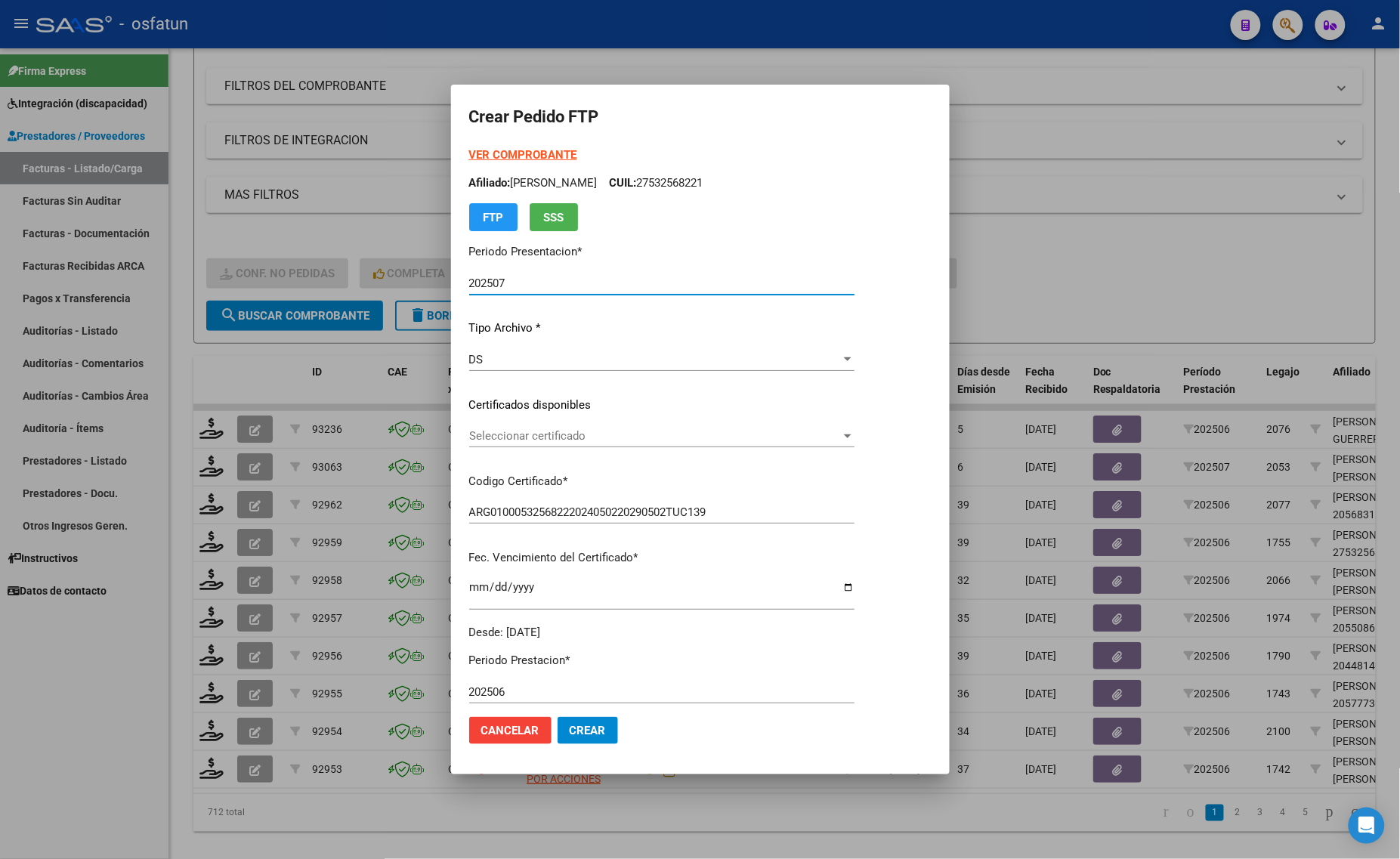
click at [496, 149] on strong "VER COMPROBANTE" at bounding box center [523, 155] width 108 height 14
click at [586, 452] on div "Seleccionar certificado Seleccionar certificado" at bounding box center [661, 443] width 385 height 37
click at [580, 440] on span "Seleccionar certificado" at bounding box center [654, 436] width 371 height 14
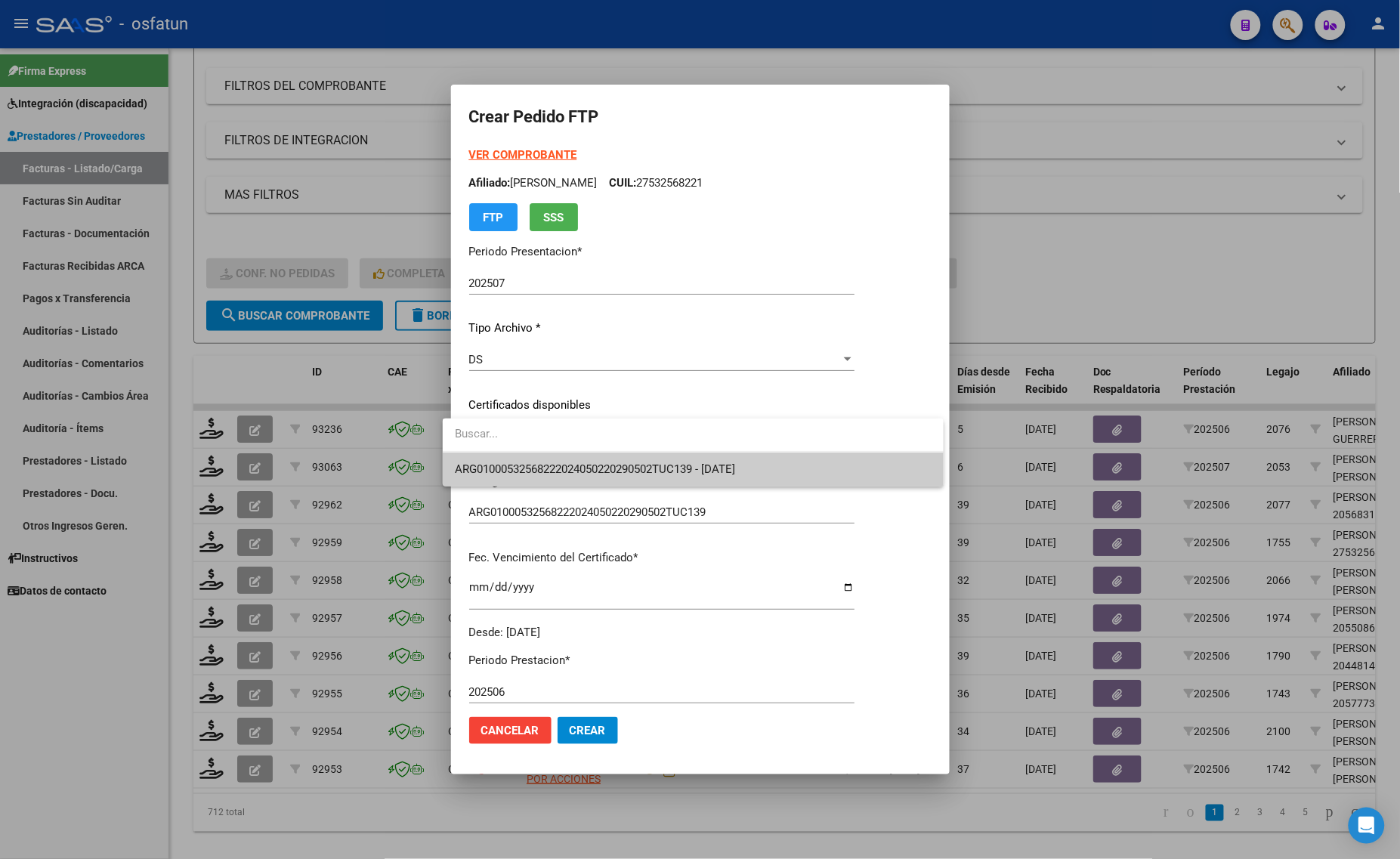
drag, startPoint x: 567, startPoint y: 489, endPoint x: 565, endPoint y: 503, distance: 14.1
click at [567, 492] on div at bounding box center [700, 430] width 1400 height 859
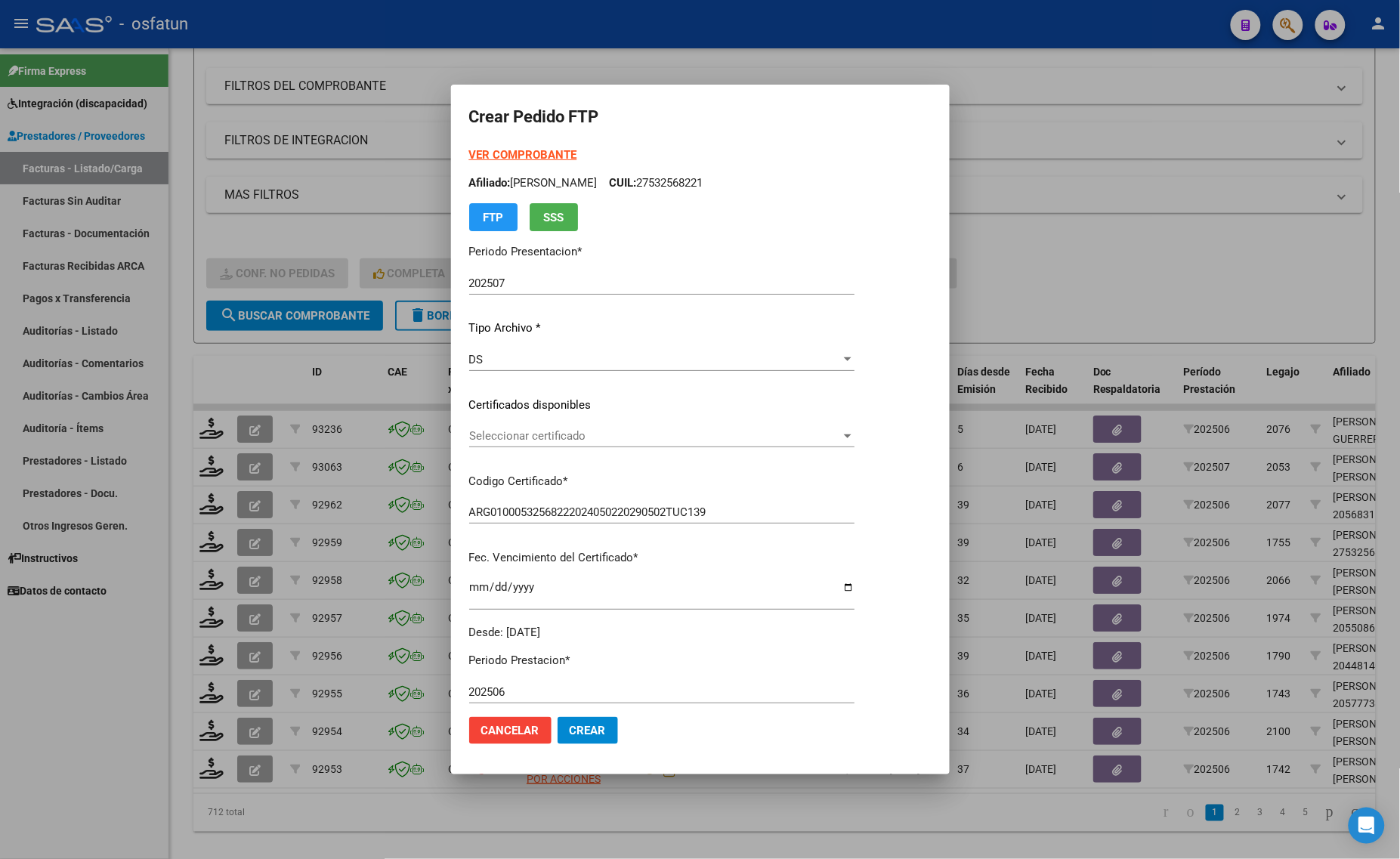
click at [574, 527] on div "ARG01000532568222024050220290502TUC139 Ingresar el Codigo" at bounding box center [661, 520] width 385 height 37
click at [608, 431] on span "Seleccionar certificado" at bounding box center [654, 436] width 371 height 14
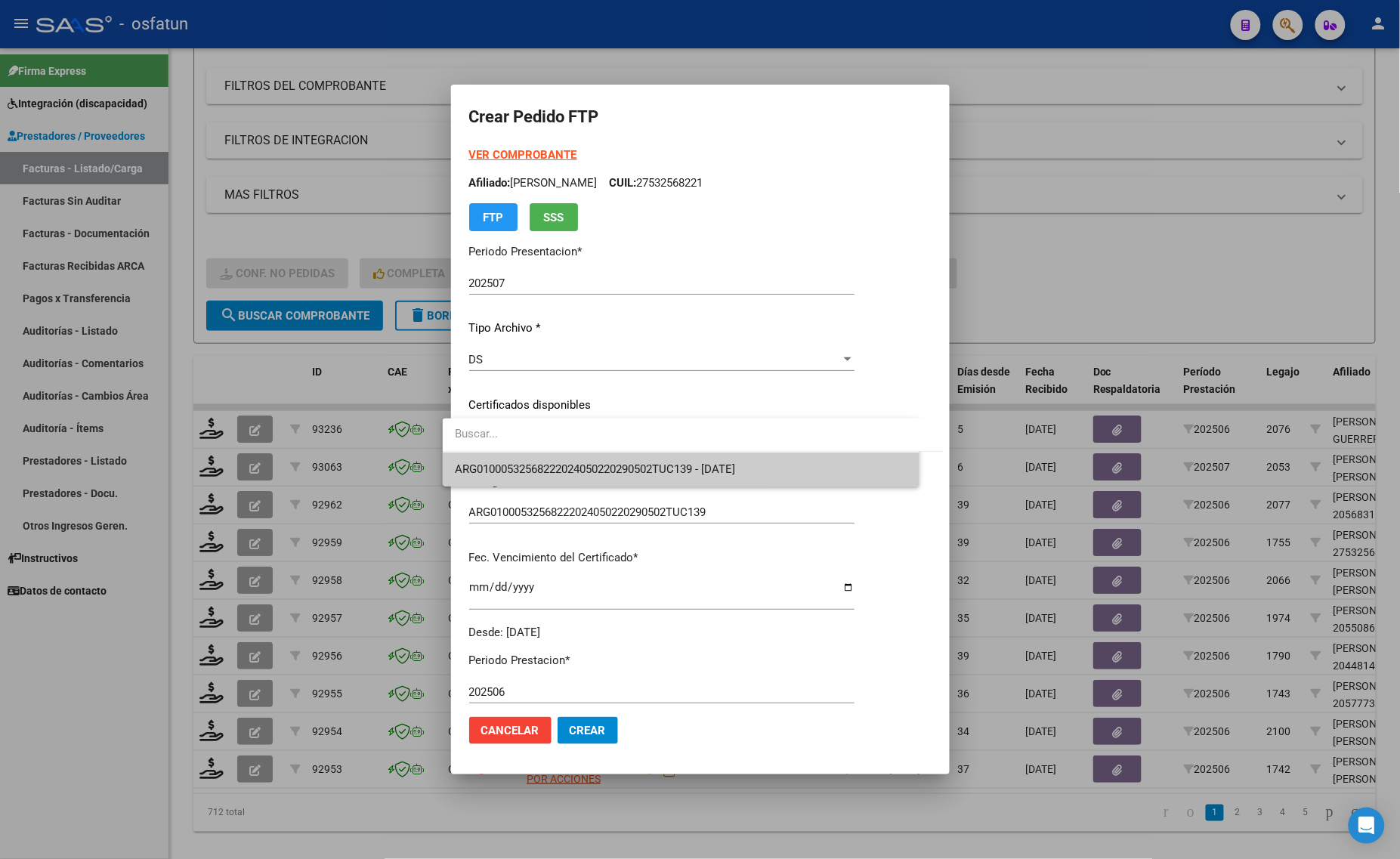
click at [608, 431] on input "dropdown search" at bounding box center [693, 434] width 501 height 34
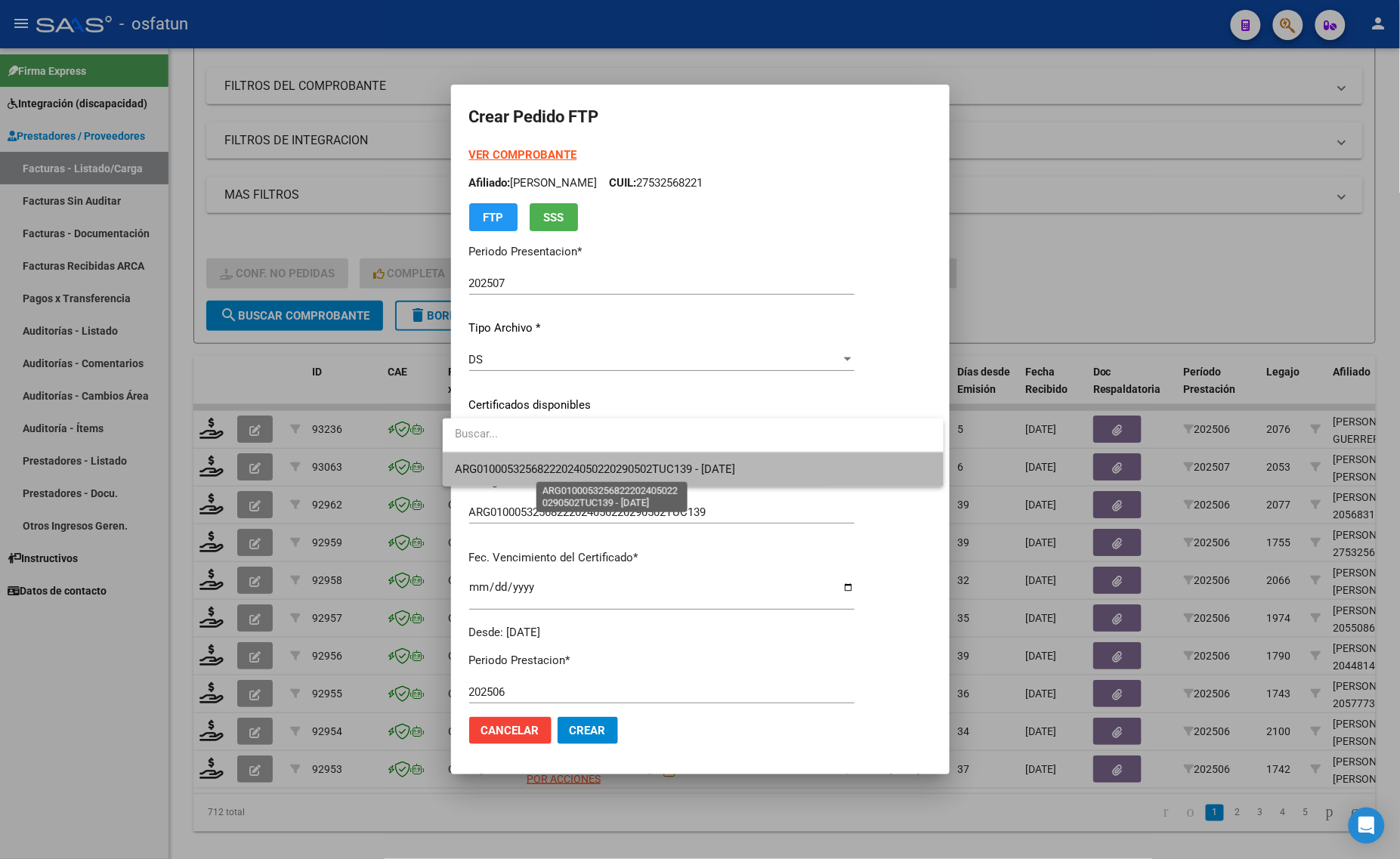
click at [725, 463] on span "ARG01000532568222024050220290502TUC139 - 2029-05-02" at bounding box center [595, 469] width 280 height 14
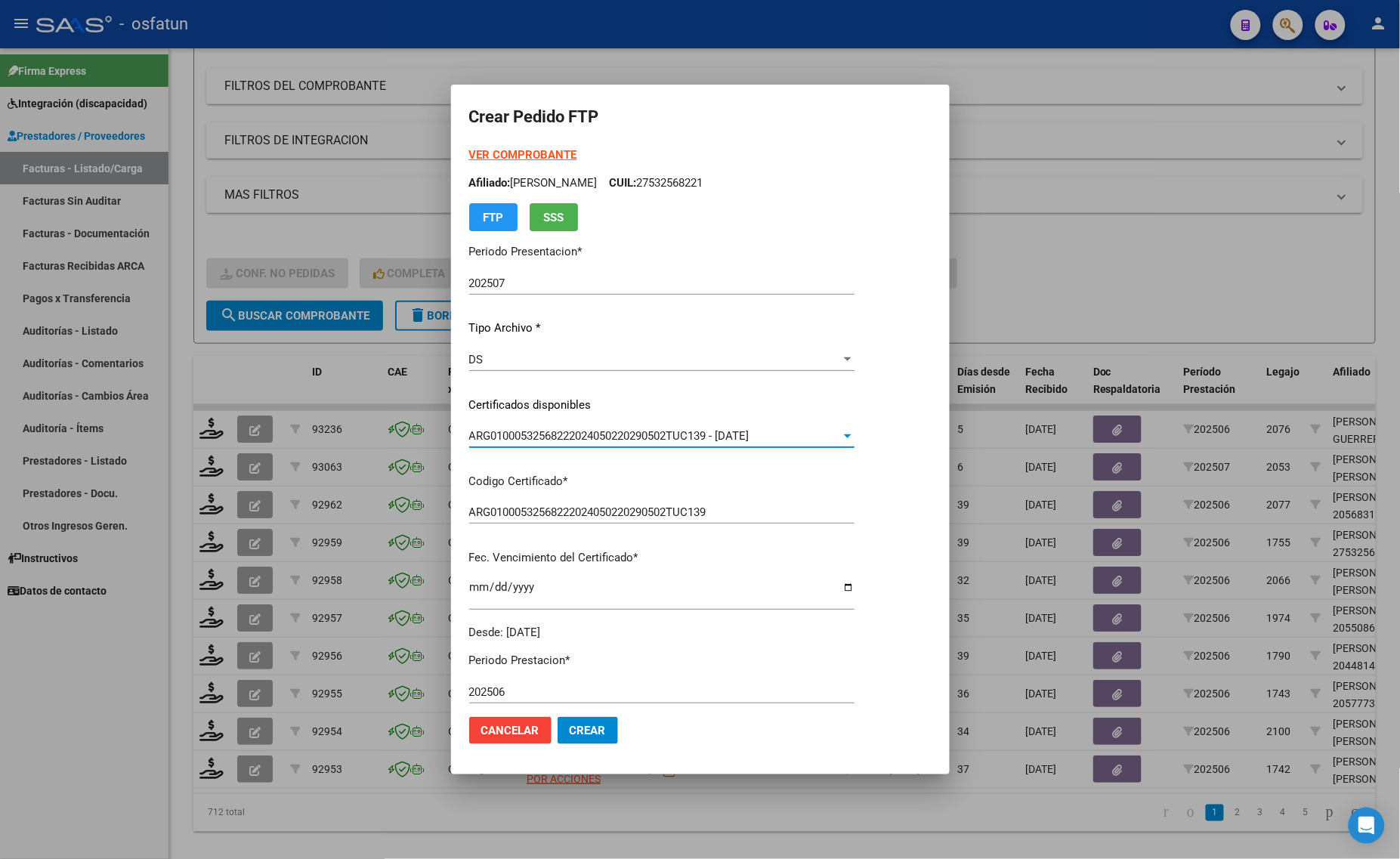
scroll to position [378, 0]
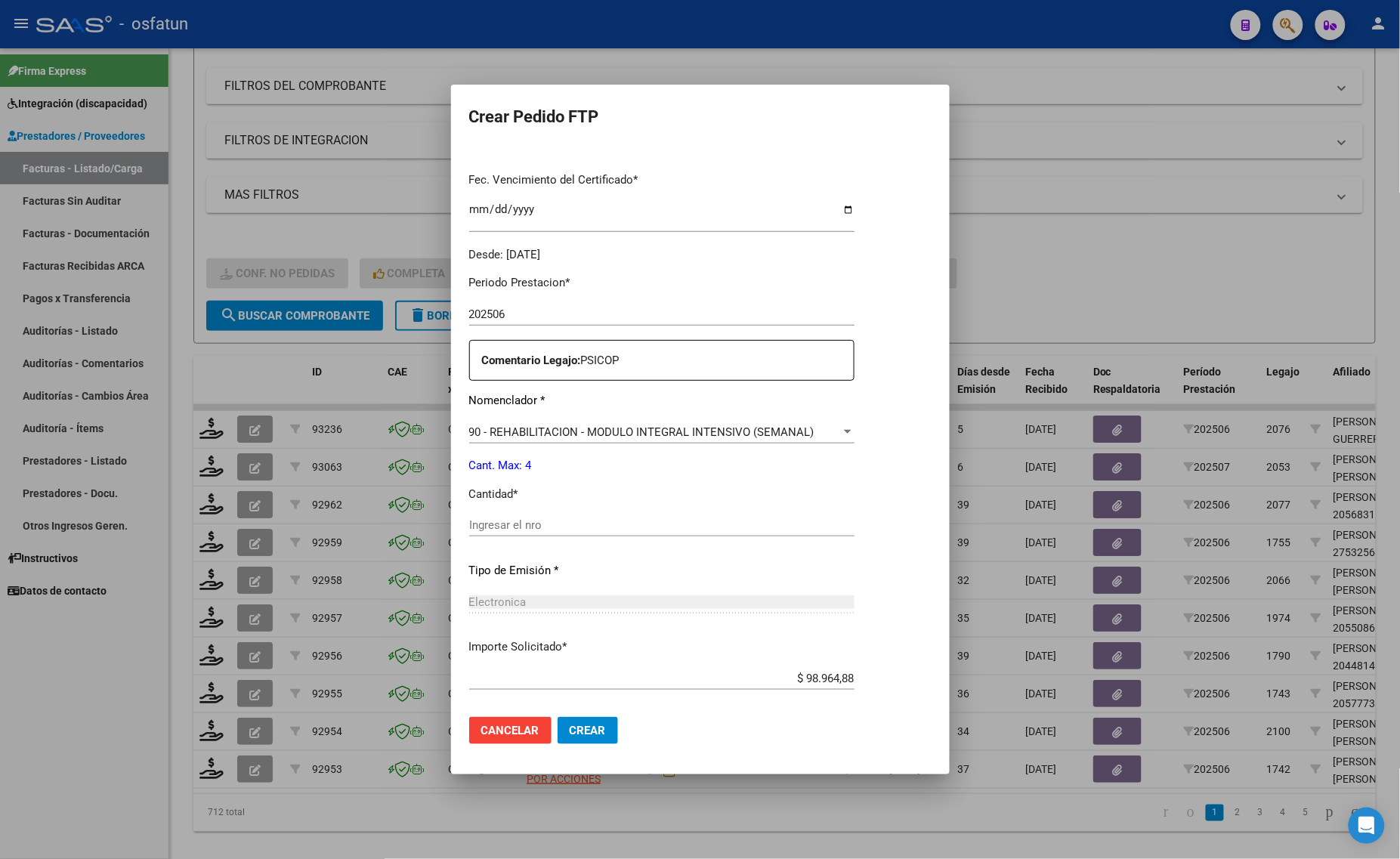
click at [546, 520] on input "Ingresar el nro" at bounding box center [661, 525] width 385 height 14
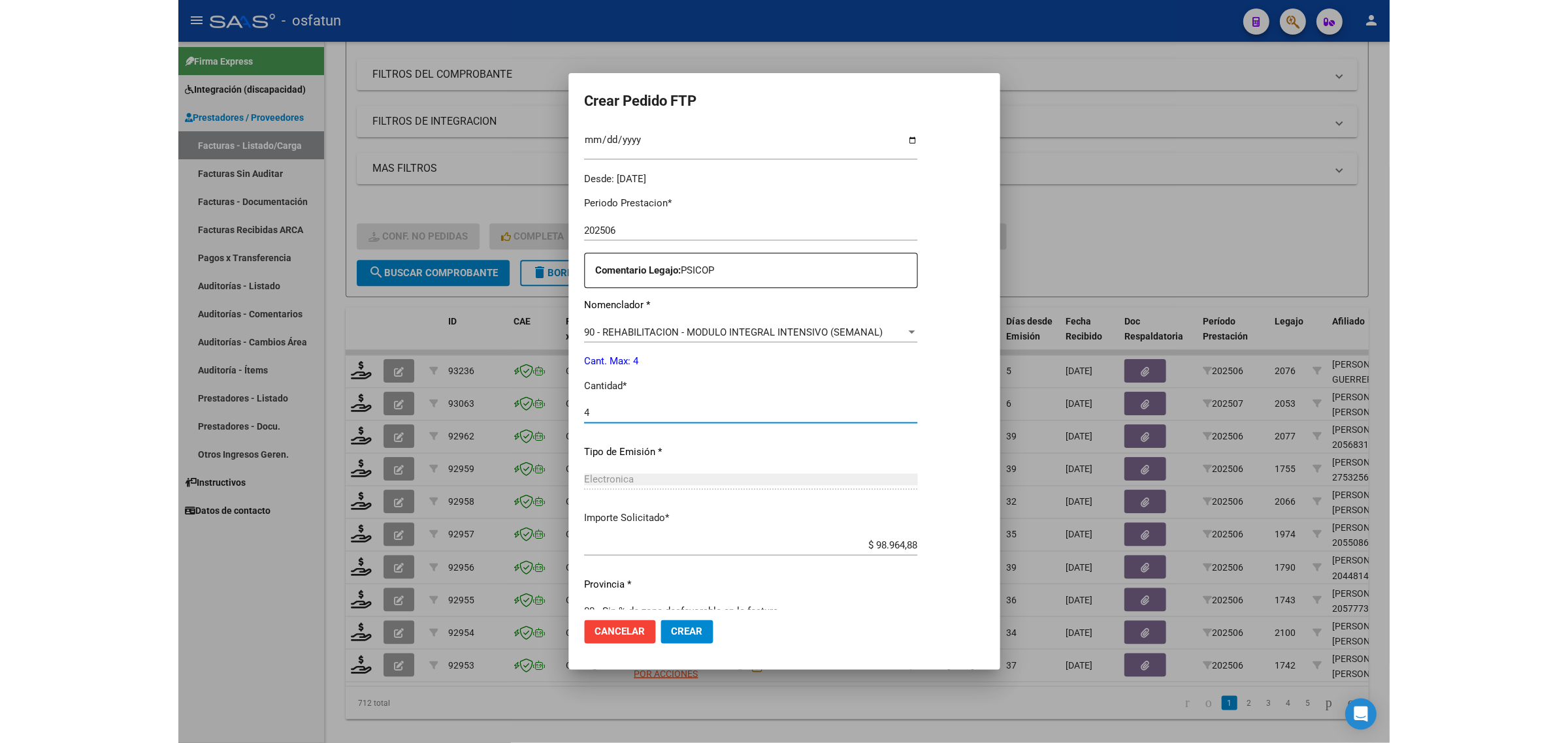
scroll to position [390, 0]
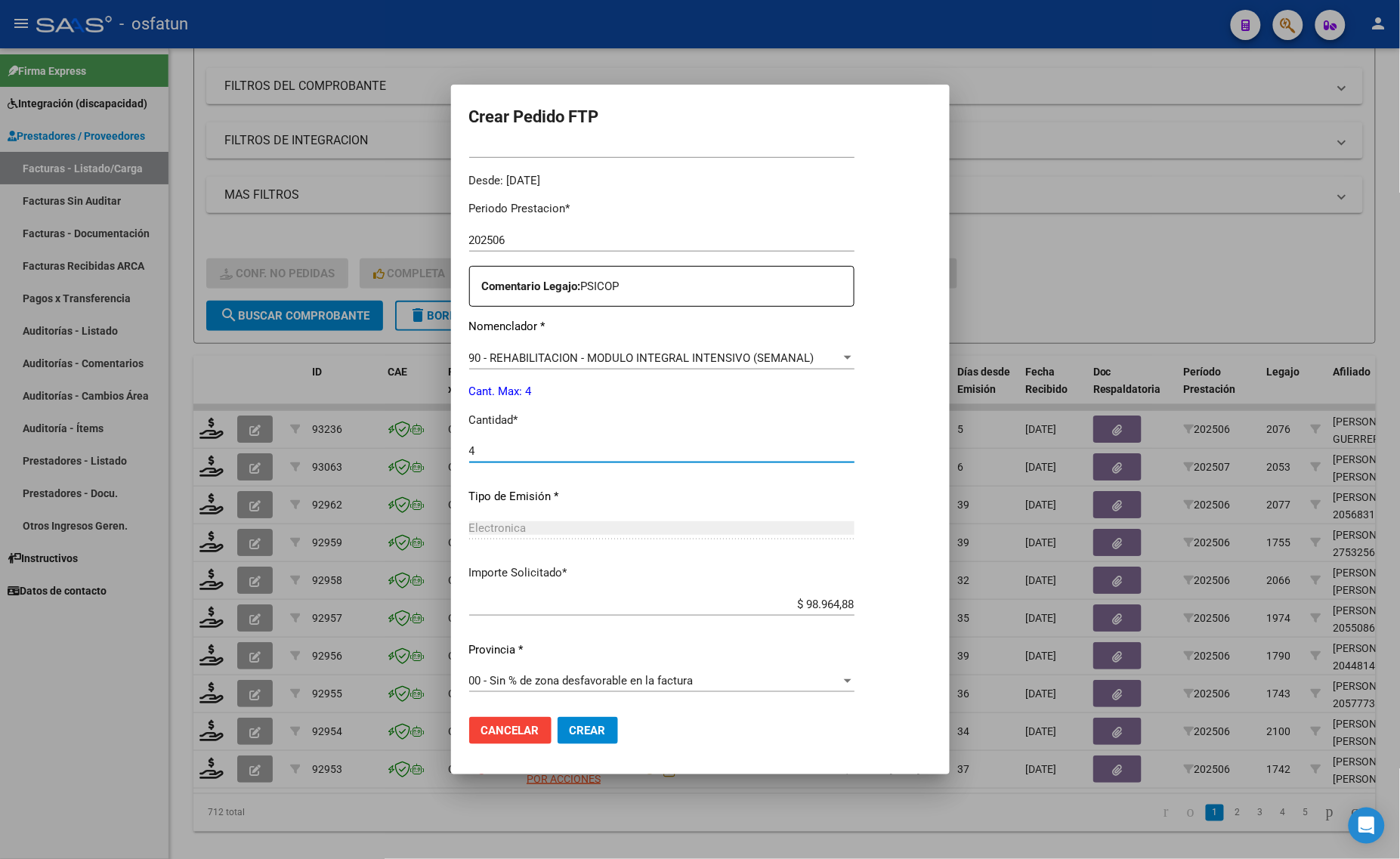
type input "4"
click at [570, 735] on span "Crear" at bounding box center [587, 730] width 36 height 14
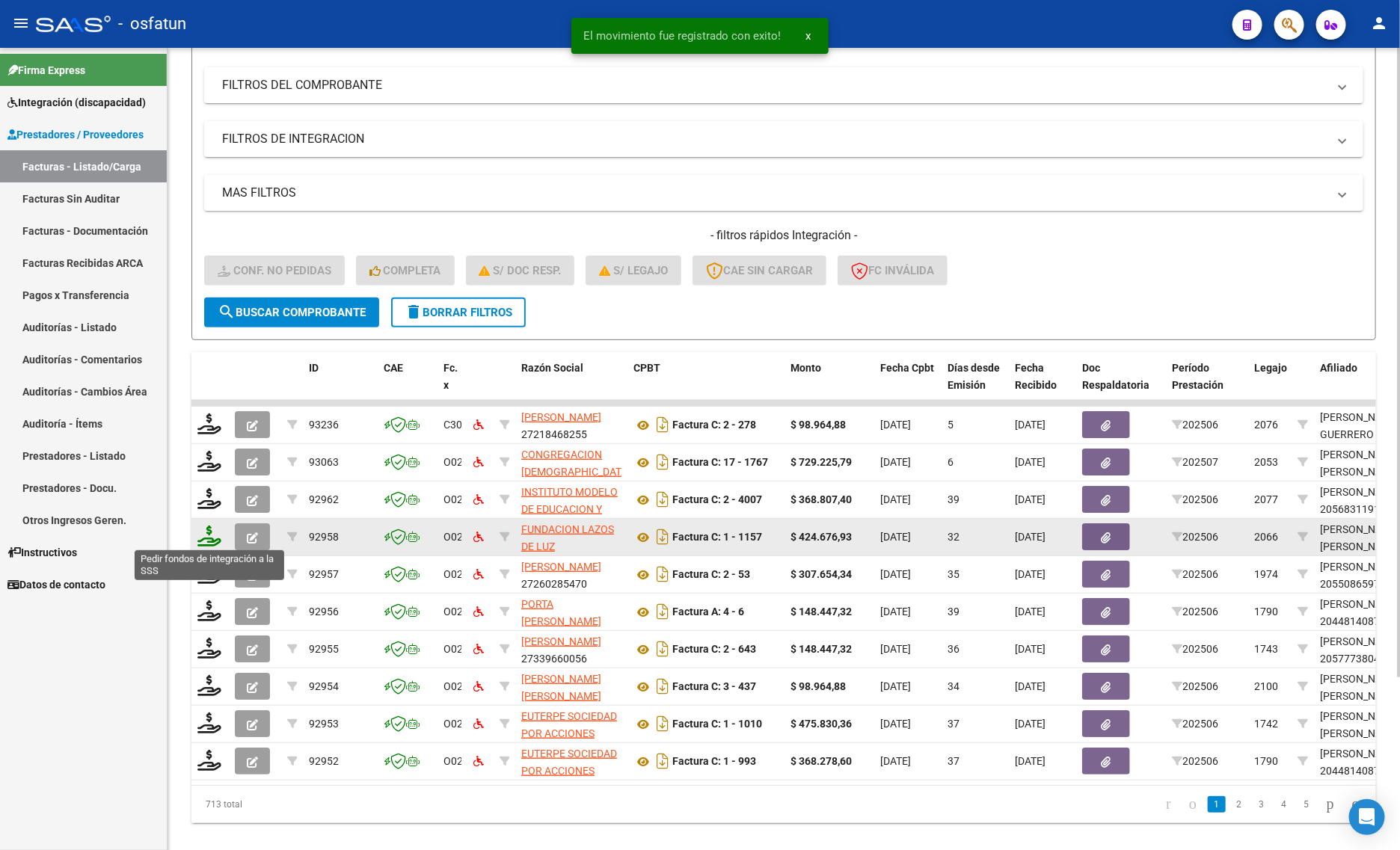
click at [211, 533] on icon at bounding box center [209, 536] width 24 height 21
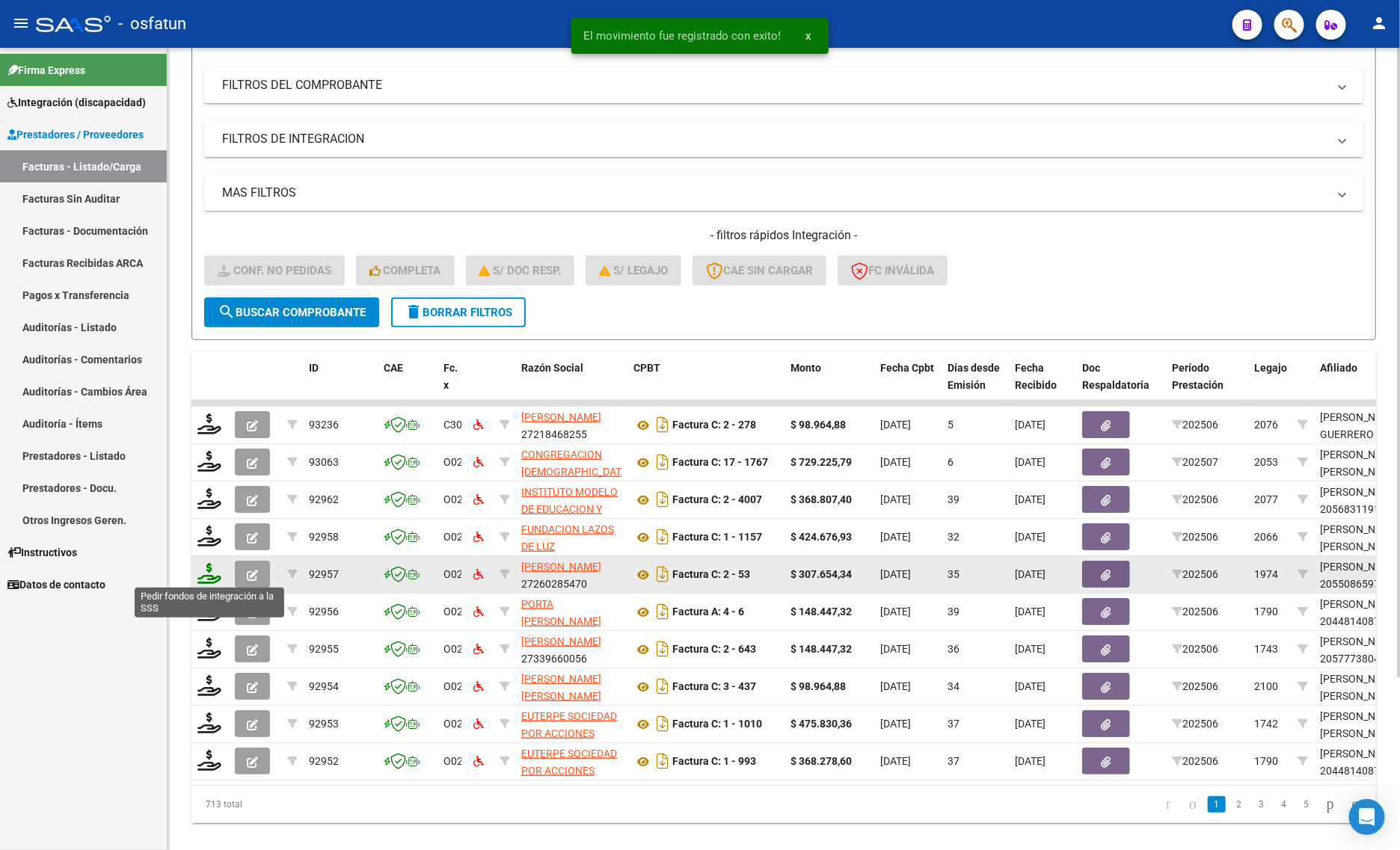
click at [203, 563] on icon at bounding box center [209, 573] width 24 height 21
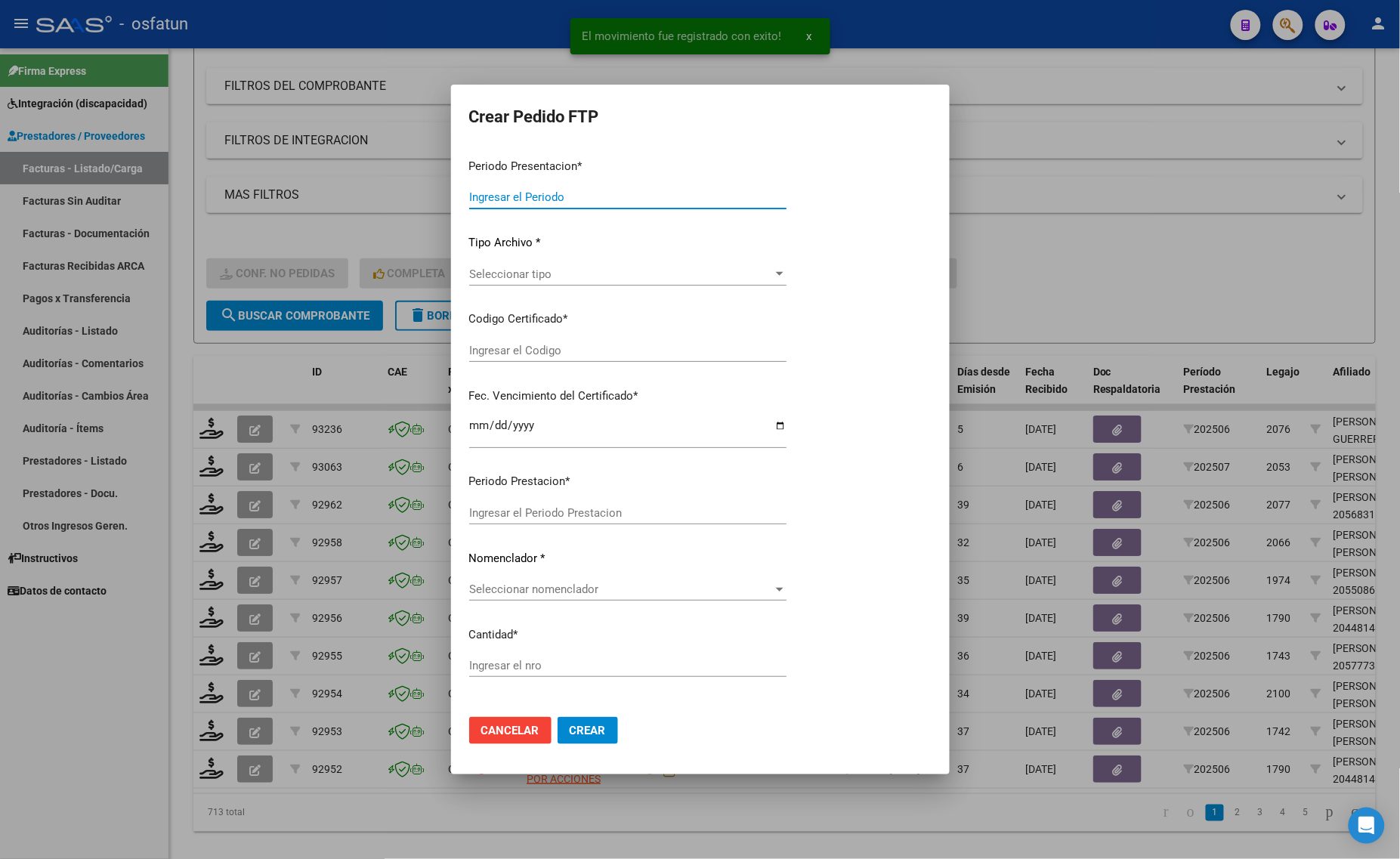
type input "202507"
type input "202506"
type input "$ 307.654,34"
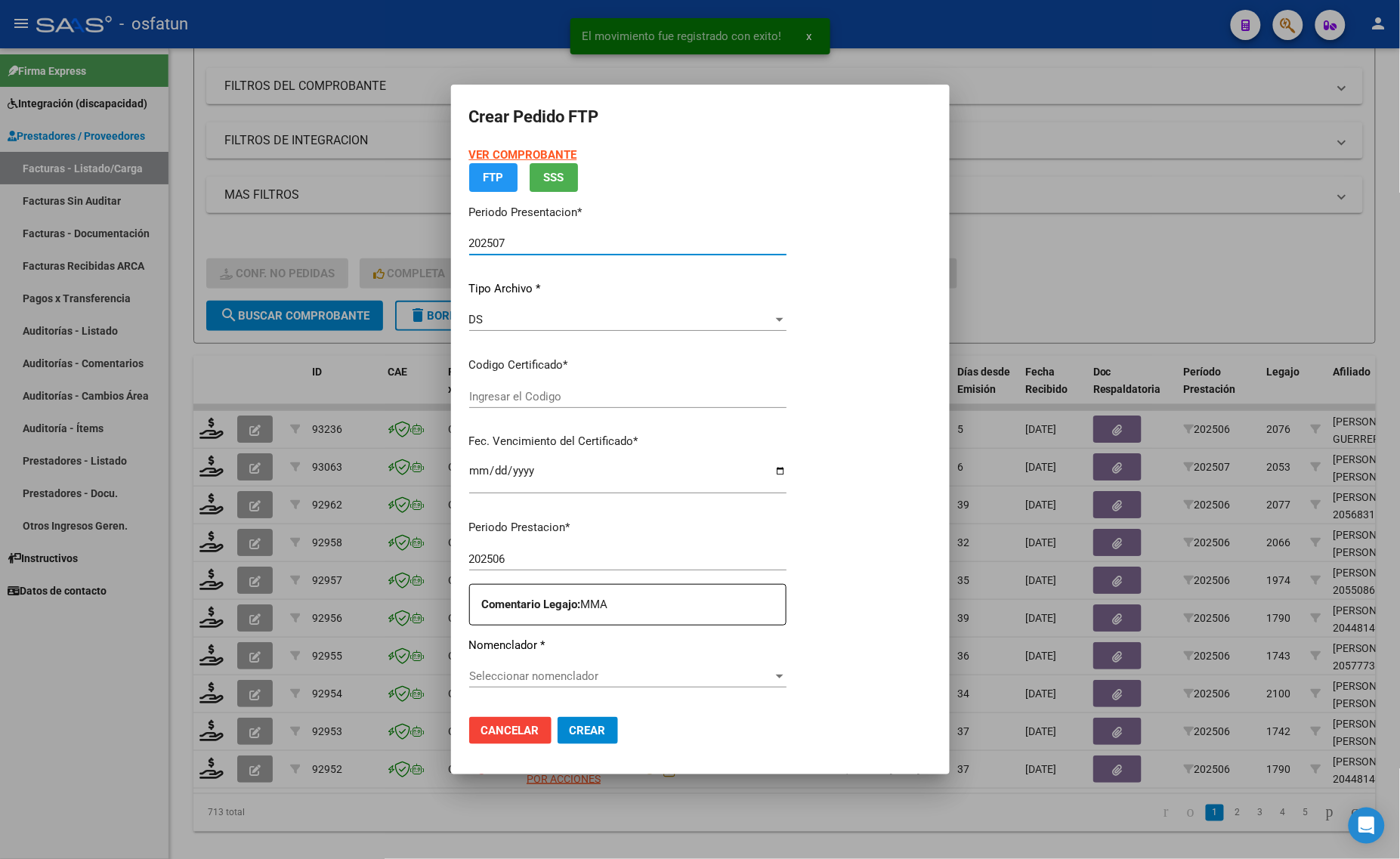
type input "ARG02000550865972021122220261222TUC136"
type input "[DATE]"
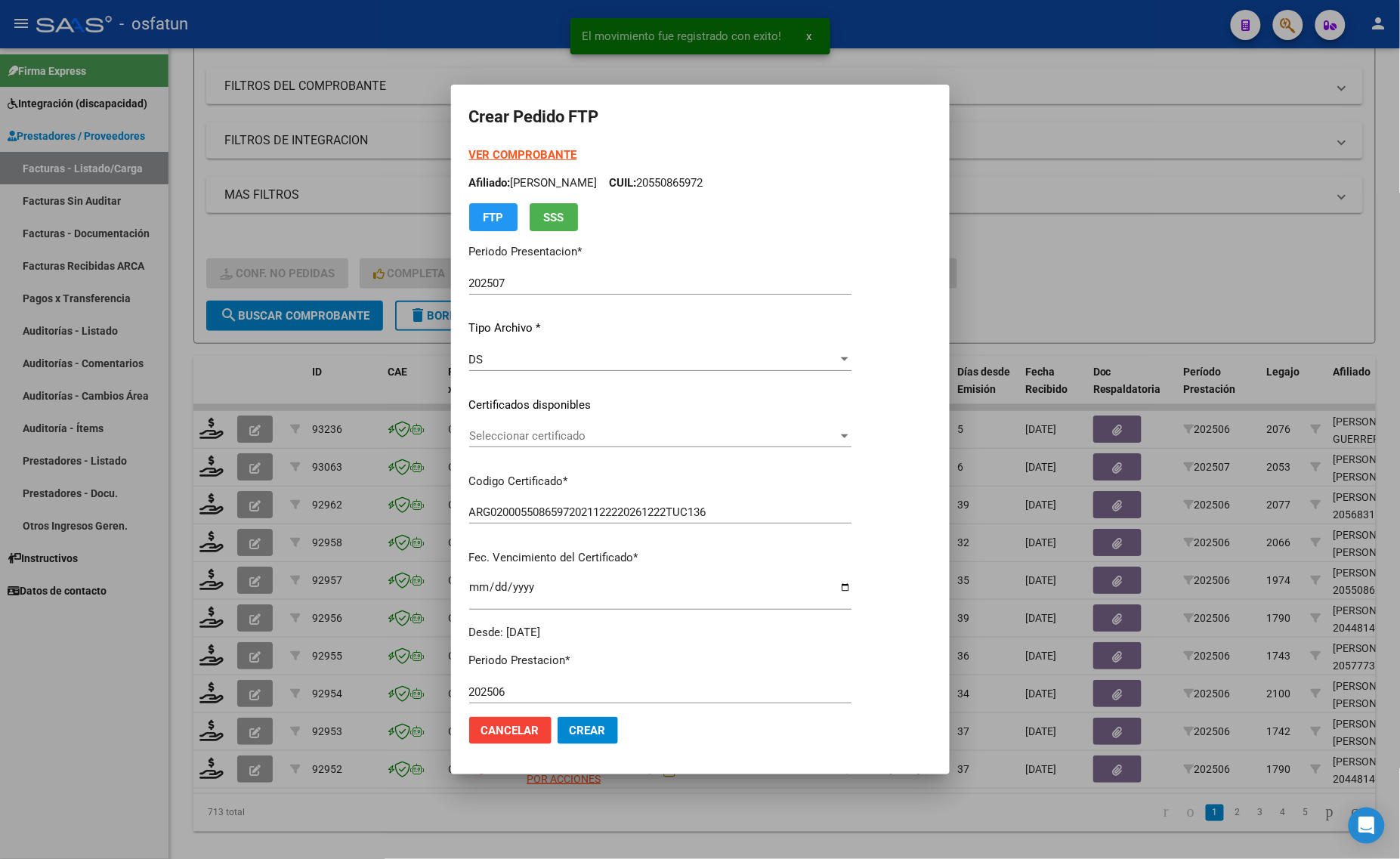
click at [529, 145] on form "Crear Pedido FTP VER COMPROBANTE ARCA Padrón Afiliado: CASTILLO BAUTISTA ALEJO …" at bounding box center [700, 430] width 462 height 654
click at [519, 161] on strong "VER COMPROBANTE" at bounding box center [523, 155] width 108 height 14
drag, startPoint x: 1116, startPoint y: 295, endPoint x: 969, endPoint y: 337, distance: 152.9
click at [1116, 295] on div at bounding box center [700, 430] width 1400 height 859
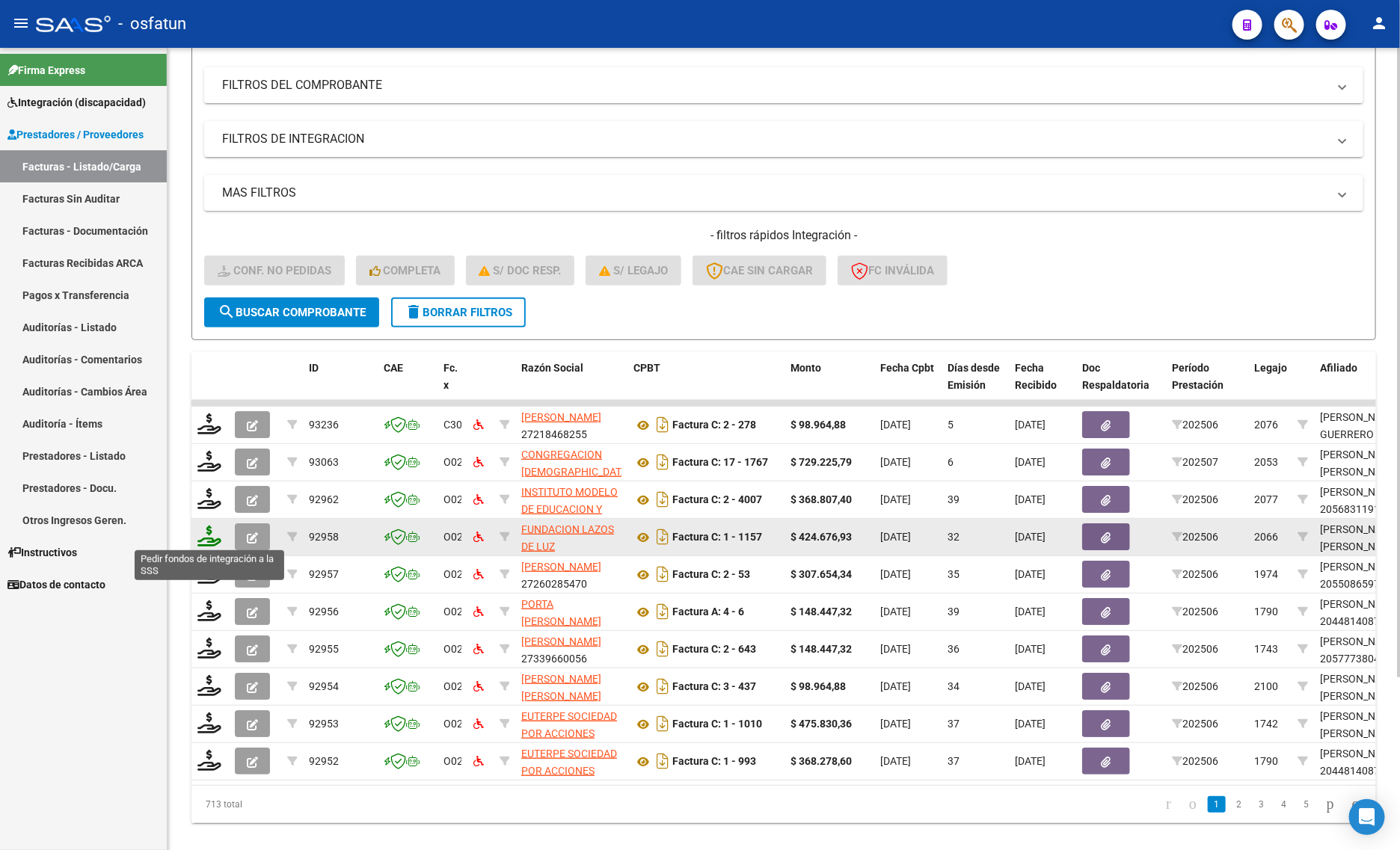
click at [212, 532] on icon at bounding box center [209, 536] width 24 height 21
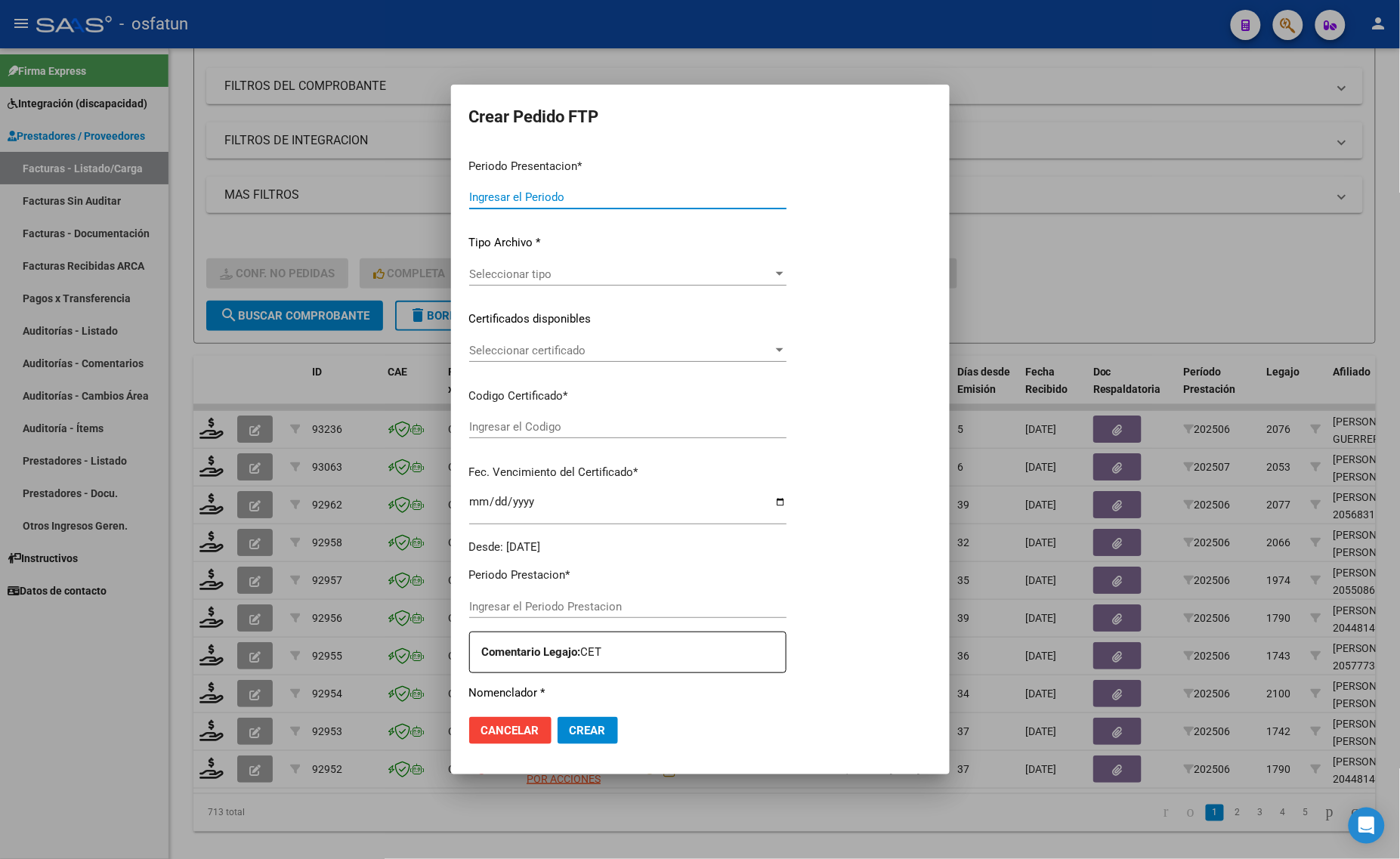
type input "202507"
type input "202506"
type input "$ 424.676,93"
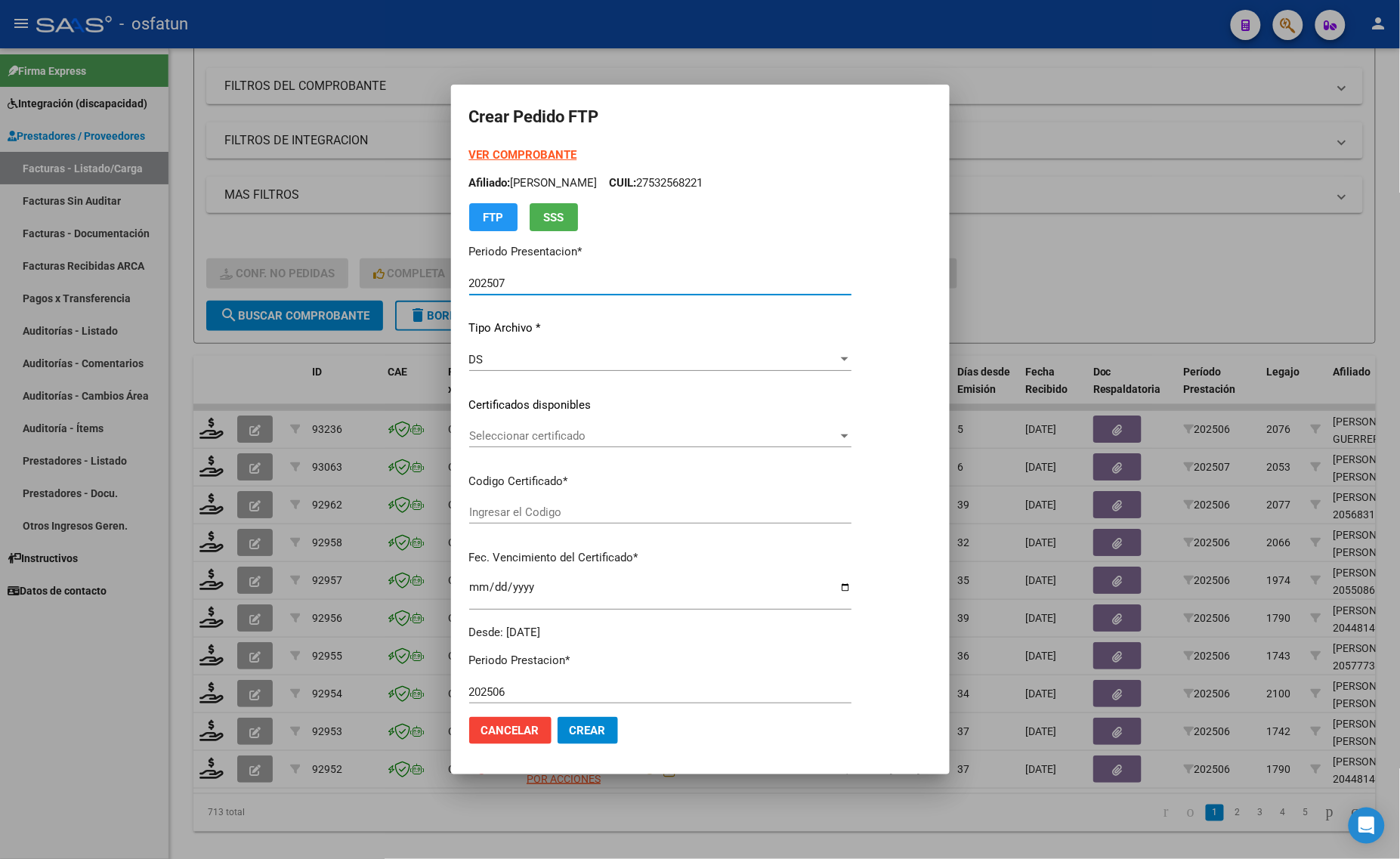
type input "ARG01000520778772022080820270808TUC139"
type input "2027-08-08"
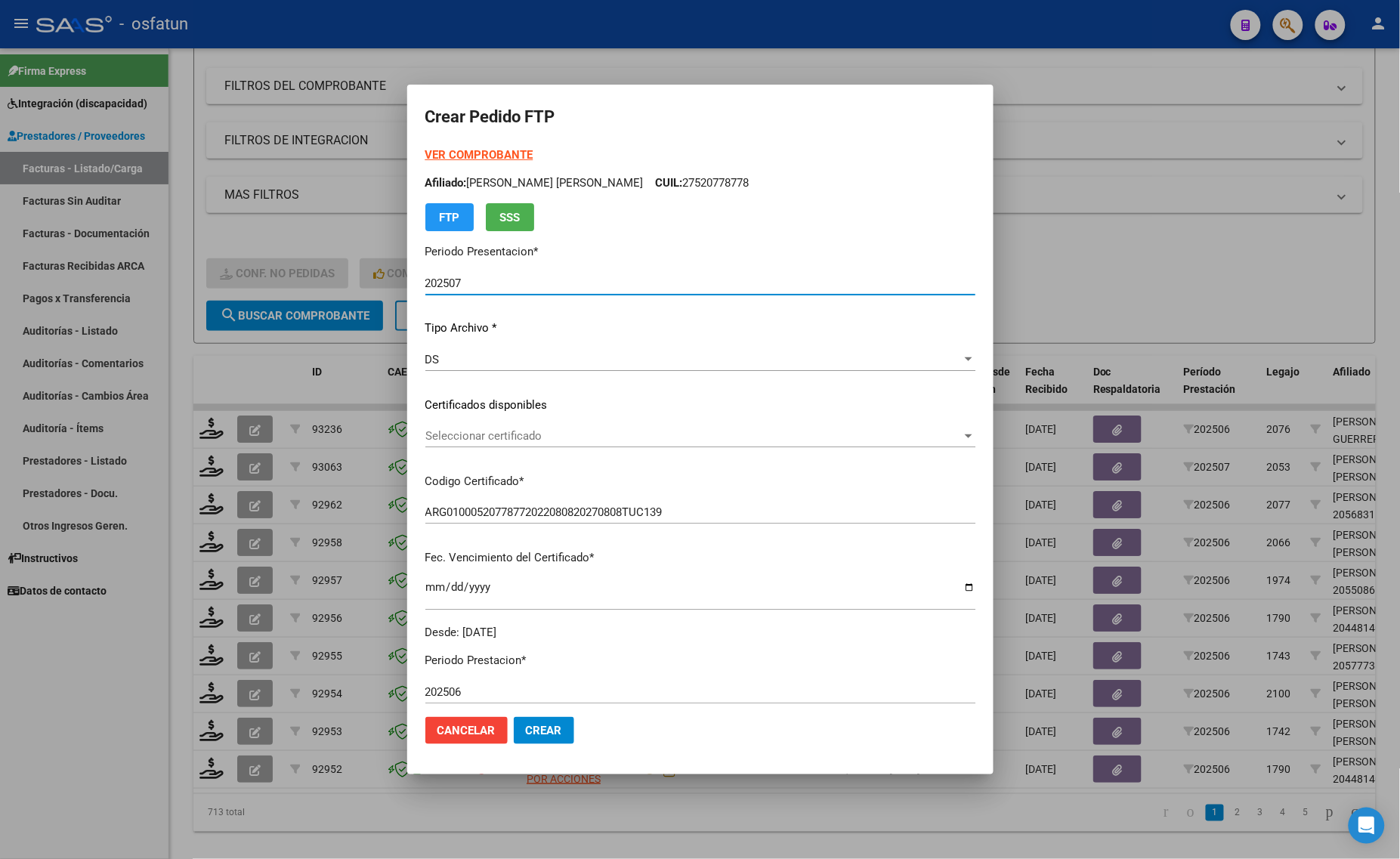
click at [485, 152] on strong "VER COMPROBANTE" at bounding box center [480, 155] width 108 height 14
click at [1286, 389] on div at bounding box center [700, 430] width 1400 height 859
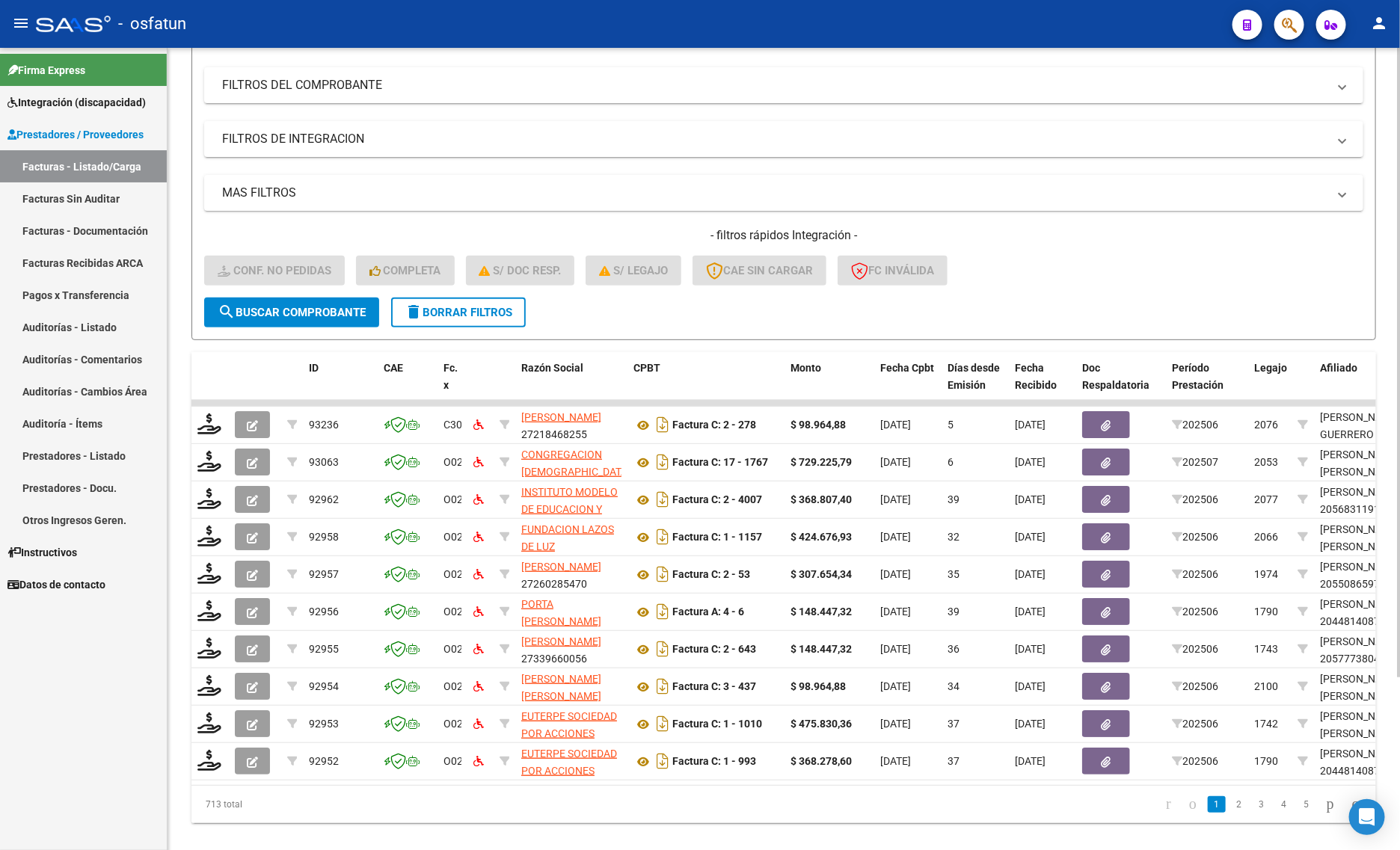
click at [181, 706] on div "Video tutorial PRESTADORES -> Listado de CPBTs Emitidos por Prestadores / Prove…" at bounding box center [784, 366] width 1233 height 1010
click at [910, 185] on mat-panel-title "MAS FILTROS" at bounding box center [775, 193] width 1105 height 16
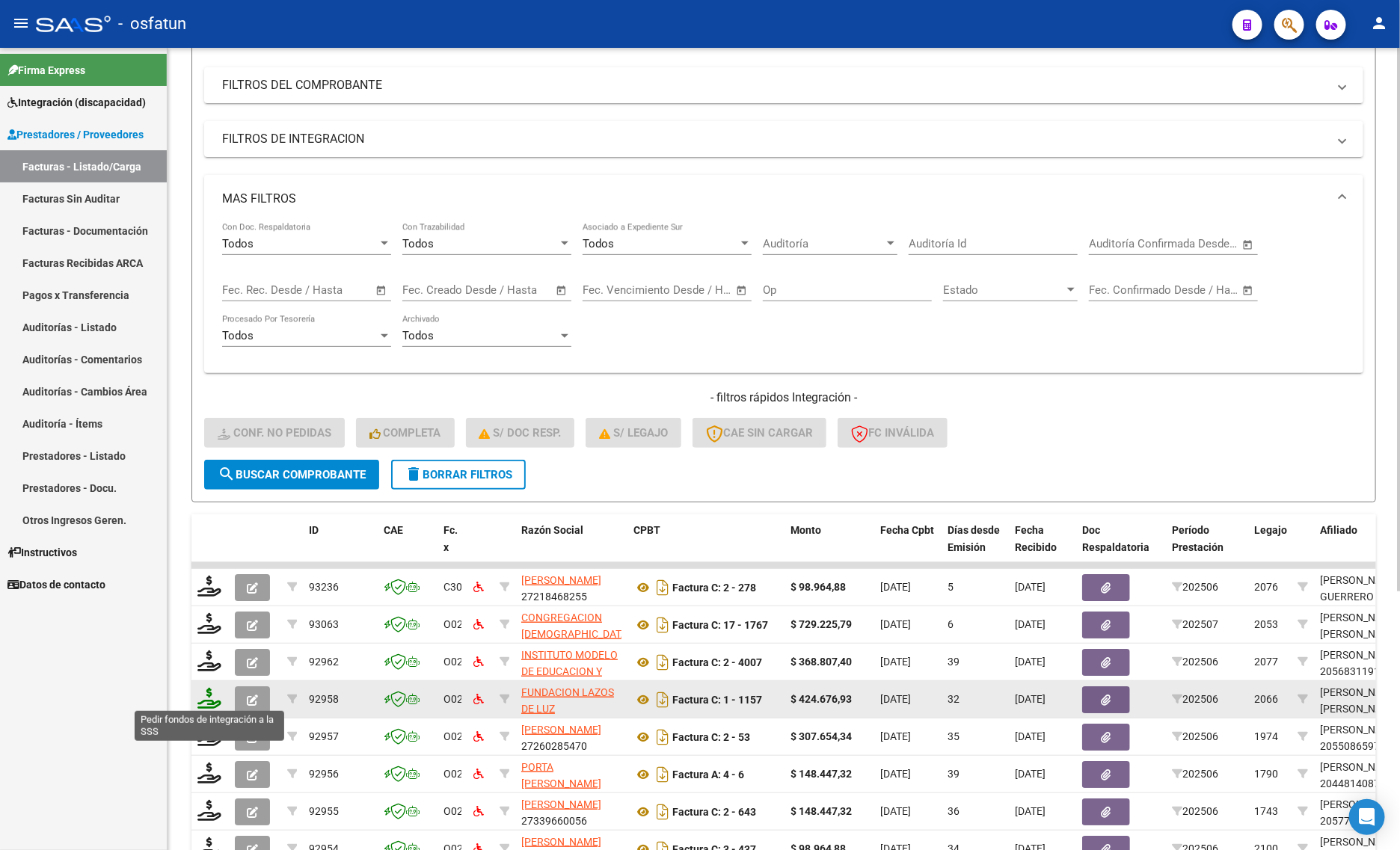
click at [208, 694] on icon at bounding box center [209, 698] width 24 height 21
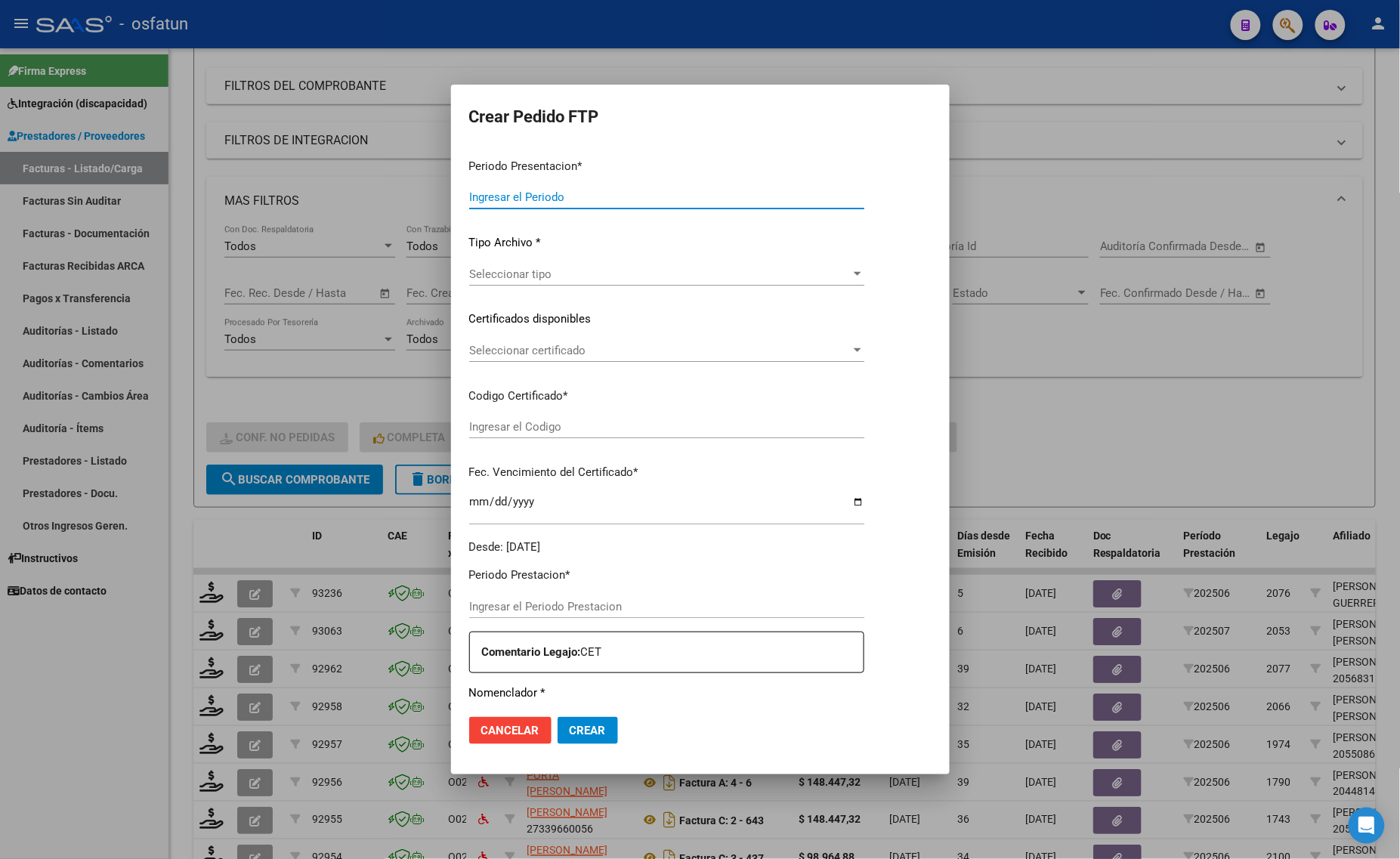
type input "202507"
type input "202506"
type input "$ 424.676,93"
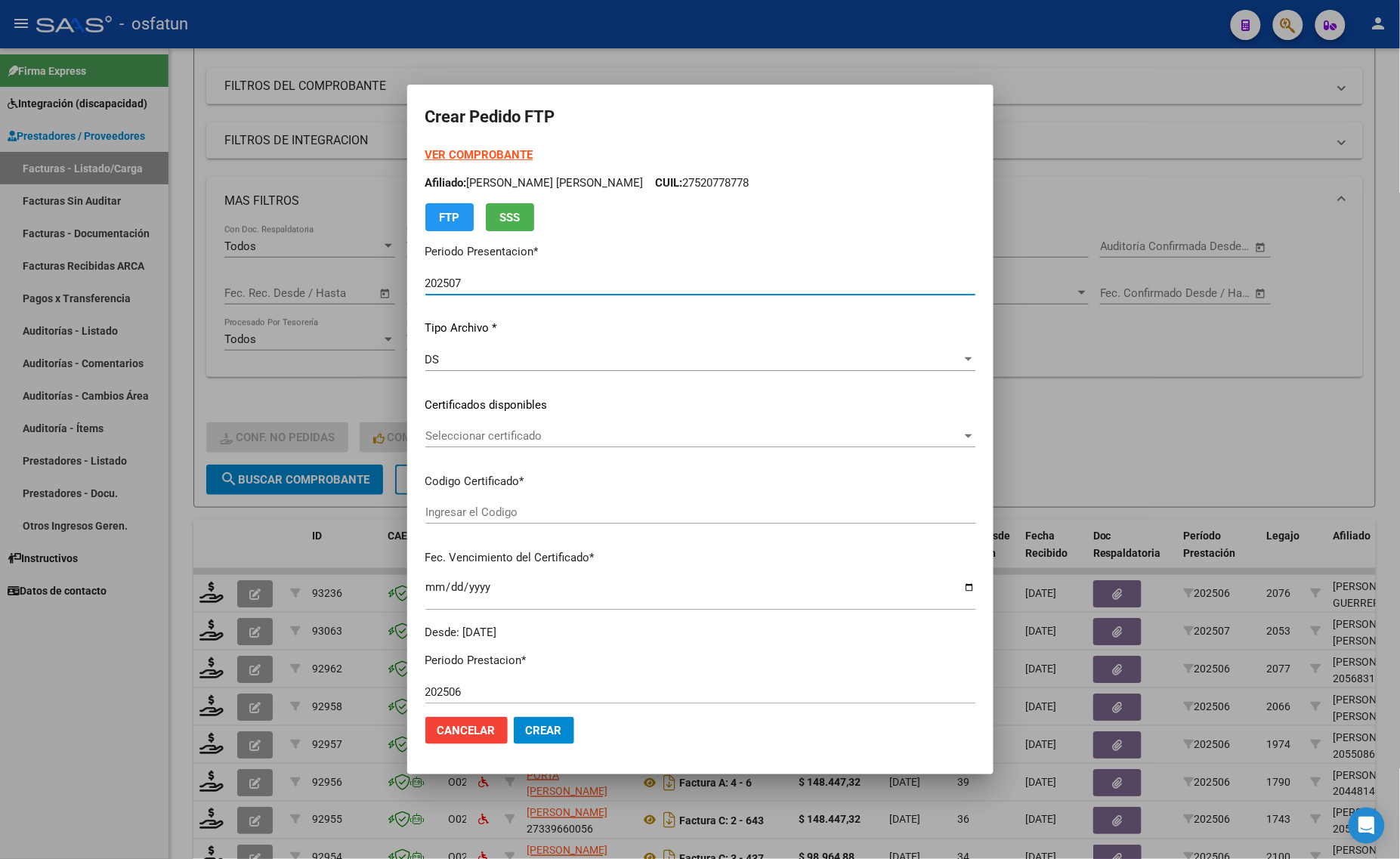
type input "ARG01000520778772022080820270808TUC139"
type input "2027-08-08"
click at [465, 150] on strong "VER COMPROBANTE" at bounding box center [480, 155] width 108 height 14
click at [1266, 322] on div at bounding box center [700, 430] width 1400 height 859
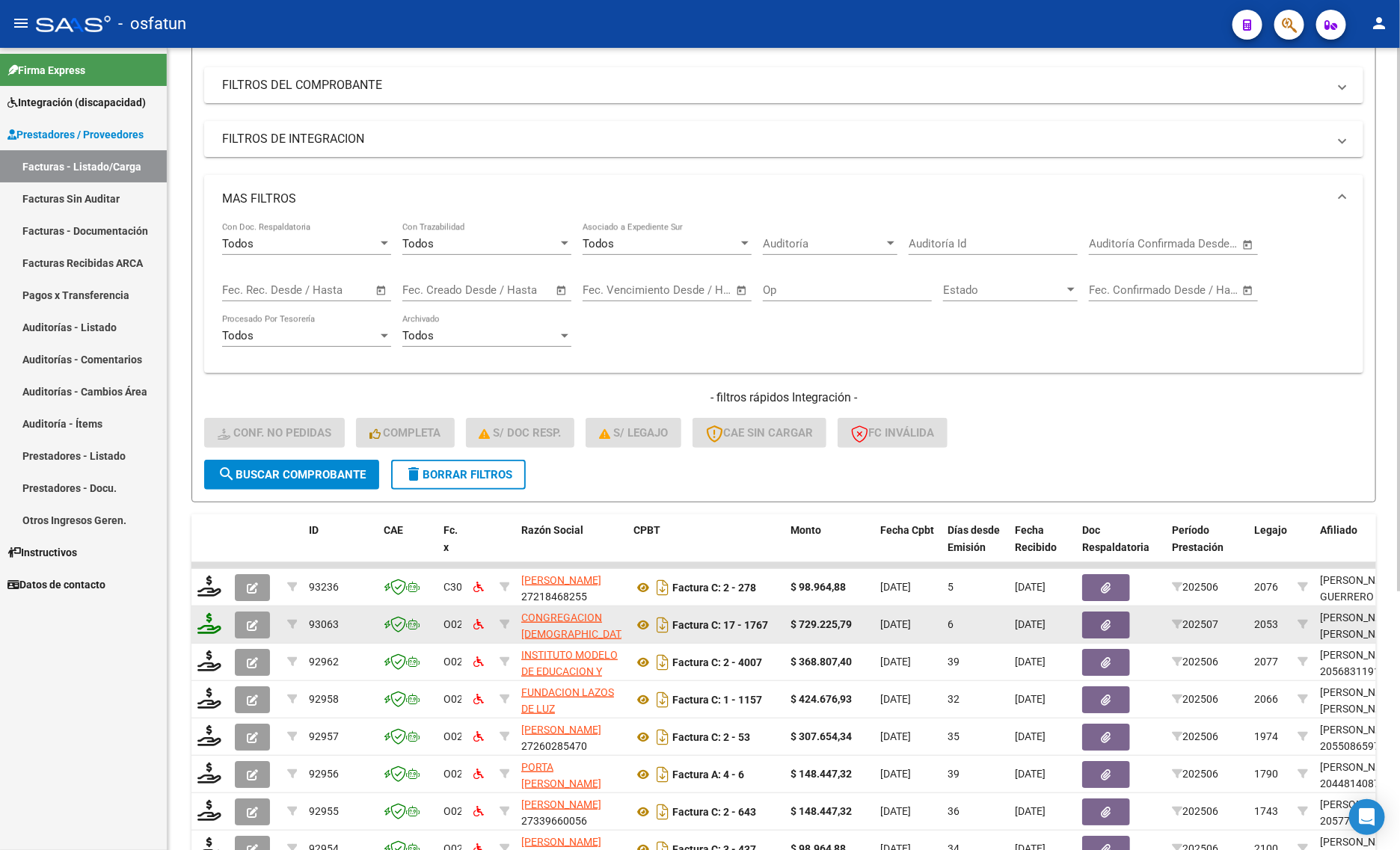
click at [211, 626] on icon at bounding box center [209, 623] width 24 height 21
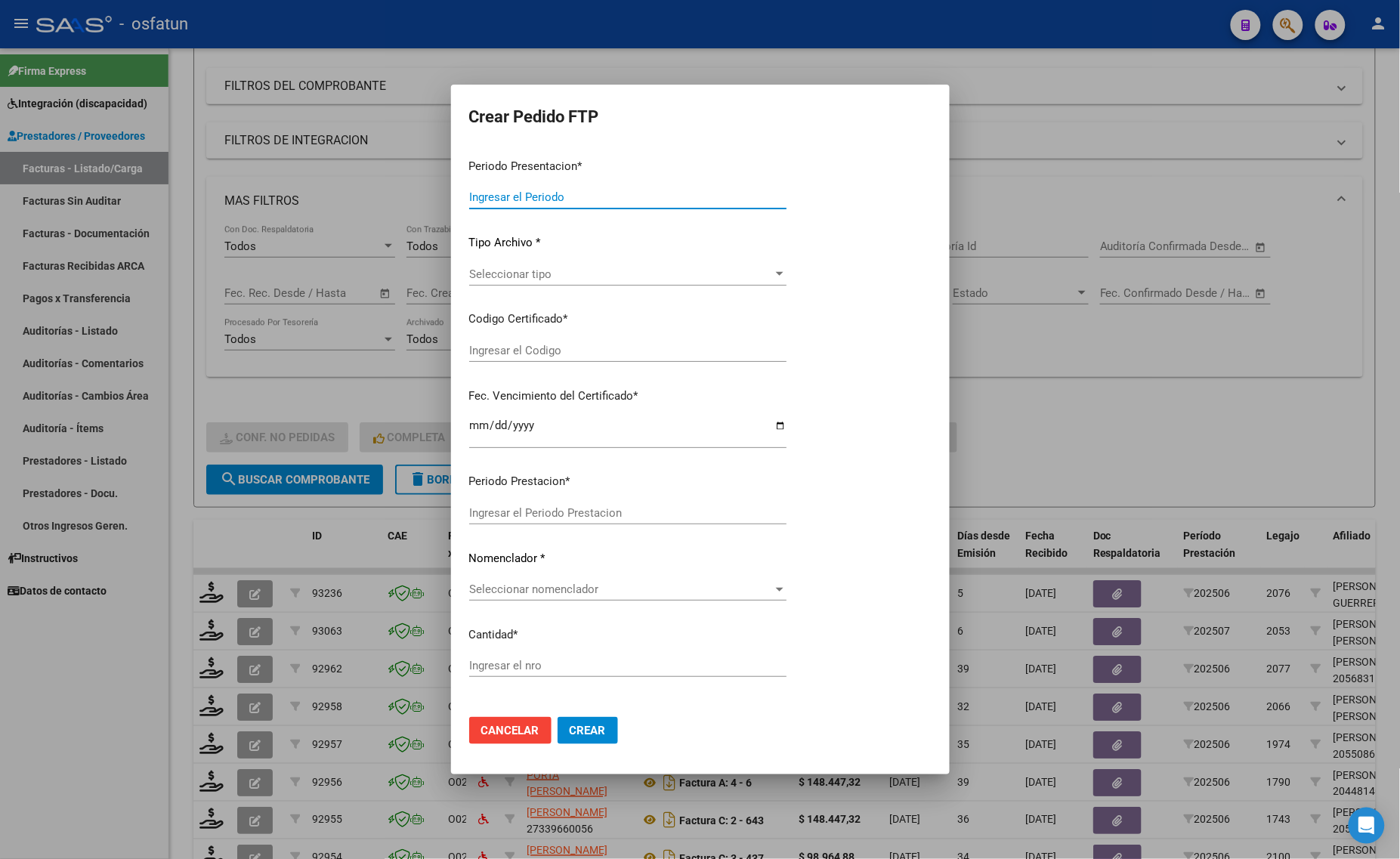
type input "202507"
type input "$ 729.225,79"
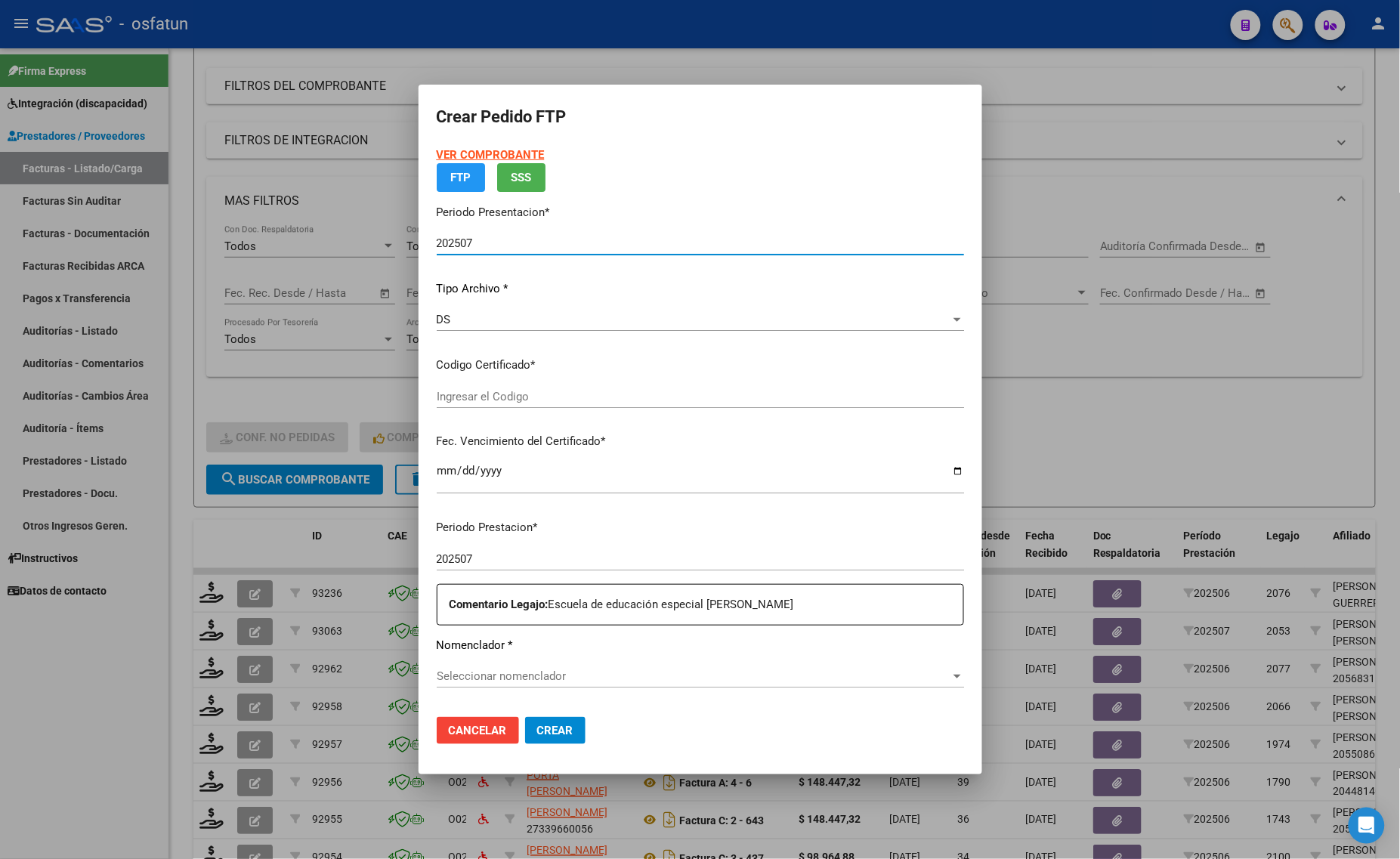
type input "ARG01000573879452023050220260502BS437"
type input "[DATE]"
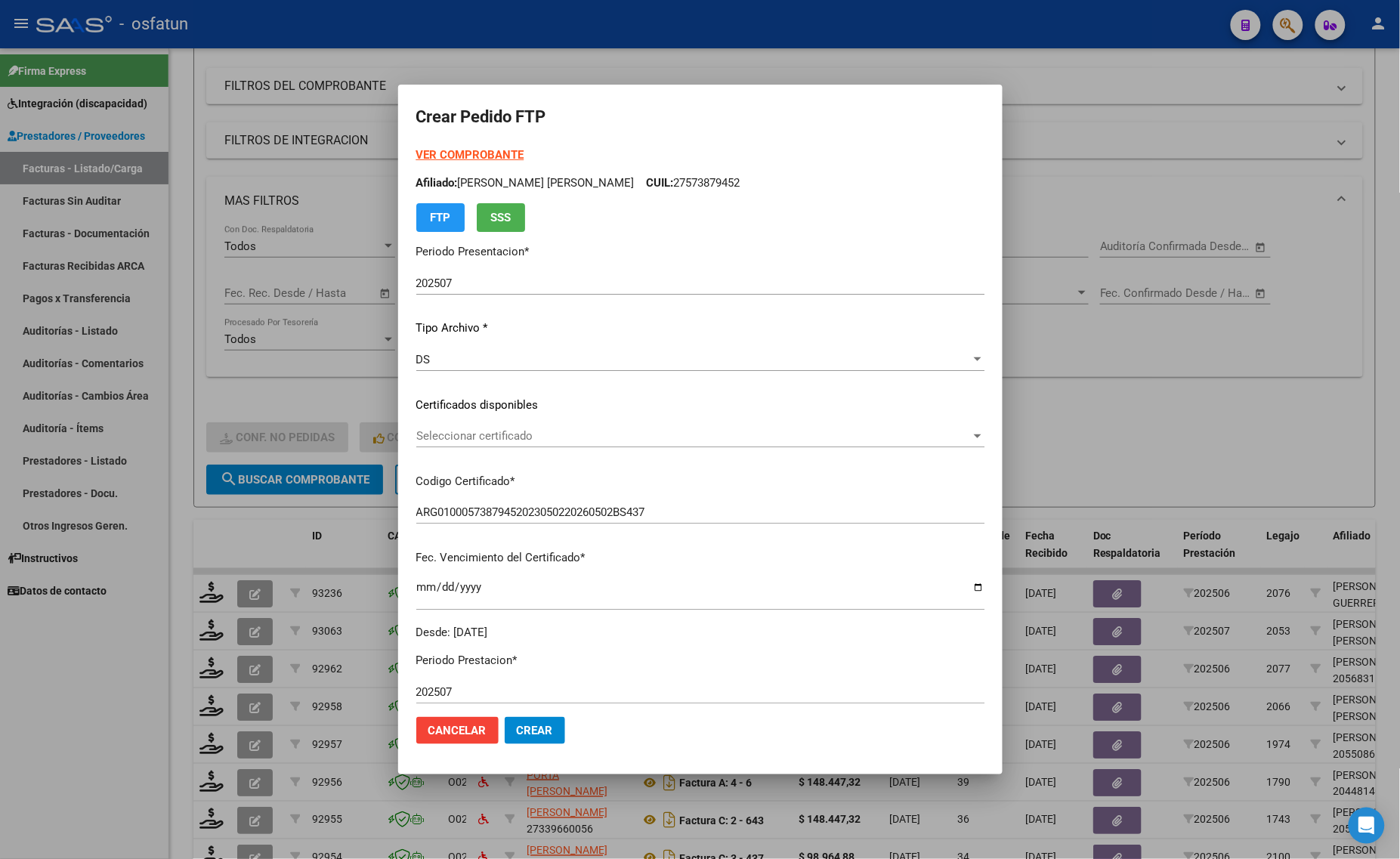
drag, startPoint x: 476, startPoint y: 154, endPoint x: 454, endPoint y: 149, distance: 22.6
click at [454, 149] on strong "VER COMPROBANTE" at bounding box center [471, 155] width 108 height 14
click at [1112, 227] on div at bounding box center [700, 430] width 1400 height 859
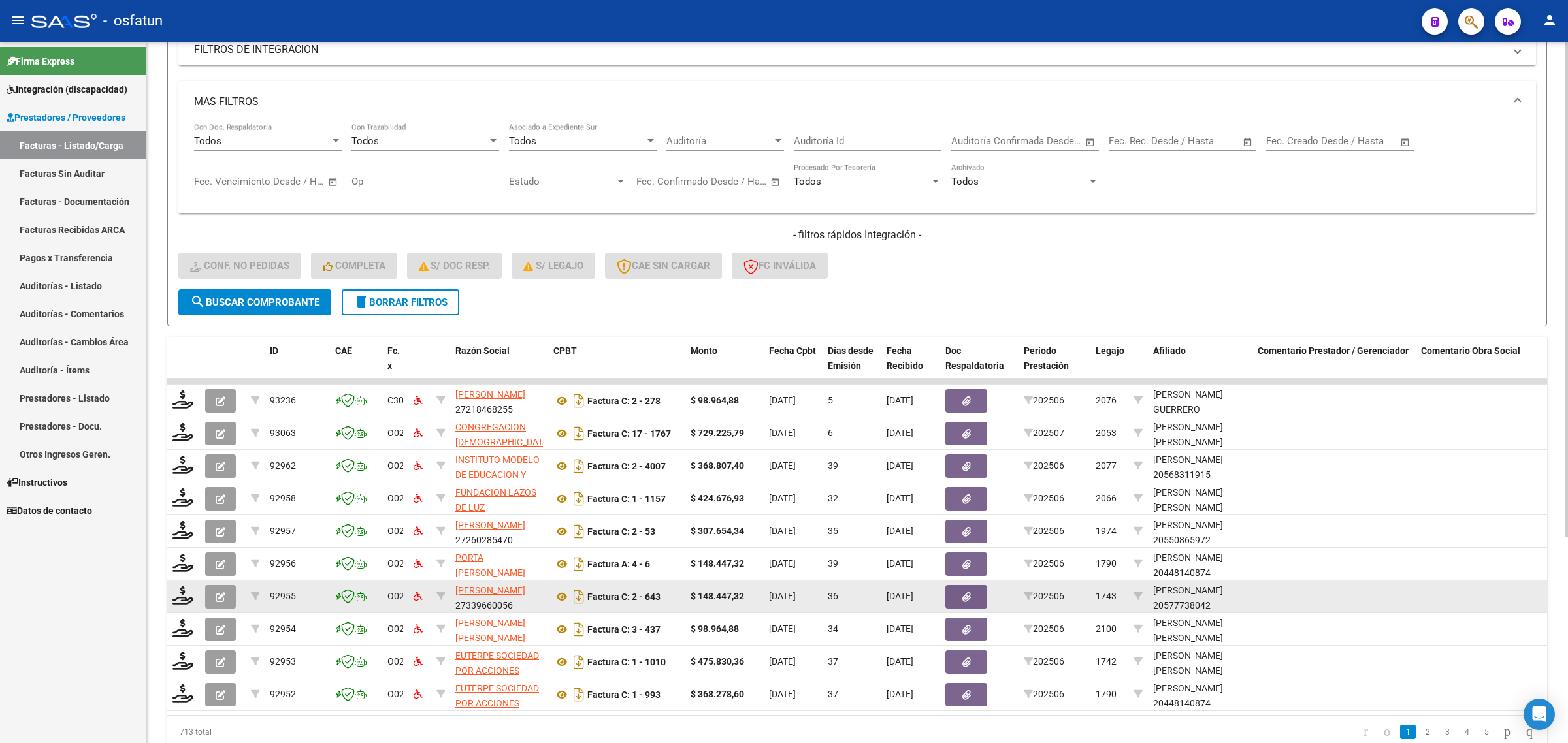
scroll to position [291, 0]
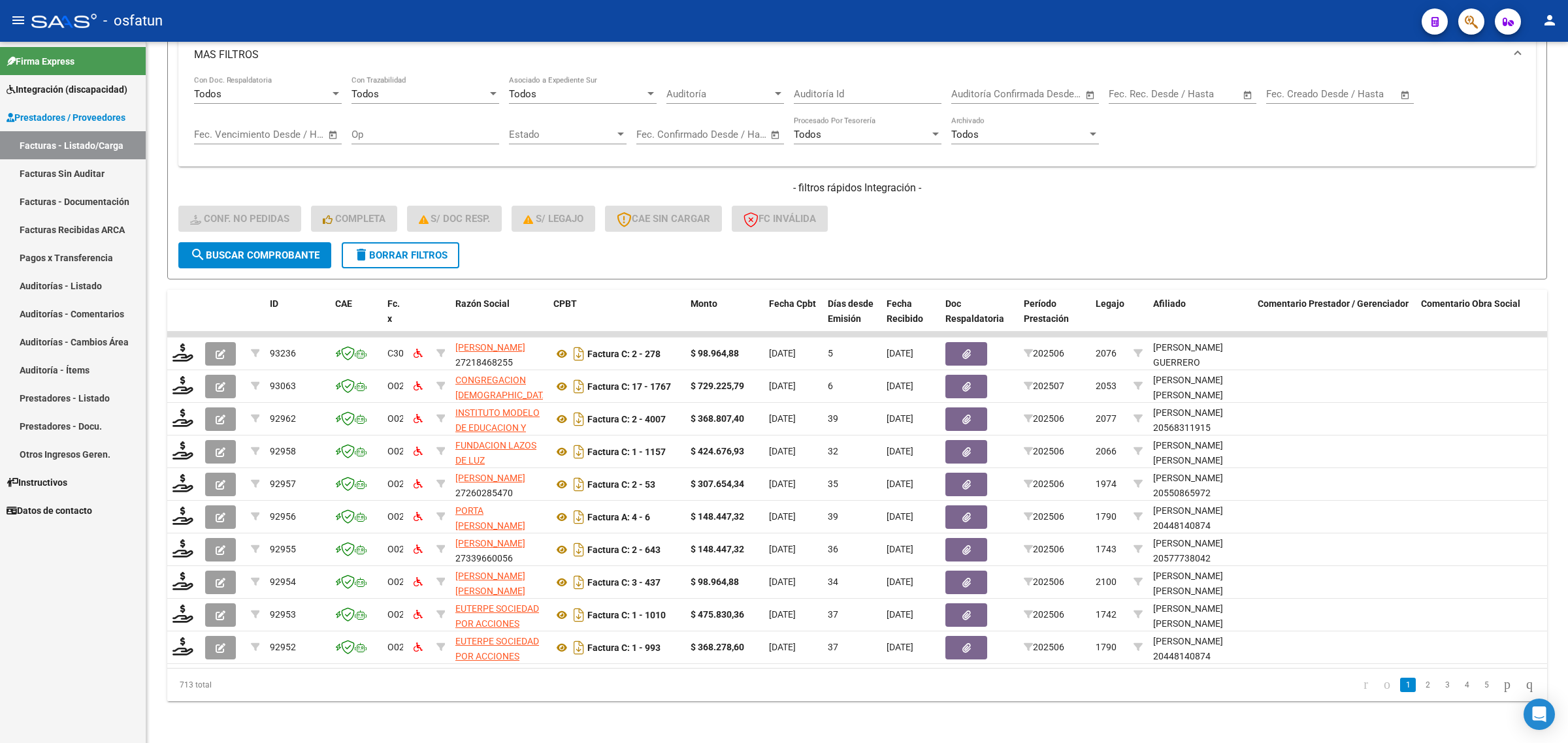
click at [1222, 18] on mat-icon "person" at bounding box center [1550, 21] width 16 height 16
click at [1222, 98] on button "exit_to_app Salir" at bounding box center [1523, 86] width 80 height 31
